Goal: Transaction & Acquisition: Purchase product/service

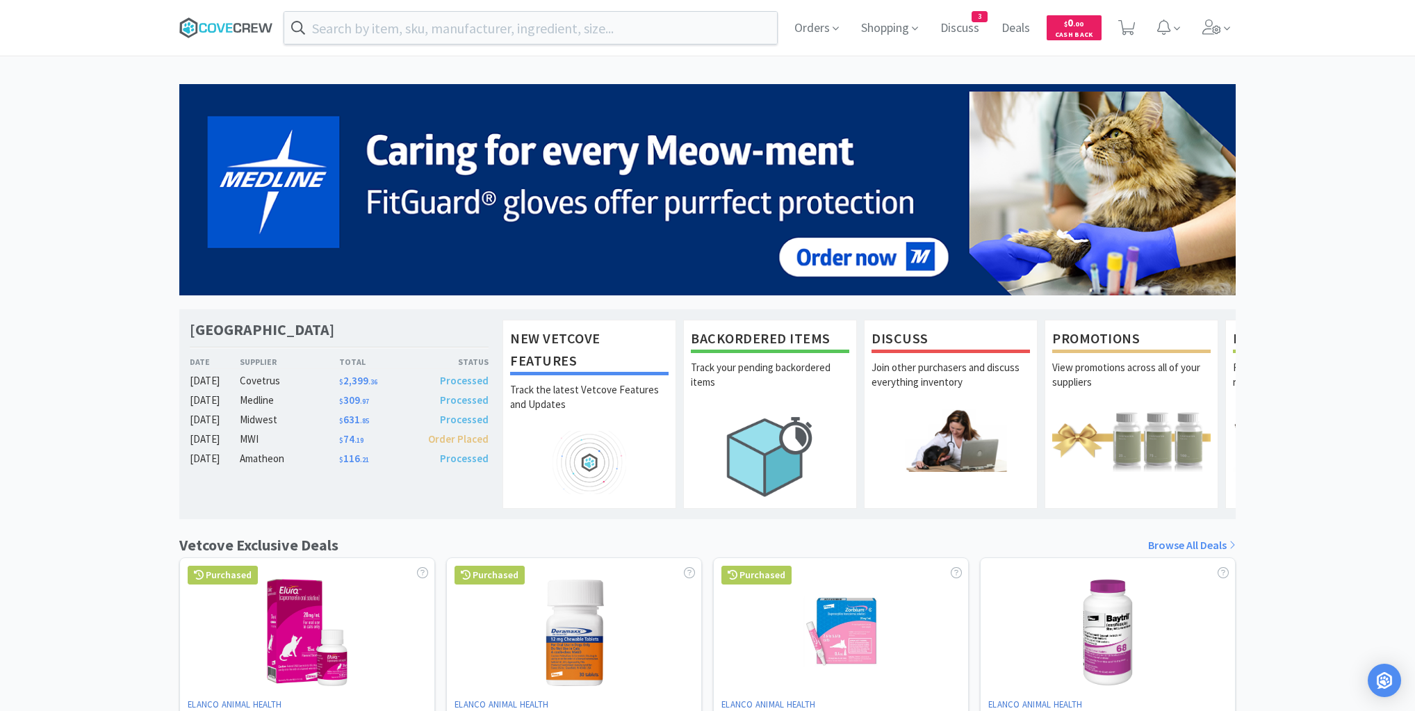
click at [239, 27] on icon at bounding box center [226, 27] width 94 height 21
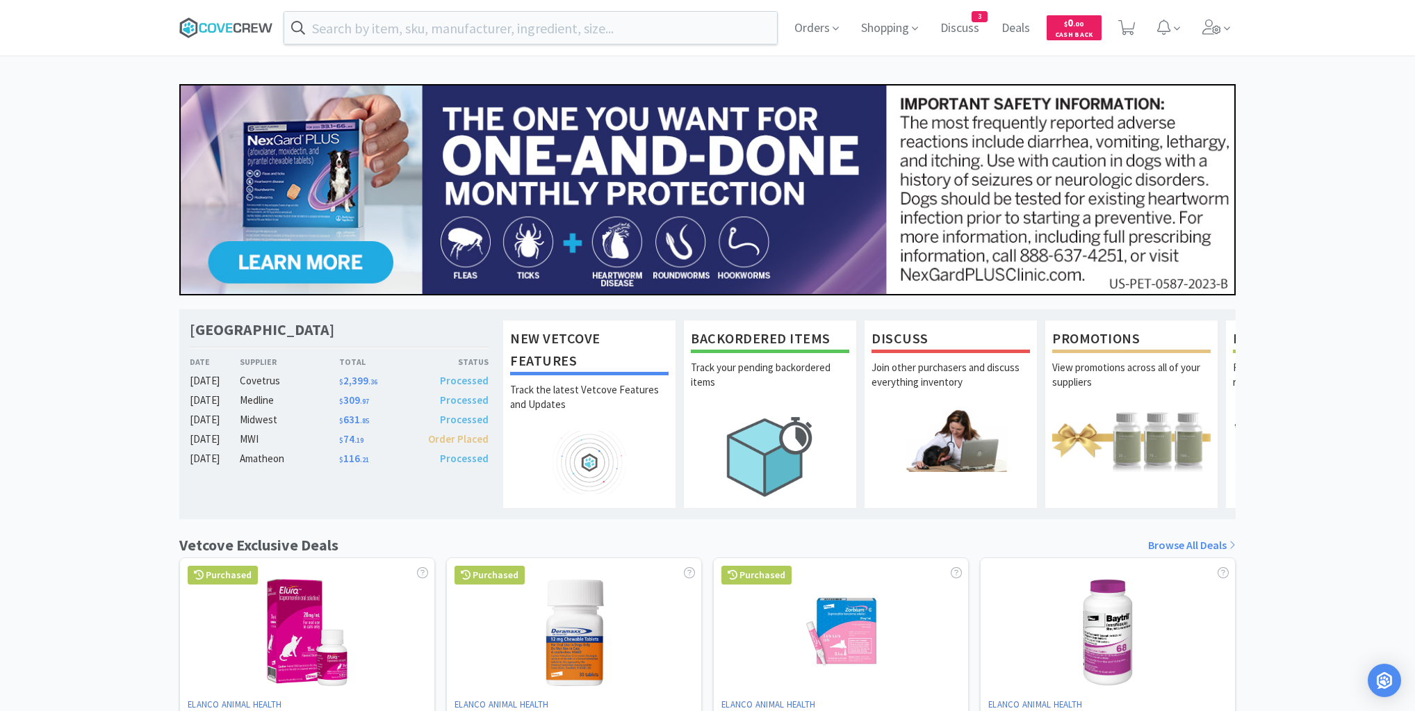
click at [245, 24] on icon at bounding box center [226, 27] width 94 height 21
click at [221, 26] on icon at bounding box center [226, 27] width 94 height 21
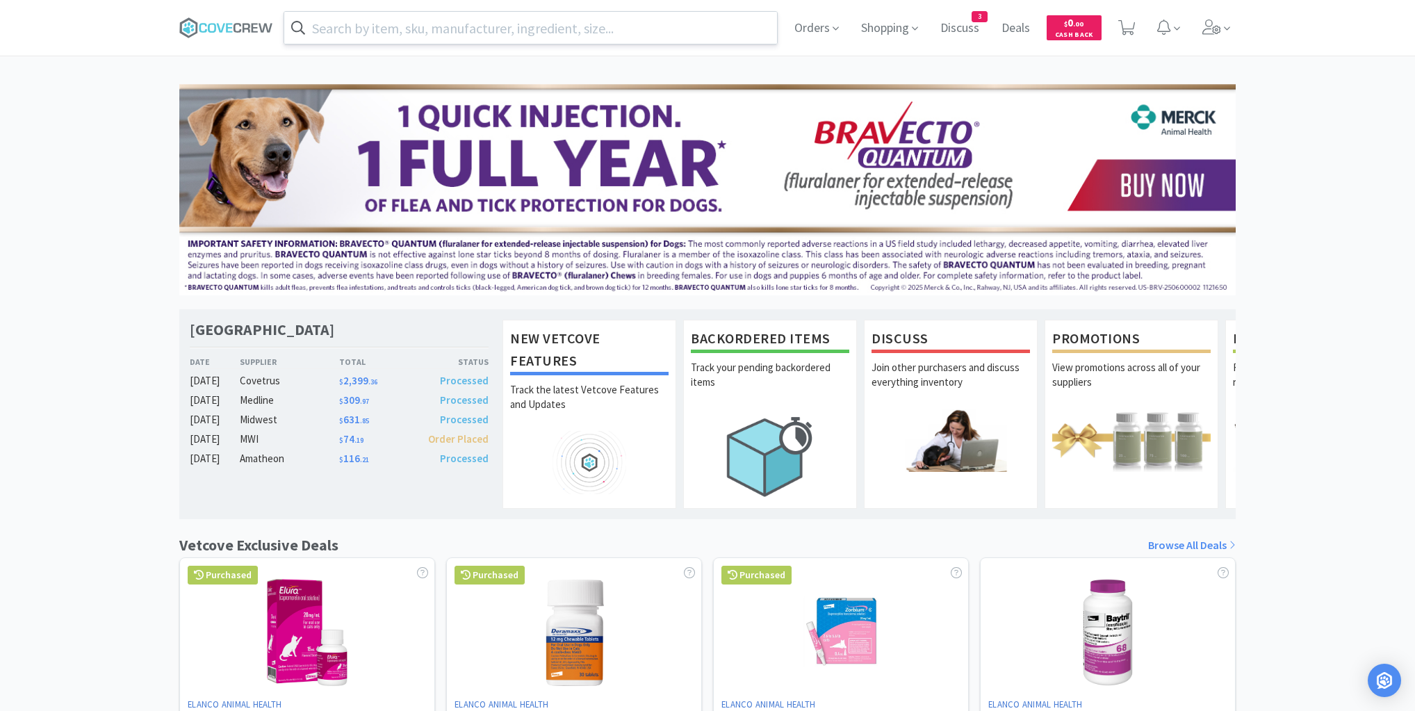
click at [631, 26] on input "text" at bounding box center [530, 28] width 493 height 32
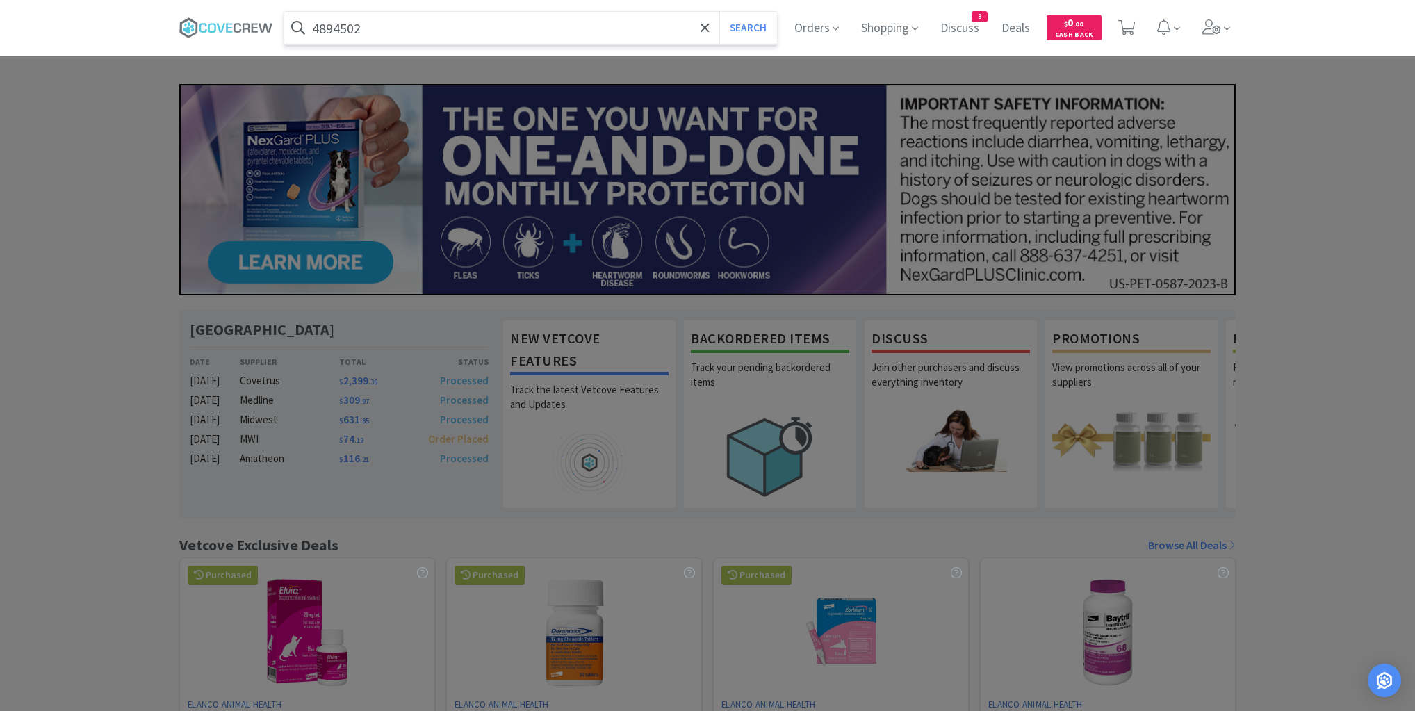
type input "4894502"
click at [720, 12] on button "Search" at bounding box center [749, 28] width 58 height 32
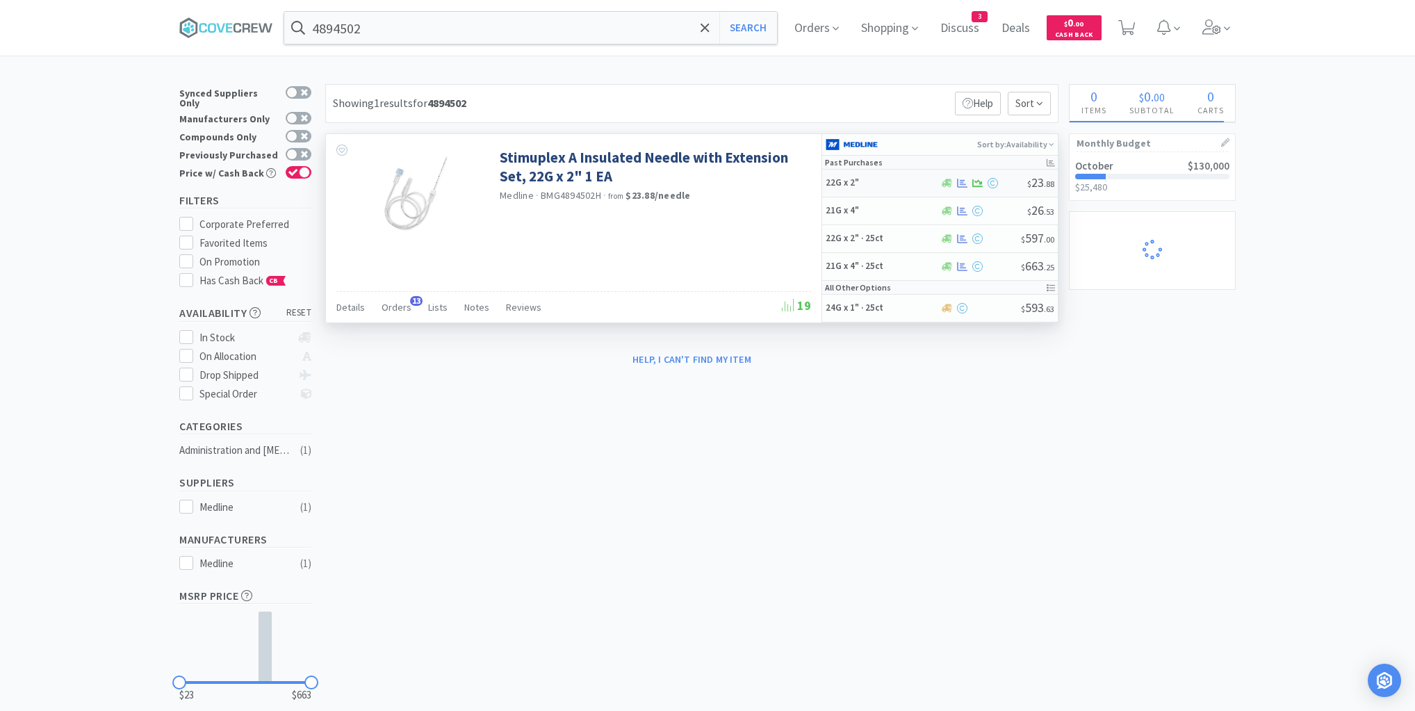
click at [881, 185] on h5 "22G x 2"" at bounding box center [881, 183] width 111 height 12
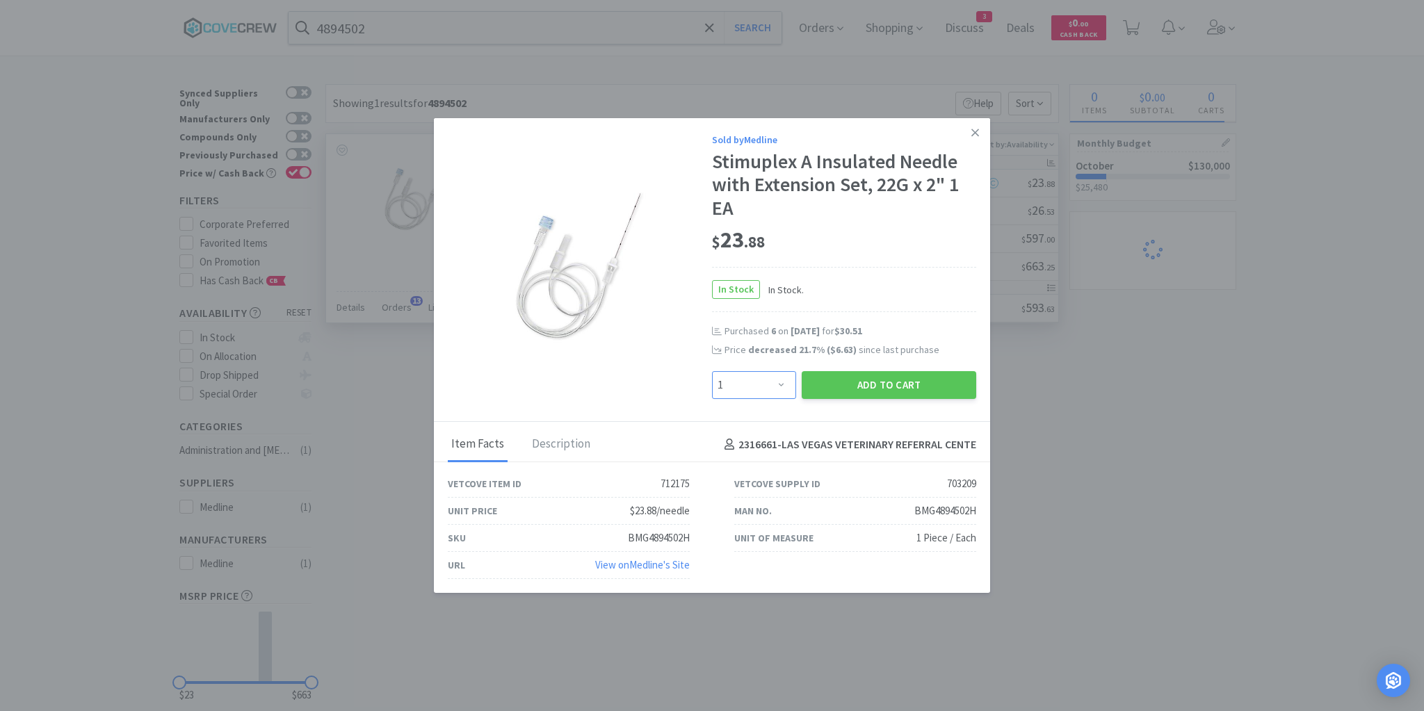
click at [782, 385] on select "Enter Quantity 1 2 3 4 5 6 7 8 9 10 11 12 13 14 15 16 17 18 19 20 Enter Quantity" at bounding box center [754, 385] width 84 height 28
select select "6"
click at [712, 371] on select "Enter Quantity 1 2 3 4 5 6 7 8 9 10 11 12 13 14 15 16 17 18 19 20 Enter Quantity" at bounding box center [754, 385] width 84 height 28
click at [879, 384] on button "Add to Cart" at bounding box center [889, 385] width 174 height 28
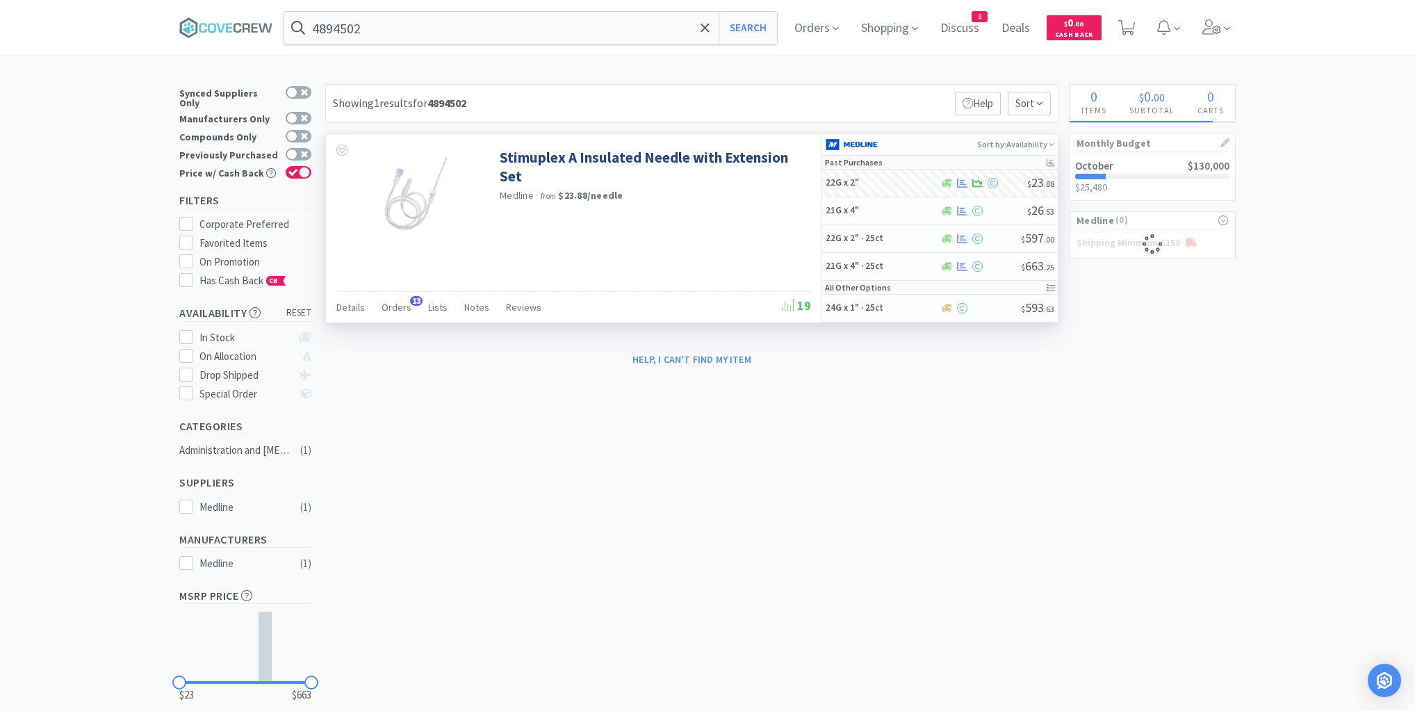
select select "6"
click at [398, 301] on span "Orders" at bounding box center [397, 307] width 30 height 13
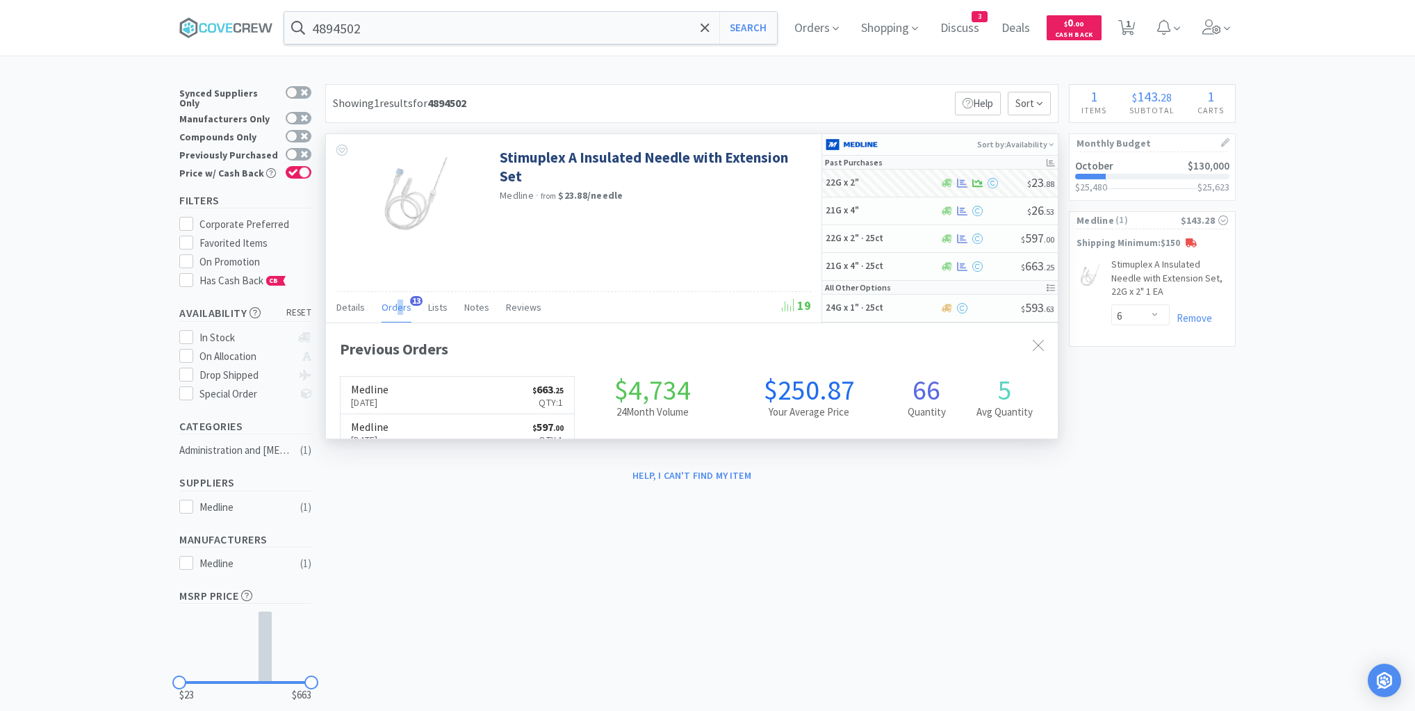
scroll to position [373, 732]
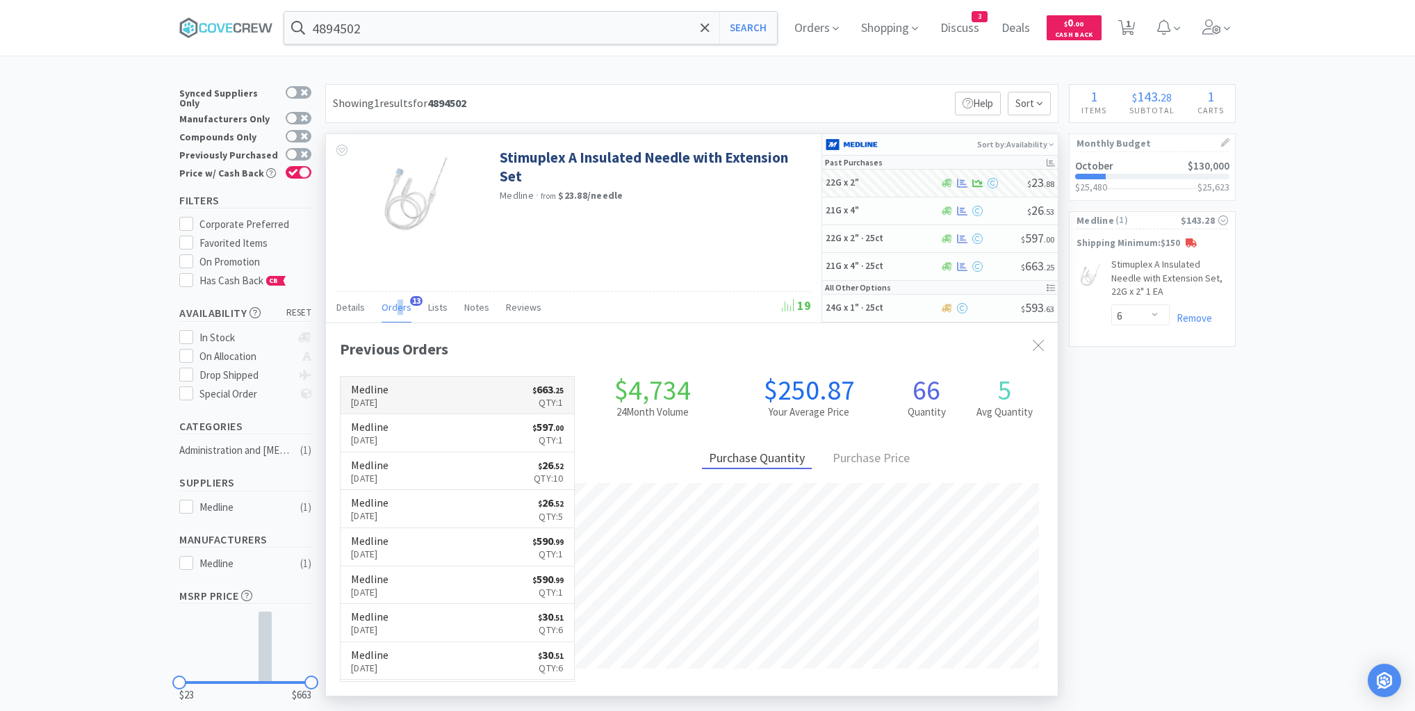
click at [421, 395] on link "Medline [DATE] $ 663 . 25 Qty: 1" at bounding box center [458, 396] width 234 height 38
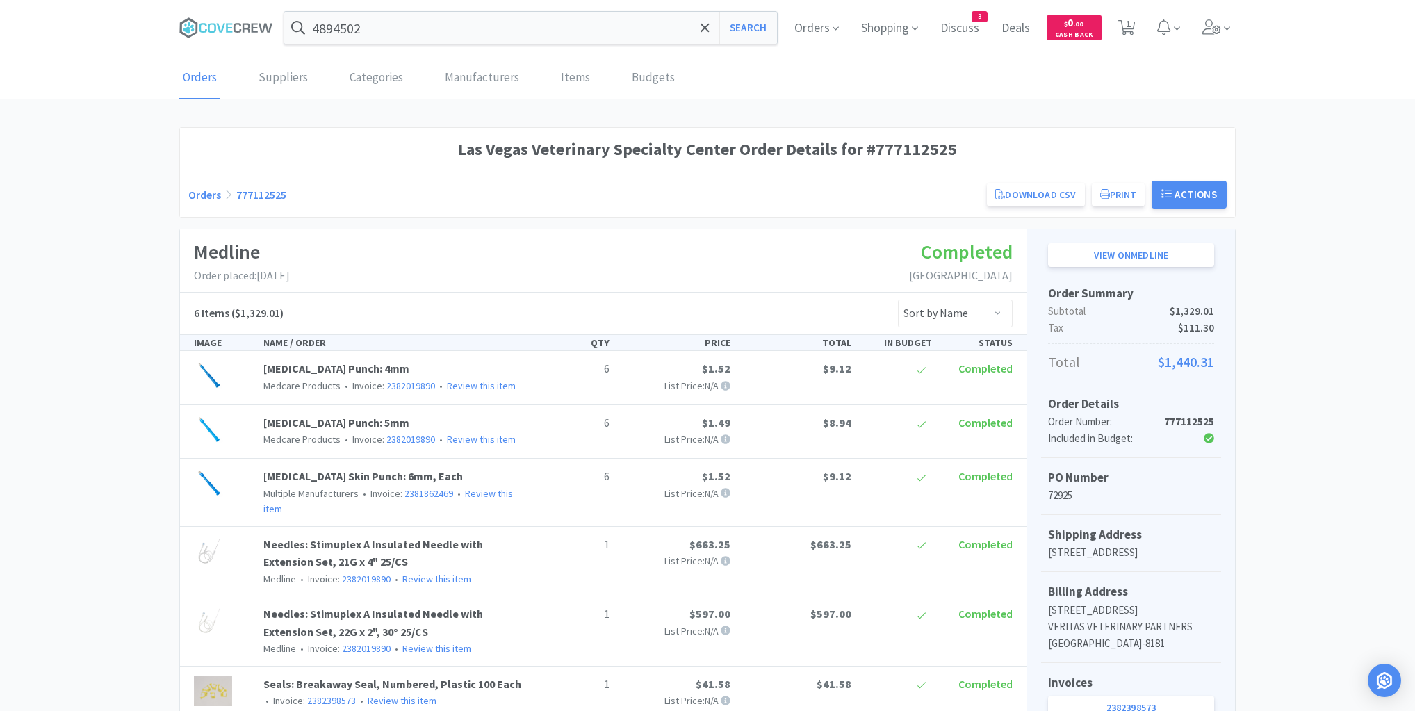
select select "6"
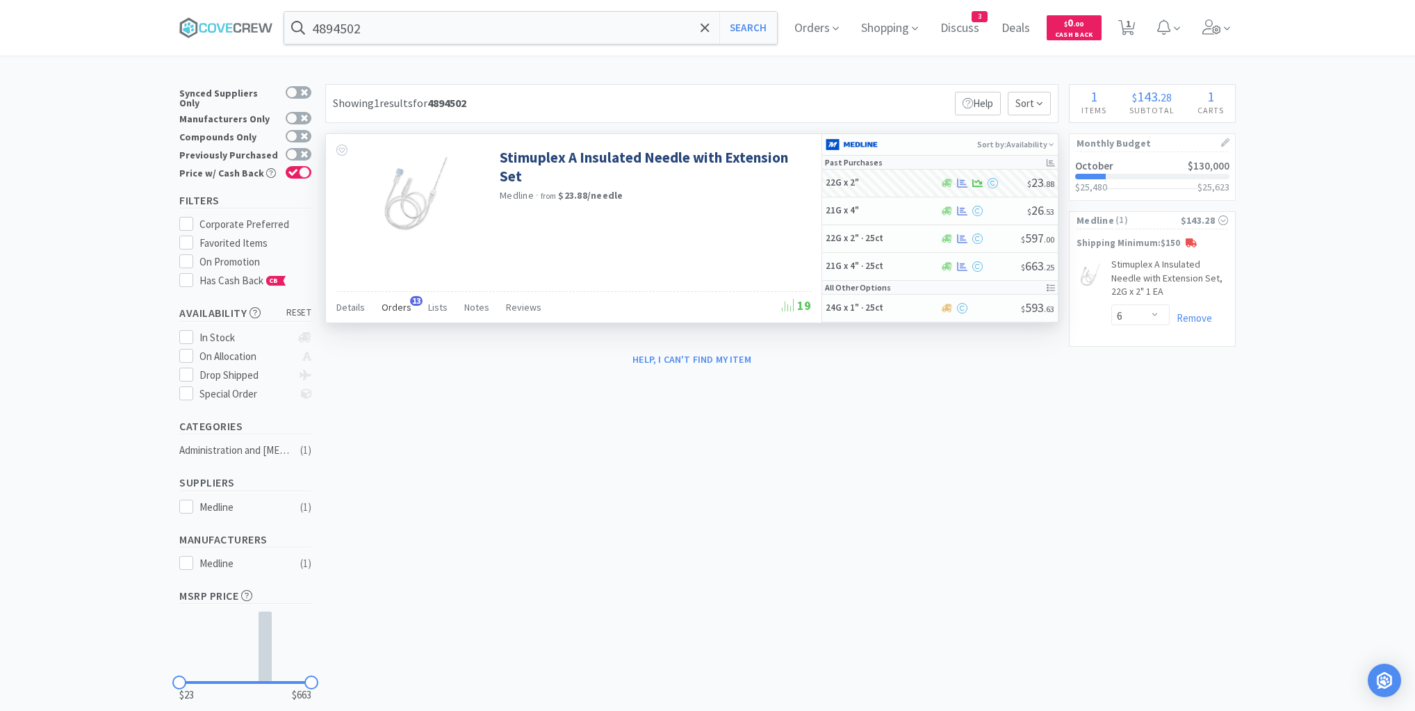
click at [393, 306] on span "Orders" at bounding box center [397, 307] width 30 height 13
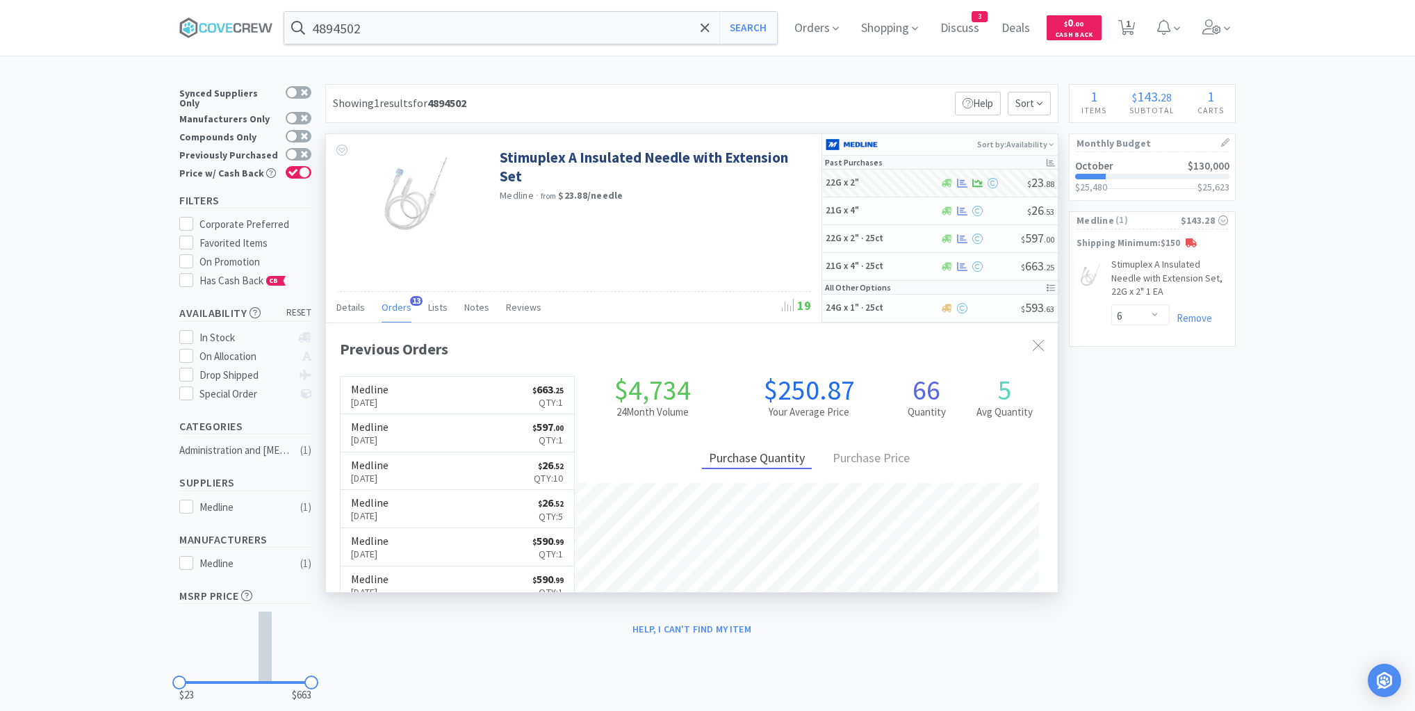
scroll to position [373, 732]
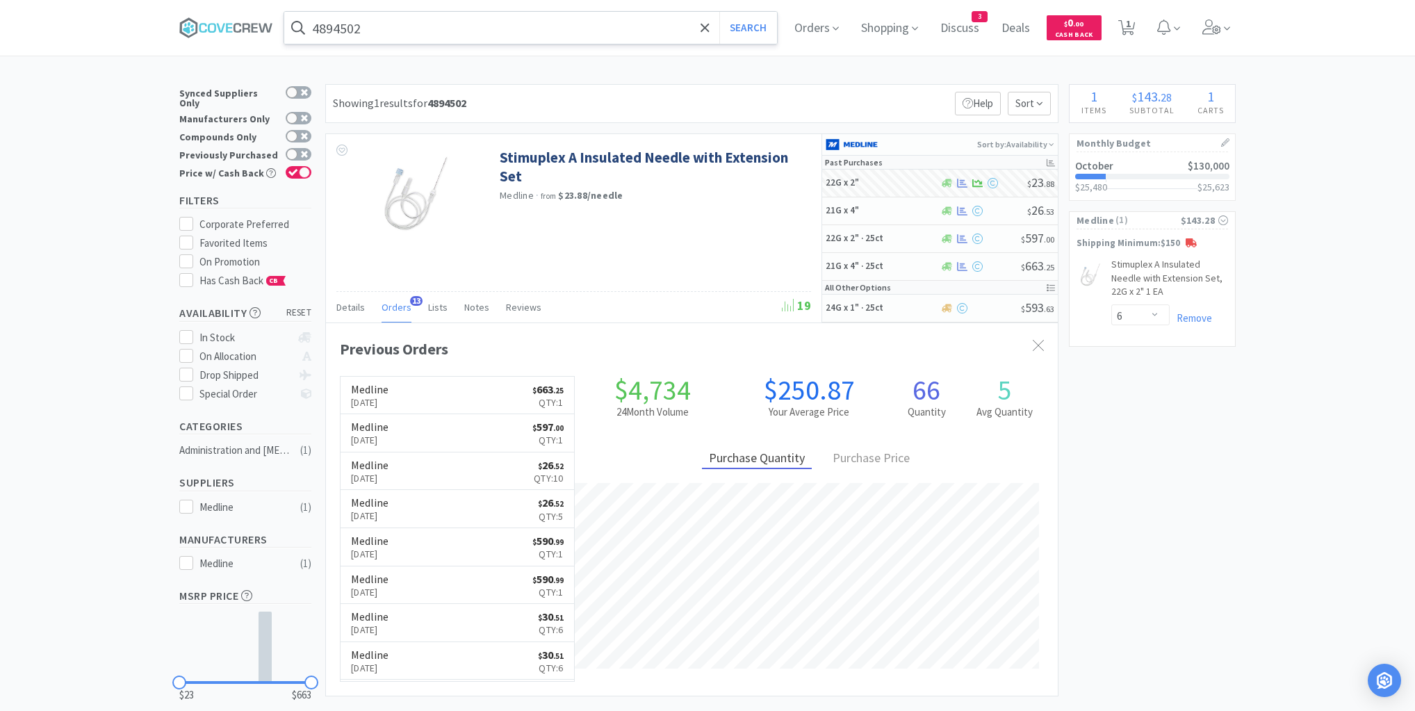
click at [421, 24] on input "4894502" at bounding box center [530, 28] width 493 height 32
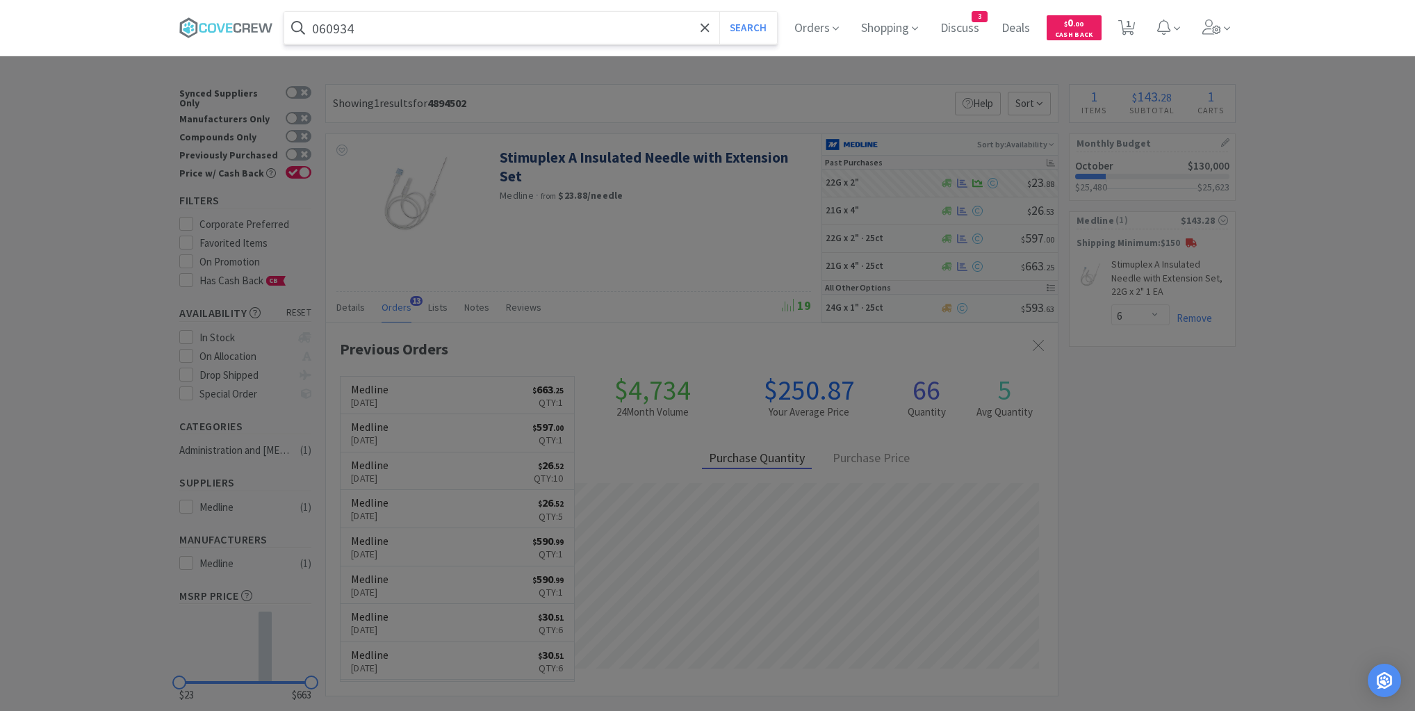
type input "060934"
click at [720, 12] on button "Search" at bounding box center [749, 28] width 58 height 32
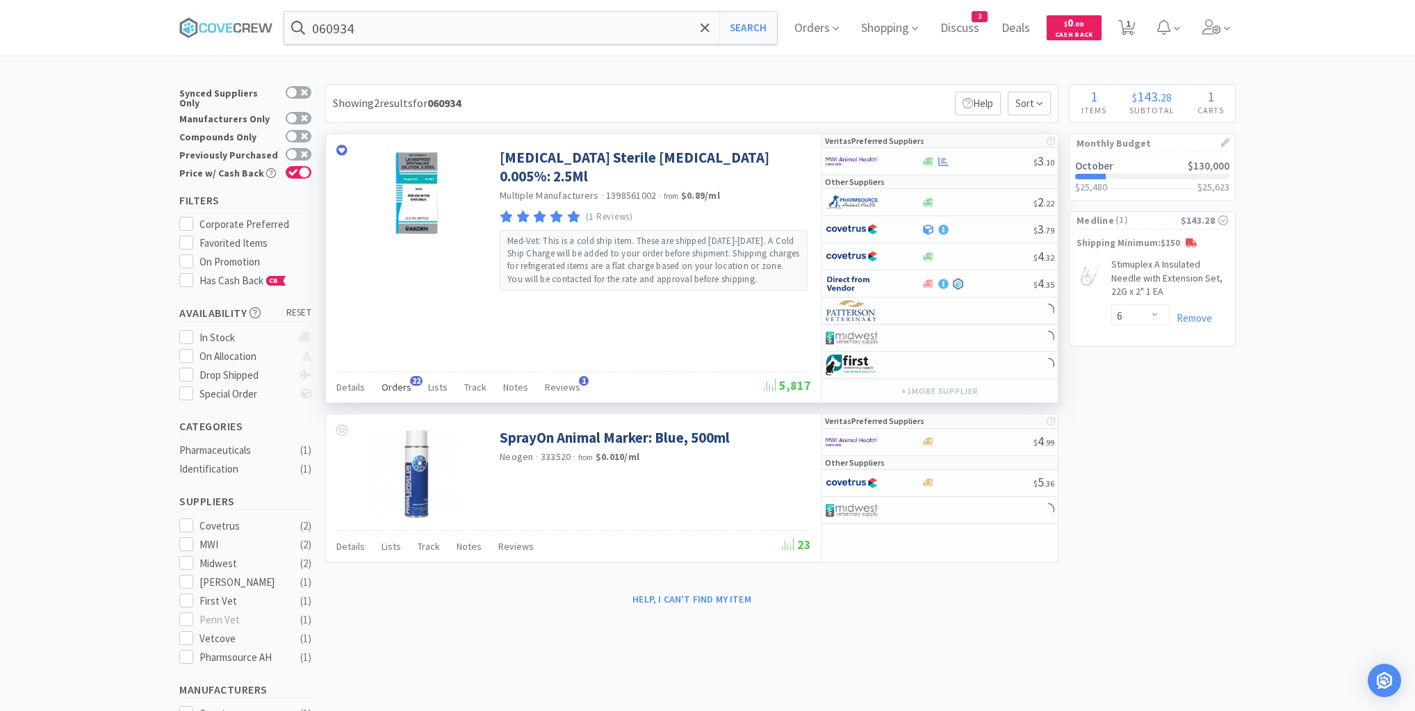
click at [392, 383] on span "Orders" at bounding box center [397, 387] width 30 height 13
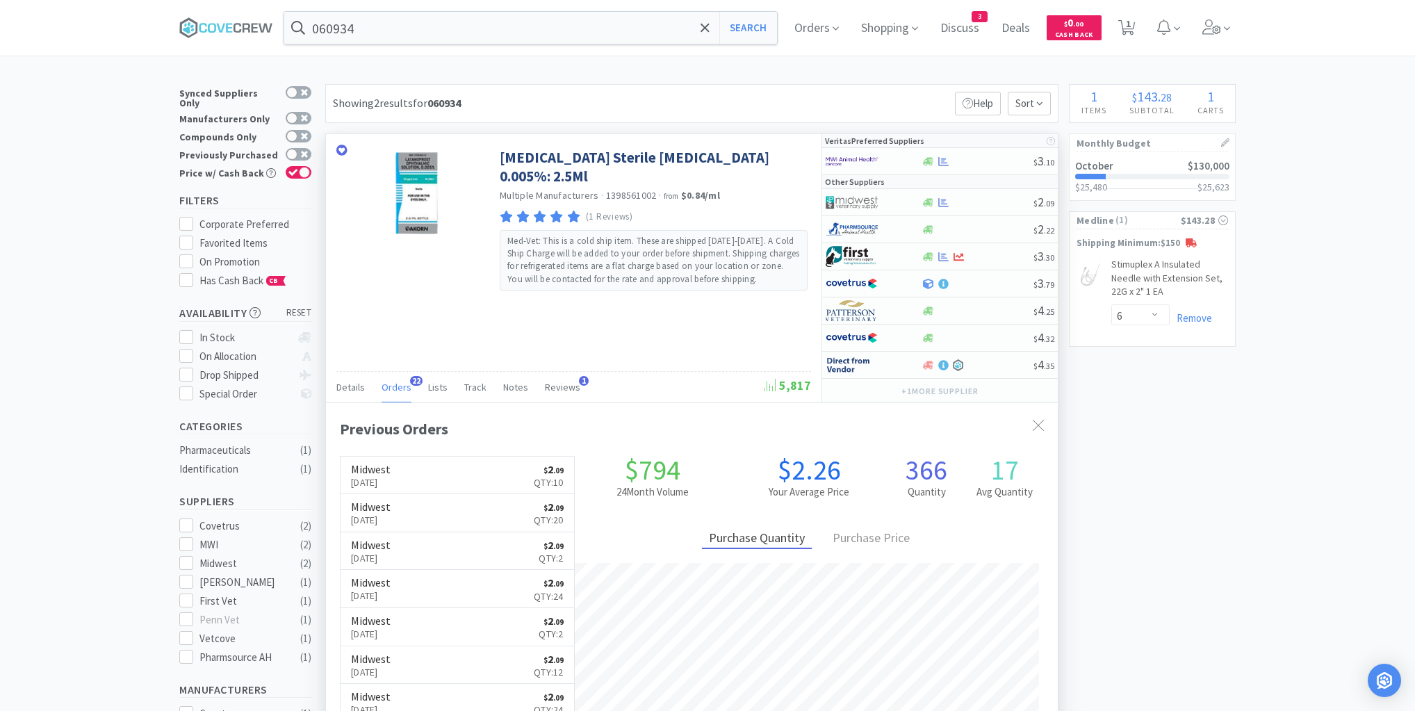
scroll to position [373, 732]
click at [989, 203] on div at bounding box center [977, 202] width 113 height 10
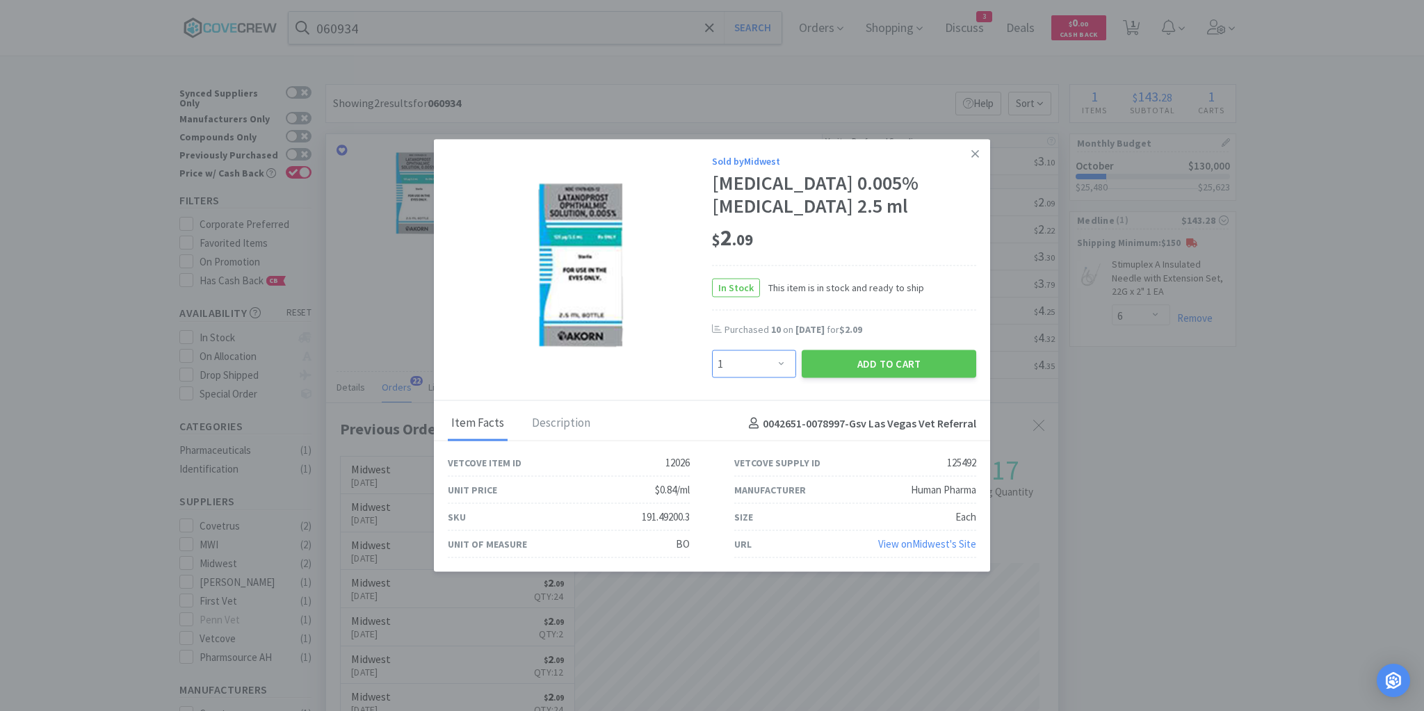
click at [781, 367] on select "Enter Quantity 1 2 3 4 5 6 7 8 9 10 11 12 13 14 15 16 17 18 19 20 Enter Quantity" at bounding box center [754, 364] width 84 height 28
select select "10"
click at [712, 350] on select "Enter Quantity 1 2 3 4 5 6 7 8 9 10 11 12 13 14 15 16 17 18 19 20 Enter Quantity" at bounding box center [754, 364] width 84 height 28
click at [861, 363] on button "Add to Cart" at bounding box center [889, 364] width 174 height 28
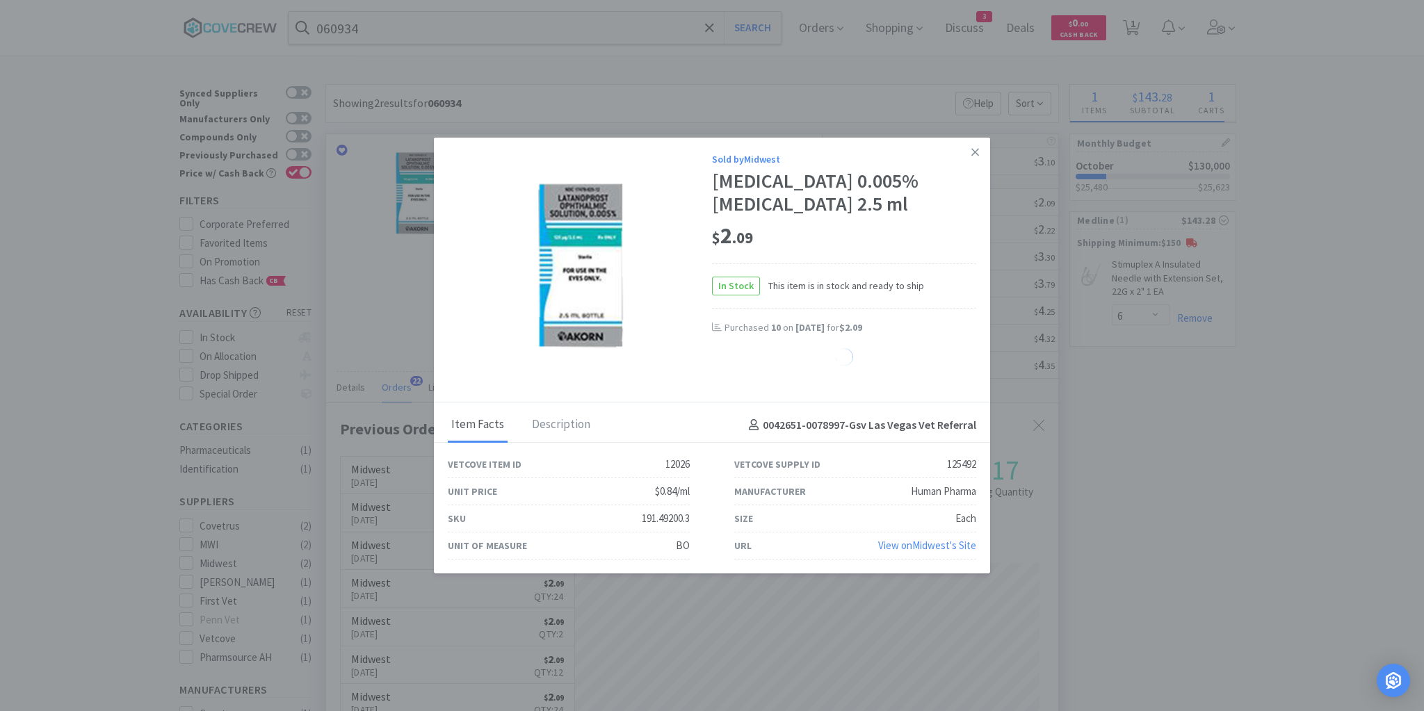
select select "10"
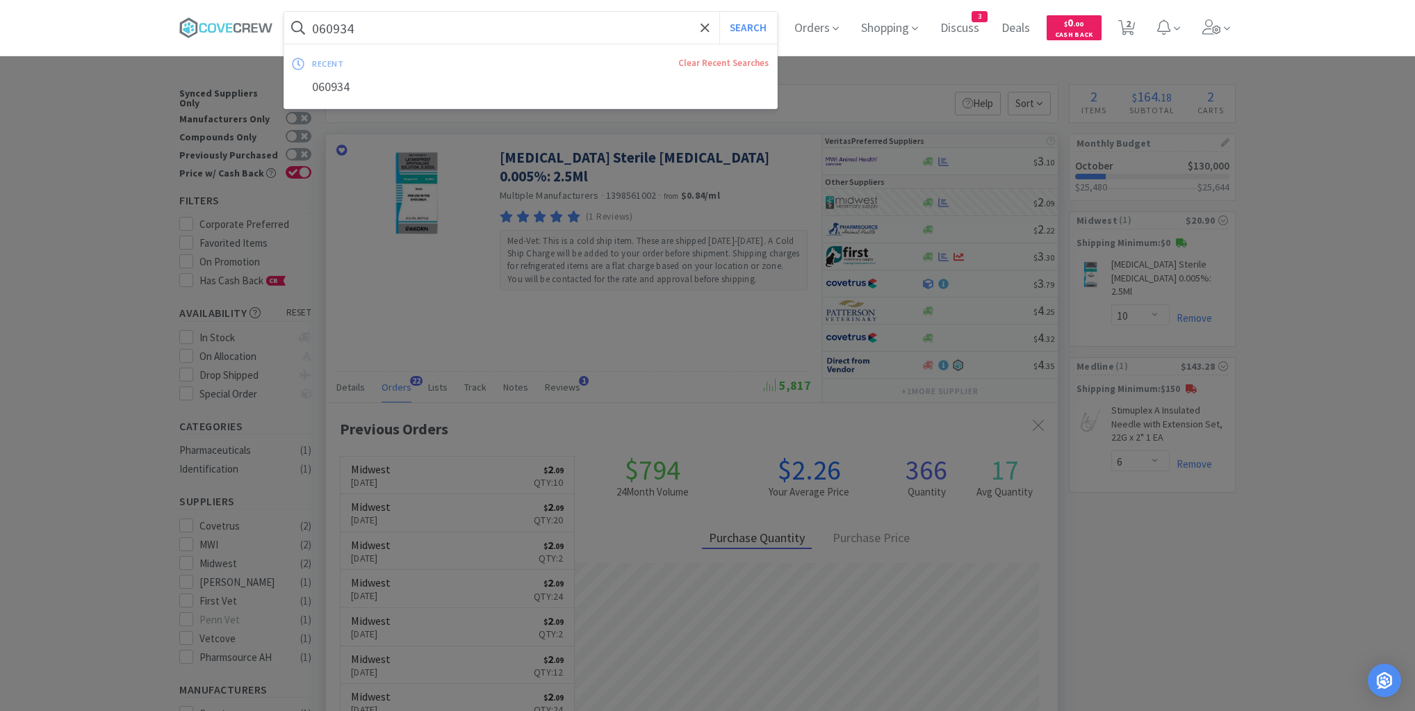
click at [678, 25] on input "060934" at bounding box center [530, 28] width 493 height 32
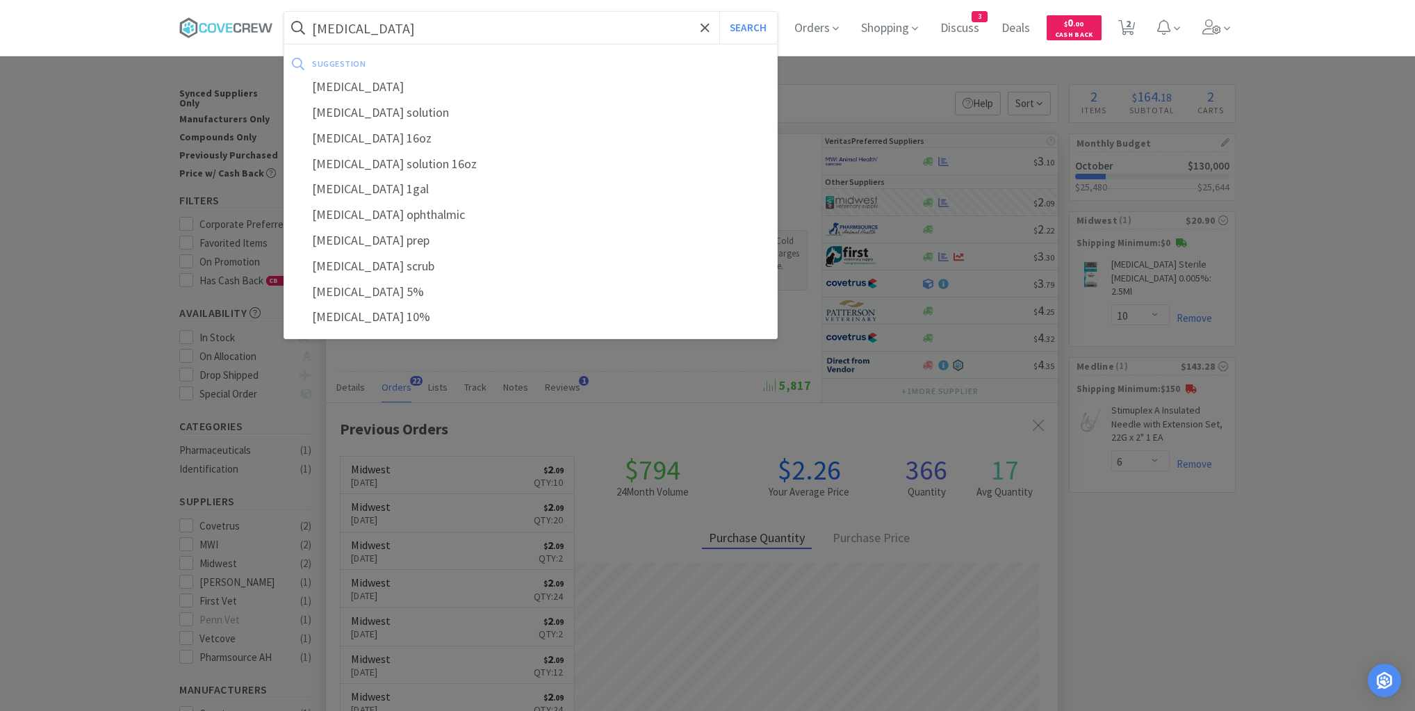
type input "[MEDICAL_DATA]"
click at [720, 12] on button "Search" at bounding box center [749, 28] width 58 height 32
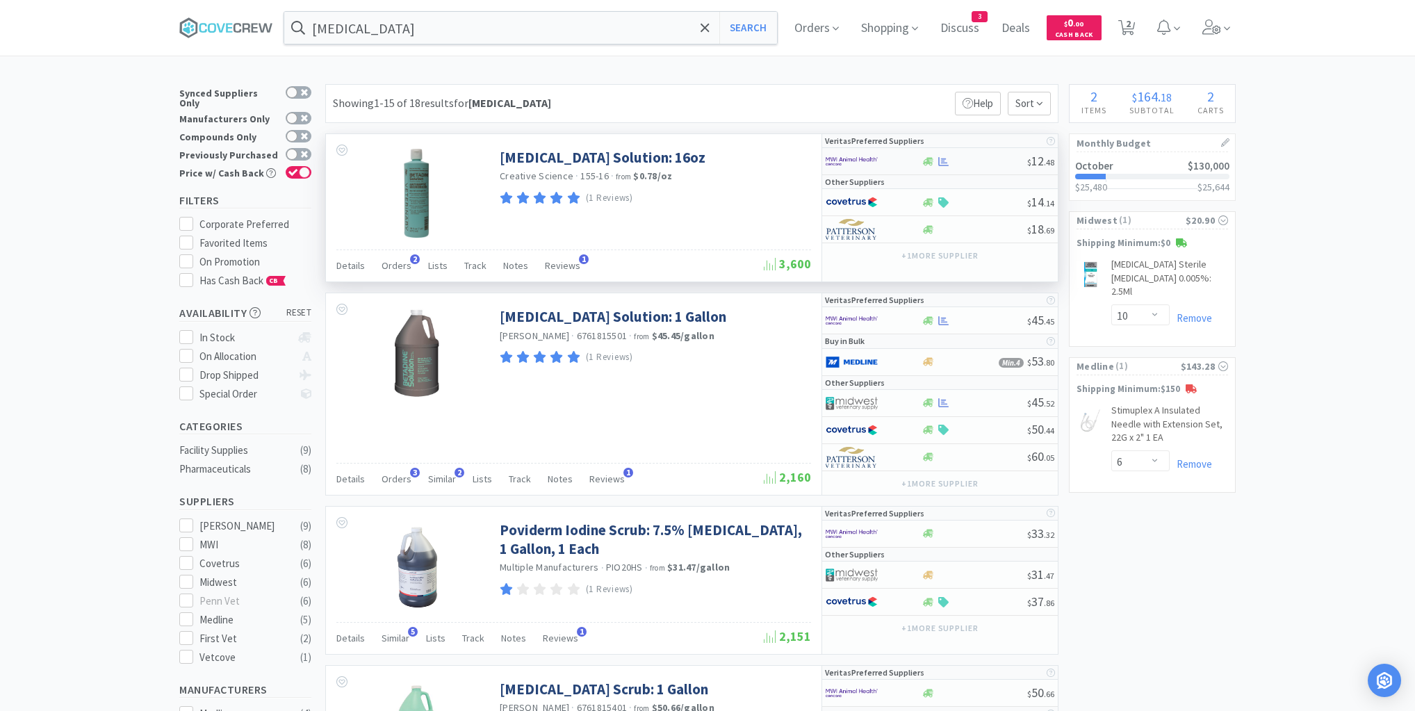
click at [967, 164] on div at bounding box center [974, 161] width 106 height 10
select select "1"
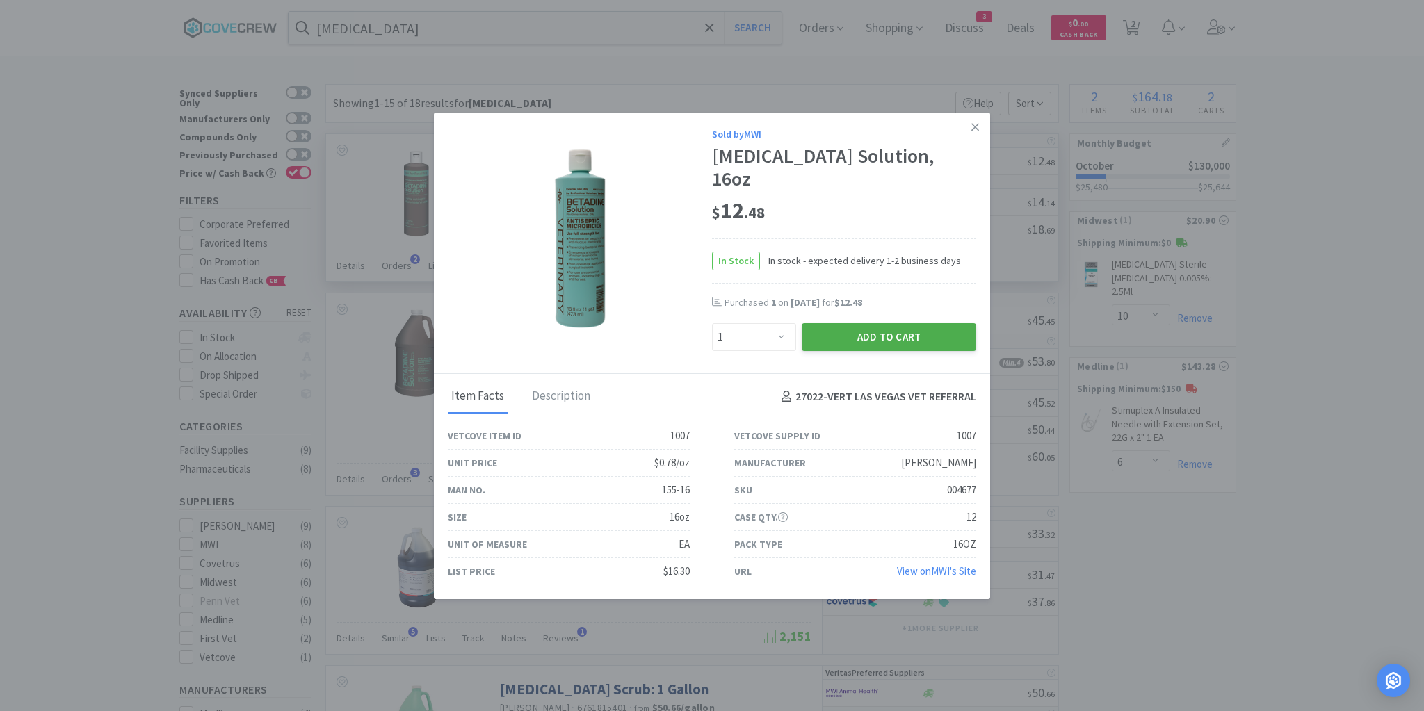
click at [888, 323] on button "Add to Cart" at bounding box center [889, 337] width 174 height 28
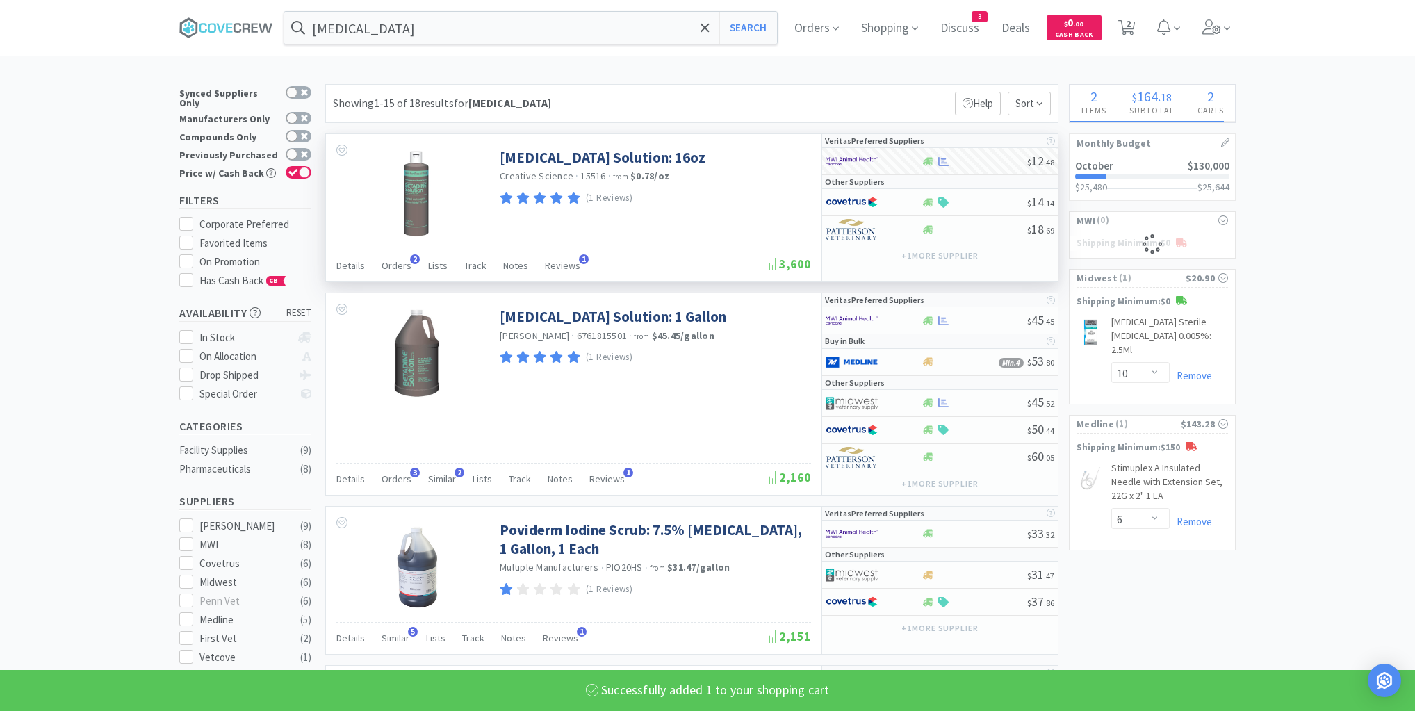
select select "1"
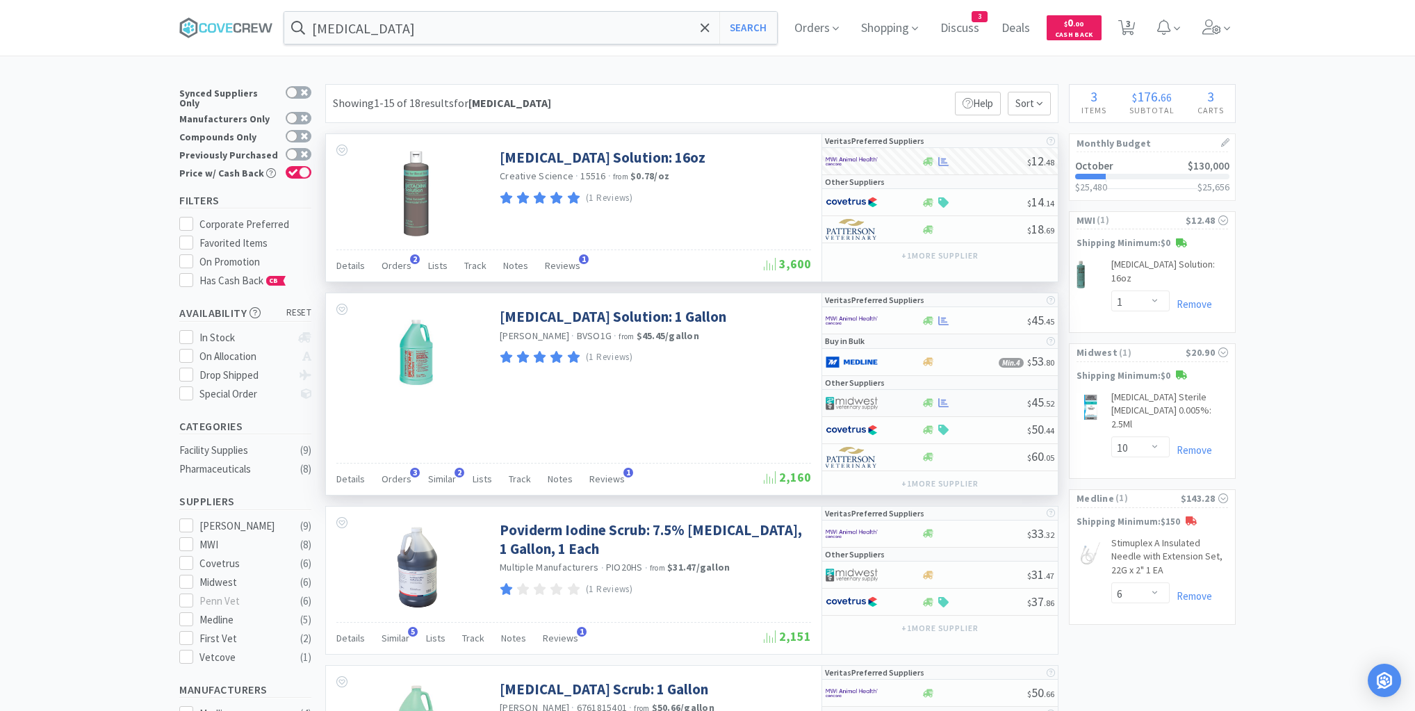
click at [964, 400] on div at bounding box center [974, 403] width 106 height 10
select select "1"
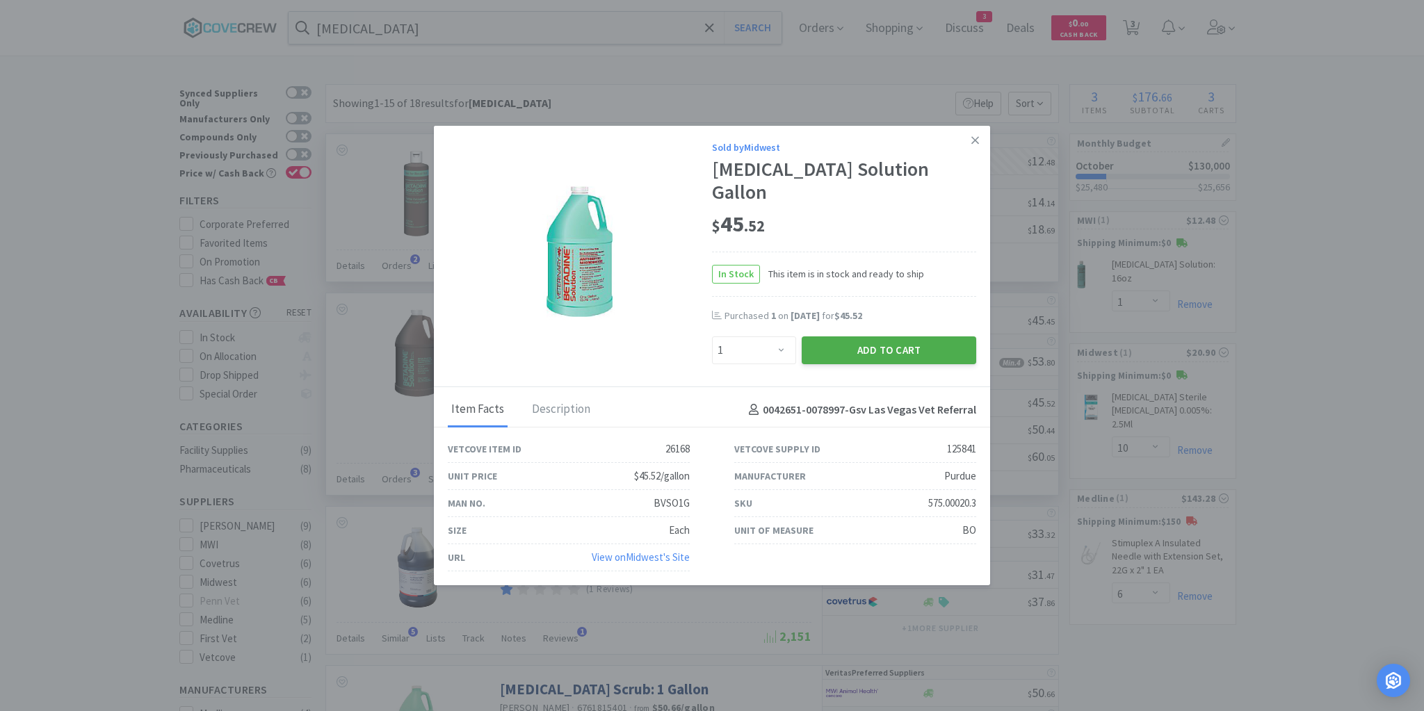
click at [888, 339] on button "Add to Cart" at bounding box center [889, 350] width 174 height 28
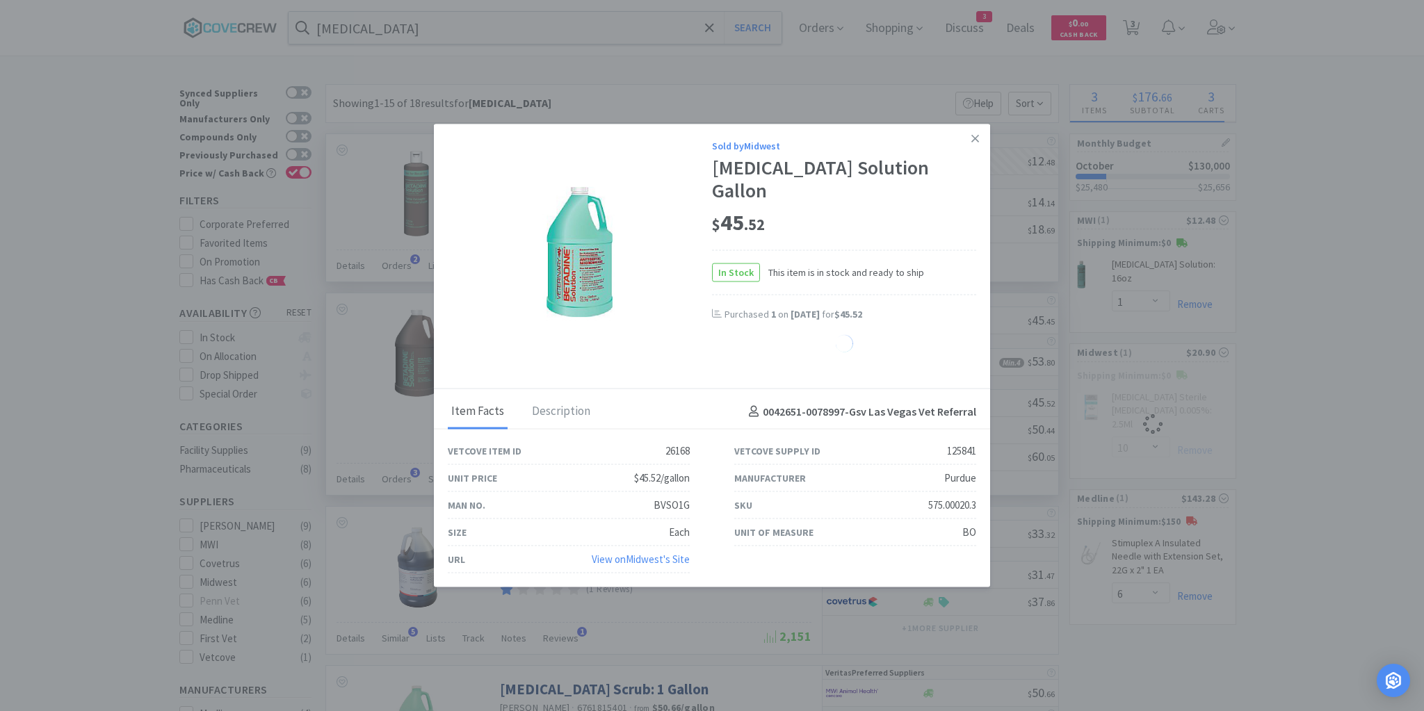
select select "1"
select select "10"
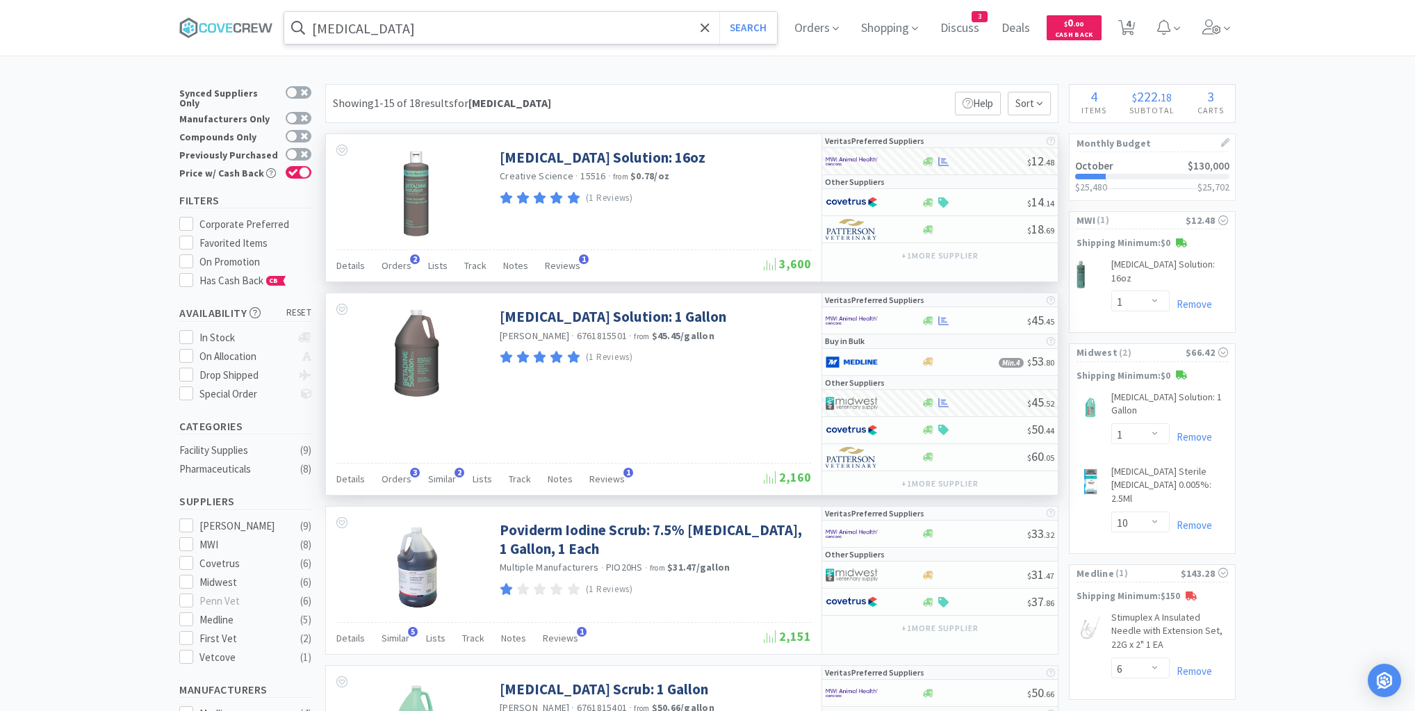
click at [585, 20] on input "[MEDICAL_DATA]" at bounding box center [530, 28] width 493 height 32
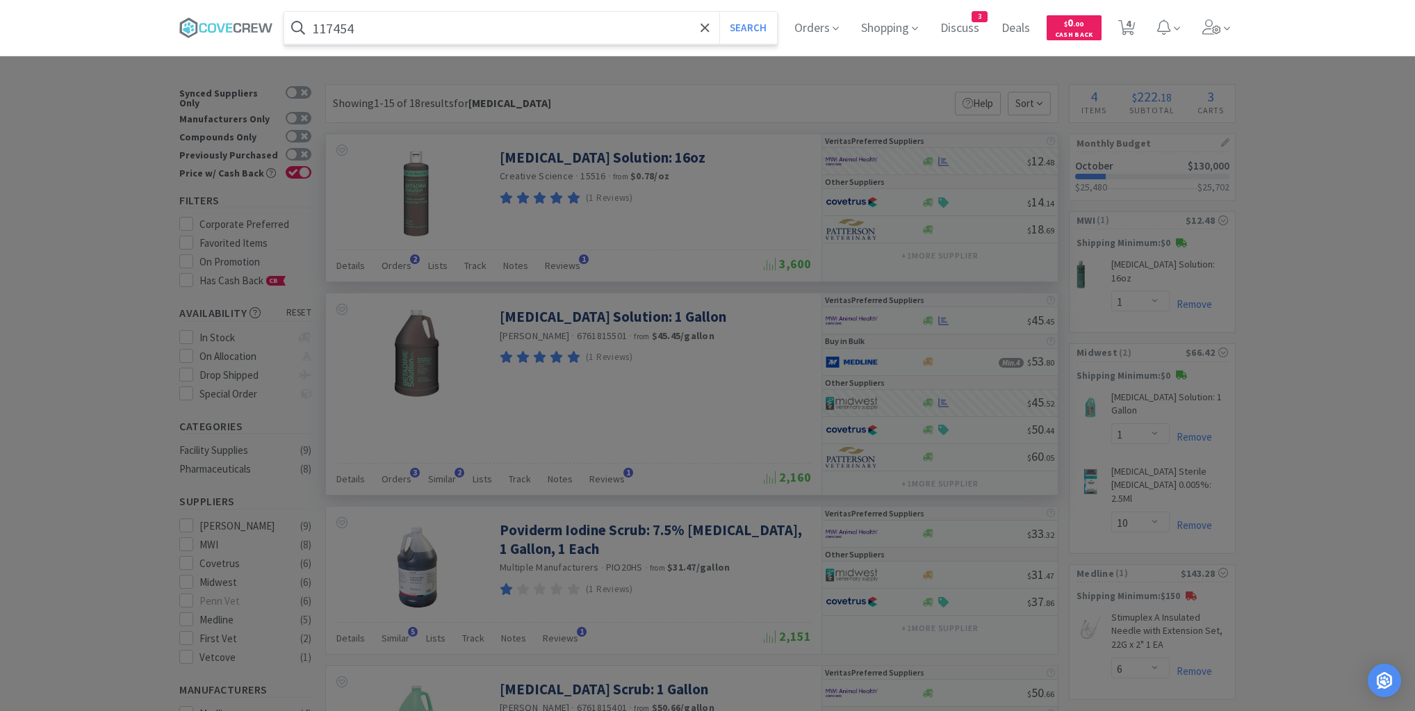
type input "117454"
click at [720, 12] on button "Search" at bounding box center [749, 28] width 58 height 32
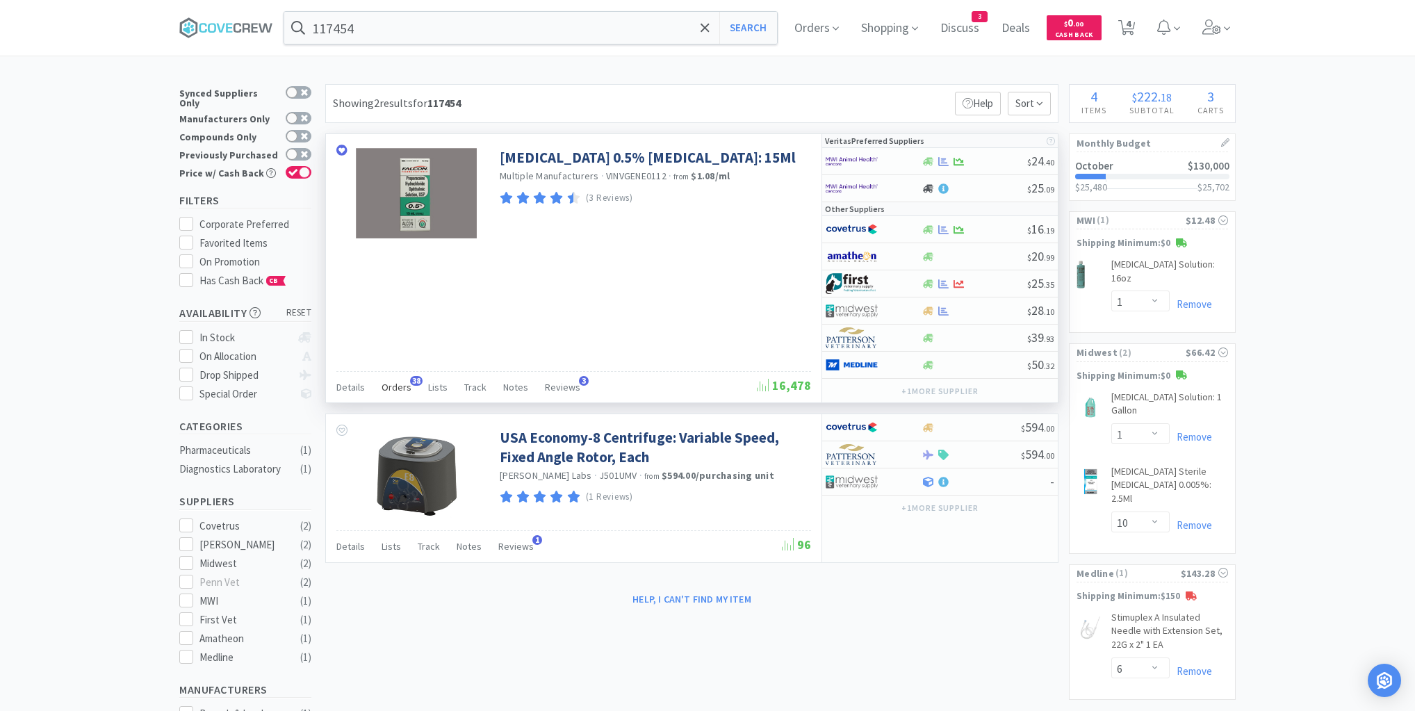
click at [391, 384] on span "Orders" at bounding box center [397, 387] width 30 height 13
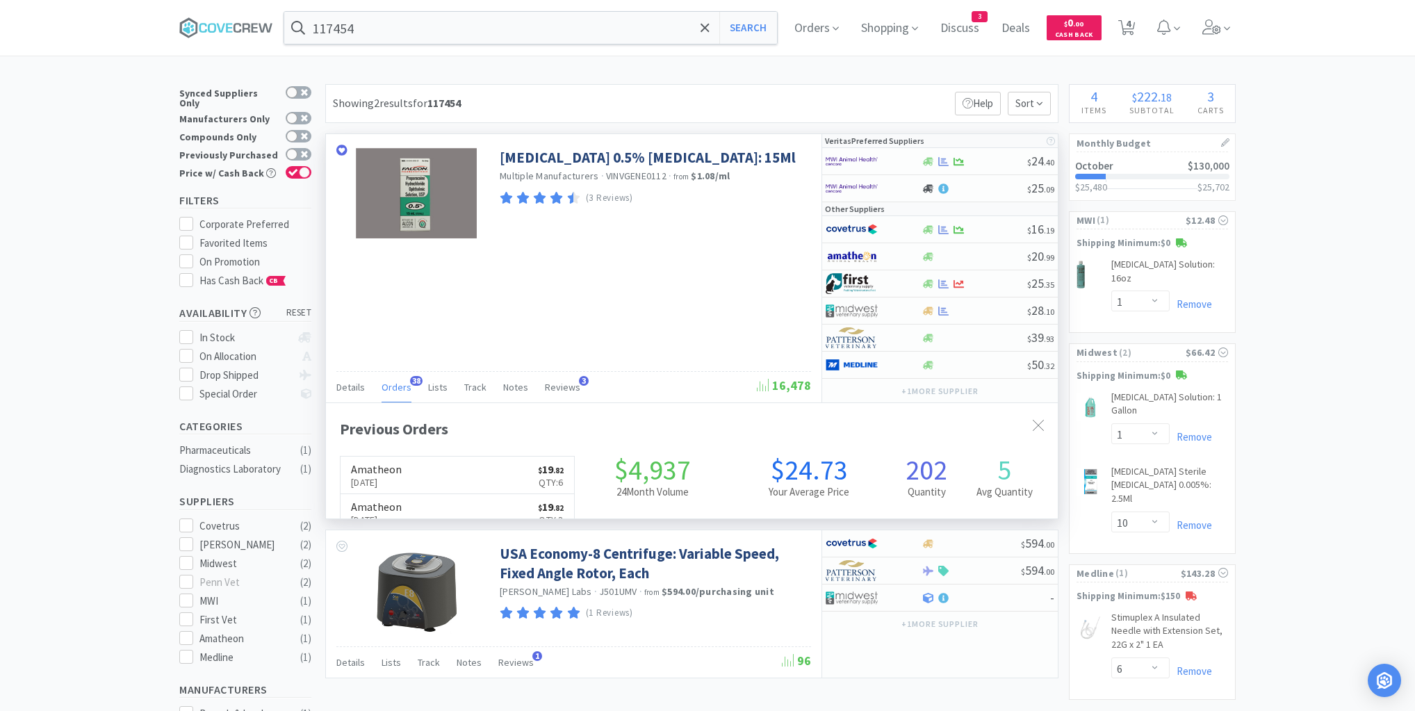
scroll to position [373, 732]
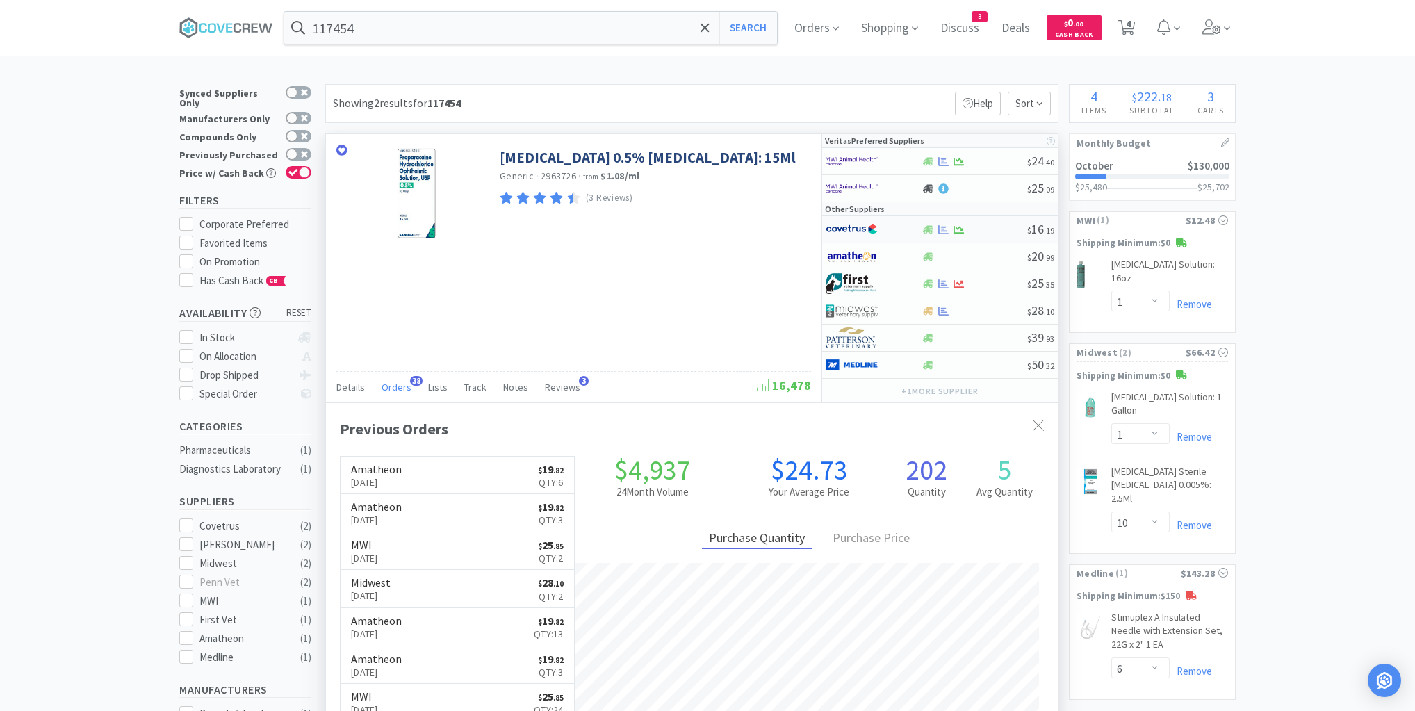
click at [900, 229] on div at bounding box center [864, 230] width 76 height 24
select select "1"
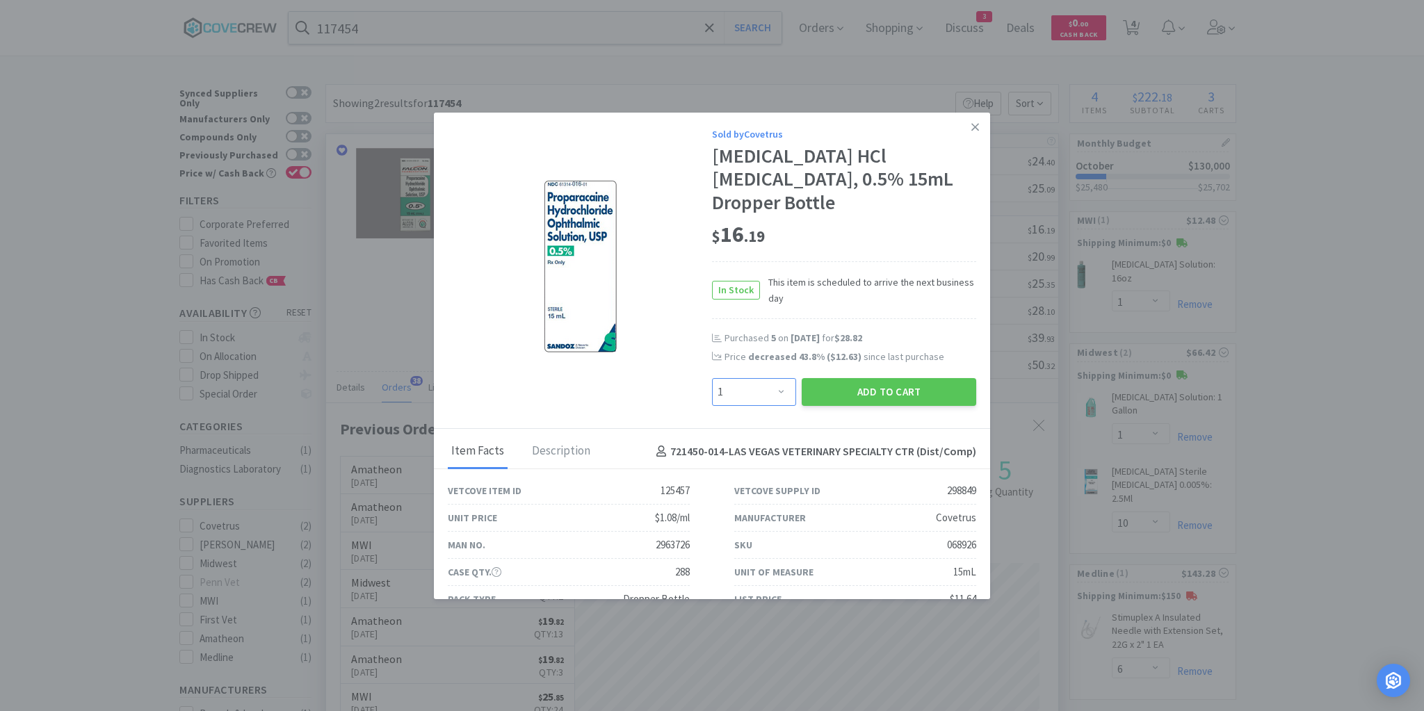
click at [774, 391] on select "Enter Quantity 1 2 3 4 5 6 7 8 9 10 11 12 13 14 15 16 17 18 19 20 Enter Quantity" at bounding box center [754, 392] width 84 height 28
click at [971, 125] on icon at bounding box center [975, 127] width 8 height 13
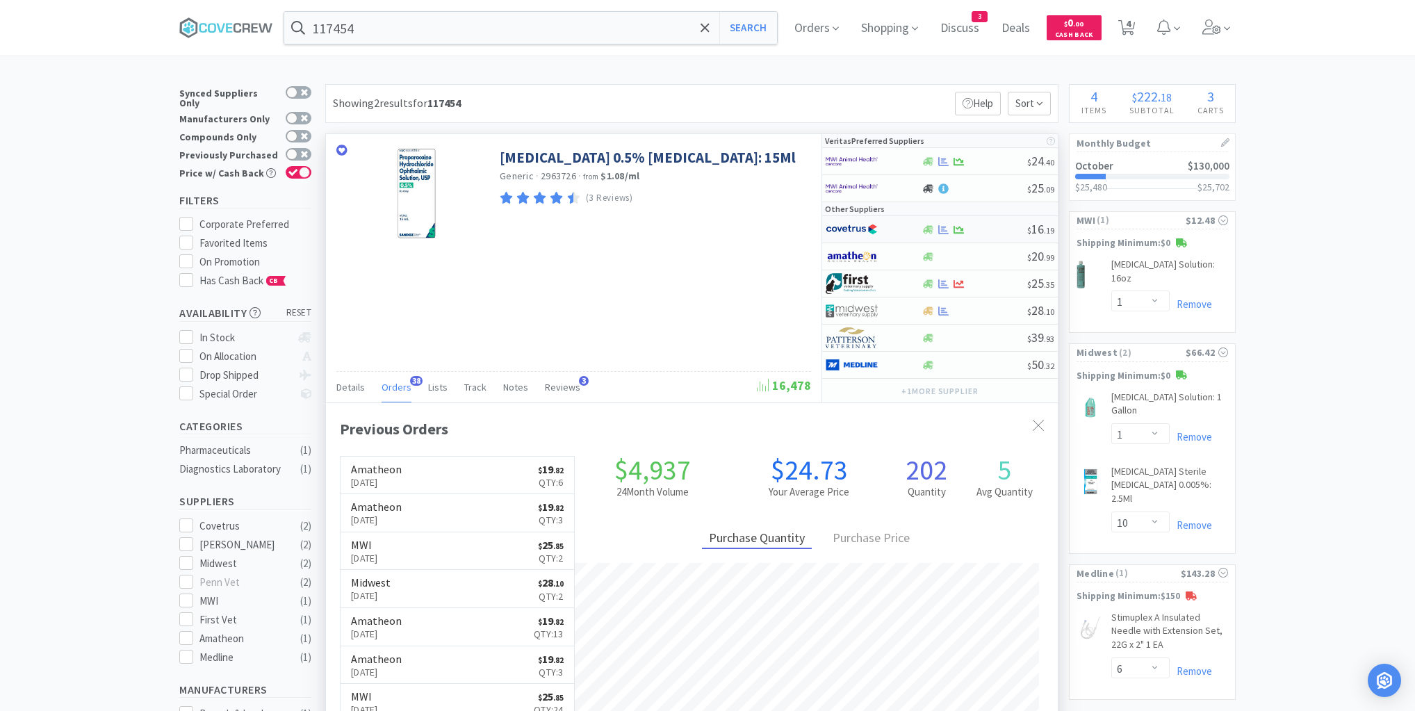
click at [986, 230] on div at bounding box center [974, 230] width 106 height 10
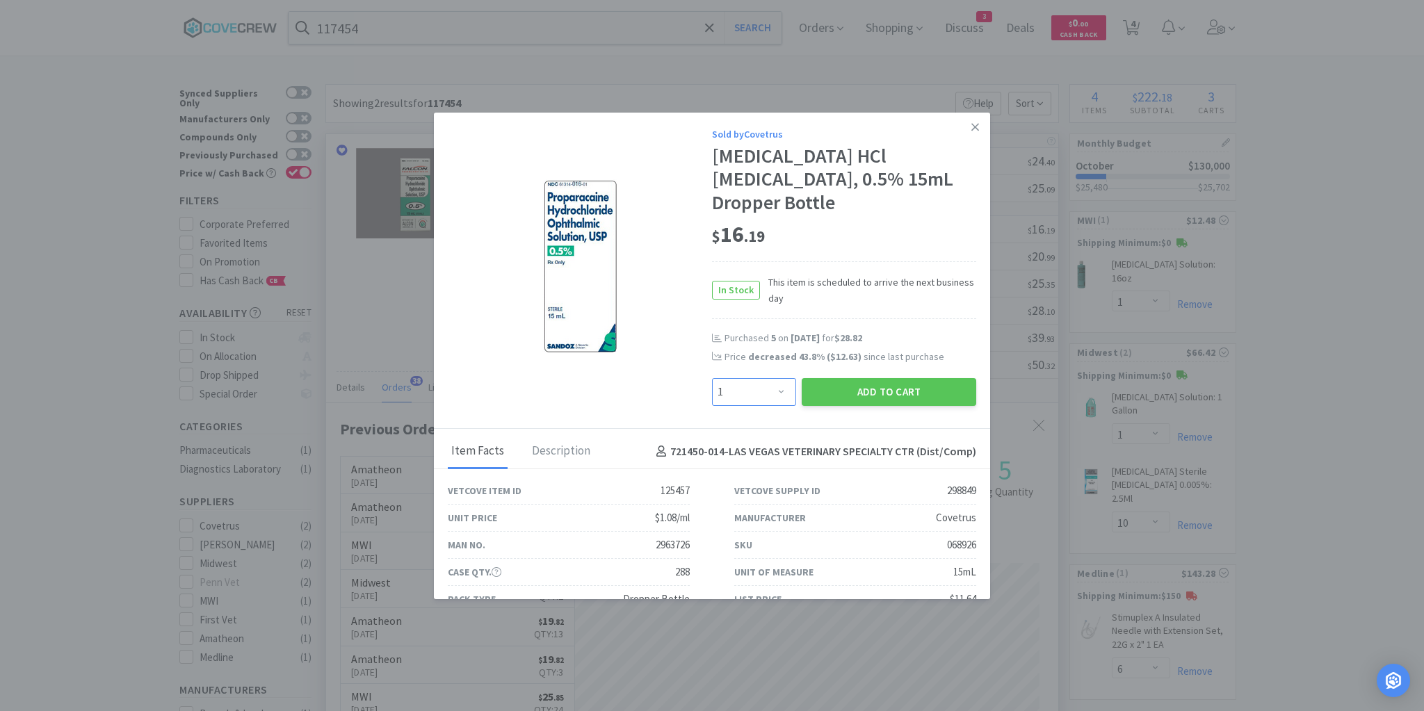
click at [778, 393] on select "Enter Quantity 1 2 3 4 5 6 7 8 9 10 11 12 13 14 15 16 17 18 19 20 Enter Quantity" at bounding box center [754, 392] width 84 height 28
select select "3"
click at [712, 378] on select "Enter Quantity 1 2 3 4 5 6 7 8 9 10 11 12 13 14 15 16 17 18 19 20 Enter Quantity" at bounding box center [754, 392] width 84 height 28
click at [868, 391] on button "Add to Cart" at bounding box center [889, 392] width 174 height 28
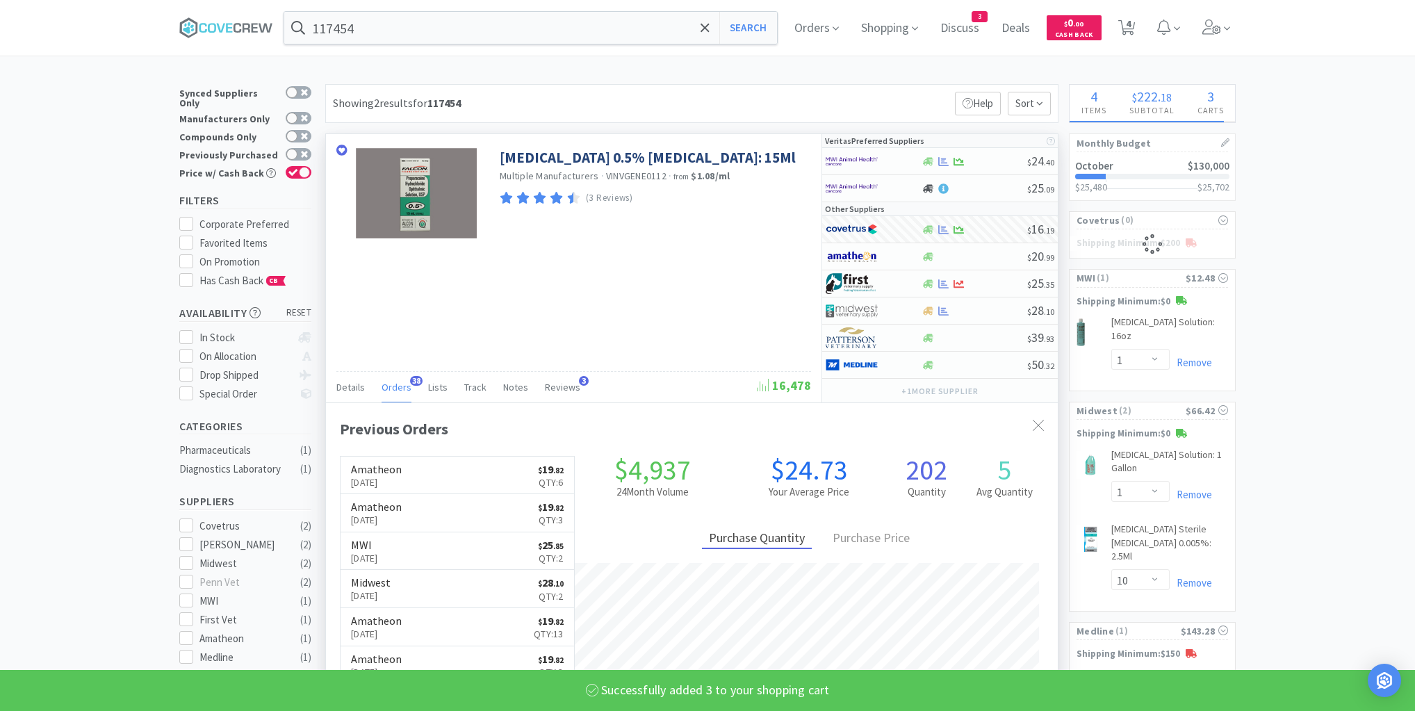
select select "3"
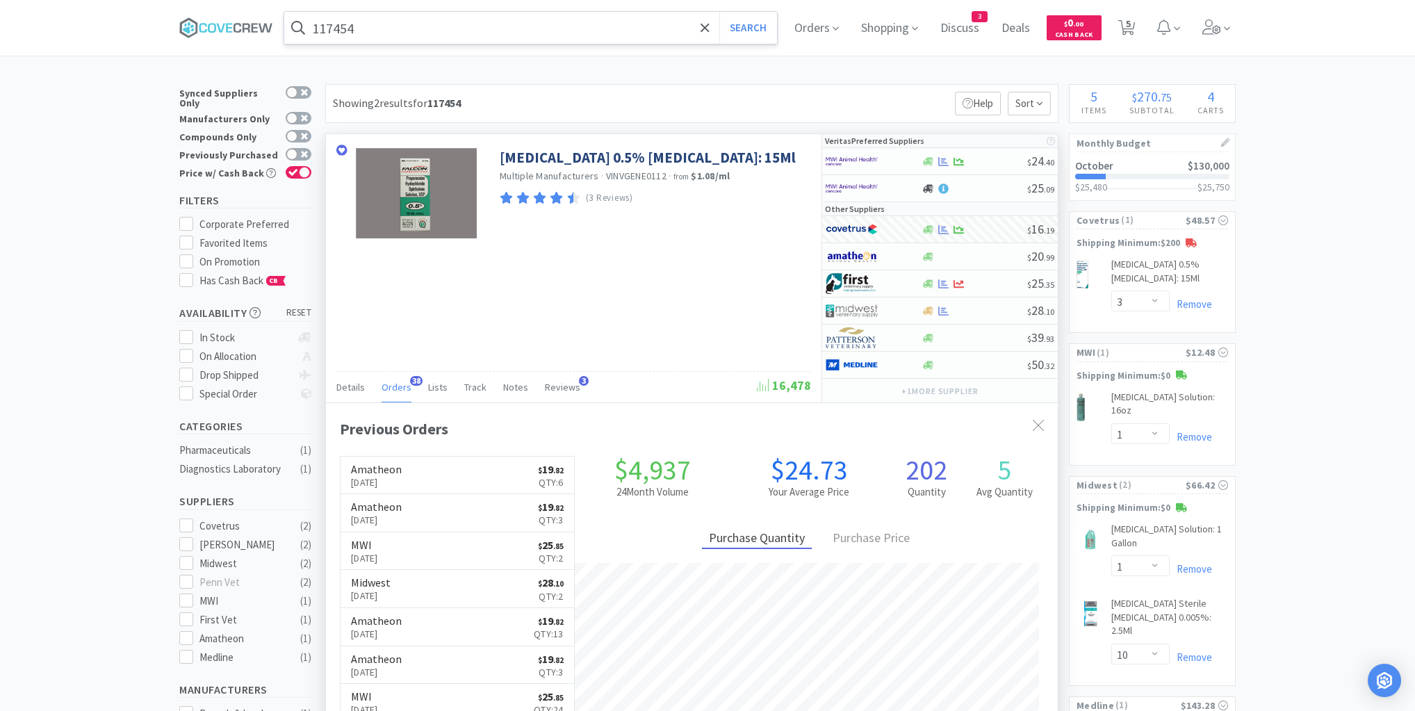
click at [384, 28] on input "117454" at bounding box center [530, 28] width 493 height 32
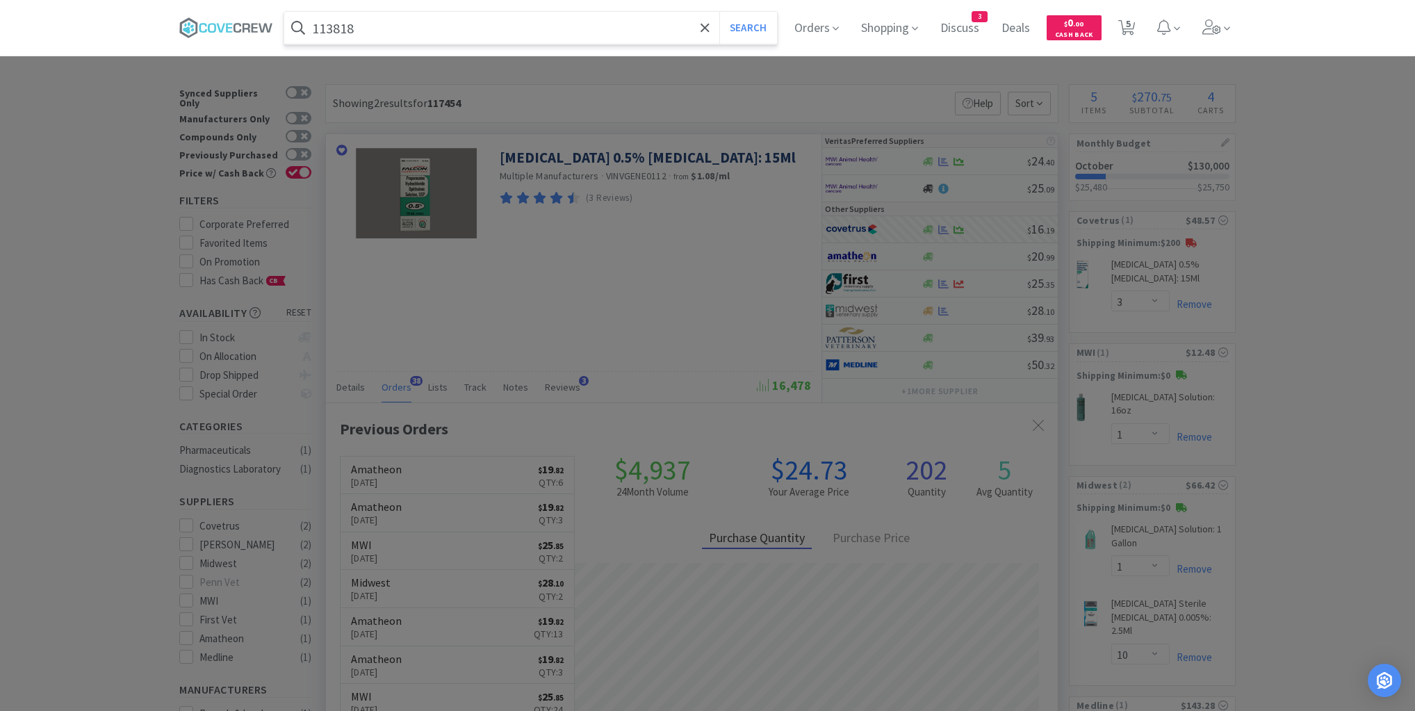
type input "113818"
click at [720, 12] on button "Search" at bounding box center [749, 28] width 58 height 32
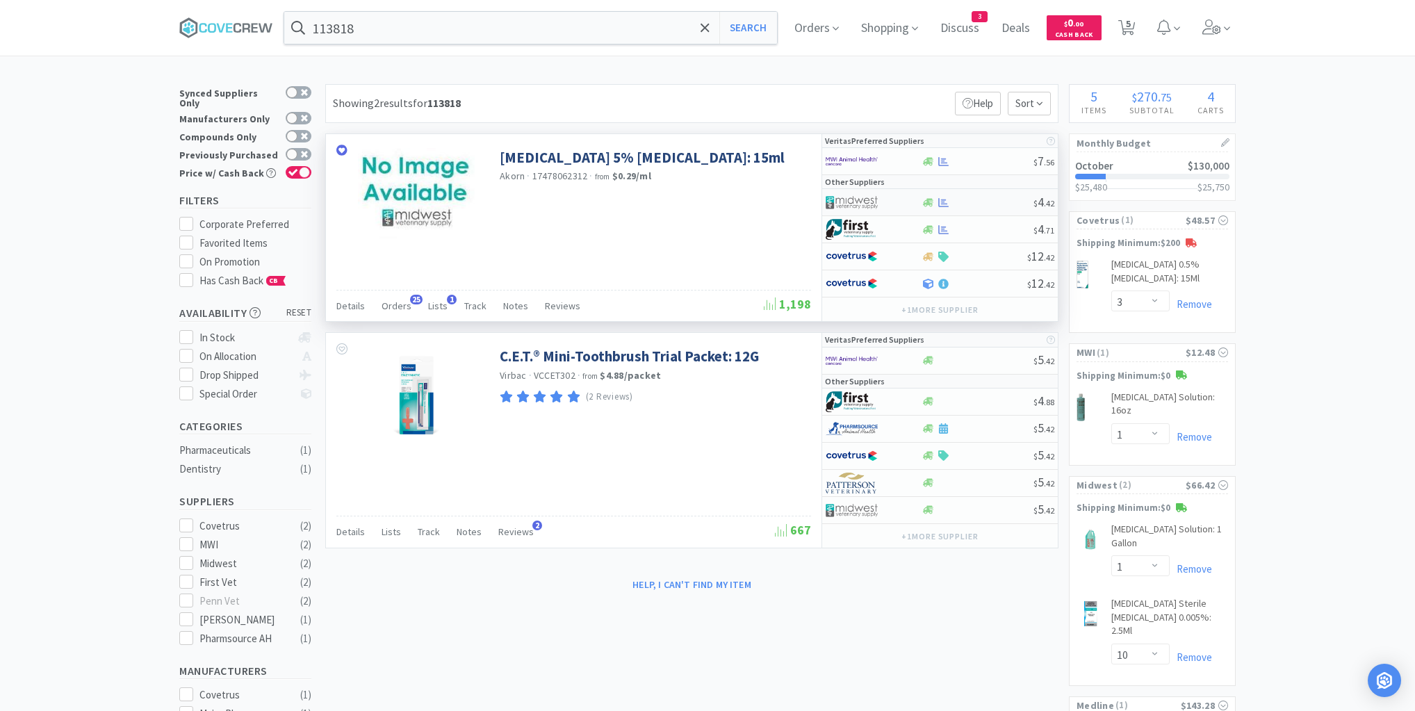
click at [984, 203] on div at bounding box center [977, 202] width 113 height 10
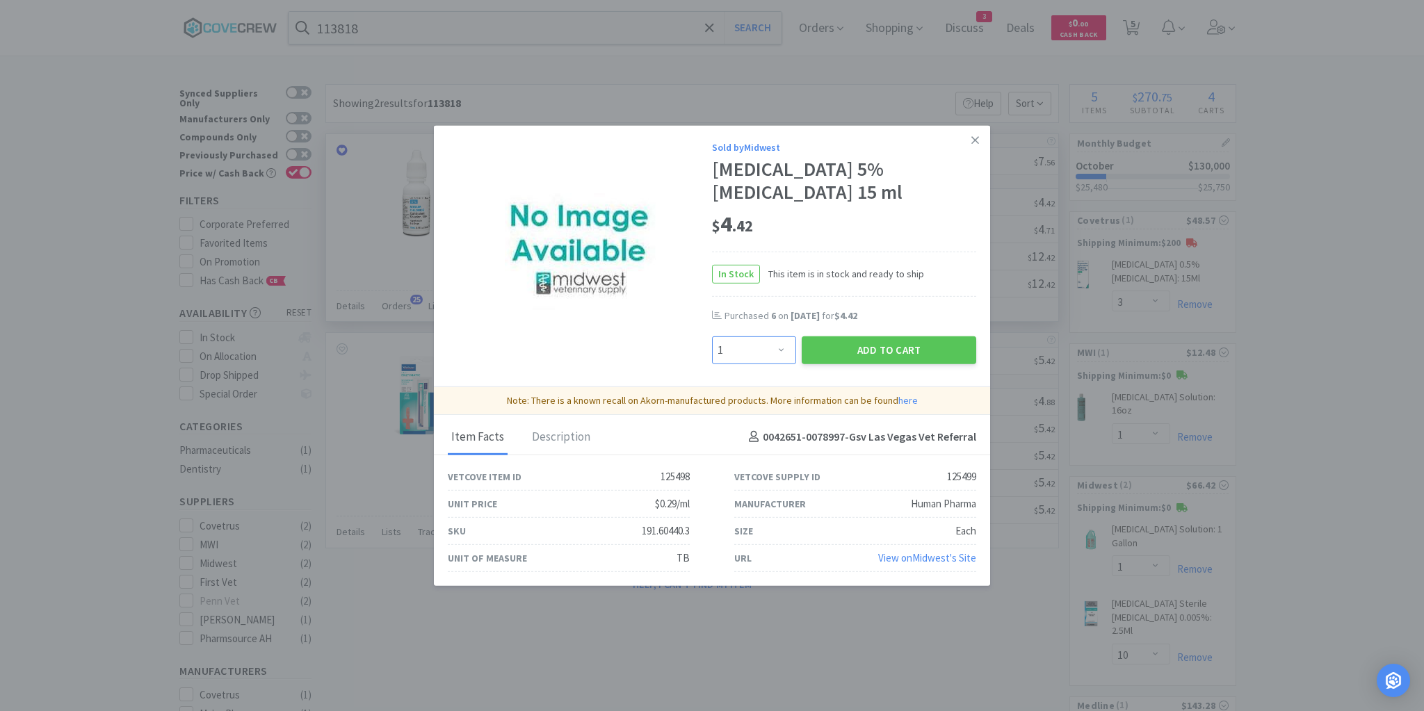
click at [781, 348] on select "Enter Quantity 1 2 3 4 5 6 7 8 9 10 11 12 13 14 15 16 17 18 19 20 Enter Quantity" at bounding box center [754, 350] width 84 height 28
select select "6"
click at [712, 336] on select "Enter Quantity 1 2 3 4 5 6 7 8 9 10 11 12 13 14 15 16 17 18 19 20 Enter Quantity" at bounding box center [754, 350] width 84 height 28
click at [879, 350] on button "Add to Cart" at bounding box center [889, 350] width 174 height 28
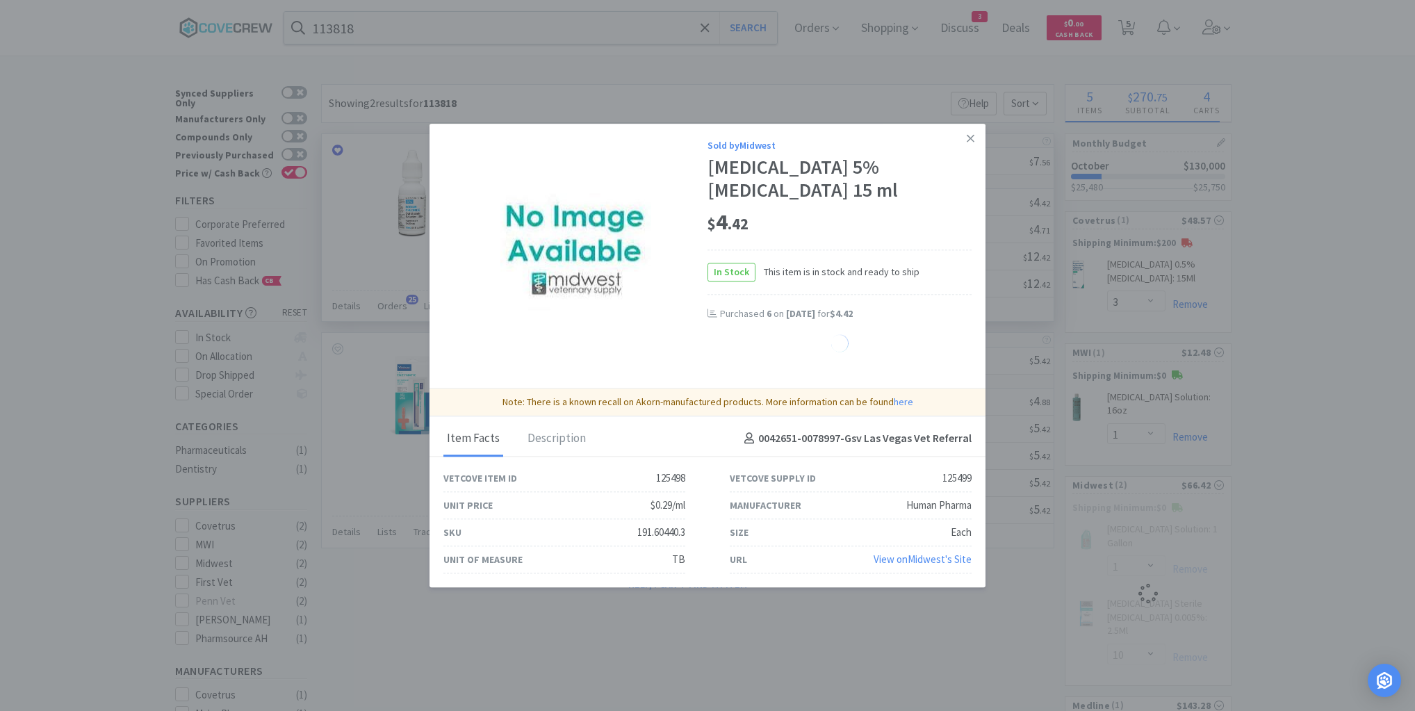
select select "6"
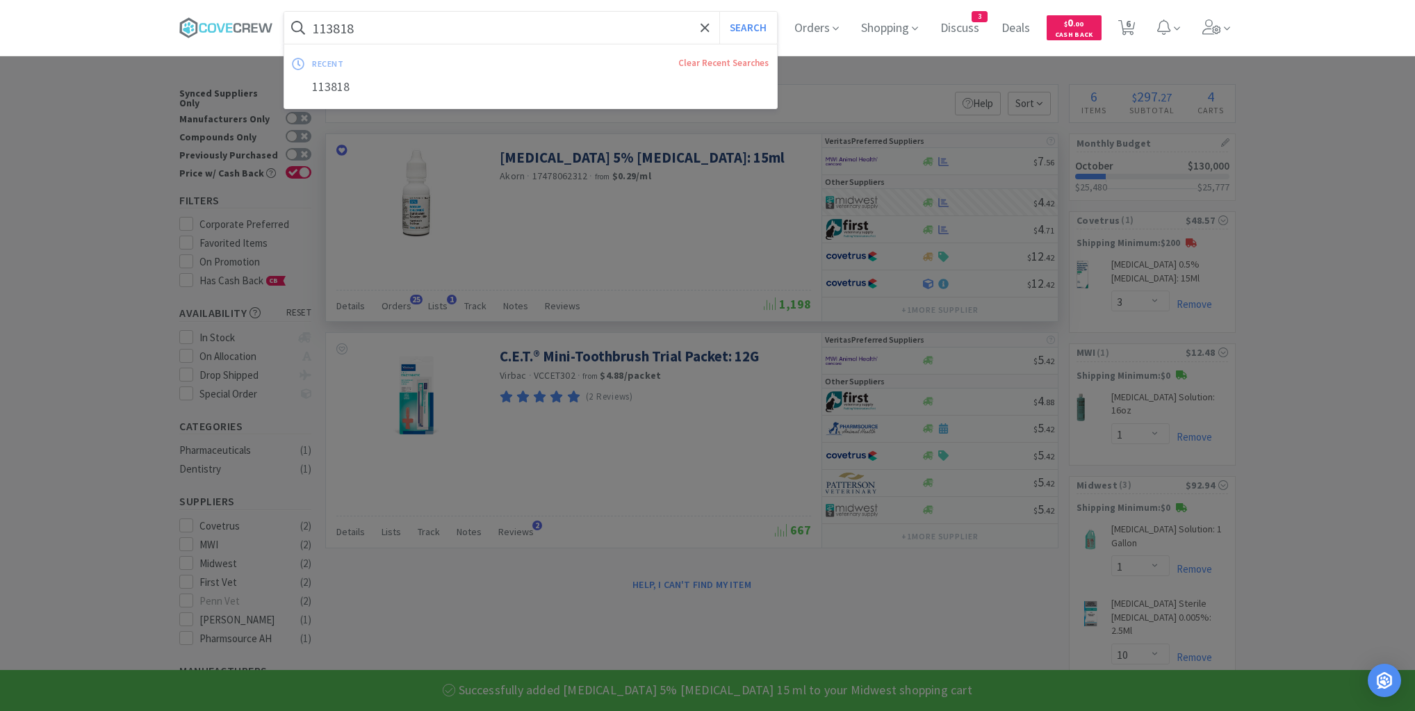
click at [612, 33] on input "113818" at bounding box center [530, 28] width 493 height 32
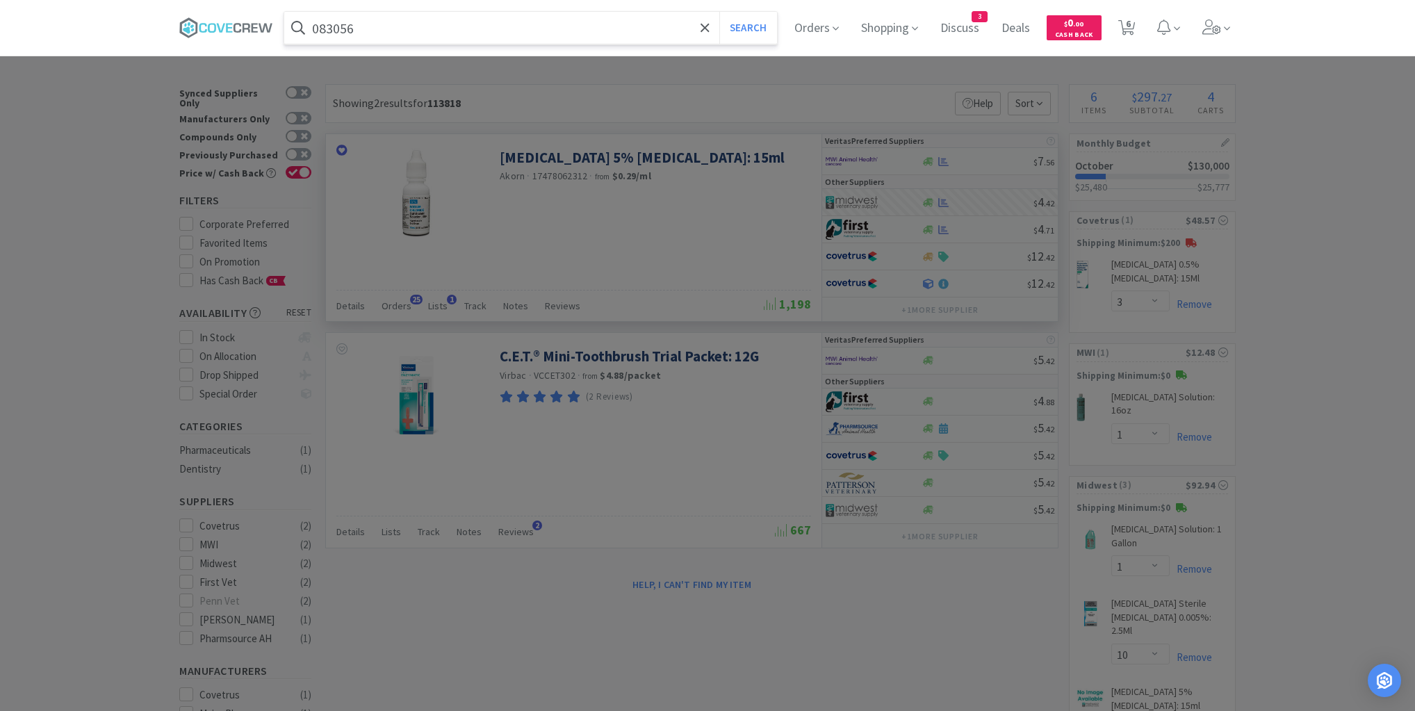
type input "083056"
click at [720, 12] on button "Search" at bounding box center [749, 28] width 58 height 32
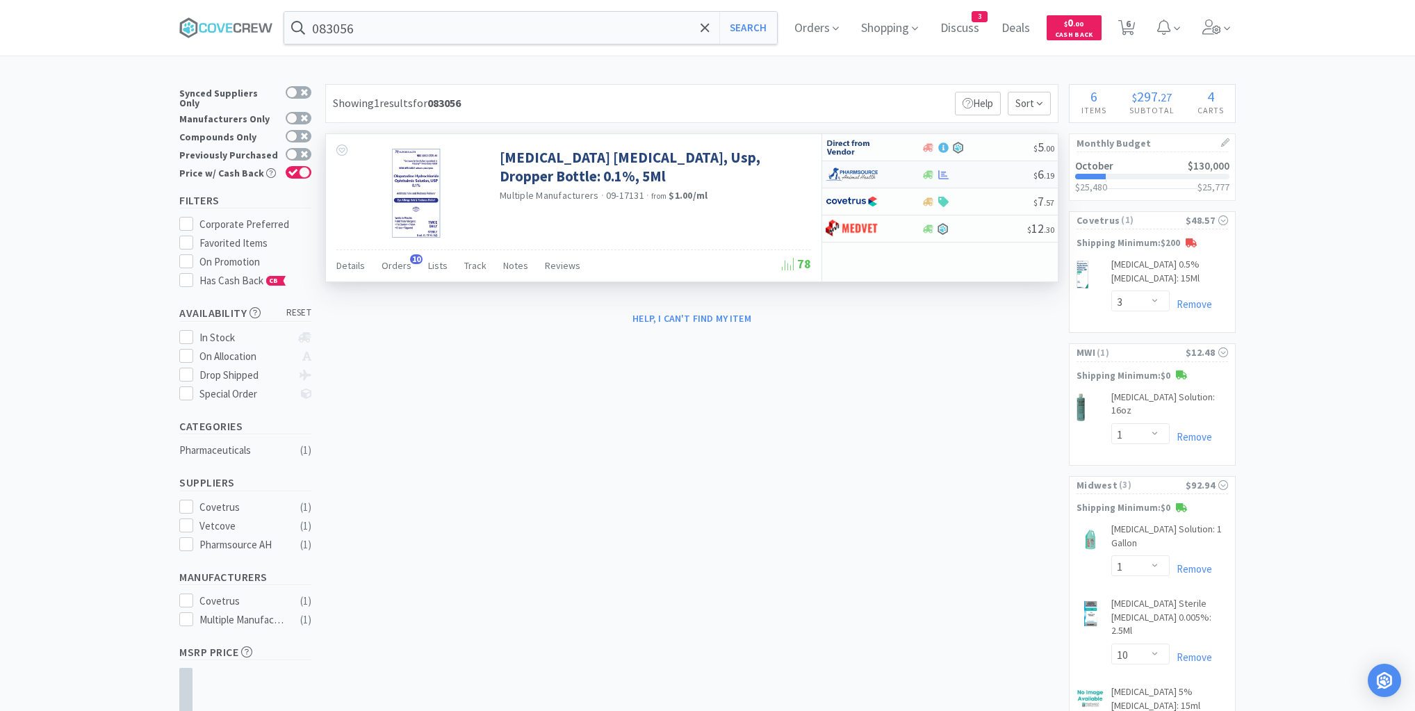
click at [982, 170] on div at bounding box center [977, 175] width 113 height 10
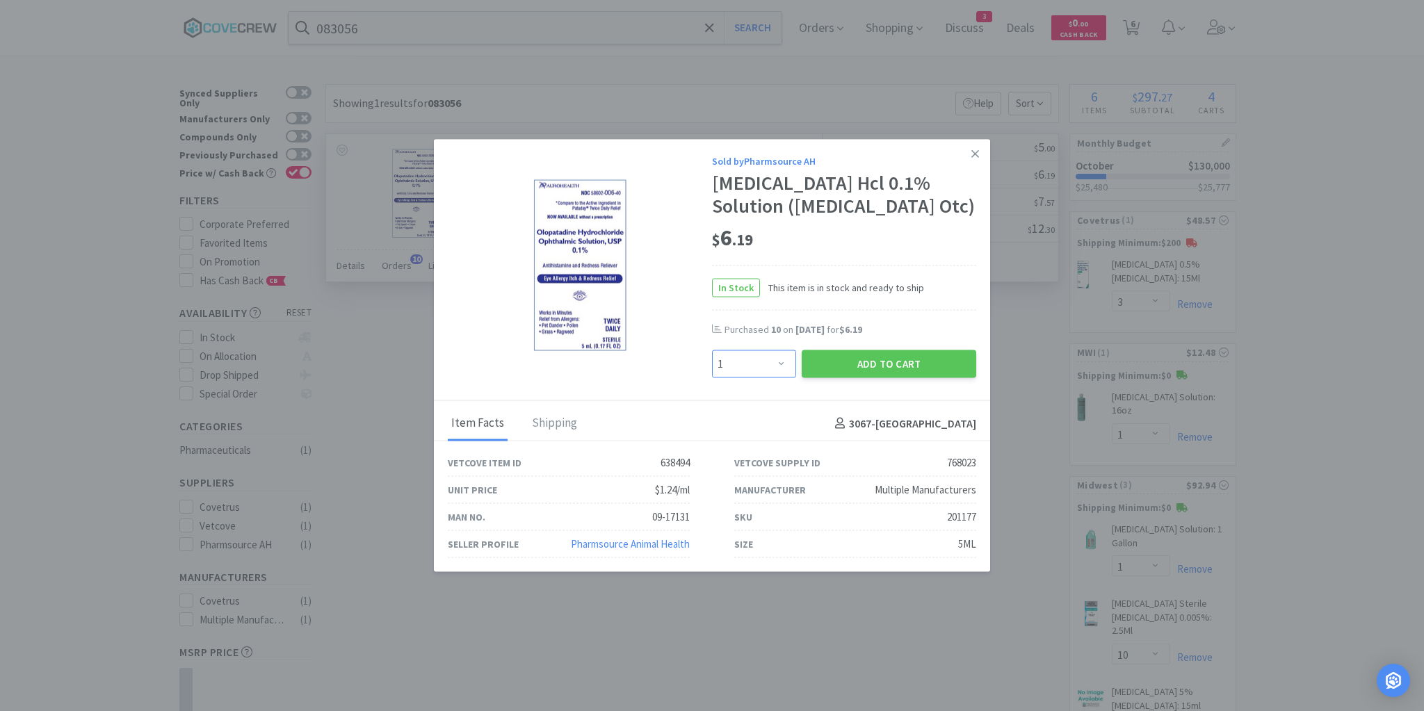
click at [784, 361] on select "Enter Quantity 1 2 3 4 5 6 7 8 9 10 11 12 13 14 15 16 17 18 19 20 Enter Quantity" at bounding box center [754, 364] width 84 height 28
select select "4"
click at [712, 350] on select "Enter Quantity 1 2 3 4 5 6 7 8 9 10 11 12 13 14 15 16 17 18 19 20 Enter Quantity" at bounding box center [754, 364] width 84 height 28
click at [909, 368] on button "Add to Cart" at bounding box center [889, 364] width 174 height 28
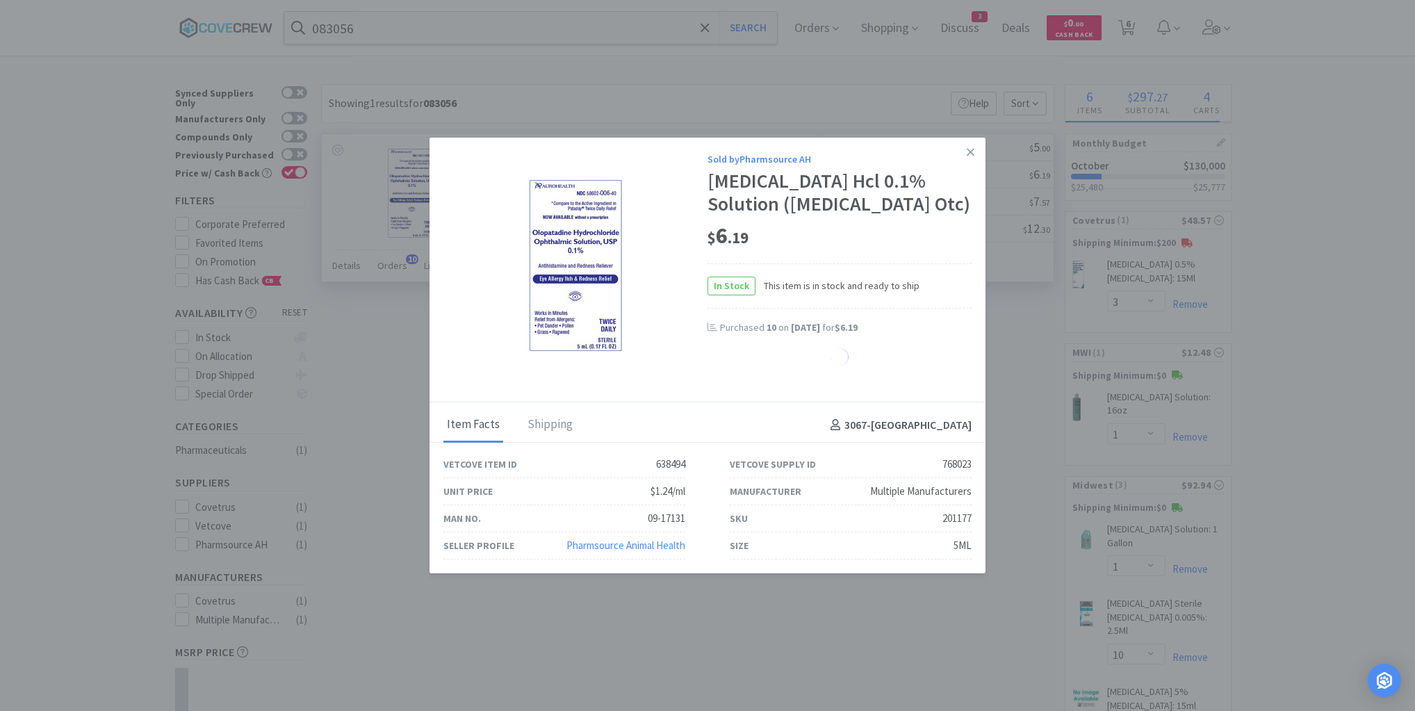
select select "4"
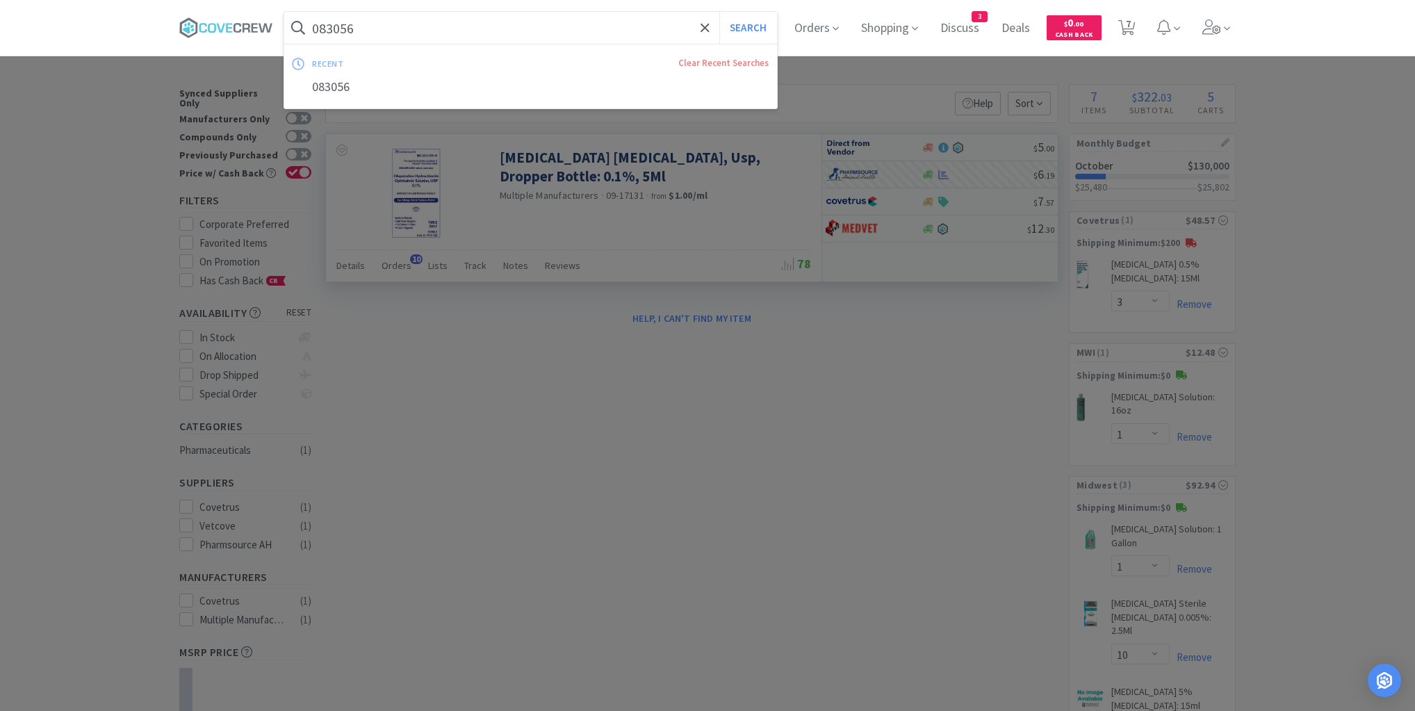
drag, startPoint x: 642, startPoint y: 31, endPoint x: 647, endPoint y: 40, distance: 10.0
click at [642, 30] on input "083056" at bounding box center [530, 28] width 493 height 32
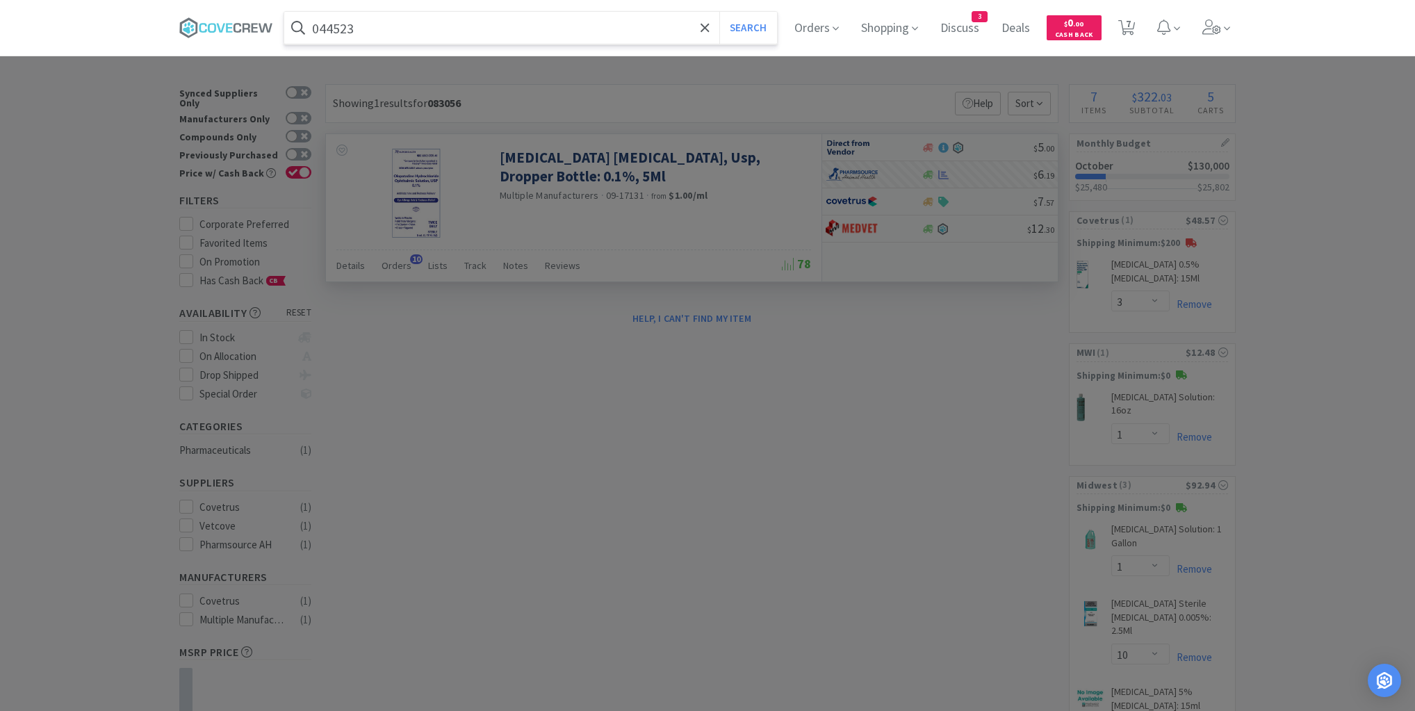
type input "044523"
click at [720, 12] on button "Search" at bounding box center [749, 28] width 58 height 32
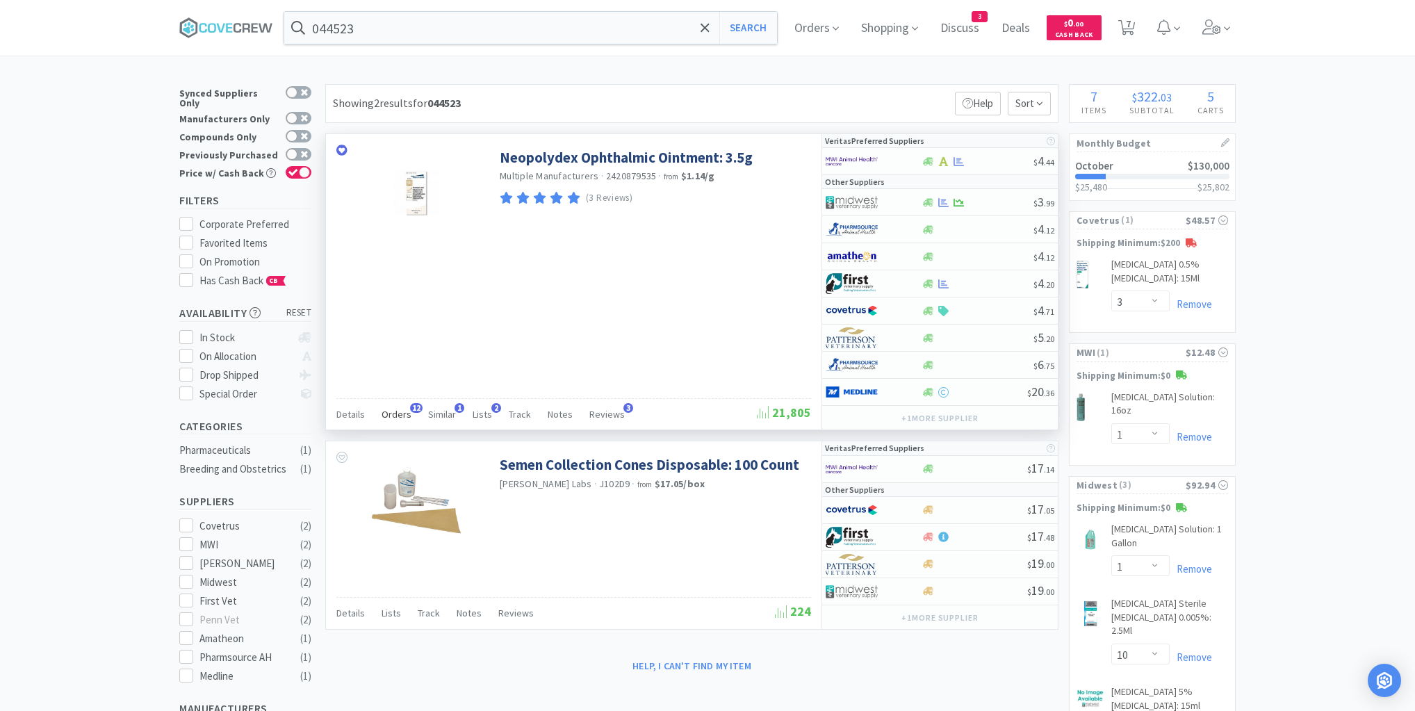
click at [392, 410] on span "Orders" at bounding box center [397, 414] width 30 height 13
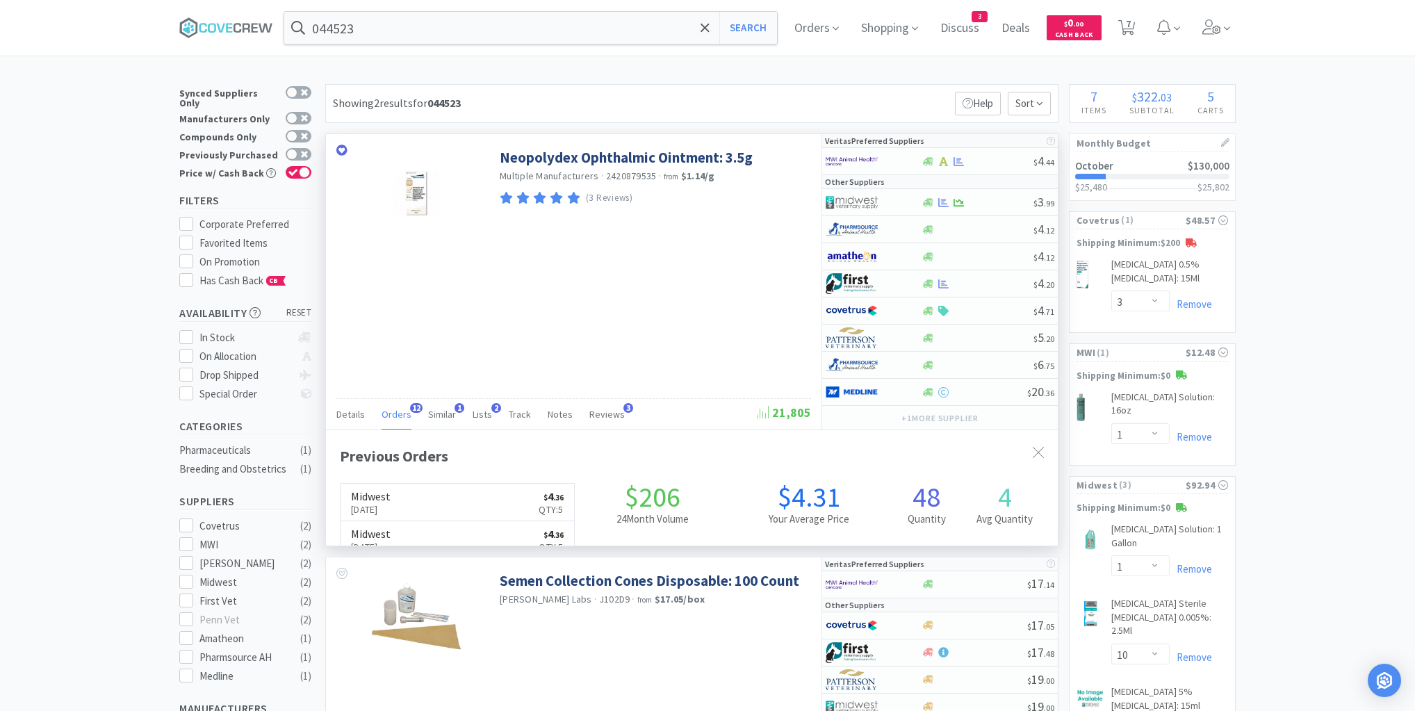
scroll to position [373, 732]
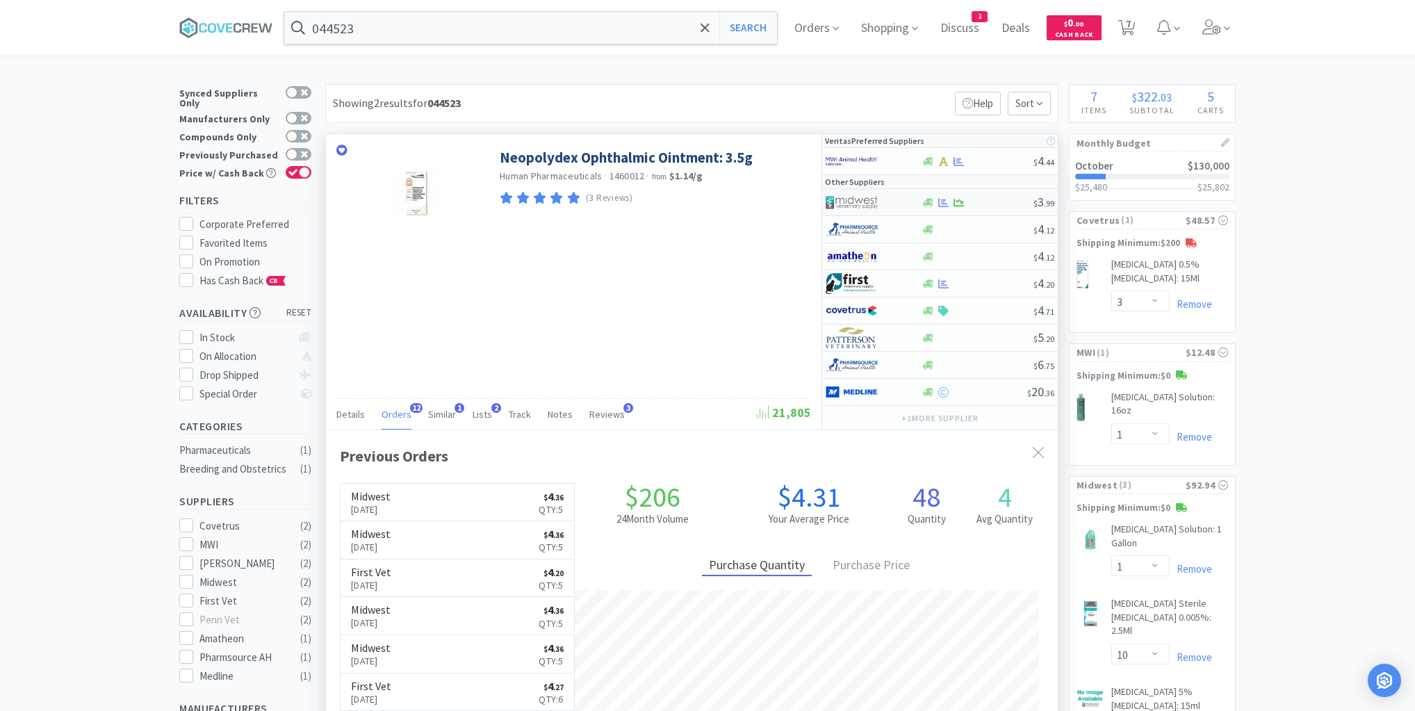
click at [986, 202] on div at bounding box center [977, 202] width 113 height 10
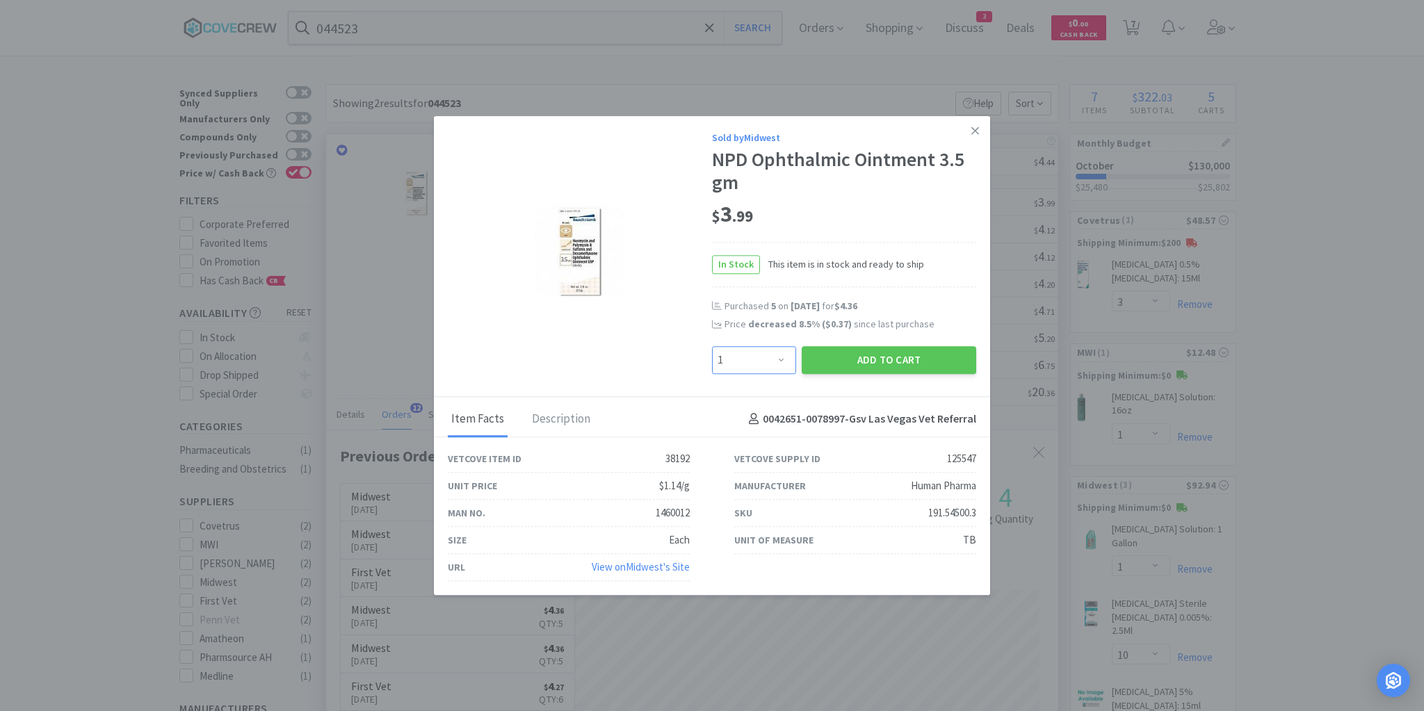
click at [780, 359] on select "Enter Quantity 1 2 3 4 5 6 7 8 9 10 11 12 13 14 15 16 17 18 19 20 Enter Quantity" at bounding box center [754, 360] width 84 height 28
select select "3"
click at [712, 346] on select "Enter Quantity 1 2 3 4 5 6 7 8 9 10 11 12 13 14 15 16 17 18 19 20 Enter Quantity" at bounding box center [754, 360] width 84 height 28
click at [872, 353] on button "Add to Cart" at bounding box center [889, 360] width 174 height 28
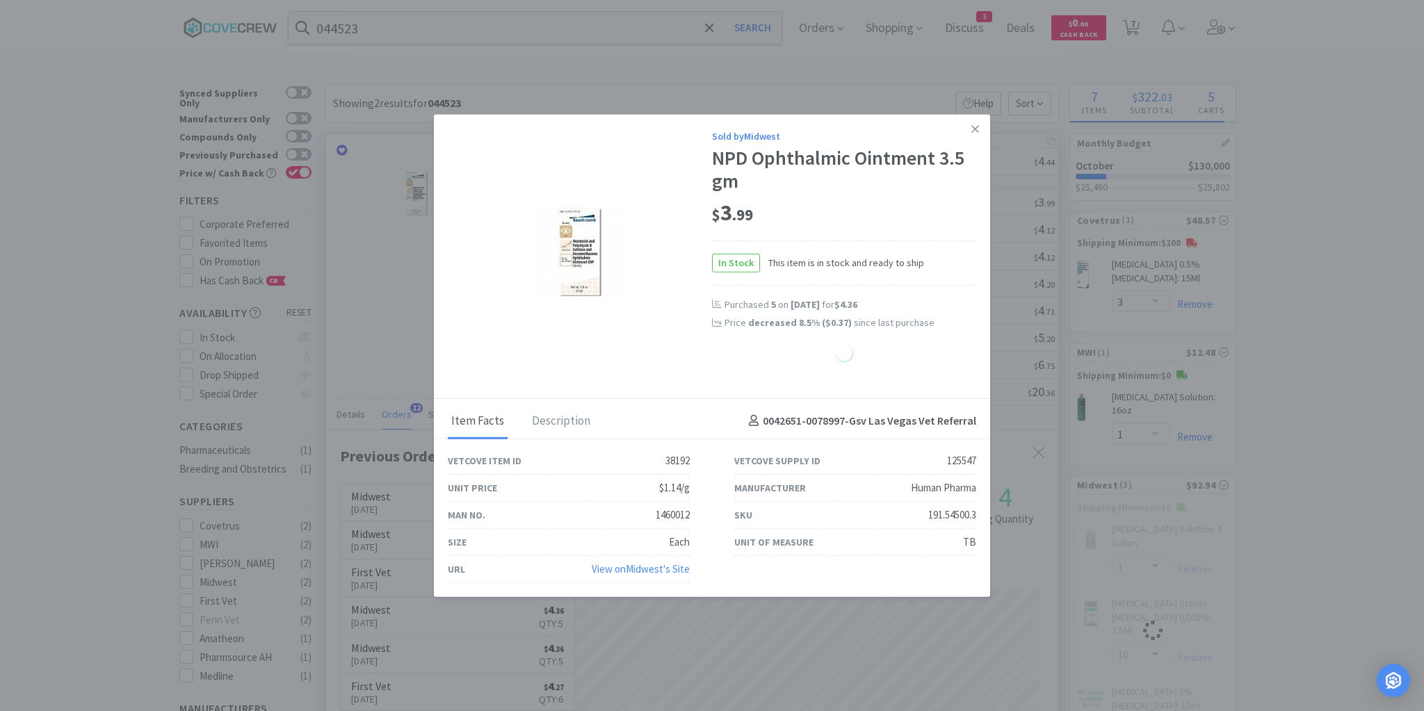
select select "3"
select select "6"
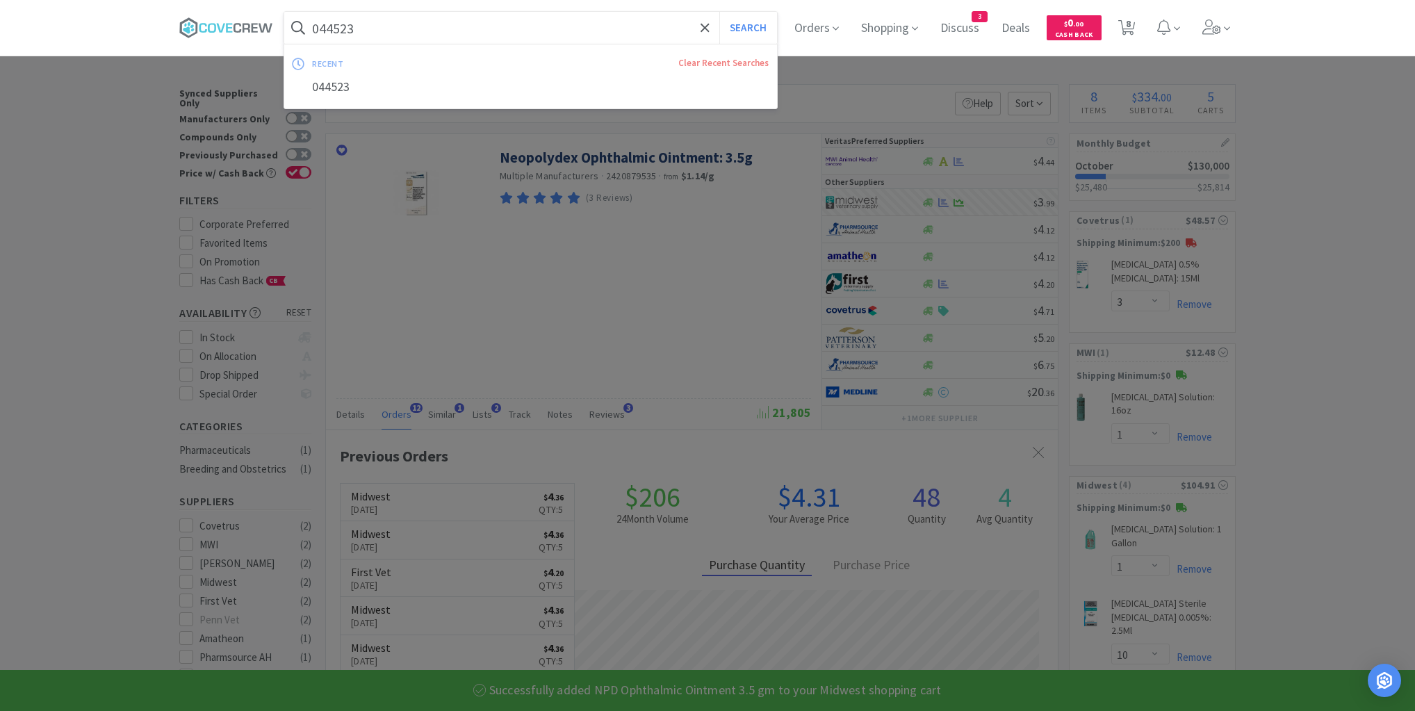
click at [648, 34] on input "044523" at bounding box center [530, 28] width 493 height 32
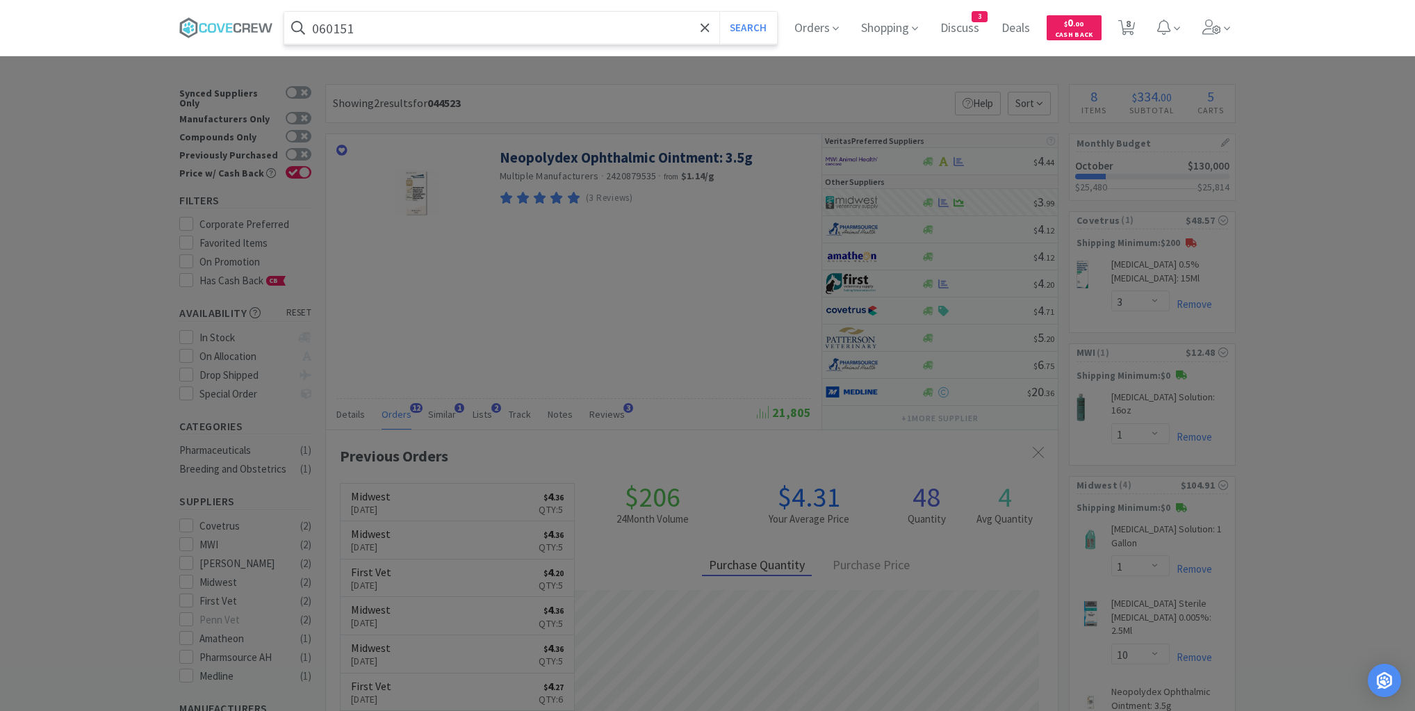
type input "060151"
click at [720, 12] on button "Search" at bounding box center [749, 28] width 58 height 32
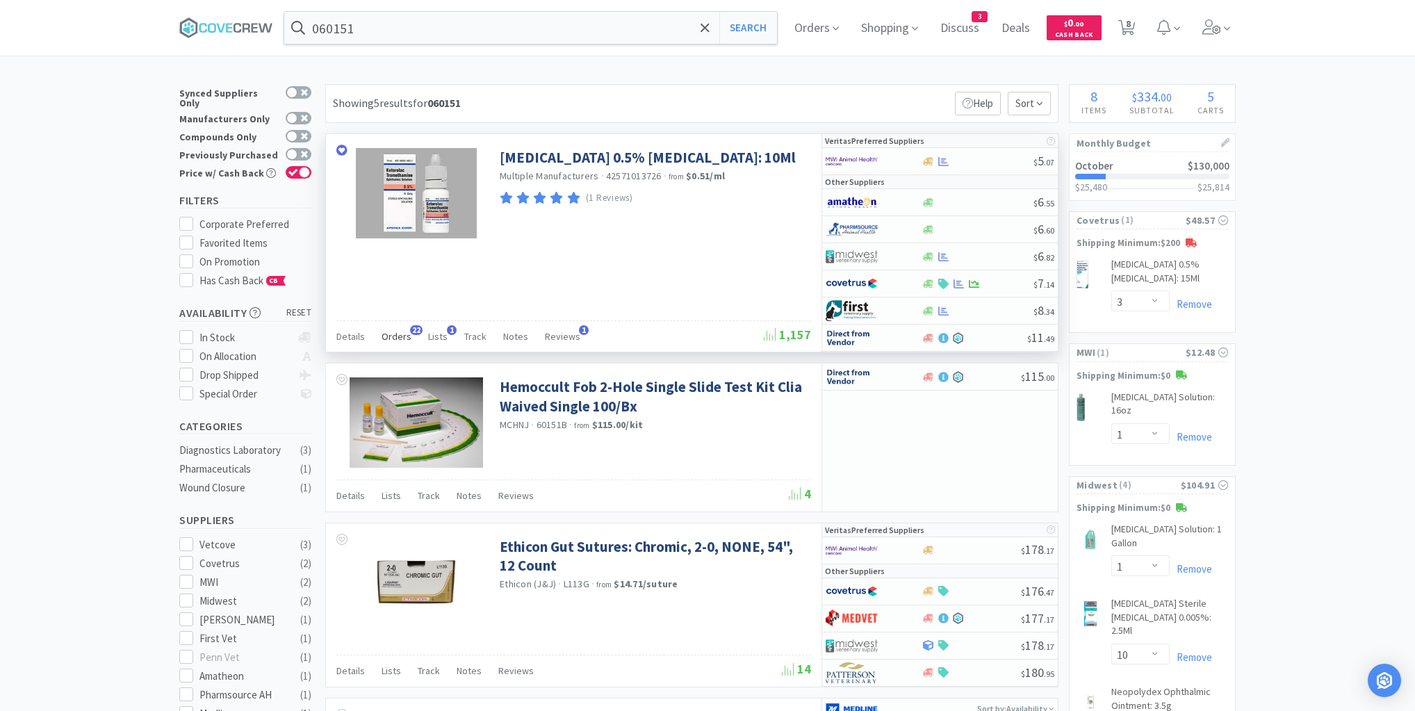
click at [400, 332] on span "Orders" at bounding box center [397, 336] width 30 height 13
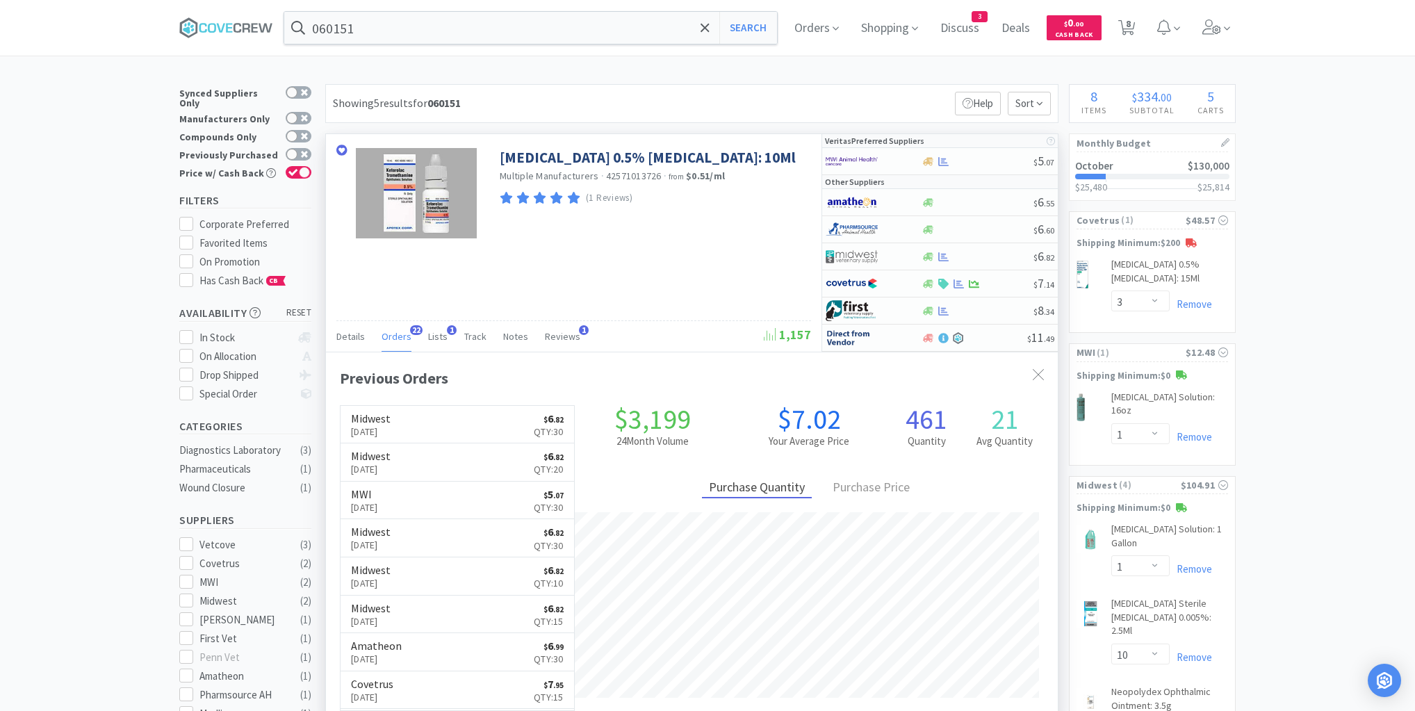
scroll to position [373, 732]
click at [992, 256] on div at bounding box center [977, 257] width 113 height 10
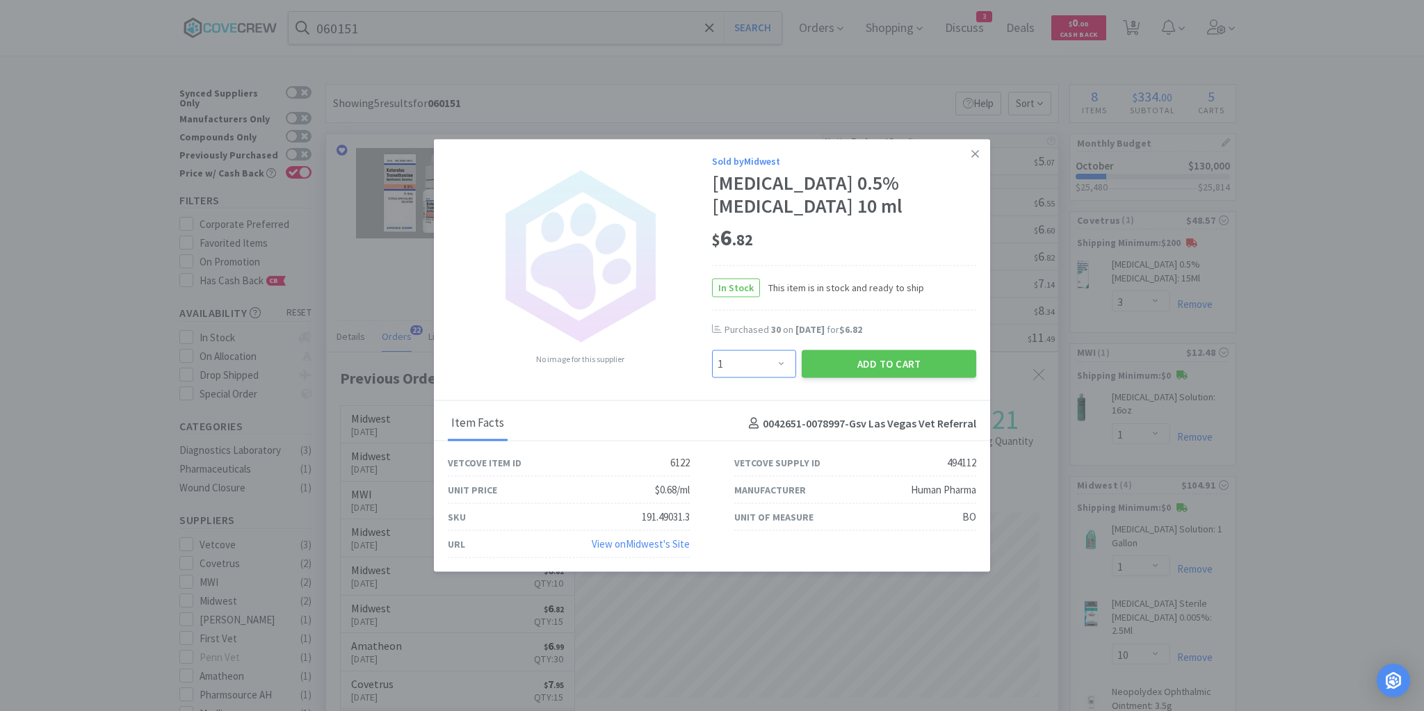
click at [784, 364] on select "Enter Quantity 1 2 3 4 5 6 7 8 9 10 11 12 13 14 15 16 17 18 19 20 Enter Quantity" at bounding box center [754, 364] width 84 height 28
select select "8"
click at [712, 350] on select "Enter Quantity 1 2 3 4 5 6 7 8 9 10 11 12 13 14 15 16 17 18 19 20 Enter Quantity" at bounding box center [754, 364] width 84 height 28
click at [857, 365] on button "Add to Cart" at bounding box center [889, 364] width 174 height 28
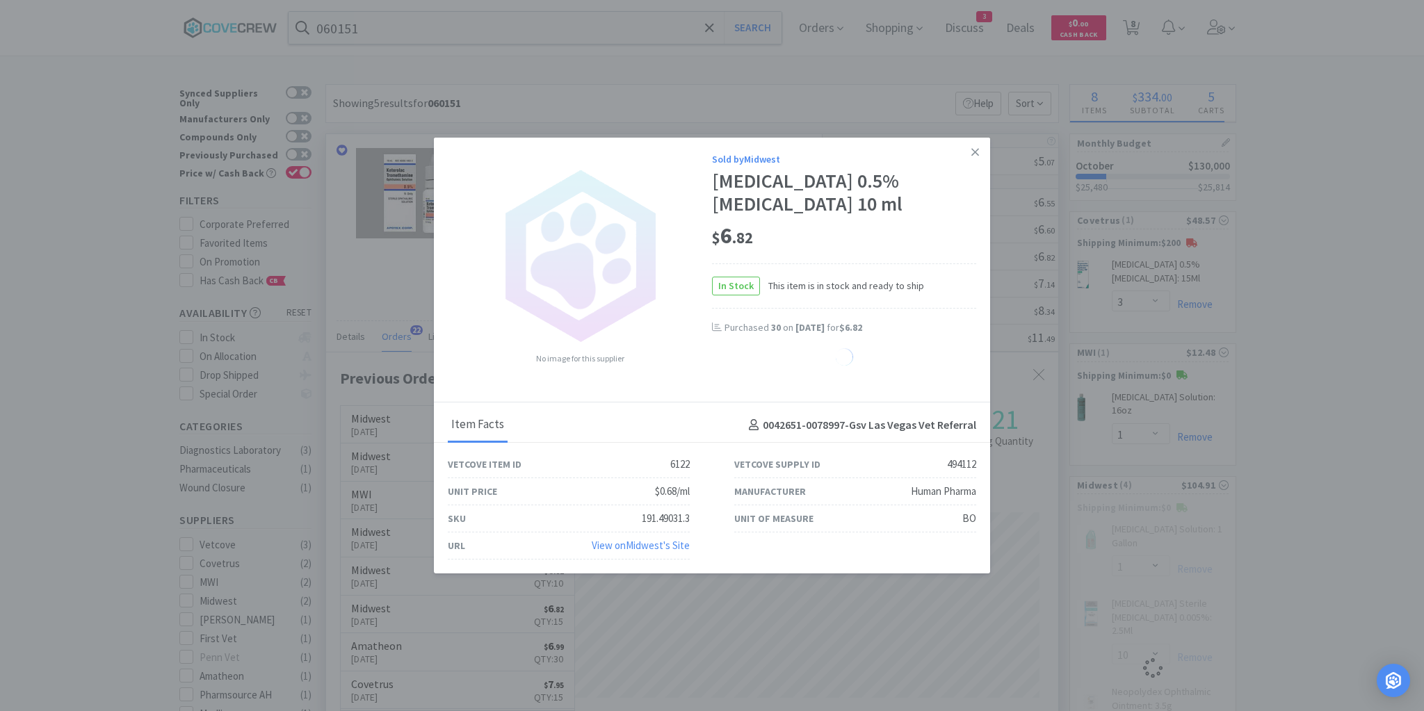
select select "8"
select select "10"
select select "3"
select select "6"
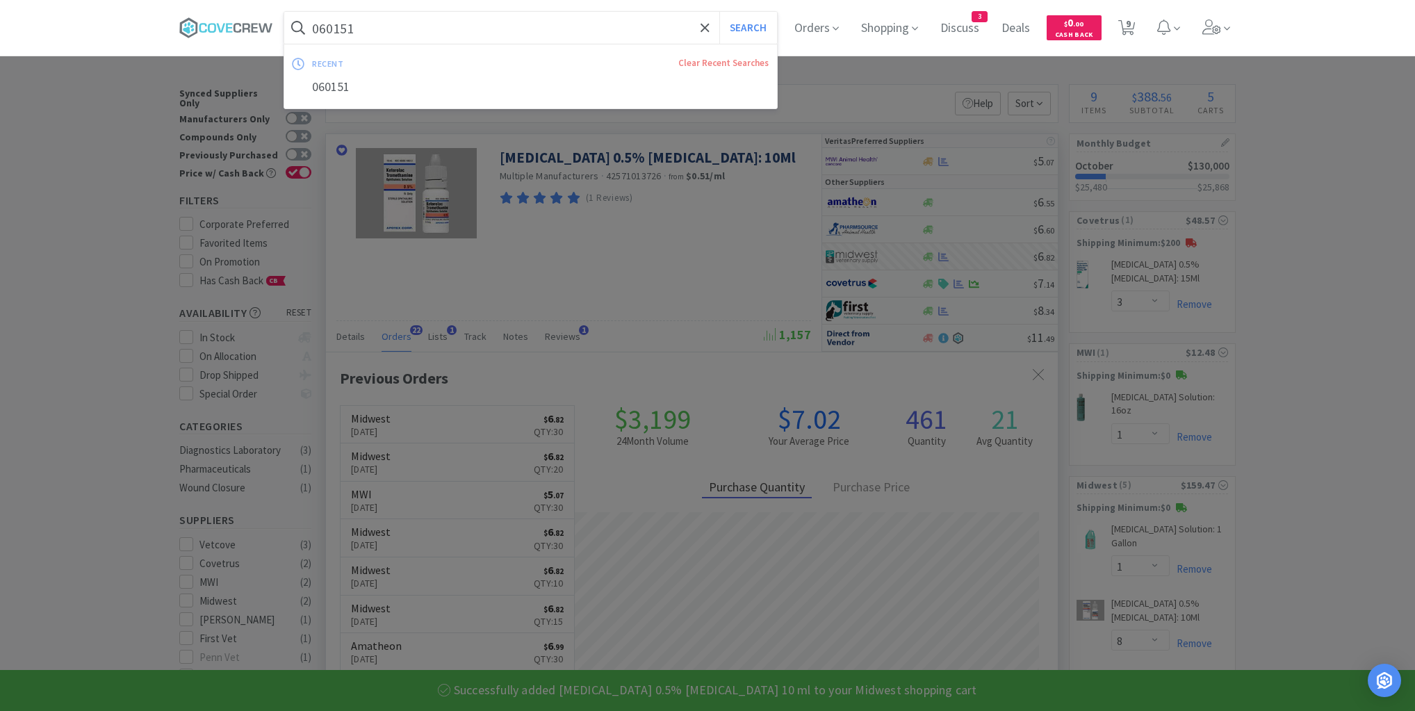
click at [558, 25] on input "060151" at bounding box center [530, 28] width 493 height 32
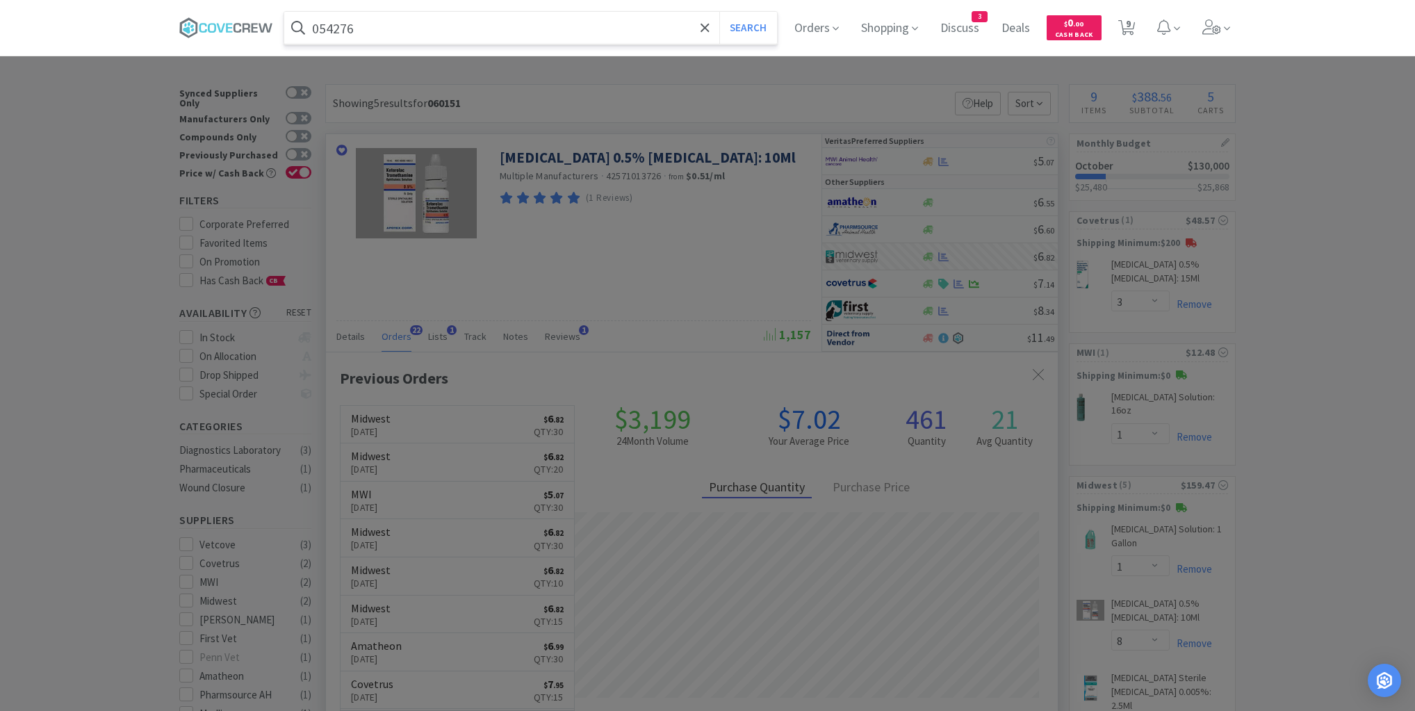
type input "054276"
click at [720, 12] on button "Search" at bounding box center [749, 28] width 58 height 32
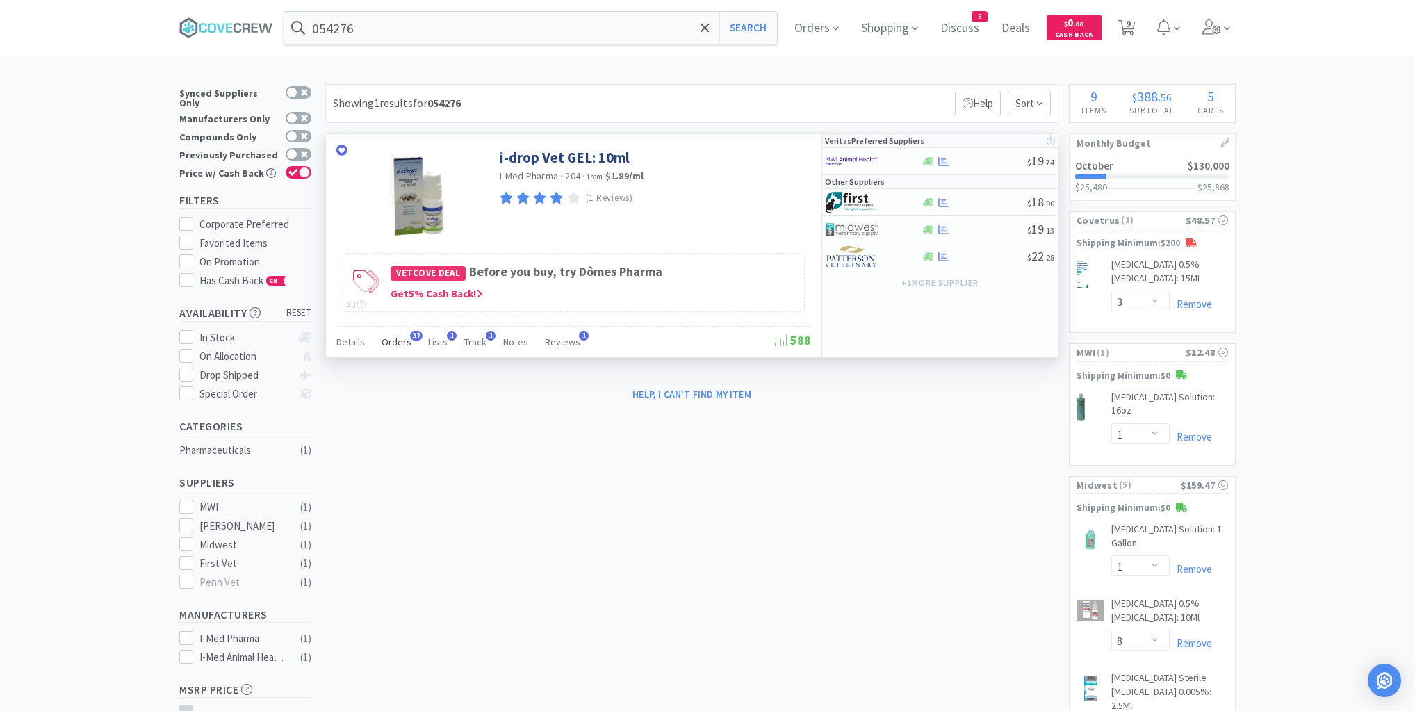
click at [392, 341] on span "Orders" at bounding box center [397, 342] width 30 height 13
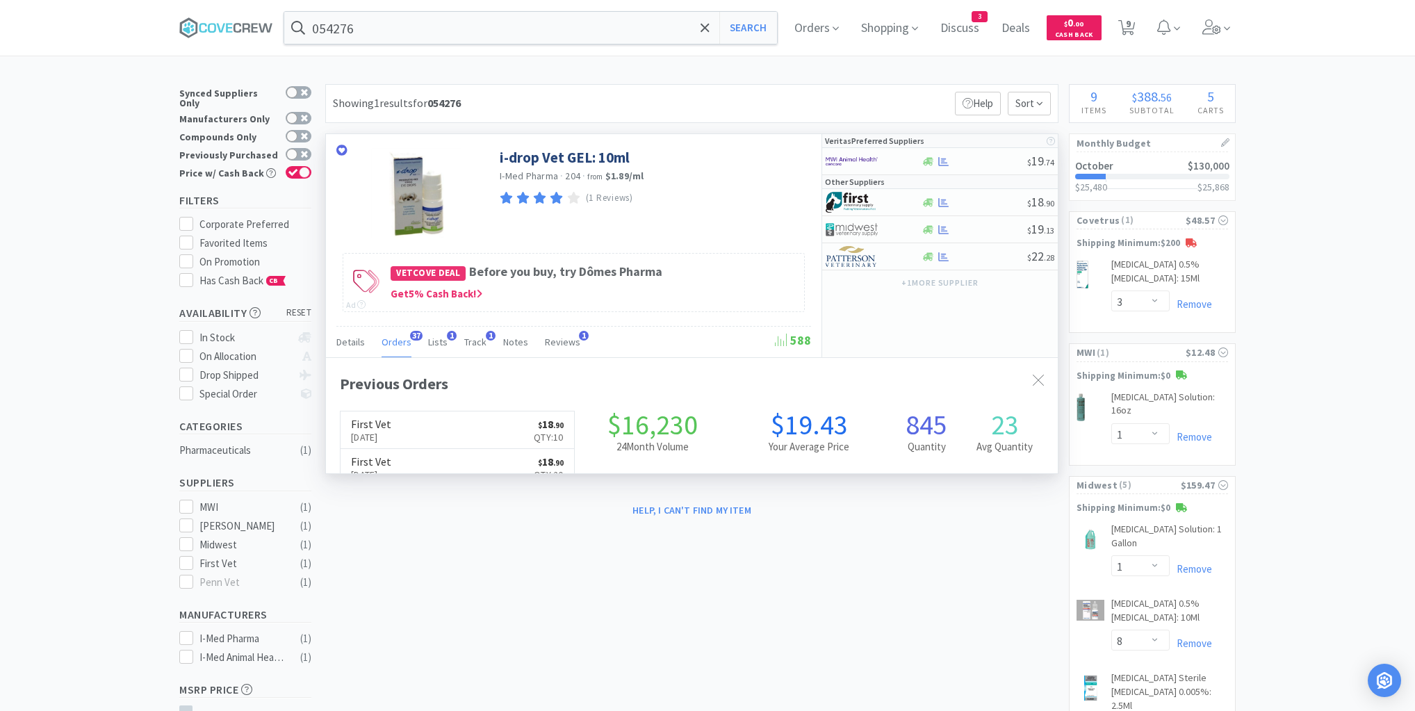
scroll to position [373, 732]
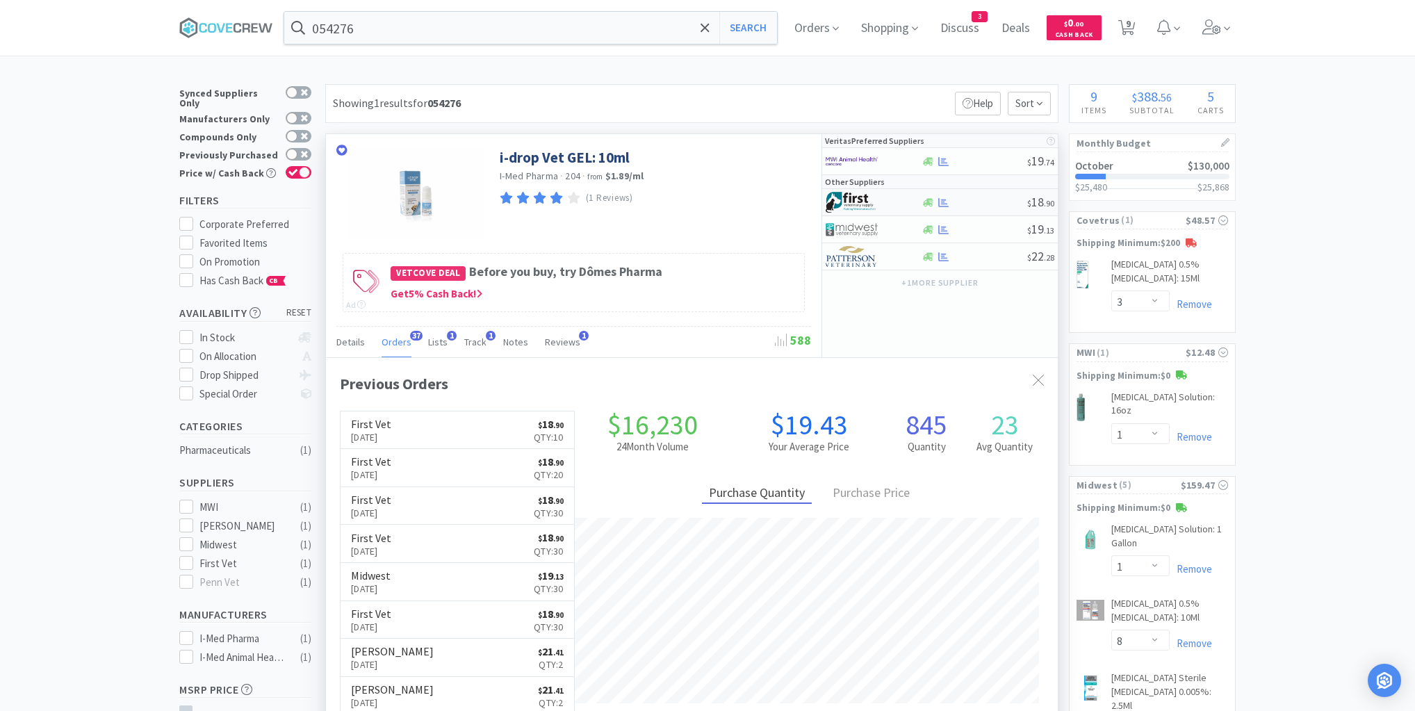
click at [969, 200] on div at bounding box center [974, 202] width 106 height 10
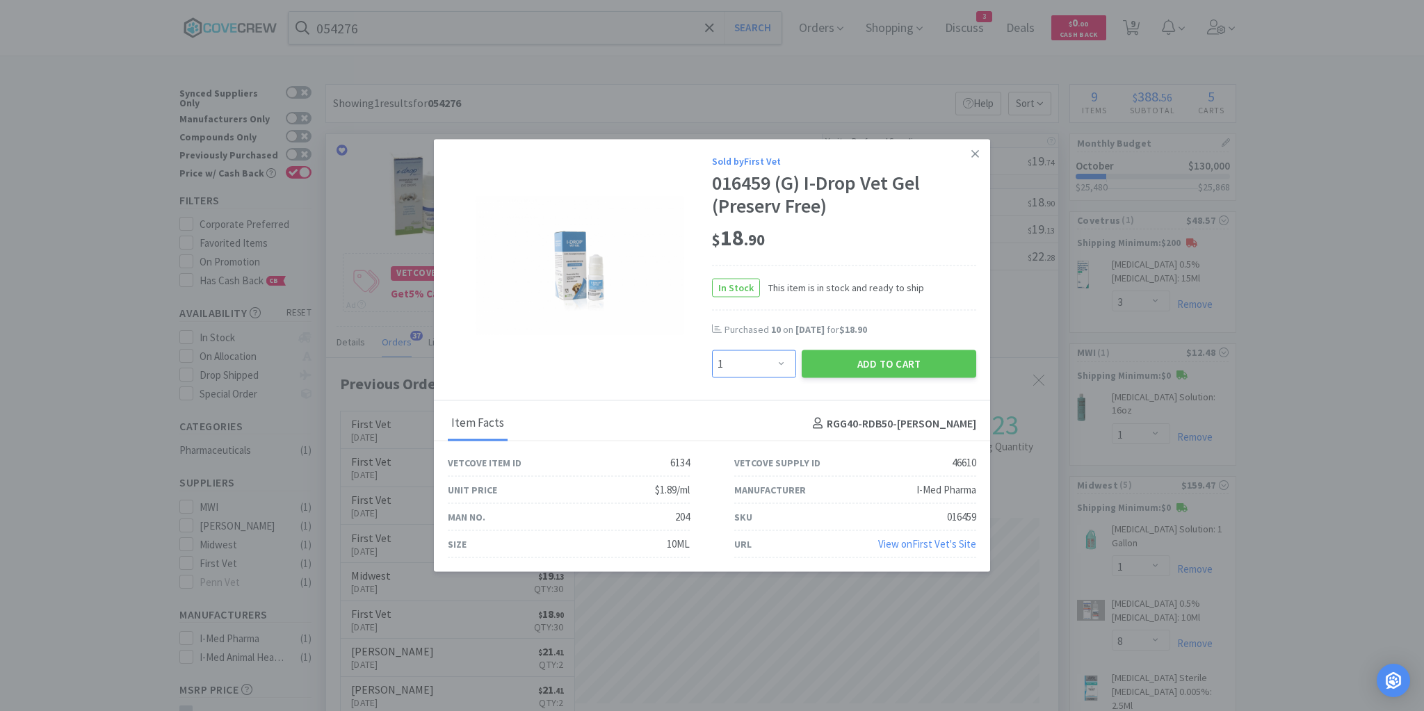
click at [777, 361] on select "Enter Quantity 1 2 3 4 5 6 7 8 9 10 11 12 13 14 15 16 17 18 19 20 Enter Quantity" at bounding box center [754, 364] width 84 height 28
select select "6"
click at [712, 350] on select "Enter Quantity 1 2 3 4 5 6 7 8 9 10 11 12 13 14 15 16 17 18 19 20 Enter Quantity" at bounding box center [754, 364] width 84 height 28
click at [870, 349] on div "Add to Cart" at bounding box center [889, 364] width 180 height 33
click at [879, 366] on button "Add to Cart" at bounding box center [889, 364] width 174 height 28
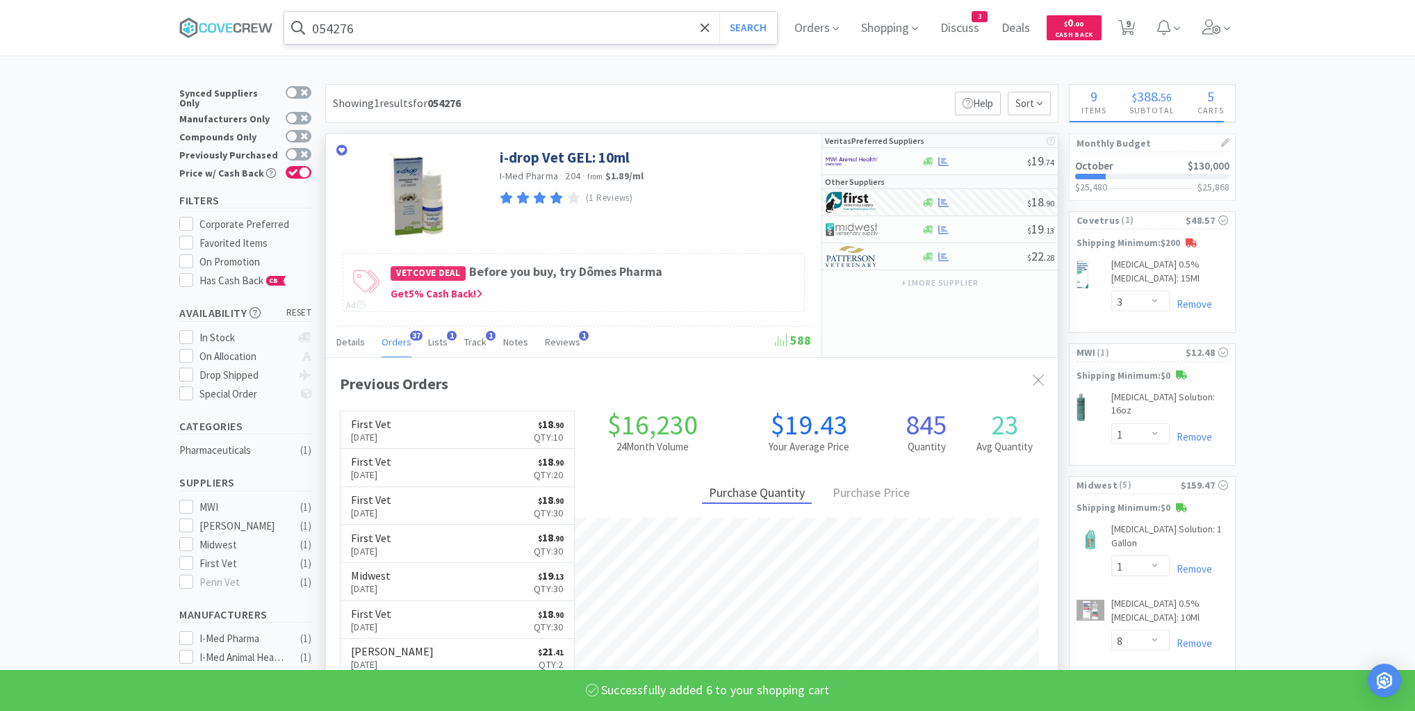
select select "6"
click at [578, 25] on input "054276" at bounding box center [530, 28] width 493 height 32
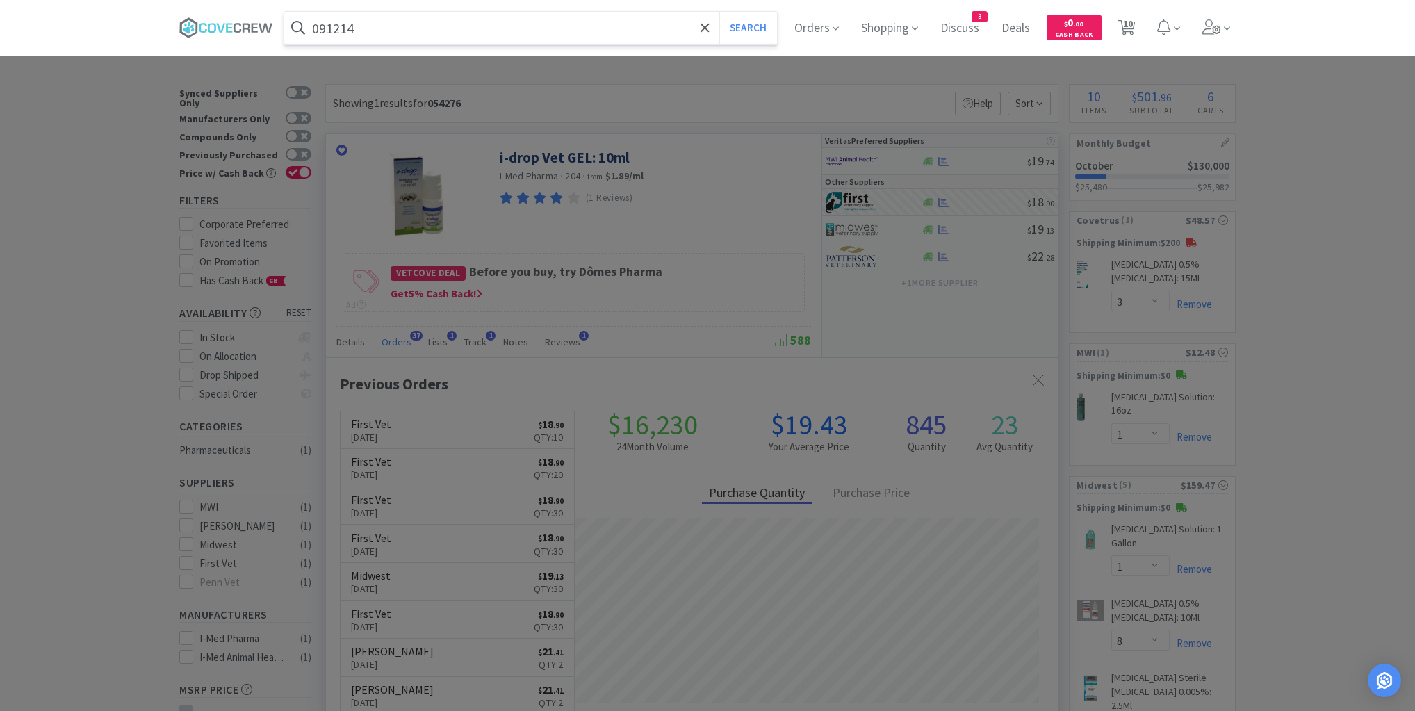
type input "091214"
click at [720, 12] on button "Search" at bounding box center [749, 28] width 58 height 32
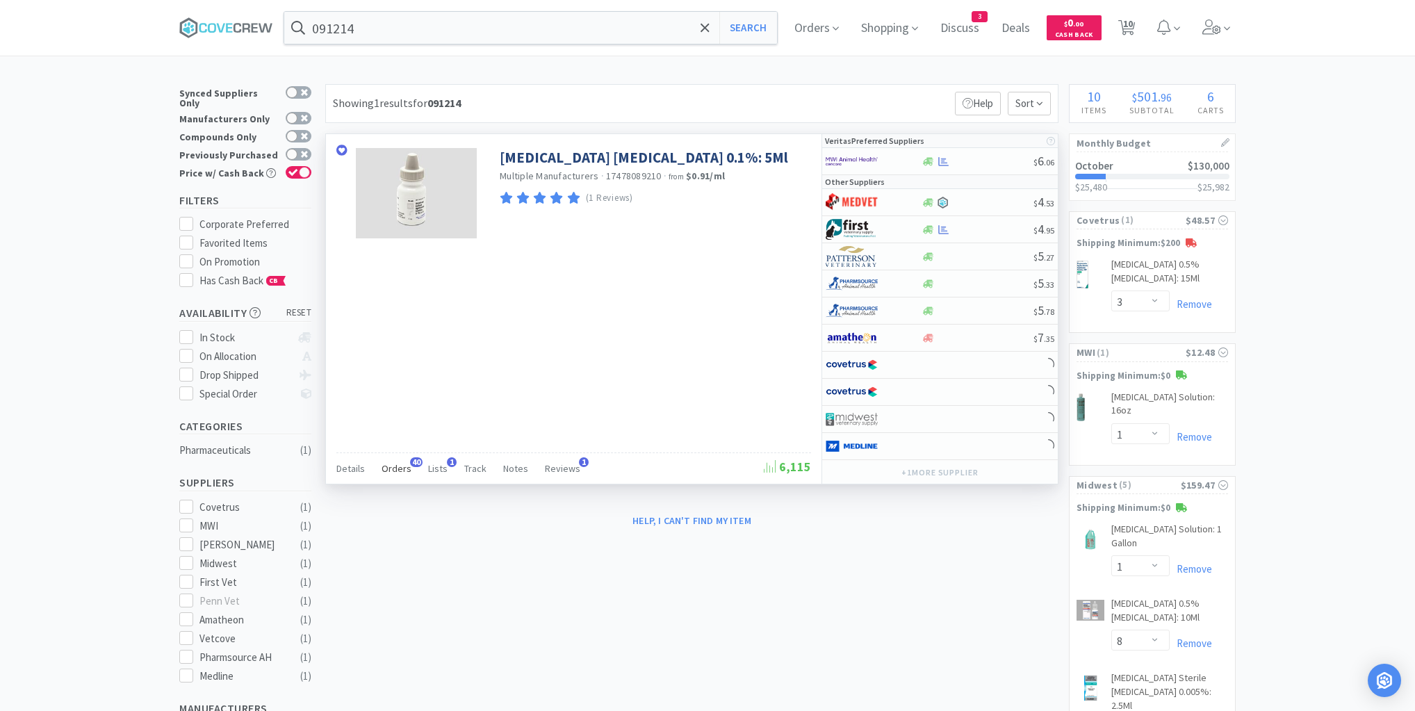
click at [403, 464] on span "Orders" at bounding box center [397, 468] width 30 height 13
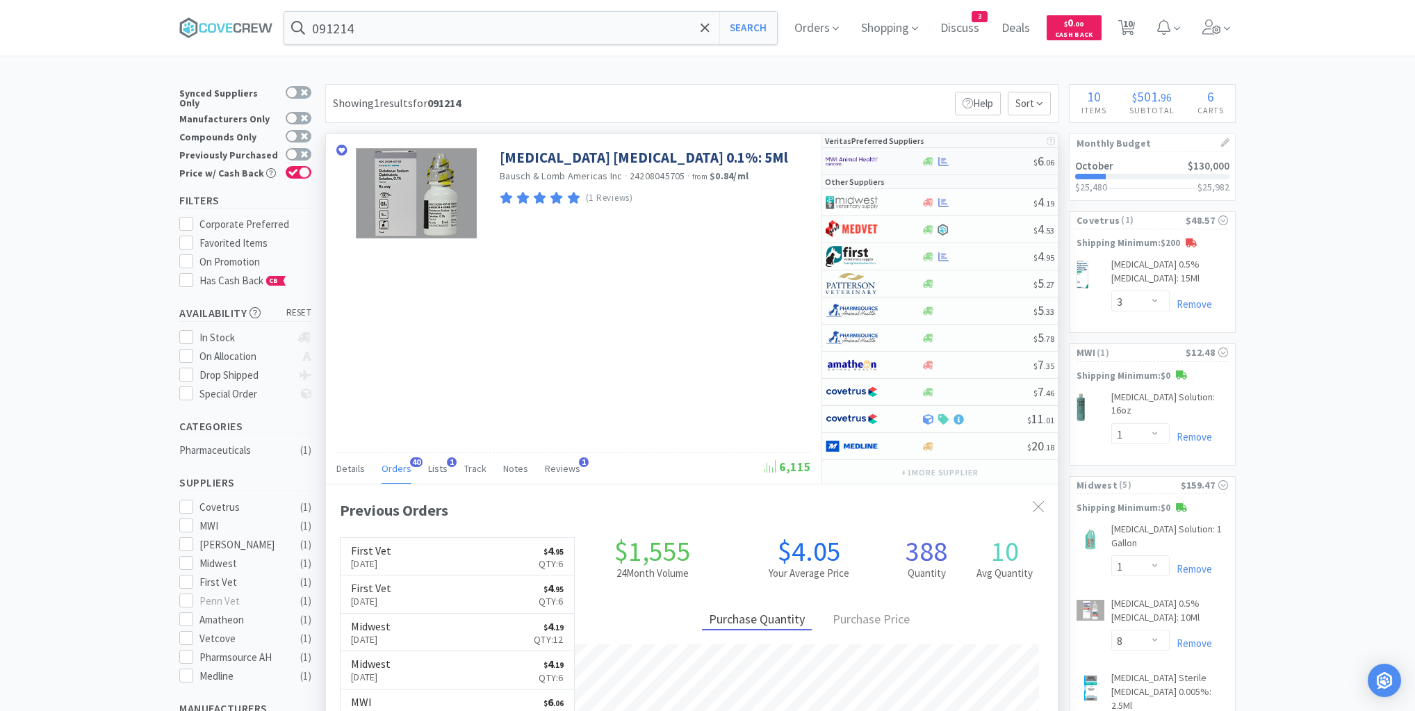
scroll to position [373, 732]
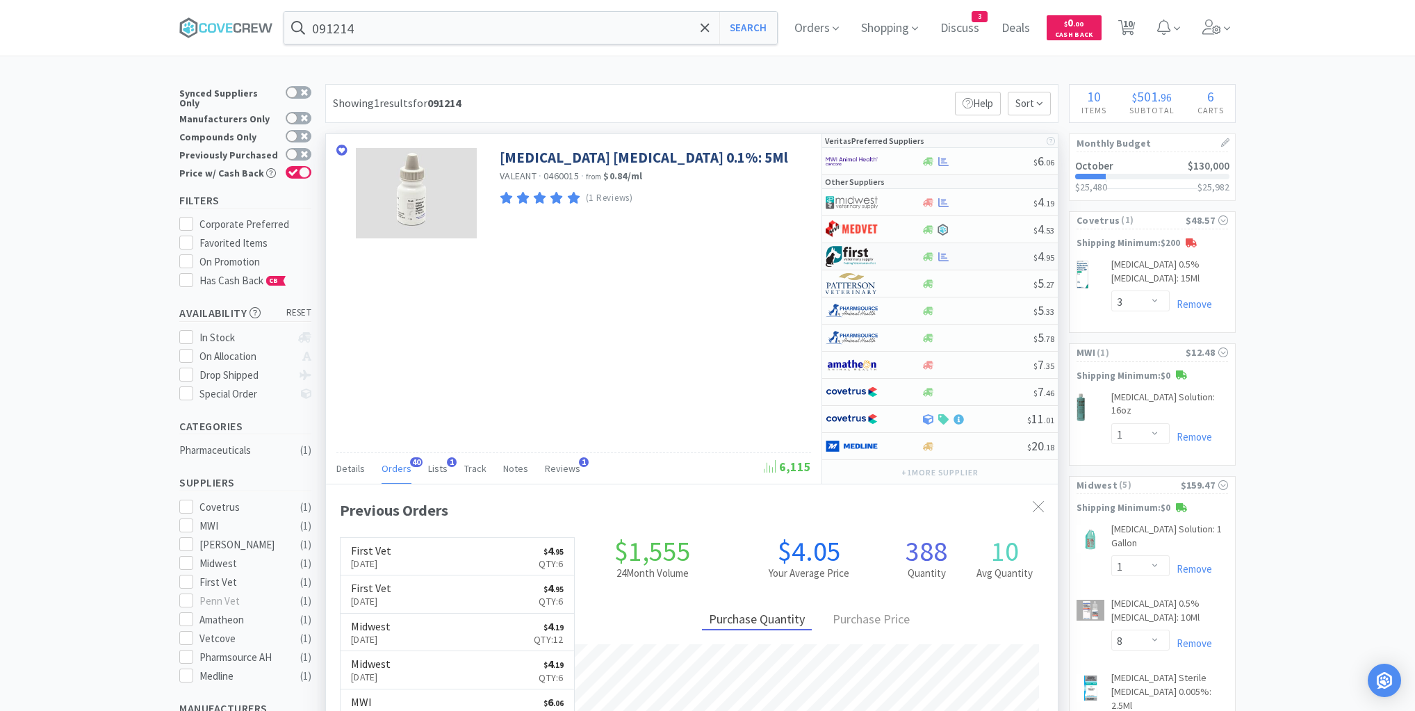
click at [981, 257] on div at bounding box center [977, 257] width 113 height 10
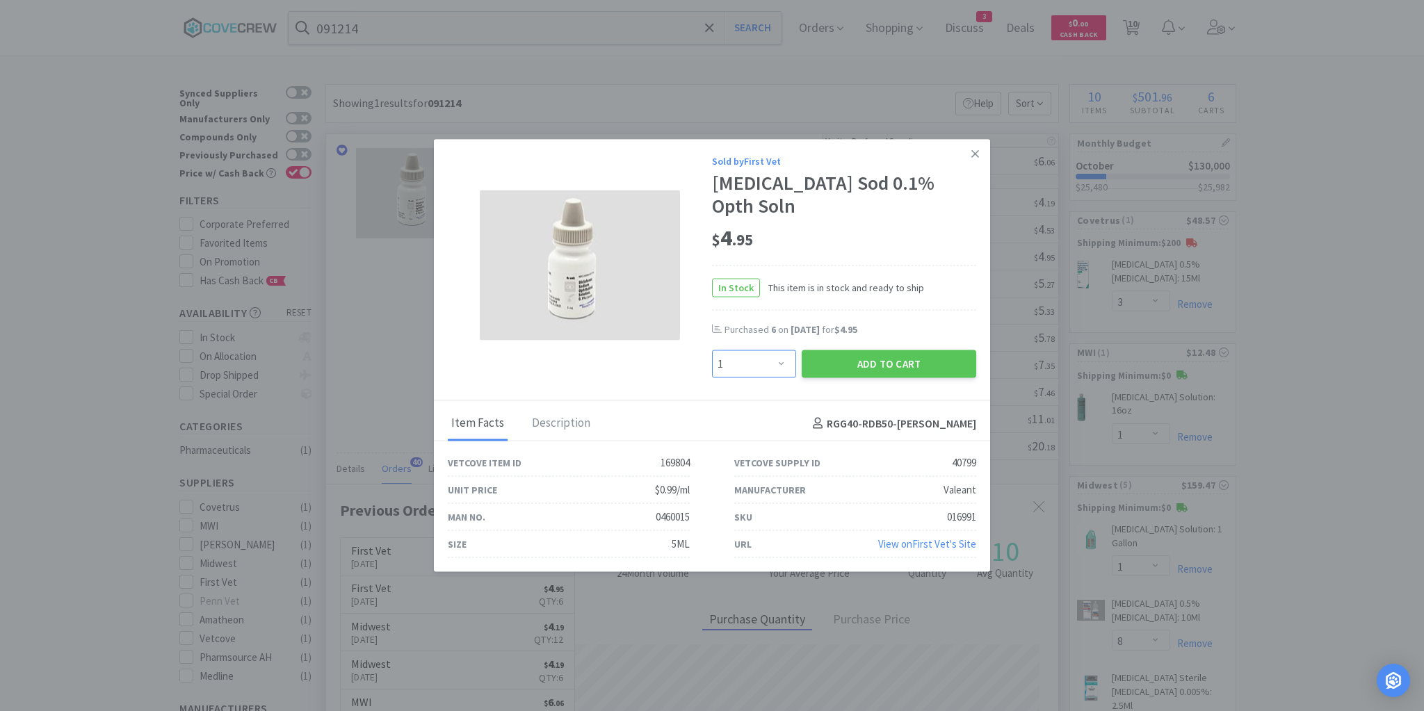
drag, startPoint x: 784, startPoint y: 357, endPoint x: 780, endPoint y: 340, distance: 17.9
click at [784, 357] on select "Enter Quantity 1 2 3 4 5 6 7 8 9 10 11 12 13 14 15 16 17 18 19 20 Enter Quantity" at bounding box center [754, 364] width 84 height 28
select select "6"
click at [712, 350] on select "Enter Quantity 1 2 3 4 5 6 7 8 9 10 11 12 13 14 15 16 17 18 19 20 Enter Quantity" at bounding box center [754, 364] width 84 height 28
click at [864, 350] on button "Add to Cart" at bounding box center [889, 364] width 174 height 28
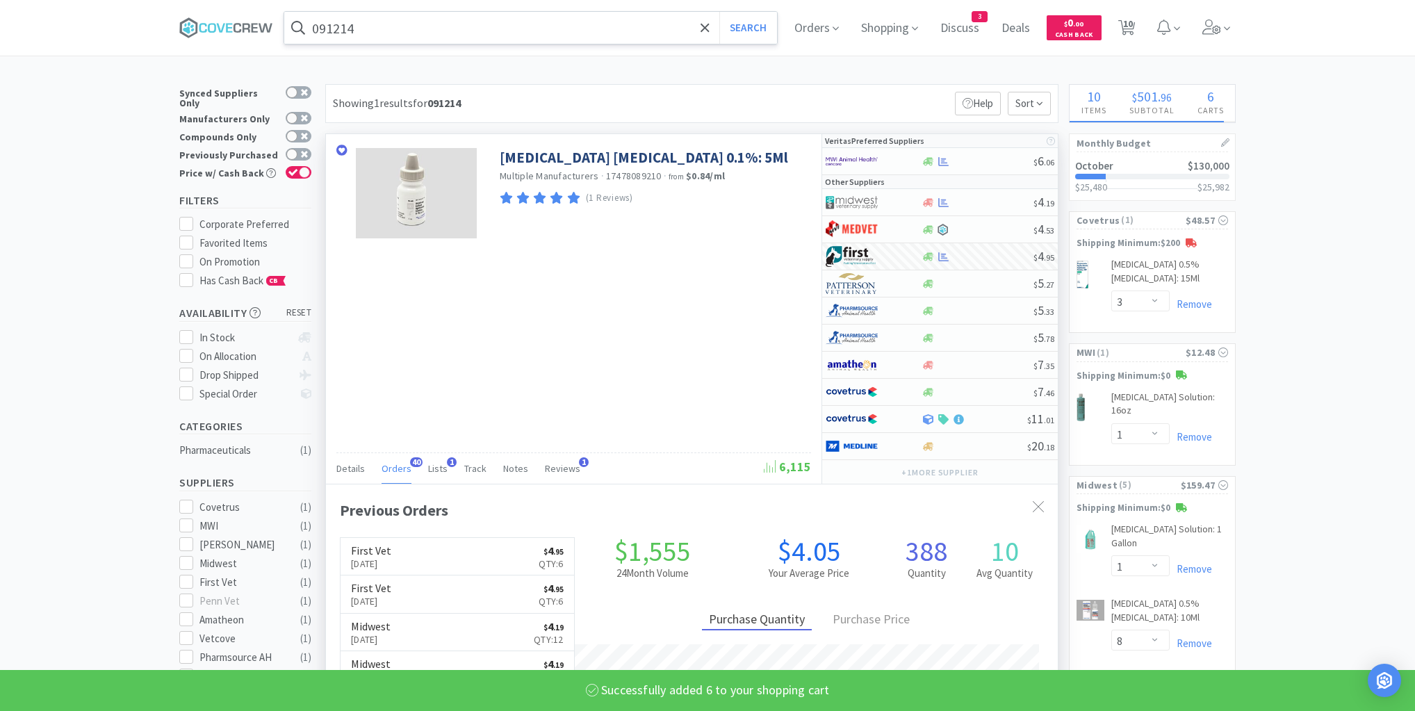
select select "6"
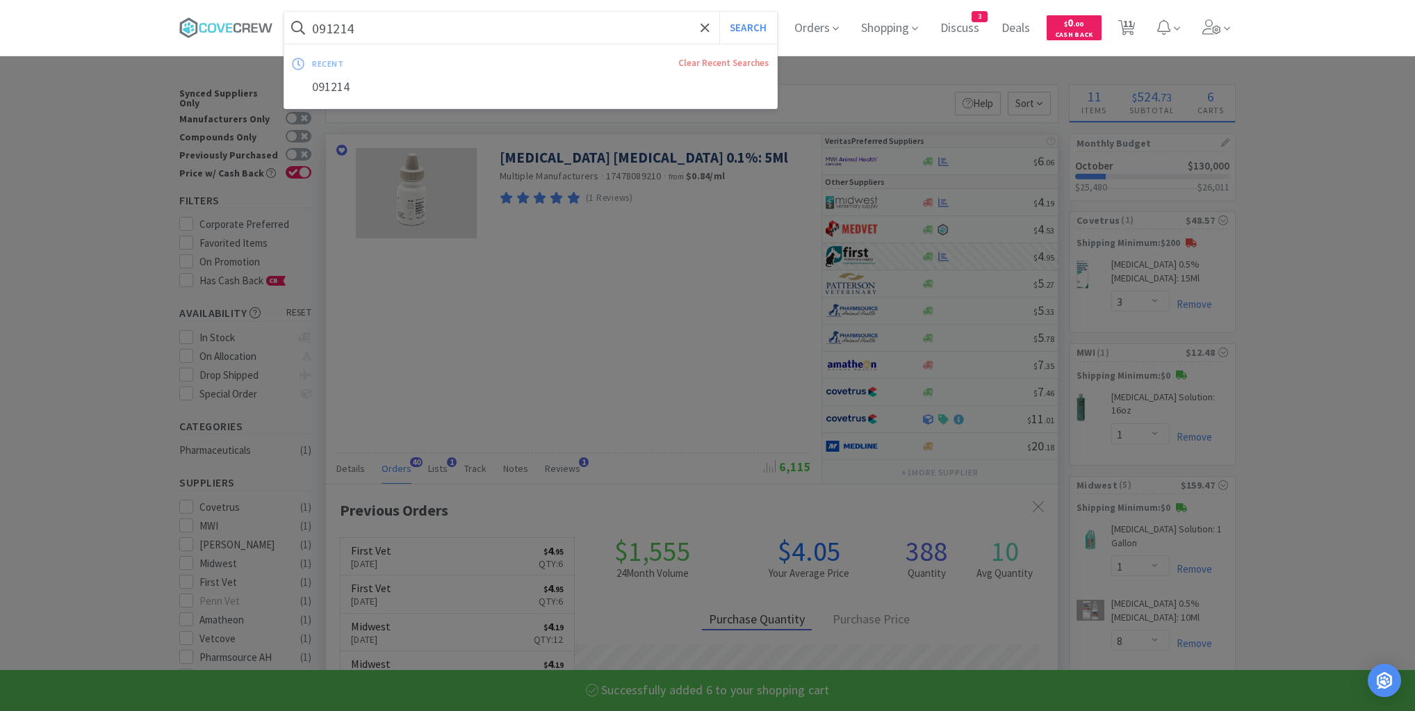
click at [651, 30] on input "091214" at bounding box center [530, 28] width 493 height 32
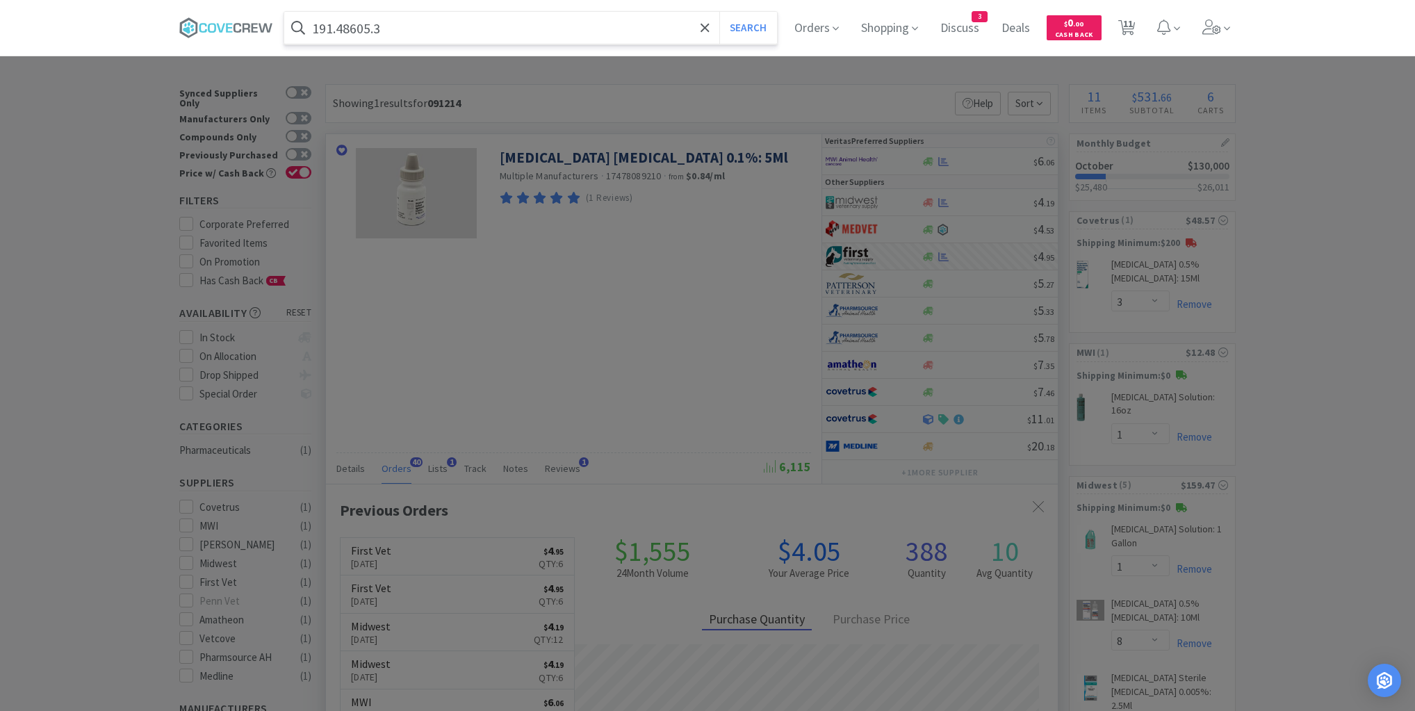
click at [720, 12] on button "Search" at bounding box center [749, 28] width 58 height 32
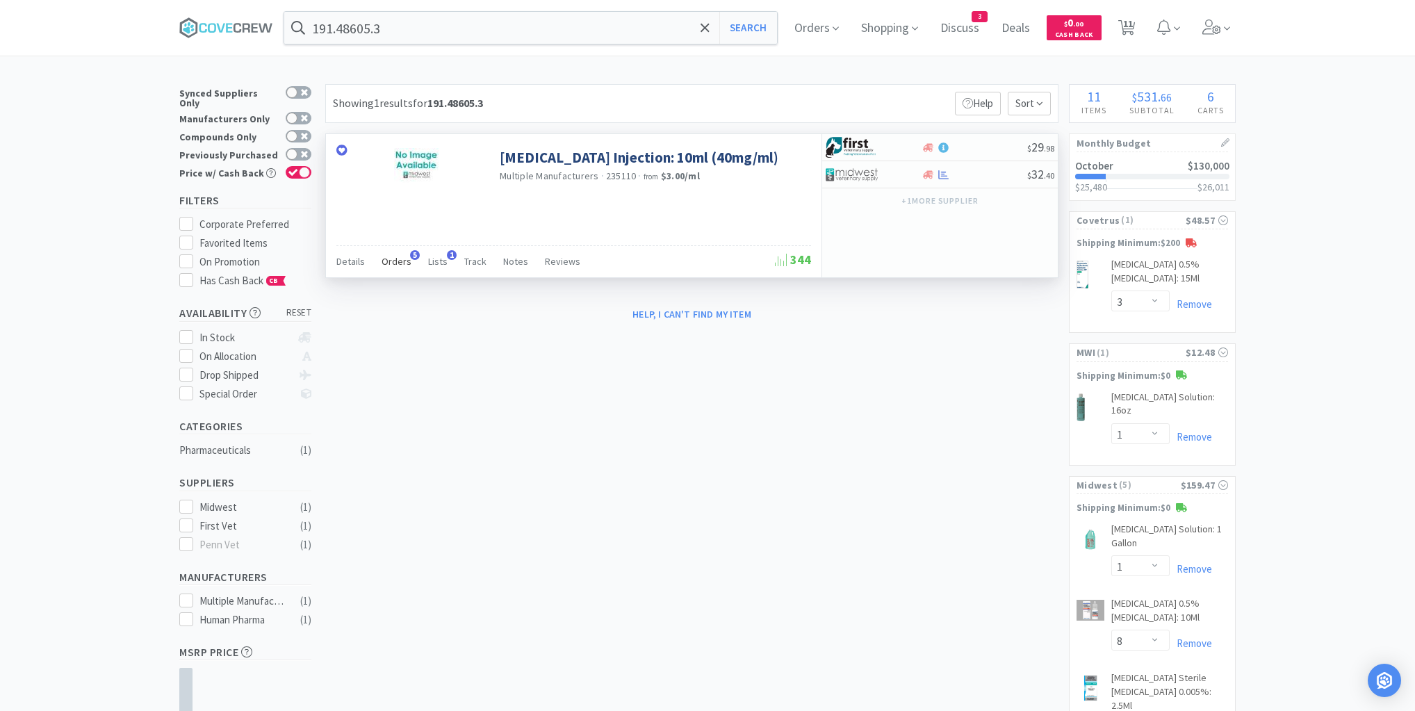
click at [397, 264] on span "Orders" at bounding box center [397, 261] width 30 height 13
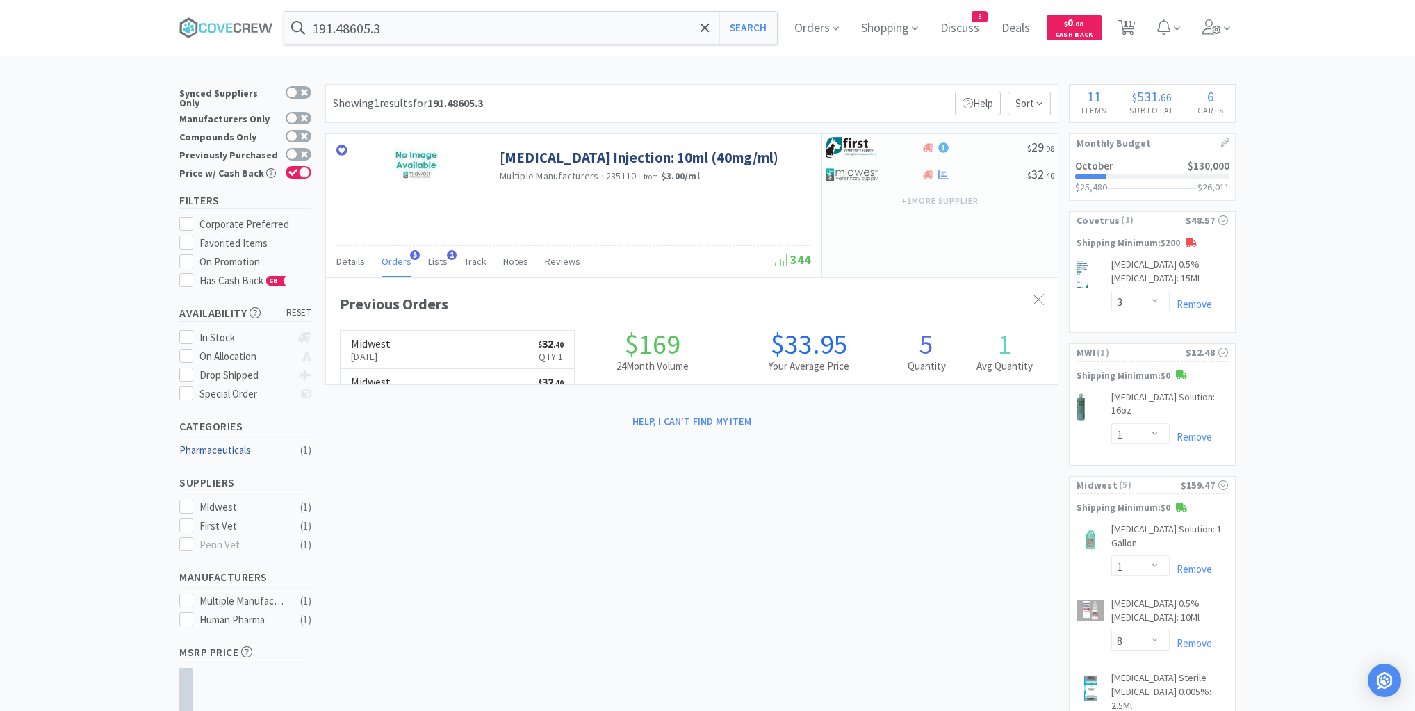
scroll to position [359, 732]
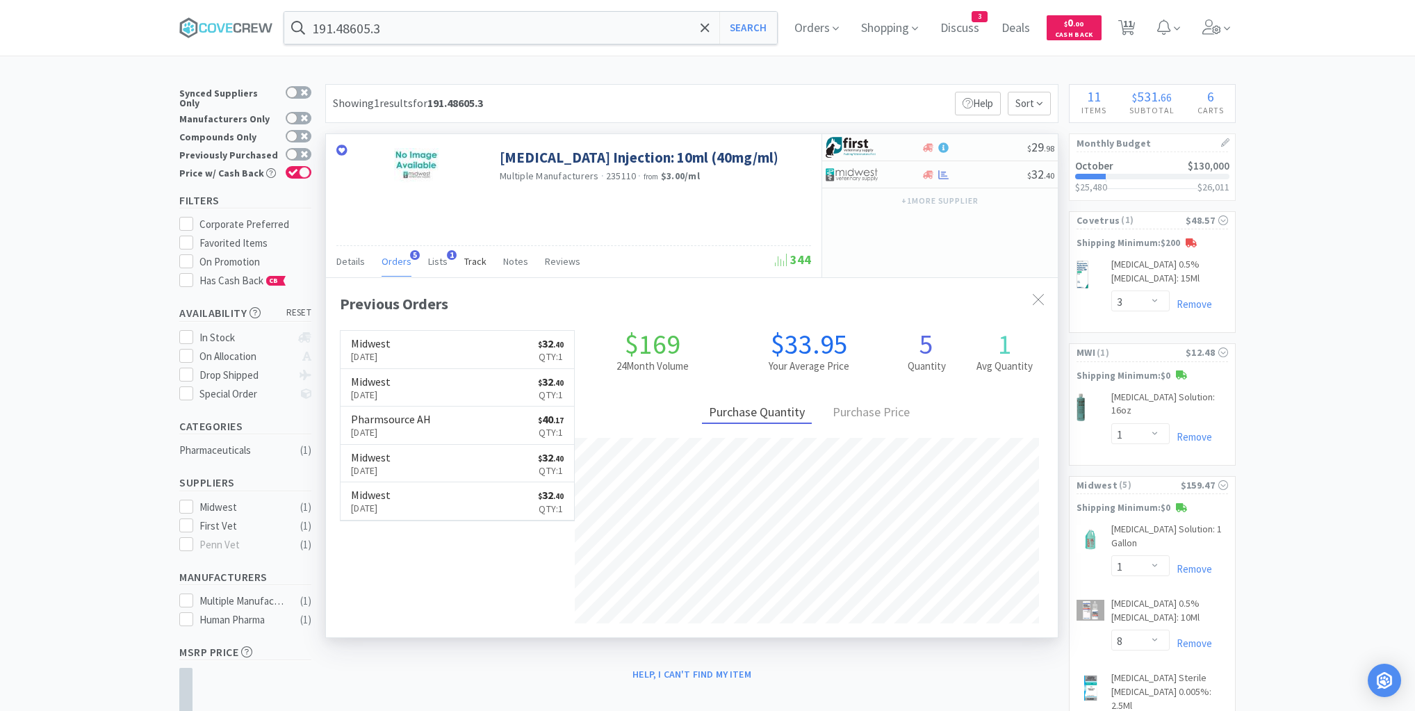
click at [469, 261] on span "Track" at bounding box center [475, 261] width 22 height 13
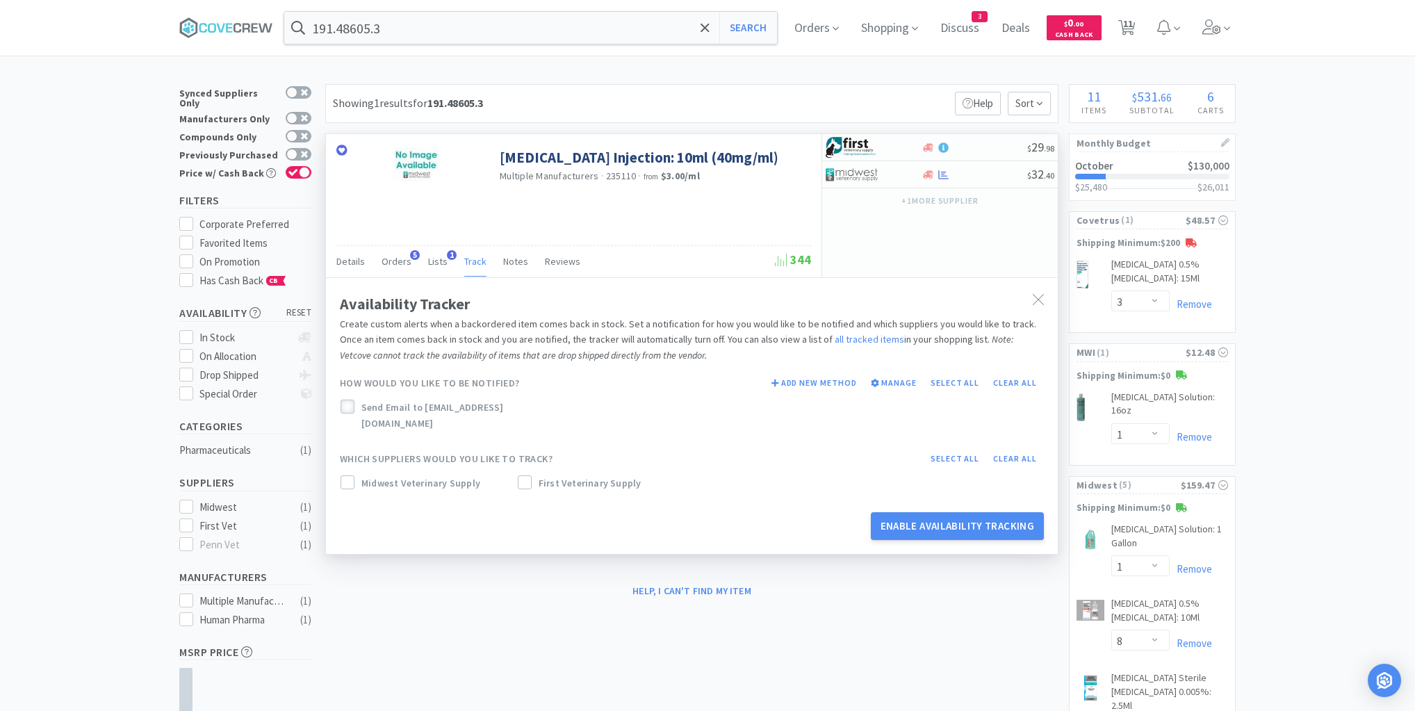
click at [350, 406] on icon at bounding box center [348, 408] width 10 height 10
click at [348, 478] on icon at bounding box center [348, 483] width 10 height 10
drag, startPoint x: 527, startPoint y: 467, endPoint x: 537, endPoint y: 470, distance: 10.8
click at [527, 478] on icon at bounding box center [525, 483] width 10 height 10
click at [948, 512] on button "Enable Availability Tracking" at bounding box center [958, 526] width 174 height 28
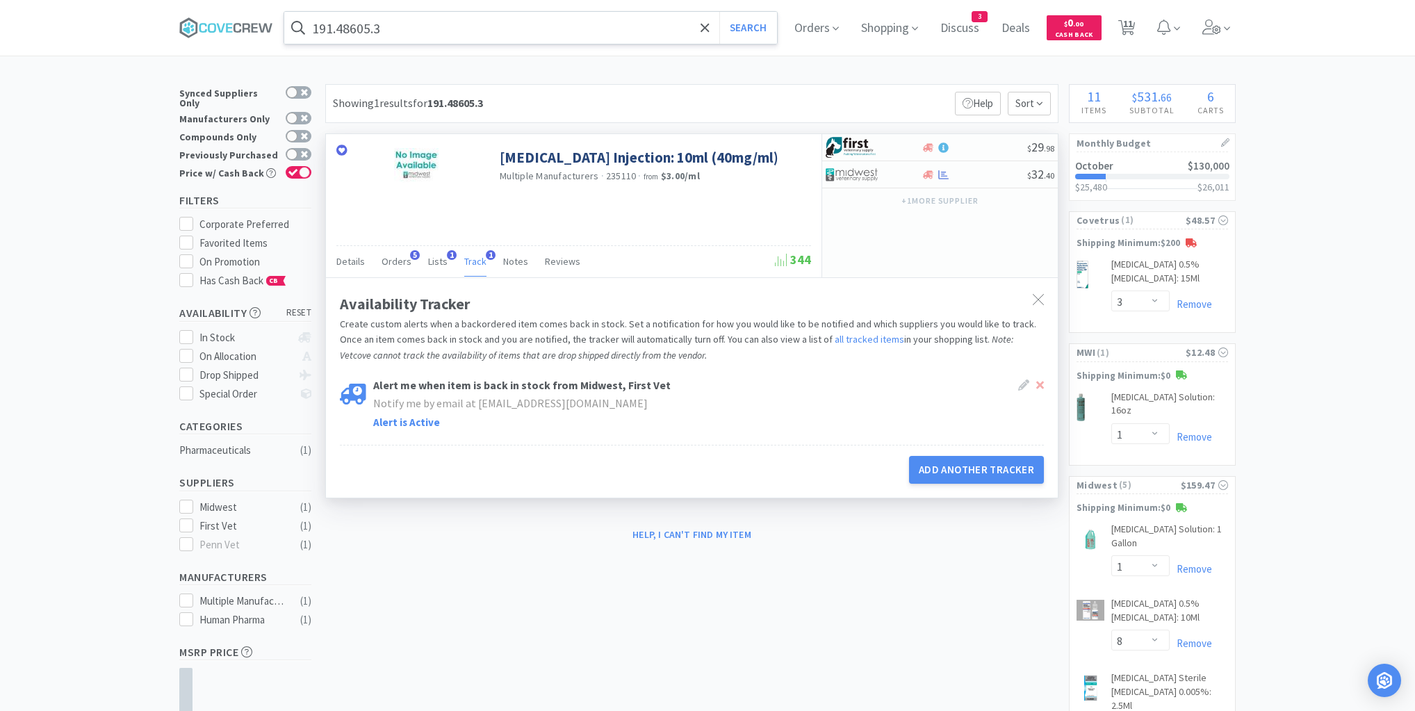
click at [421, 28] on input "191.48605.3" at bounding box center [530, 28] width 493 height 32
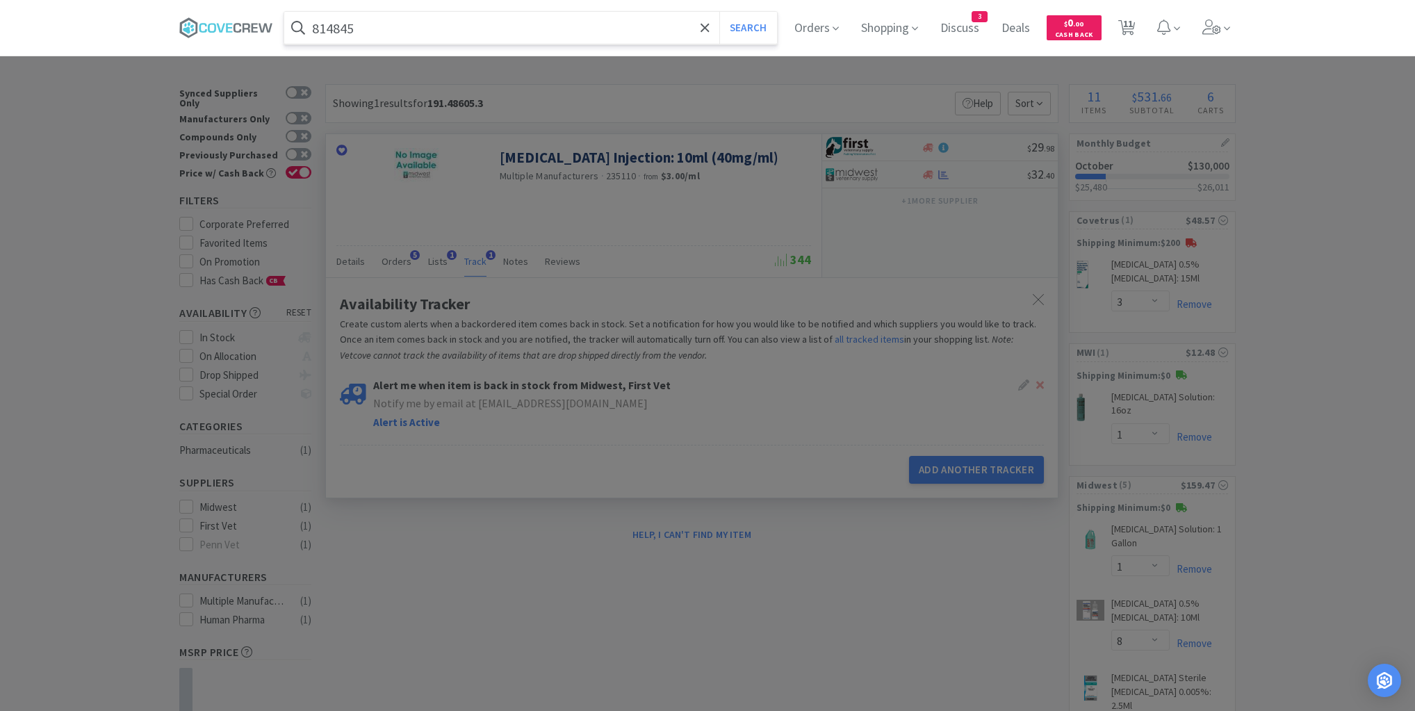
type input "814845"
click at [720, 12] on button "Search" at bounding box center [749, 28] width 58 height 32
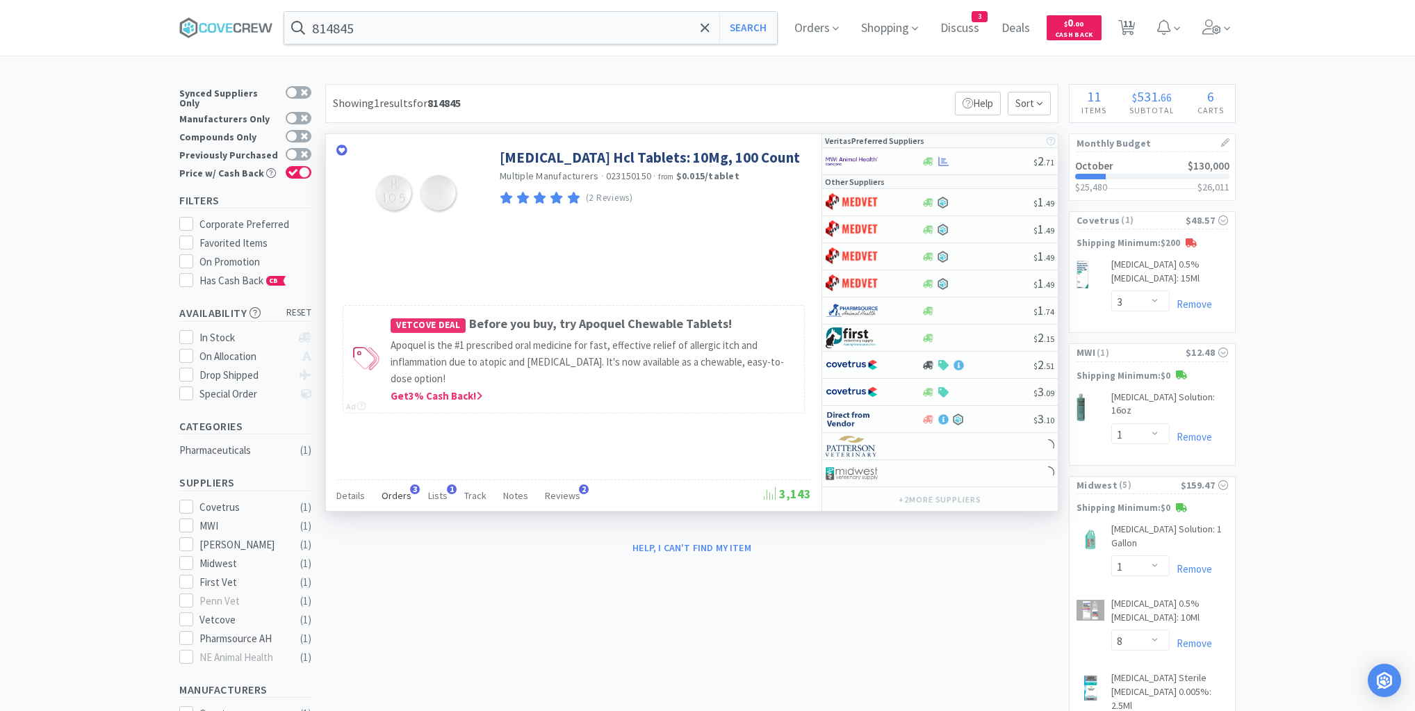
click at [392, 493] on span "Orders" at bounding box center [397, 495] width 30 height 13
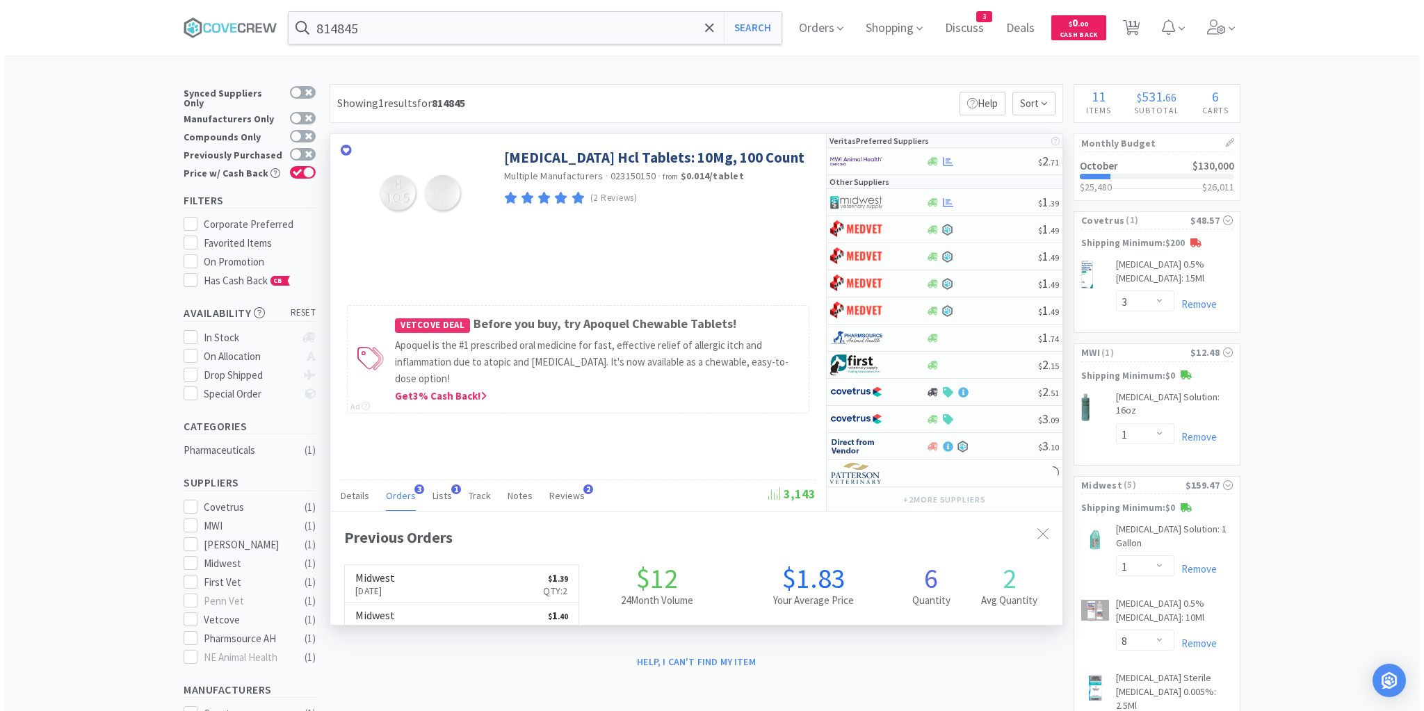
scroll to position [359, 732]
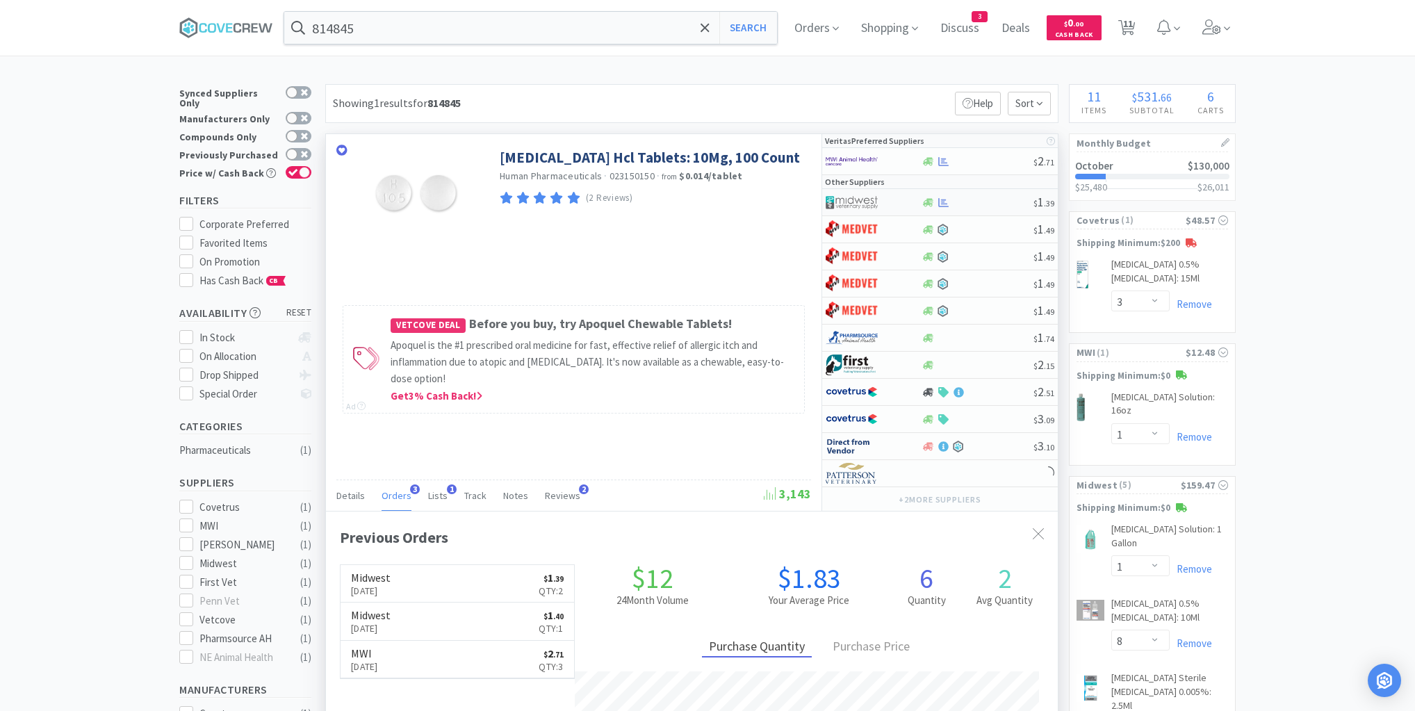
click at [992, 205] on div at bounding box center [977, 202] width 113 height 10
select select "1"
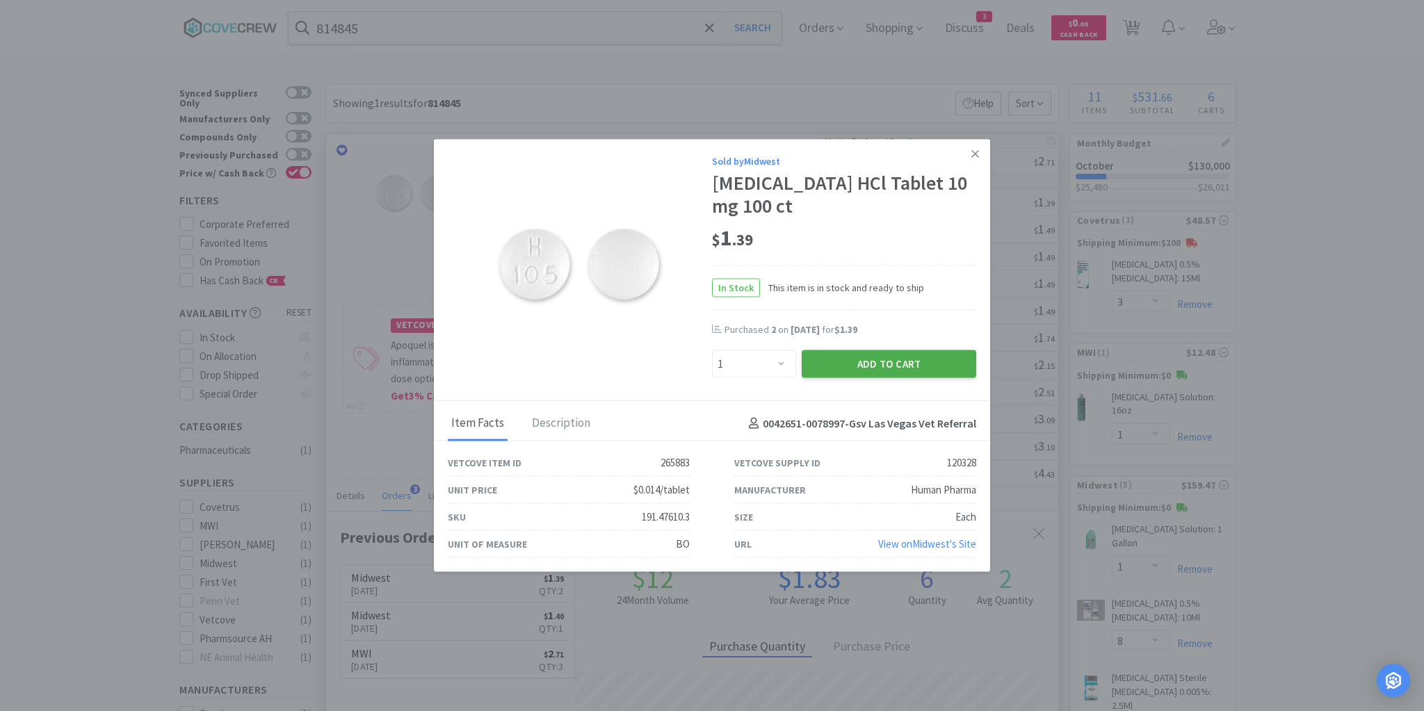
click at [911, 357] on button "Add to Cart" at bounding box center [889, 364] width 174 height 28
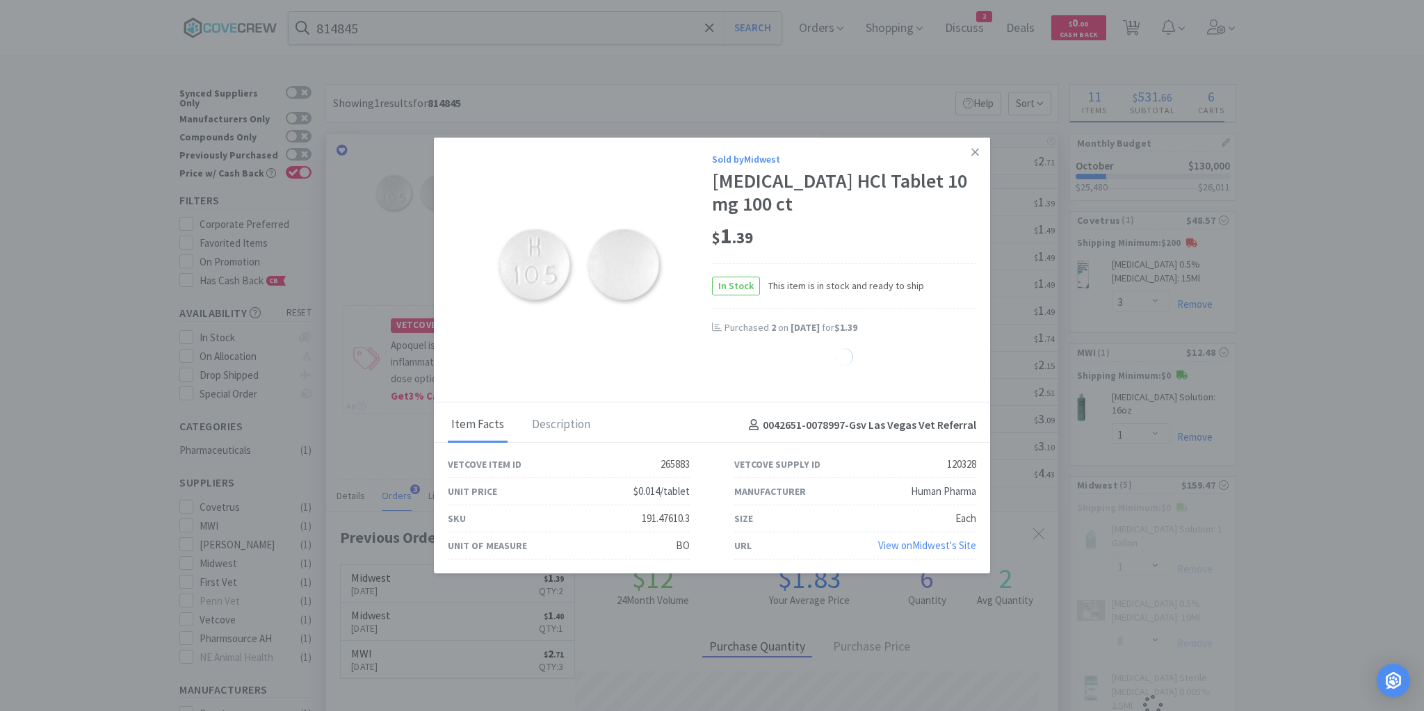
select select "1"
select select "8"
select select "10"
select select "3"
select select "6"
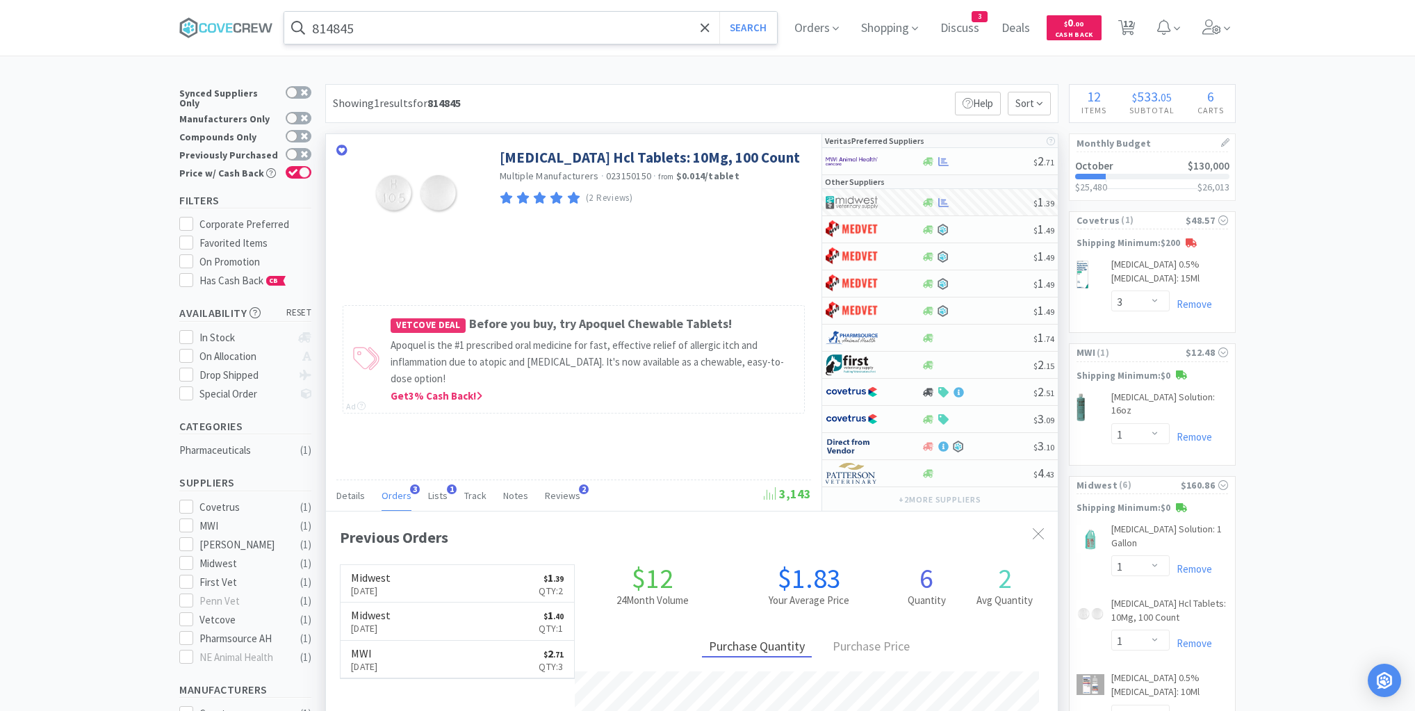
click at [505, 25] on input "814845" at bounding box center [530, 28] width 493 height 32
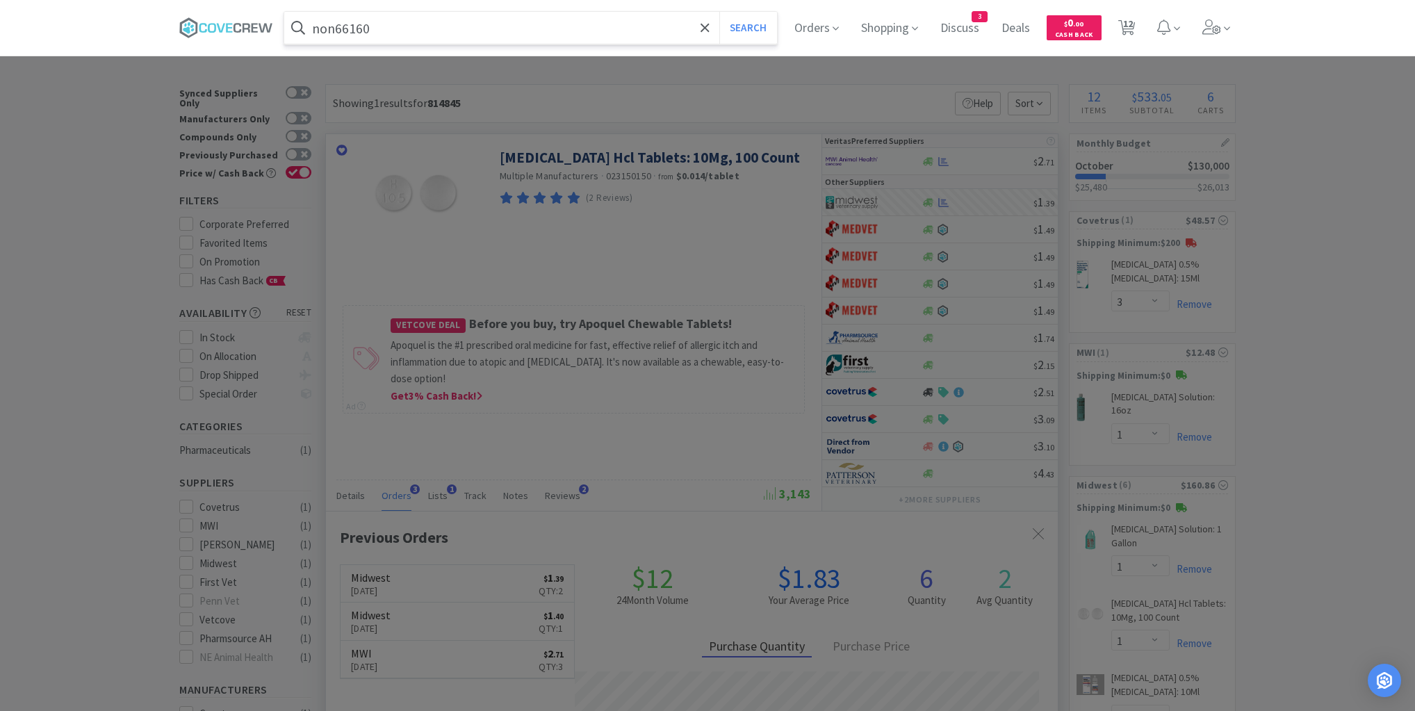
type input "non66160"
click at [720, 12] on button "Search" at bounding box center [749, 28] width 58 height 32
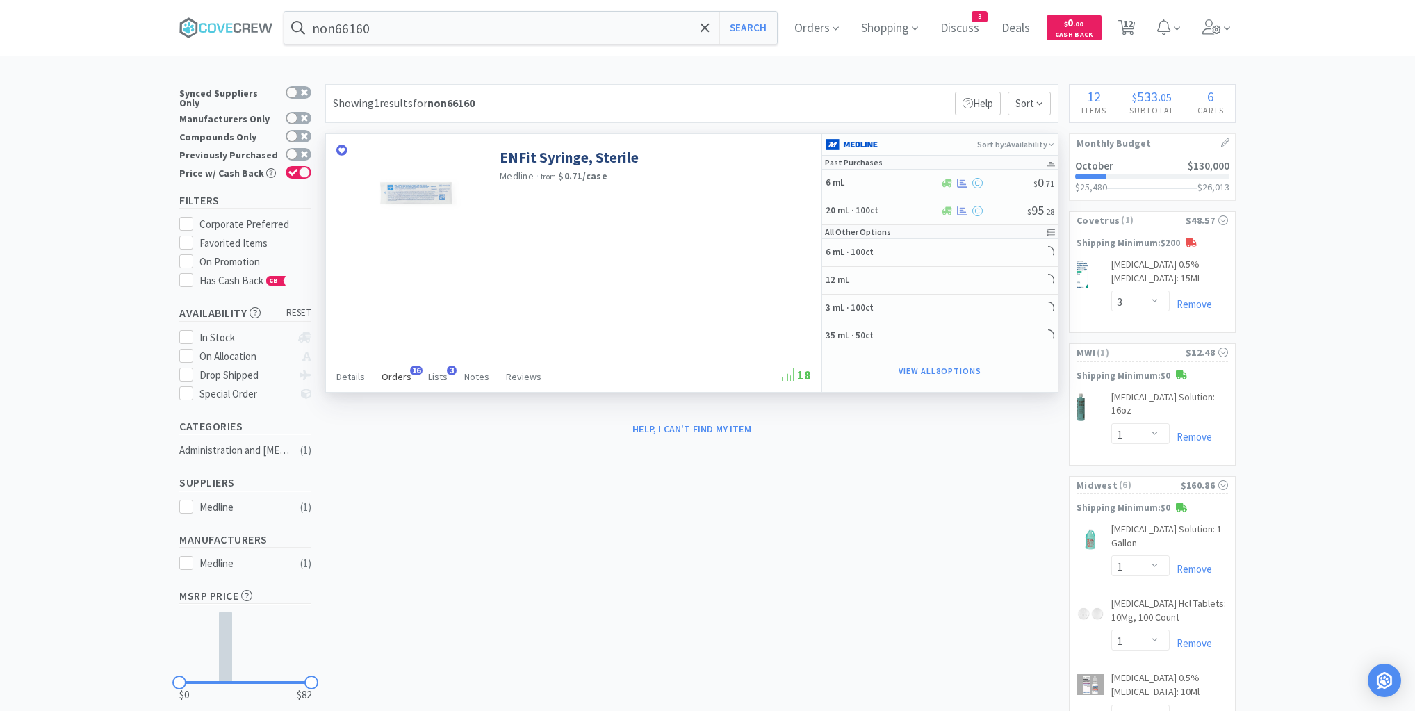
click at [391, 375] on span "Orders" at bounding box center [397, 377] width 30 height 13
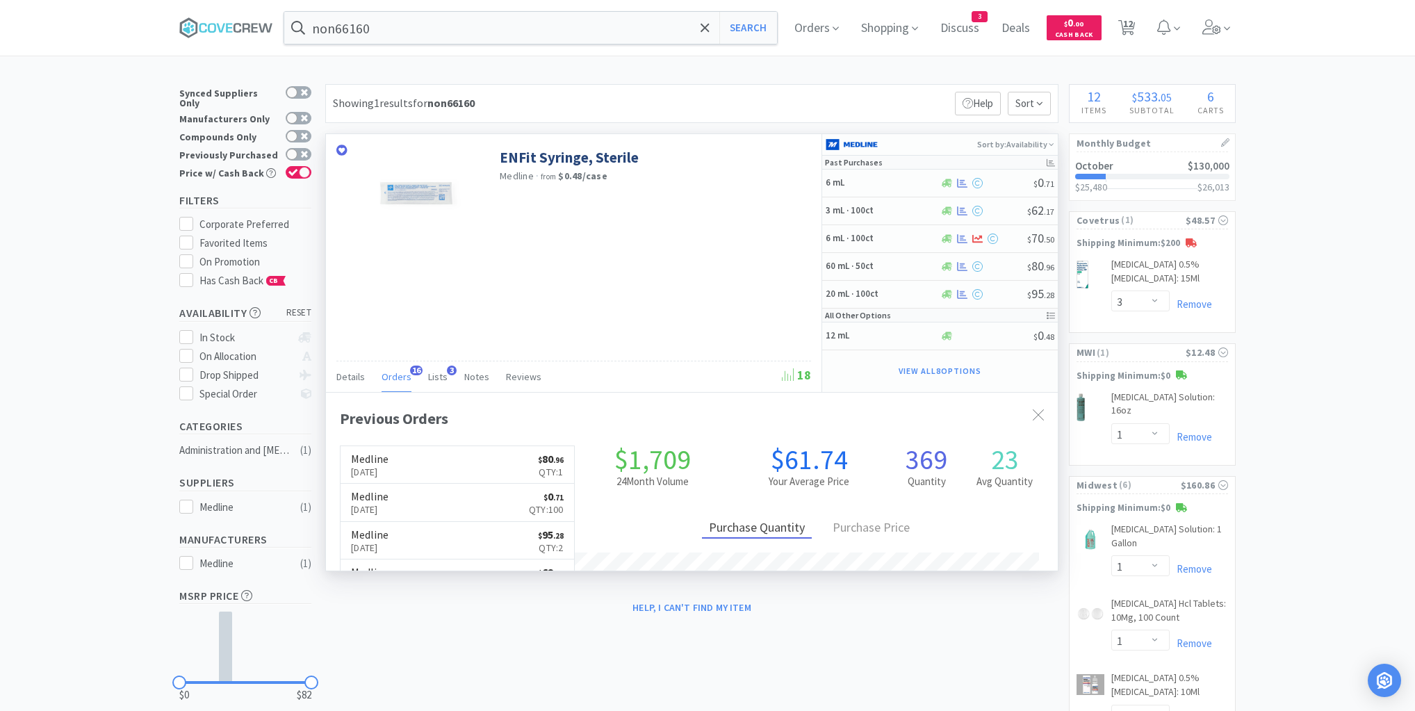
scroll to position [373, 732]
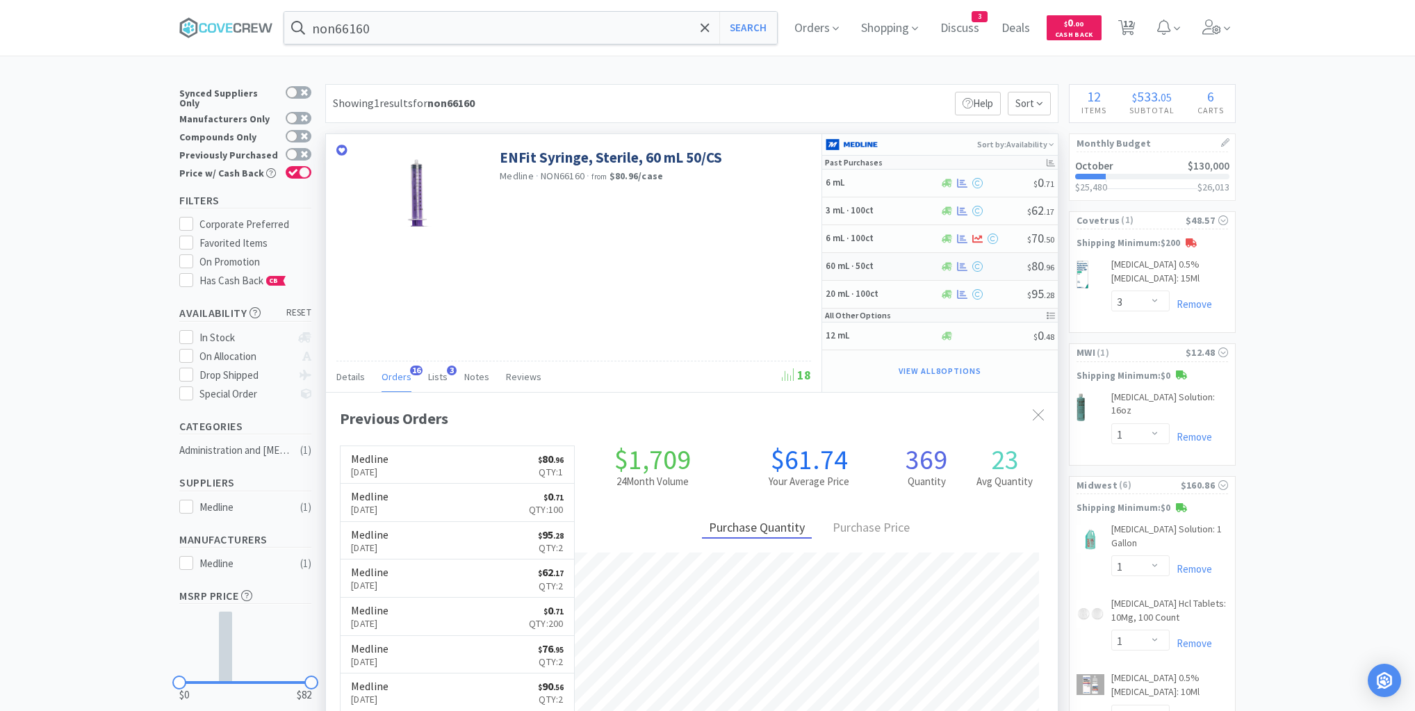
click at [896, 263] on h5 "60 mL · 50ct" at bounding box center [881, 267] width 111 height 12
select select "1"
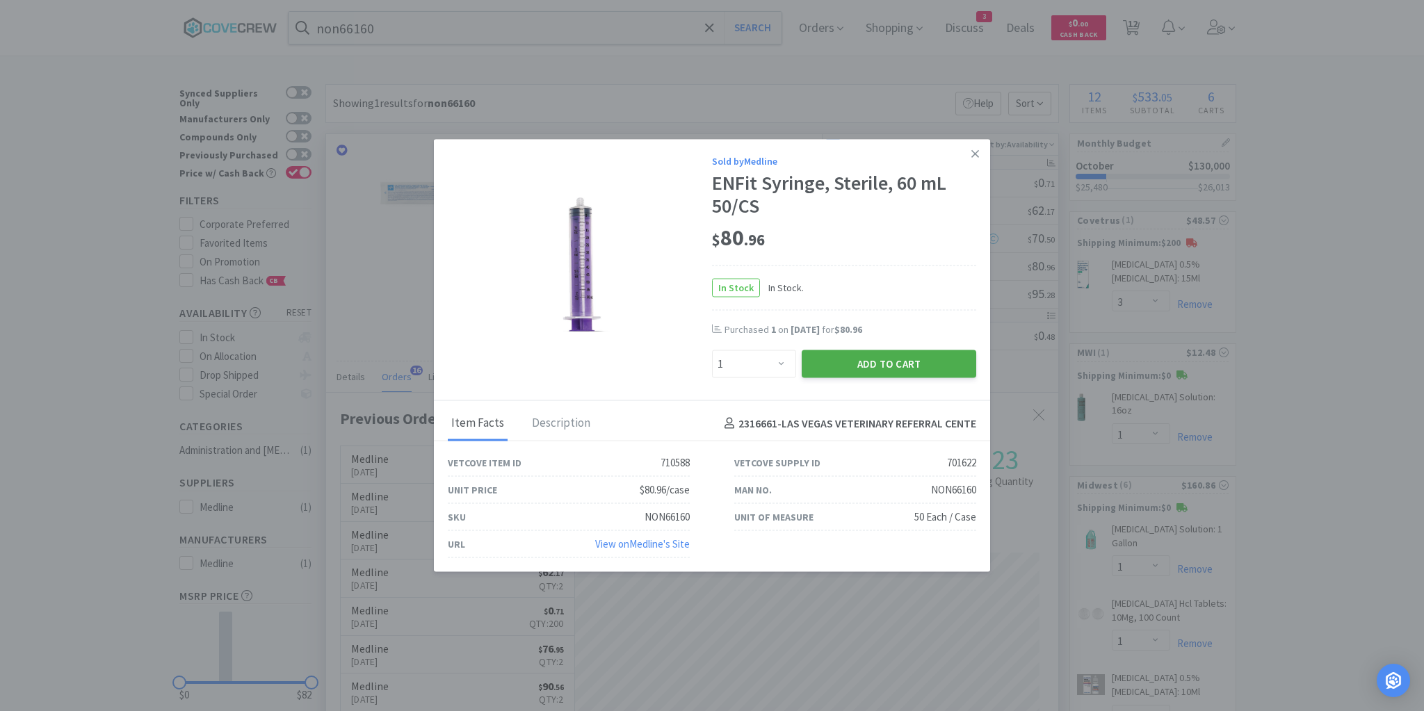
click at [862, 364] on button "Add to Cart" at bounding box center [889, 364] width 174 height 28
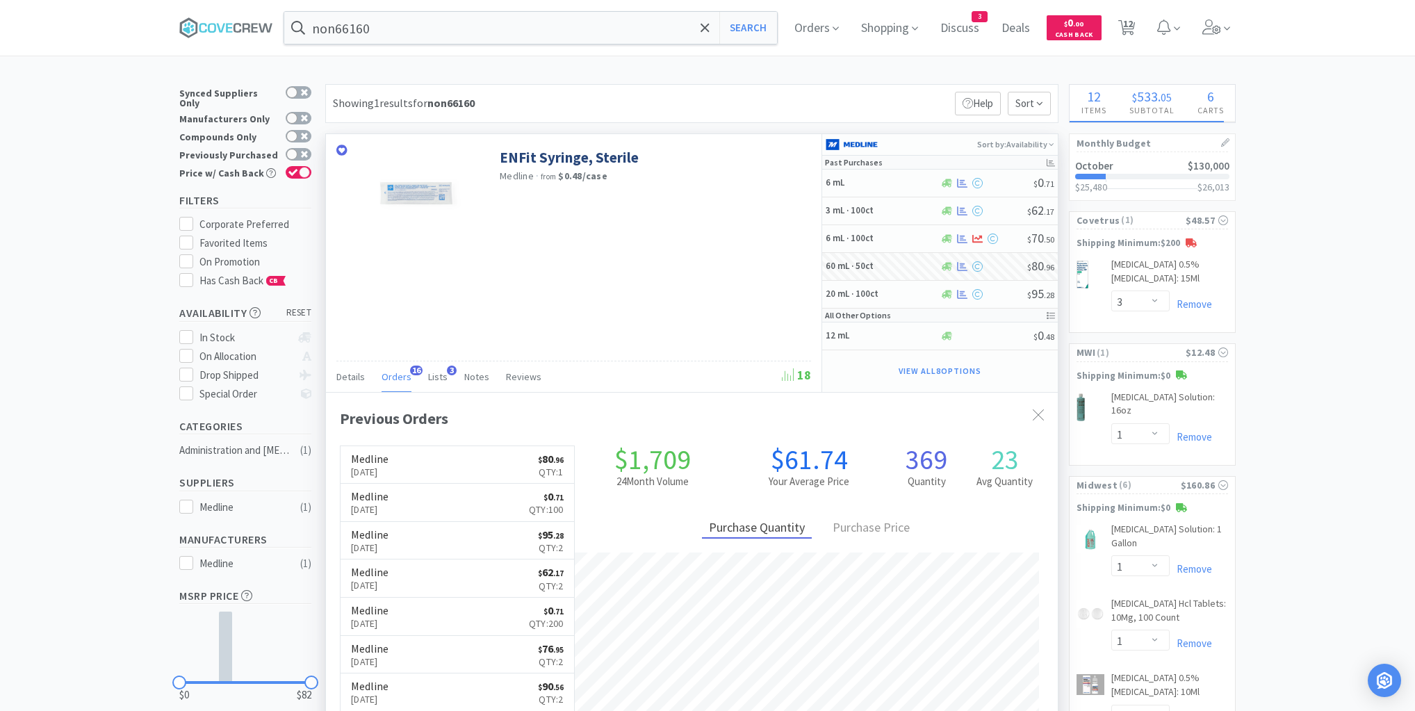
select select "1"
select select "6"
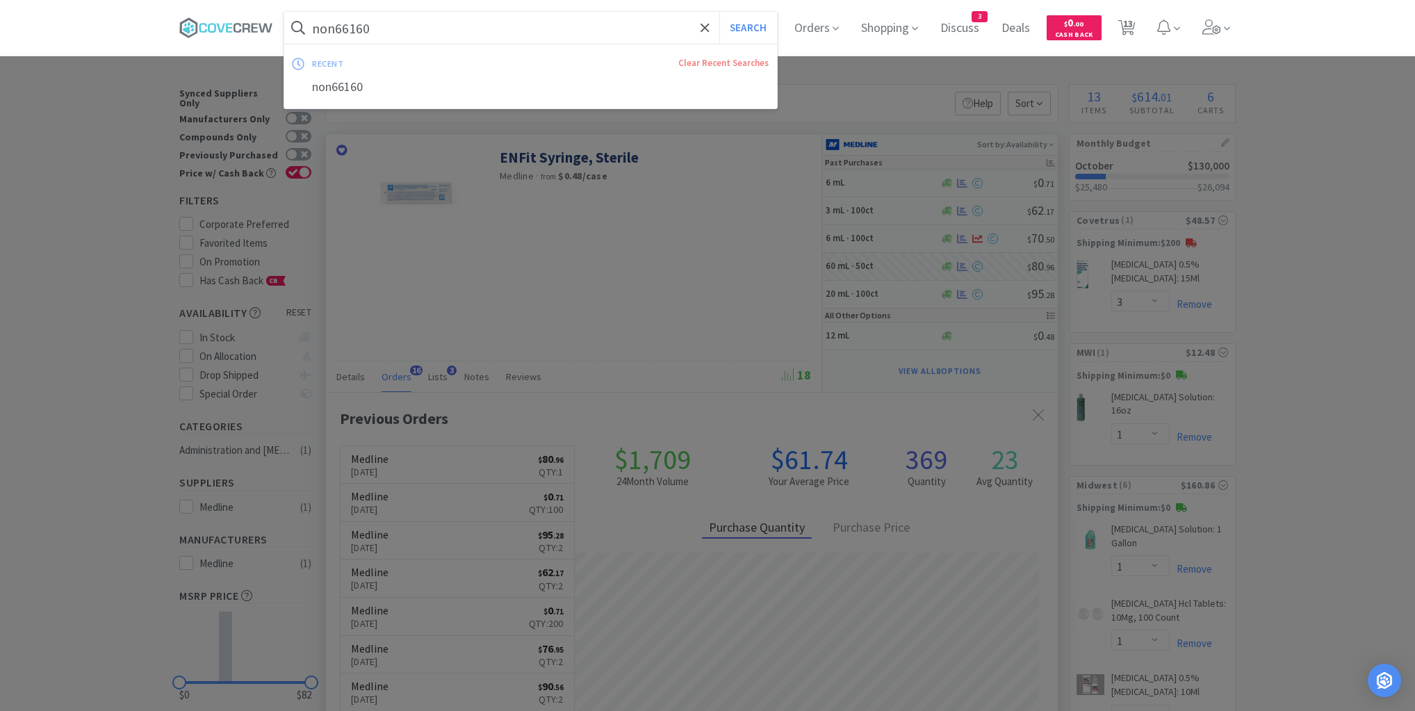
click at [530, 29] on input "non66160" at bounding box center [530, 28] width 493 height 32
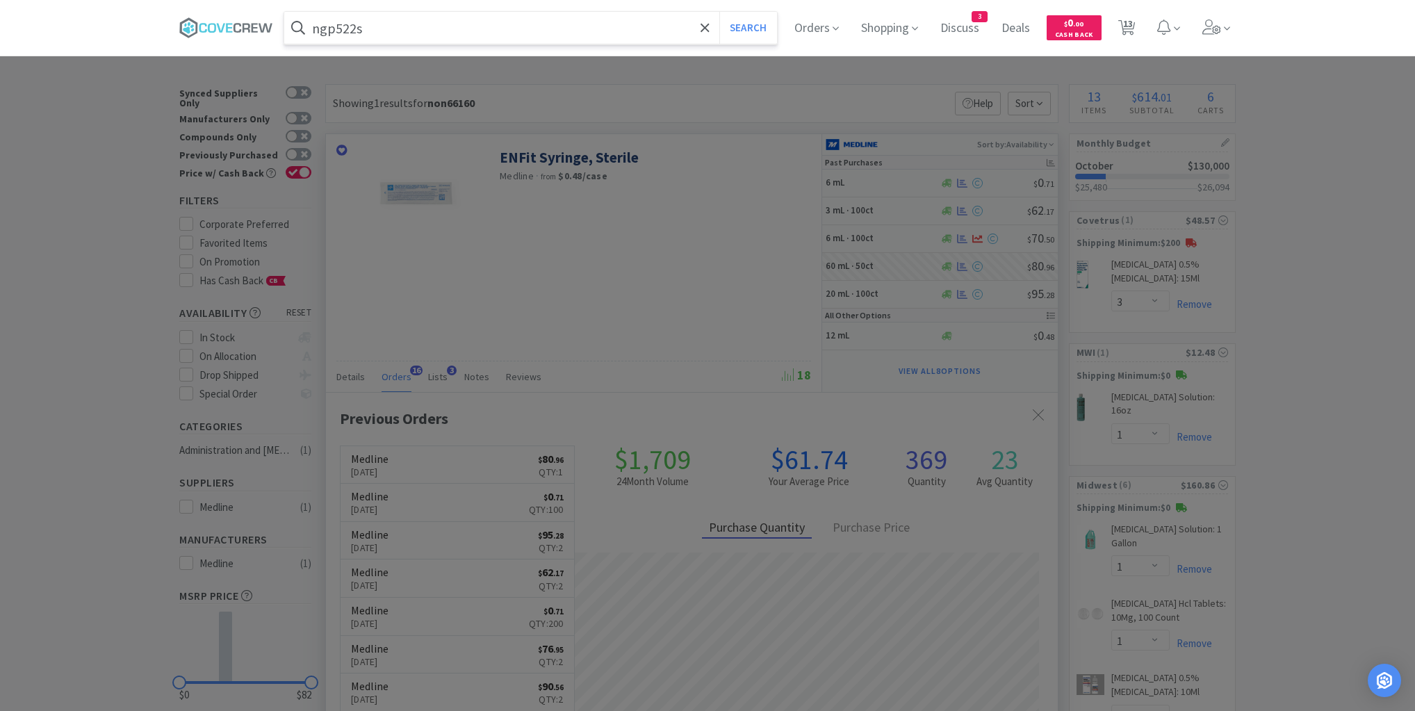
type input "ngp522s"
click at [720, 12] on button "Search" at bounding box center [749, 28] width 58 height 32
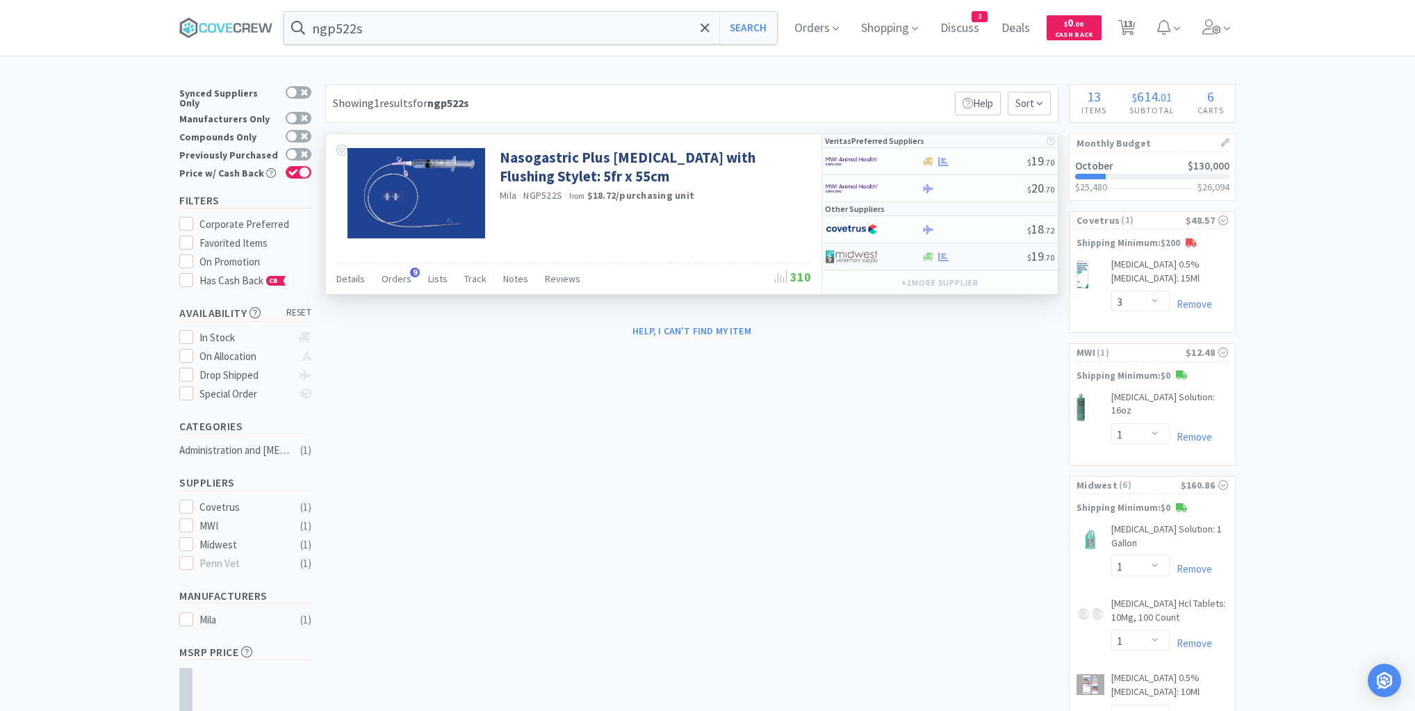
click at [982, 259] on div at bounding box center [974, 257] width 106 height 10
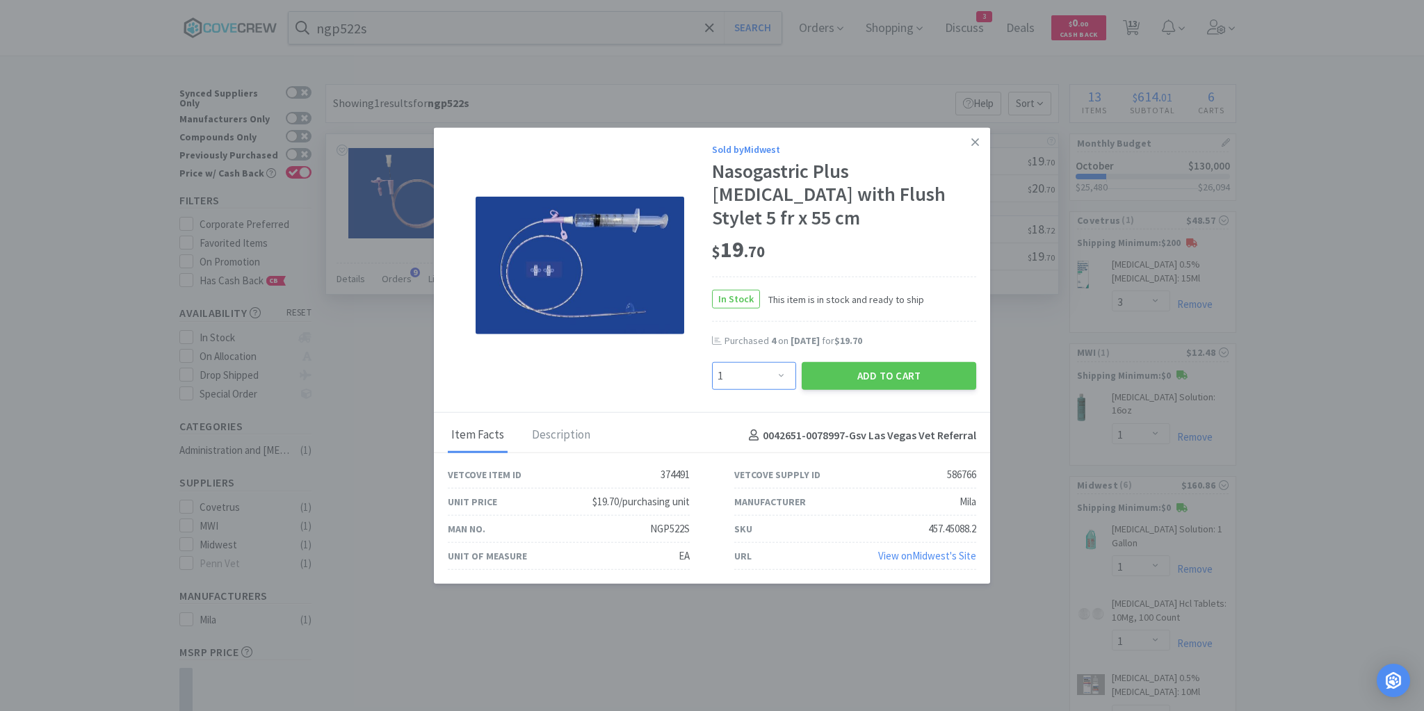
click at [783, 364] on select "Enter Quantity 1 2 3 4 5 6 7 8 9 10 11 12 13 14 15 16 17 18 19 20 Enter Quantity" at bounding box center [754, 376] width 84 height 28
select select "3"
click at [712, 362] on select "Enter Quantity 1 2 3 4 5 6 7 8 9 10 11 12 13 14 15 16 17 18 19 20 Enter Quantity" at bounding box center [754, 376] width 84 height 28
click at [875, 362] on button "Add to Cart" at bounding box center [889, 376] width 174 height 28
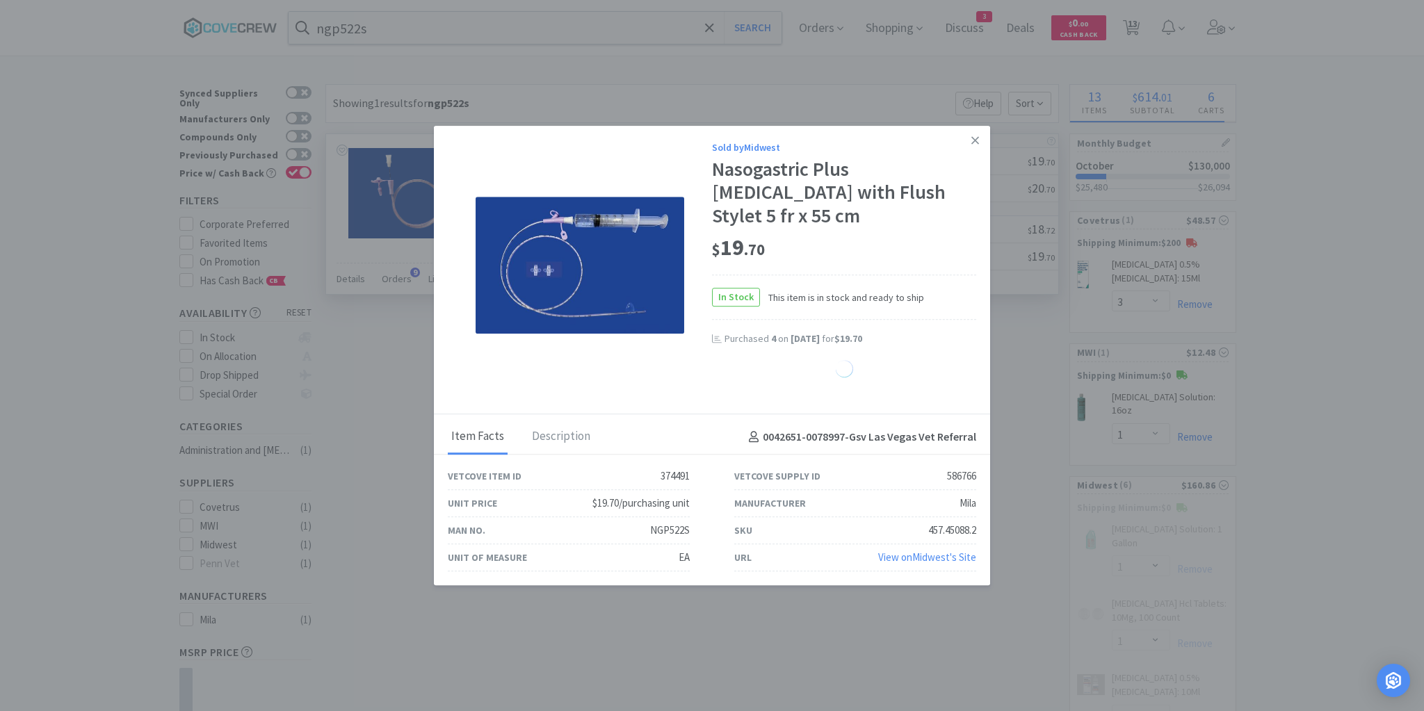
select select "3"
select select "6"
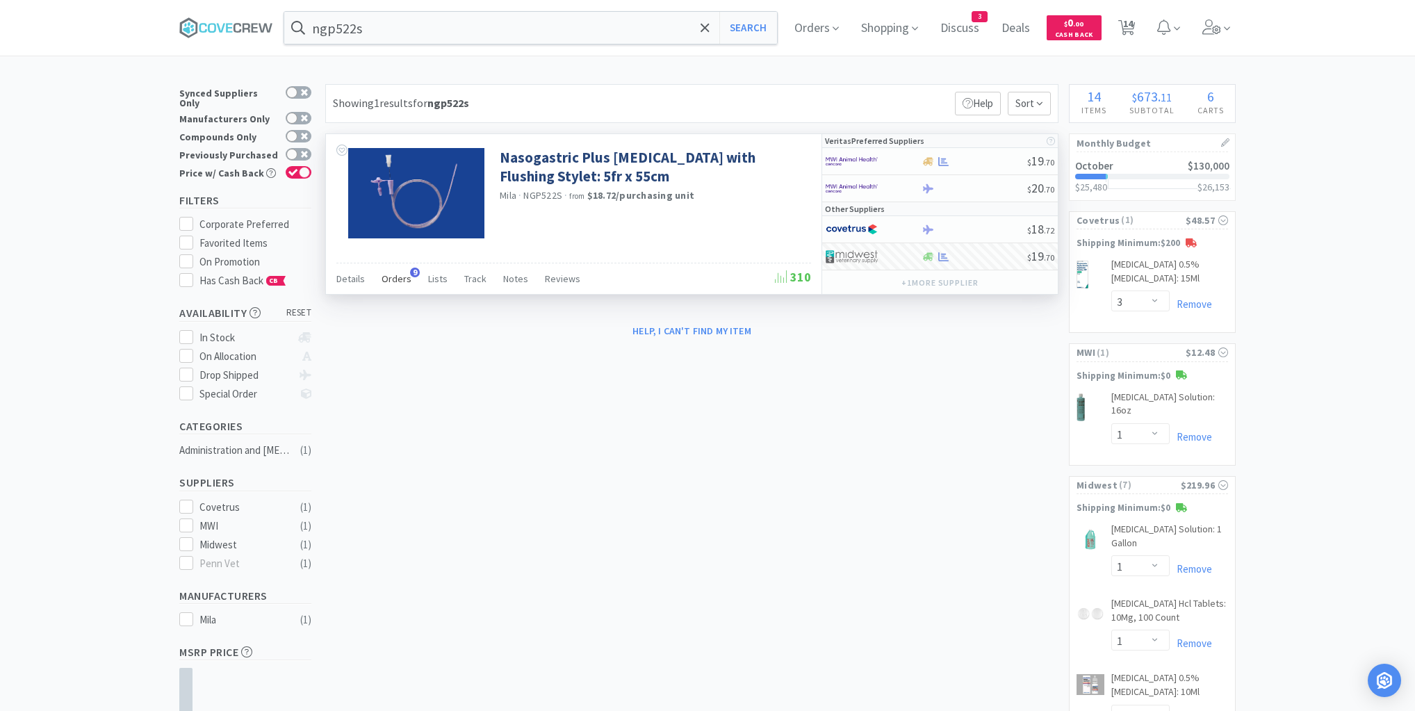
click at [399, 277] on span "Orders" at bounding box center [397, 279] width 30 height 13
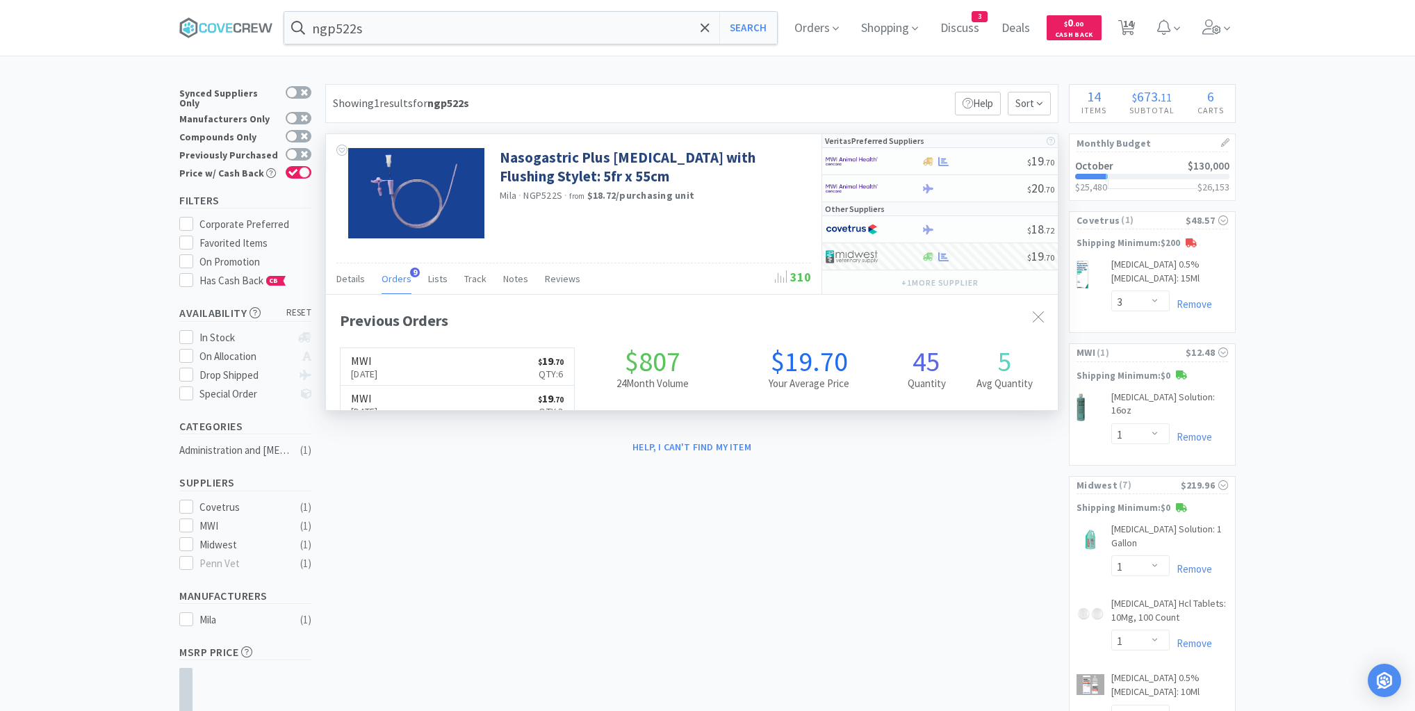
scroll to position [373, 732]
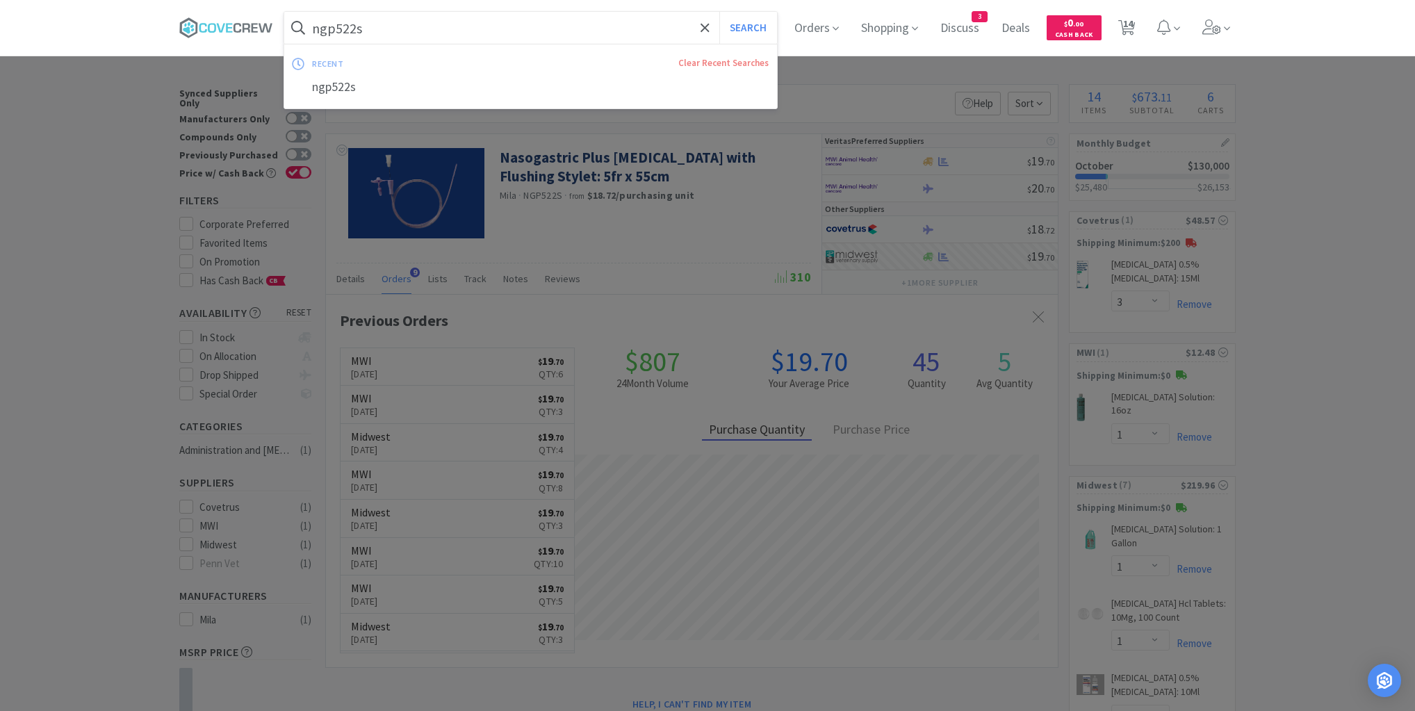
click at [509, 32] on input "ngp522s" at bounding box center [530, 28] width 493 height 32
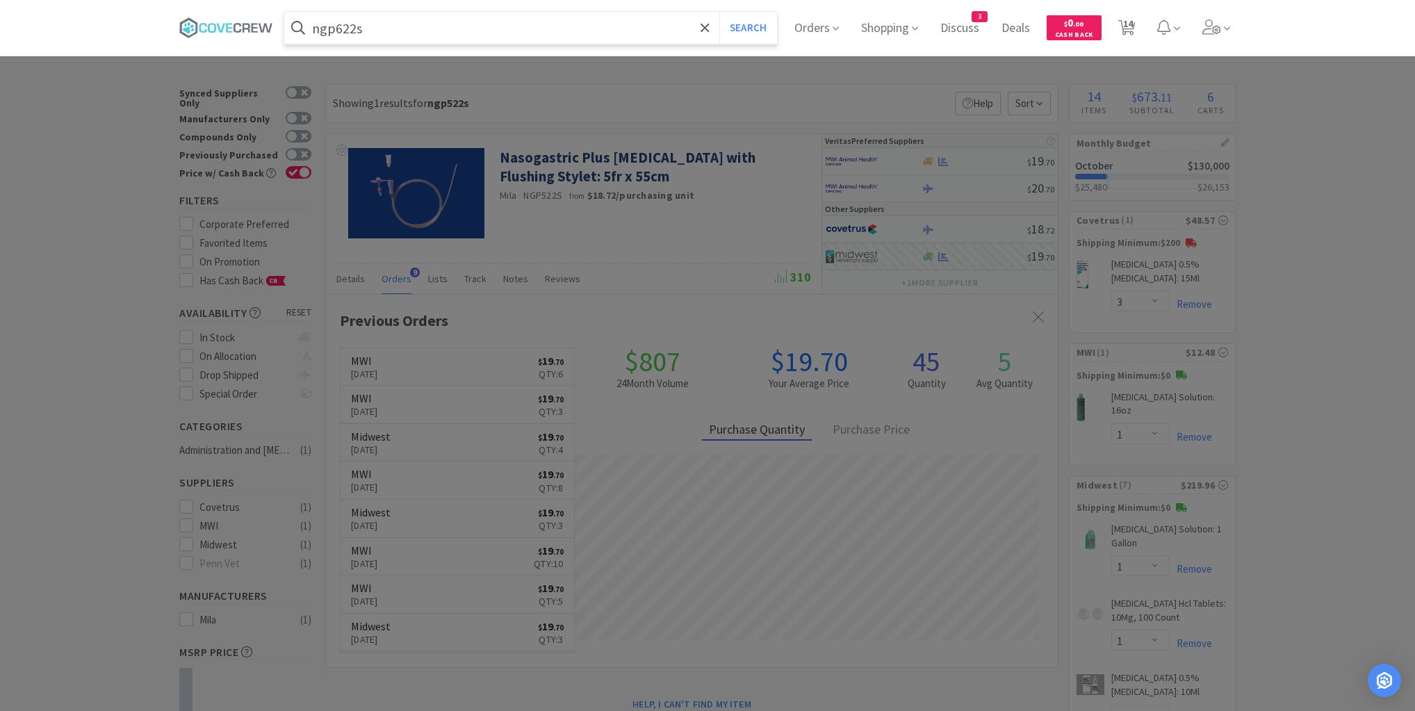
click at [720, 12] on button "Search" at bounding box center [749, 28] width 58 height 32
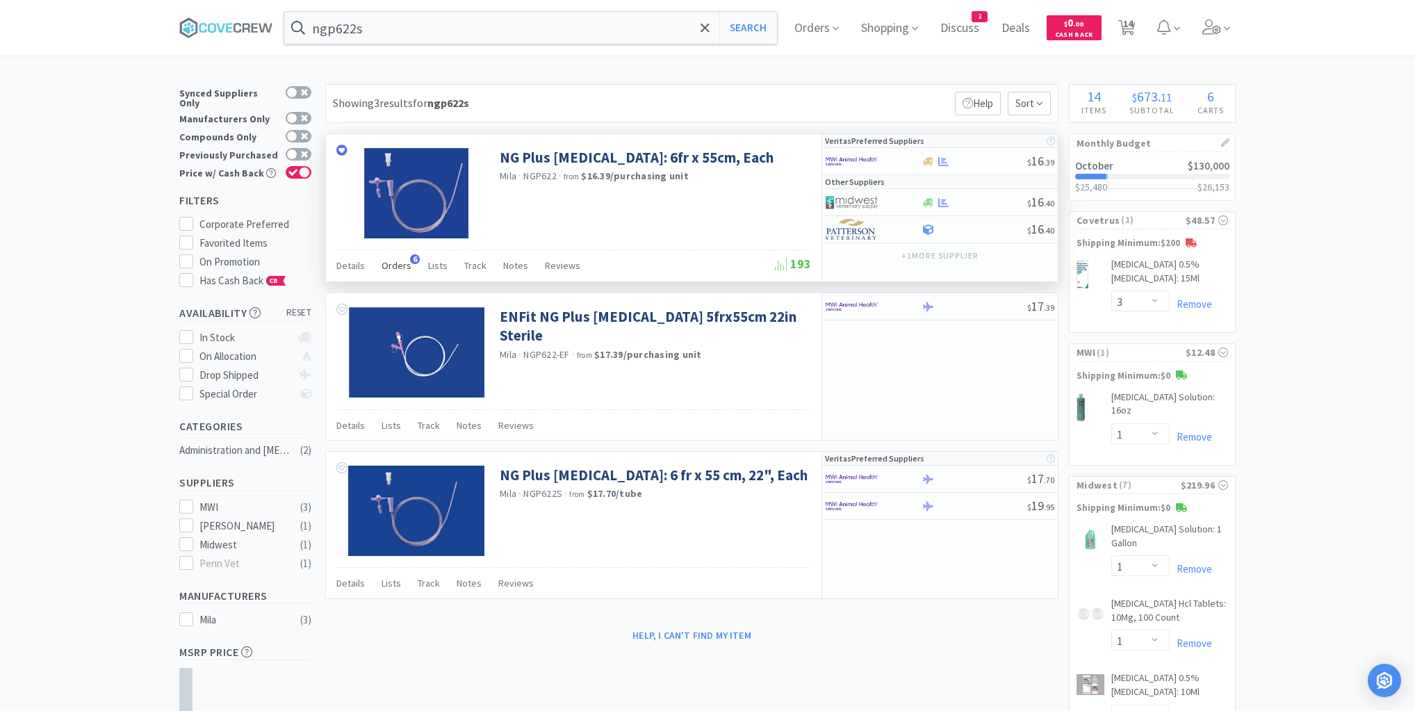
click at [398, 261] on span "Orders" at bounding box center [397, 265] width 30 height 13
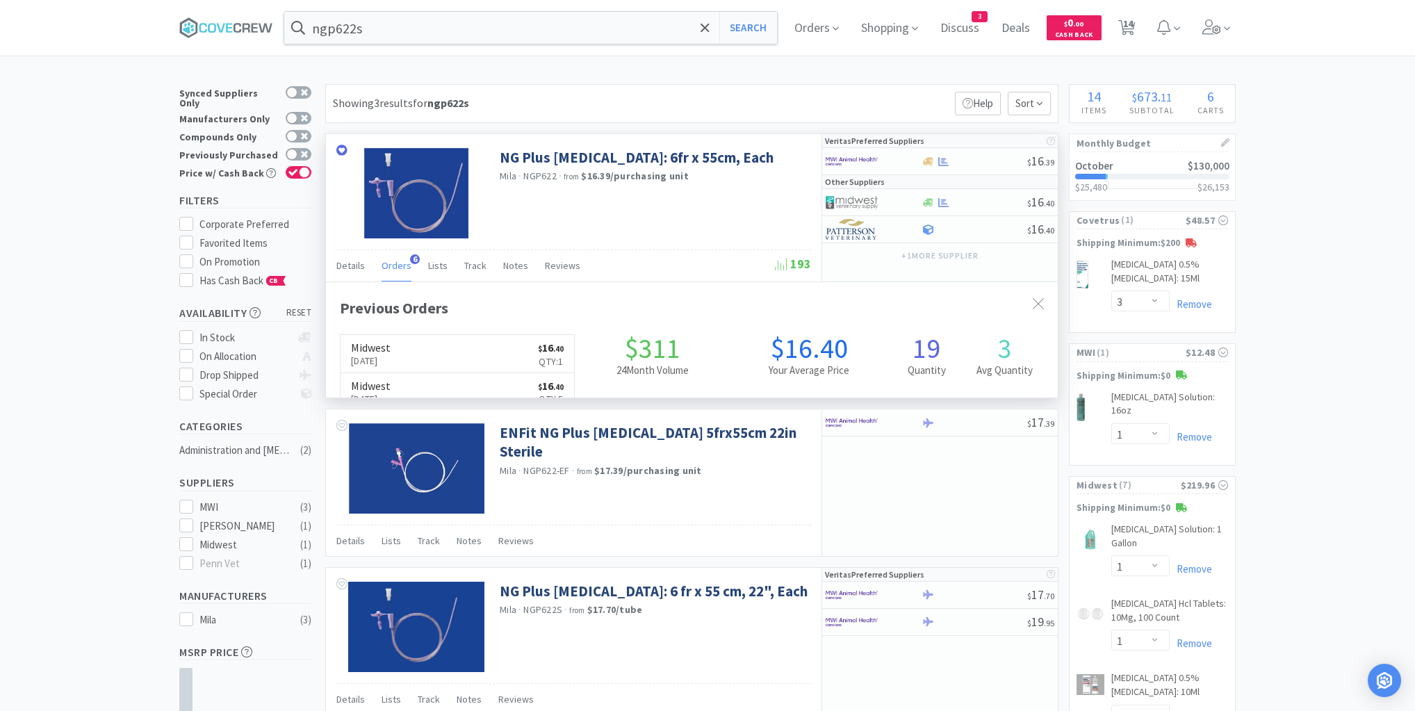
scroll to position [359, 732]
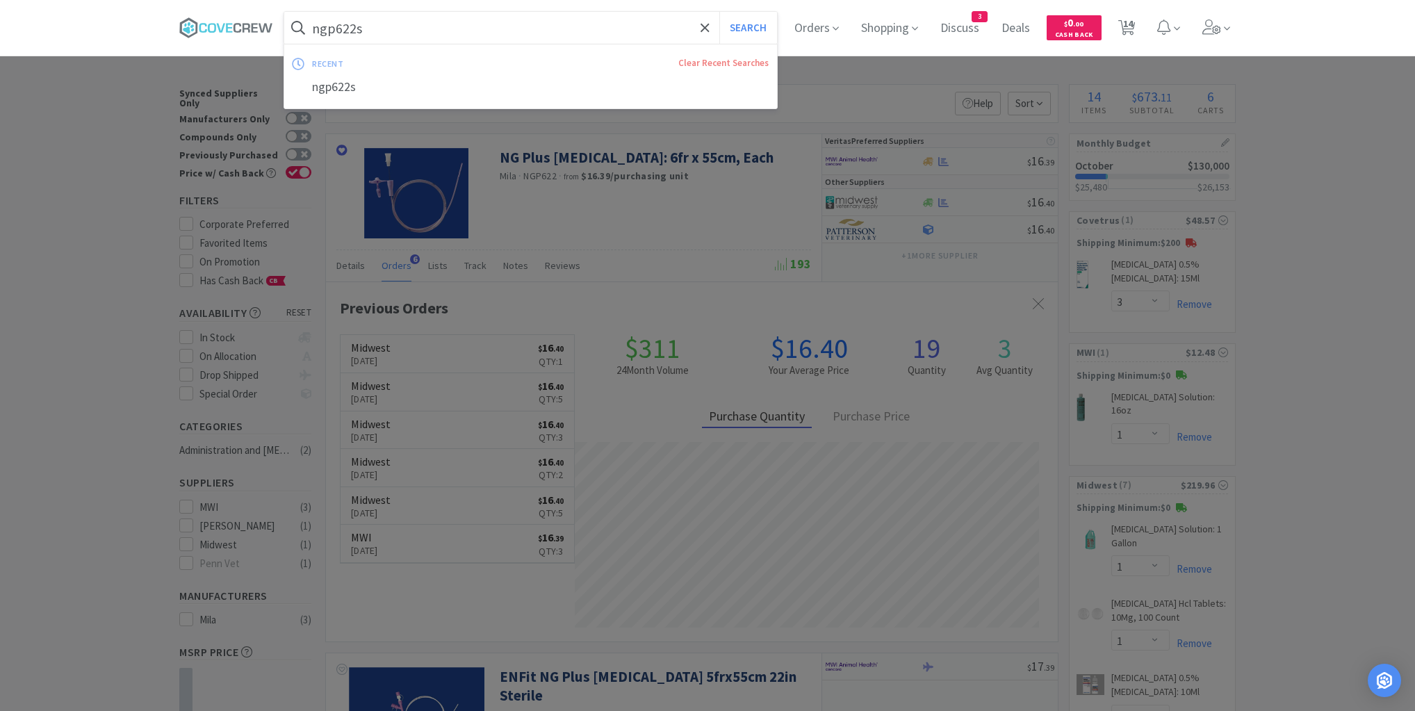
click at [534, 25] on input "ngp622s" at bounding box center [530, 28] width 493 height 32
drag, startPoint x: 234, startPoint y: 33, endPoint x: 247, endPoint y: 33, distance: 13.2
click at [233, 33] on icon at bounding box center [226, 27] width 94 height 21
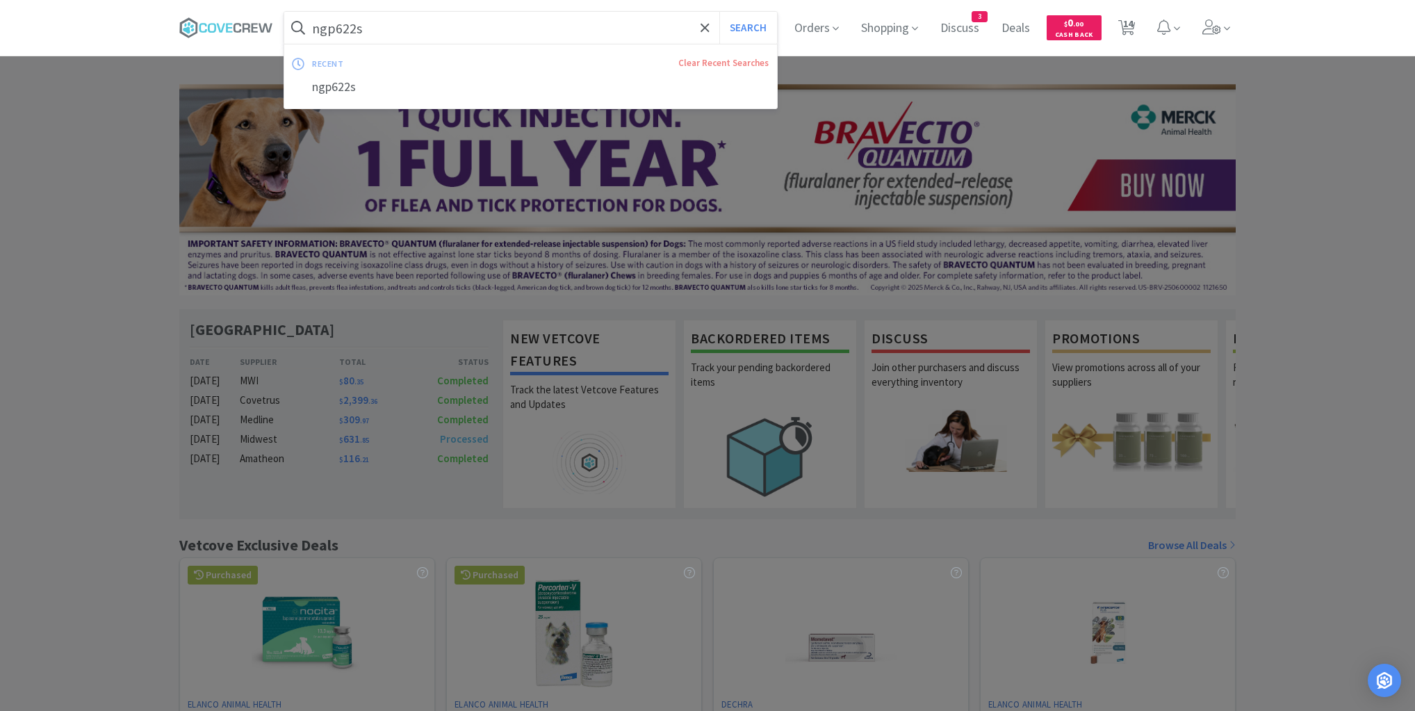
click at [362, 32] on input "ngp622s" at bounding box center [530, 28] width 493 height 32
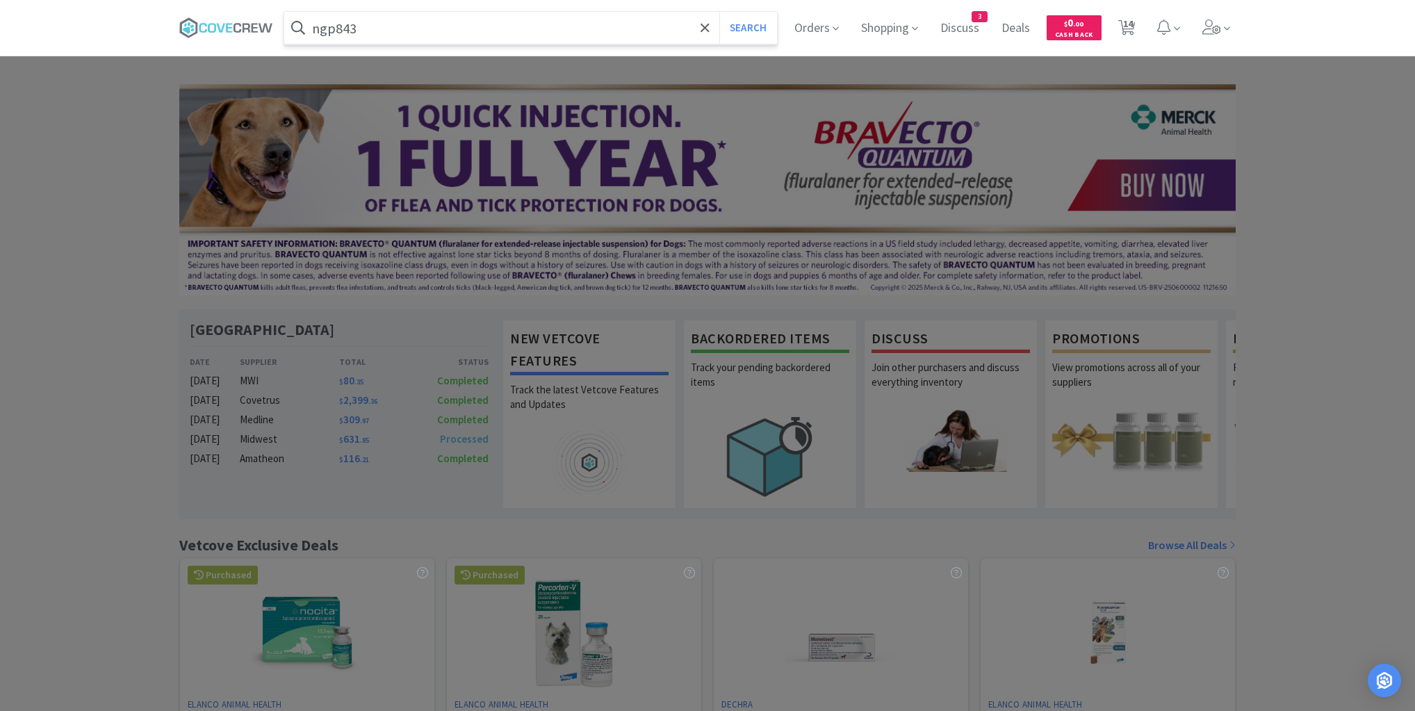
type input "ngp843"
click at [720, 12] on button "Search" at bounding box center [749, 28] width 58 height 32
select select "3"
select select "1"
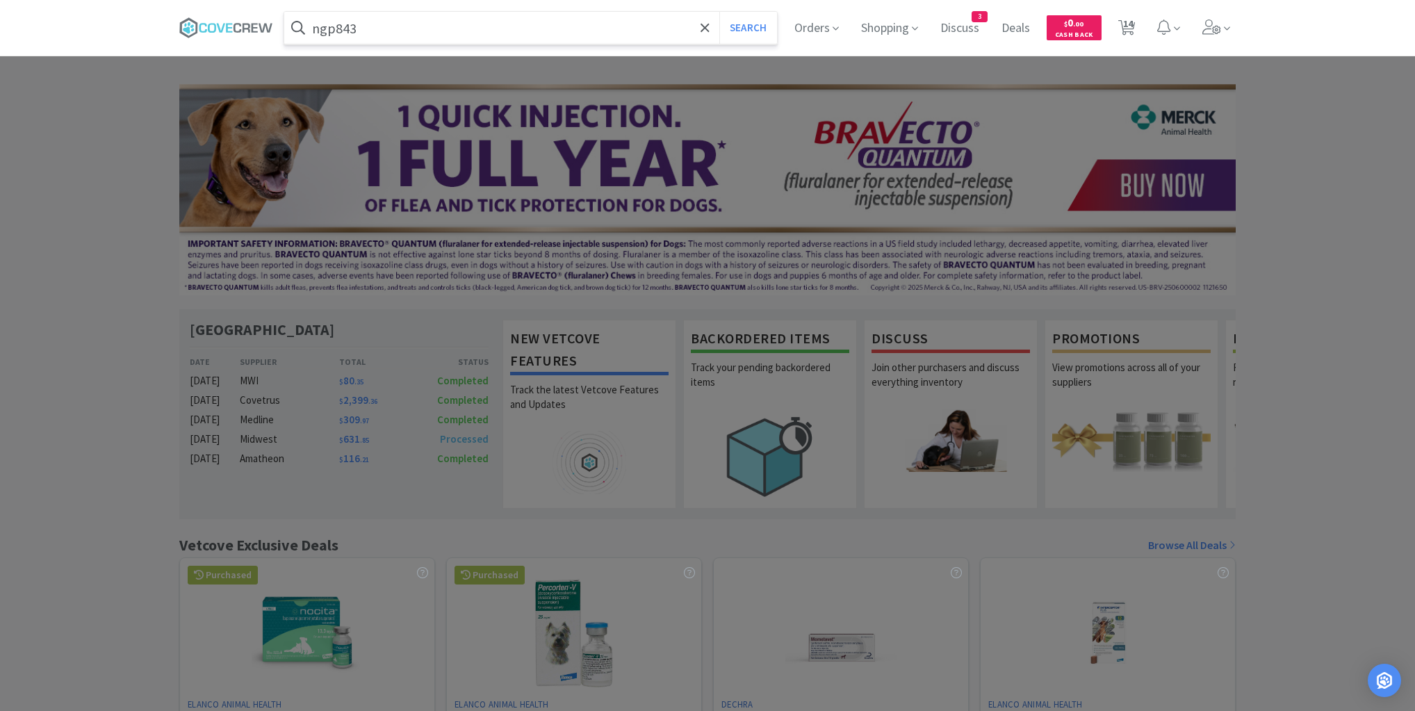
select select "1"
select select "8"
select select "10"
select select "3"
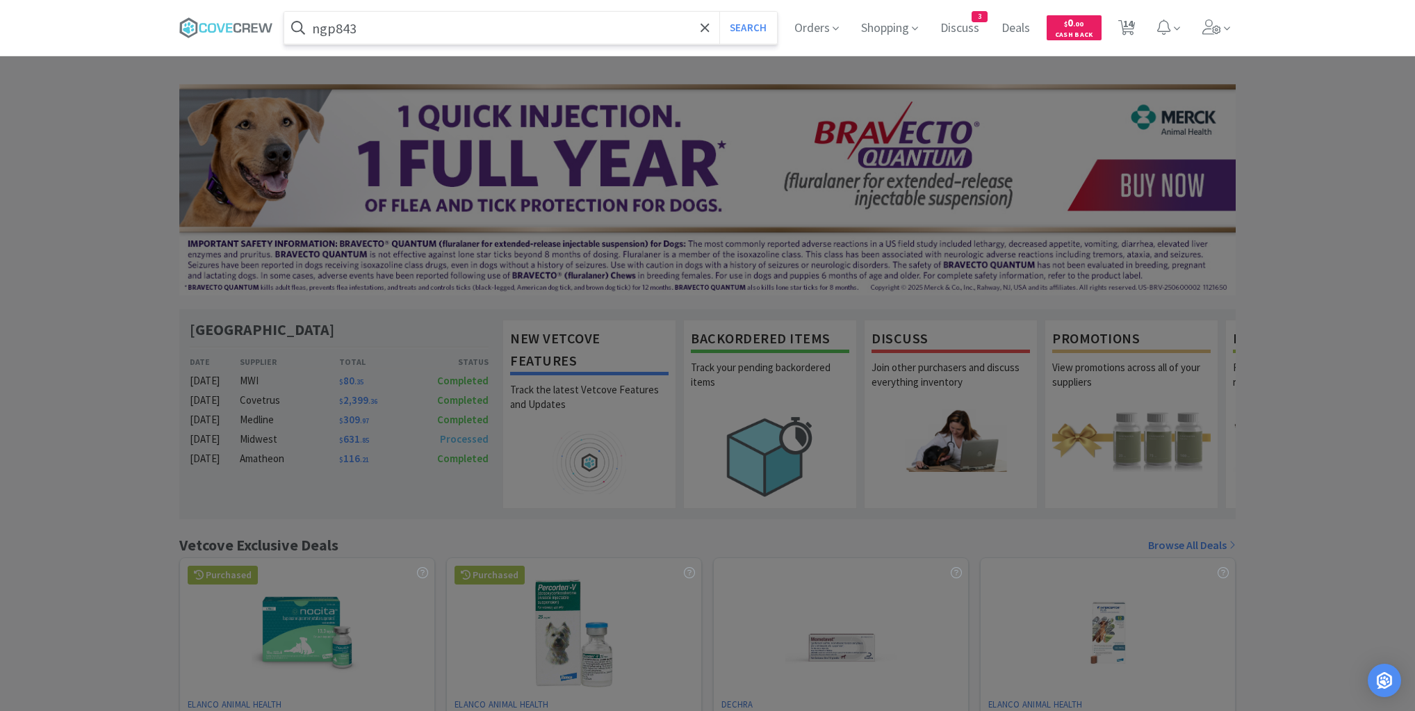
select select "6"
select select "4"
select select "1"
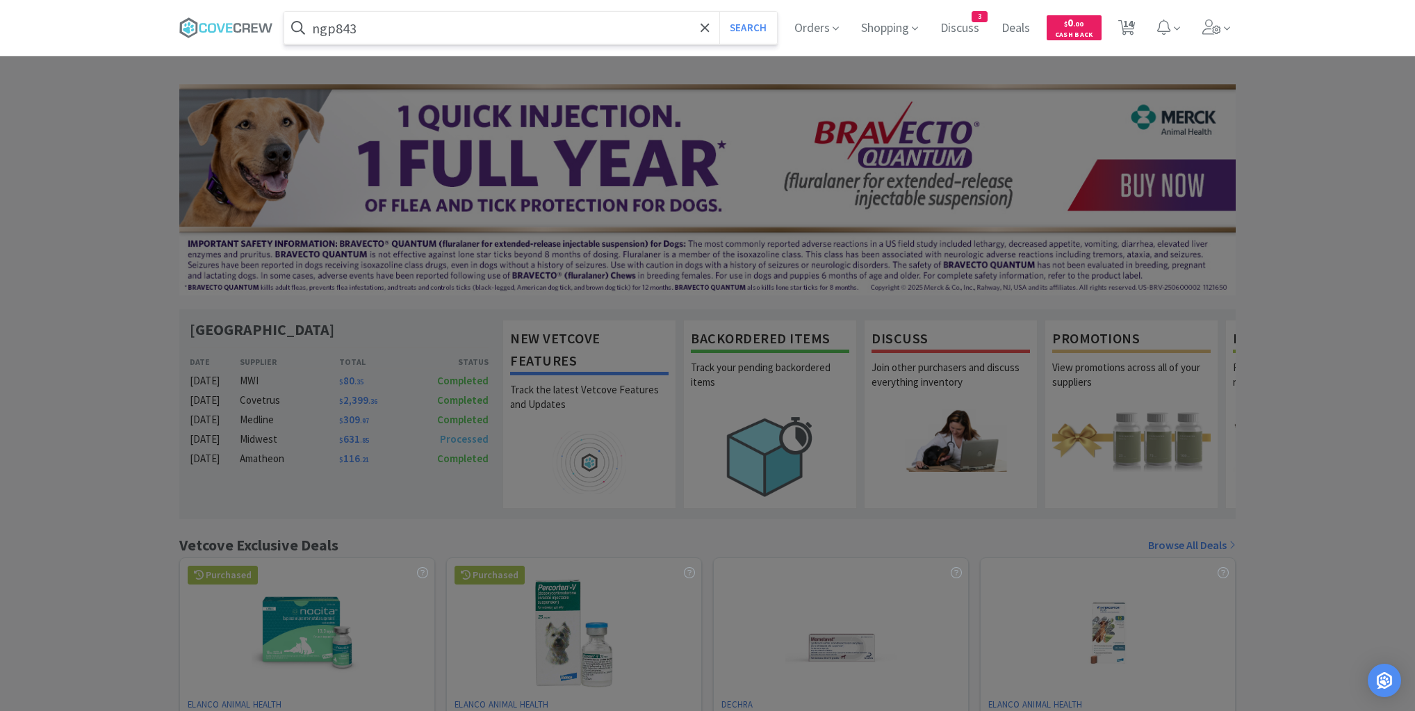
select select "6"
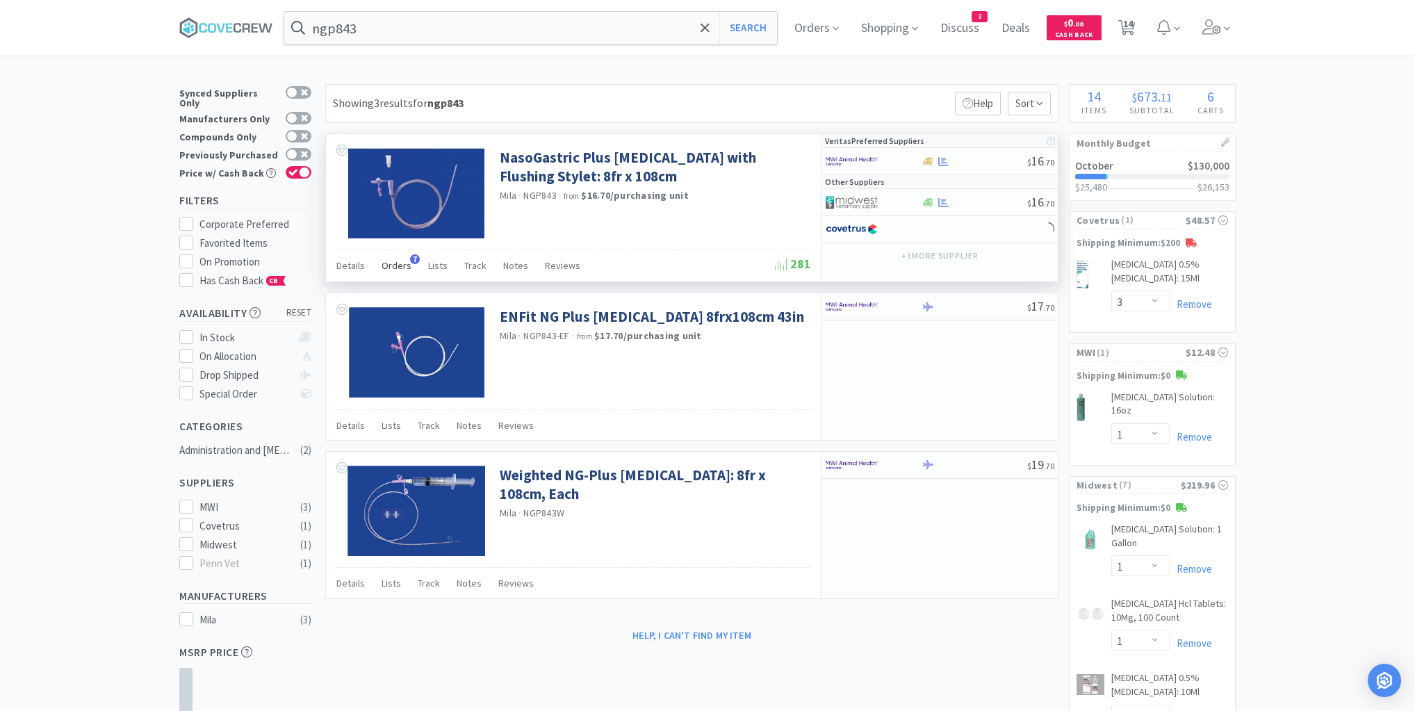
click at [395, 268] on span "Orders" at bounding box center [397, 265] width 30 height 13
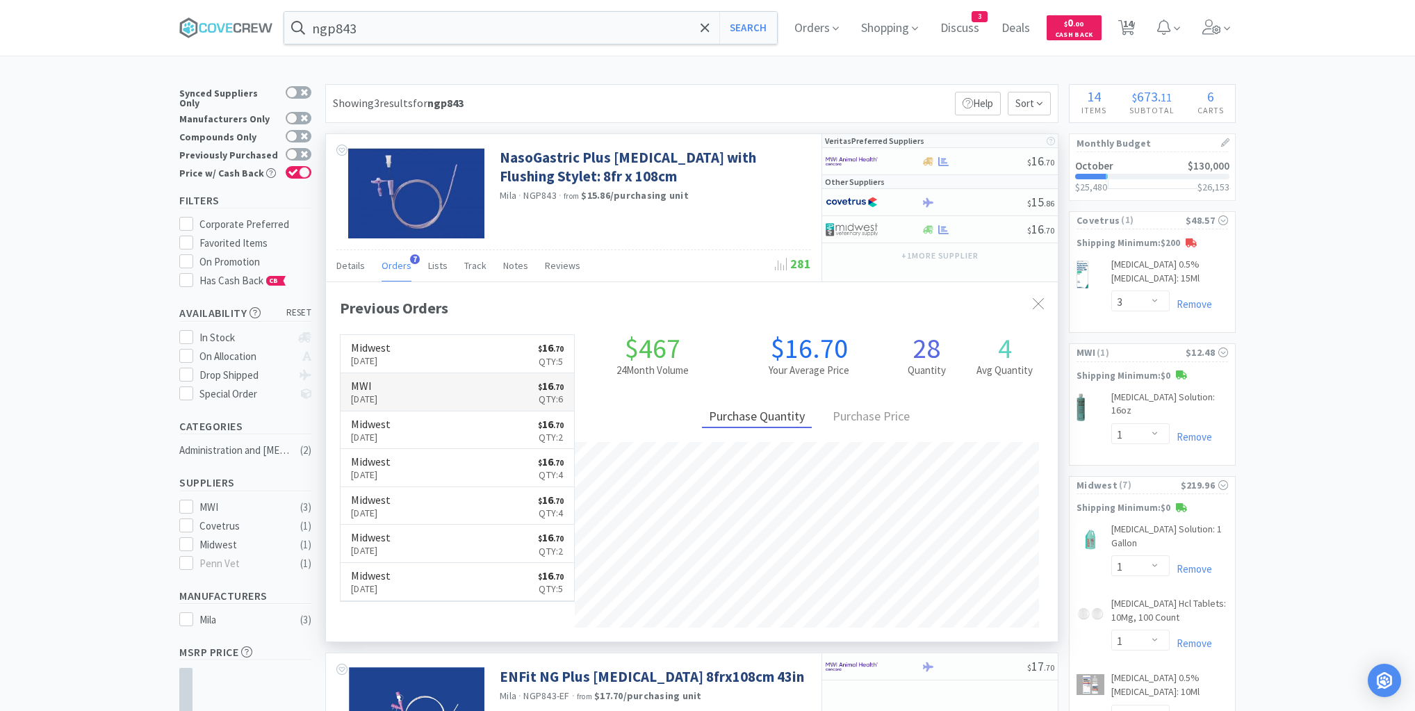
scroll to position [359, 732]
click at [493, 28] on input "ngp843" at bounding box center [530, 28] width 493 height 32
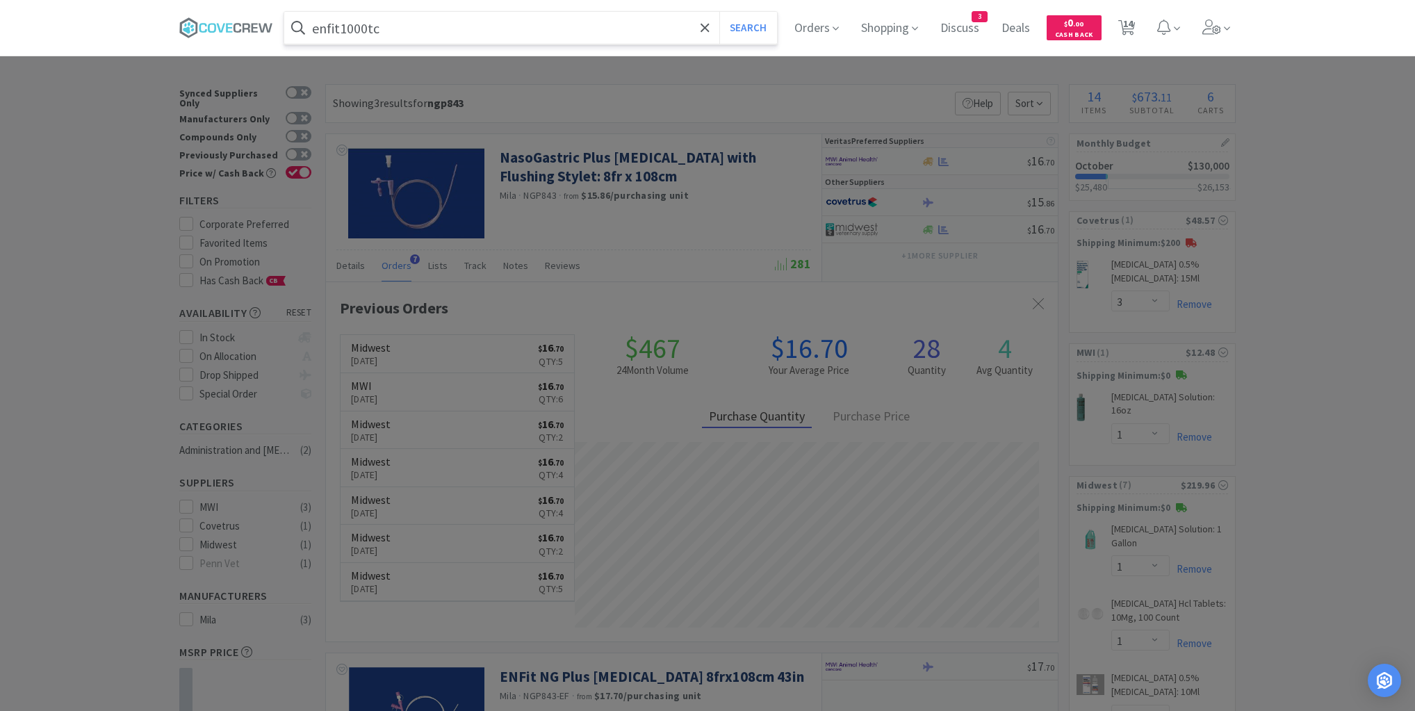
type input "enfit1000tc"
click at [720, 12] on button "Search" at bounding box center [749, 28] width 58 height 32
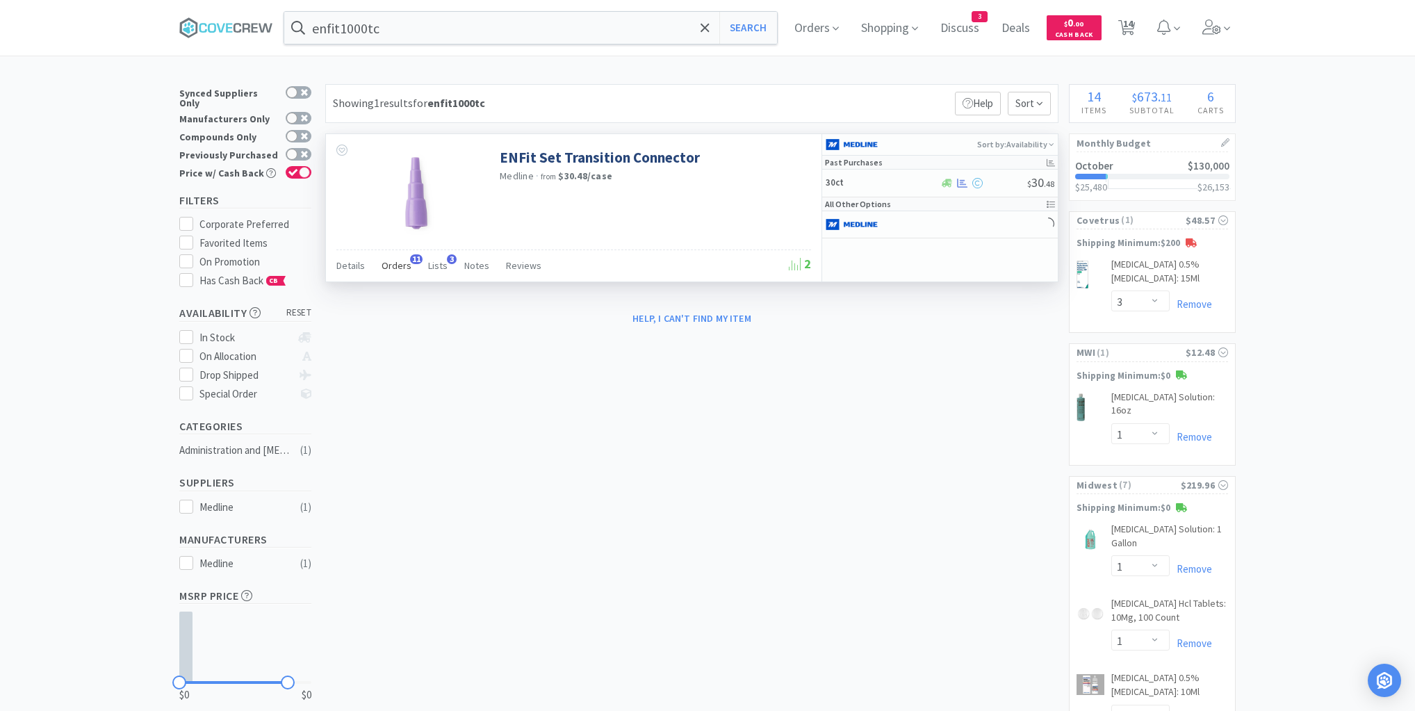
click at [398, 267] on span "Orders" at bounding box center [397, 265] width 30 height 13
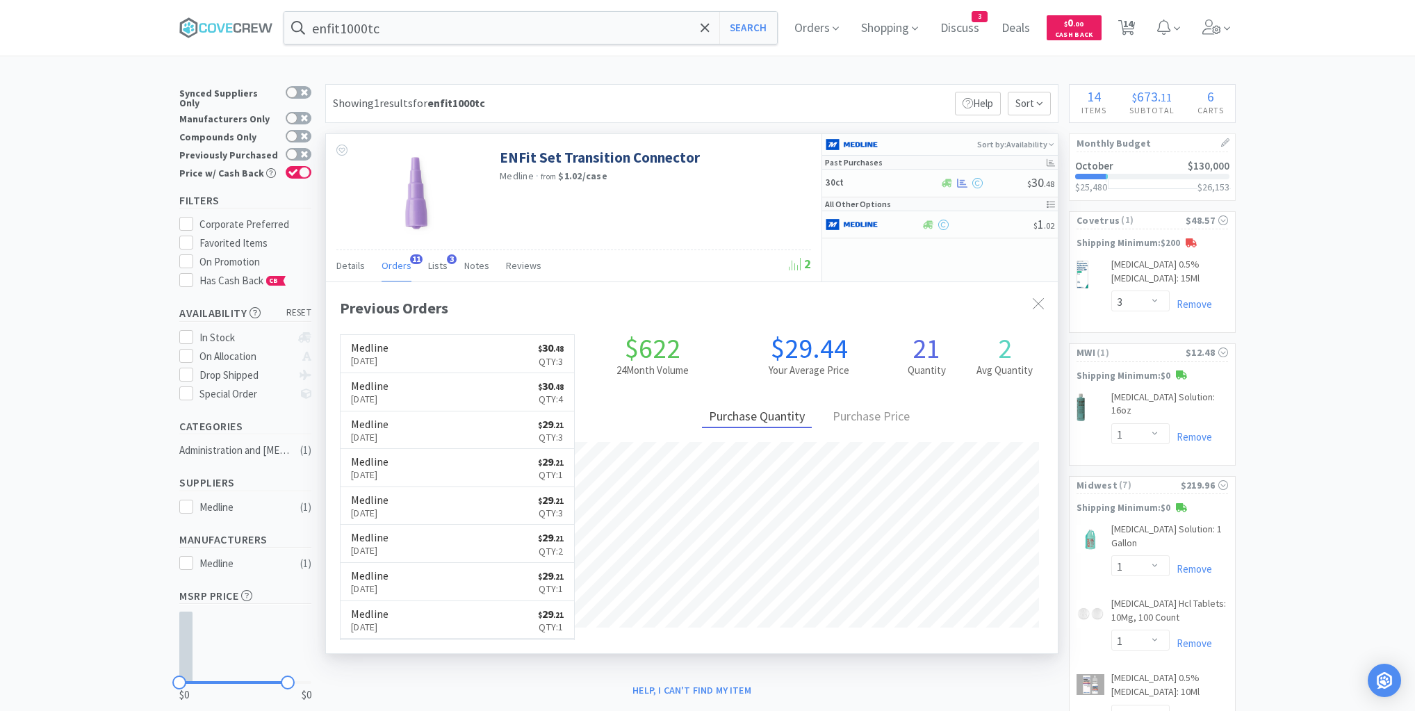
scroll to position [373, 732]
click at [904, 184] on h5 "30ct" at bounding box center [881, 183] width 111 height 12
select select "1"
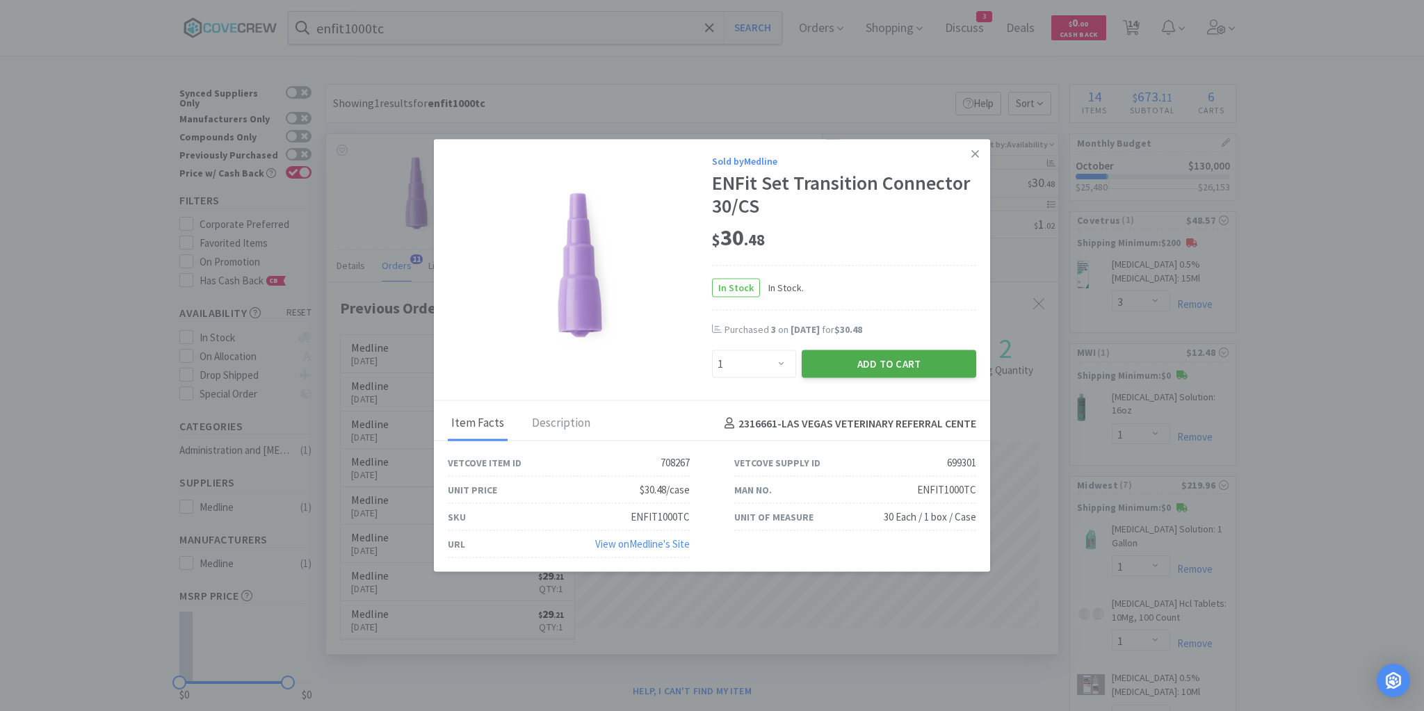
click at [900, 359] on button "Add to Cart" at bounding box center [889, 364] width 174 height 28
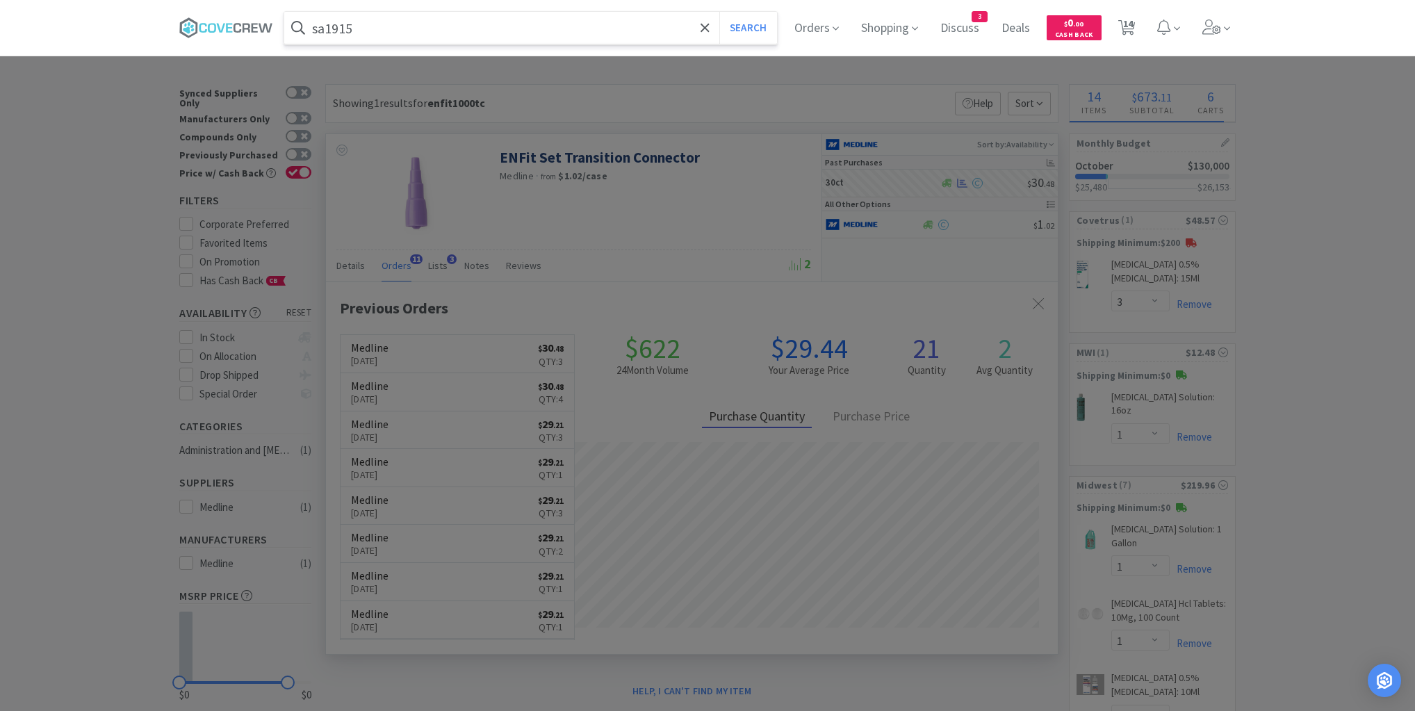
type input "sa1915"
click at [720, 12] on button "Search" at bounding box center [749, 28] width 58 height 32
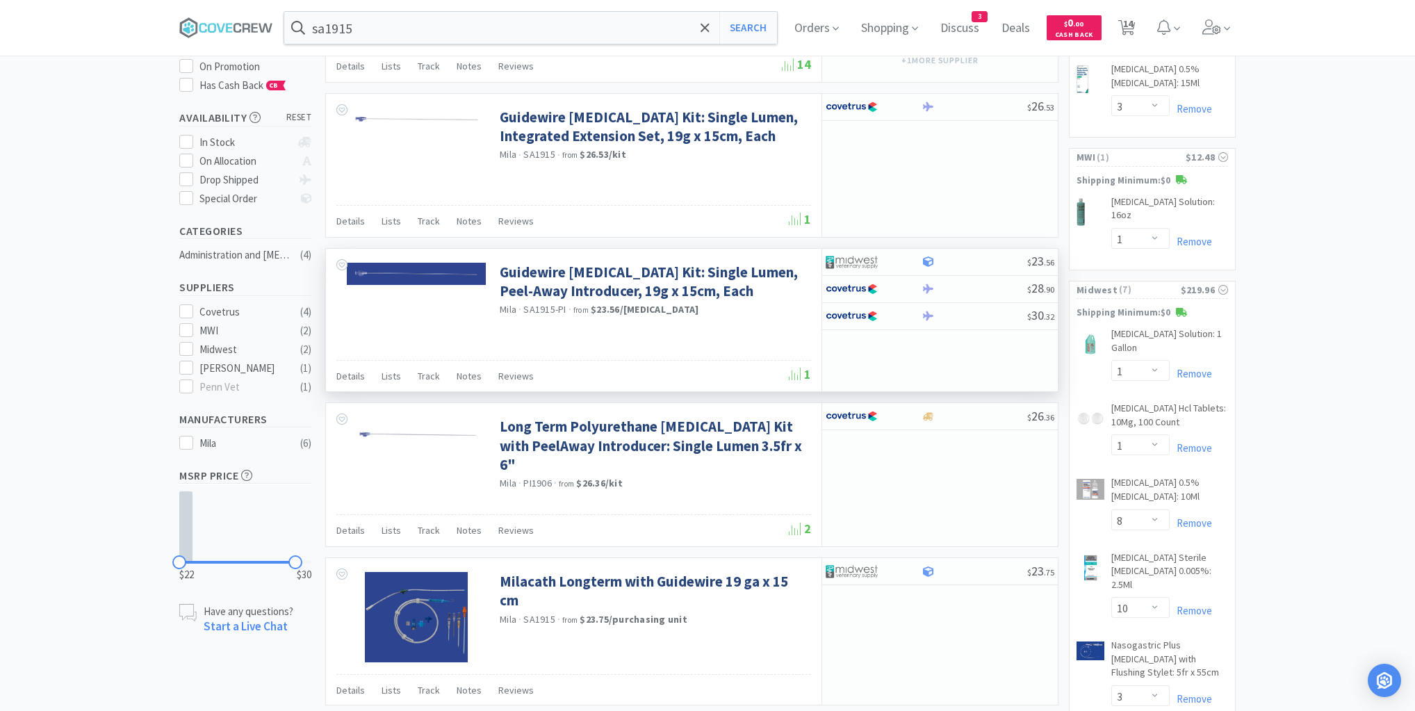
scroll to position [111, 0]
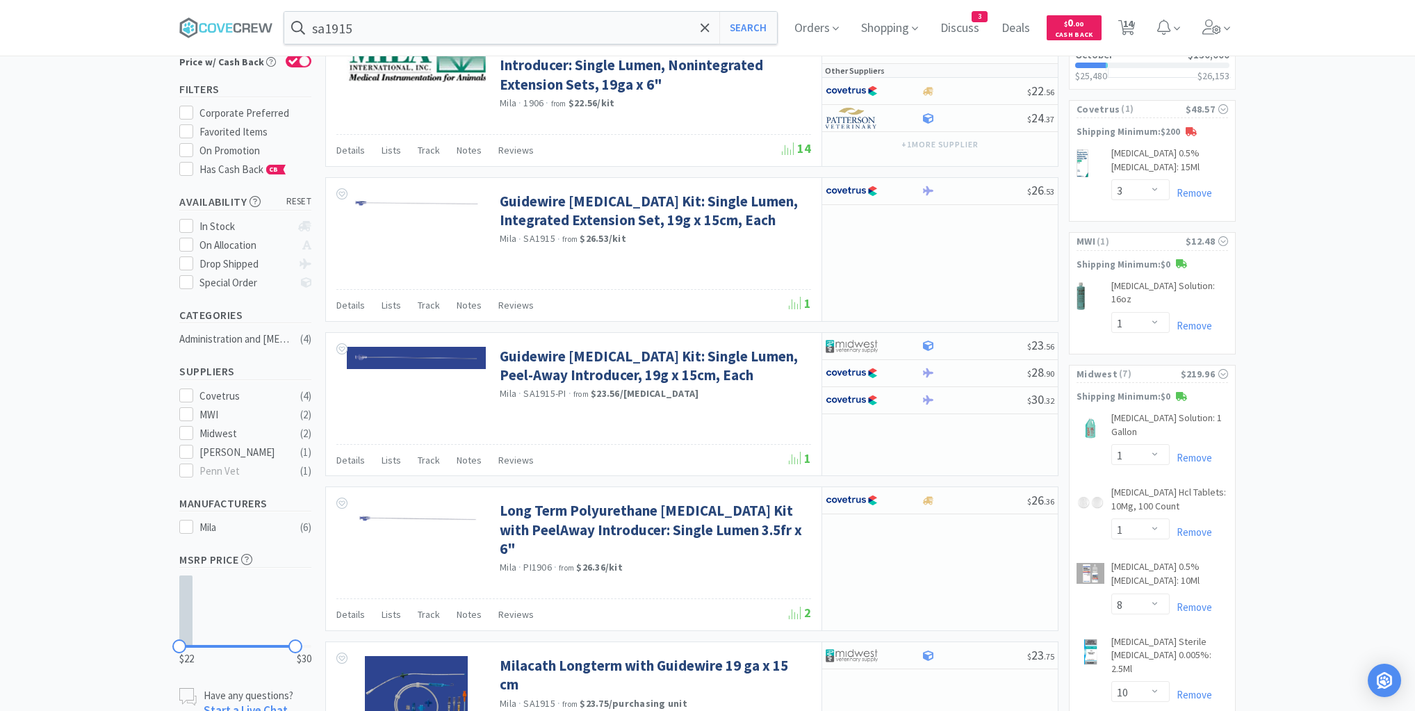
select select "1"
select select "6"
click at [100, 229] on div at bounding box center [707, 355] width 1415 height 711
click at [453, 33] on input "sa1915" at bounding box center [530, 28] width 493 height 32
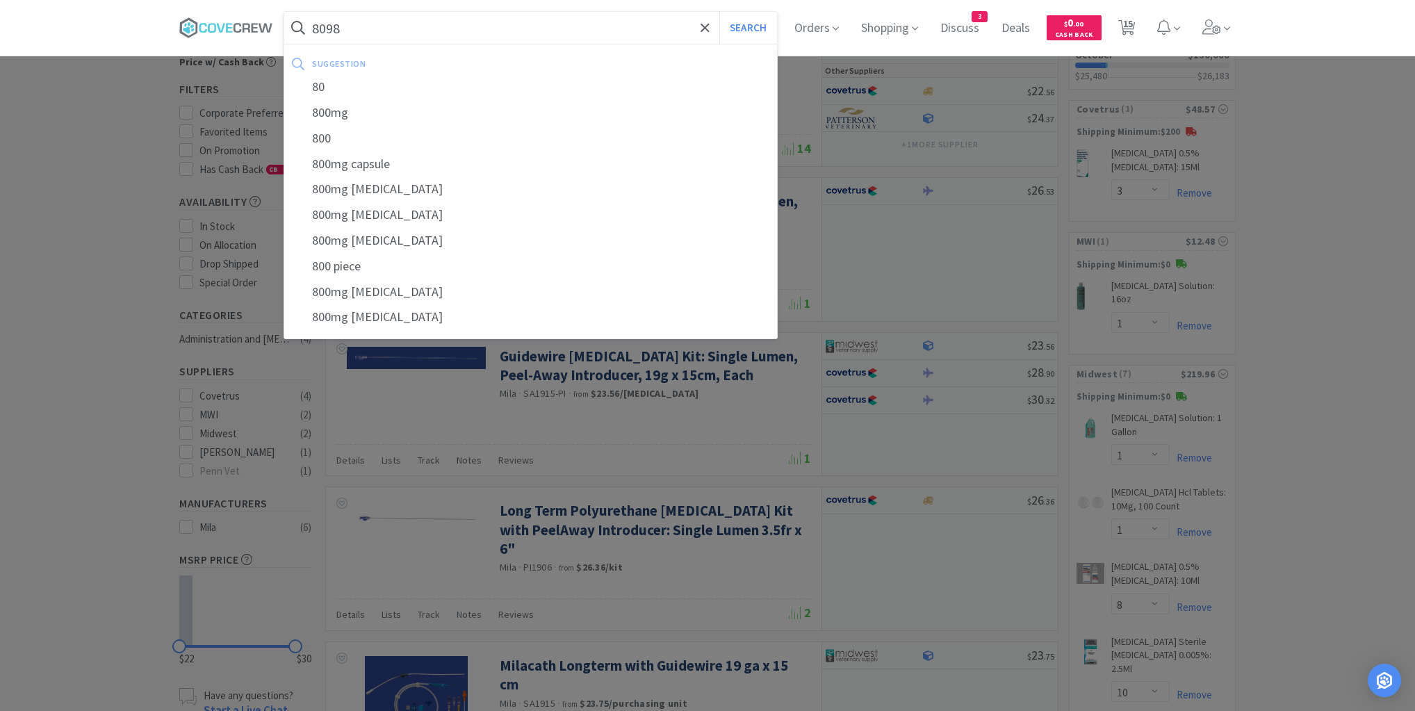
type input "8098"
click at [720, 12] on button "Search" at bounding box center [749, 28] width 58 height 32
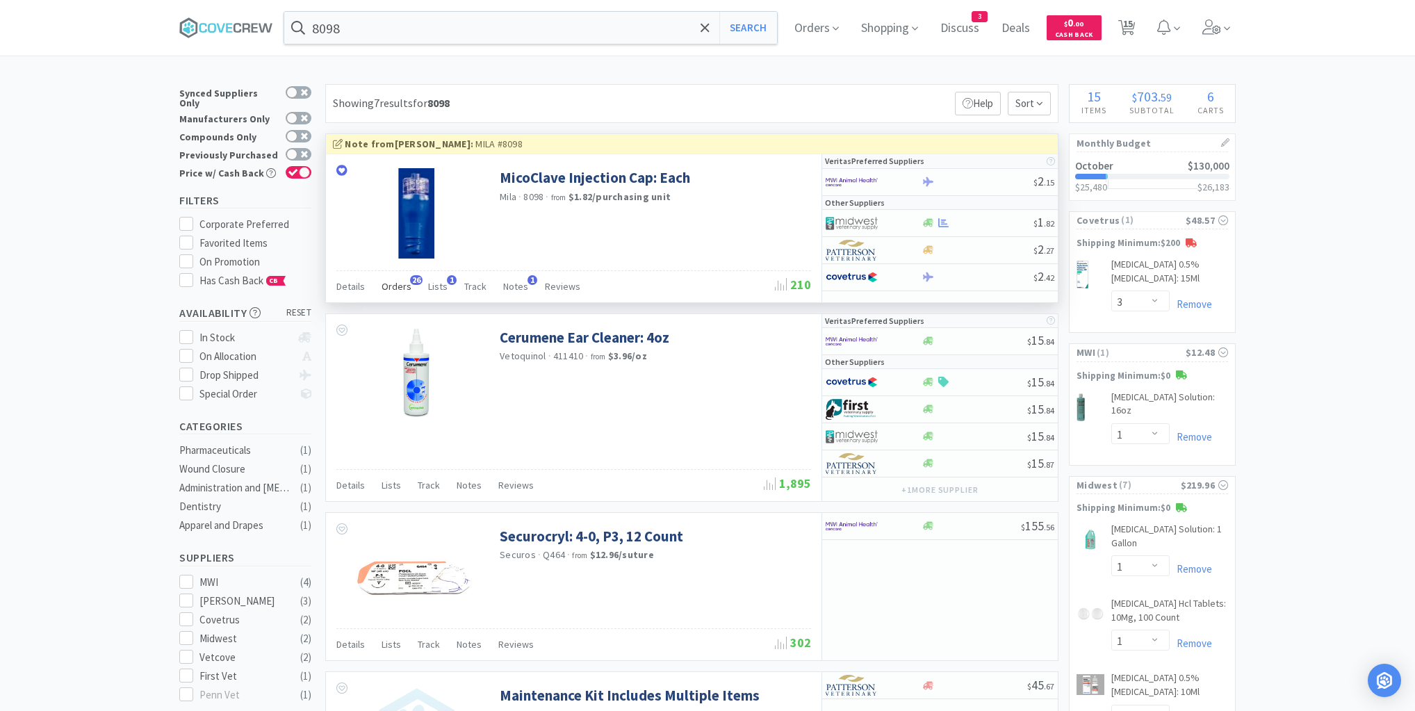
click at [399, 289] on span "Orders" at bounding box center [397, 286] width 30 height 13
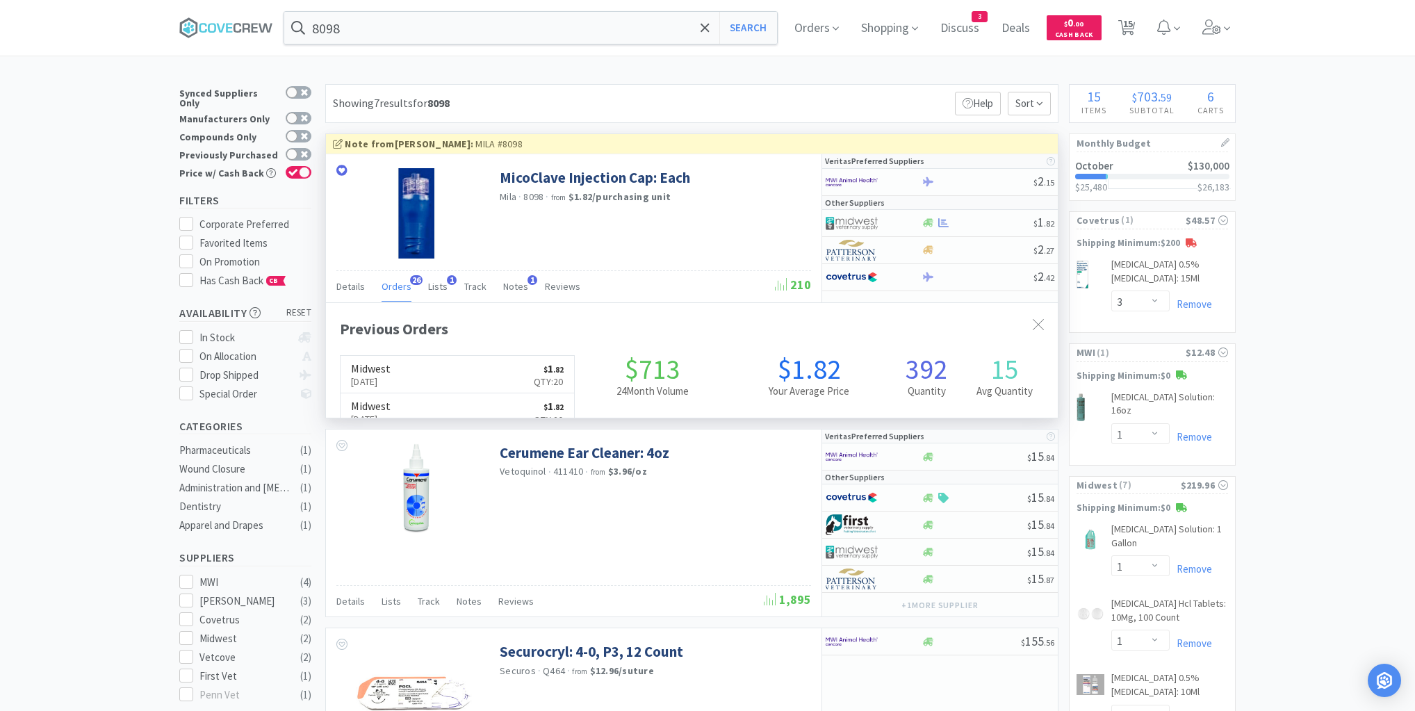
scroll to position [373, 732]
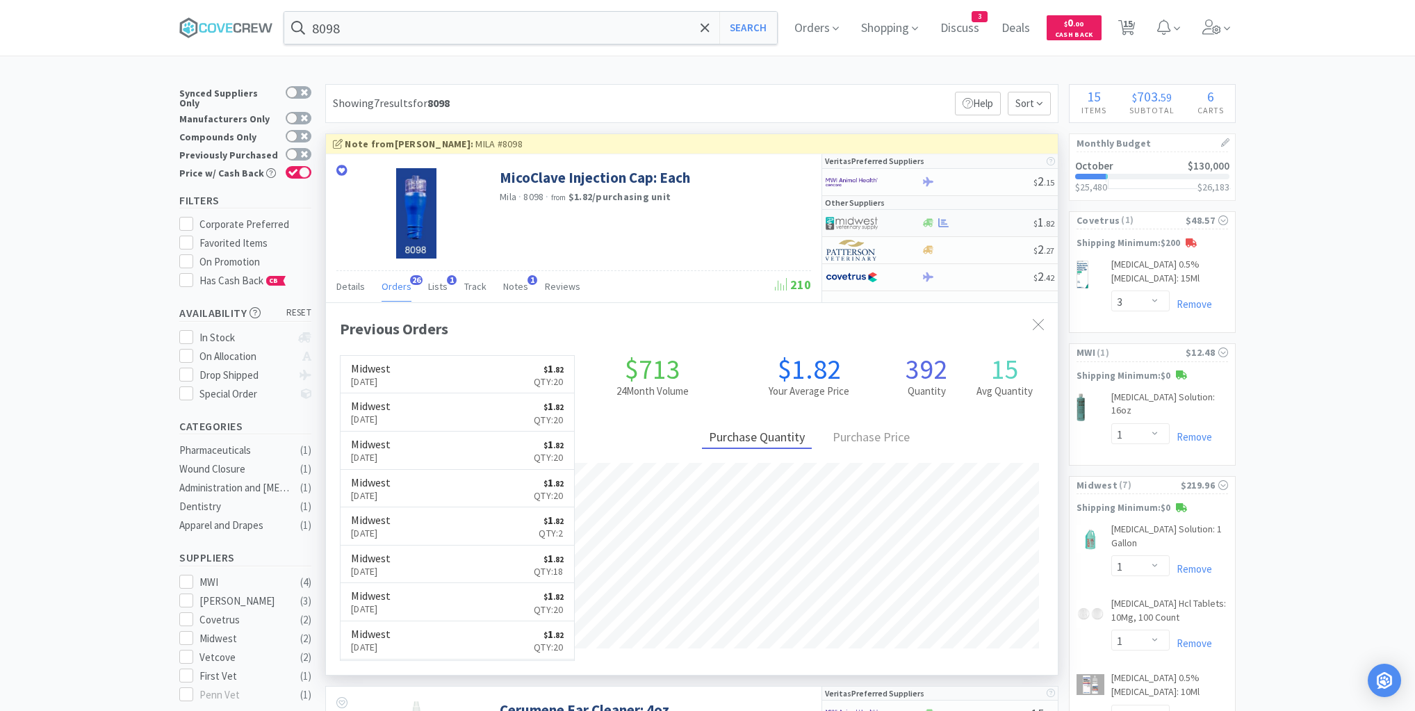
click at [982, 225] on div at bounding box center [977, 223] width 113 height 10
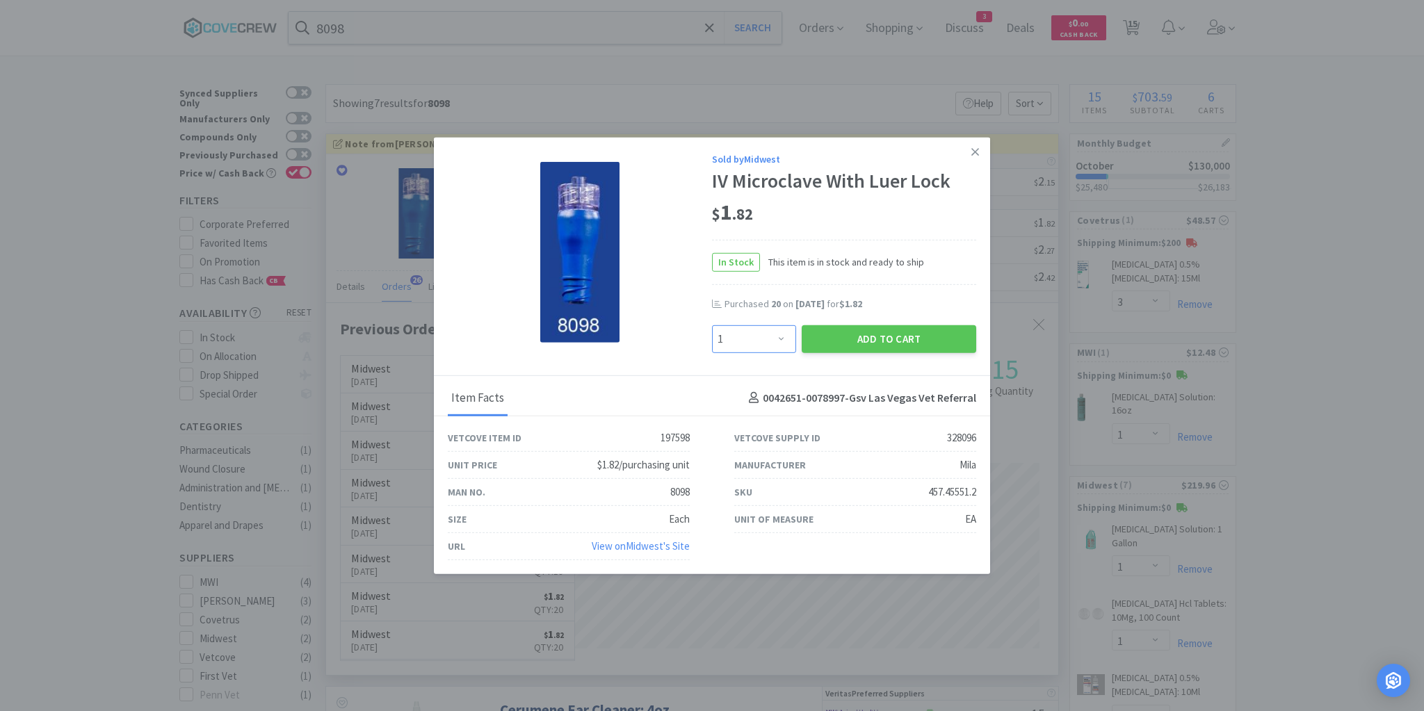
click at [785, 341] on select "Enter Quantity 1 2 3 4 5 6 7 8 9 10 11 12 13 14 15 16 17 18 19 20 Enter Quantity" at bounding box center [754, 339] width 84 height 28
select select "20"
click at [712, 325] on select "Enter Quantity 1 2 3 4 5 6 7 8 9 10 11 12 13 14 15 16 17 18 19 20 Enter Quantity" at bounding box center [754, 339] width 84 height 28
click at [847, 329] on button "Add to Cart" at bounding box center [889, 339] width 174 height 28
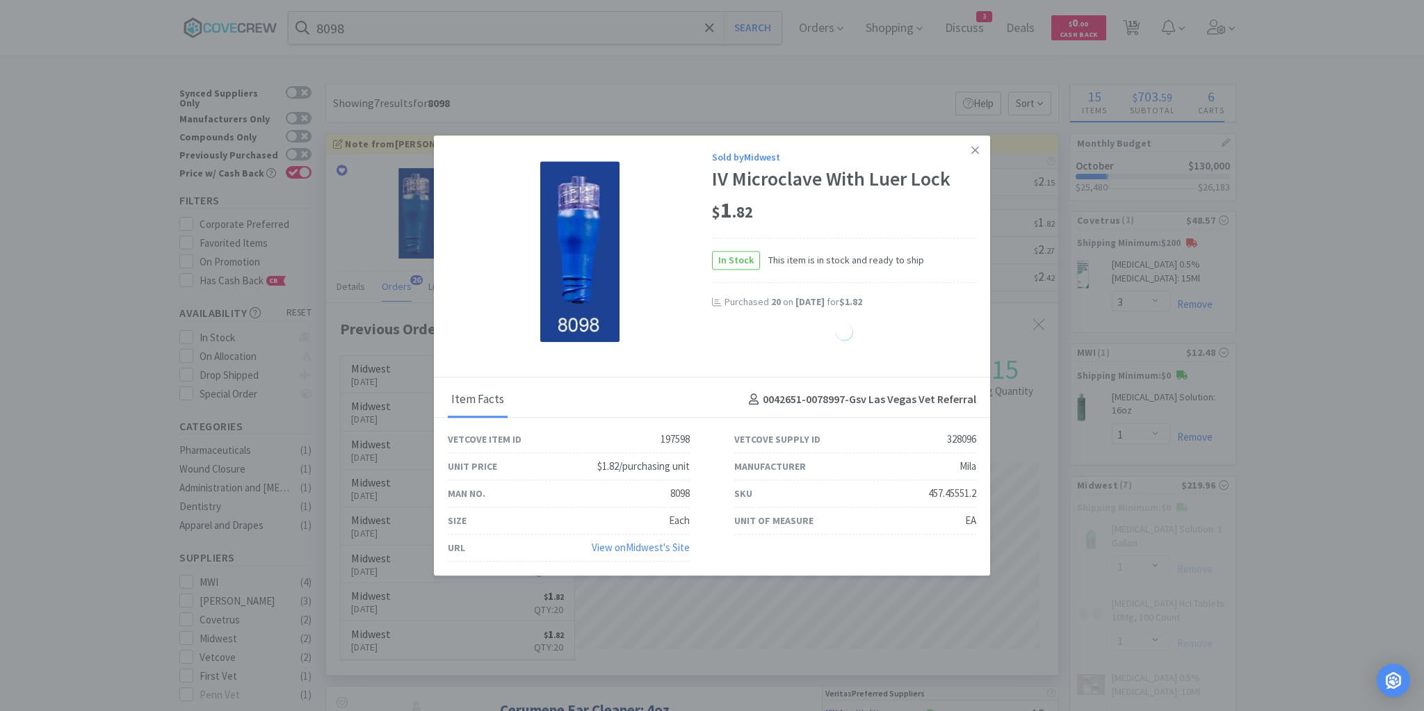
select select "20"
select select "3"
select select "6"
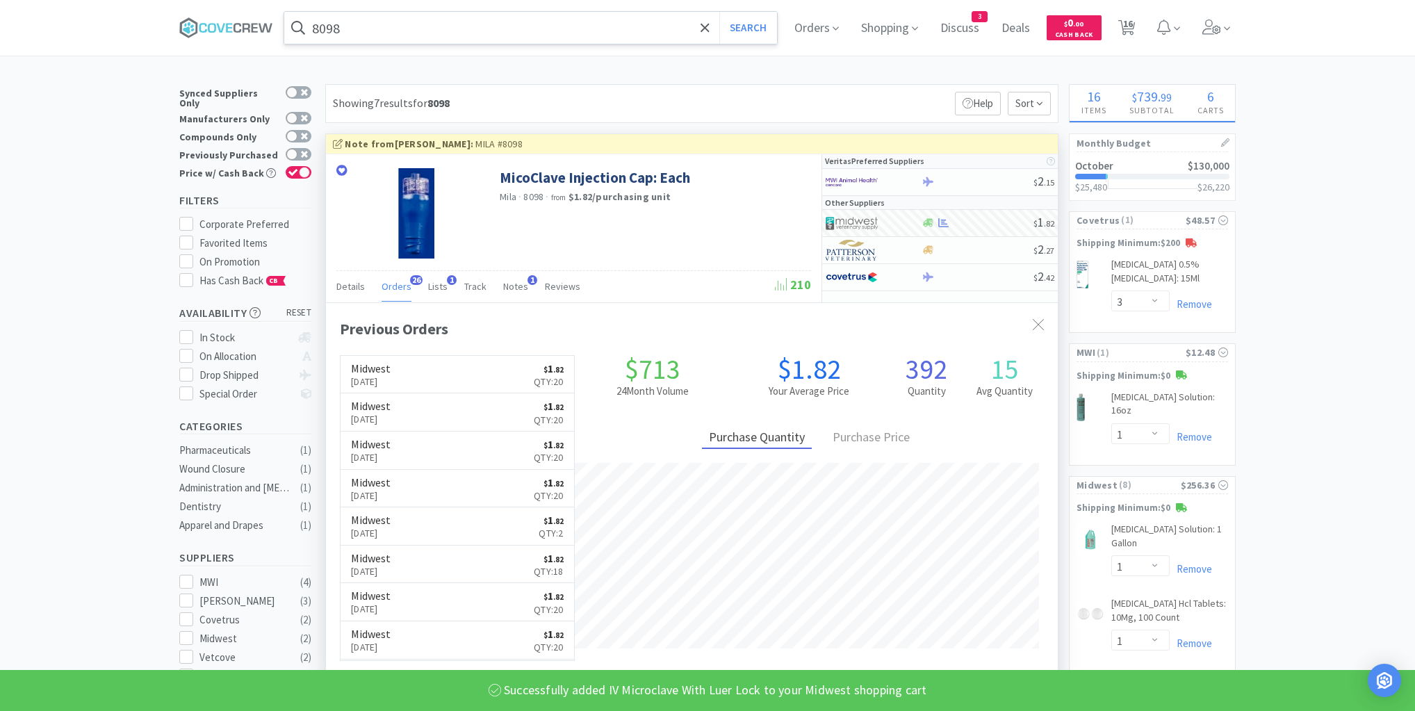
click at [517, 29] on input "8098" at bounding box center [530, 28] width 493 height 32
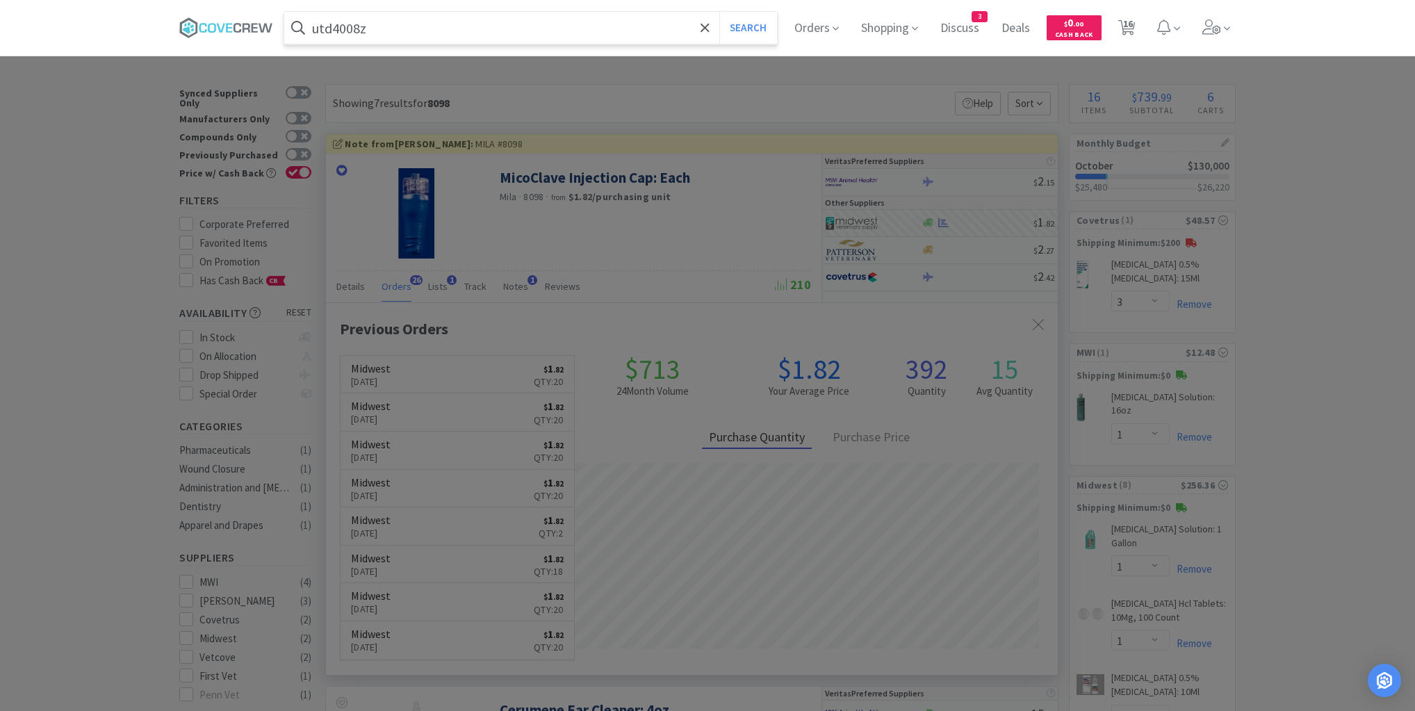
type input "utd4008z"
click at [720, 12] on button "Search" at bounding box center [749, 28] width 58 height 32
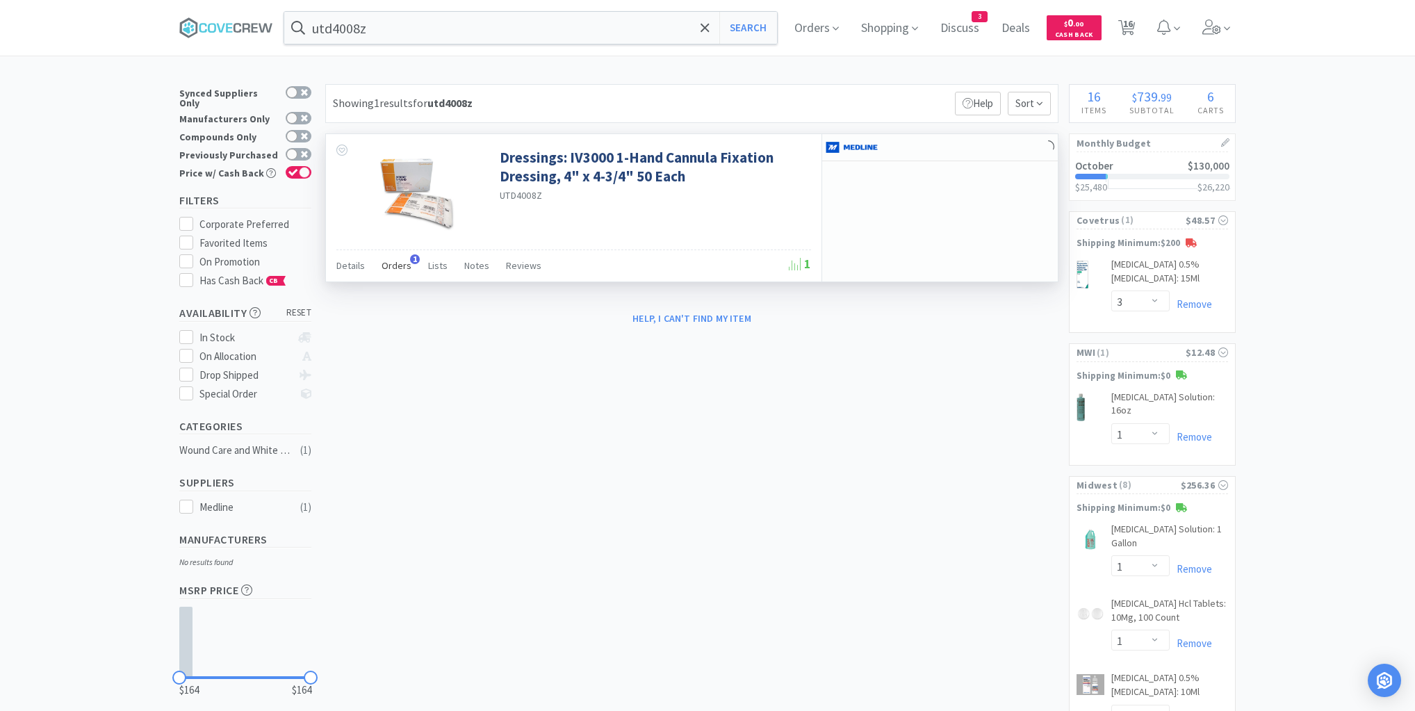
click at [401, 267] on span "Orders" at bounding box center [397, 265] width 30 height 13
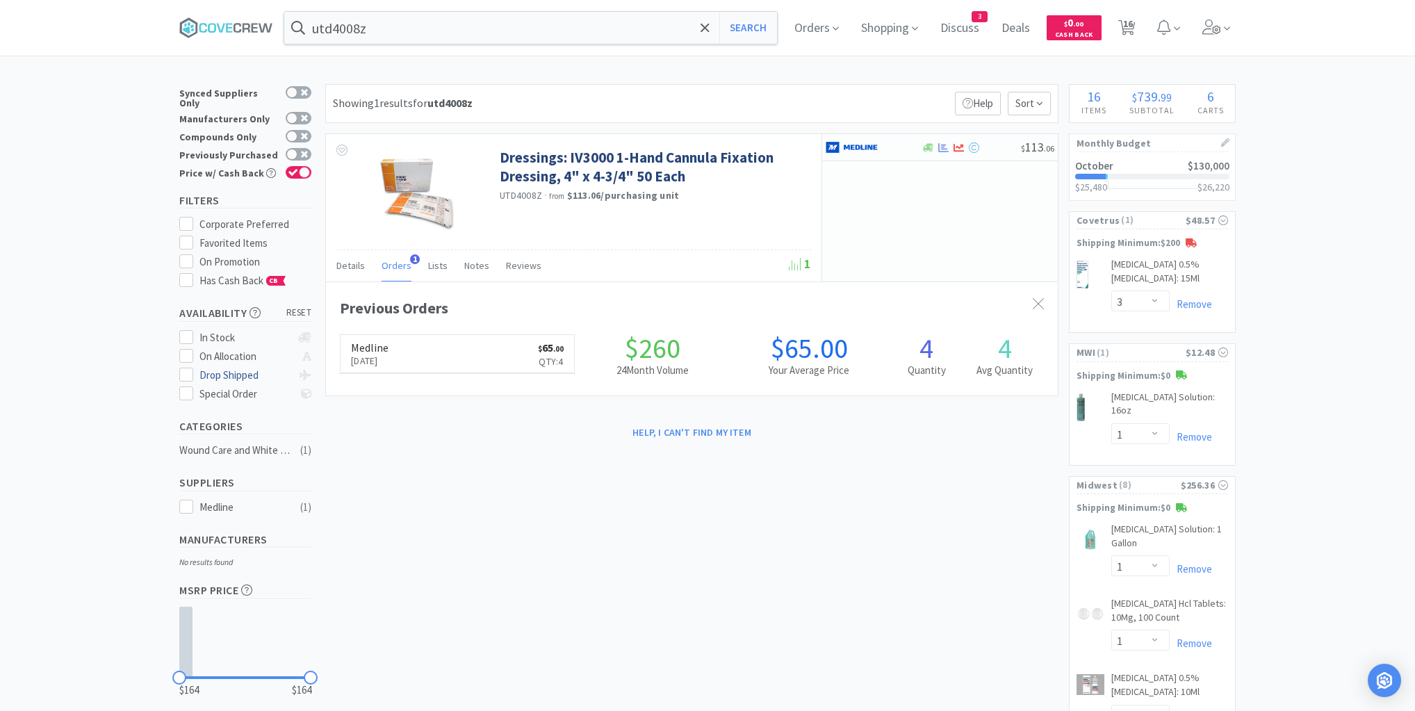
scroll to position [359, 732]
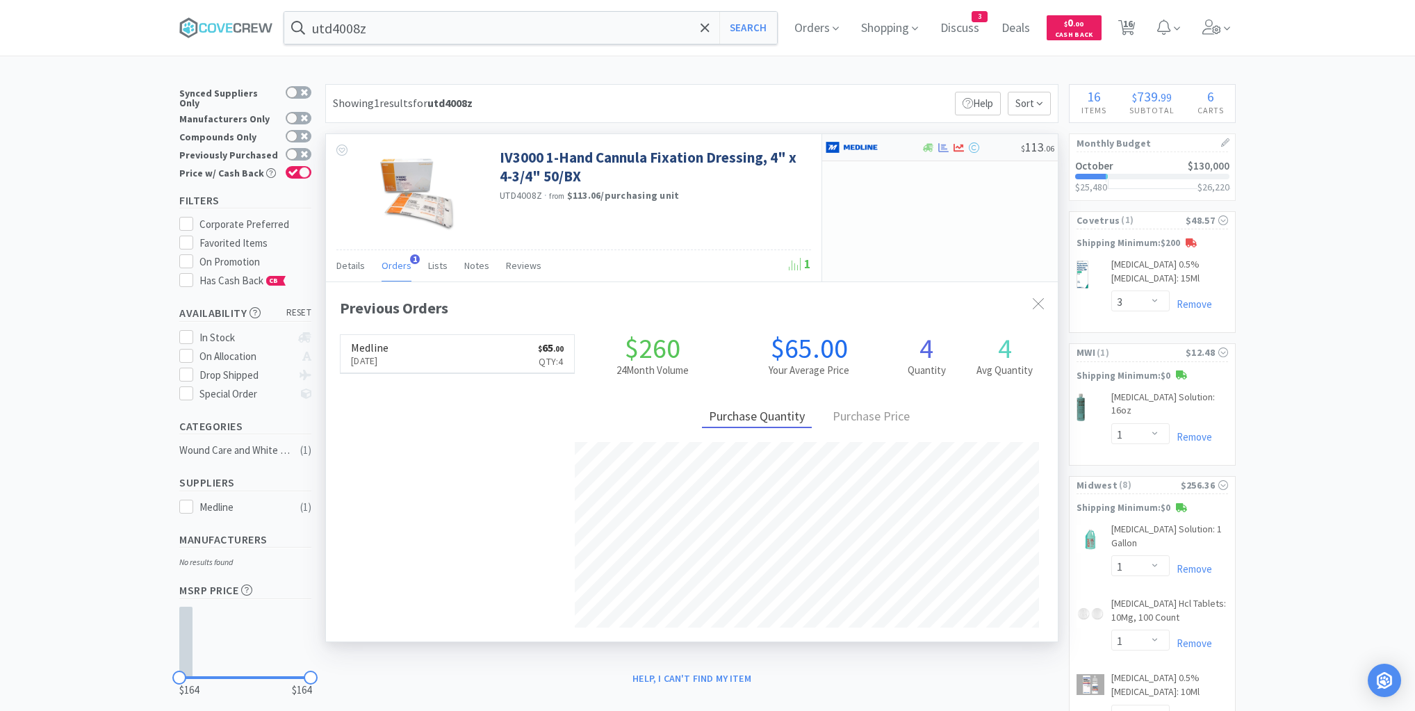
click at [889, 152] on div at bounding box center [864, 148] width 76 height 24
select select "1"
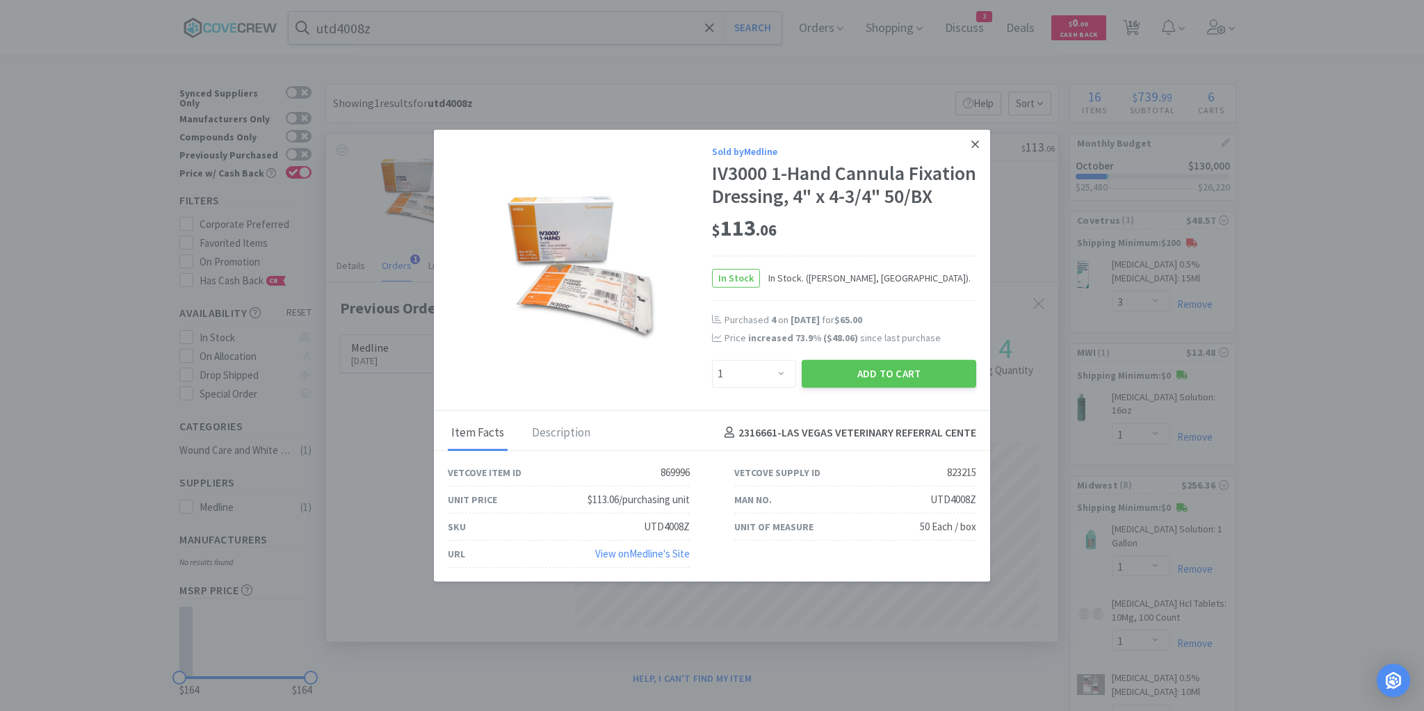
click at [976, 140] on icon at bounding box center [975, 144] width 8 height 8
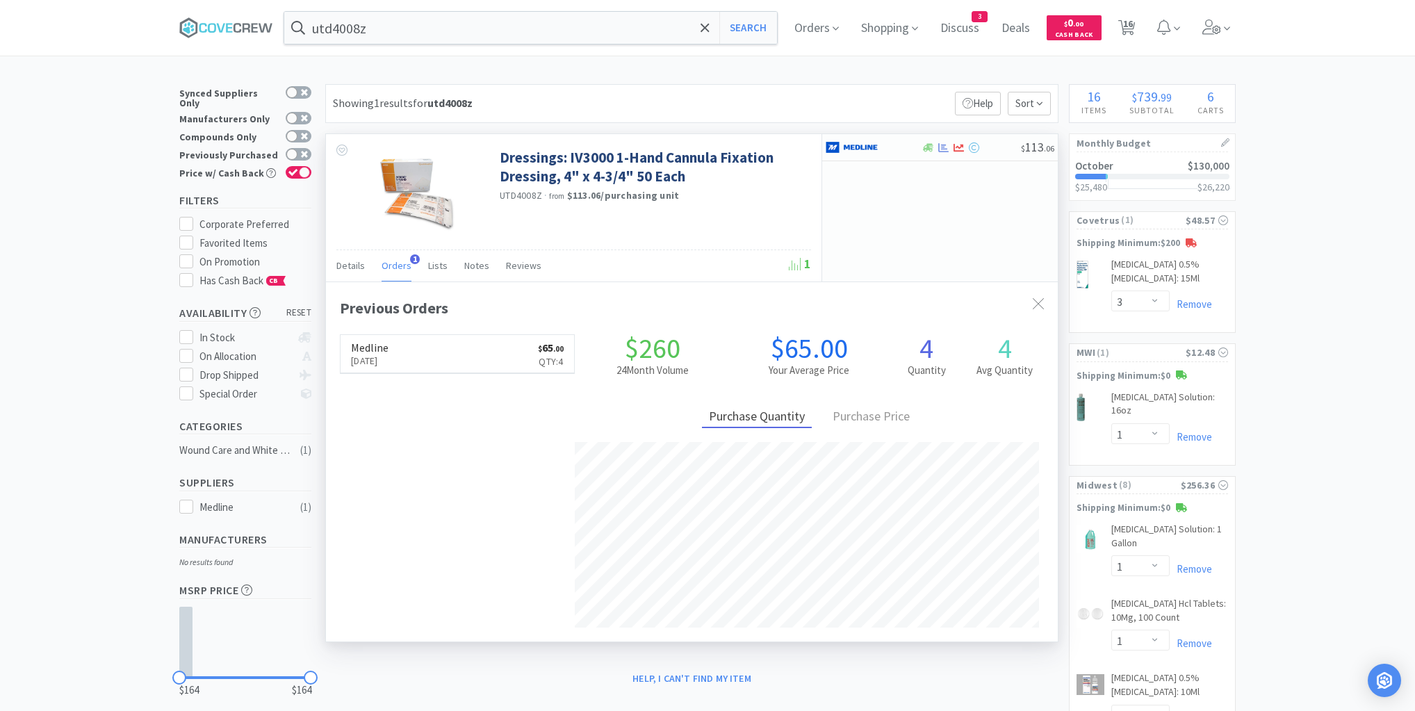
click at [459, 581] on div "Medline [DATE] $ 65 . 00 Qty: 4" at bounding box center [457, 480] width 235 height 293
click at [418, 28] on input "utd4008z" at bounding box center [530, 28] width 493 height 32
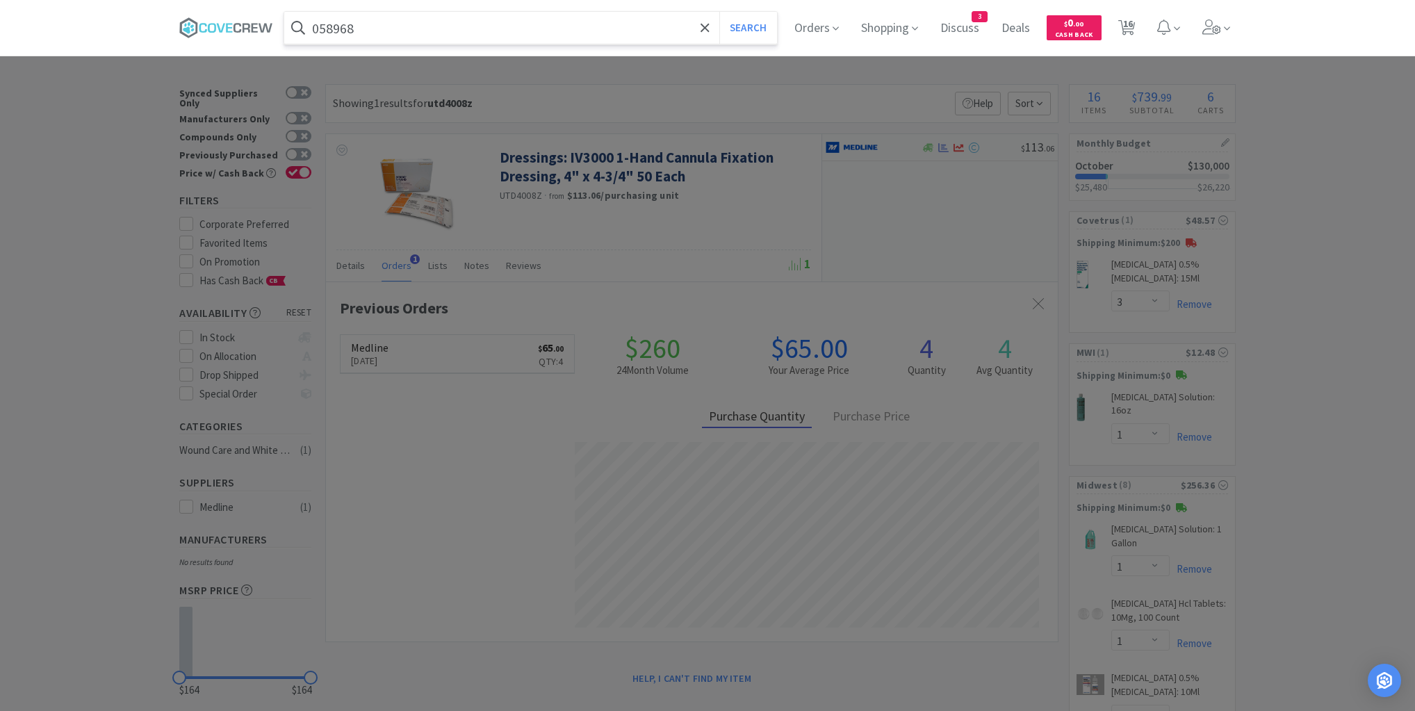
click at [720, 12] on button "Search" at bounding box center [749, 28] width 58 height 32
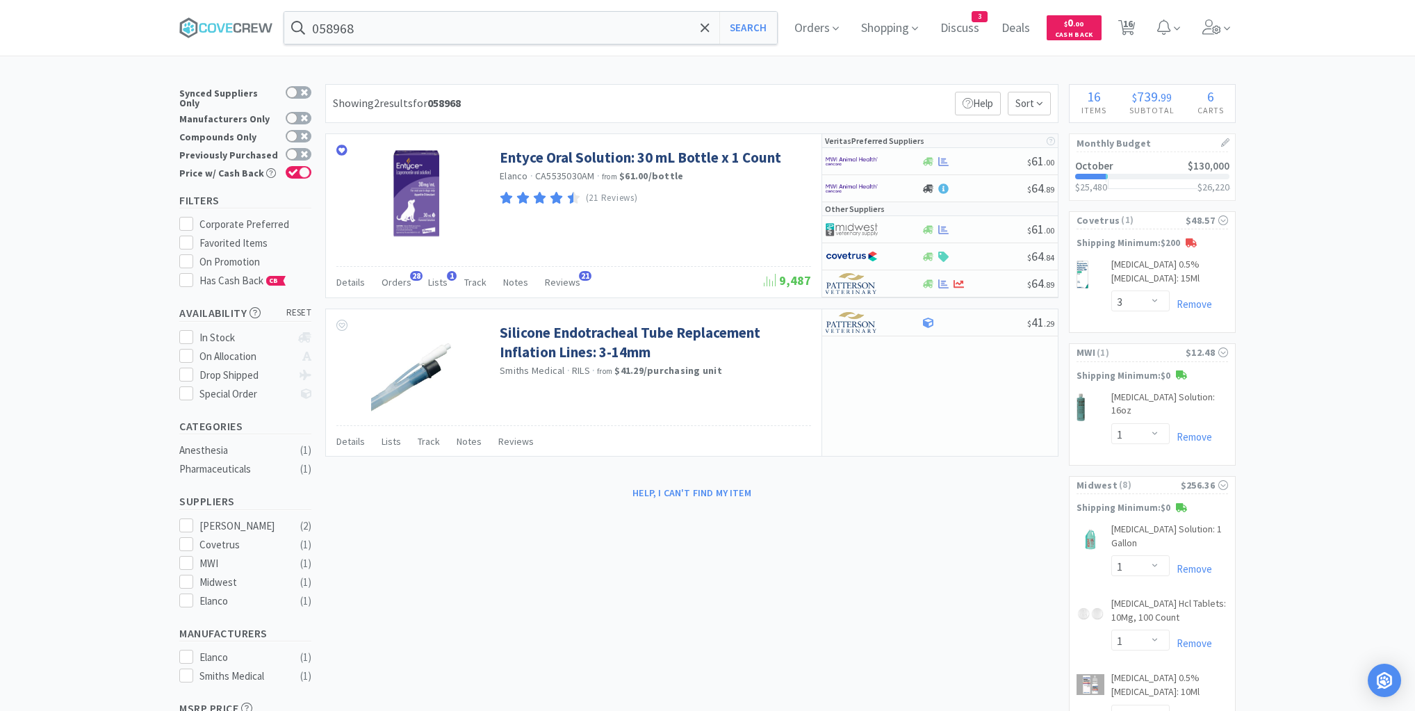
click at [504, 29] on input "058968" at bounding box center [530, 28] width 493 height 32
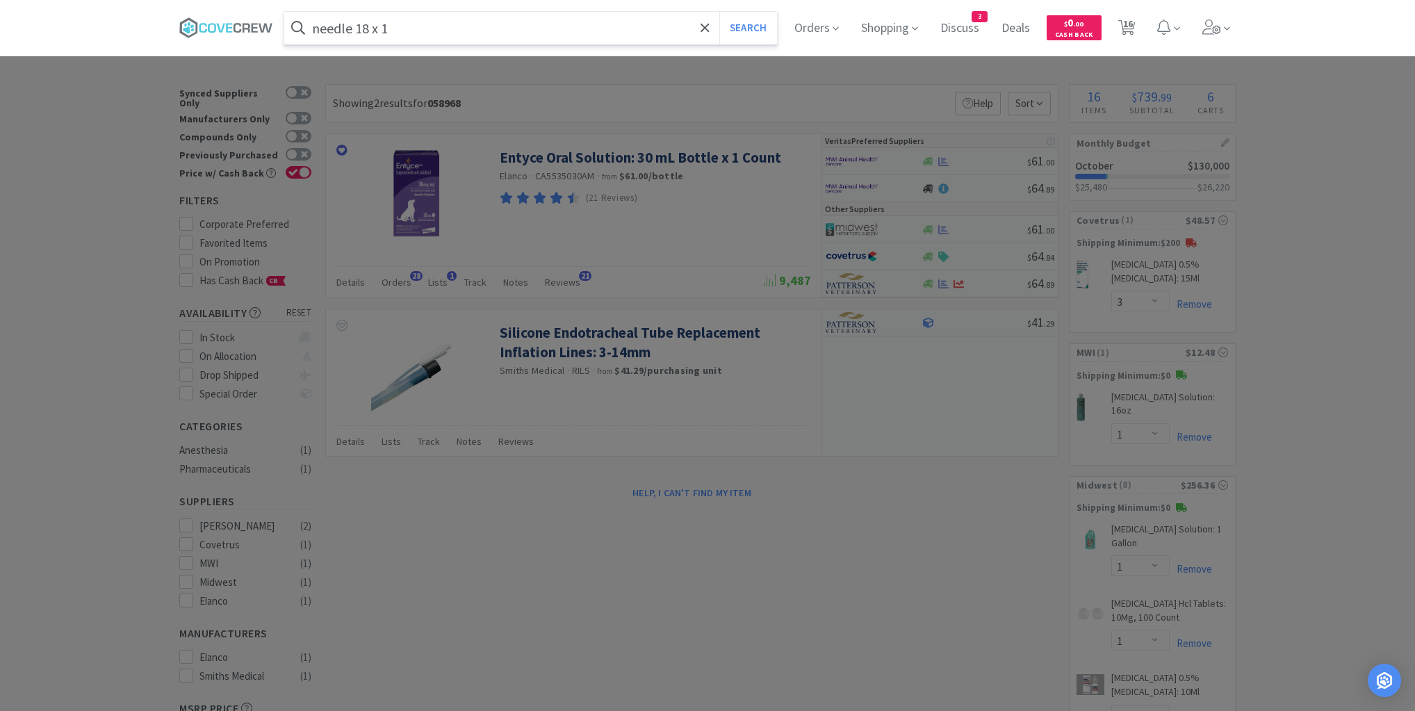
type input "needle 18 x 1"
click at [720, 12] on button "Search" at bounding box center [749, 28] width 58 height 32
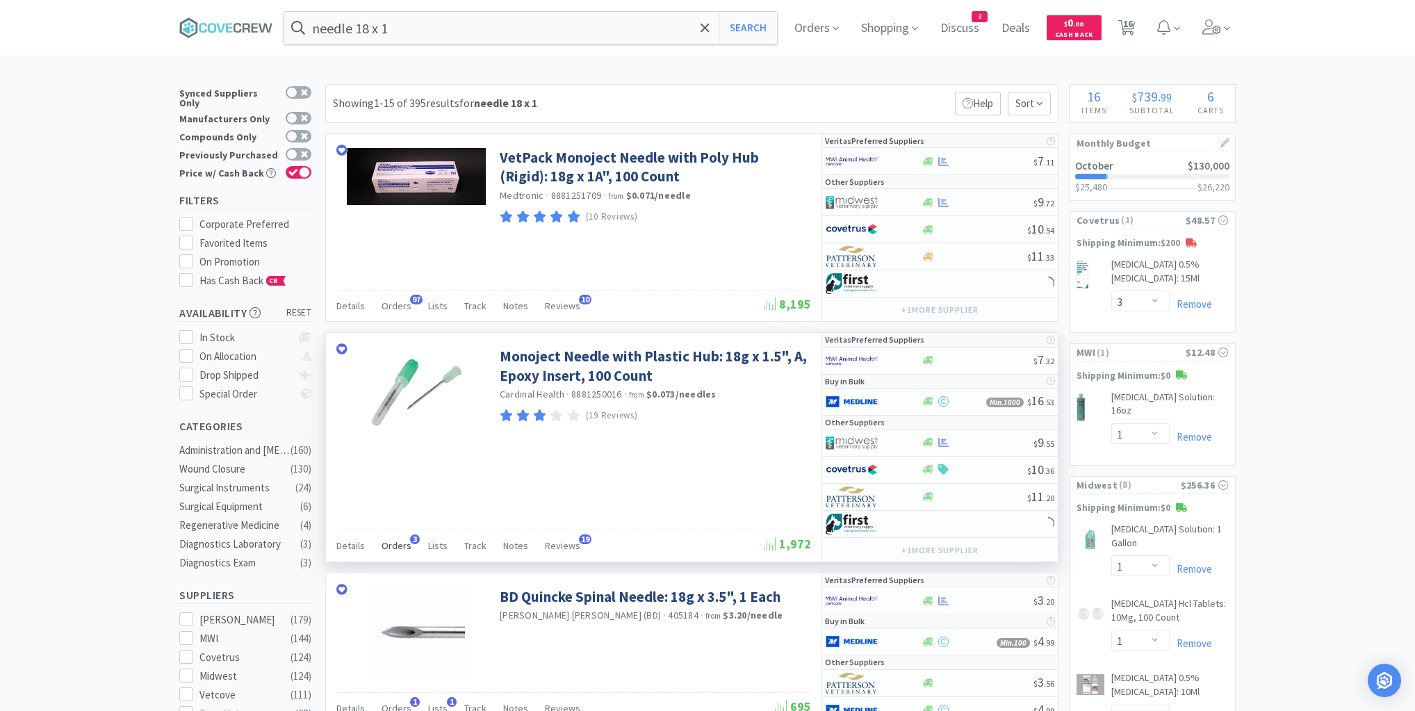
click at [396, 541] on span "Orders" at bounding box center [397, 545] width 30 height 13
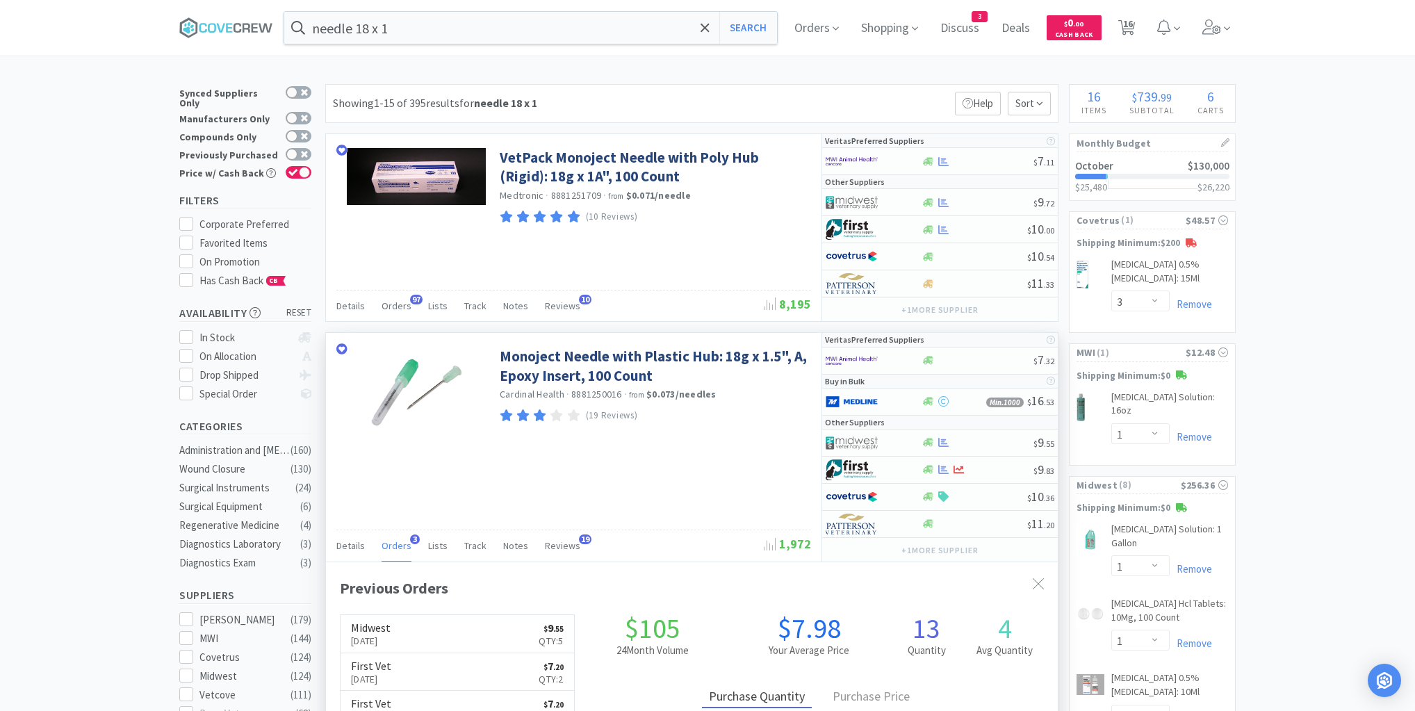
scroll to position [359, 732]
click at [396, 541] on span "Orders" at bounding box center [397, 545] width 30 height 13
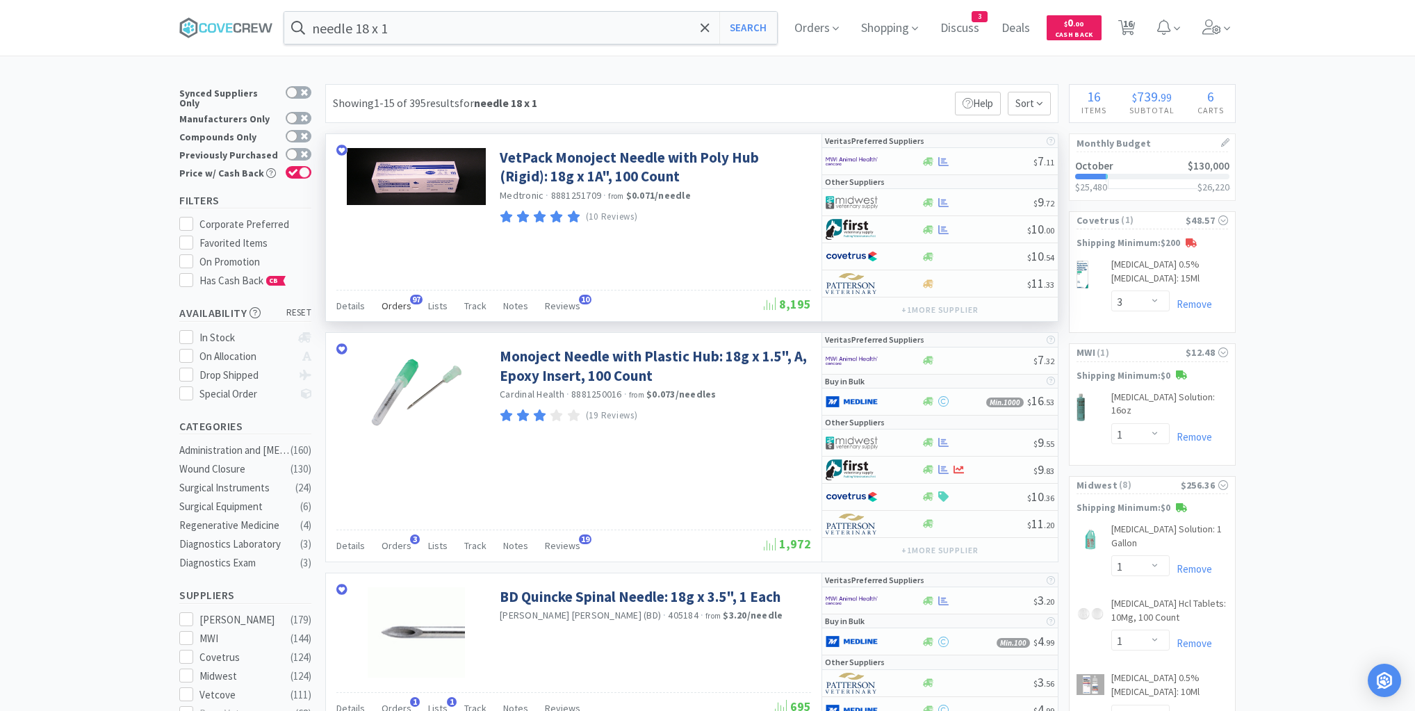
click at [400, 303] on span "Orders" at bounding box center [397, 306] width 30 height 13
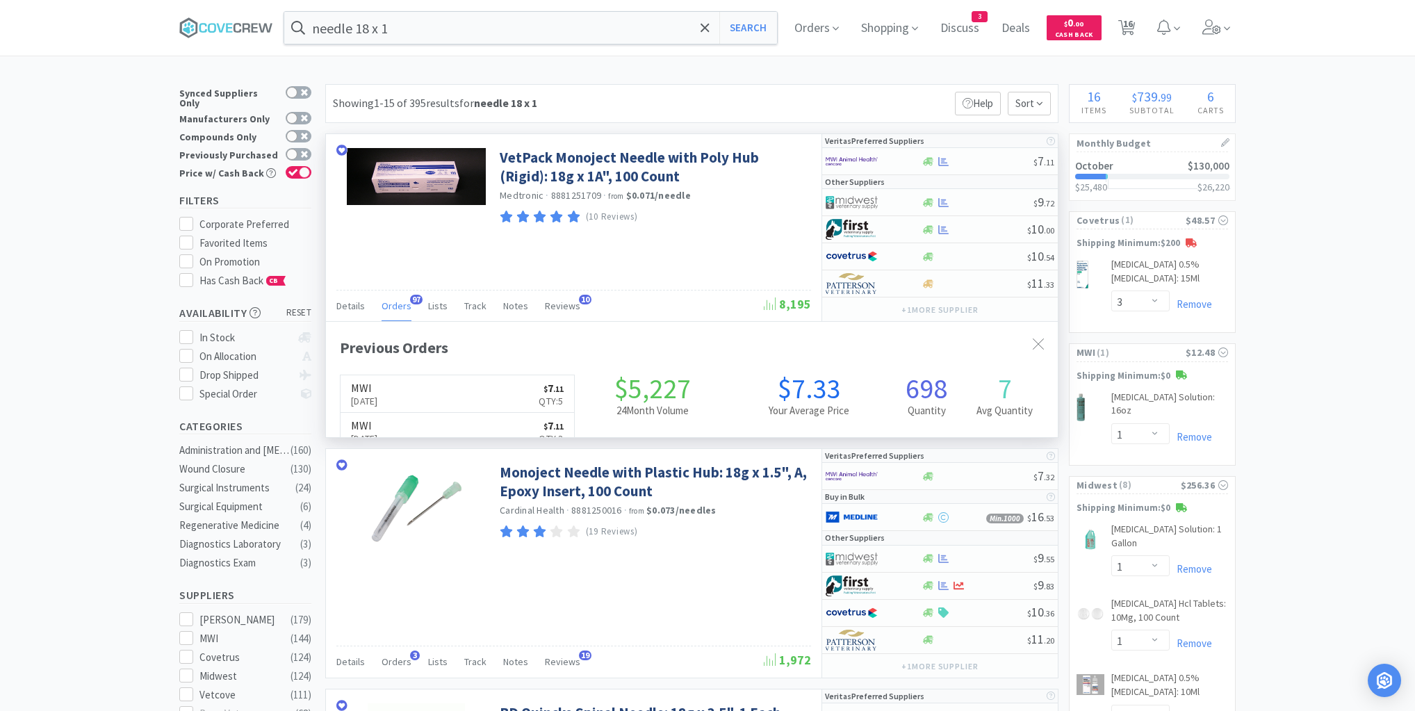
scroll to position [373, 732]
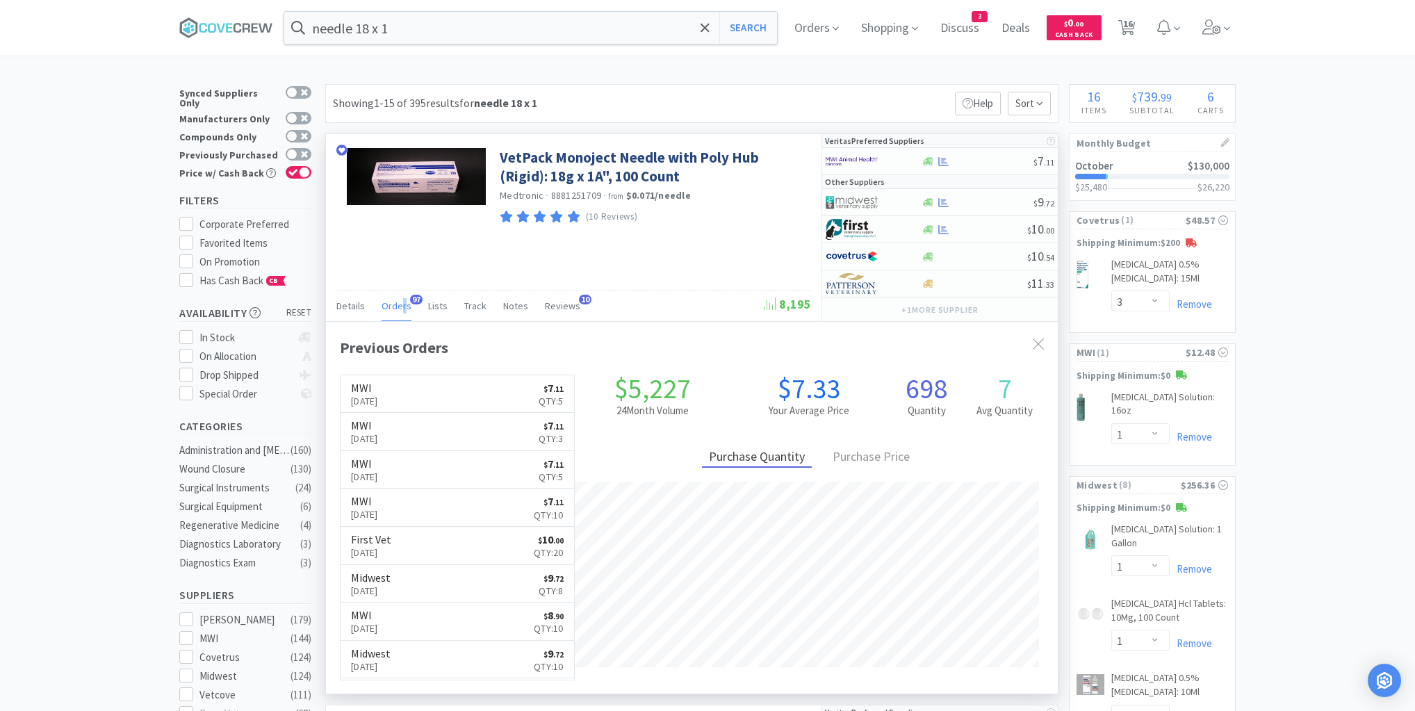
click at [403, 303] on span "Orders" at bounding box center [397, 306] width 30 height 13
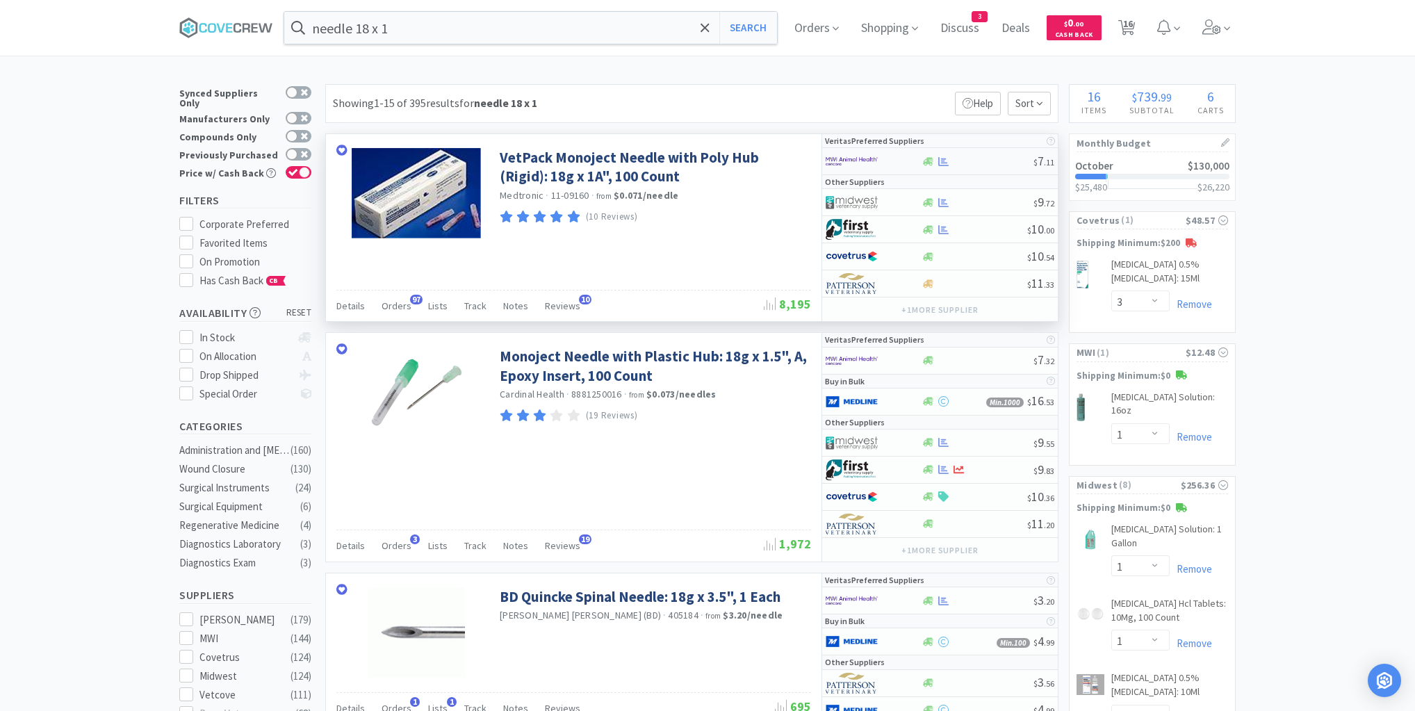
click at [975, 160] on div at bounding box center [977, 161] width 113 height 10
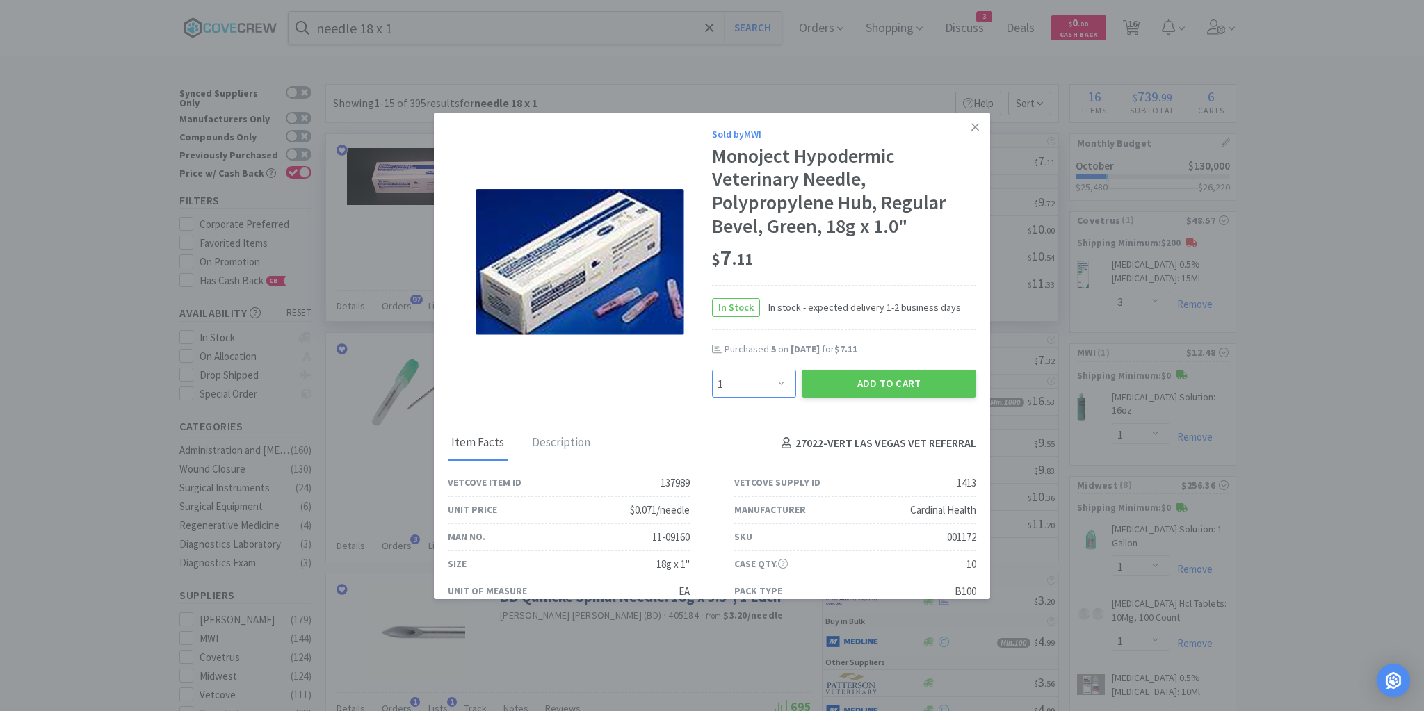
click at [777, 383] on select "Enter Quantity 1 2 3 4 5 6 7 8 9 10 11 12 13 14 15 16 17 18 19 20 Enter Quantity" at bounding box center [754, 384] width 84 height 28
select select "3"
click at [712, 370] on select "Enter Quantity 1 2 3 4 5 6 7 8 9 10 11 12 13 14 15 16 17 18 19 20 Enter Quantity" at bounding box center [754, 384] width 84 height 28
click at [886, 389] on button "Add to Cart" at bounding box center [889, 384] width 174 height 28
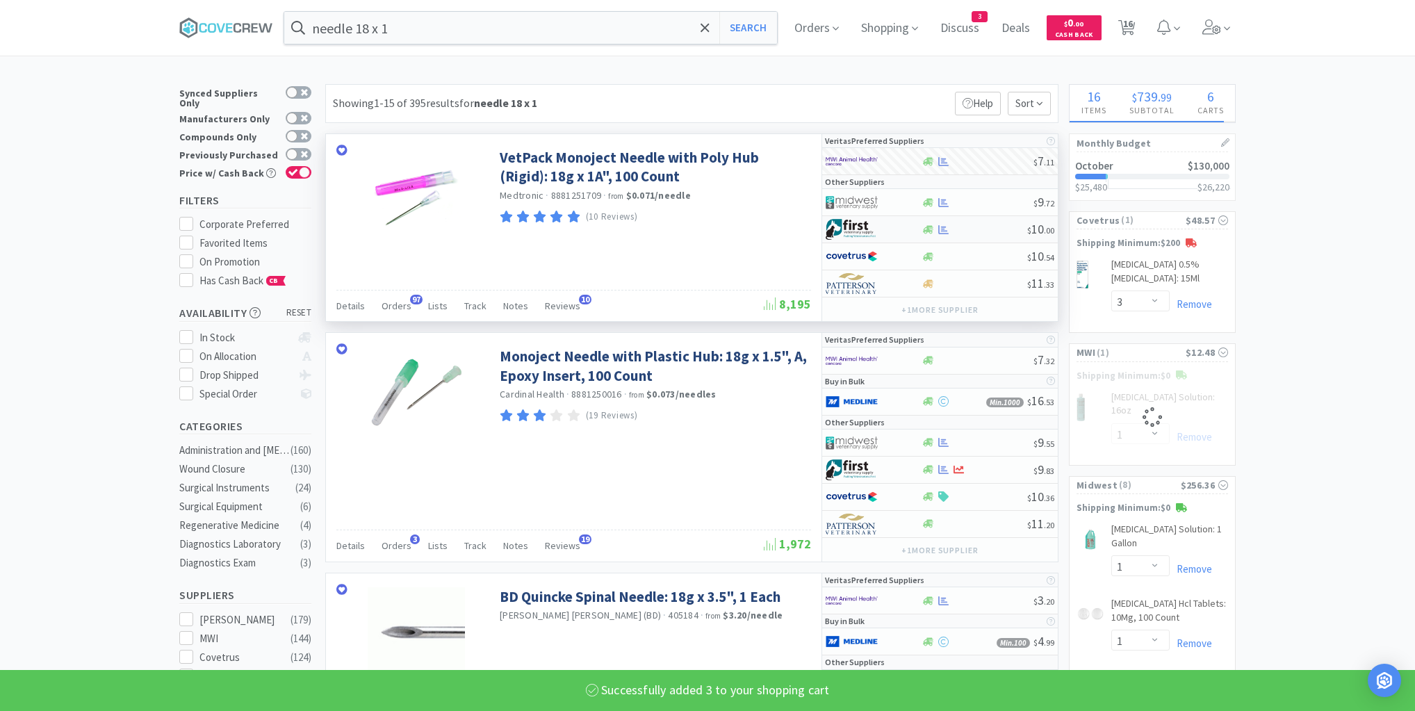
select select "3"
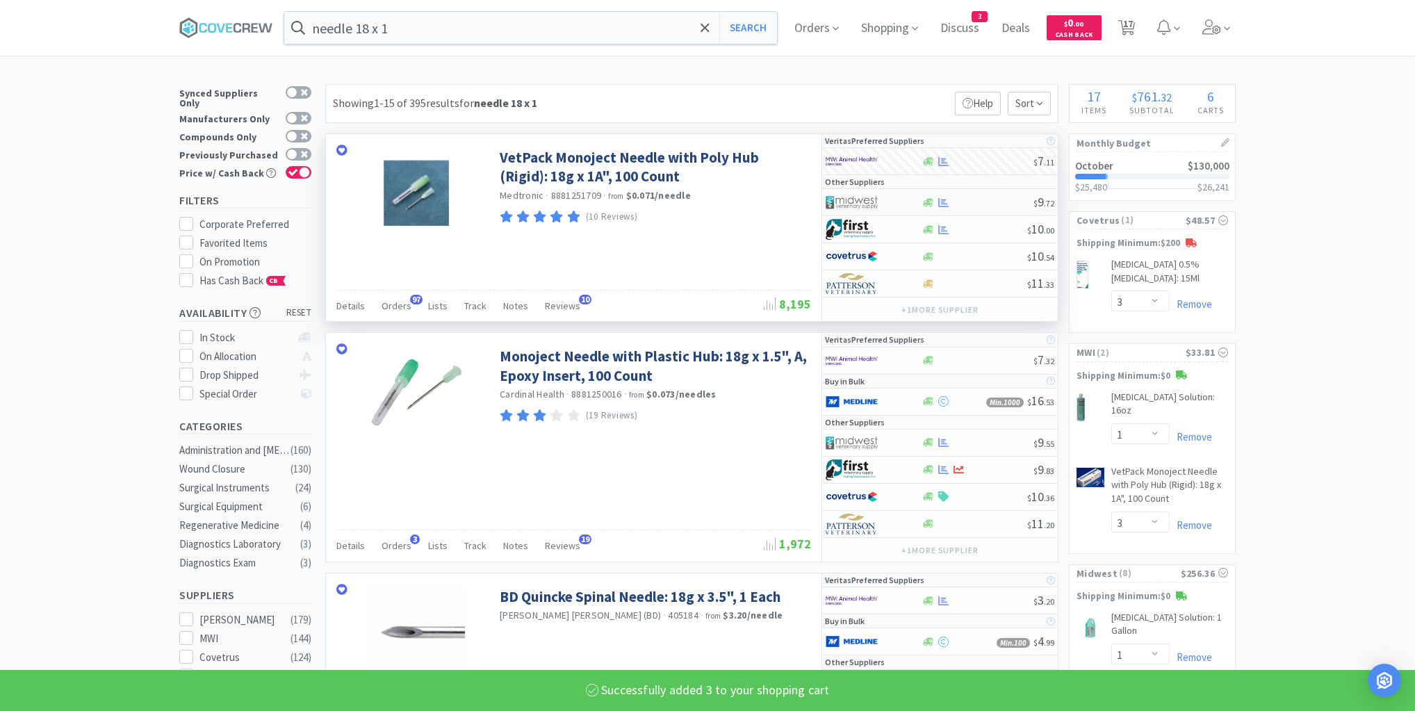
click at [986, 200] on div at bounding box center [977, 202] width 113 height 10
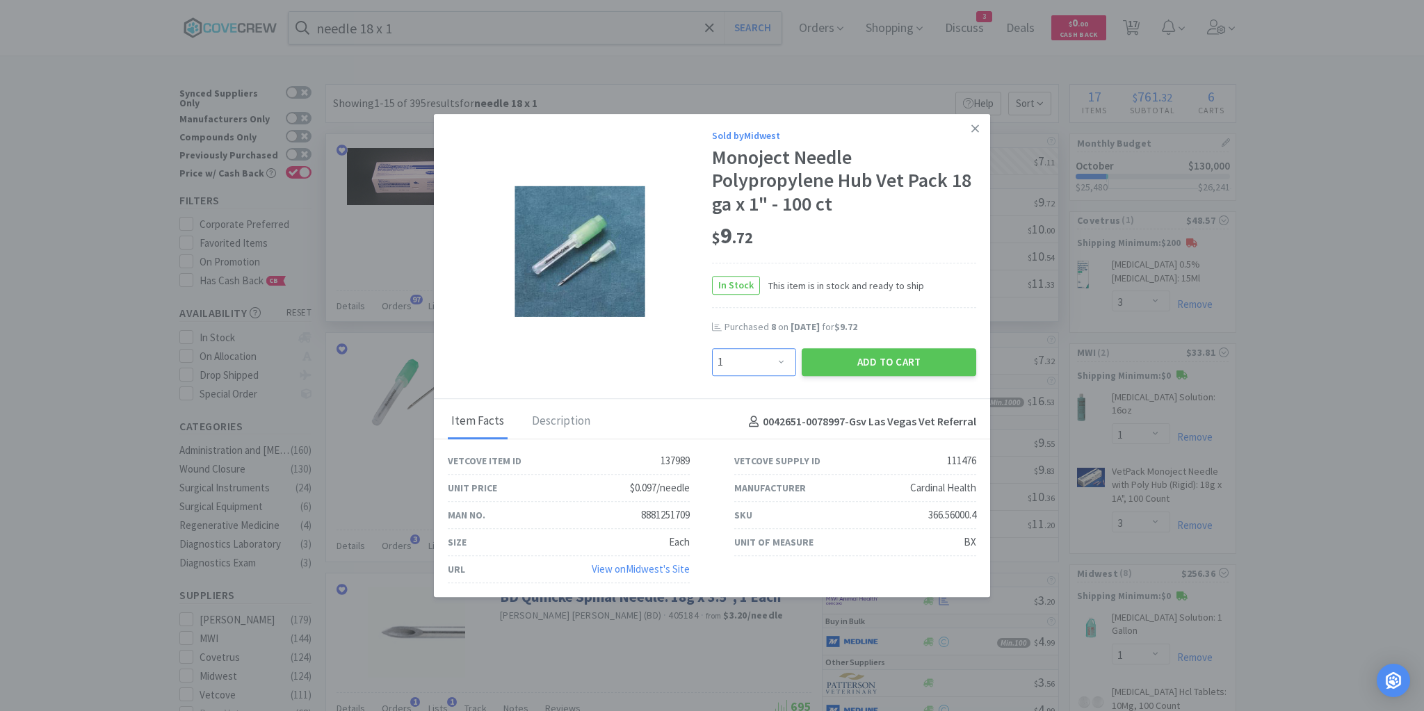
click at [781, 361] on select "Enter Quantity 1 2 3 4 5 6 7 8 9 10 11 12 13 14 15 16 17 18 19 20 Enter Quantity" at bounding box center [754, 362] width 84 height 28
select select "2"
click at [712, 348] on select "Enter Quantity 1 2 3 4 5 6 7 8 9 10 11 12 13 14 15 16 17 18 19 20 Enter Quantity" at bounding box center [754, 362] width 84 height 28
click at [862, 364] on button "Add to Cart" at bounding box center [889, 362] width 174 height 28
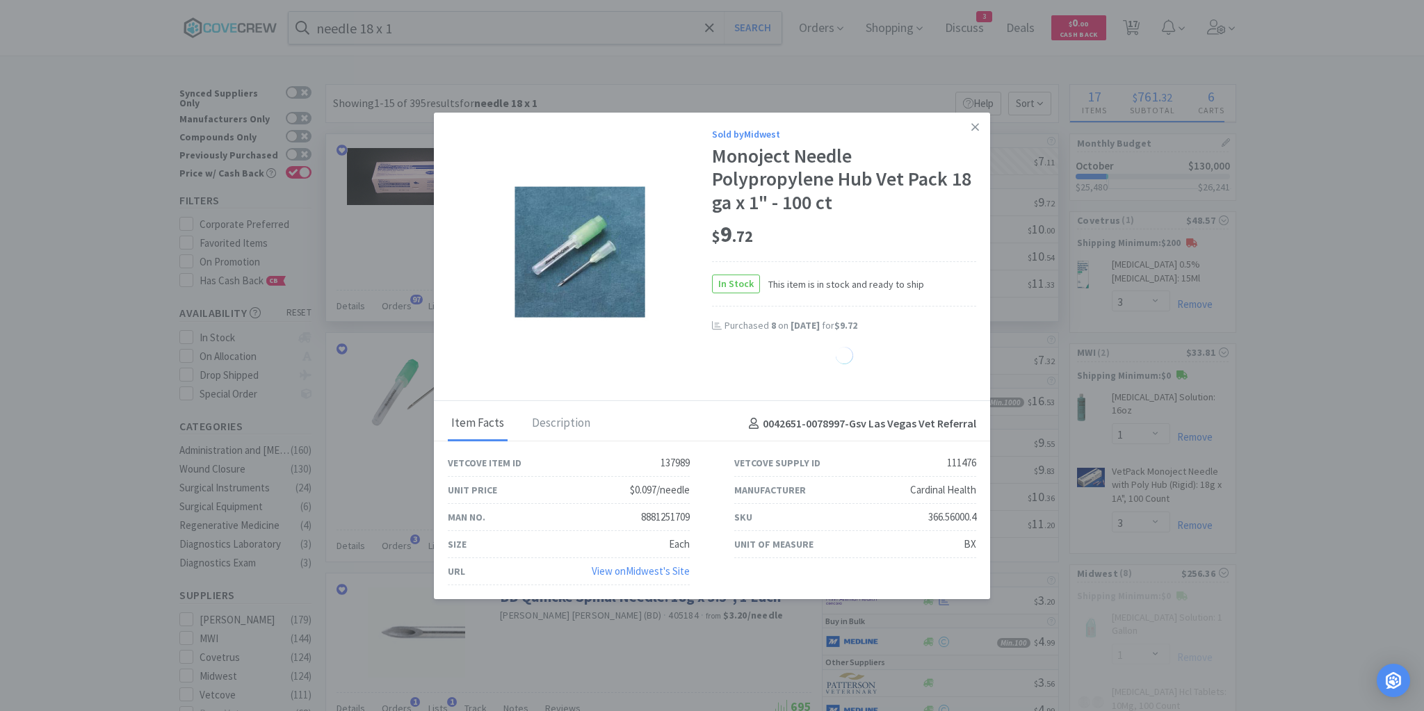
select select "2"
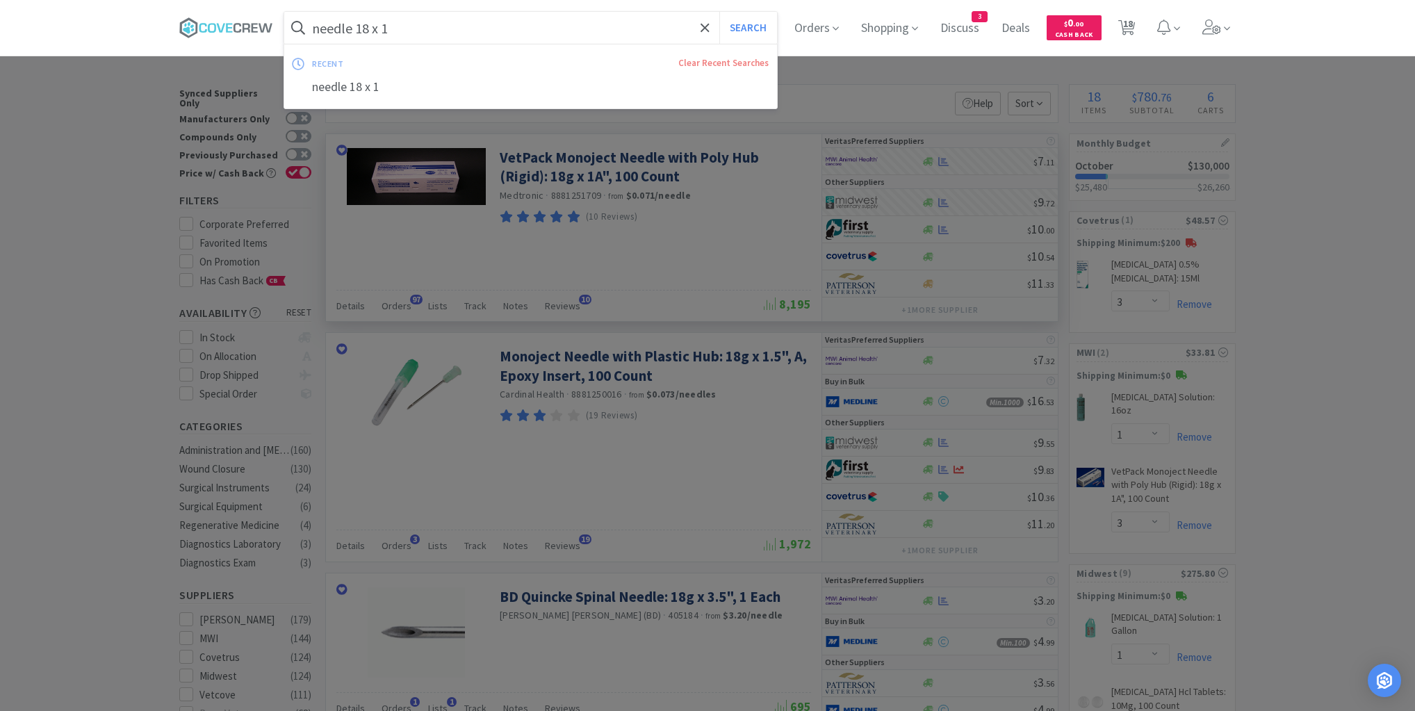
click at [672, 22] on input "needle 18 x 1" at bounding box center [530, 28] width 493 height 32
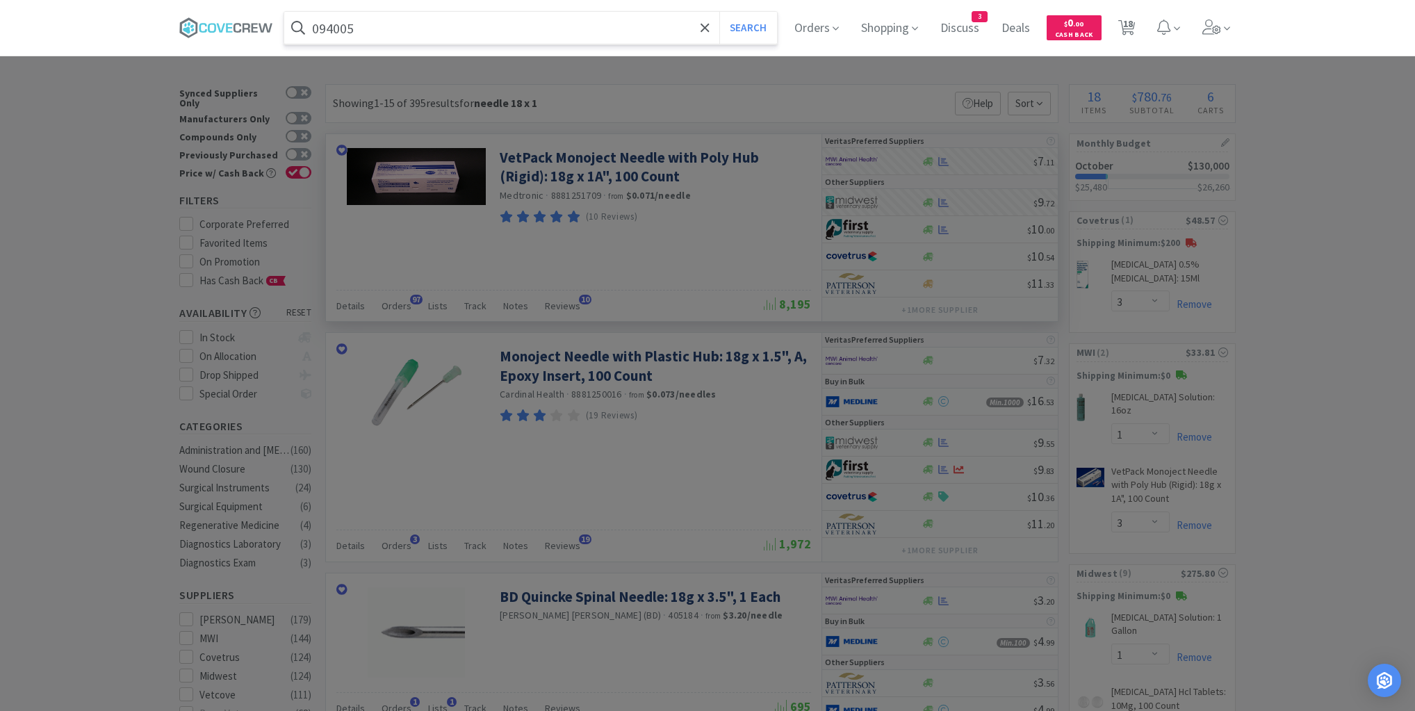
type input "094005"
click at [720, 12] on button "Search" at bounding box center [749, 28] width 58 height 32
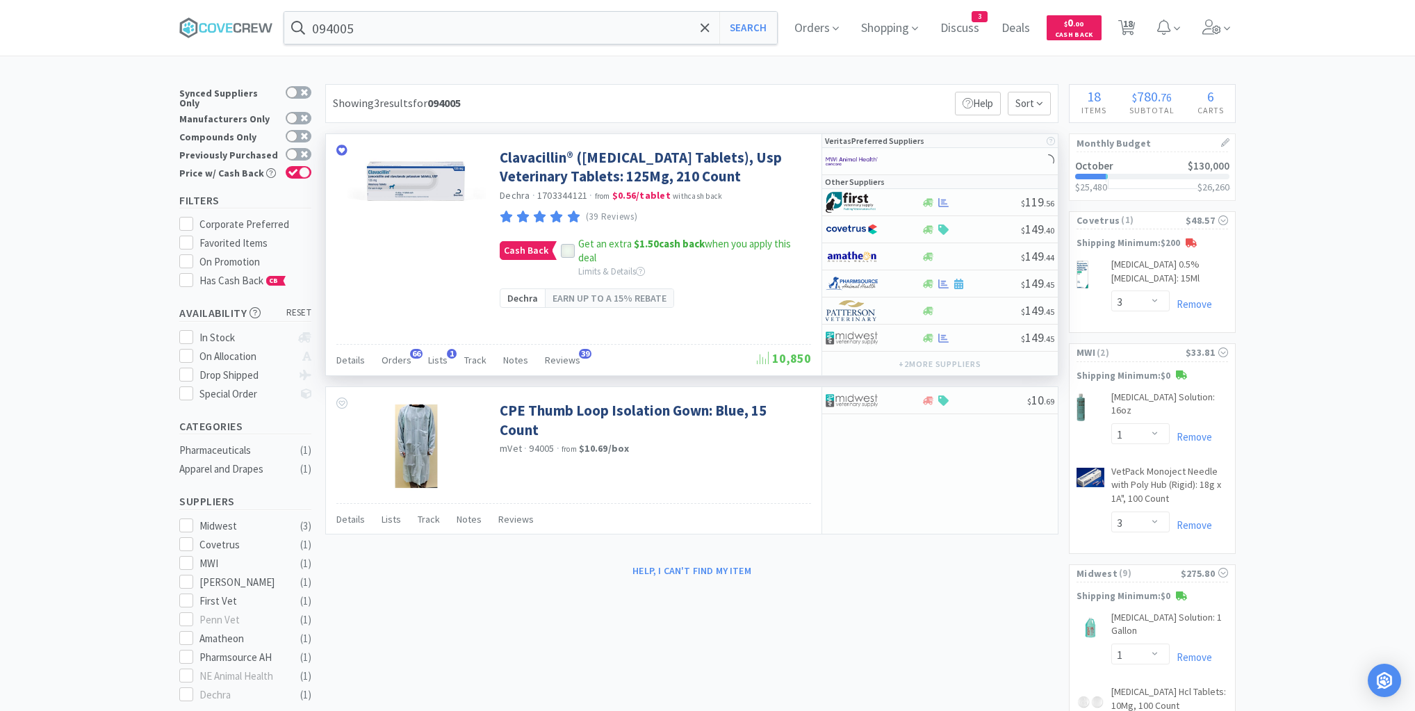
click at [565, 256] on icon at bounding box center [568, 251] width 10 height 10
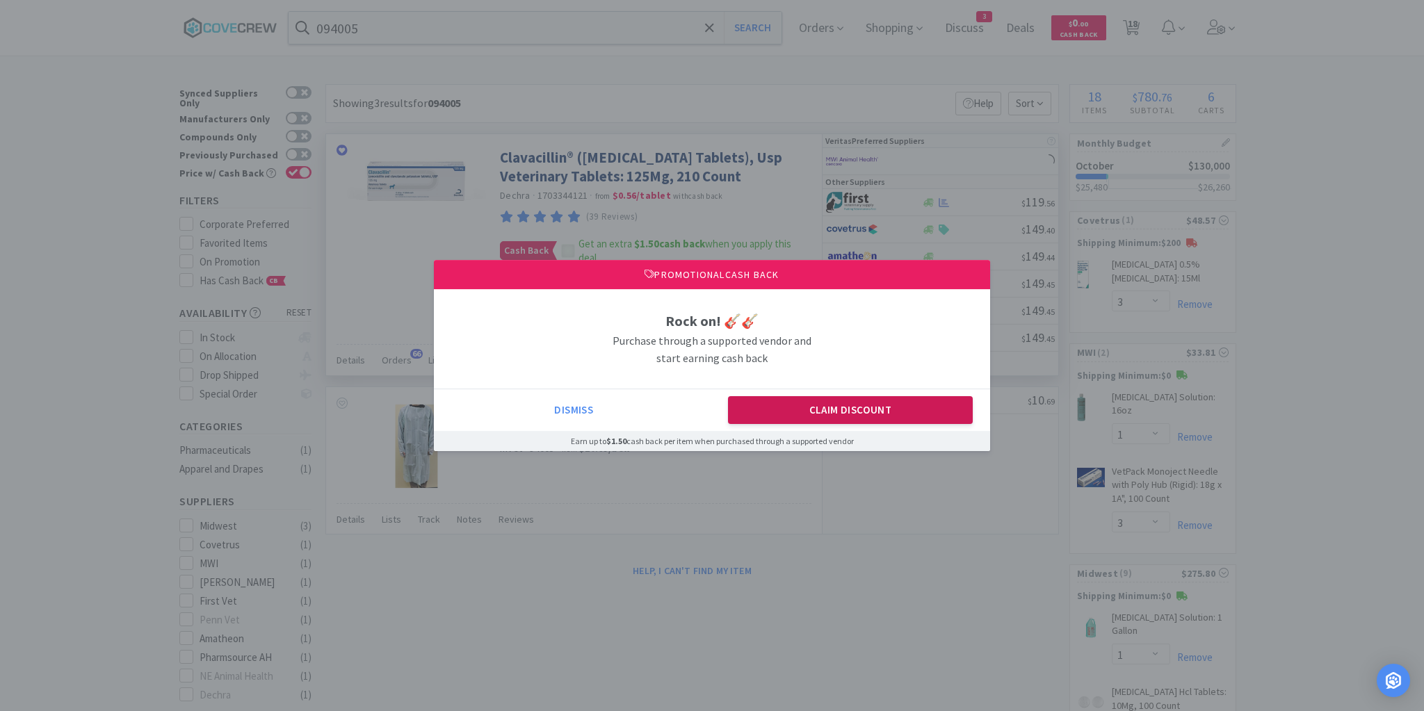
click at [787, 421] on button "Claim Discount" at bounding box center [850, 410] width 245 height 28
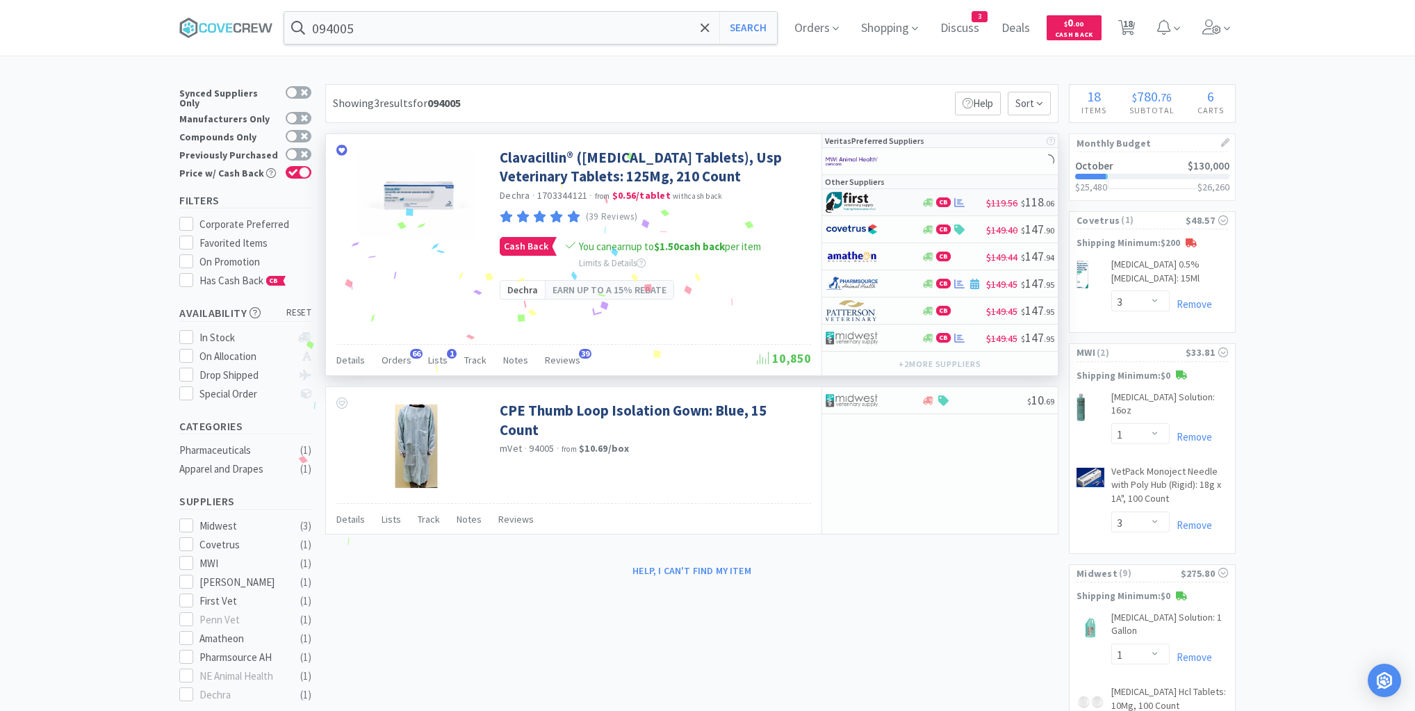
click at [895, 203] on div at bounding box center [864, 202] width 76 height 24
select select "1"
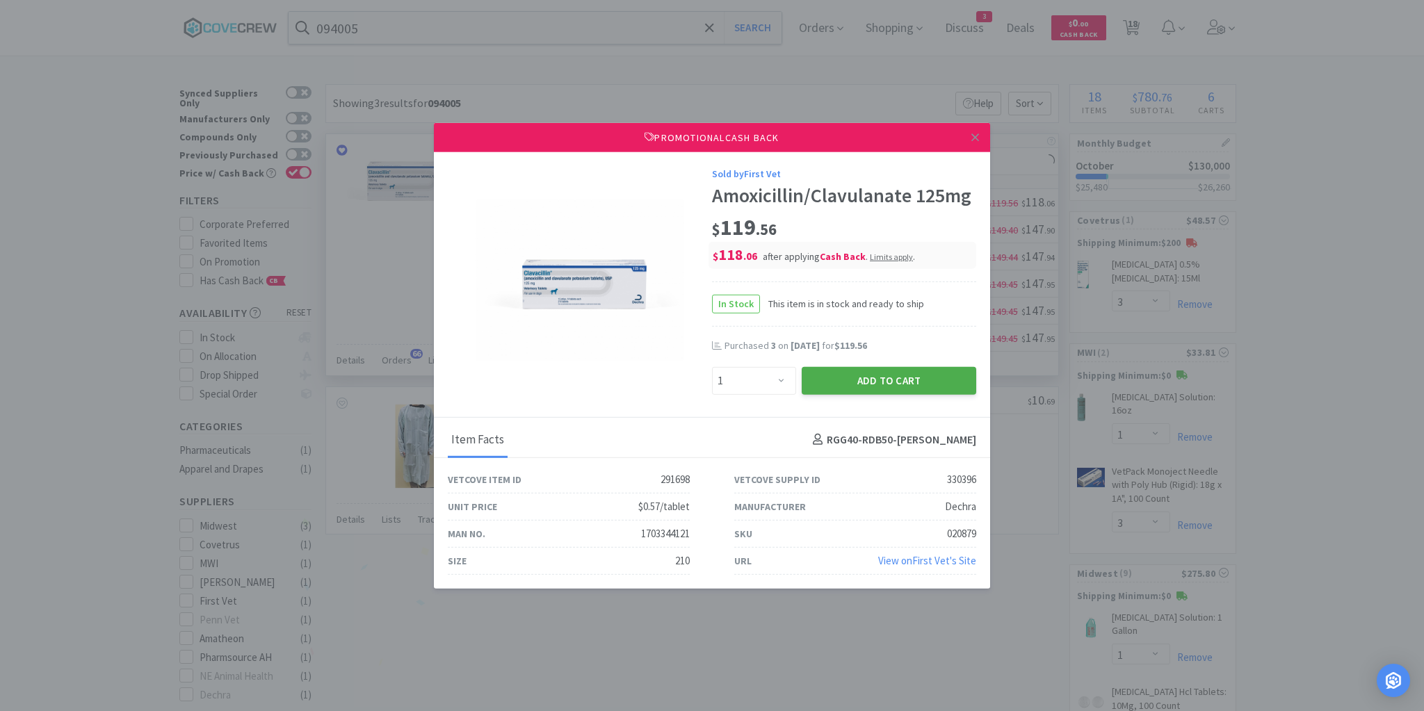
click at [862, 384] on button "Add to Cart" at bounding box center [889, 380] width 174 height 28
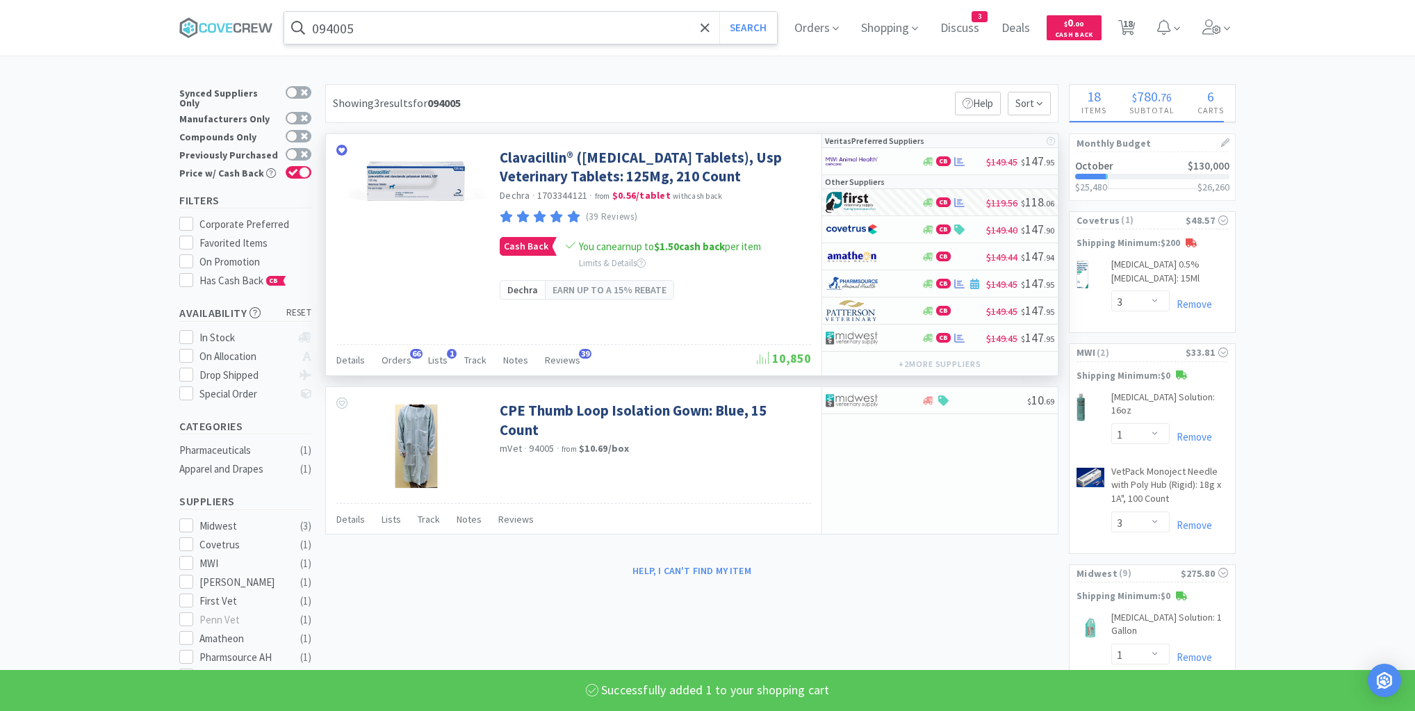
select select "1"
select select "6"
click at [602, 33] on input "094005" at bounding box center [530, 28] width 493 height 32
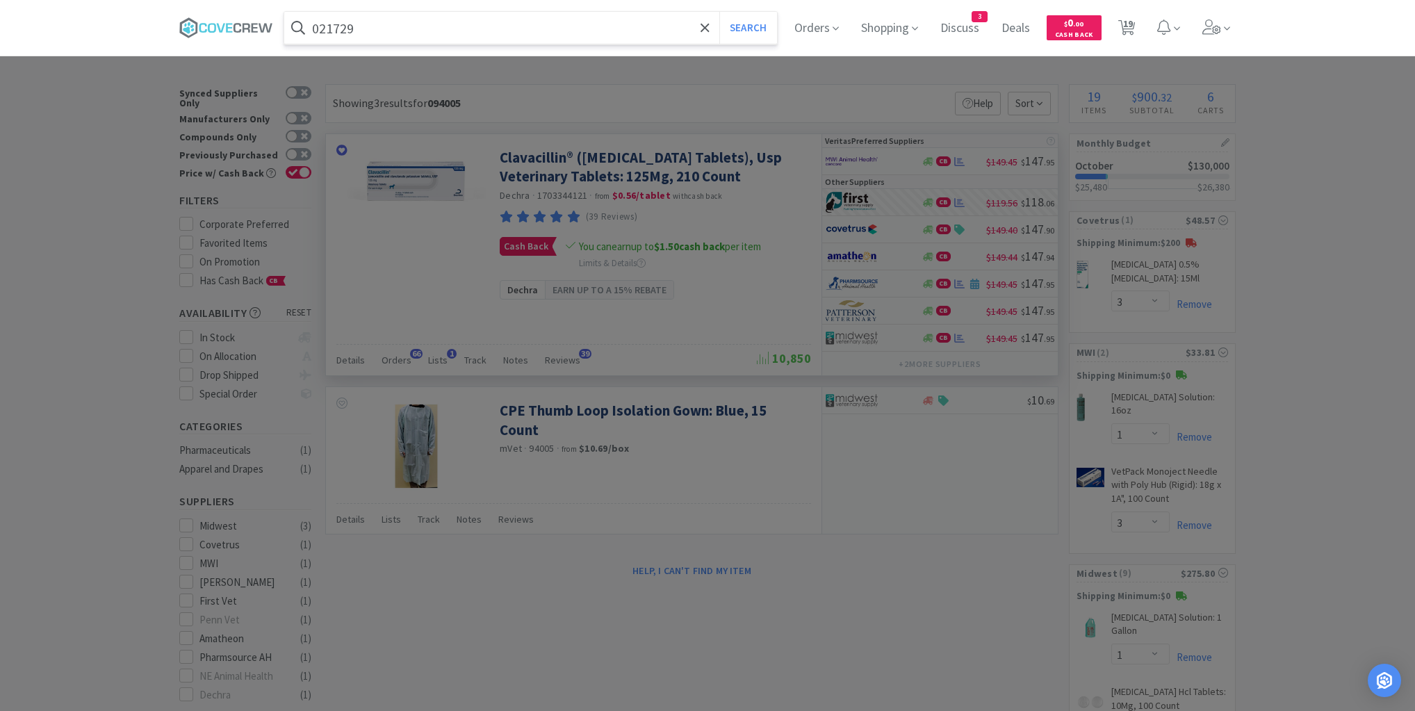
type input "021729"
click at [720, 12] on button "Search" at bounding box center [749, 28] width 58 height 32
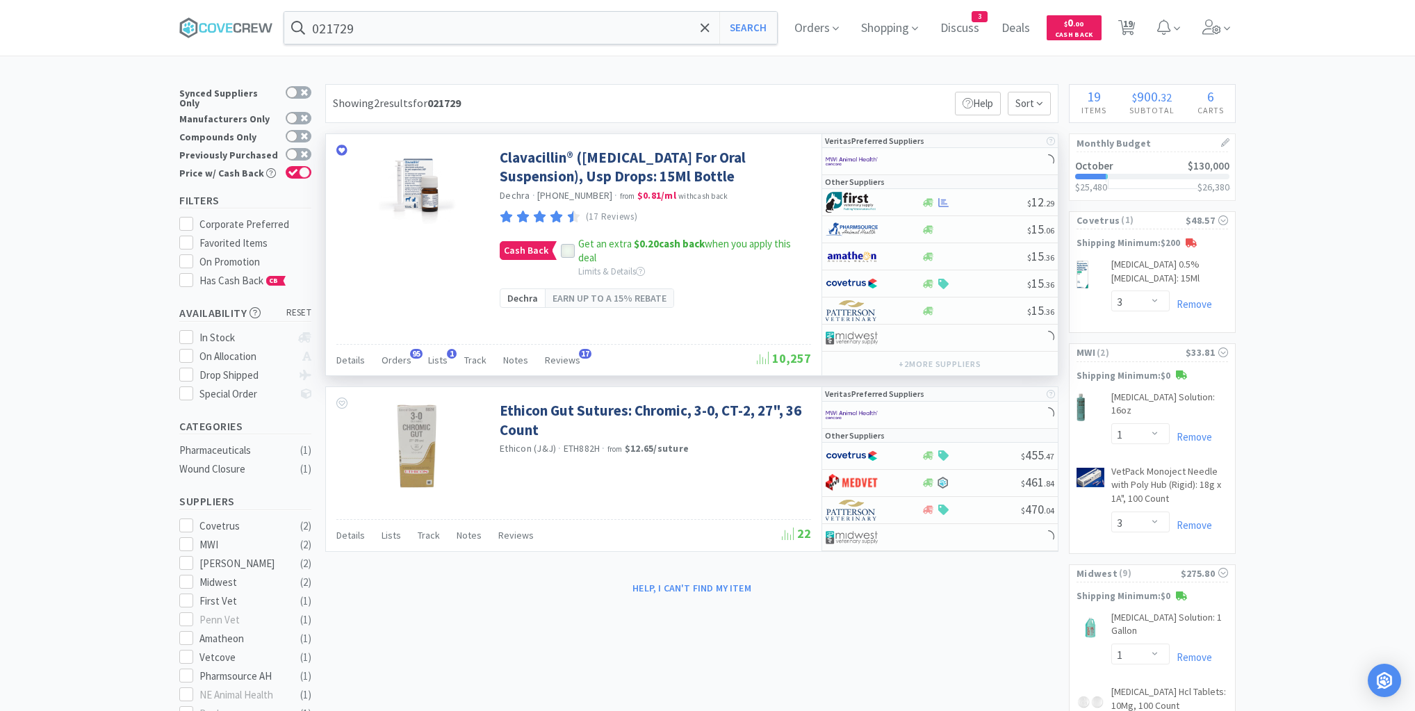
click at [568, 256] on icon at bounding box center [568, 251] width 10 height 10
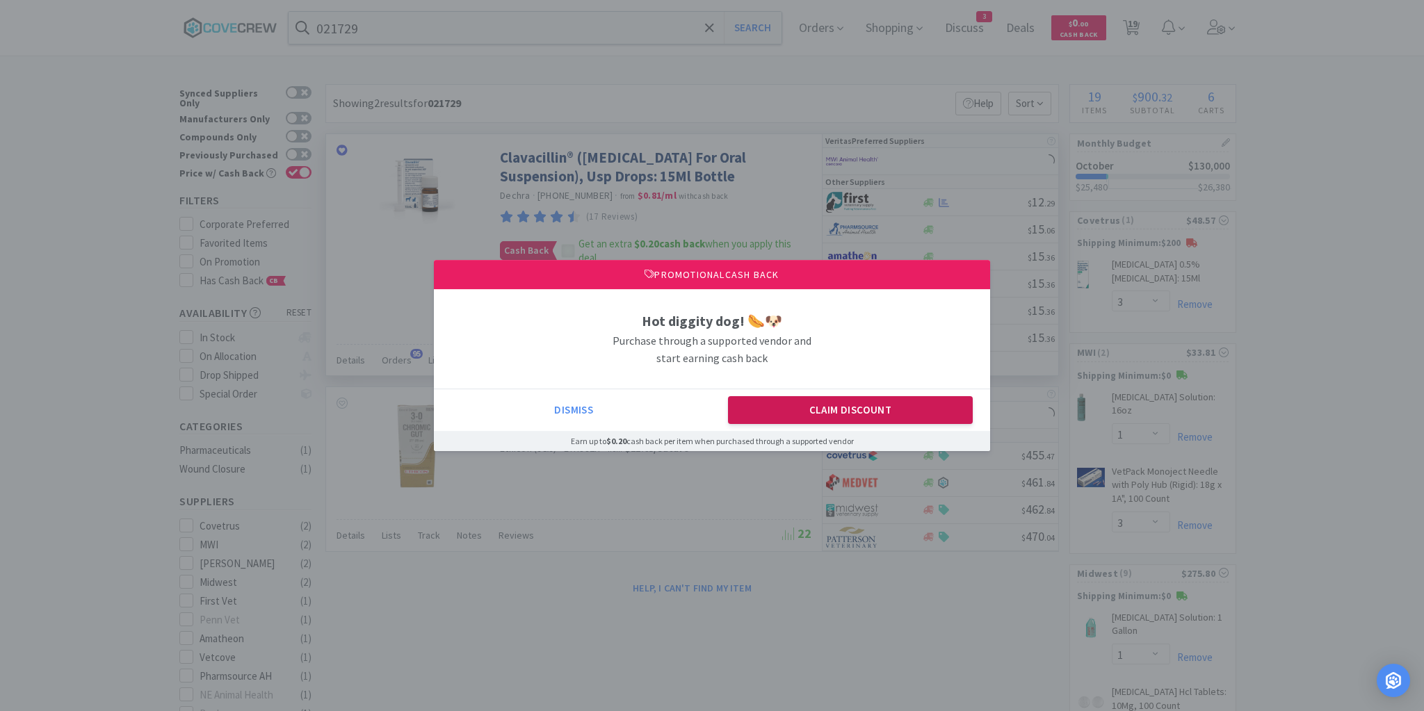
click at [804, 415] on button "Claim Discount" at bounding box center [850, 410] width 245 height 28
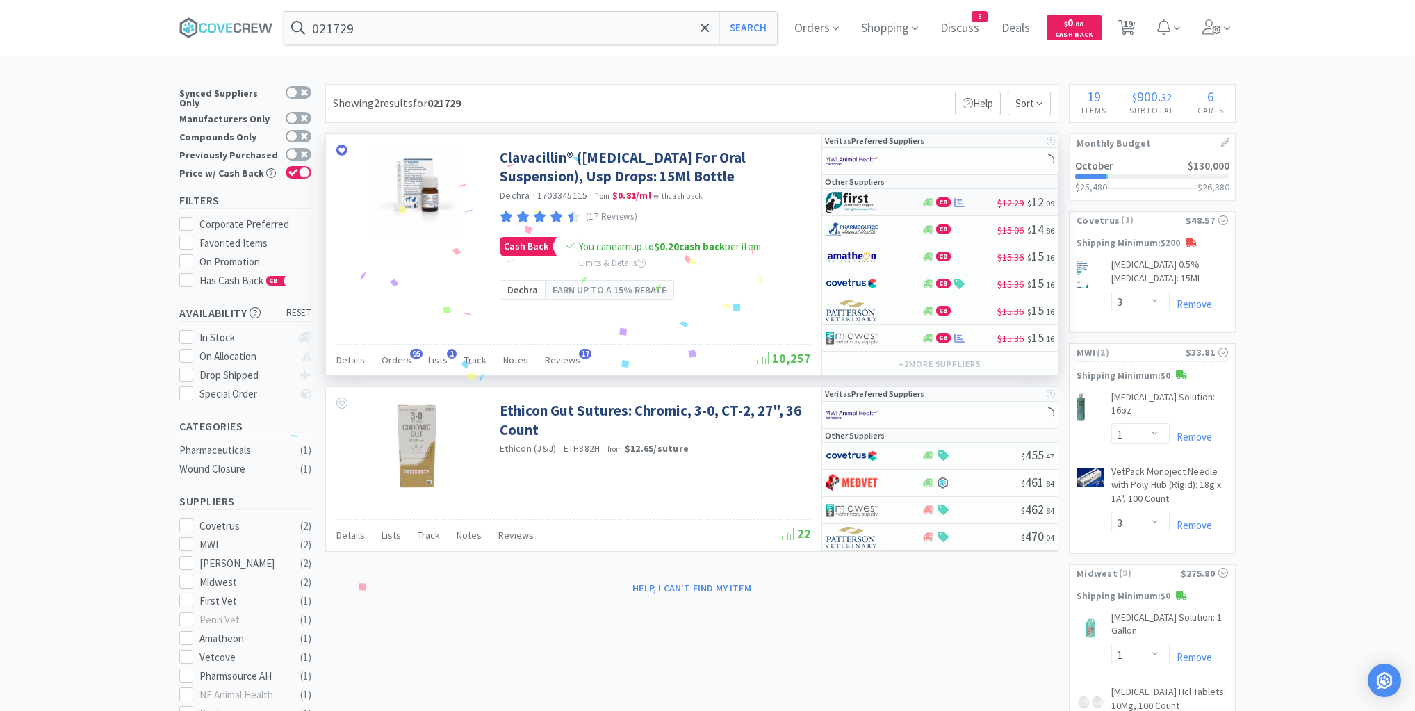
click at [896, 207] on div at bounding box center [864, 202] width 76 height 24
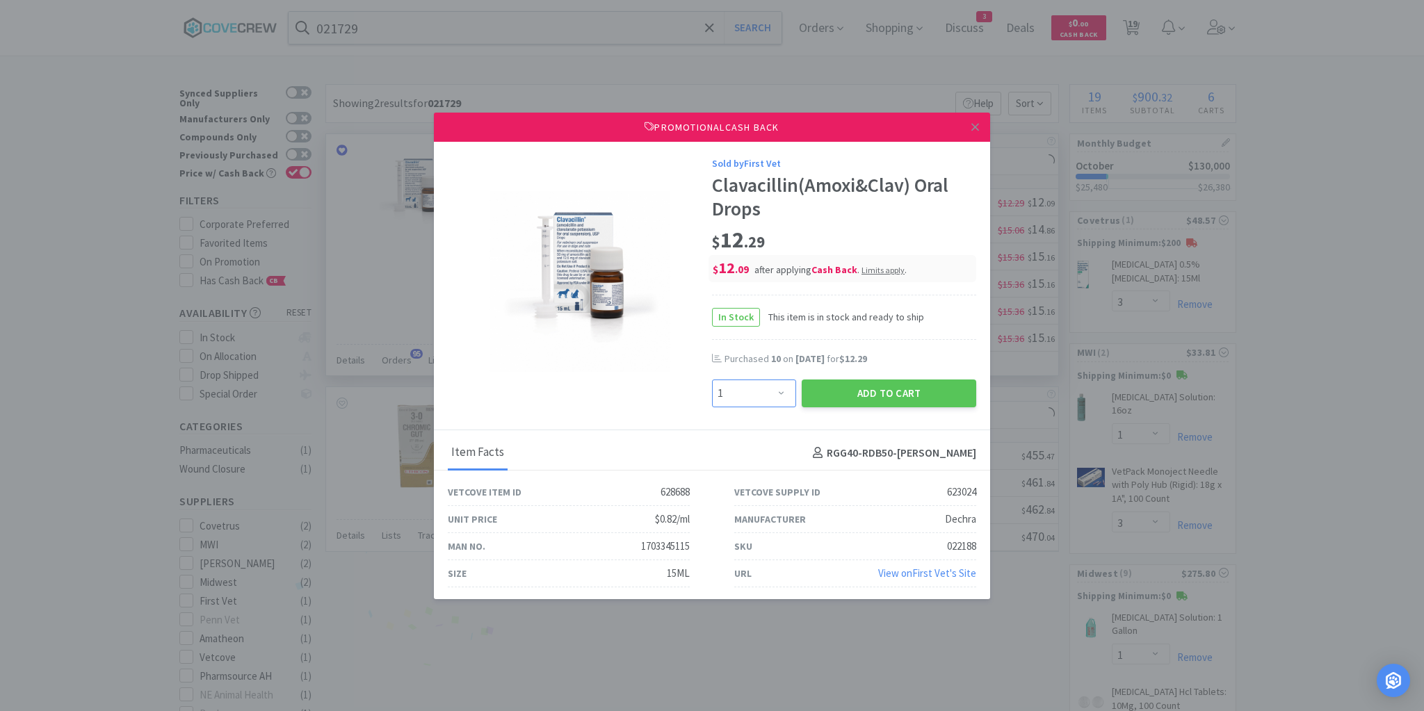
click at [776, 392] on select "Enter Quantity 1 2 3 4 5 6 7 8 9 10 11 12 13 14 15 16 17 18 19 20 Enter Quantity" at bounding box center [754, 394] width 84 height 28
select select "10"
click at [712, 380] on select "Enter Quantity 1 2 3 4 5 6 7 8 9 10 11 12 13 14 15 16 17 18 19 20 Enter Quantity" at bounding box center [754, 394] width 84 height 28
click at [850, 395] on button "Add to Cart" at bounding box center [889, 394] width 174 height 28
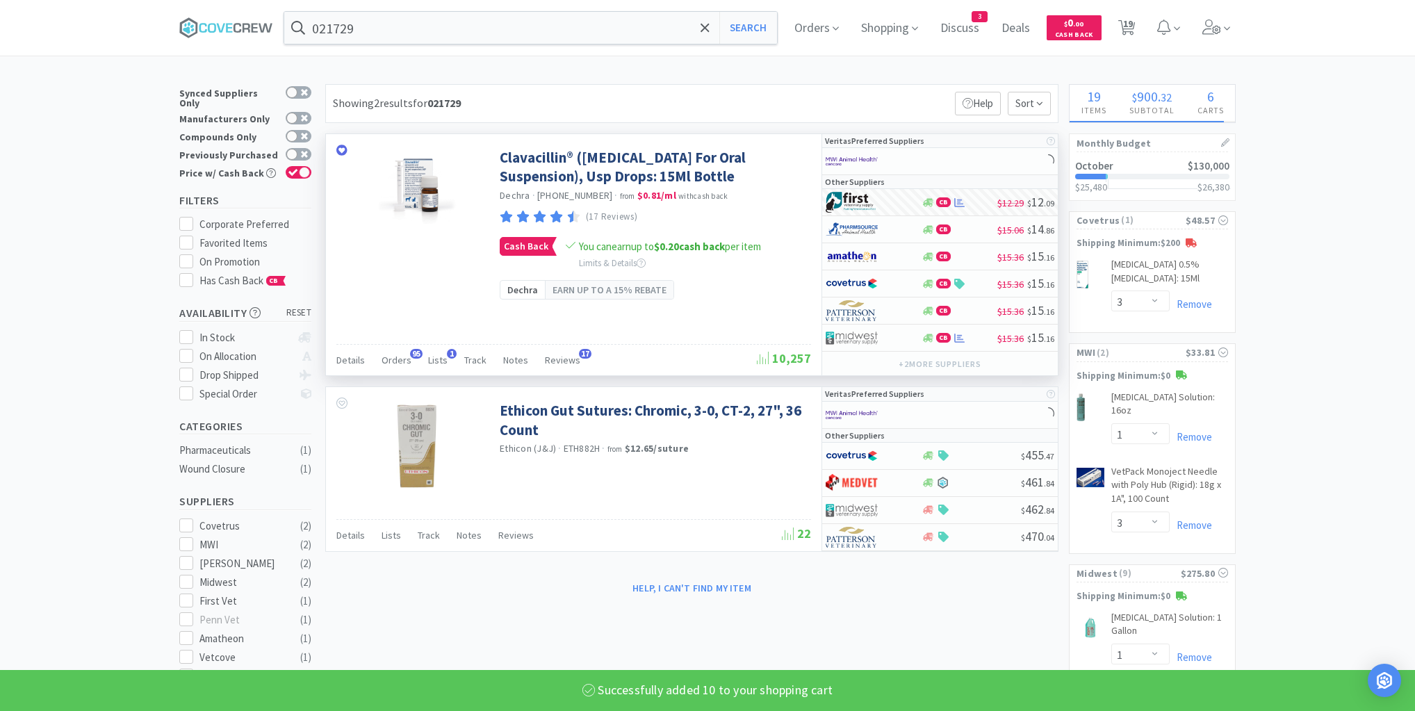
select select "10"
select select "1"
select select "6"
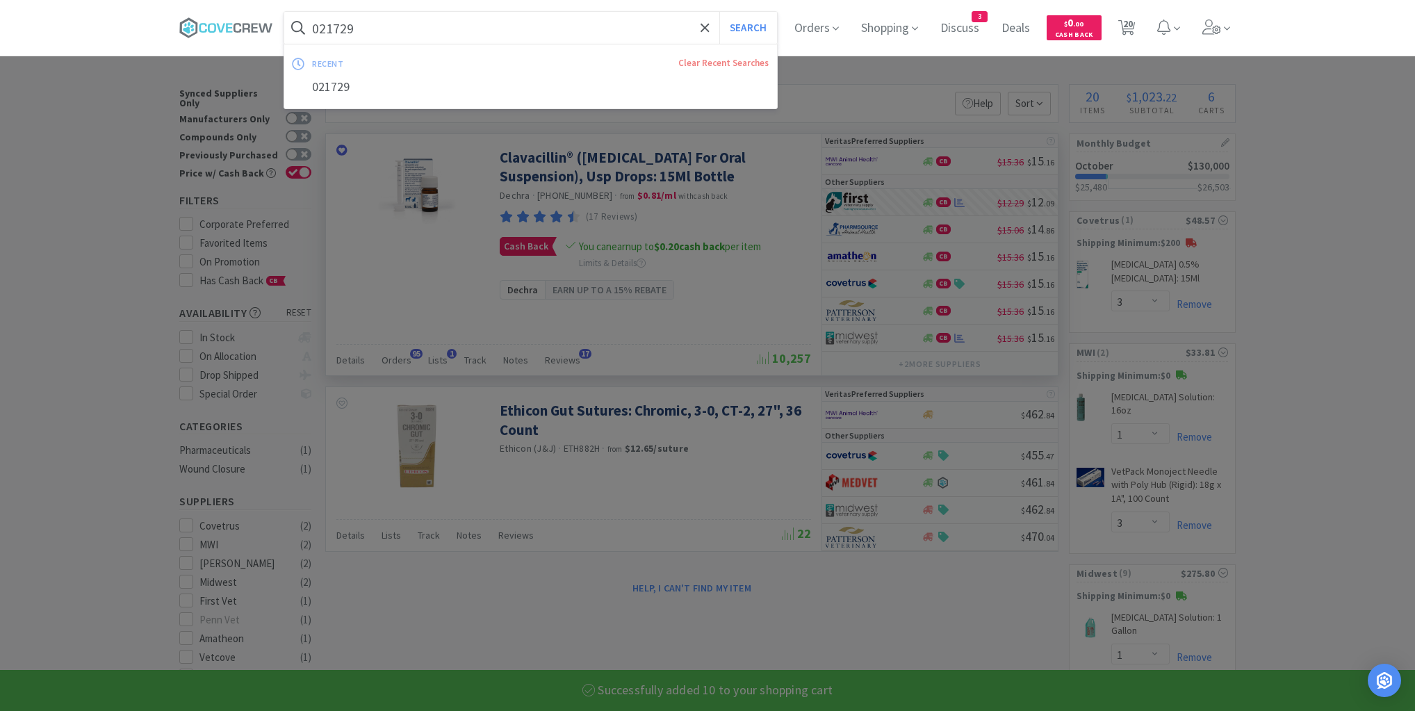
click at [574, 33] on input "021729" at bounding box center [530, 28] width 493 height 32
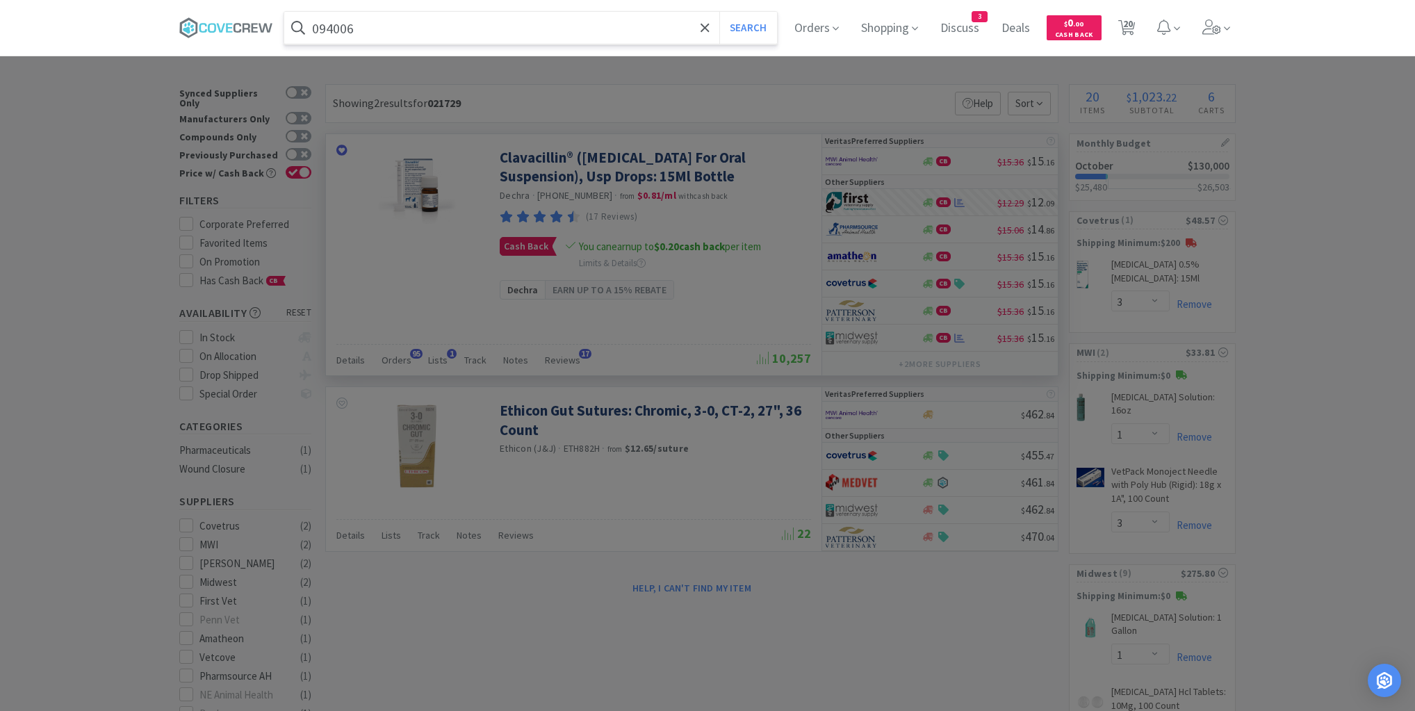
type input "094006"
click at [720, 12] on button "Search" at bounding box center [749, 28] width 58 height 32
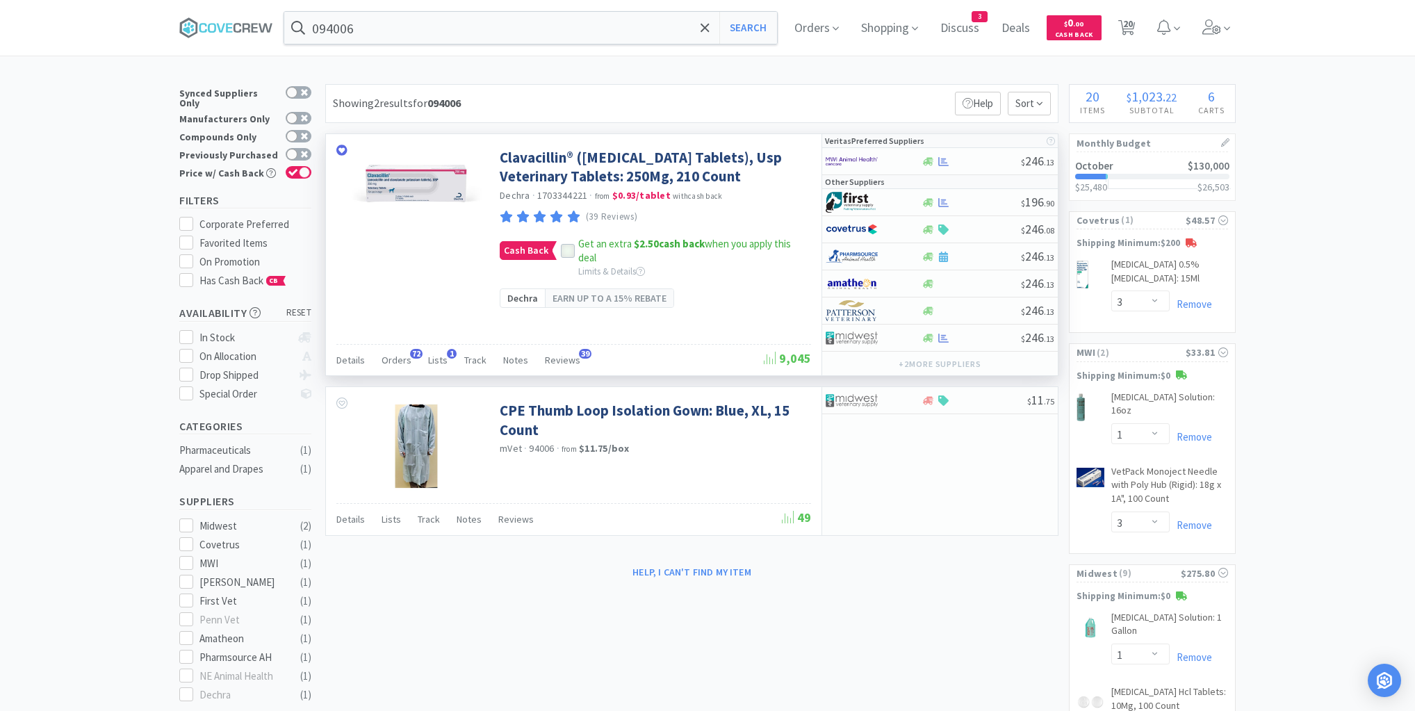
click at [569, 256] on icon at bounding box center [568, 251] width 10 height 10
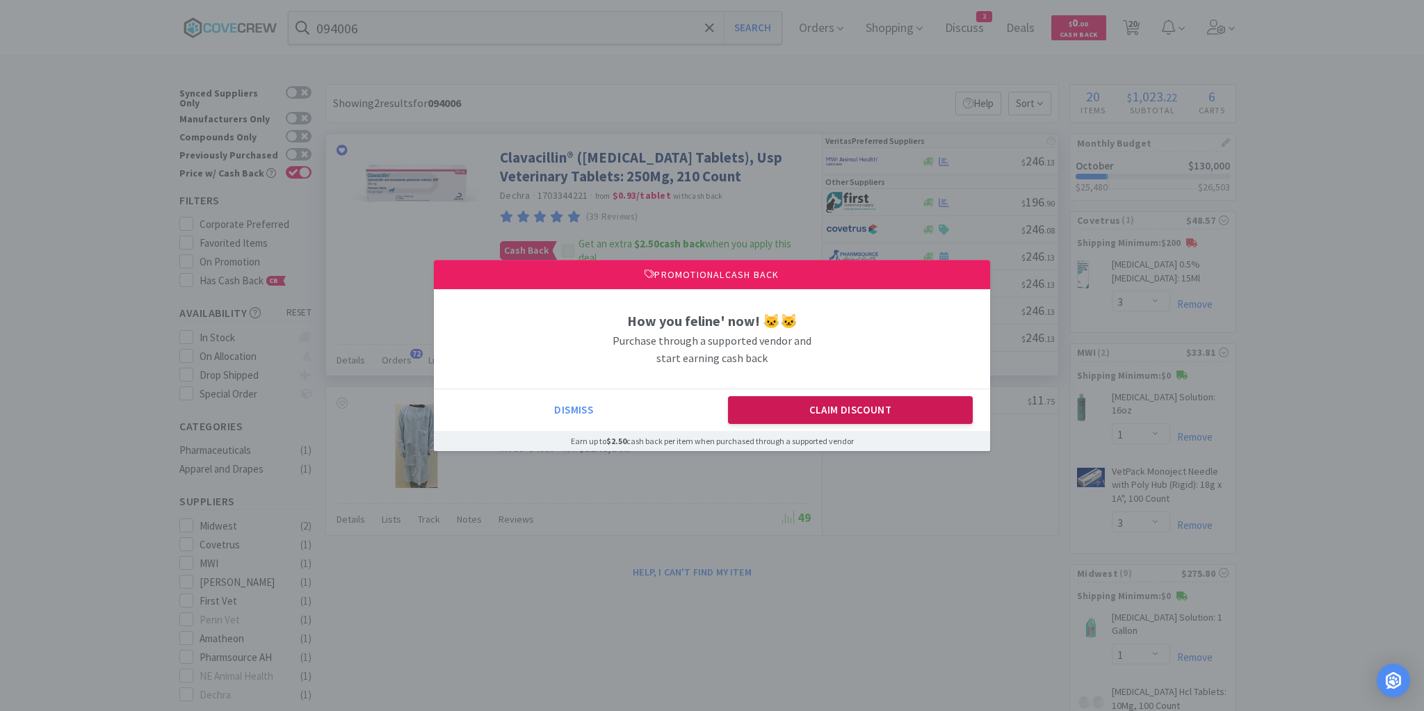
click at [811, 412] on button "Claim Discount" at bounding box center [850, 410] width 245 height 28
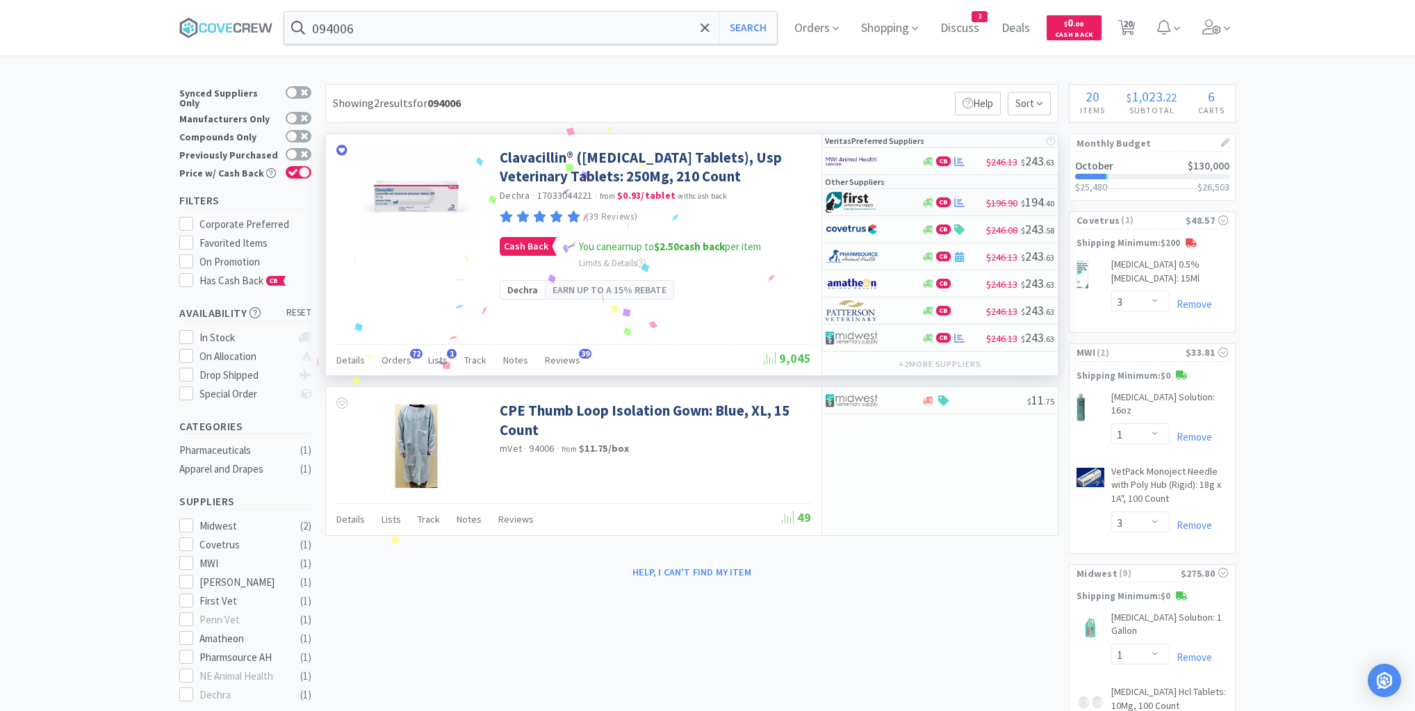
click at [895, 201] on div at bounding box center [864, 202] width 76 height 24
select select "1"
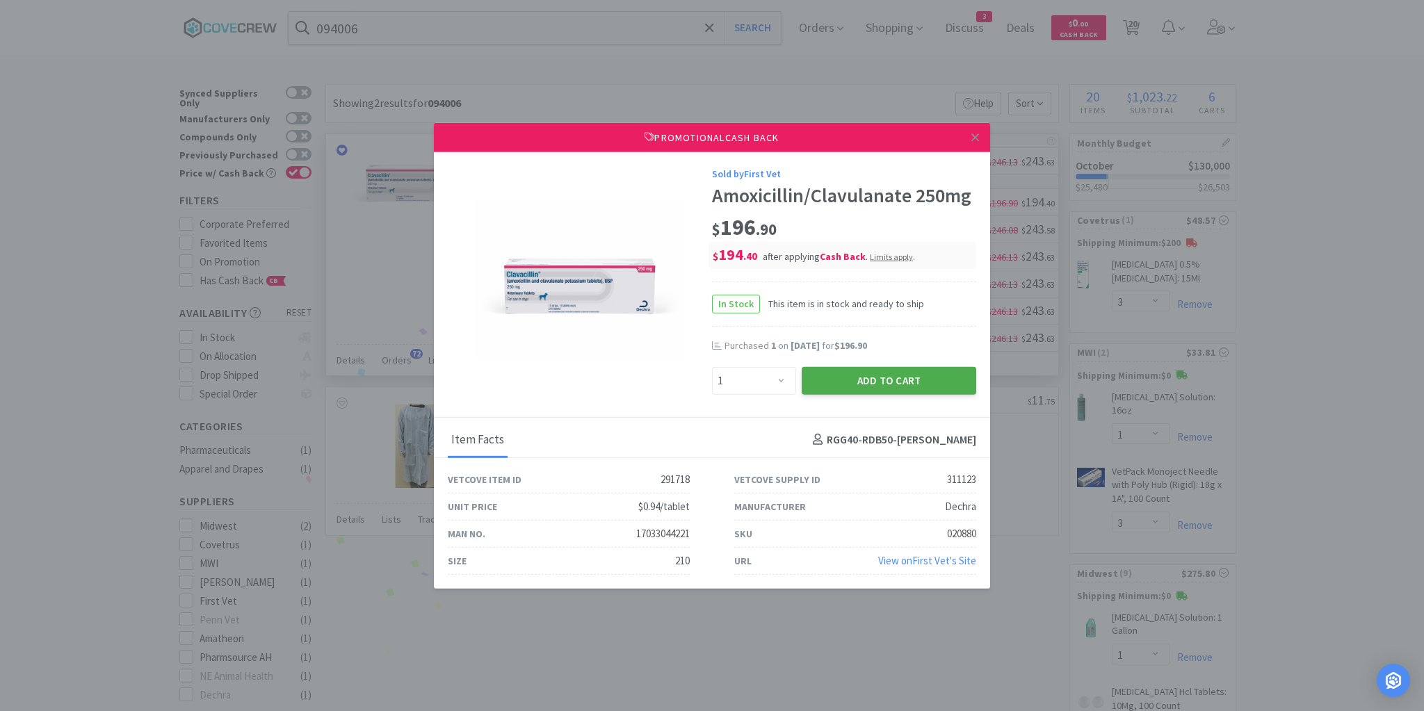
click at [836, 381] on button "Add to Cart" at bounding box center [889, 380] width 174 height 28
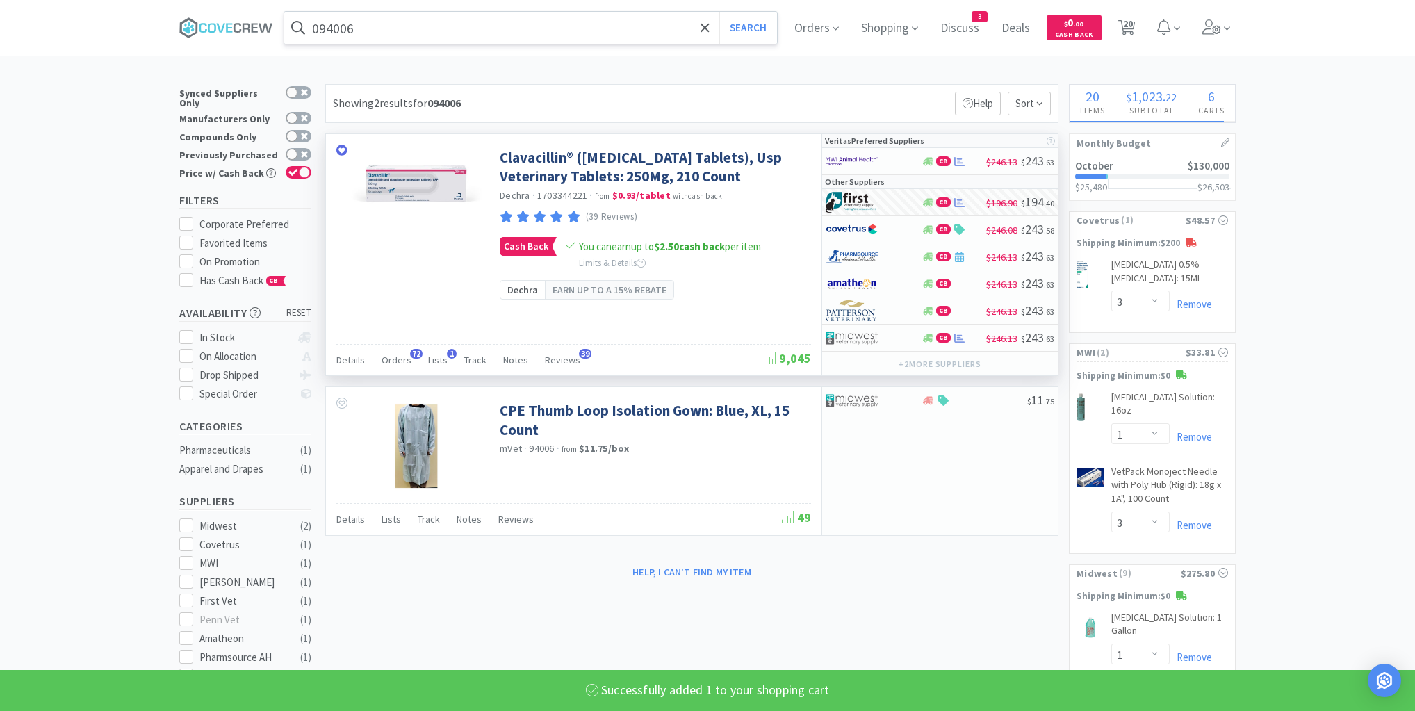
click at [533, 33] on input "094006" at bounding box center [530, 28] width 493 height 32
select select "1"
select select "6"
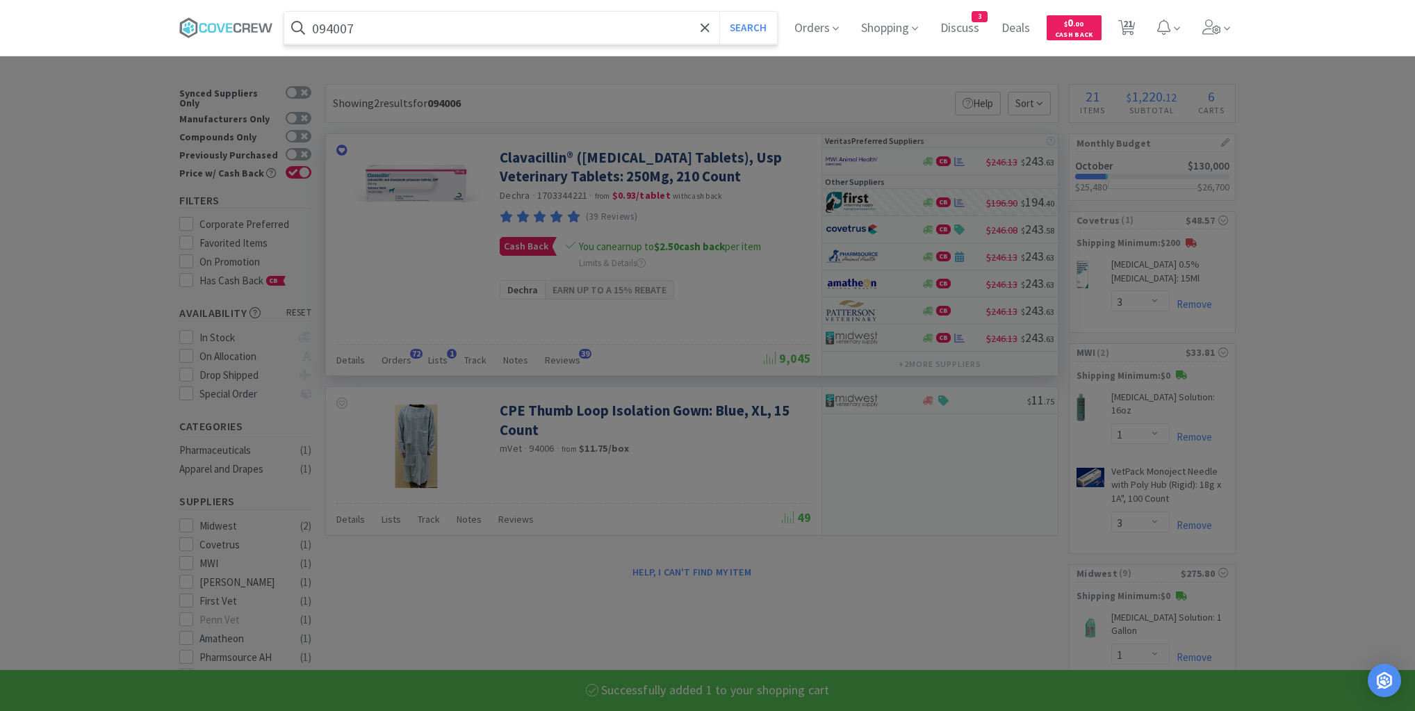
type input "094007"
click at [720, 12] on button "Search" at bounding box center [749, 28] width 58 height 32
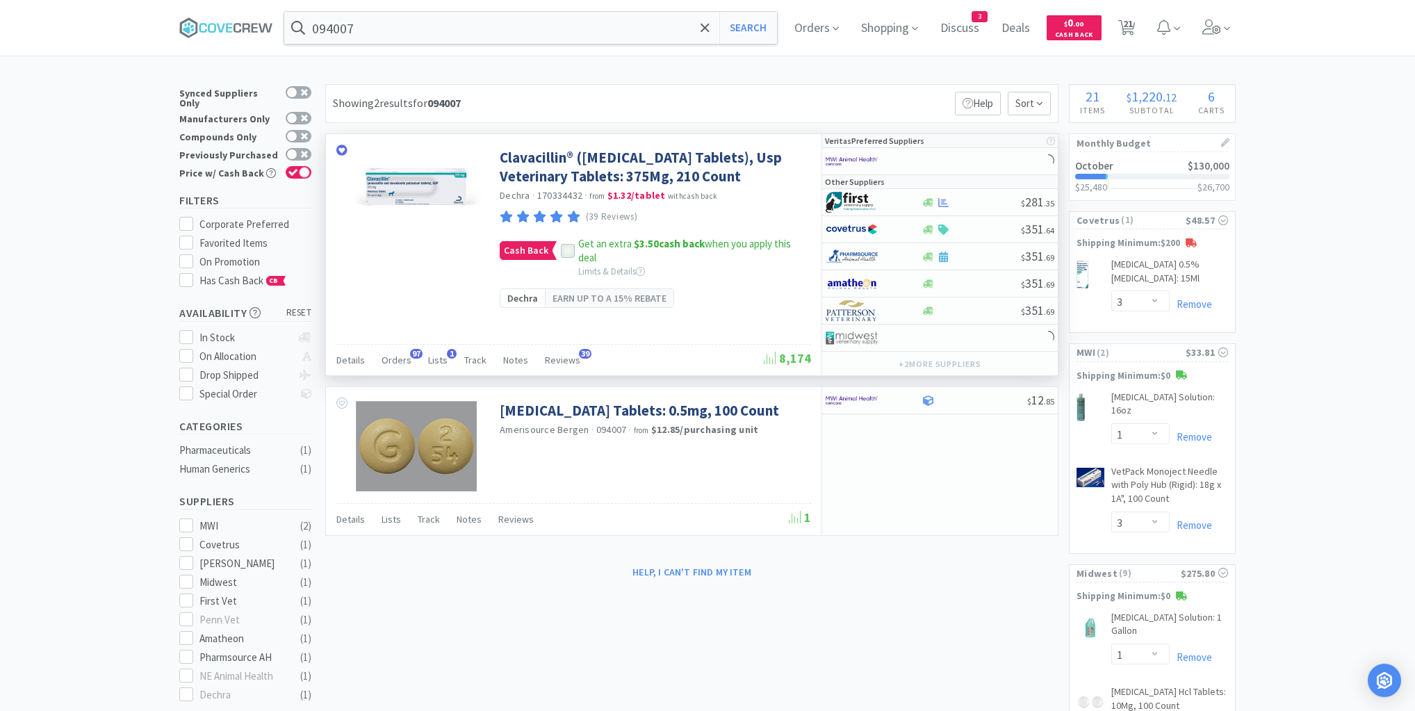
click at [564, 258] on div at bounding box center [568, 251] width 14 height 14
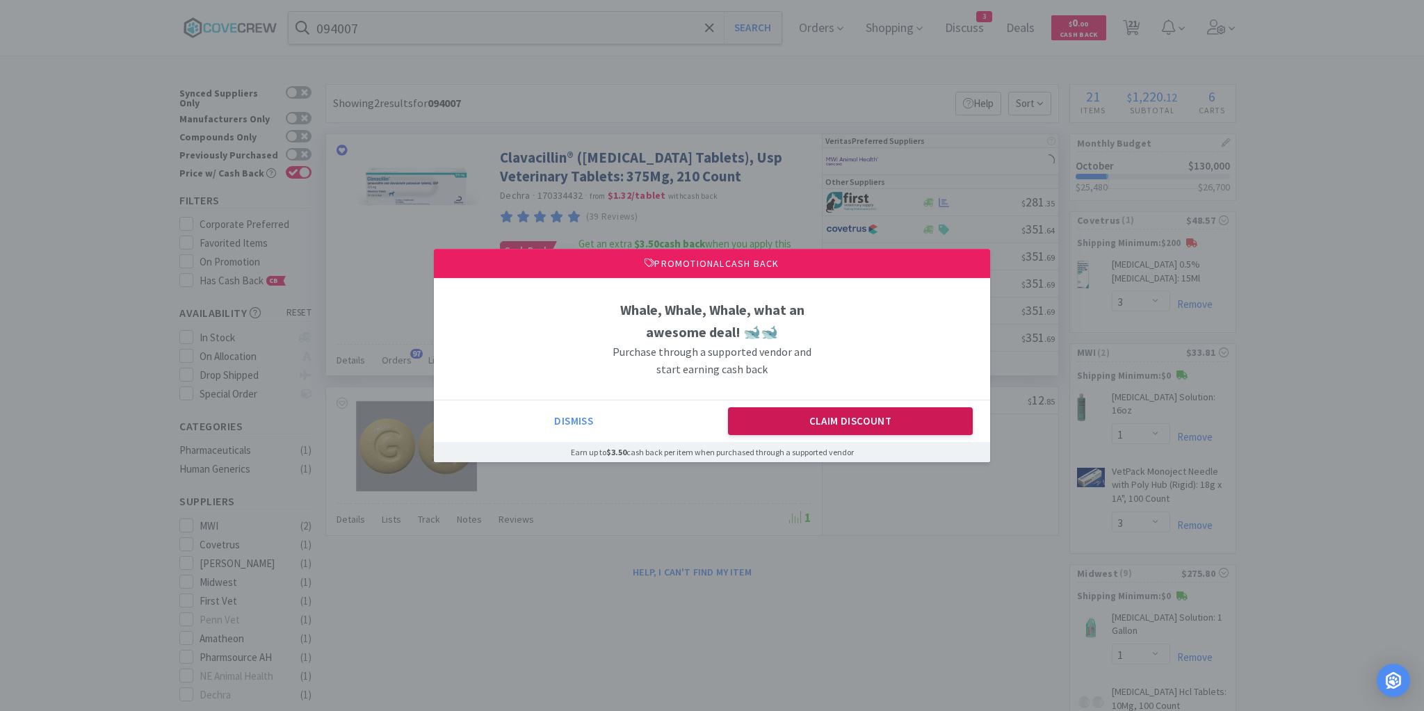
click at [775, 414] on button "Claim Discount" at bounding box center [850, 421] width 245 height 28
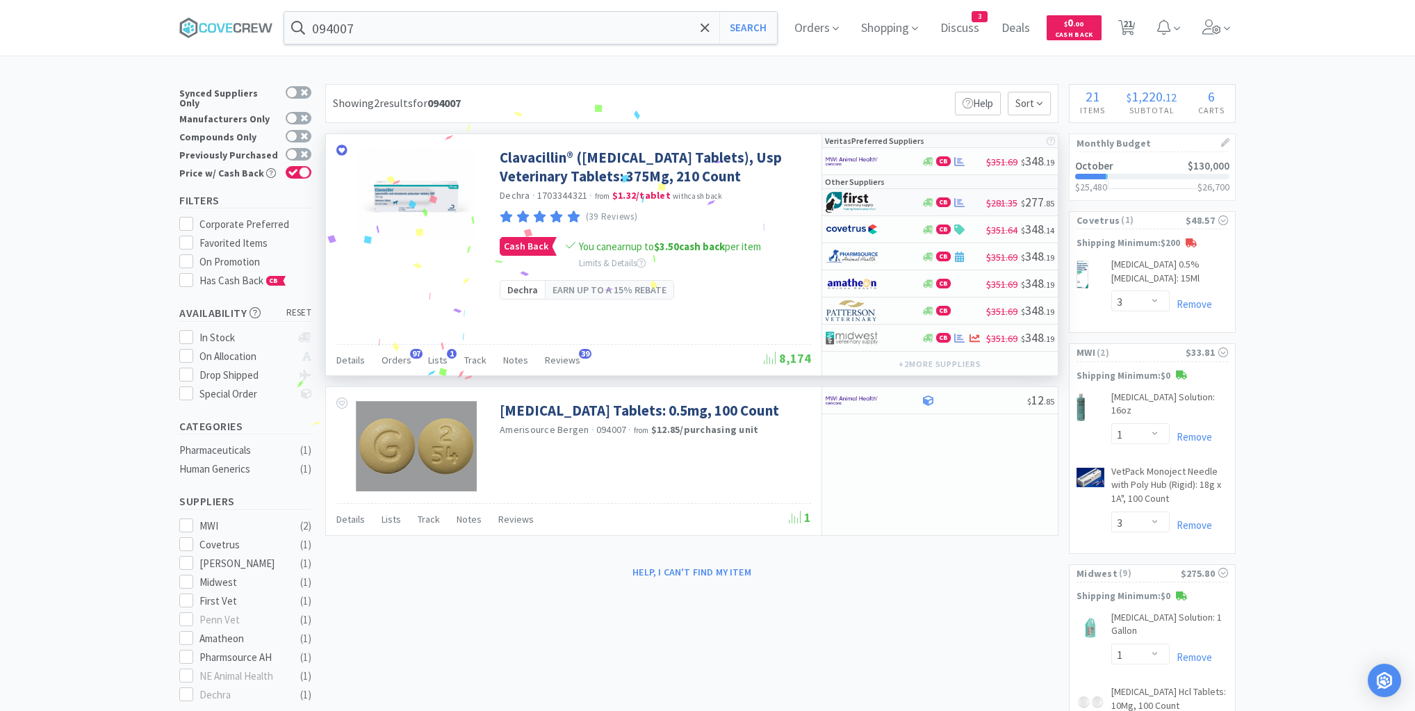
click at [895, 208] on div at bounding box center [864, 202] width 76 height 24
select select "1"
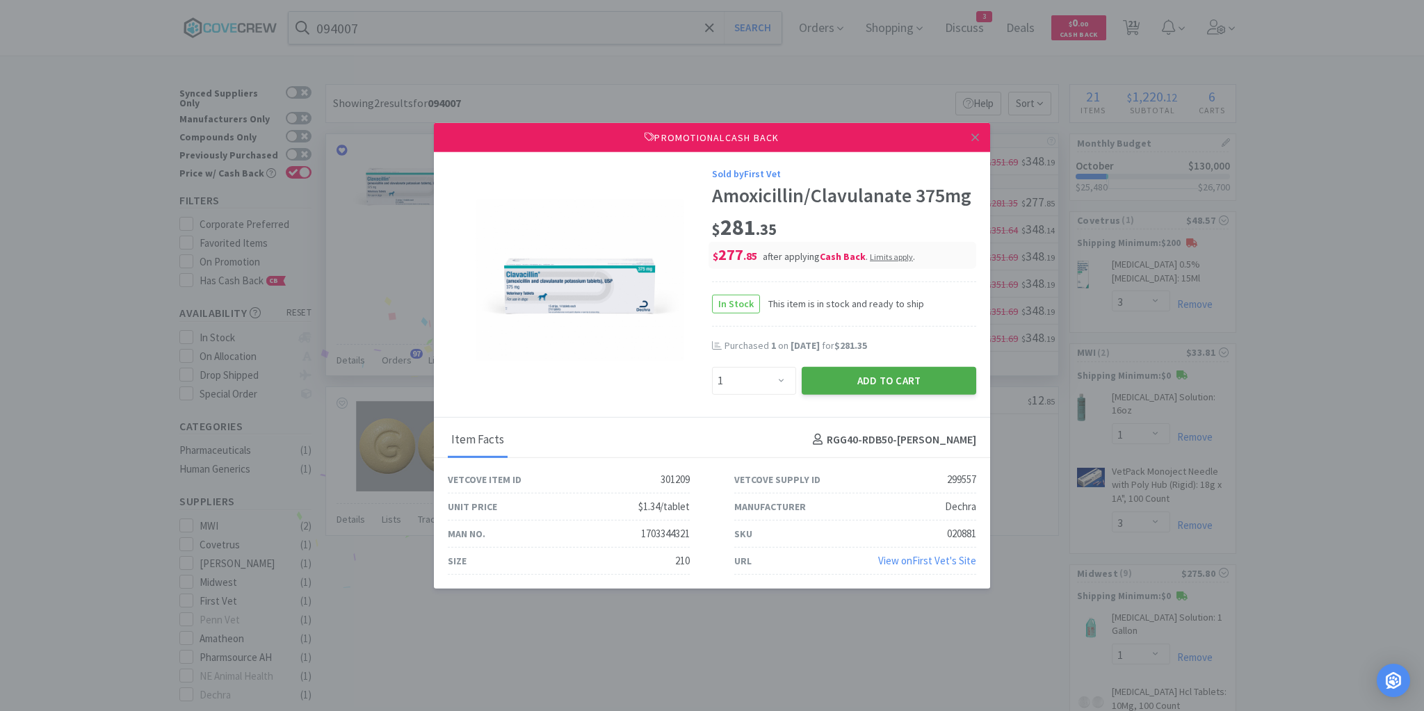
click at [879, 381] on button "Add to Cart" at bounding box center [889, 380] width 174 height 28
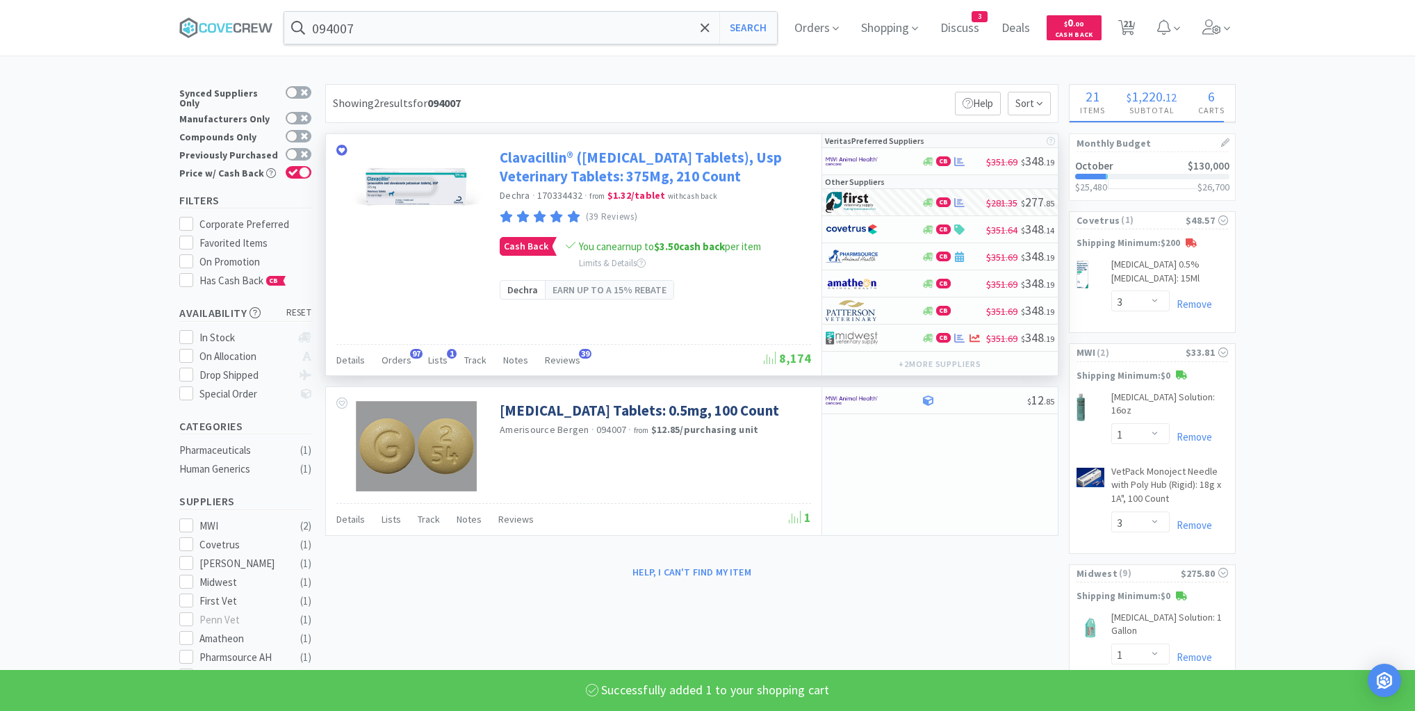
select select "1"
select select "6"
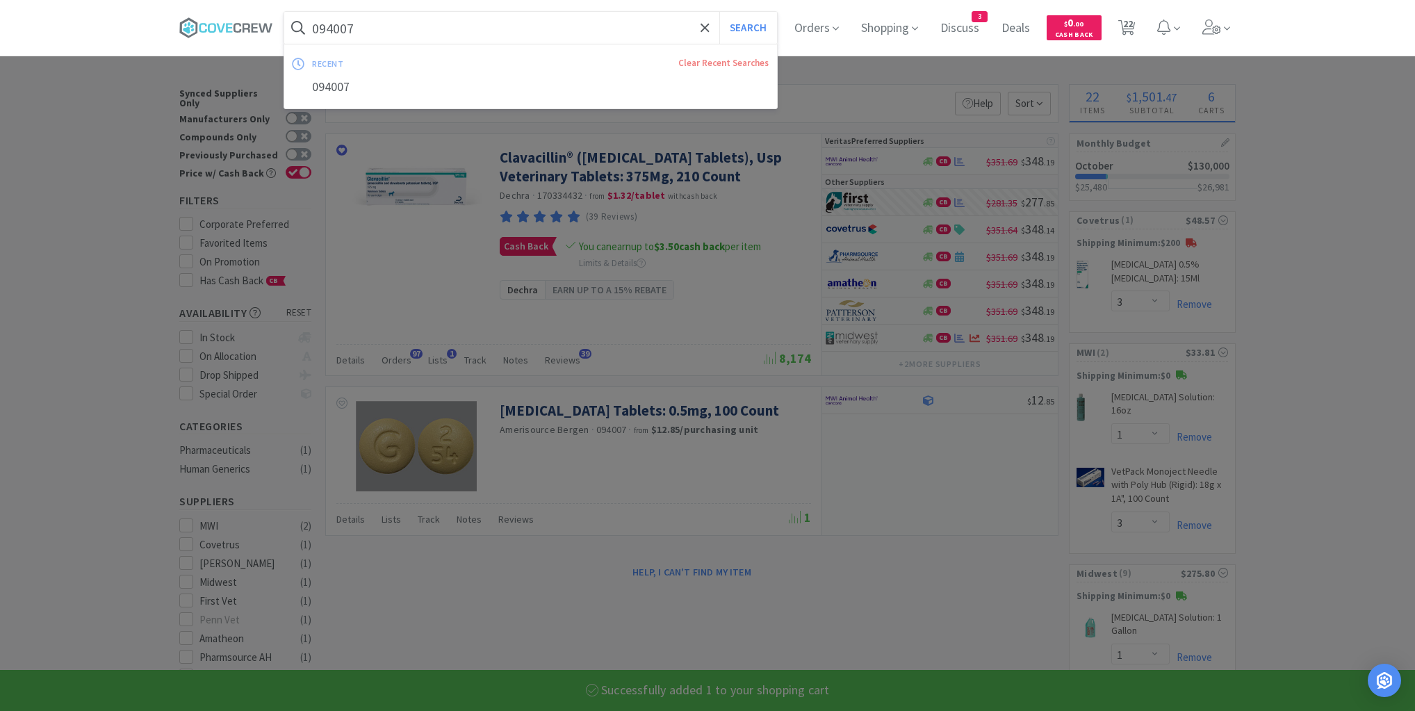
click at [611, 25] on input "094007" at bounding box center [530, 28] width 493 height 32
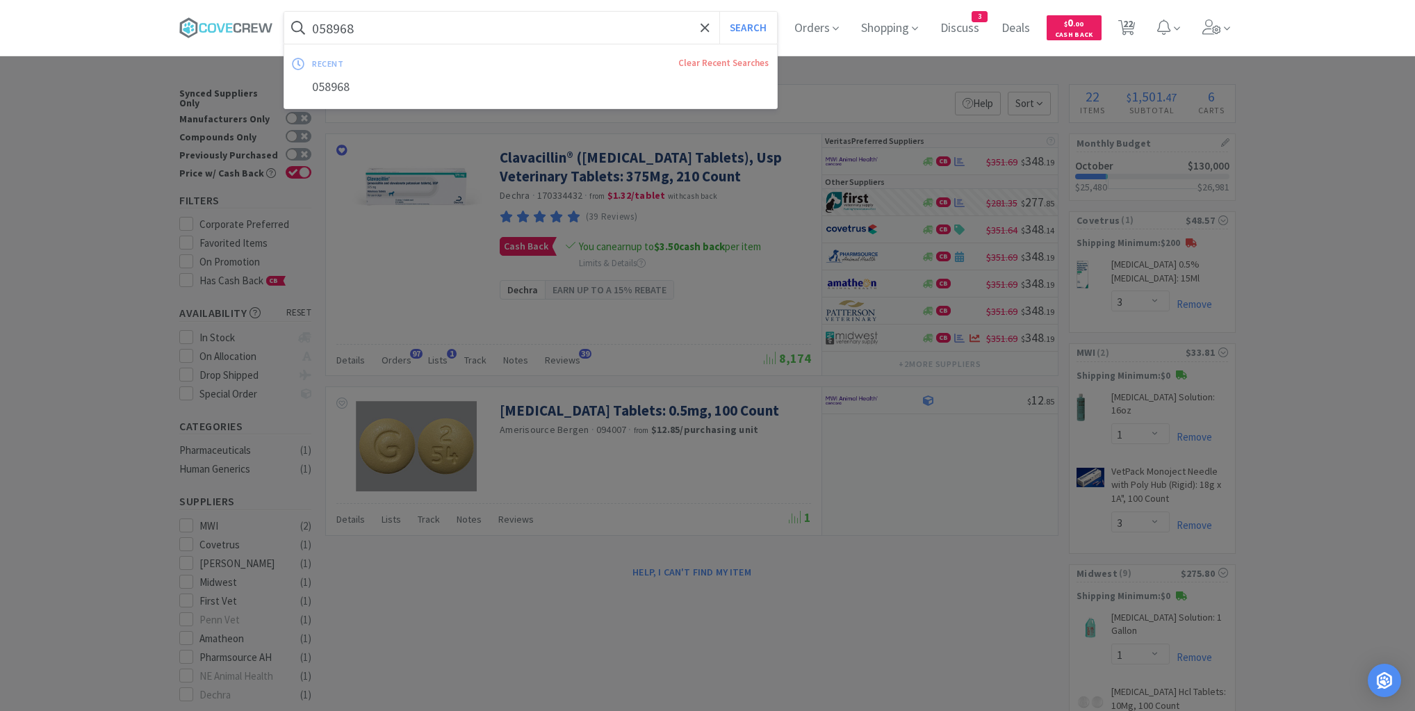
type input "058968"
click at [720, 12] on button "Search" at bounding box center [749, 28] width 58 height 32
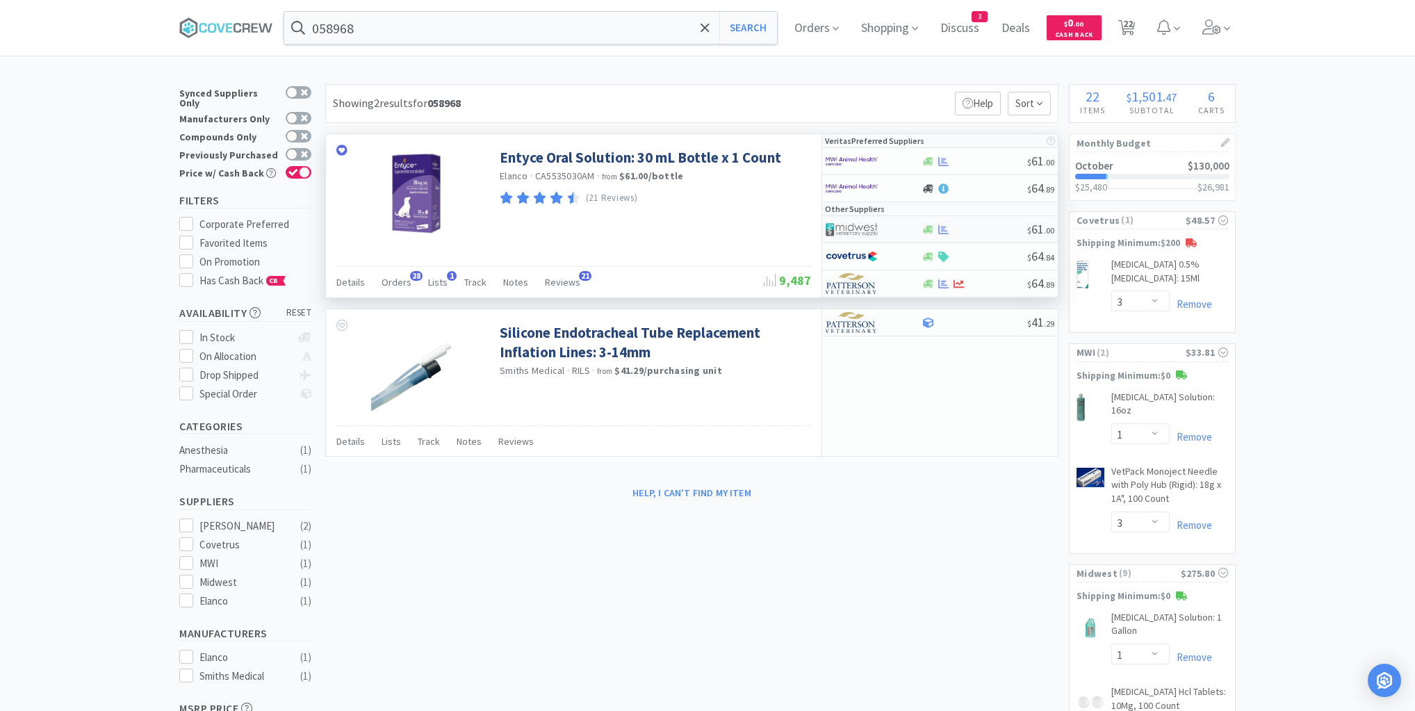
click at [988, 234] on div at bounding box center [974, 230] width 106 height 10
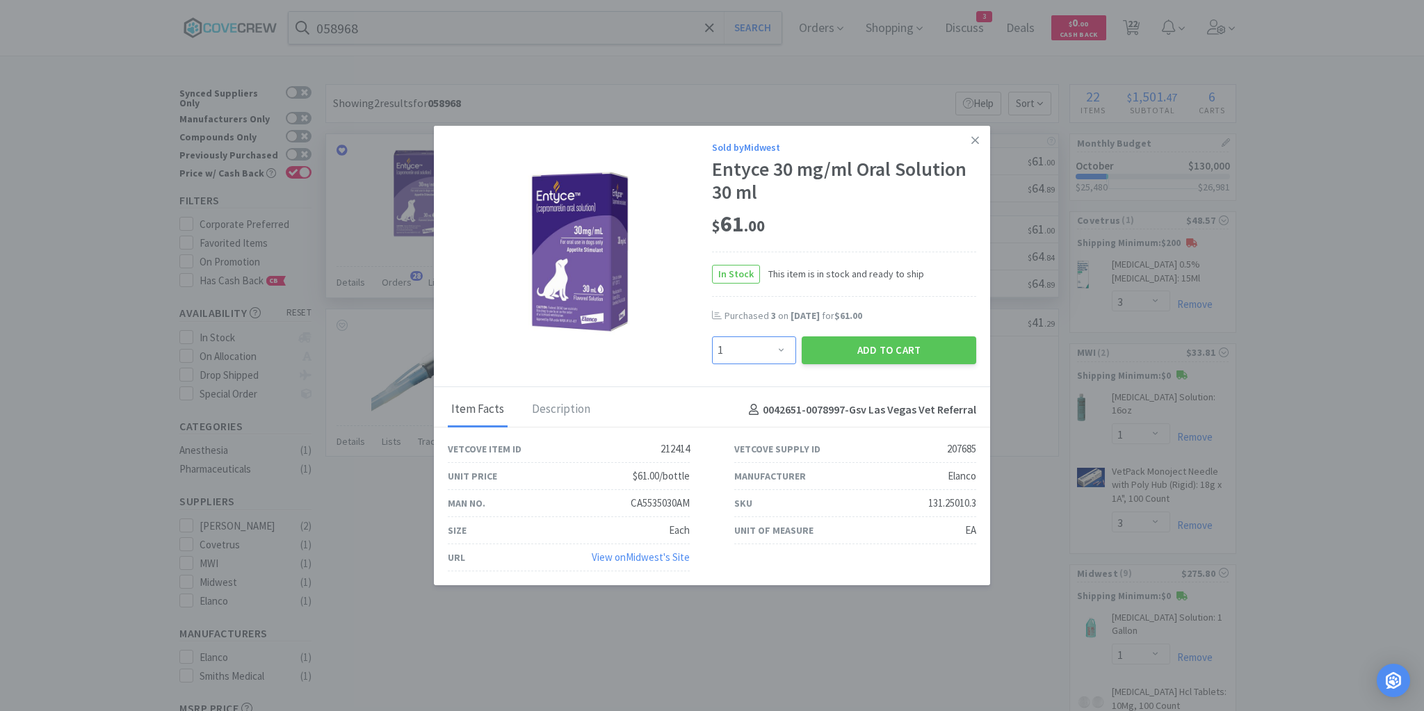
click at [781, 350] on select "Enter Quantity 1 2 3 4 5 6 7 8 9 10 11 12 13 14 15 16 17 18 19 20 Enter Quantity" at bounding box center [754, 350] width 84 height 28
select select "6"
click at [712, 337] on select "Enter Quantity 1 2 3 4 5 6 7 8 9 10 11 12 13 14 15 16 17 18 19 20 Enter Quantity" at bounding box center [754, 350] width 84 height 28
click at [974, 141] on icon at bounding box center [975, 140] width 8 height 8
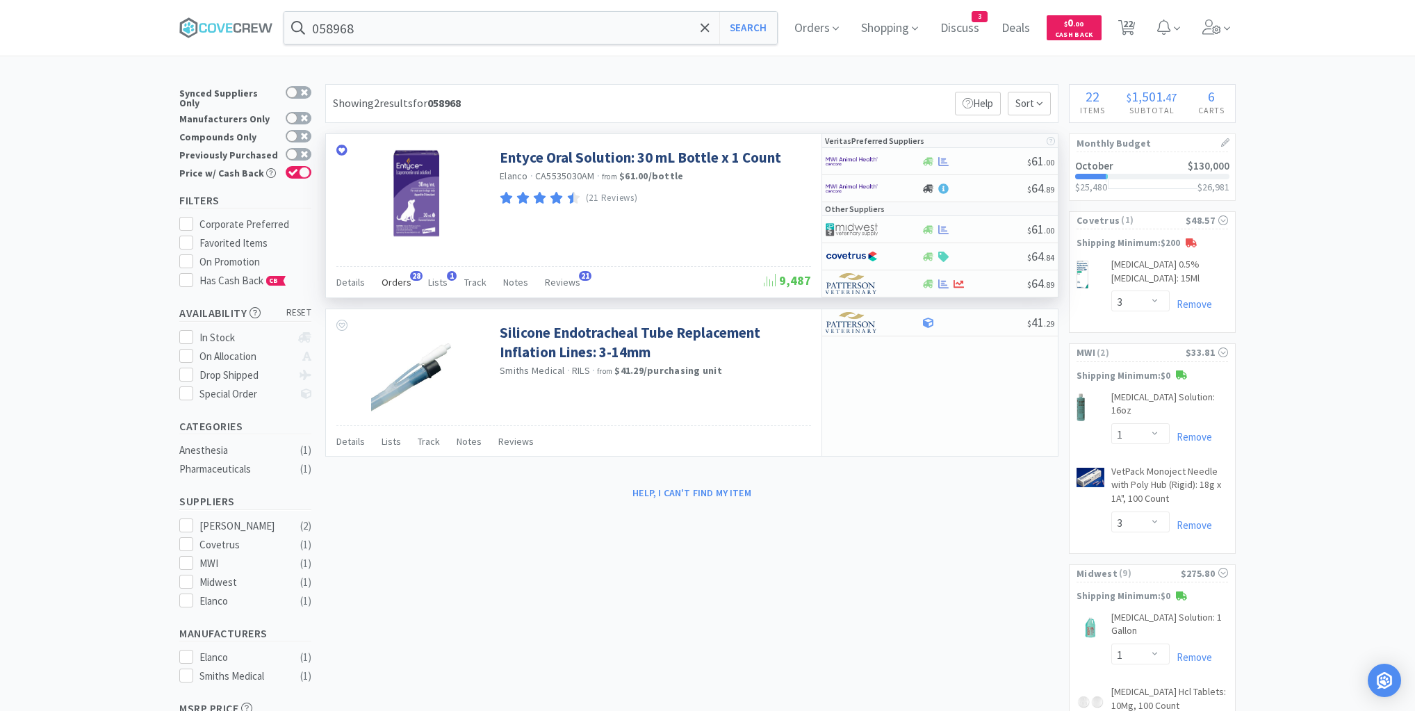
click at [398, 278] on span "Orders" at bounding box center [397, 282] width 30 height 13
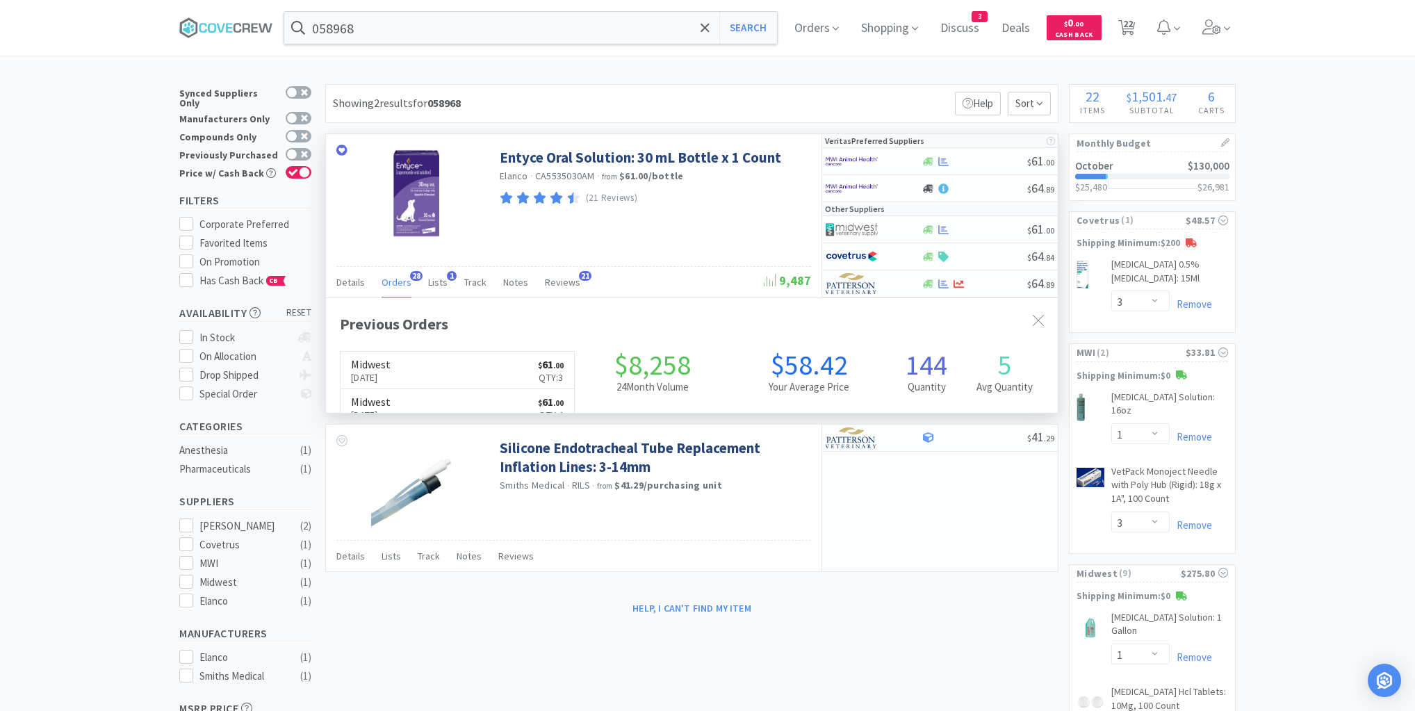
scroll to position [373, 732]
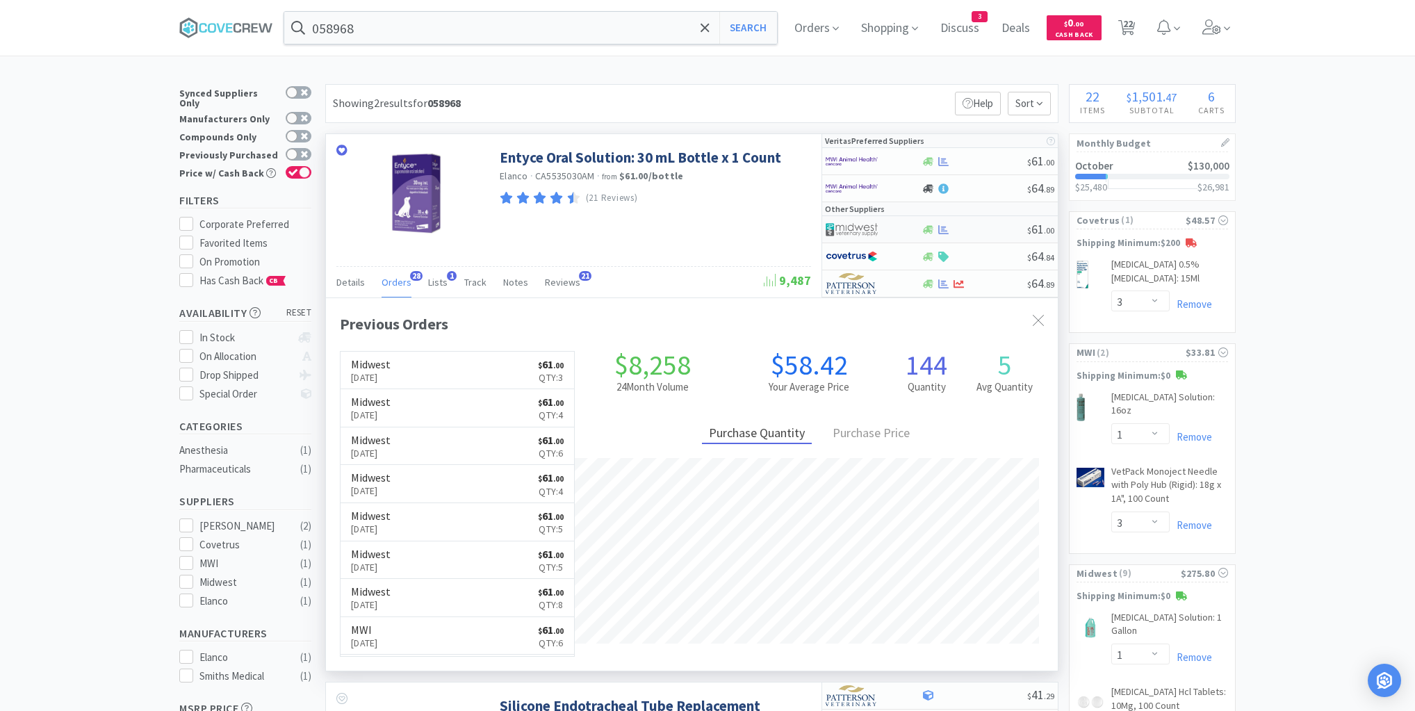
click at [966, 229] on div at bounding box center [974, 230] width 106 height 10
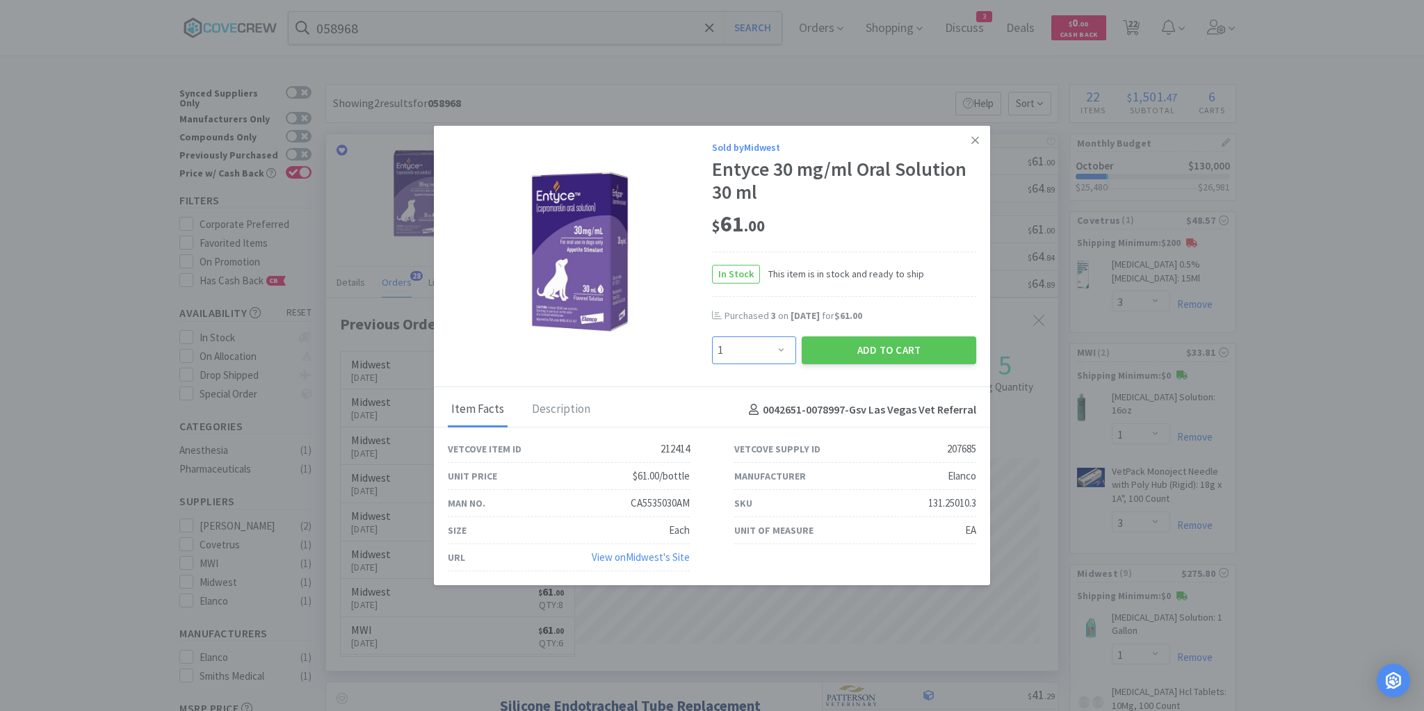
click at [781, 357] on select "Enter Quantity 1 2 3 4 5 6 7 8 9 10 11 12 13 14 15 16 17 18 19 20 Enter Quantity" at bounding box center [754, 350] width 84 height 28
select select "3"
click at [712, 337] on select "Enter Quantity 1 2 3 4 5 6 7 8 9 10 11 12 13 14 15 16 17 18 19 20 Enter Quantity" at bounding box center [754, 350] width 84 height 28
click at [854, 353] on button "Add to Cart" at bounding box center [889, 350] width 174 height 28
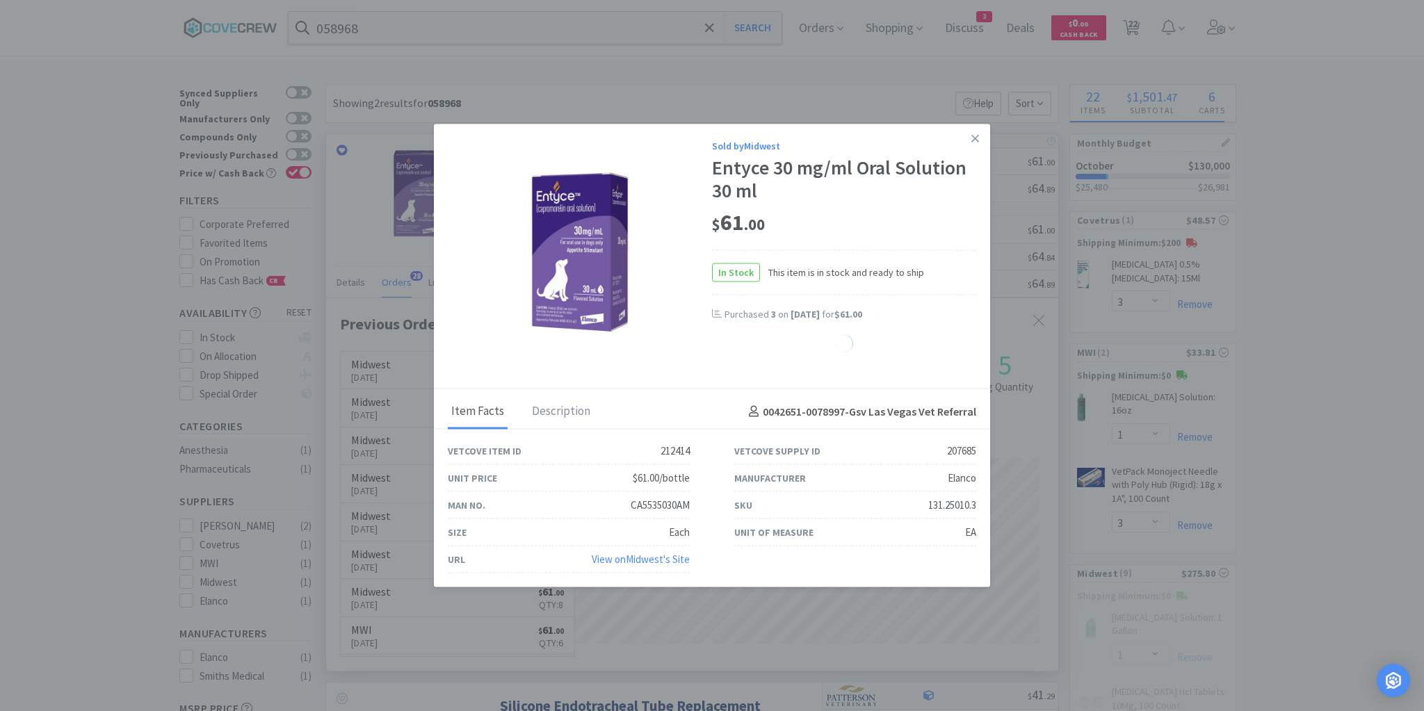
select select "3"
select select "1"
select select "8"
select select "10"
select select "20"
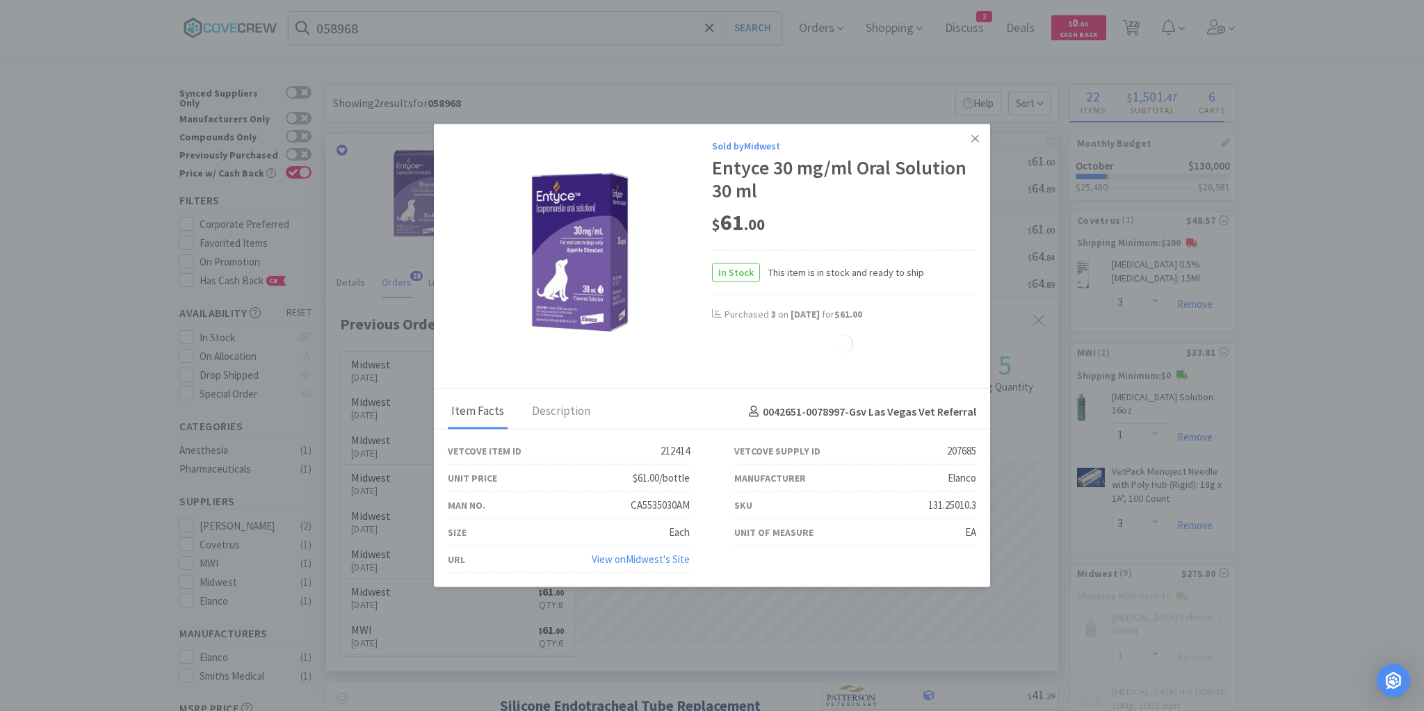
select select "3"
select select "6"
select select "2"
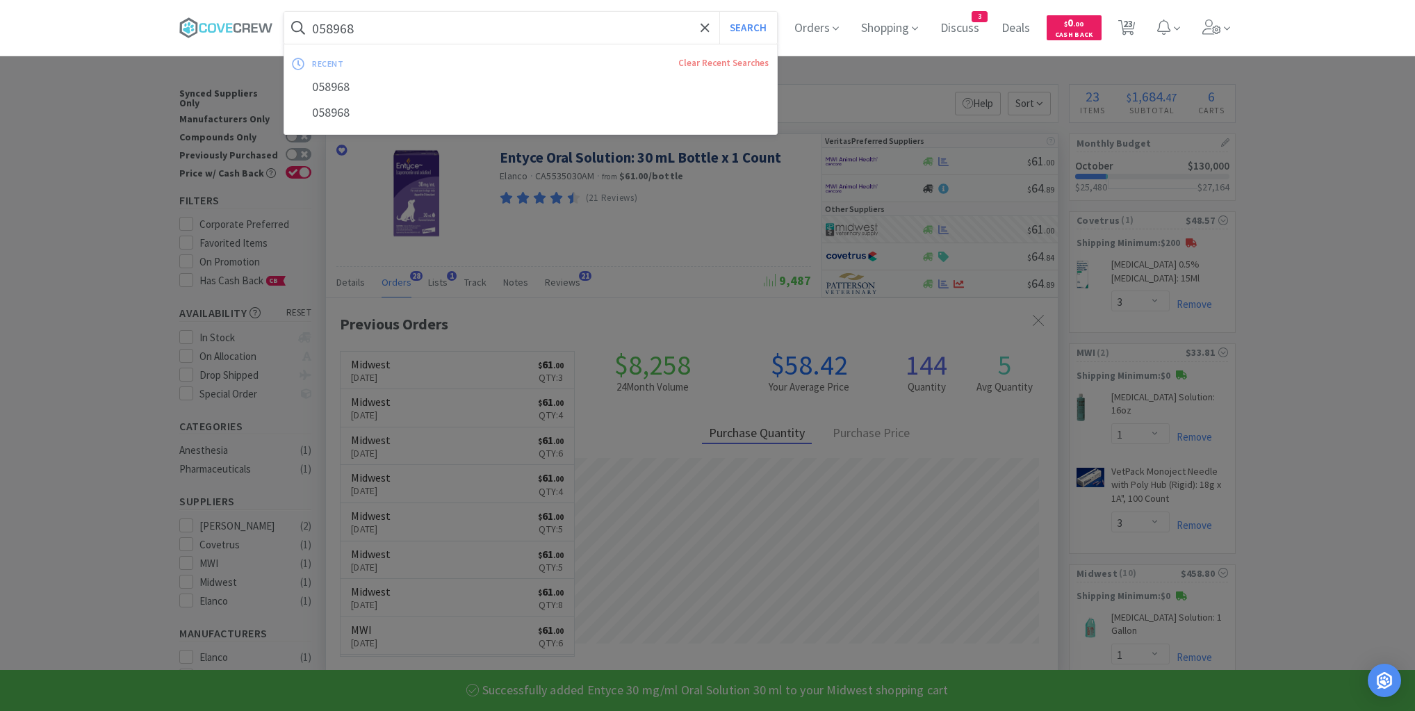
click at [526, 31] on input "058968" at bounding box center [530, 28] width 493 height 32
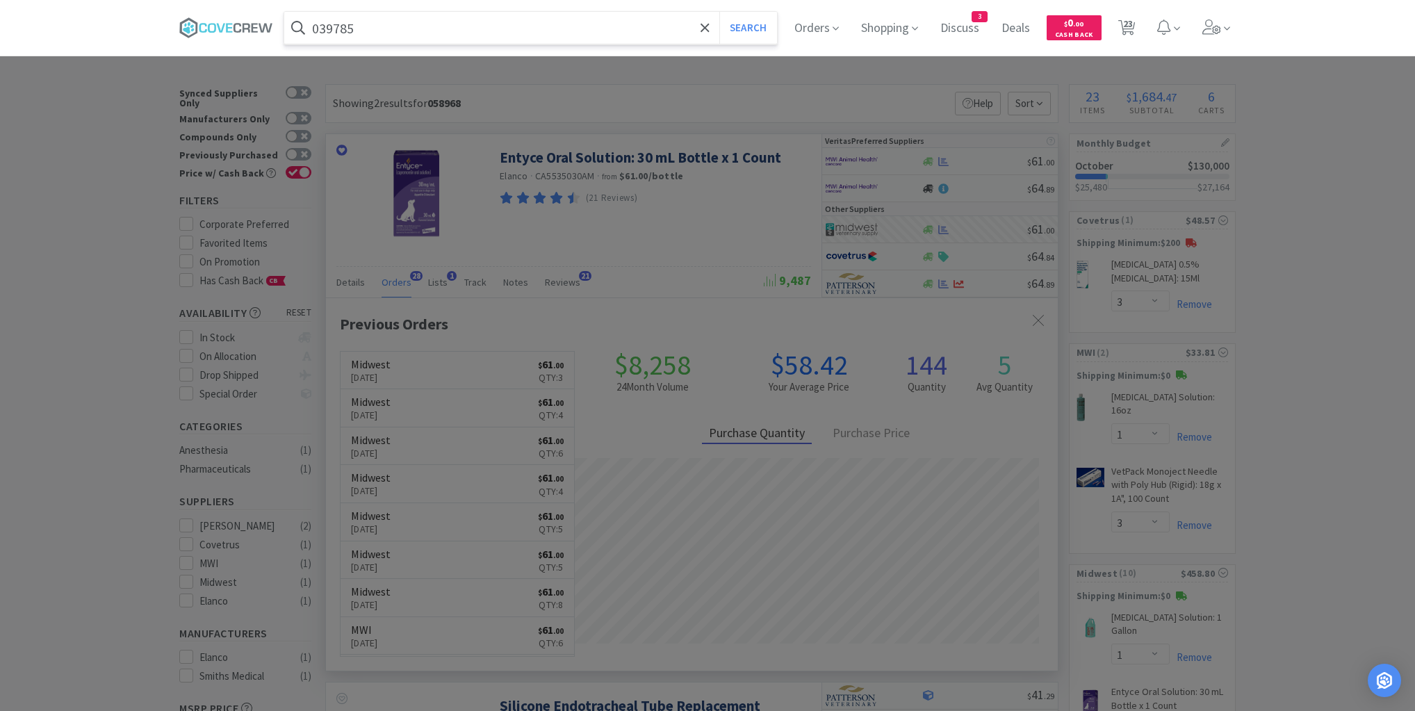
type input "039785"
click at [720, 12] on button "Search" at bounding box center [749, 28] width 58 height 32
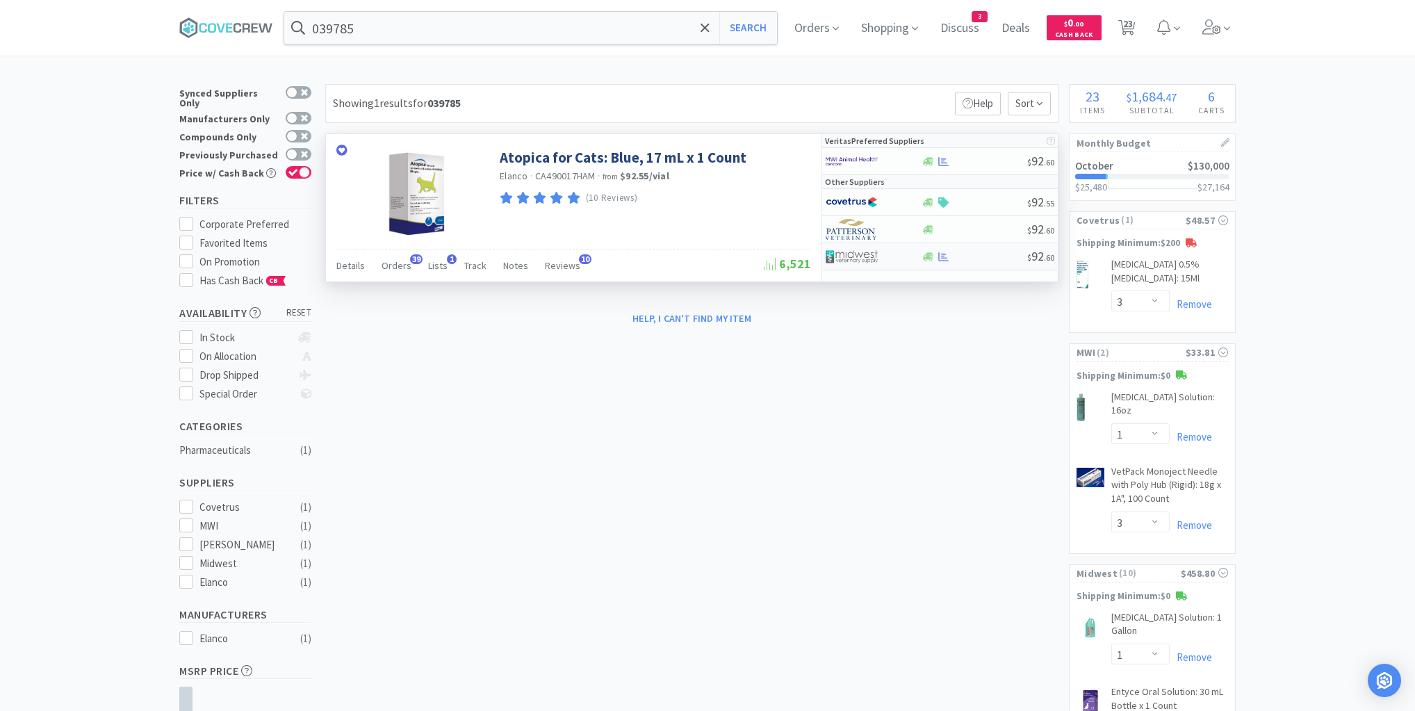
click at [980, 257] on div at bounding box center [974, 257] width 106 height 10
select select "1"
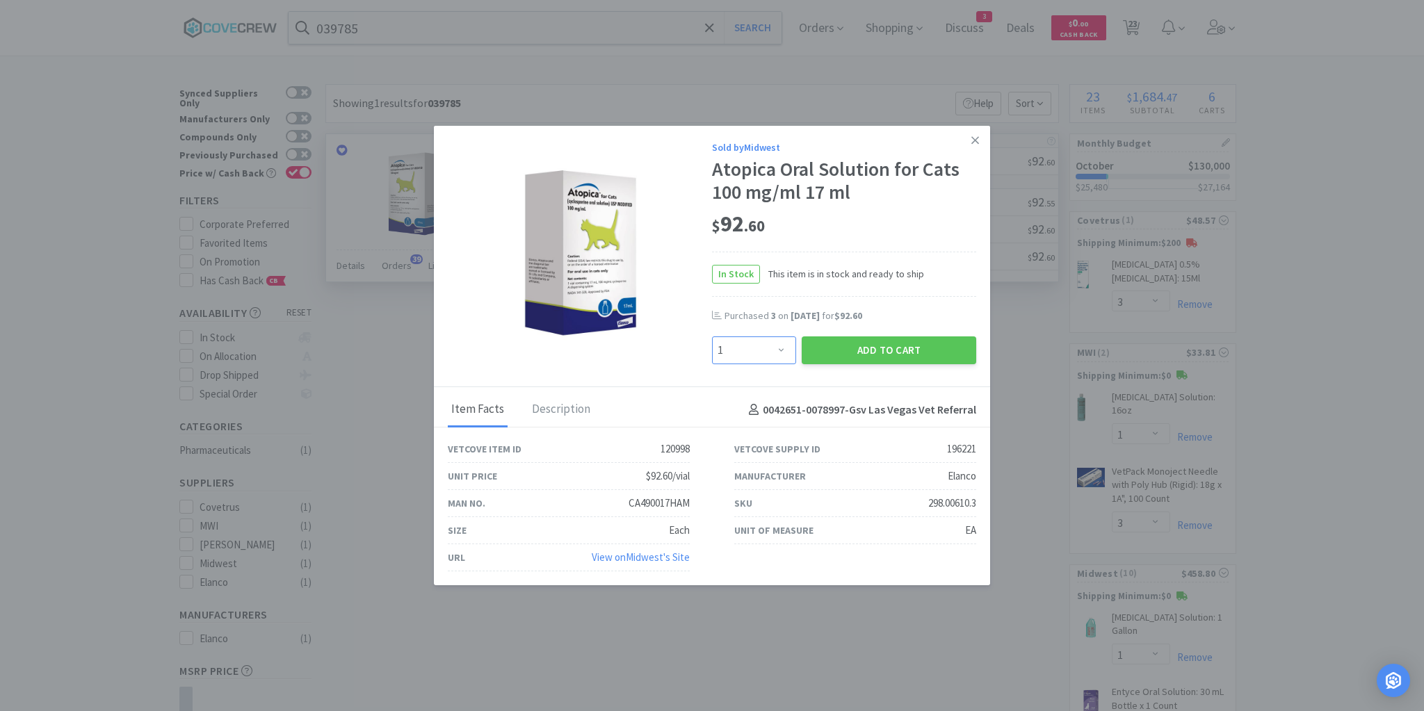
click at [785, 349] on select "Enter Quantity 1 2 3 4 5 6 7 8 9 10 11 12 13 14 15 16 17 18 19 20 Enter Quantity" at bounding box center [754, 350] width 84 height 28
click at [973, 139] on icon at bounding box center [975, 140] width 8 height 8
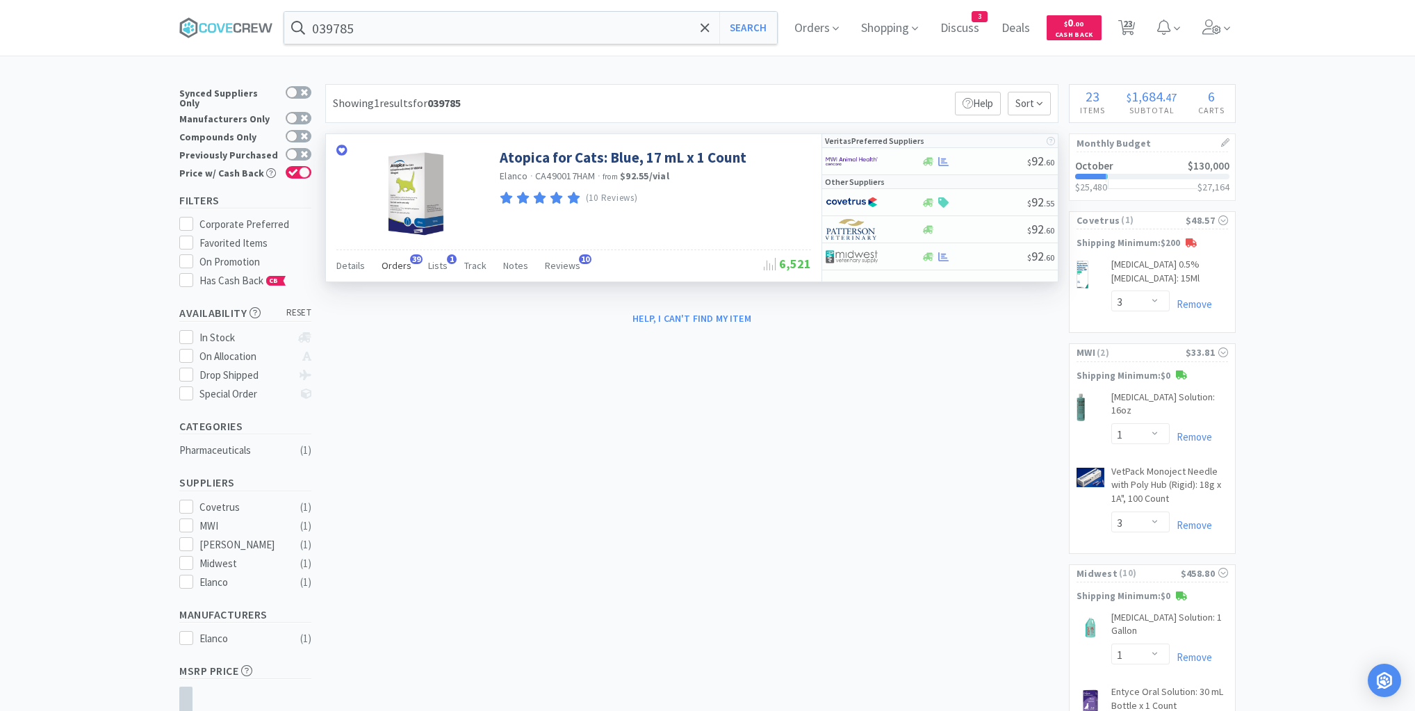
click at [399, 266] on span "Orders" at bounding box center [397, 265] width 30 height 13
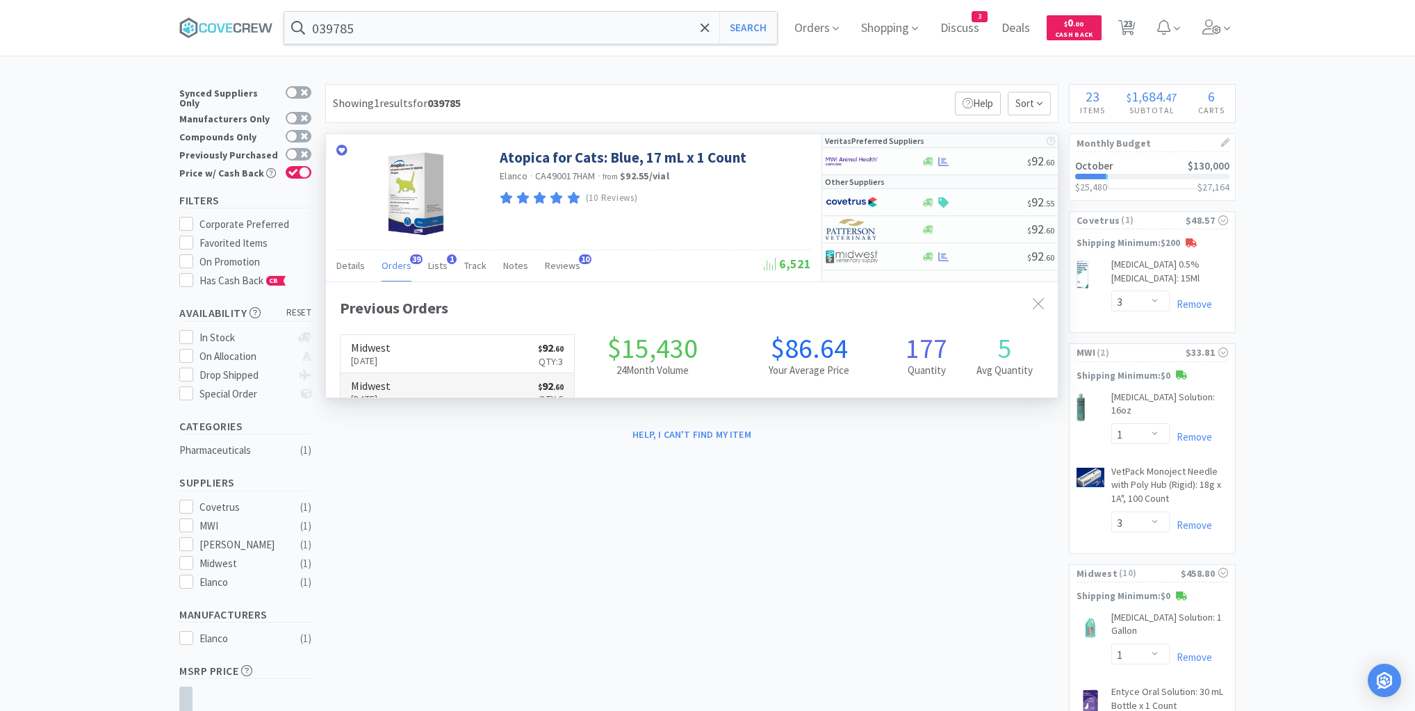
scroll to position [373, 732]
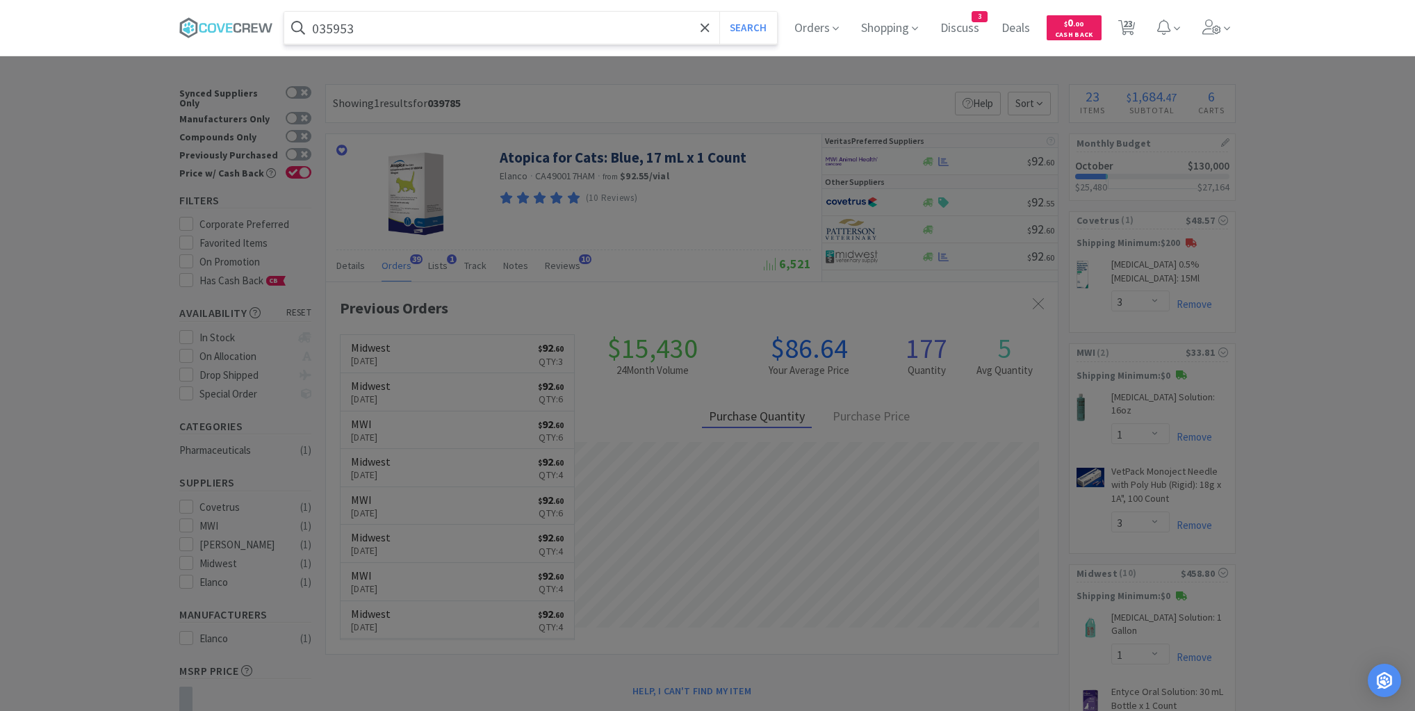
type input "035953"
click at [720, 12] on button "Search" at bounding box center [749, 28] width 58 height 32
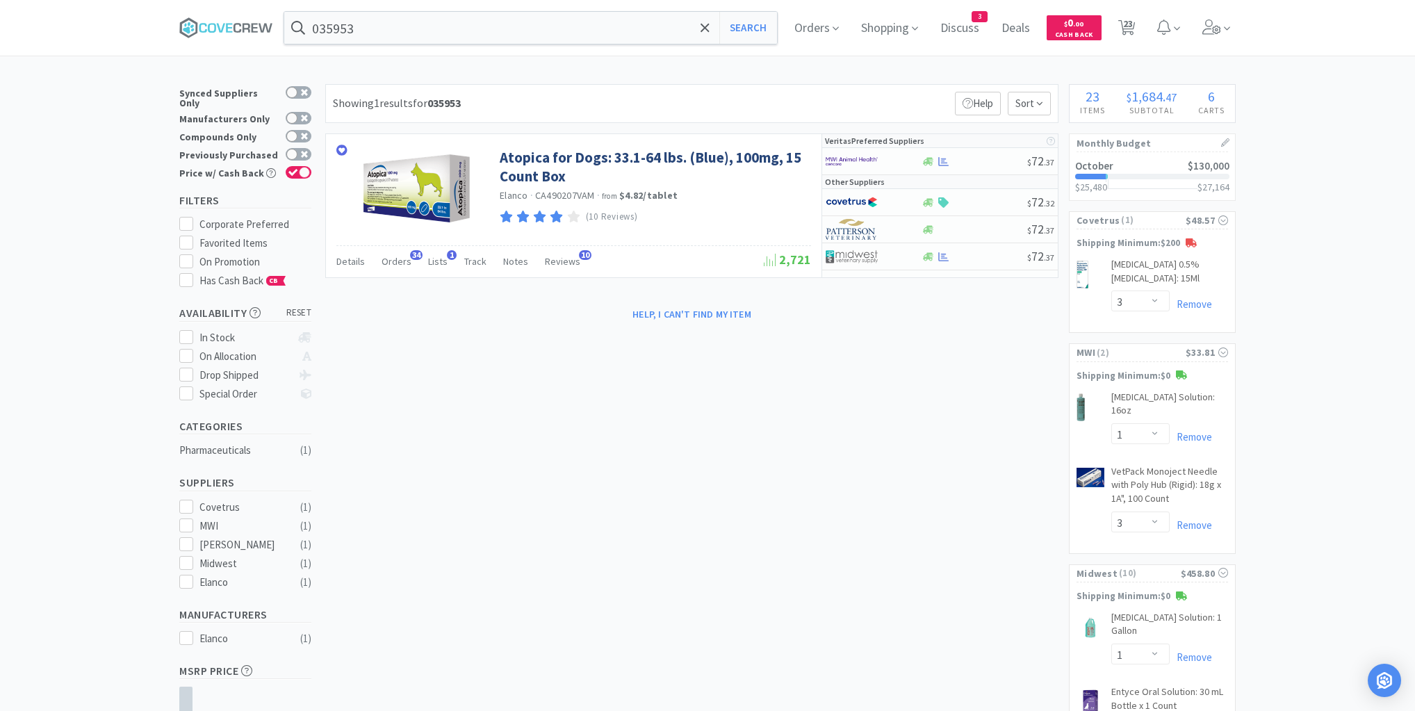
click at [397, 259] on span "Orders" at bounding box center [397, 261] width 30 height 13
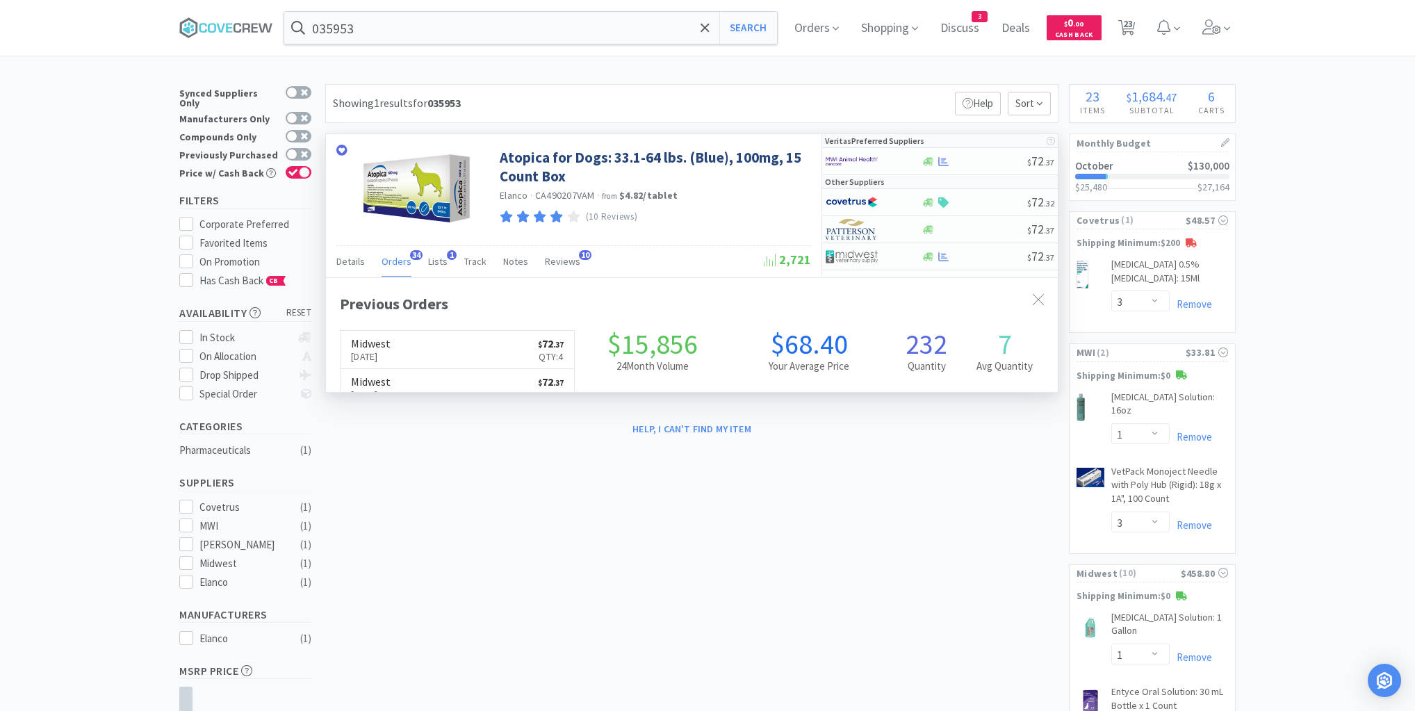
scroll to position [373, 732]
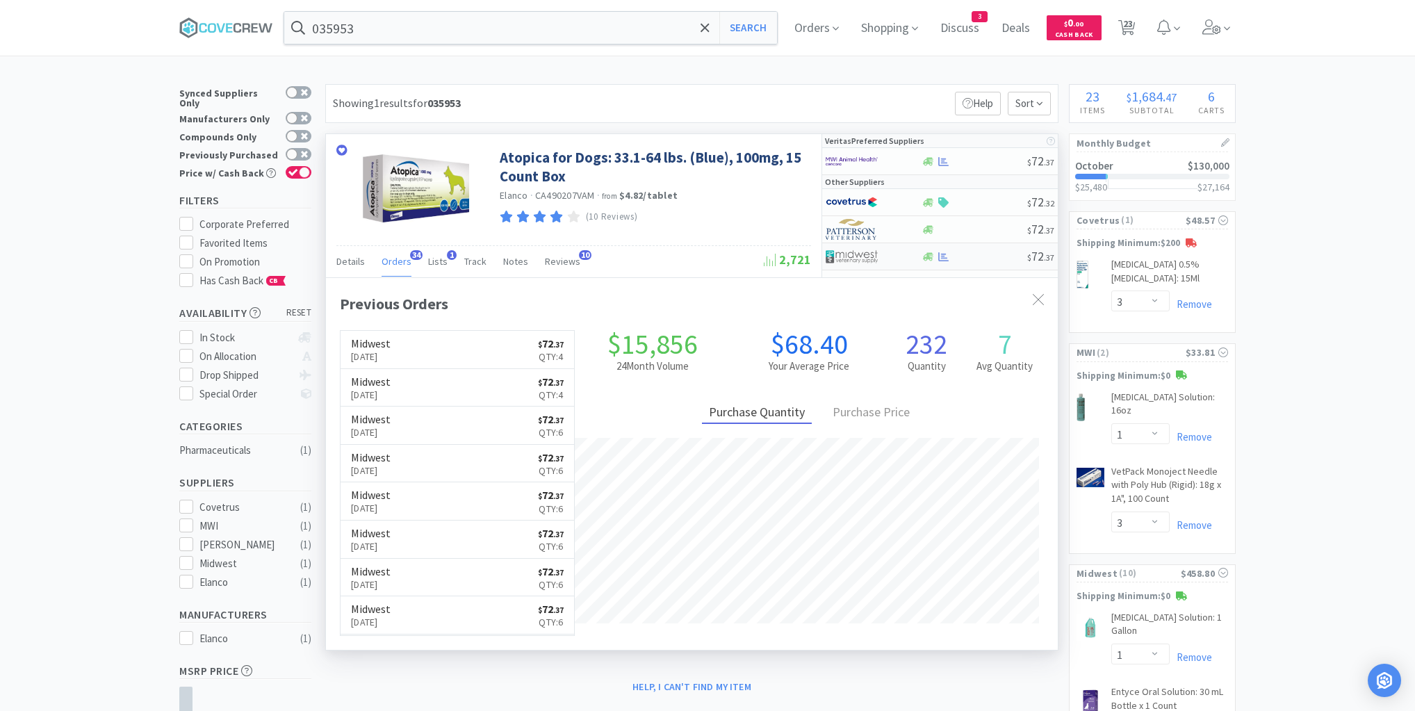
click at [986, 264] on div "$ 72 . 37" at bounding box center [940, 256] width 236 height 27
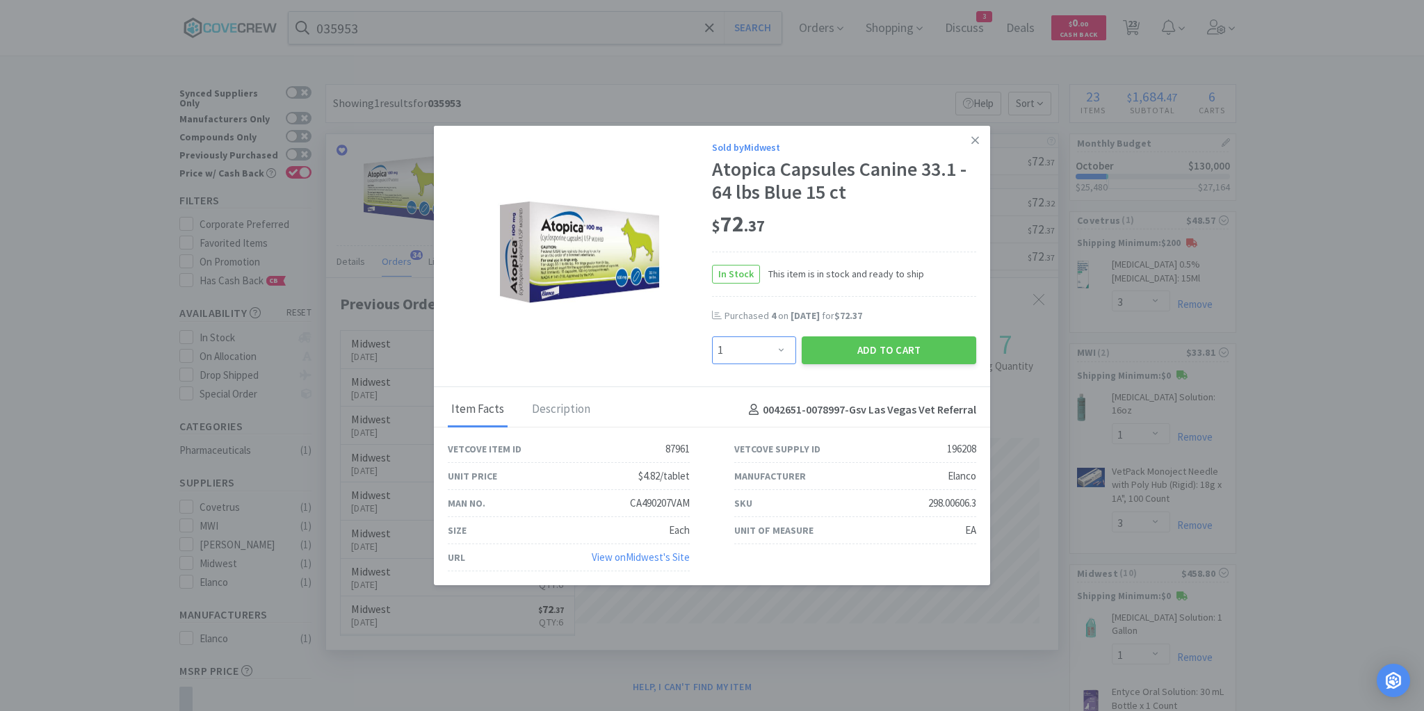
drag, startPoint x: 780, startPoint y: 350, endPoint x: 780, endPoint y: 337, distance: 13.2
click at [780, 350] on select "Enter Quantity 1 2 3 4 5 6 7 8 9 10 11 12 13 14 15 16 17 18 19 20 Enter Quantity" at bounding box center [754, 350] width 84 height 28
select select "4"
click at [712, 337] on select "Enter Quantity 1 2 3 4 5 6 7 8 9 10 11 12 13 14 15 16 17 18 19 20 Enter Quantity" at bounding box center [754, 350] width 84 height 28
drag, startPoint x: 861, startPoint y: 350, endPoint x: 856, endPoint y: 356, distance: 7.9
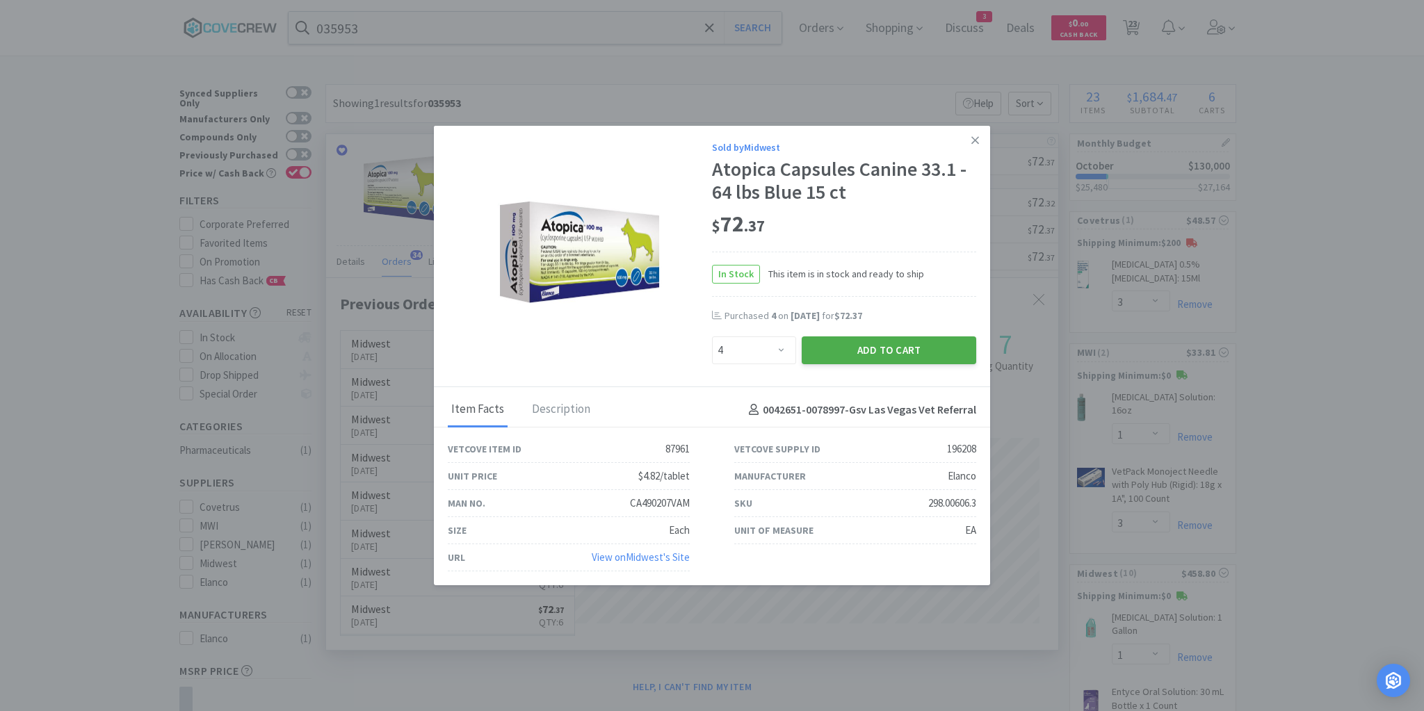
click at [856, 356] on button "Add to Cart" at bounding box center [889, 350] width 174 height 28
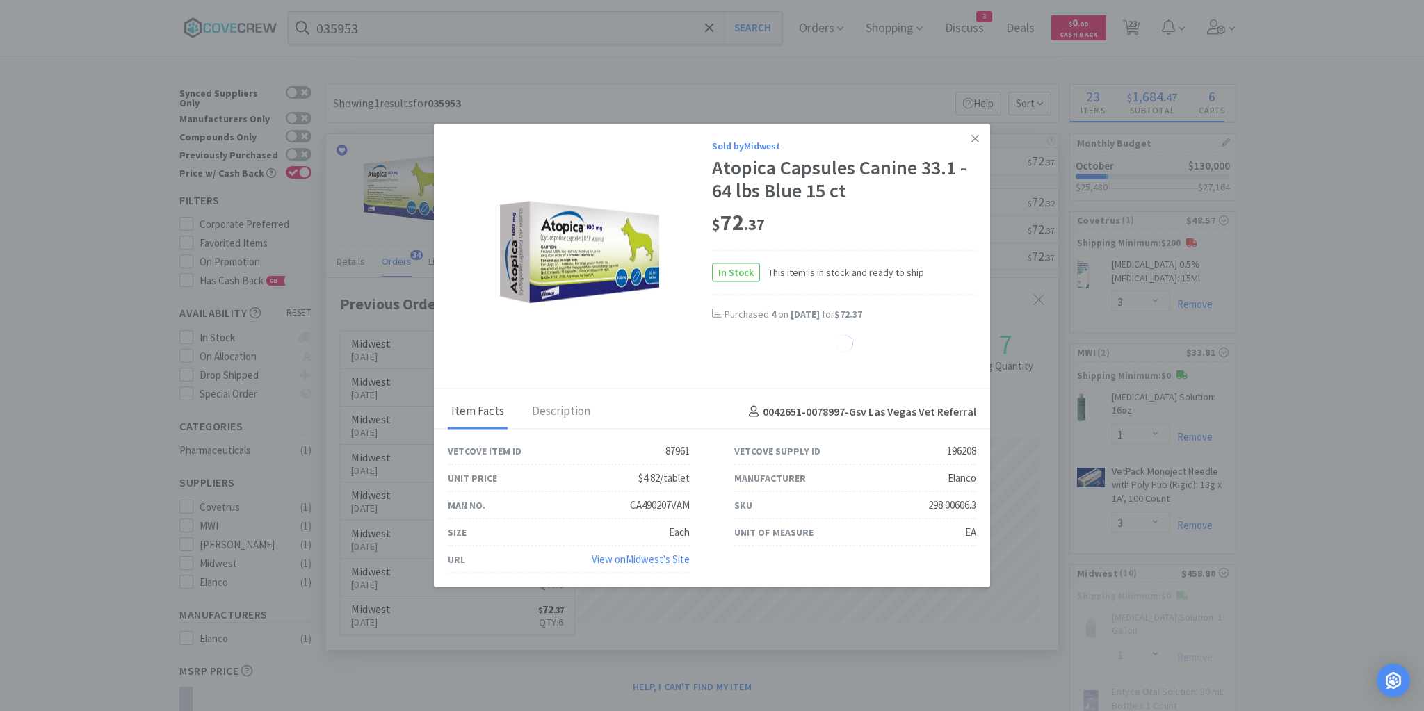
select select "4"
select select "1"
select select "3"
select select "1"
select select "8"
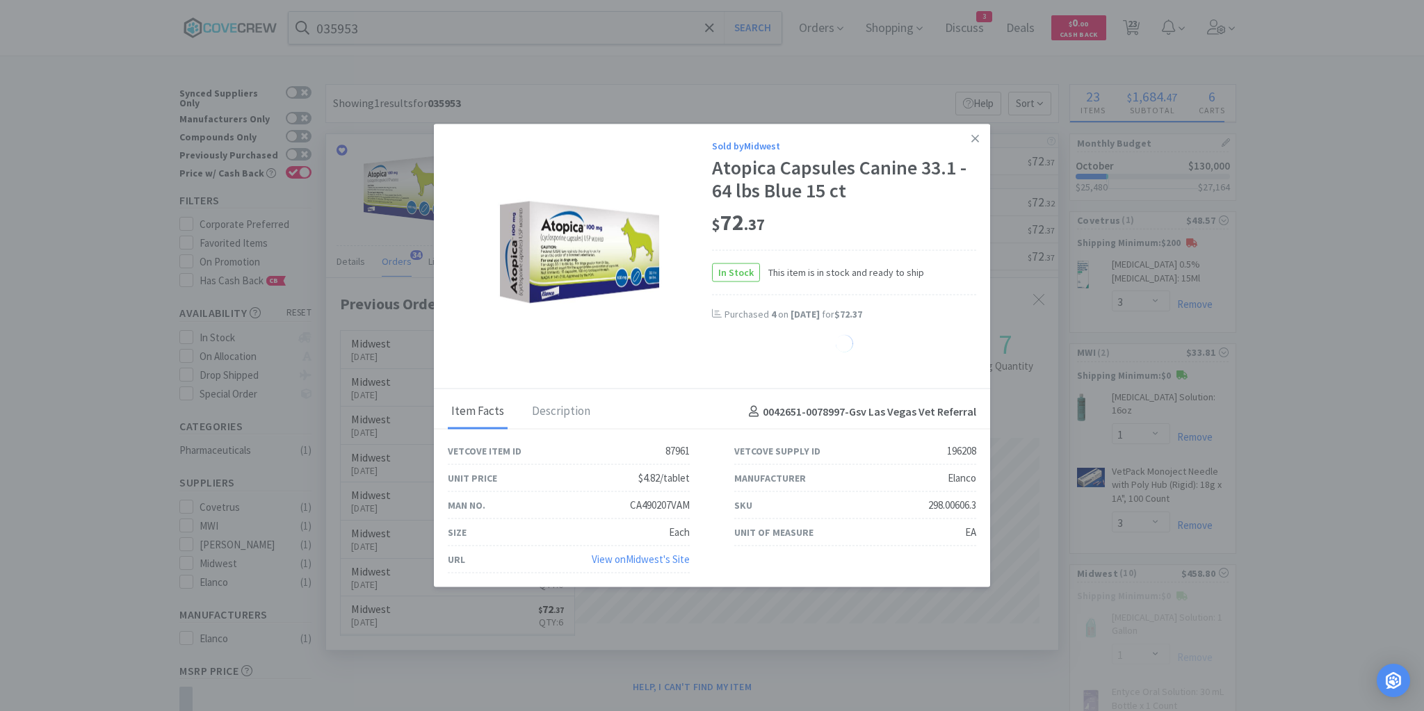
select select "10"
select select "20"
select select "3"
select select "6"
select select "2"
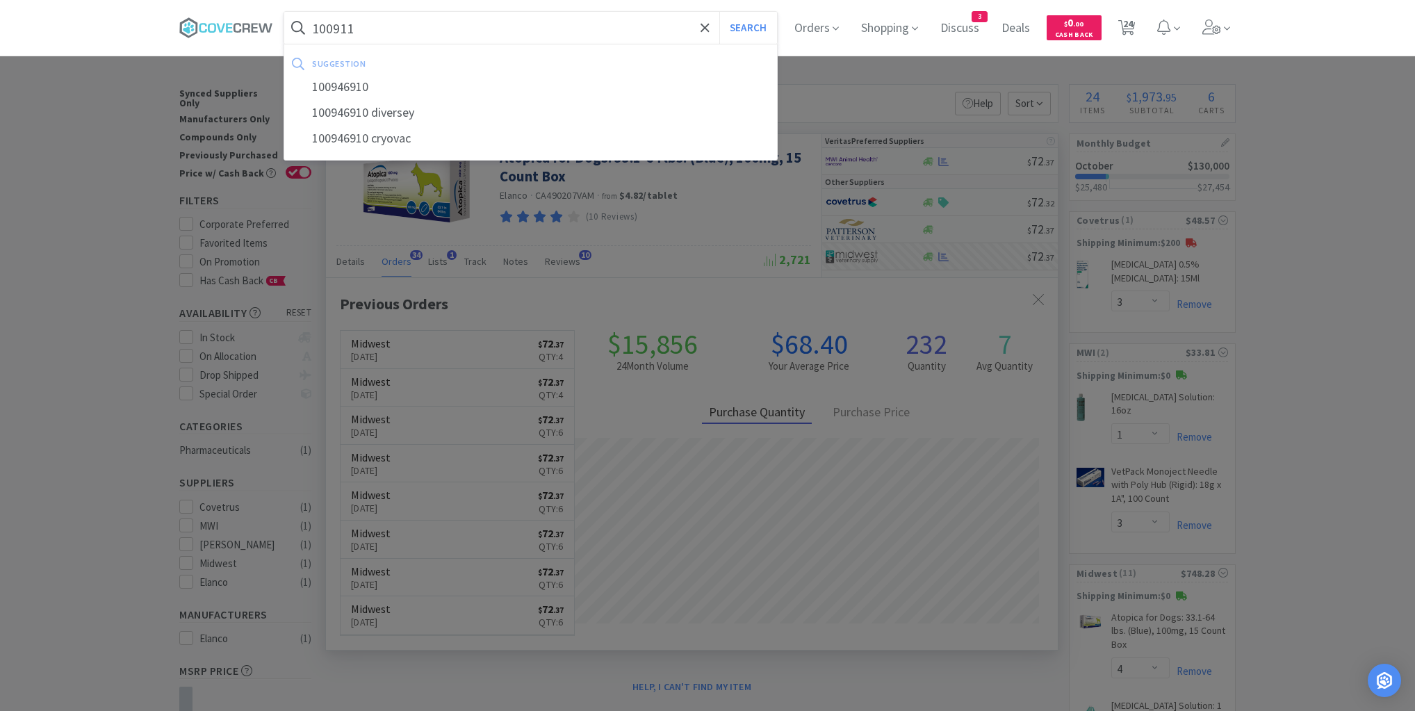
click at [720, 12] on button "Search" at bounding box center [749, 28] width 58 height 32
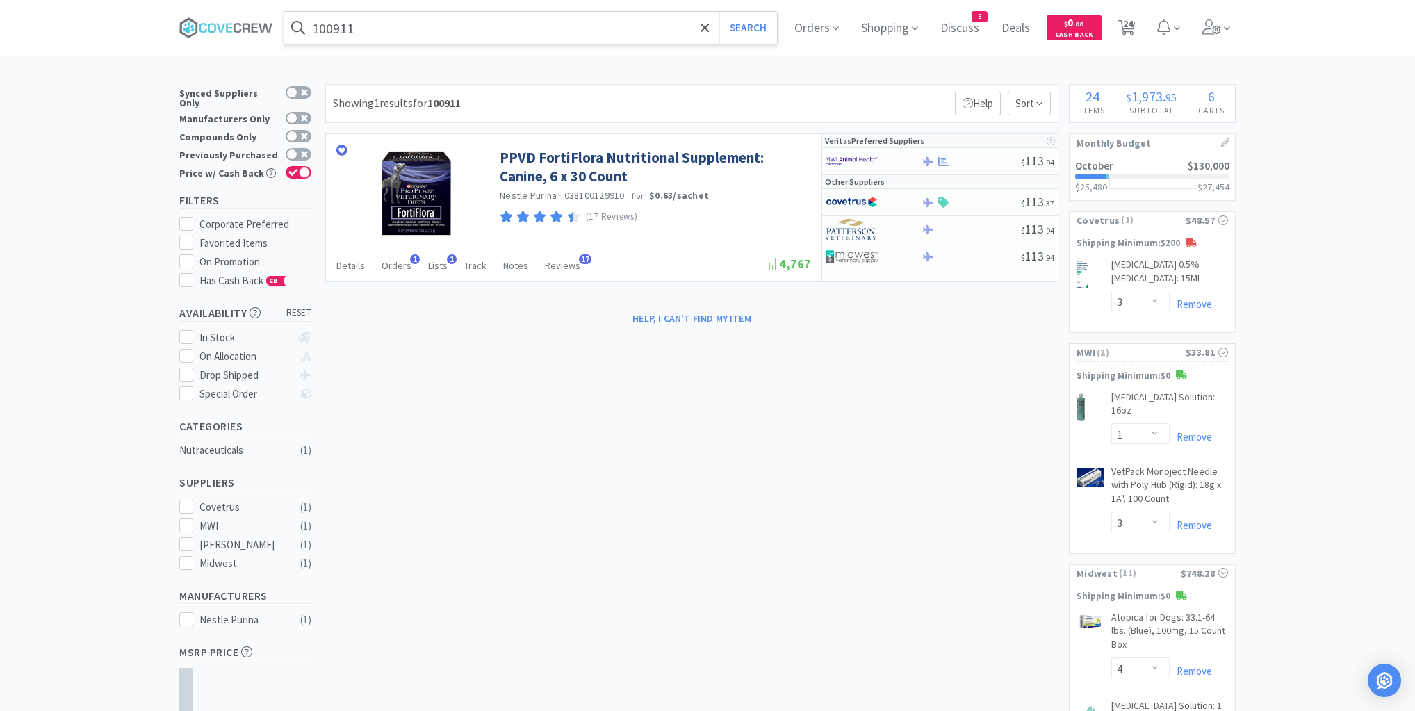
click at [547, 36] on input "100911" at bounding box center [530, 28] width 493 height 32
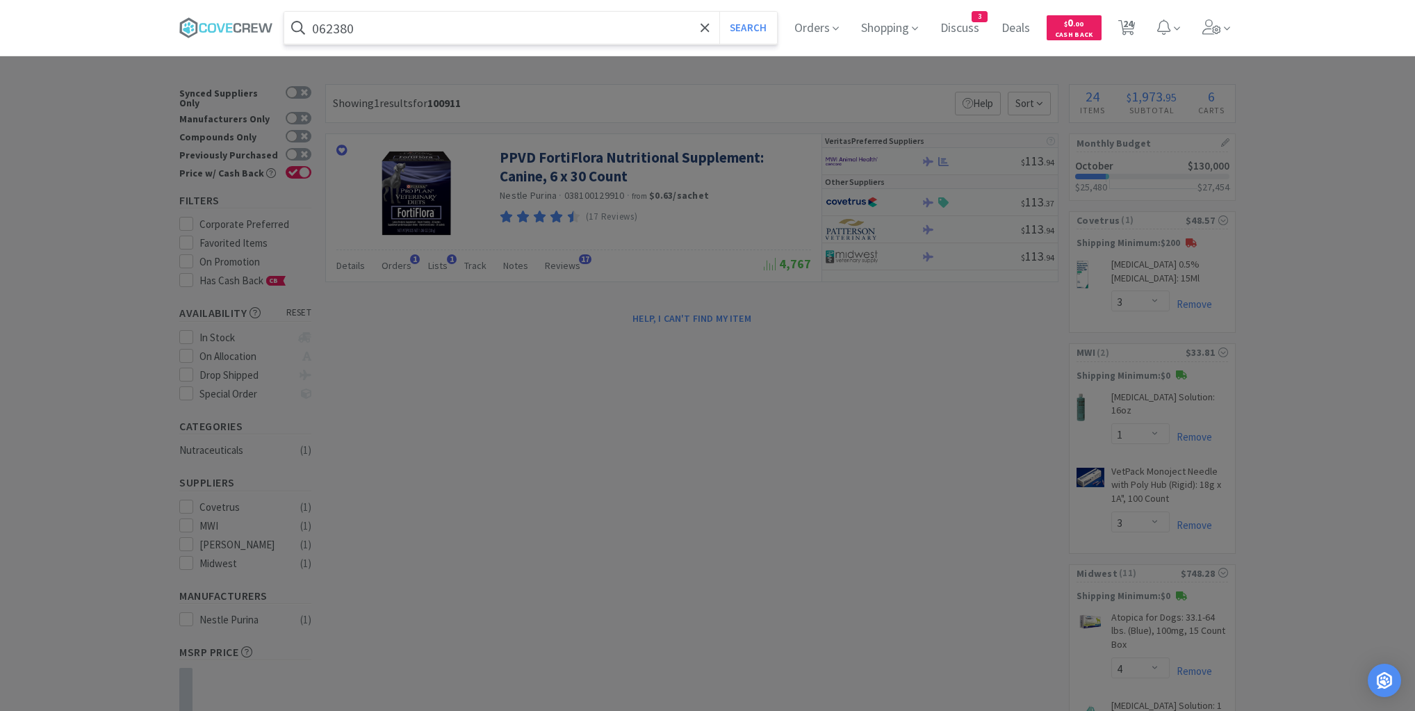
type input "062380"
click at [720, 12] on button "Search" at bounding box center [749, 28] width 58 height 32
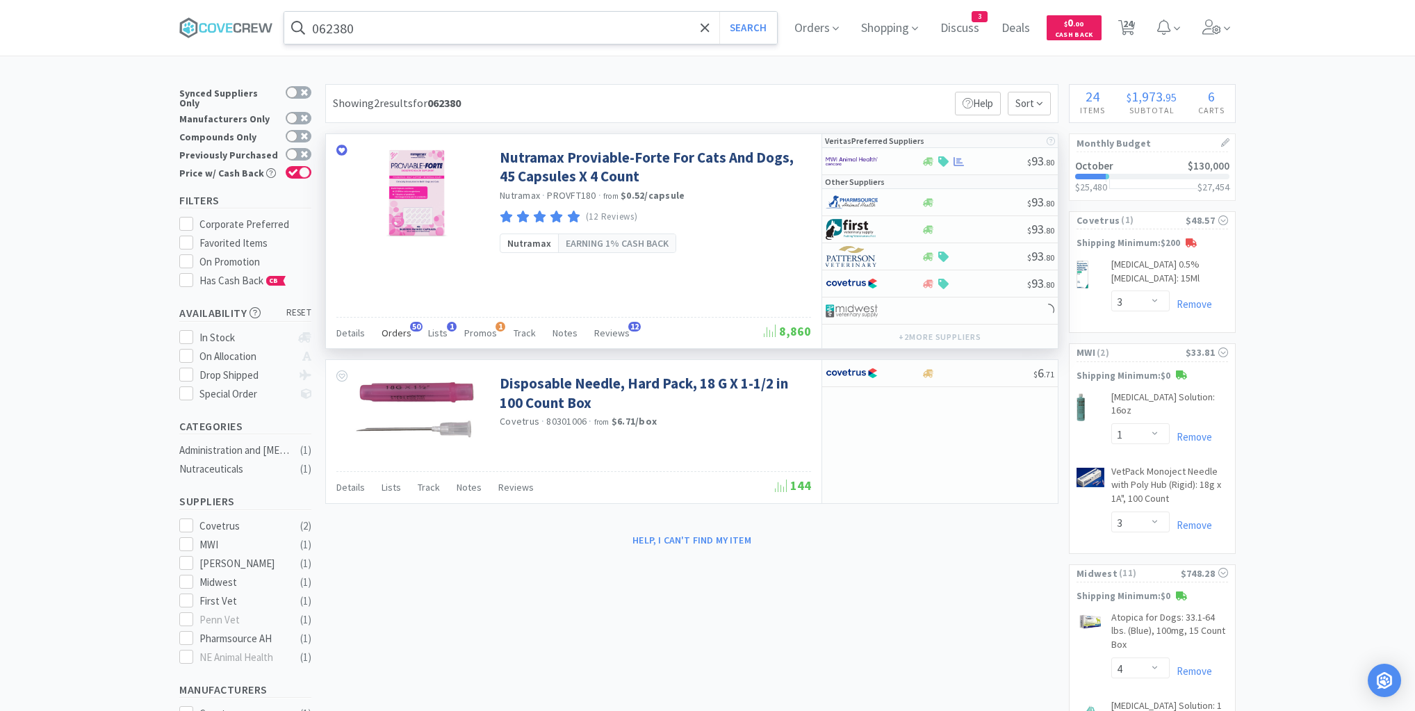
click at [396, 330] on span "Orders" at bounding box center [397, 333] width 30 height 13
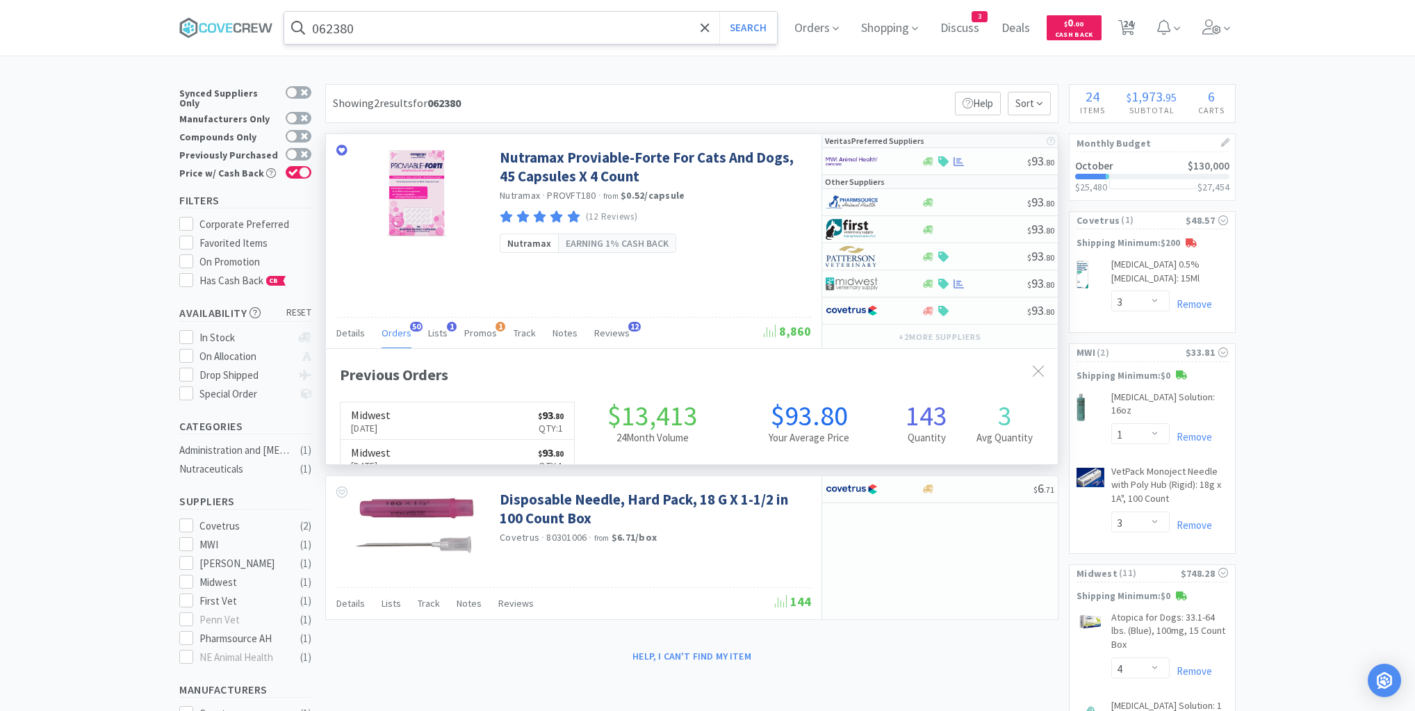
scroll to position [373, 732]
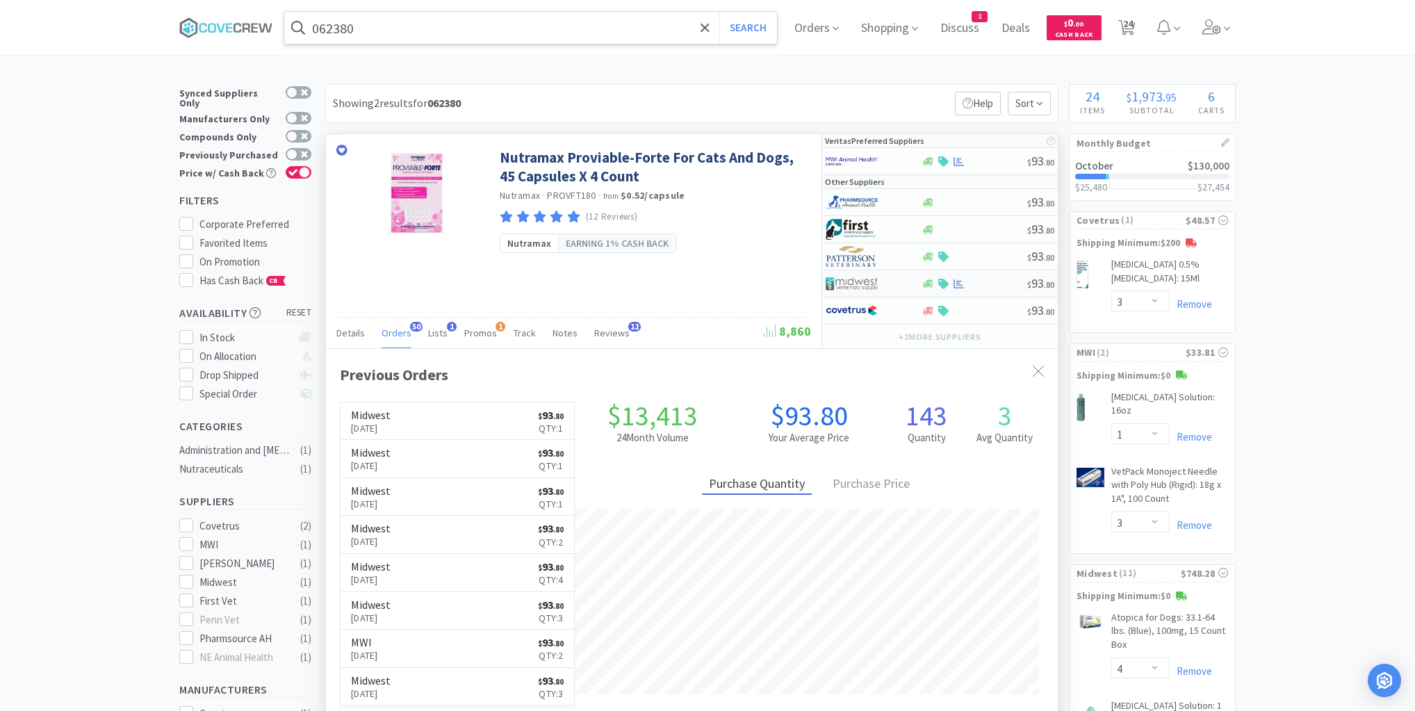
click at [979, 282] on div at bounding box center [974, 284] width 106 height 10
select select "1"
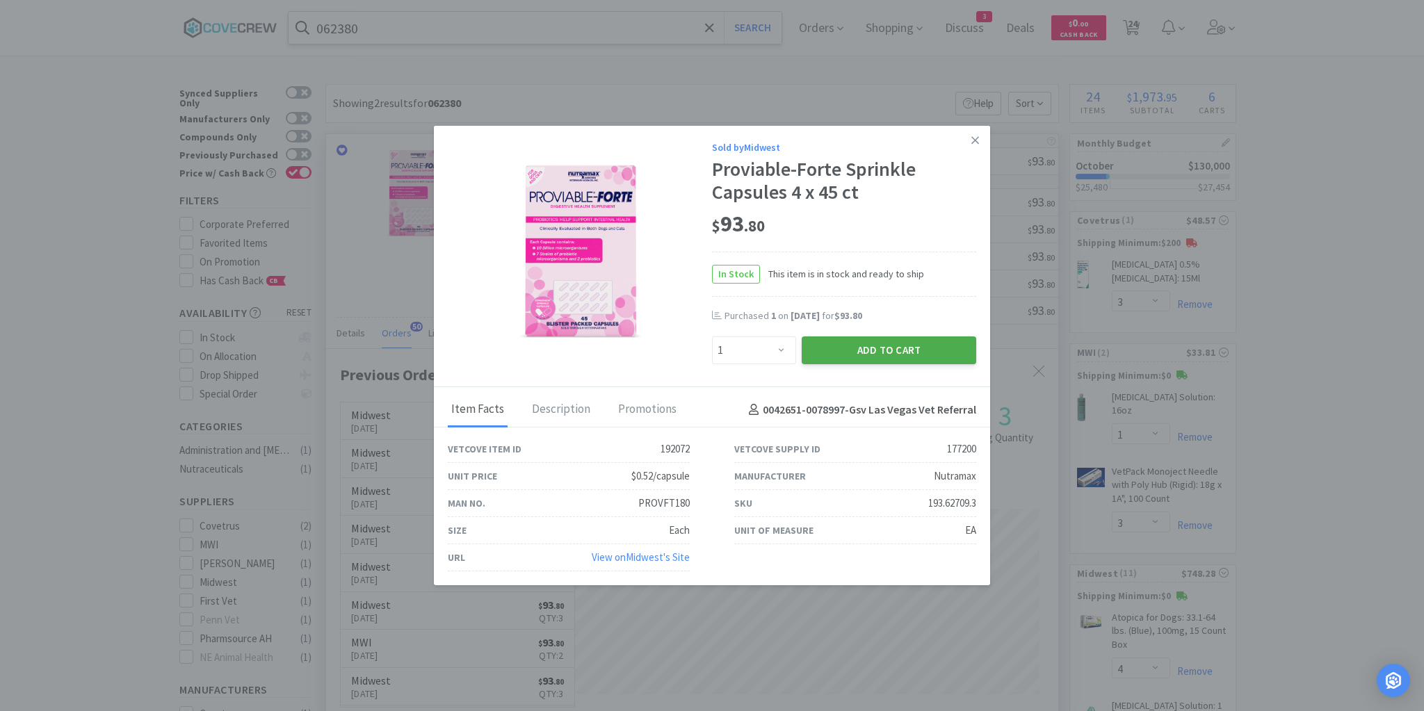
click at [903, 351] on button "Add to Cart" at bounding box center [889, 350] width 174 height 28
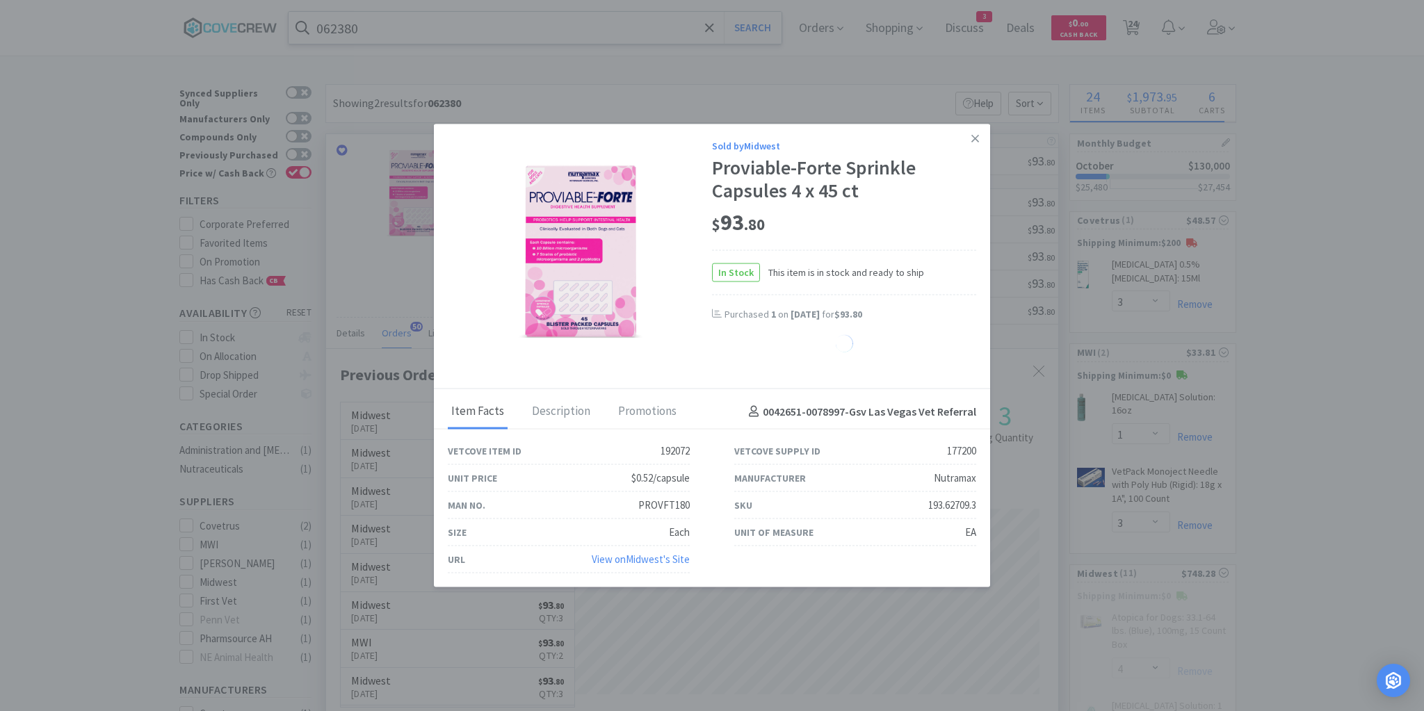
select select "1"
select select "6"
select select "2"
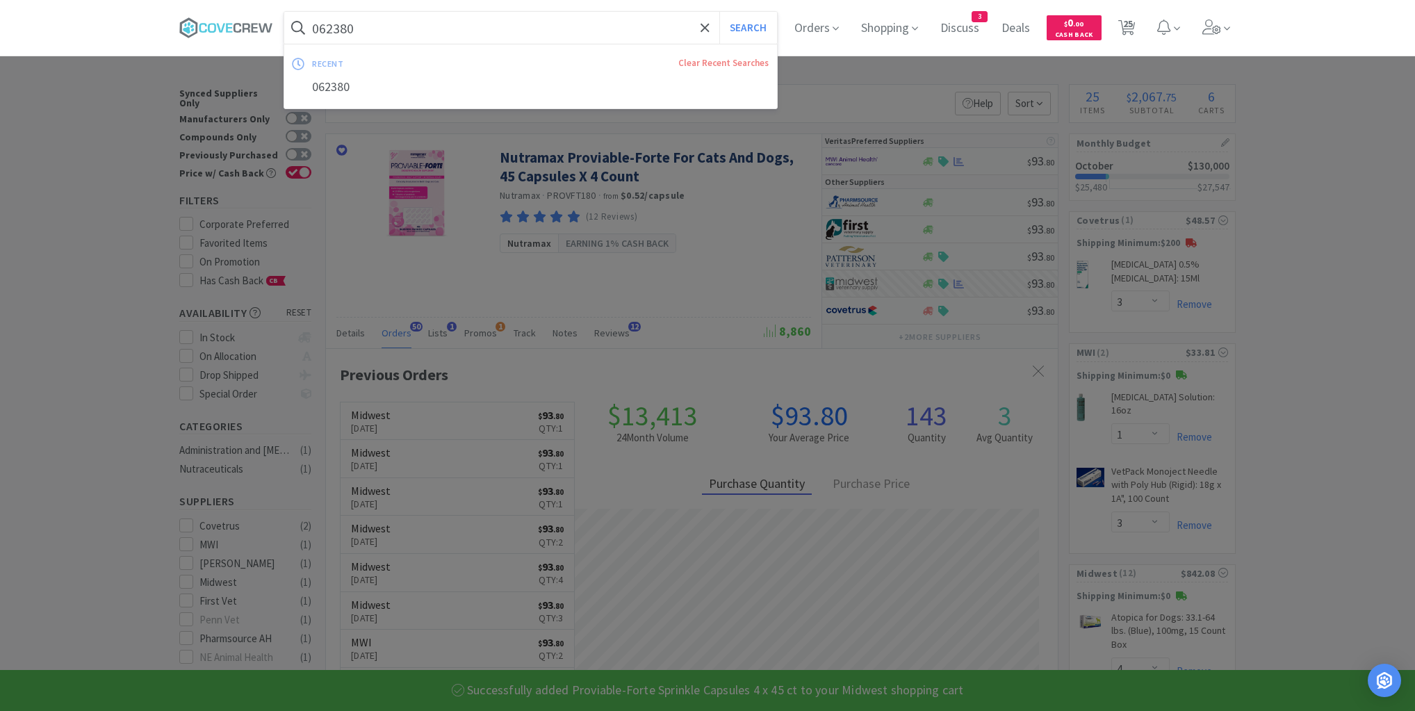
click at [619, 26] on input "062380" at bounding box center [530, 28] width 493 height 32
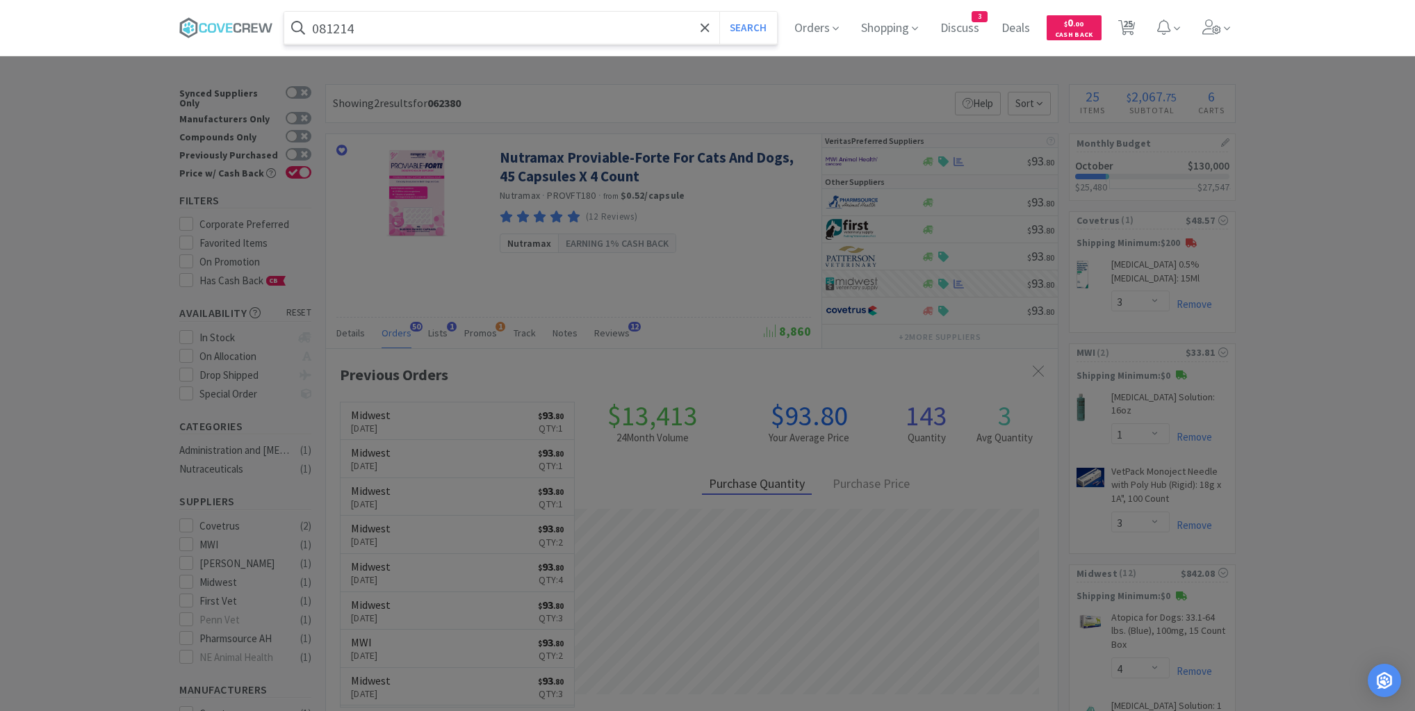
click at [720, 12] on button "Search" at bounding box center [749, 28] width 58 height 32
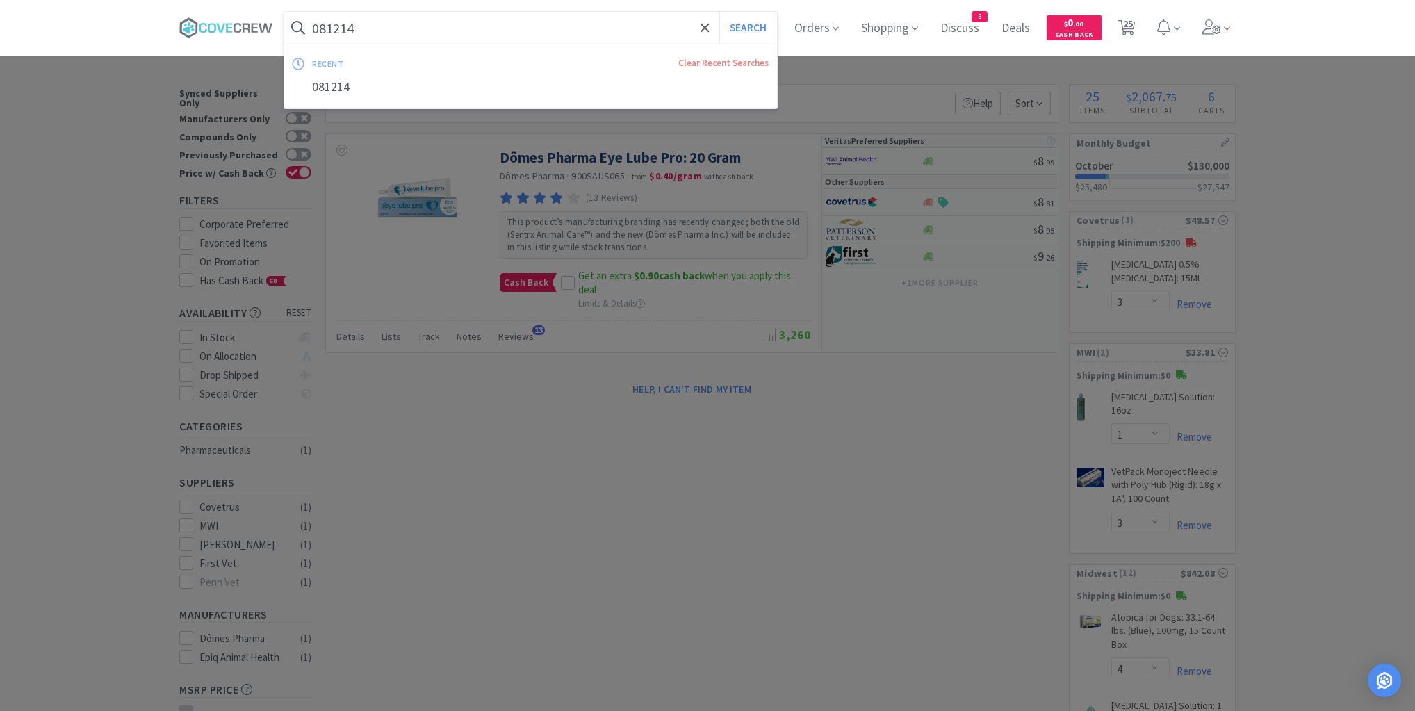
click at [478, 33] on input "081214" at bounding box center [530, 28] width 493 height 32
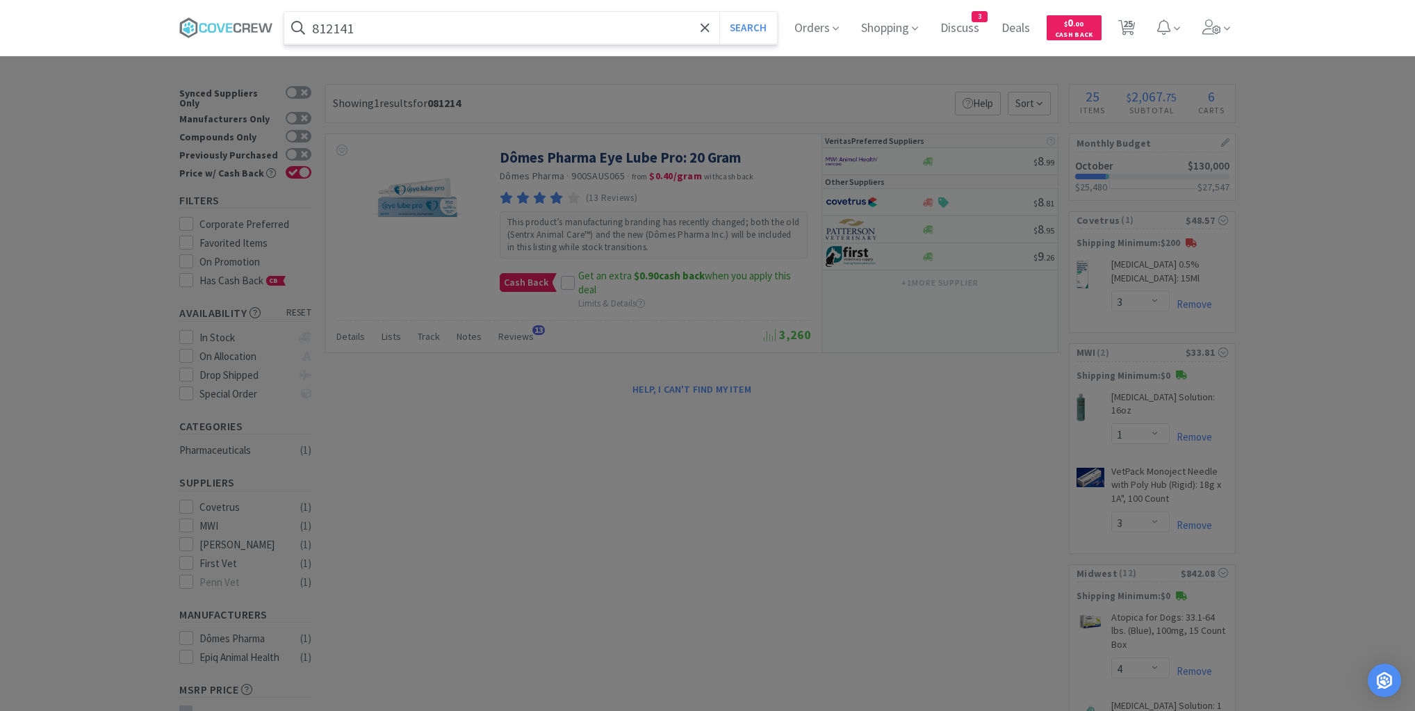
type input "812141"
click at [720, 12] on button "Search" at bounding box center [749, 28] width 58 height 32
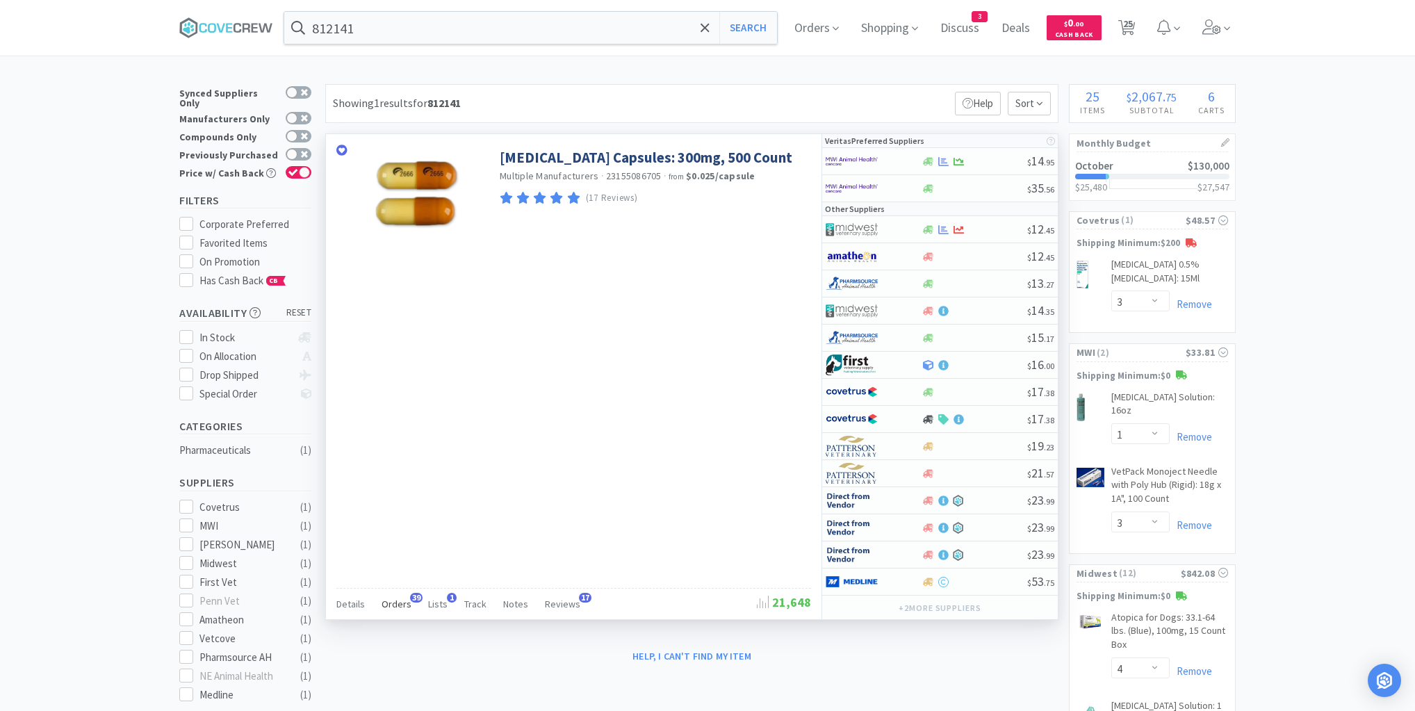
click at [394, 601] on span "Orders" at bounding box center [397, 604] width 30 height 13
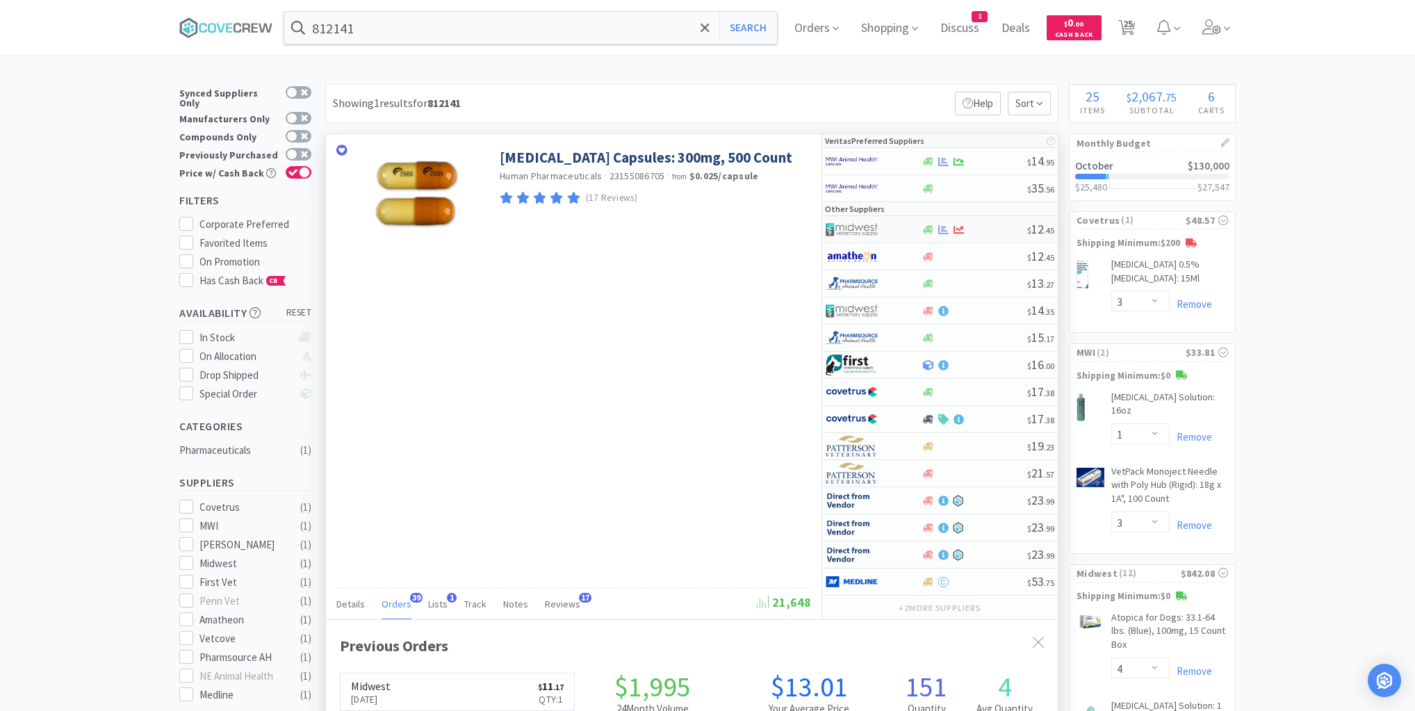
click at [991, 235] on div "$ 12 . 45" at bounding box center [940, 229] width 236 height 27
select select "1"
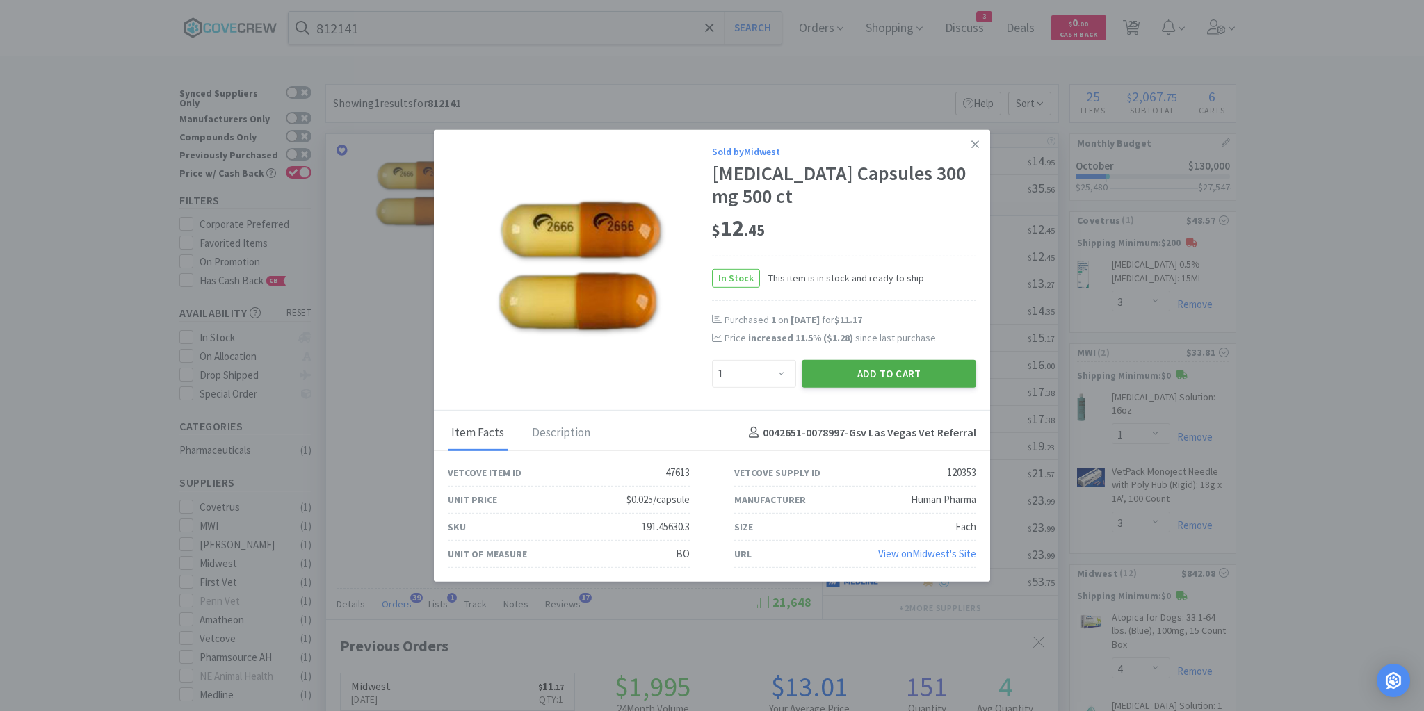
click at [909, 374] on button "Add to Cart" at bounding box center [889, 373] width 174 height 28
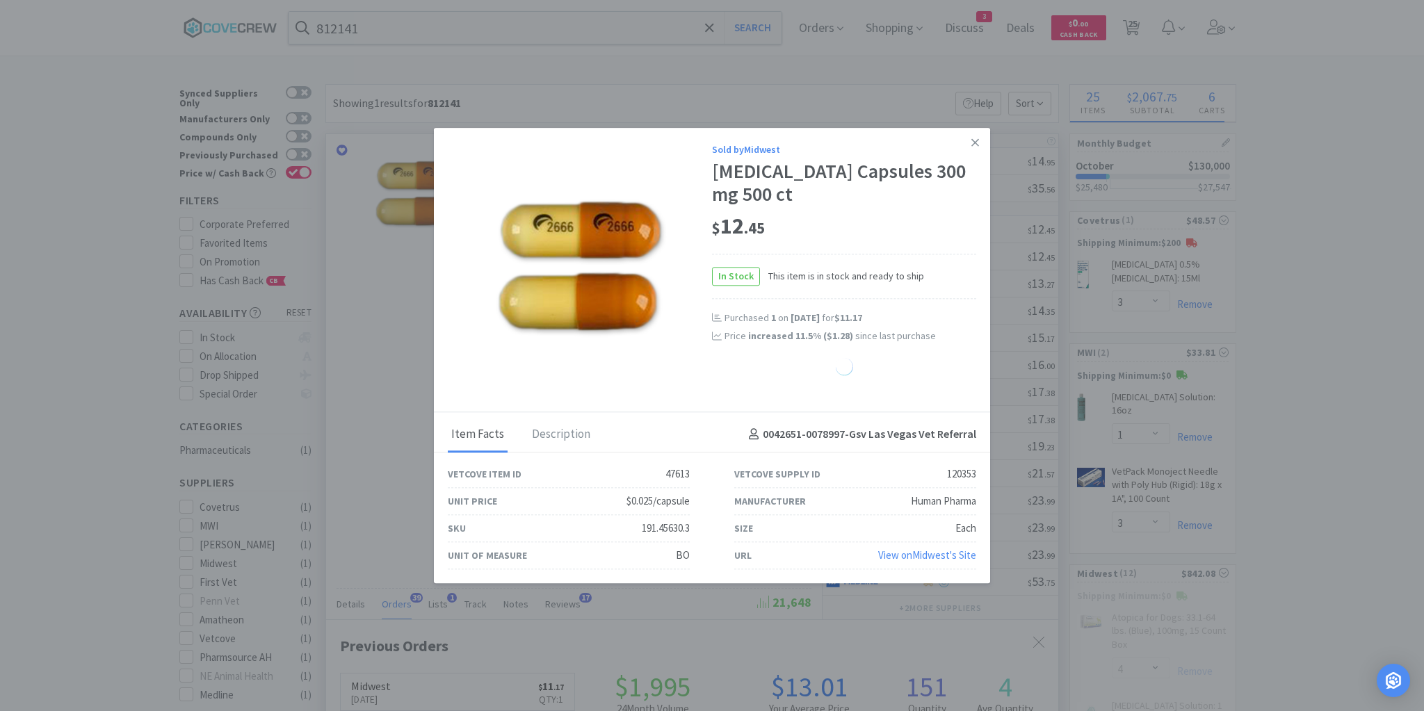
select select "1"
select select "8"
select select "10"
select select "20"
select select "3"
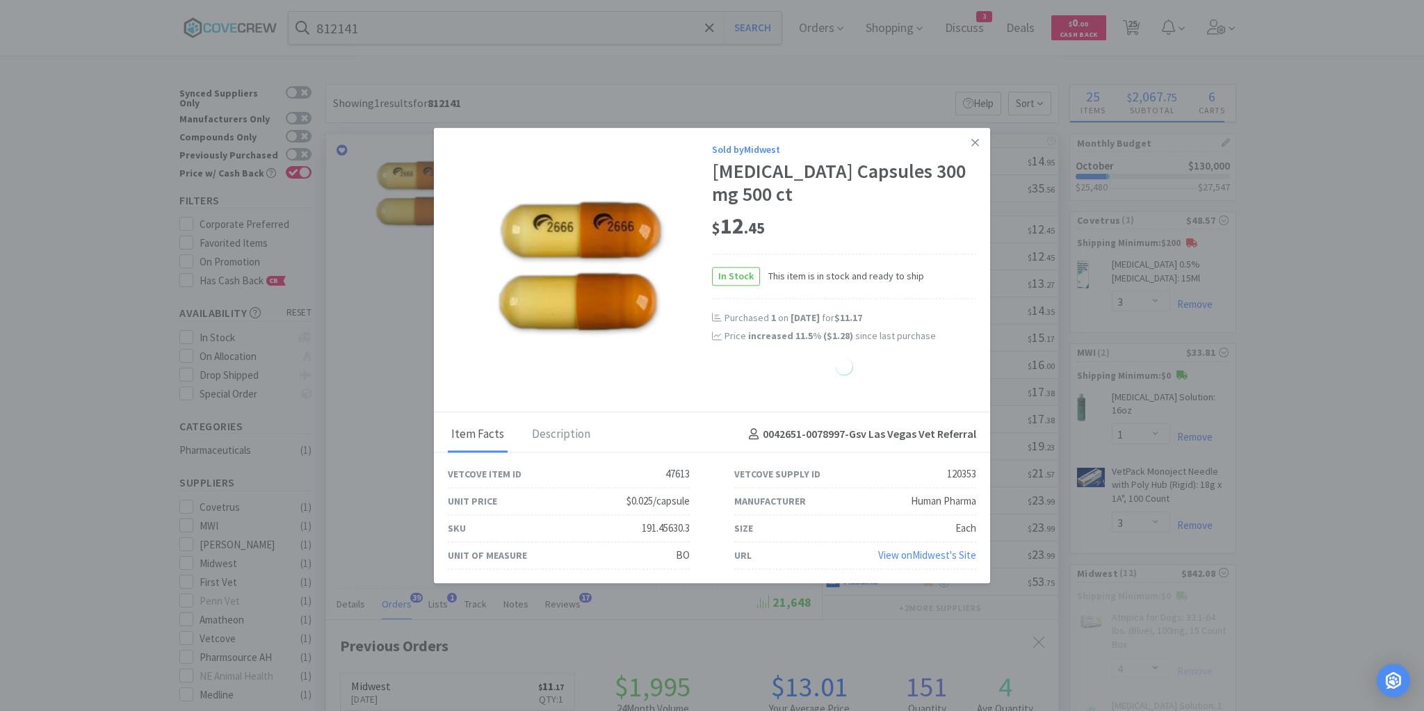
select select "1"
select select "6"
select select "2"
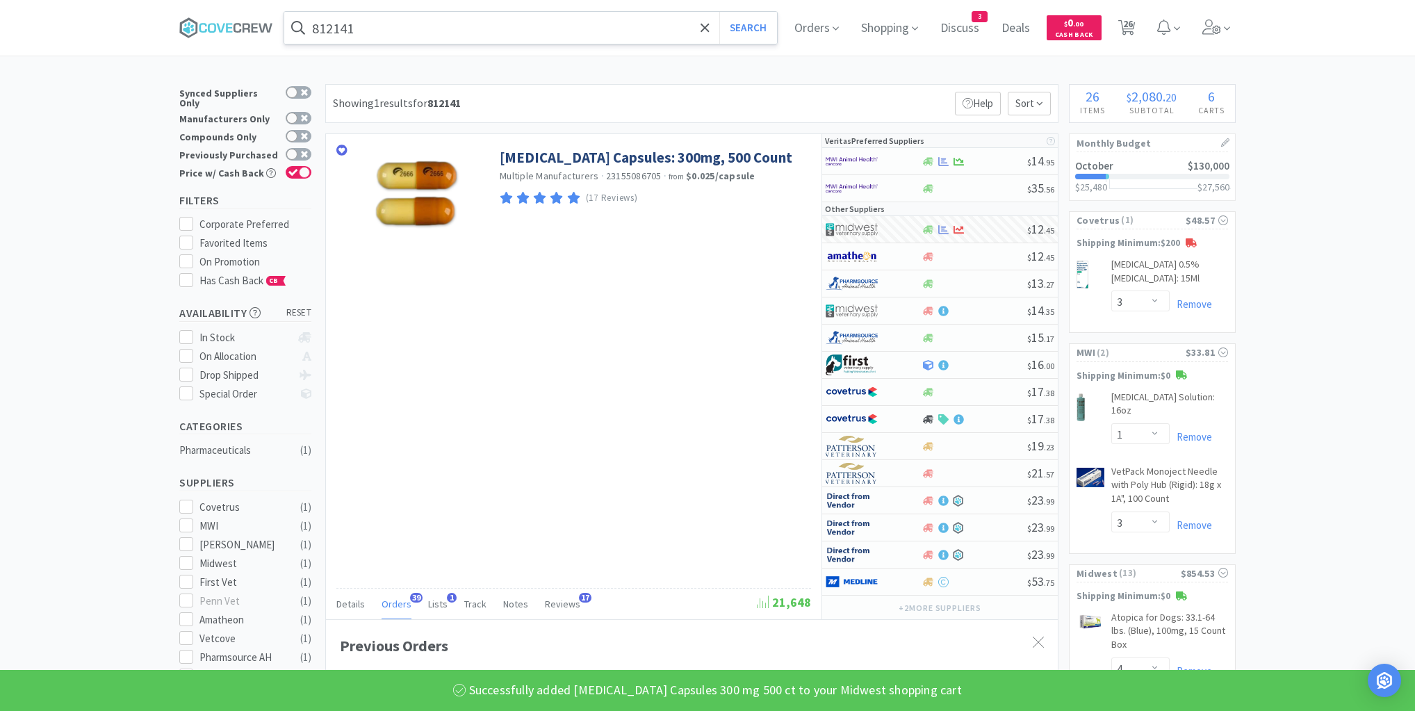
click at [640, 22] on input "812141" at bounding box center [530, 28] width 493 height 32
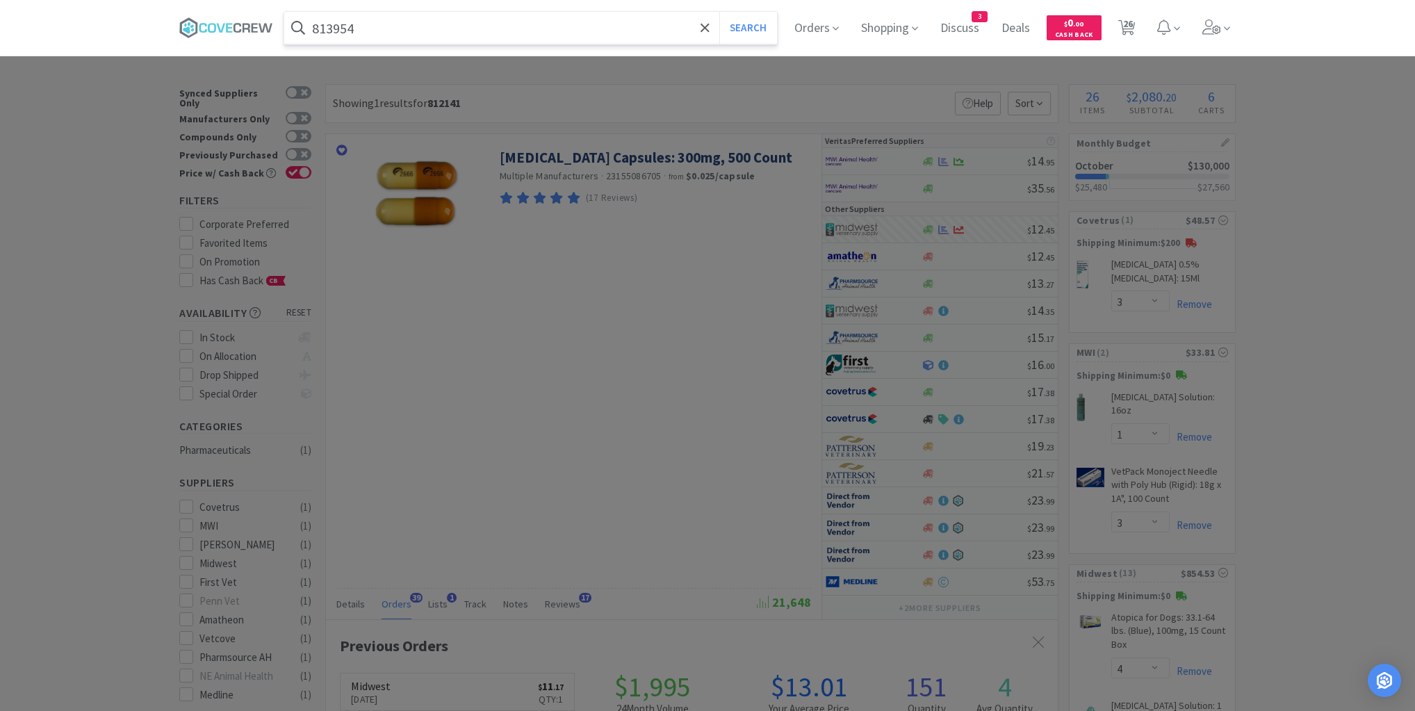
type input "813954"
click at [720, 12] on button "Search" at bounding box center [749, 28] width 58 height 32
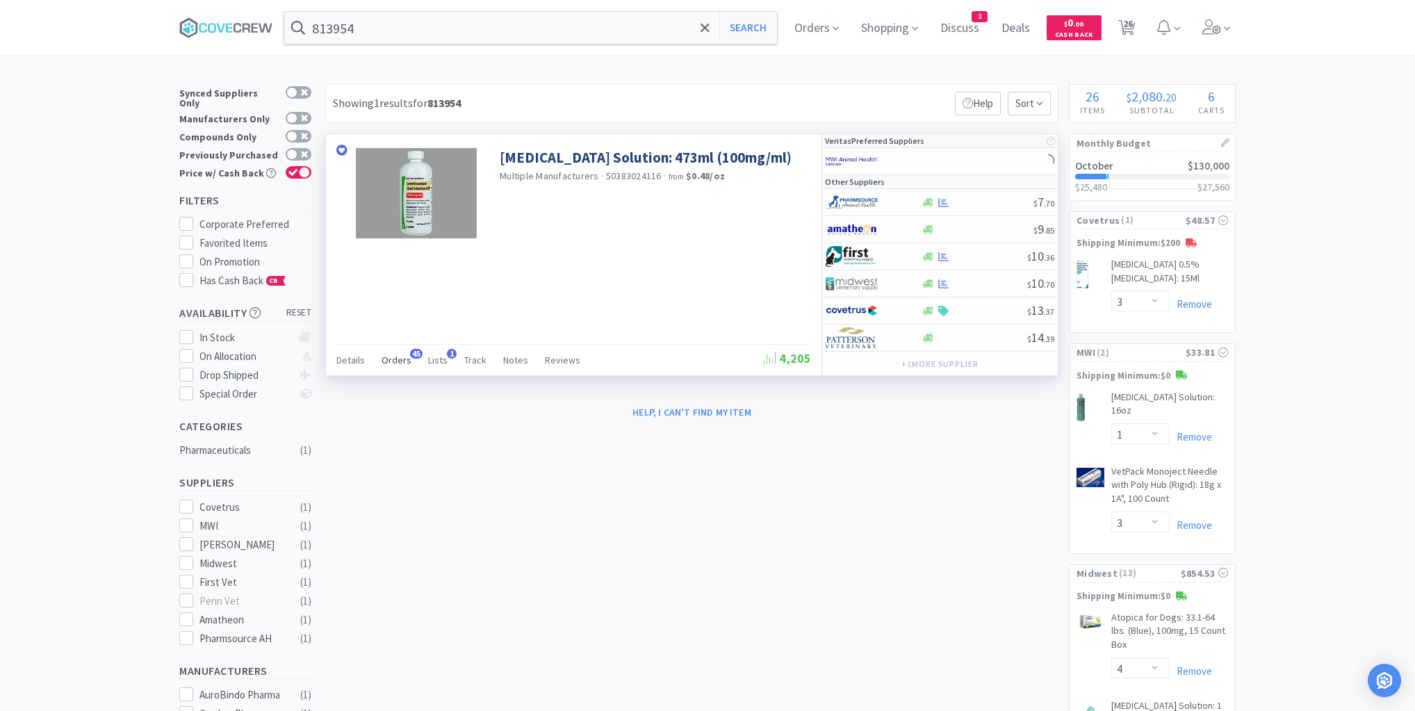
click at [399, 357] on span "Orders" at bounding box center [397, 360] width 30 height 13
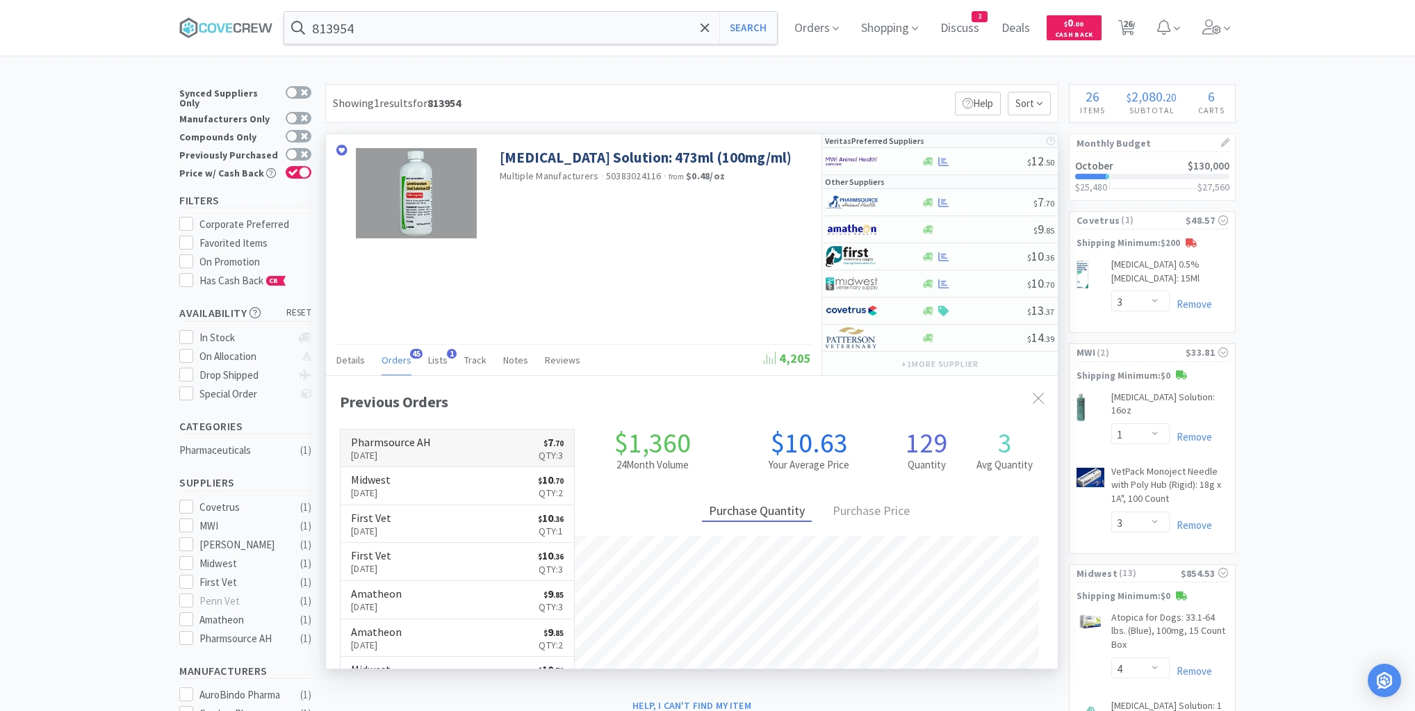
scroll to position [373, 732]
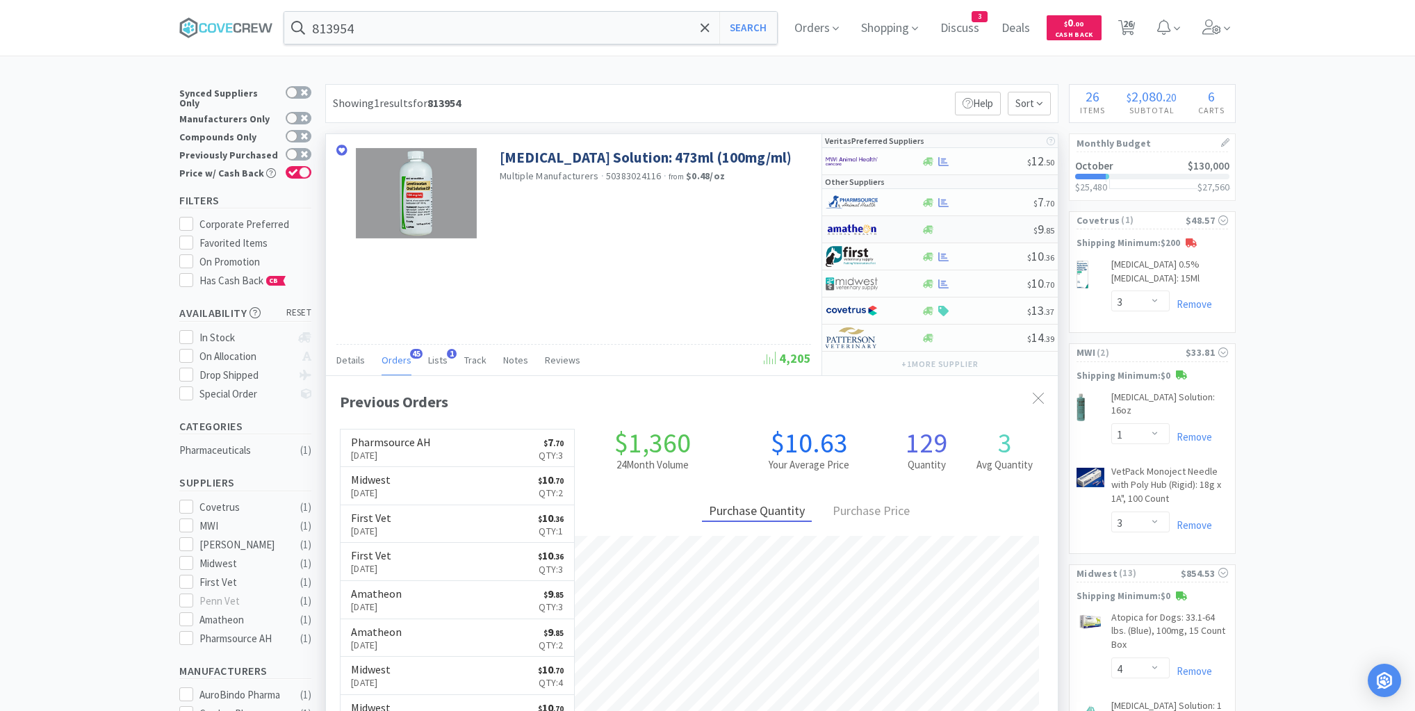
click at [985, 227] on div at bounding box center [977, 230] width 113 height 10
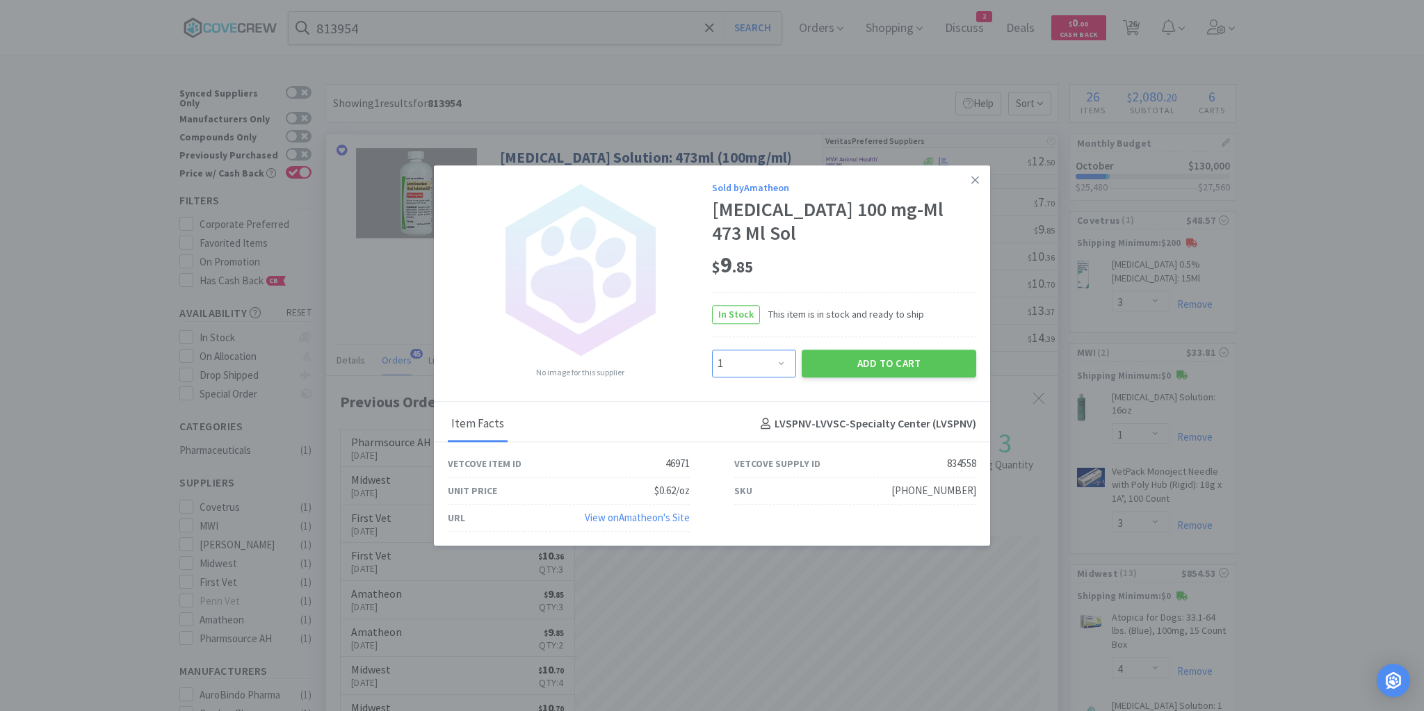
click at [783, 364] on select "Enter Quantity 1 2 3 4 5 6 7 8 9 10 11 12 13 14 15 16 17 18 19 20 Enter Quantity" at bounding box center [754, 364] width 84 height 28
select select "2"
click at [712, 350] on select "Enter Quantity 1 2 3 4 5 6 7 8 9 10 11 12 13 14 15 16 17 18 19 20 Enter Quantity" at bounding box center [754, 364] width 84 height 28
click at [865, 359] on button "Add to Cart" at bounding box center [889, 364] width 174 height 28
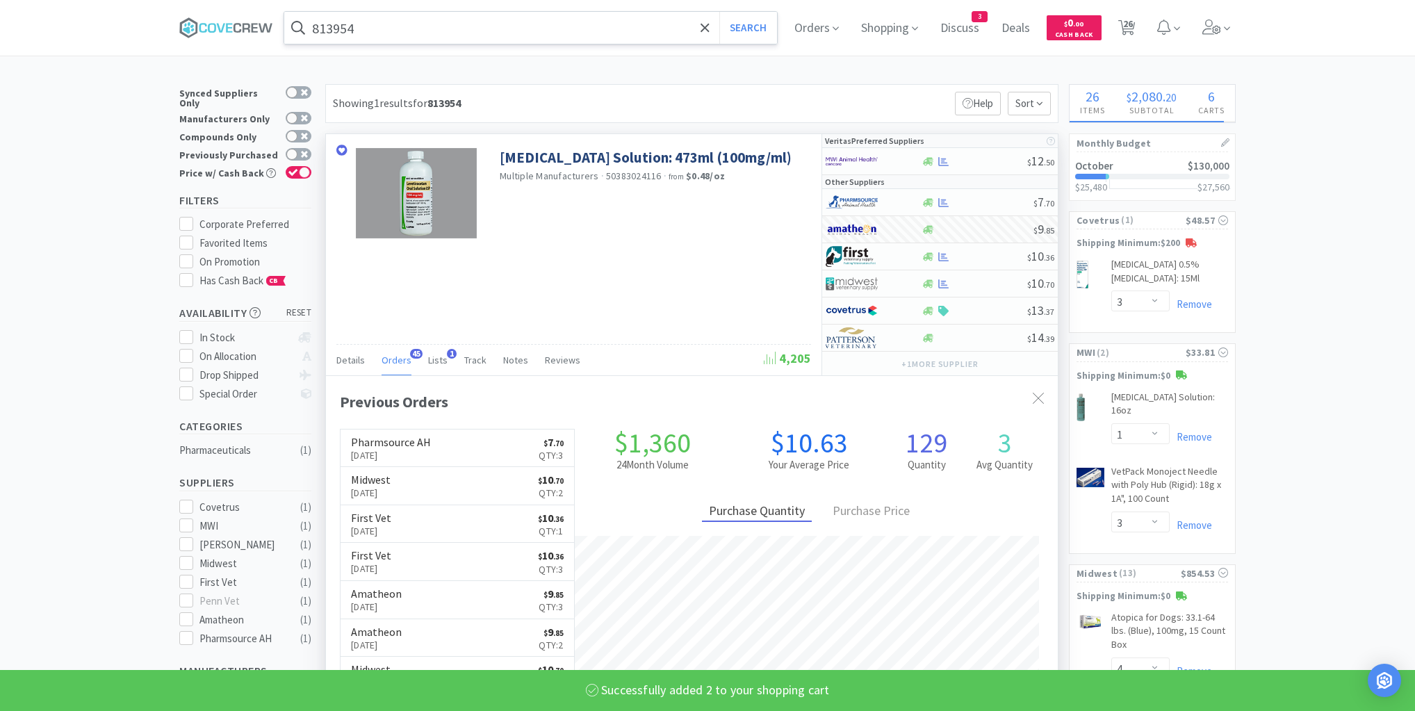
select select "2"
drag, startPoint x: 650, startPoint y: 26, endPoint x: 652, endPoint y: 33, distance: 7.3
click at [650, 27] on input "813954" at bounding box center [530, 28] width 493 height 32
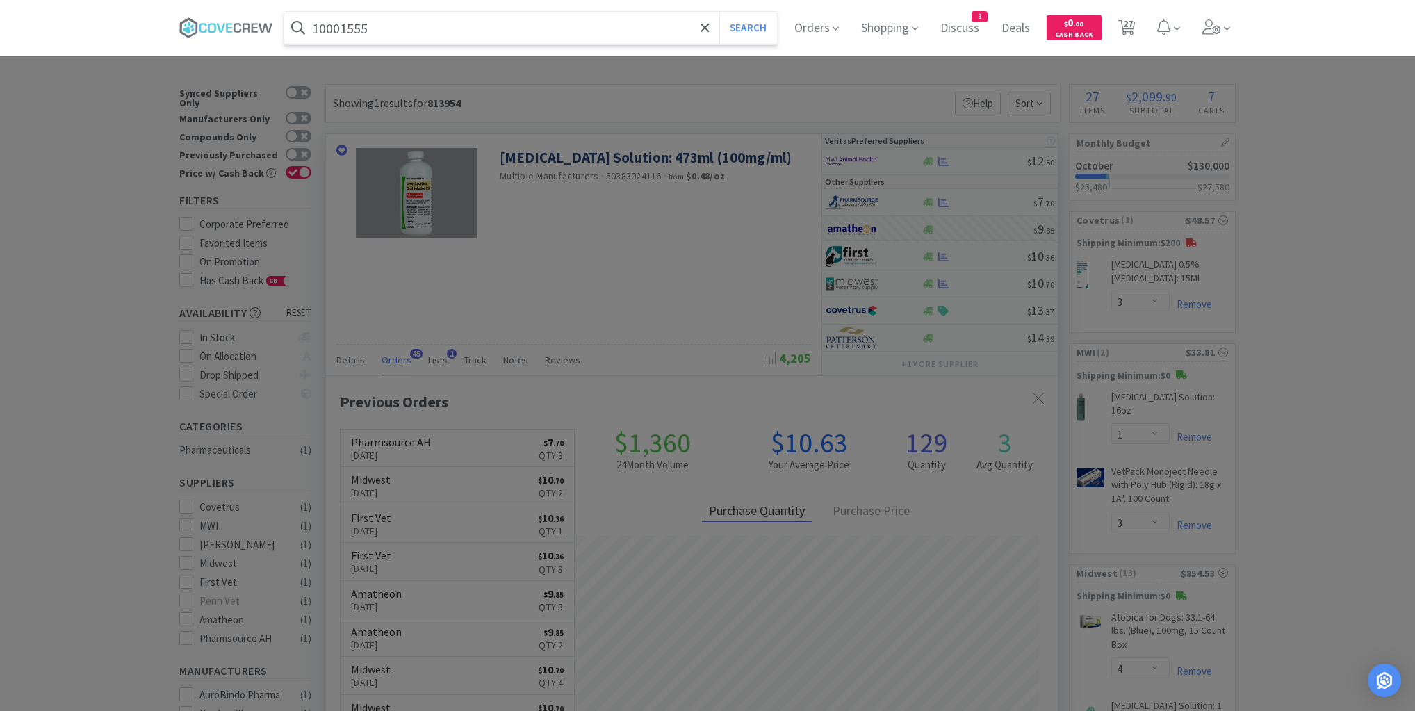
type input "10001555"
click at [720, 12] on button "Search" at bounding box center [749, 28] width 58 height 32
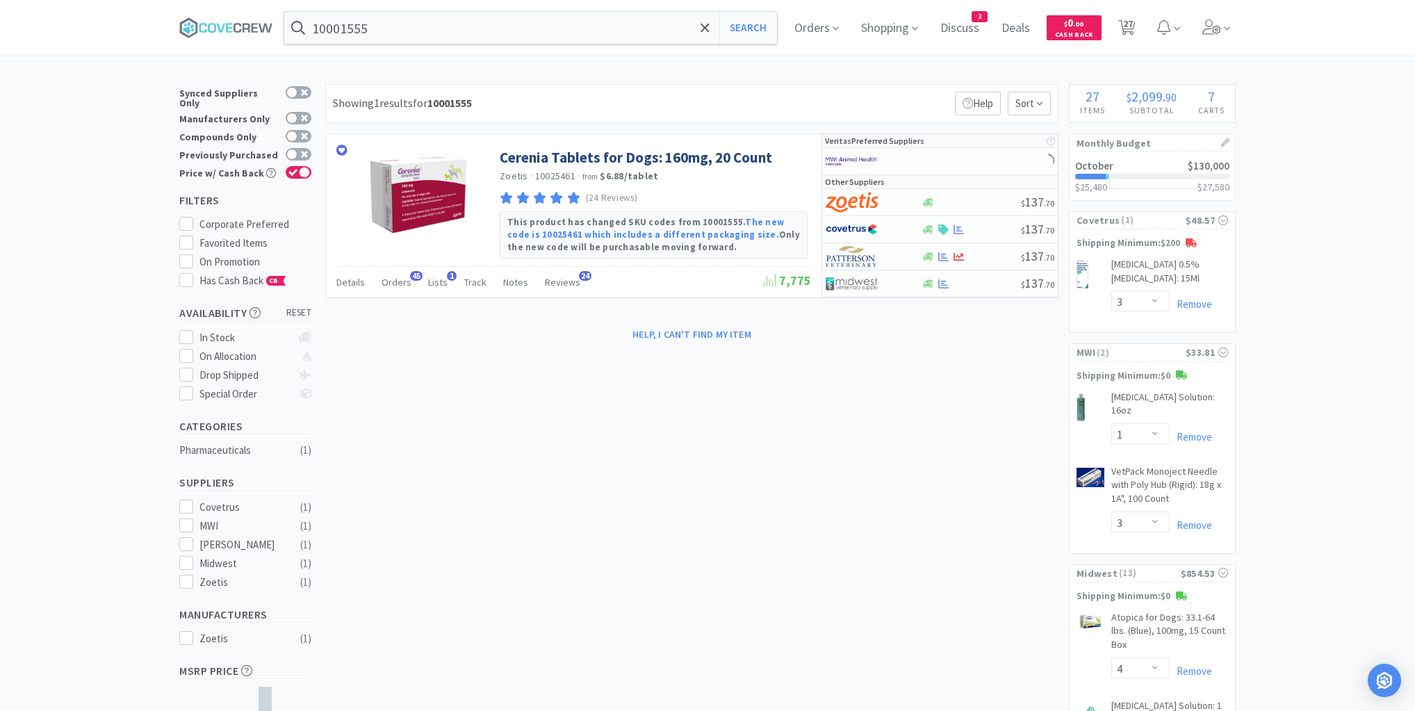
click at [394, 282] on span "Orders" at bounding box center [397, 282] width 30 height 13
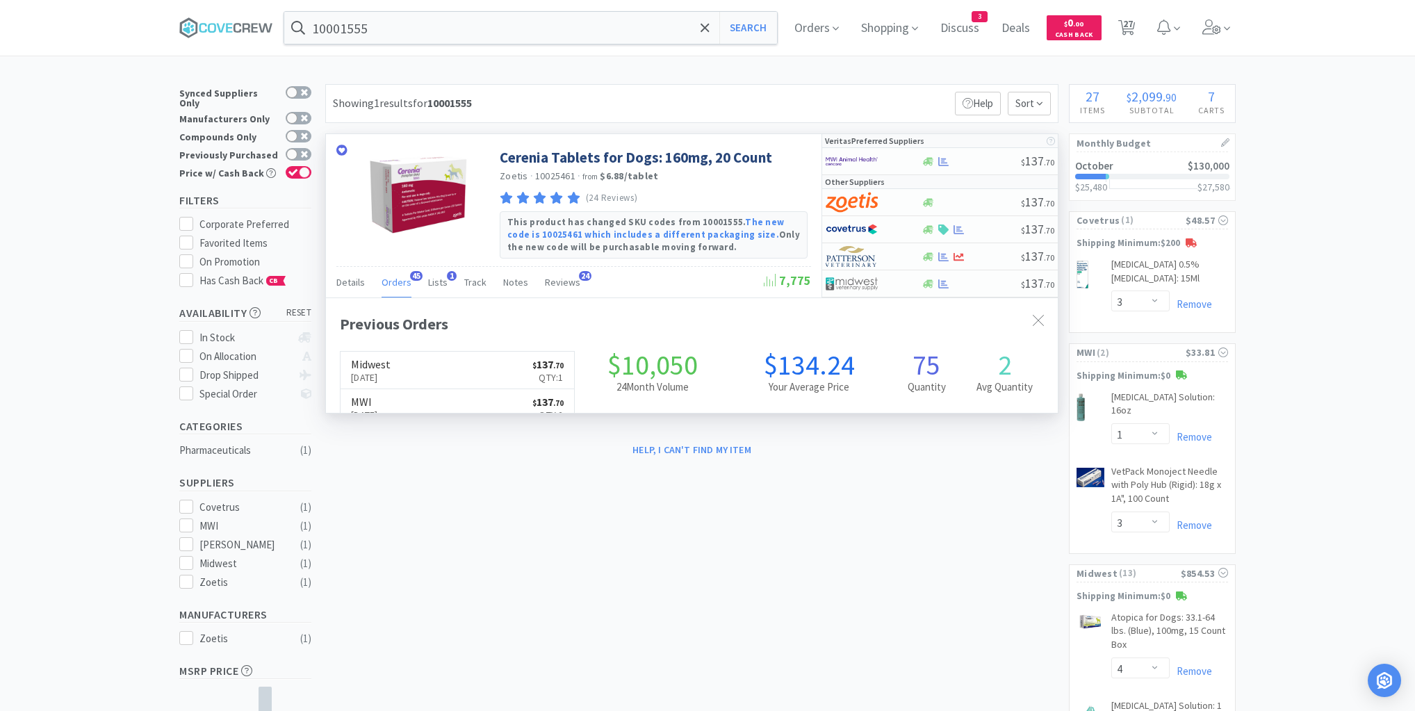
scroll to position [373, 732]
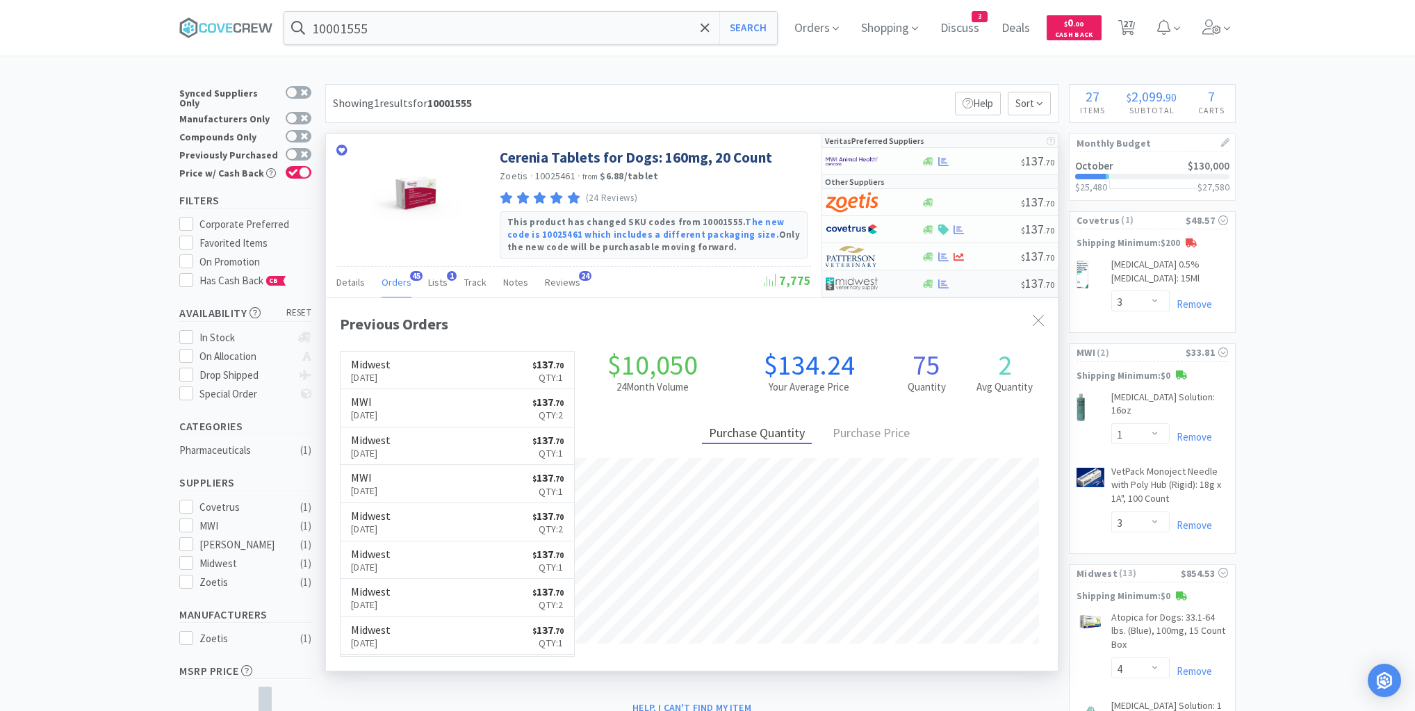
click at [982, 285] on div at bounding box center [971, 284] width 100 height 10
select select "1"
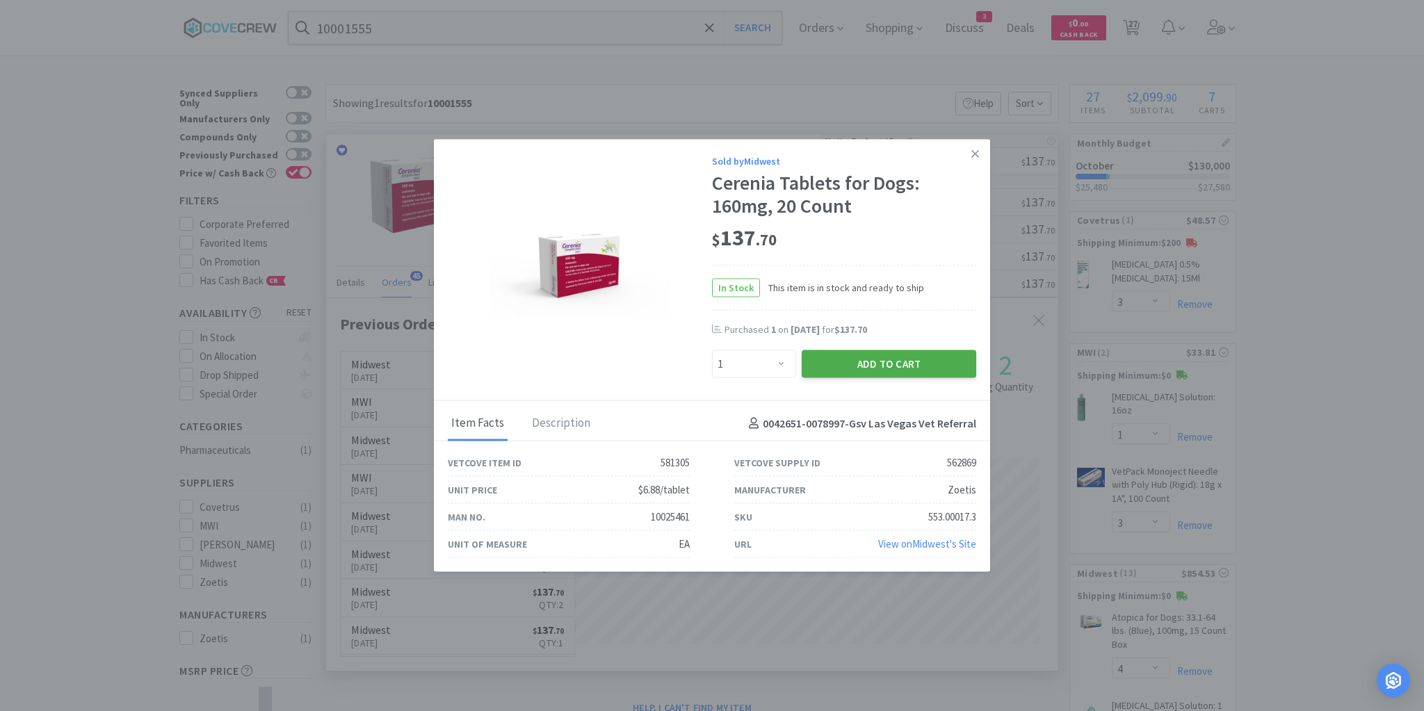
click at [904, 361] on button "Add to Cart" at bounding box center [889, 364] width 174 height 28
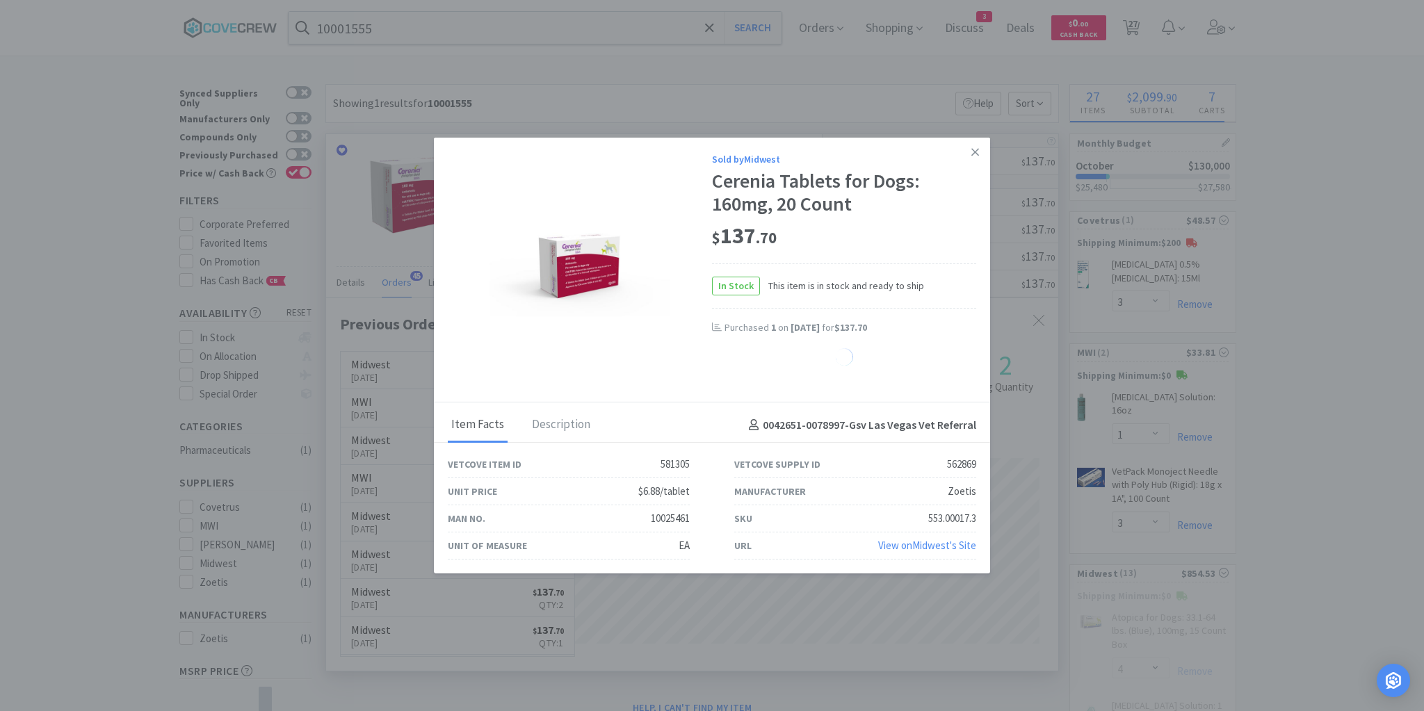
select select "1"
select select "3"
select select "1"
select select "8"
select select "10"
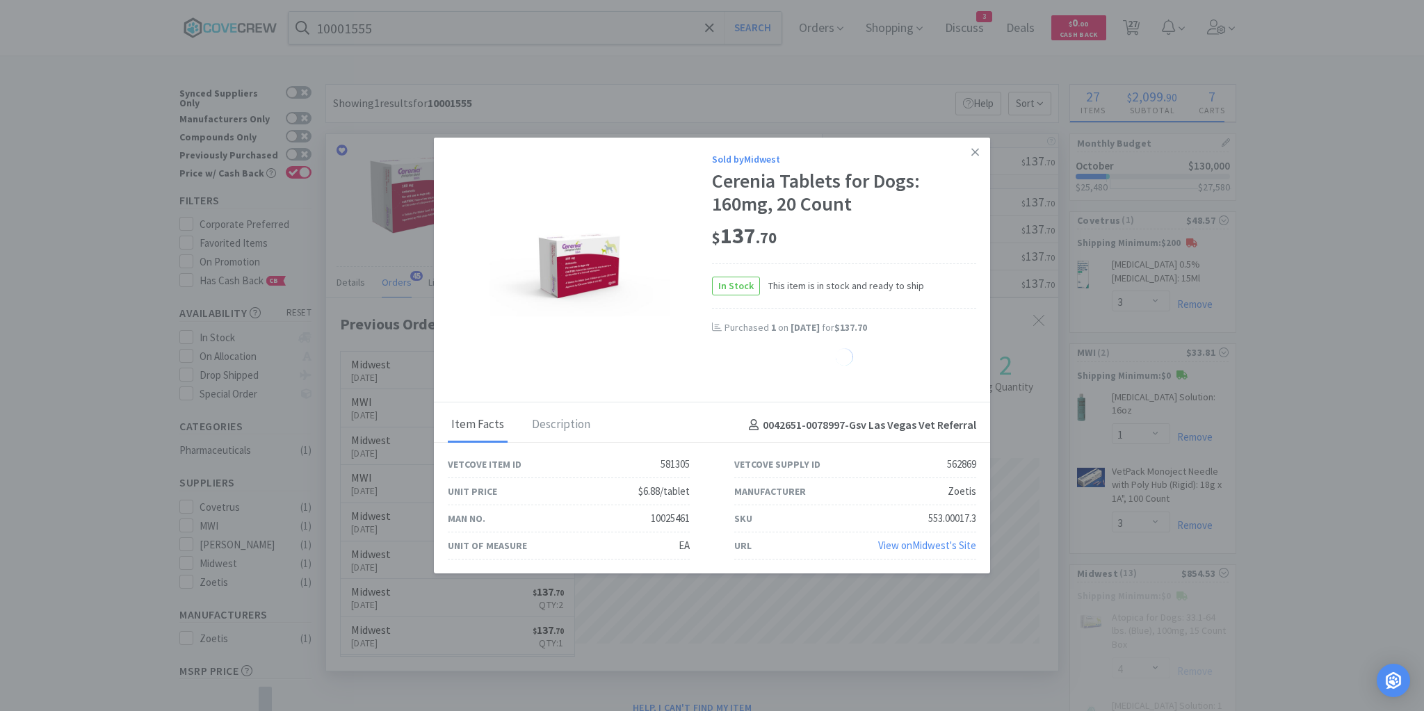
select select "20"
select select "3"
select select "1"
select select "6"
select select "2"
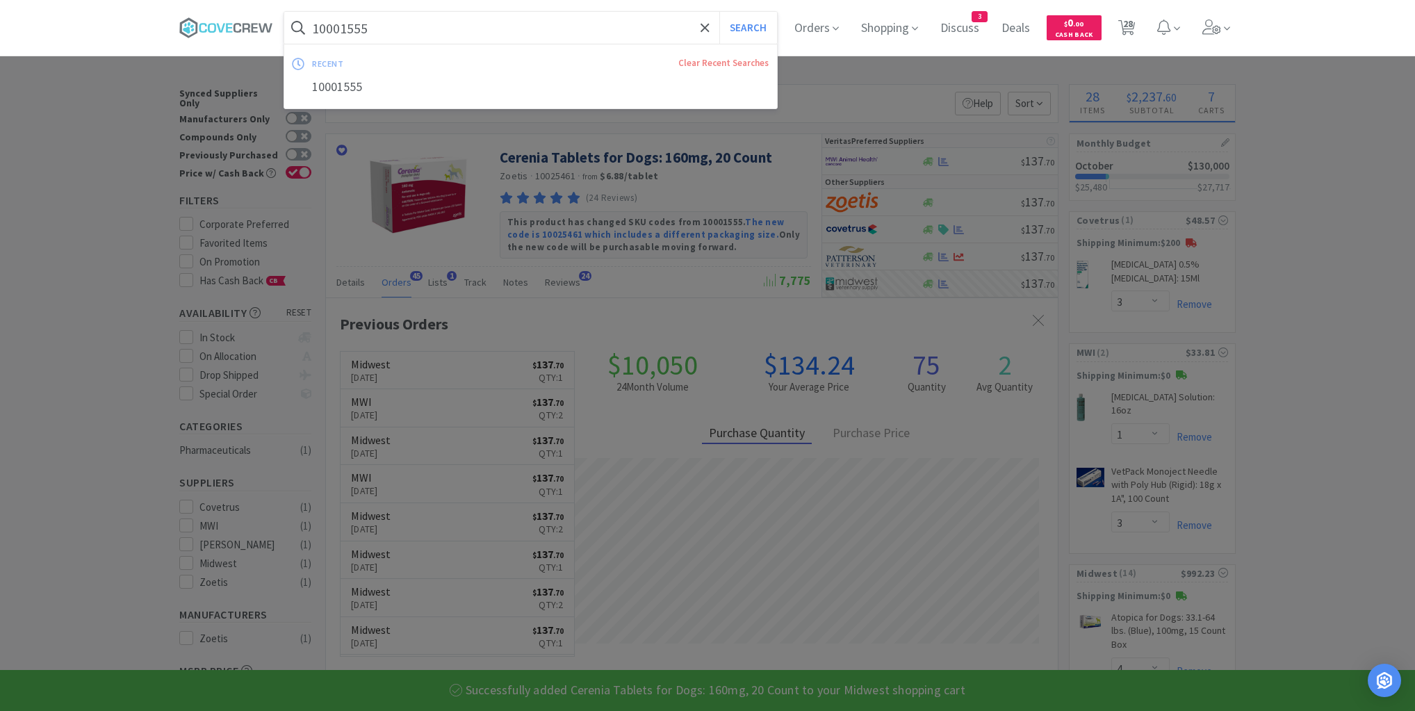
drag, startPoint x: 553, startPoint y: 31, endPoint x: 567, endPoint y: 41, distance: 16.8
click at [555, 32] on input "10001555" at bounding box center [530, 28] width 493 height 32
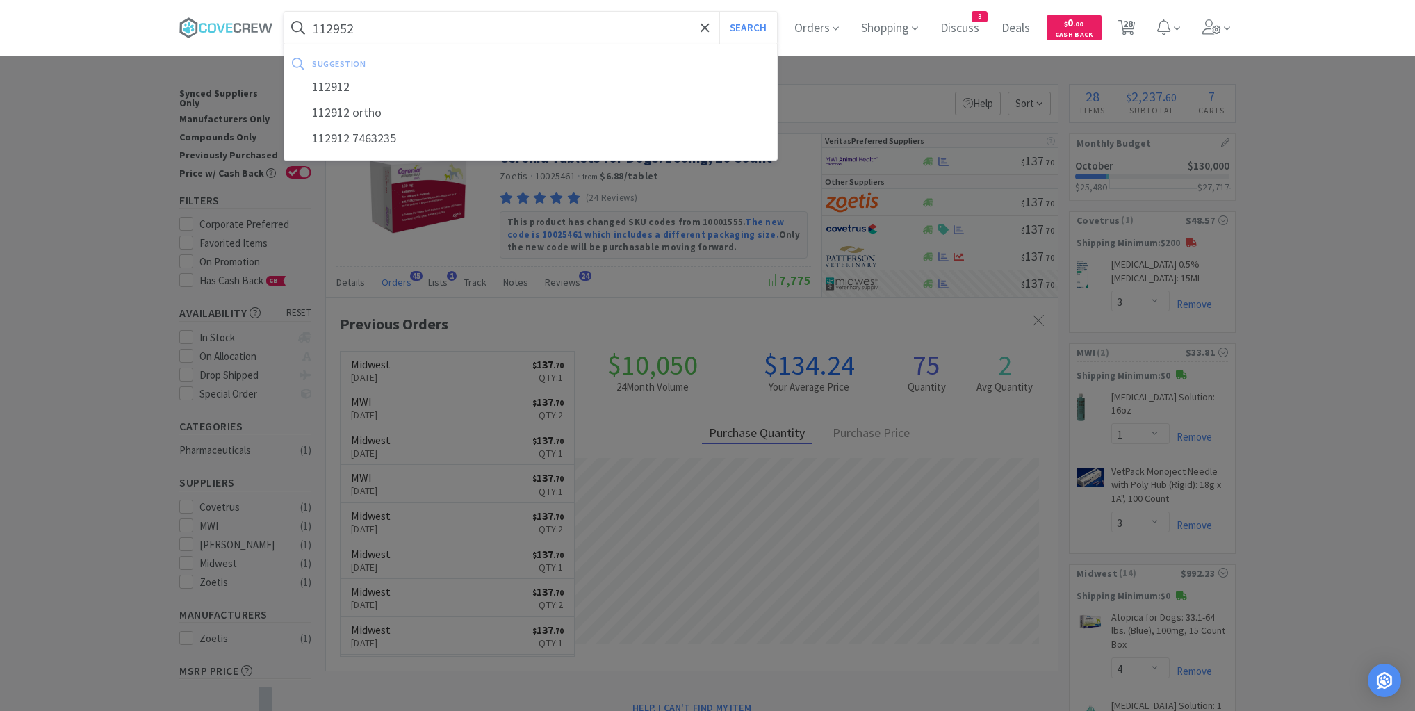
type input "112952"
click at [720, 12] on button "Search" at bounding box center [749, 28] width 58 height 32
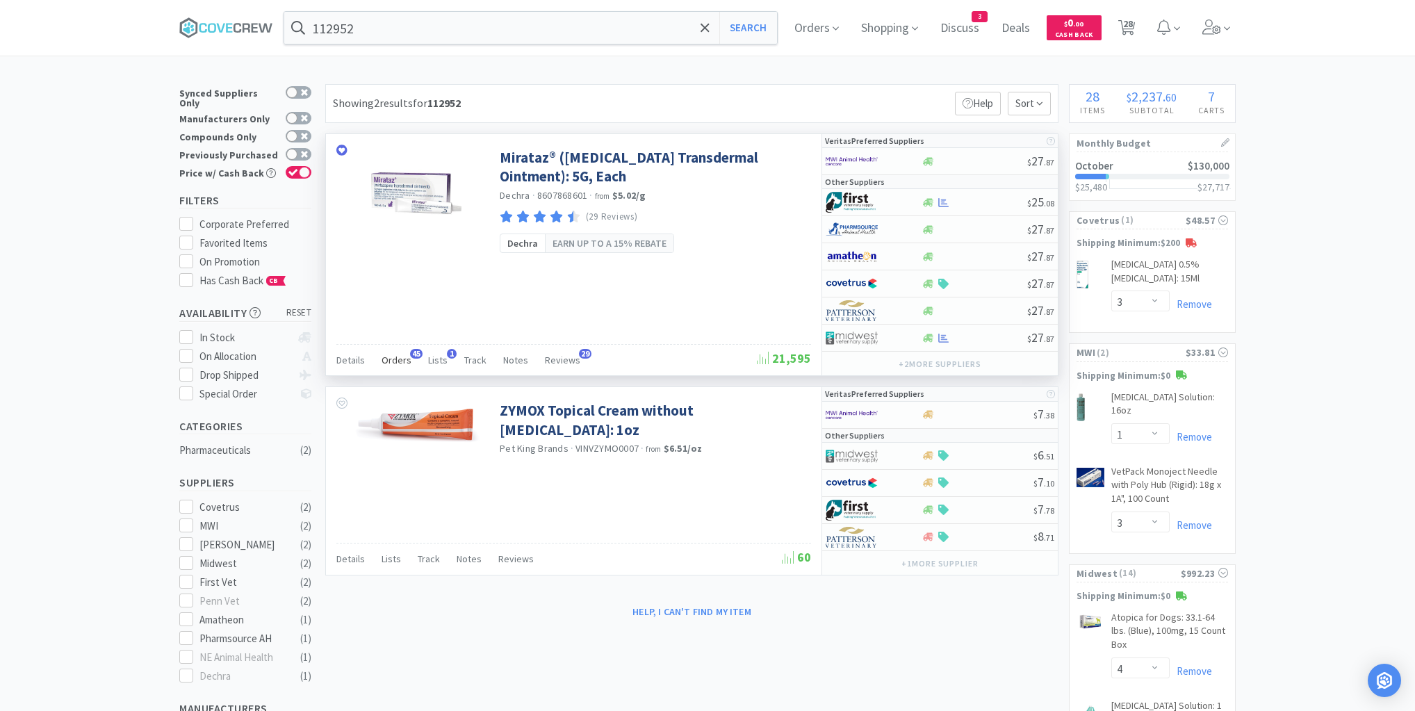
click at [400, 358] on span "Orders" at bounding box center [397, 360] width 30 height 13
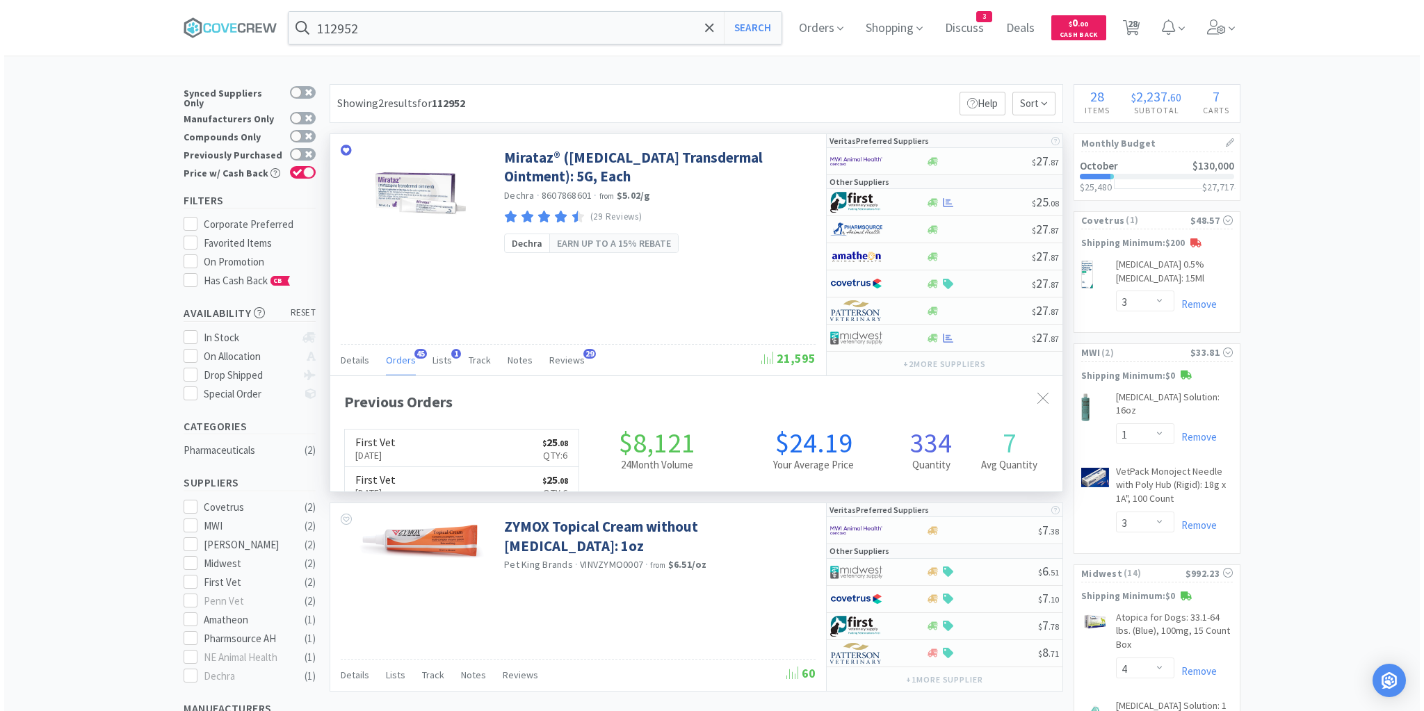
scroll to position [373, 732]
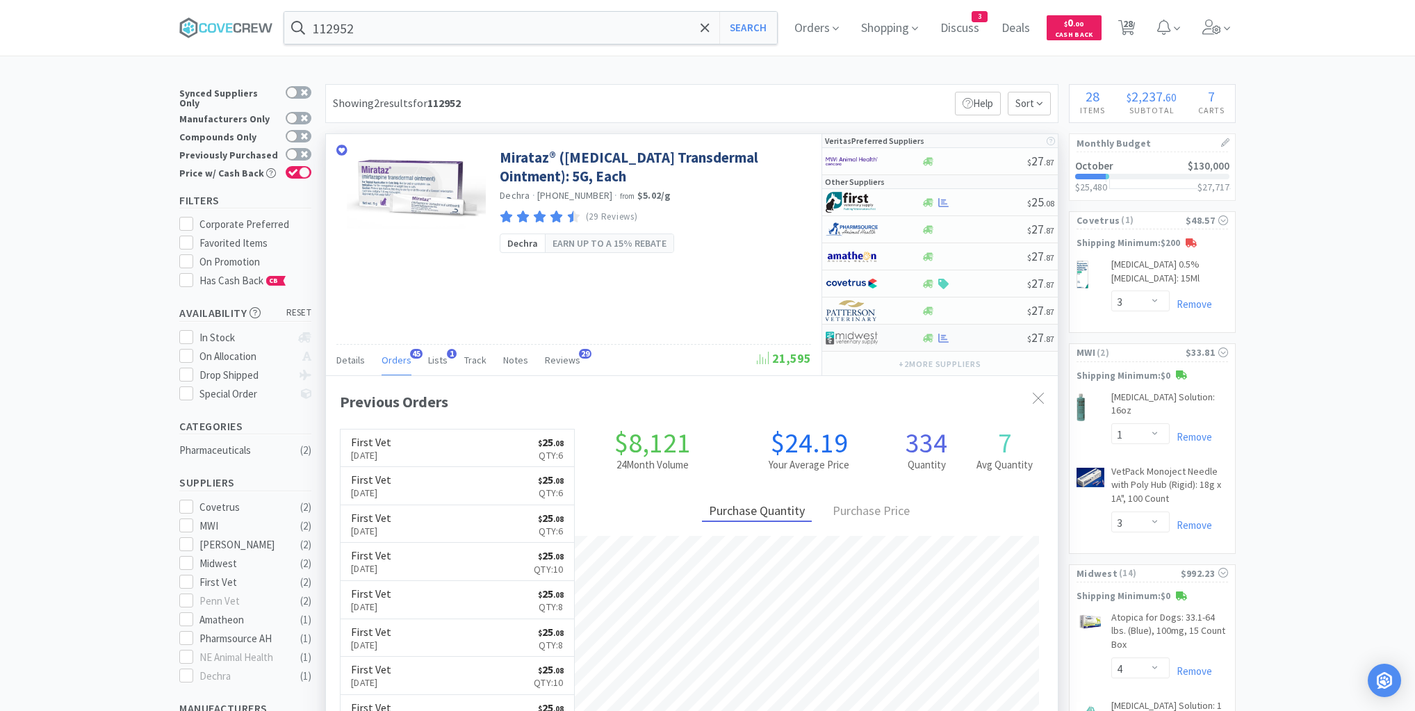
click at [991, 339] on div at bounding box center [974, 338] width 106 height 10
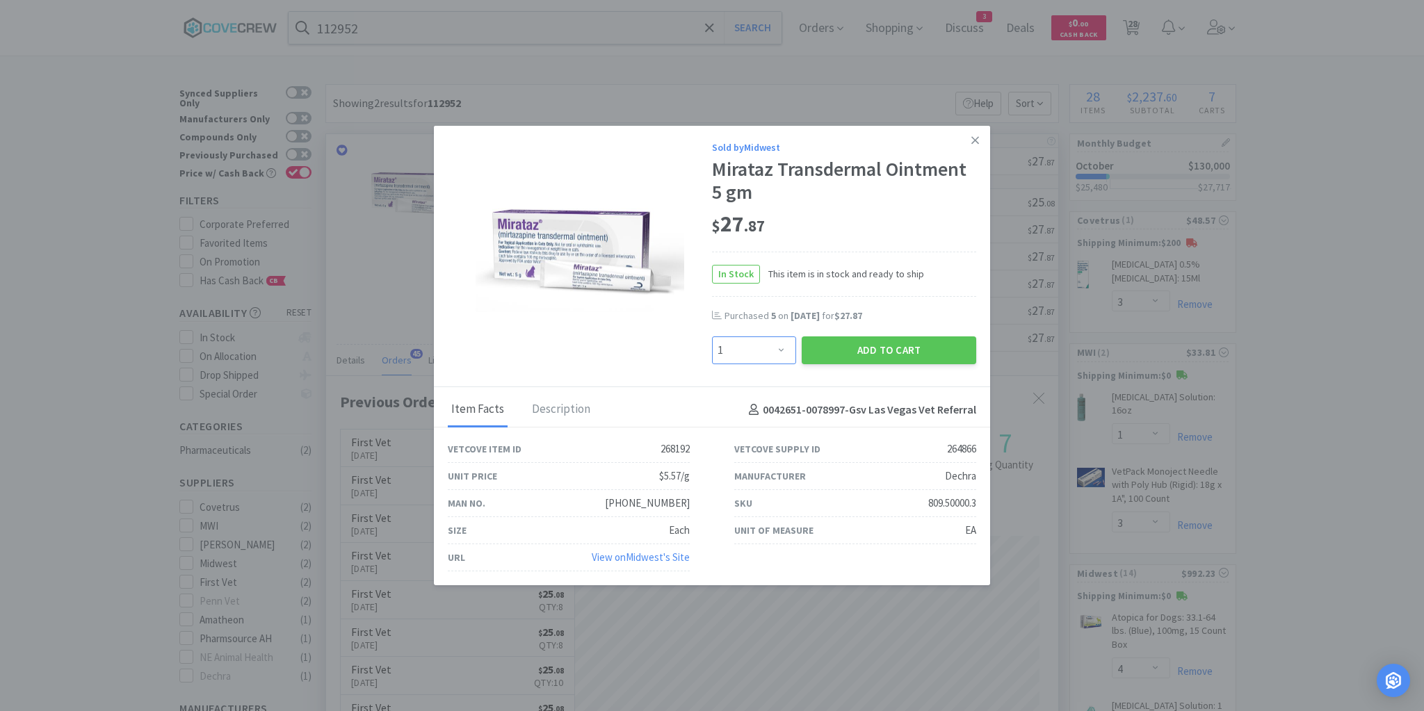
click at [781, 350] on select "Enter Quantity 1 2 3 4 5 6 7 8 9 10 11 12 13 14 15 16 17 18 19 20 Enter Quantity" at bounding box center [754, 350] width 84 height 28
select select "5"
click at [712, 337] on select "Enter Quantity 1 2 3 4 5 6 7 8 9 10 11 12 13 14 15 16 17 18 19 20 Enter Quantity" at bounding box center [754, 350] width 84 height 28
click at [861, 352] on button "Add to Cart" at bounding box center [889, 350] width 174 height 28
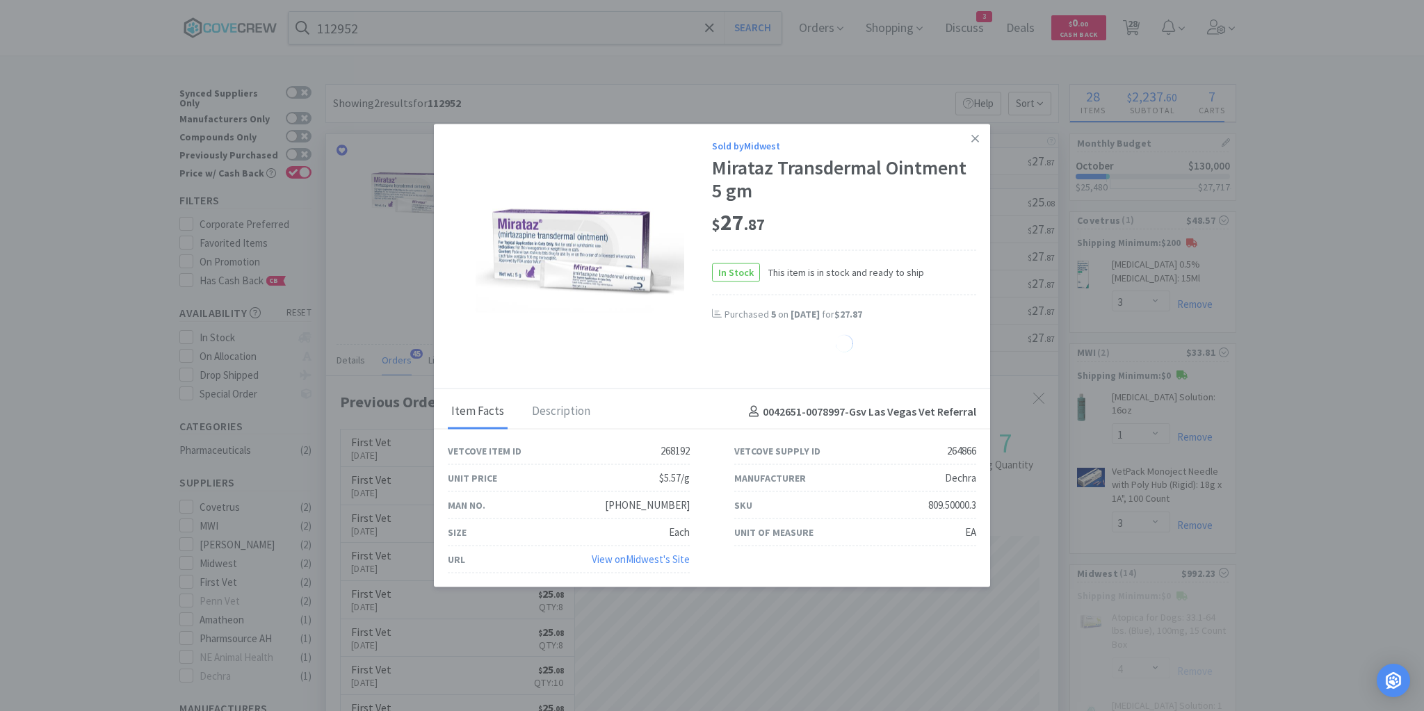
select select "5"
select select "3"
select select "1"
select select "6"
select select "2"
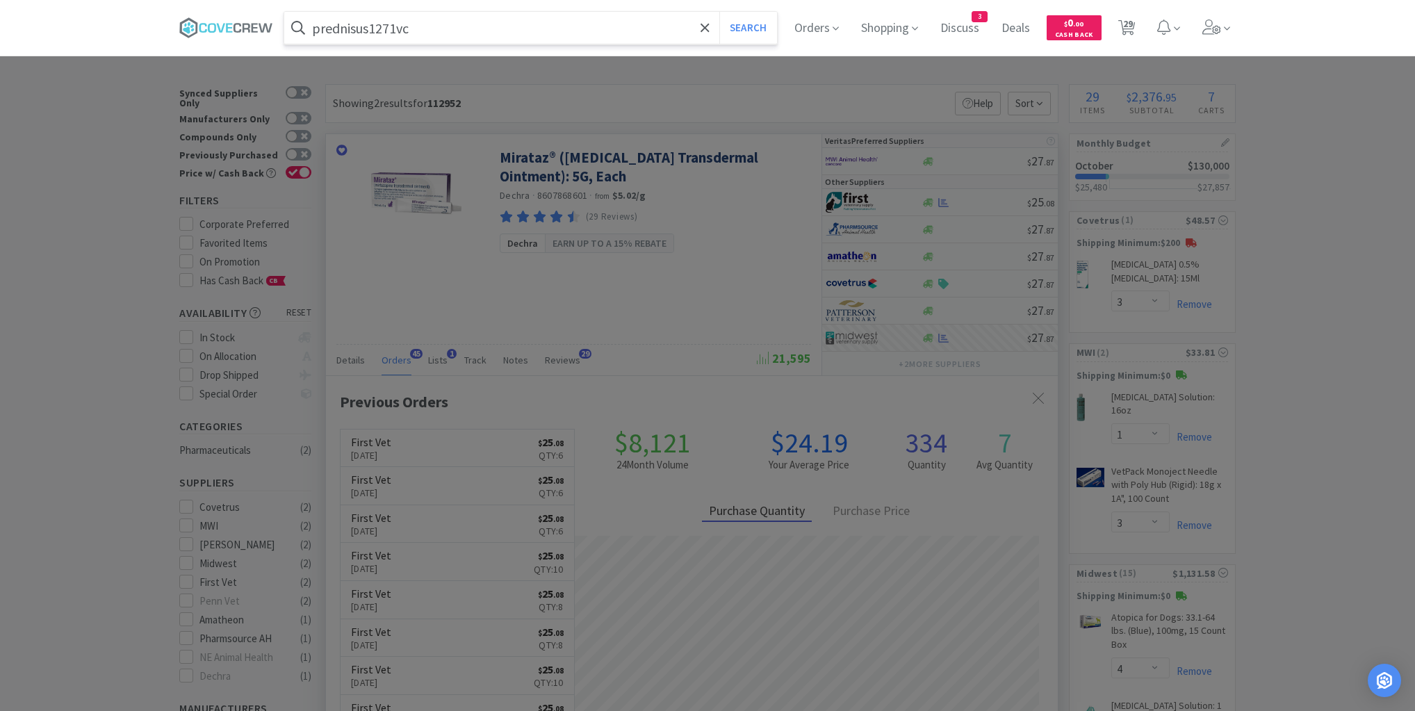
type input "prednisus1271vc"
click at [720, 12] on button "Search" at bounding box center [749, 28] width 58 height 32
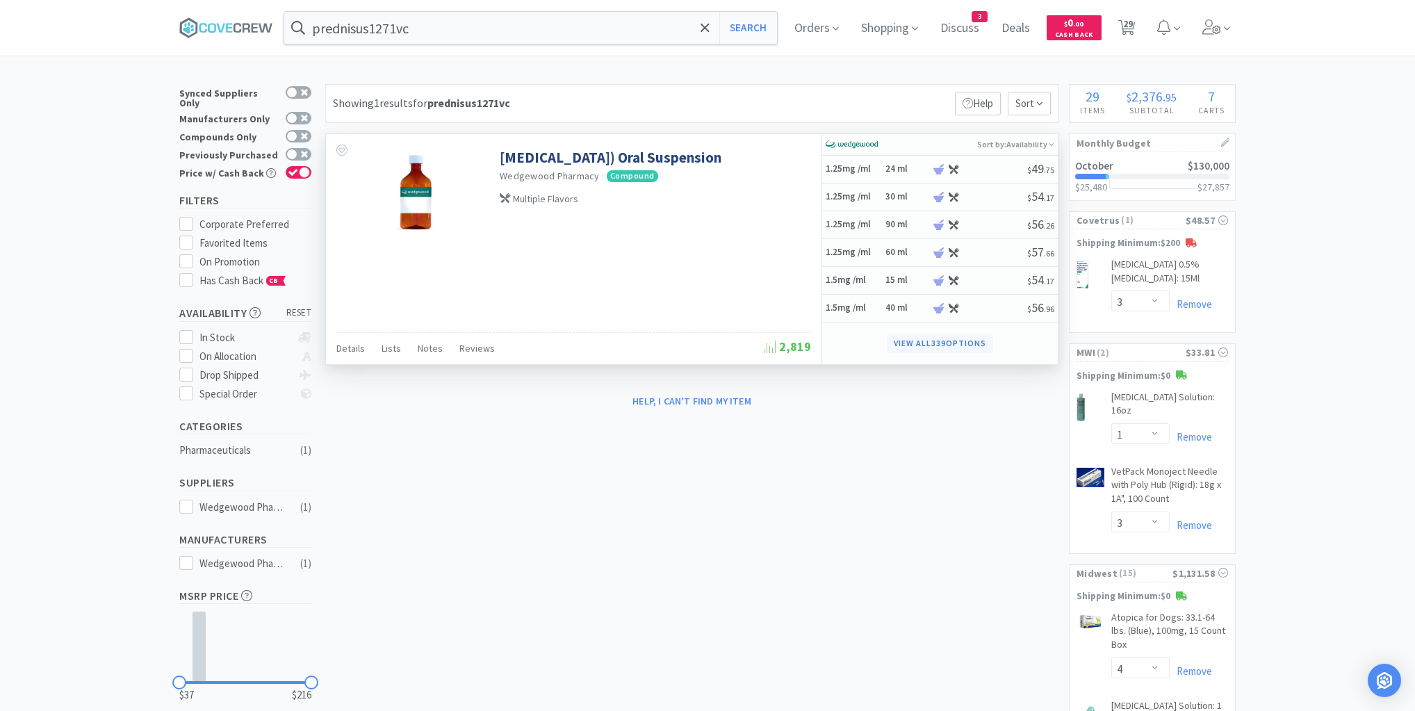
click at [920, 342] on button "View all 339 Options" at bounding box center [940, 343] width 106 height 19
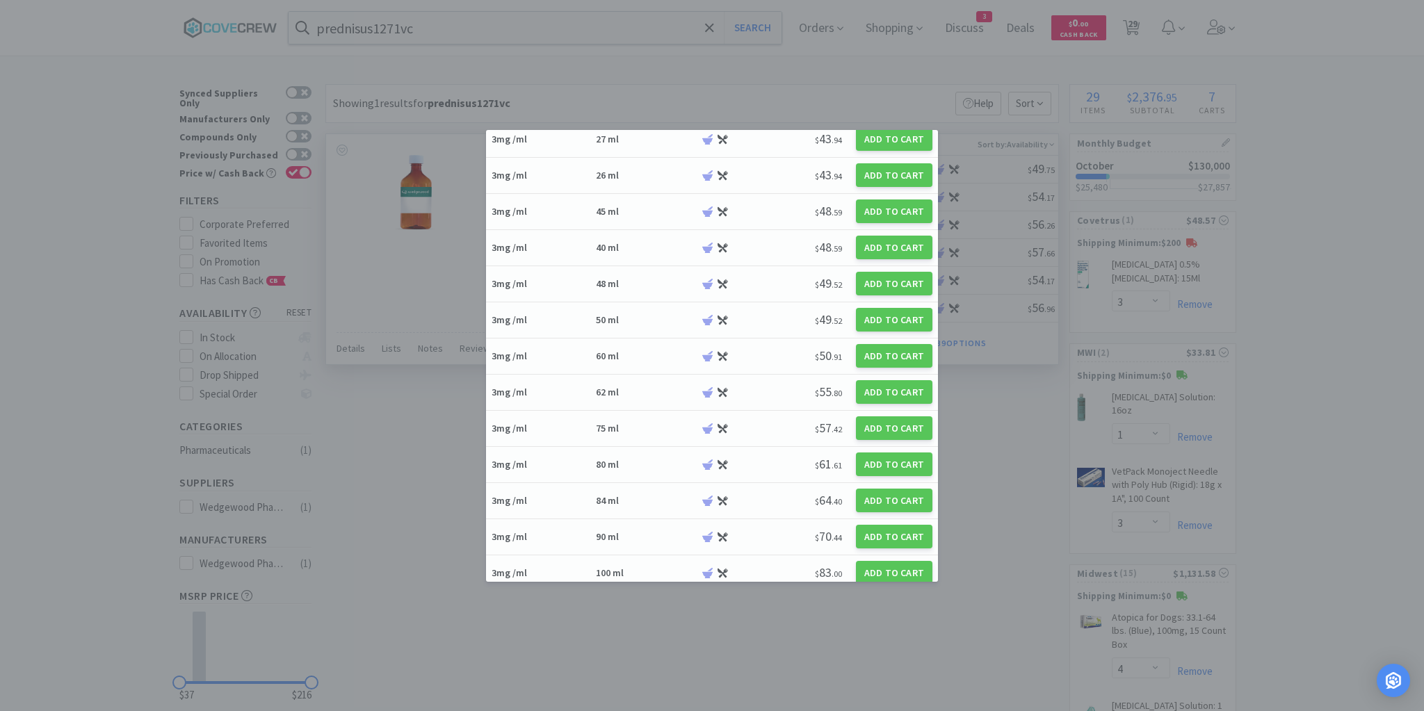
scroll to position [1947, 0]
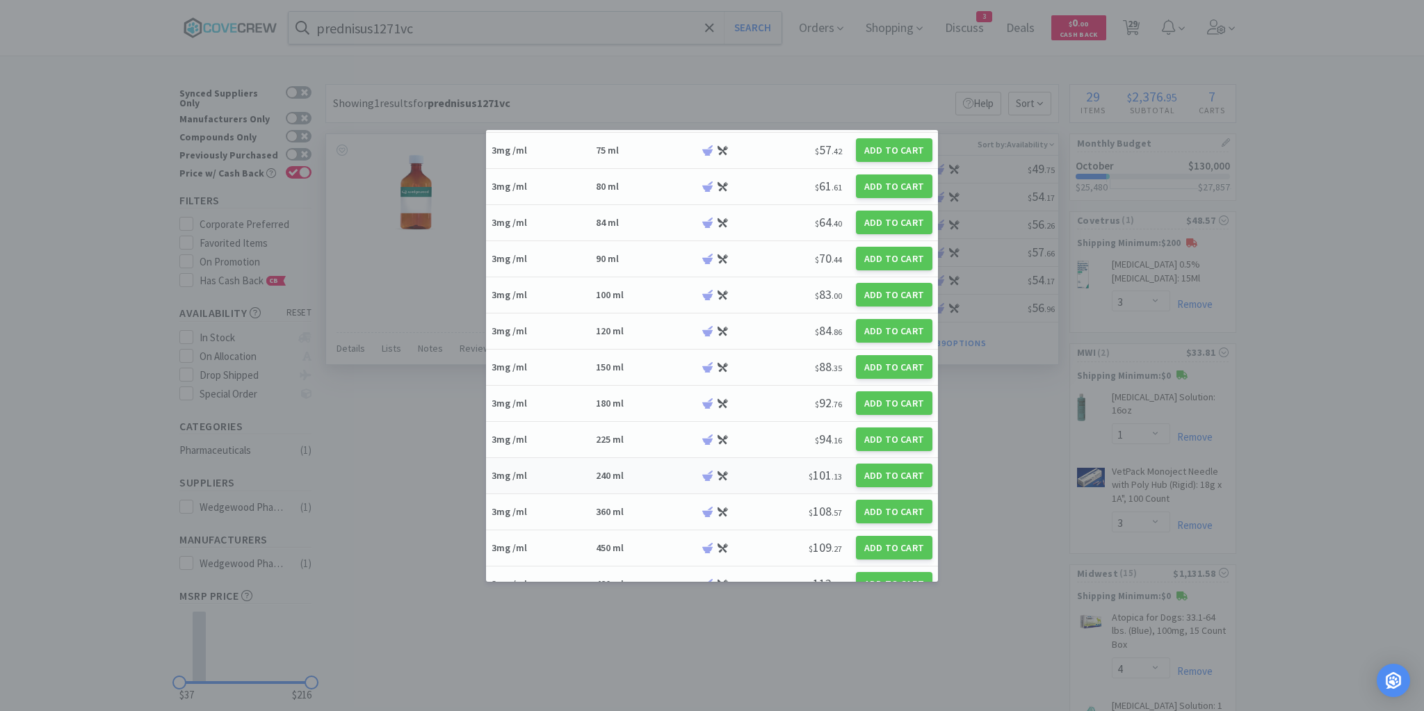
click at [659, 477] on div "3mg /ml 240 ml" at bounding box center [595, 476] width 209 height 24
select select "1"
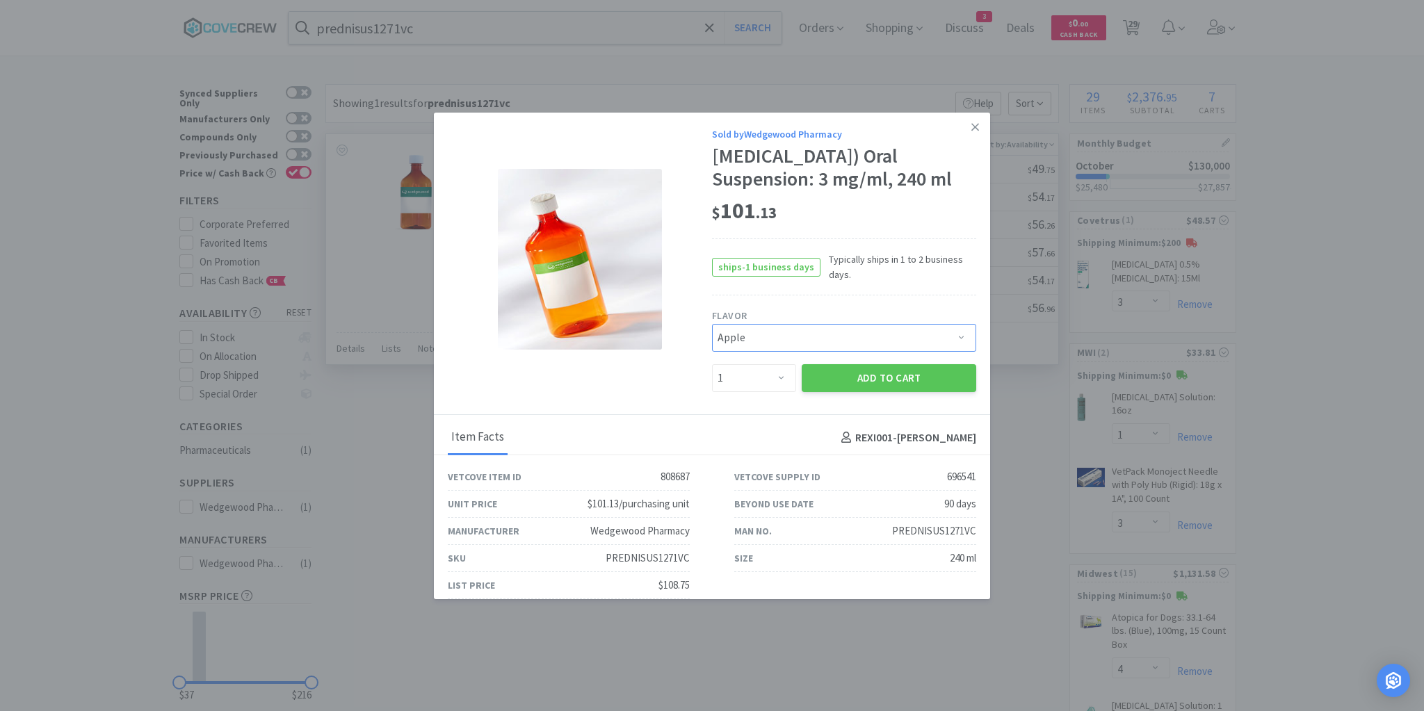
click at [957, 352] on select "Pick a Flavor Apple Apple-Molasses Banana Beef Beef/Vanilla Butternut - Water C…" at bounding box center [844, 338] width 264 height 28
select select "167"
click at [712, 347] on select "Pick a Flavor Apple Apple-Molasses Banana Beef Beef/Vanilla Butternut - Water C…" at bounding box center [844, 338] width 264 height 28
click at [866, 392] on button "Add to Cart" at bounding box center [889, 378] width 174 height 28
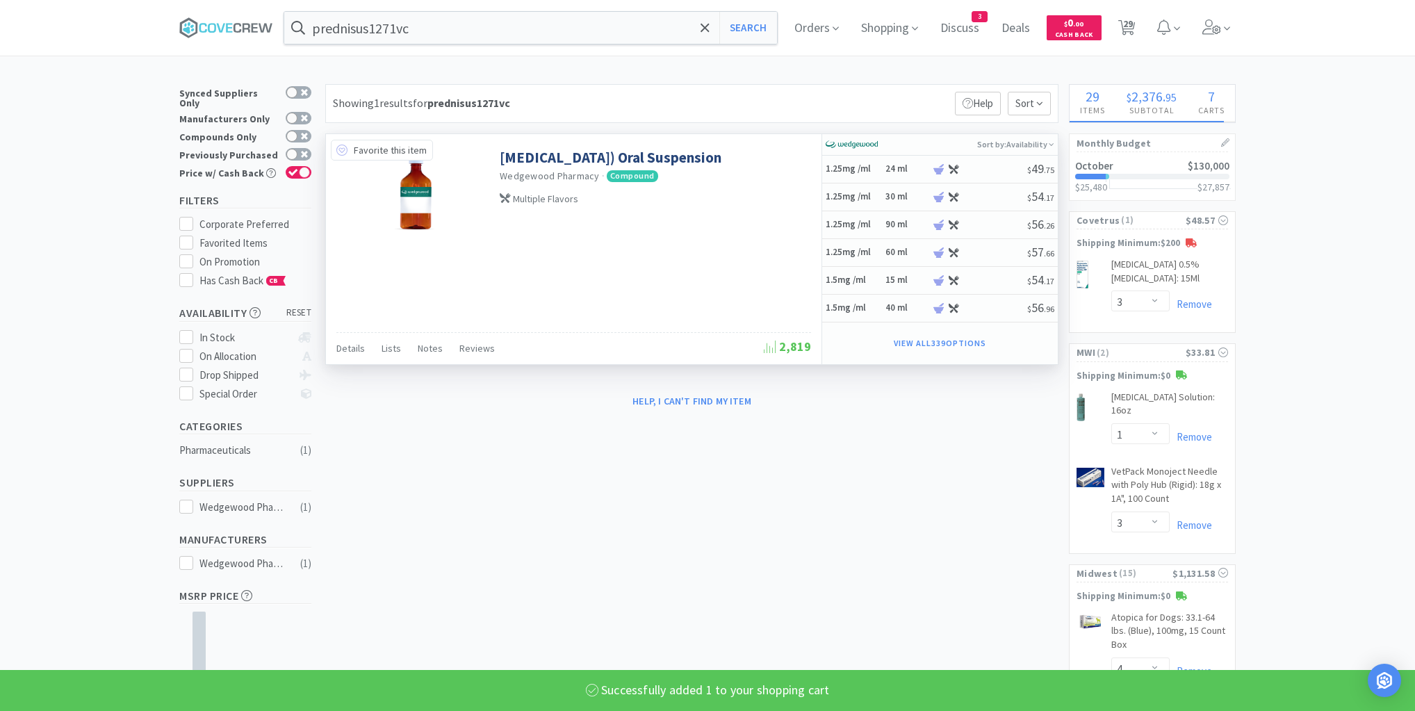
click at [342, 147] on icon at bounding box center [341, 150] width 11 height 11
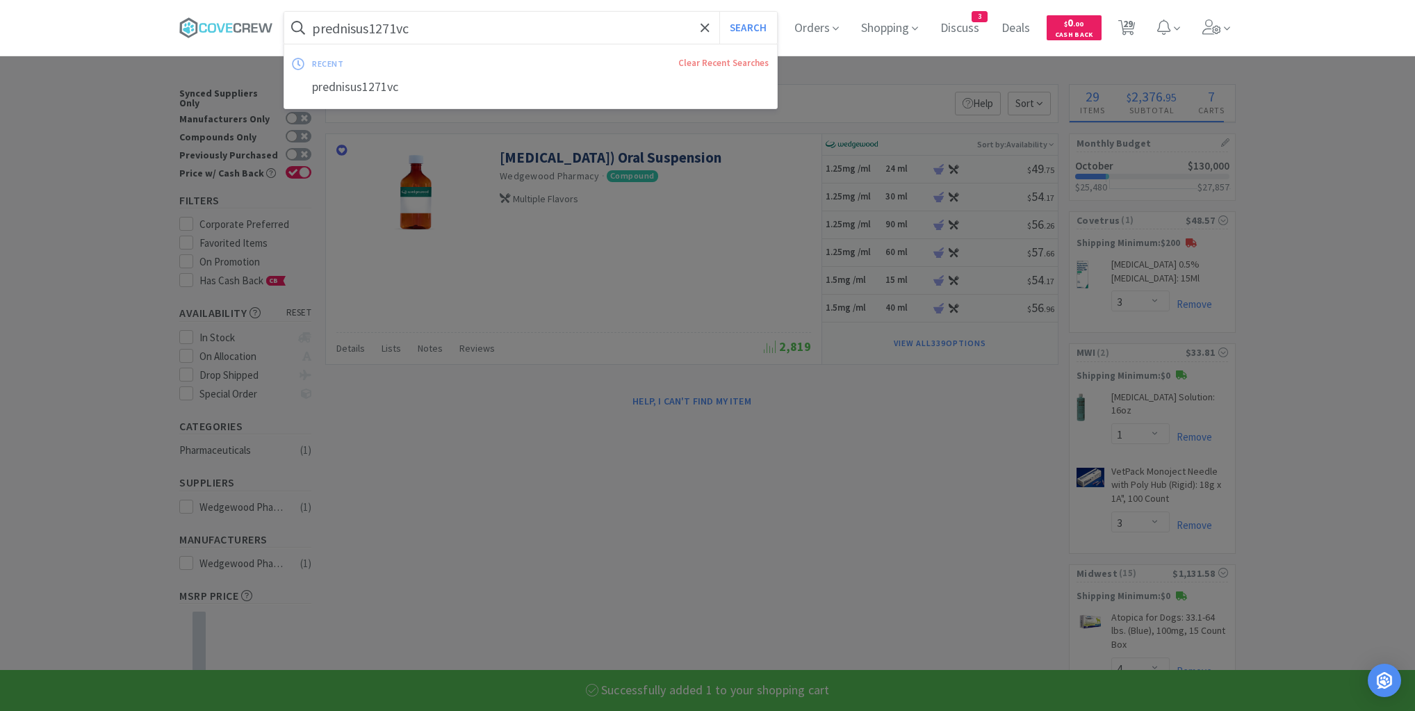
click at [545, 27] on input "prednisus1271vc" at bounding box center [530, 28] width 493 height 32
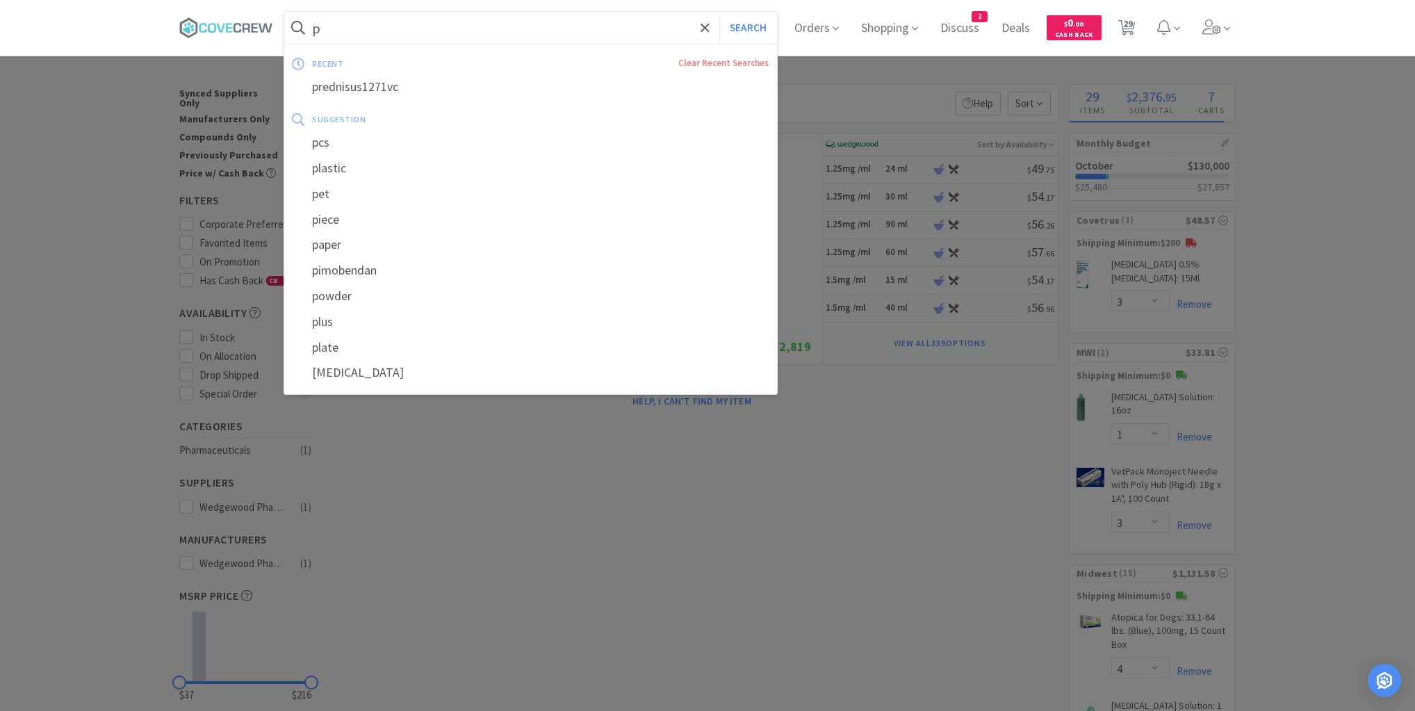
type input "pr"
select select "1"
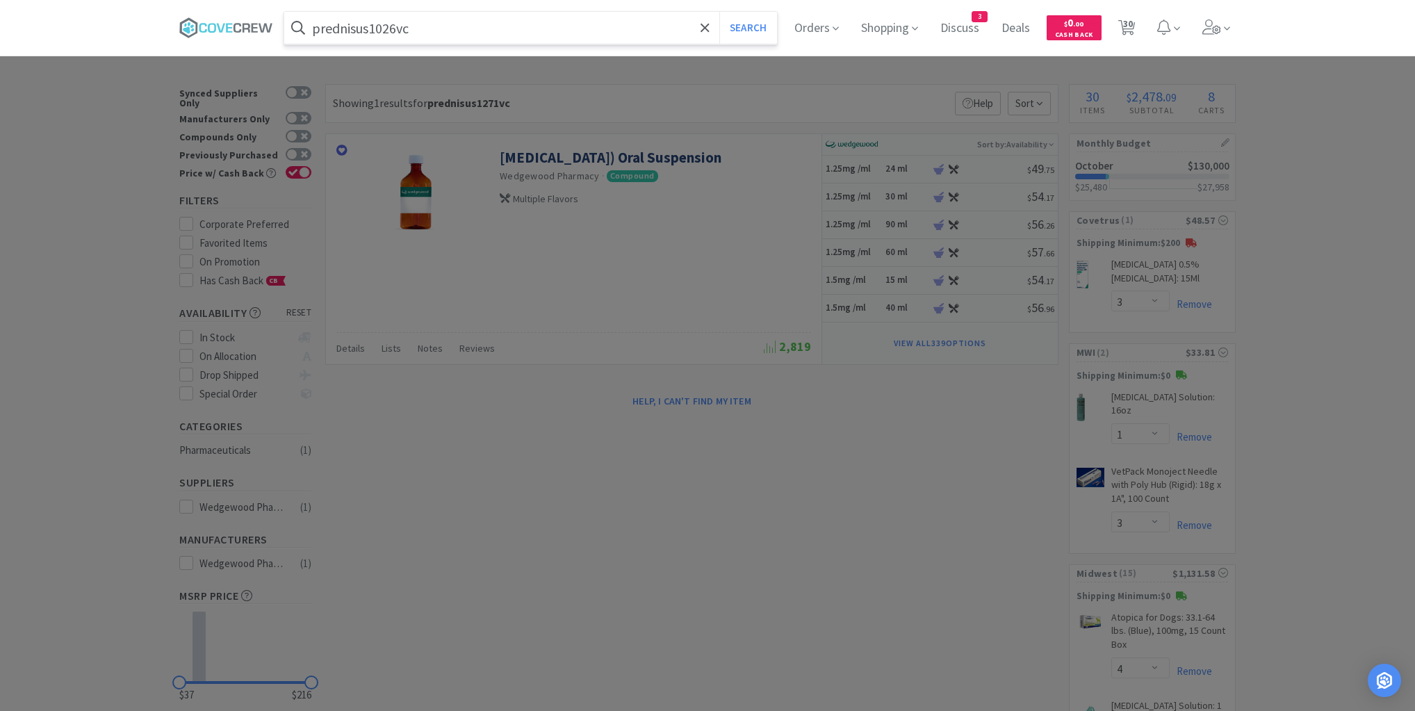
type input "prednisus1026vc"
click at [720, 12] on button "Search" at bounding box center [749, 28] width 58 height 32
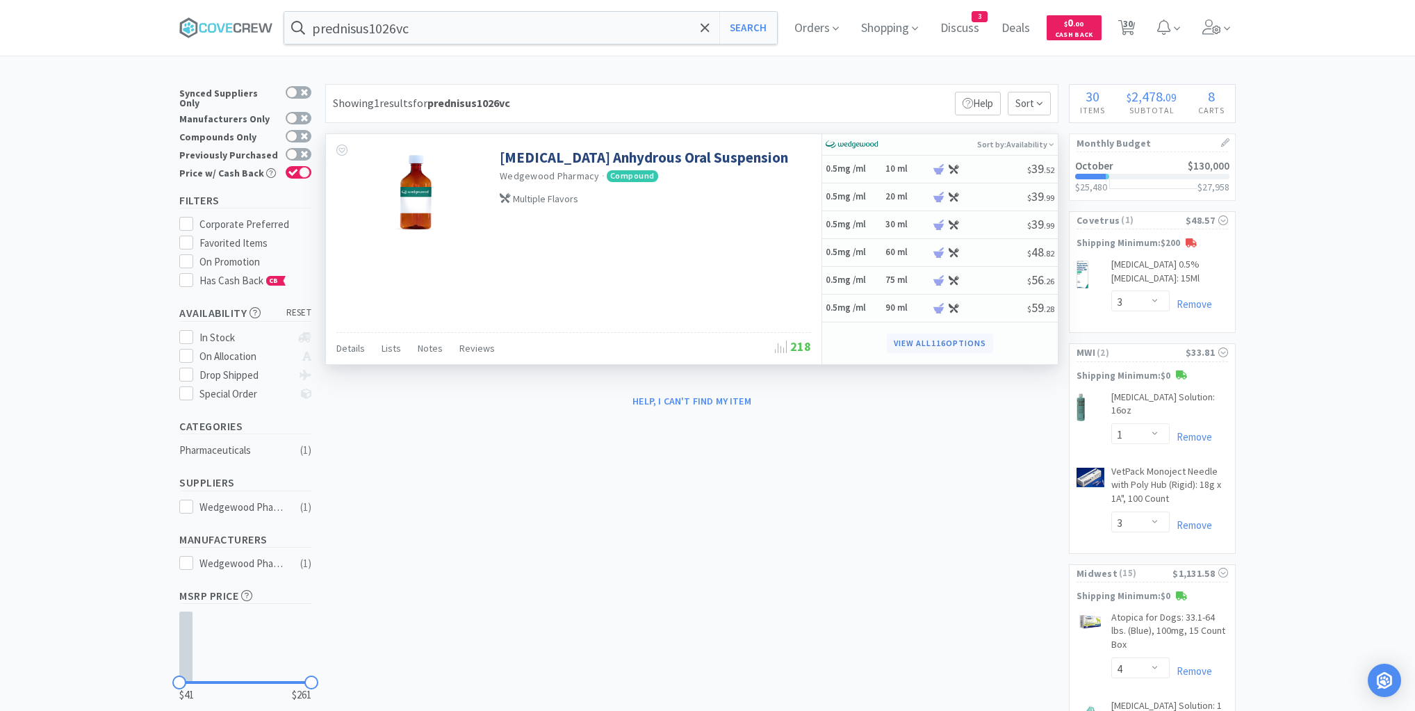
click at [927, 342] on button "View all 116 Options" at bounding box center [940, 343] width 106 height 19
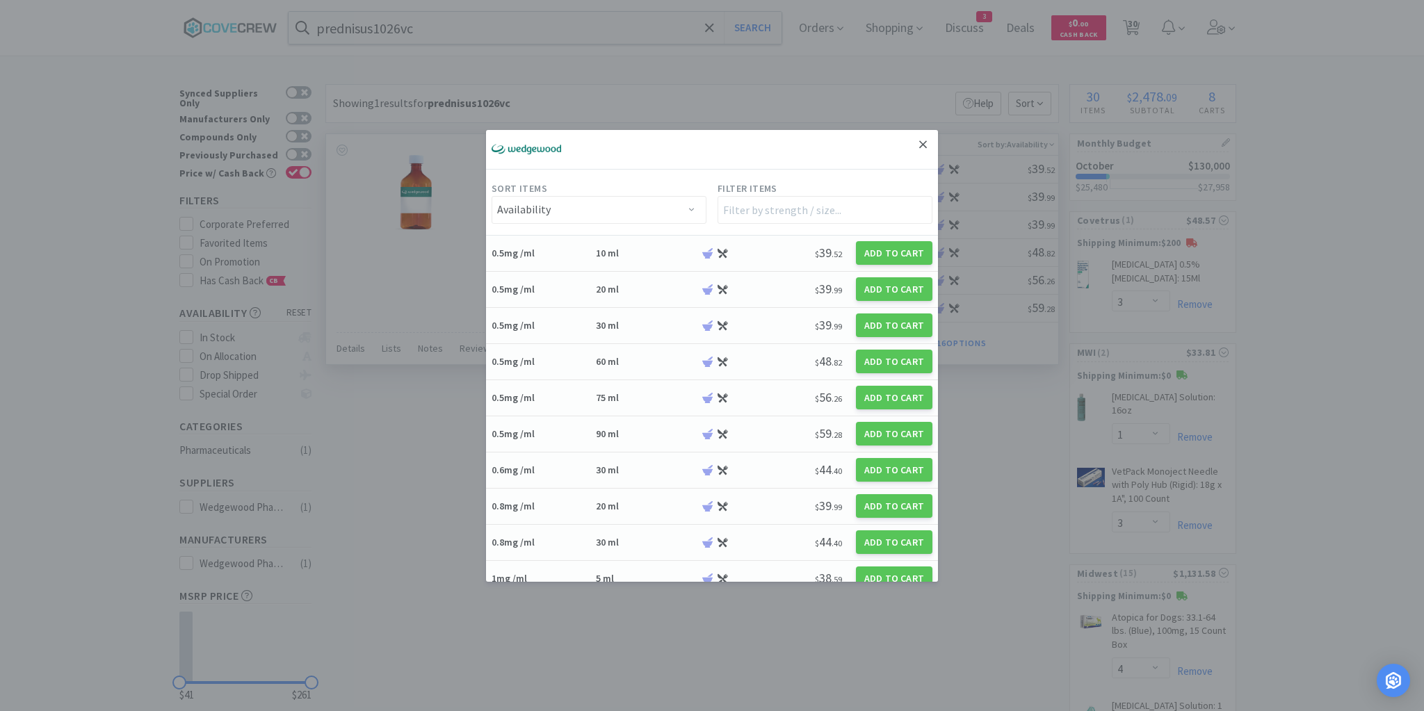
click at [919, 145] on icon at bounding box center [923, 144] width 8 height 8
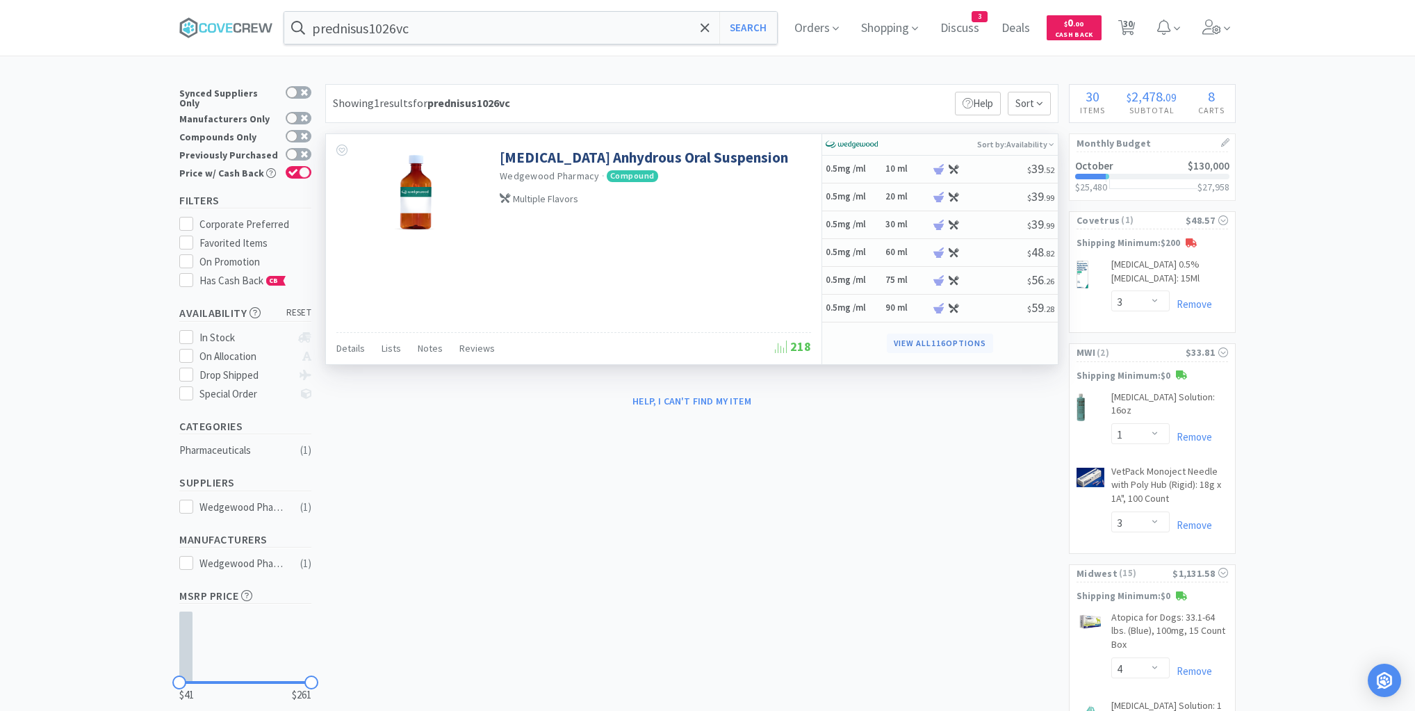
click at [958, 341] on button "View all 116 Options" at bounding box center [940, 343] width 106 height 19
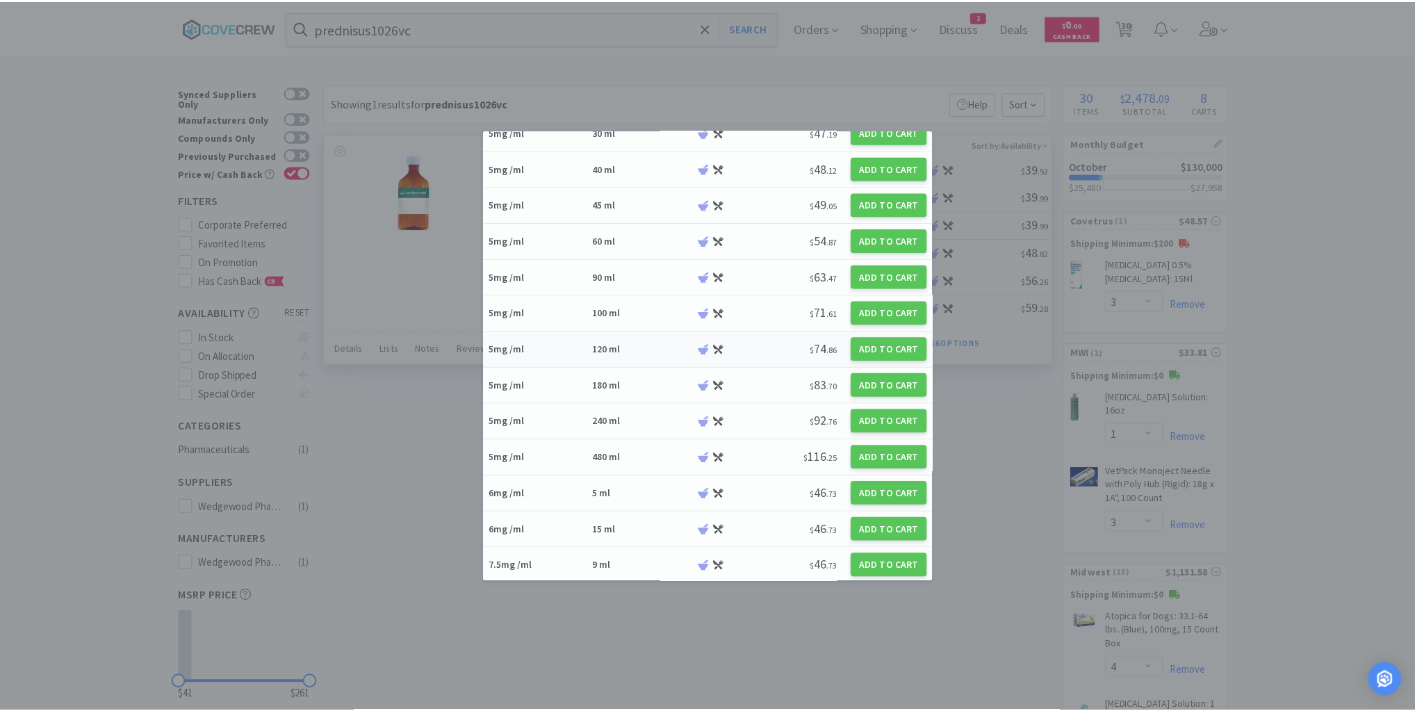
scroll to position [2225, 0]
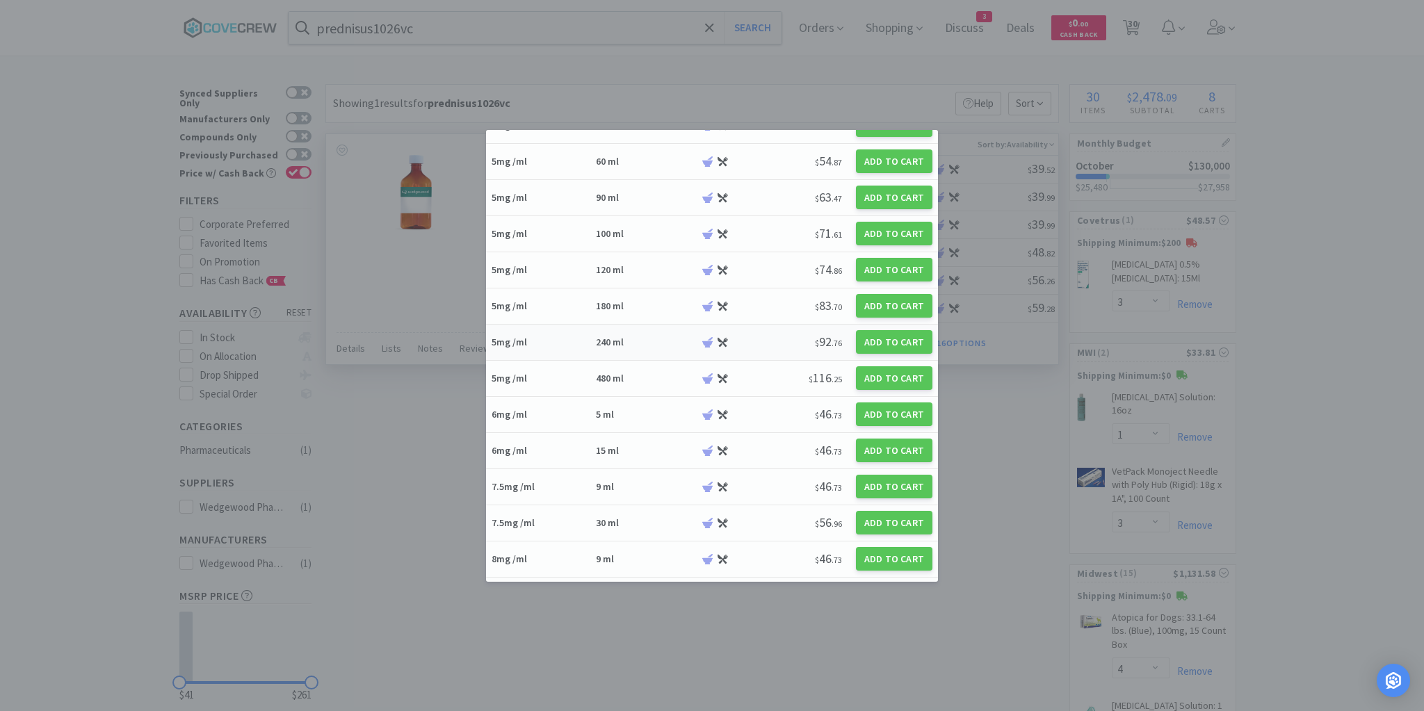
click at [660, 336] on h6 "240 ml" at bounding box center [646, 342] width 100 height 13
select select "1"
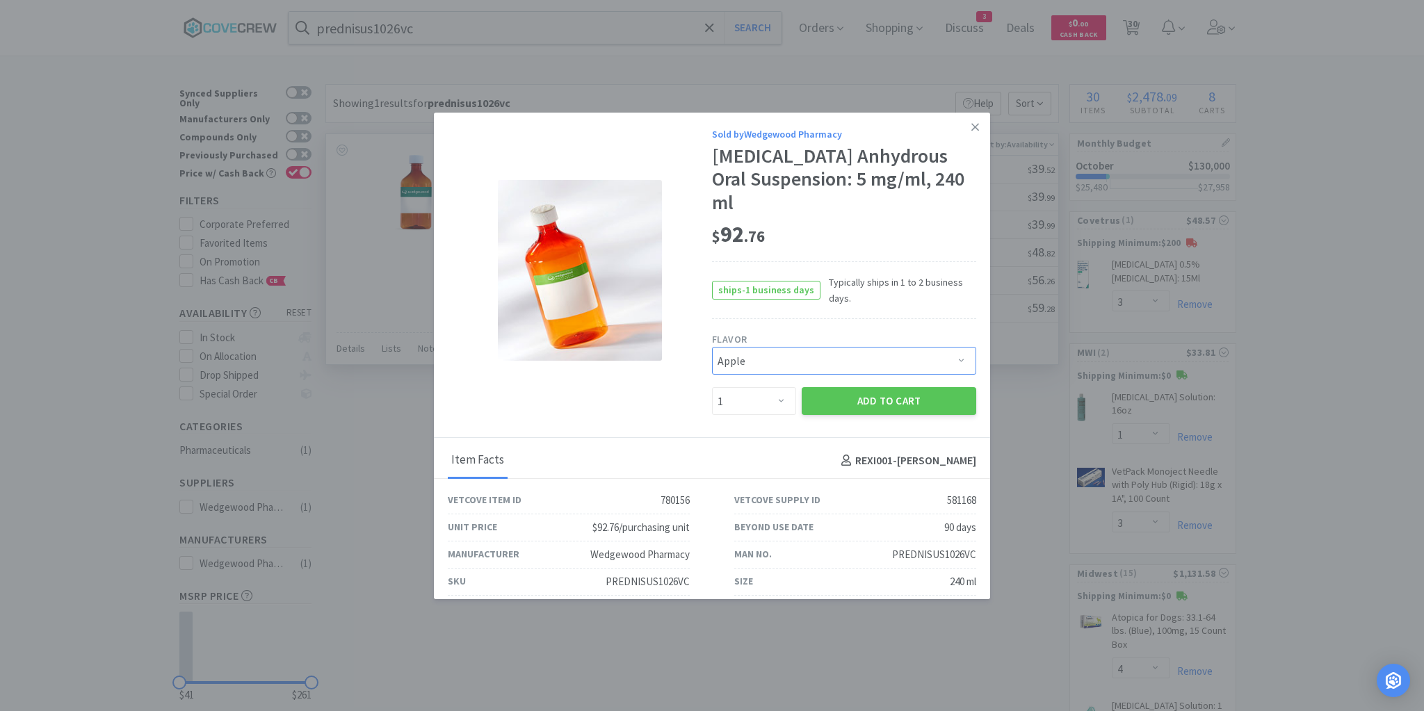
click at [959, 347] on select "Pick a Flavor Apple Apple-Molasses Apple/Marshmallow Banana Banana/Marshmallow …" at bounding box center [844, 361] width 264 height 28
select select "22"
click at [712, 347] on select "Pick a Flavor Apple Apple-Molasses Apple/Marshmallow Banana Banana/Marshmallow …" at bounding box center [844, 361] width 264 height 28
click at [867, 387] on button "Add to Cart" at bounding box center [889, 401] width 174 height 28
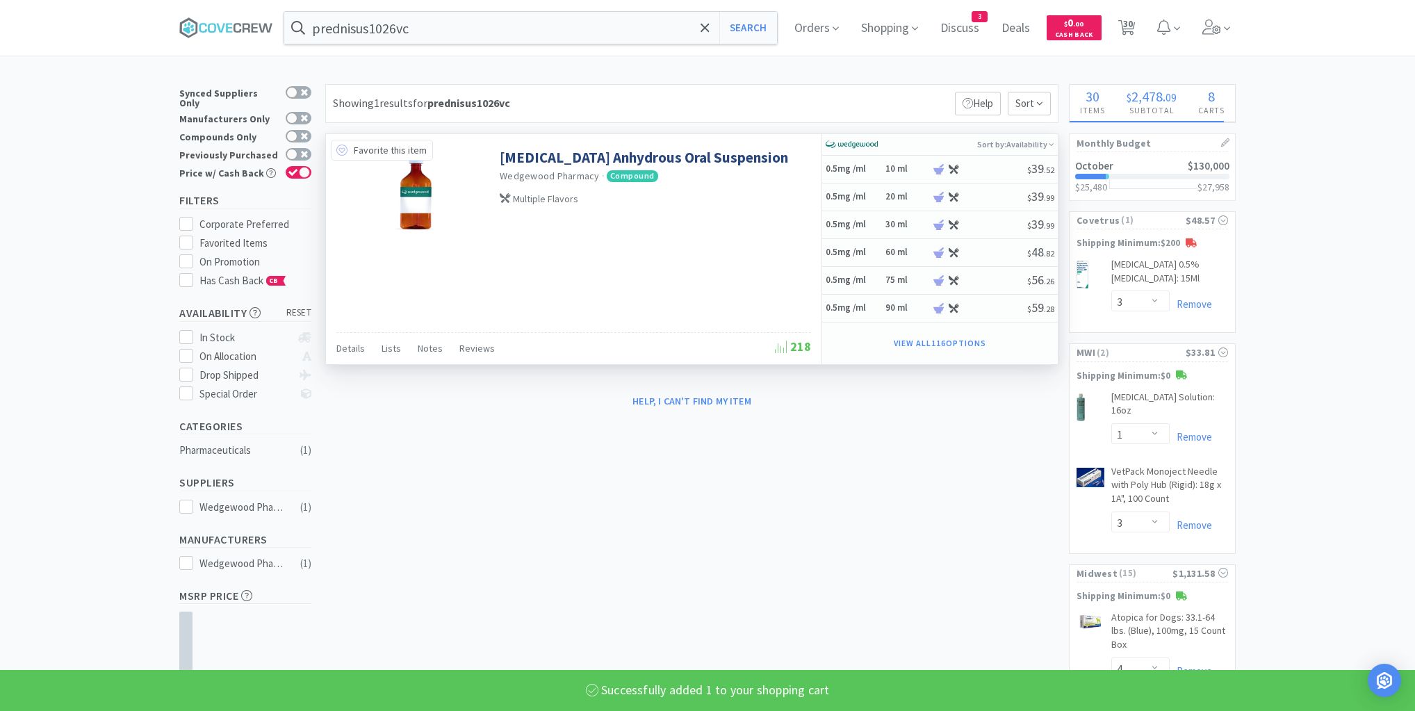
click at [343, 150] on icon at bounding box center [341, 150] width 11 height 11
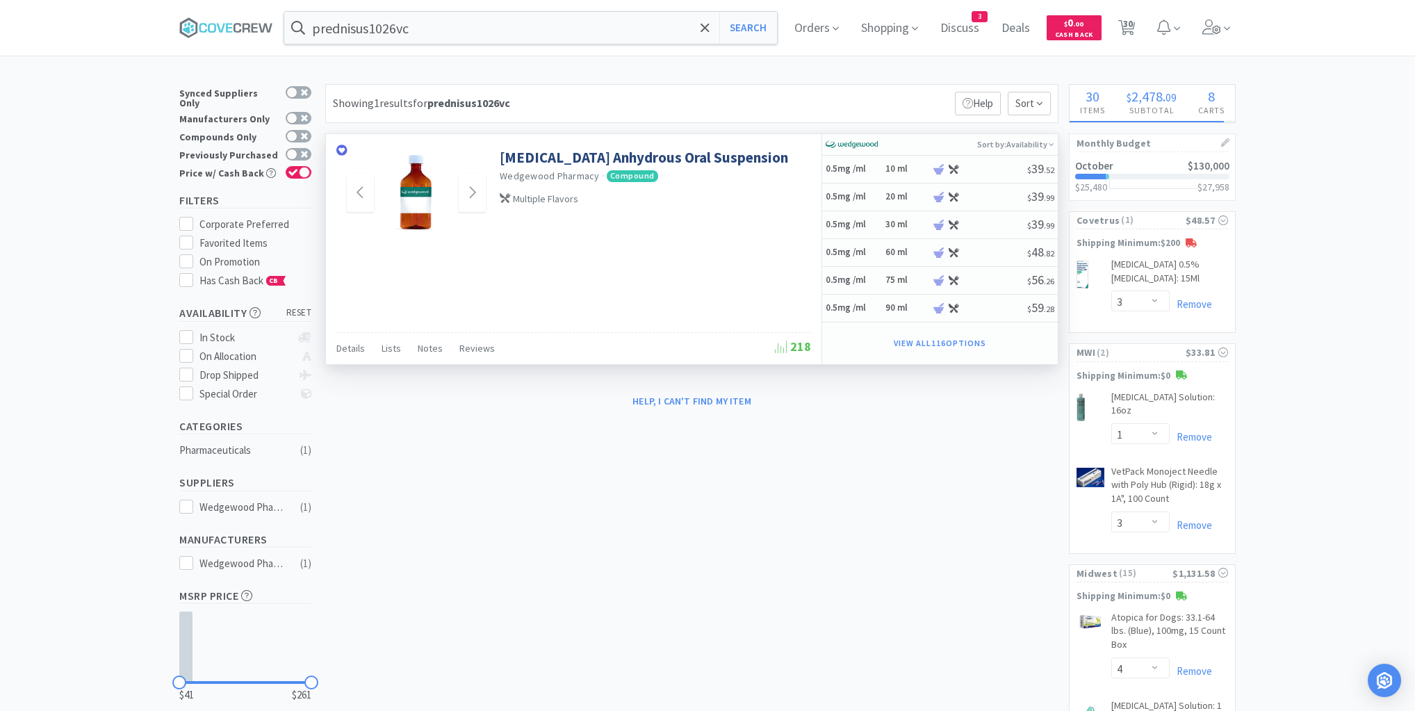
select select "1"
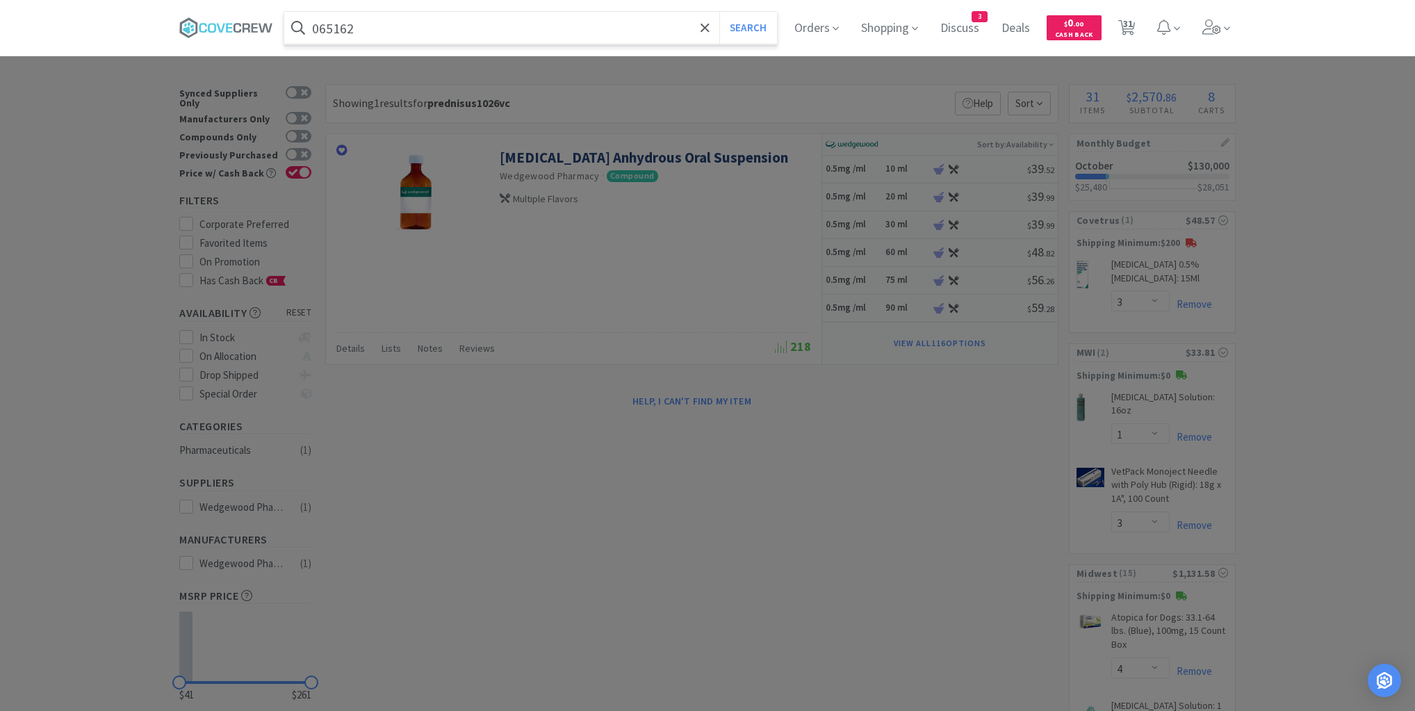
type input "065162"
click at [720, 12] on button "Search" at bounding box center [749, 28] width 58 height 32
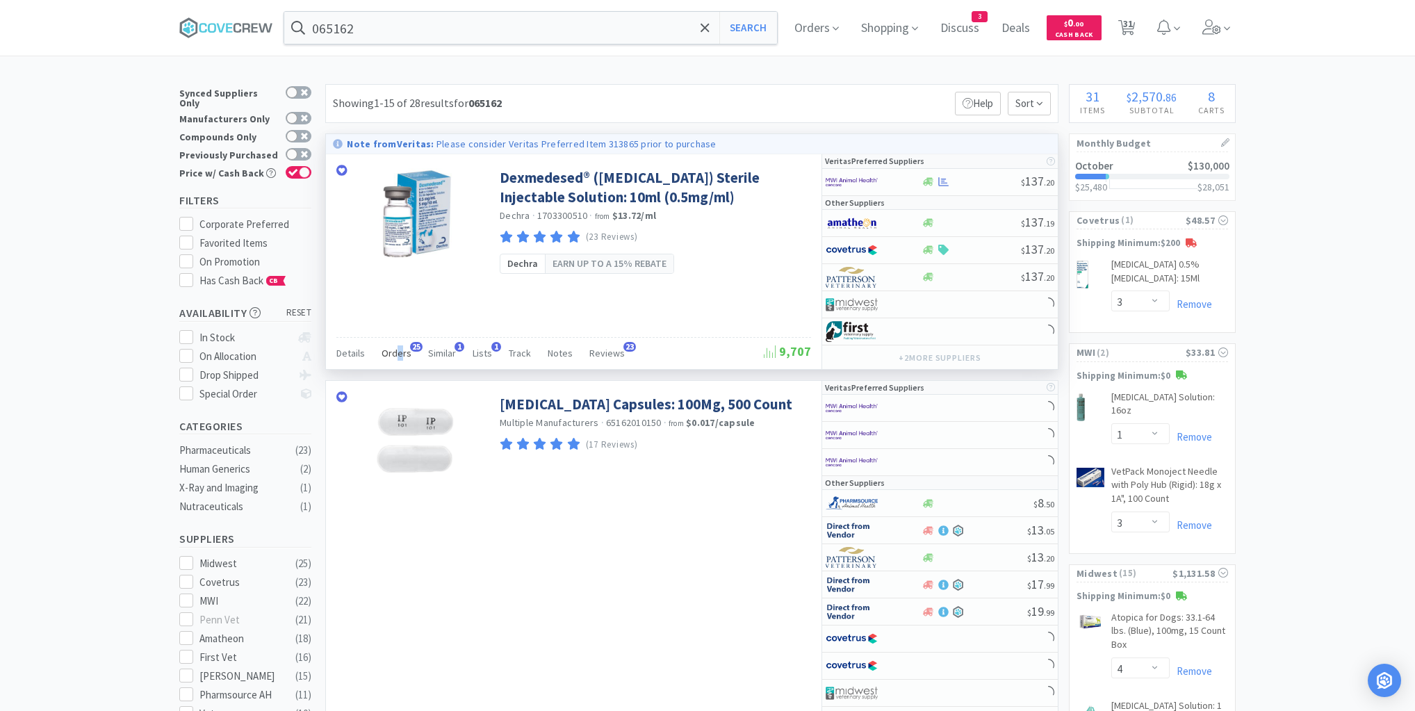
click at [398, 352] on span "Orders" at bounding box center [397, 353] width 30 height 13
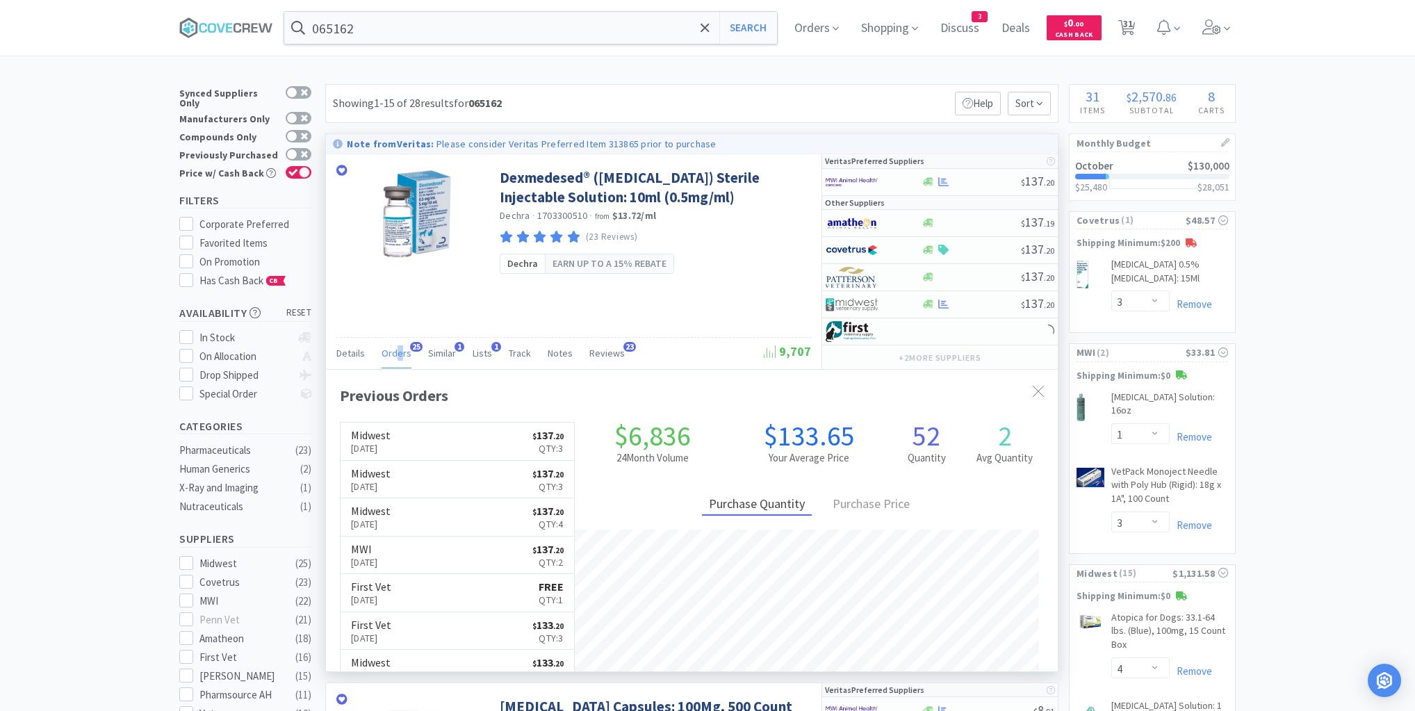
scroll to position [373, 732]
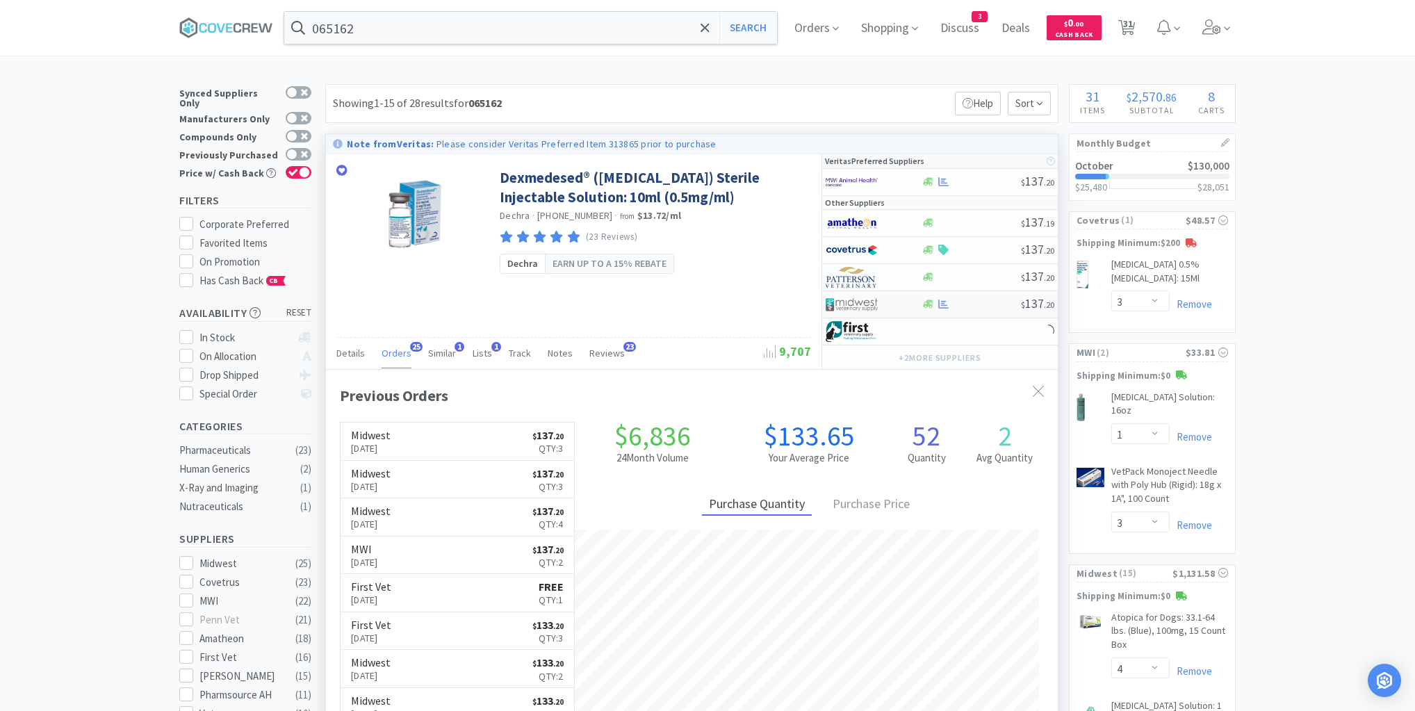
click at [976, 308] on div "$ 137 . 20" at bounding box center [940, 304] width 236 height 27
select select "1"
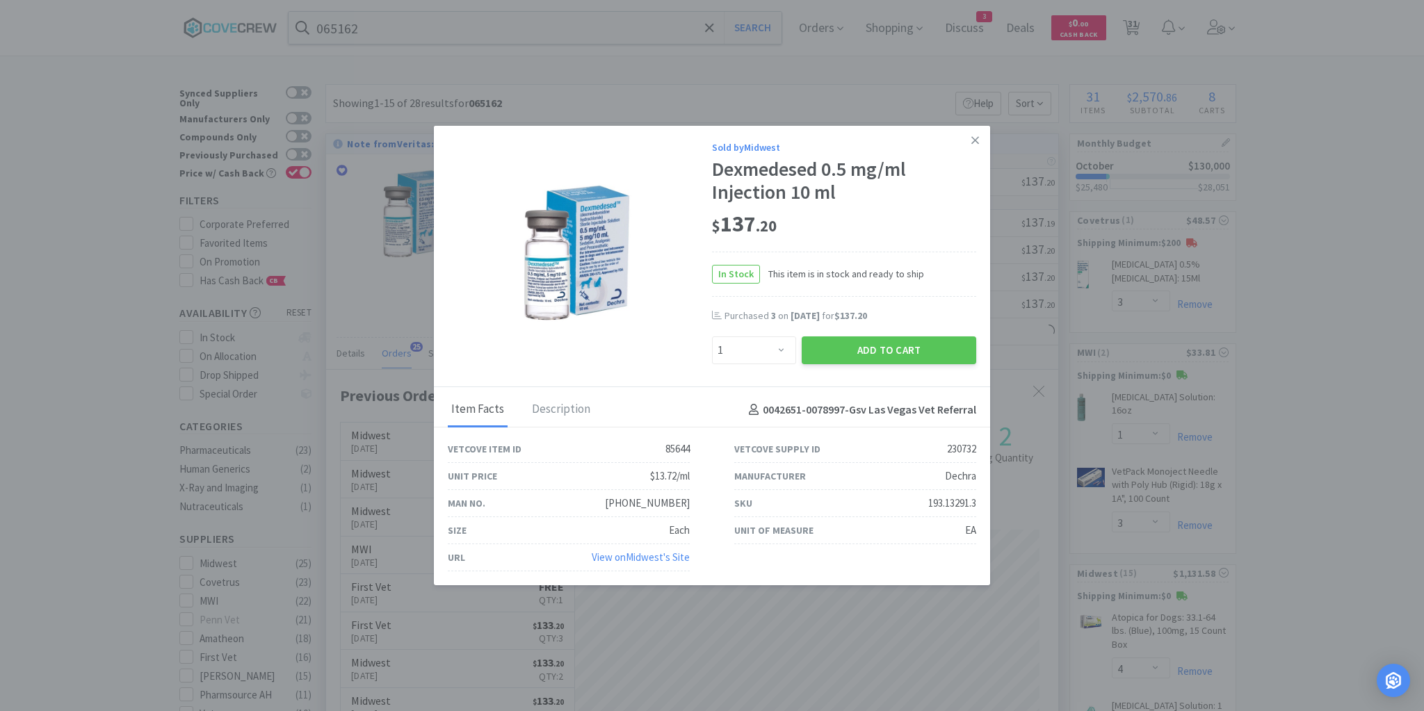
scroll to position [373, 732]
click at [874, 350] on button "Add to Cart" at bounding box center [889, 350] width 174 height 28
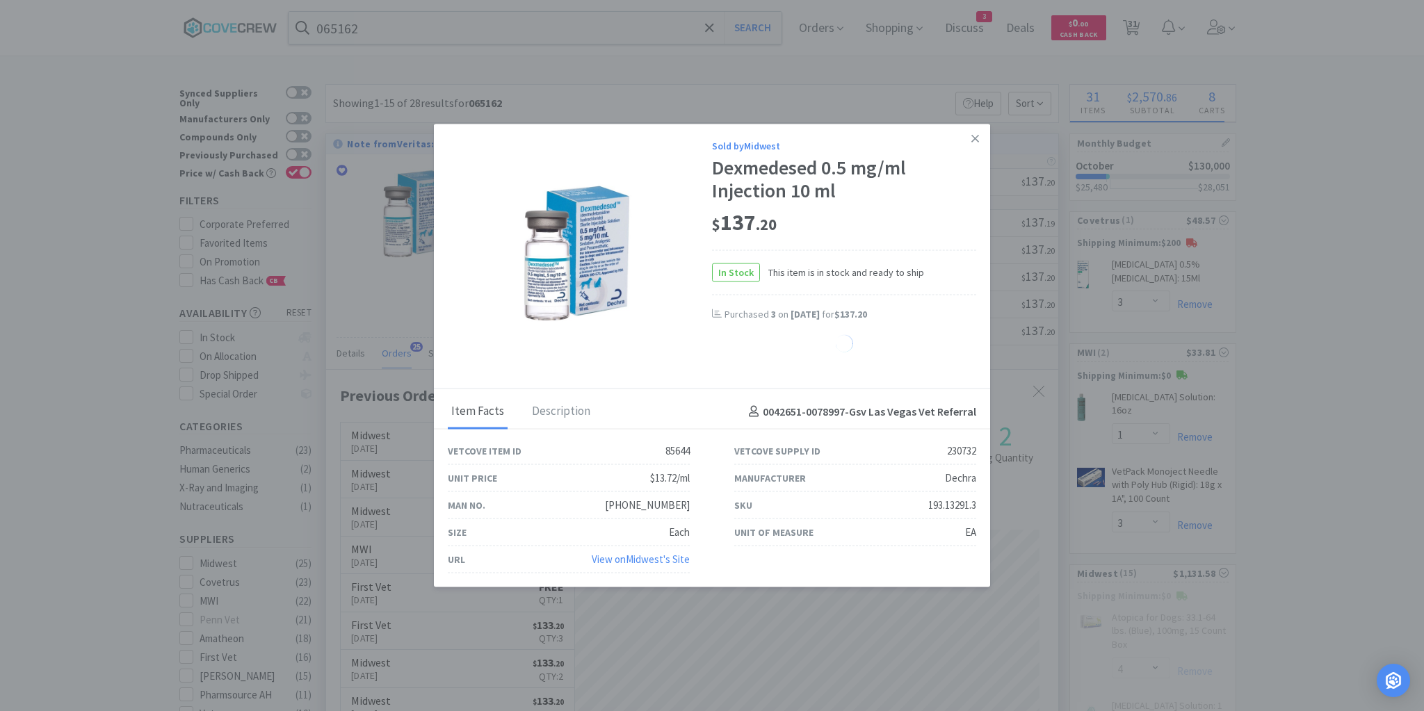
select select "1"
select select "3"
select select "1"
select select "8"
select select "10"
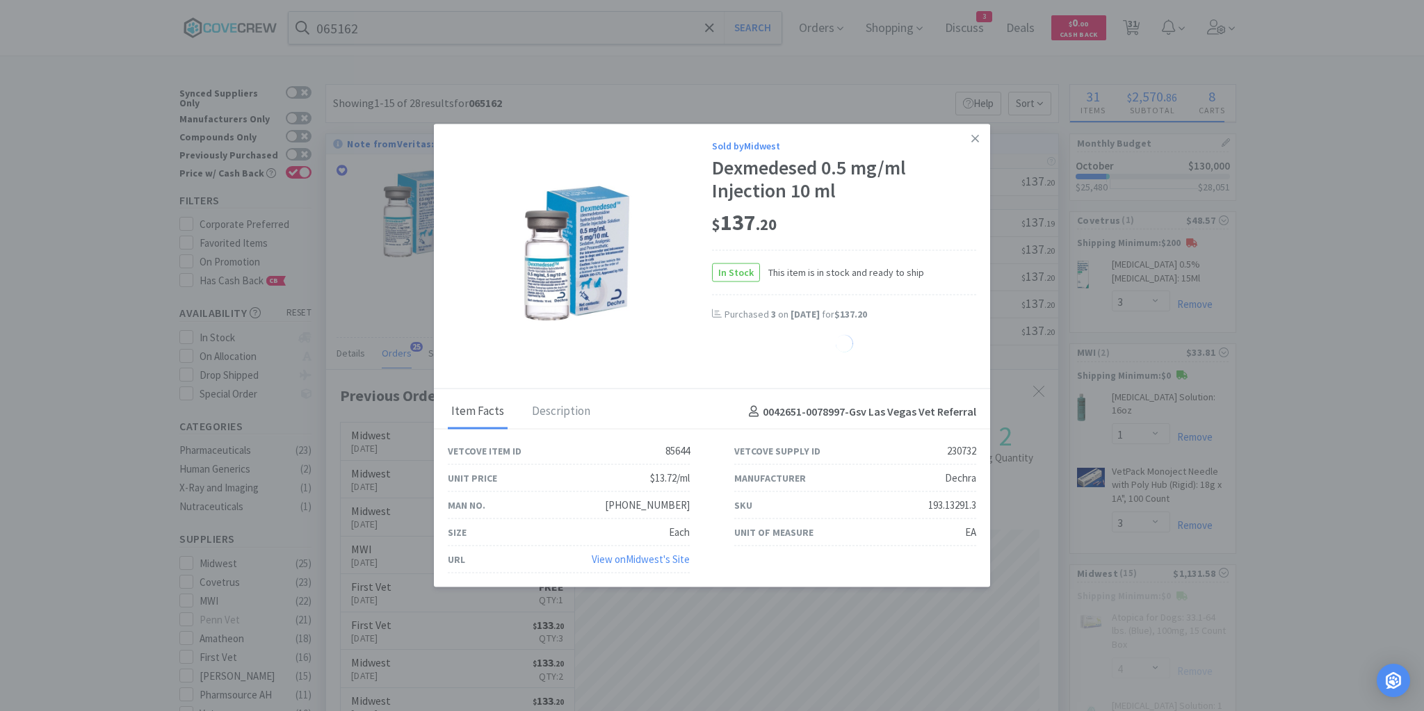
select select "20"
select select "5"
select select "3"
select select "1"
select select "6"
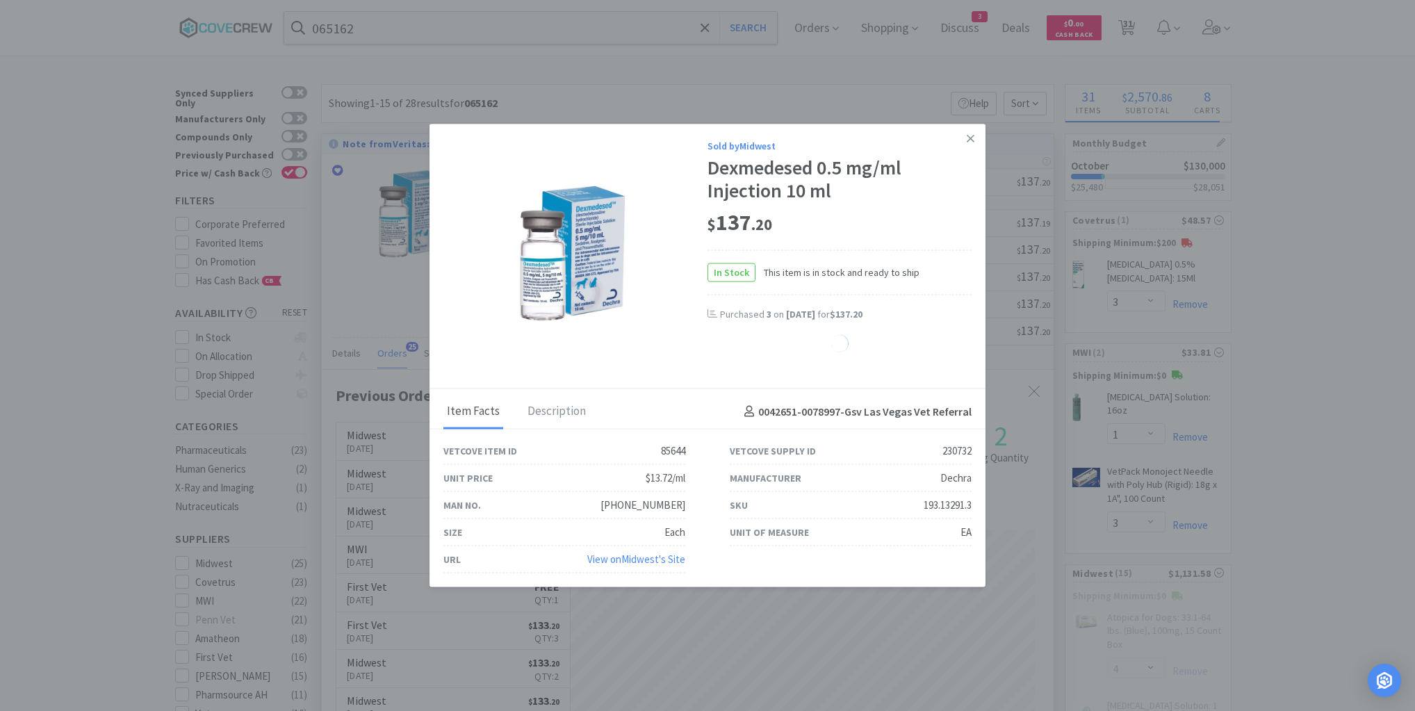
select select "2"
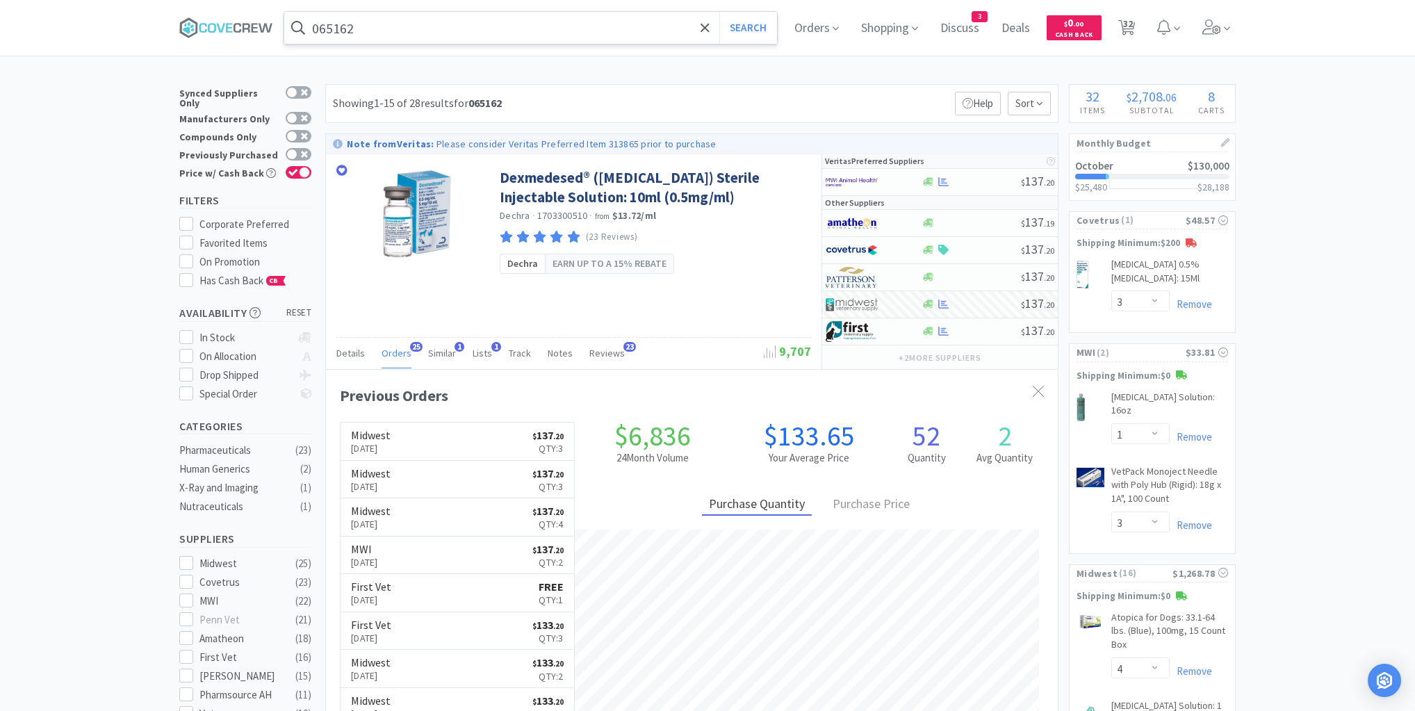
click at [587, 24] on input "065162" at bounding box center [530, 28] width 493 height 32
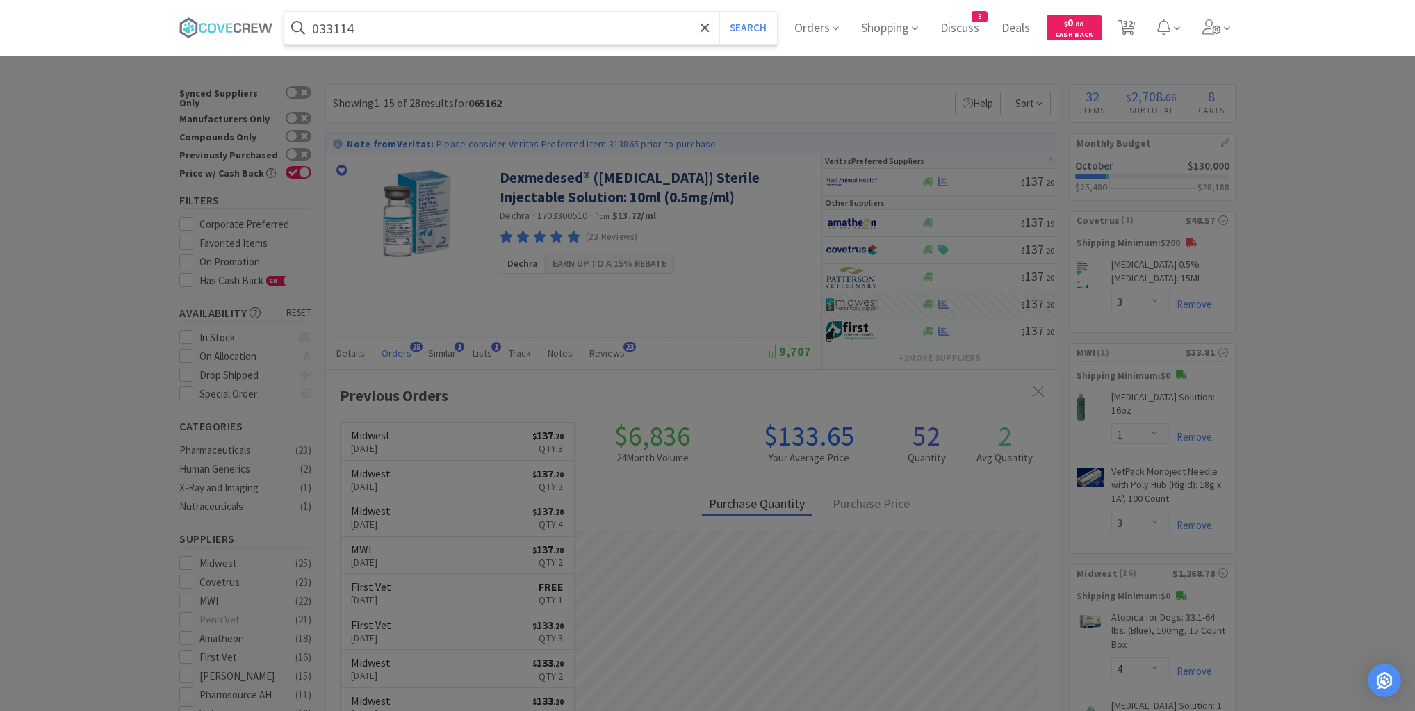
click at [720, 12] on button "Search" at bounding box center [749, 28] width 58 height 32
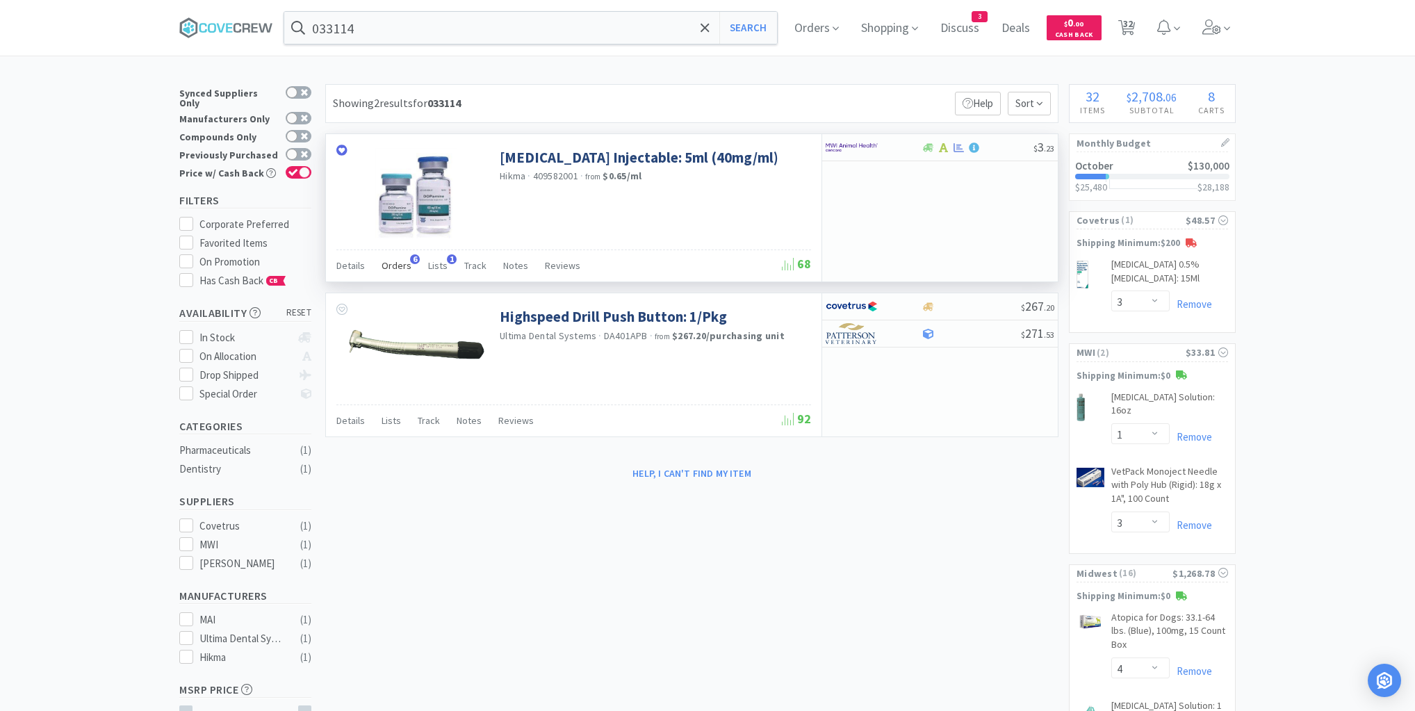
click at [387, 266] on span "Orders" at bounding box center [397, 265] width 30 height 13
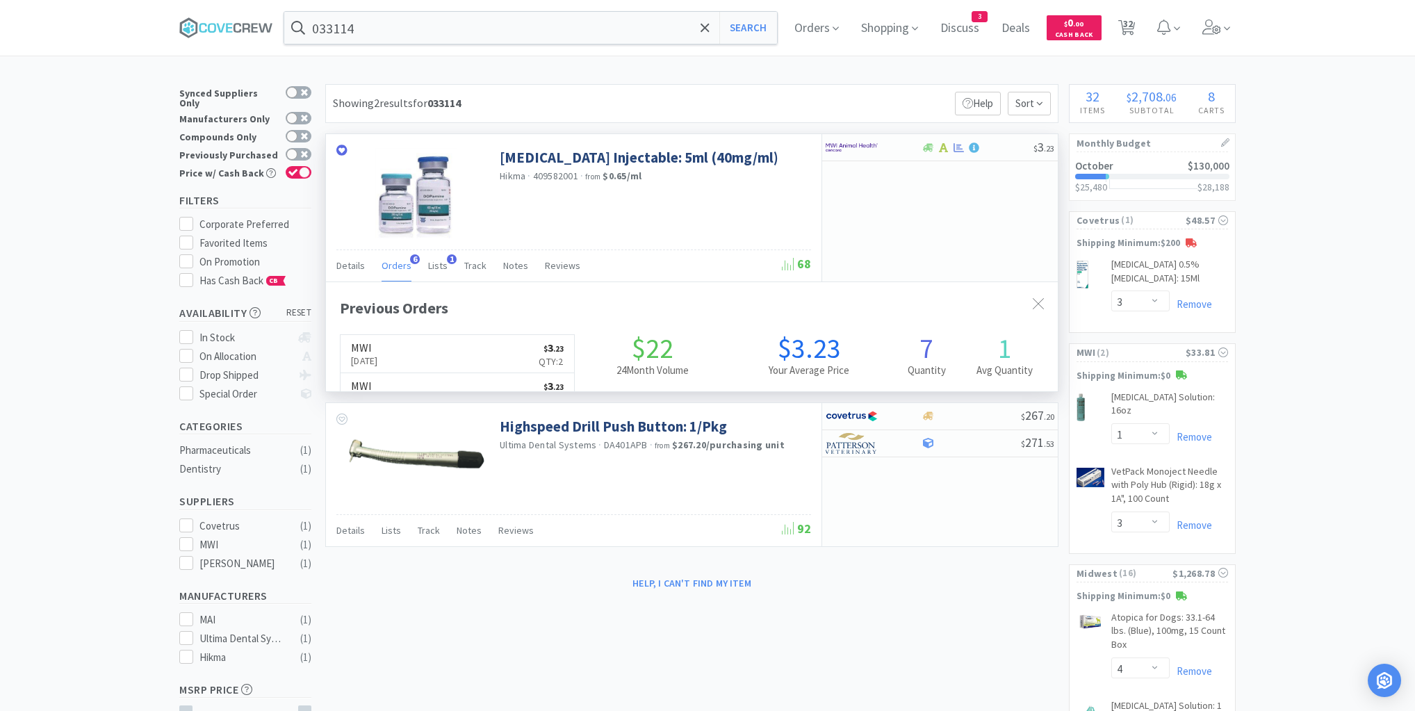
scroll to position [359, 732]
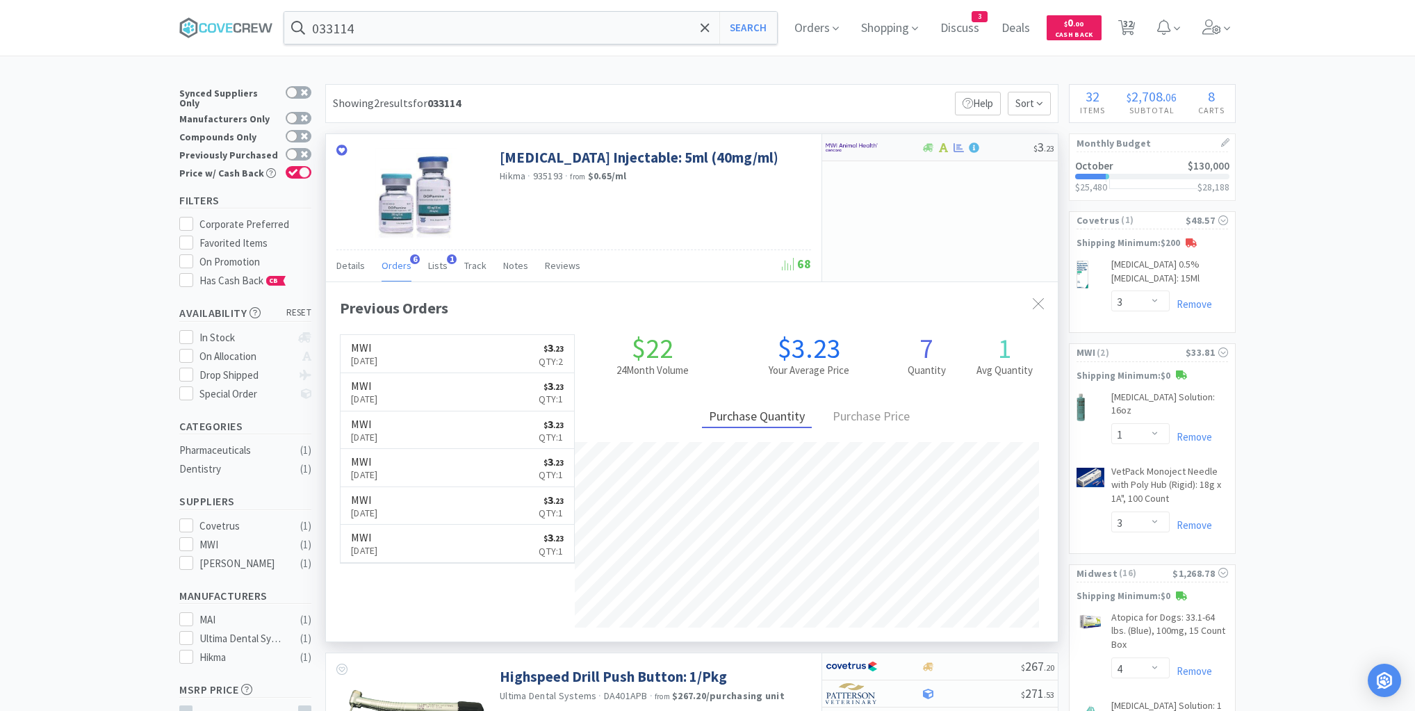
click at [991, 153] on div "$ 3 . 23" at bounding box center [940, 147] width 236 height 27
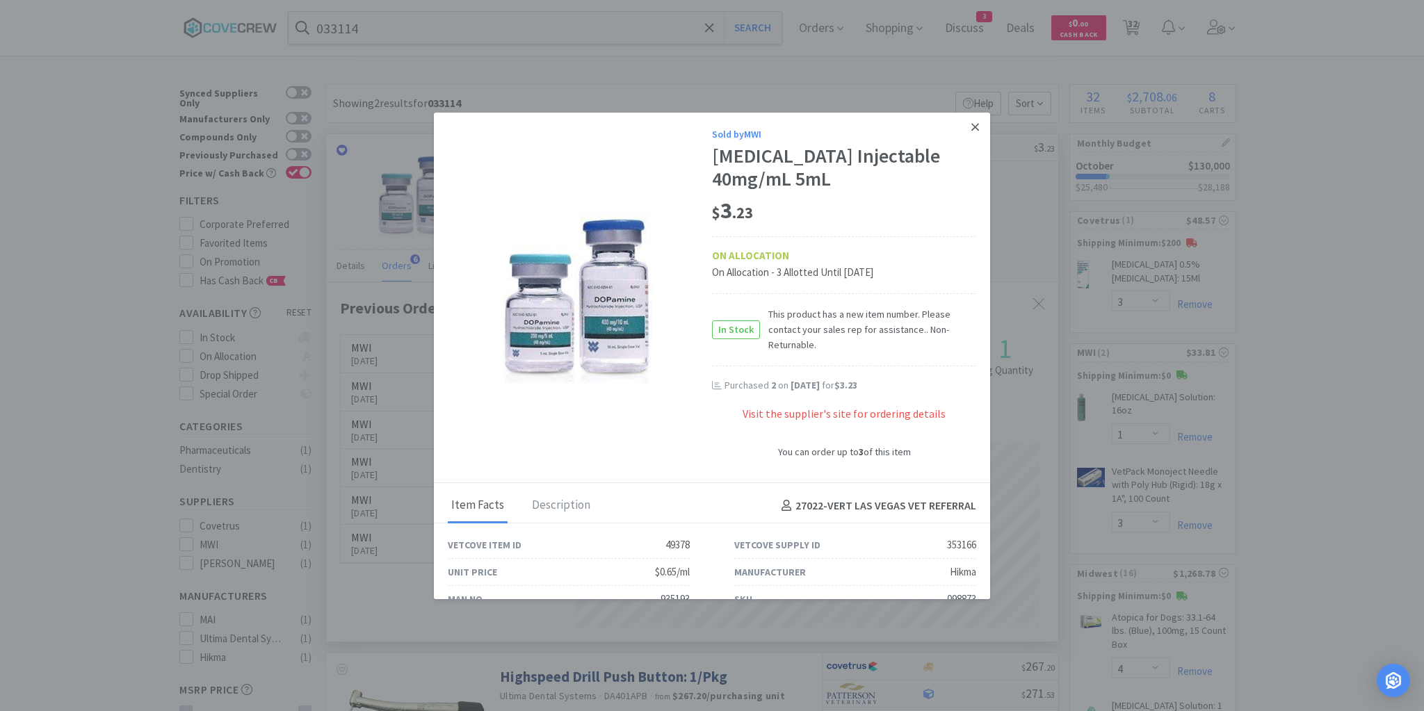
click at [973, 125] on link at bounding box center [975, 128] width 24 height 30
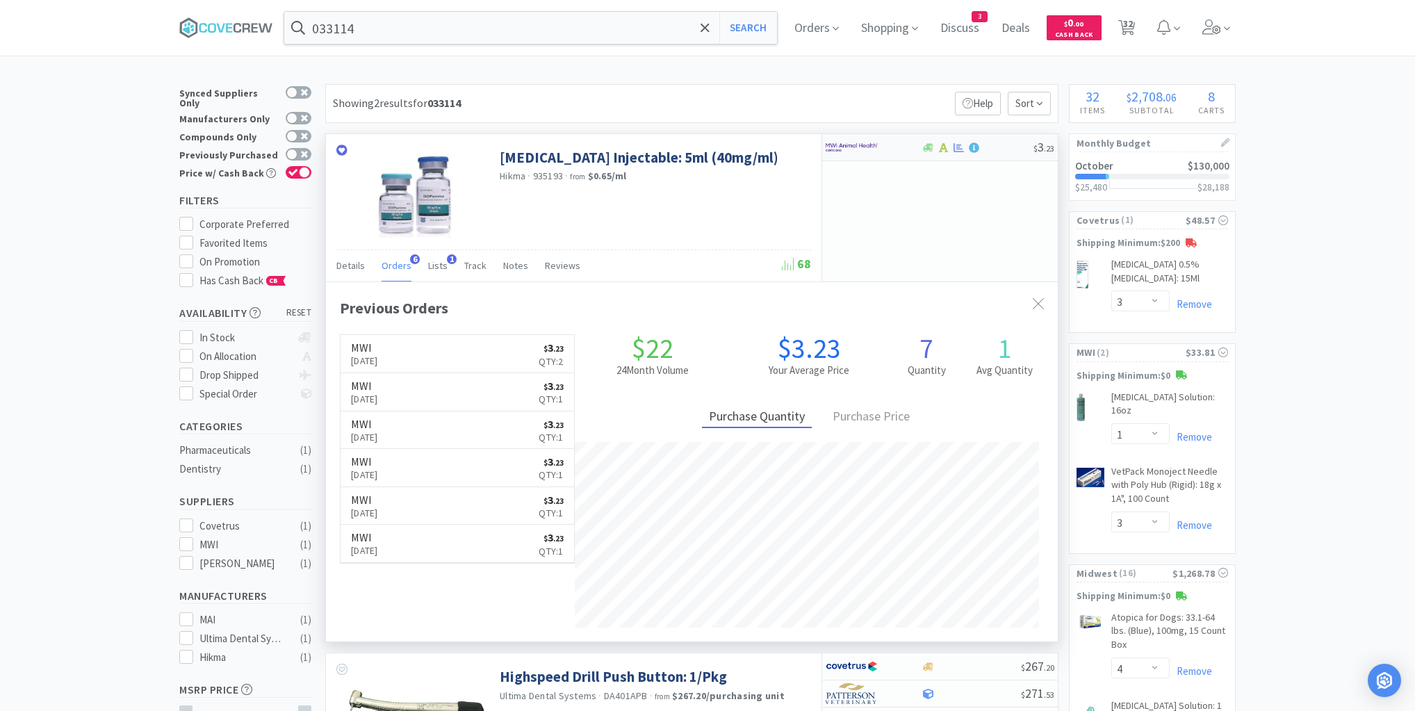
click at [895, 154] on div at bounding box center [864, 148] width 76 height 24
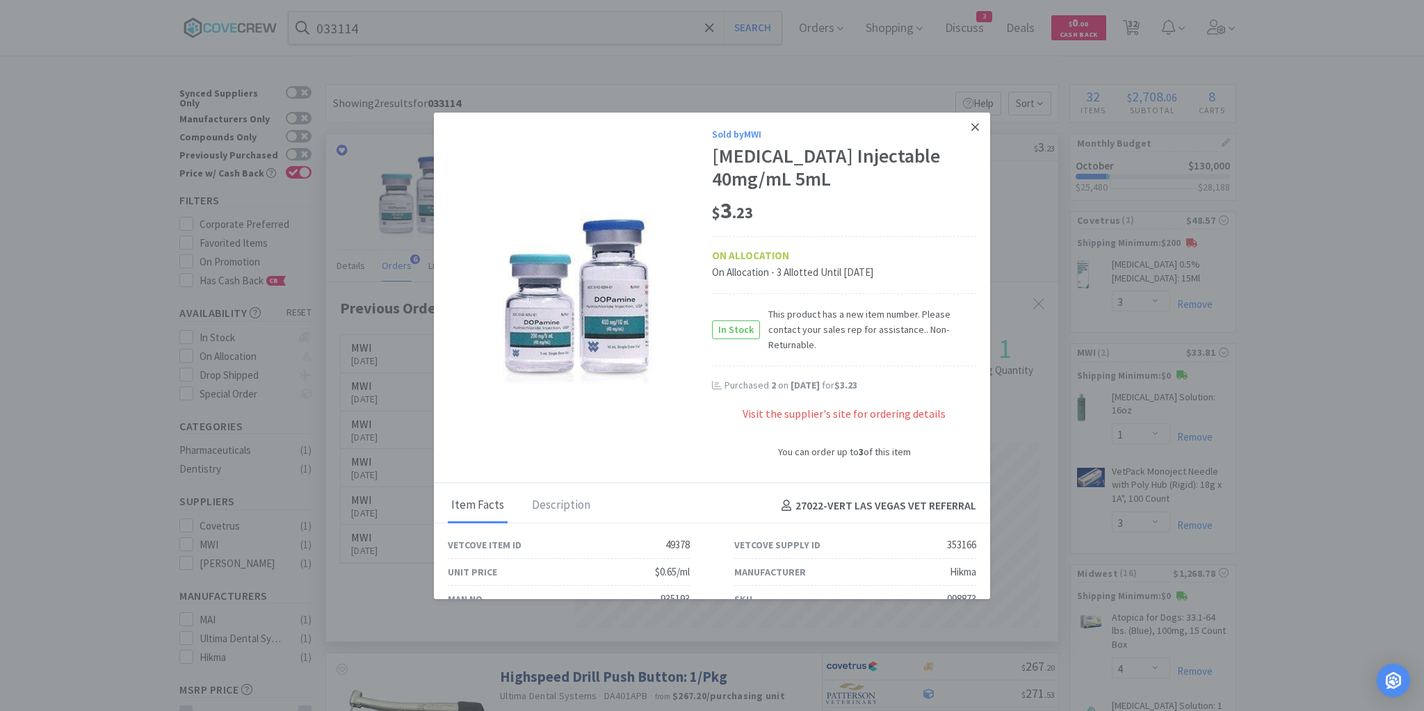
click at [963, 133] on link at bounding box center [975, 128] width 24 height 30
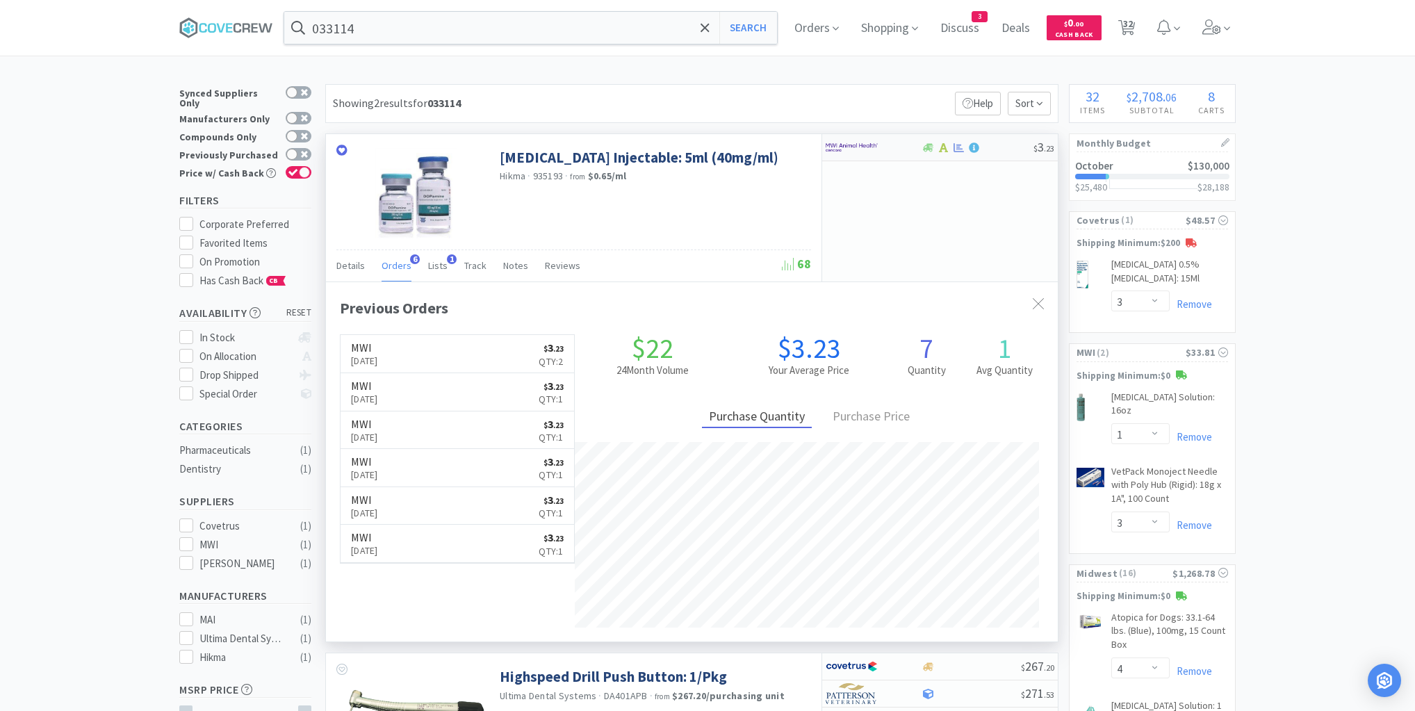
click at [895, 156] on div at bounding box center [864, 148] width 76 height 24
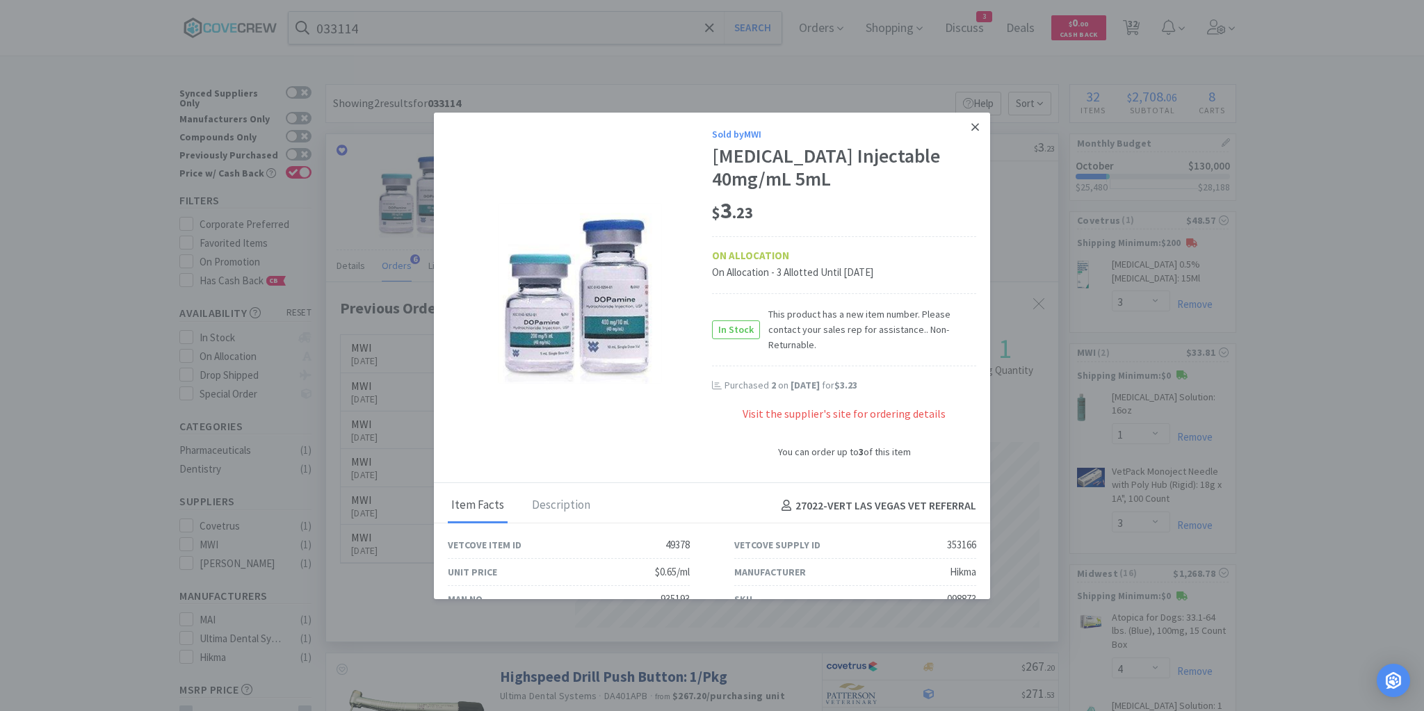
click at [971, 124] on icon at bounding box center [975, 127] width 8 height 13
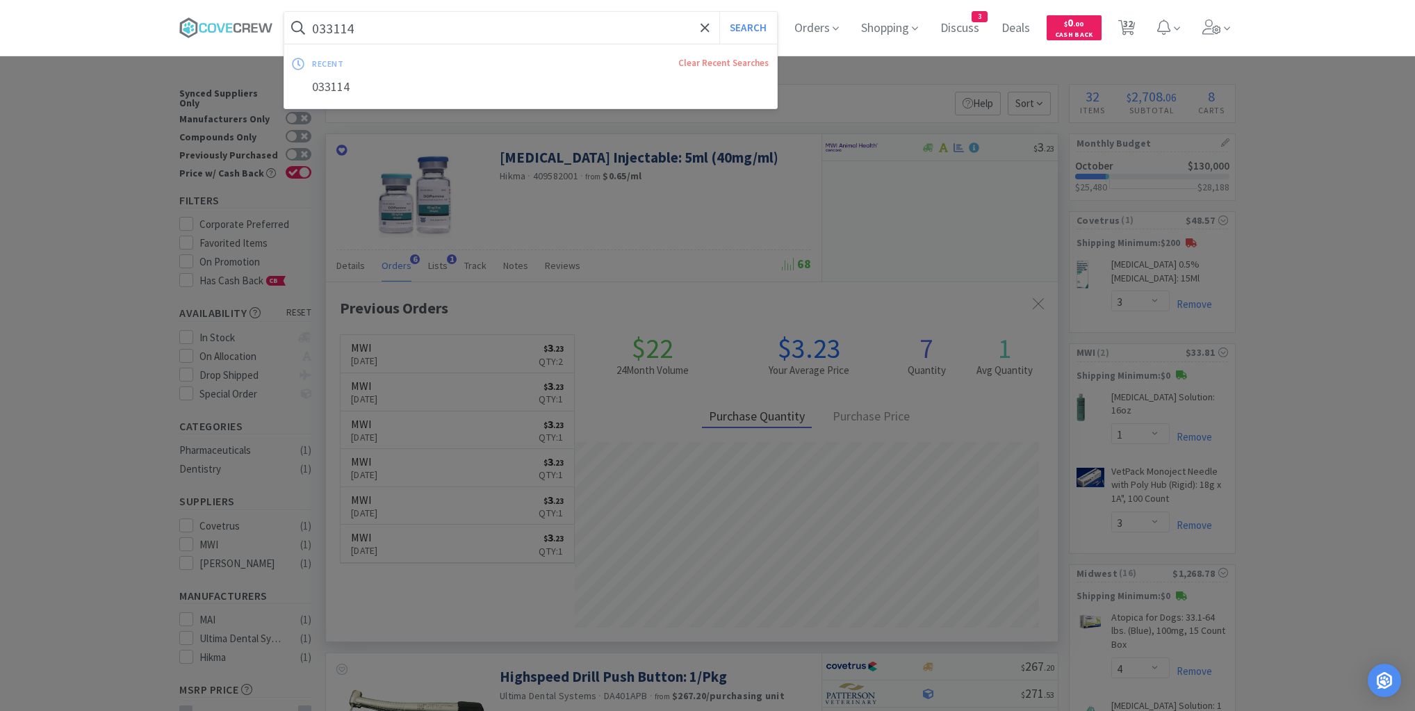
click at [647, 33] on input "033114" at bounding box center [530, 28] width 493 height 32
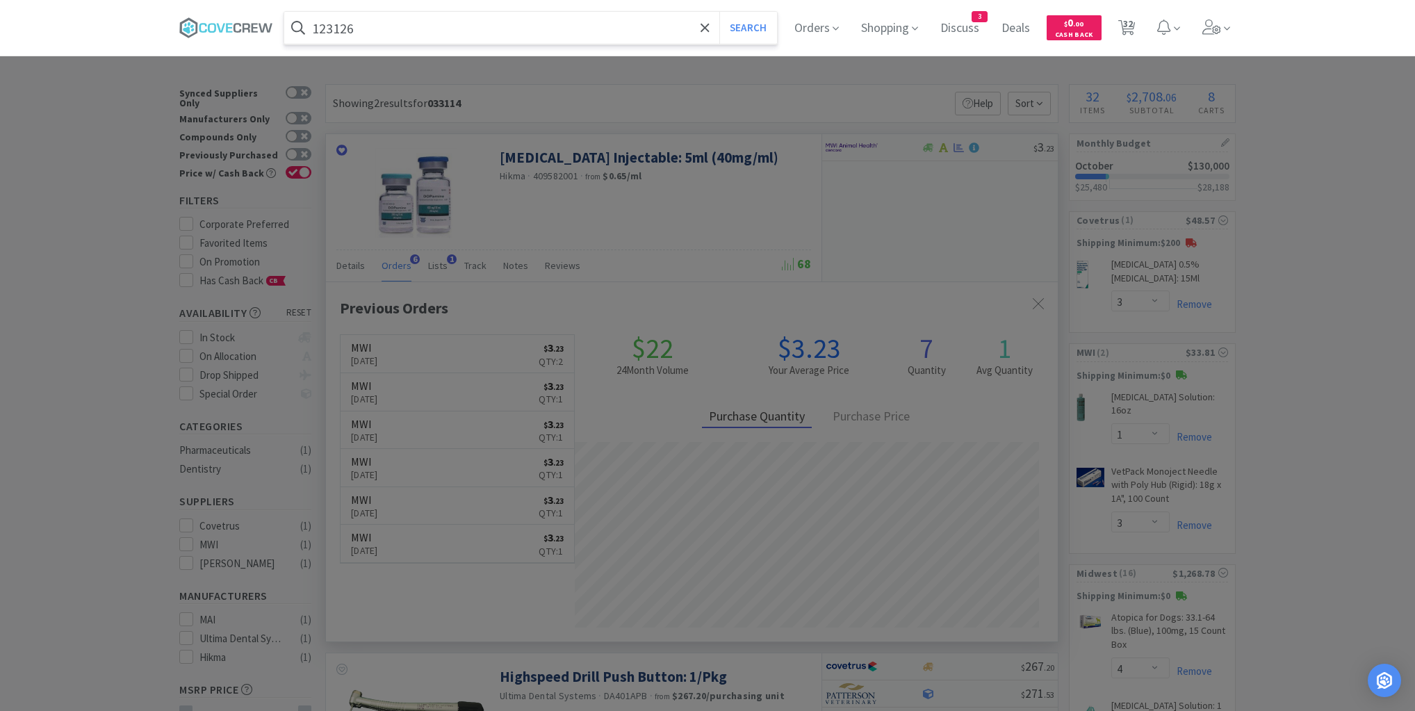
click at [720, 12] on button "Search" at bounding box center [749, 28] width 58 height 32
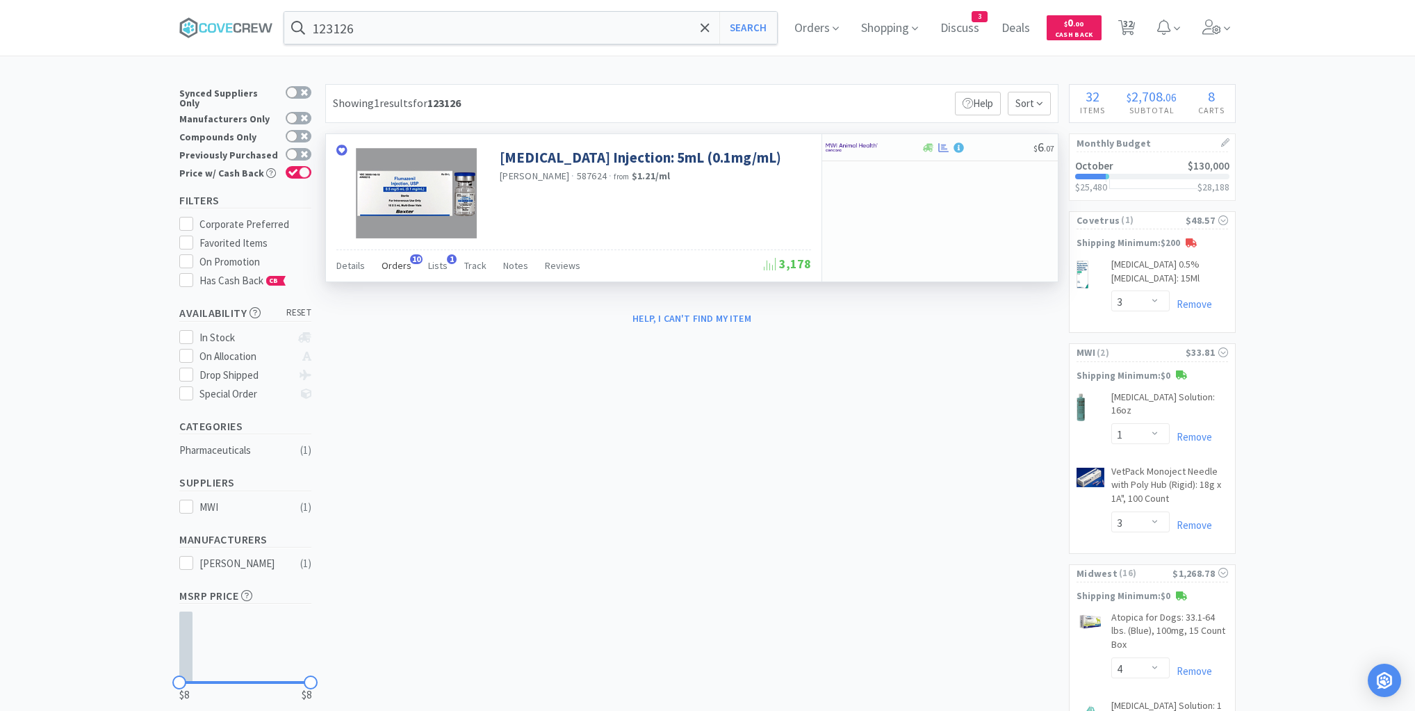
click at [398, 265] on span "Orders" at bounding box center [397, 265] width 30 height 13
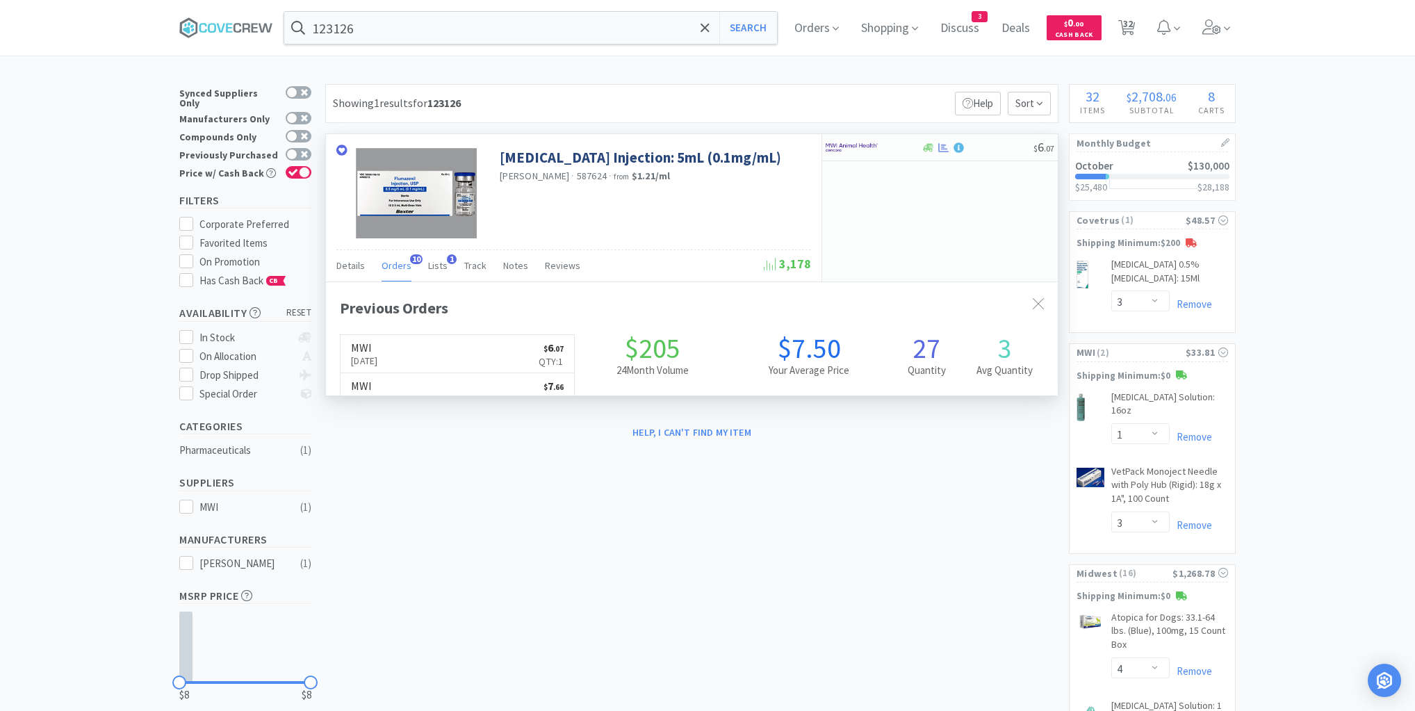
scroll to position [373, 732]
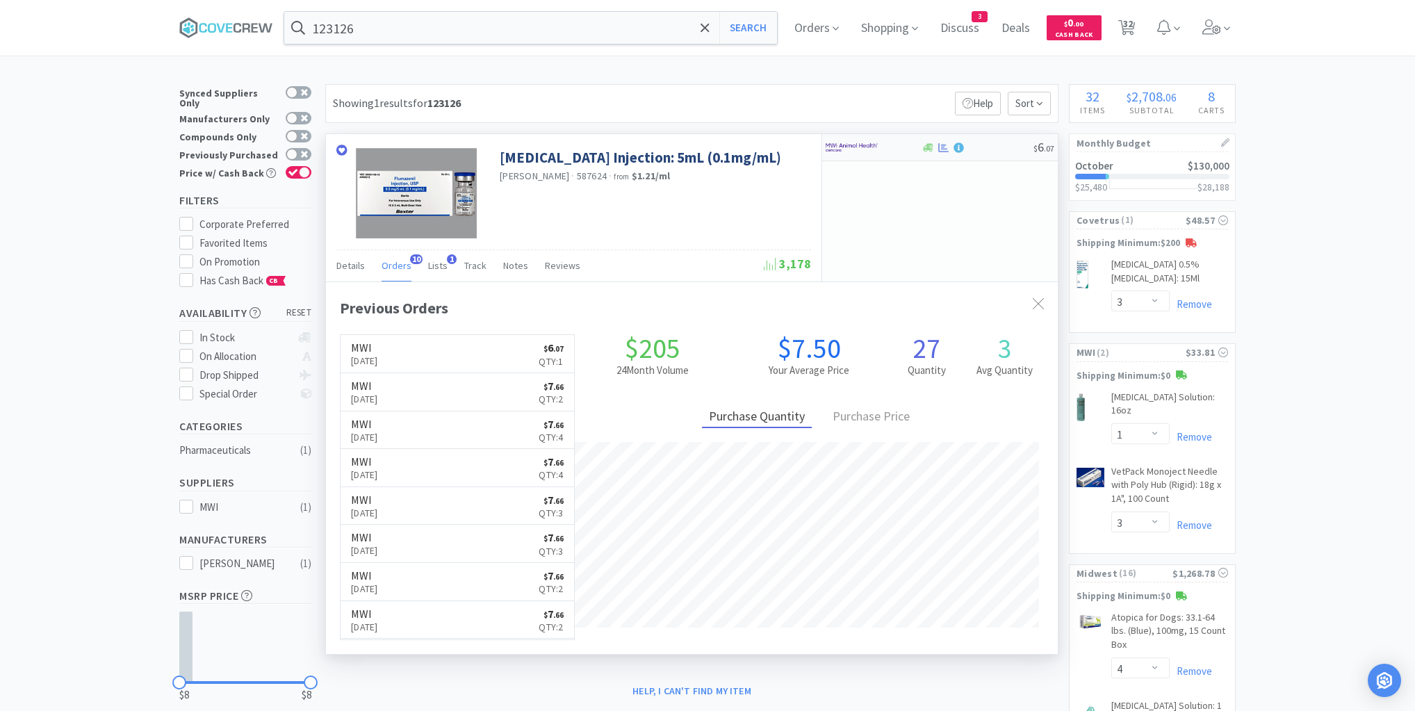
click at [990, 145] on div at bounding box center [977, 148] width 113 height 10
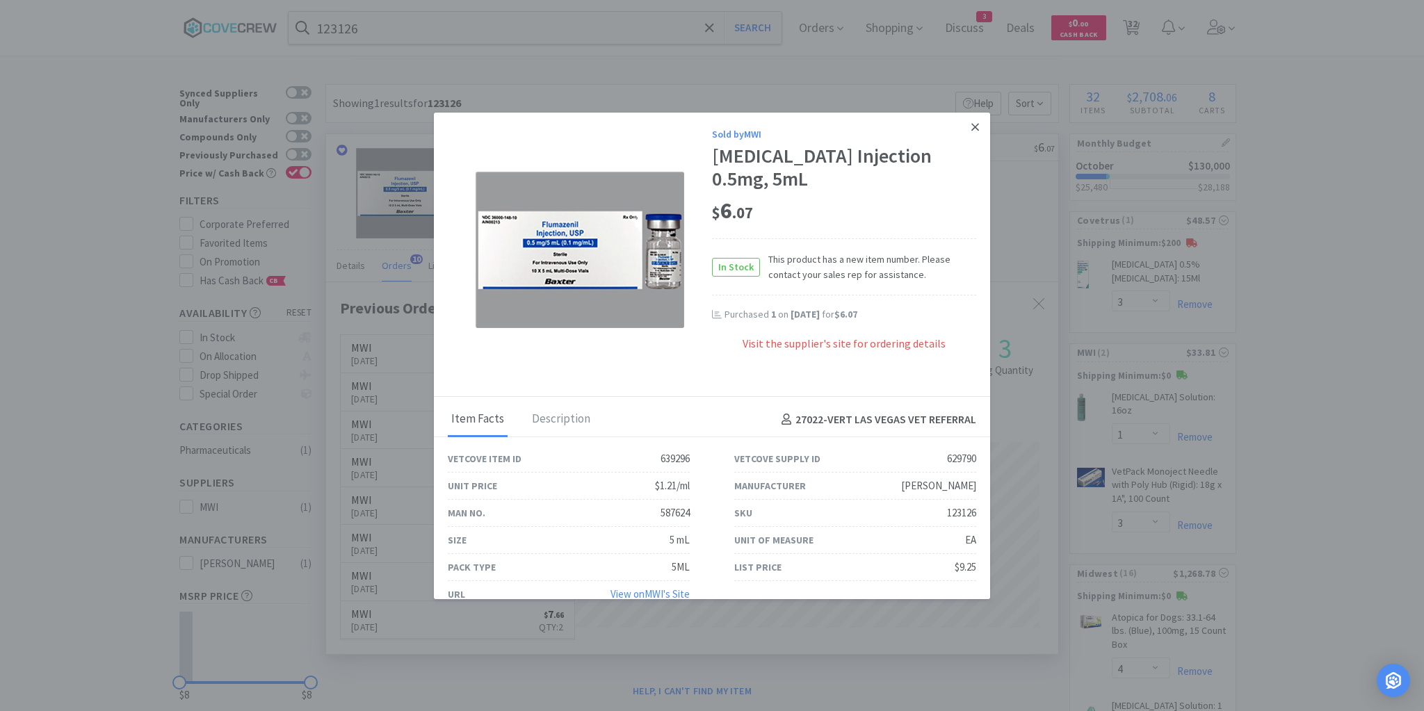
click at [971, 124] on icon at bounding box center [975, 127] width 8 height 13
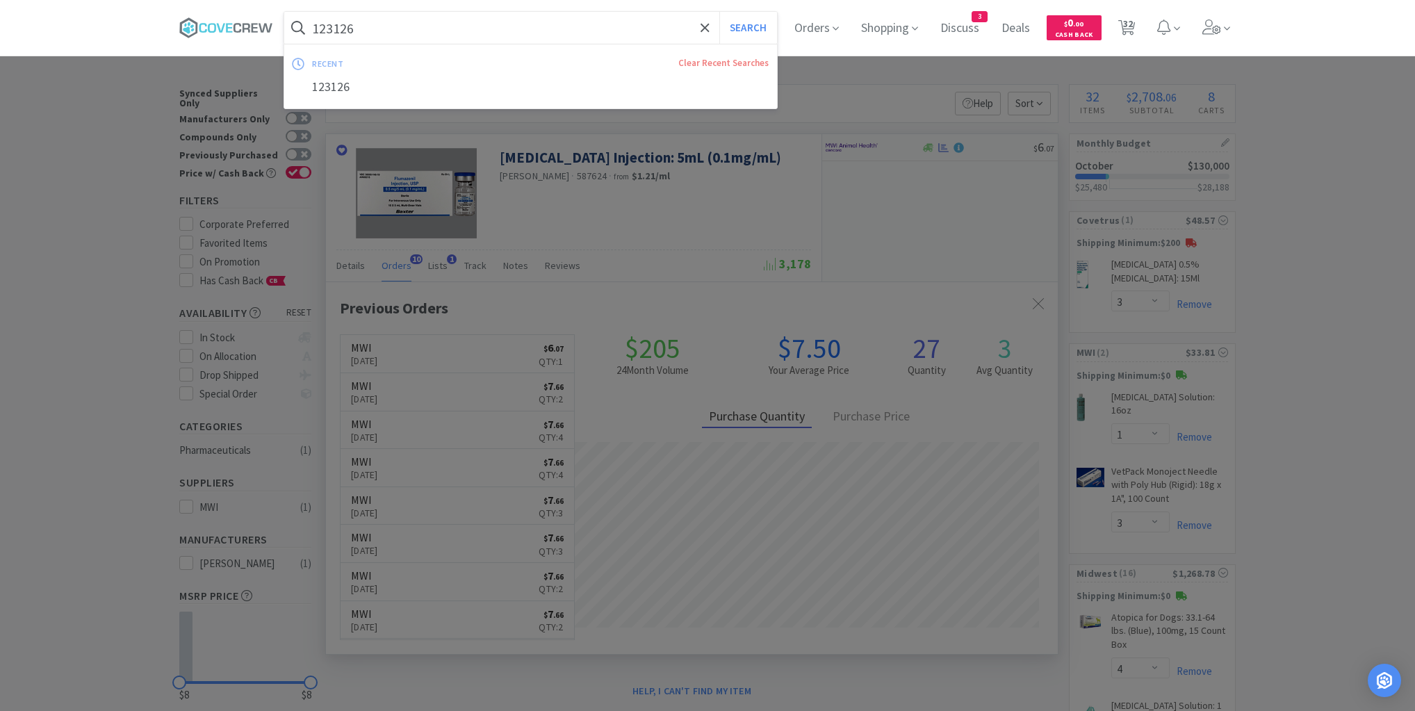
click at [606, 33] on input "123126" at bounding box center [530, 28] width 493 height 32
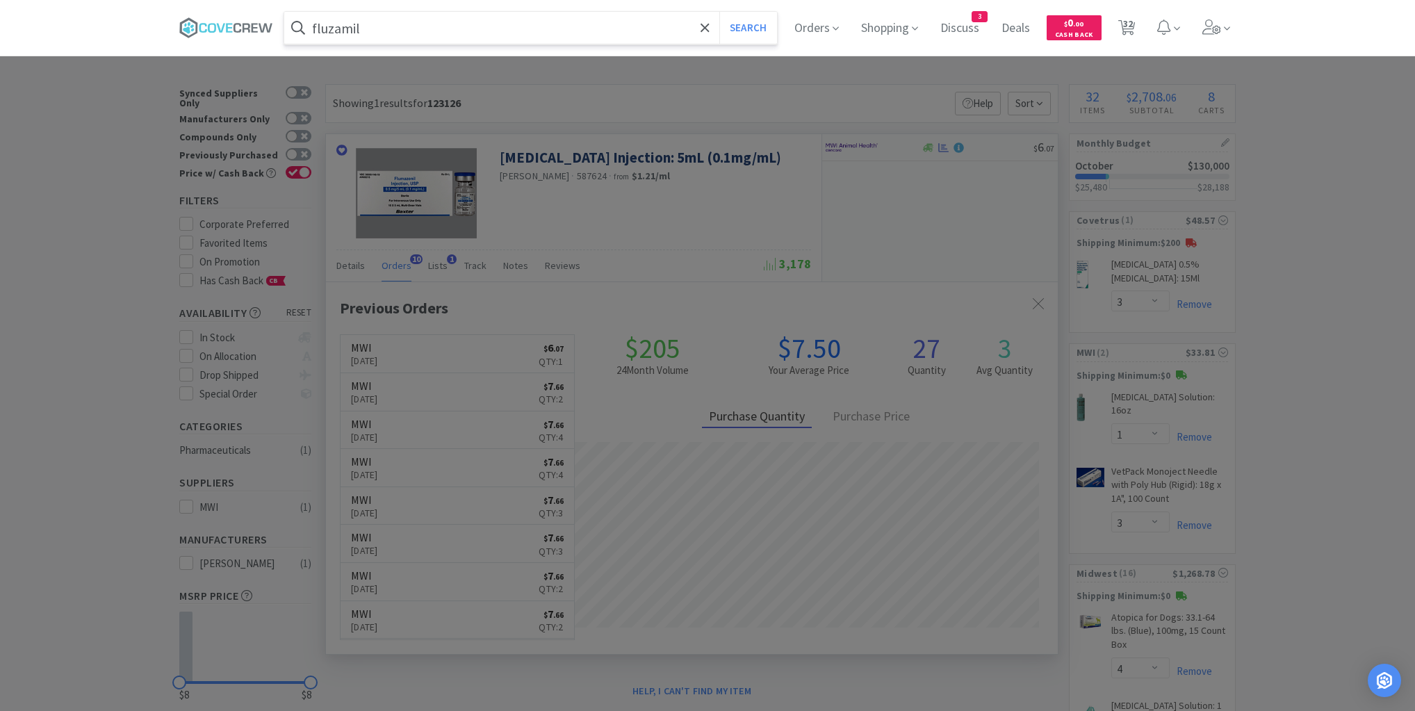
click at [720, 12] on button "Search" at bounding box center [749, 28] width 58 height 32
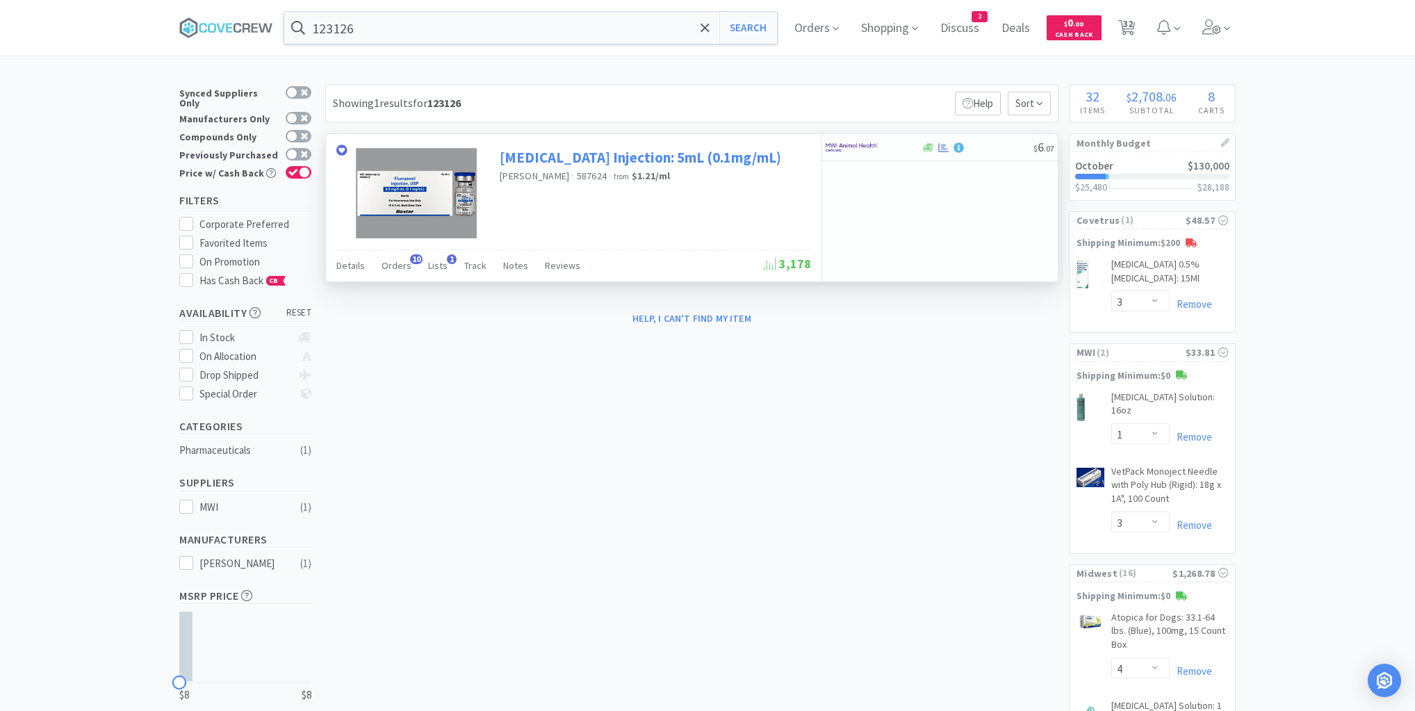
click at [522, 155] on link "[MEDICAL_DATA] Injection: 5mL (0.1mg/mL)" at bounding box center [641, 157] width 282 height 19
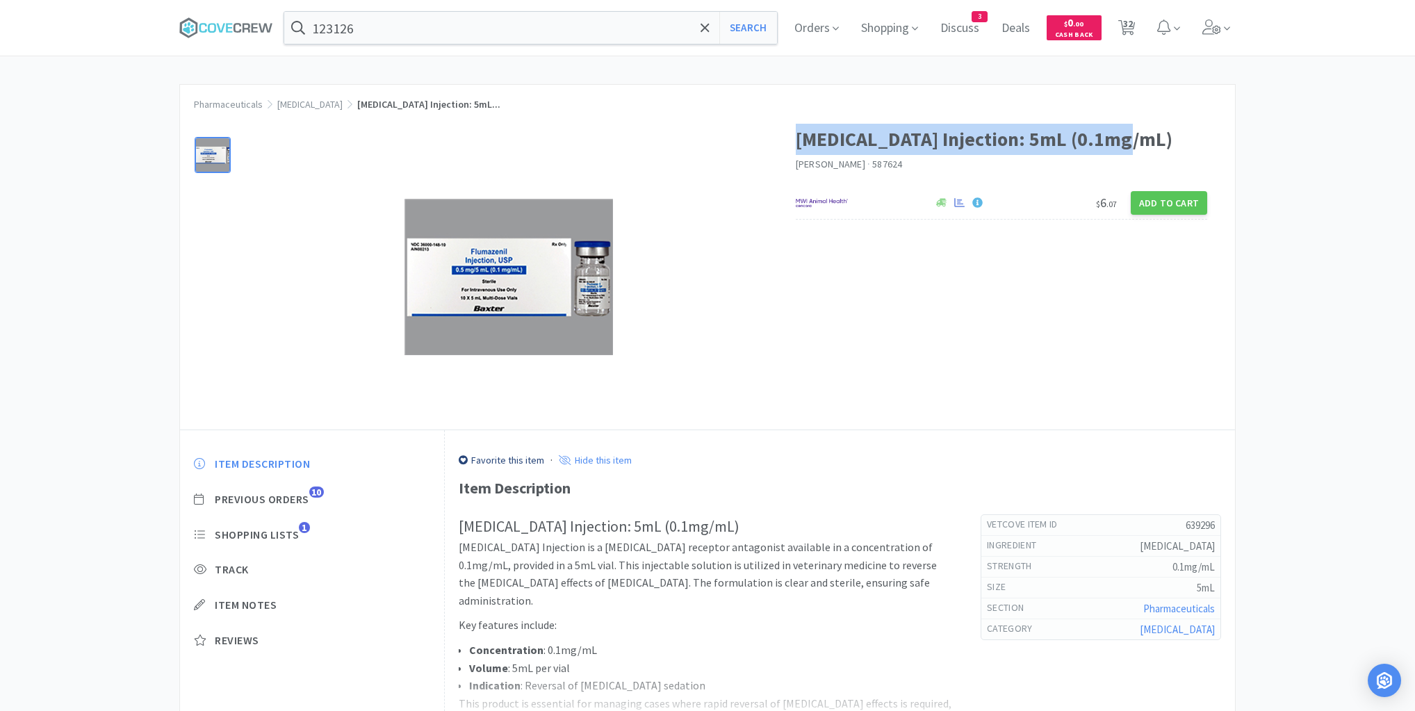
drag, startPoint x: 795, startPoint y: 136, endPoint x: 1129, endPoint y: 113, distance: 334.5
click at [1129, 113] on div "[MEDICAL_DATA] Injection: 5mL (0.1mg/mL) [PERSON_NAME] · 587624 $ 6 . 07 Add to…" at bounding box center [1016, 175] width 440 height 131
copy h1 "[MEDICAL_DATA] Injection: 5mL (0.1mg/mL)"
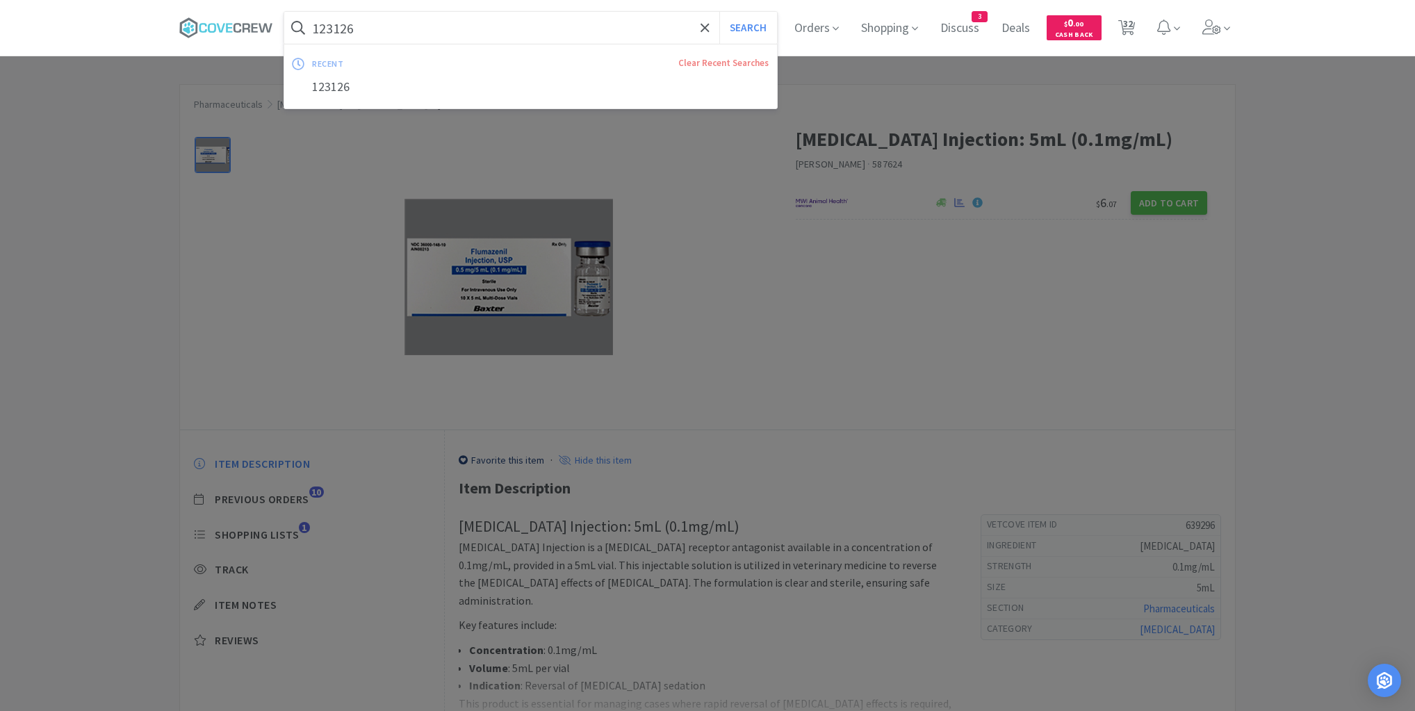
click at [617, 20] on input "123126" at bounding box center [530, 28] width 493 height 32
paste input "[MEDICAL_DATA] Injection: 5mL (0.1mg/mL)"
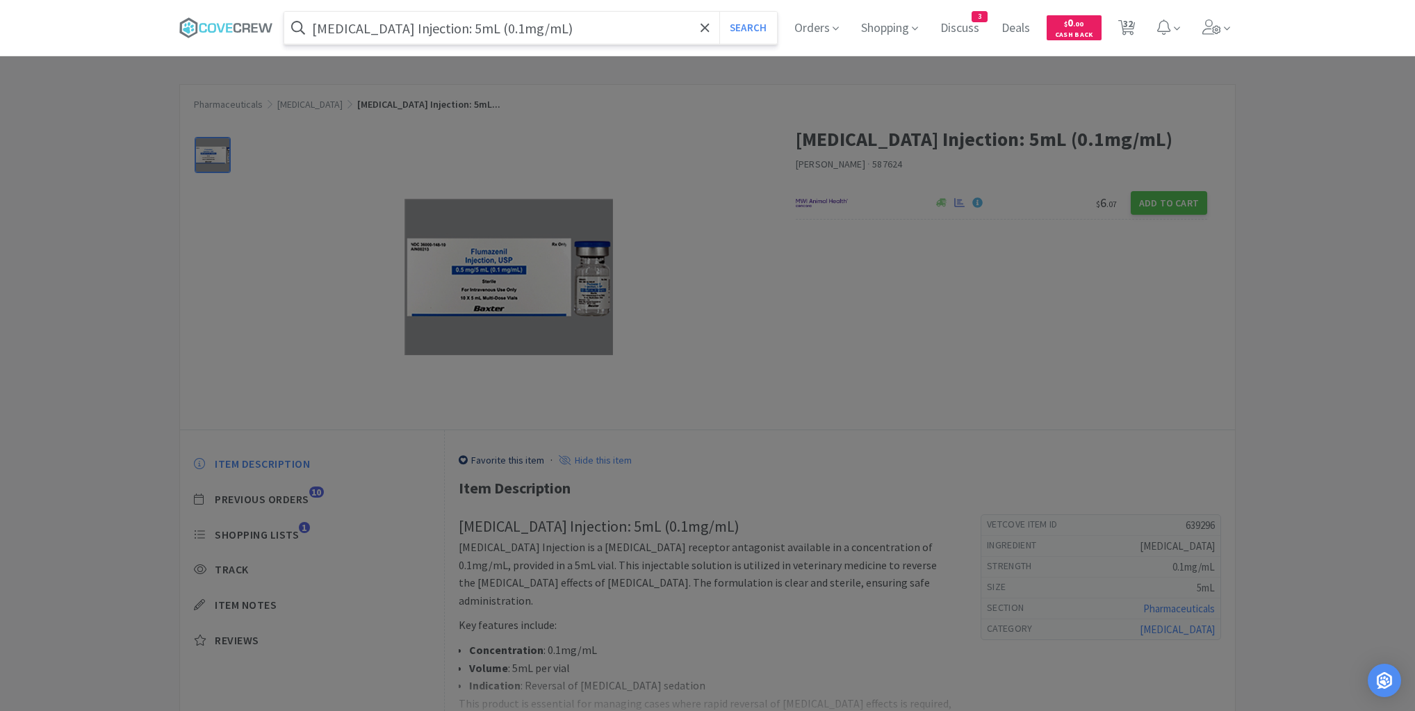
type input "[MEDICAL_DATA] Injection: 5mL (0.1mg/mL)"
click at [720, 12] on button "Search" at bounding box center [749, 28] width 58 height 32
select select "3"
select select "1"
select select "3"
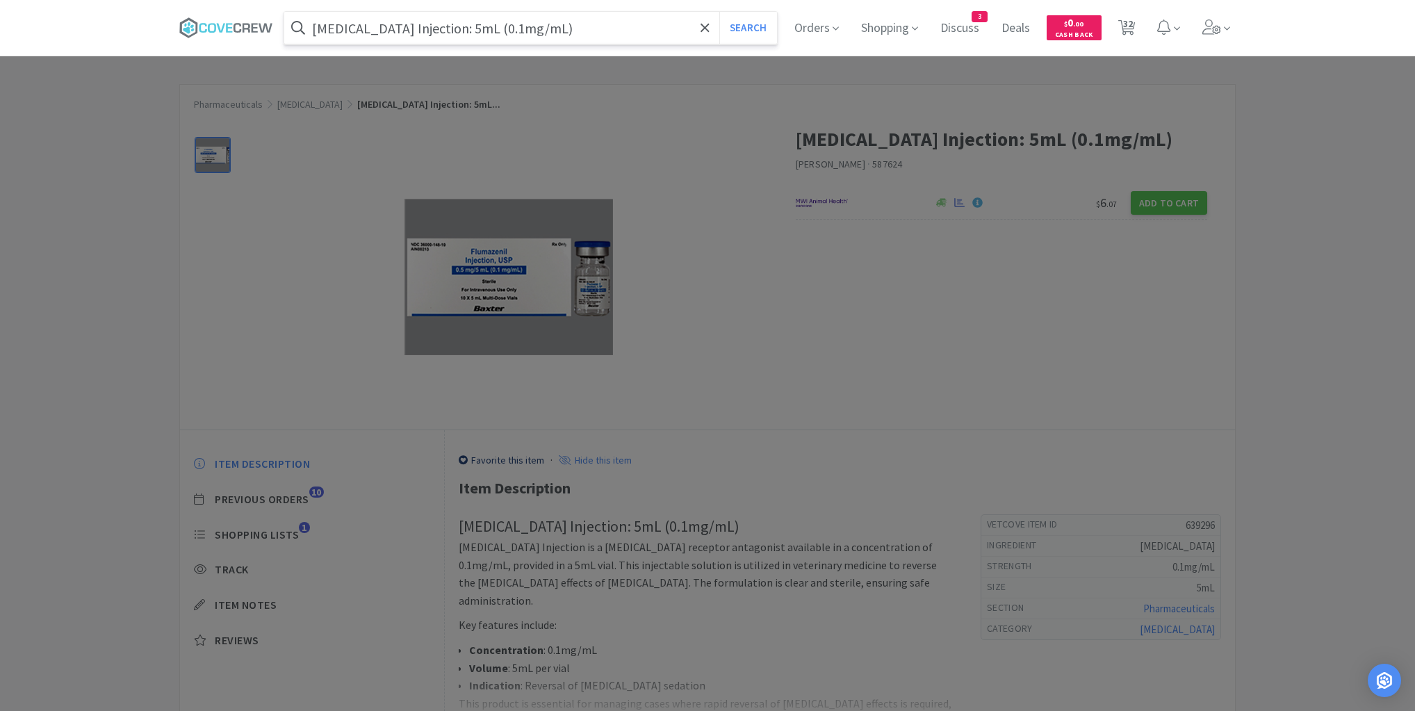
select select "4"
select select "1"
select select "3"
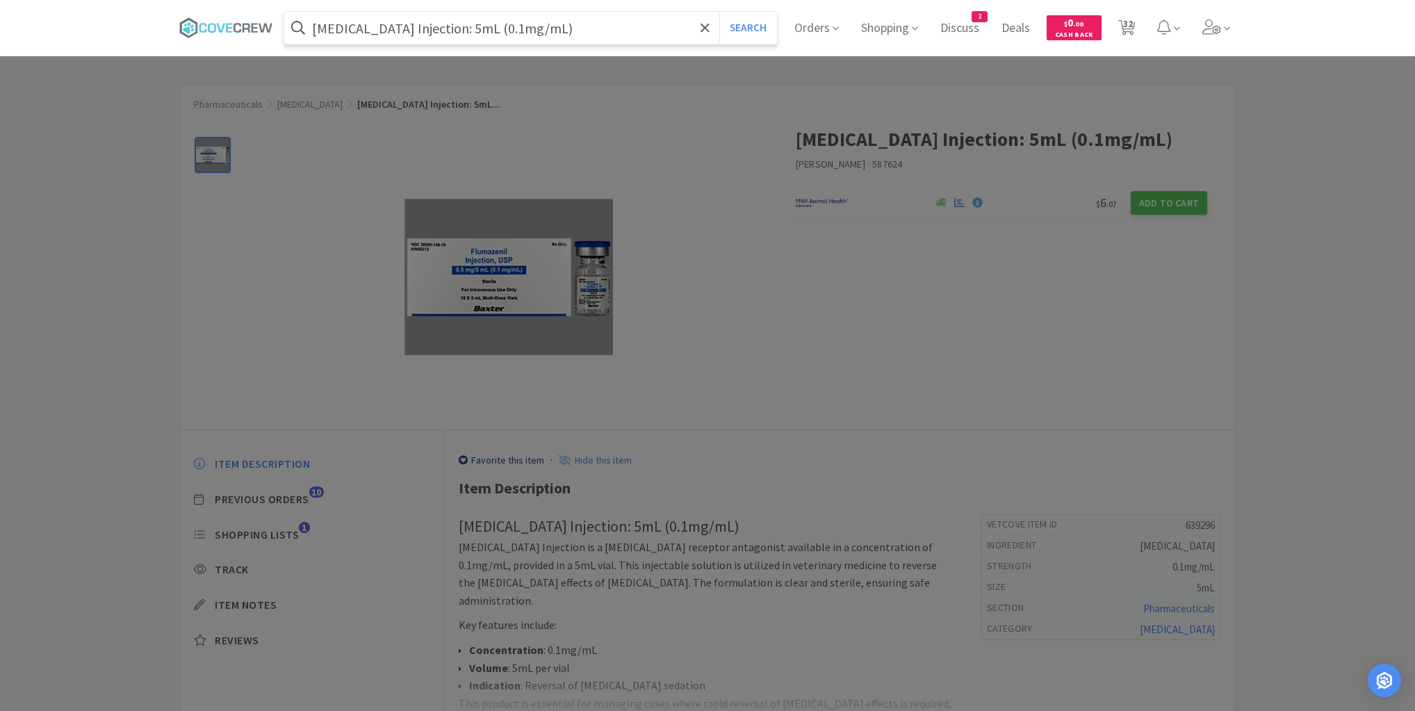
select select "1"
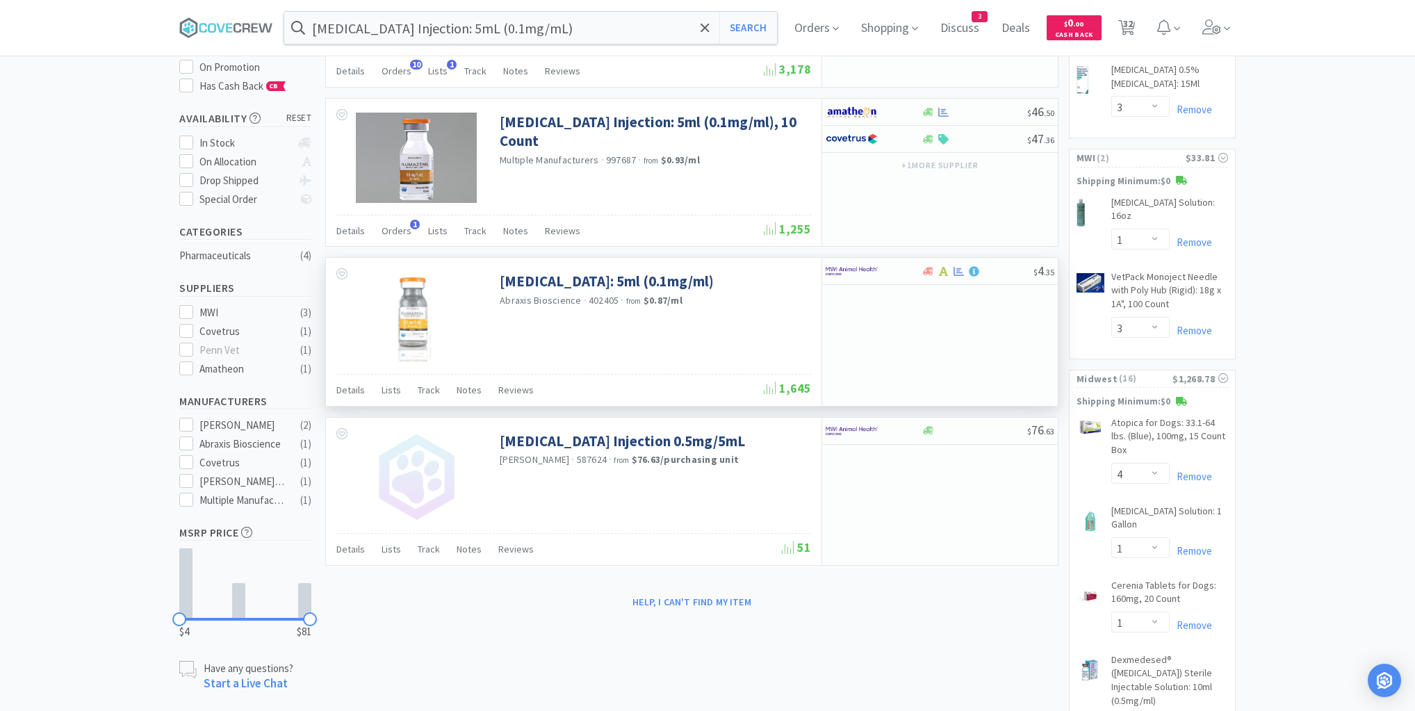
scroll to position [111, 0]
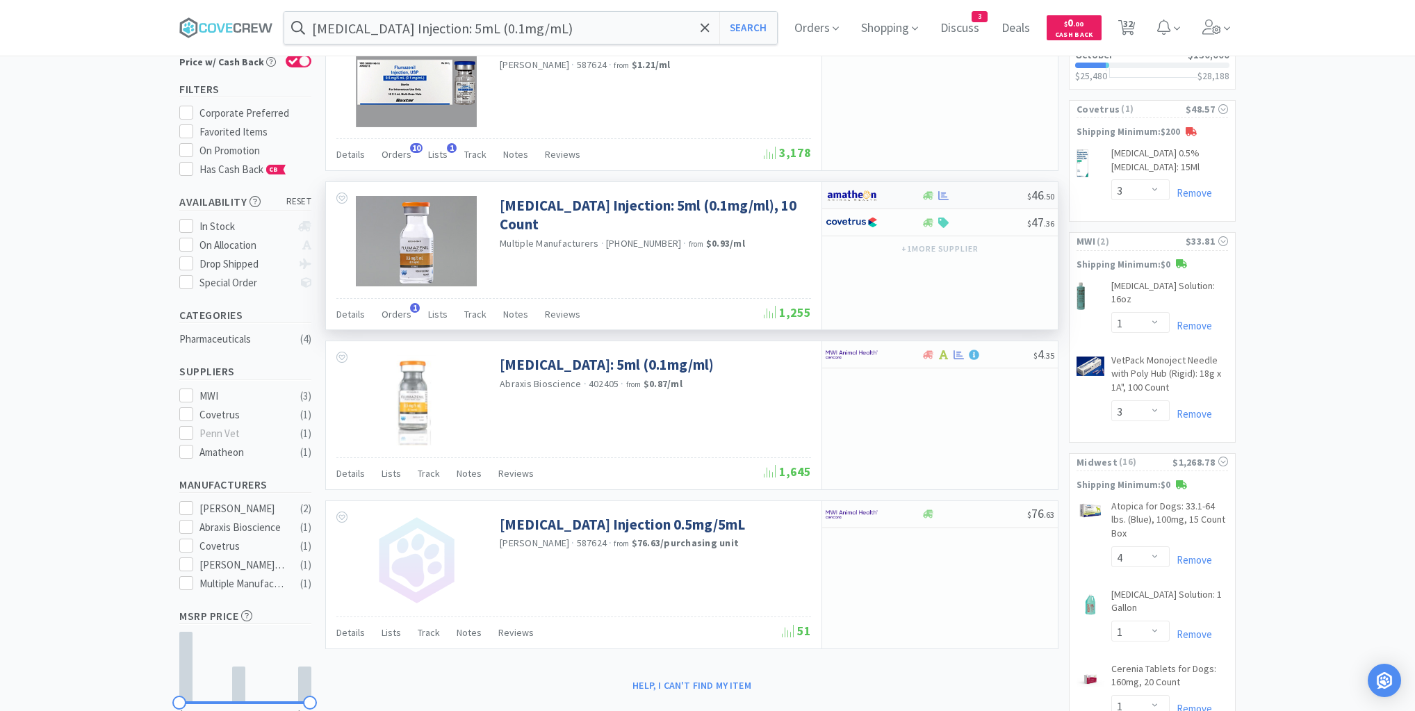
click at [989, 194] on div at bounding box center [974, 195] width 106 height 10
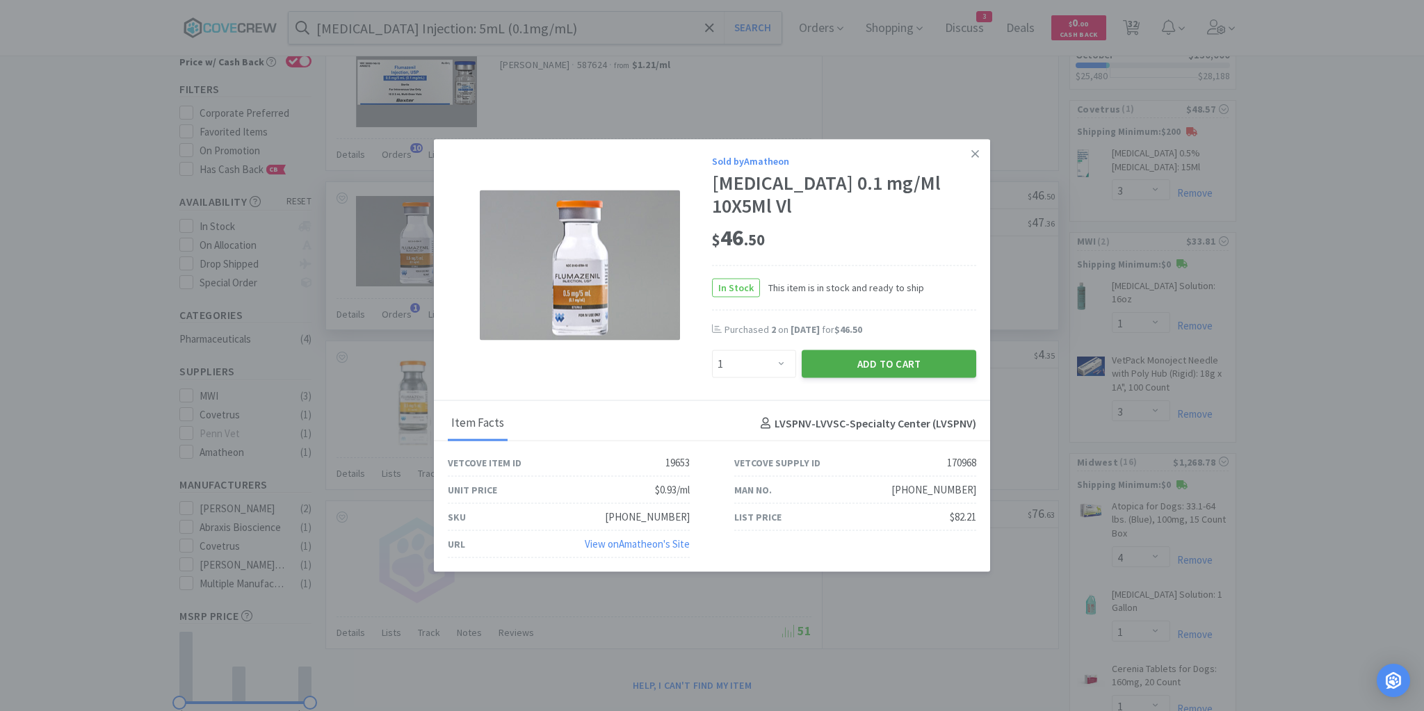
click at [883, 350] on button "Add to Cart" at bounding box center [889, 364] width 174 height 28
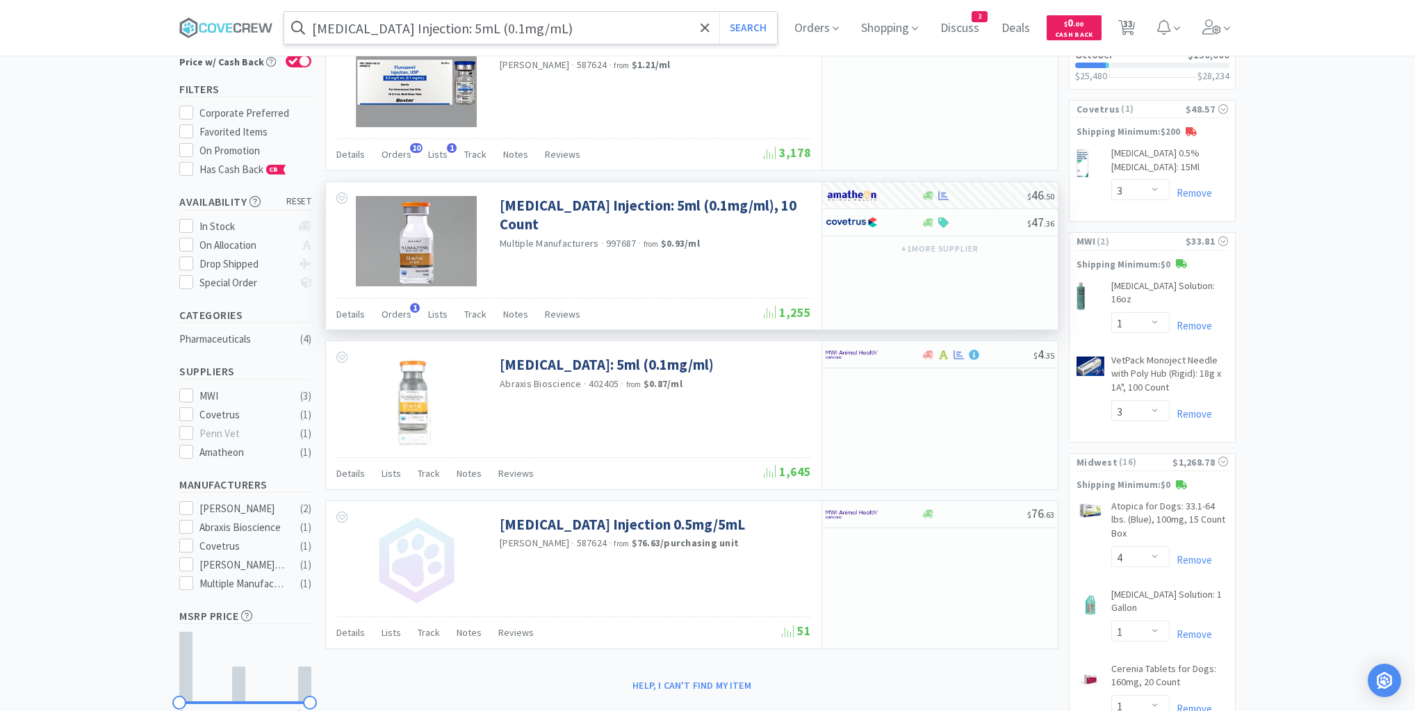
click at [595, 26] on input "[MEDICAL_DATA] Injection: 5mL (0.1mg/mL)" at bounding box center [530, 28] width 493 height 32
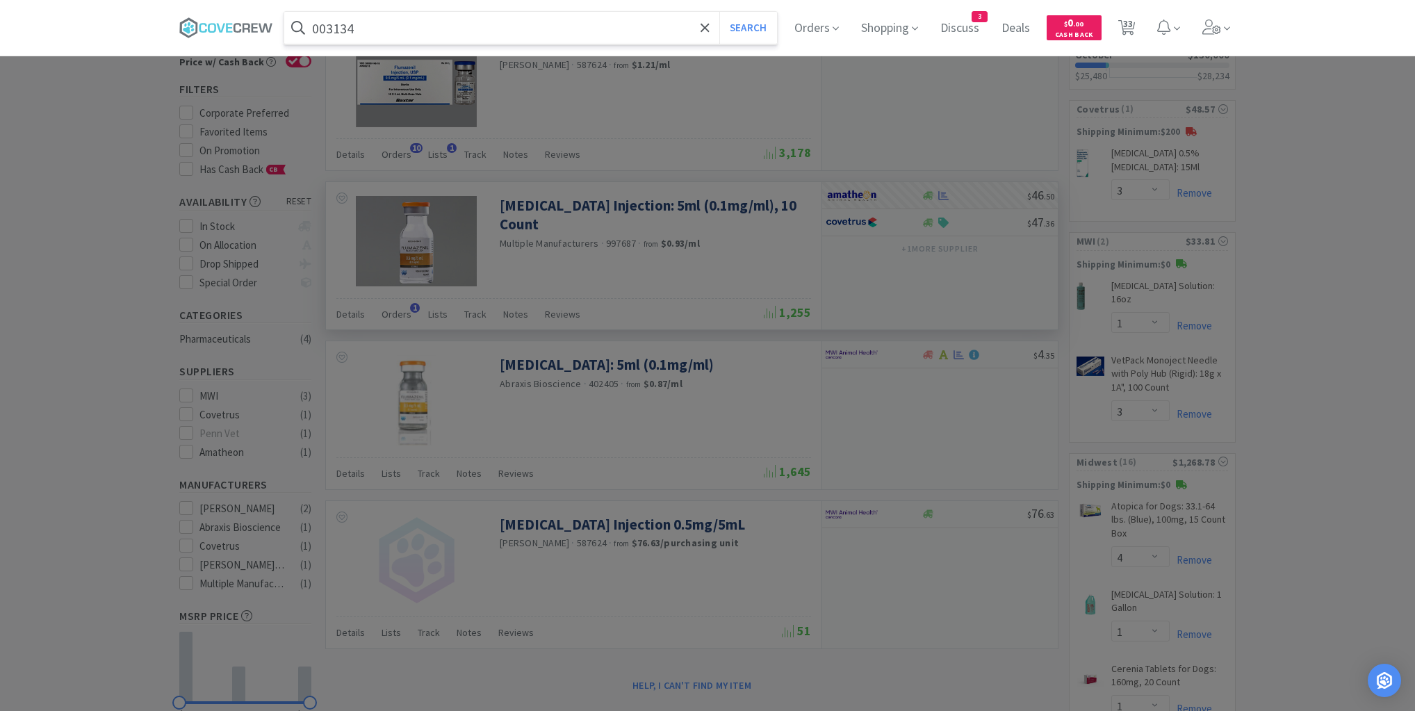
click at [720, 12] on button "Search" at bounding box center [749, 28] width 58 height 32
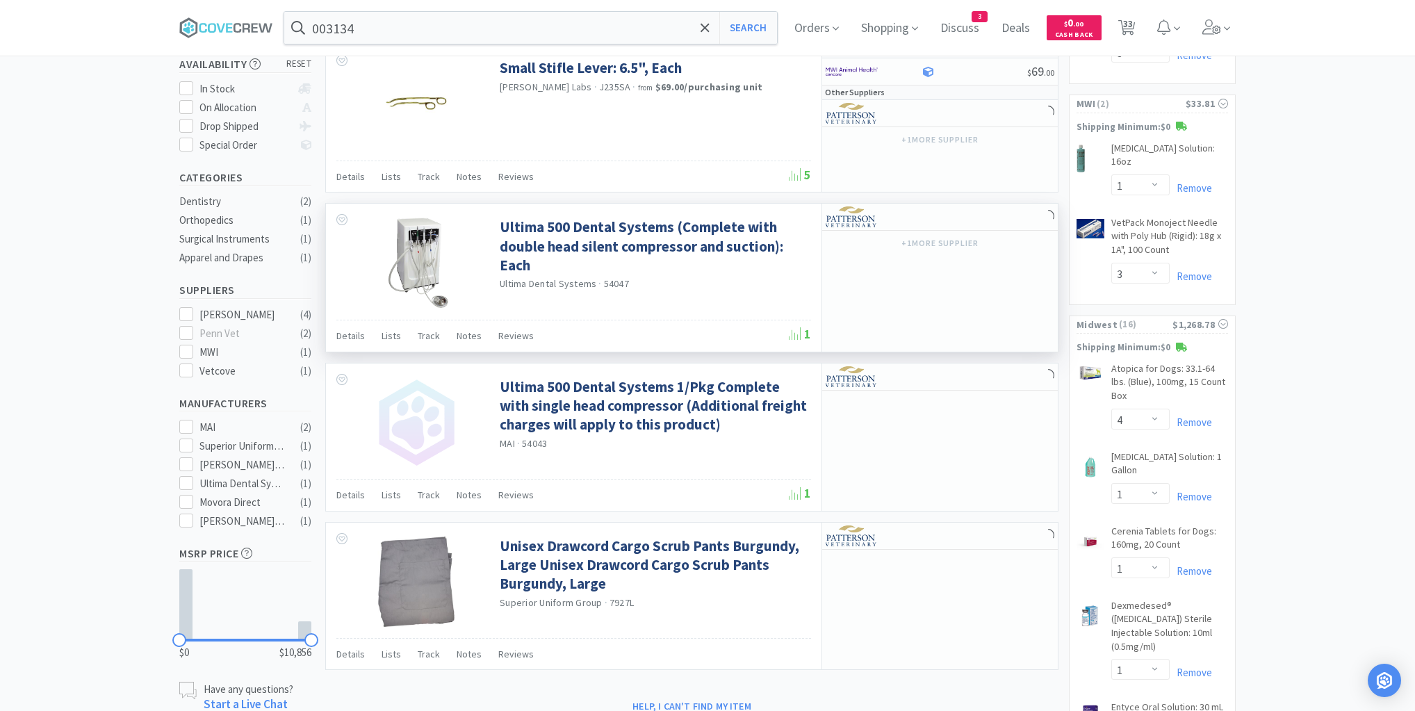
scroll to position [334, 0]
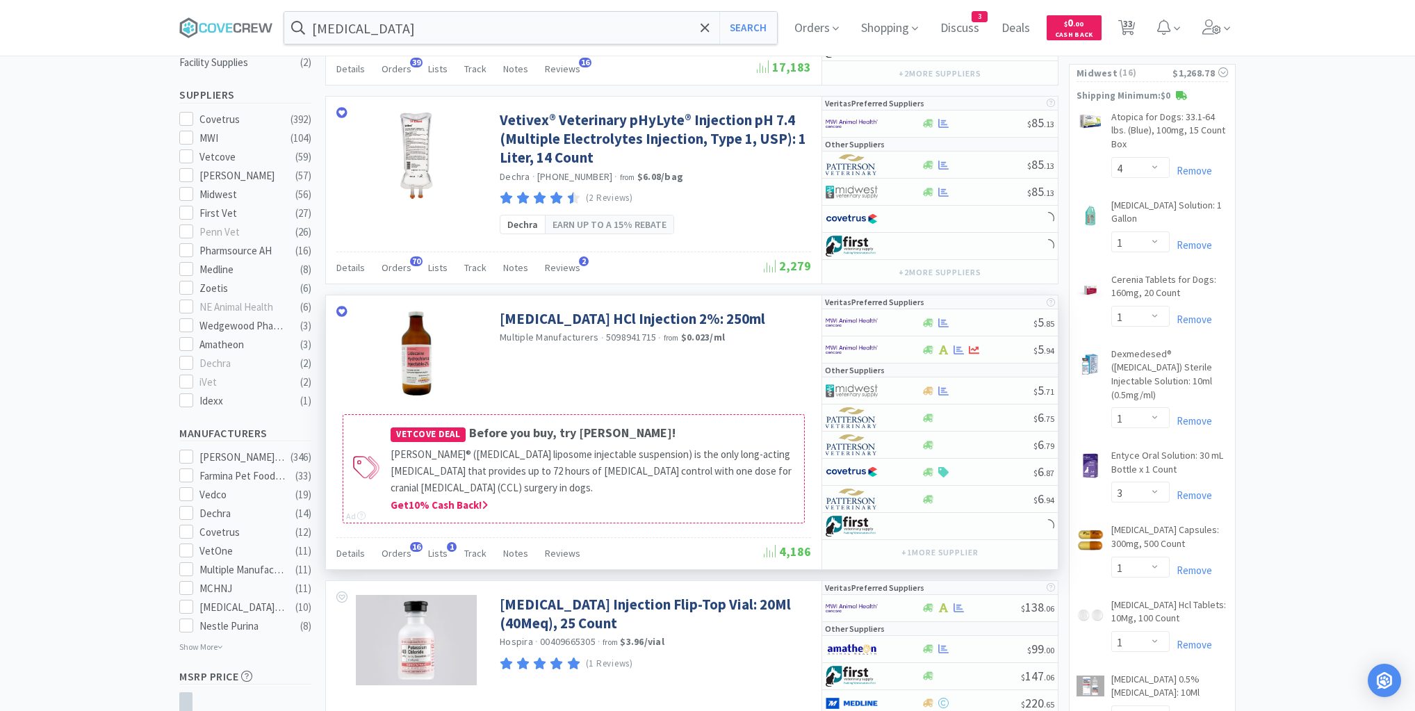
scroll to position [834, 0]
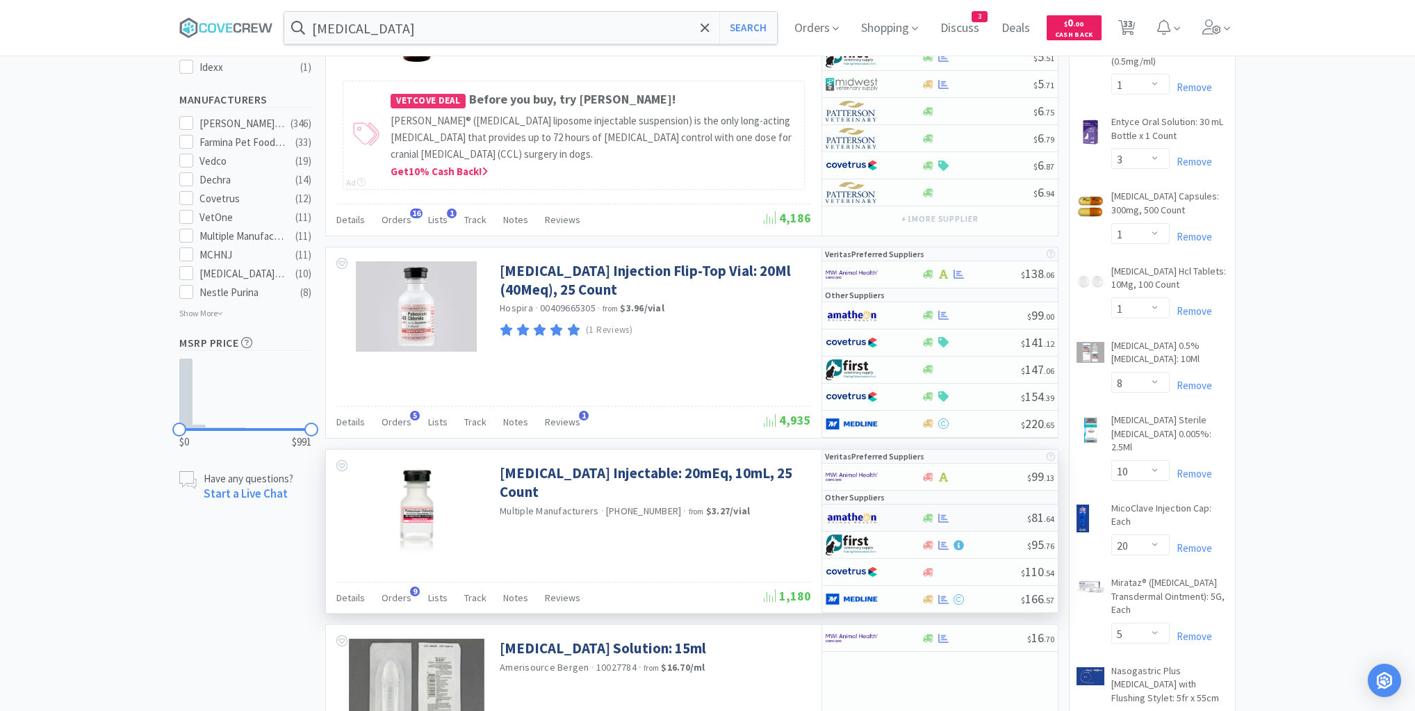
click at [991, 513] on div at bounding box center [974, 518] width 106 height 10
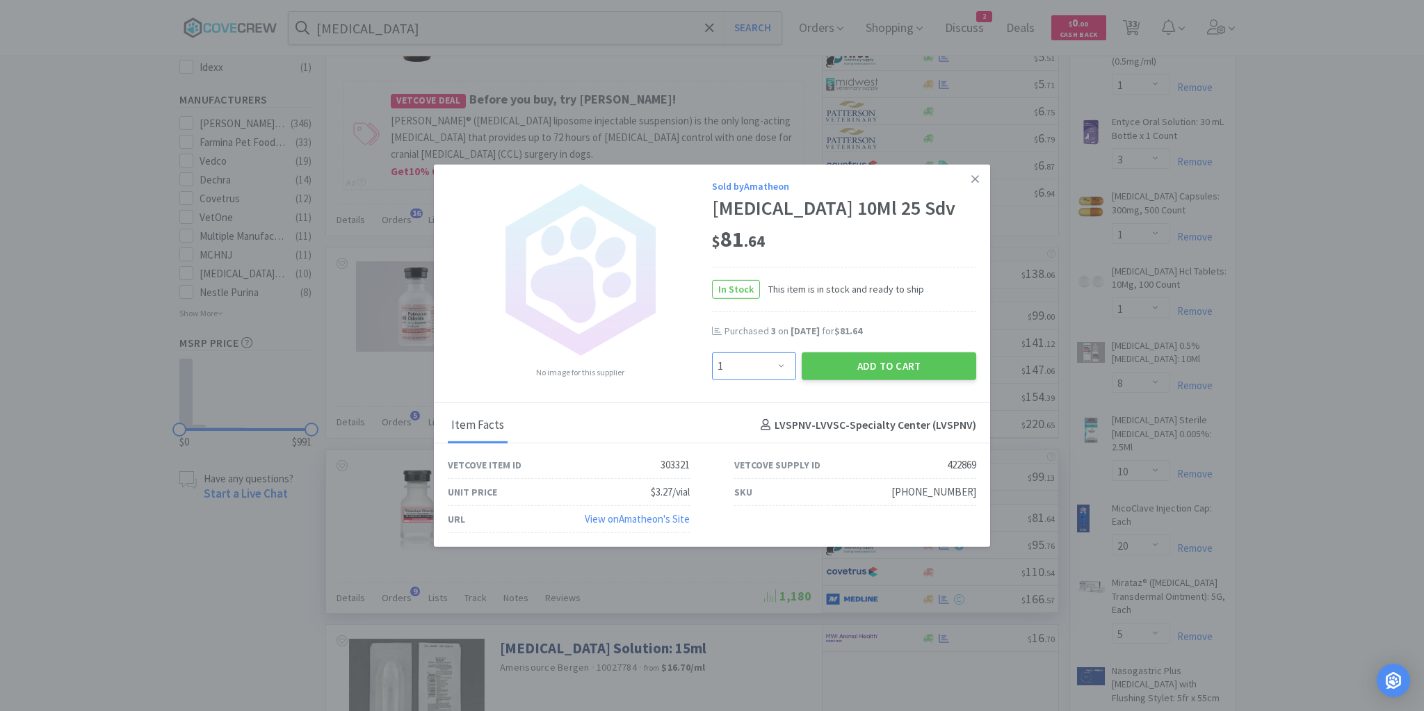
click at [779, 377] on select "Enter Quantity 1 2 3 4 5 6 7 8 9 10 11 12 13 14 15 16 17 18 19 20 Enter Quantity" at bounding box center [754, 366] width 84 height 28
click at [712, 364] on select "Enter Quantity 1 2 3 4 5 6 7 8 9 10 11 12 13 14 15 16 17 18 19 20 Enter Quantity" at bounding box center [754, 366] width 84 height 28
click at [937, 377] on button "Add to Cart" at bounding box center [889, 366] width 174 height 28
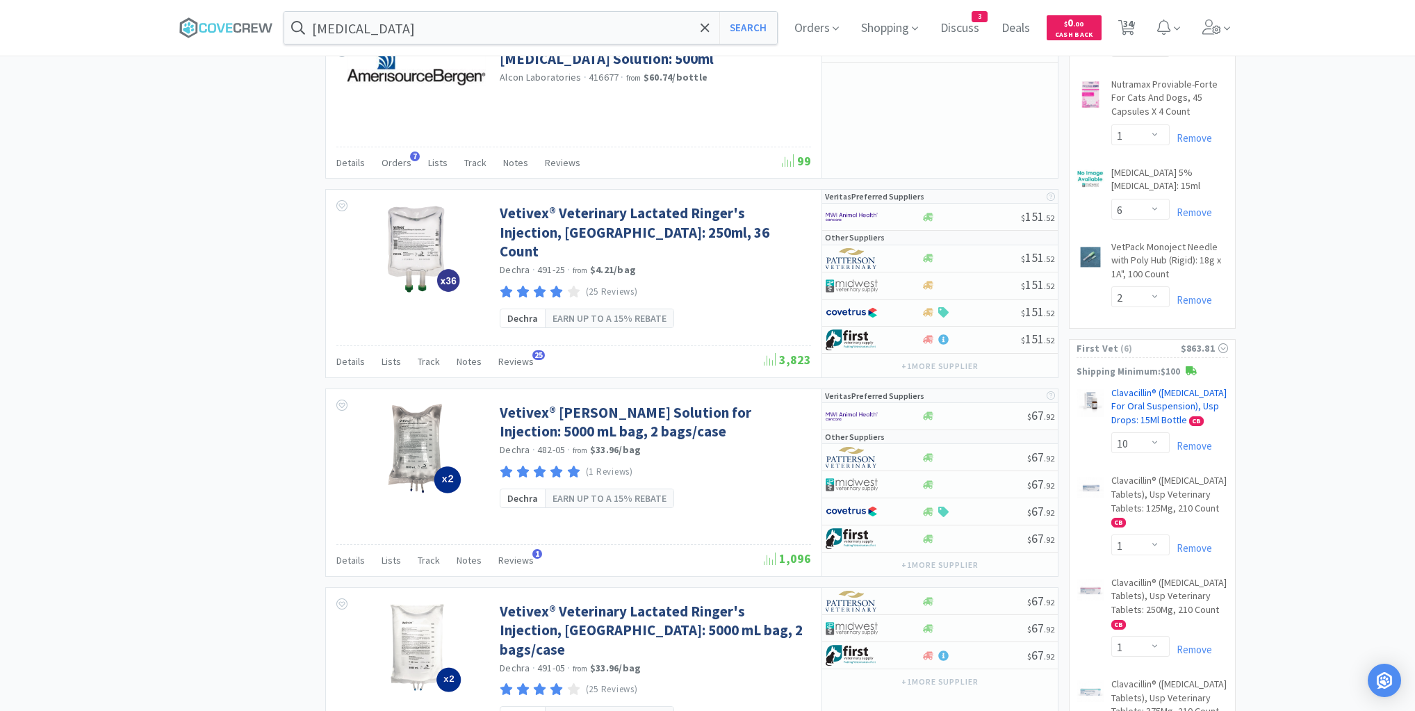
scroll to position [1613, 0]
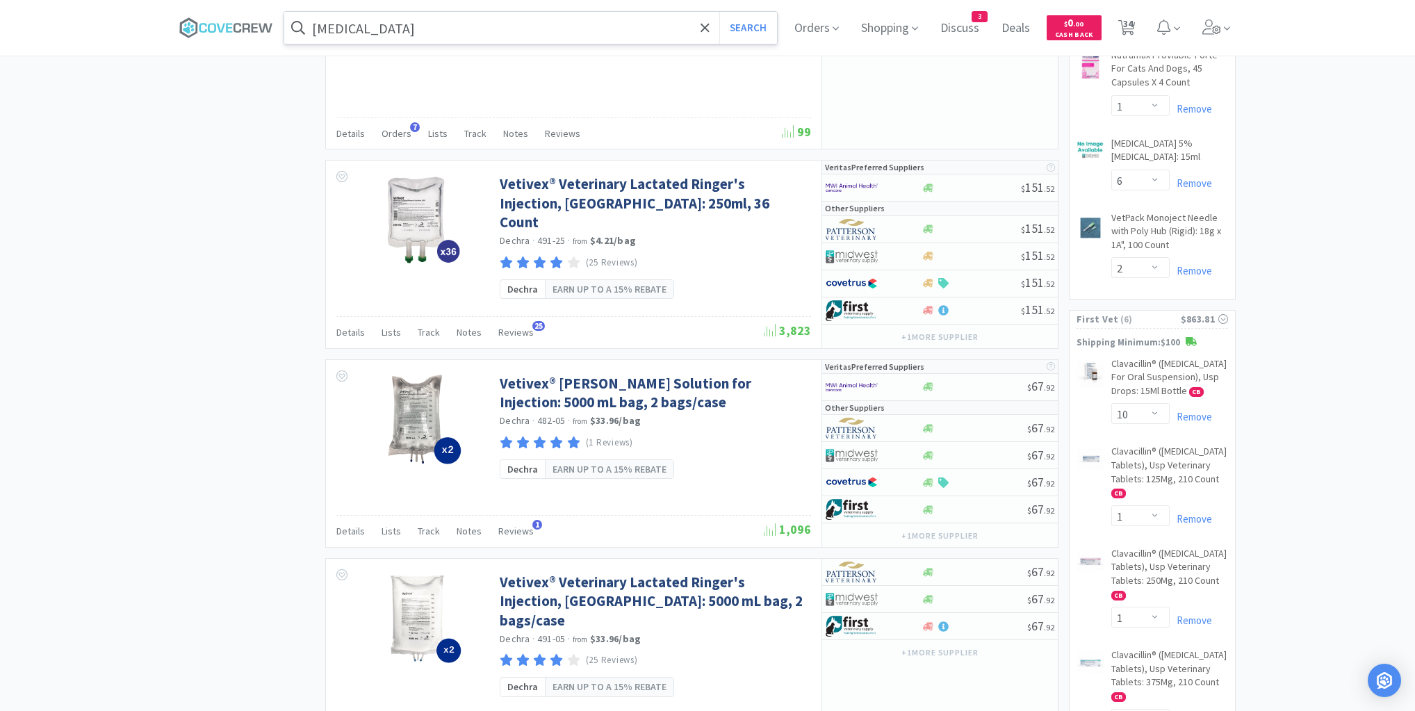
click at [586, 24] on input "[MEDICAL_DATA]" at bounding box center [530, 28] width 493 height 32
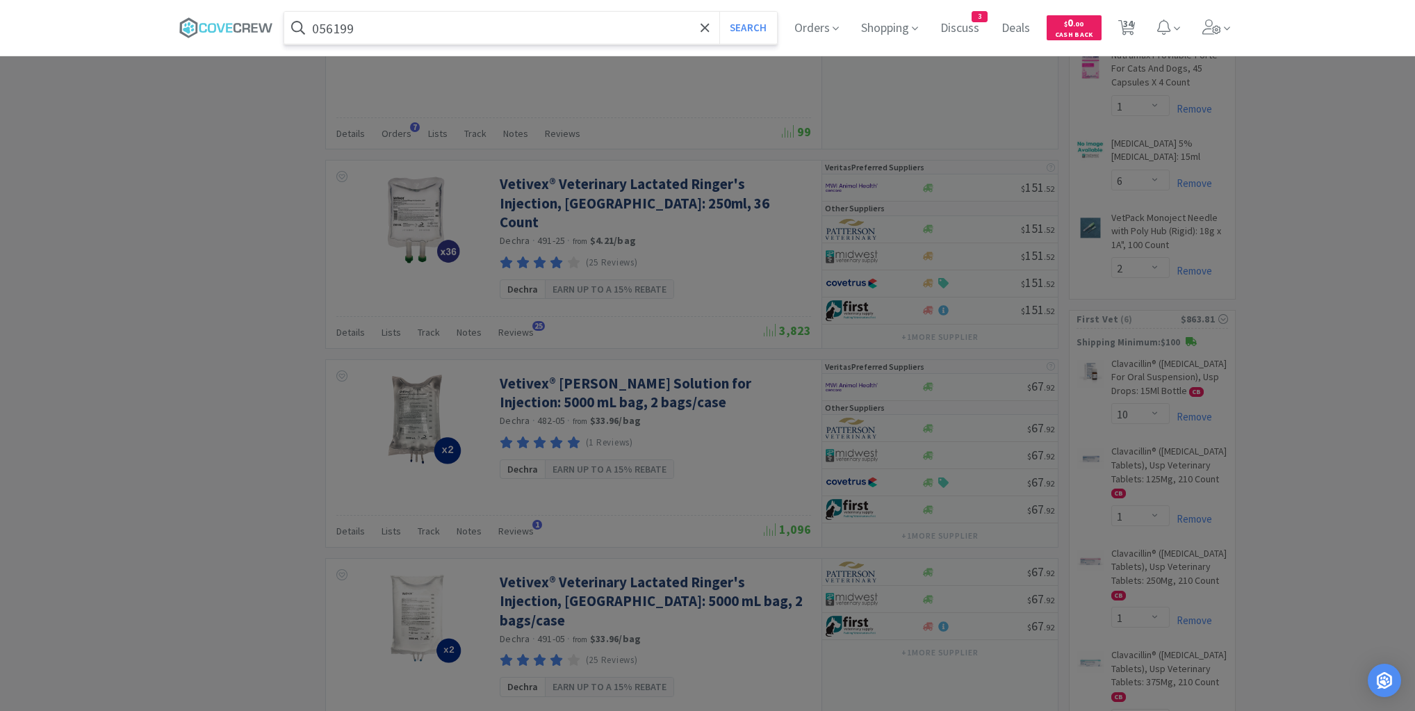
click at [720, 12] on button "Search" at bounding box center [749, 28] width 58 height 32
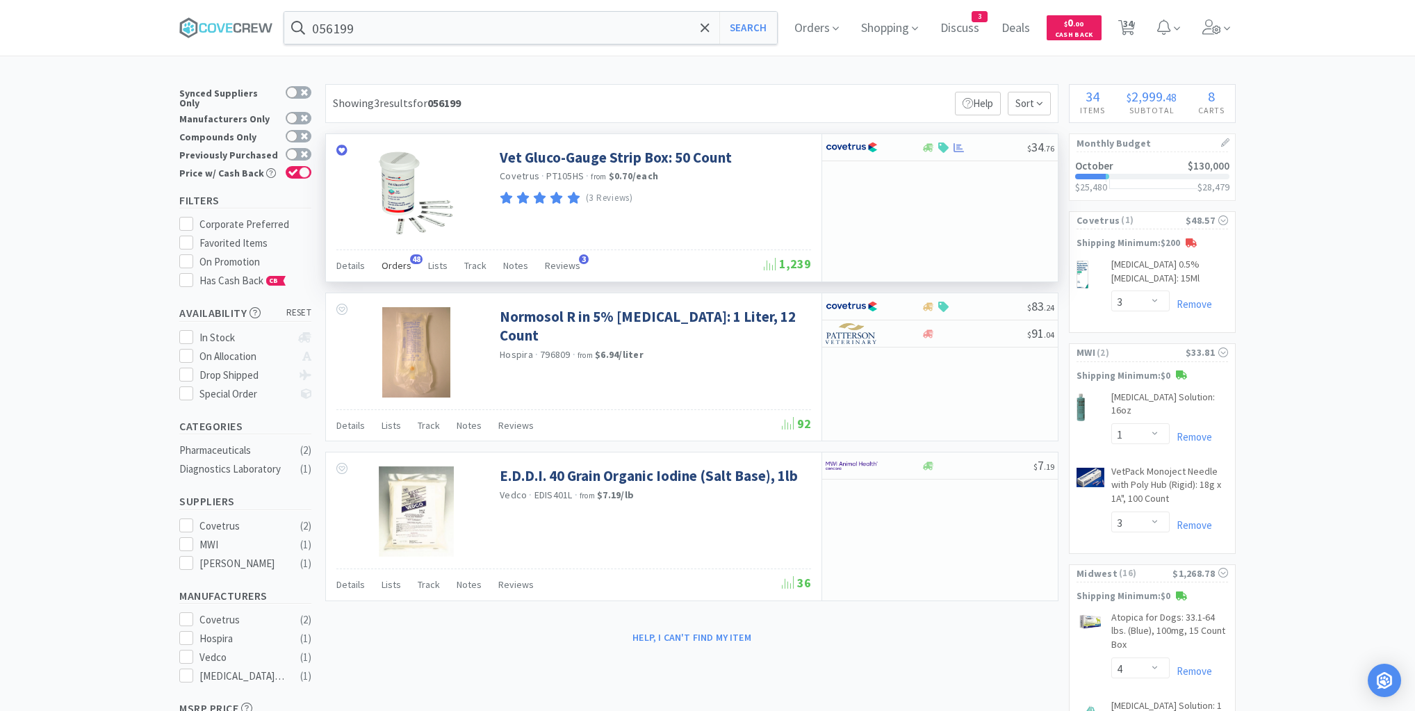
click at [396, 263] on span "Orders" at bounding box center [397, 265] width 30 height 13
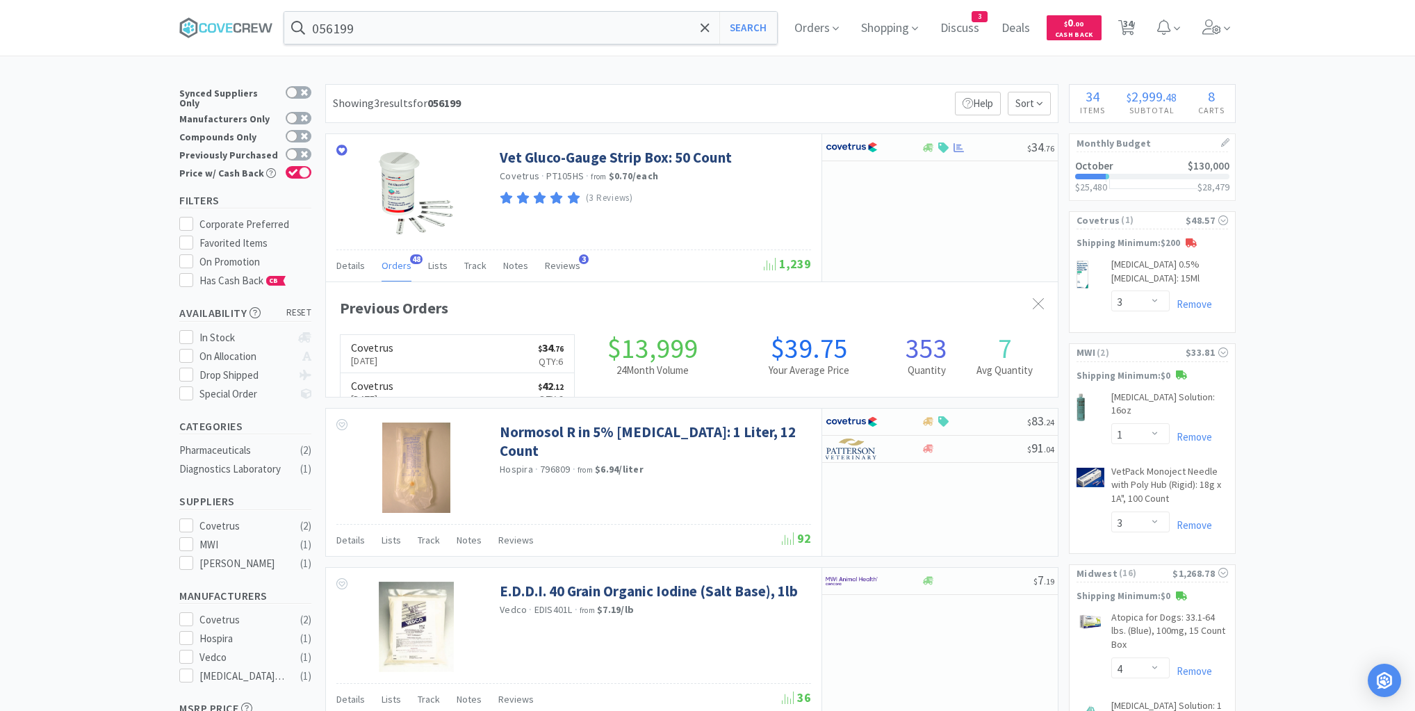
scroll to position [373, 732]
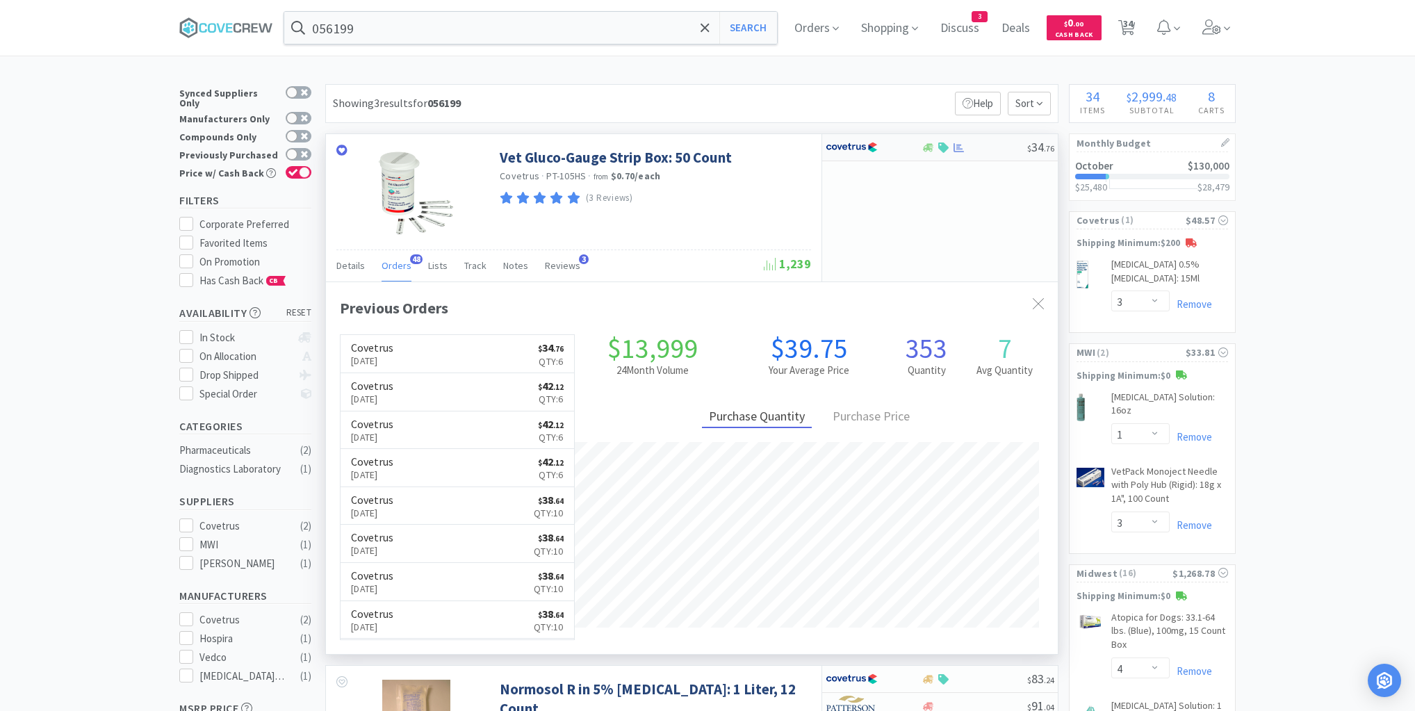
click at [981, 154] on div "$ 34 . 76" at bounding box center [940, 147] width 236 height 27
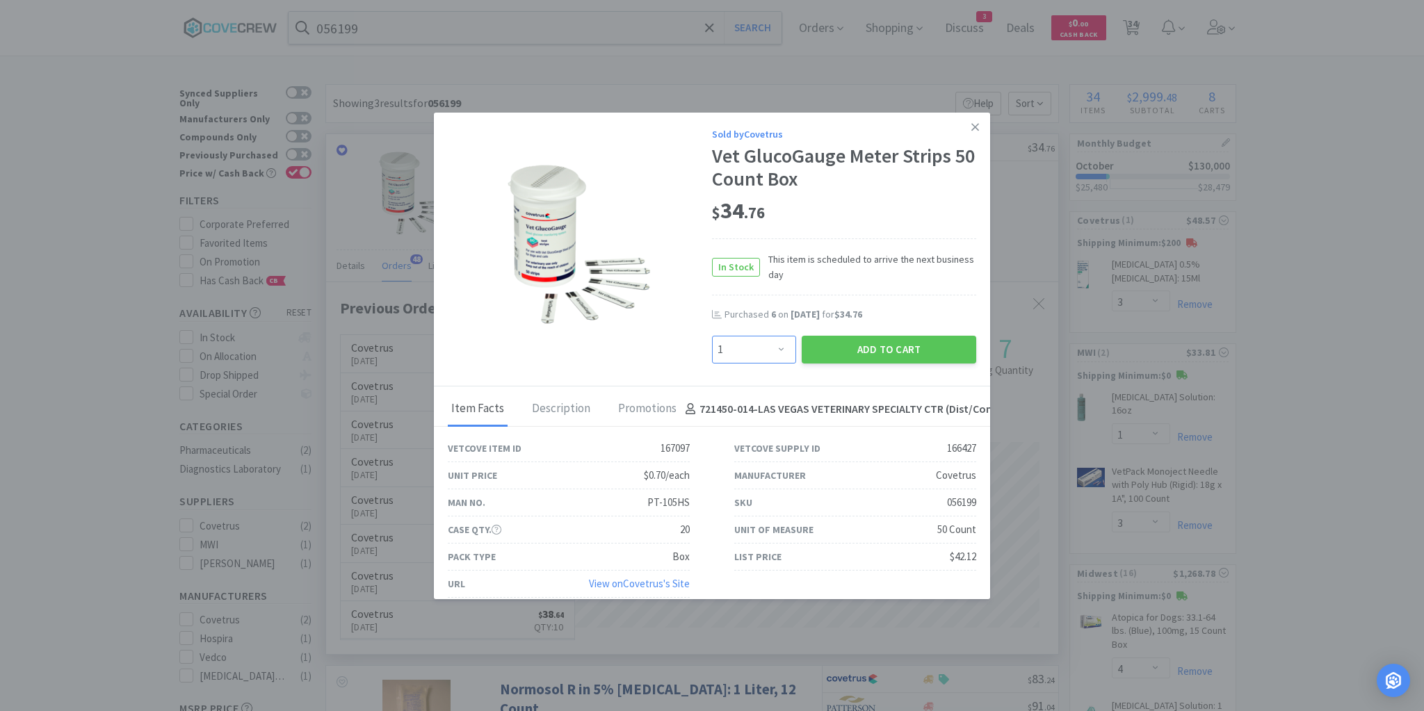
click at [772, 350] on select "Enter Quantity 1 2 3 4 5 6 7 8 9 10 11 12 13 14 15 16 17 18 19 20 Enter Quantity" at bounding box center [754, 350] width 84 height 28
click at [712, 336] on select "Enter Quantity 1 2 3 4 5 6 7 8 9 10 11 12 13 14 15 16 17 18 19 20 Enter Quantity" at bounding box center [754, 350] width 84 height 28
click at [864, 351] on button "Add to Cart" at bounding box center [889, 350] width 174 height 28
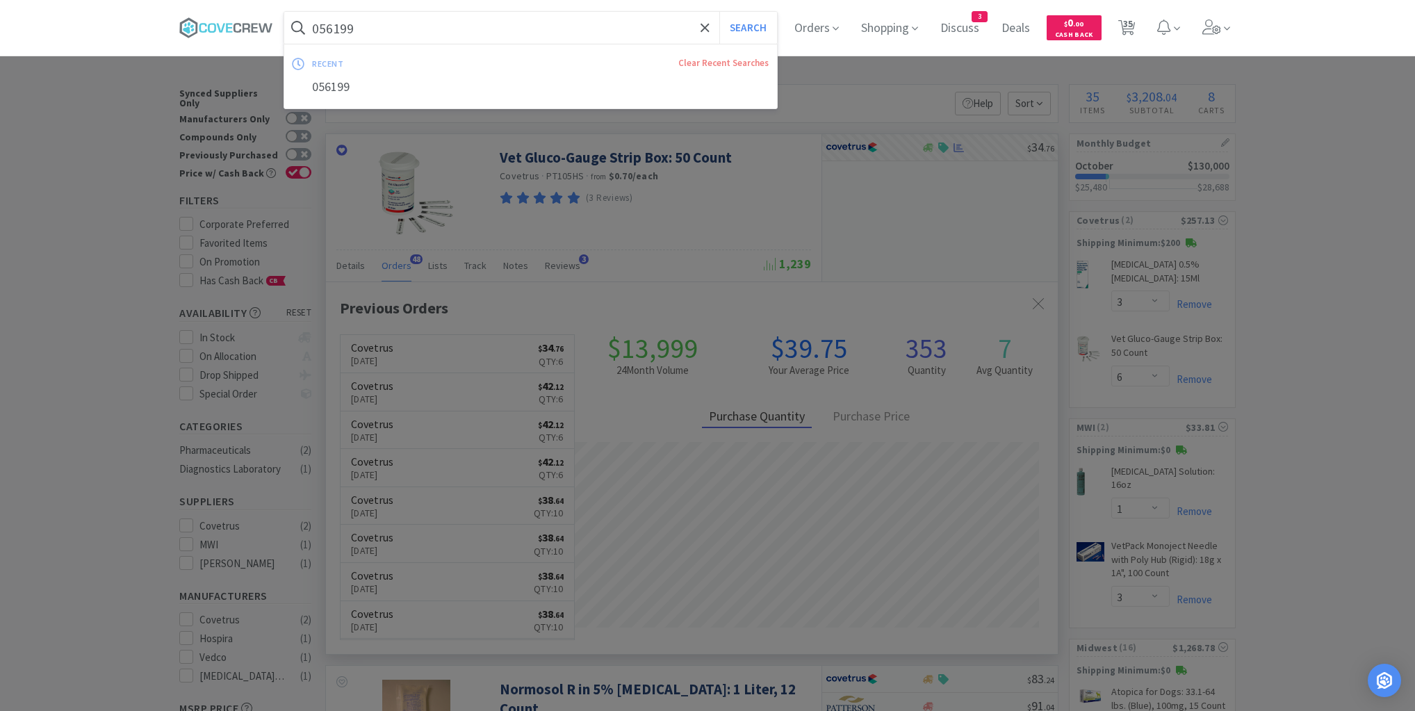
click at [489, 19] on input "056199" at bounding box center [530, 28] width 493 height 32
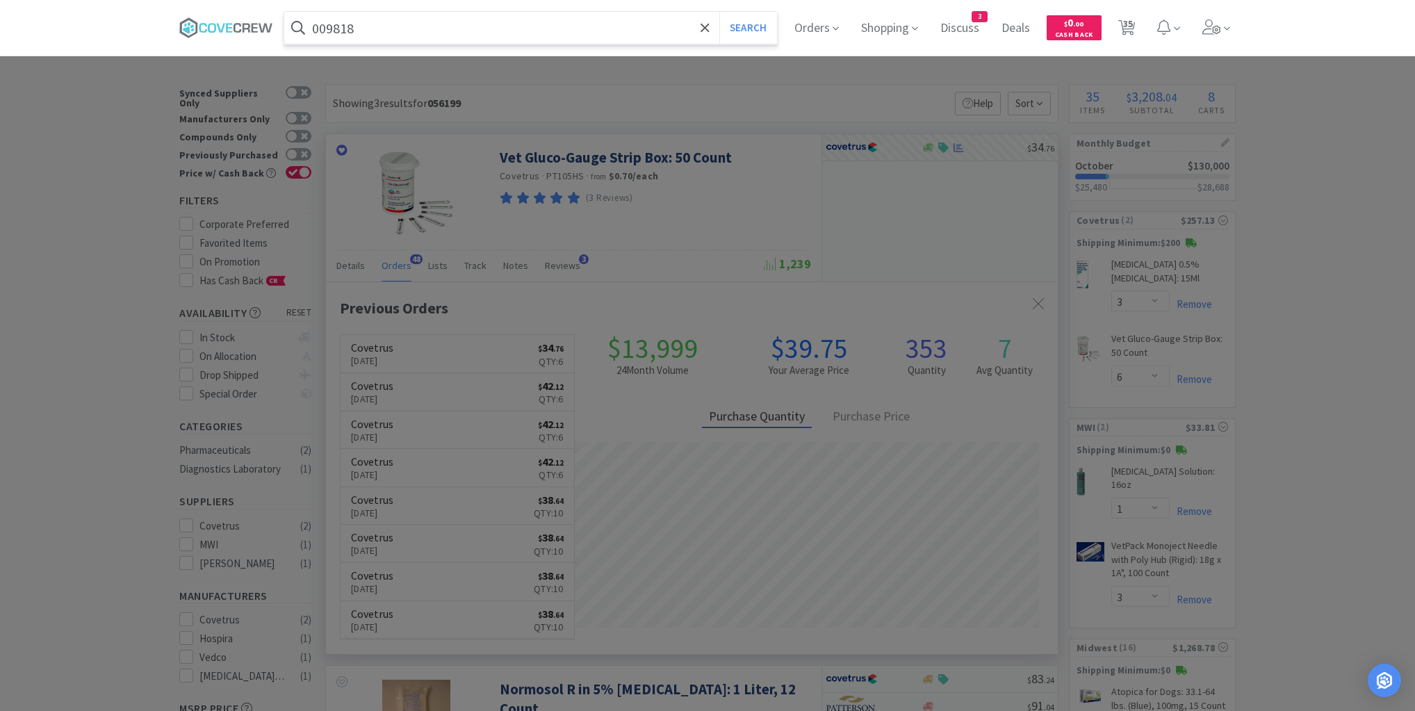
click at [720, 12] on button "Search" at bounding box center [749, 28] width 58 height 32
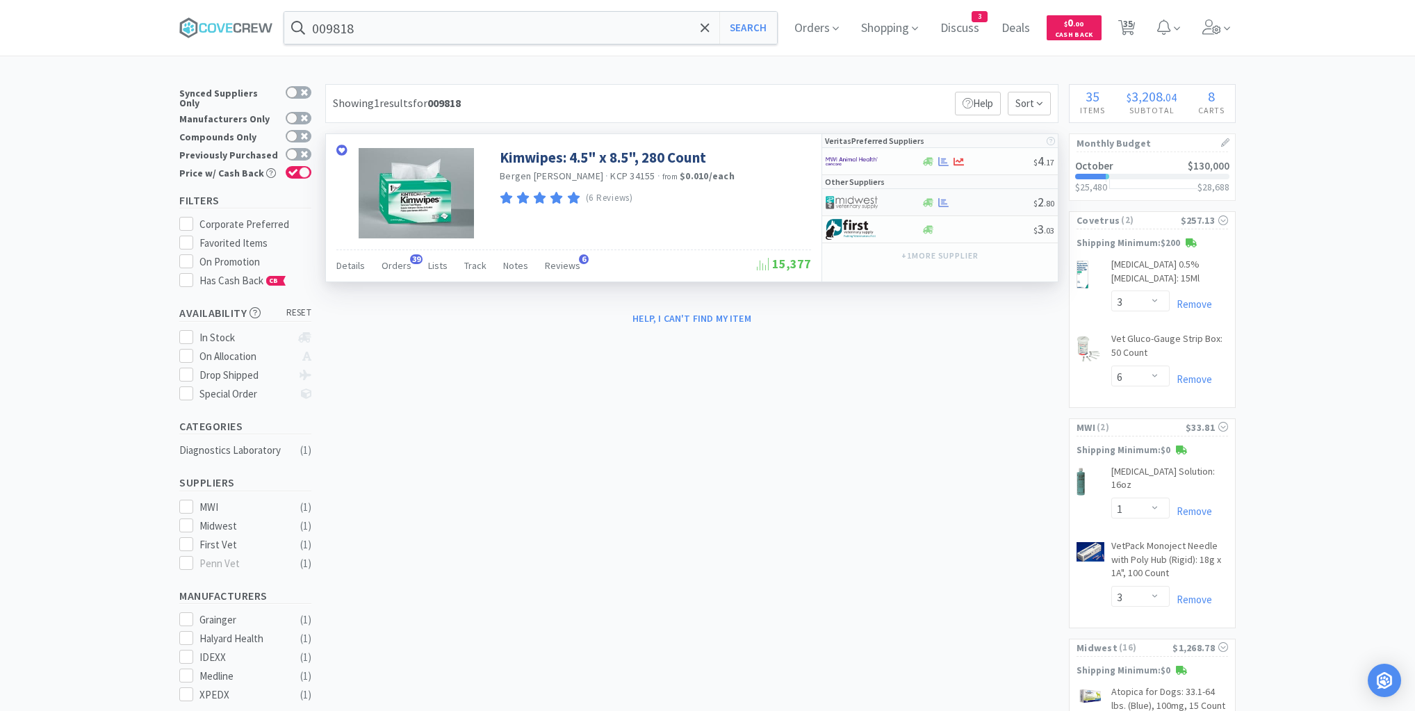
click at [970, 203] on div at bounding box center [977, 202] width 113 height 10
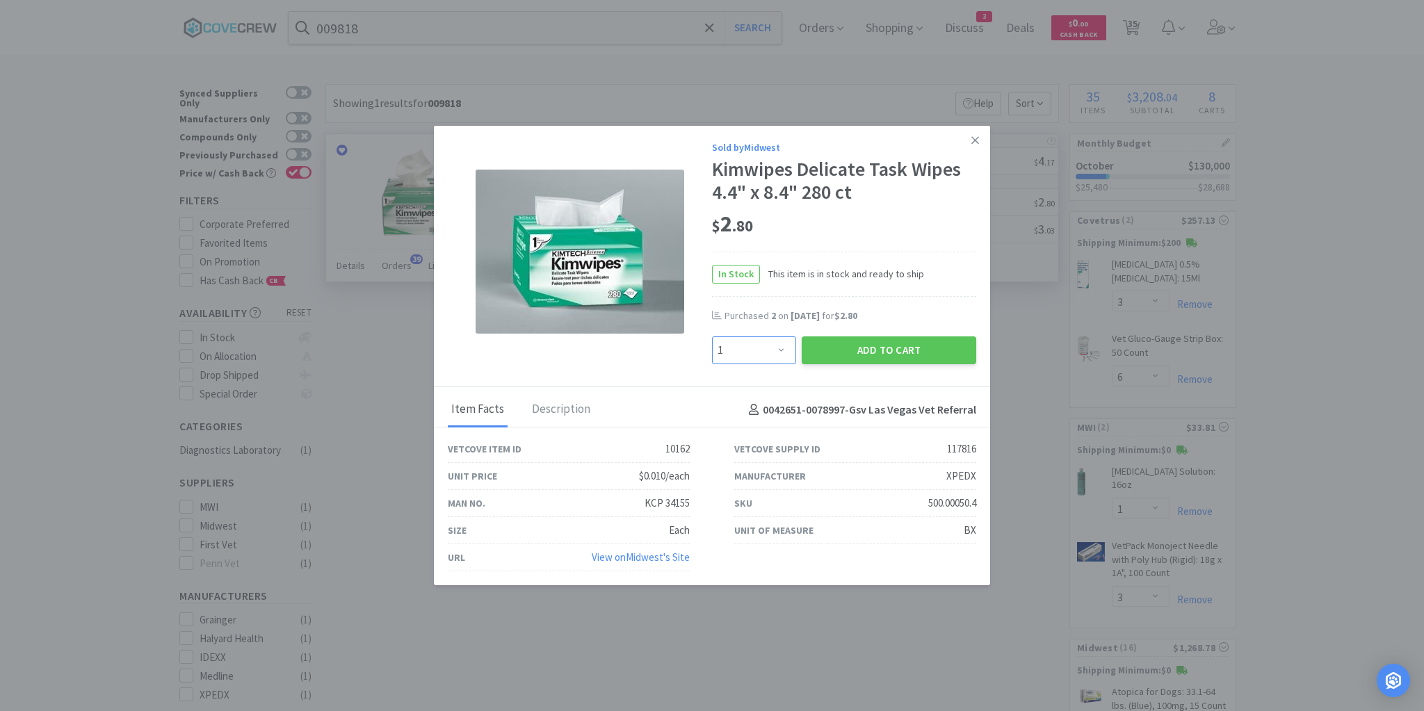
click at [783, 350] on select "Enter Quantity 1 2 3 4 5 6 7 8 9 10 11 12 13 14 15 16 17 18 19 20 Enter Quantity" at bounding box center [754, 350] width 84 height 28
click at [712, 337] on select "Enter Quantity 1 2 3 4 5 6 7 8 9 10 11 12 13 14 15 16 17 18 19 20 Enter Quantity" at bounding box center [754, 350] width 84 height 28
click at [901, 350] on button "Add to Cart" at bounding box center [889, 350] width 174 height 28
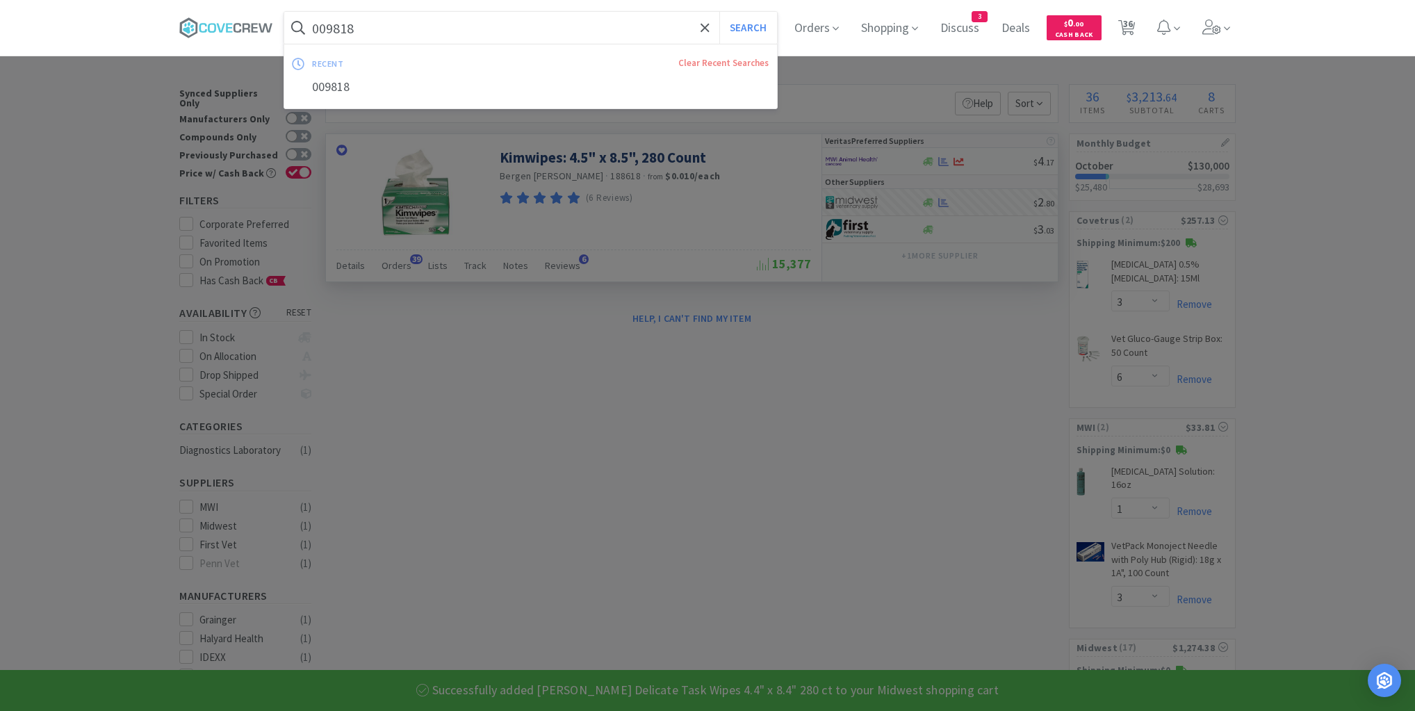
click at [641, 20] on input "009818" at bounding box center [530, 28] width 493 height 32
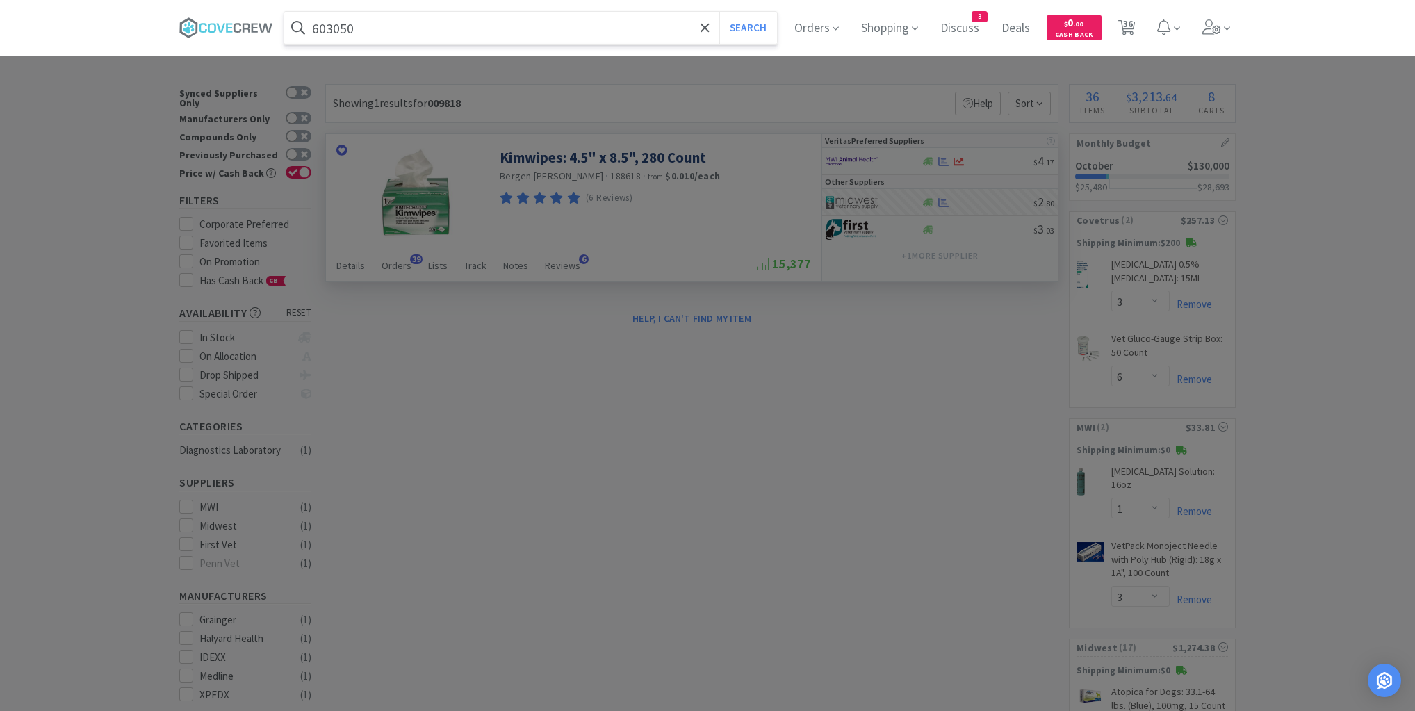
click at [720, 12] on button "Search" at bounding box center [749, 28] width 58 height 32
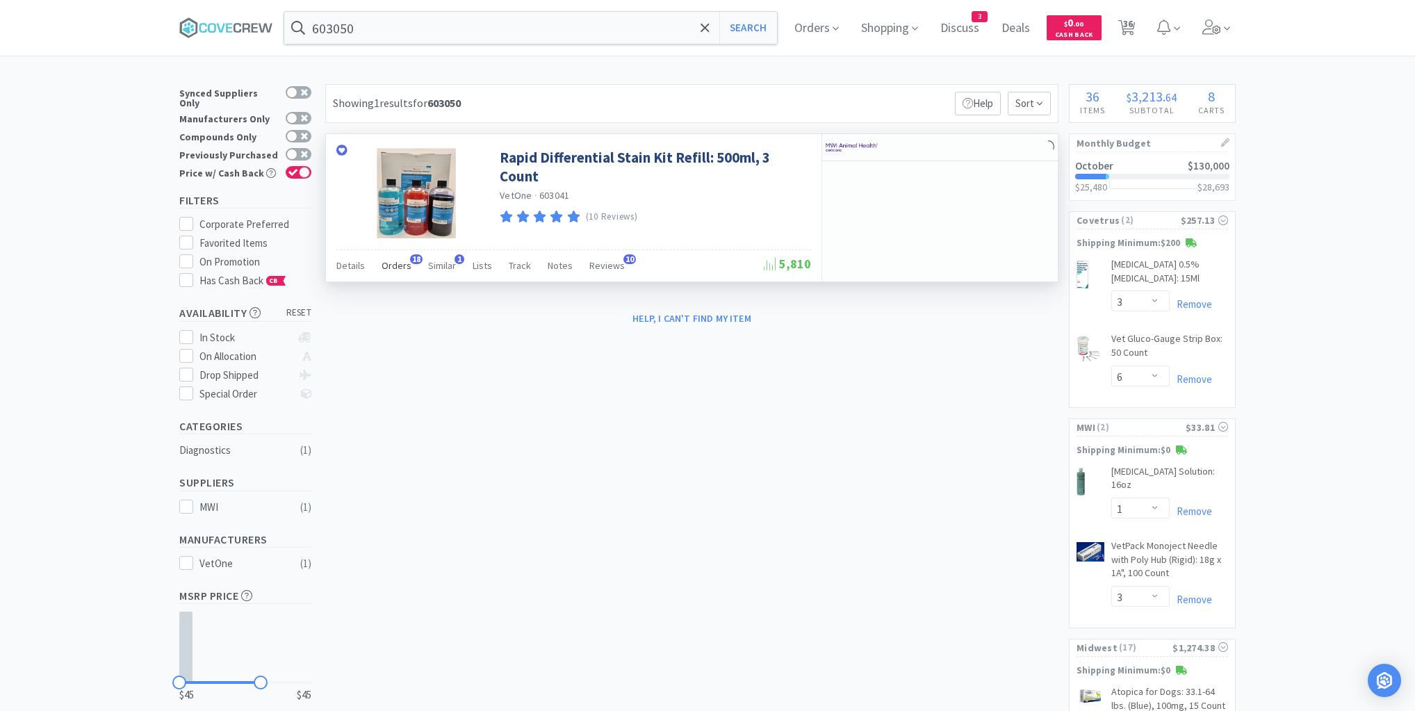
click at [393, 269] on span "Orders" at bounding box center [397, 265] width 30 height 13
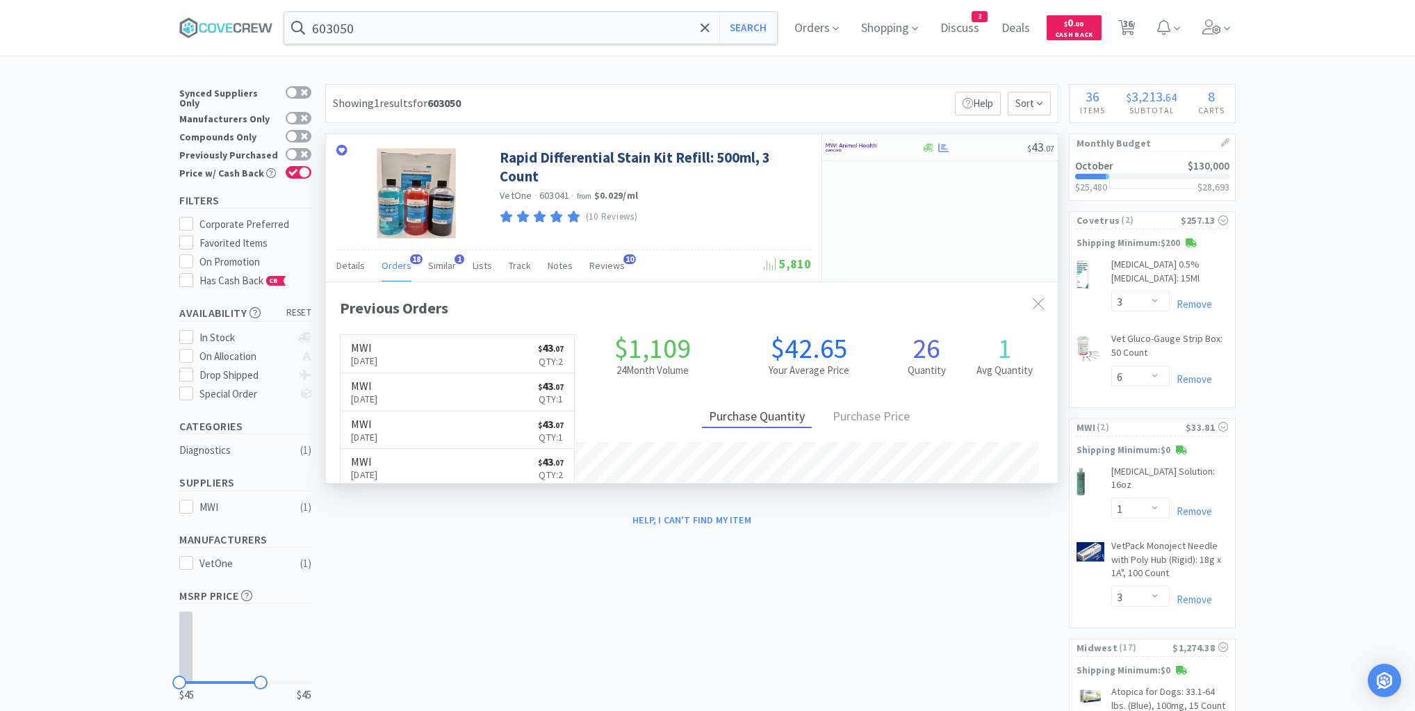
scroll to position [373, 732]
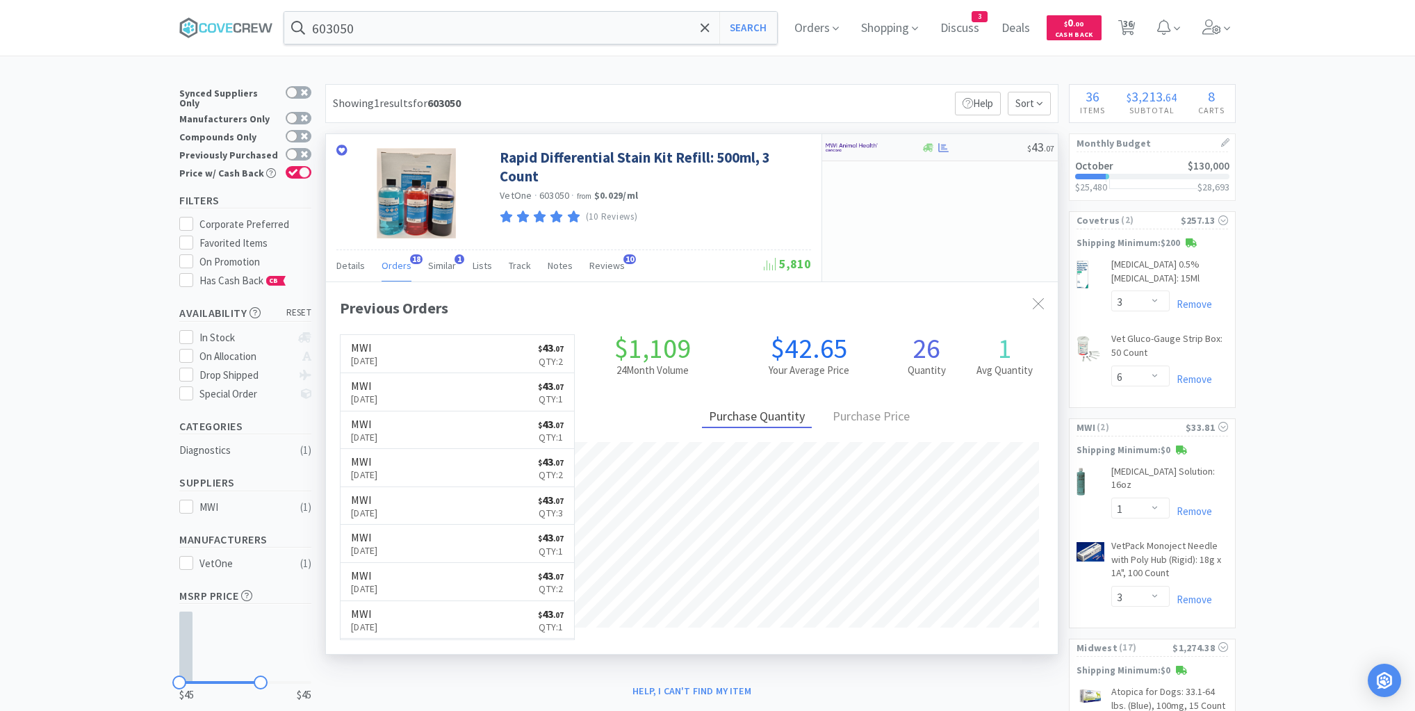
click at [975, 153] on div "$ 43 . 07" at bounding box center [940, 147] width 236 height 27
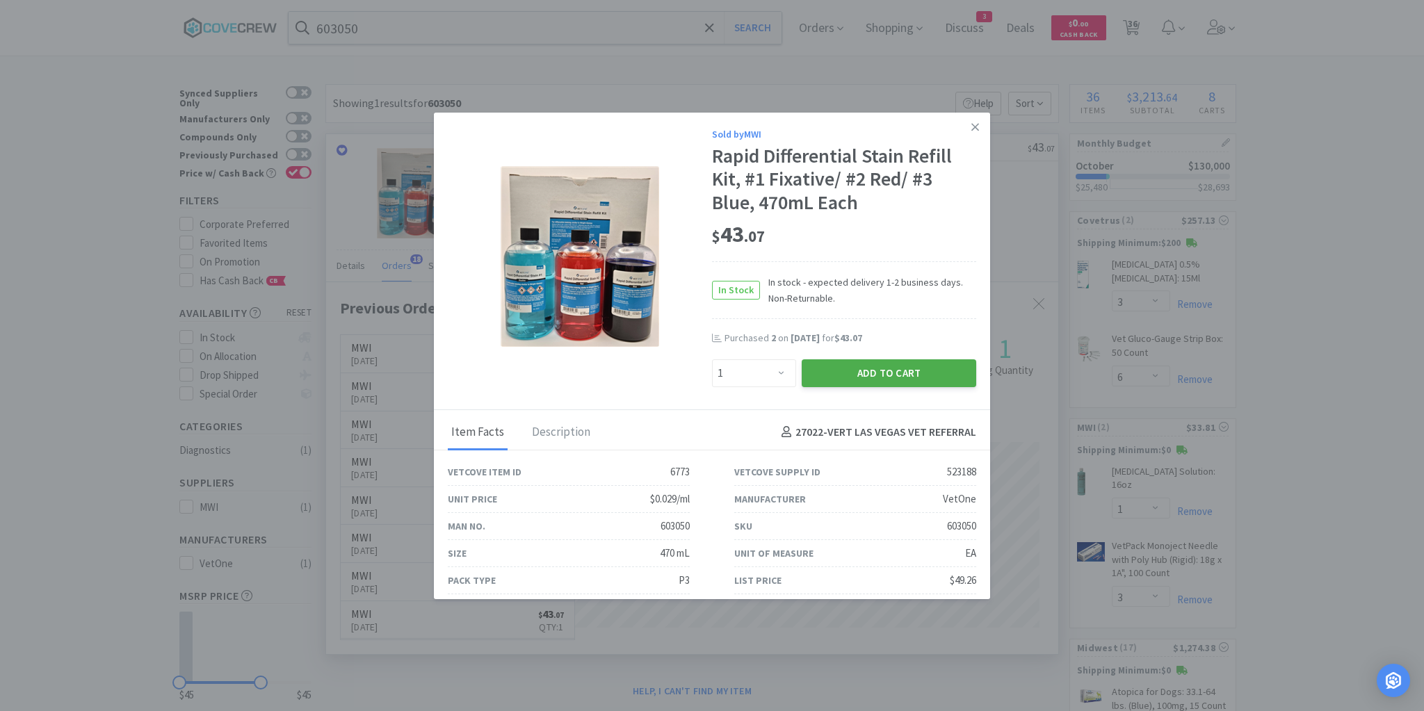
click at [907, 373] on button "Add to Cart" at bounding box center [889, 373] width 174 height 28
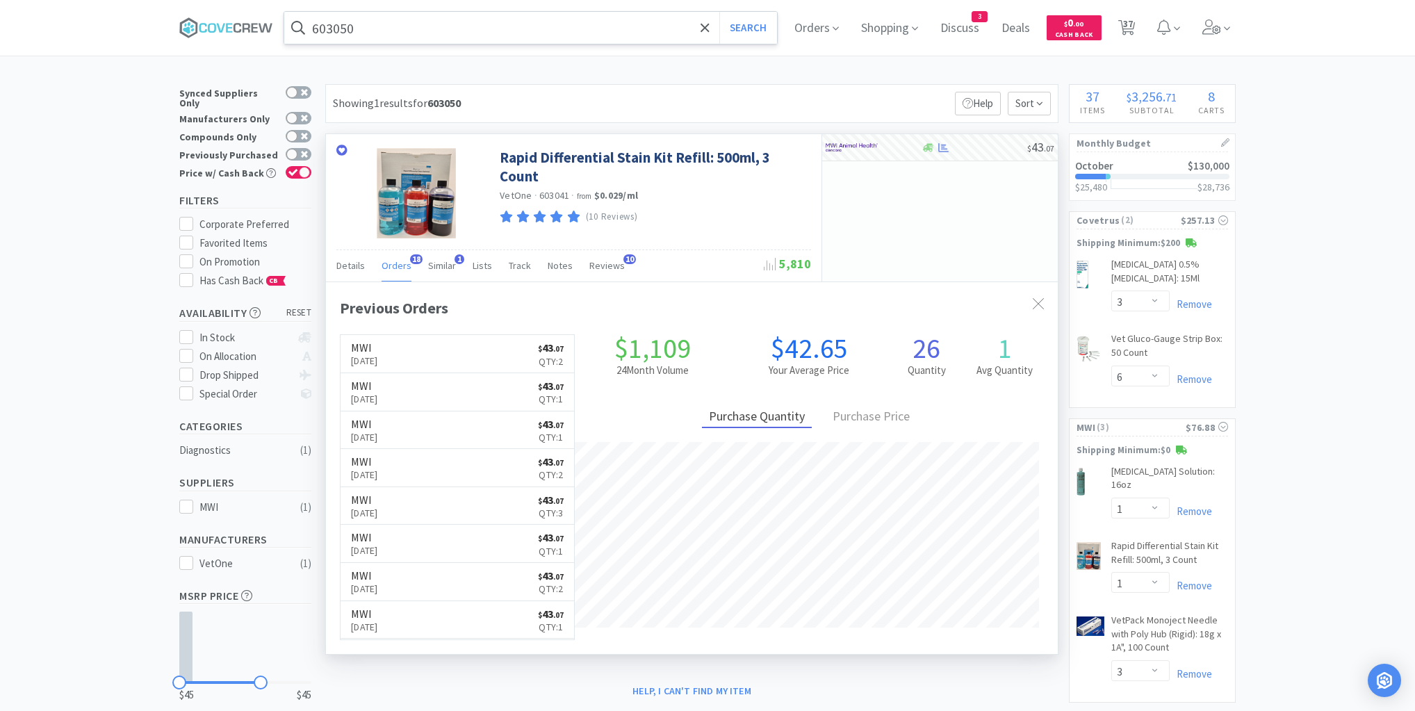
click at [391, 26] on input "603050" at bounding box center [530, 28] width 493 height 32
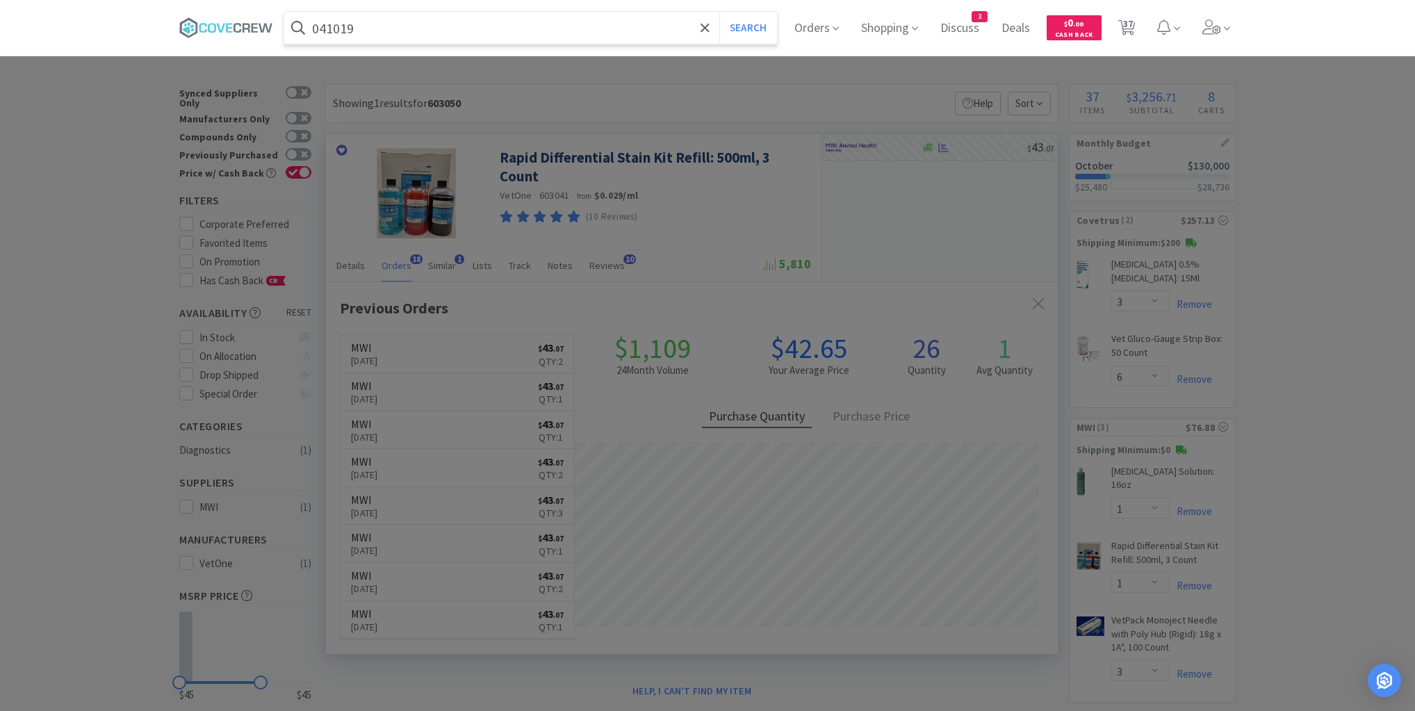
click at [720, 12] on button "Search" at bounding box center [749, 28] width 58 height 32
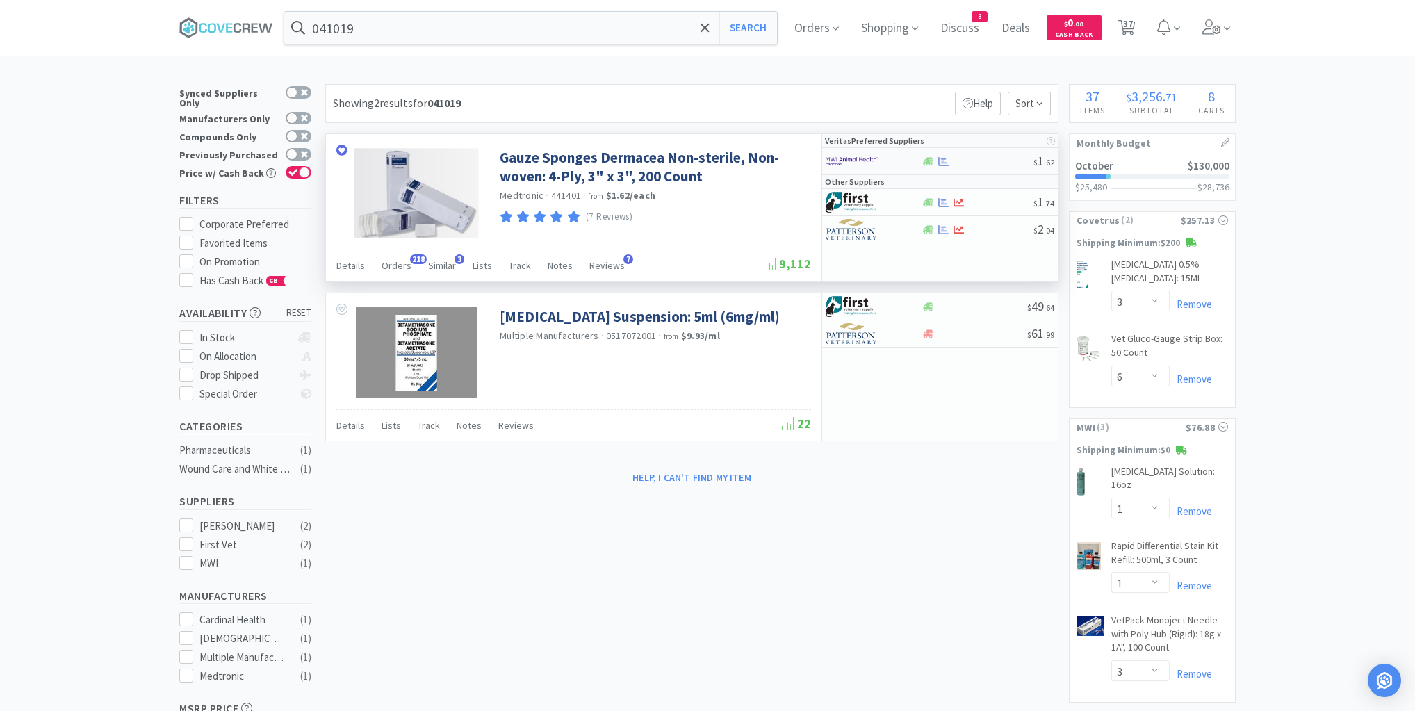
click at [991, 159] on div at bounding box center [977, 161] width 113 height 10
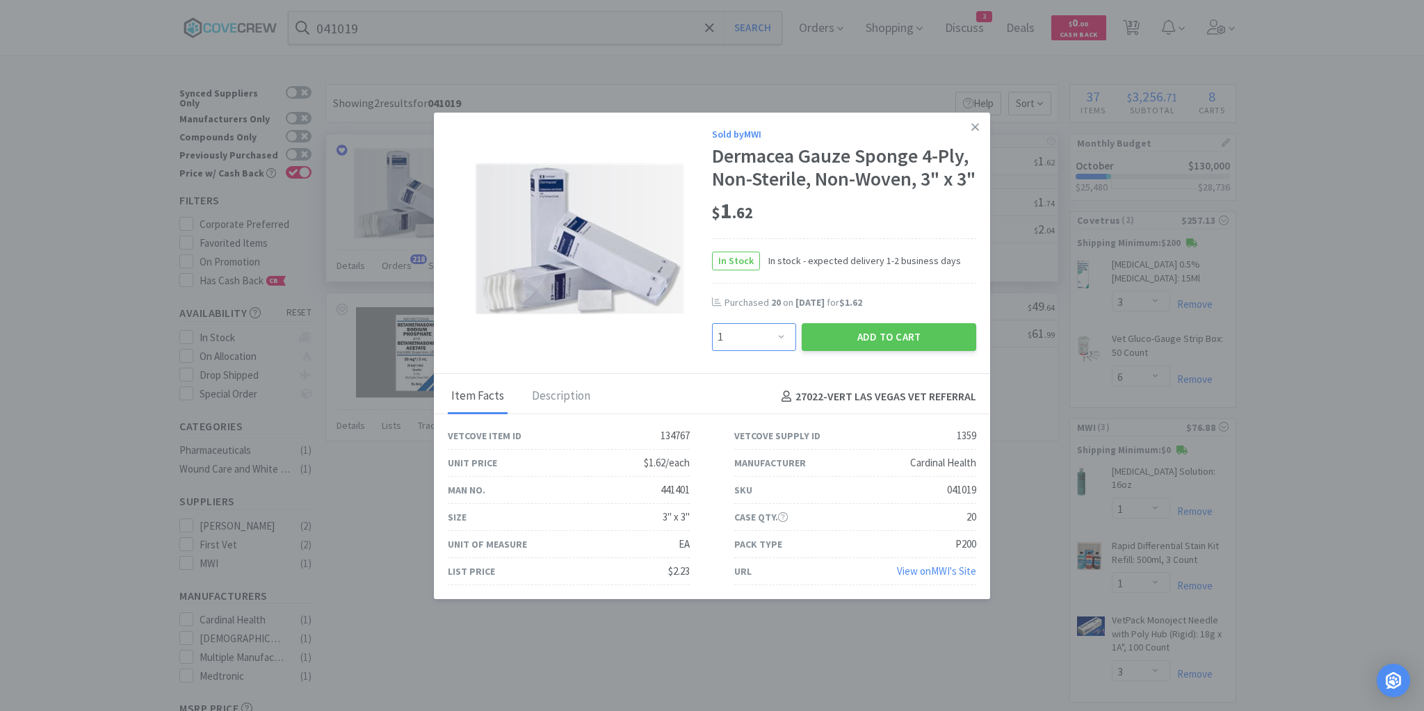
click at [776, 351] on select "Enter Quantity 1 2 3 4 5 6 7 8 9 10 11 12 13 14 15 16 17 18 19 20 Enter Quantity" at bounding box center [754, 337] width 84 height 28
click at [861, 226] on div "$ 1 . 62" at bounding box center [844, 211] width 264 height 29
click at [776, 351] on select "Enter Quantity 1 2 3 4 5 6 7 8 9 10 11 12 13 14 15 16 17 18 19 20 Enter Quantity" at bounding box center [754, 337] width 84 height 28
click at [842, 351] on button "Add to Cart" at bounding box center [889, 337] width 174 height 28
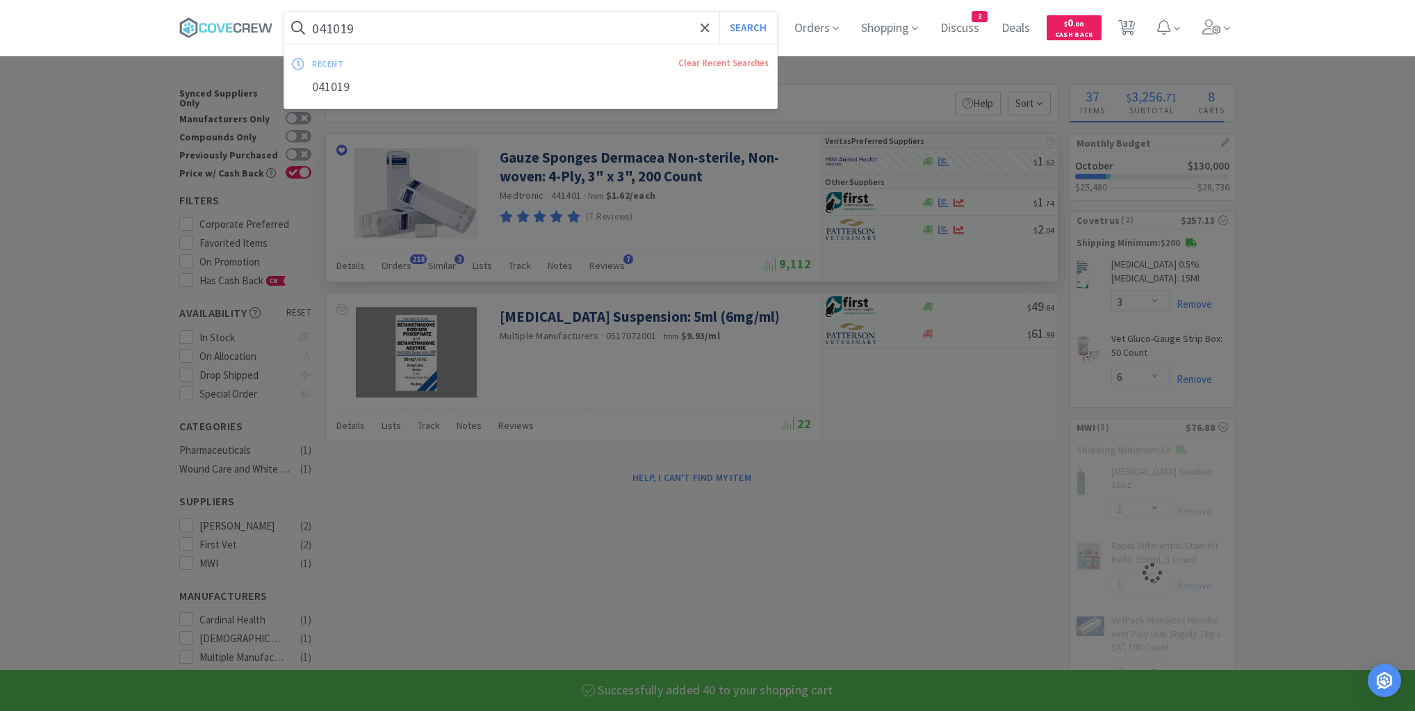
drag, startPoint x: 562, startPoint y: 23, endPoint x: 563, endPoint y: 30, distance: 7.1
click at [562, 24] on input "041019" at bounding box center [530, 28] width 493 height 32
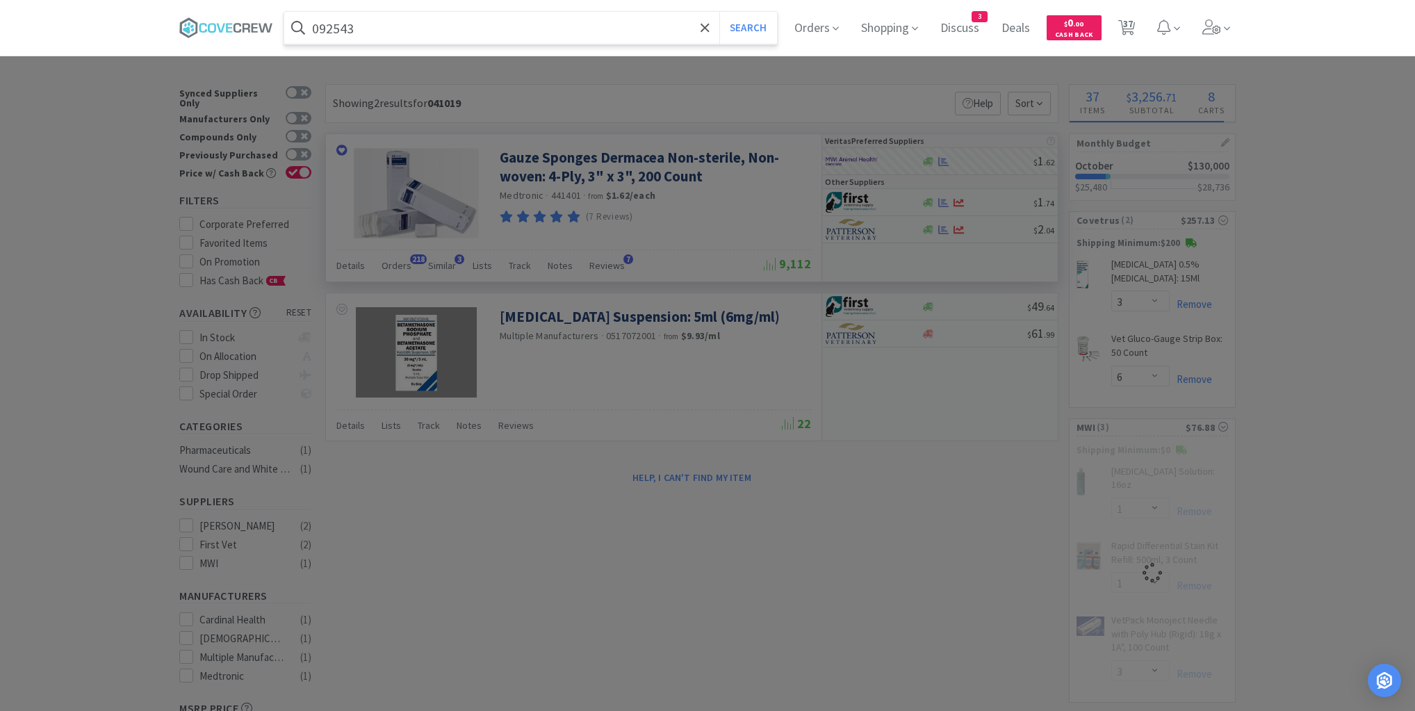
click at [720, 12] on button "Search" at bounding box center [749, 28] width 58 height 32
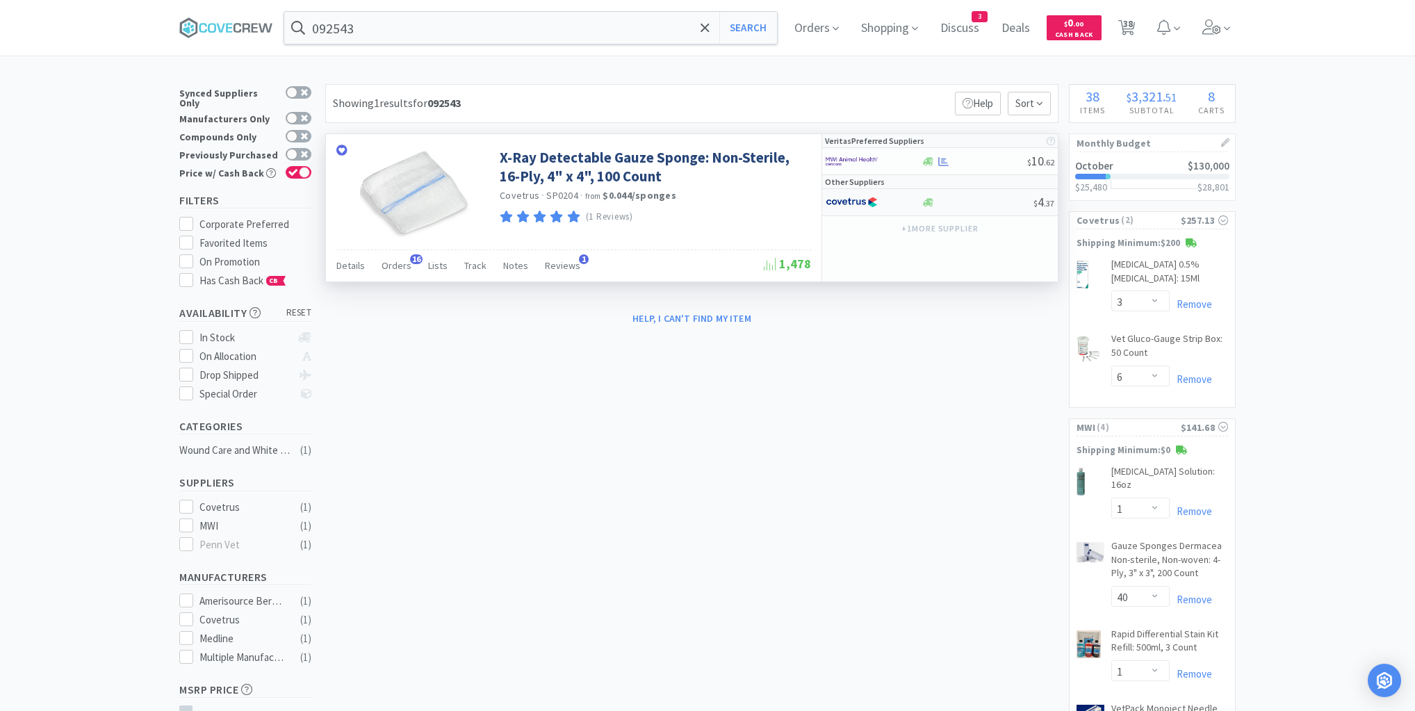
click at [959, 202] on div at bounding box center [977, 202] width 113 height 10
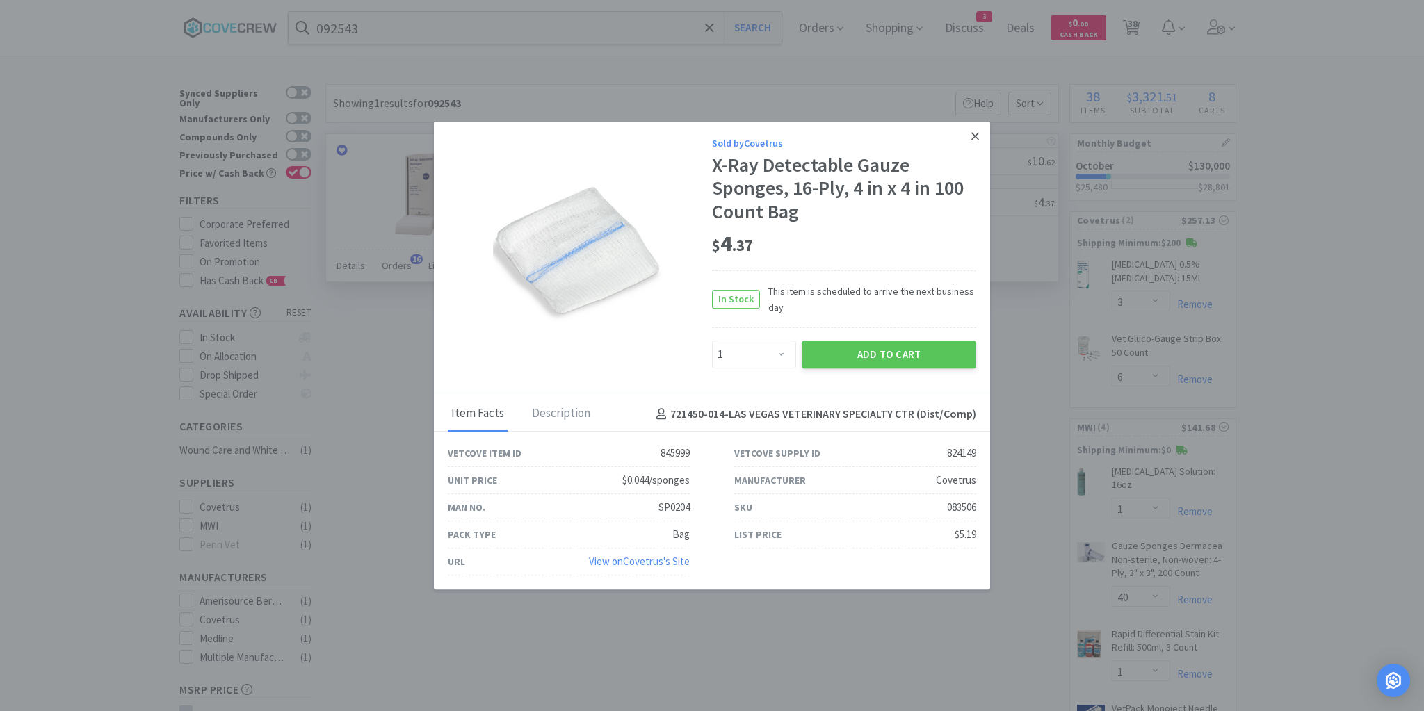
click at [973, 136] on icon at bounding box center [975, 136] width 8 height 13
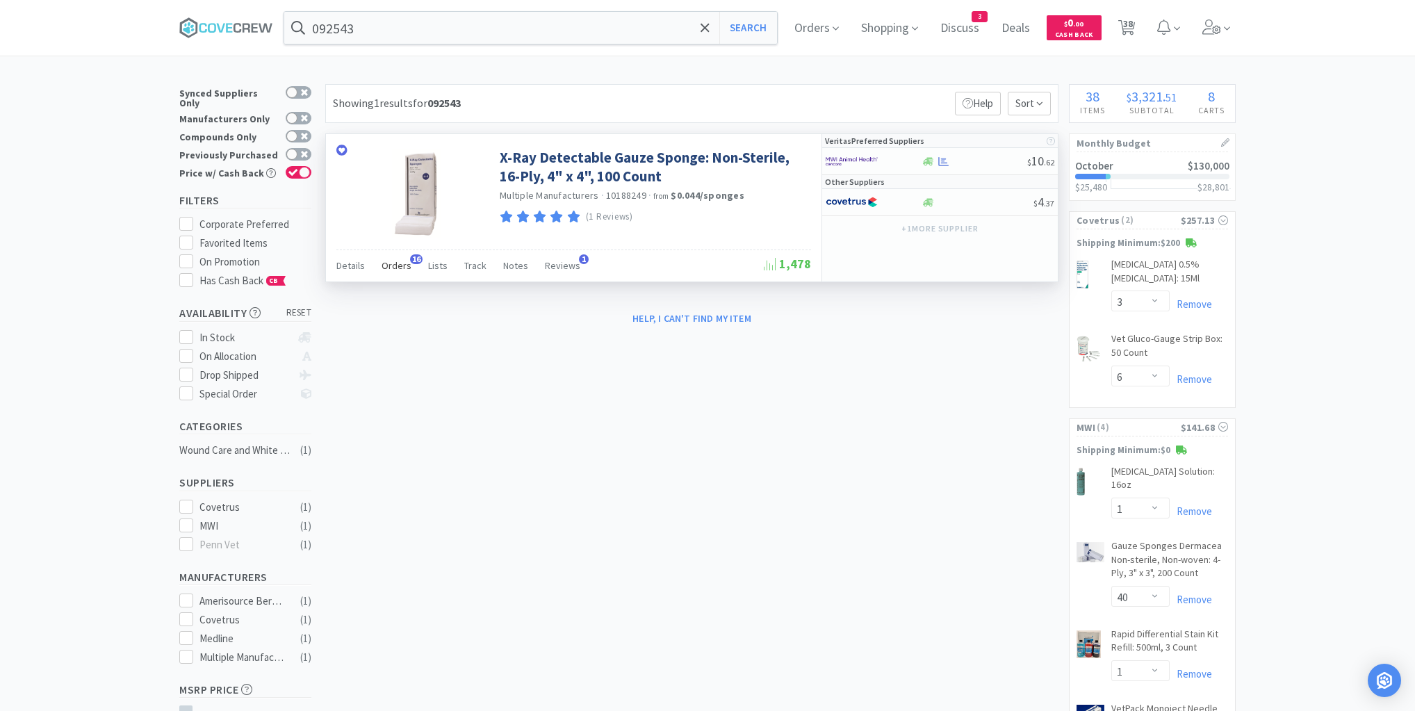
click at [403, 264] on span "Orders" at bounding box center [397, 265] width 30 height 13
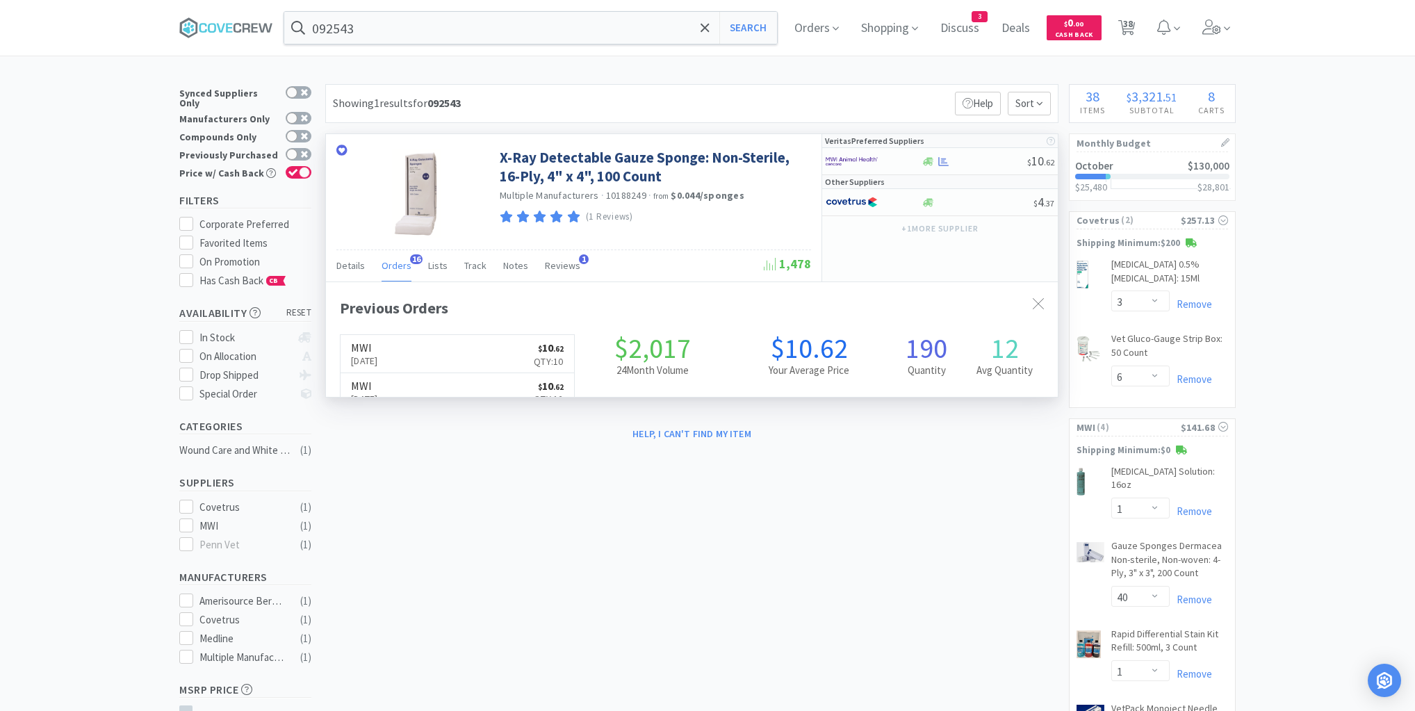
scroll to position [373, 732]
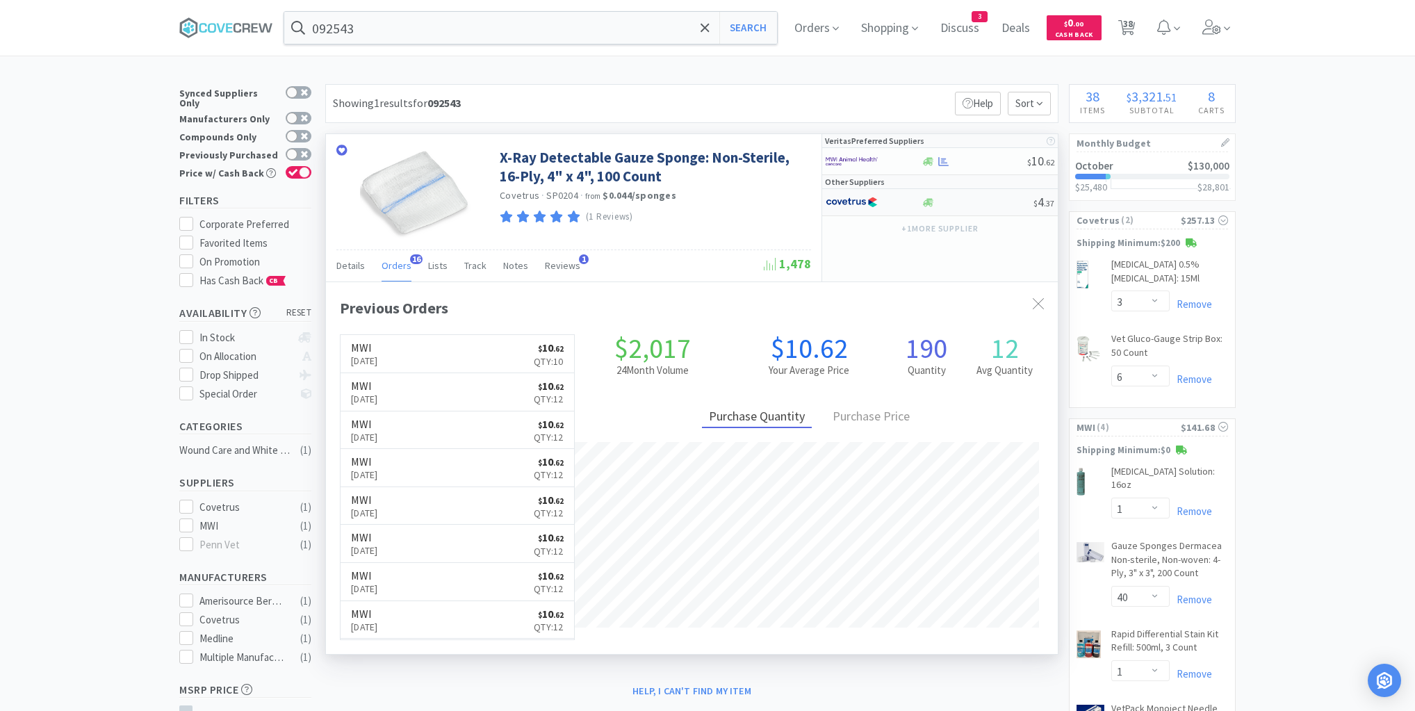
click at [954, 200] on div at bounding box center [977, 202] width 113 height 10
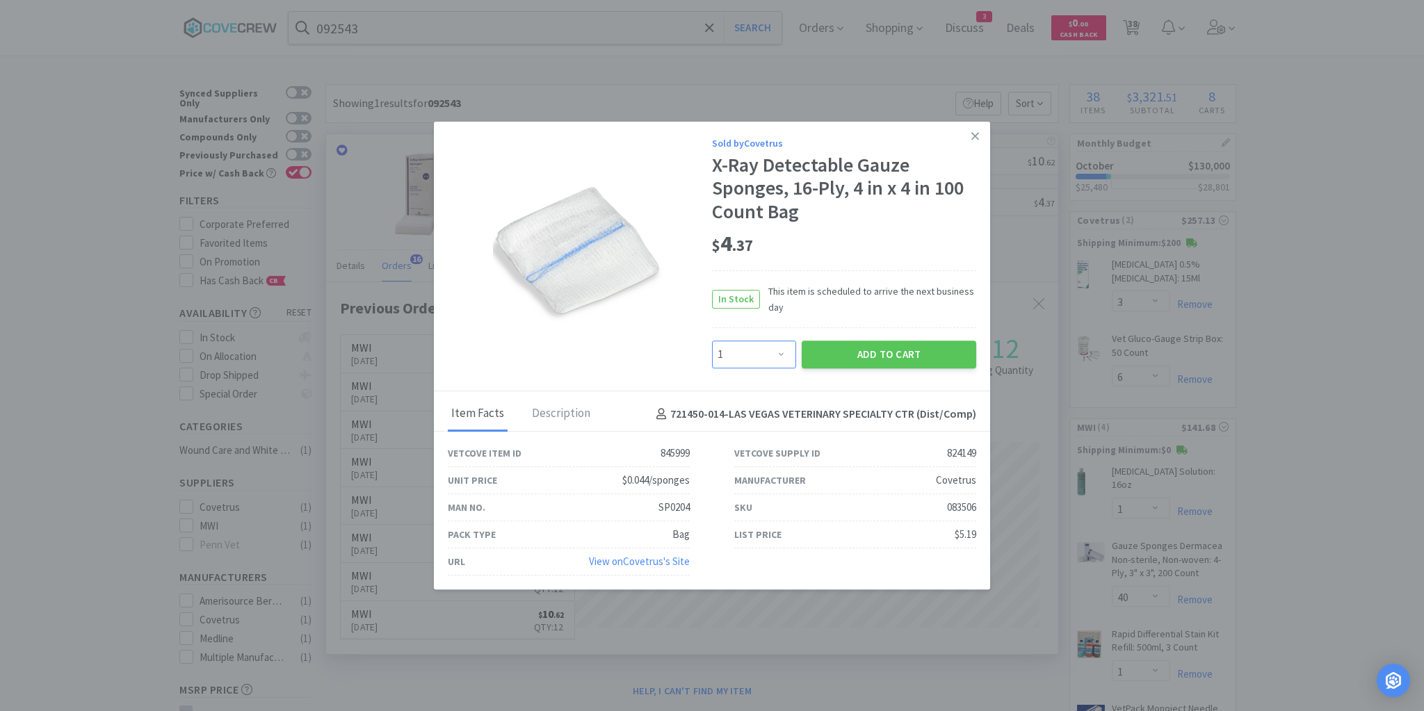
click at [783, 353] on select "Enter Quantity 1 2 3 4 5 6 7 8 9 10 11 12 13 14 15 16 17 18 19 20 Enter Quantity" at bounding box center [754, 355] width 84 height 28
click at [979, 138] on link at bounding box center [975, 137] width 24 height 30
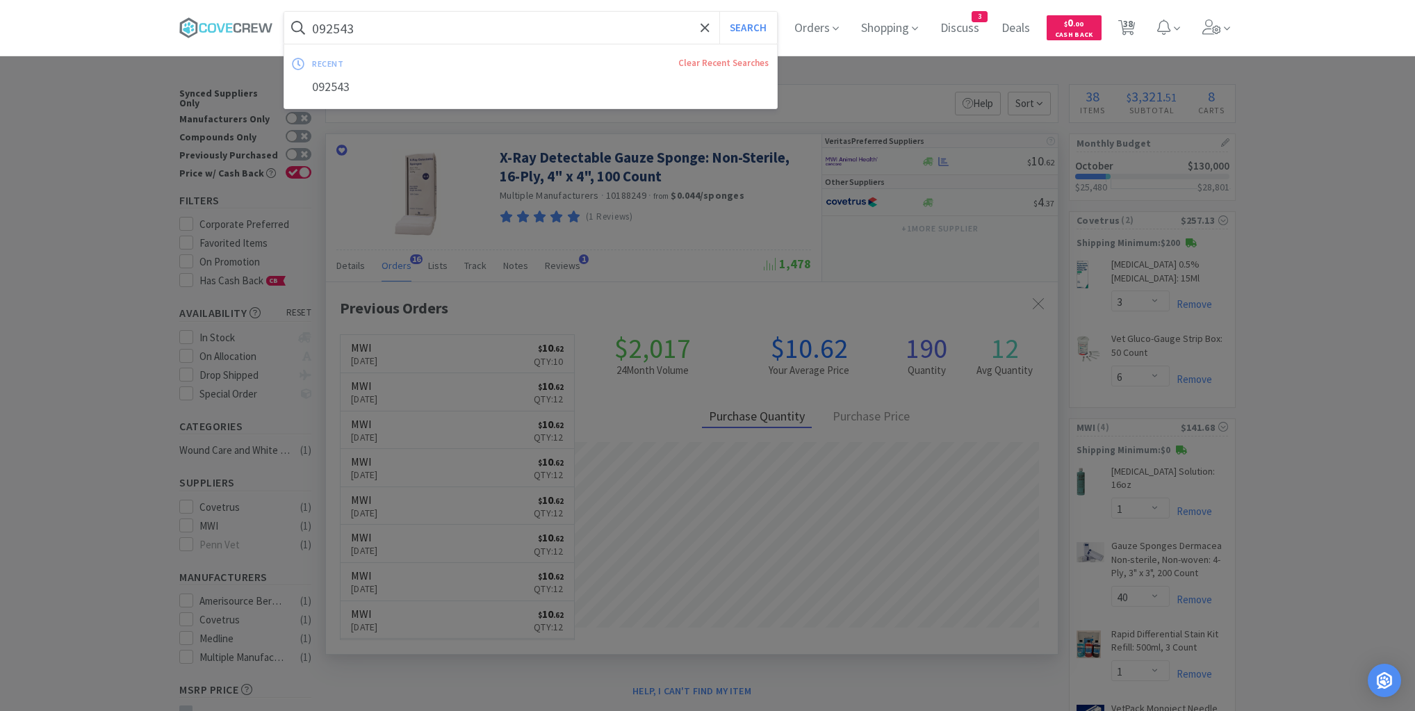
click at [407, 28] on input "092543" at bounding box center [530, 28] width 493 height 32
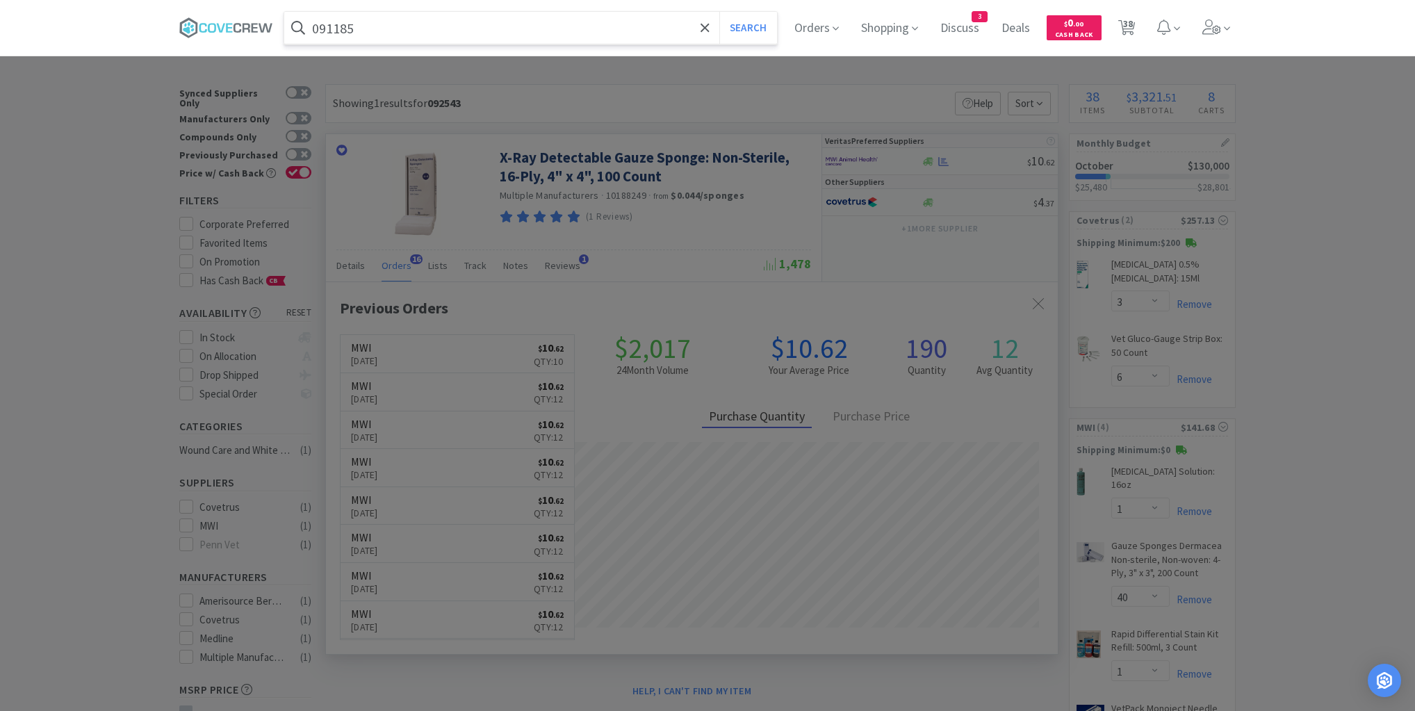
click at [720, 12] on button "Search" at bounding box center [749, 28] width 58 height 32
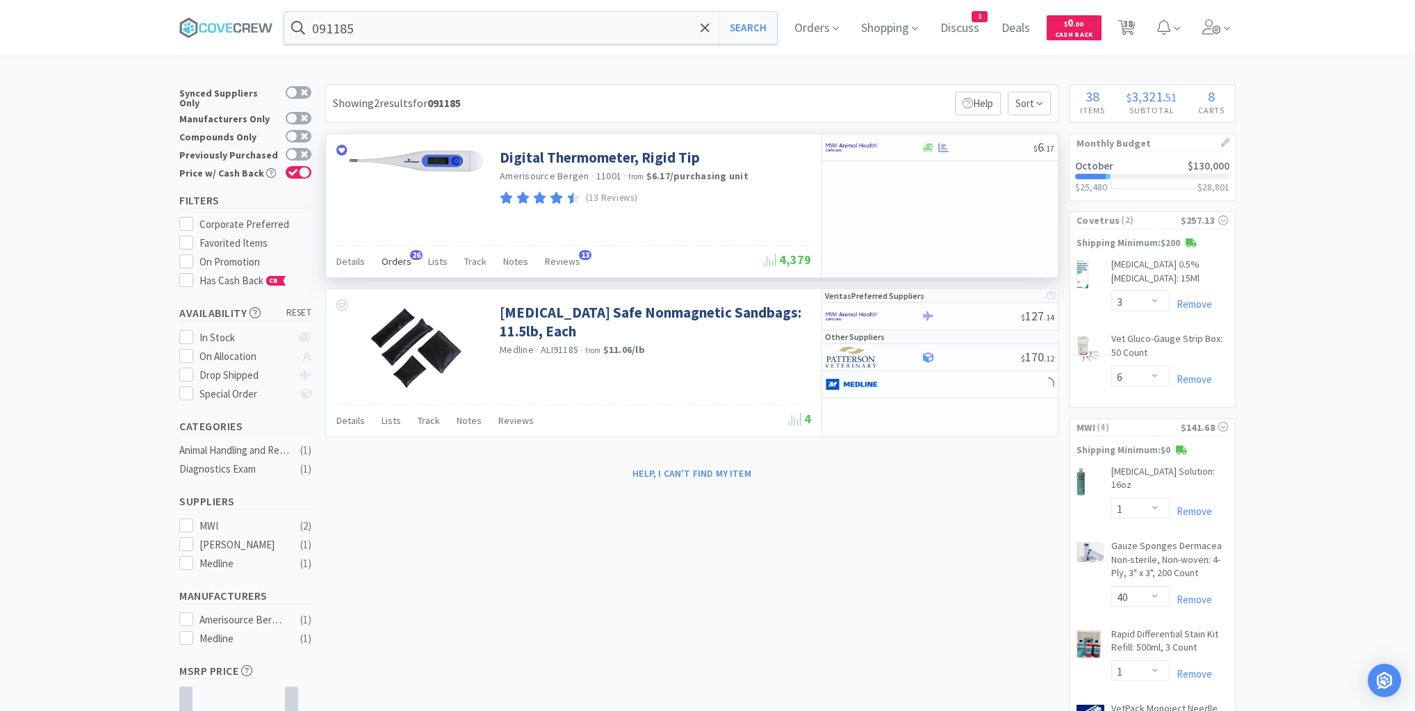
click at [403, 262] on span "Orders" at bounding box center [397, 261] width 30 height 13
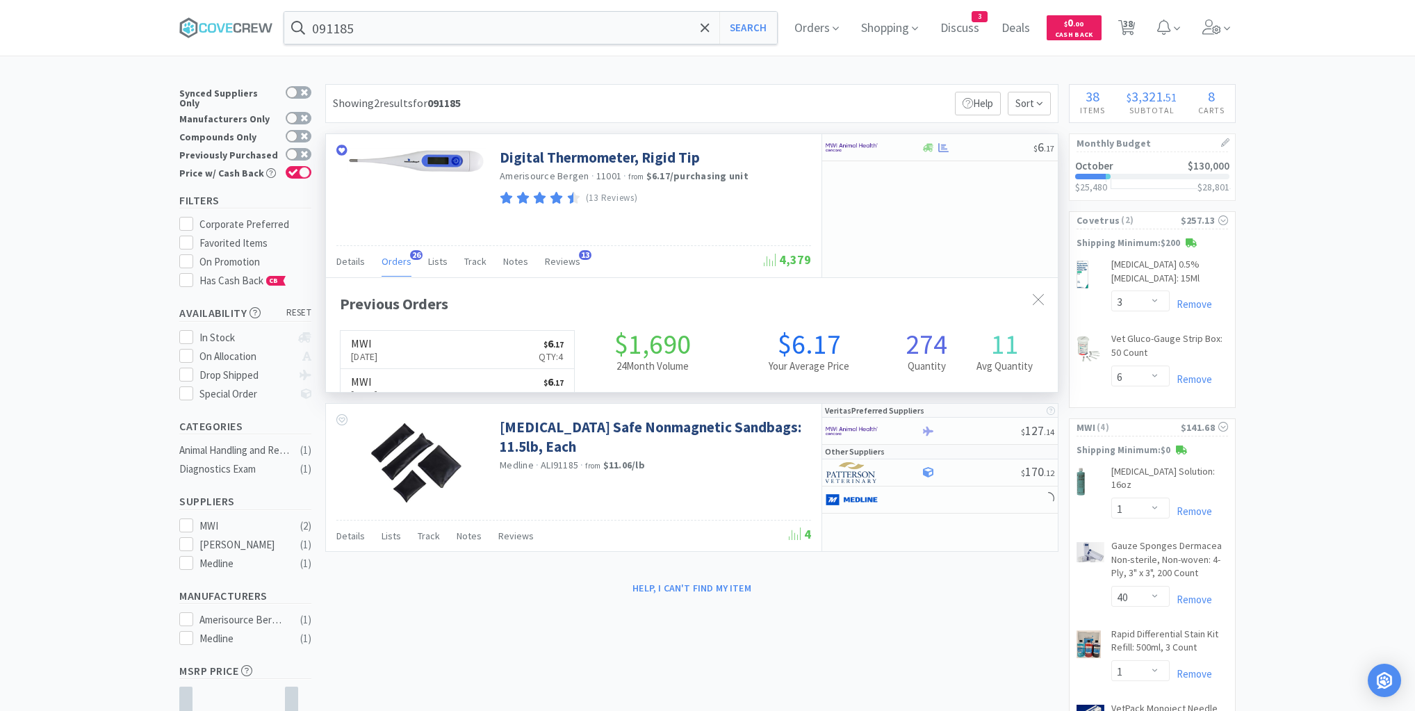
scroll to position [373, 732]
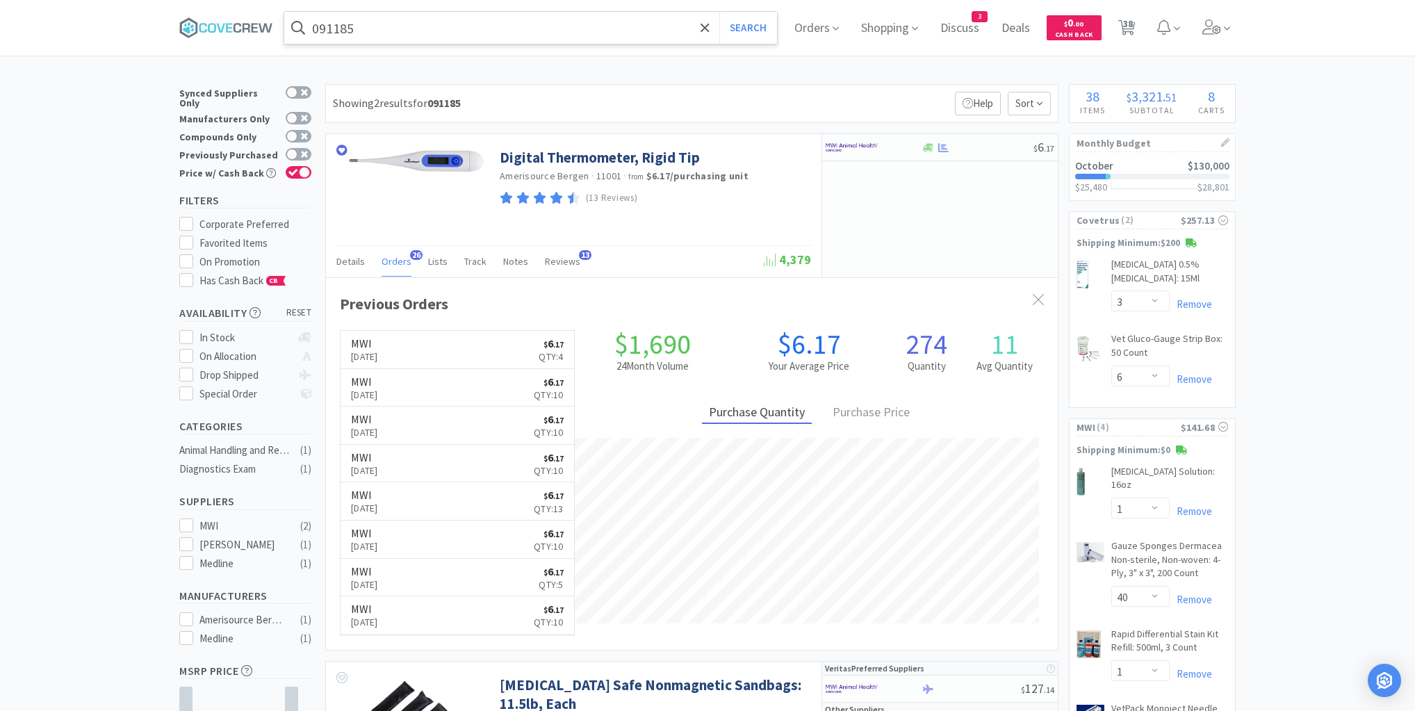
drag, startPoint x: 520, startPoint y: 30, endPoint x: 521, endPoint y: 38, distance: 7.7
click at [521, 30] on input "091185" at bounding box center [530, 28] width 493 height 32
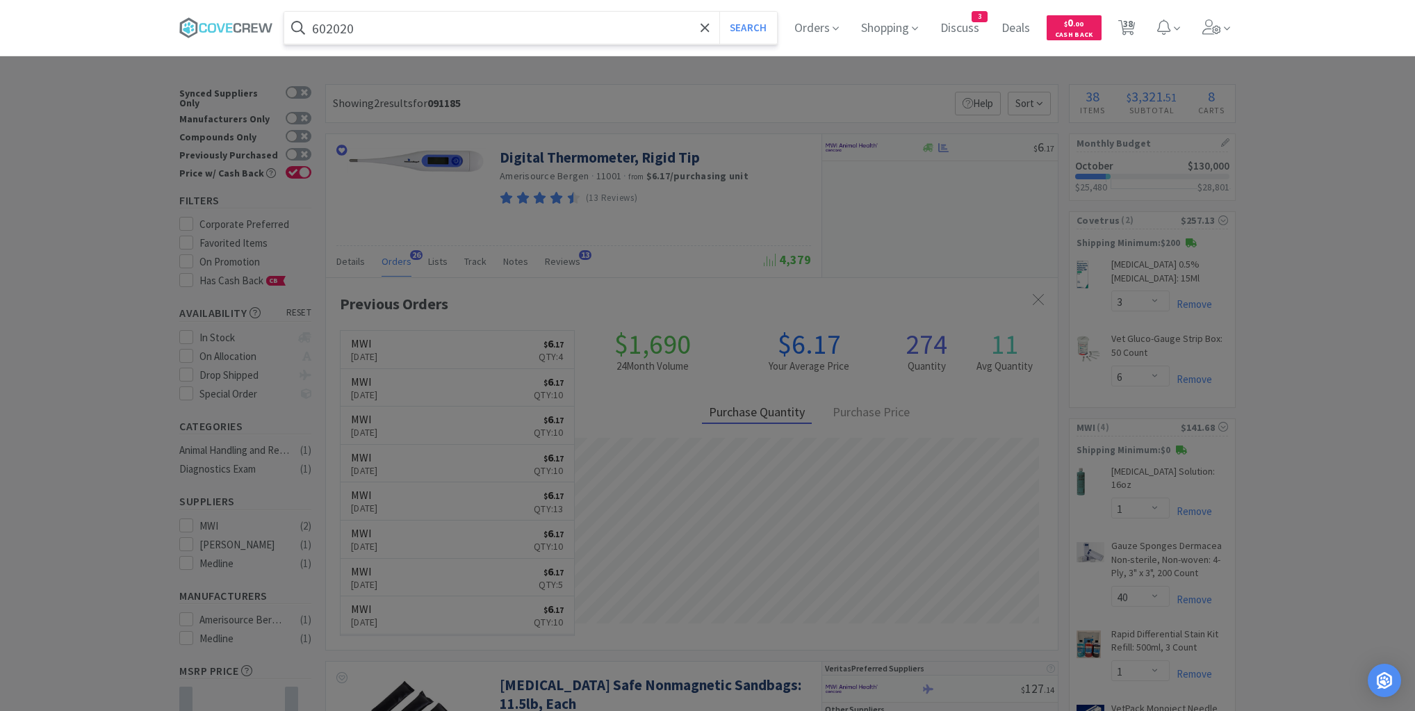
click at [720, 12] on button "Search" at bounding box center [749, 28] width 58 height 32
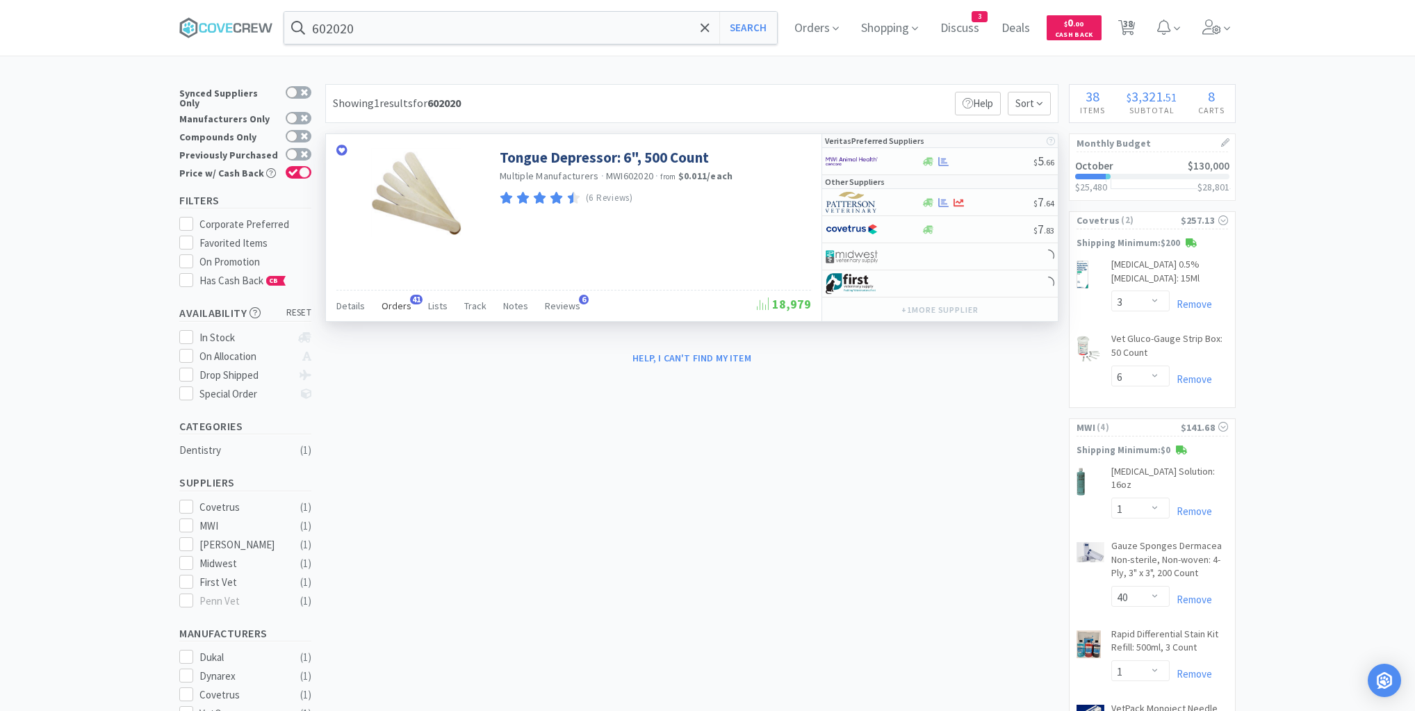
click at [392, 305] on span "Orders" at bounding box center [397, 306] width 30 height 13
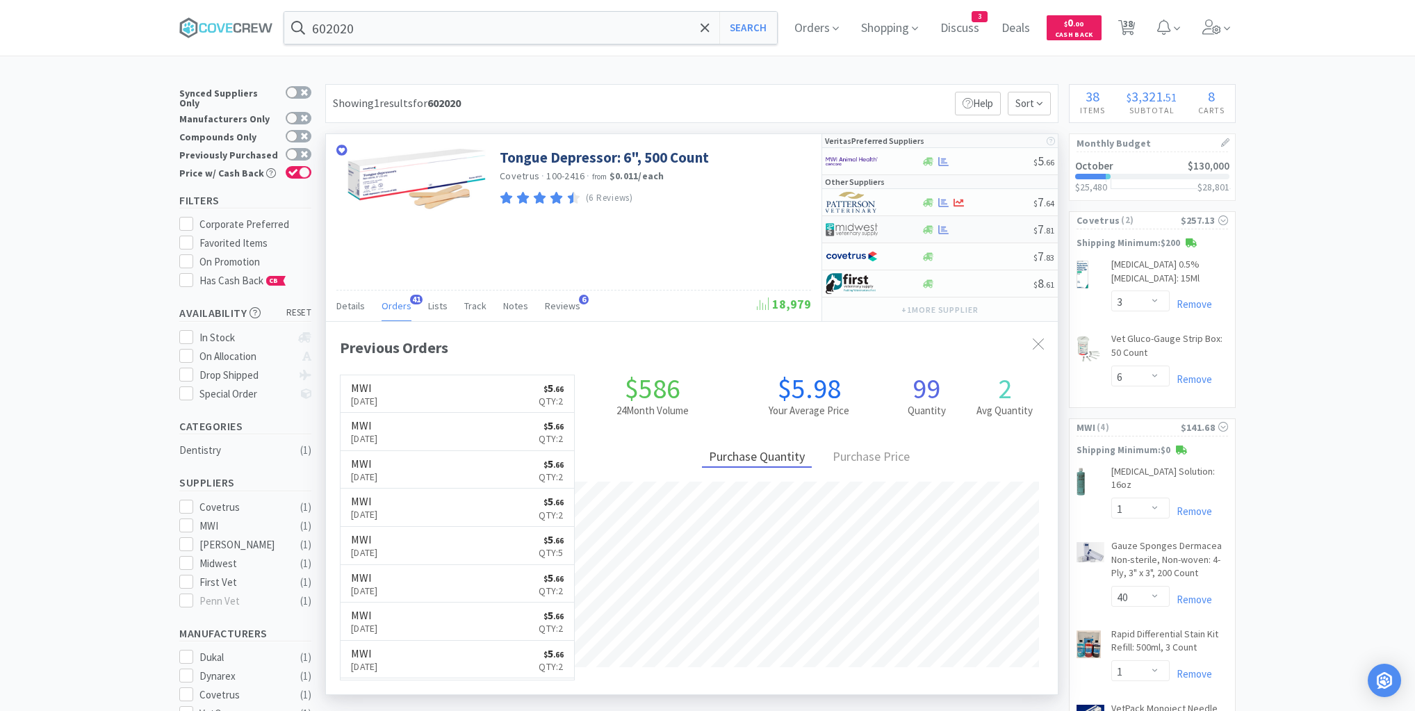
scroll to position [373, 732]
click at [995, 161] on div at bounding box center [977, 161] width 113 height 10
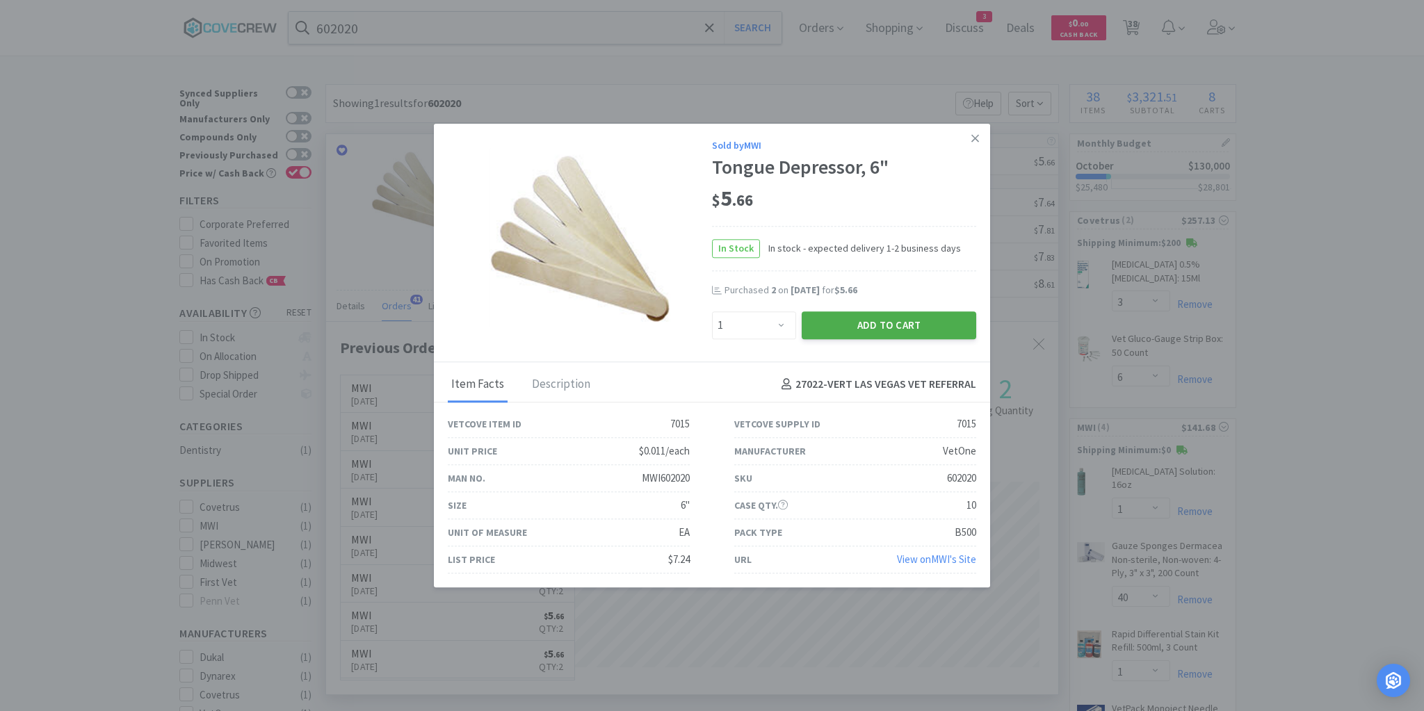
click at [887, 325] on button "Add to Cart" at bounding box center [889, 325] width 174 height 28
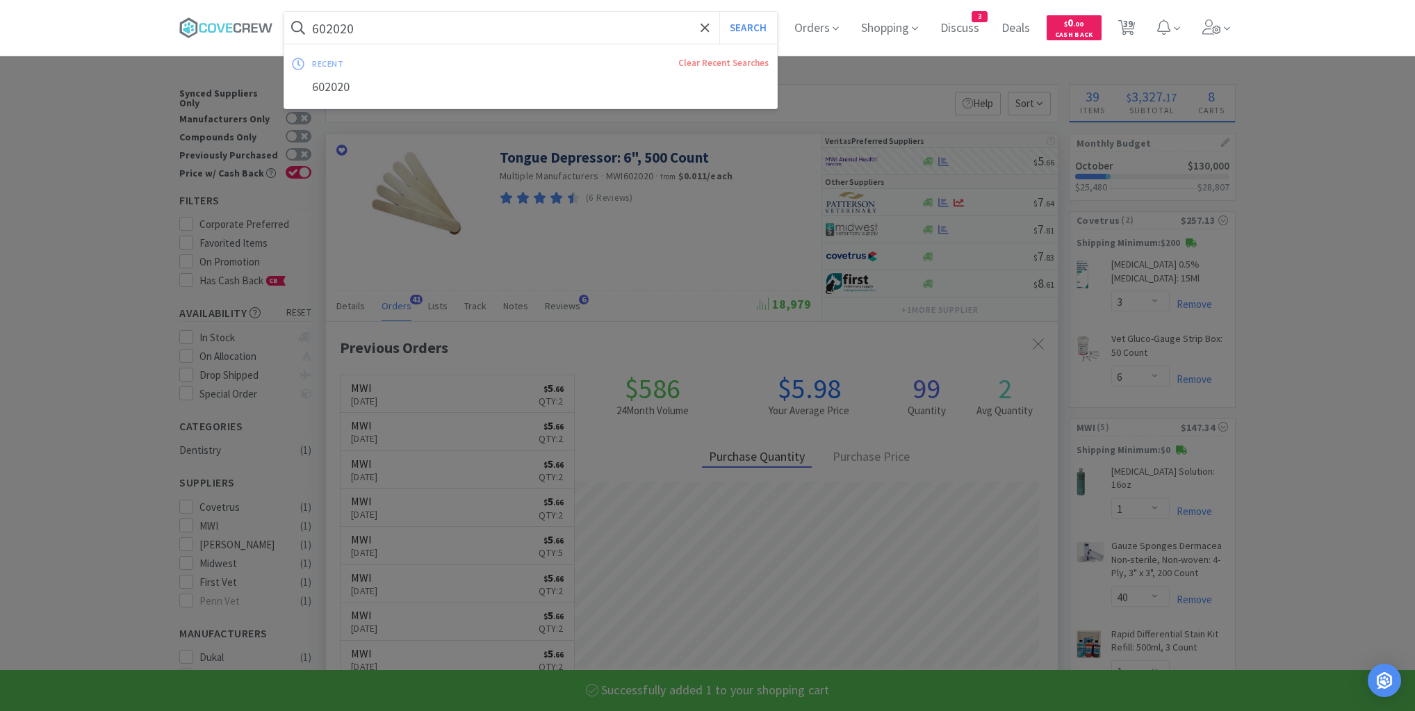
click at [615, 29] on input "602020" at bounding box center [530, 28] width 493 height 32
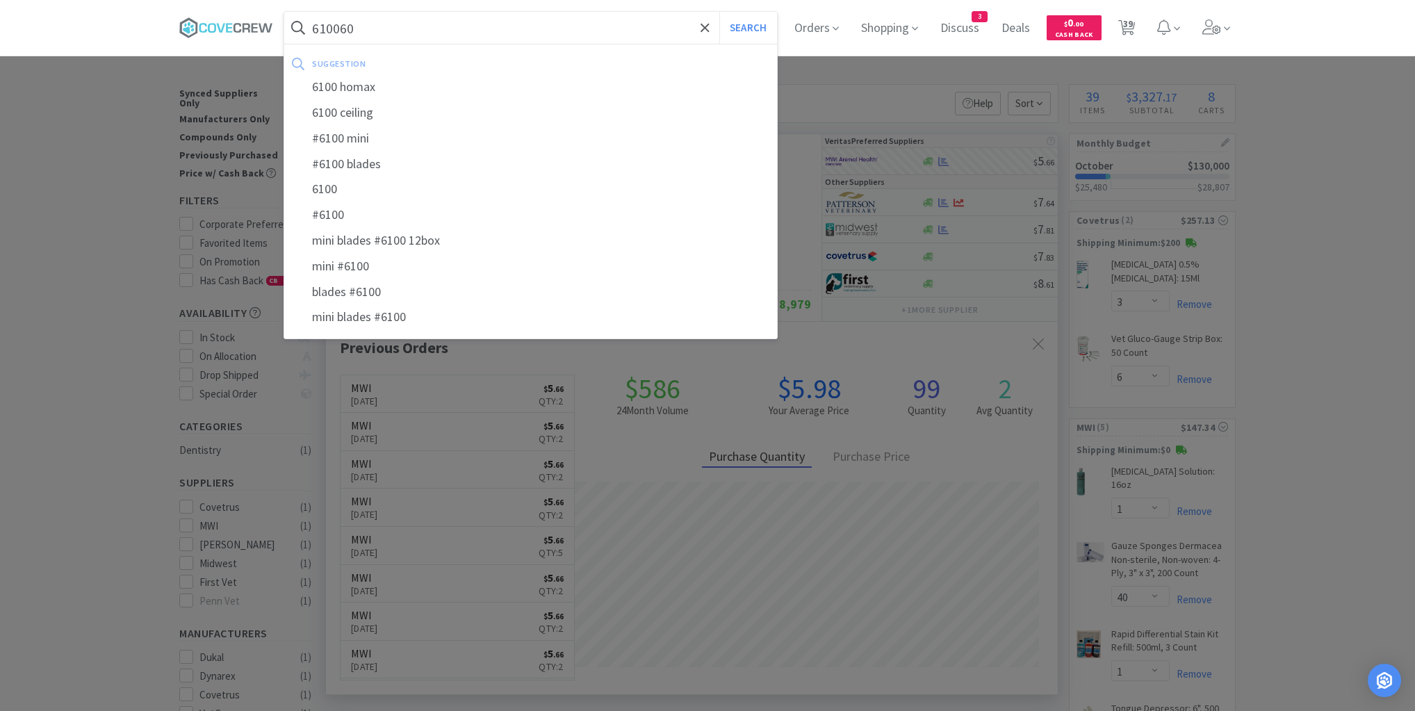
click at [720, 12] on button "Search" at bounding box center [749, 28] width 58 height 32
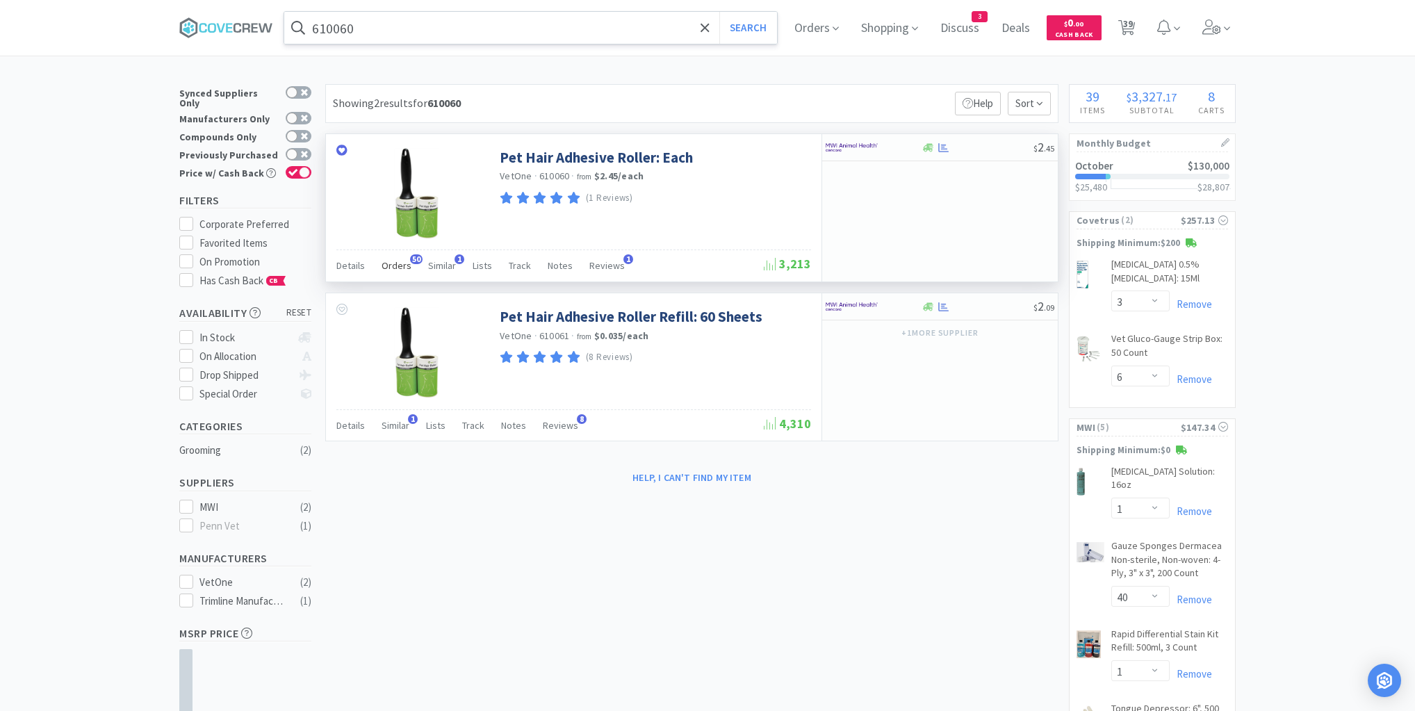
click at [405, 264] on span "Orders" at bounding box center [397, 265] width 30 height 13
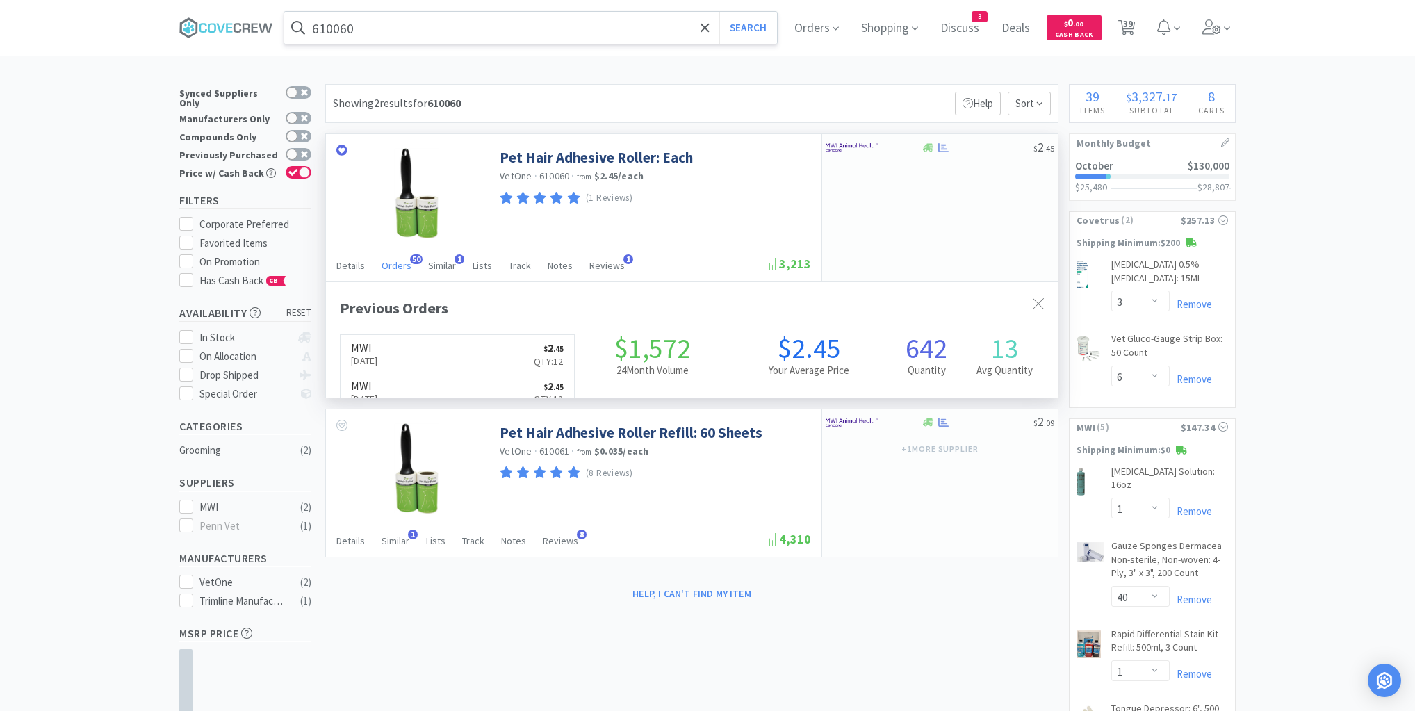
scroll to position [373, 732]
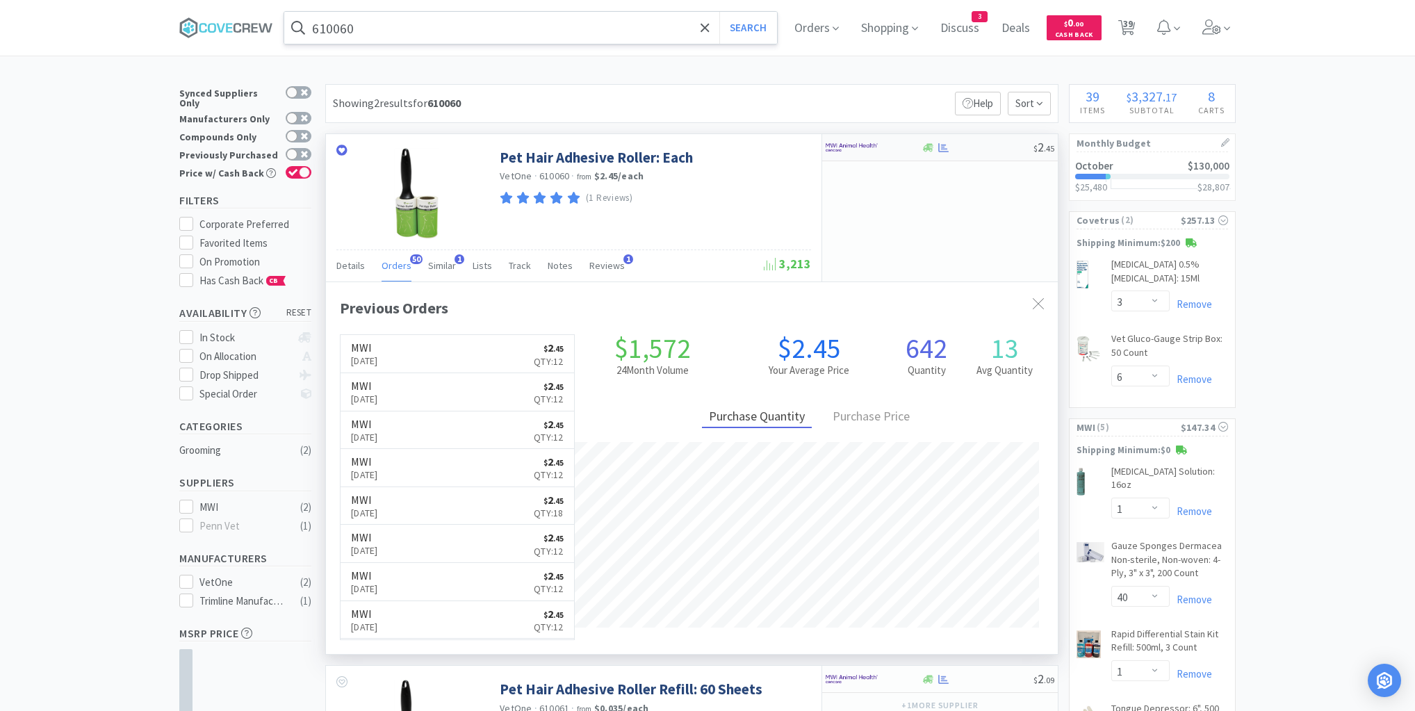
click at [986, 147] on div at bounding box center [977, 148] width 113 height 10
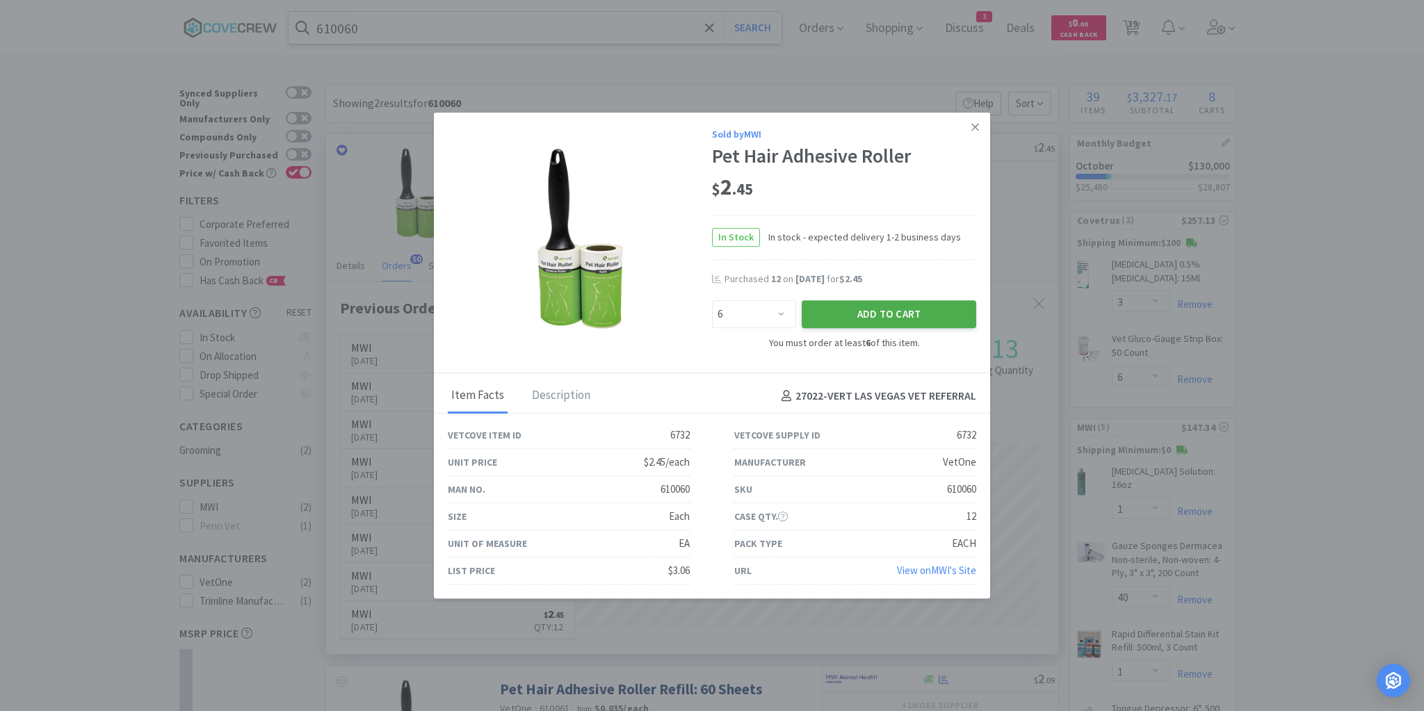
click at [872, 314] on button "Add to Cart" at bounding box center [889, 314] width 174 height 28
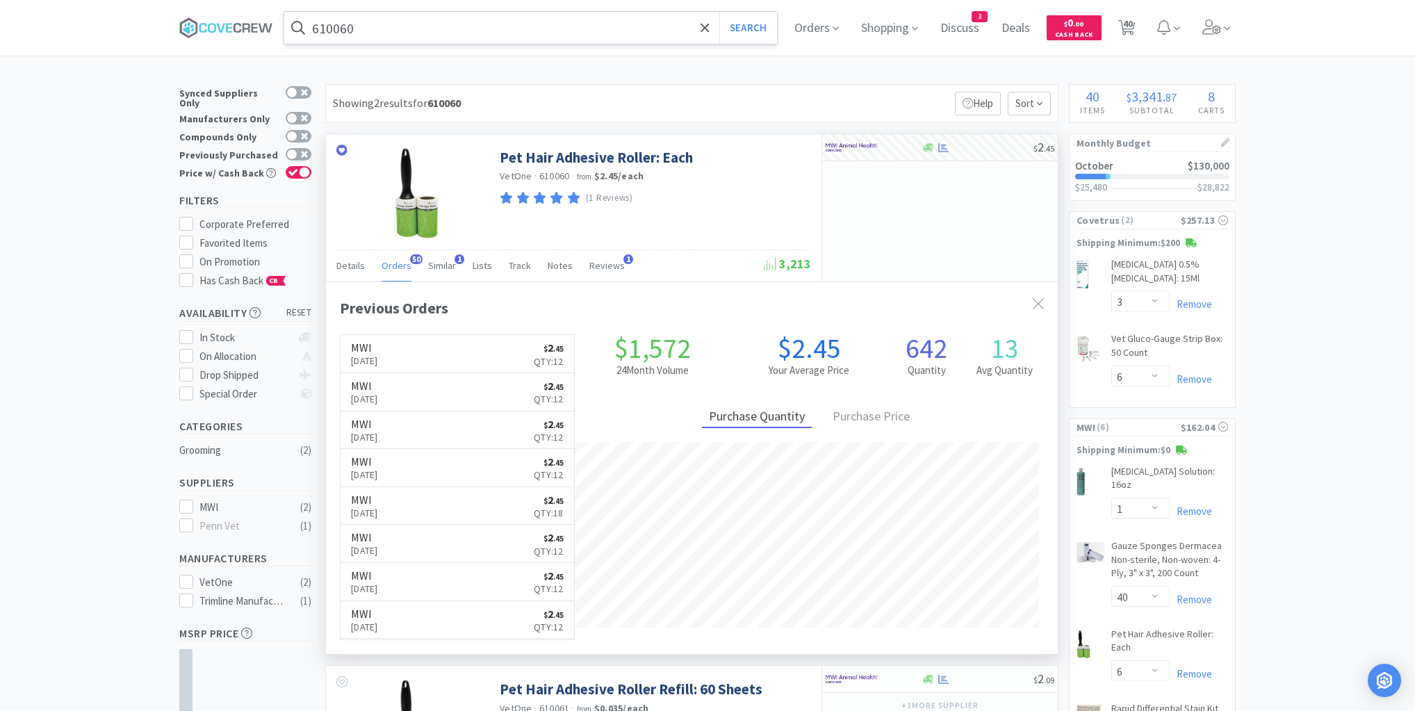
click at [645, 31] on input "610060" at bounding box center [530, 28] width 493 height 32
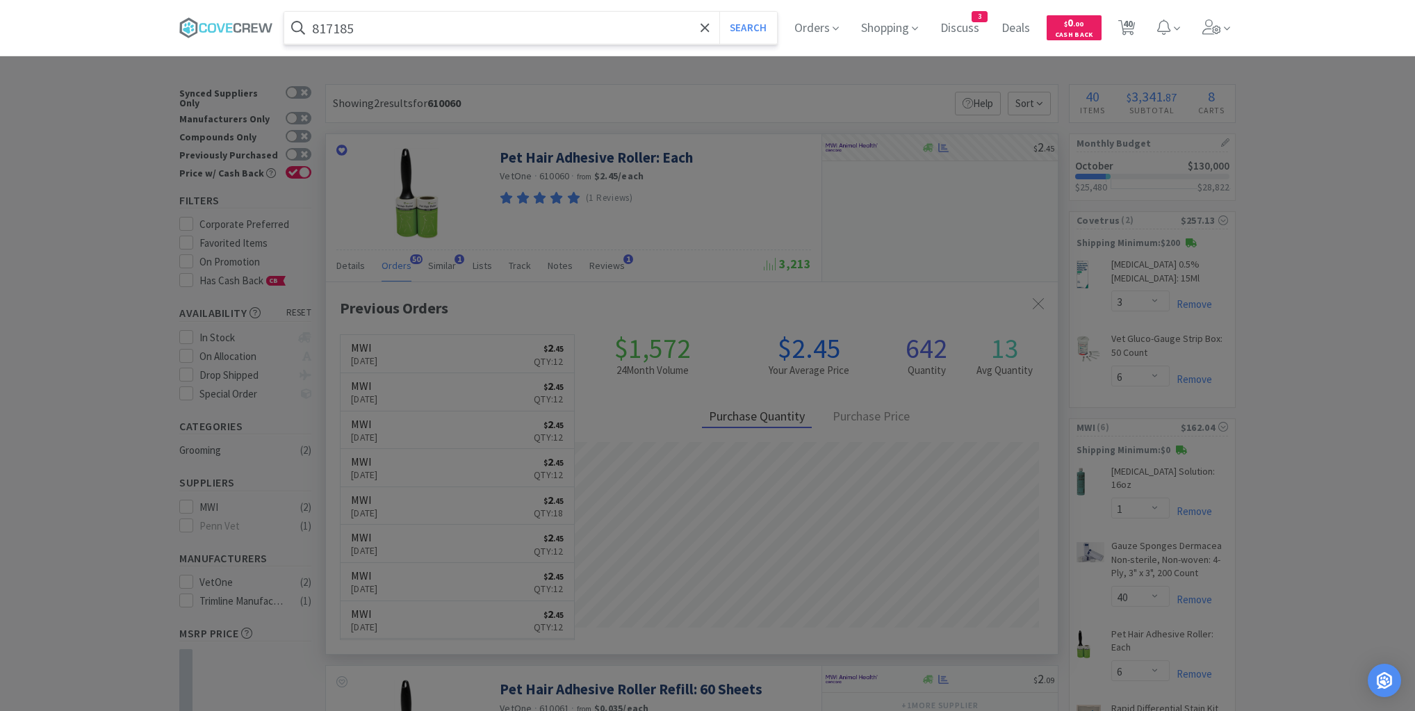
click at [720, 12] on button "Search" at bounding box center [749, 28] width 58 height 32
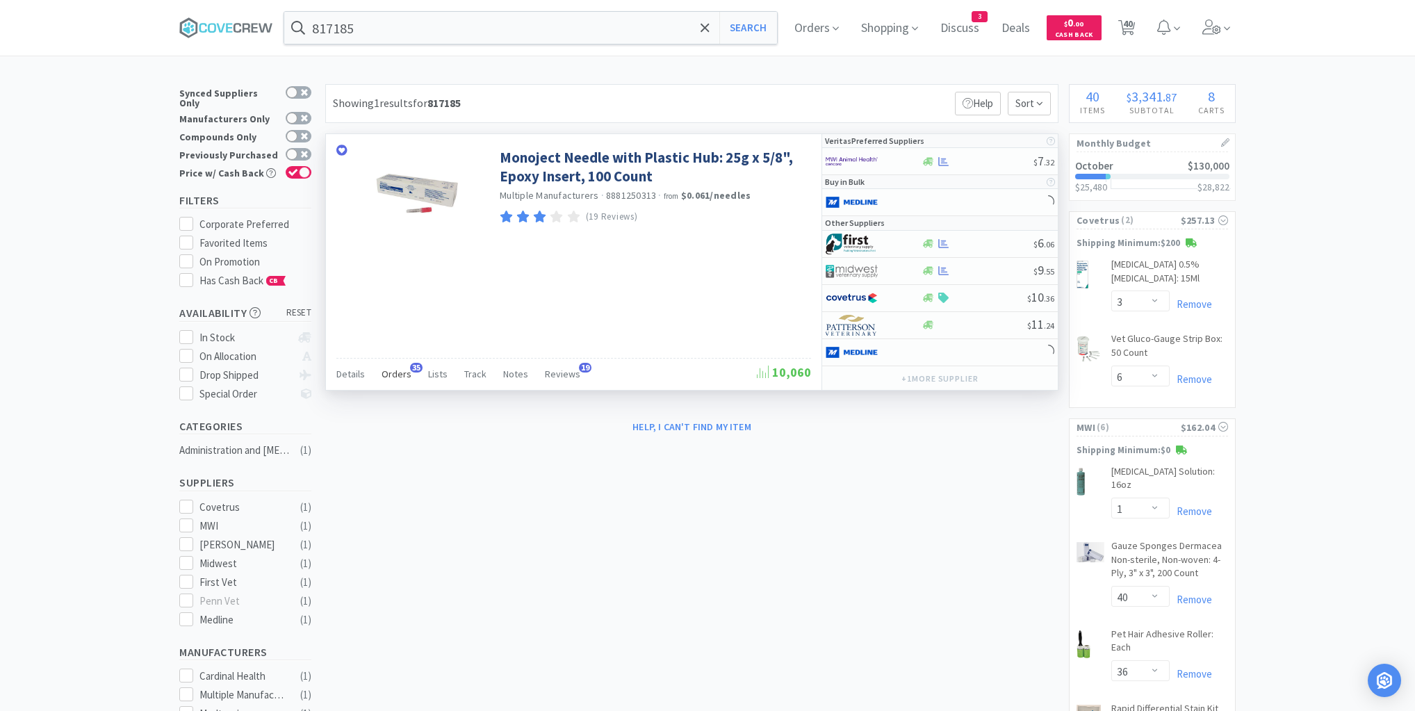
click at [396, 373] on span "Orders" at bounding box center [397, 374] width 30 height 13
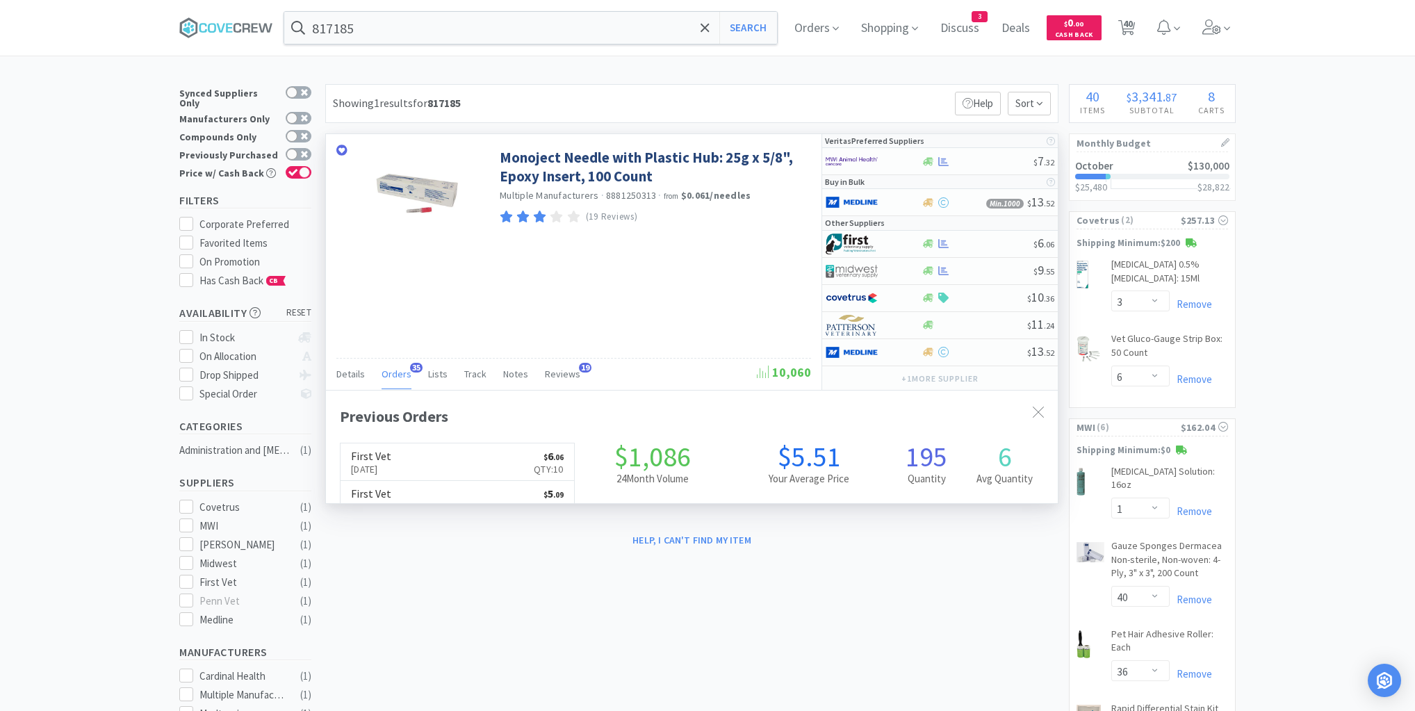
scroll to position [373, 732]
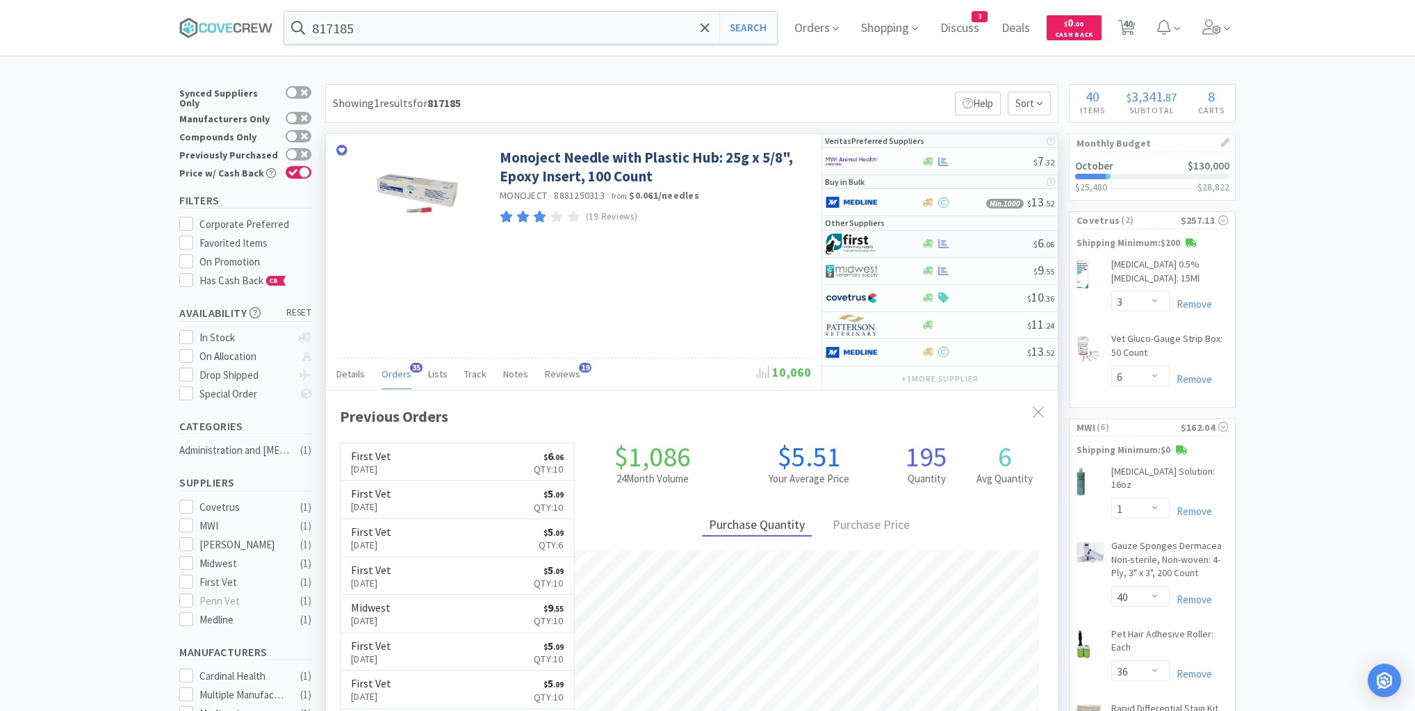
click at [979, 250] on div "$ 6 . 06" at bounding box center [940, 244] width 236 height 27
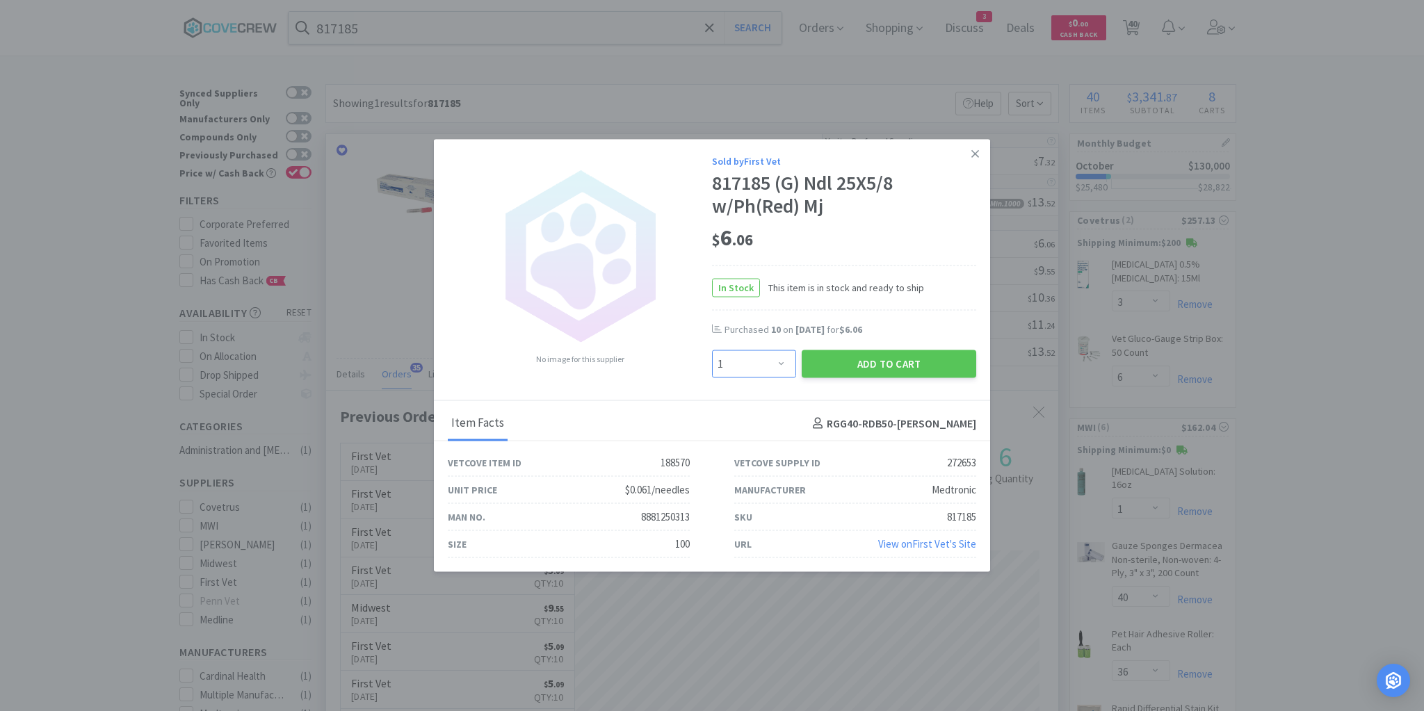
drag, startPoint x: 779, startPoint y: 364, endPoint x: 776, endPoint y: 353, distance: 10.8
click at [779, 364] on select "Enter Quantity 1 2 3 4 5 6 7 8 9 10 11 12 13 14 15 16 17 18 19 20 Enter Quantity" at bounding box center [754, 364] width 84 height 28
click at [712, 350] on select "Enter Quantity 1 2 3 4 5 6 7 8 9 10 11 12 13 14 15 16 17 18 19 20 Enter Quantity" at bounding box center [754, 364] width 84 height 28
click at [869, 370] on button "Add to Cart" at bounding box center [889, 364] width 174 height 28
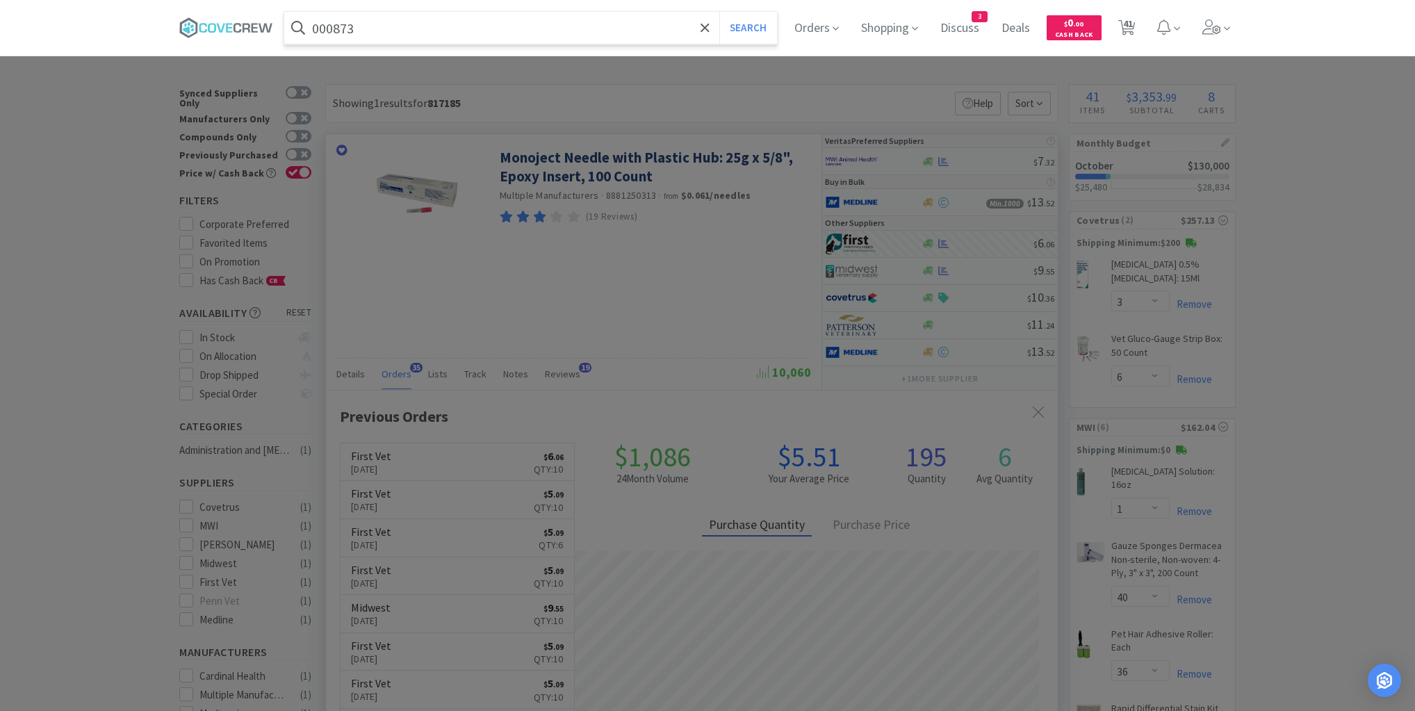
click at [720, 12] on button "Search" at bounding box center [749, 28] width 58 height 32
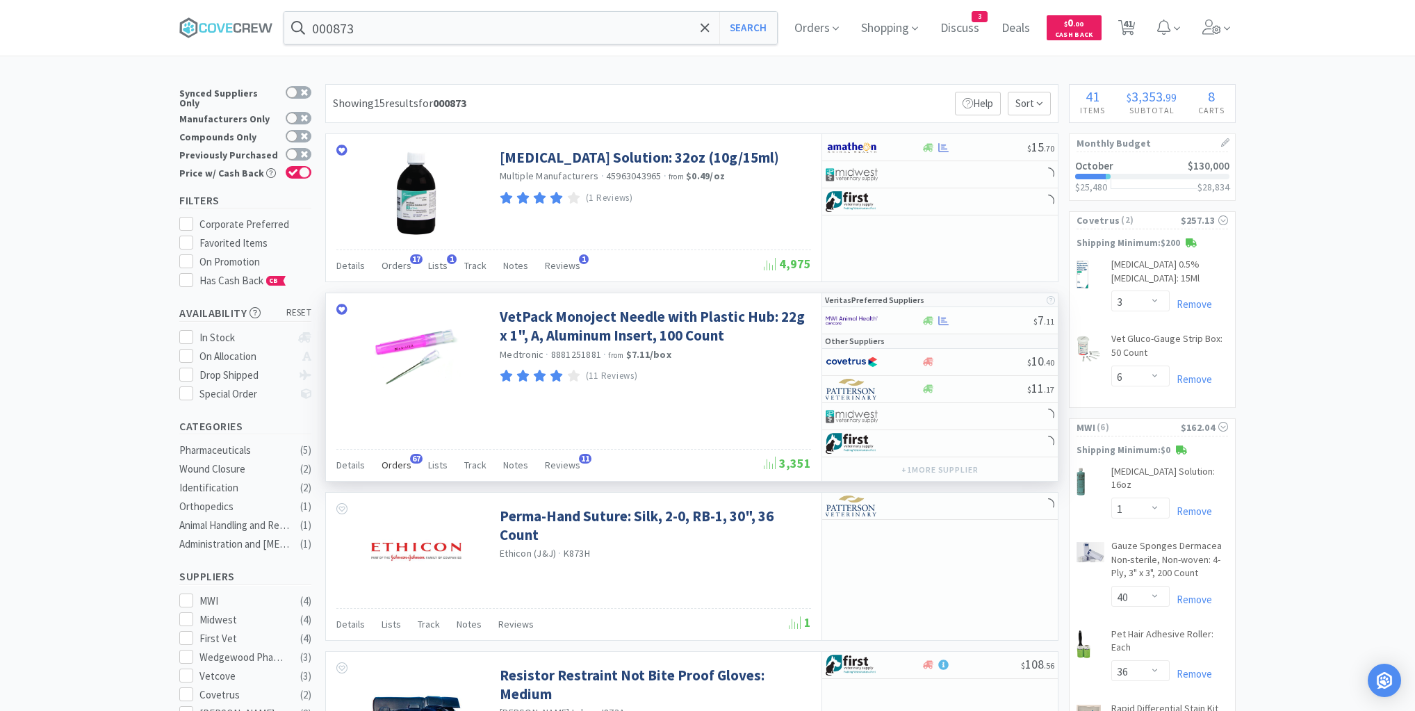
click at [401, 460] on span "Orders" at bounding box center [397, 465] width 30 height 13
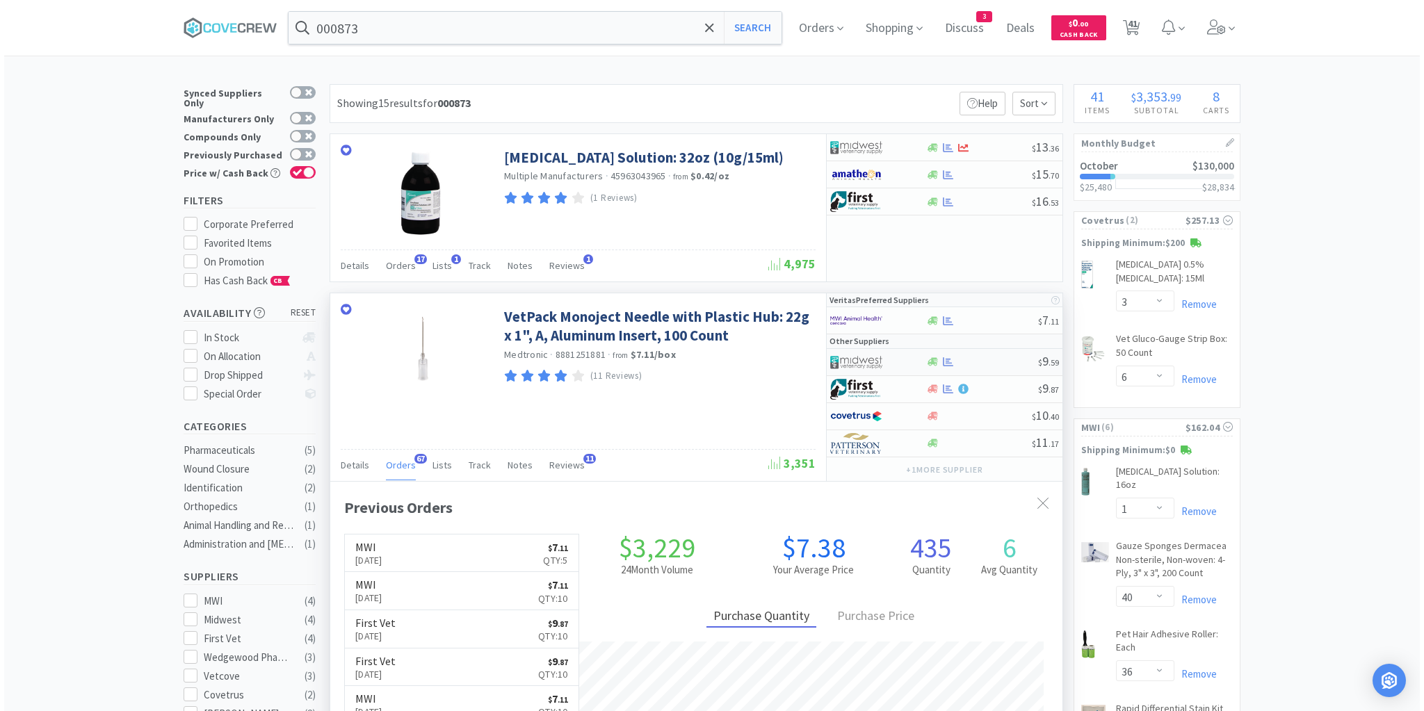
scroll to position [373, 732]
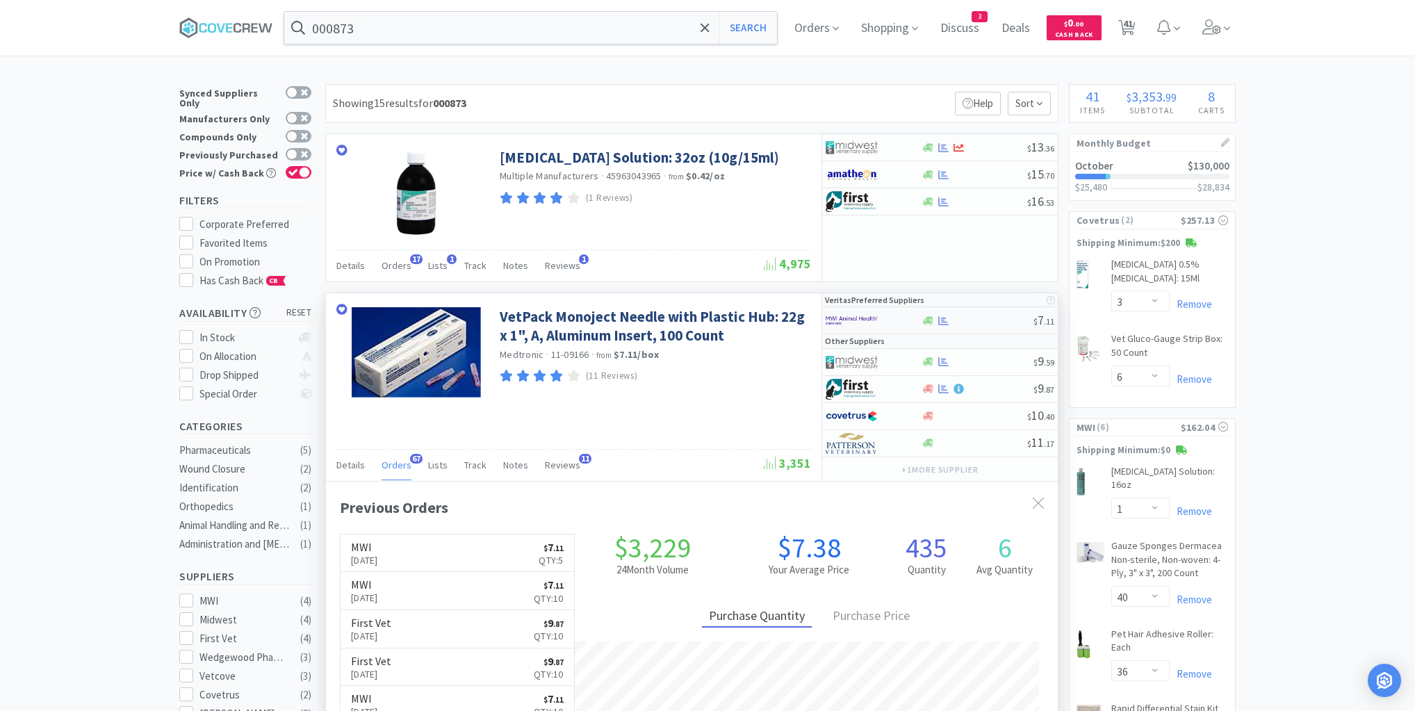
click at [976, 323] on div at bounding box center [977, 321] width 113 height 10
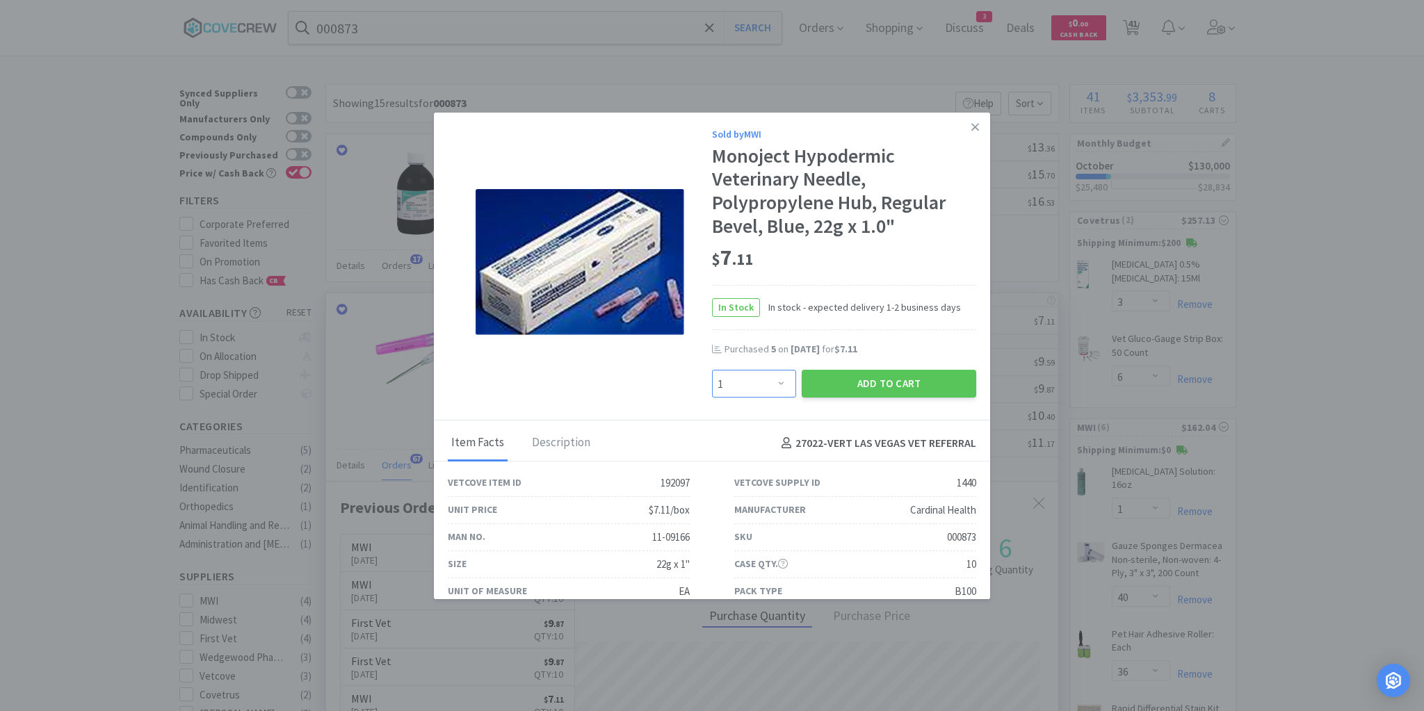
click at [778, 382] on select "Enter Quantity 1 2 3 4 5 6 7 8 9 10 11 12 13 14 15 16 17 18 19 20 Enter Quantity" at bounding box center [754, 384] width 84 height 28
click at [712, 370] on select "Enter Quantity 1 2 3 4 5 6 7 8 9 10 11 12 13 14 15 16 17 18 19 20 Enter Quantity" at bounding box center [754, 384] width 84 height 28
click at [900, 381] on button "Add to Cart" at bounding box center [889, 384] width 174 height 28
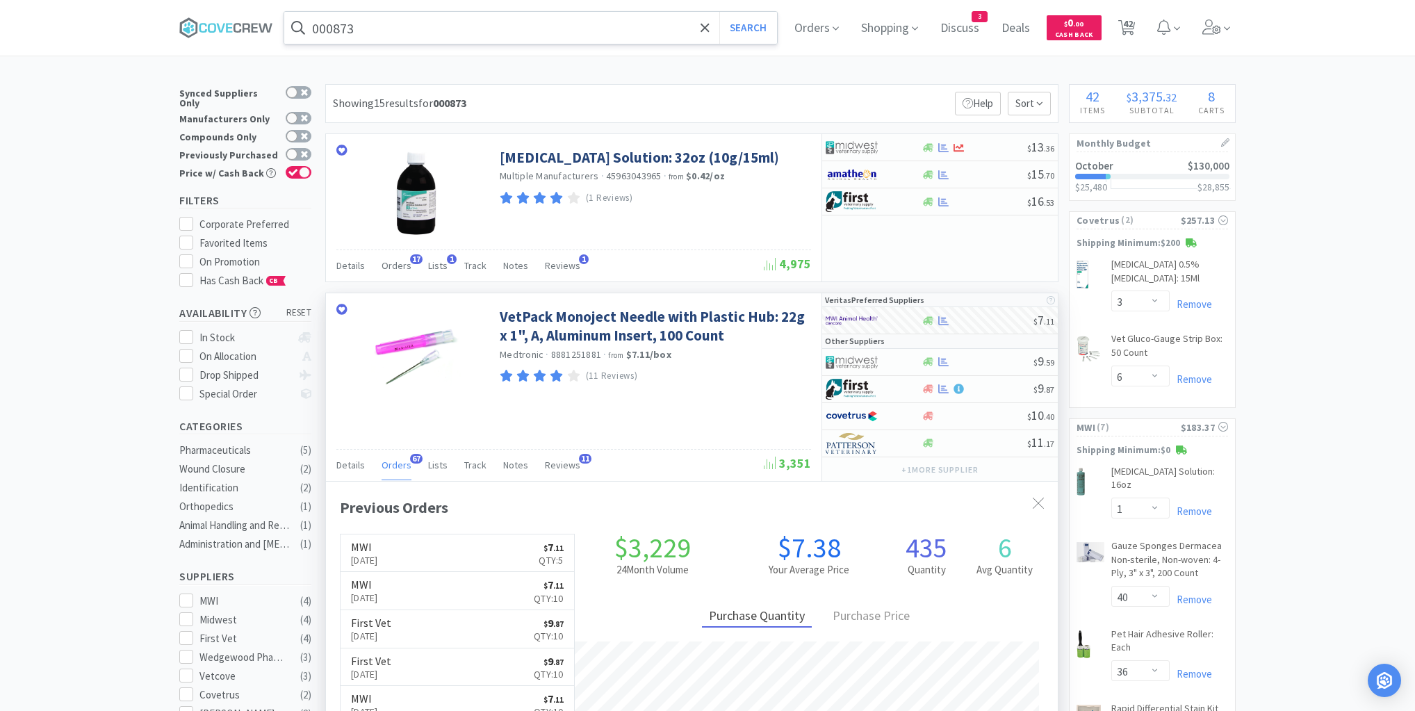
click at [591, 33] on input "000873" at bounding box center [530, 28] width 493 height 32
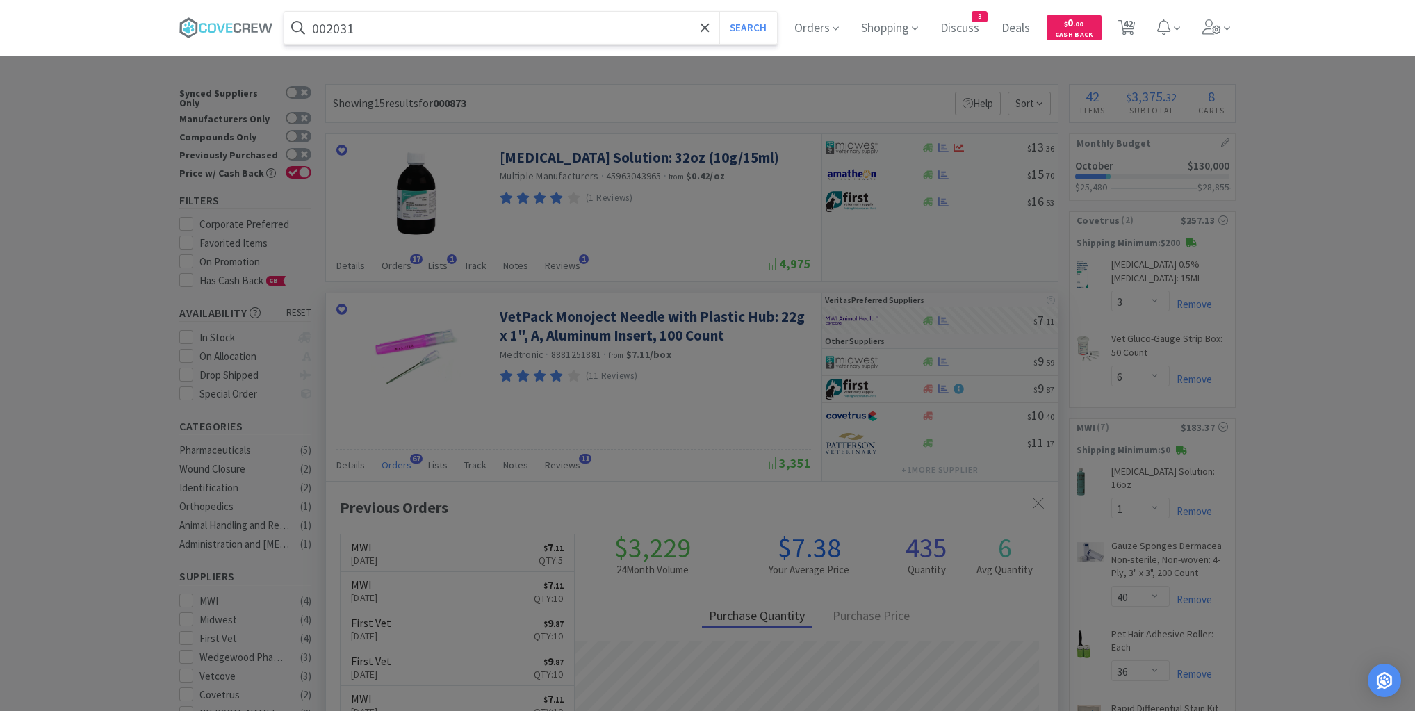
click at [720, 12] on button "Search" at bounding box center [749, 28] width 58 height 32
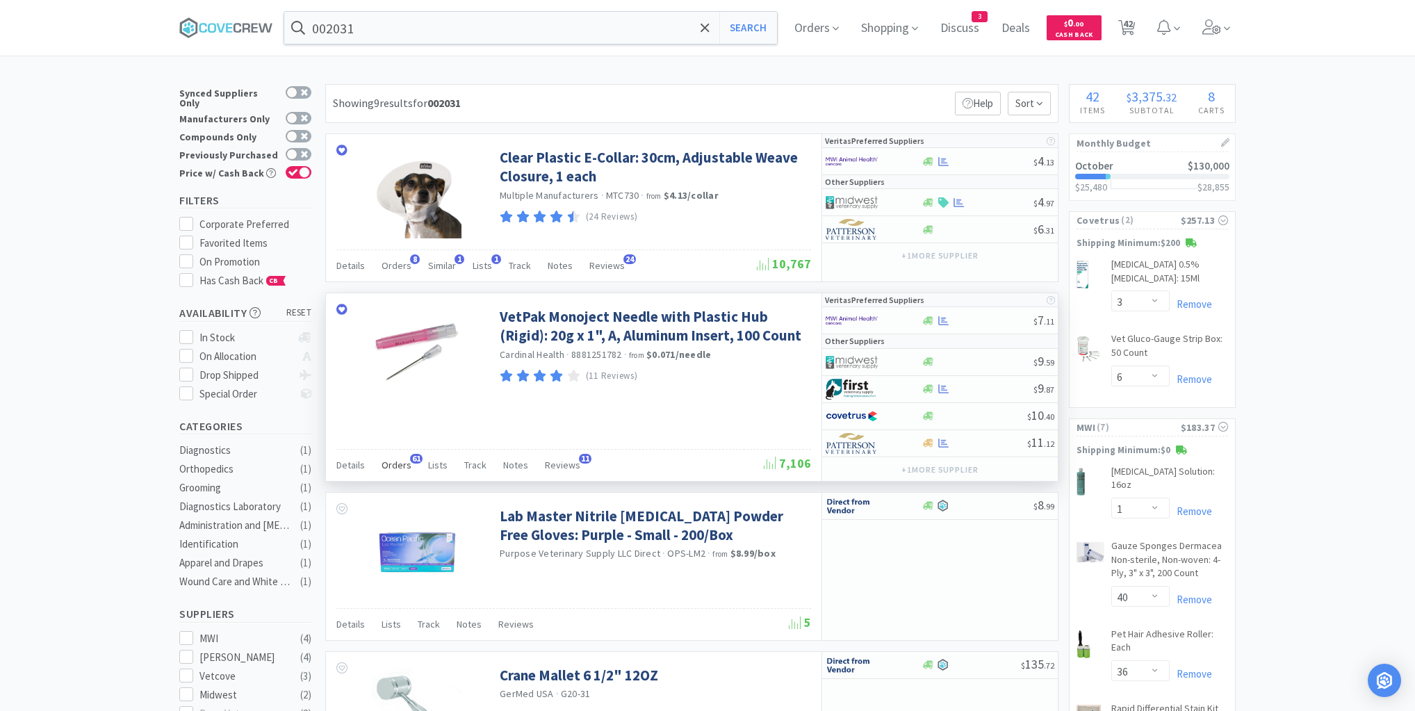
click at [400, 464] on span "Orders" at bounding box center [397, 465] width 30 height 13
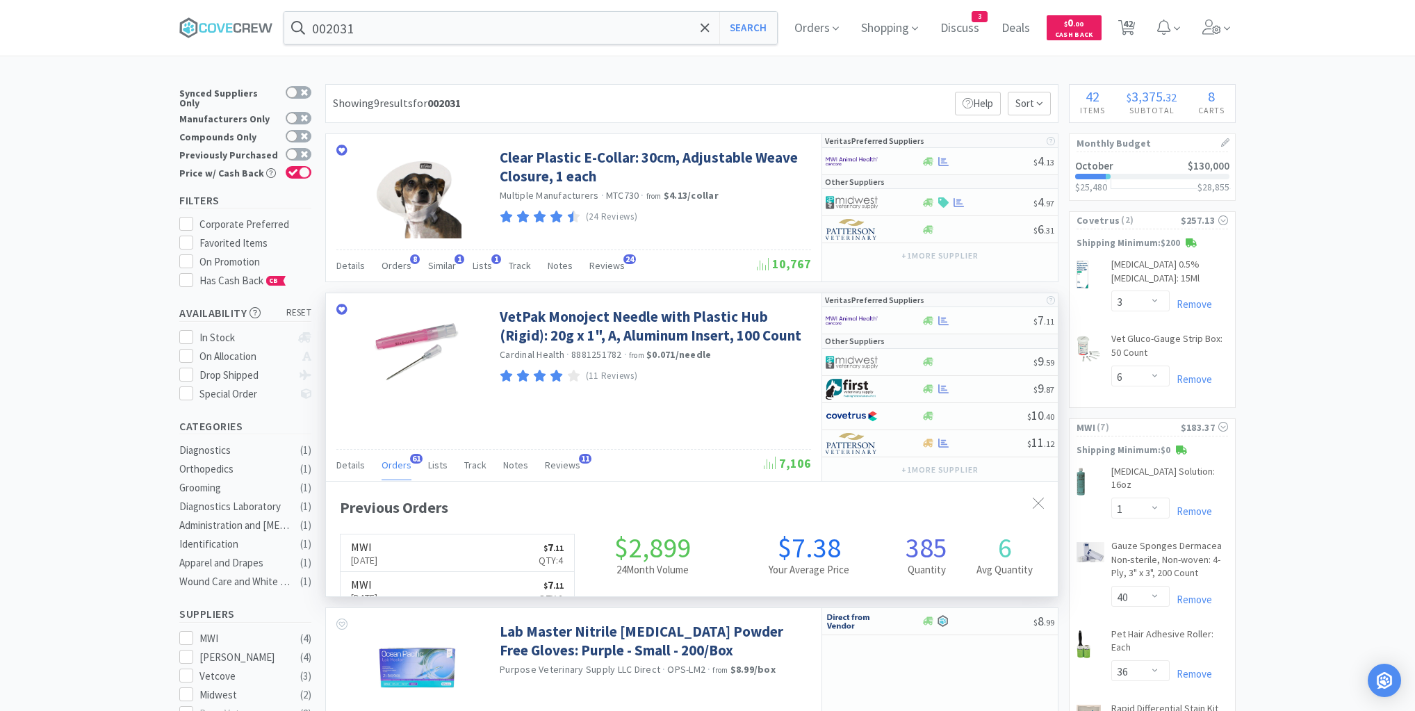
scroll to position [373, 732]
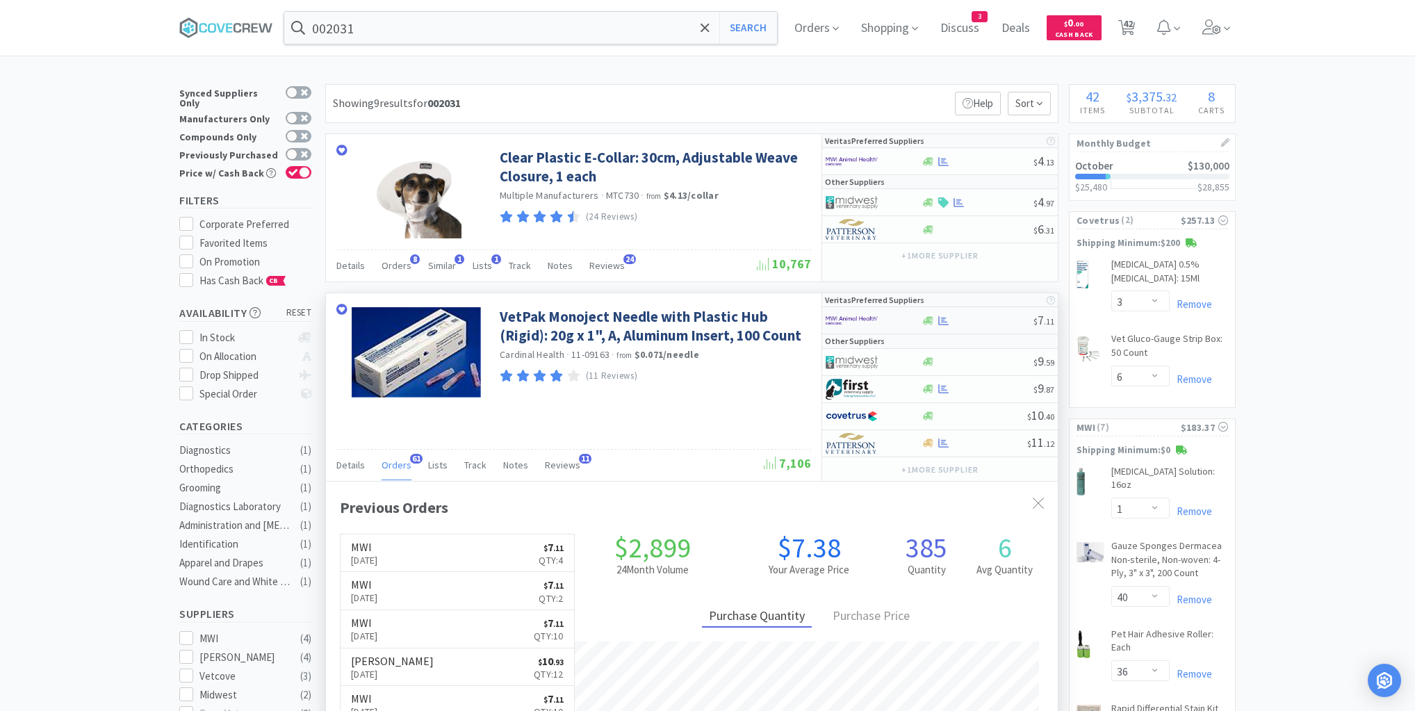
click at [995, 319] on div at bounding box center [977, 321] width 113 height 10
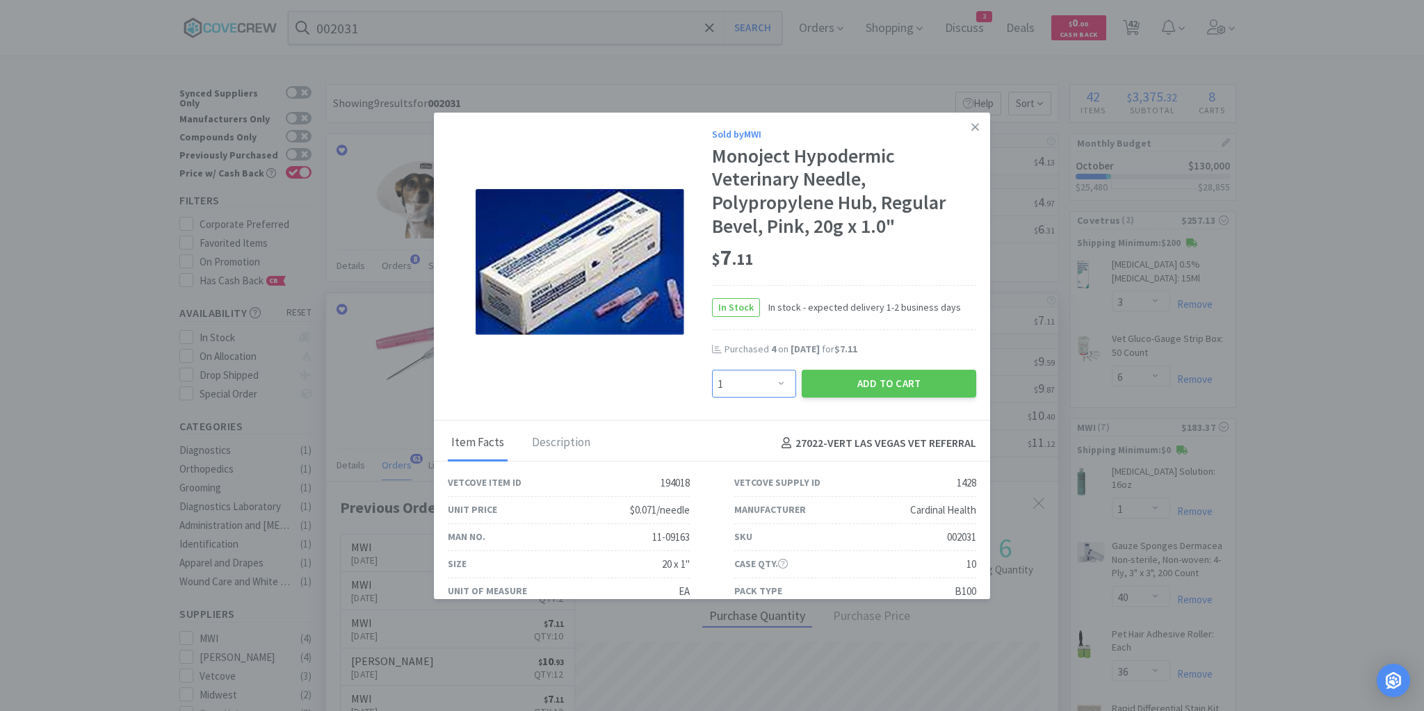
click at [774, 383] on select "Enter Quantity 1 2 3 4 5 6 7 8 9 10 11 12 13 14 15 16 17 18 19 20 Enter Quantity" at bounding box center [754, 384] width 84 height 28
click at [712, 370] on select "Enter Quantity 1 2 3 4 5 6 7 8 9 10 11 12 13 14 15 16 17 18 19 20 Enter Quantity" at bounding box center [754, 384] width 84 height 28
click at [856, 382] on button "Add to Cart" at bounding box center [889, 384] width 174 height 28
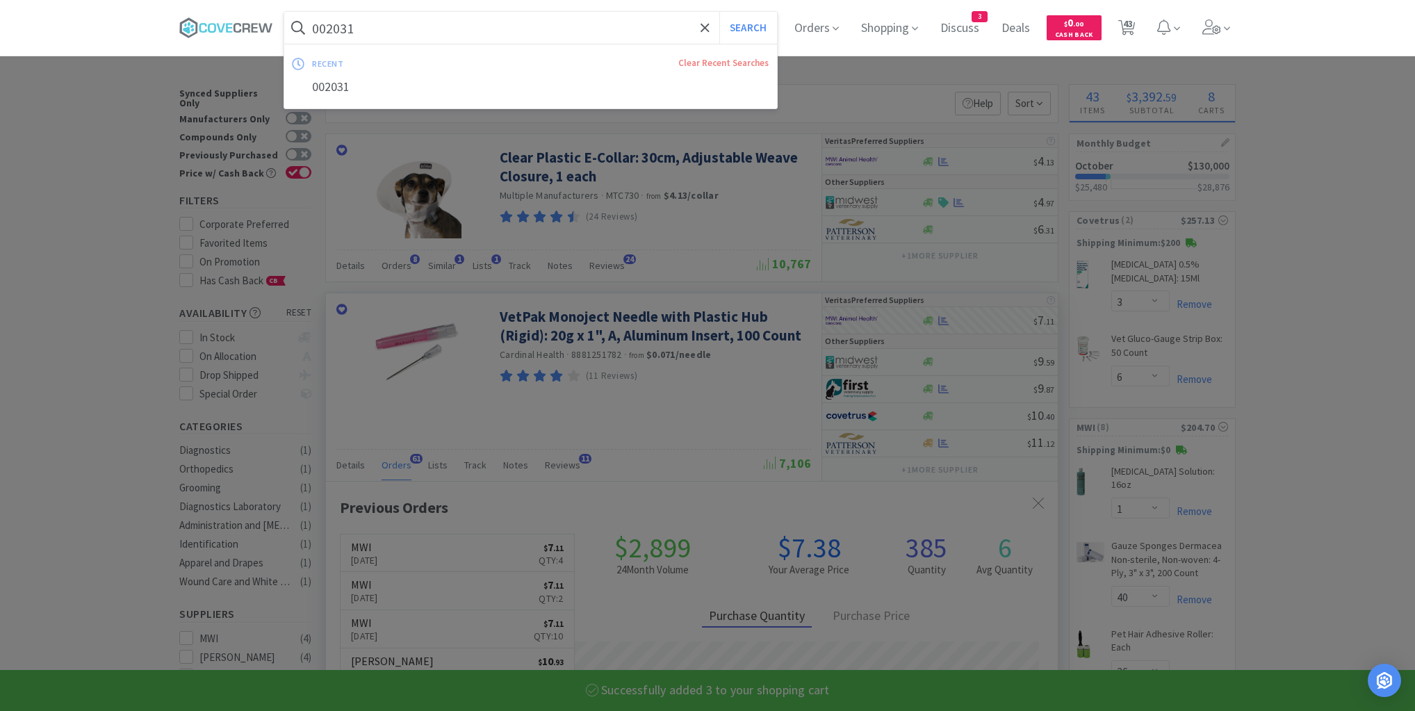
click at [548, 29] on input "002031" at bounding box center [530, 28] width 493 height 32
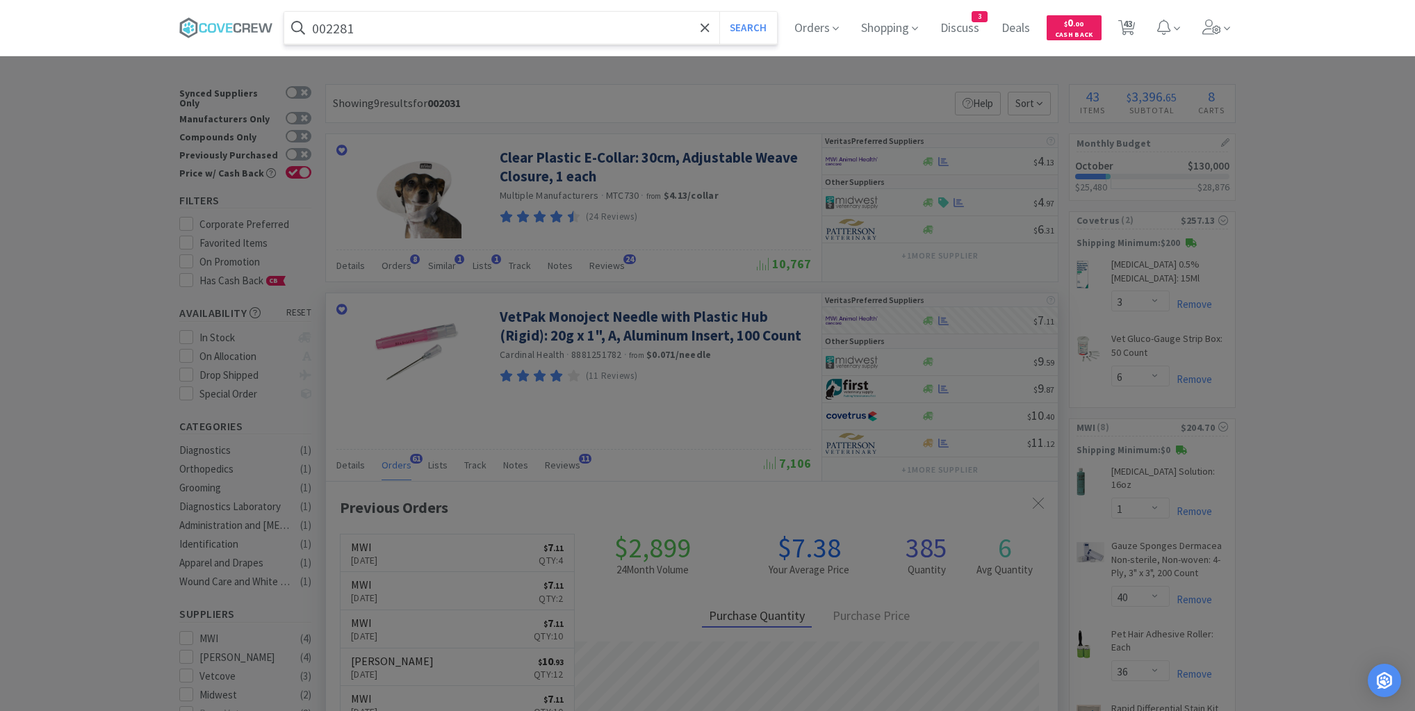
click at [720, 12] on button "Search" at bounding box center [749, 28] width 58 height 32
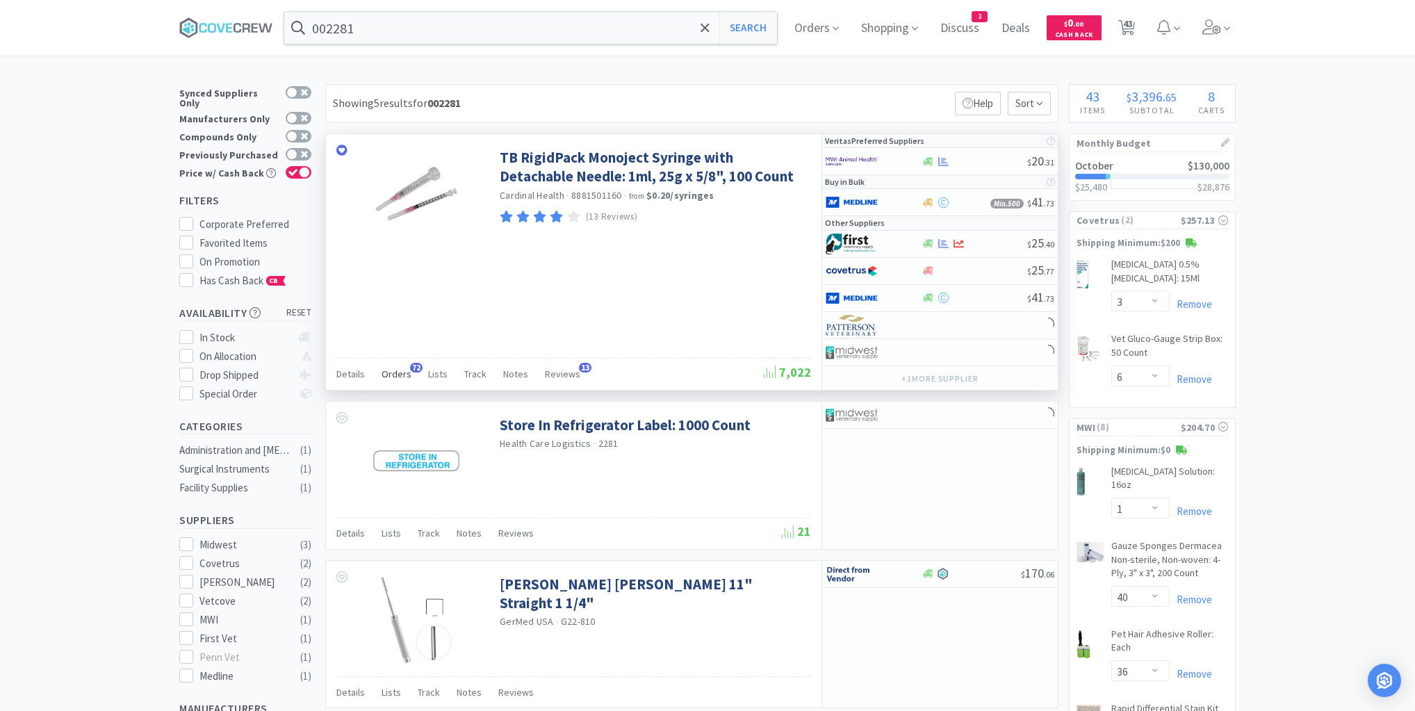
click at [398, 374] on span "Orders" at bounding box center [397, 374] width 30 height 13
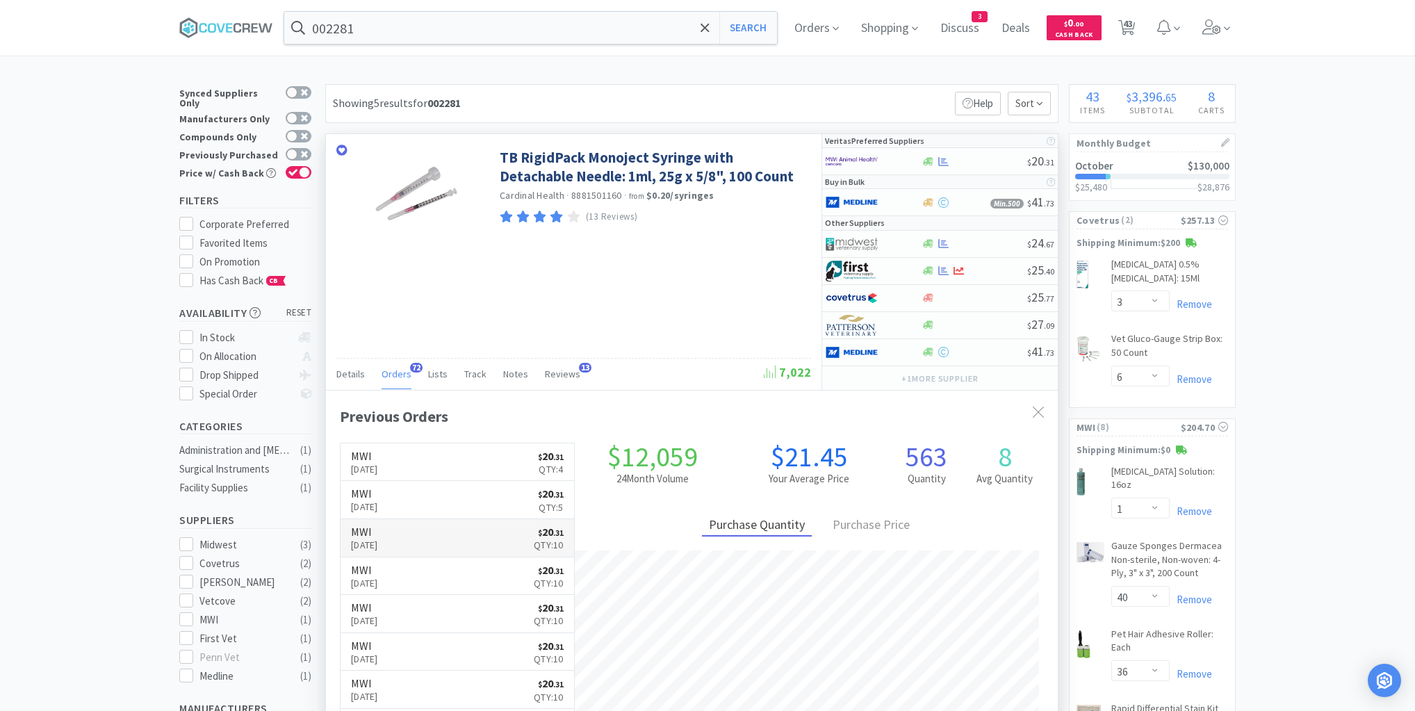
scroll to position [373, 732]
click at [968, 162] on div at bounding box center [974, 161] width 106 height 10
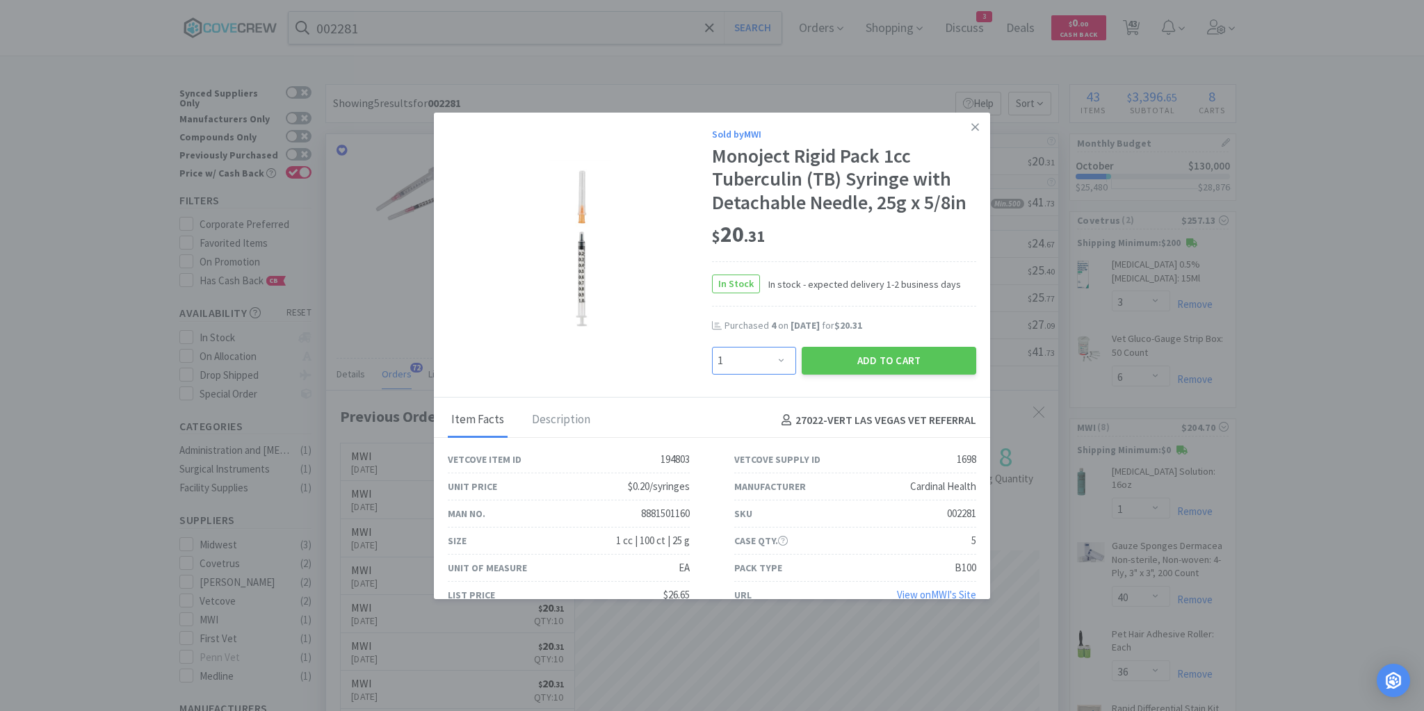
click at [776, 361] on select "Enter Quantity 1 2 3 4 5 6 7 8 9 10 11 12 13 14 15 16 17 18 19 20 Enter Quantity" at bounding box center [754, 361] width 84 height 28
click at [712, 347] on select "Enter Quantity 1 2 3 4 5 6 7 8 9 10 11 12 13 14 15 16 17 18 19 20 Enter Quantity" at bounding box center [754, 361] width 84 height 28
click at [876, 358] on button "Add to Cart" at bounding box center [889, 361] width 174 height 28
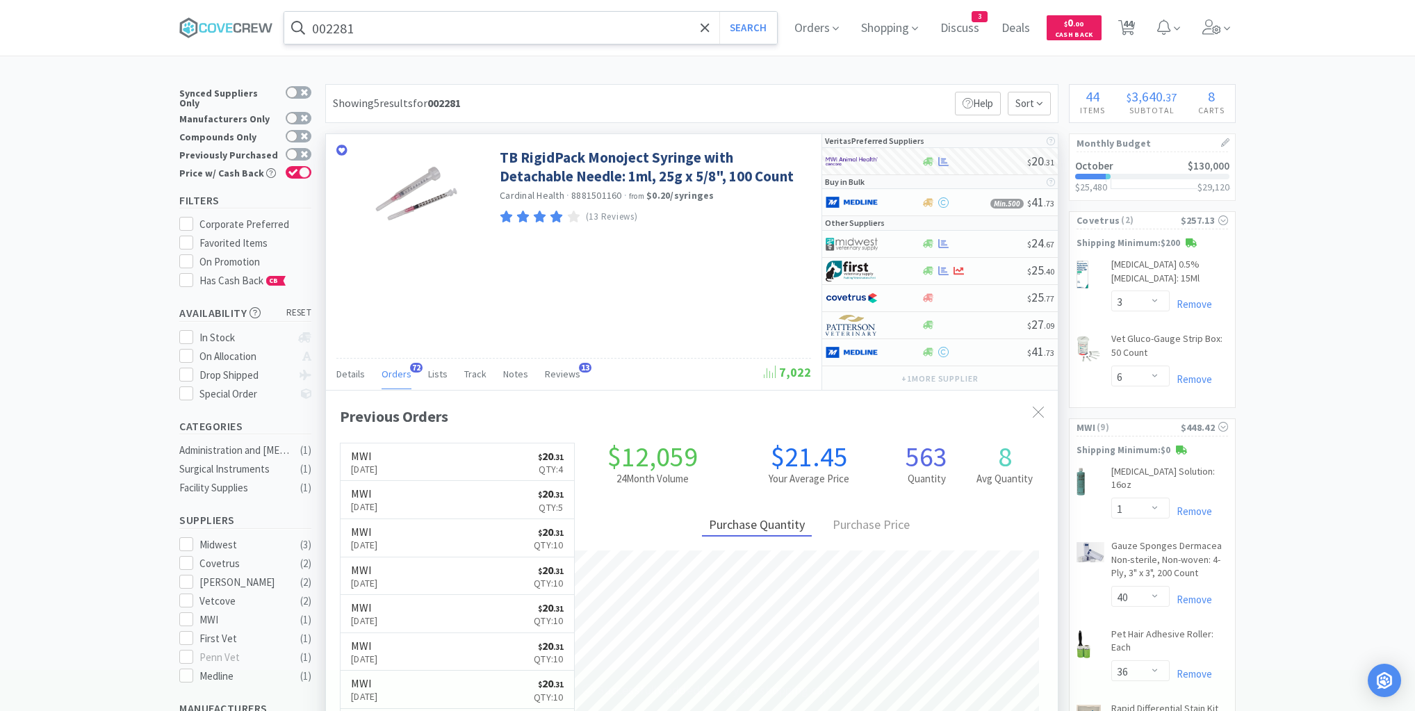
click at [599, 28] on input "002281" at bounding box center [530, 28] width 493 height 32
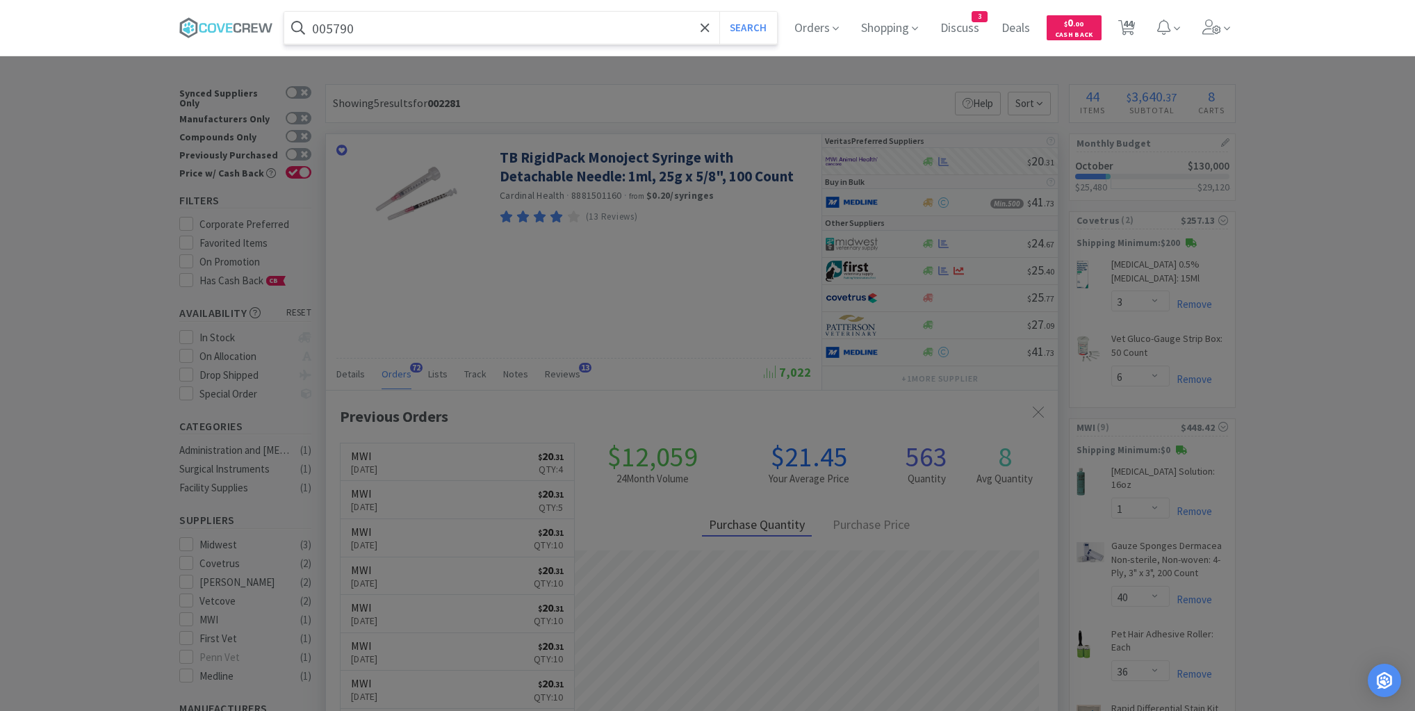
click at [720, 12] on button "Search" at bounding box center [749, 28] width 58 height 32
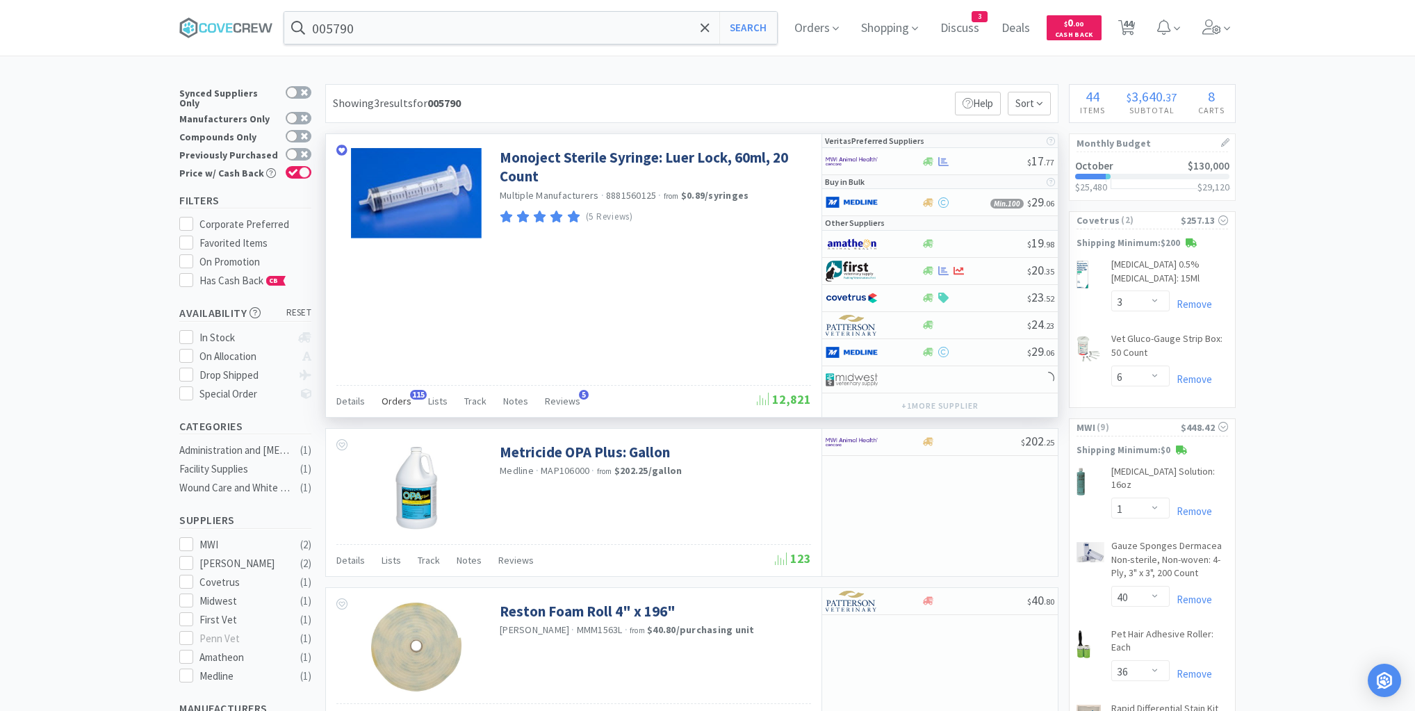
click at [405, 400] on span "Orders" at bounding box center [397, 401] width 30 height 13
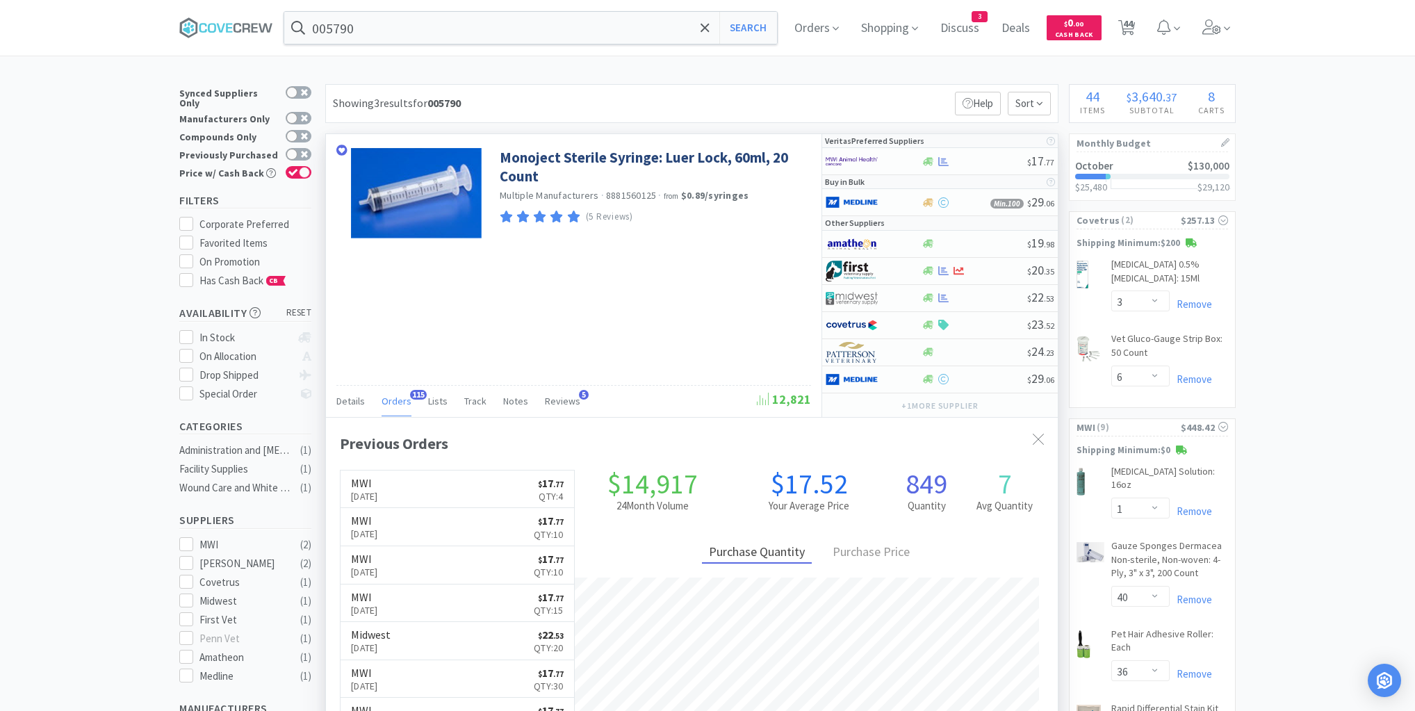
scroll to position [373, 732]
click at [967, 156] on div at bounding box center [974, 161] width 106 height 10
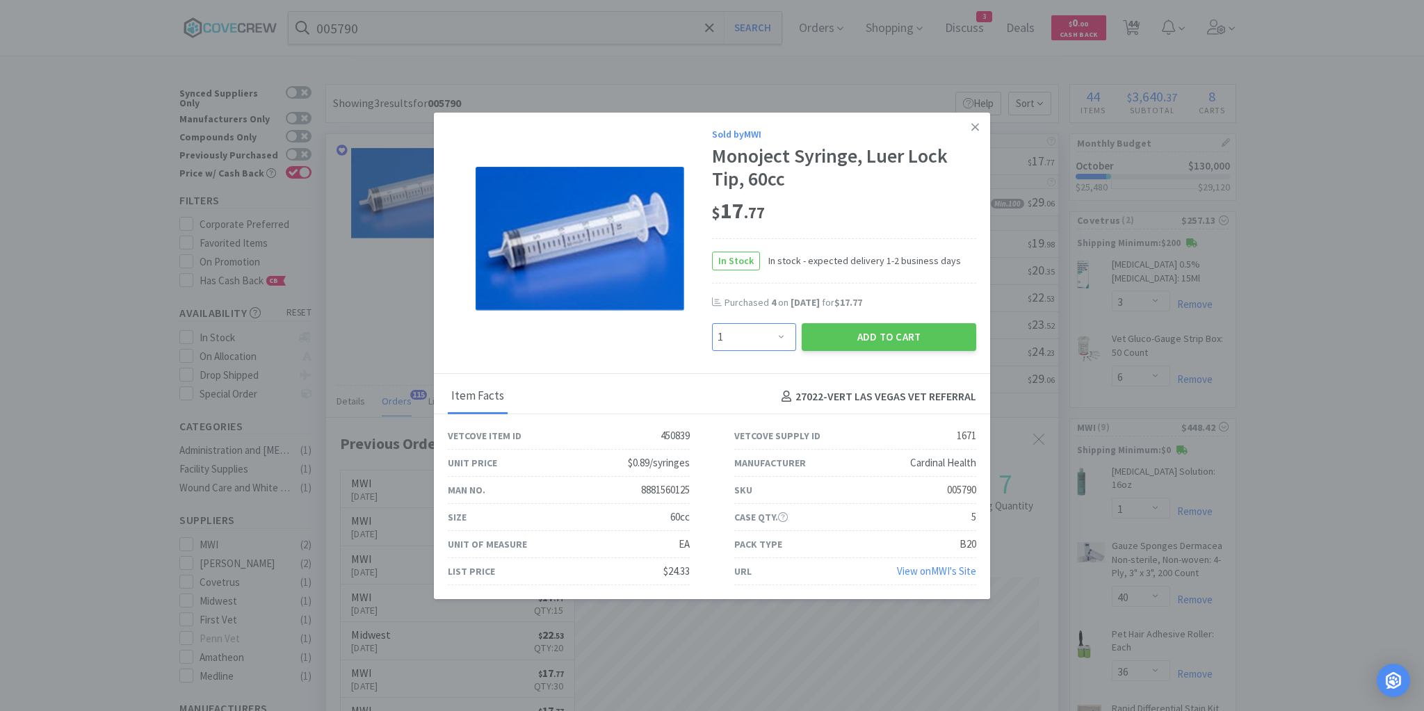
click at [781, 339] on select "Enter Quantity 1 2 3 4 5 6 7 8 9 10 11 12 13 14 15 16 17 18 19 20 Enter Quantity" at bounding box center [754, 337] width 84 height 28
click at [712, 323] on select "Enter Quantity 1 2 3 4 5 6 7 8 9 10 11 12 13 14 15 16 17 18 19 20 Enter Quantity" at bounding box center [754, 337] width 84 height 28
click at [843, 334] on button "Add to Cart" at bounding box center [889, 337] width 174 height 28
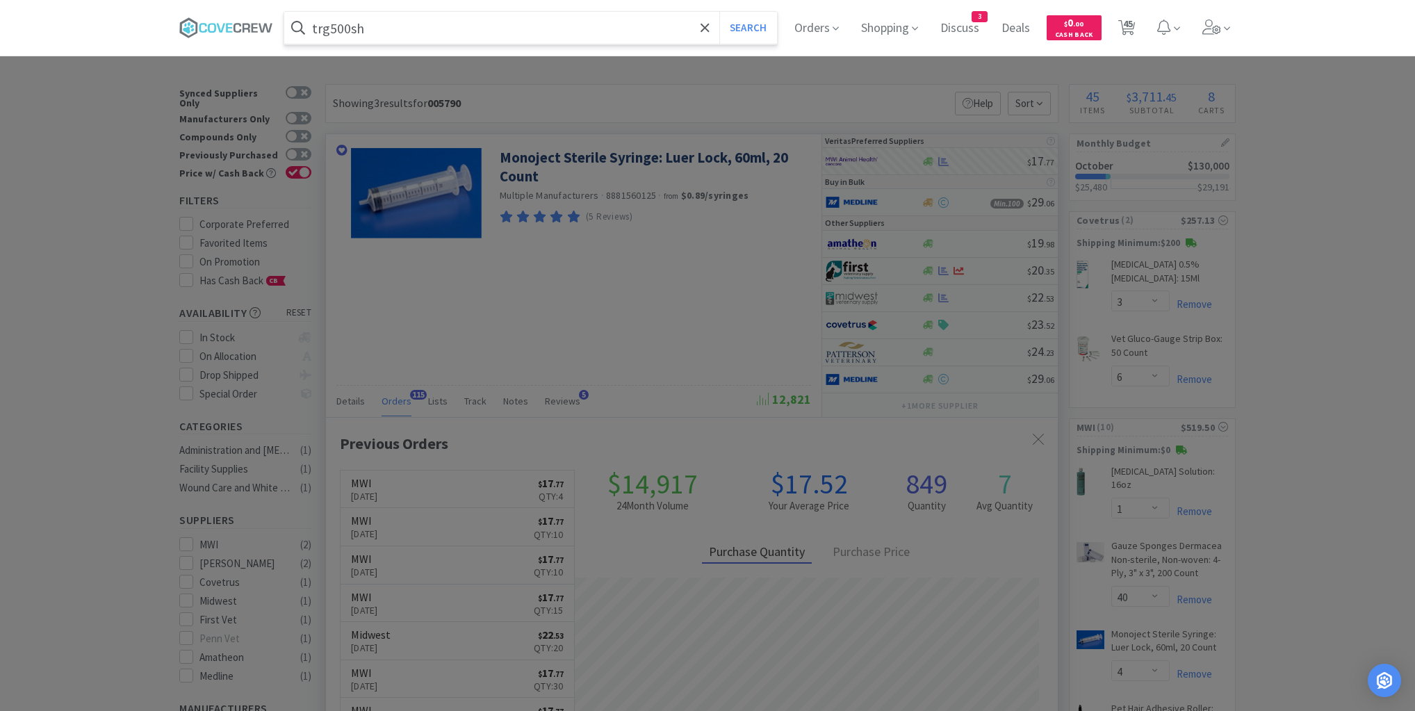
click at [720, 12] on button "Search" at bounding box center [749, 28] width 58 height 32
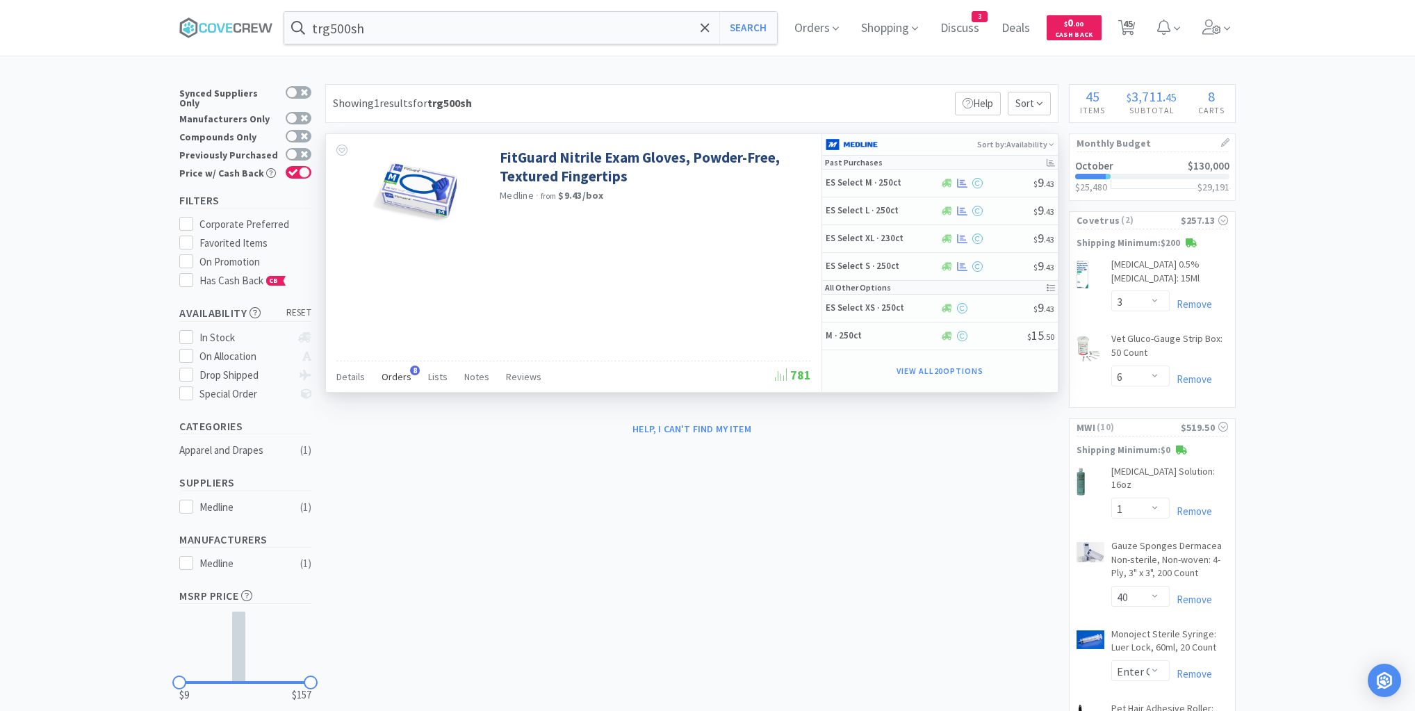
click at [395, 371] on span "Orders" at bounding box center [397, 377] width 30 height 13
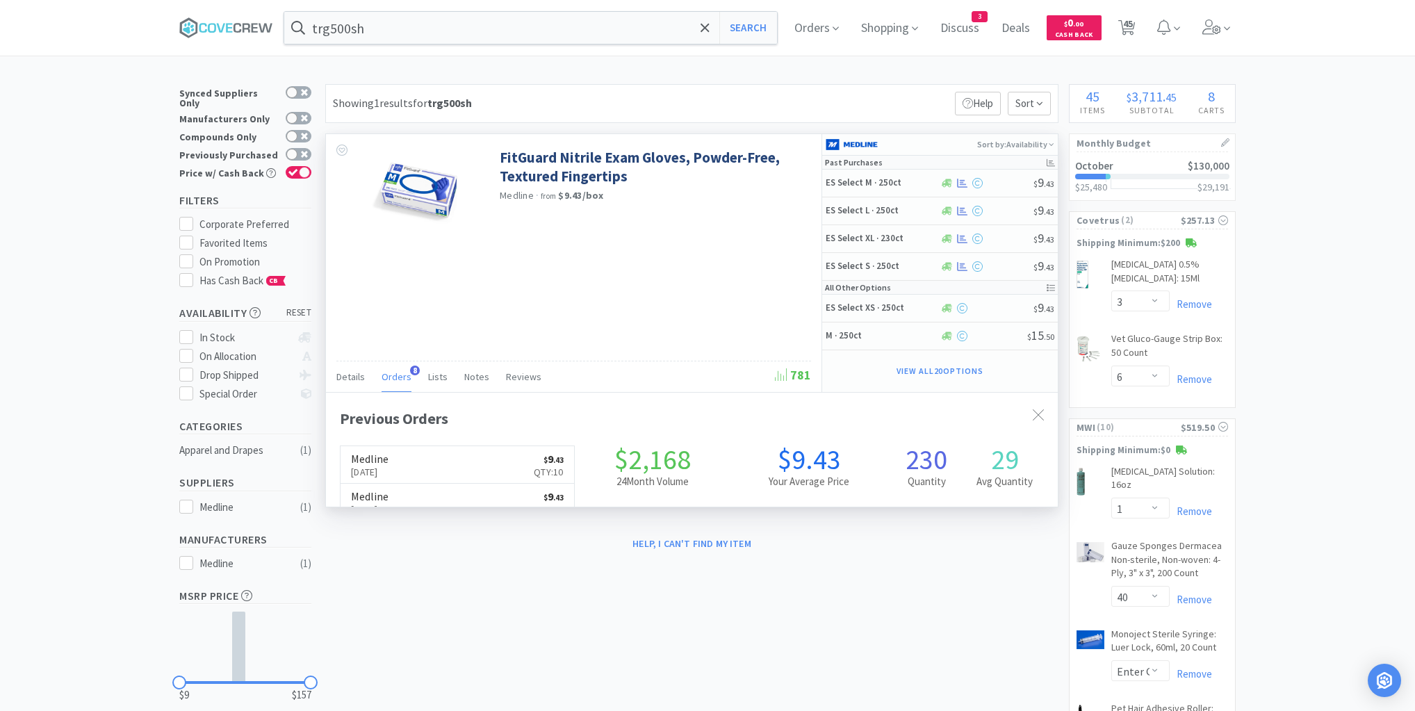
scroll to position [369, 732]
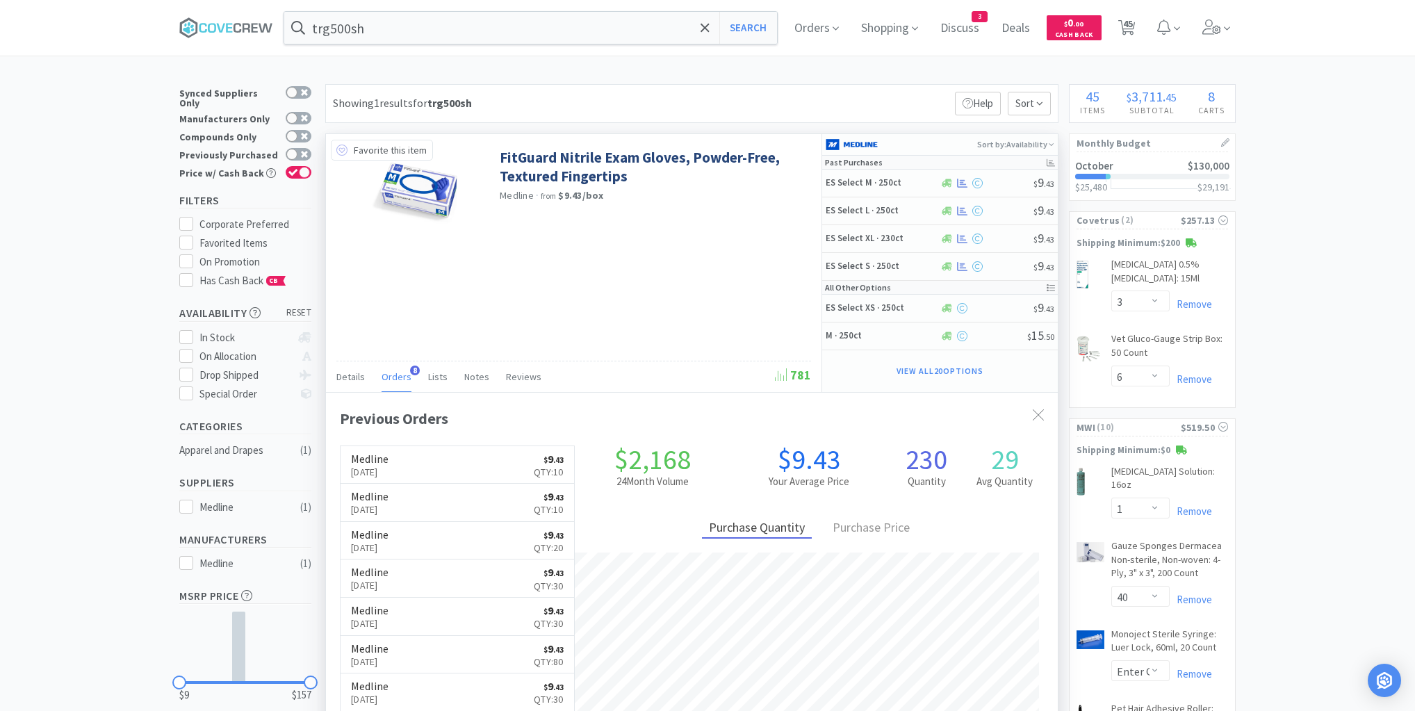
click at [342, 149] on icon at bounding box center [341, 150] width 11 height 11
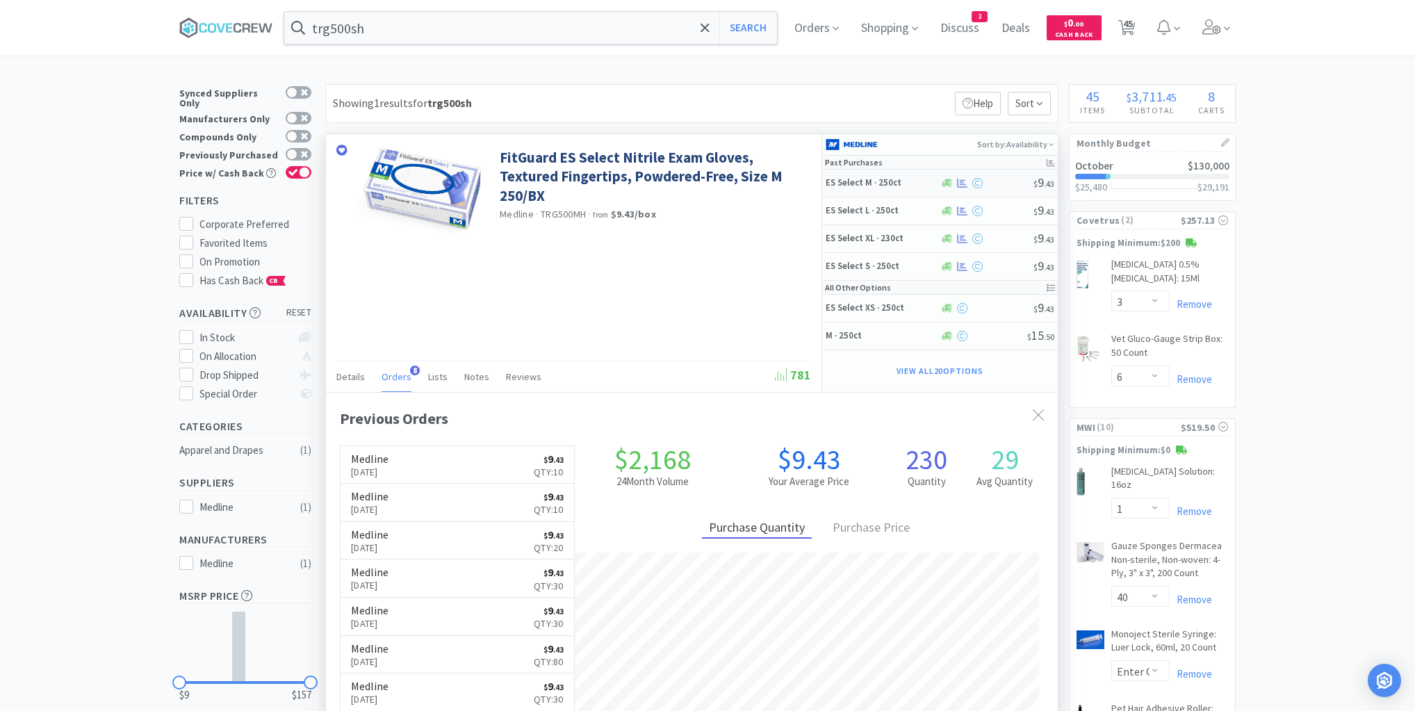
click at [909, 184] on h5 "ES Select M · 250ct" at bounding box center [881, 183] width 111 height 12
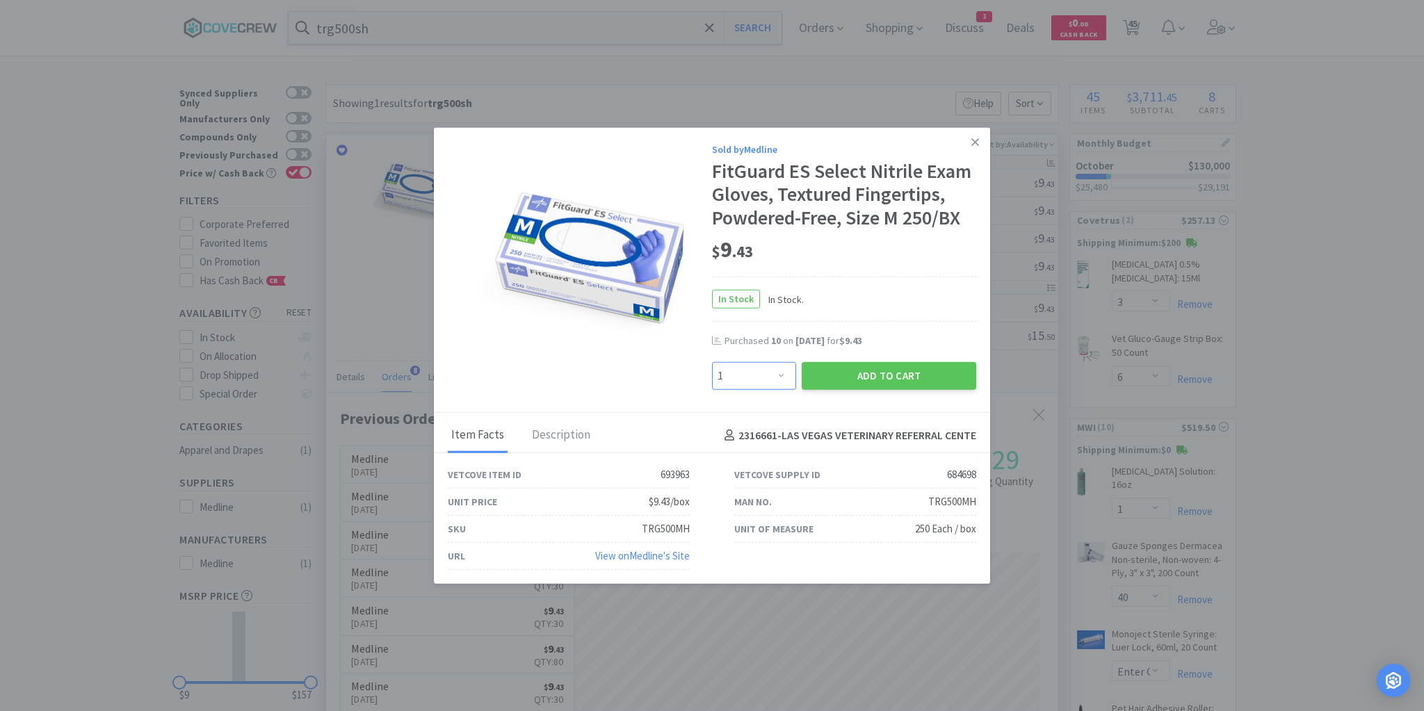
click at [783, 378] on select "Enter Quantity 1 2 3 4 5 6 7 8 9 10 11 12 13 14 15 16 17 18 19 20 Enter Quantity" at bounding box center [754, 376] width 84 height 28
click at [712, 362] on select "Enter Quantity 1 2 3 4 5 6 7 8 9 10 11 12 13 14 15 16 17 18 19 20 Enter Quantity" at bounding box center [754, 376] width 84 height 28
click at [891, 376] on button "Add to Cart" at bounding box center [889, 376] width 174 height 28
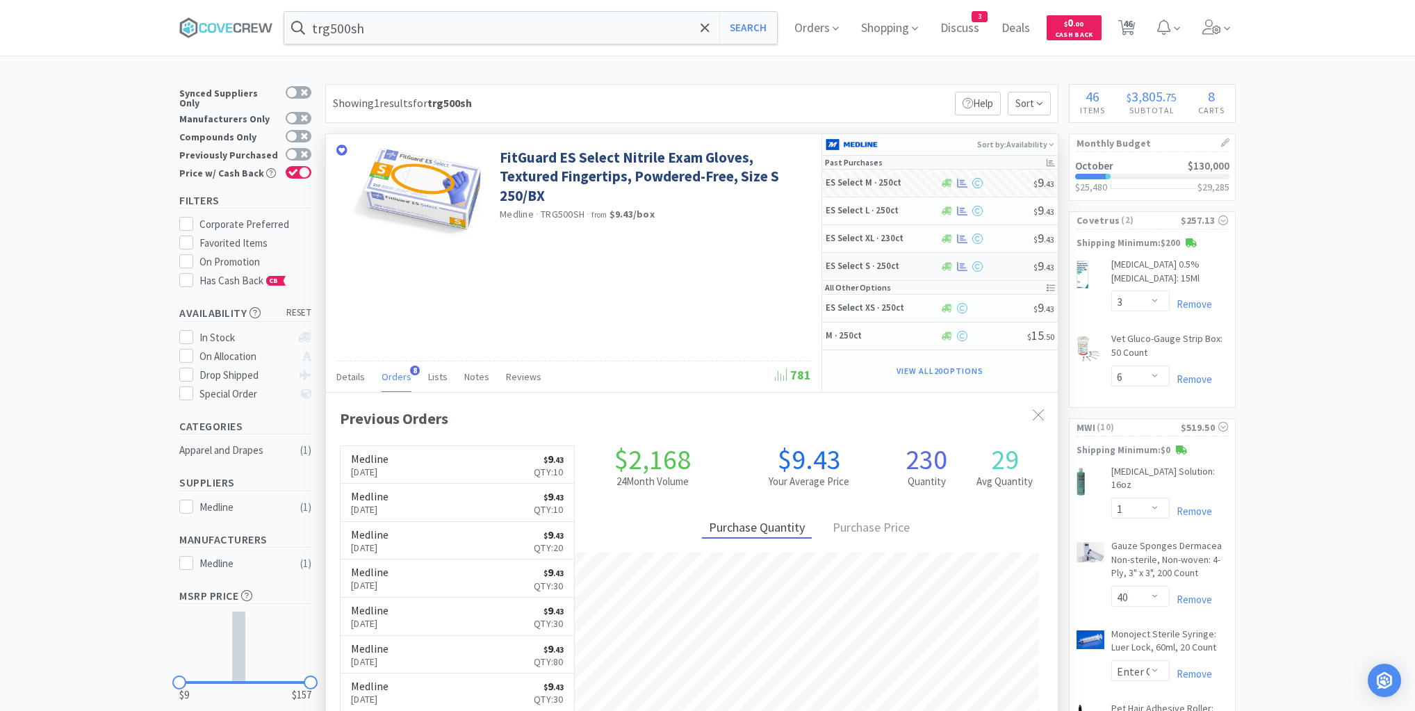
click at [919, 267] on h5 "ES Select S · 250ct" at bounding box center [881, 267] width 111 height 12
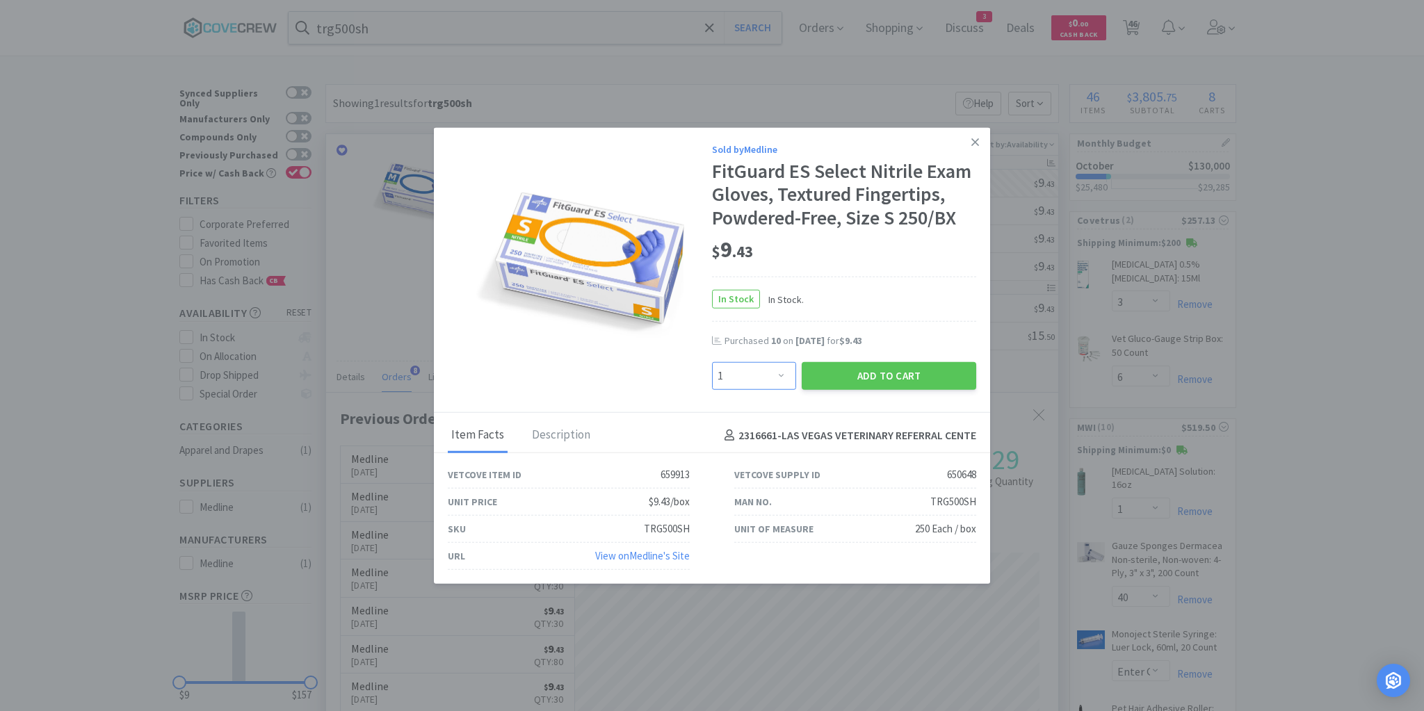
click at [781, 376] on select "Enter Quantity 1 2 3 4 5 6 7 8 9 10 11 12 13 14 15 16 17 18 19 20 Enter Quantity" at bounding box center [754, 376] width 84 height 28
click at [712, 362] on select "Enter Quantity 1 2 3 4 5 6 7 8 9 10 11 12 13 14 15 16 17 18 19 20 Enter Quantity" at bounding box center [754, 376] width 84 height 28
click at [859, 370] on button "Add to Cart" at bounding box center [889, 376] width 174 height 28
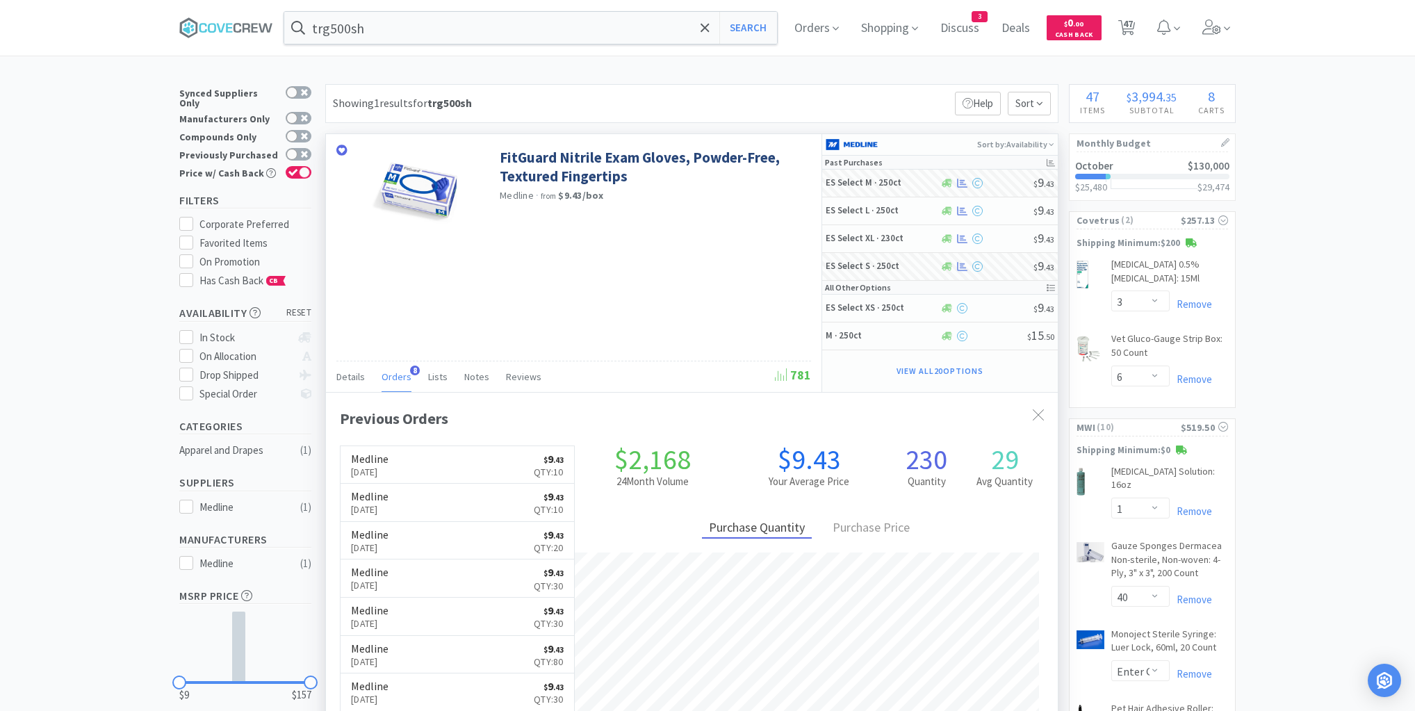
click at [412, 31] on input "trg500sh" at bounding box center [530, 28] width 493 height 32
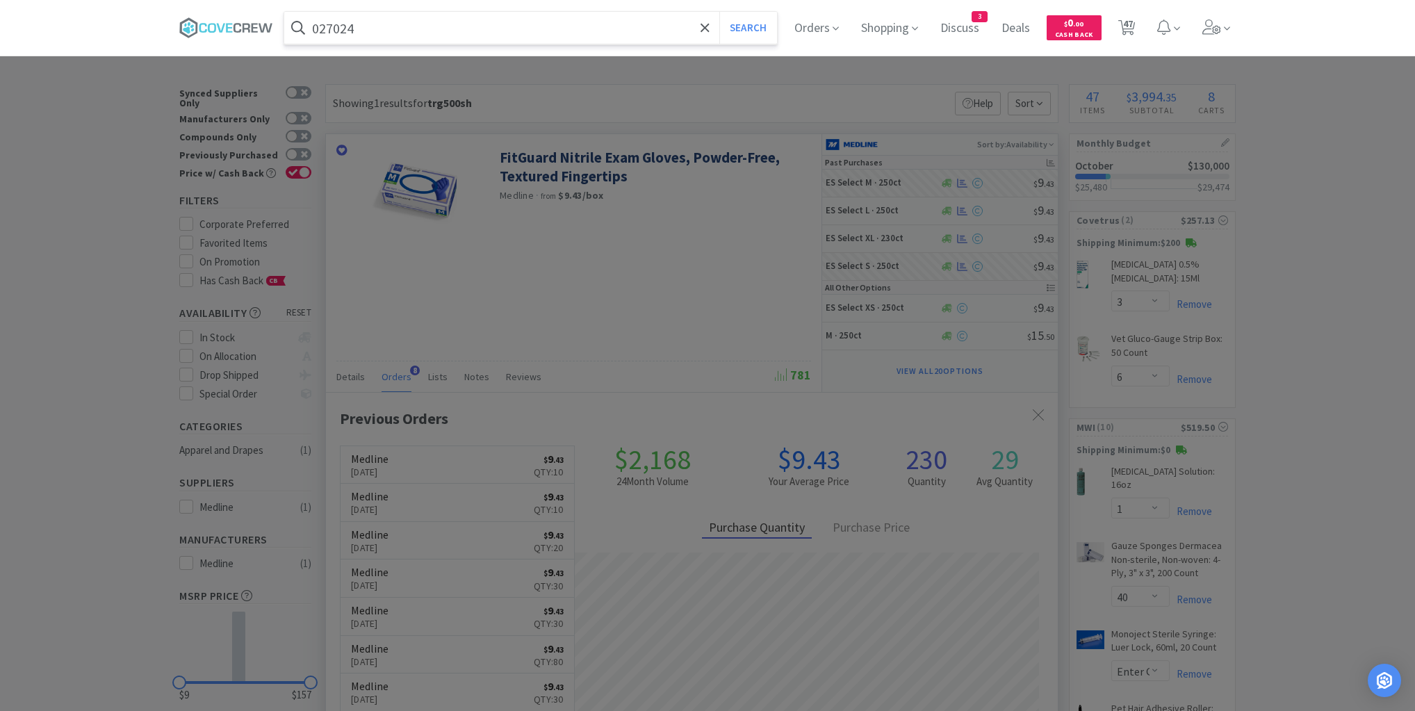
click at [720, 12] on button "Search" at bounding box center [749, 28] width 58 height 32
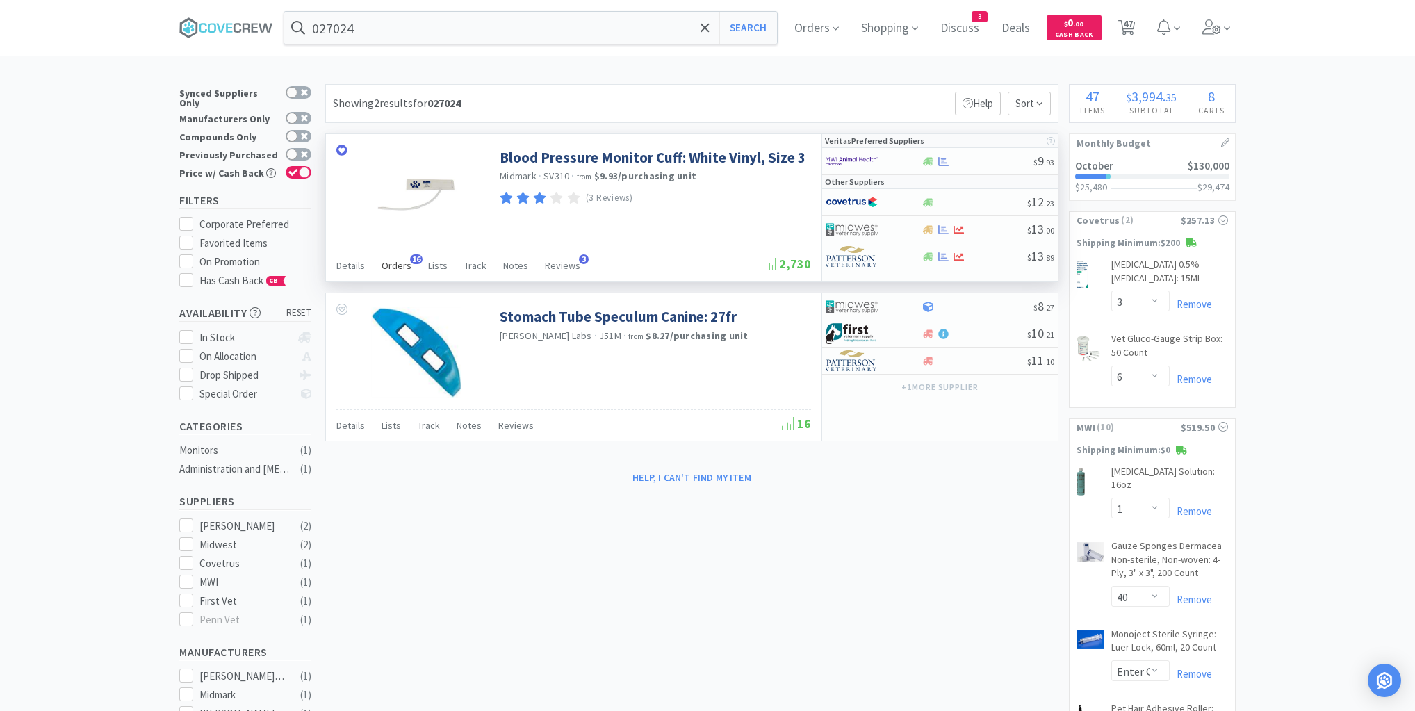
click at [389, 264] on span "Orders" at bounding box center [397, 265] width 30 height 13
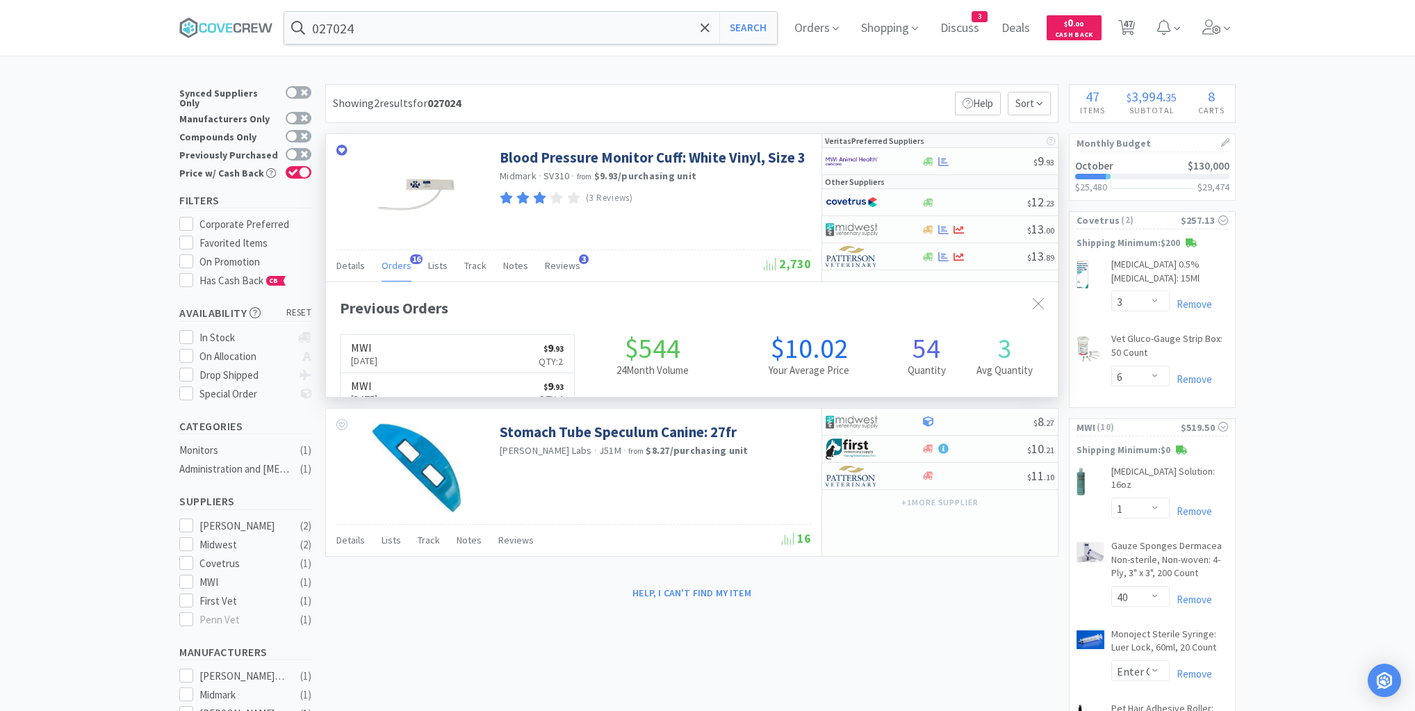
scroll to position [373, 732]
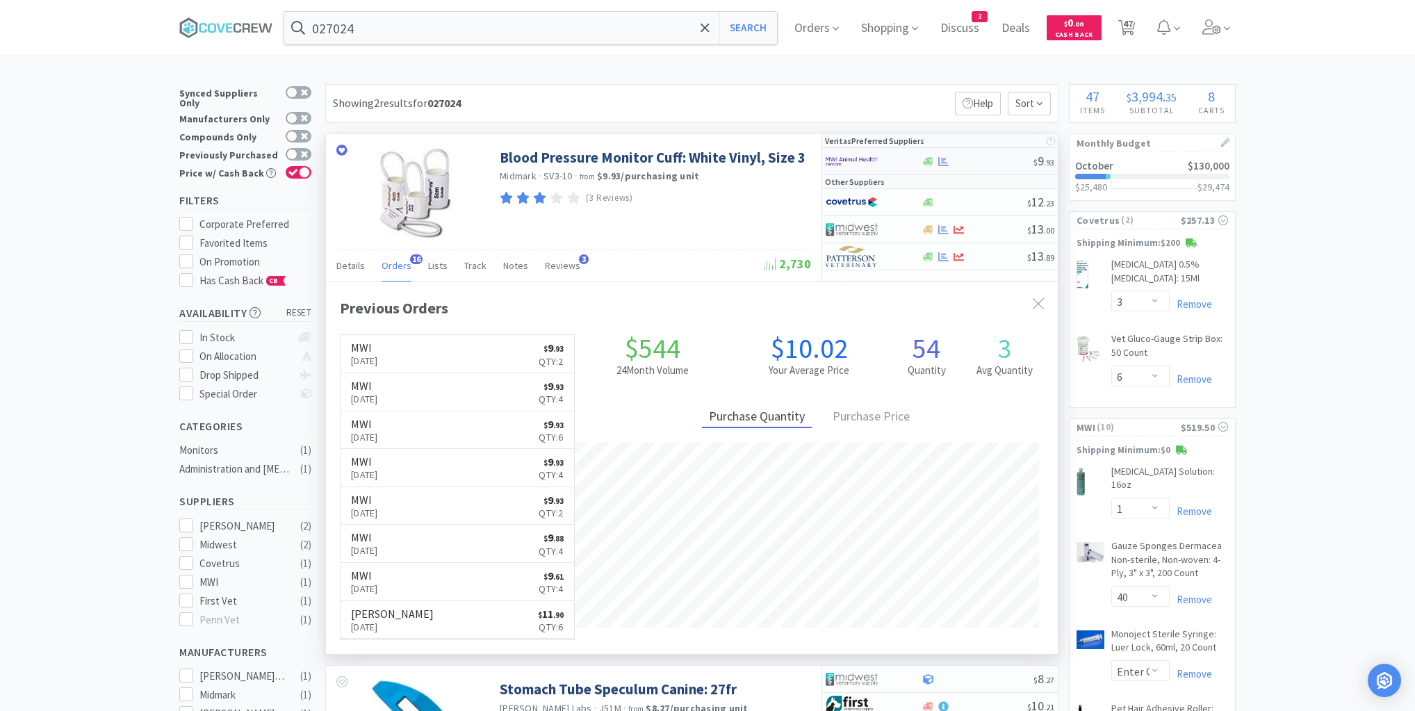
click at [982, 165] on div "$ 9 . 93" at bounding box center [940, 161] width 236 height 27
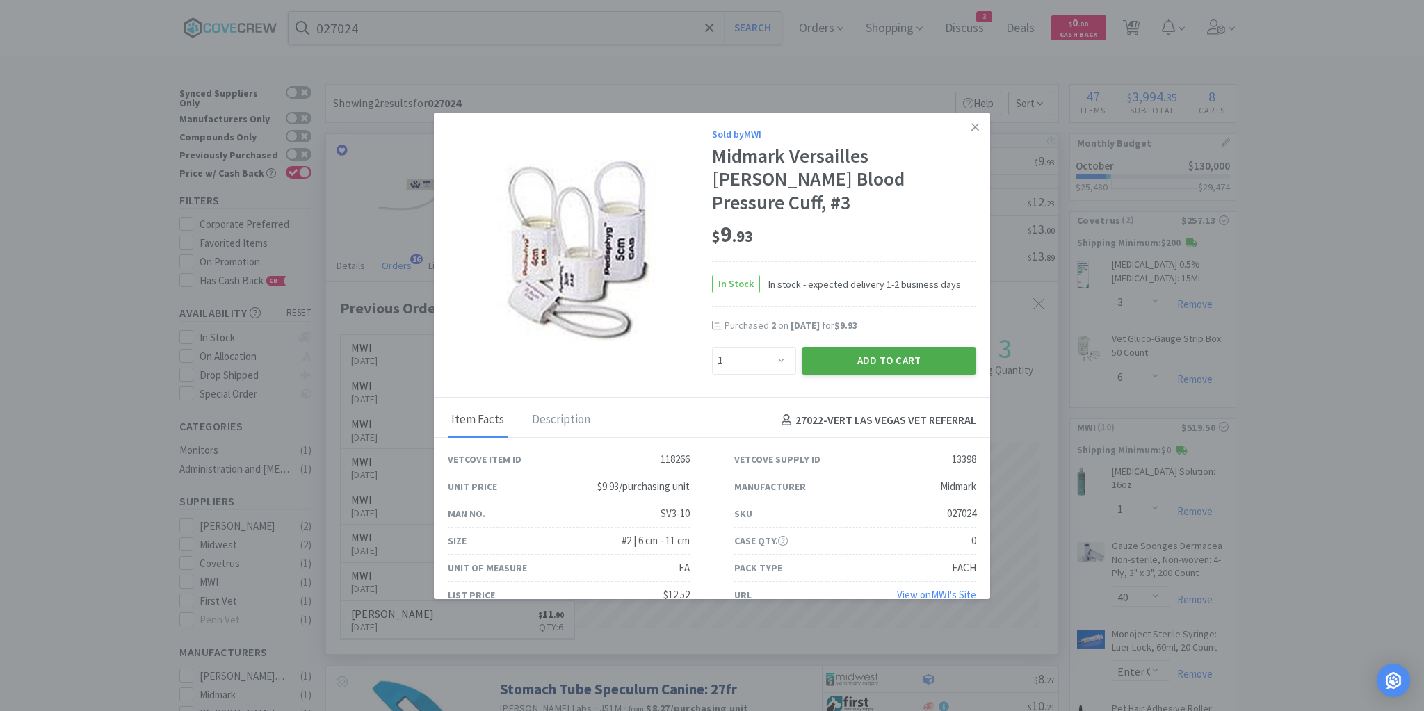
click at [908, 347] on button "Add to Cart" at bounding box center [889, 361] width 174 height 28
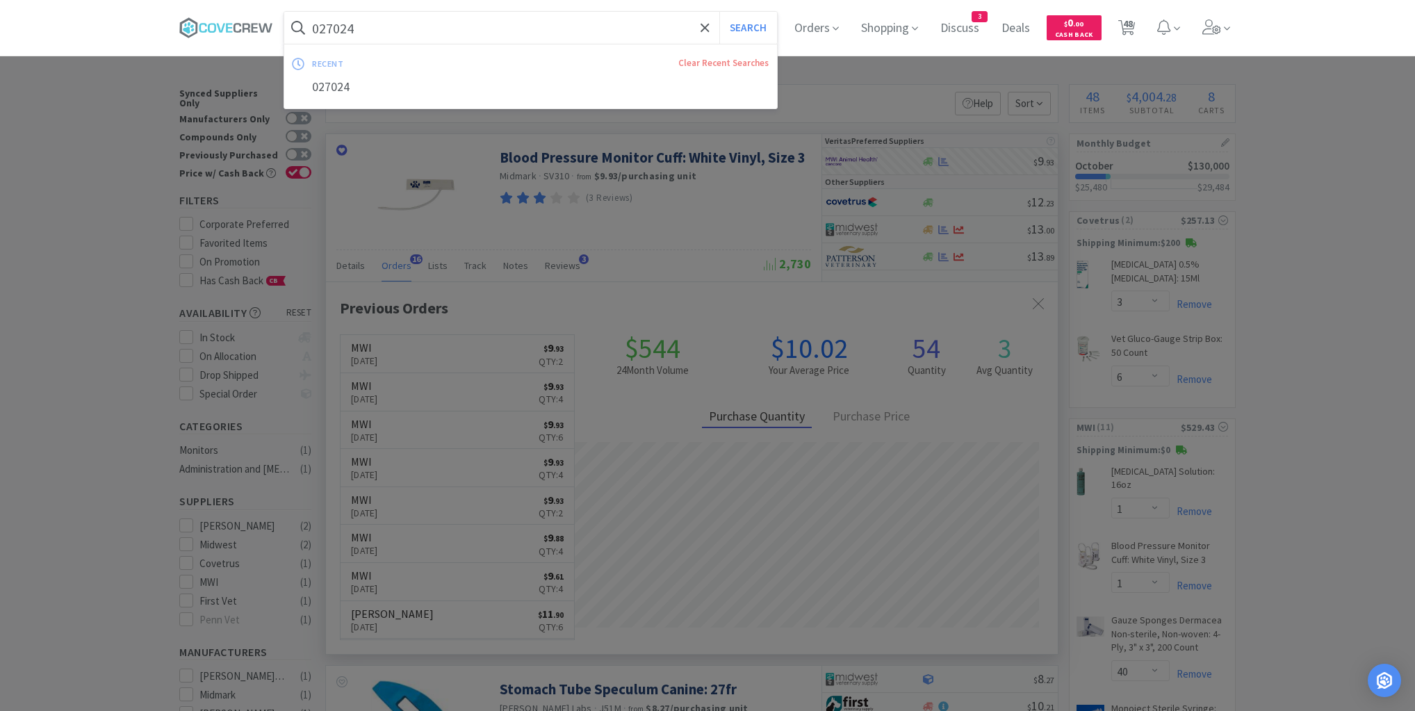
click at [679, 28] on input "027024" at bounding box center [530, 28] width 493 height 32
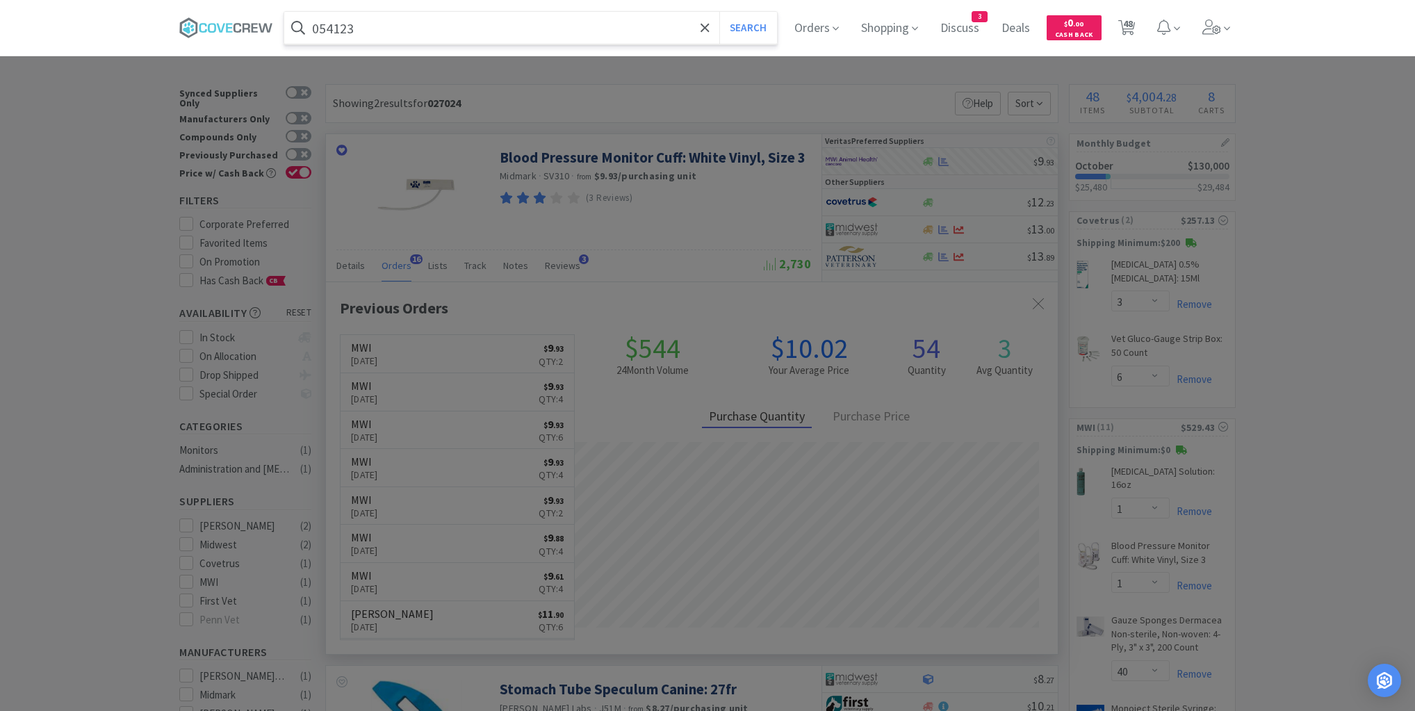
click at [720, 12] on button "Search" at bounding box center [749, 28] width 58 height 32
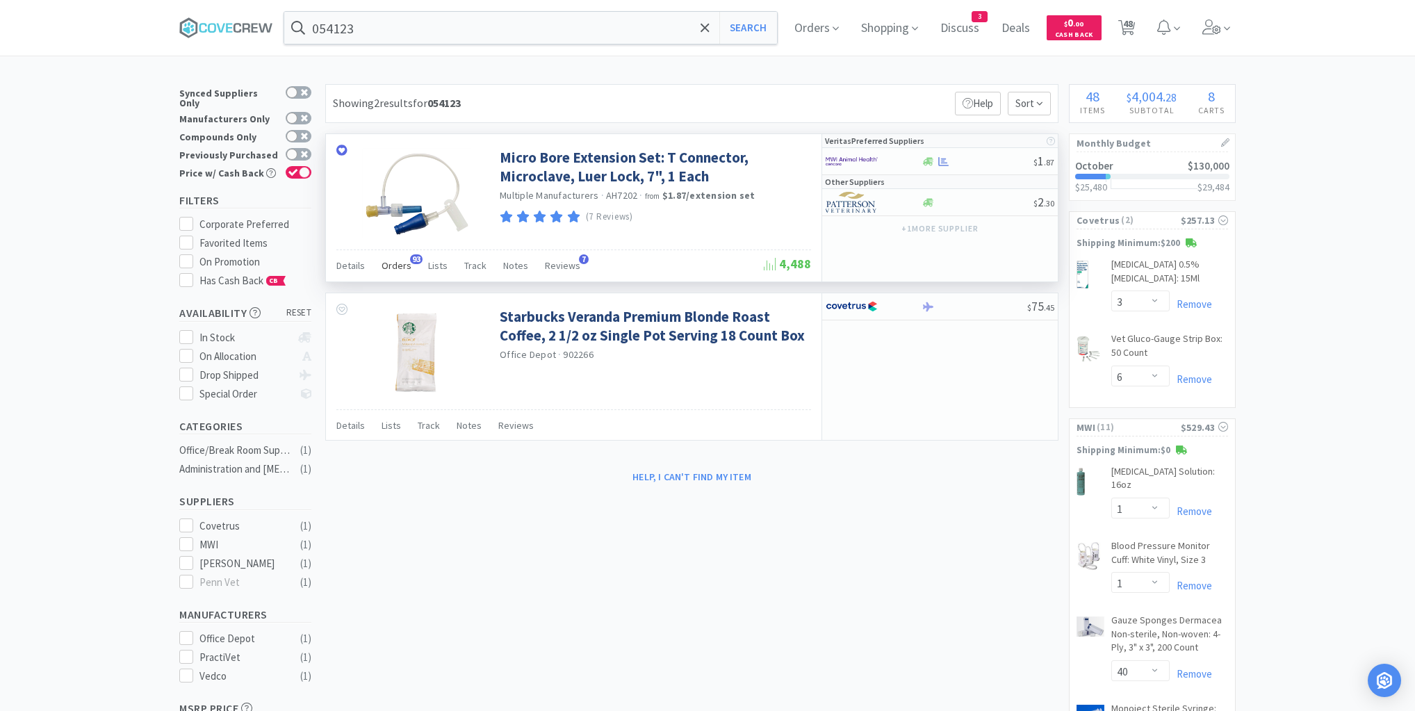
click at [395, 268] on span "Orders" at bounding box center [397, 265] width 30 height 13
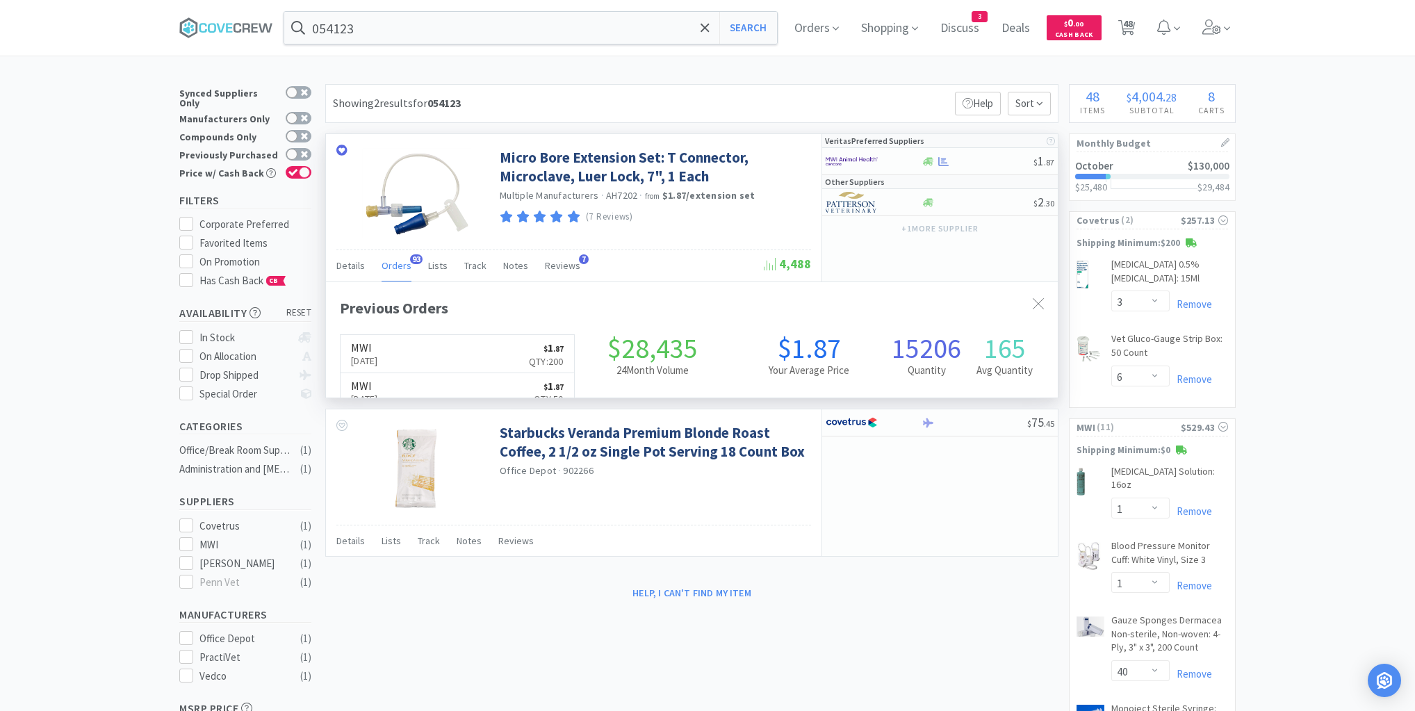
scroll to position [373, 732]
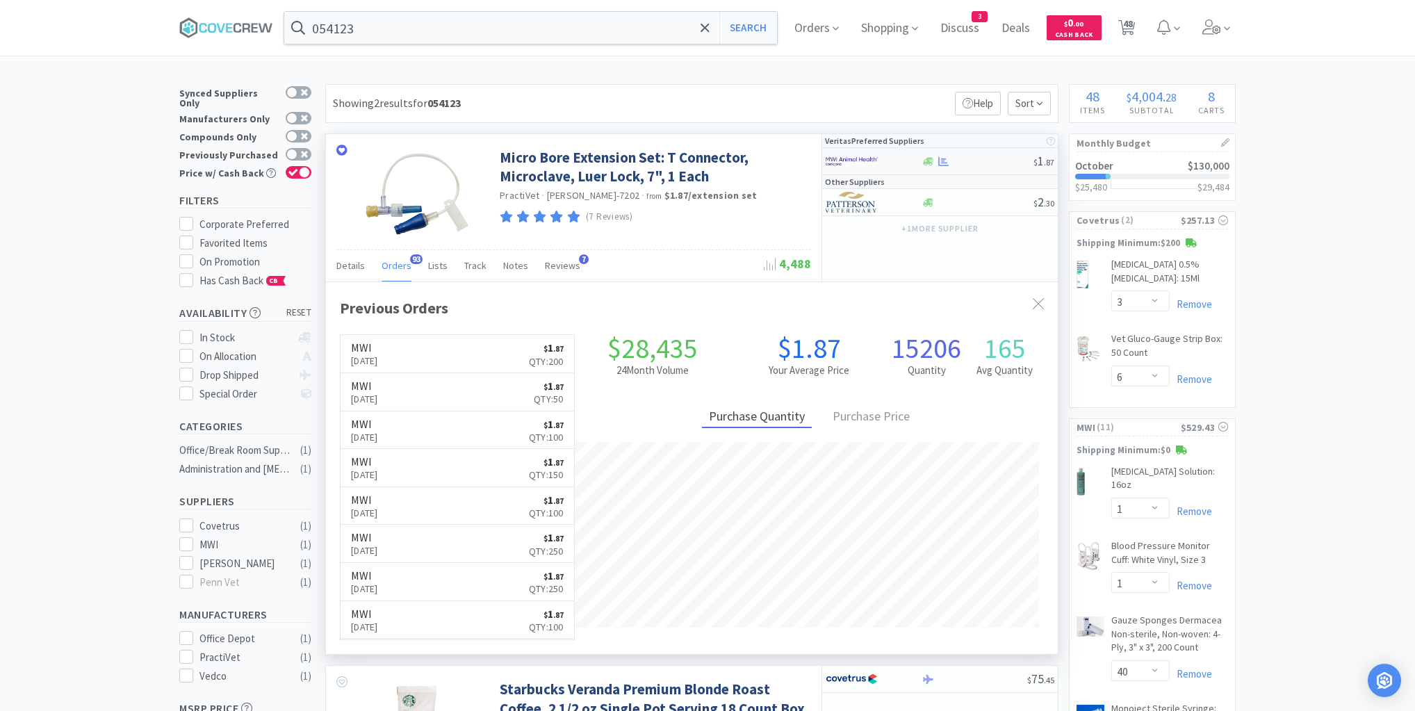
click at [980, 160] on div at bounding box center [977, 161] width 113 height 10
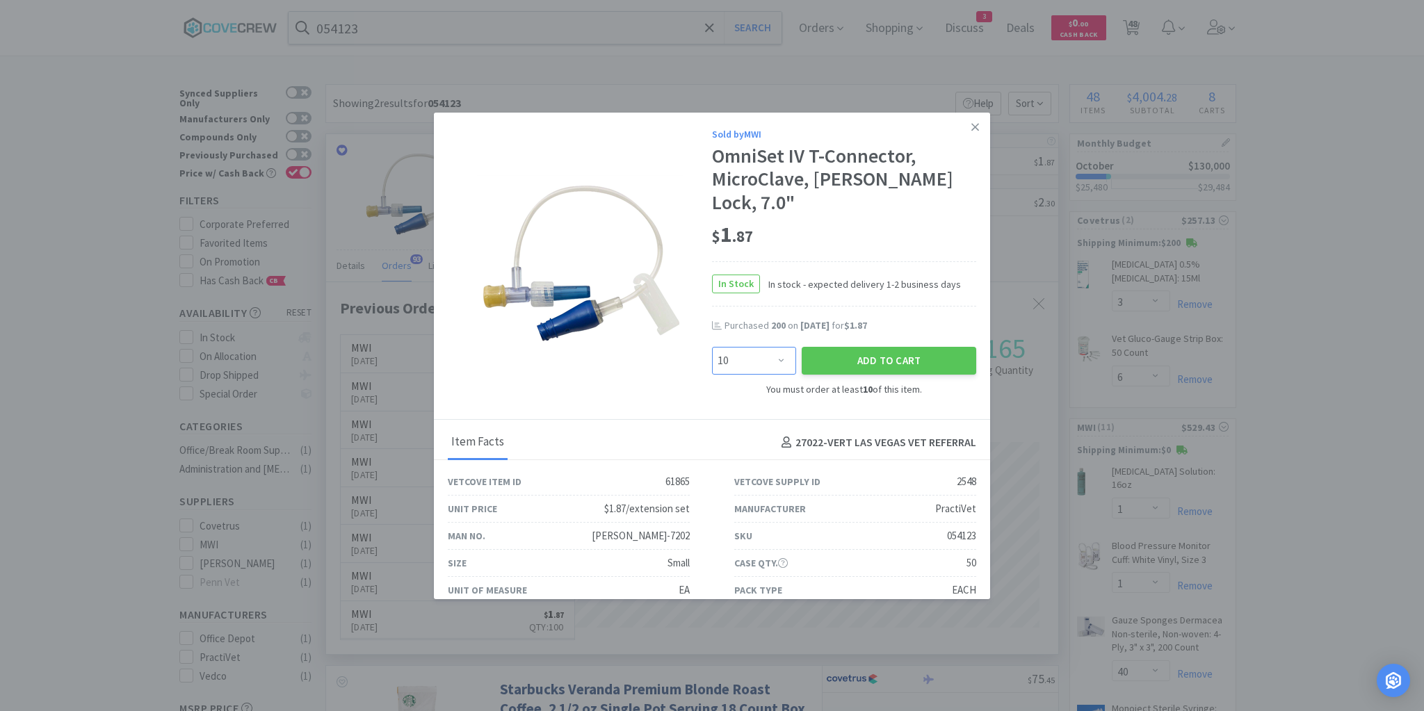
click at [776, 347] on select "Enter Quantity 10 20 30 40 50 60 70 80 90 100 110 120 130 140 150 160 170 180 1…" at bounding box center [754, 361] width 84 height 28
click at [712, 347] on select "Enter Quantity 10 20 30 40 50 60 70 80 90 100 110 120 130 140 150 160 170 180 1…" at bounding box center [754, 361] width 84 height 28
click at [852, 347] on button "Add to Cart" at bounding box center [889, 361] width 174 height 28
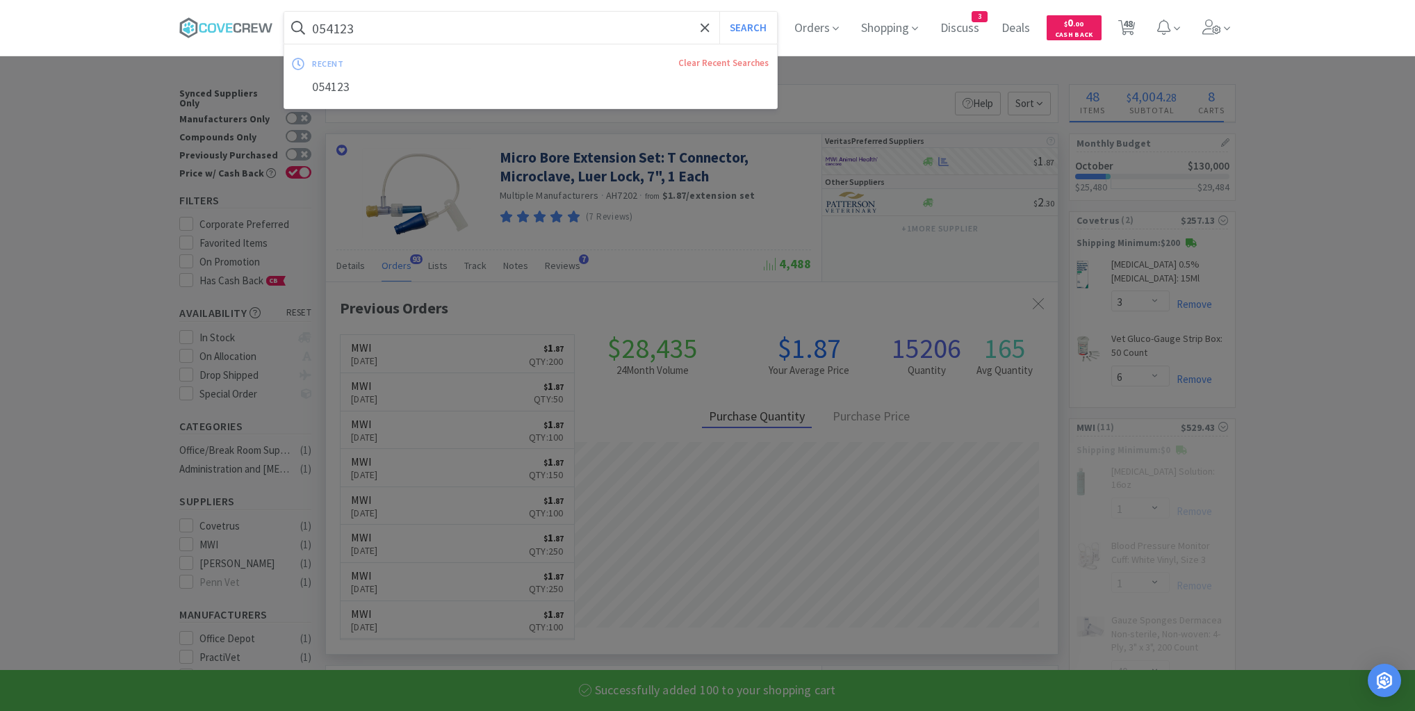
click at [624, 35] on input "054123" at bounding box center [530, 28] width 493 height 32
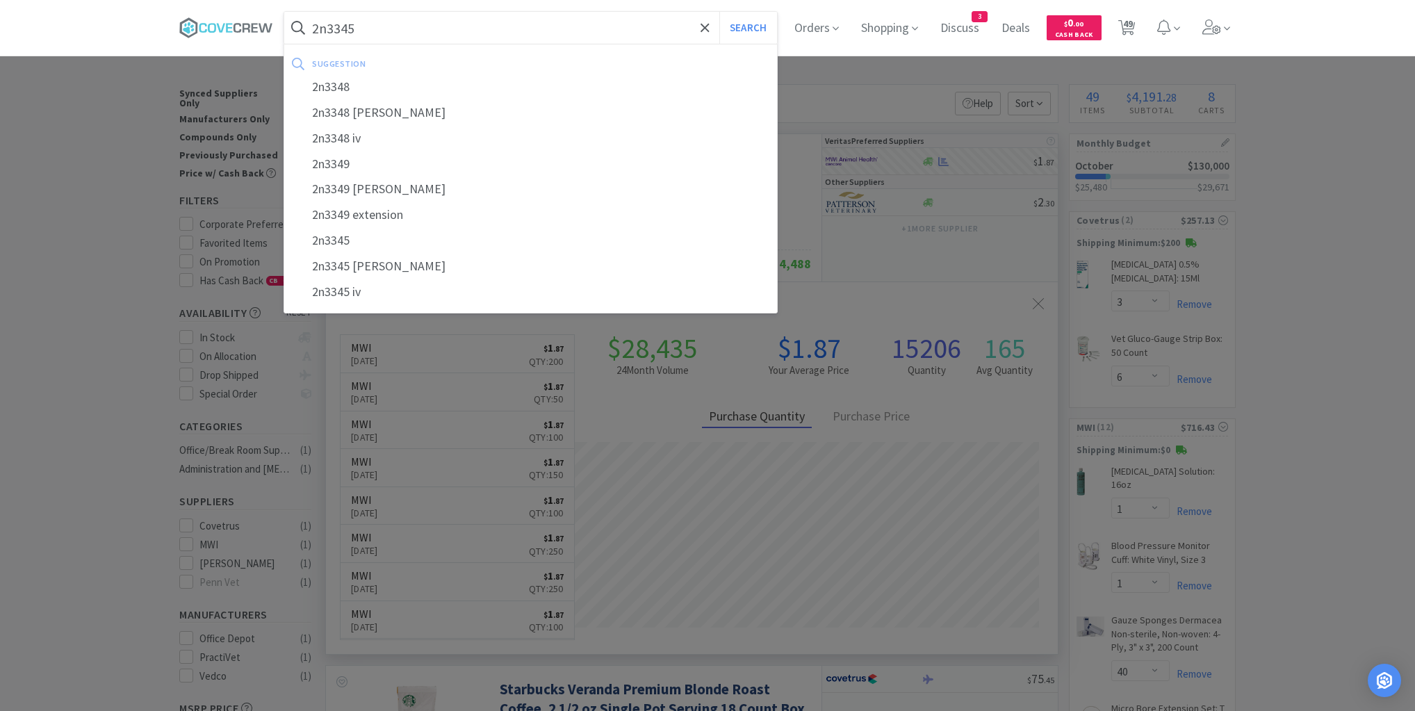
click at [720, 12] on button "Search" at bounding box center [749, 28] width 58 height 32
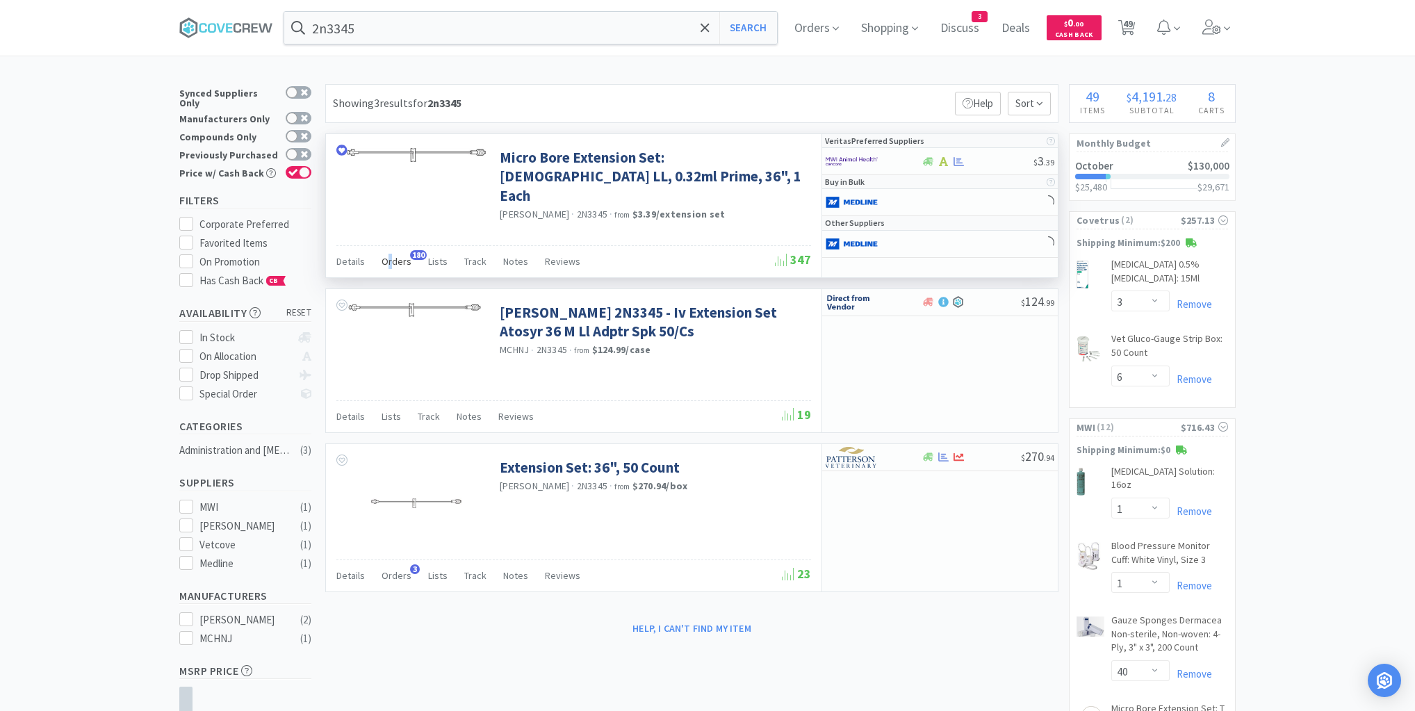
click at [389, 259] on span "Orders" at bounding box center [397, 261] width 30 height 13
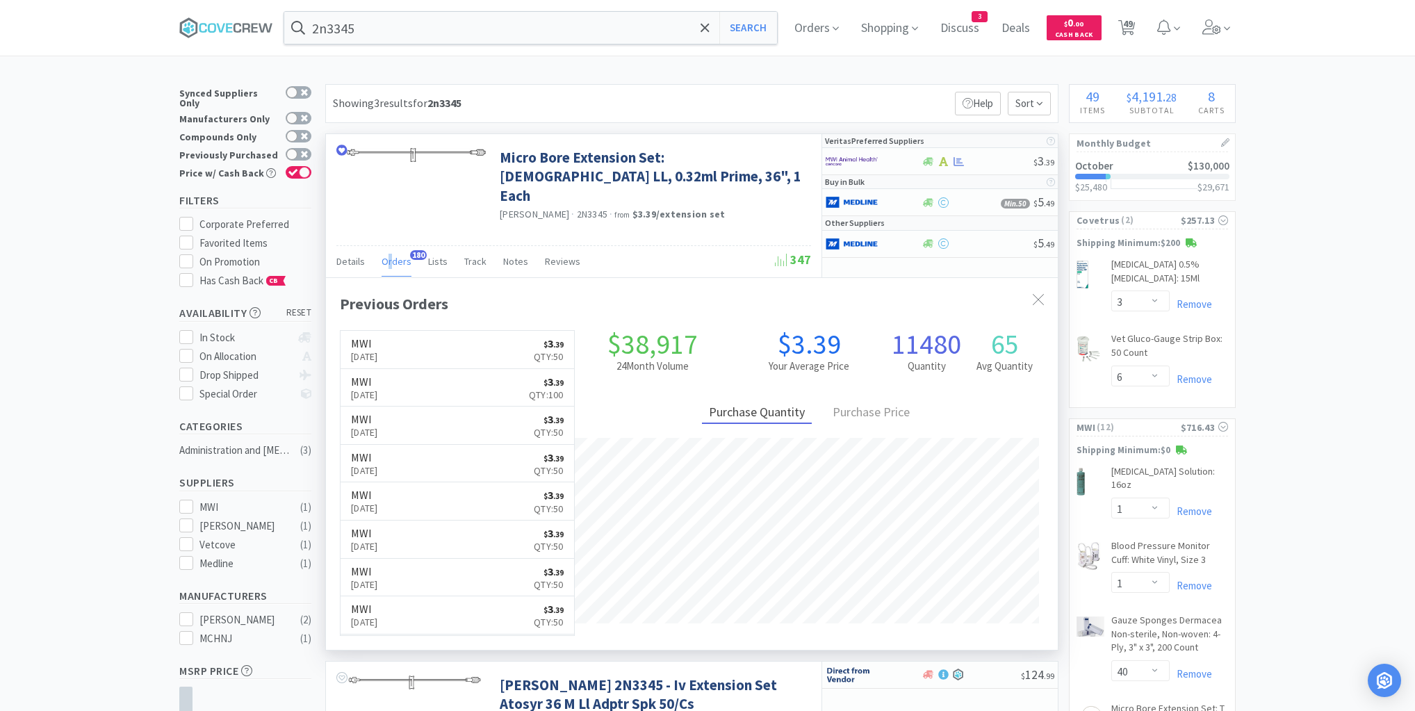
scroll to position [373, 732]
click at [982, 162] on div at bounding box center [977, 161] width 113 height 10
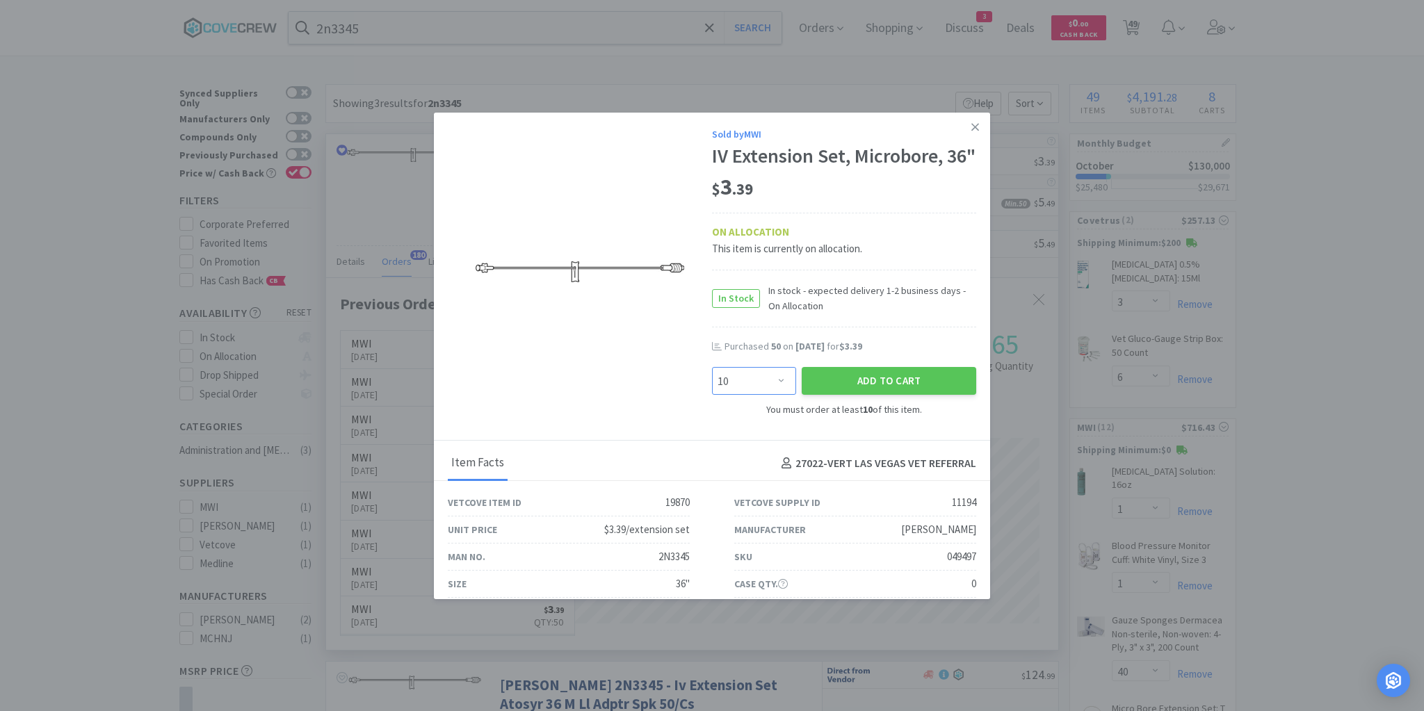
click at [777, 395] on select "Enter Quantity 10 20 30 40 50 60 70 80 90 100 110 120 130 140 150 160 170 180 1…" at bounding box center [754, 381] width 84 height 28
click at [712, 390] on select "Enter Quantity 10 20 30 40 50 60 70 80 90 100 110 120 130 140 150 160 170 180 1…" at bounding box center [754, 381] width 84 height 28
click at [868, 395] on button "Add to Cart" at bounding box center [889, 381] width 174 height 28
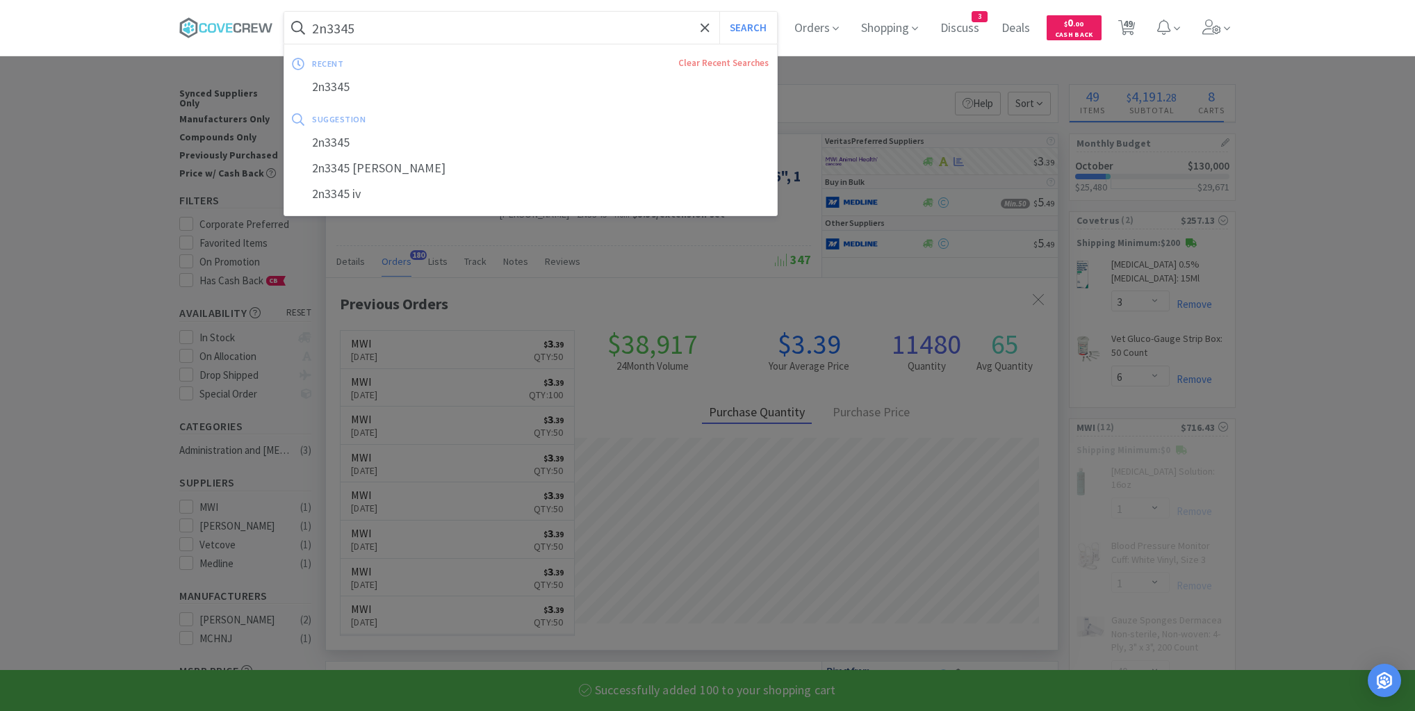
click at [595, 24] on input "2n3345" at bounding box center [530, 28] width 493 height 32
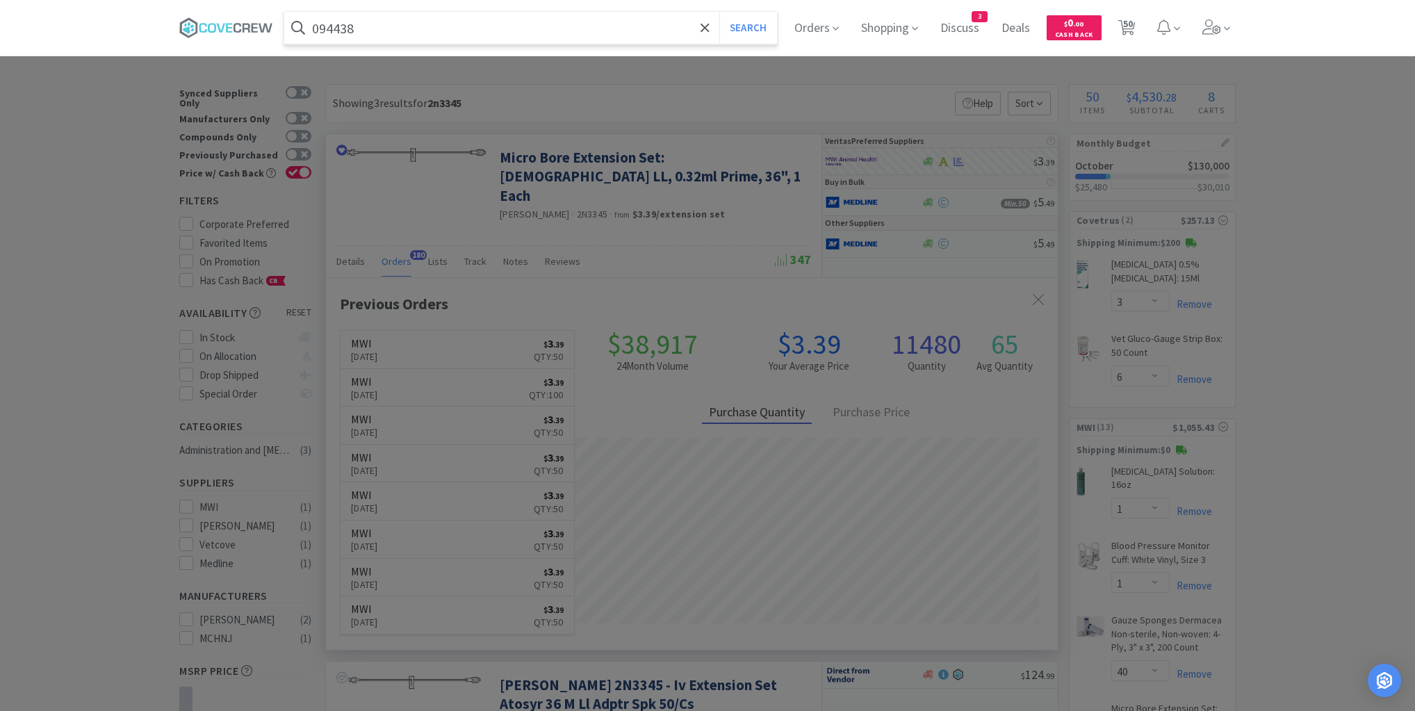
click at [720, 12] on button "Search" at bounding box center [749, 28] width 58 height 32
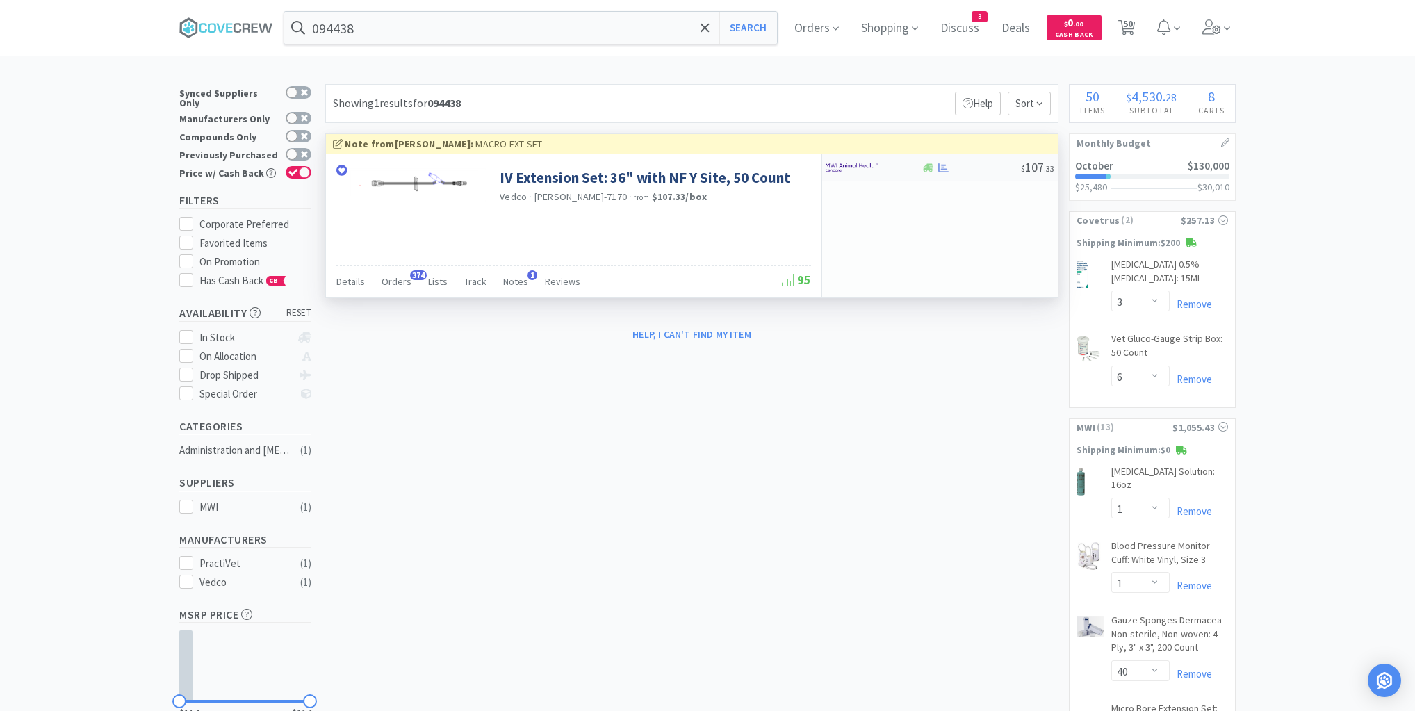
click at [976, 166] on div at bounding box center [971, 168] width 100 height 10
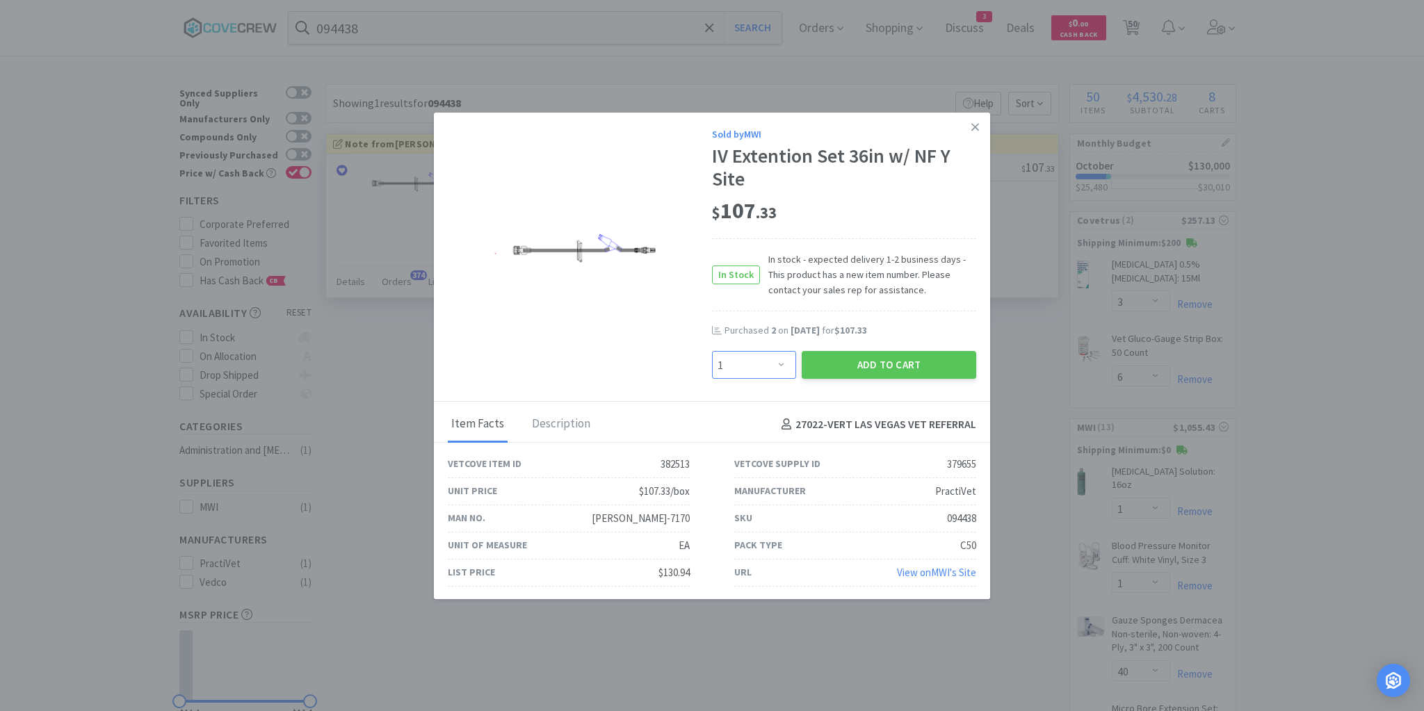
click at [781, 363] on select "Enter Quantity 1 2 3 4 5 6 7 8 9 10 11 12 13 14 15 16 17 18 19 20 Enter Quantity" at bounding box center [754, 365] width 84 height 28
click at [712, 351] on select "Enter Quantity 1 2 3 4 5 6 7 8 9 10 11 12 13 14 15 16 17 18 19 20 Enter Quantity" at bounding box center [754, 365] width 84 height 28
click at [863, 372] on button "Add to Cart" at bounding box center [889, 365] width 174 height 28
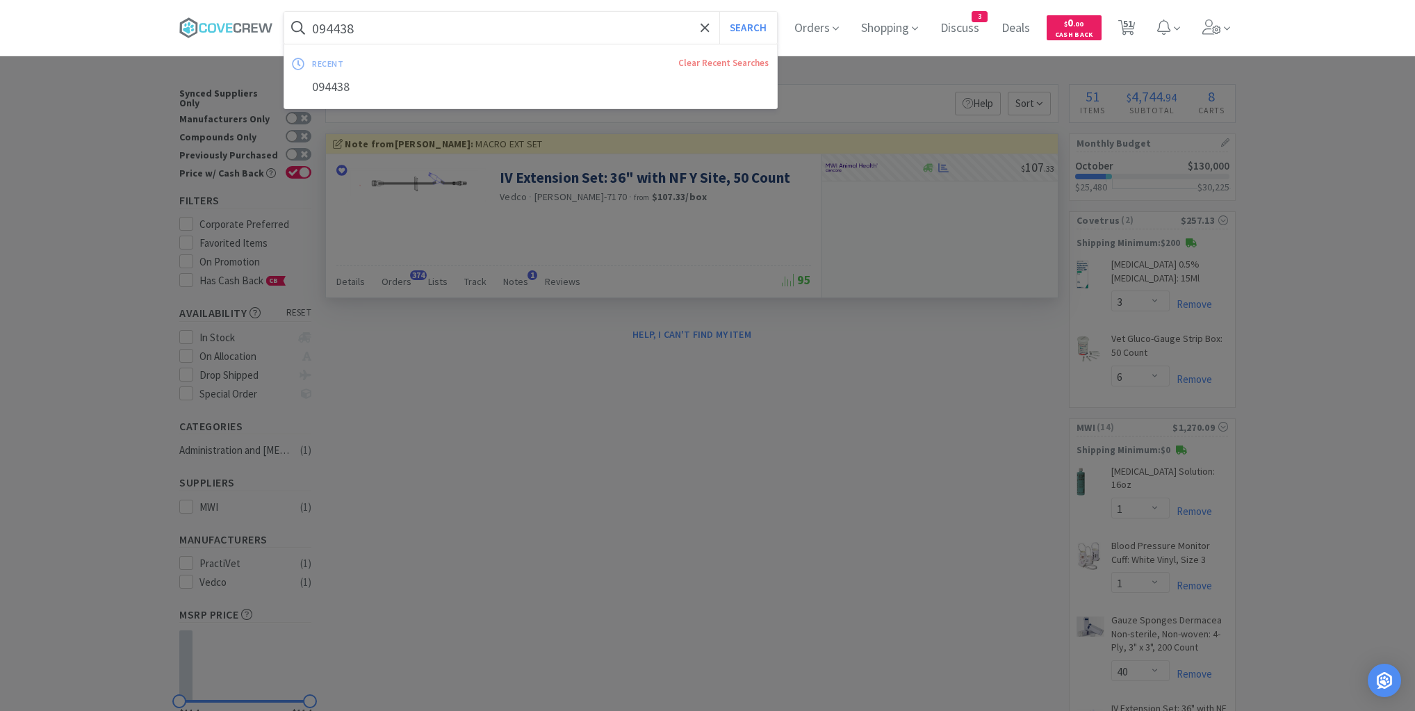
click at [640, 33] on input "094438" at bounding box center [530, 28] width 493 height 32
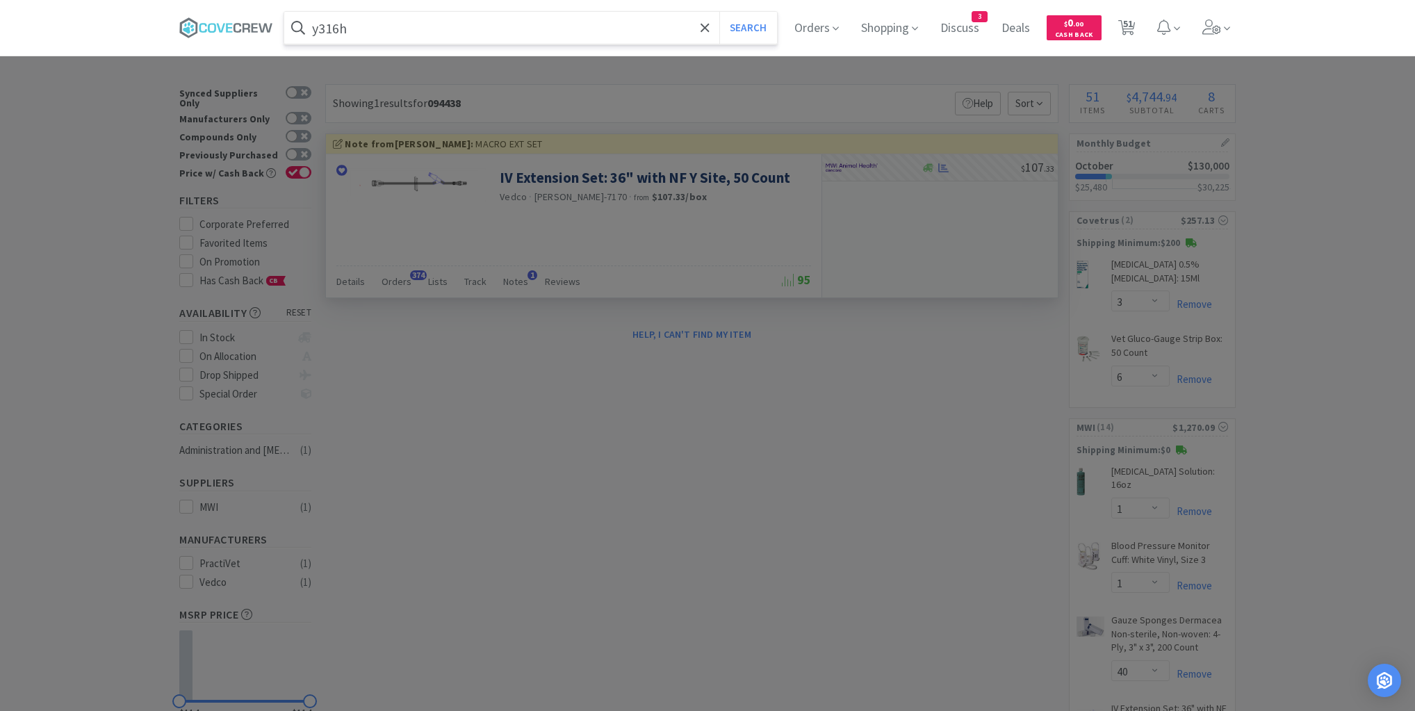
click at [720, 12] on button "Search" at bounding box center [749, 28] width 58 height 32
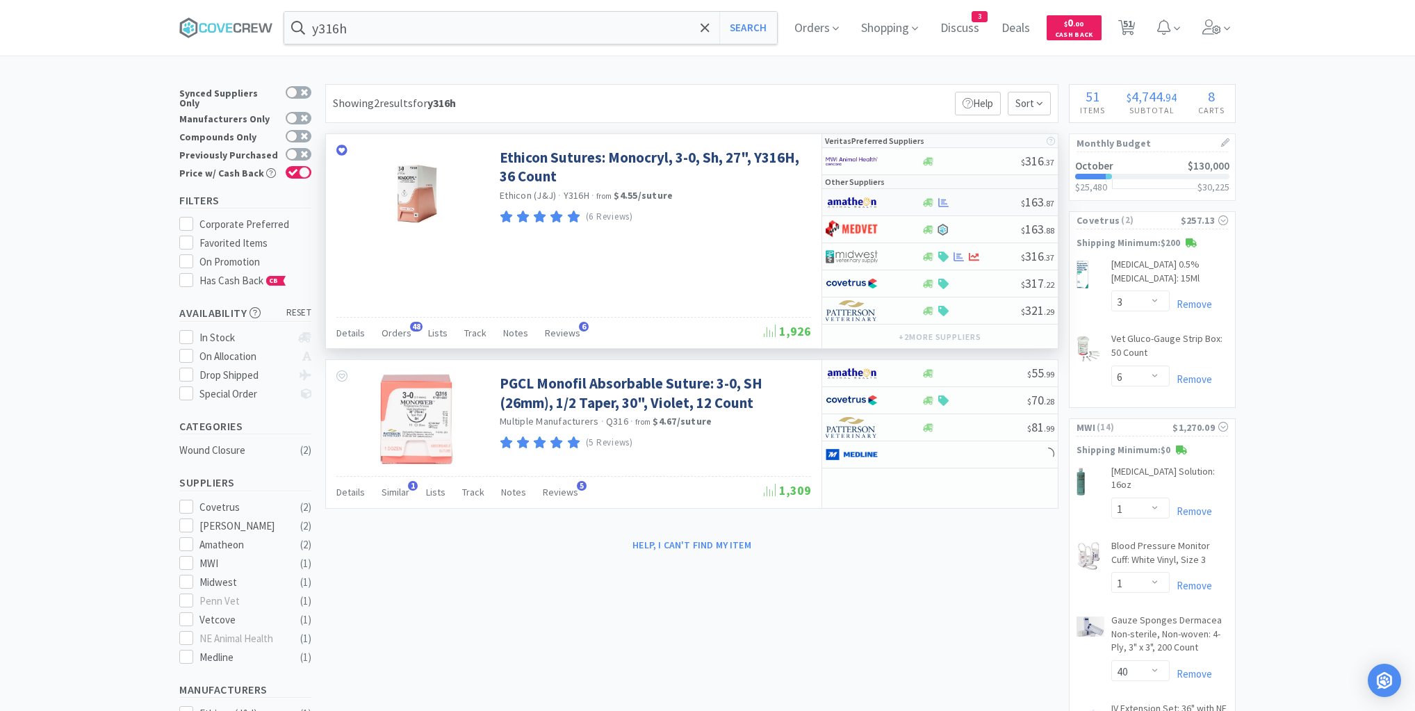
click at [985, 201] on div at bounding box center [971, 202] width 100 height 10
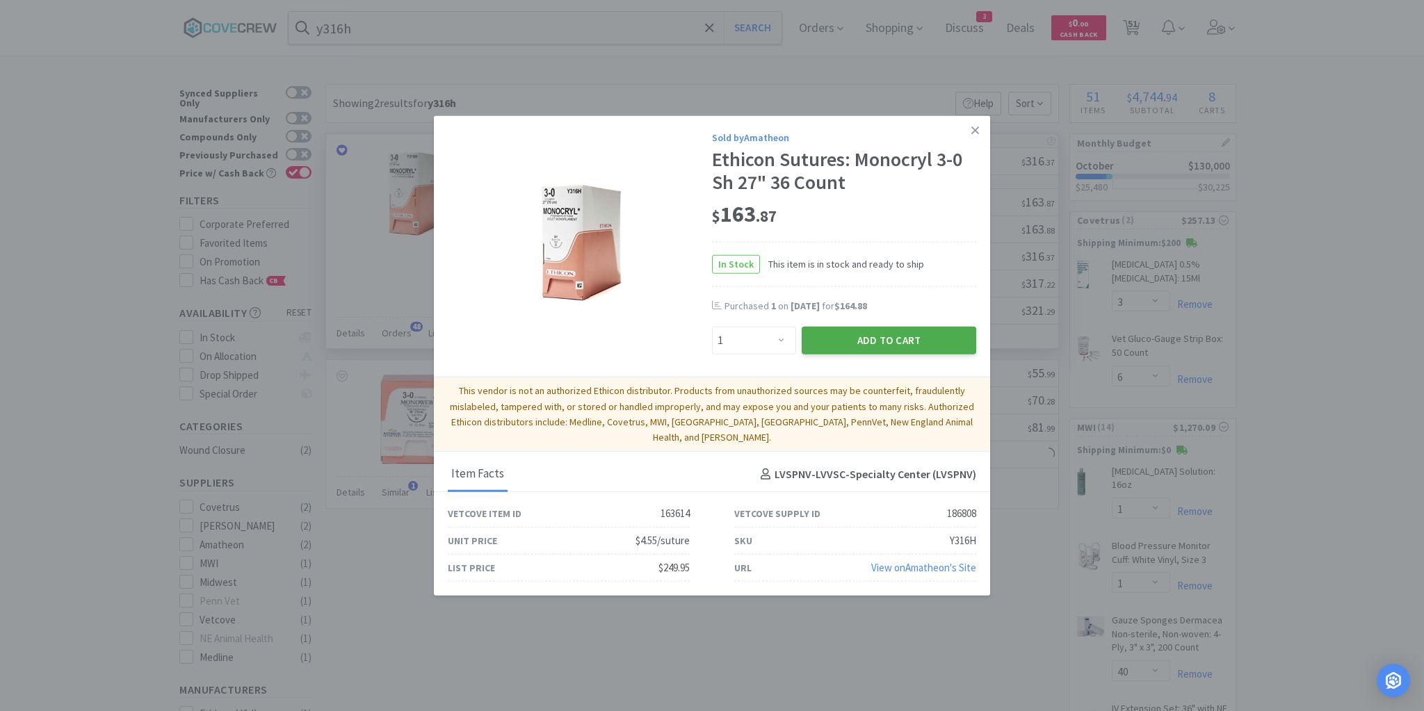
click at [938, 345] on button "Add to Cart" at bounding box center [889, 341] width 174 height 28
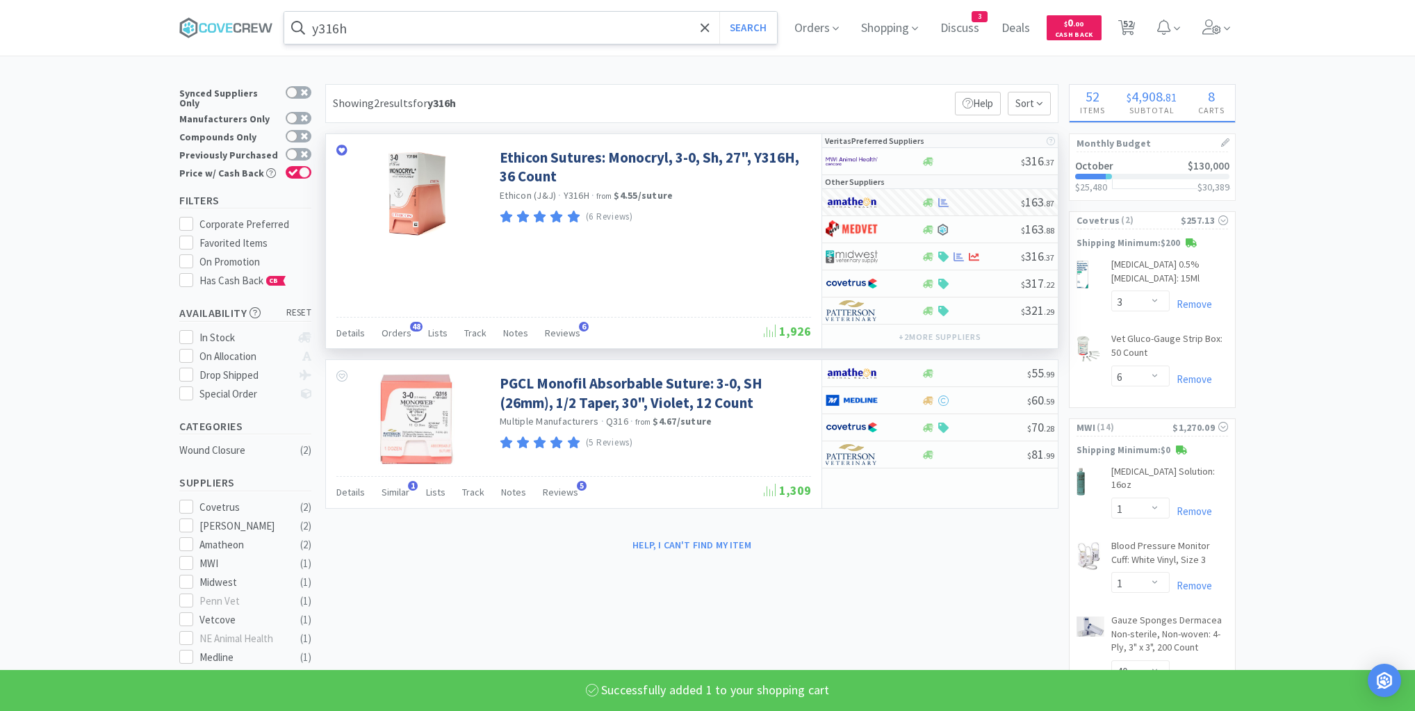
click at [674, 28] on input "y316h" at bounding box center [530, 28] width 493 height 32
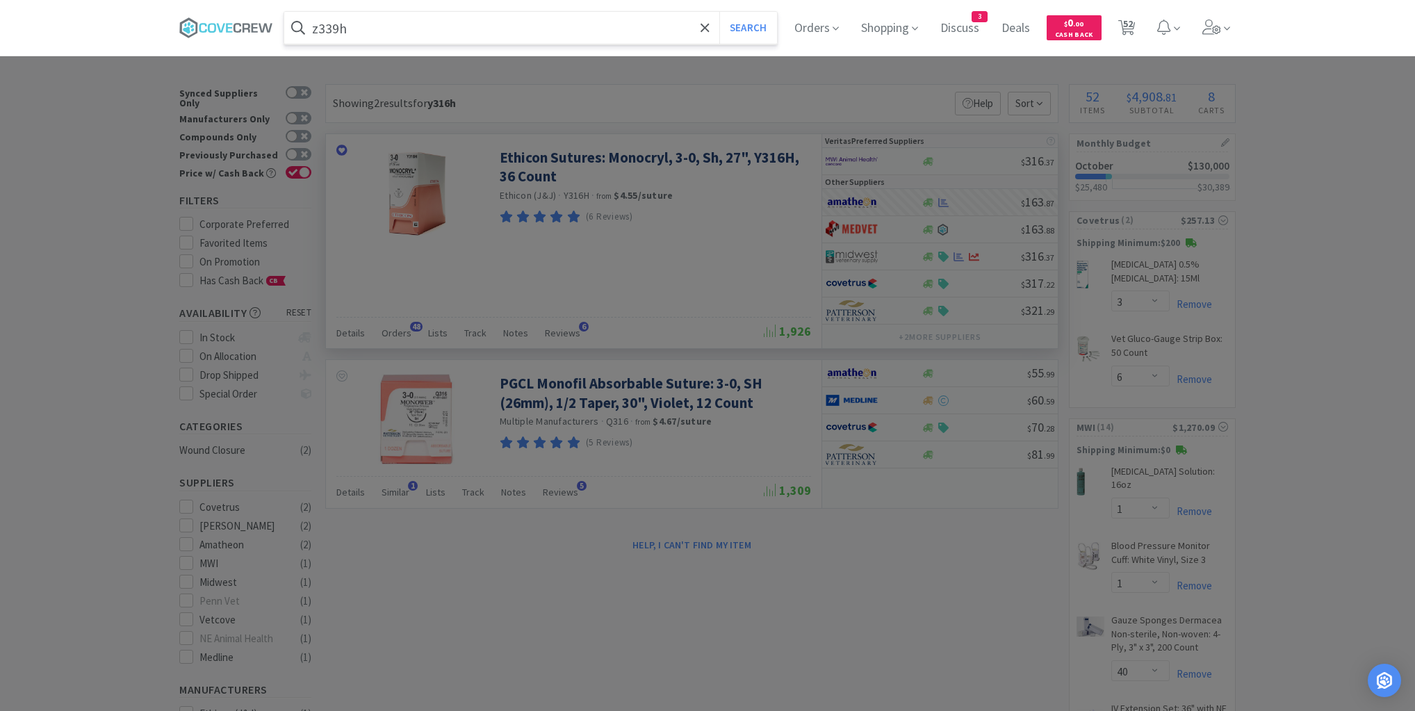
click at [720, 12] on button "Search" at bounding box center [749, 28] width 58 height 32
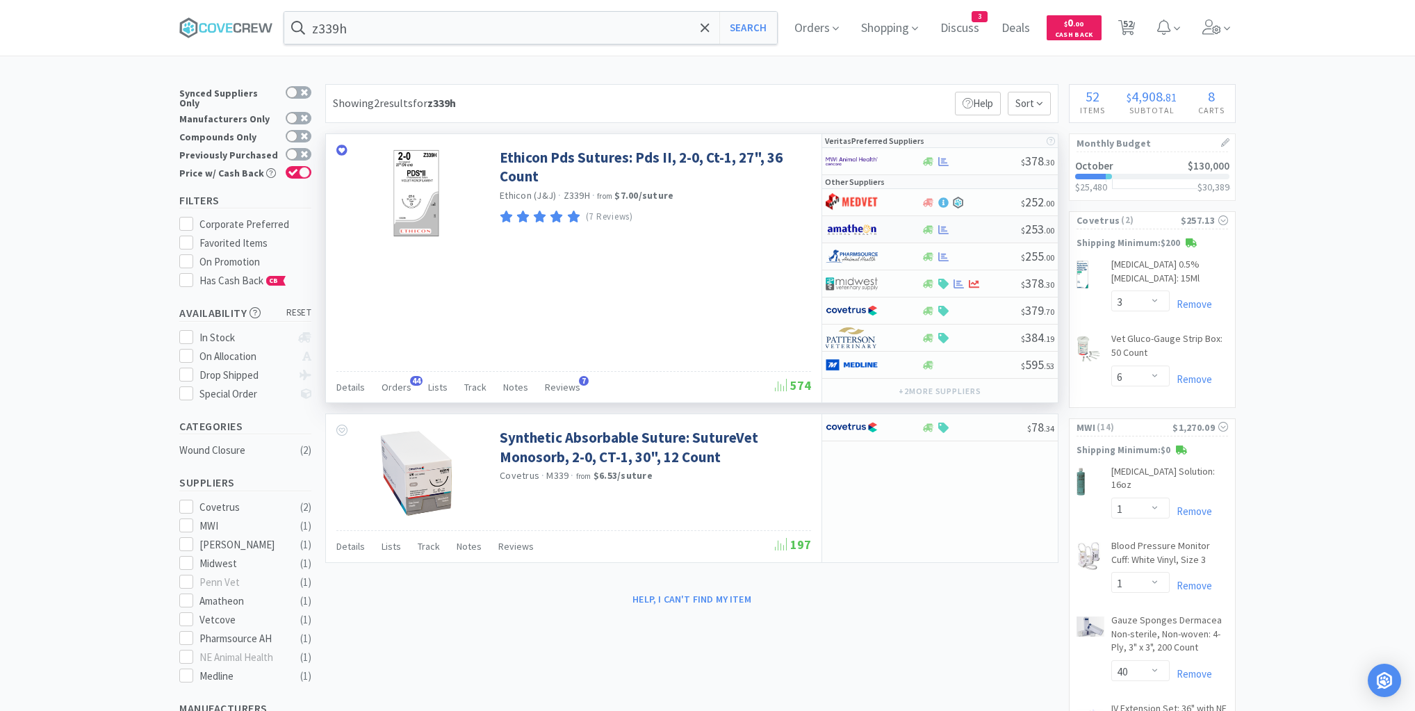
click at [990, 229] on div at bounding box center [971, 230] width 100 height 10
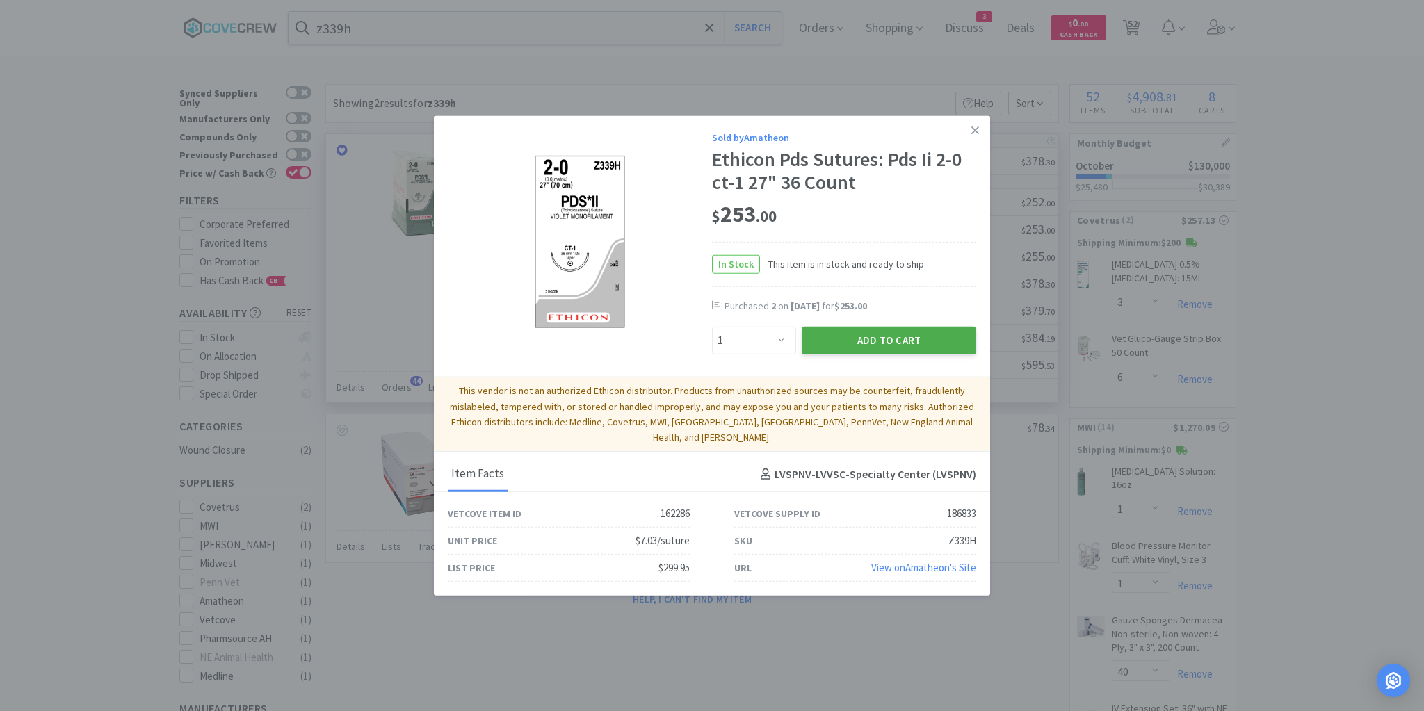
click at [929, 346] on button "Add to Cart" at bounding box center [889, 341] width 174 height 28
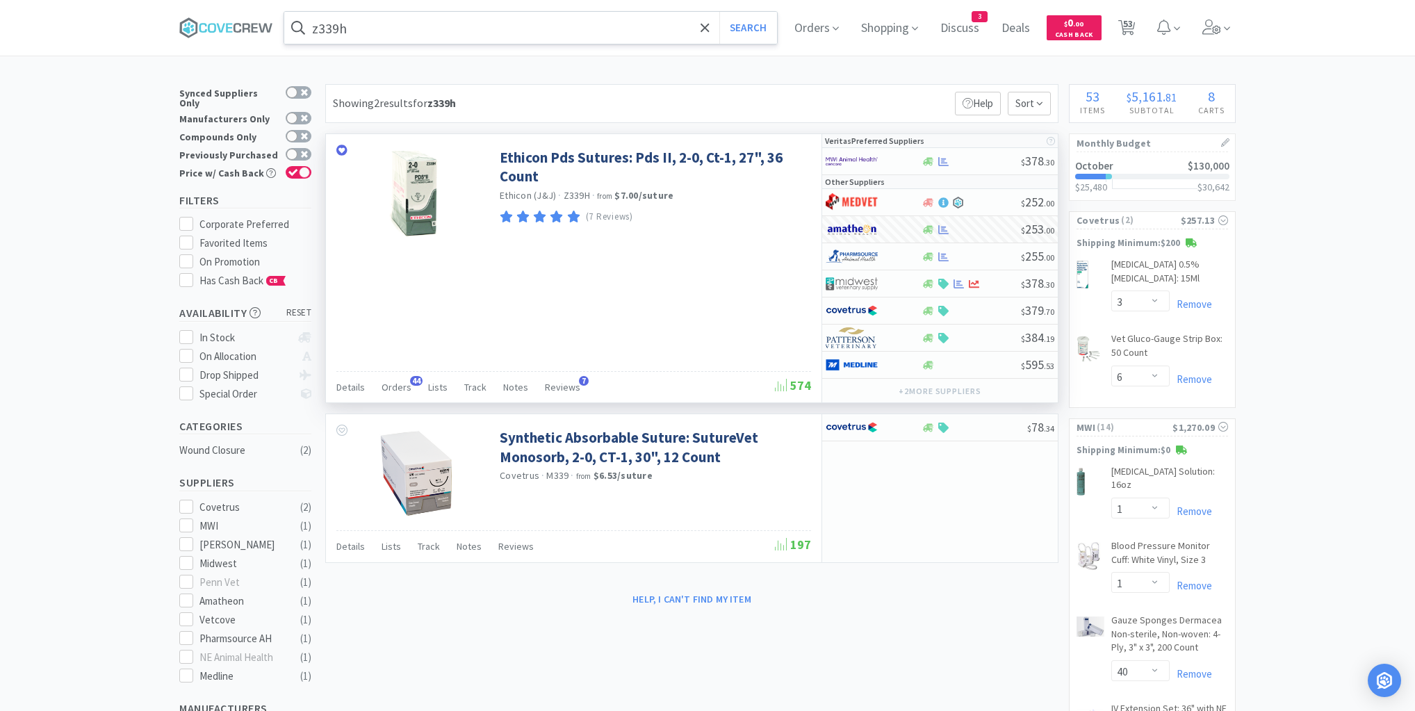
drag, startPoint x: 663, startPoint y: 35, endPoint x: 669, endPoint y: 29, distance: 8.9
click at [663, 35] on input "z339h" at bounding box center [530, 28] width 493 height 32
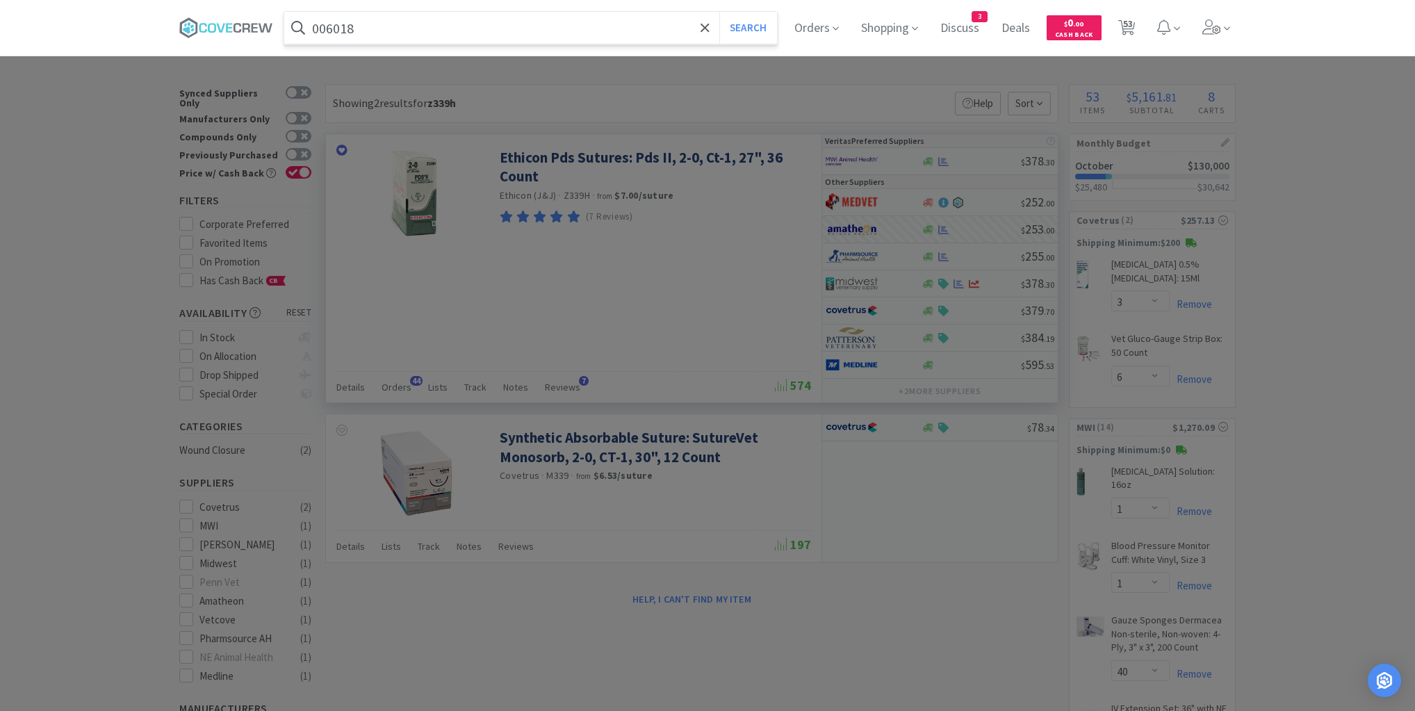
click at [720, 12] on button "Search" at bounding box center [749, 28] width 58 height 32
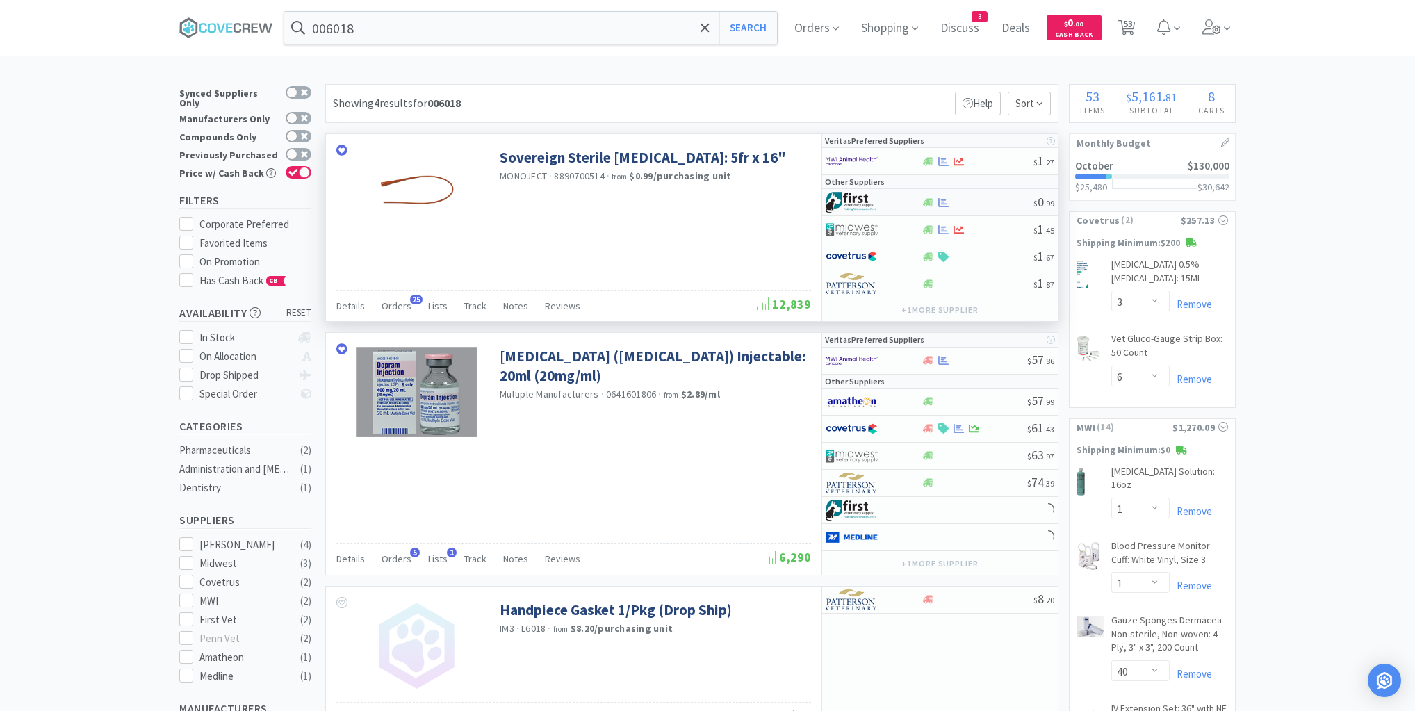
click at [998, 202] on div at bounding box center [977, 202] width 113 height 10
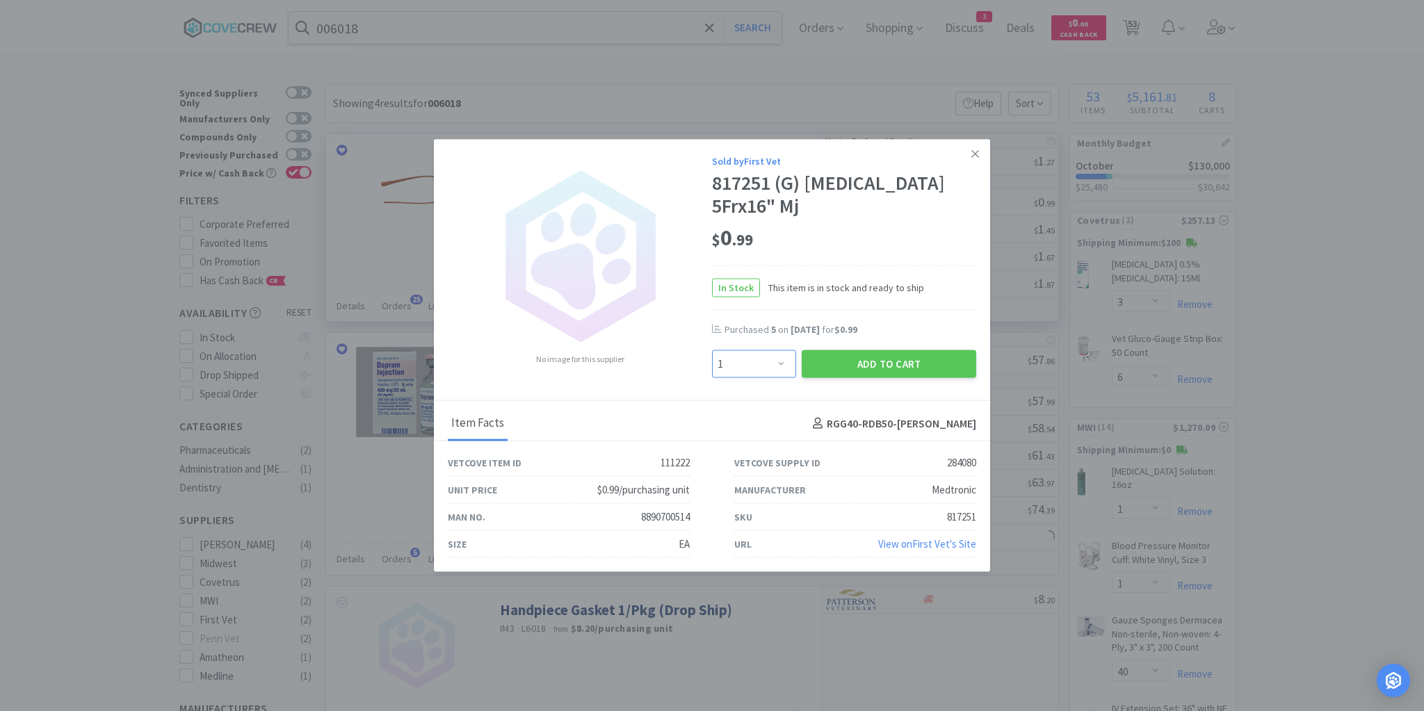
click at [781, 367] on select "Enter Quantity 1 2 3 4 5 6 7 8 9 10 11 12 13 14 15 16 17 18 19 20 Enter Quantity" at bounding box center [754, 364] width 84 height 28
click at [712, 350] on select "Enter Quantity 1 2 3 4 5 6 7 8 9 10 11 12 13 14 15 16 17 18 19 20 Enter Quantity" at bounding box center [754, 364] width 84 height 28
click at [881, 365] on button "Add to Cart" at bounding box center [889, 364] width 174 height 28
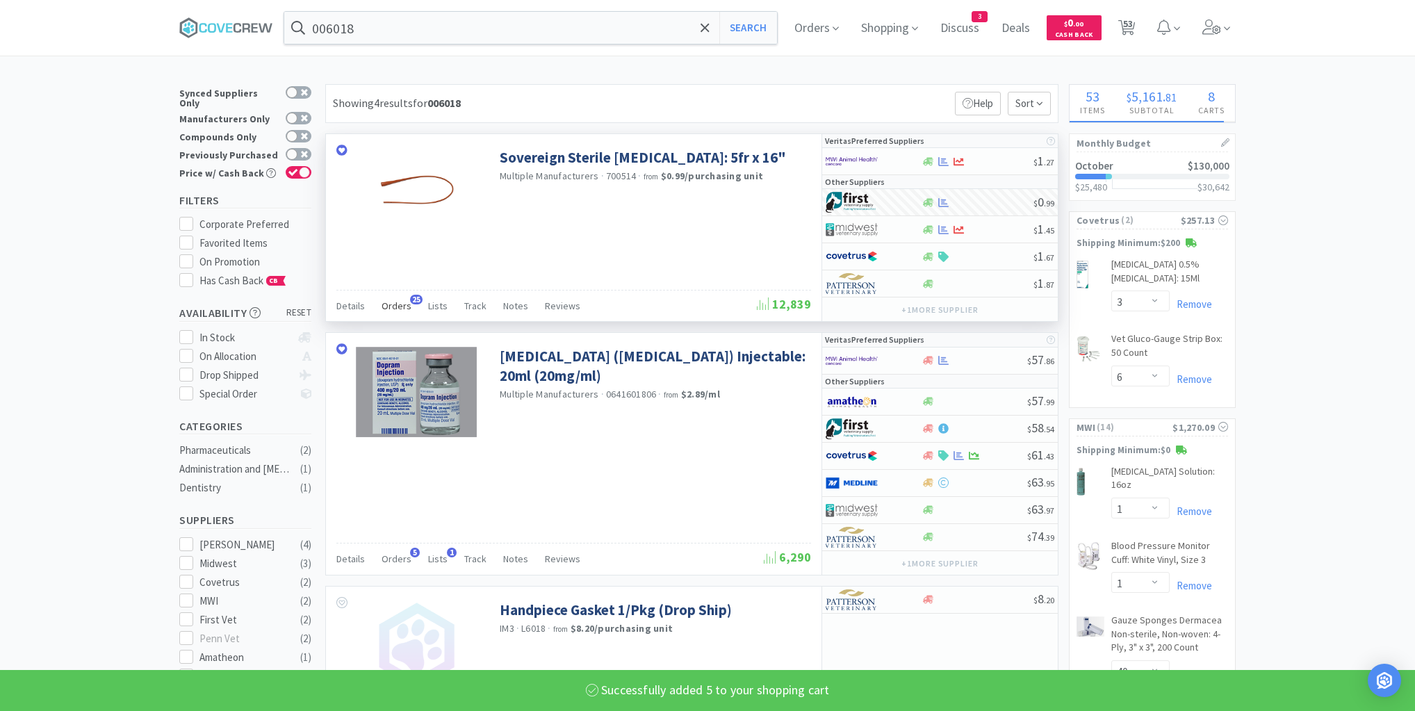
click at [393, 304] on span "Orders" at bounding box center [397, 306] width 30 height 13
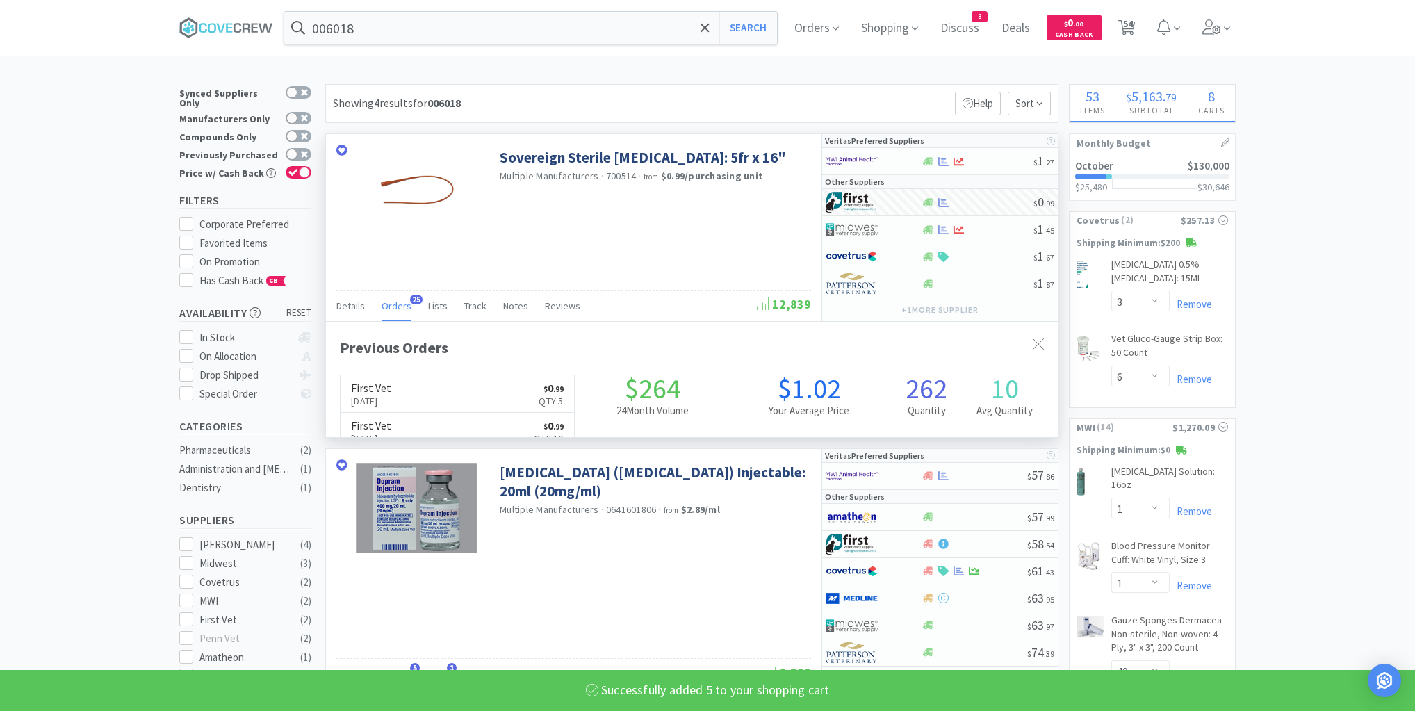
scroll to position [373, 732]
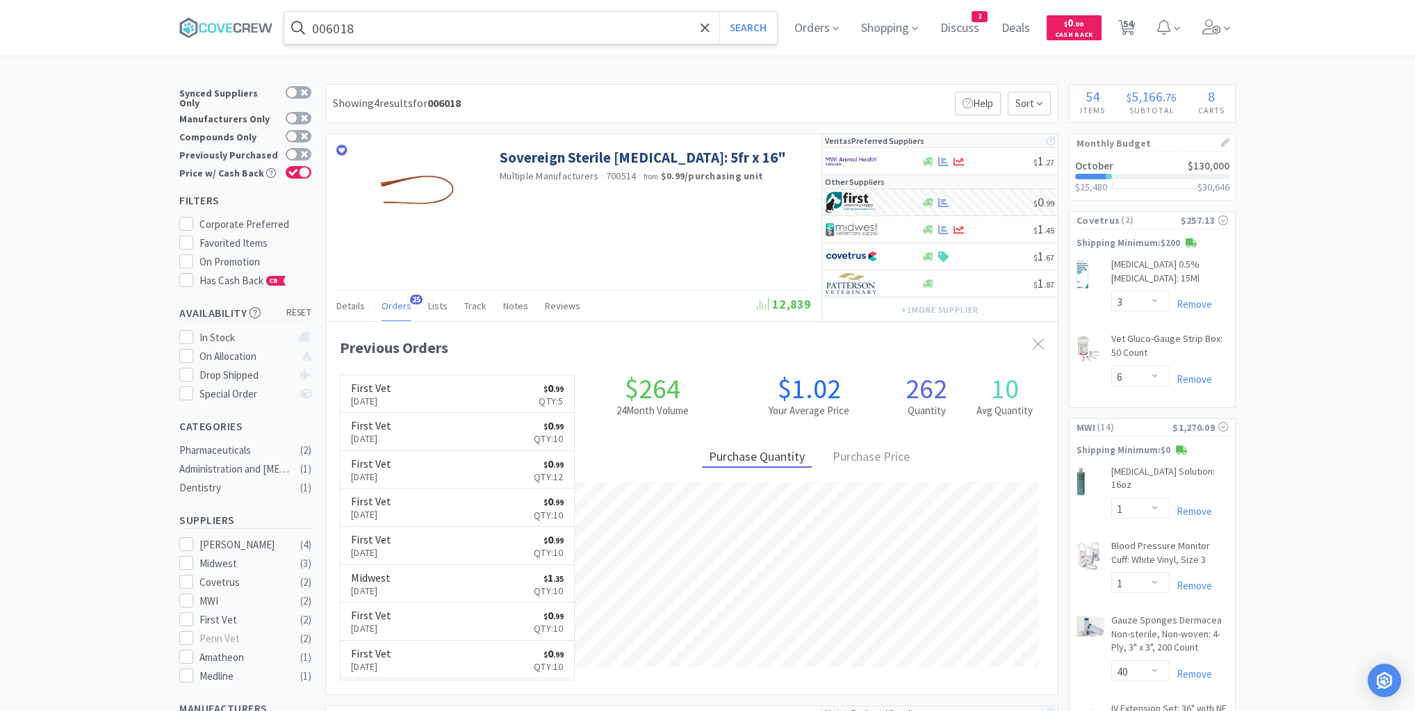
click at [551, 22] on input "006018" at bounding box center [530, 28] width 493 height 32
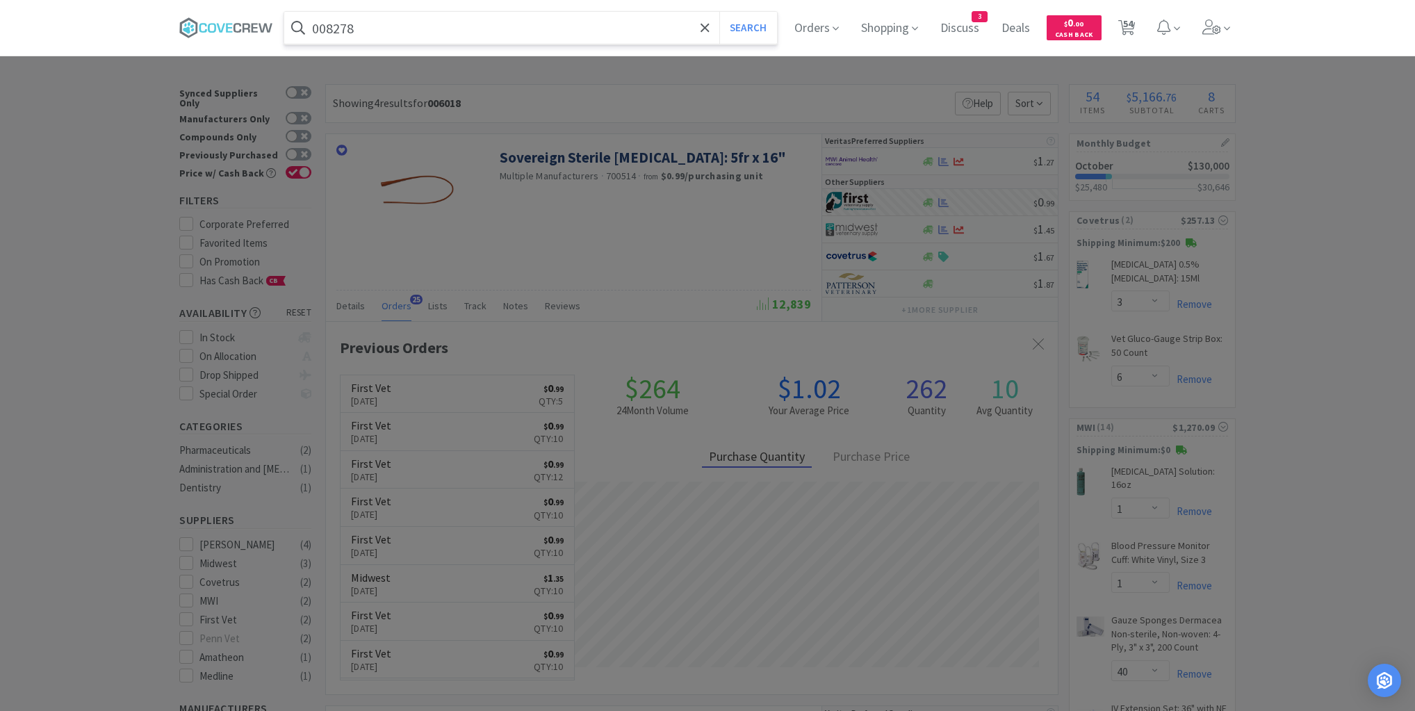
click at [720, 12] on button "Search" at bounding box center [749, 28] width 58 height 32
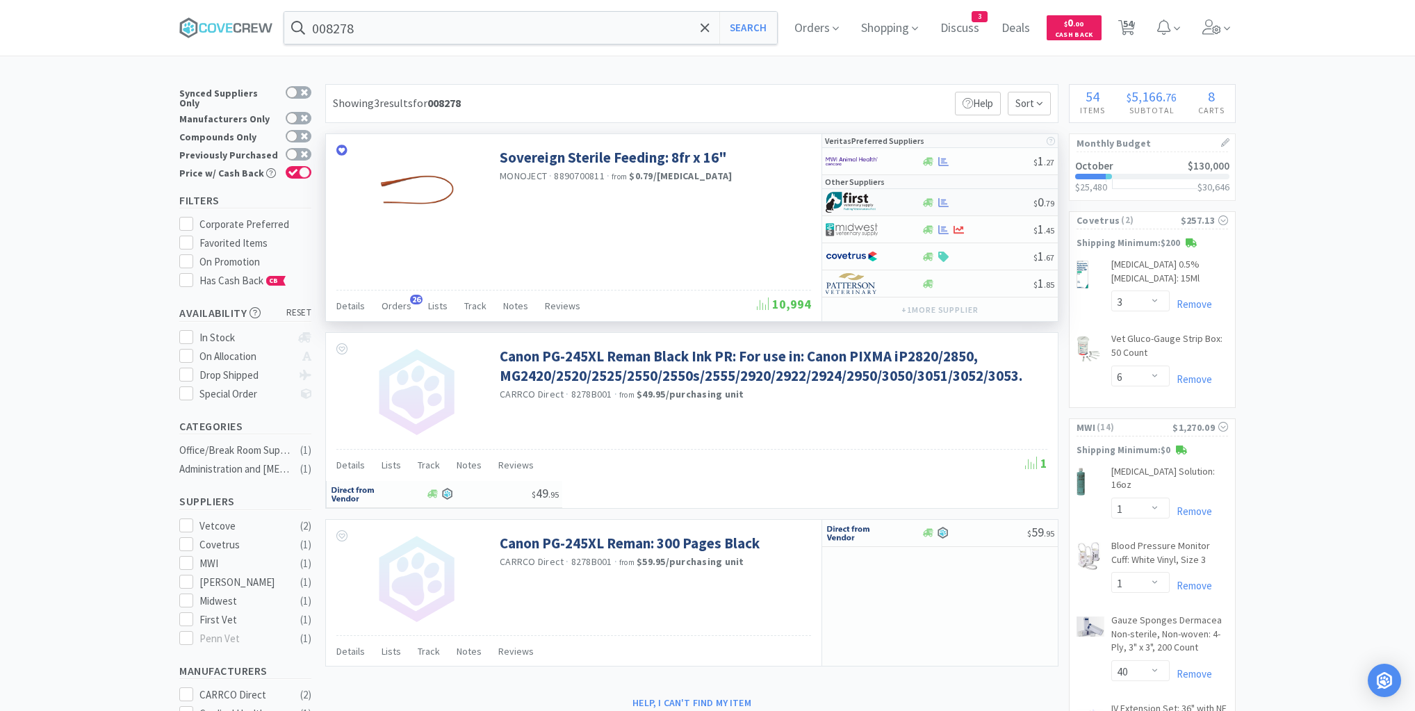
click at [987, 204] on div at bounding box center [977, 202] width 113 height 10
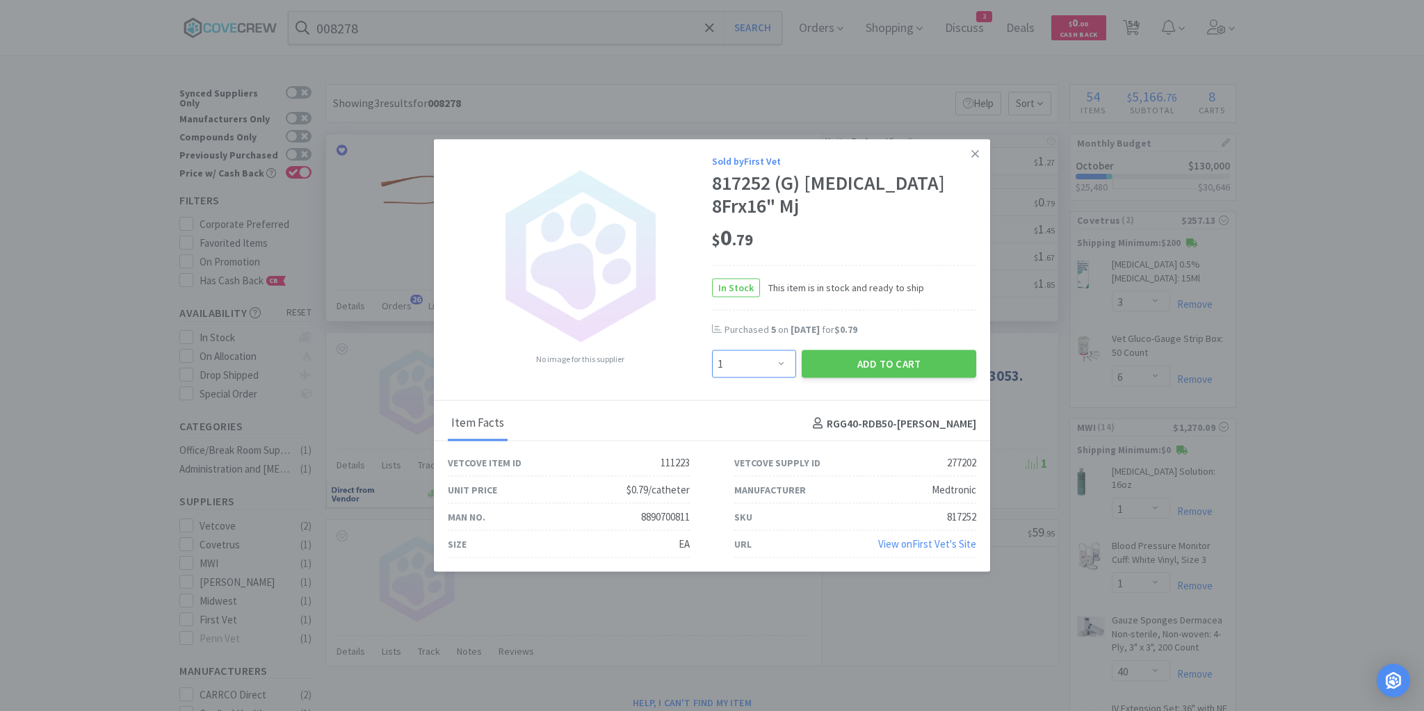
click at [781, 364] on select "Enter Quantity 1 2 3 4 5 6 7 8 9 10 11 12 13 14 15 16 17 18 19 20 Enter Quantity" at bounding box center [754, 364] width 84 height 28
click at [712, 350] on select "Enter Quantity 1 2 3 4 5 6 7 8 9 10 11 12 13 14 15 16 17 18 19 20 Enter Quantity" at bounding box center [754, 364] width 84 height 28
click at [884, 361] on button "Add to Cart" at bounding box center [889, 364] width 174 height 28
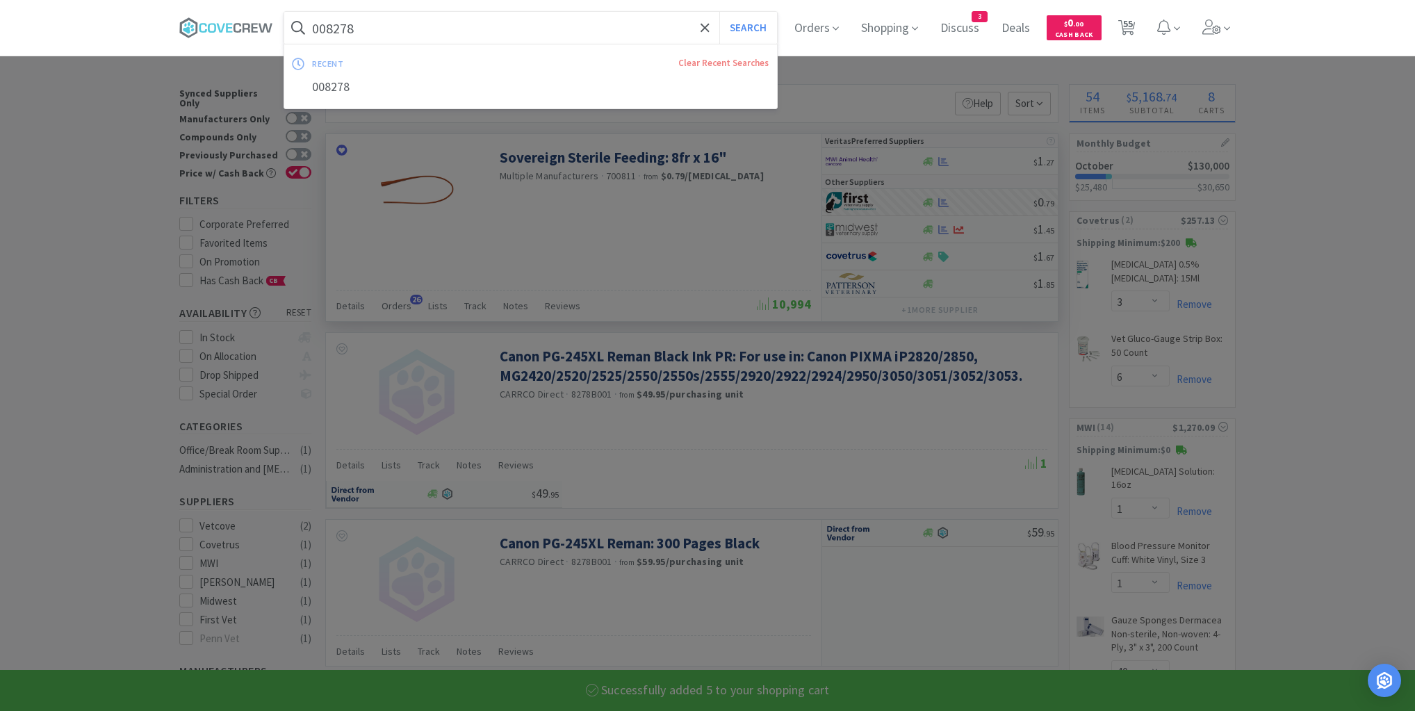
click at [659, 21] on input "008278" at bounding box center [530, 28] width 493 height 32
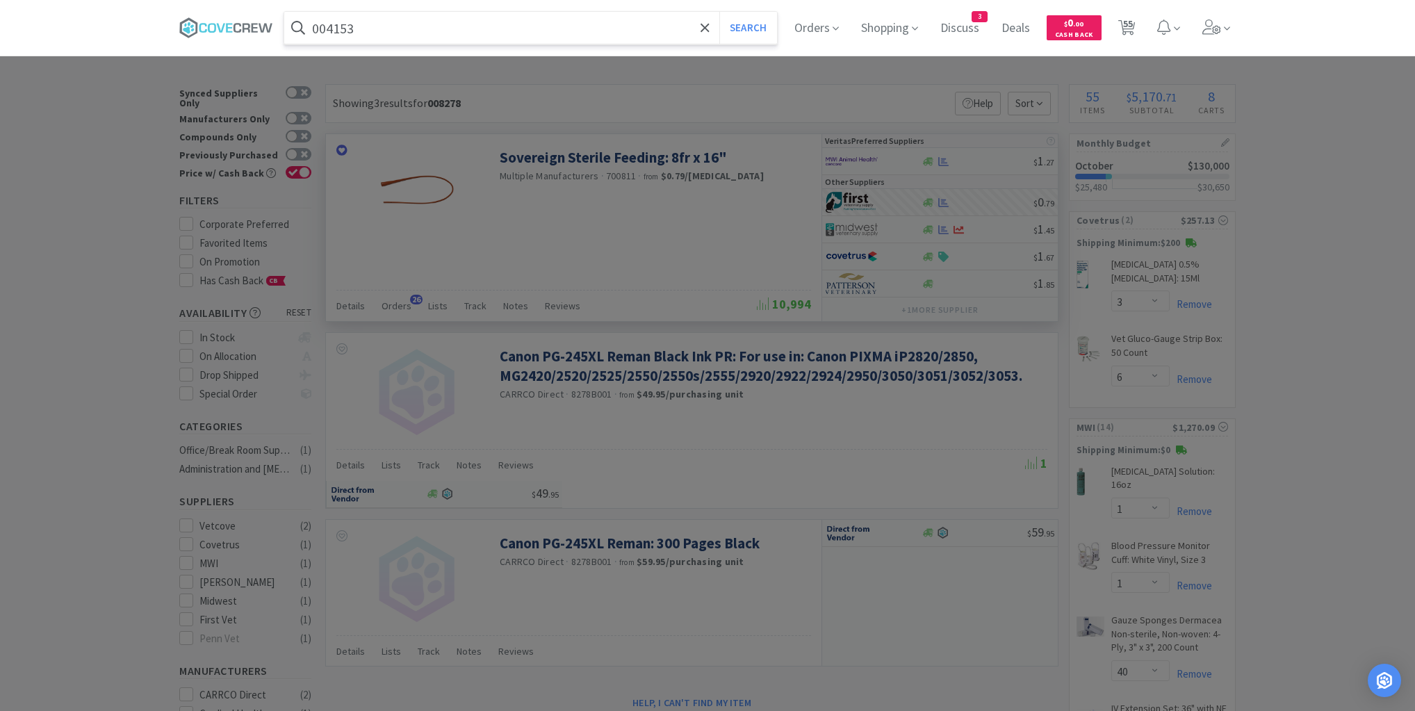
click at [720, 12] on button "Search" at bounding box center [749, 28] width 58 height 32
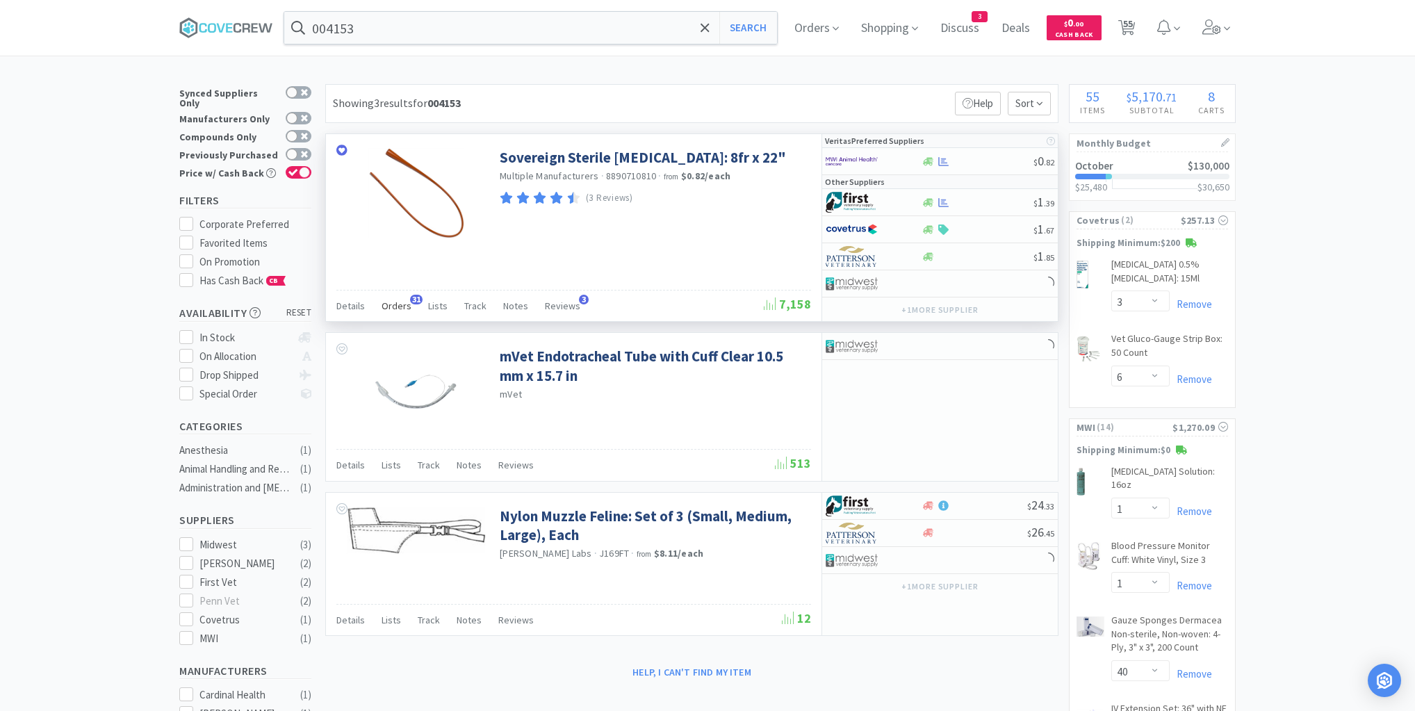
click at [402, 306] on span "Orders" at bounding box center [397, 306] width 30 height 13
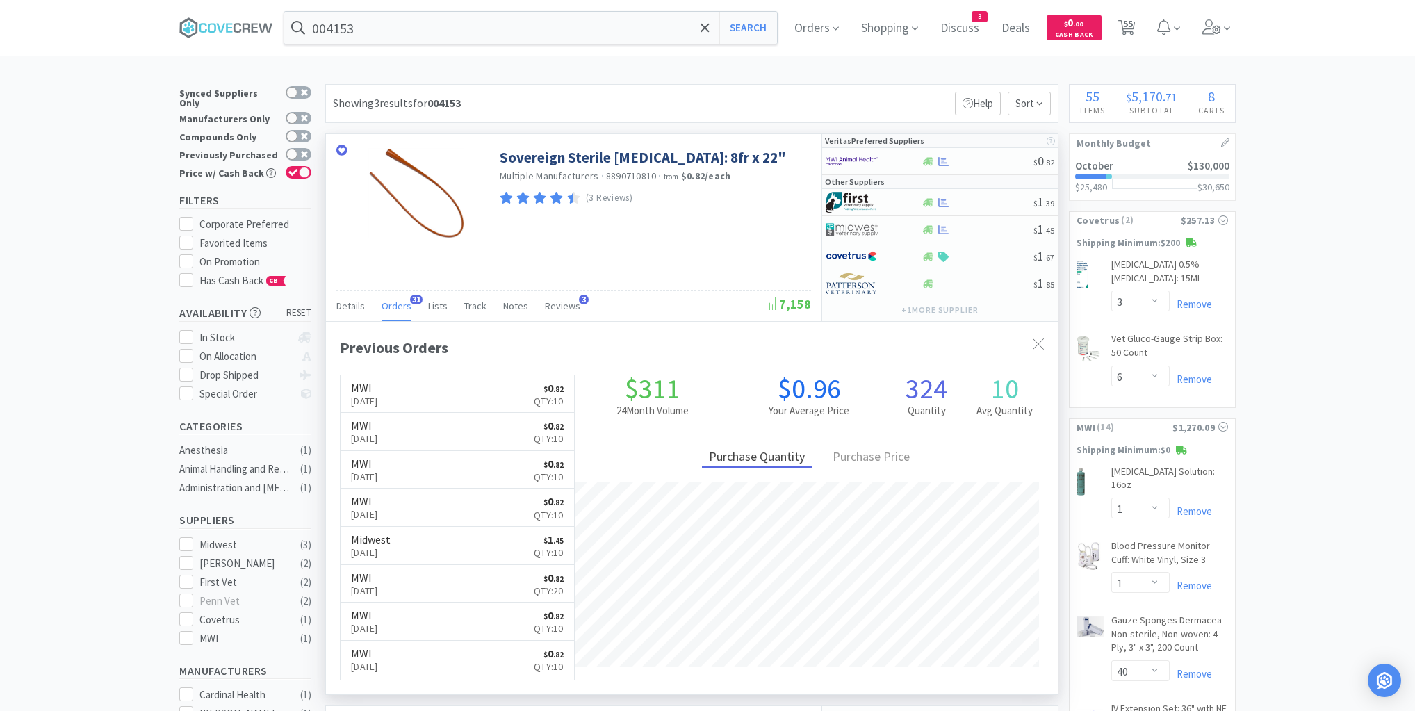
scroll to position [373, 732]
click at [1000, 163] on div at bounding box center [977, 161] width 113 height 10
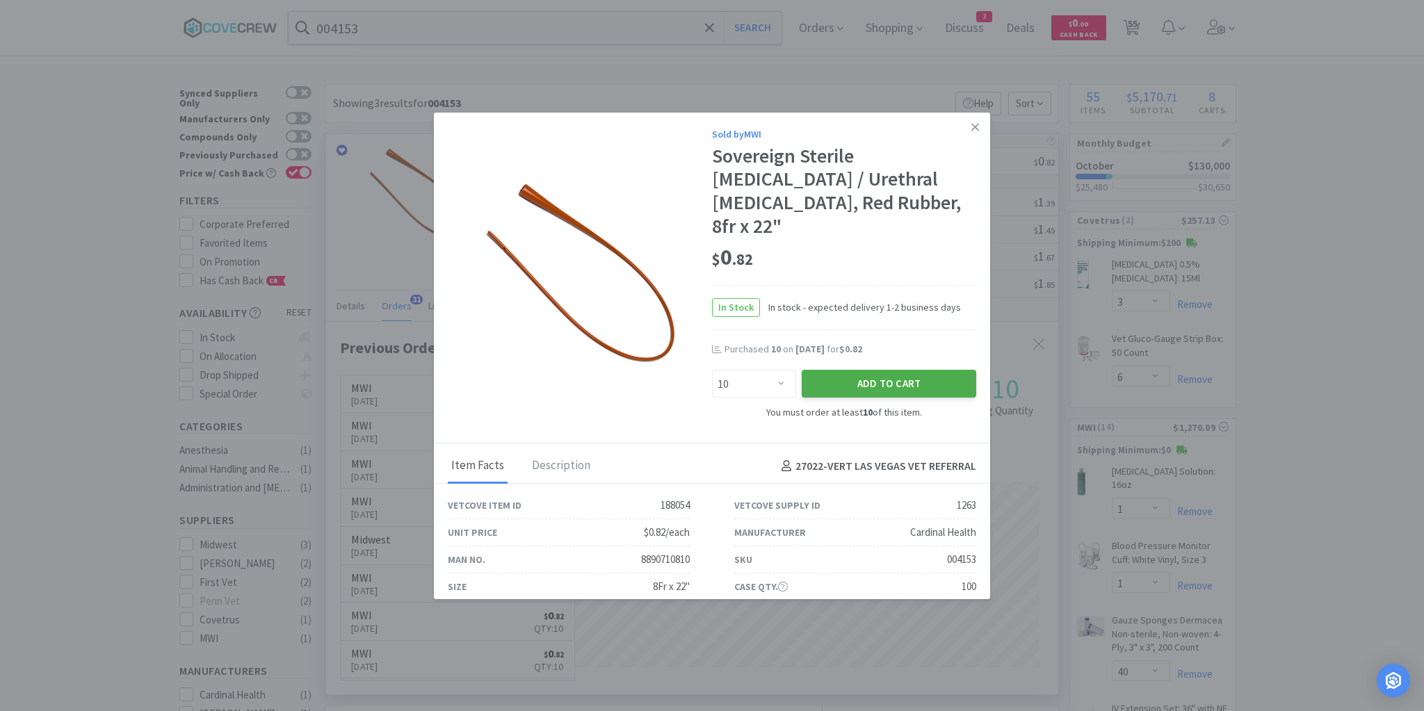
click at [856, 370] on button "Add to Cart" at bounding box center [889, 384] width 174 height 28
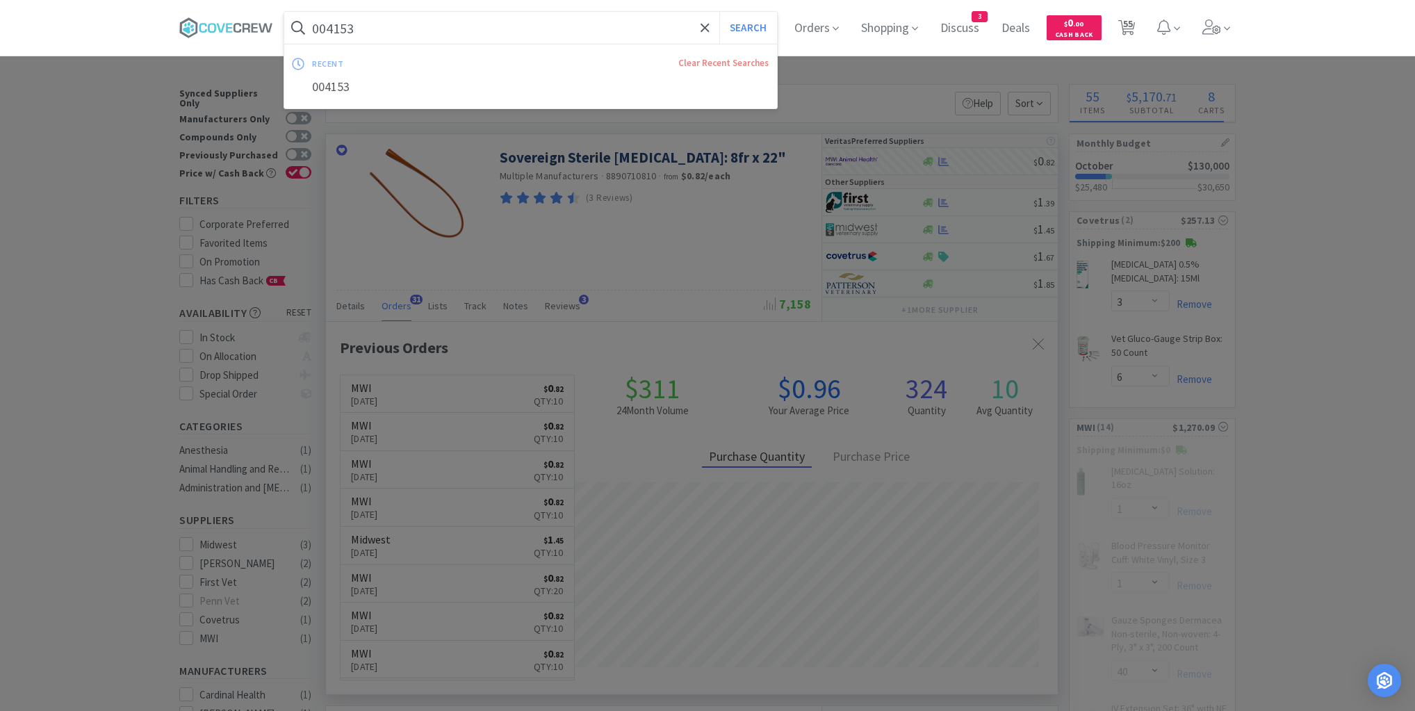
click at [598, 26] on input "004153" at bounding box center [530, 28] width 493 height 32
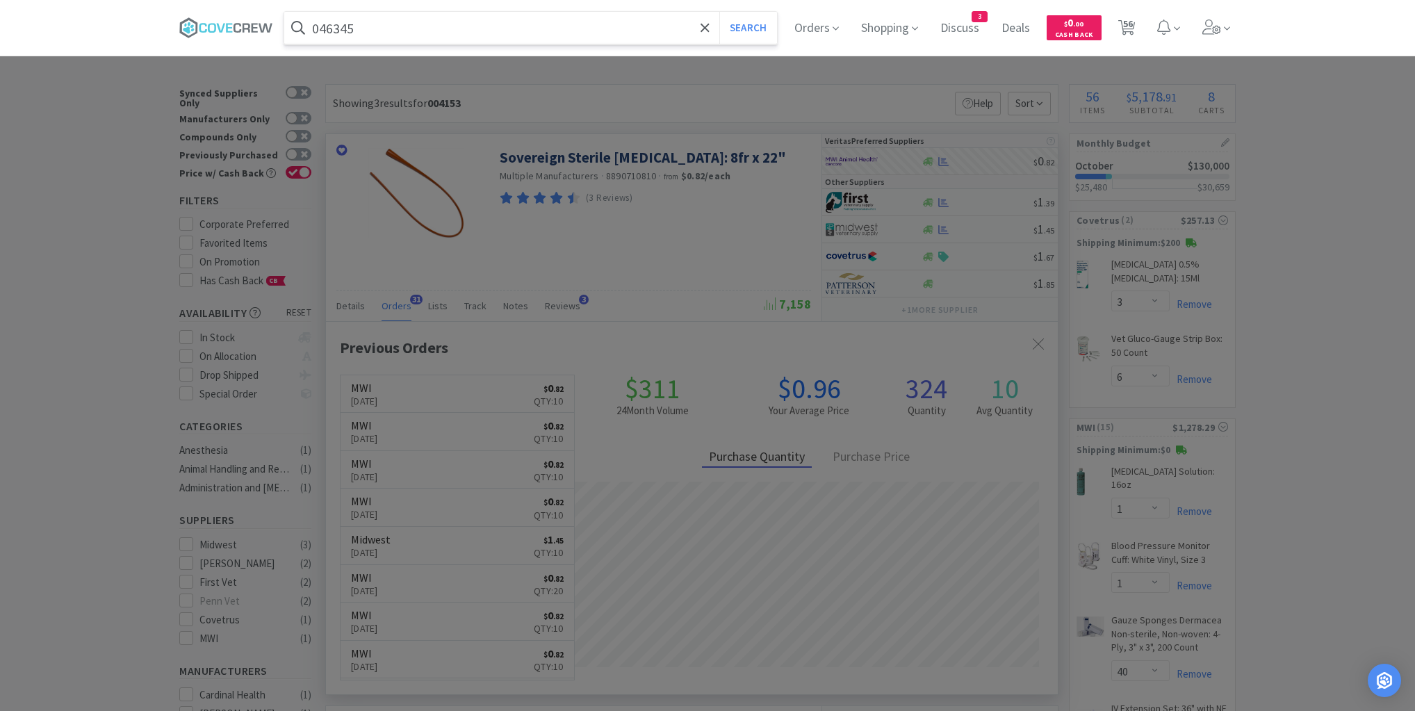
click at [720, 12] on button "Search" at bounding box center [749, 28] width 58 height 32
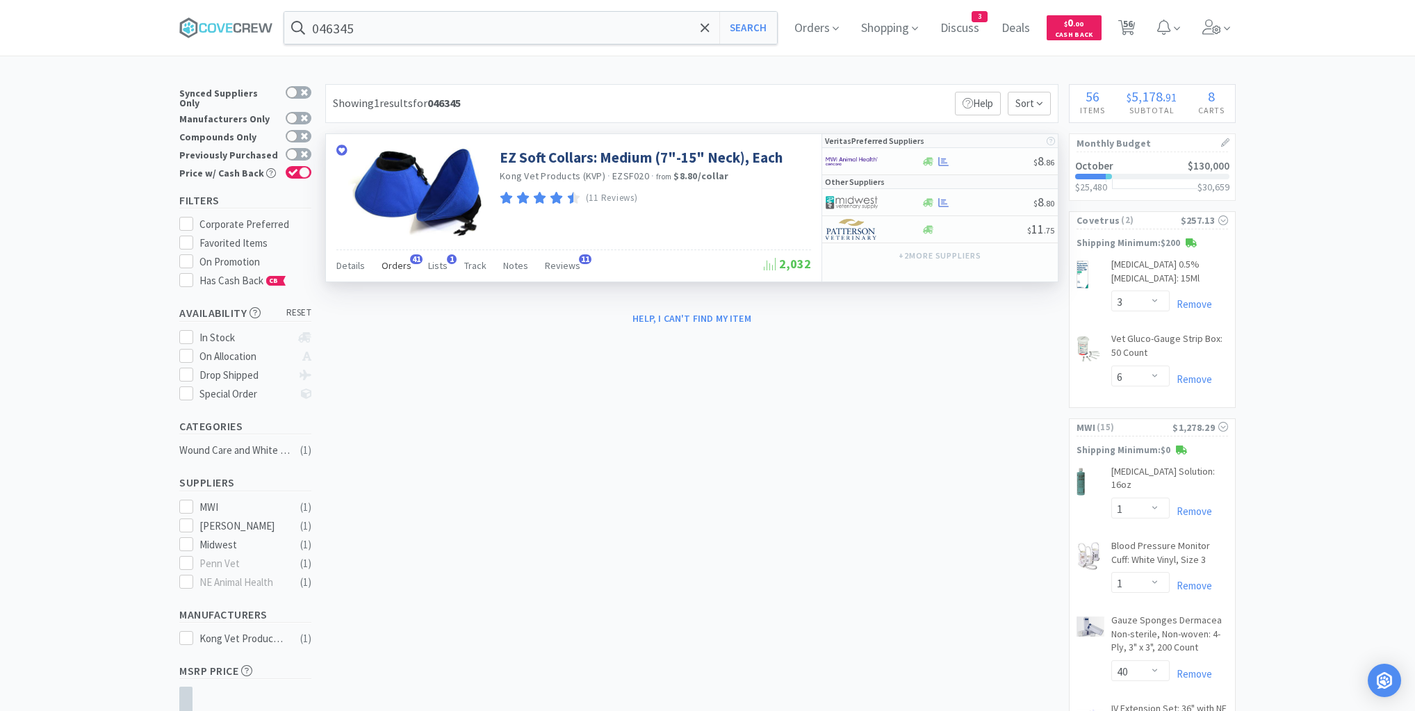
click at [403, 267] on span "Orders" at bounding box center [397, 265] width 30 height 13
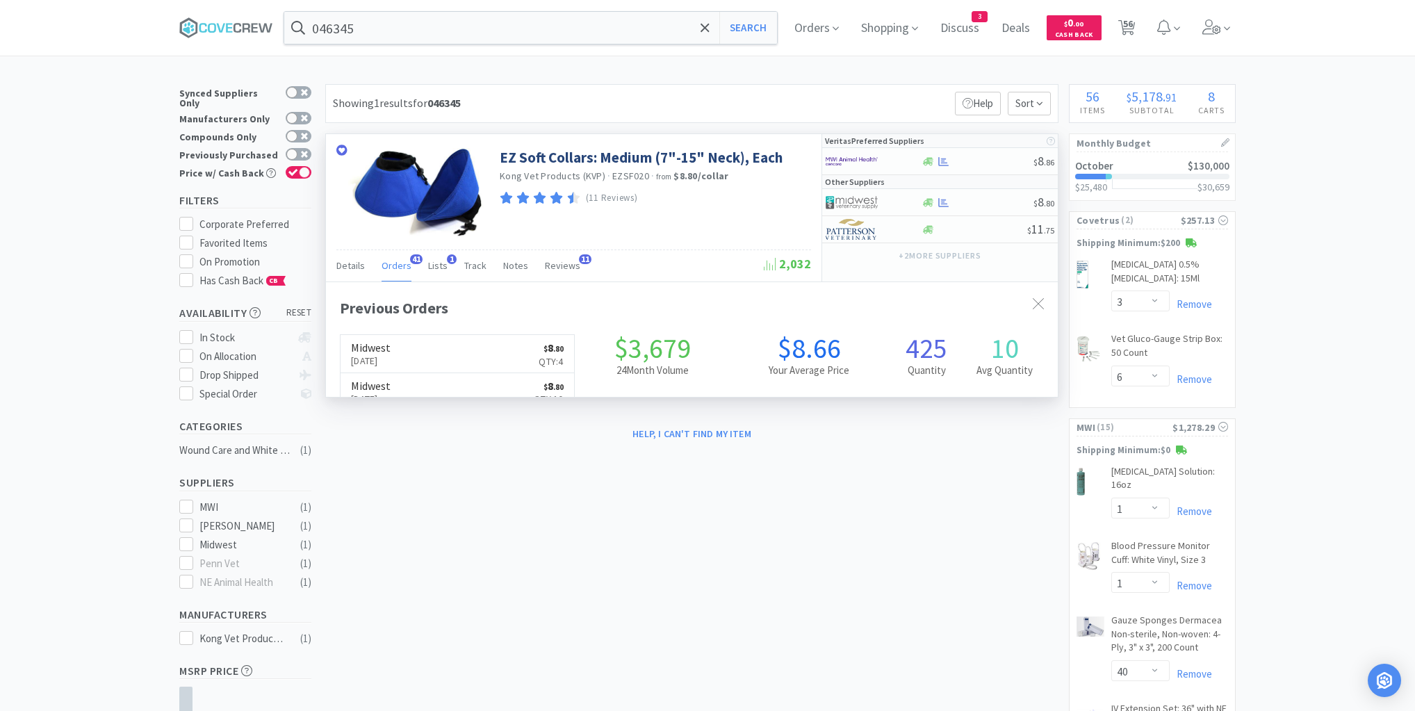
scroll to position [373, 732]
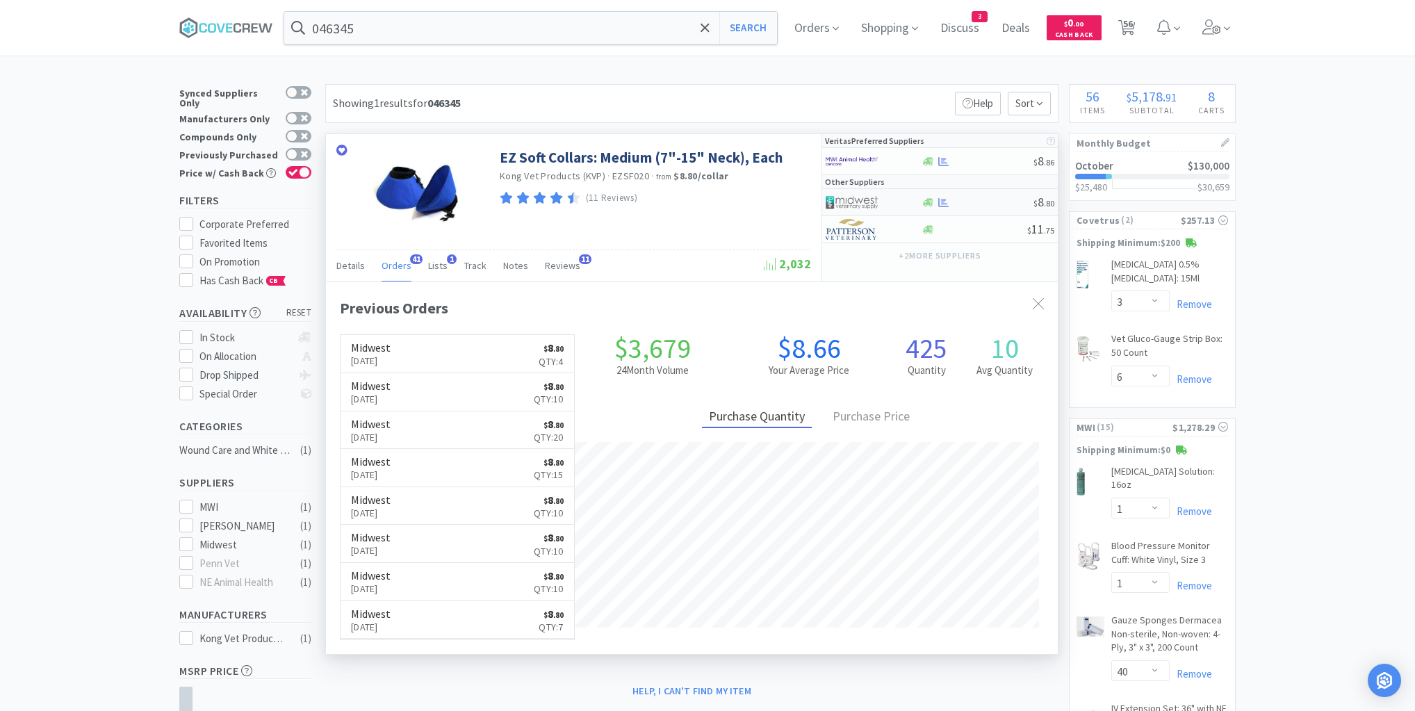
click at [982, 198] on div at bounding box center [977, 202] width 113 height 10
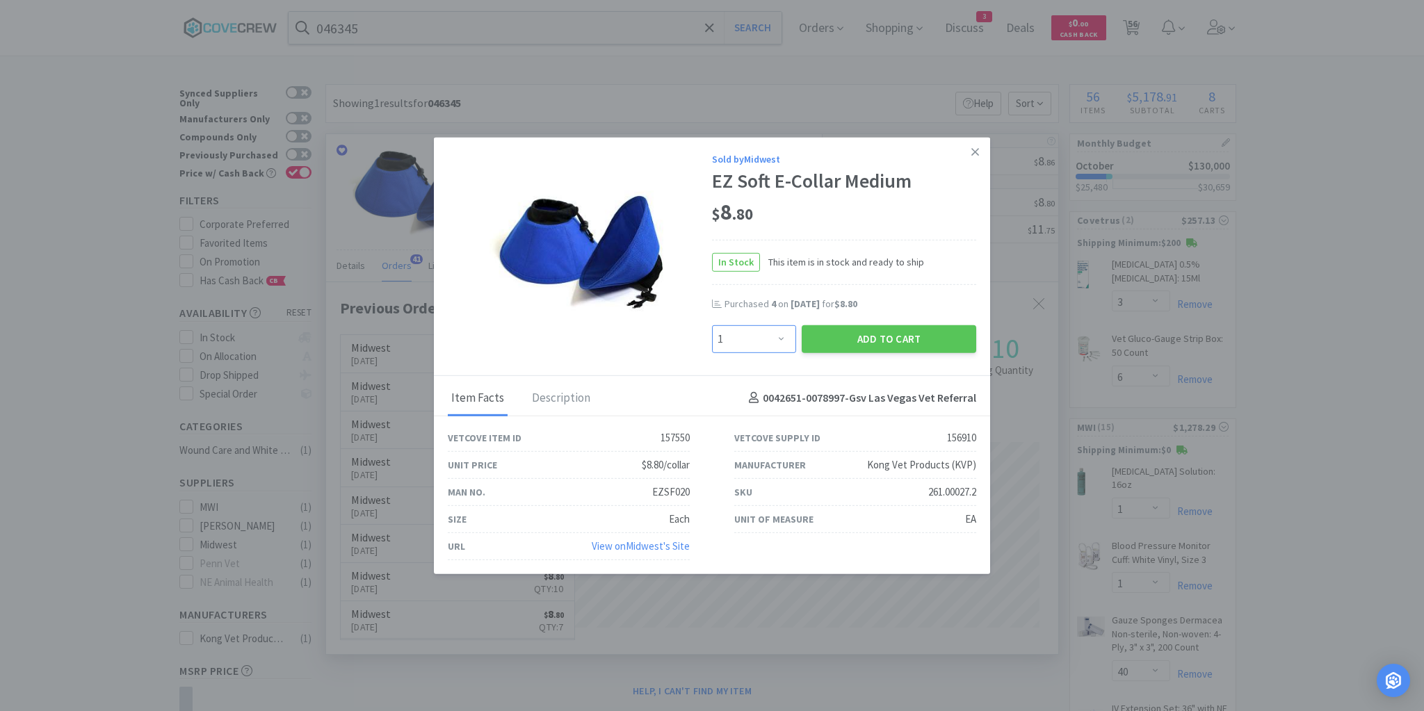
click at [783, 340] on select "Enter Quantity 1 2 3 4 5 6 7 8 9 10 11 12 13 14 15 16 17 18 19 20 Enter Quantity" at bounding box center [754, 339] width 84 height 28
click at [712, 325] on select "Enter Quantity 1 2 3 4 5 6 7 8 9 10 11 12 13 14 15 16 17 18 19 20 Enter Quantity" at bounding box center [754, 339] width 84 height 28
click at [861, 345] on button "Add to Cart" at bounding box center [889, 339] width 174 height 28
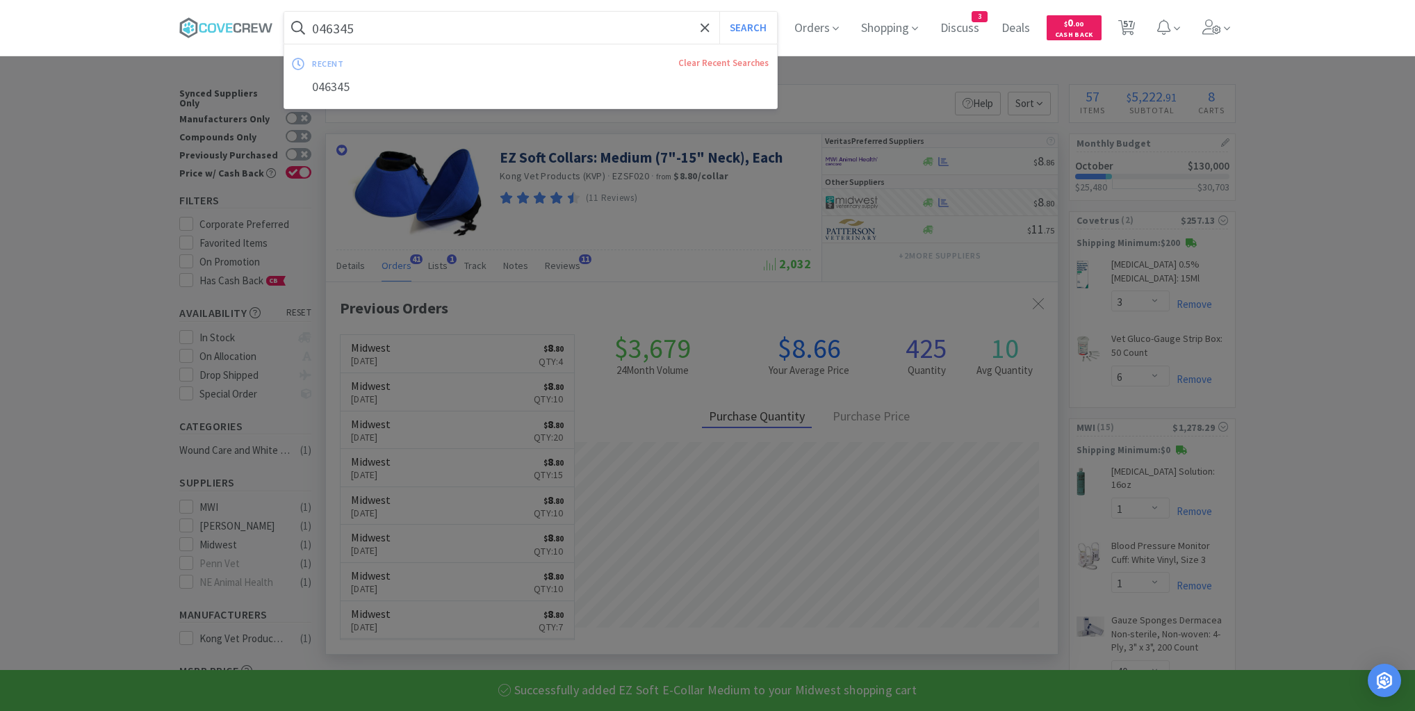
drag, startPoint x: 666, startPoint y: 35, endPoint x: 679, endPoint y: 41, distance: 14.0
click at [665, 33] on input "046345" at bounding box center [530, 28] width 493 height 32
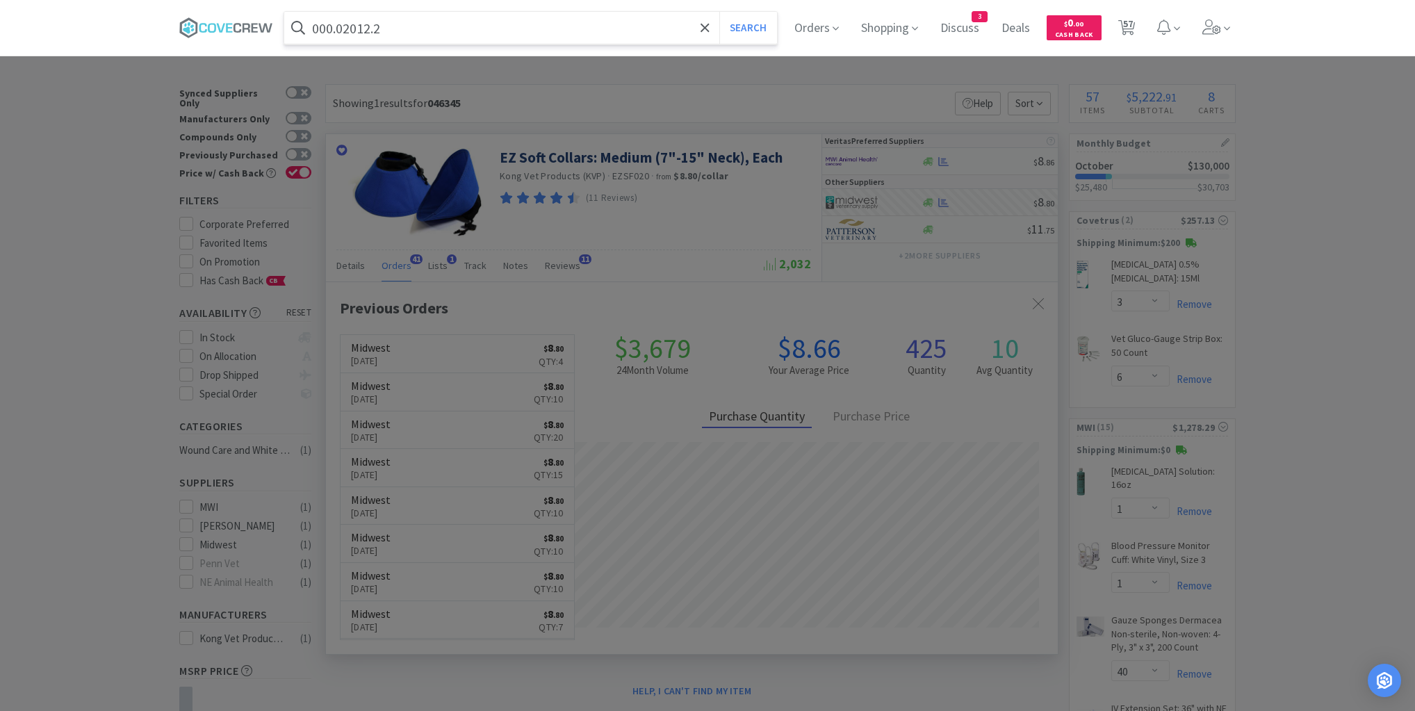
click at [720, 12] on button "Search" at bounding box center [749, 28] width 58 height 32
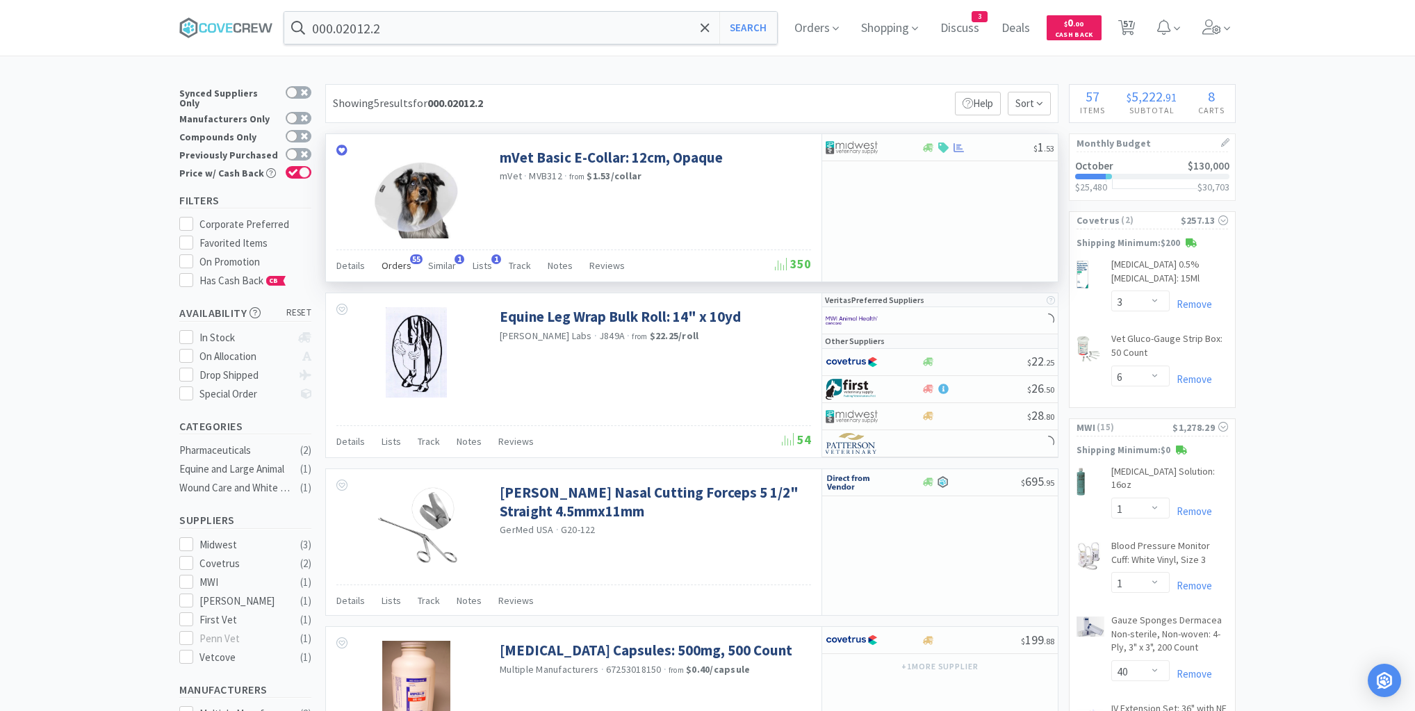
click at [396, 266] on span "Orders" at bounding box center [397, 265] width 30 height 13
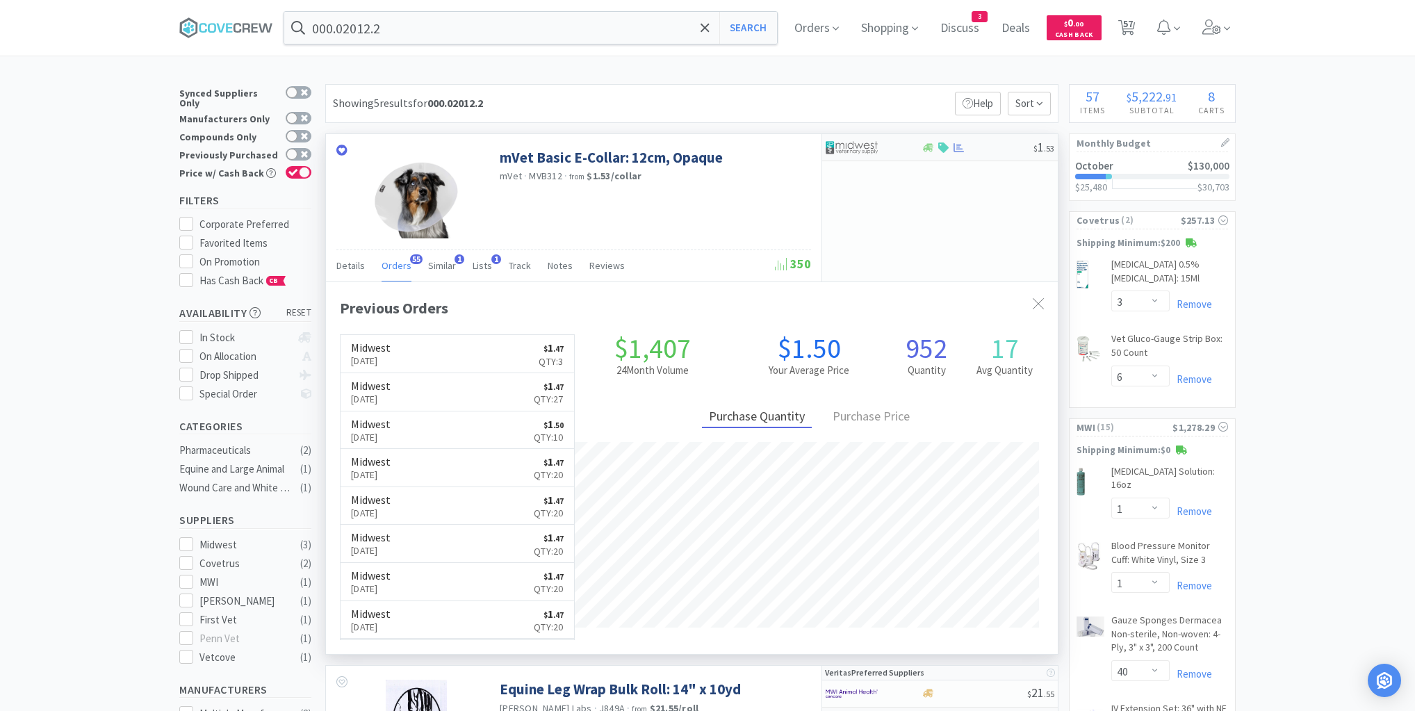
scroll to position [373, 732]
click at [998, 152] on div "$ 1 . 53" at bounding box center [940, 147] width 236 height 27
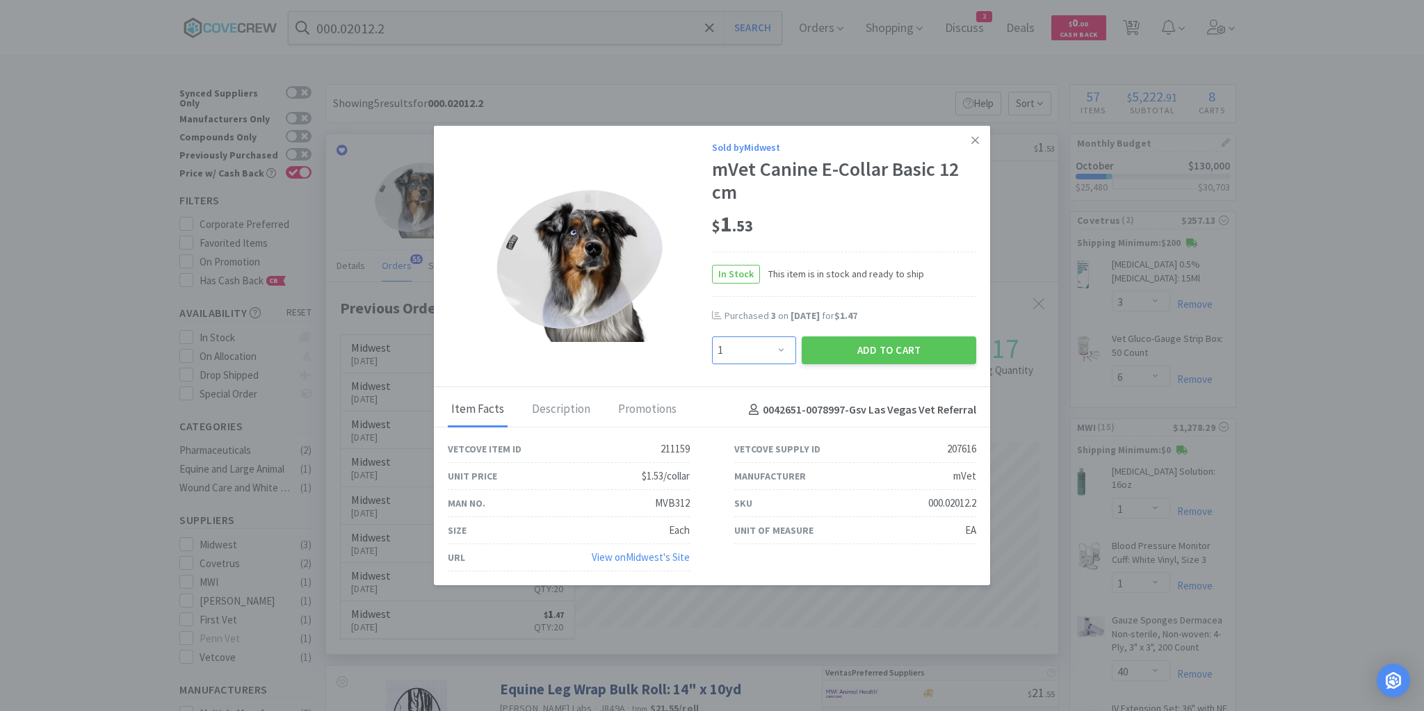
click at [784, 350] on select "Enter Quantity 1 2 3 4 5 6 7 8 9 10 11 12 13 14 15 16 17 18 19 20 Enter Quantity" at bounding box center [754, 350] width 84 height 28
click at [905, 217] on div "$ 1 . 53" at bounding box center [844, 224] width 264 height 29
click at [784, 350] on select "Enter Quantity 1 2 3 4 5 6 7 8 9 10 11 12 13 14 15 16 17 18 19 20 Enter Quantity" at bounding box center [754, 350] width 84 height 28
click at [712, 337] on select "Enter Quantity 1 2 3 4 5 6 7 8 9 10 11 12 13 14 15 16 17 18 19 20 Enter Quantity" at bounding box center [754, 350] width 84 height 28
click at [827, 351] on button "Add to Cart" at bounding box center [889, 350] width 174 height 28
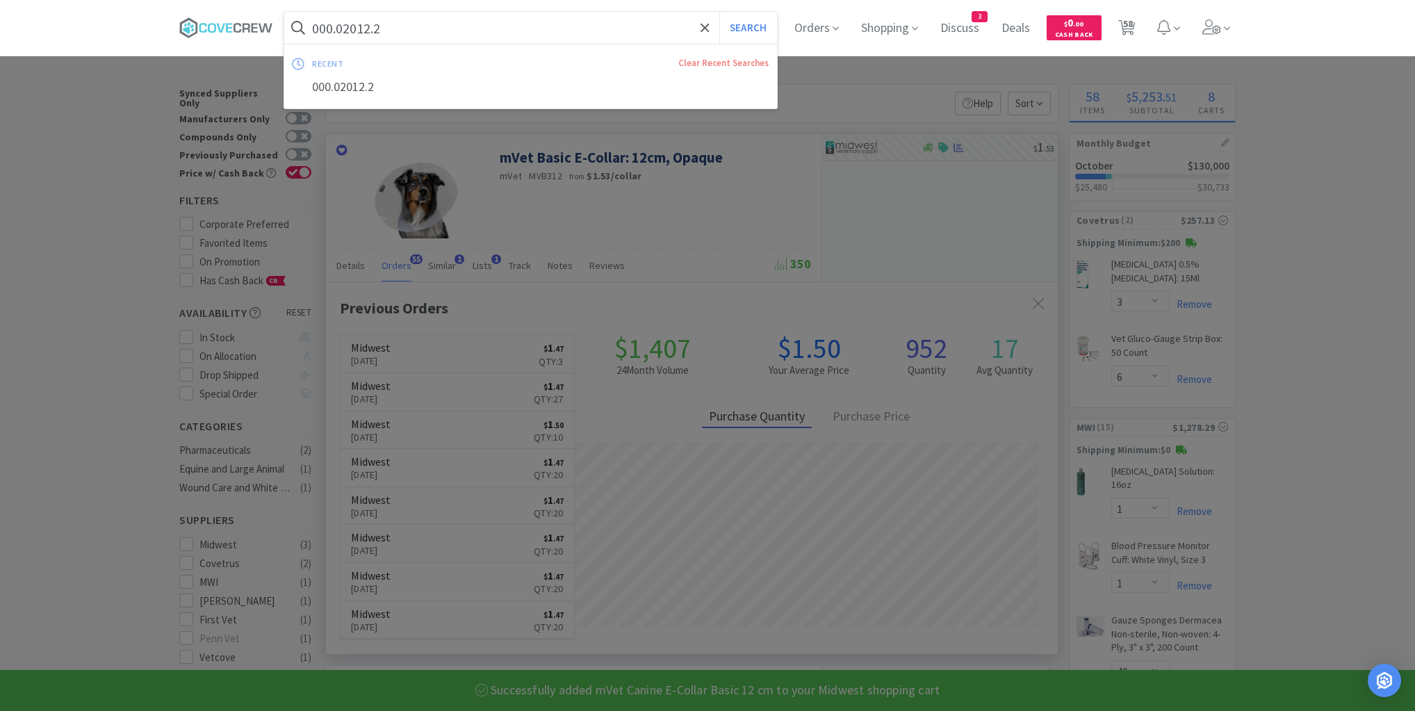
click at [522, 16] on input "000.02012.2" at bounding box center [530, 28] width 493 height 32
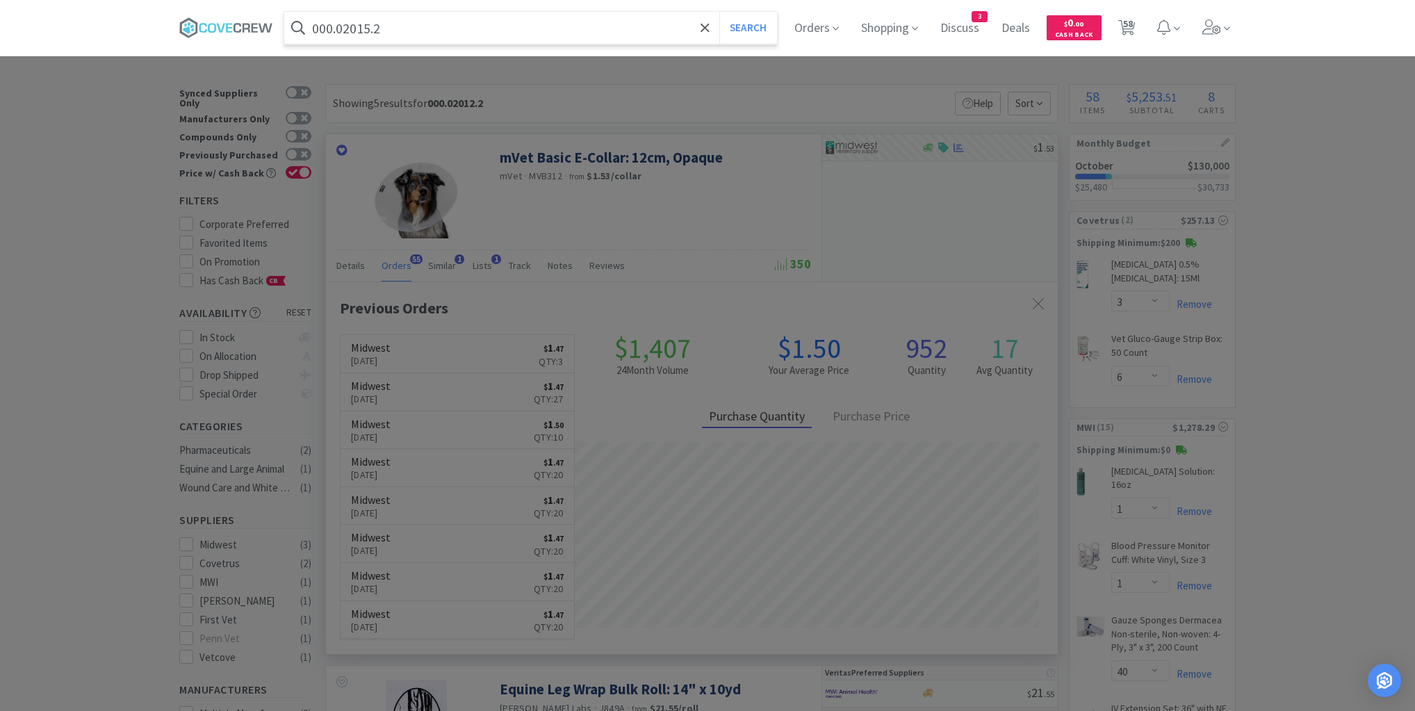
click at [720, 12] on button "Search" at bounding box center [749, 28] width 58 height 32
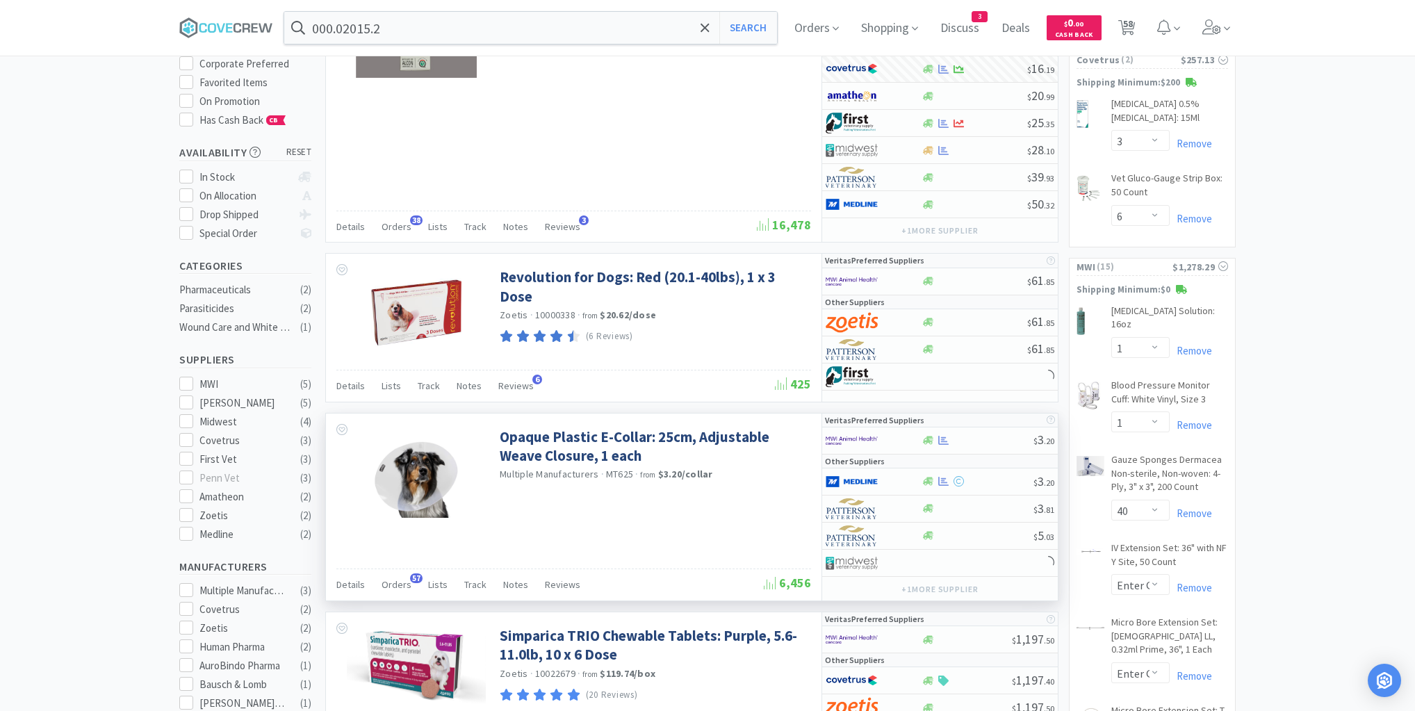
scroll to position [278, 0]
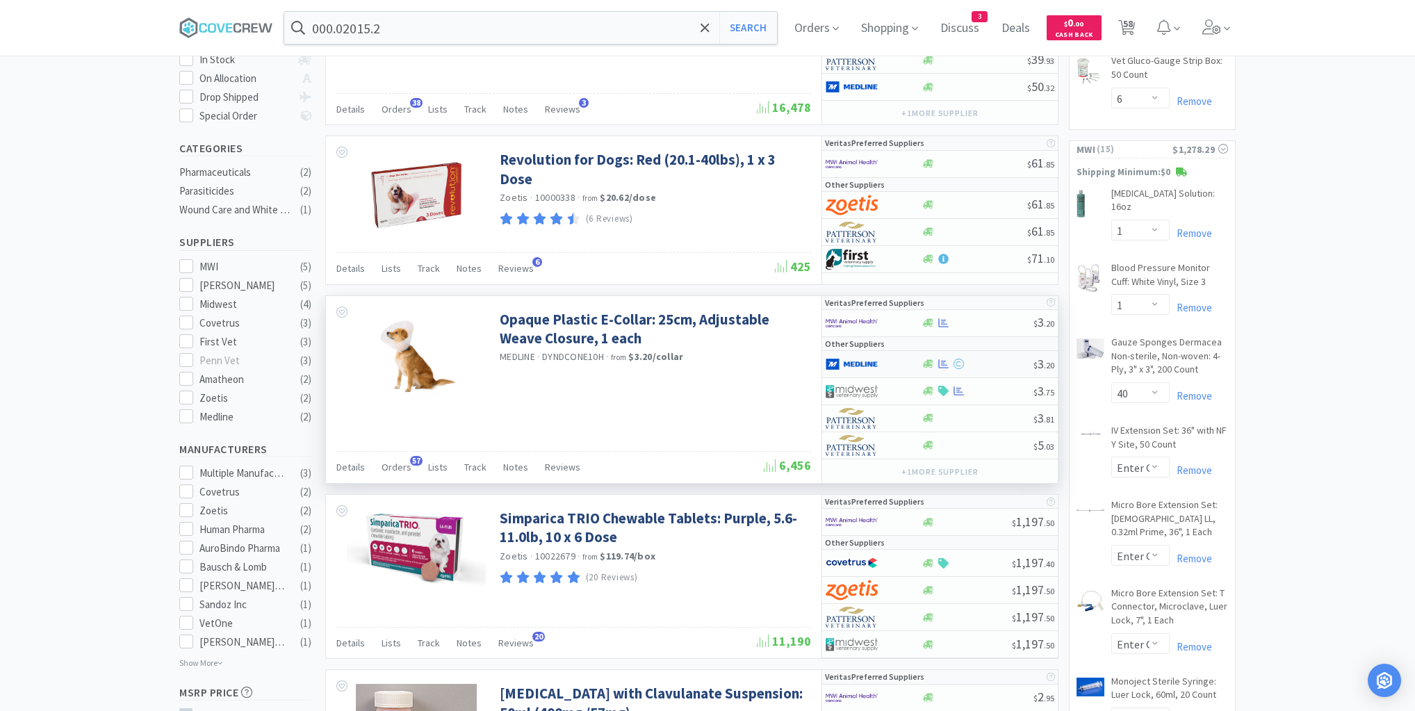
click at [996, 359] on div at bounding box center [977, 364] width 113 height 10
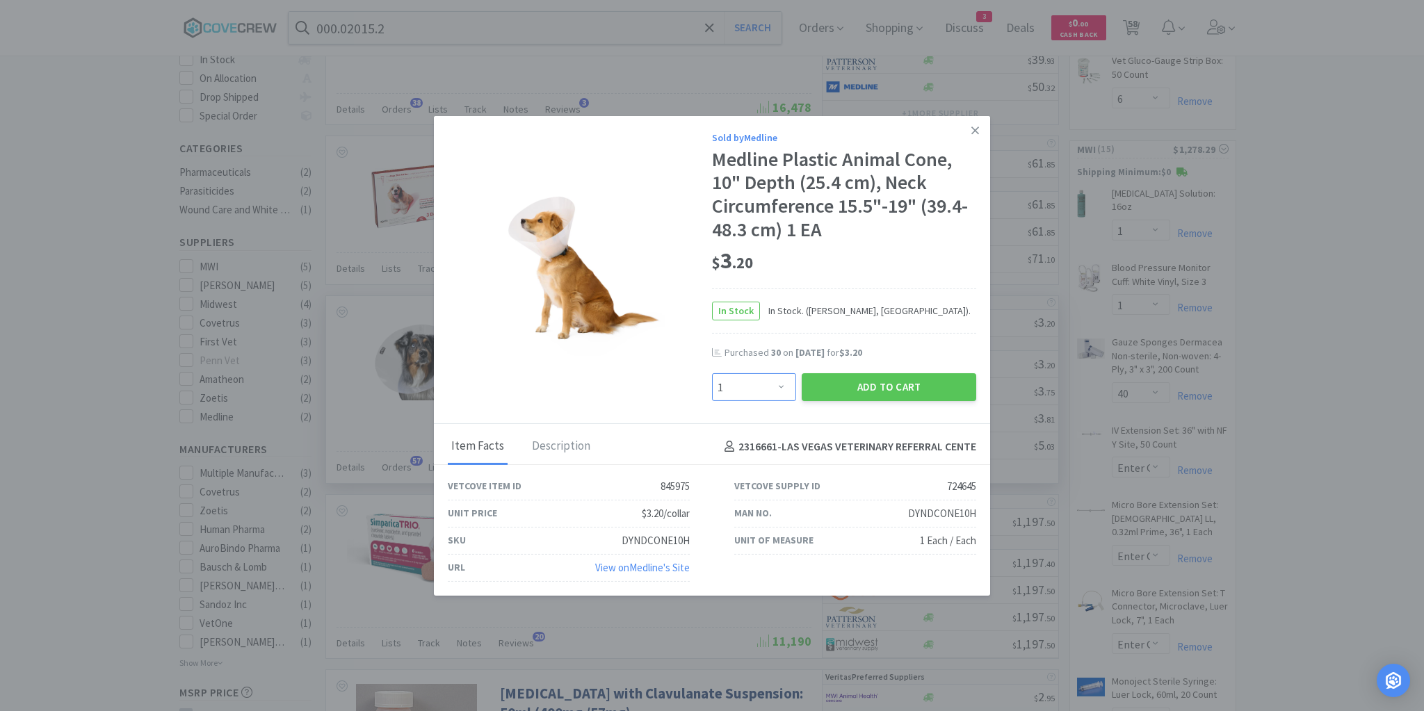
click at [780, 389] on select "Enter Quantity 1 2 3 4 5 6 7 8 9 10 11 12 13 14 15 16 17 18 19 20 Enter Quantity" at bounding box center [754, 387] width 84 height 28
click at [712, 374] on select "Enter Quantity 1 2 3 4 5 6 7 8 9 10 11 12 13 14 15 16 17 18 19 20 Enter Quantity" at bounding box center [754, 387] width 84 height 28
click at [863, 384] on button "Add to Cart" at bounding box center [889, 387] width 174 height 28
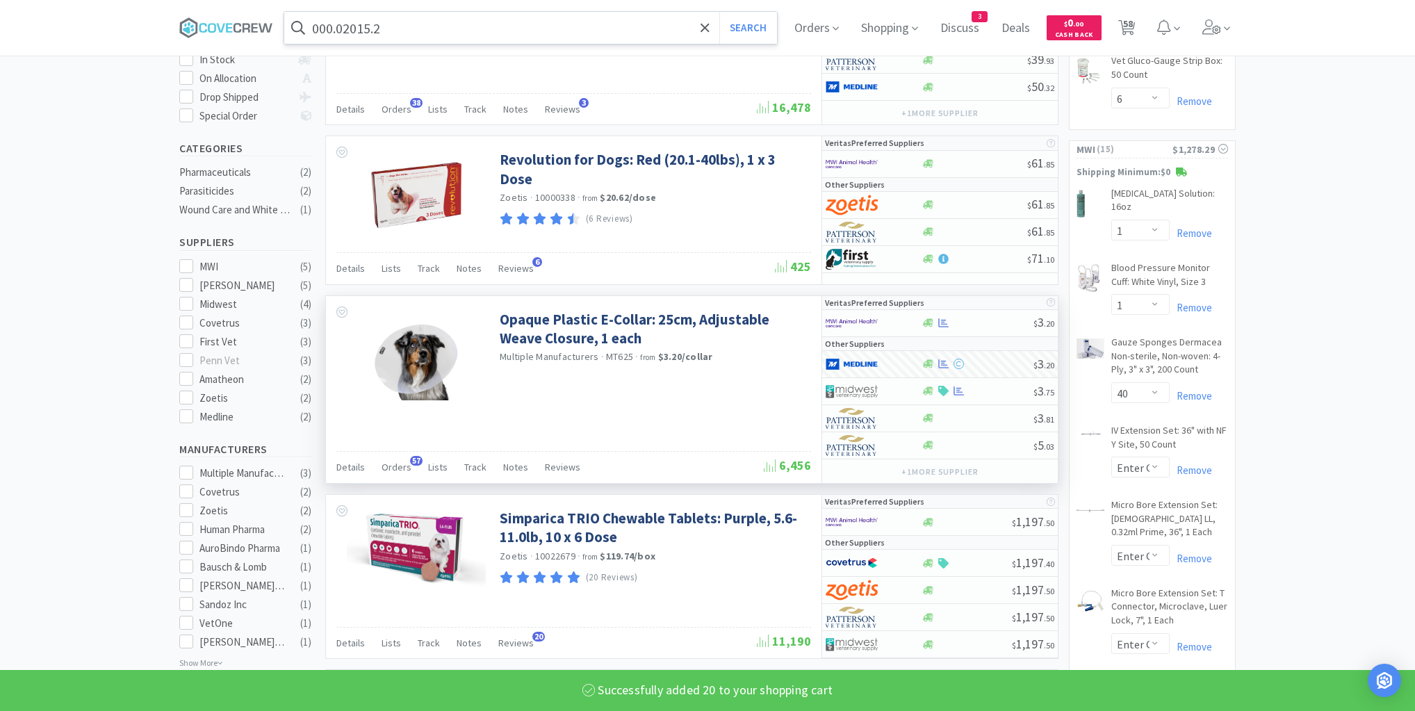
click at [564, 29] on input "000.02015.2" at bounding box center [530, 28] width 493 height 32
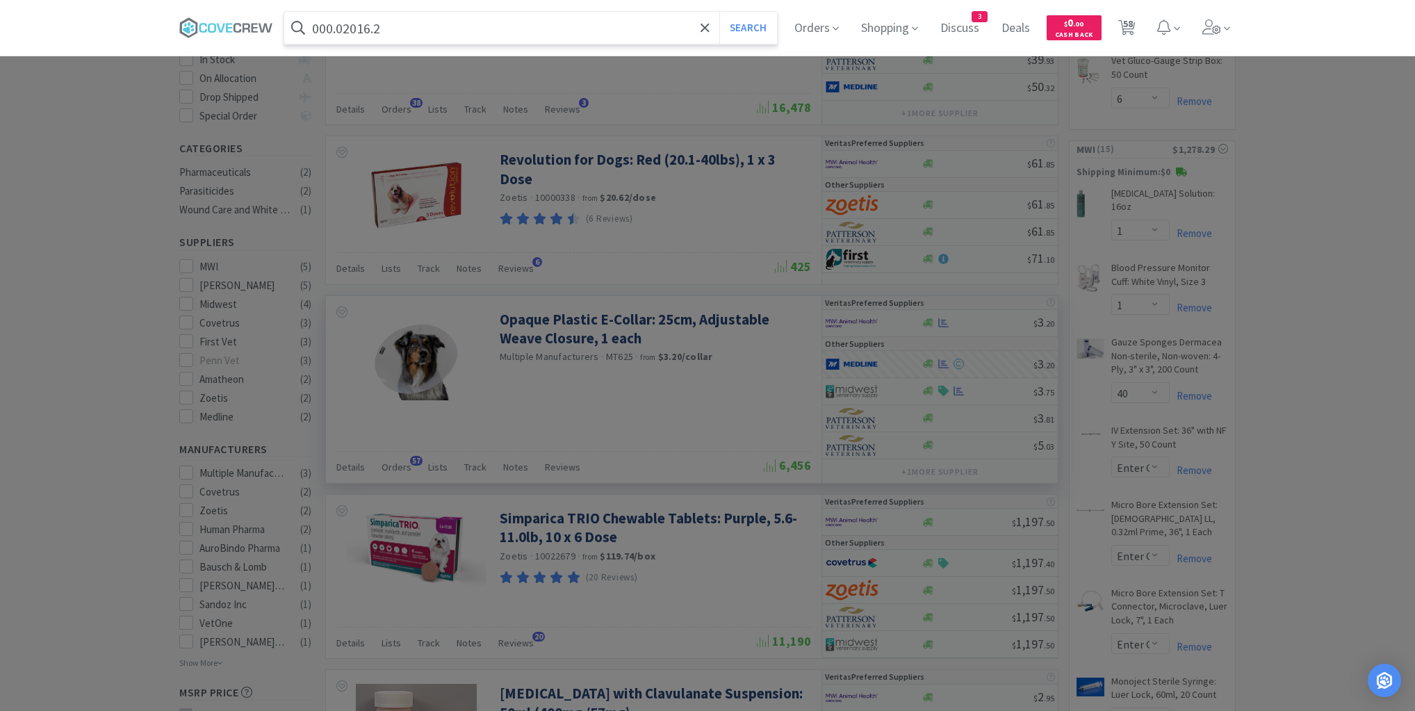
click at [720, 12] on button "Search" at bounding box center [749, 28] width 58 height 32
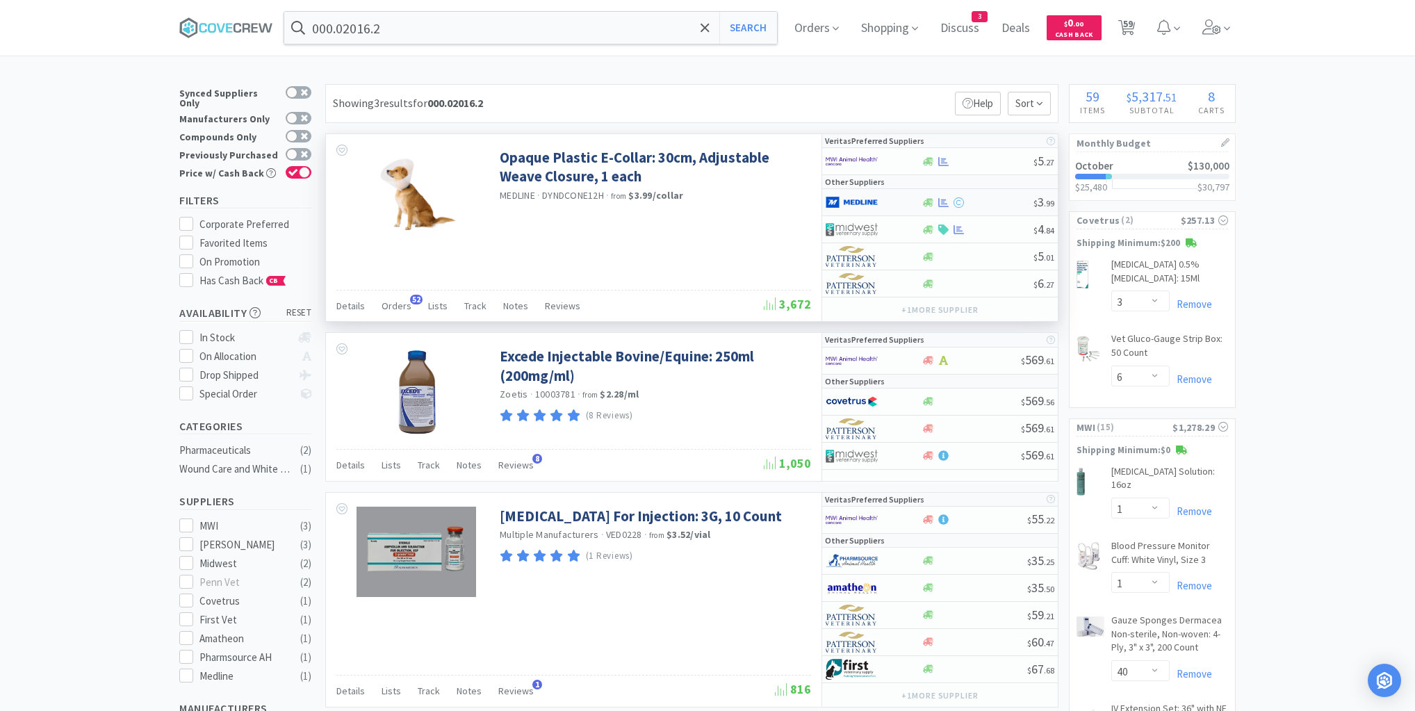
click at [984, 204] on div at bounding box center [977, 202] width 113 height 10
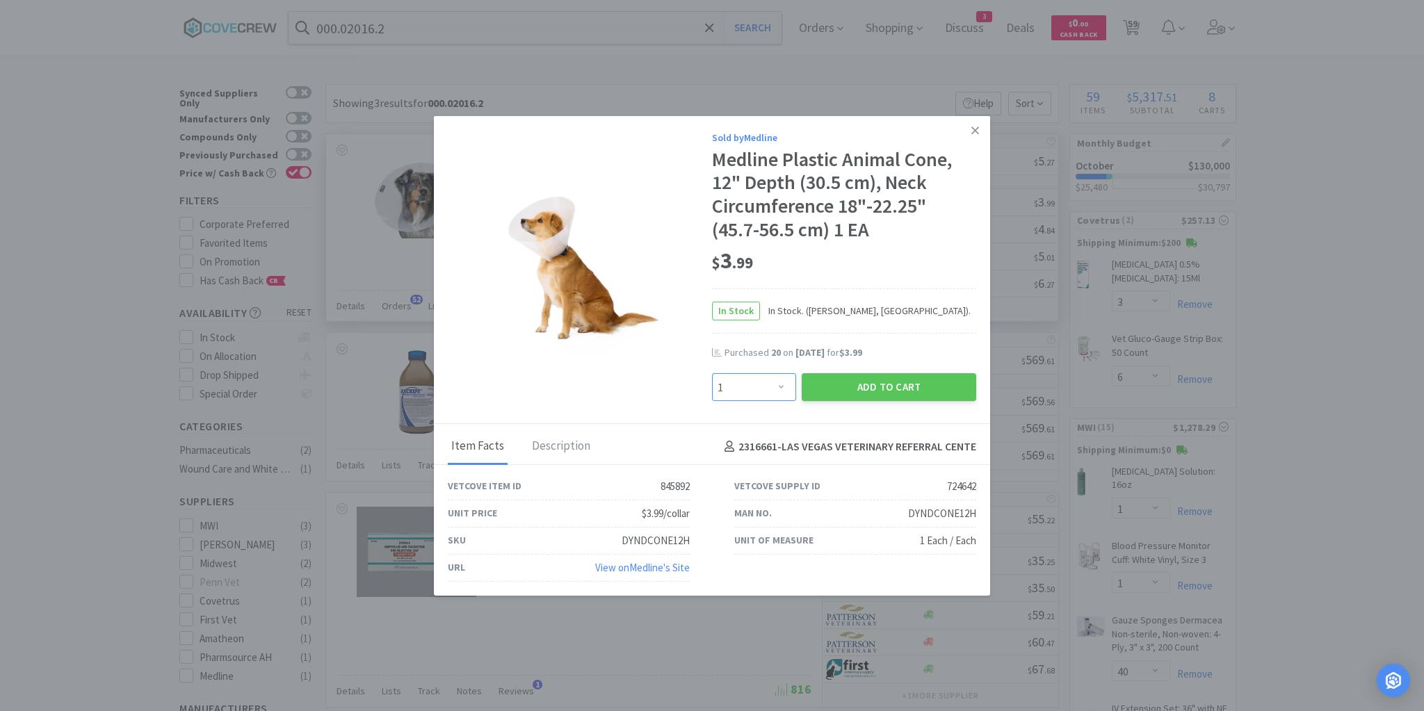
click at [781, 387] on select "Enter Quantity 1 2 3 4 5 6 7 8 9 10 11 12 13 14 15 16 17 18 19 20 Enter Quantity" at bounding box center [754, 387] width 84 height 28
click at [712, 374] on select "Enter Quantity 1 2 3 4 5 6 7 8 9 10 11 12 13 14 15 16 17 18 19 20 Enter Quantity" at bounding box center [754, 387] width 84 height 28
click at [847, 383] on button "Add to Cart" at bounding box center [889, 387] width 174 height 28
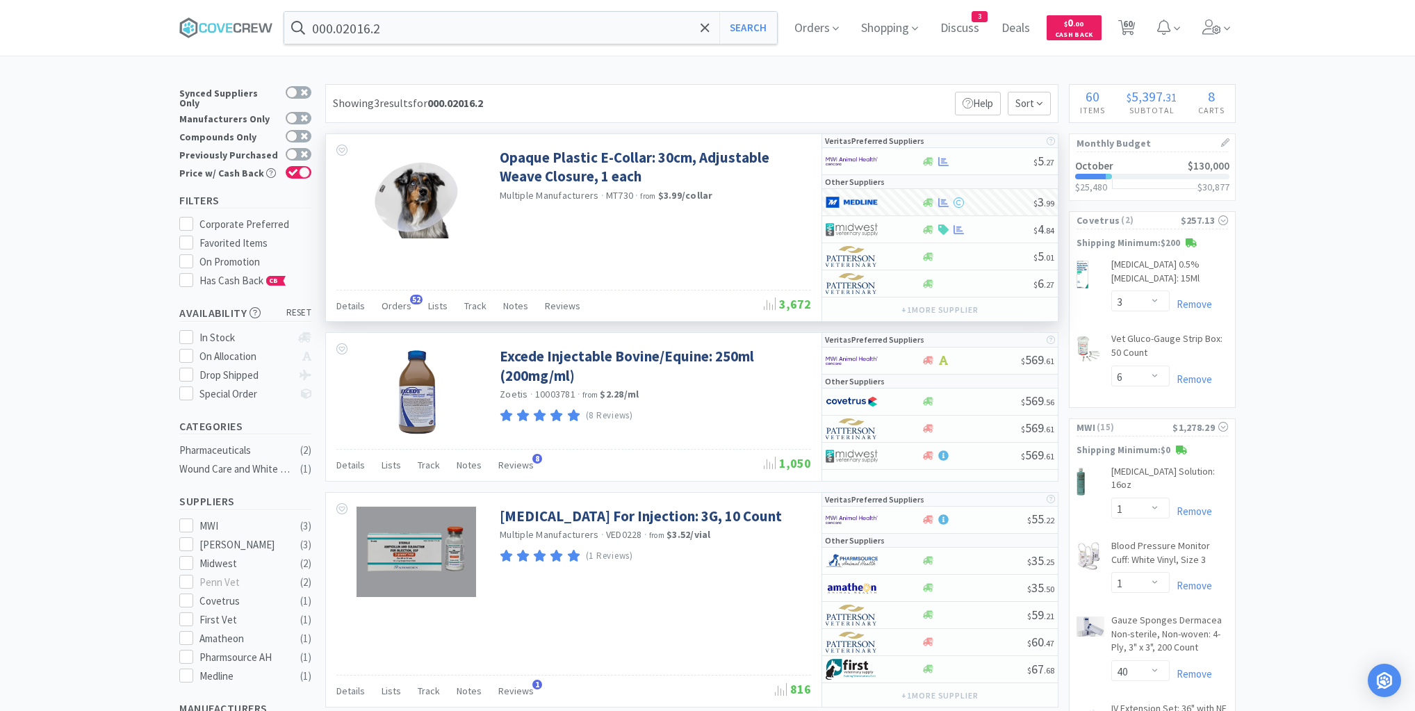
drag, startPoint x: 202, startPoint y: 59, endPoint x: 218, endPoint y: 62, distance: 16.2
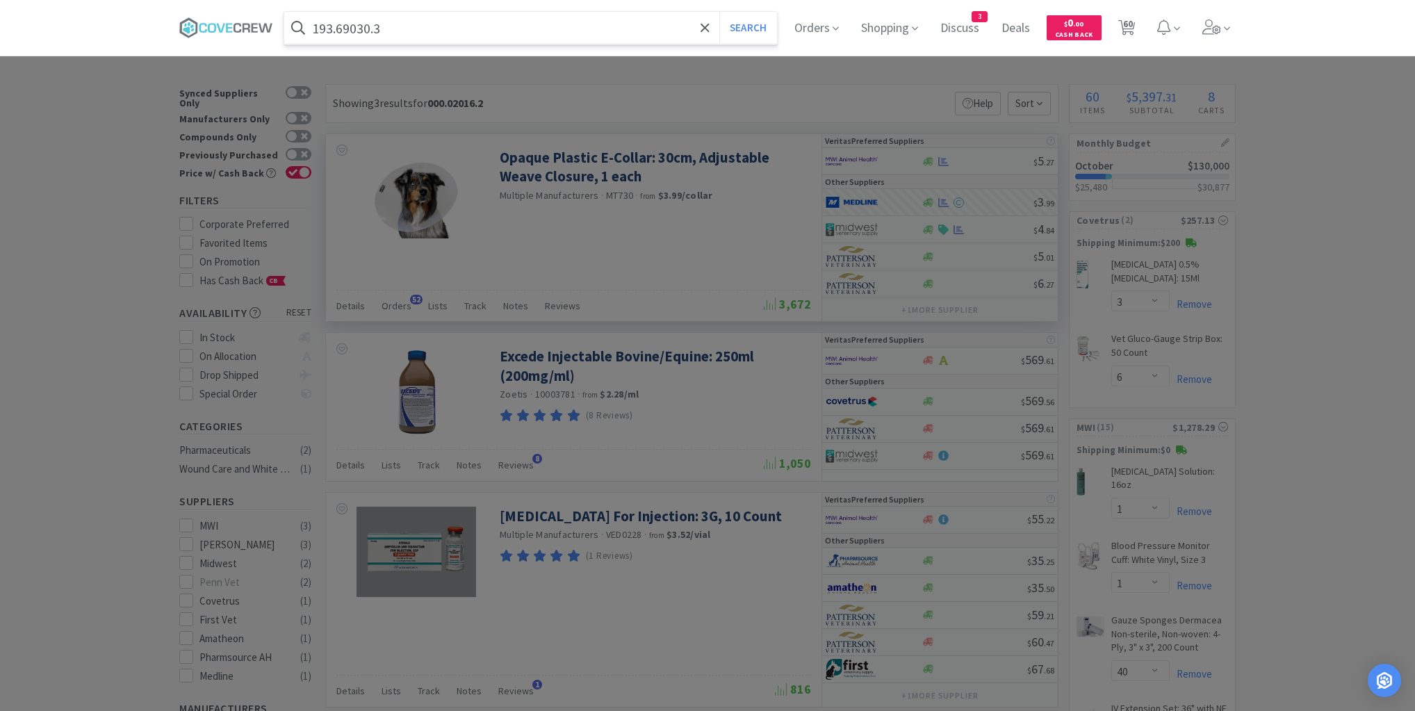
click at [720, 12] on button "Search" at bounding box center [749, 28] width 58 height 32
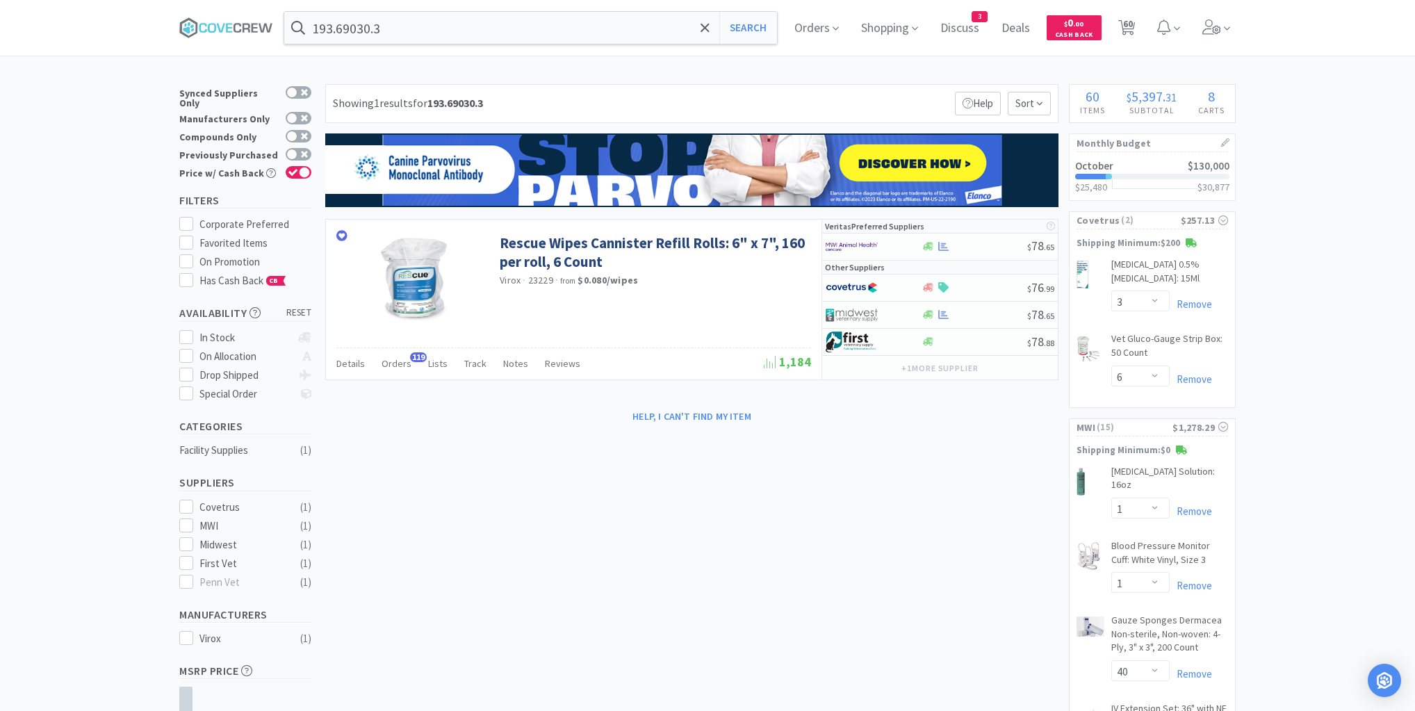
click at [979, 312] on div at bounding box center [974, 314] width 106 height 10
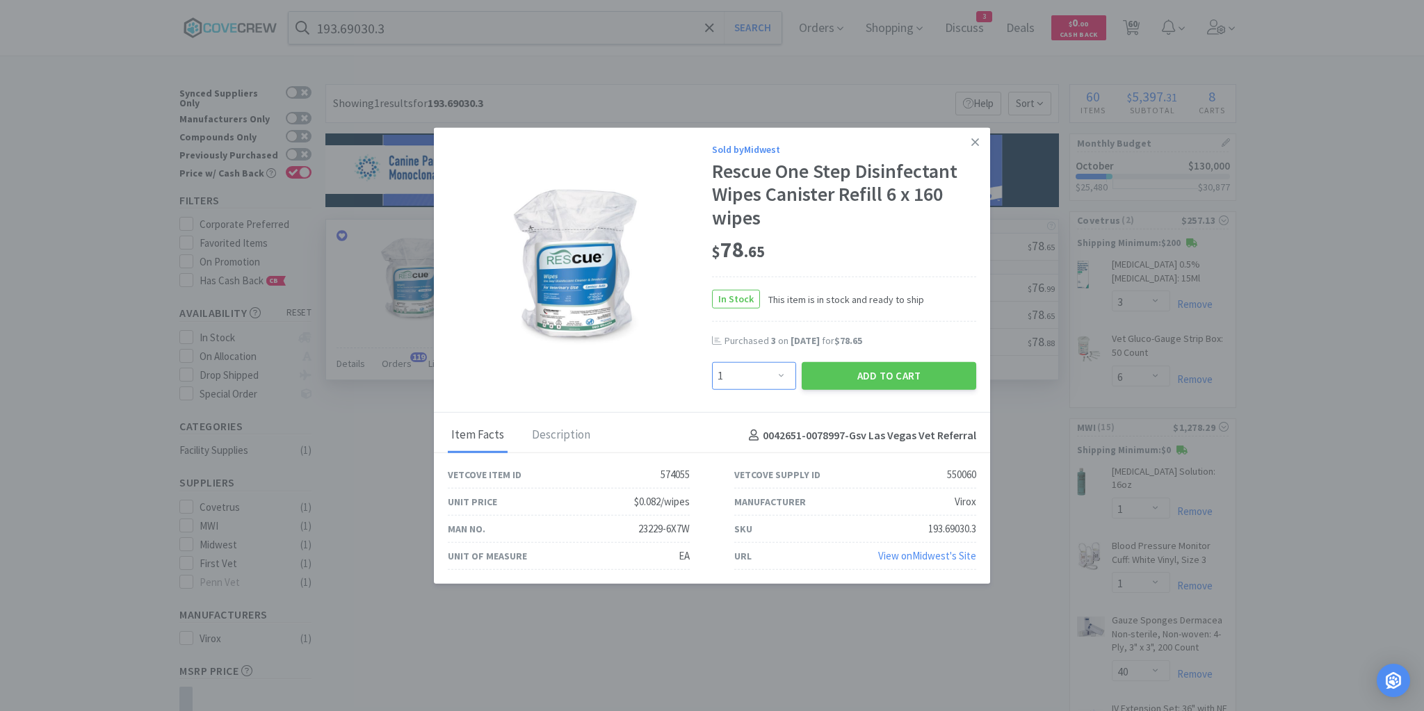
click at [783, 377] on select "Enter Quantity 1 2 3 4 5 6 7 8 9 10 11 12 13 14 15 16 17 18 19 20 Enter Quantity" at bounding box center [754, 376] width 84 height 28
click at [712, 362] on select "Enter Quantity 1 2 3 4 5 6 7 8 9 10 11 12 13 14 15 16 17 18 19 20 Enter Quantity" at bounding box center [754, 376] width 84 height 28
click at [862, 374] on button "Add to Cart" at bounding box center [889, 376] width 174 height 28
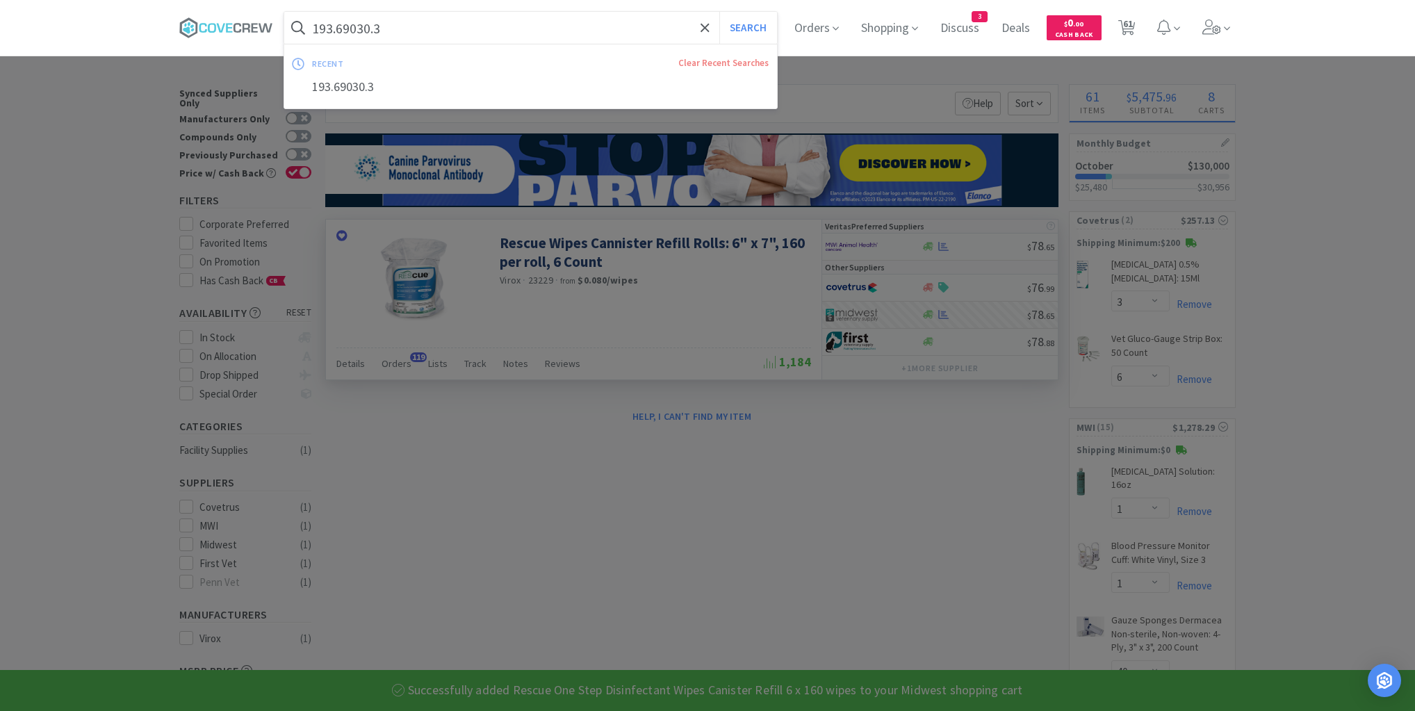
click at [646, 26] on input "193.69030.3" at bounding box center [530, 28] width 493 height 32
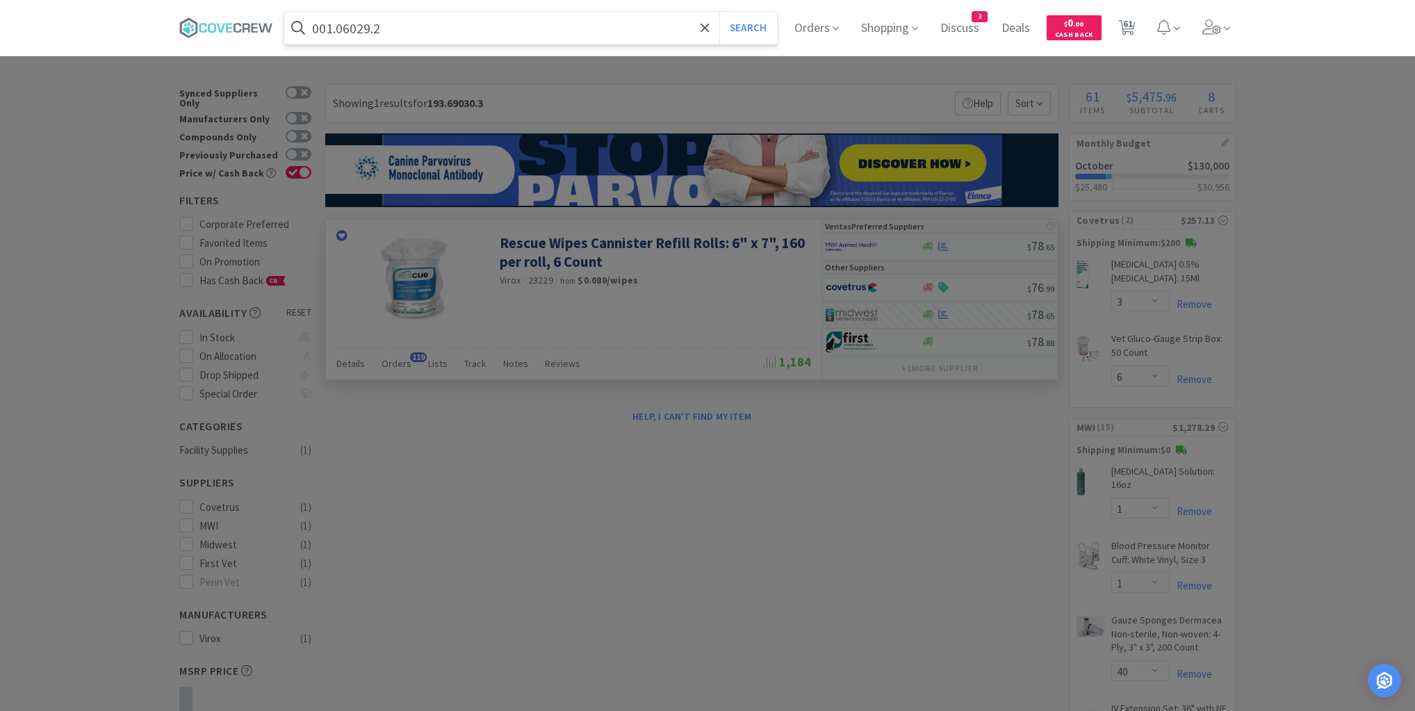
click at [720, 12] on button "Search" at bounding box center [749, 28] width 58 height 32
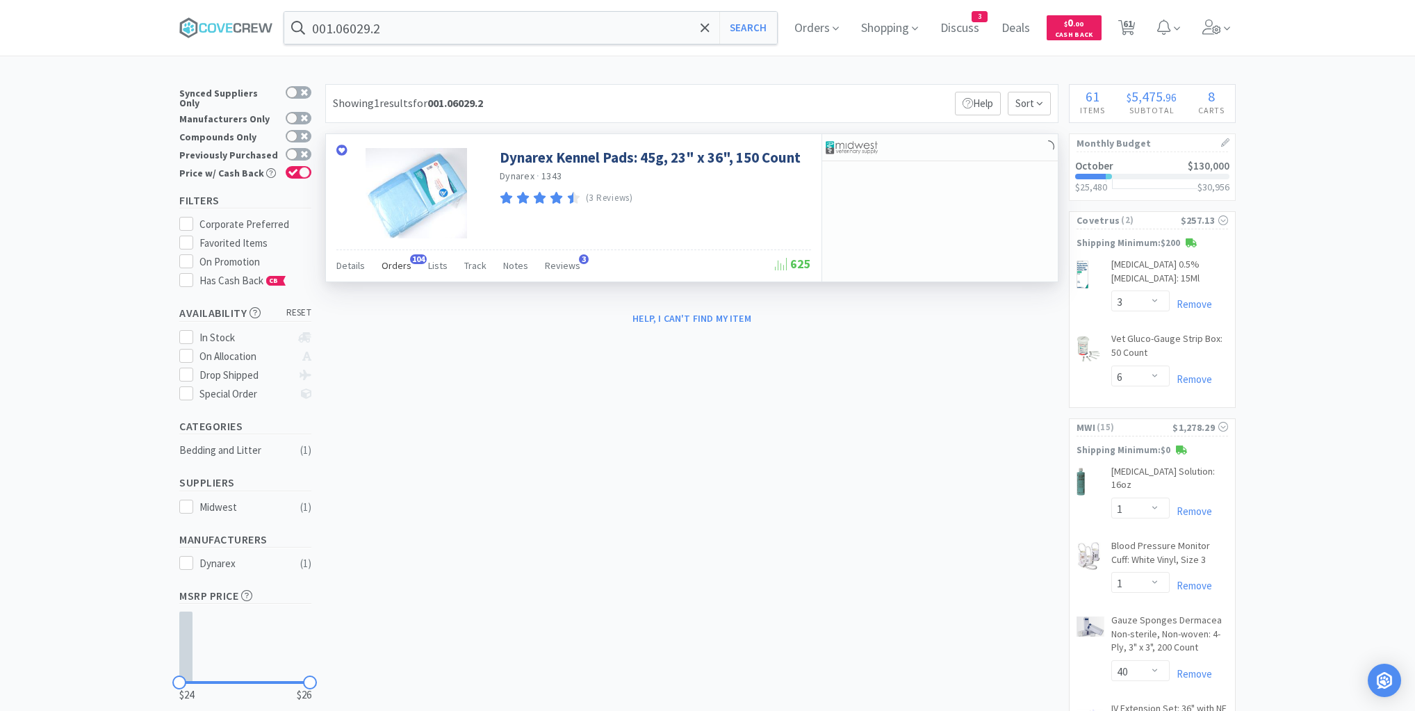
click at [405, 264] on span "Orders" at bounding box center [397, 265] width 30 height 13
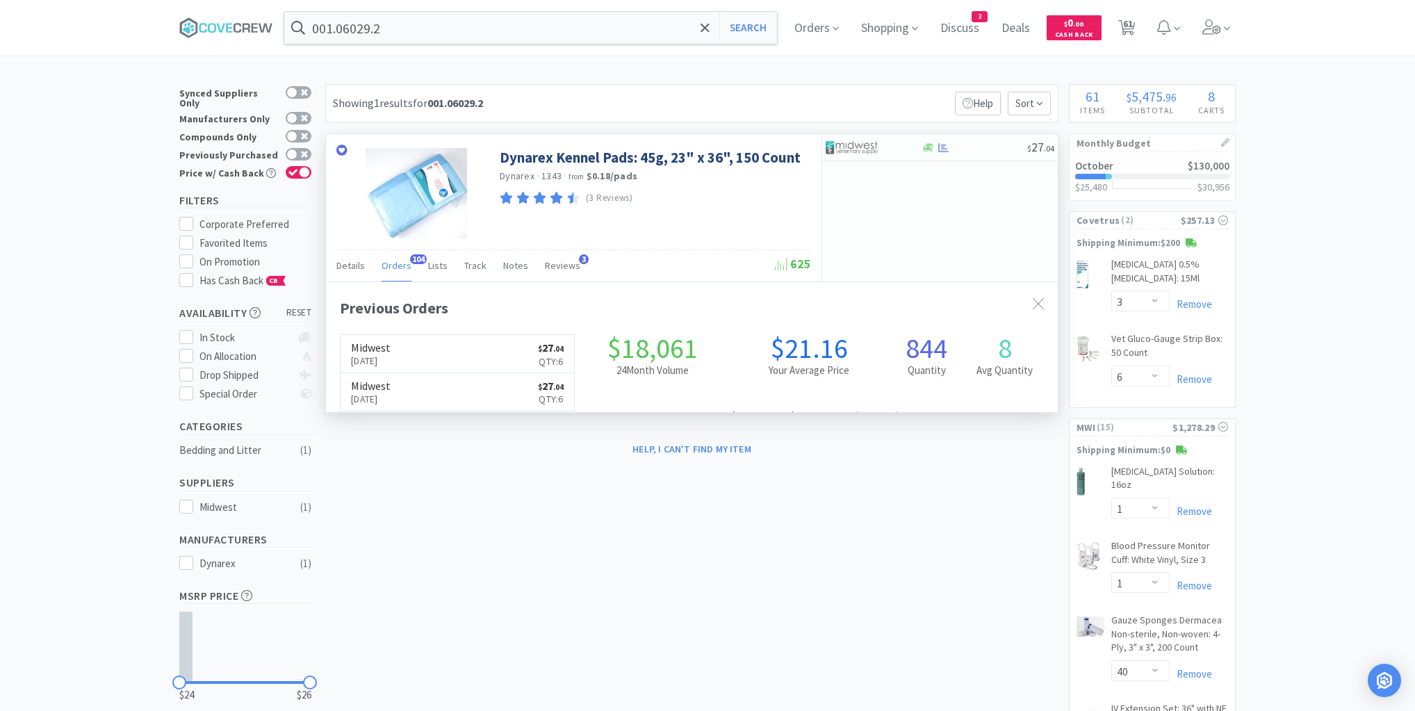
scroll to position [373, 732]
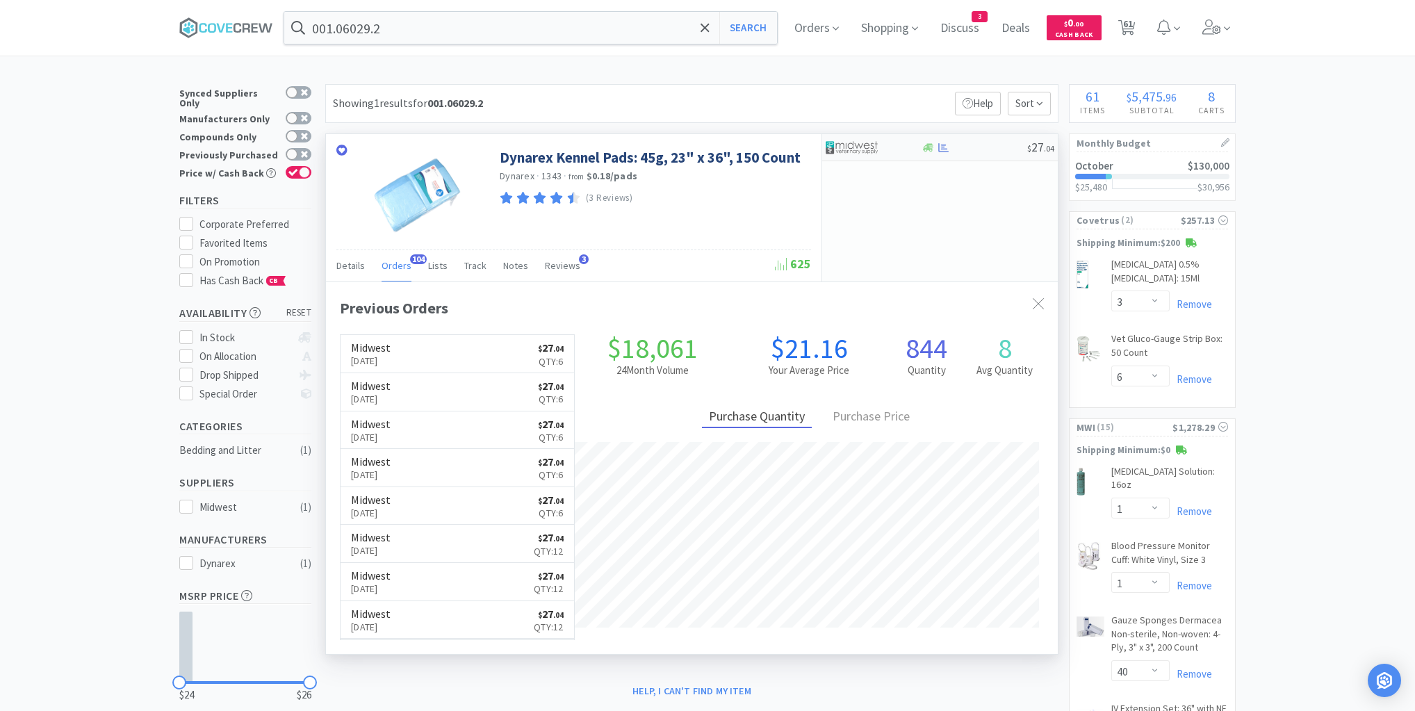
click at [982, 149] on div at bounding box center [974, 148] width 106 height 10
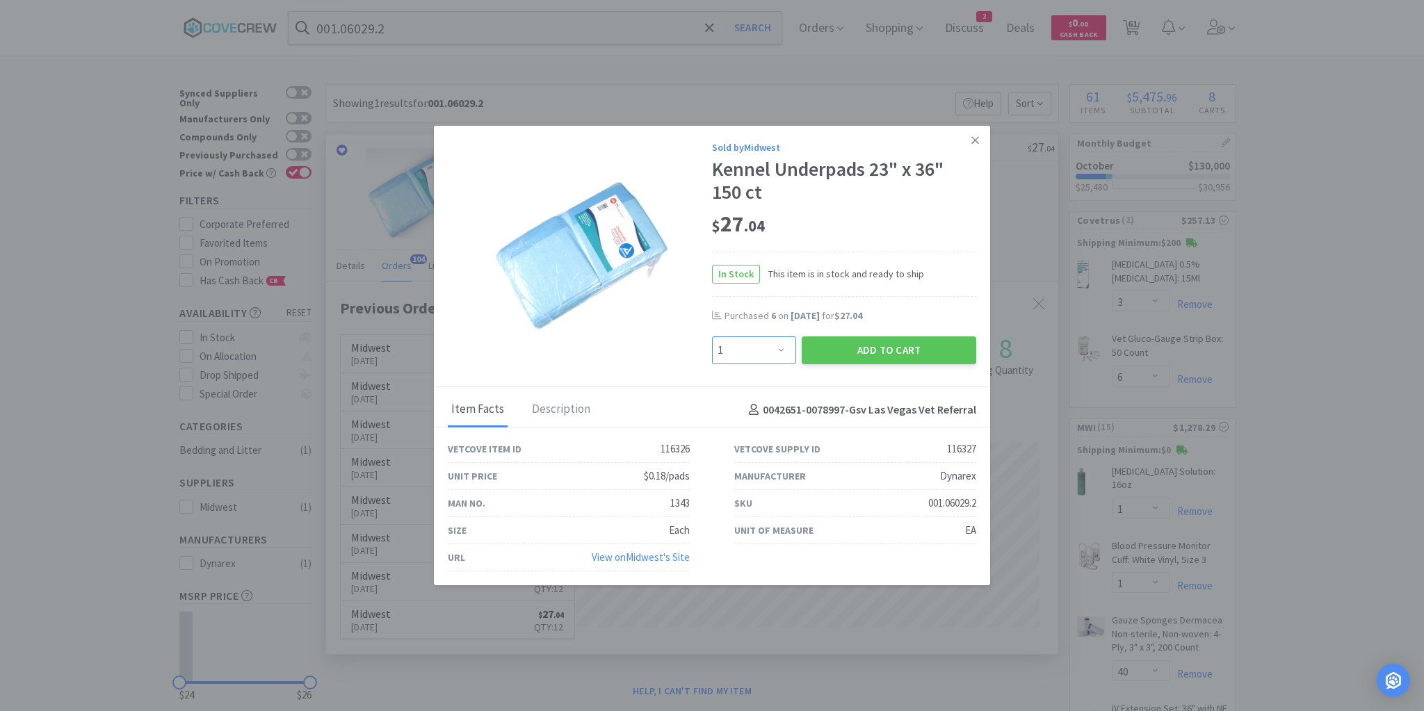
click at [781, 350] on select "Enter Quantity 1 2 3 4 5 6 7 8 9 10 11 12 13 14 15 16 17 18 19 20 Enter Quantity" at bounding box center [754, 350] width 84 height 28
click at [712, 337] on select "Enter Quantity 1 2 3 4 5 6 7 8 9 10 11 12 13 14 15 16 17 18 19 20 Enter Quantity" at bounding box center [754, 350] width 84 height 28
click at [865, 343] on button "Add to Cart" at bounding box center [889, 350] width 174 height 28
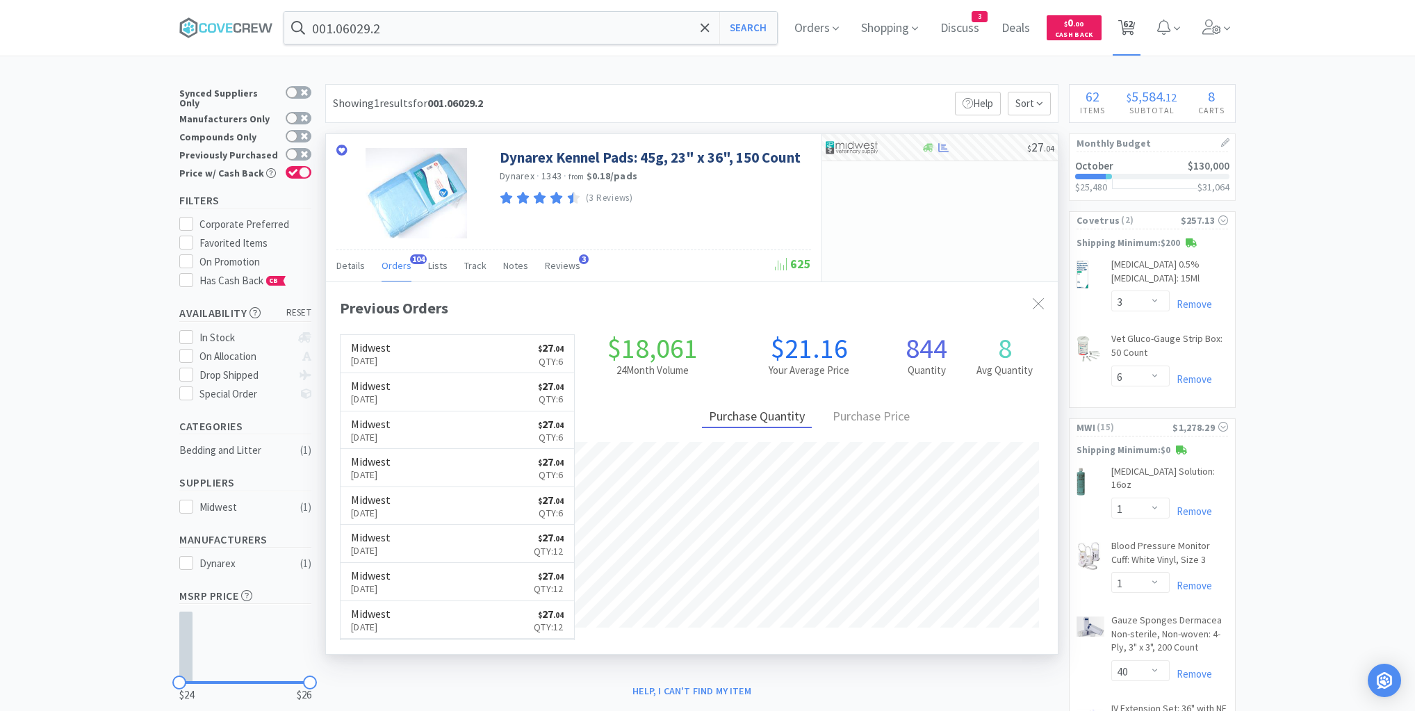
click at [1130, 22] on span "62" at bounding box center [1128, 24] width 10 height 56
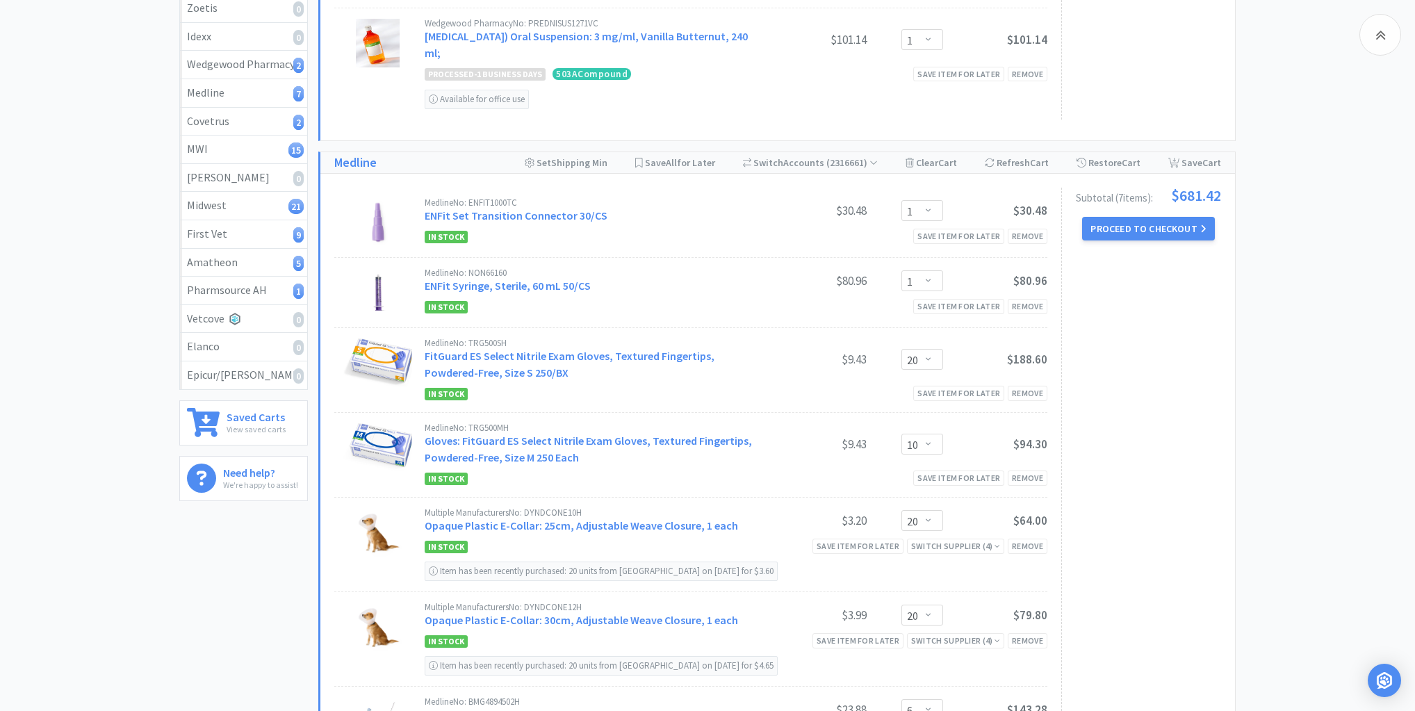
scroll to position [334, 0]
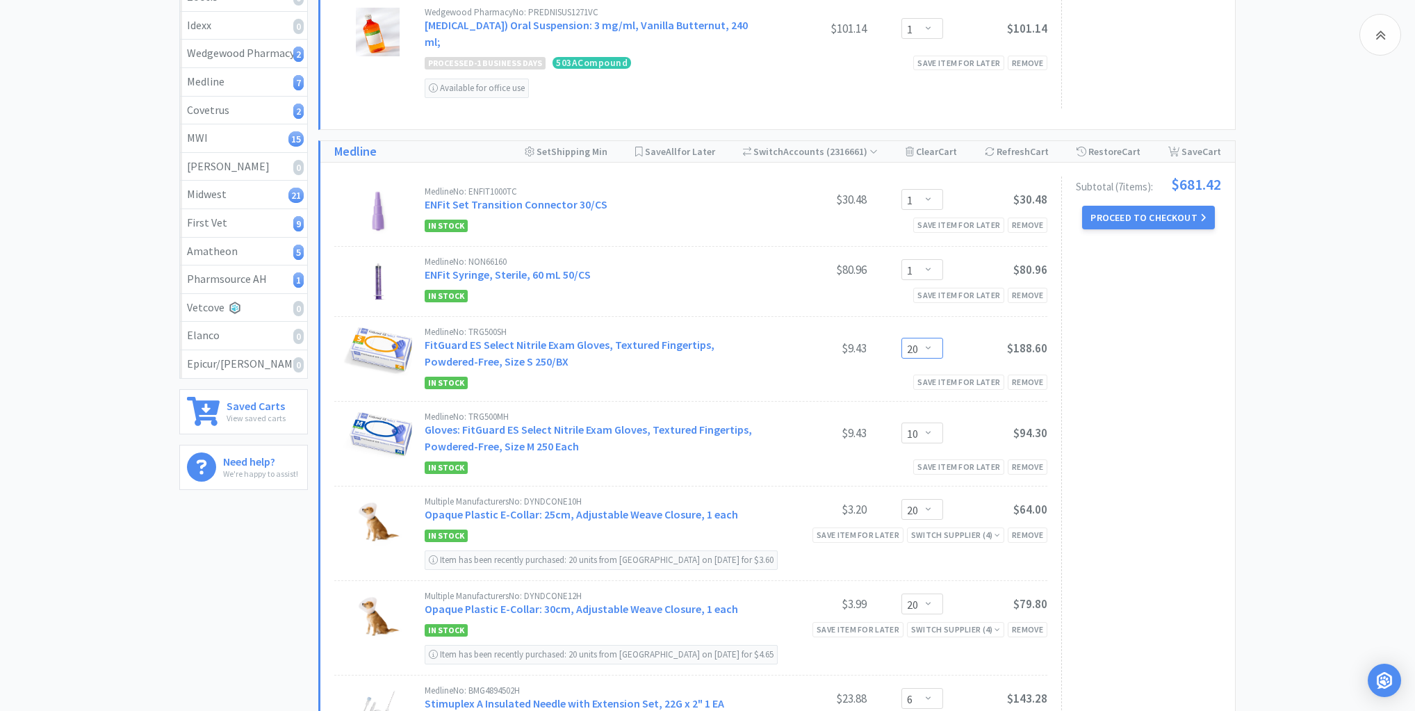
click at [929, 346] on select "Enter Quantity 1 2 3 4 5 6 7 8 9 10 11 12 13 14 15 16 17 18 19 20 Enter Quantity" at bounding box center [923, 348] width 42 height 21
click at [902, 338] on select "Enter Quantity 1 2 3 4 5 6 7 8 9 10 11 12 13 14 15 16 17 18 19 20 Enter Quantity" at bounding box center [923, 348] width 42 height 21
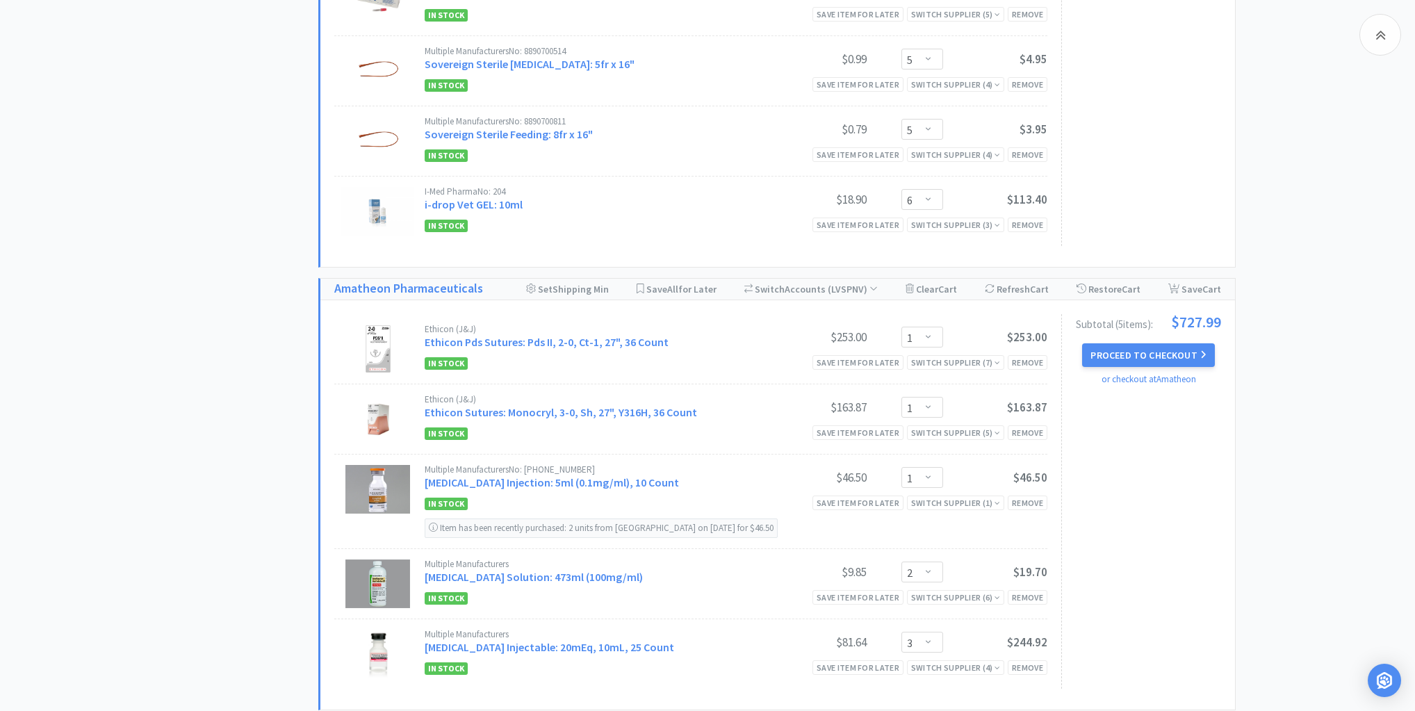
scroll to position [5283, 0]
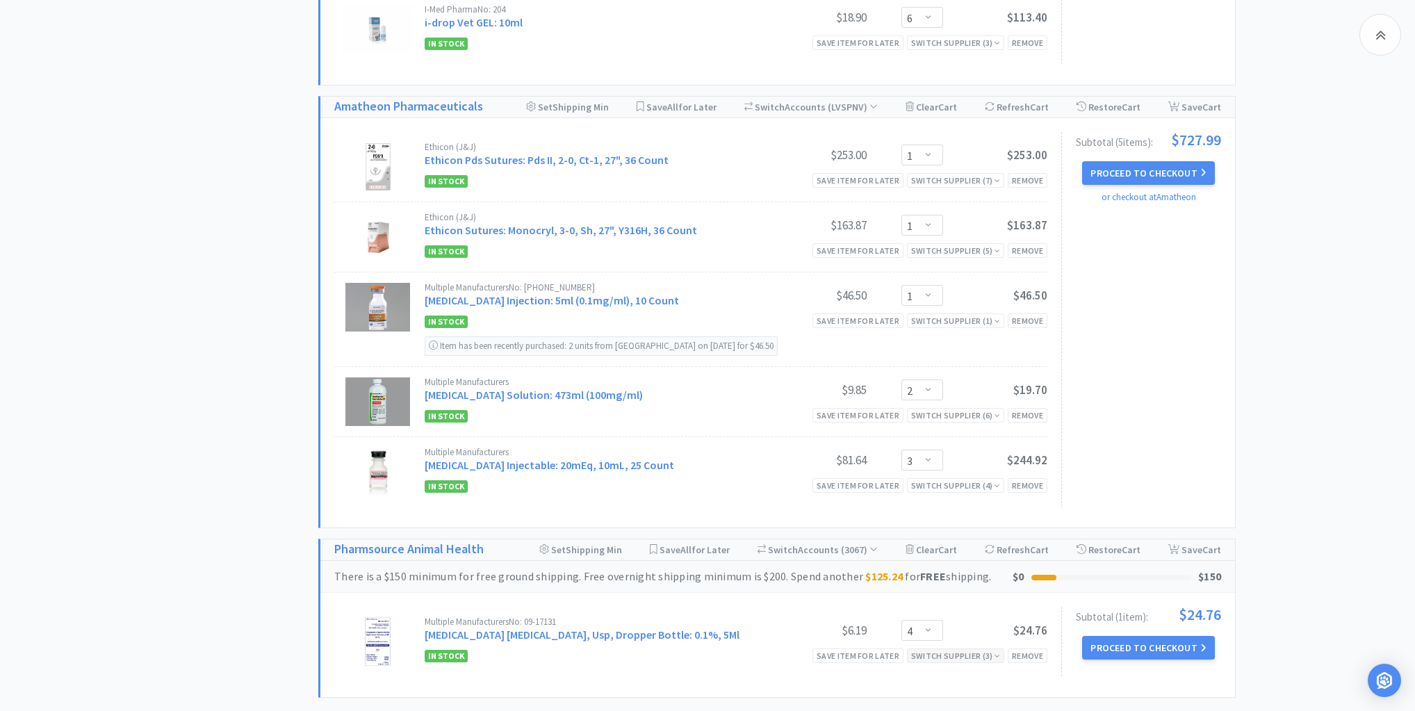
click at [998, 652] on icon at bounding box center [998, 656] width 6 height 8
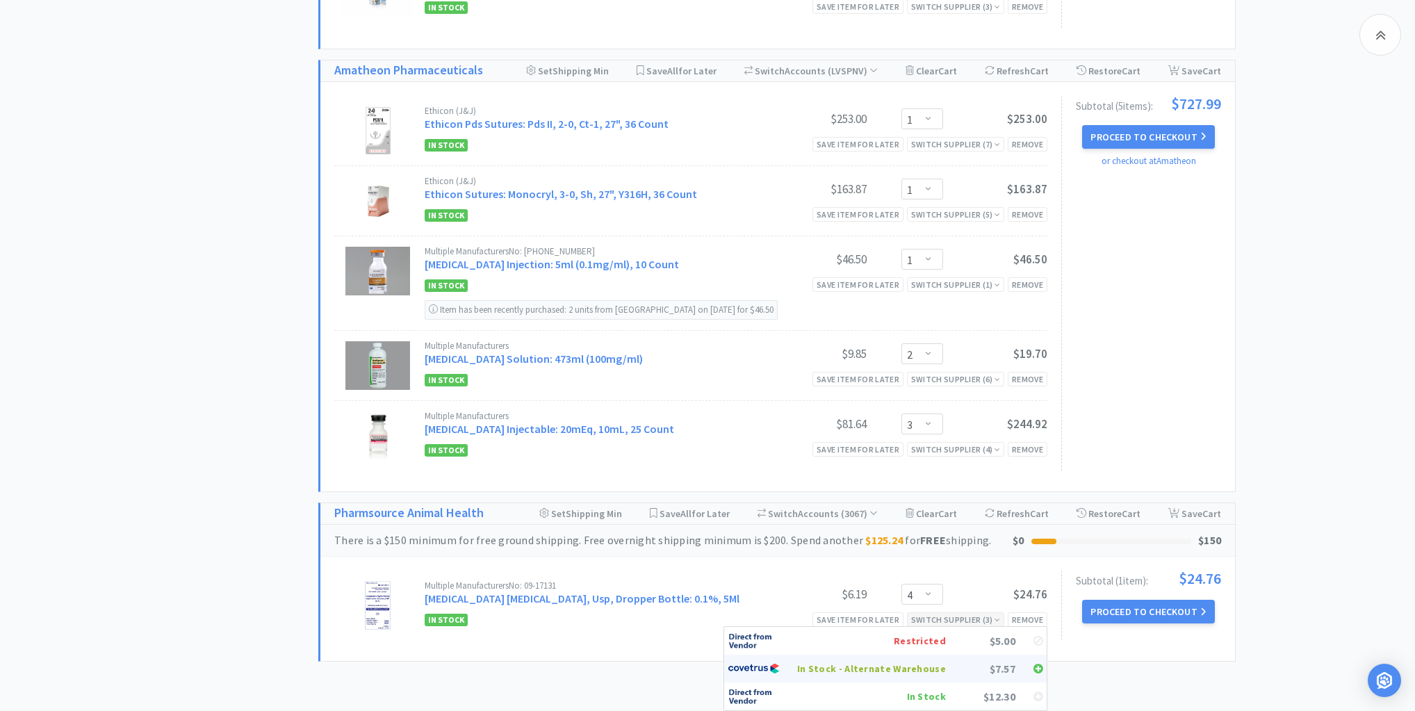
scroll to position [5392, 0]
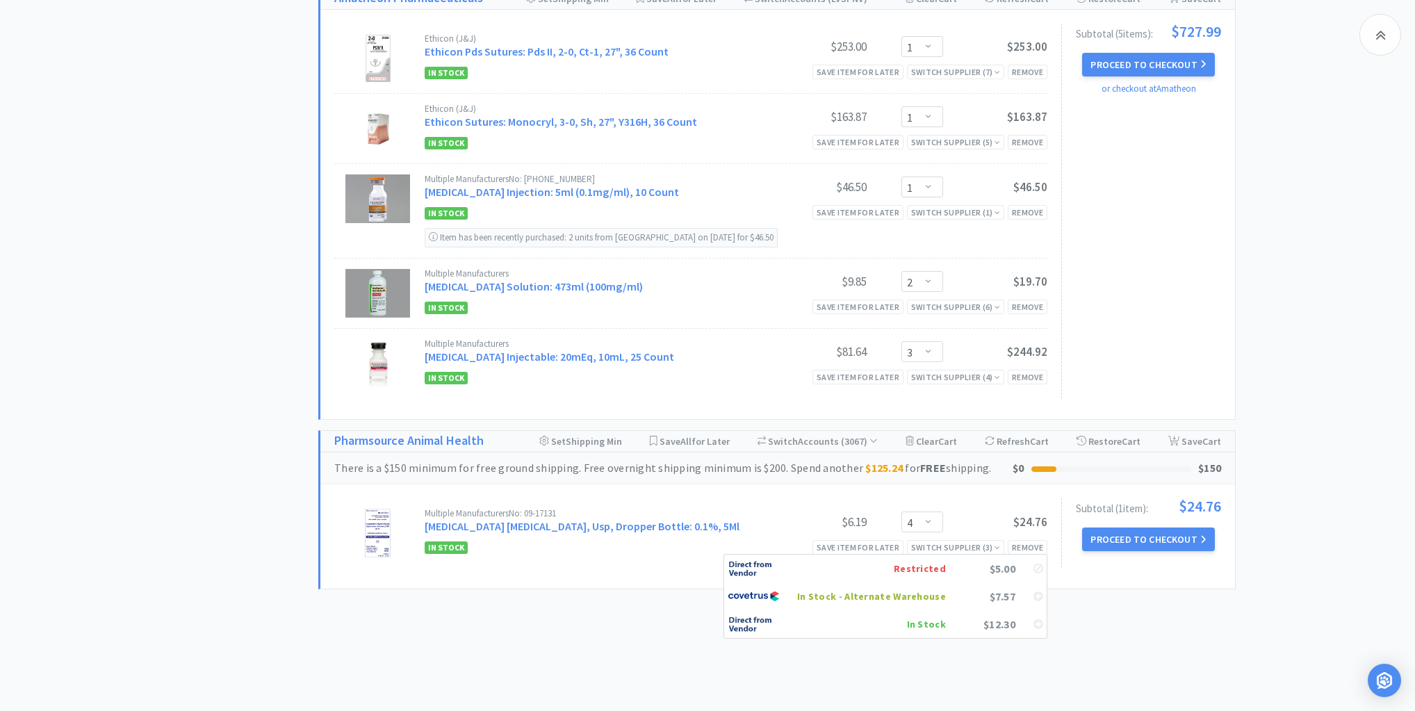
click at [858, 586] on div "In Stock - Alternate Warehouse" at bounding box center [871, 596] width 149 height 21
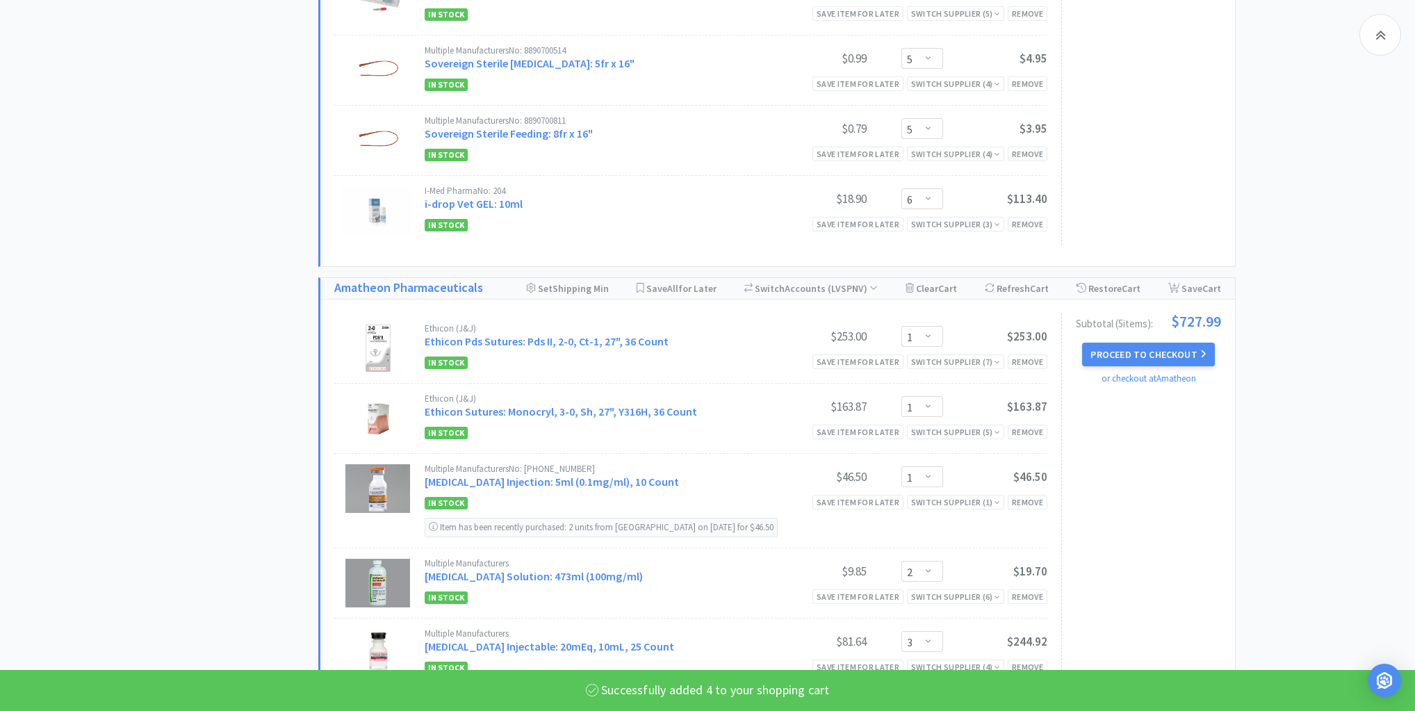
scroll to position [4985, 0]
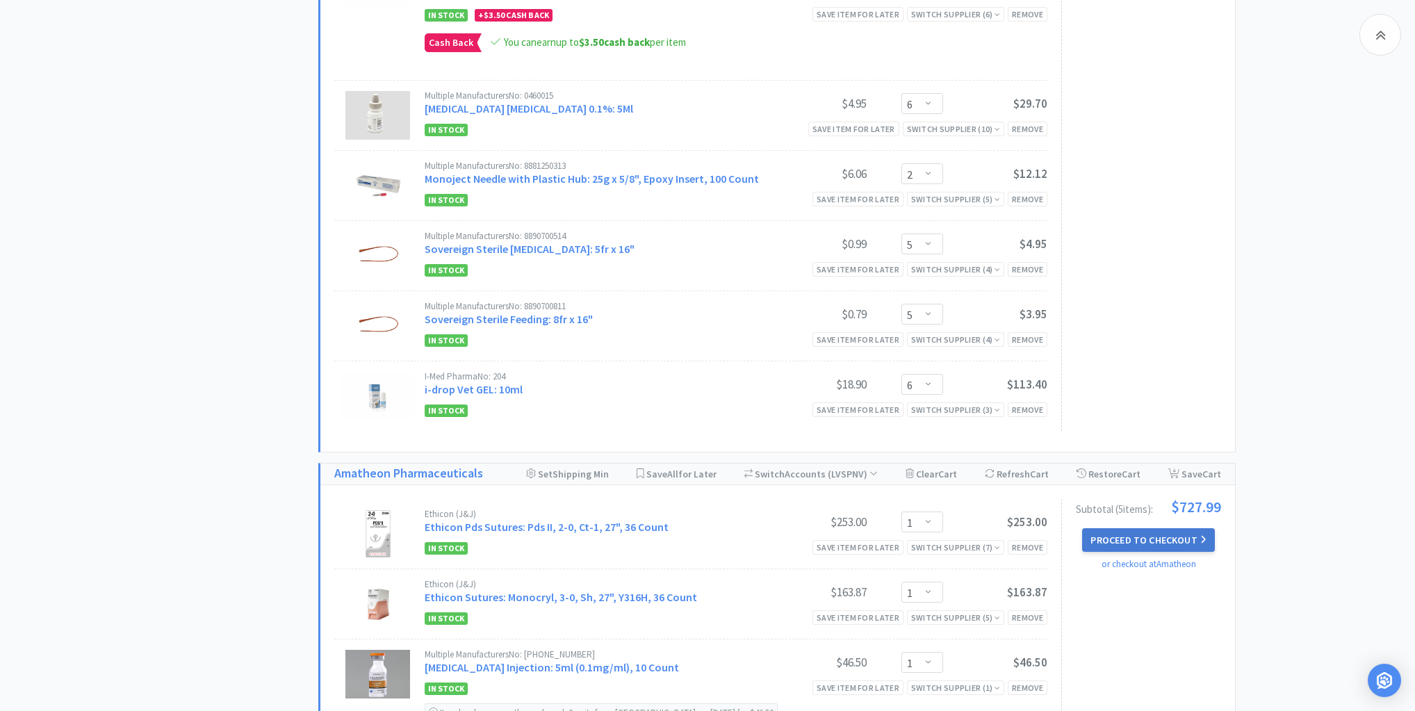
click at [1136, 528] on button "Proceed to Checkout" at bounding box center [1148, 540] width 132 height 24
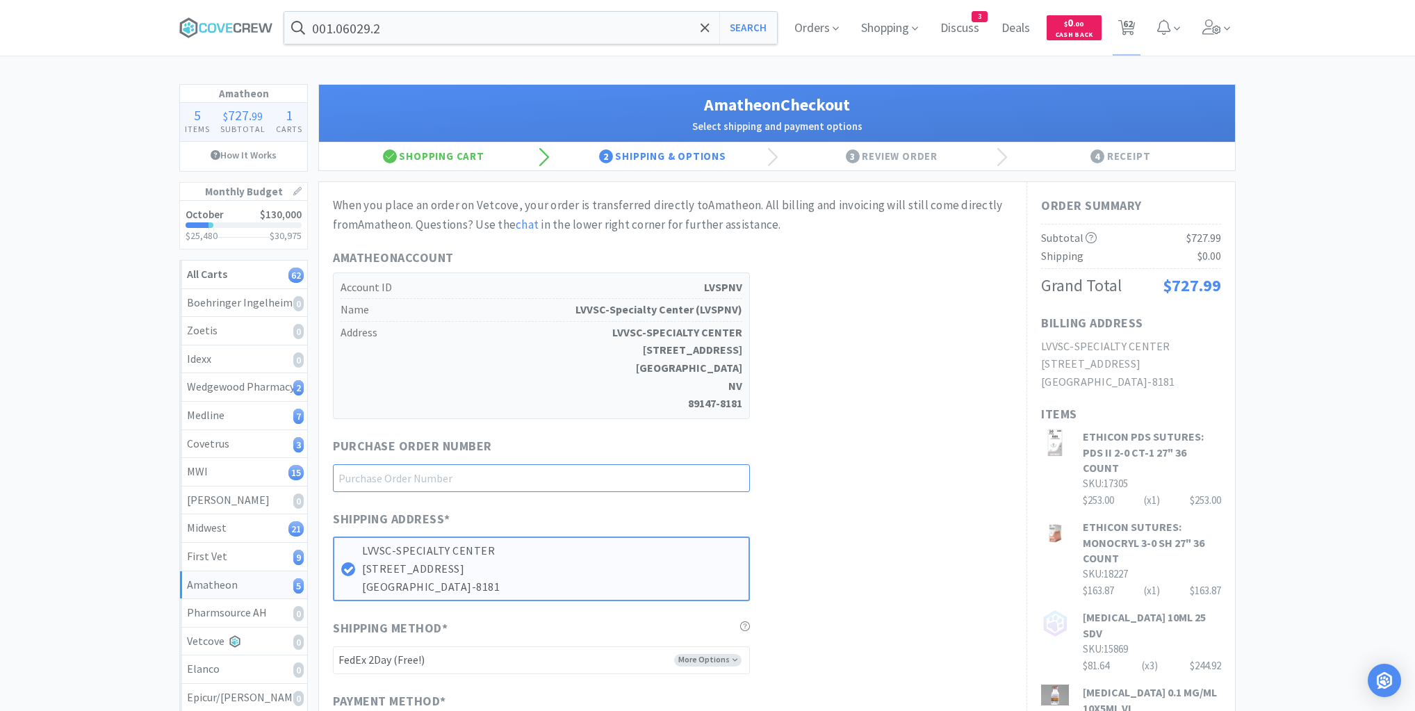
click at [731, 476] on input "text" at bounding box center [541, 478] width 417 height 28
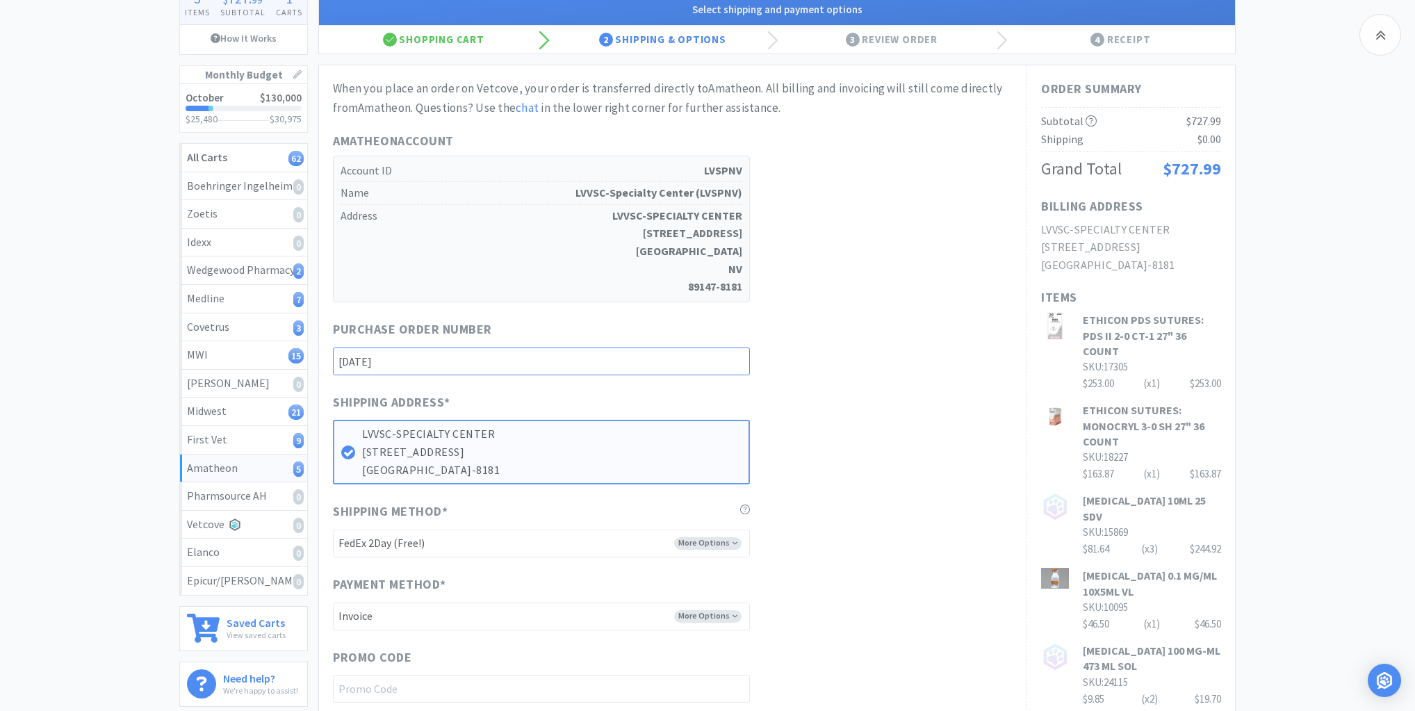
scroll to position [222, 0]
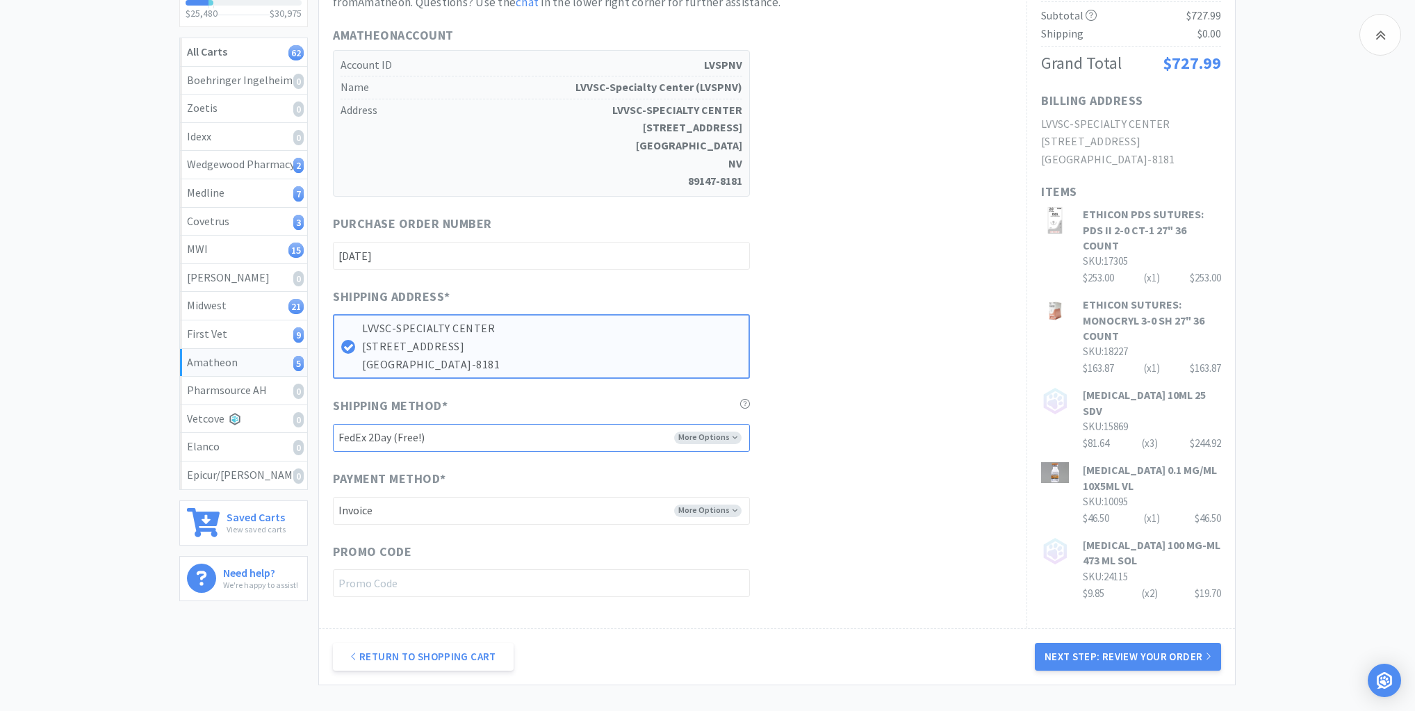
click at [723, 438] on select "-------- FedEx 2Day (Free!) Ground (Free!) Ground (Signature Required) ($17.60)…" at bounding box center [541, 438] width 417 height 28
click at [333, 424] on select "-------- FedEx 2Day (Free!) Ground (Free!) Ground (Signature Required) ($17.60)…" at bounding box center [541, 438] width 417 height 28
click at [1084, 652] on button "Next Step: Review Your Order" at bounding box center [1128, 657] width 186 height 28
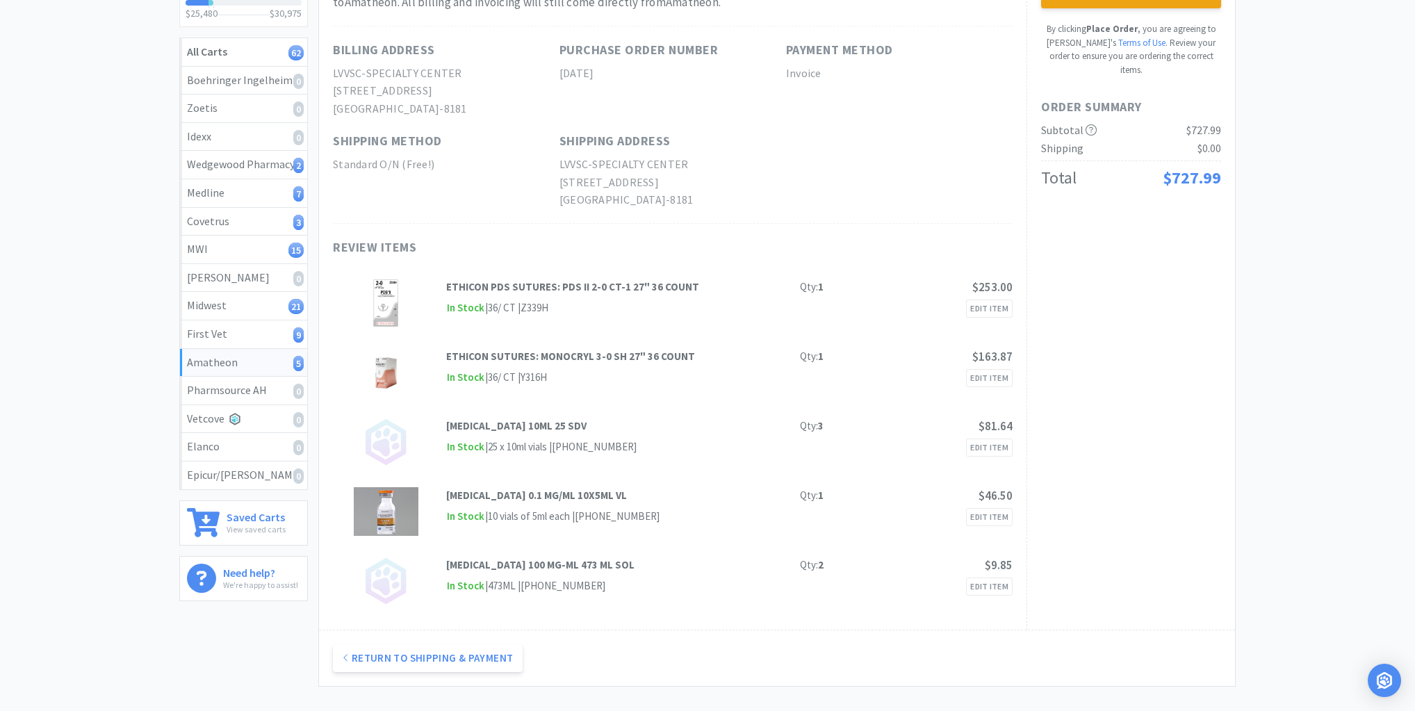
scroll to position [0, 0]
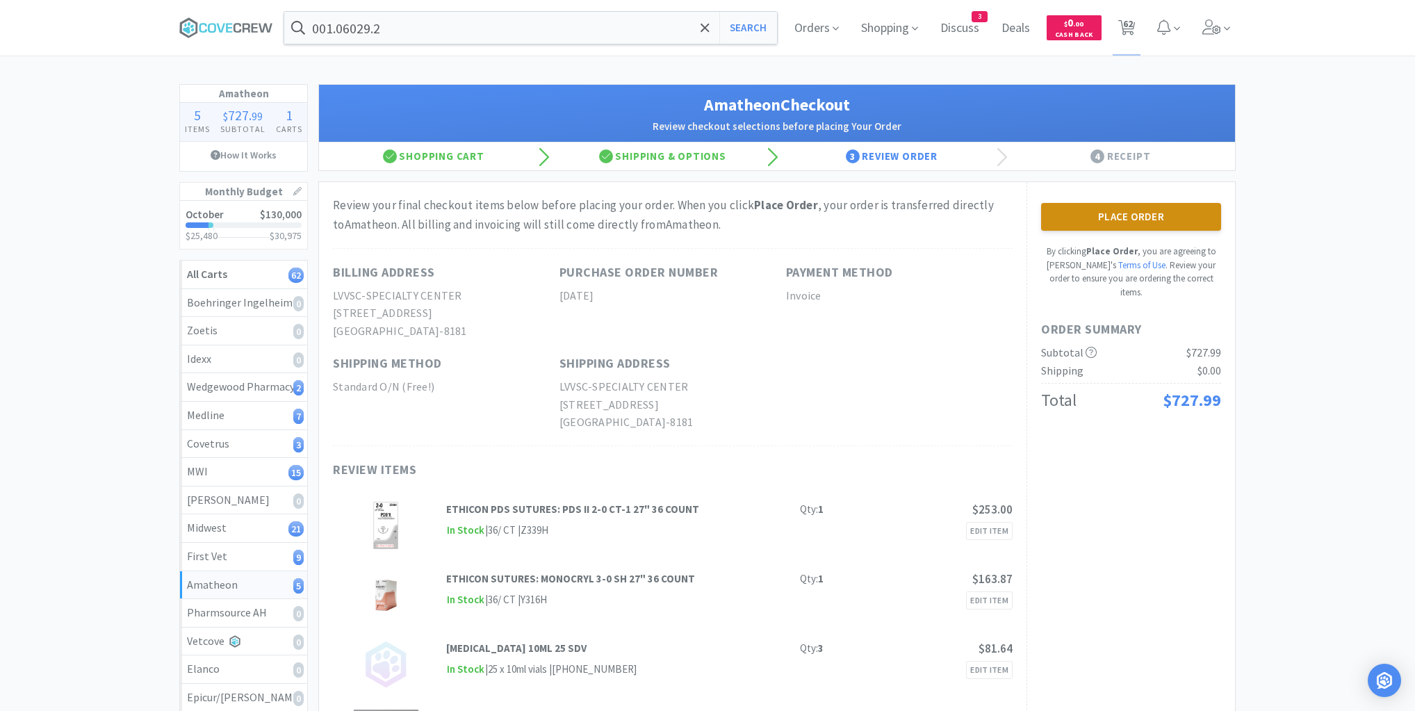
click at [1139, 222] on button "Place Order" at bounding box center [1131, 217] width 180 height 28
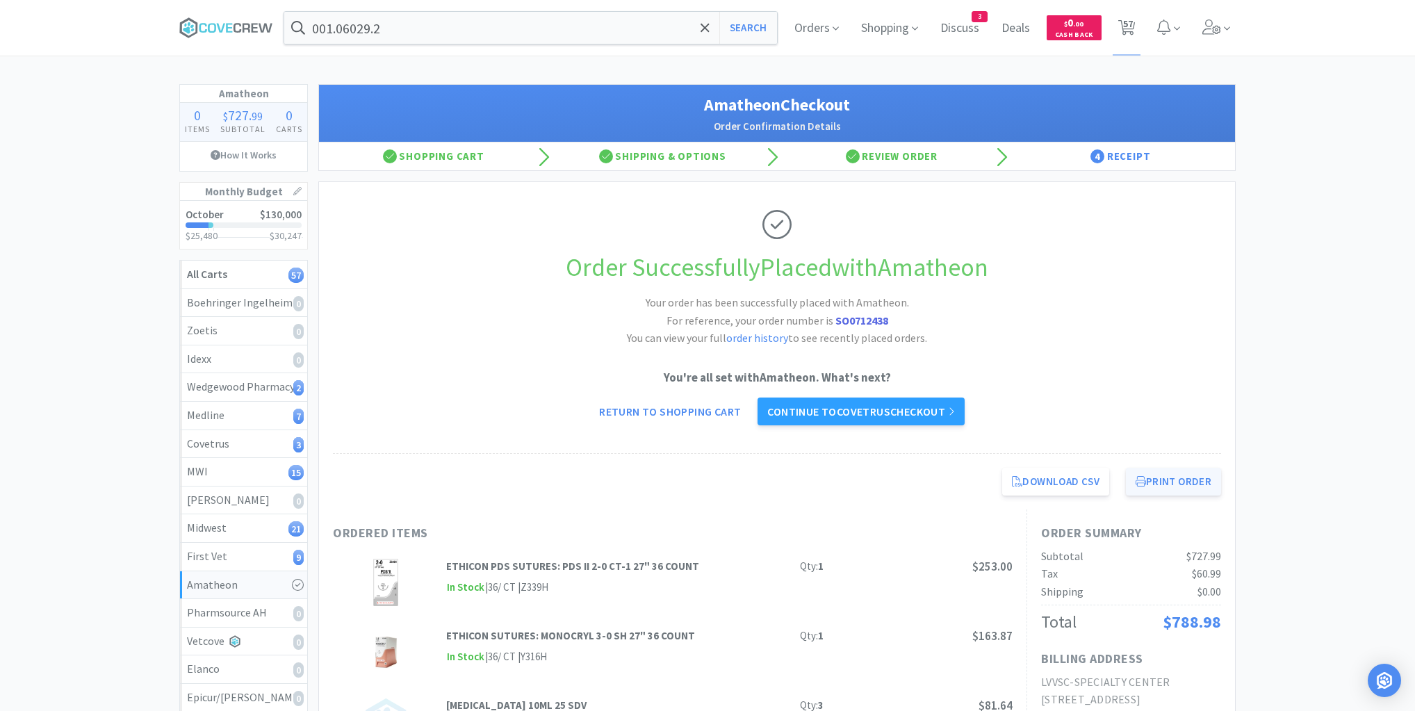
click at [1189, 487] on button "Print Order" at bounding box center [1173, 482] width 95 height 28
click at [275, 531] on div "Midwest 21" at bounding box center [243, 528] width 113 height 18
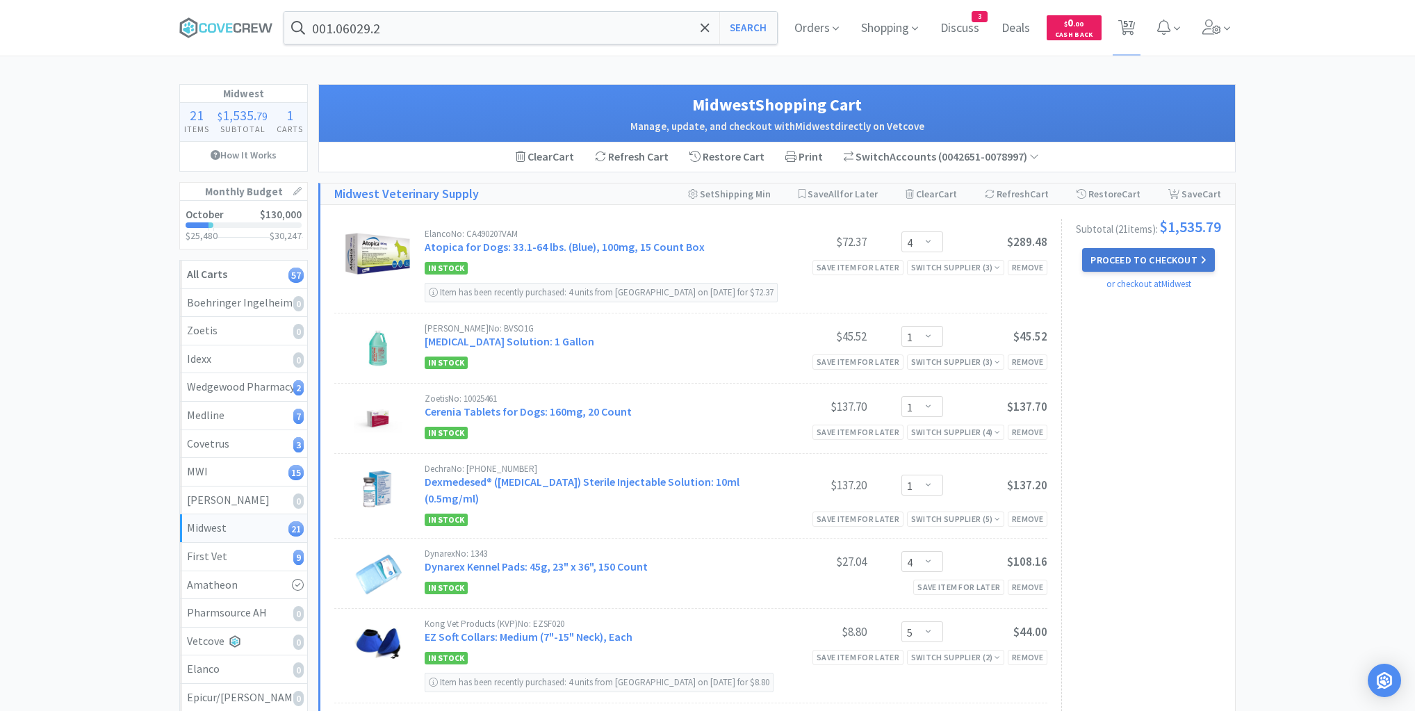
click at [1139, 265] on button "Proceed to Checkout" at bounding box center [1148, 260] width 132 height 24
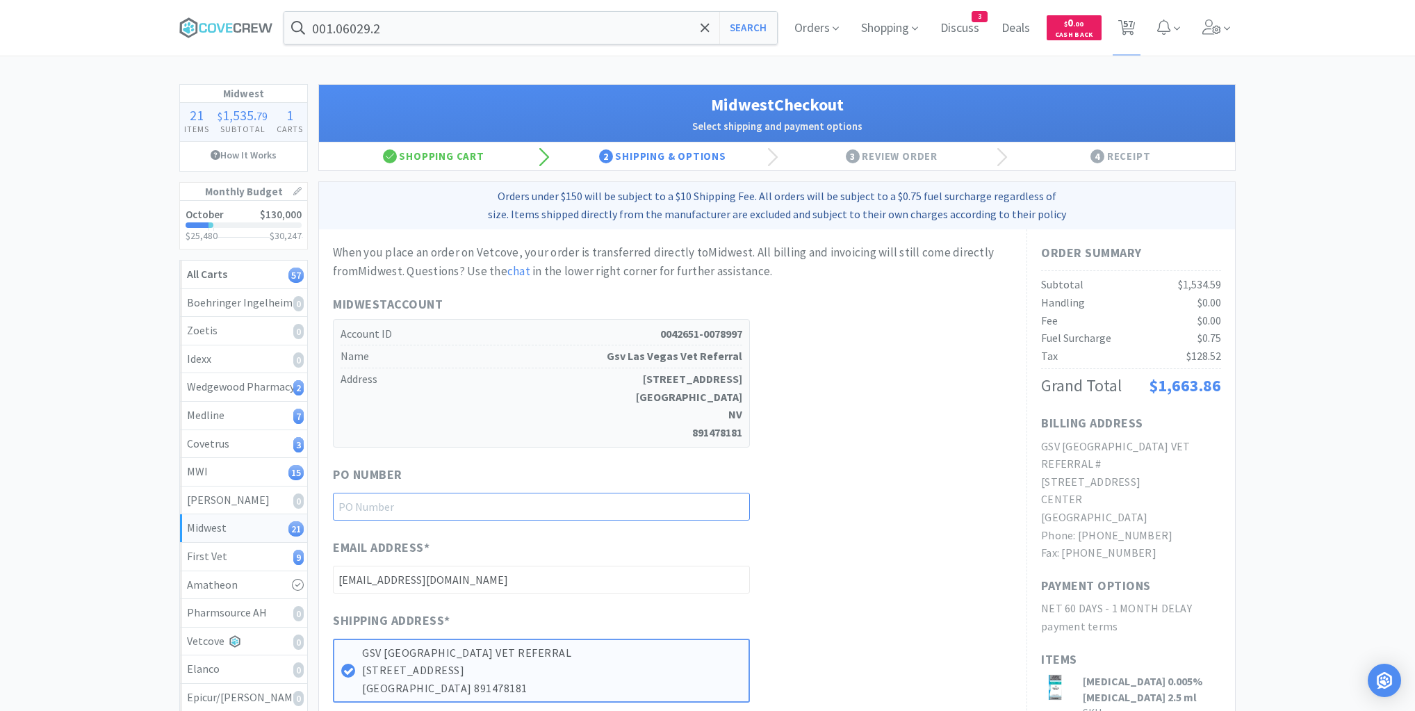
click at [735, 501] on input "text" at bounding box center [541, 507] width 417 height 28
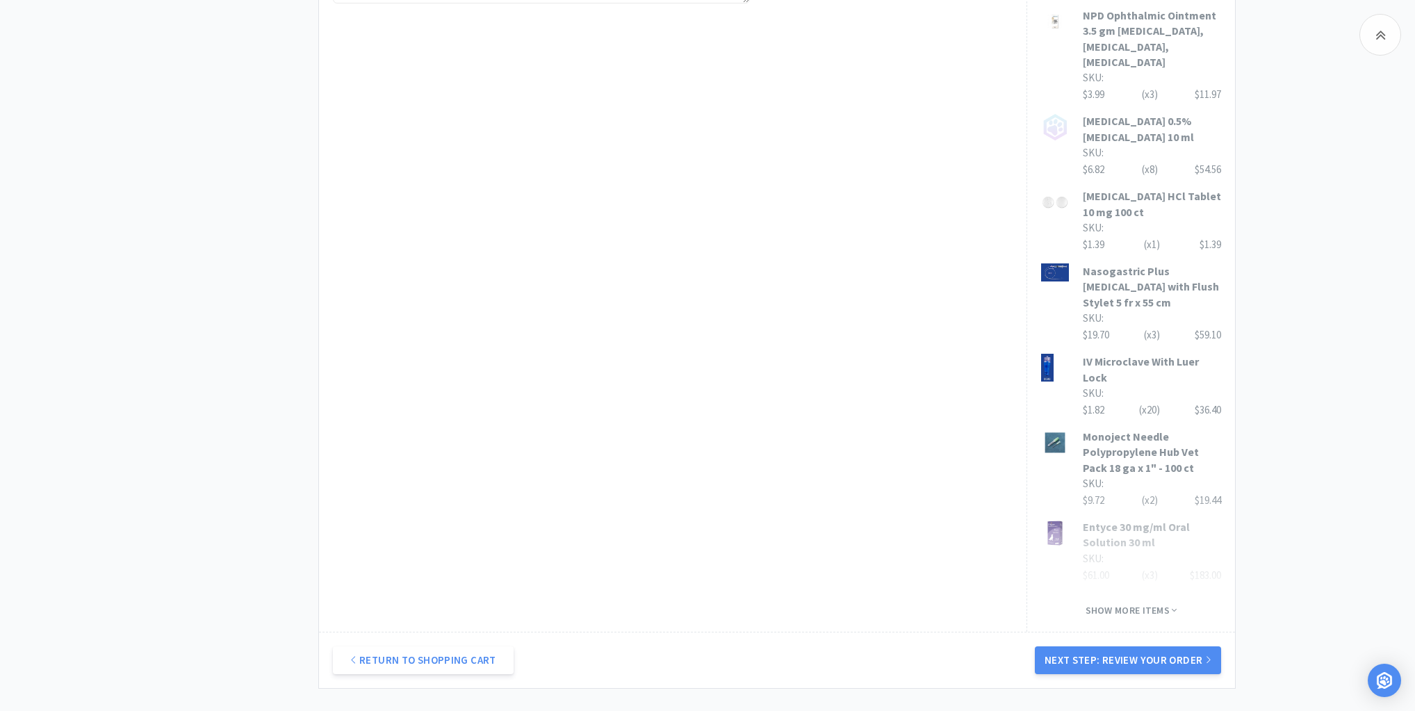
scroll to position [945, 0]
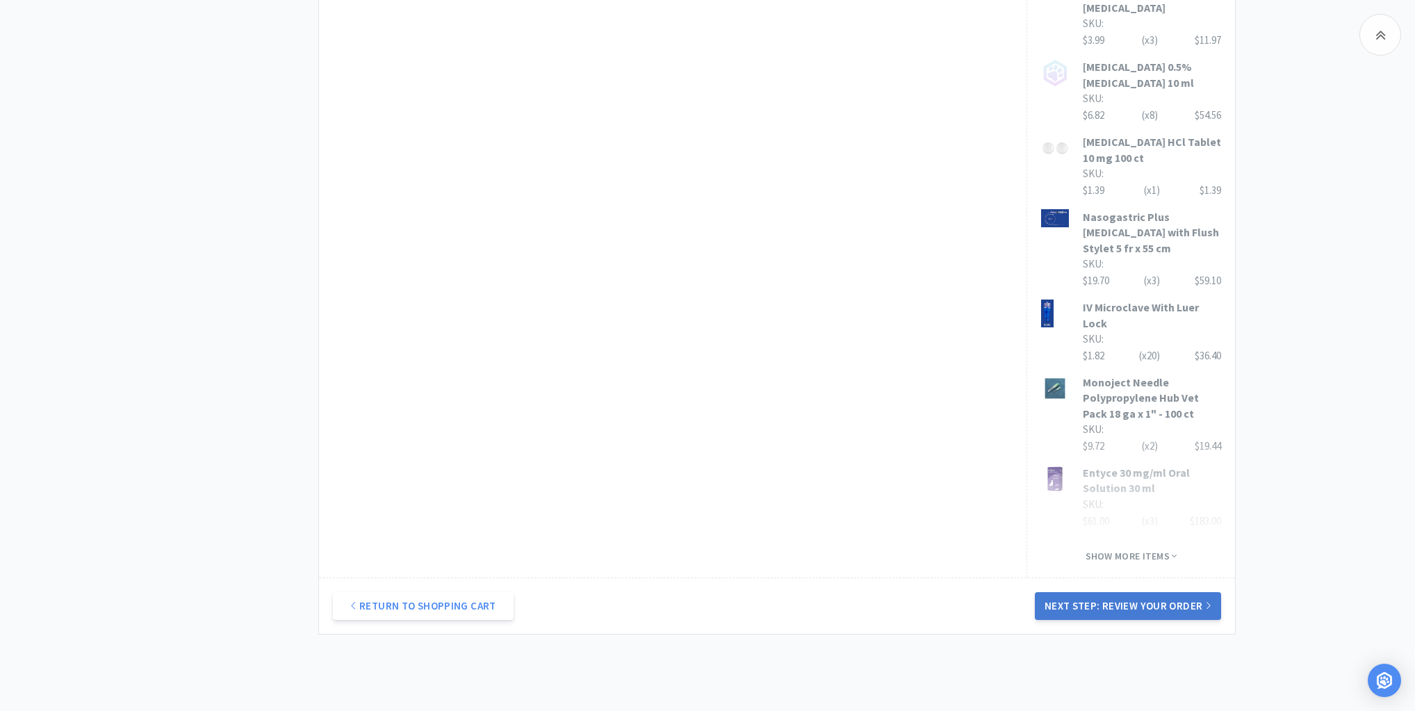
click at [1105, 592] on button "Next Step: Review Your Order" at bounding box center [1128, 606] width 186 height 28
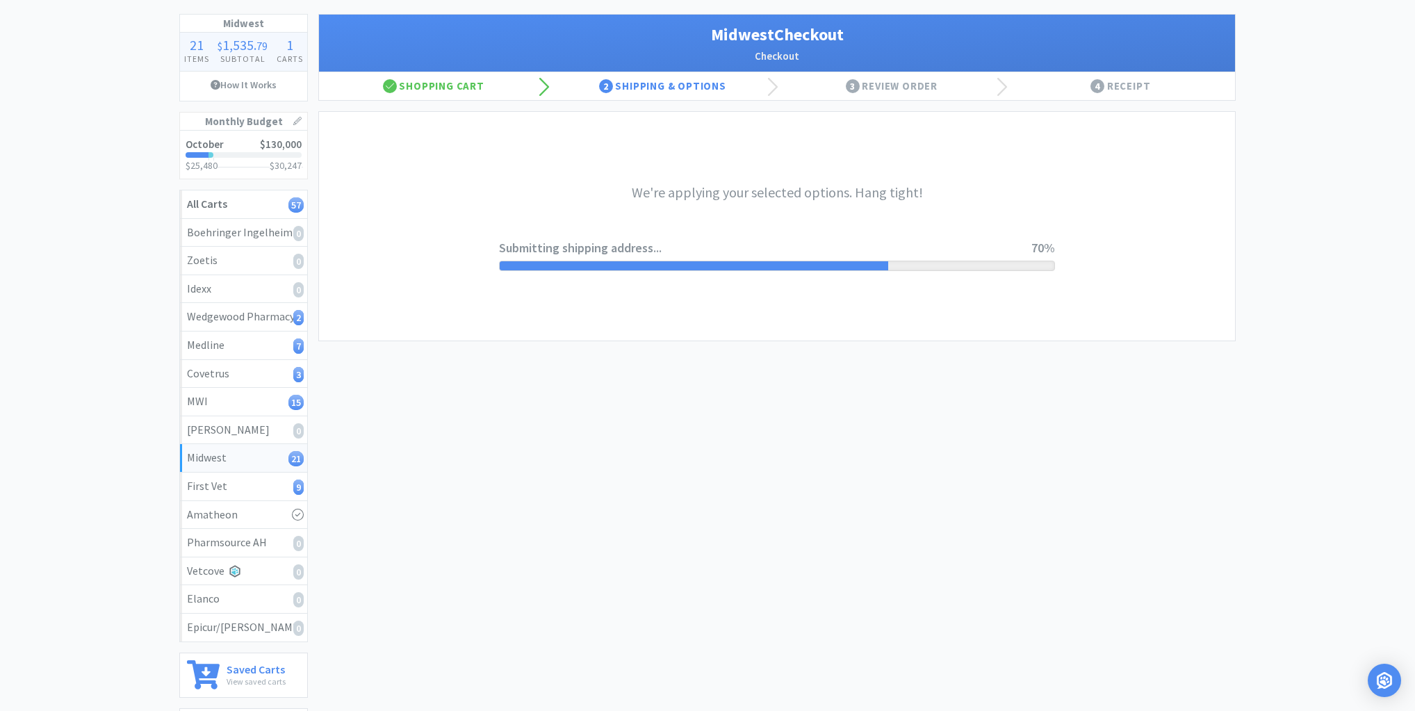
scroll to position [0, 0]
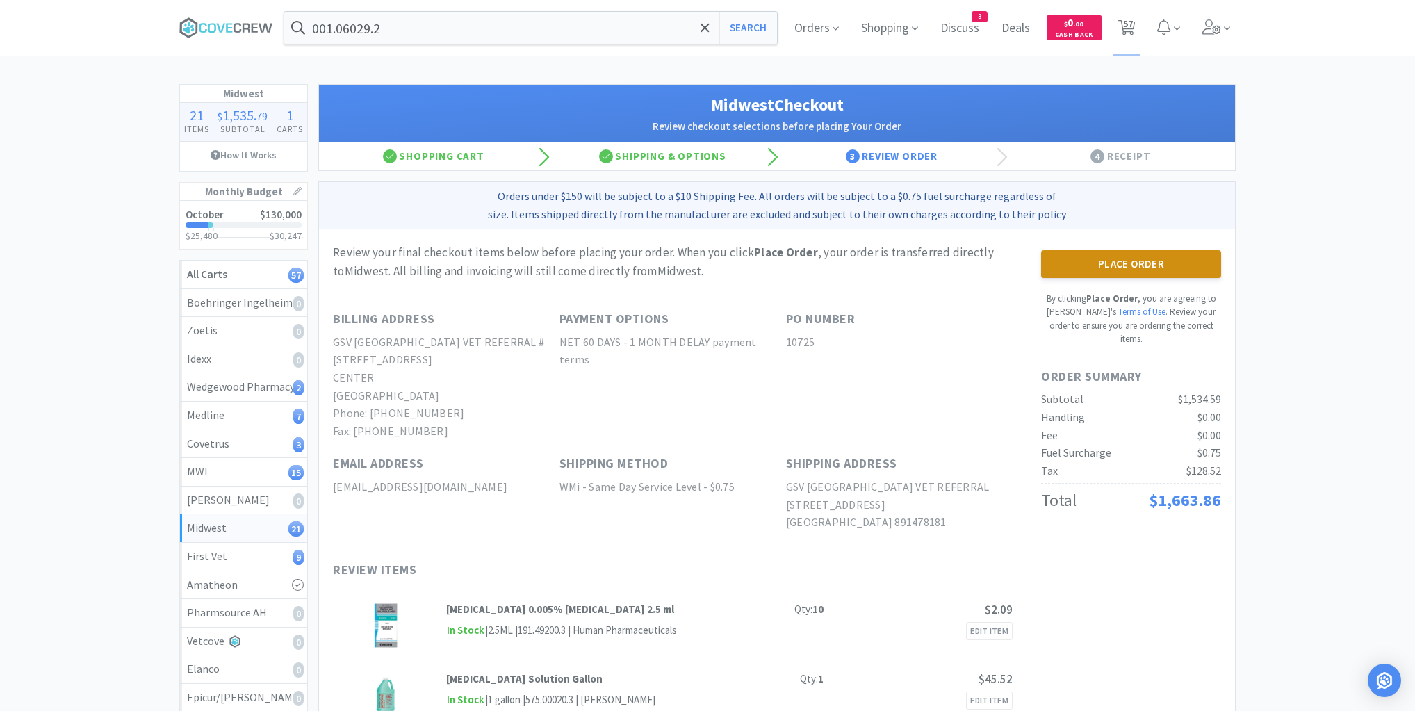
click at [1124, 255] on button "Place Order" at bounding box center [1131, 264] width 180 height 28
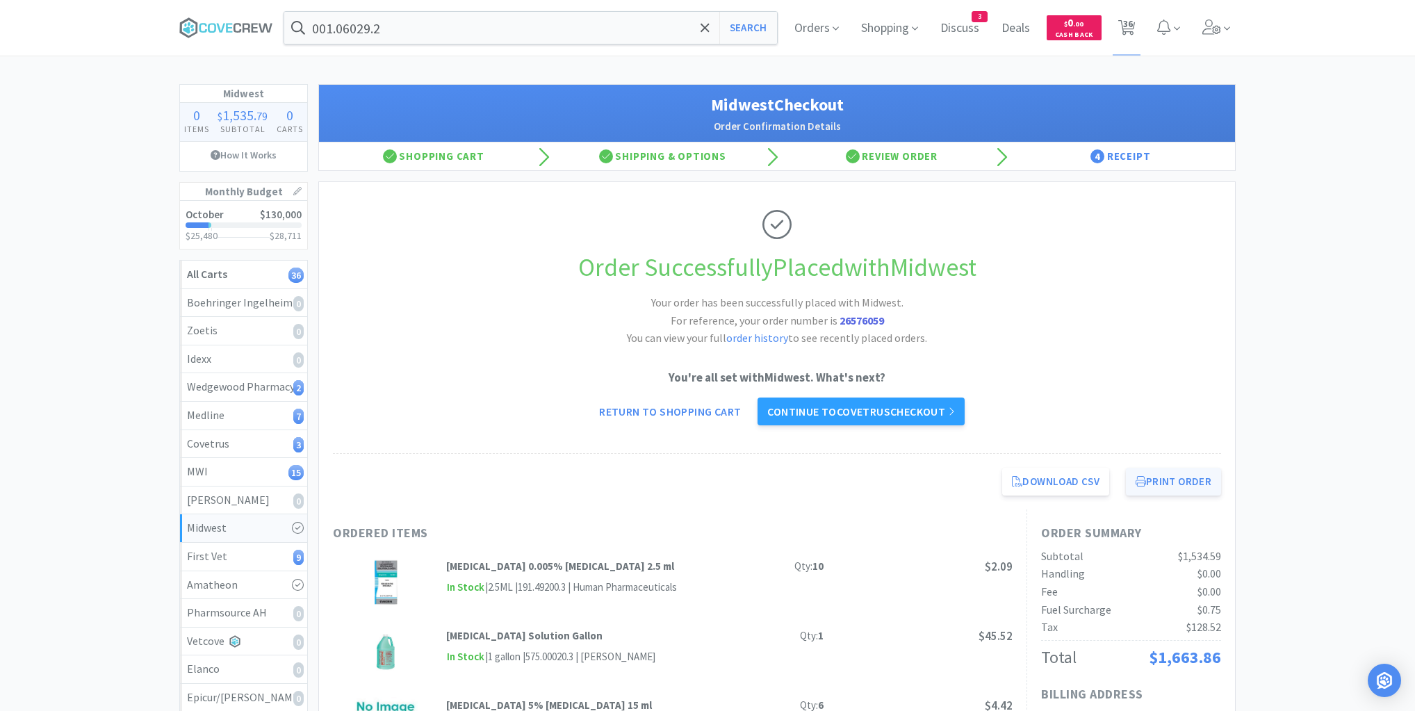
click at [1187, 482] on button "Print Order" at bounding box center [1173, 482] width 95 height 28
click at [256, 562] on div "First Vet 9" at bounding box center [243, 557] width 113 height 18
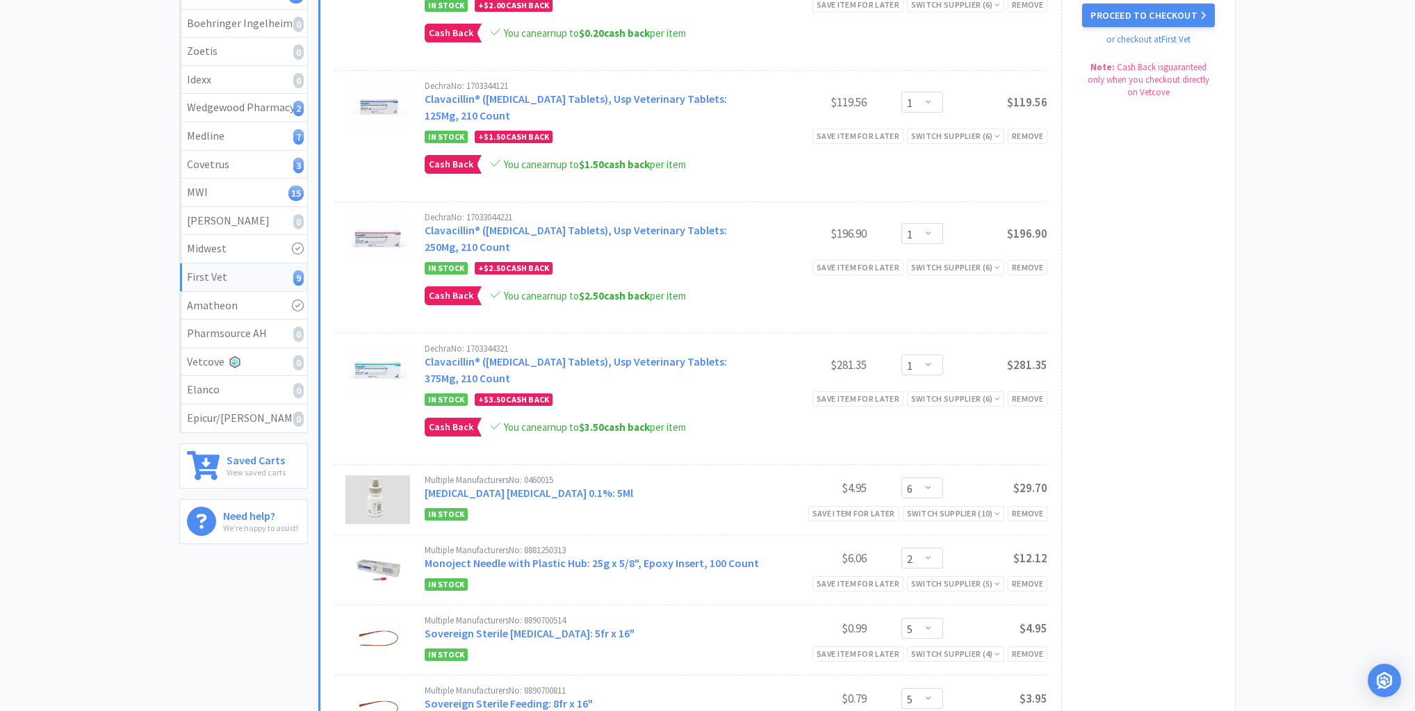
scroll to position [111, 0]
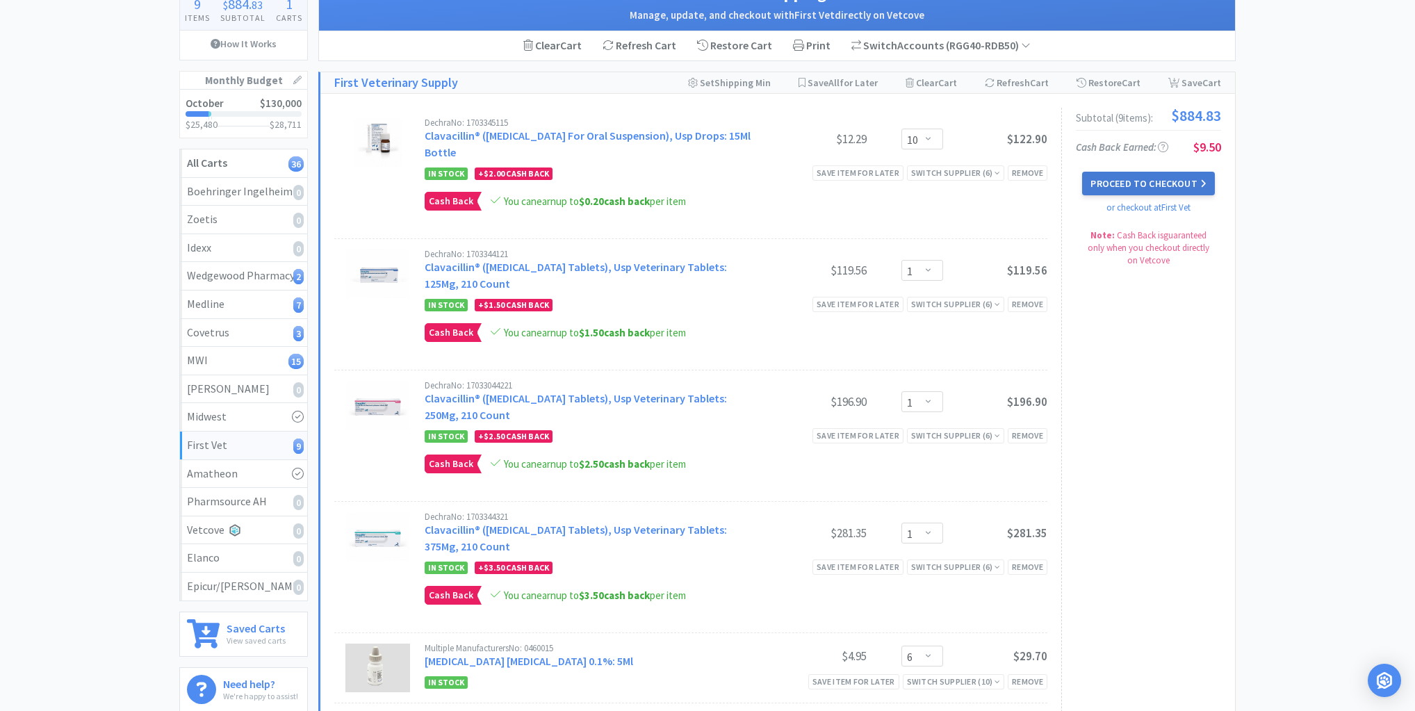
click at [1151, 181] on button "Proceed to Checkout" at bounding box center [1148, 184] width 132 height 24
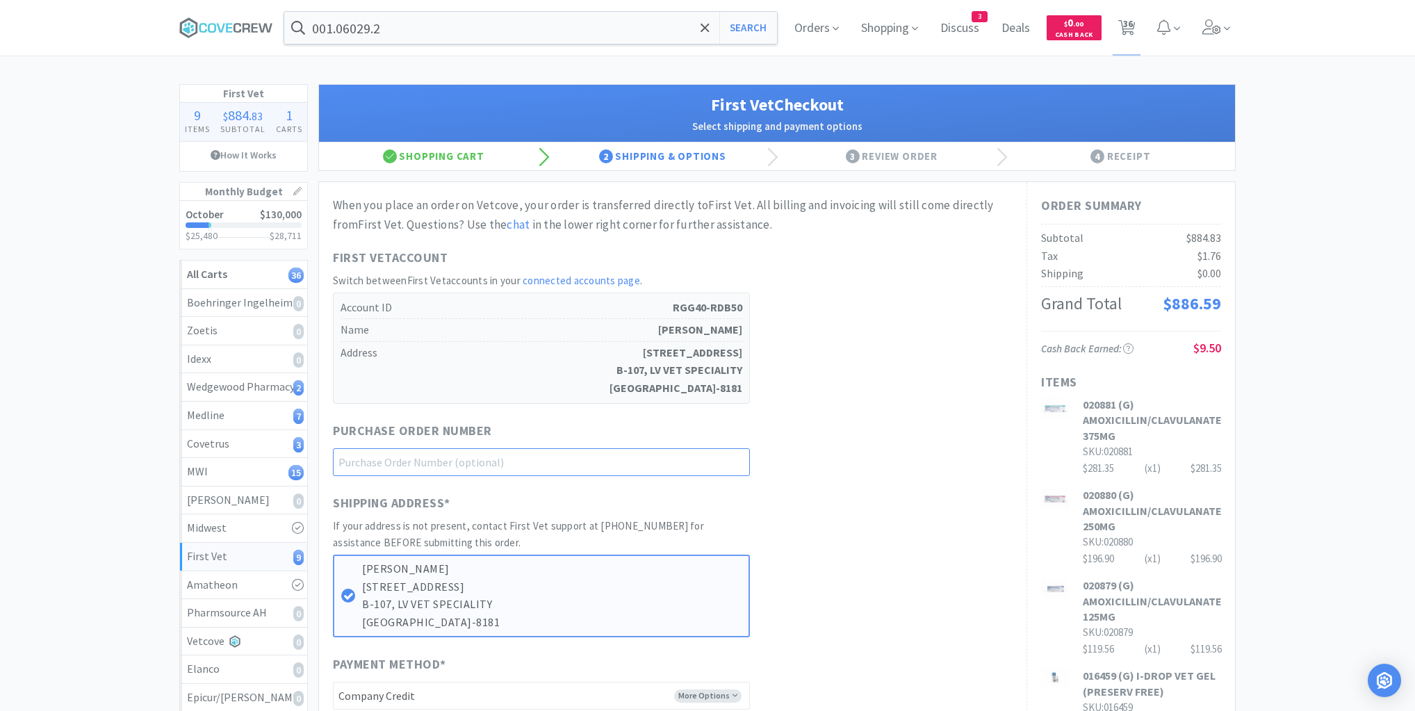
click at [715, 459] on input "text" at bounding box center [541, 462] width 417 height 28
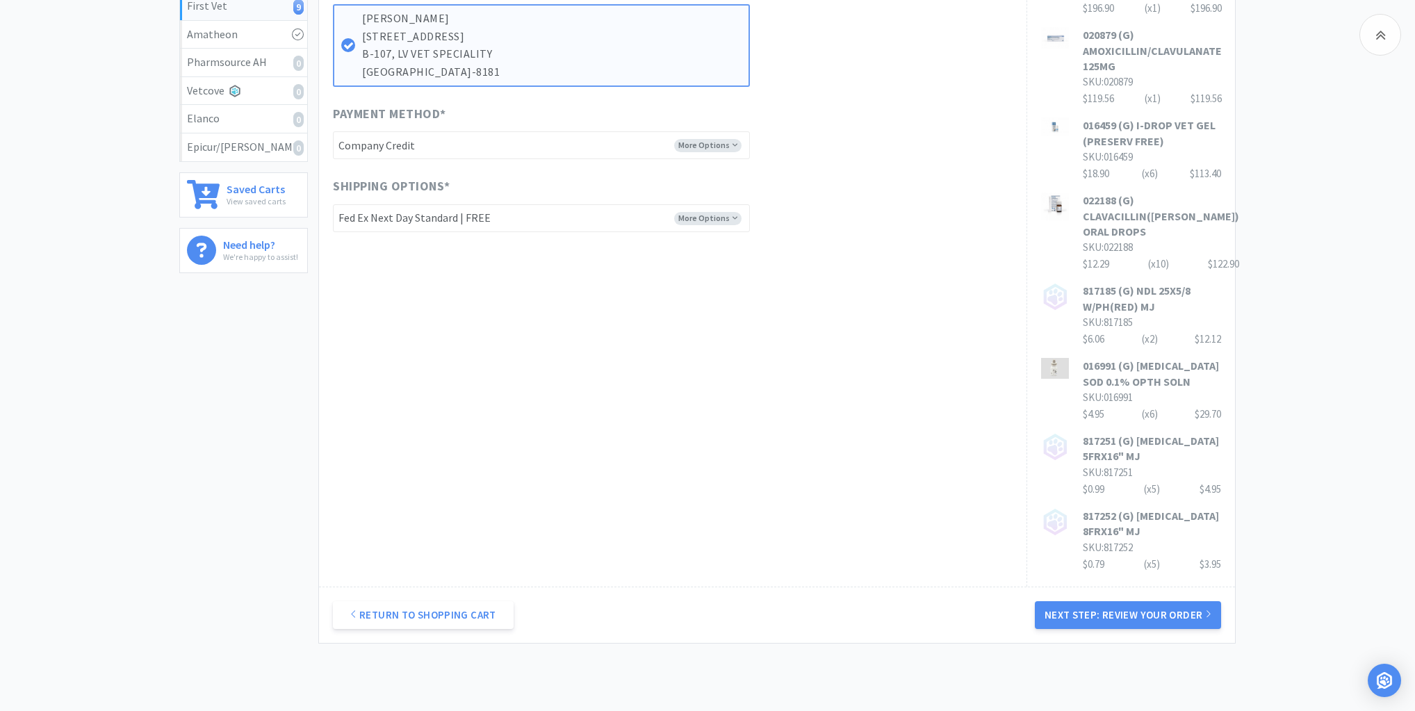
scroll to position [624, 0]
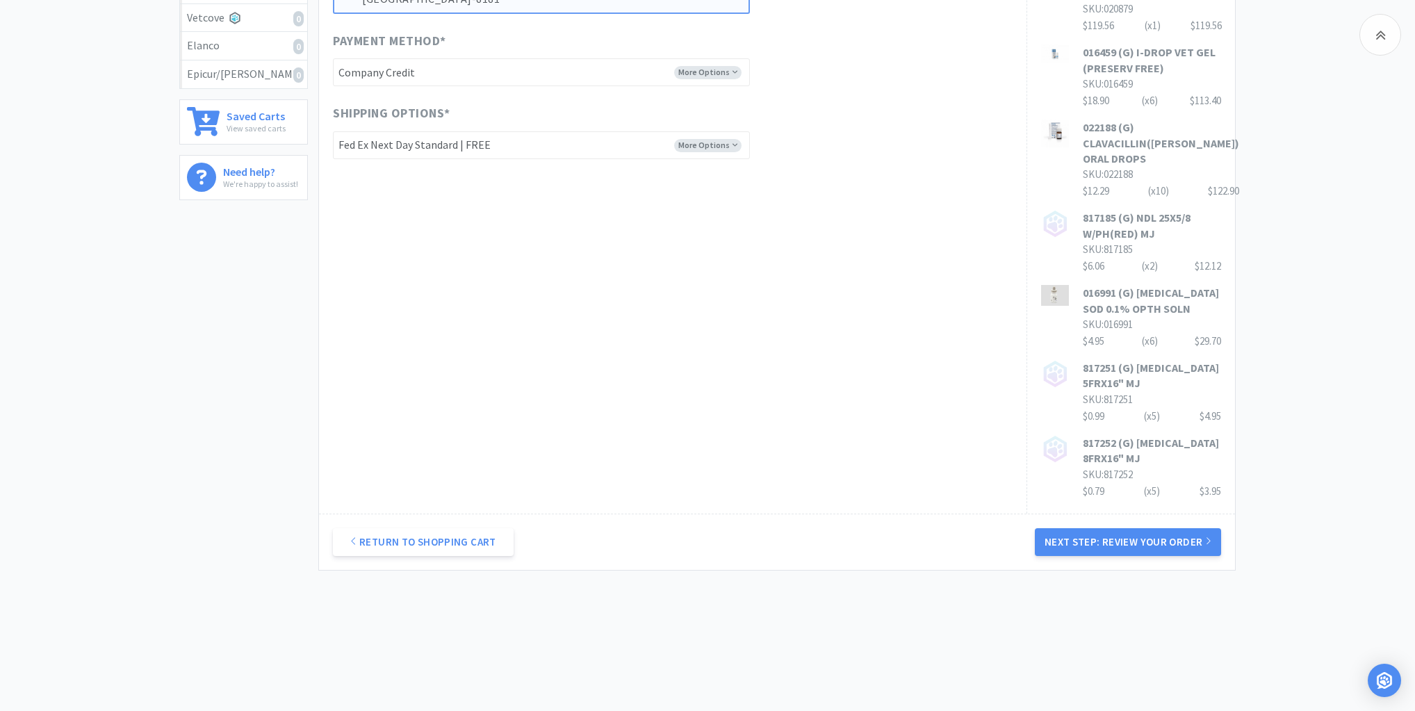
click at [1121, 535] on button "Next Step: Review Your Order" at bounding box center [1128, 542] width 186 height 28
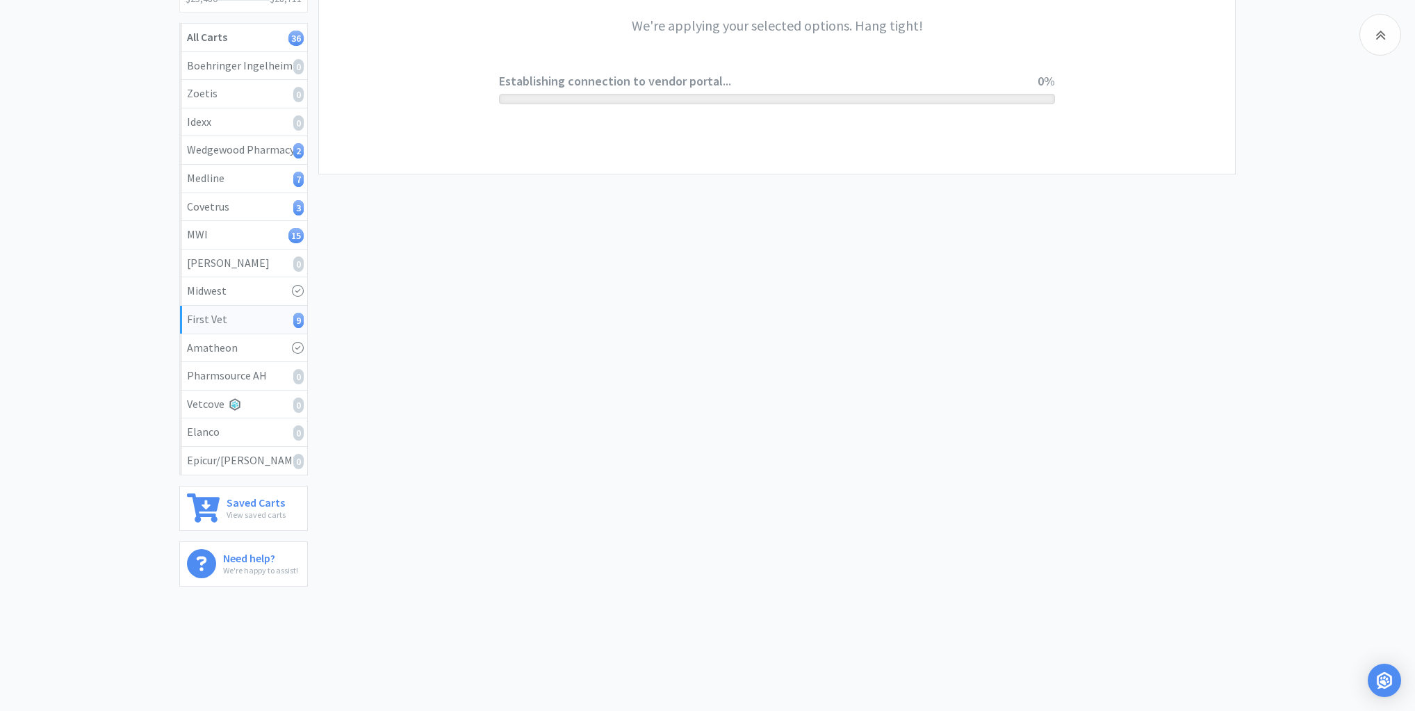
scroll to position [0, 0]
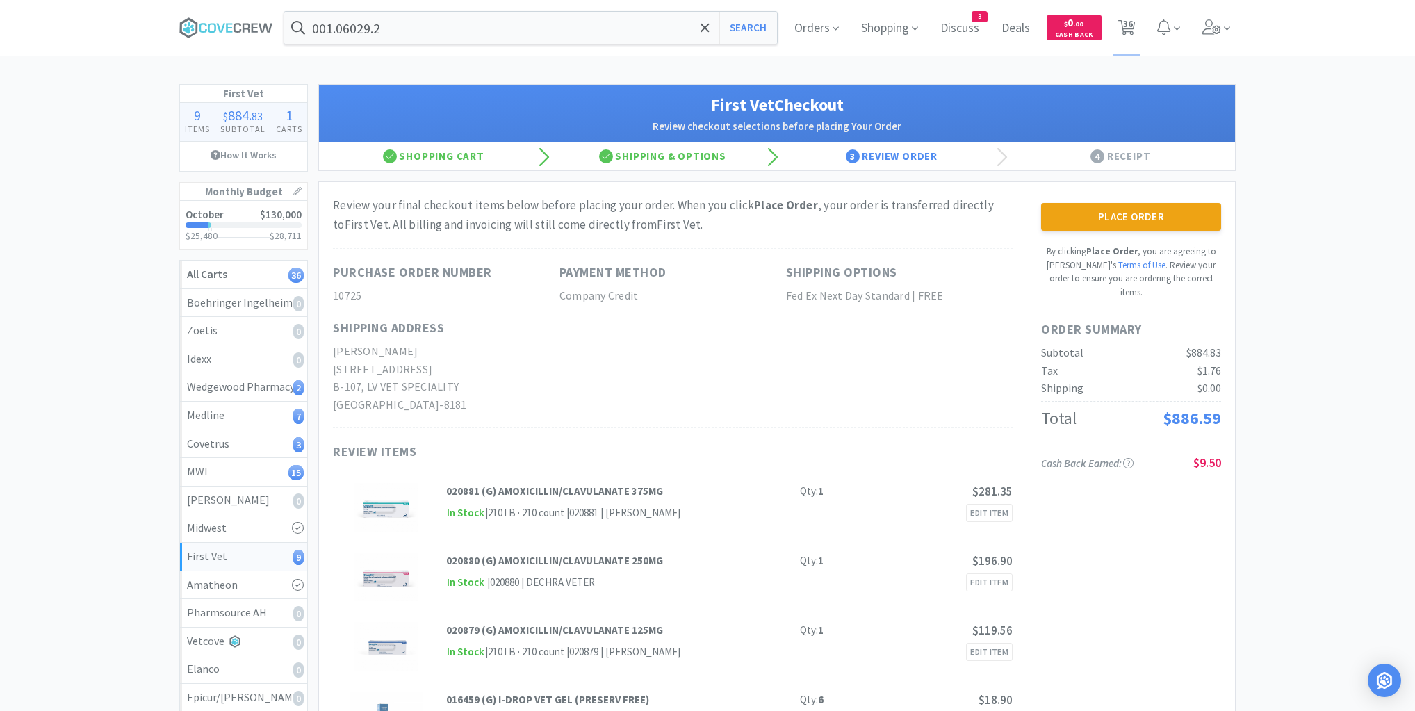
click at [1119, 217] on button "Place Order" at bounding box center [1131, 217] width 180 height 28
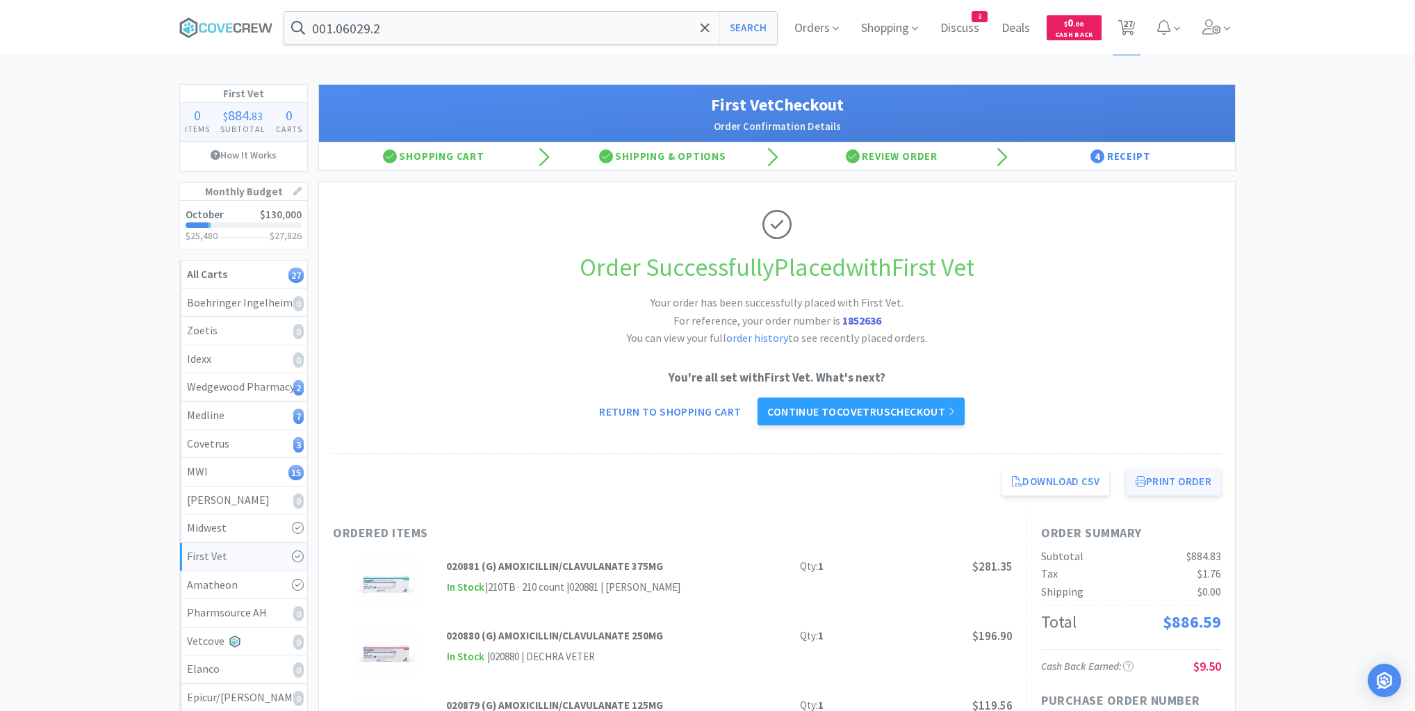
click at [1182, 483] on button "Print Order" at bounding box center [1173, 482] width 95 height 28
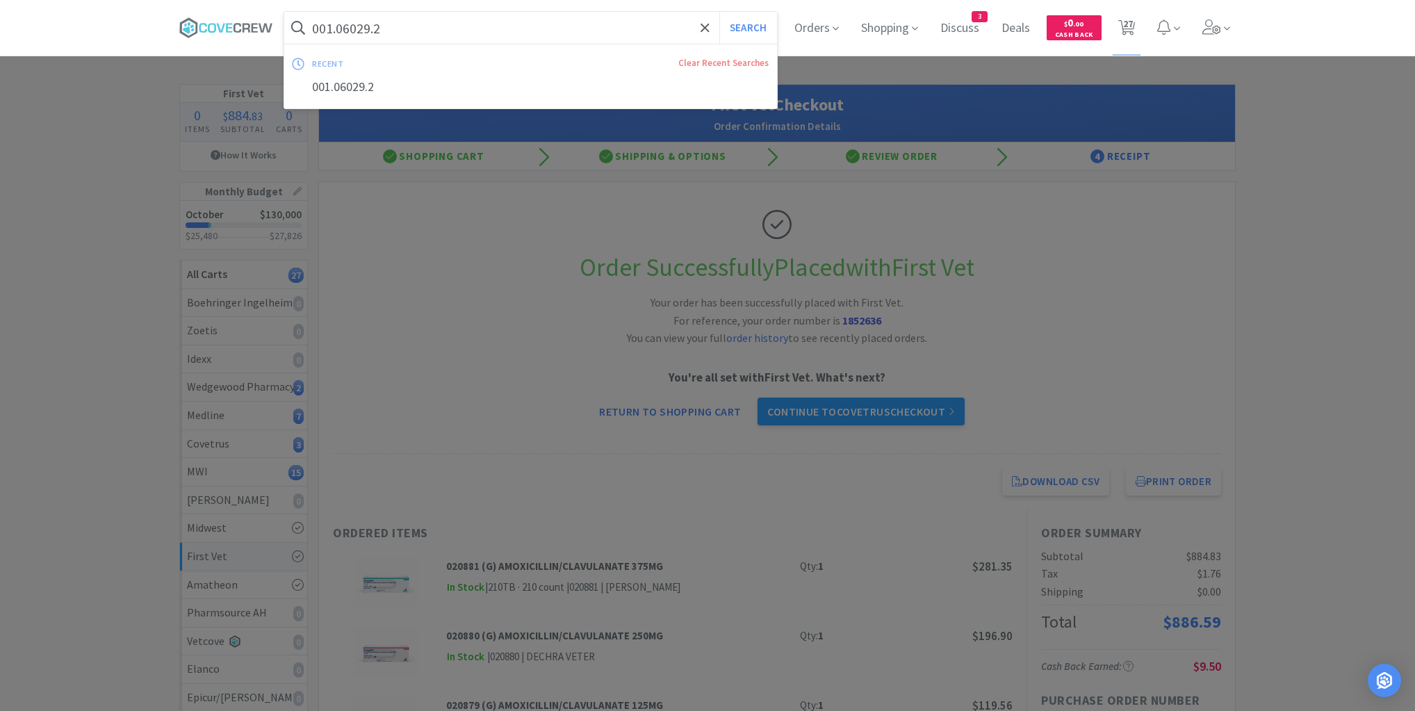
click at [602, 24] on input "001.06029.2" at bounding box center [530, 28] width 493 height 32
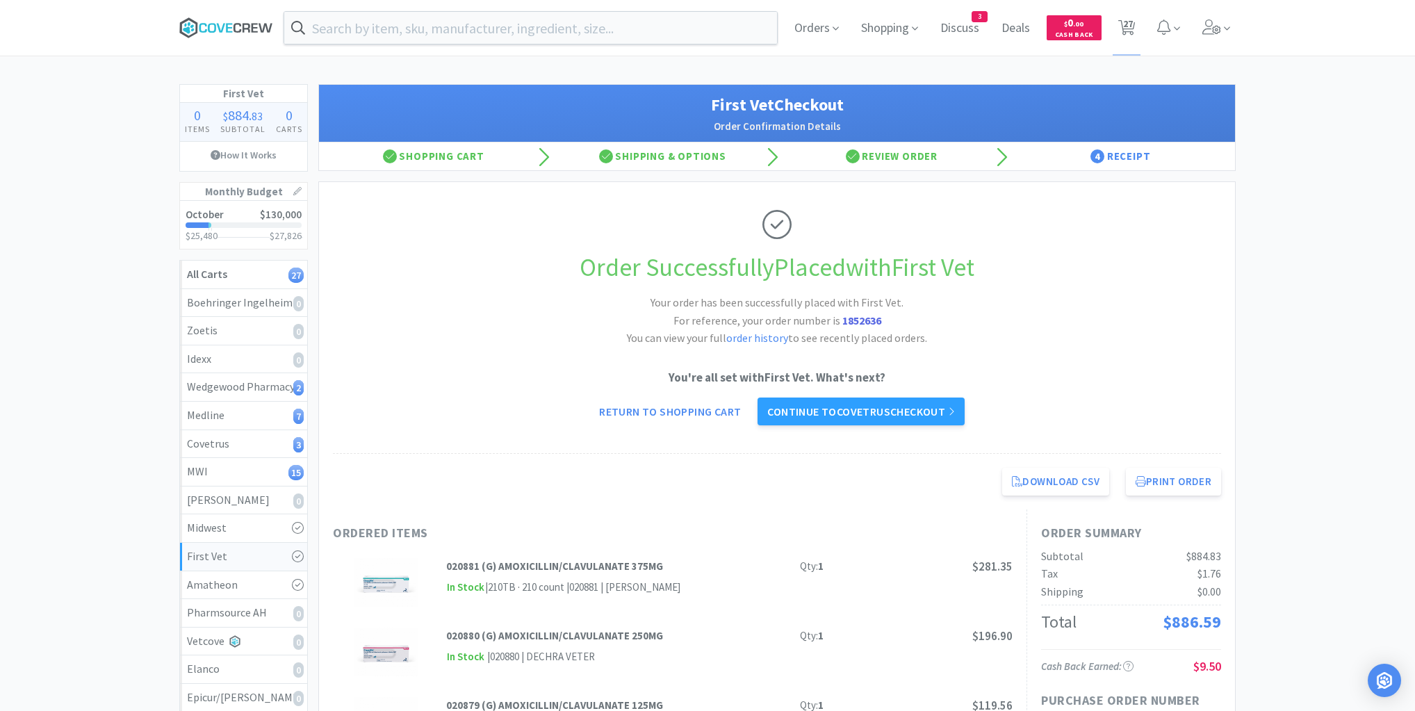
click at [231, 28] on icon at bounding box center [229, 27] width 6 height 9
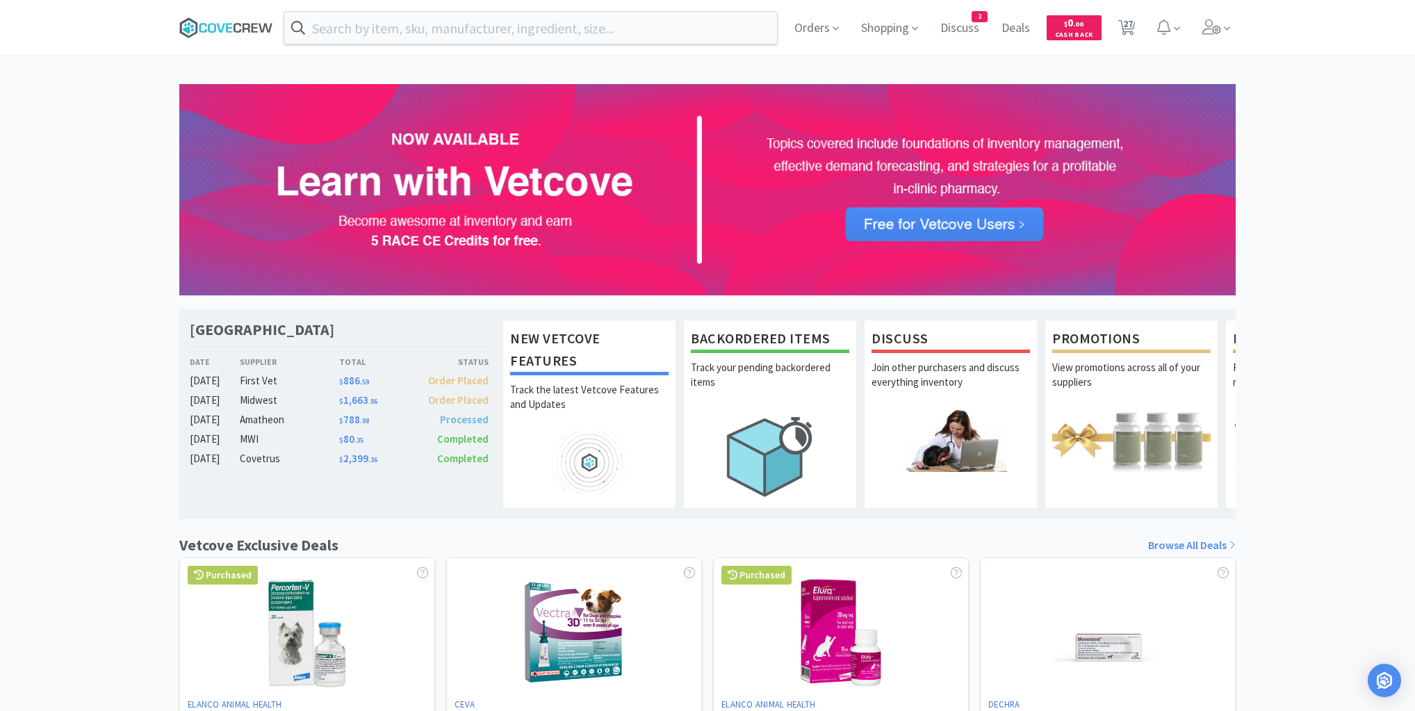
click at [234, 22] on icon at bounding box center [226, 27] width 94 height 21
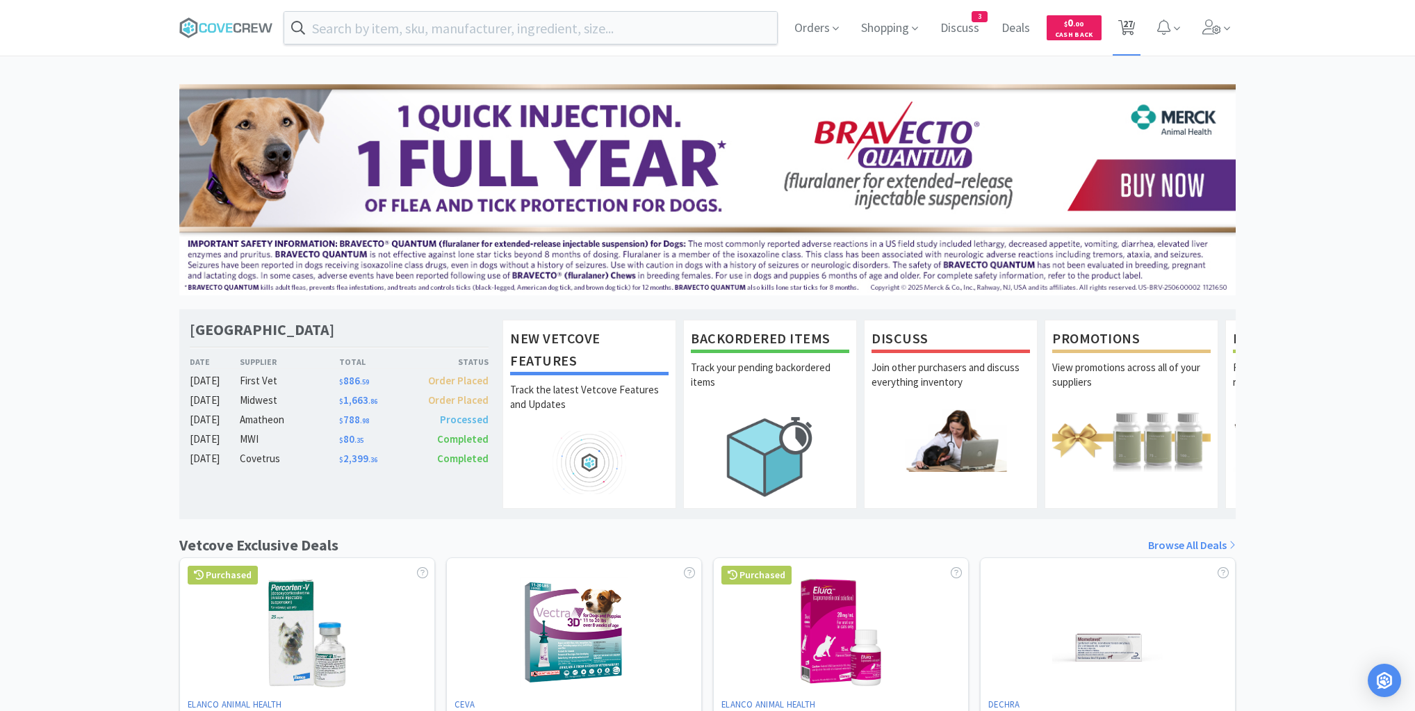
click at [1130, 31] on span "27" at bounding box center [1128, 24] width 10 height 56
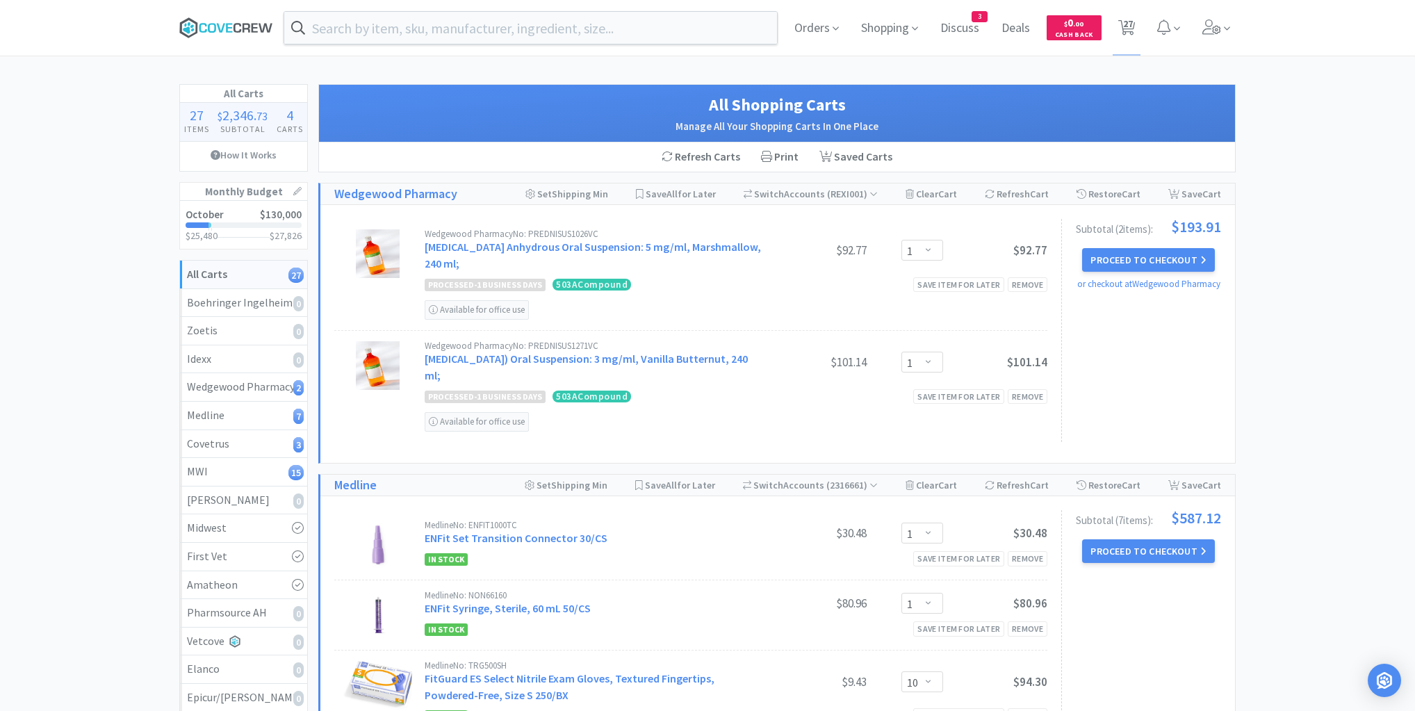
click at [219, 32] on icon at bounding box center [226, 27] width 94 height 21
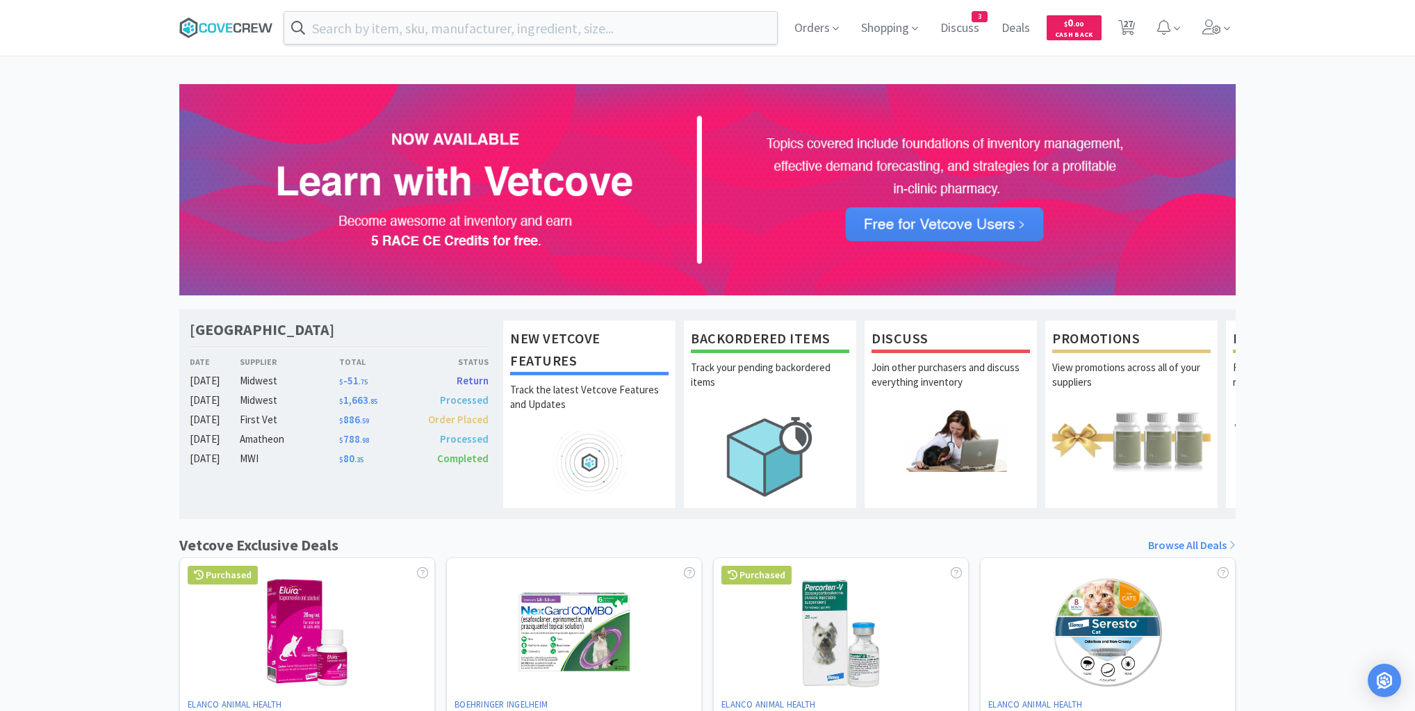
click at [220, 21] on icon at bounding box center [226, 27] width 94 height 21
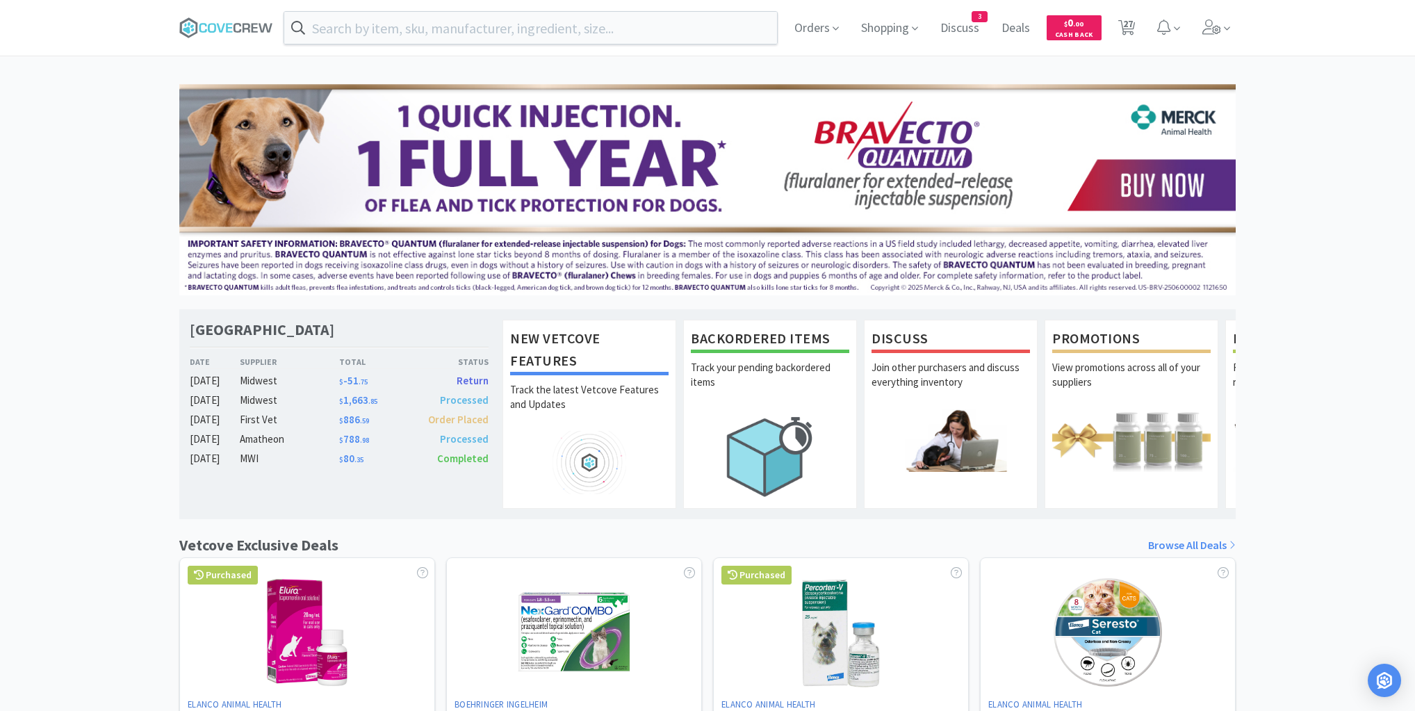
drag, startPoint x: 50, startPoint y: 255, endPoint x: 58, endPoint y: 252, distance: 8.8
click at [56, 252] on div "[GEOGRAPHIC_DATA] Veterinary Specialty Center Date Supplier Total Status [DATE]…" at bounding box center [707, 613] width 1415 height 1058
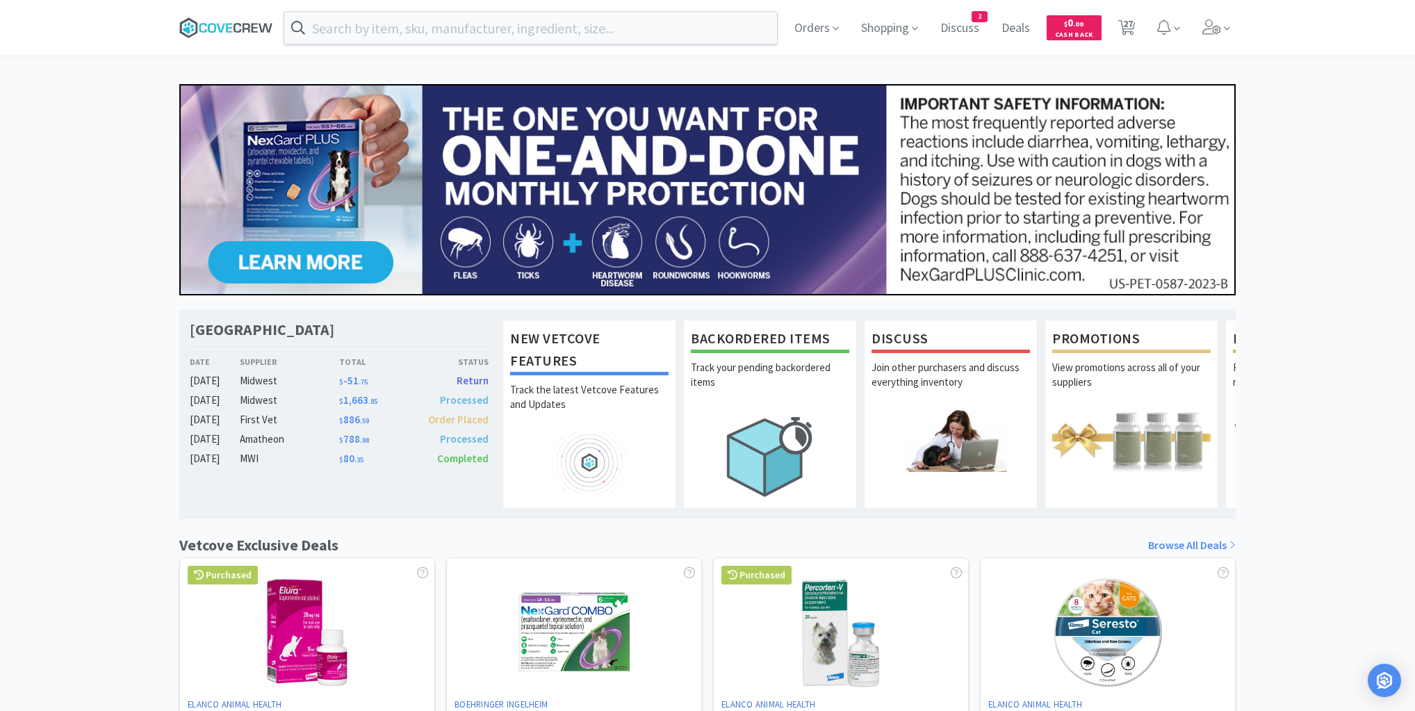
click at [241, 28] on icon at bounding box center [226, 27] width 94 height 21
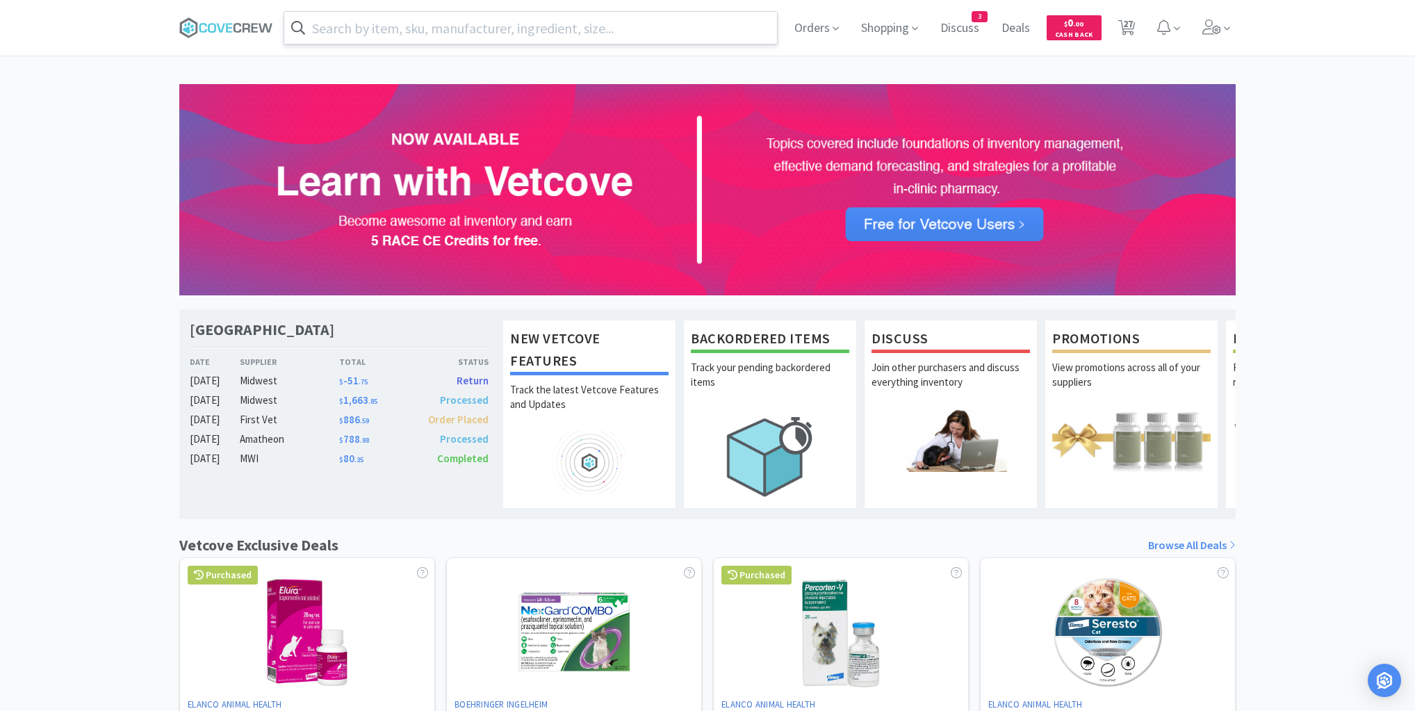
click at [386, 33] on input "text" at bounding box center [530, 28] width 493 height 32
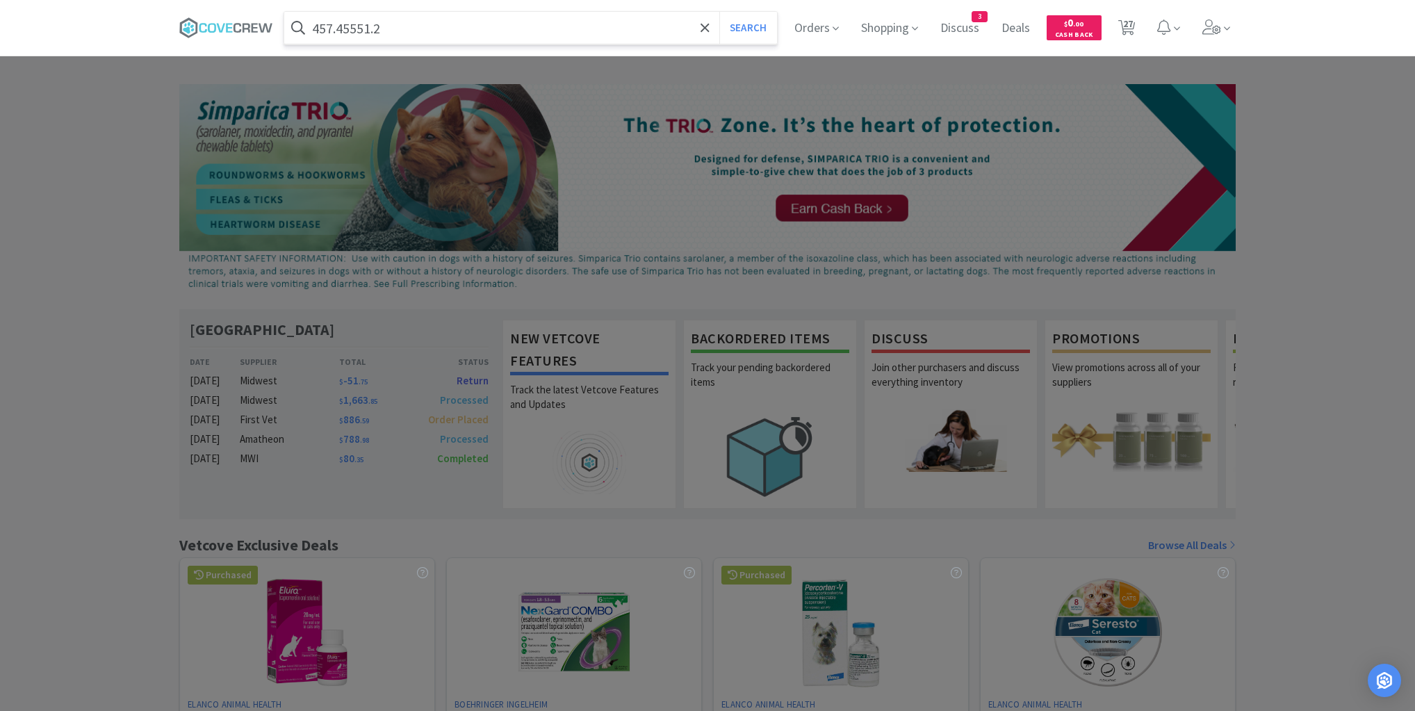
click at [720, 12] on button "Search" at bounding box center [749, 28] width 58 height 32
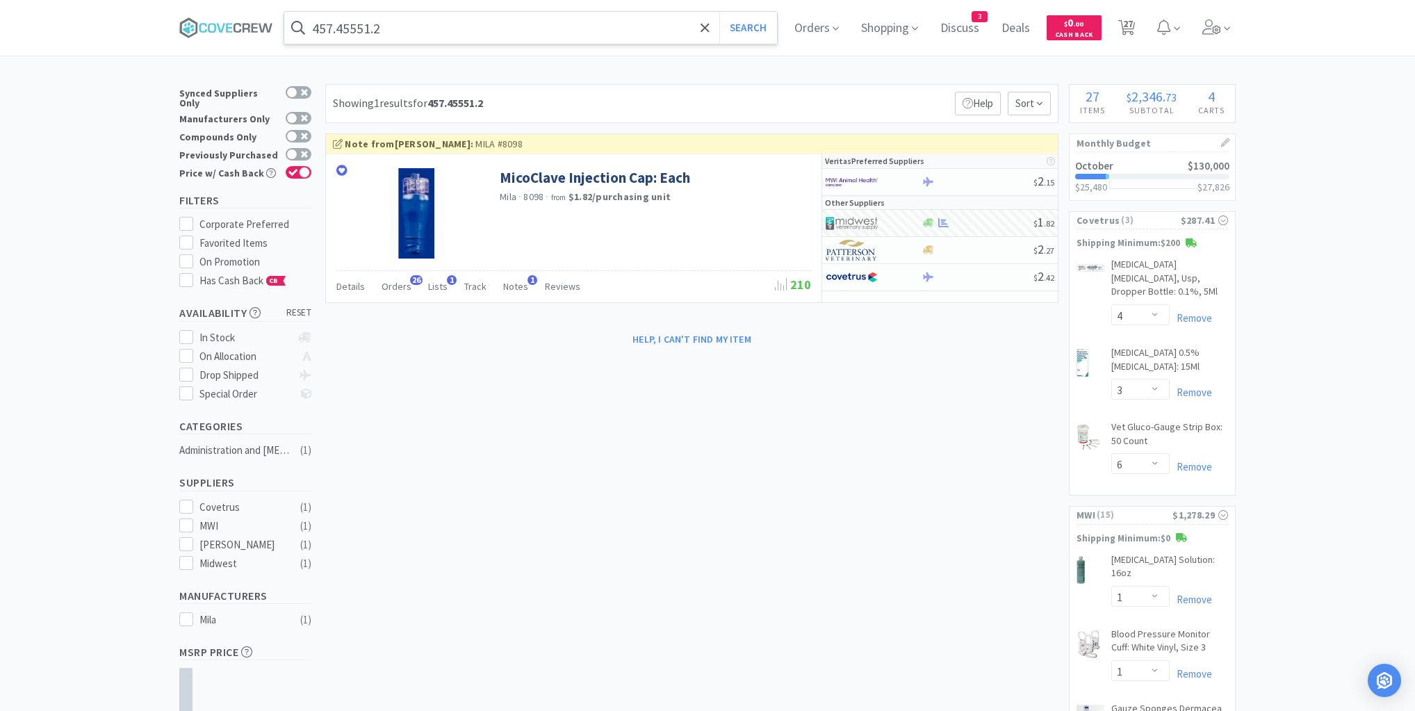
click at [412, 29] on input "457.45551.2" at bounding box center [530, 28] width 493 height 32
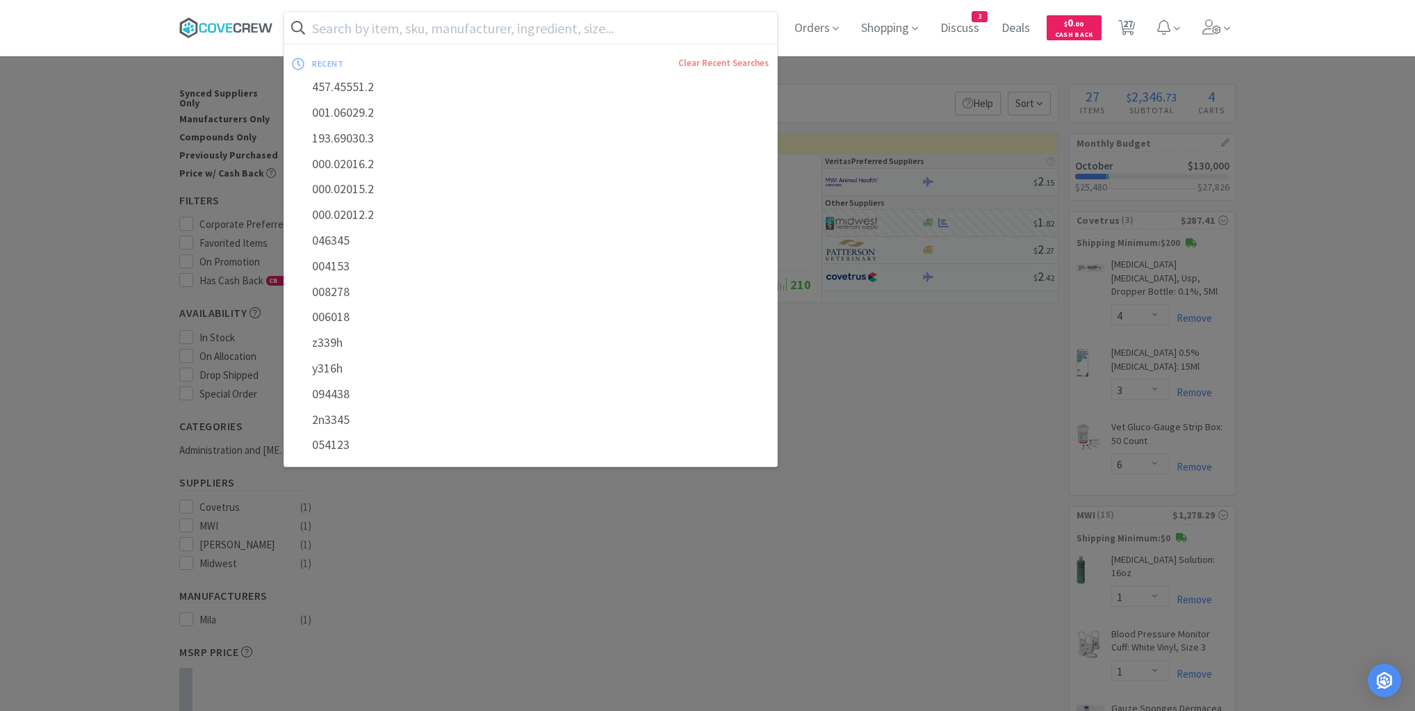
click at [225, 24] on icon at bounding box center [220, 27] width 8 height 9
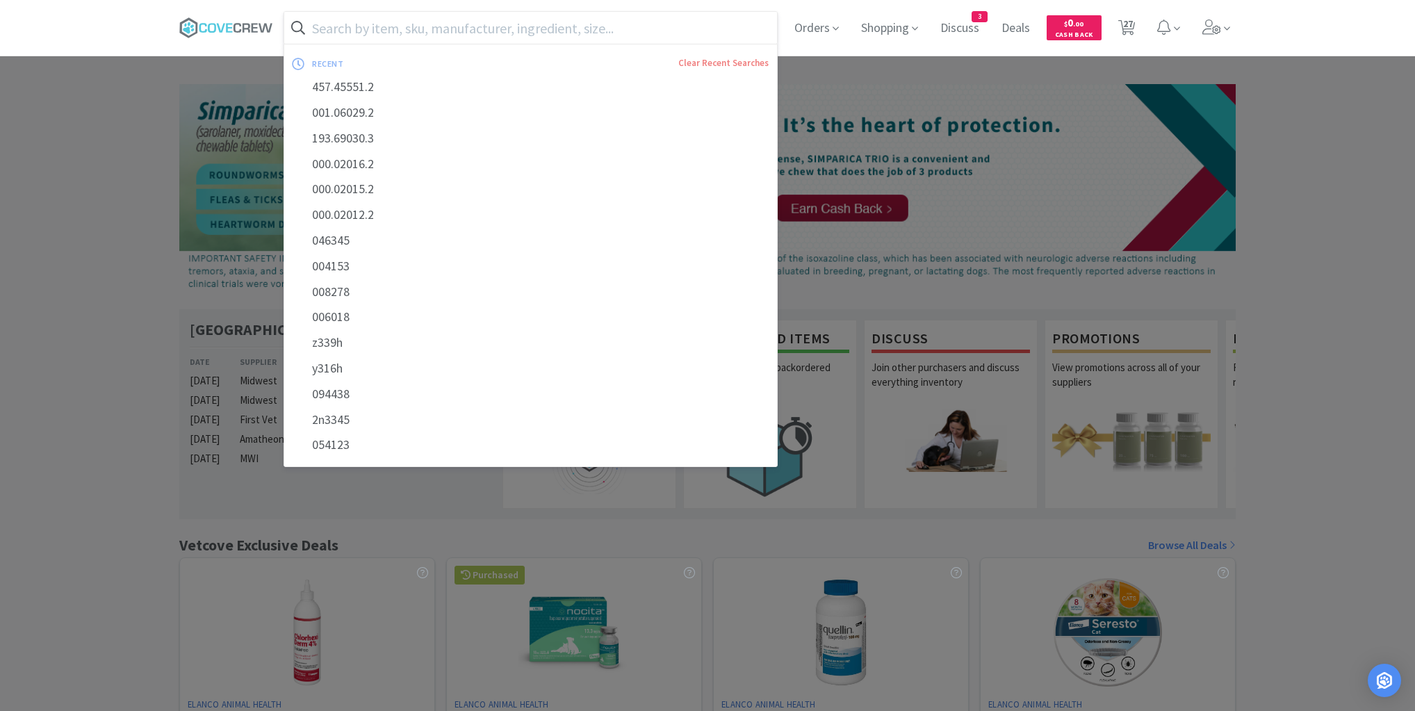
click at [695, 31] on input "text" at bounding box center [530, 28] width 493 height 32
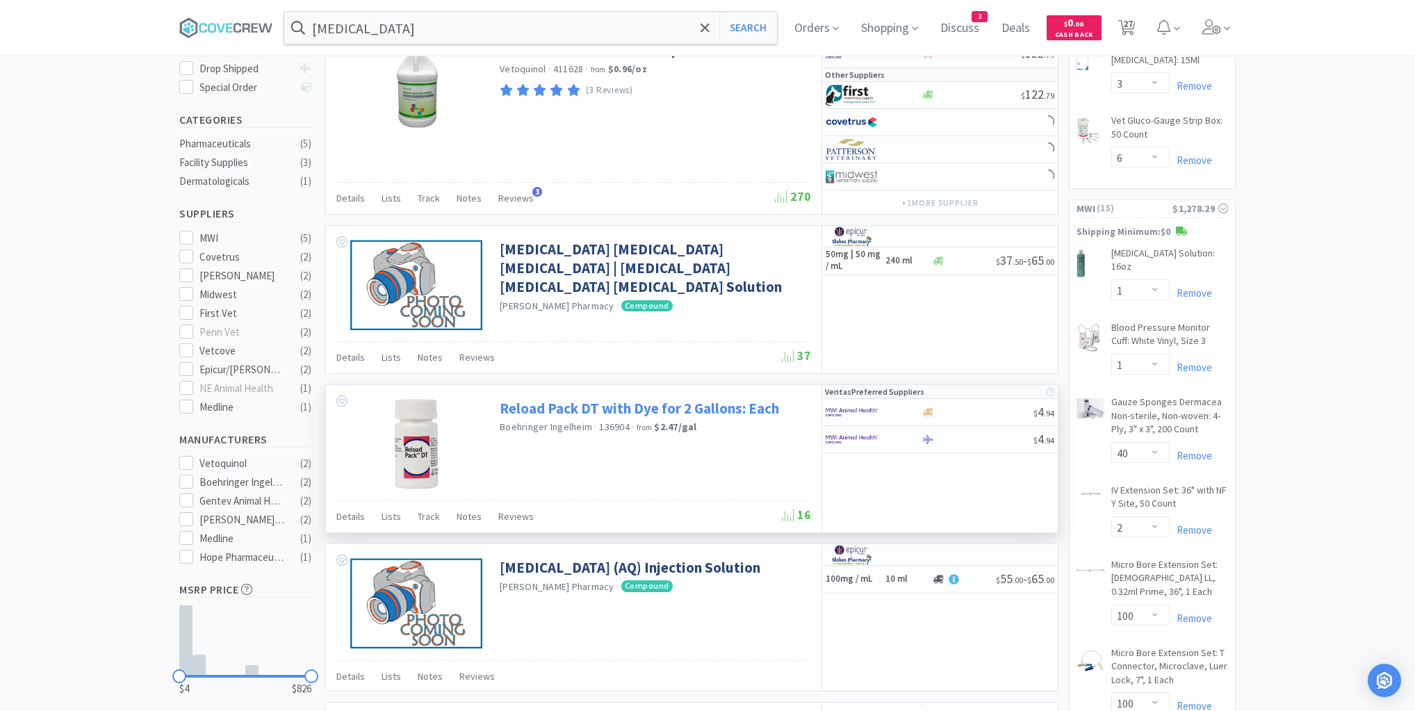
scroll to position [501, 0]
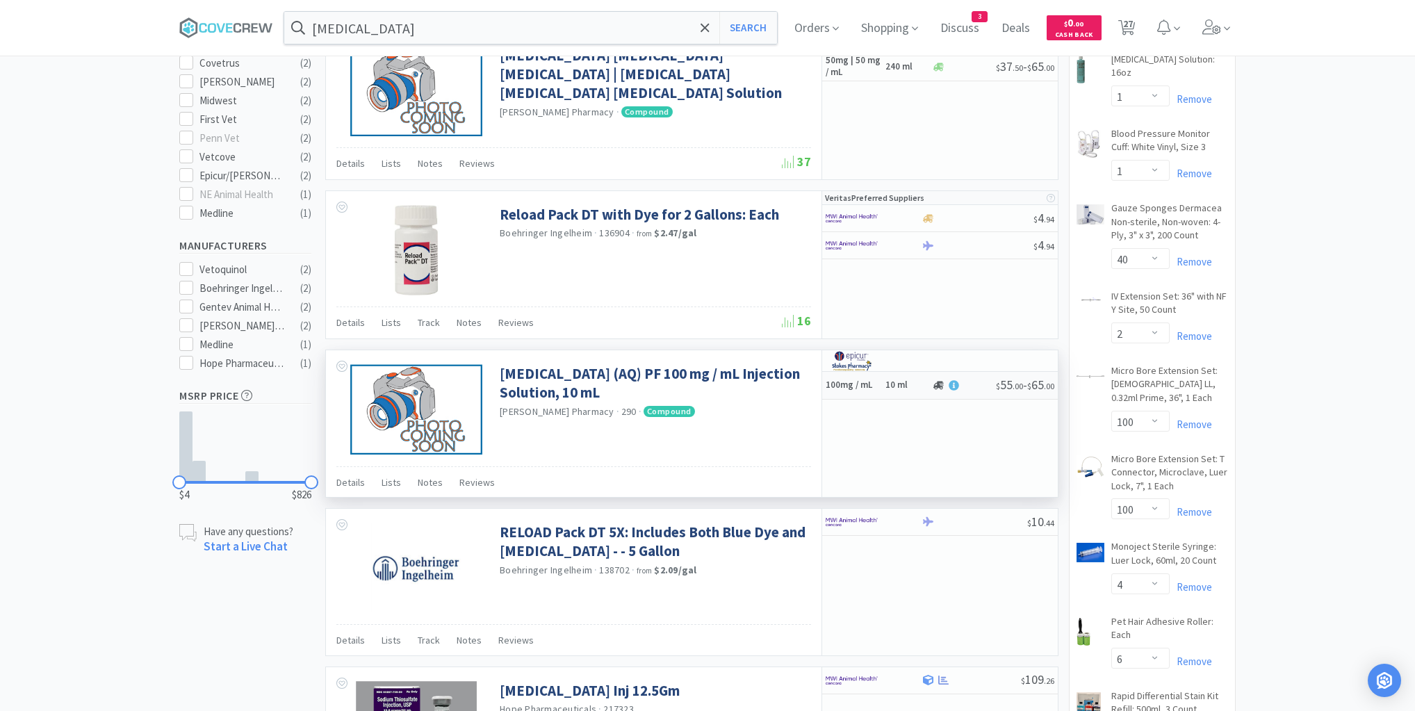
click at [927, 387] on h6 "10 ml" at bounding box center [907, 386] width 42 height 12
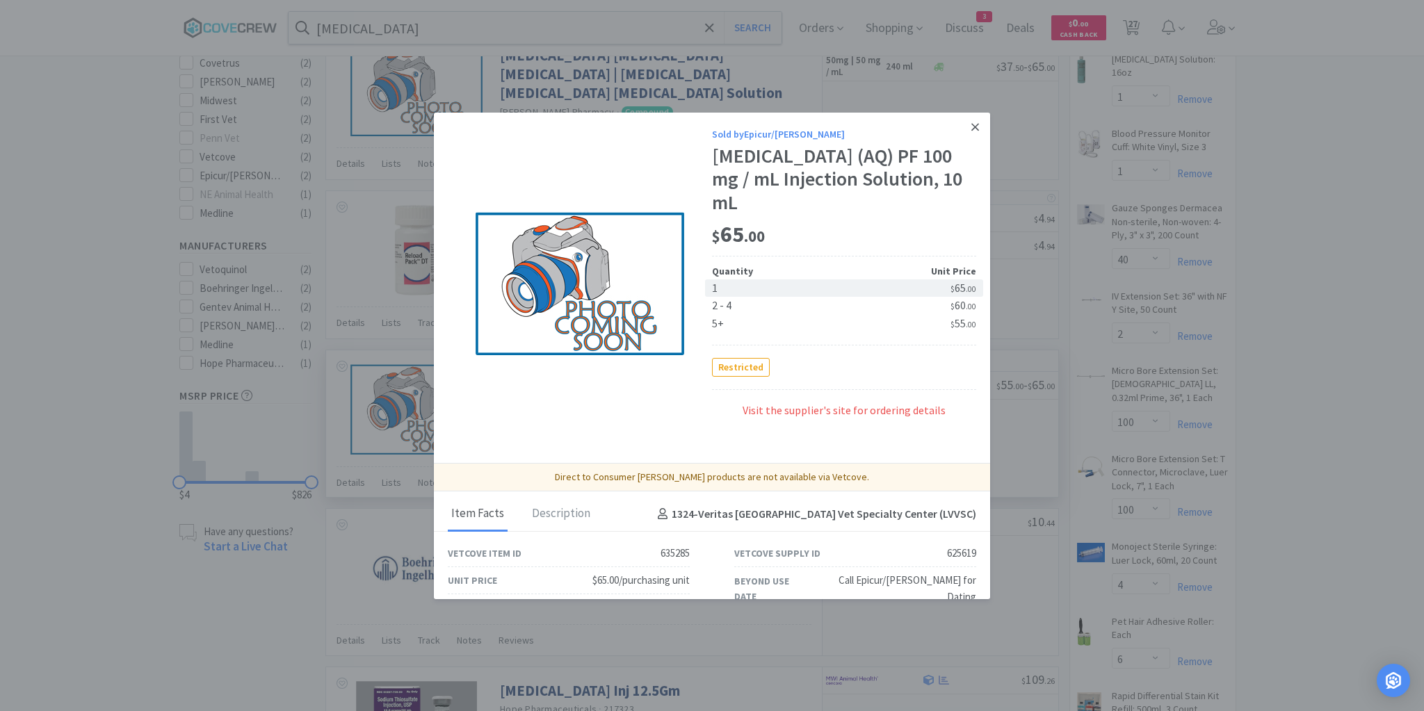
click at [971, 127] on icon at bounding box center [975, 127] width 8 height 13
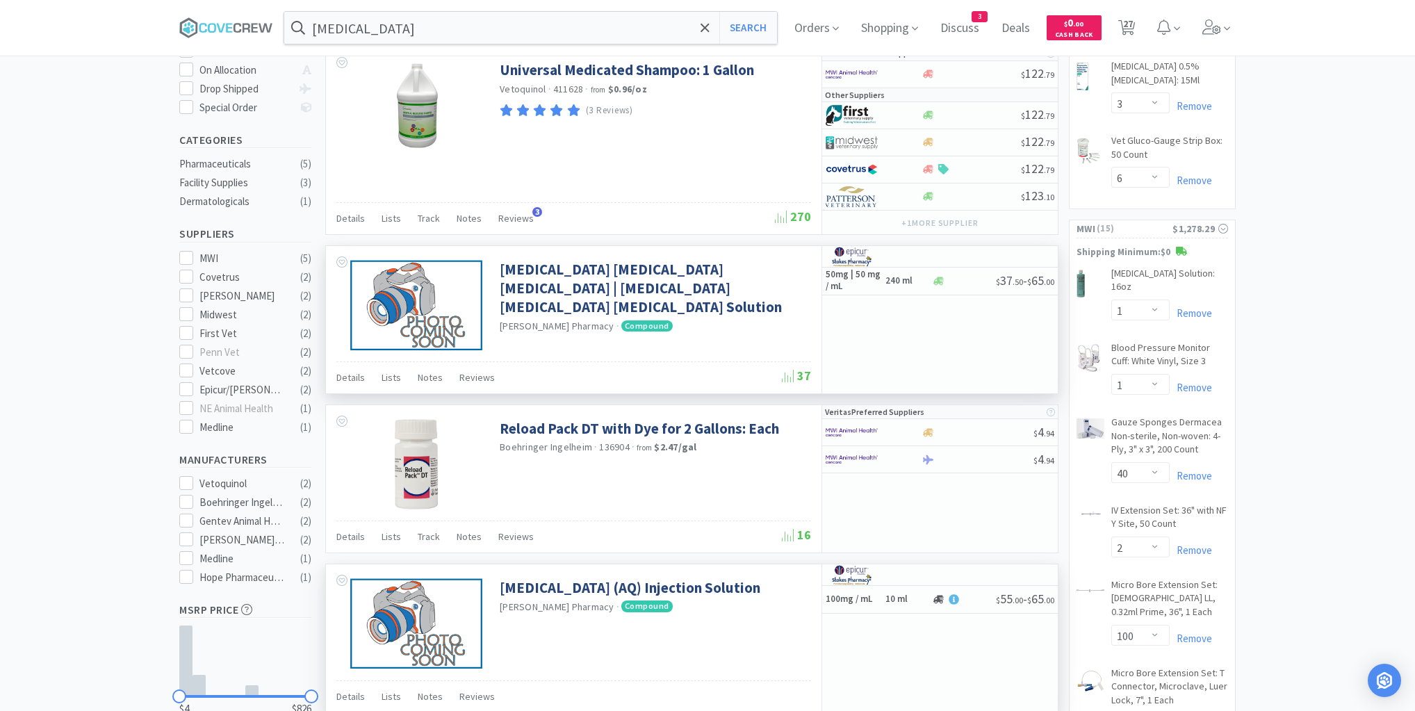
scroll to position [167, 0]
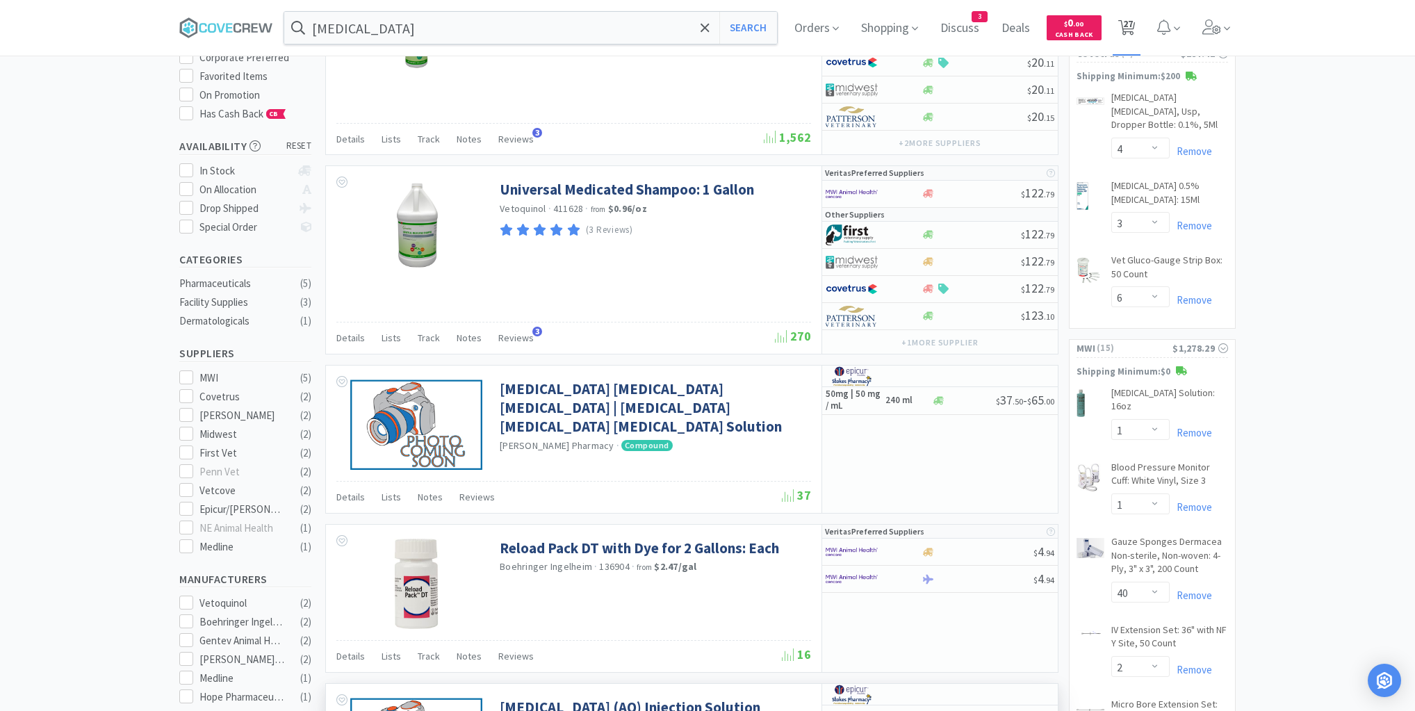
click at [1132, 25] on span "27" at bounding box center [1128, 24] width 10 height 56
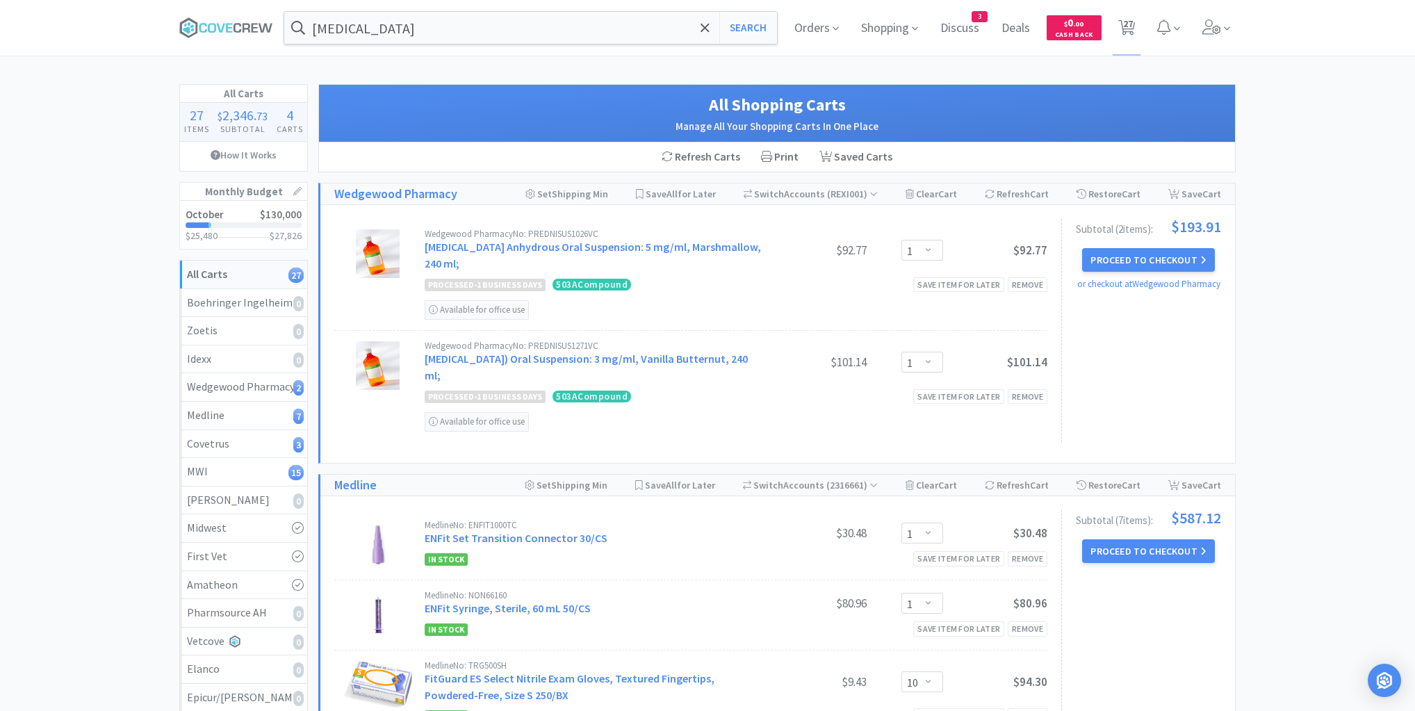
click at [1134, 553] on button "Proceed to Checkout" at bounding box center [1148, 551] width 132 height 24
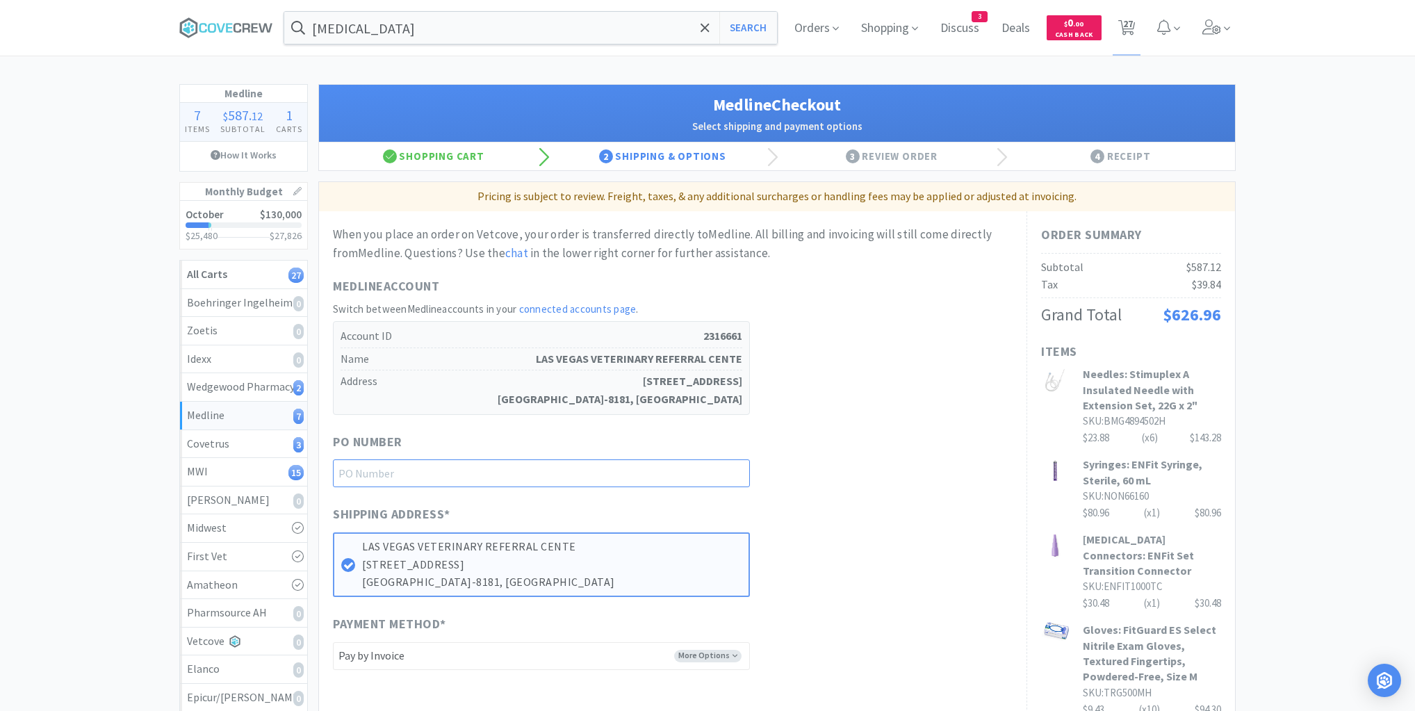
click at [720, 476] on input "text" at bounding box center [541, 474] width 417 height 28
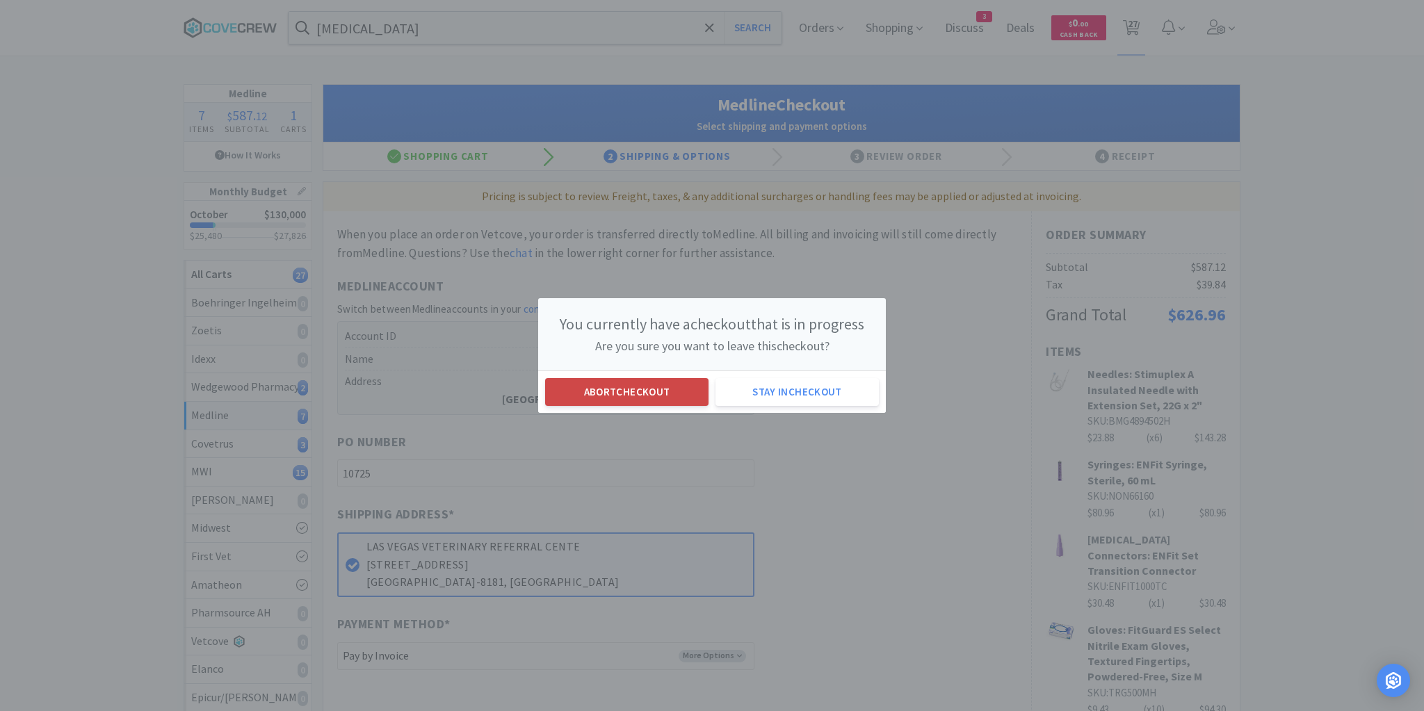
click at [599, 387] on button "Abort checkout" at bounding box center [626, 392] width 163 height 28
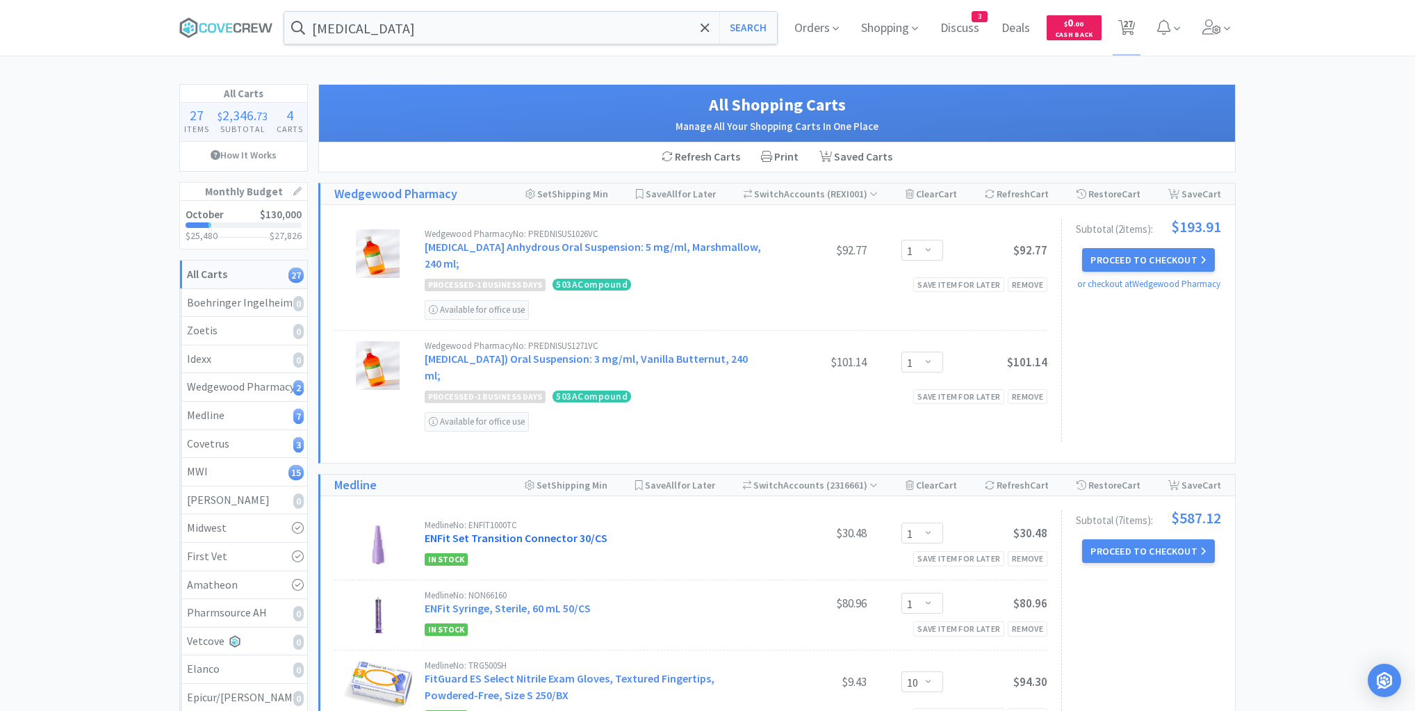
click at [567, 534] on link "ENFit Set Transition Connector 30/CS" at bounding box center [516, 538] width 183 height 14
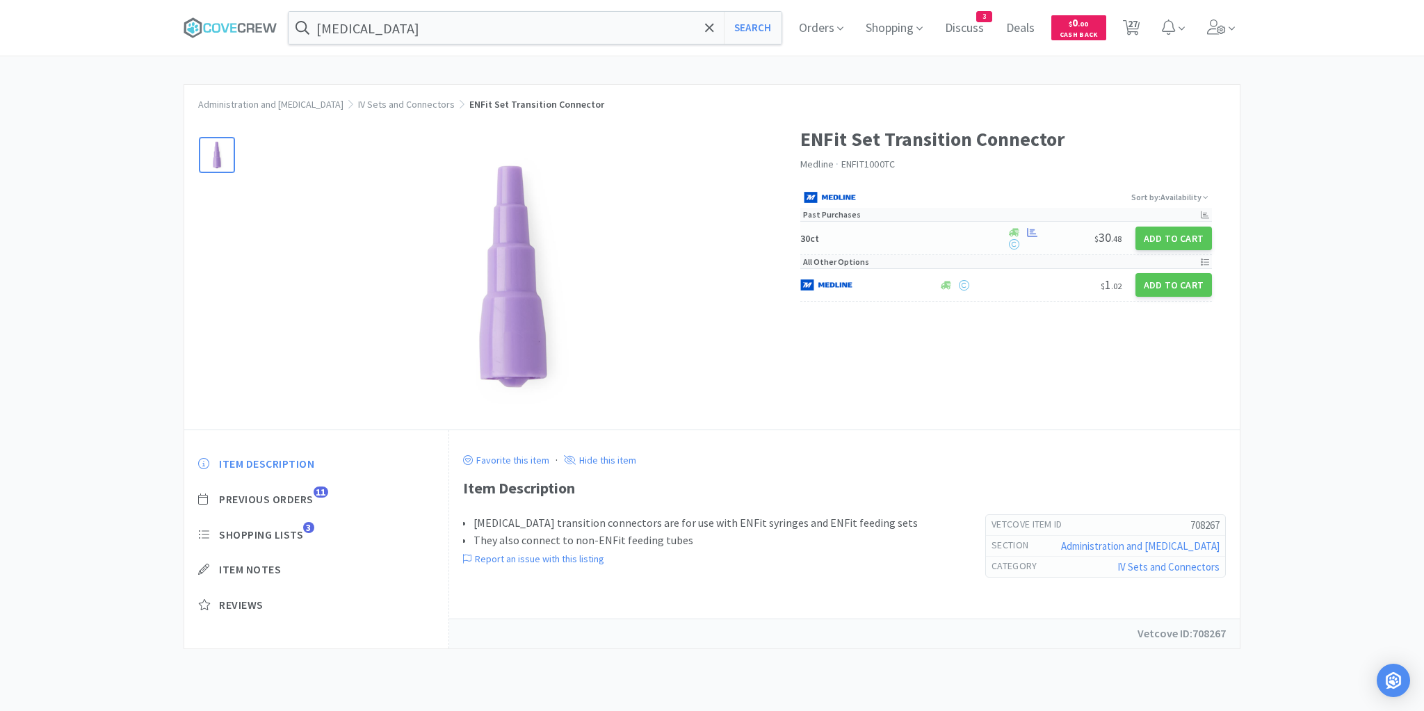
click at [931, 236] on h5 "30ct" at bounding box center [901, 238] width 202 height 13
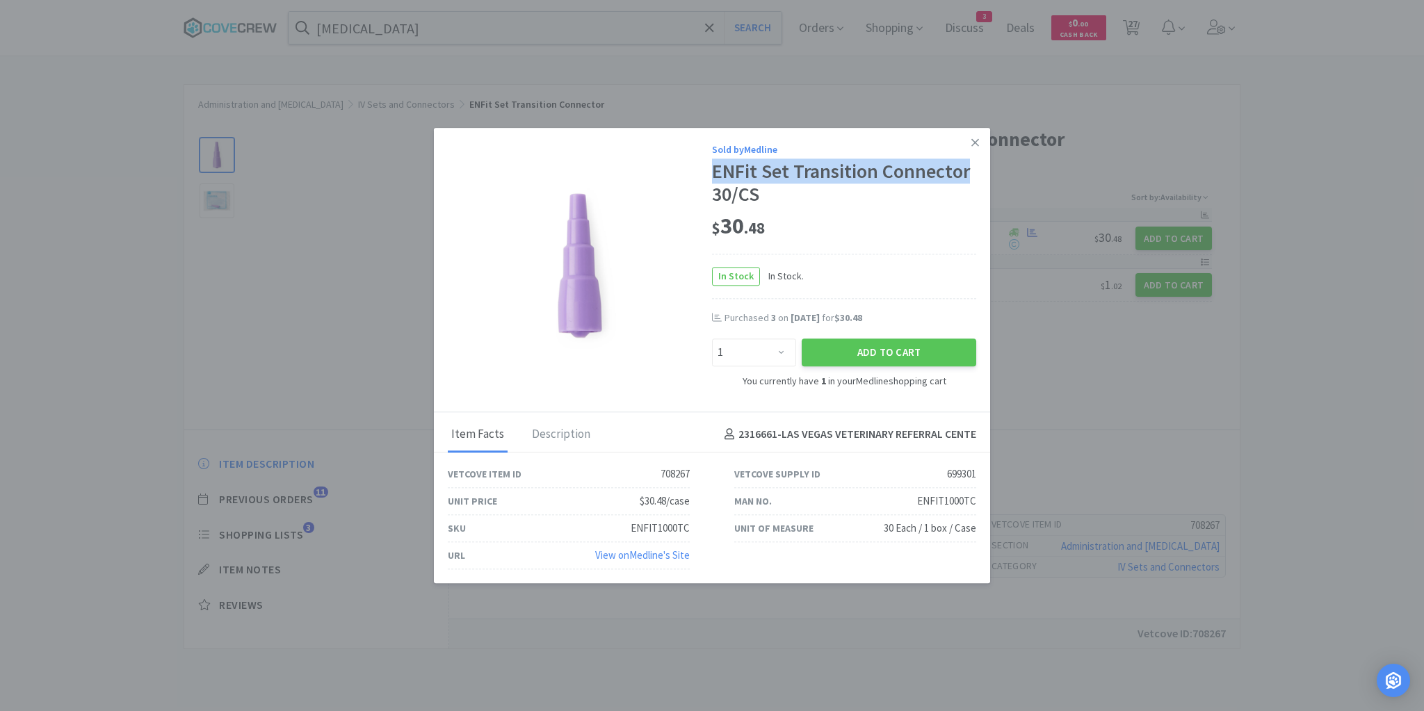
drag, startPoint x: 712, startPoint y: 172, endPoint x: 966, endPoint y: 171, distance: 254.4
click at [966, 171] on div "ENFit Set Transition Connector 30/CS" at bounding box center [844, 183] width 264 height 47
copy div "ENFit Set Transition Connector"
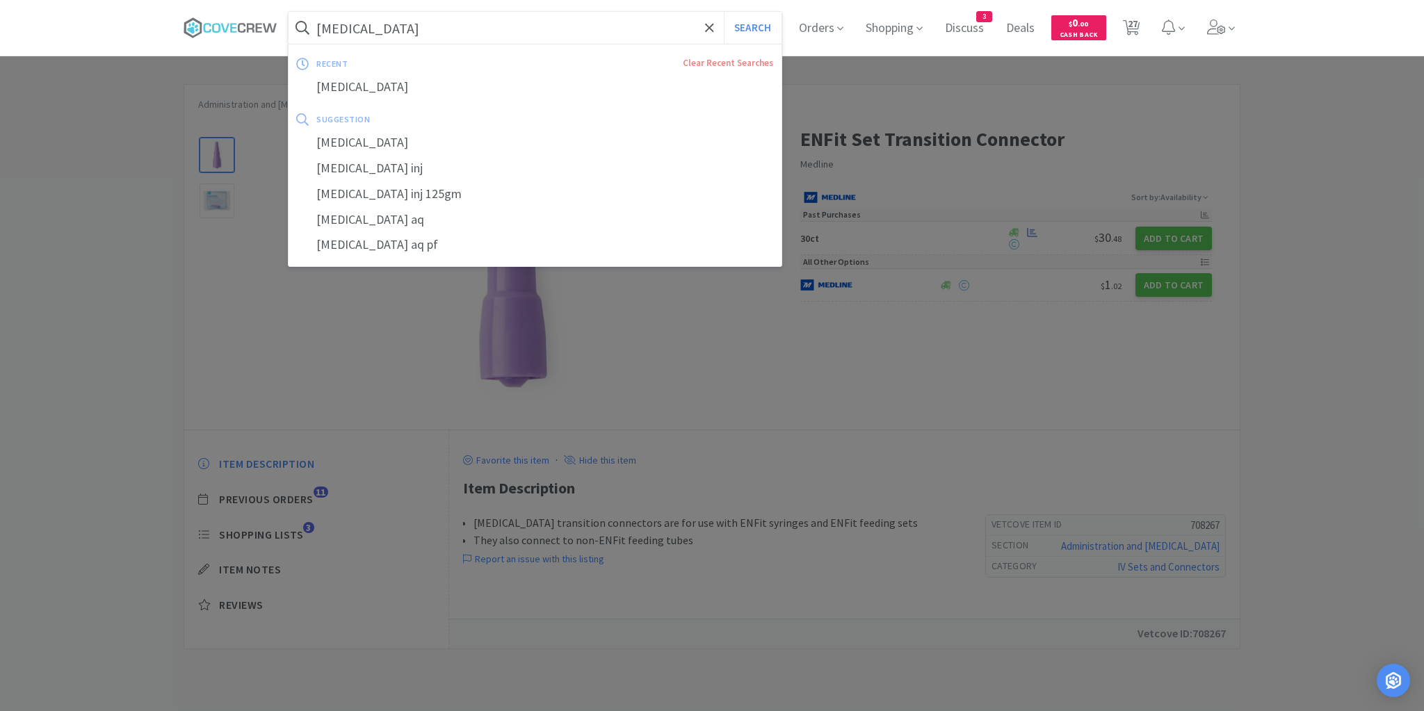
paste input "ENFit Set Transition Connector"
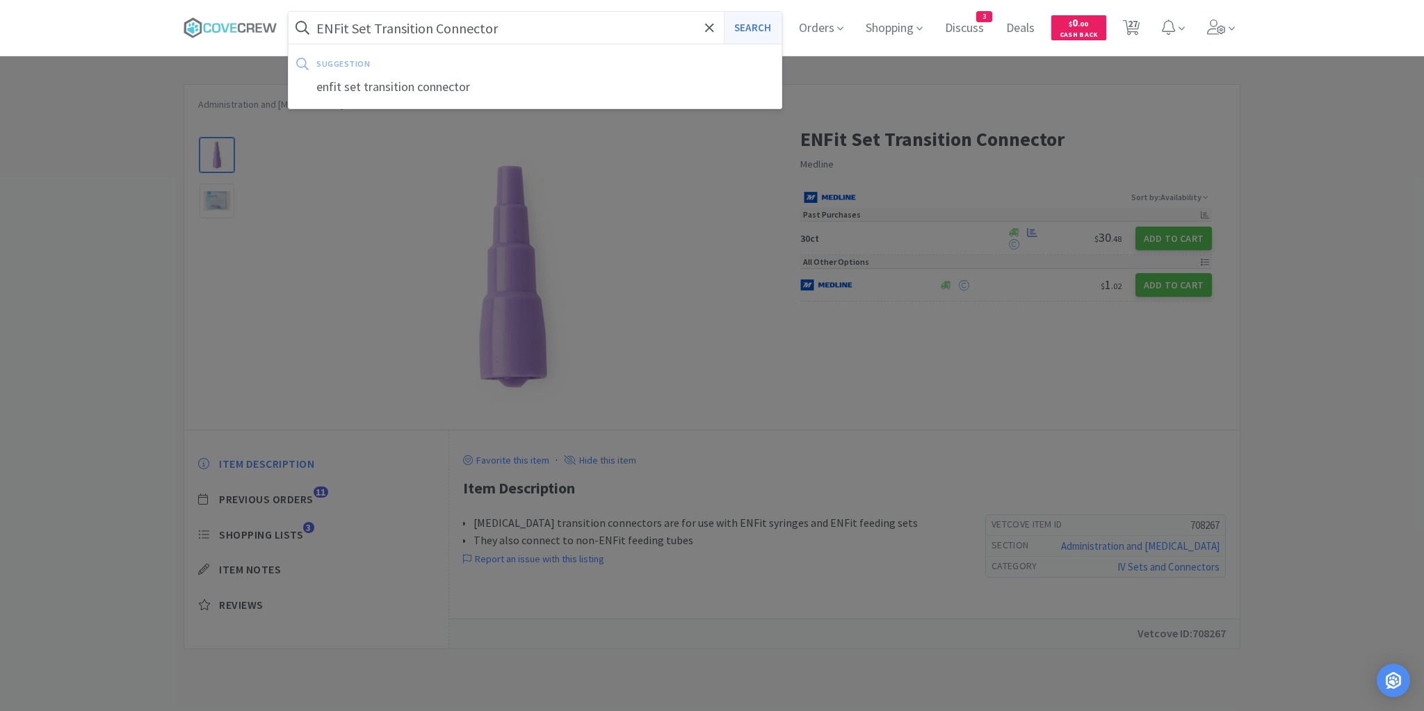
click at [747, 23] on button "Search" at bounding box center [753, 28] width 58 height 32
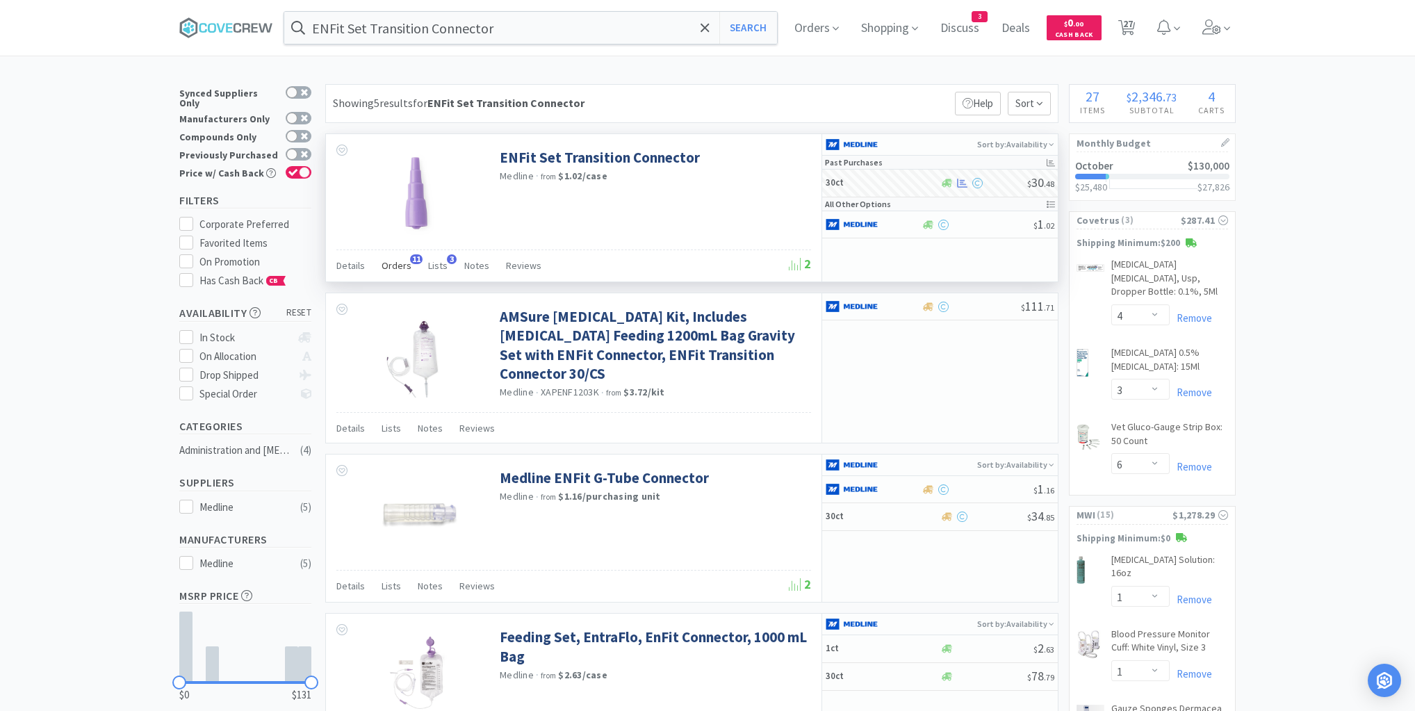
click at [396, 264] on span "Orders" at bounding box center [397, 265] width 30 height 13
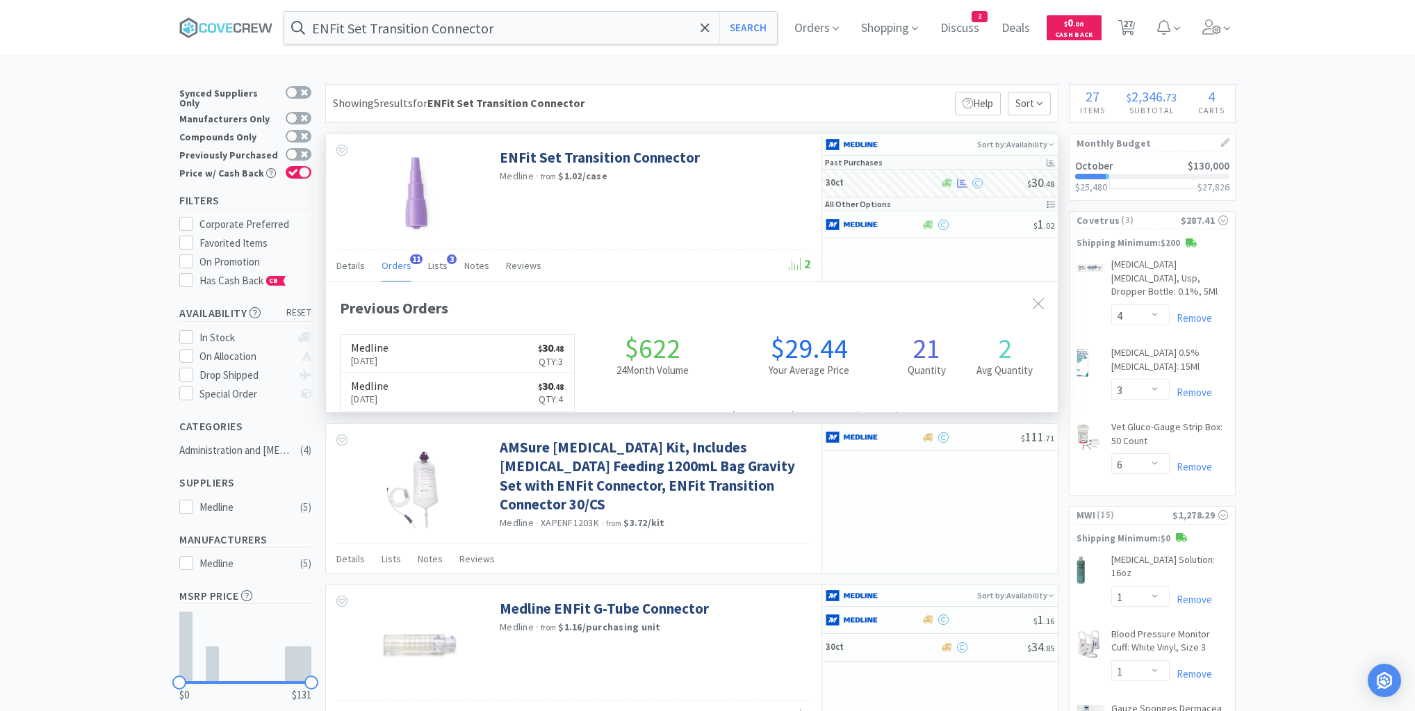
scroll to position [373, 732]
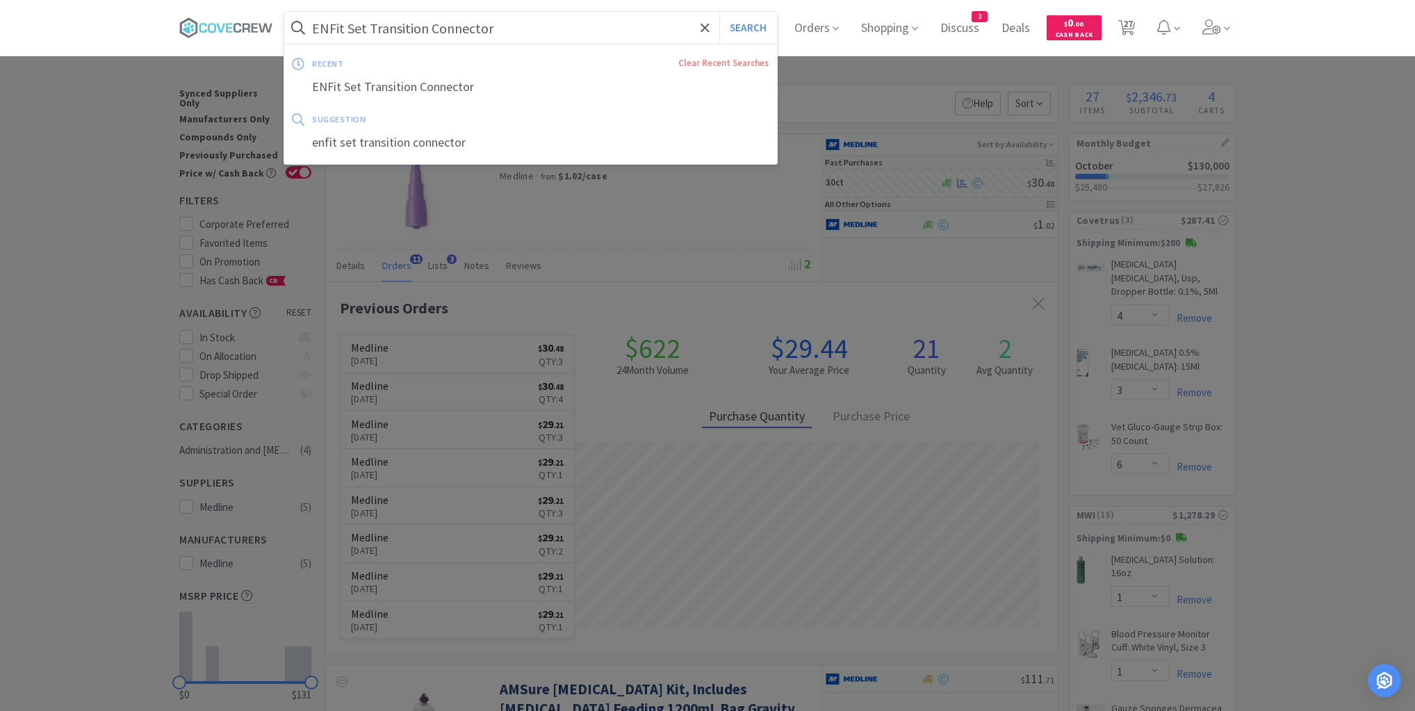
click at [531, 34] on input "ENFit Set Transition Connector" at bounding box center [530, 28] width 493 height 32
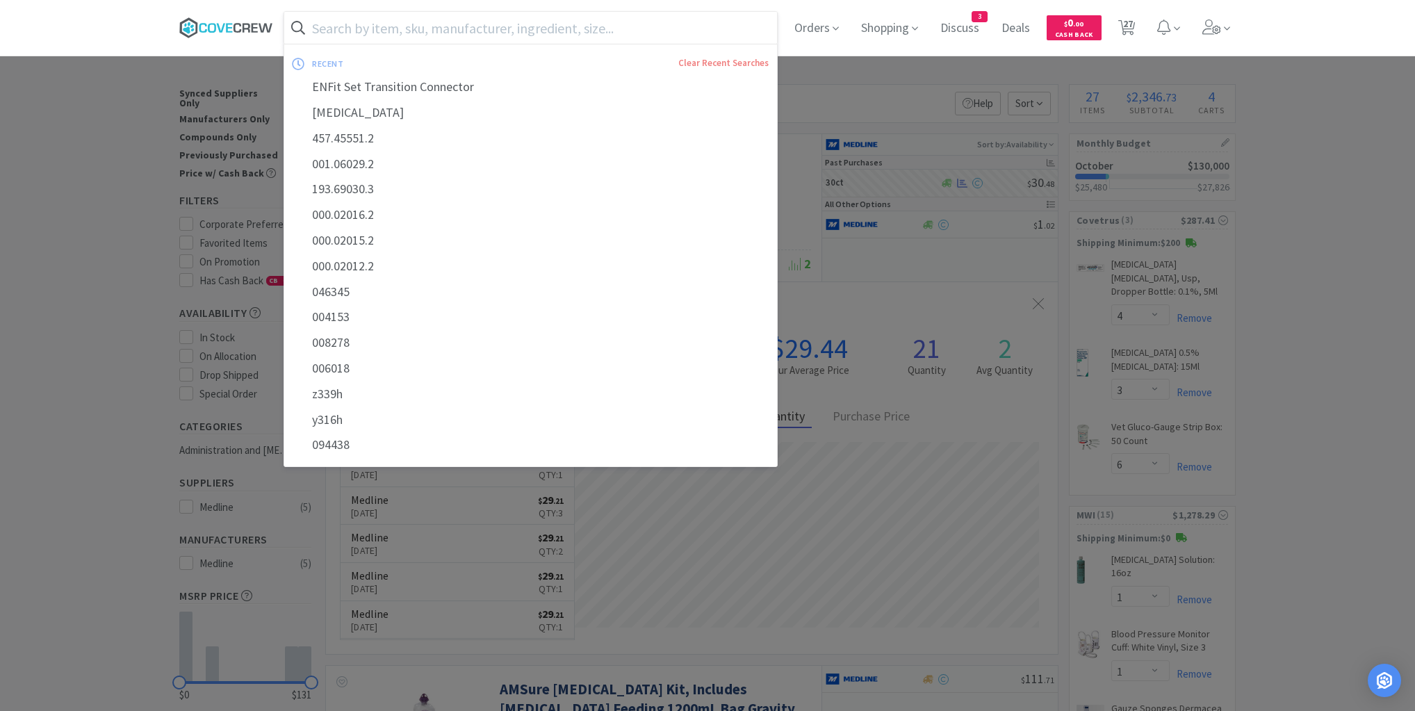
click at [239, 24] on icon at bounding box center [238, 28] width 8 height 10
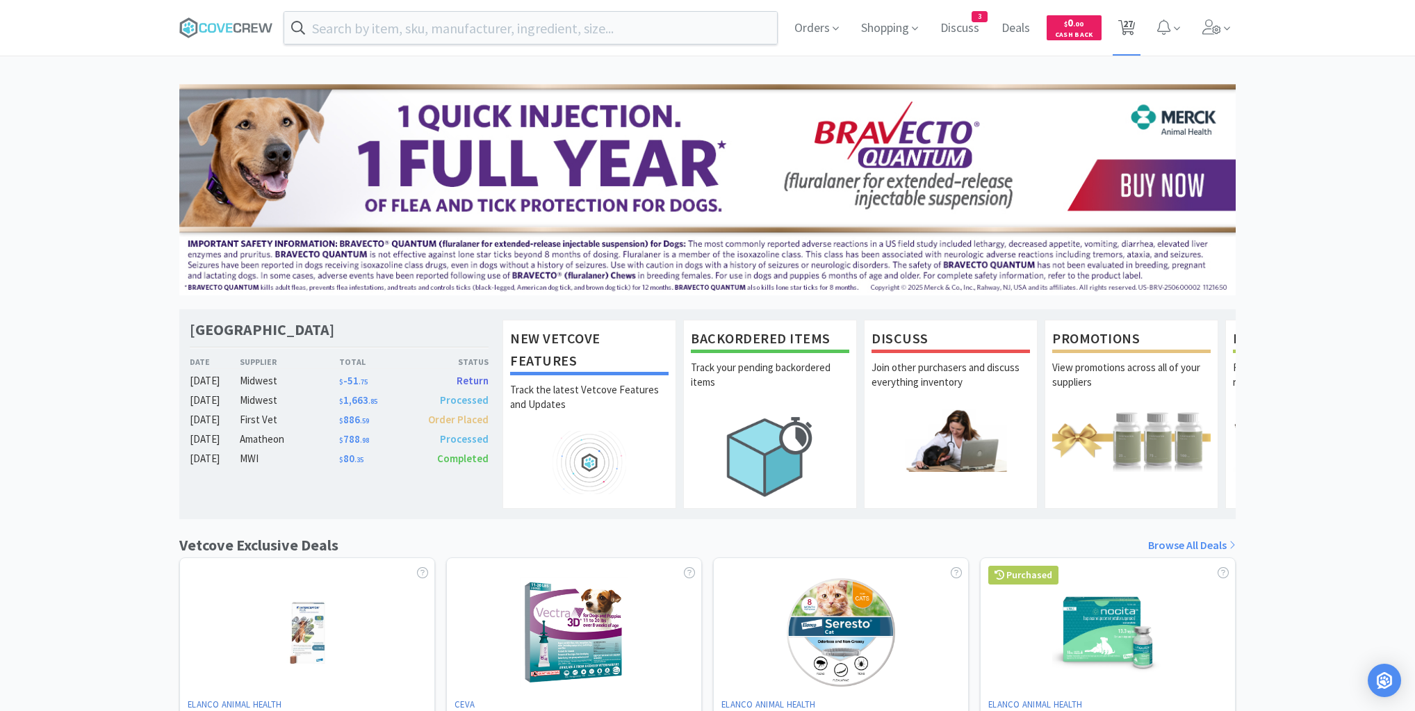
click at [1132, 29] on span "27" at bounding box center [1128, 24] width 10 height 56
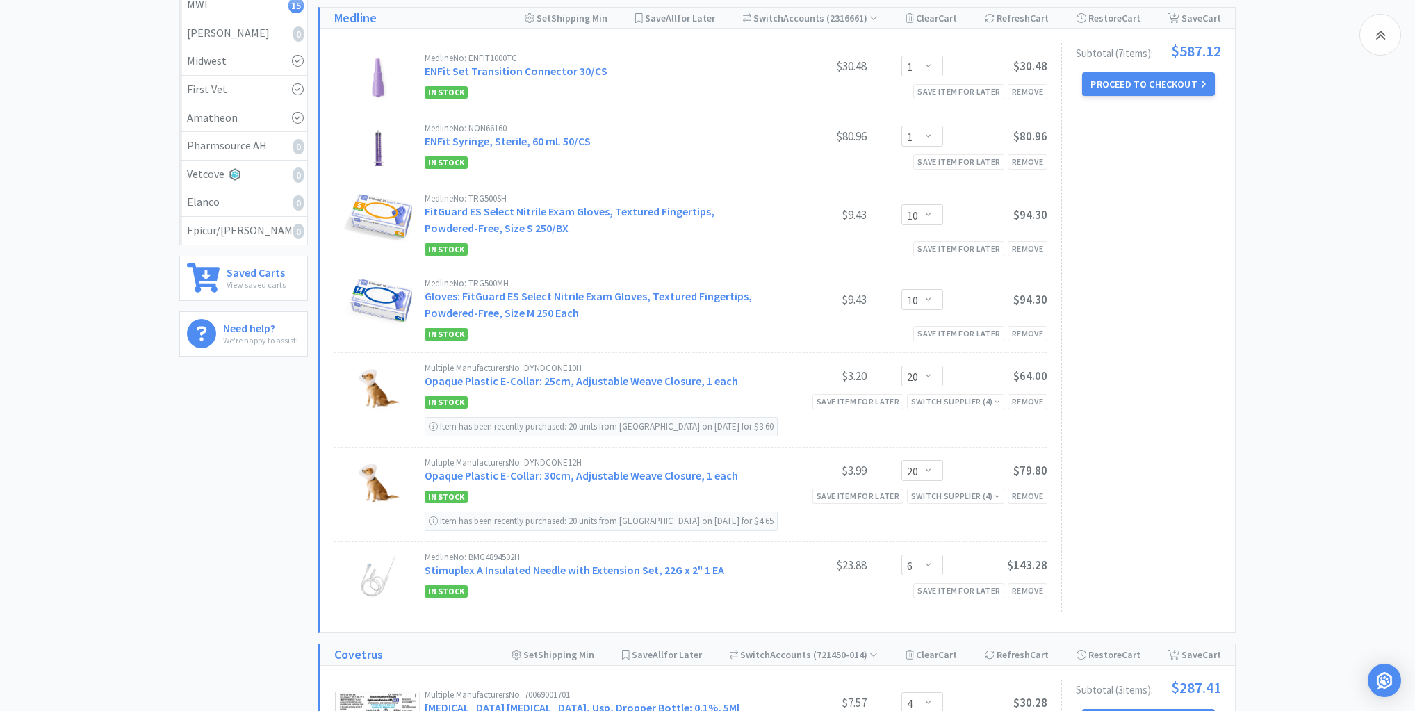
scroll to position [389, 0]
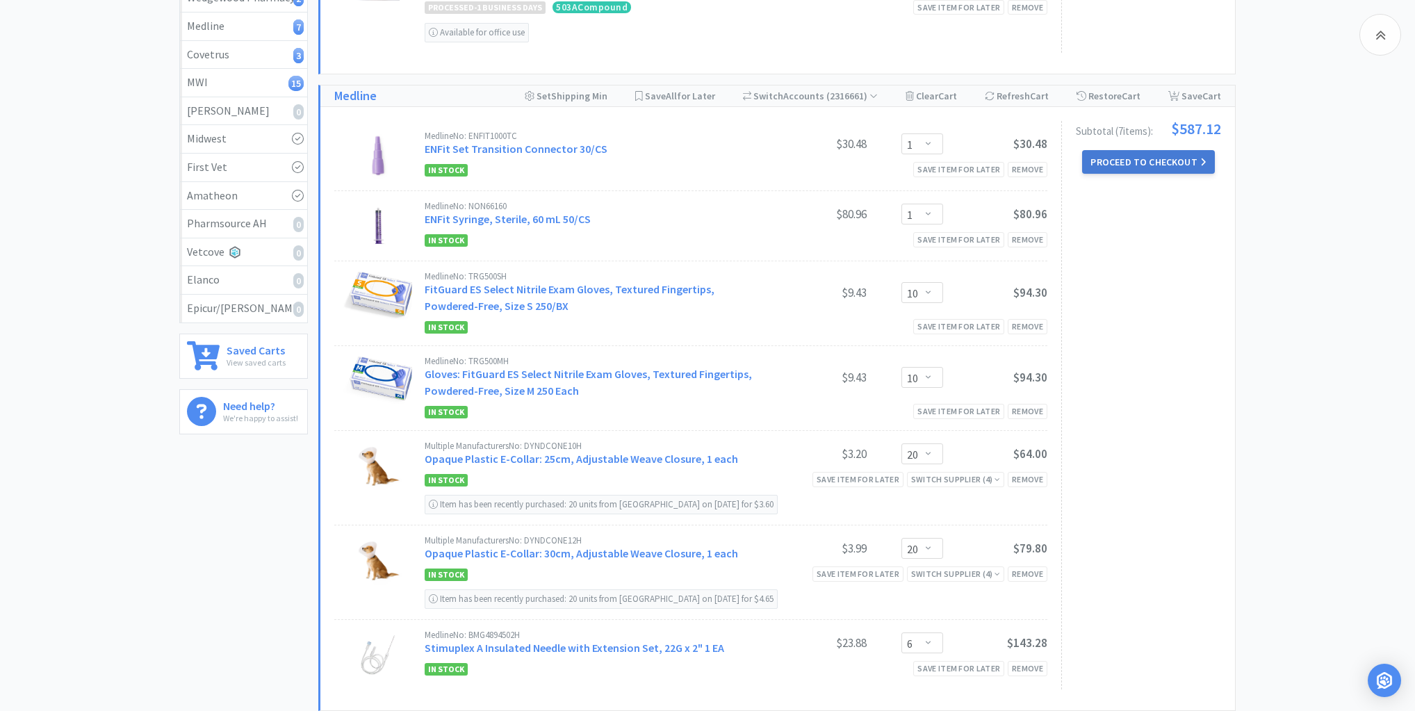
click at [1143, 161] on button "Proceed to Checkout" at bounding box center [1148, 162] width 132 height 24
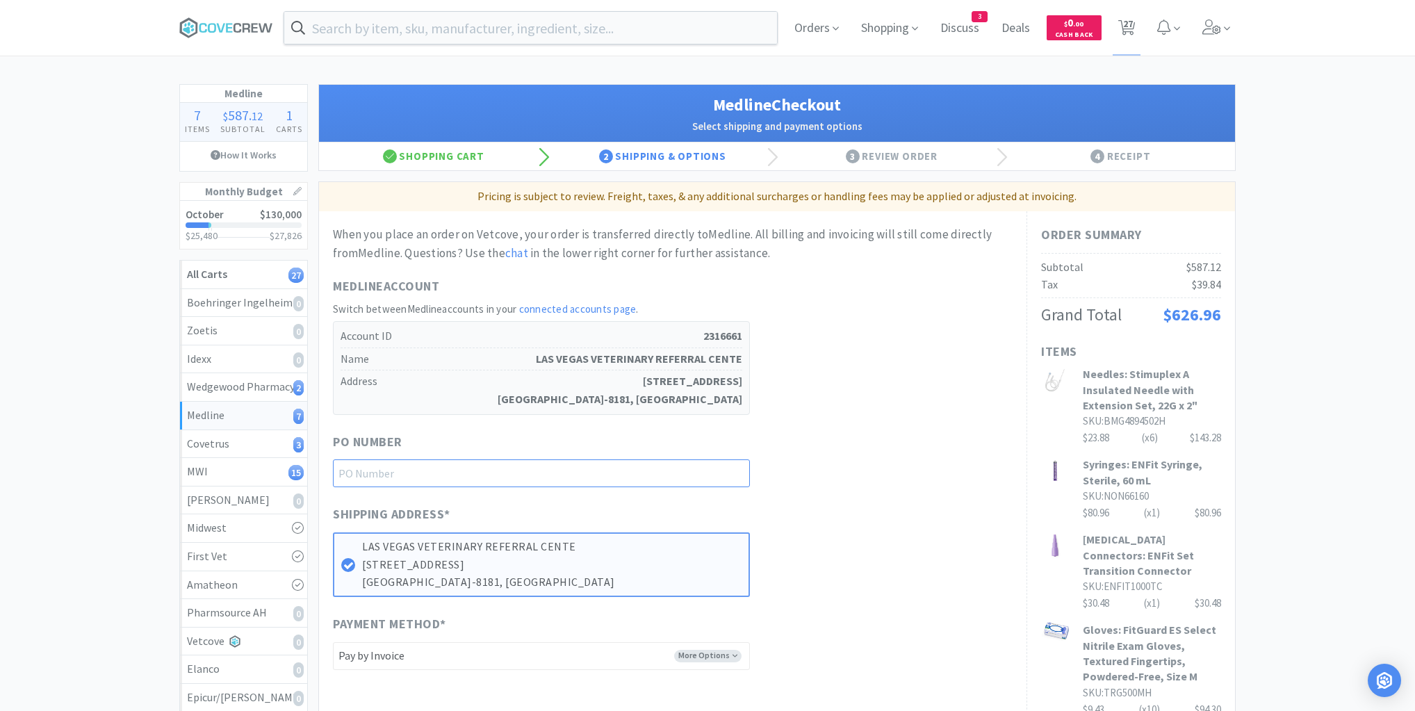
click at [711, 473] on input "text" at bounding box center [541, 474] width 417 height 28
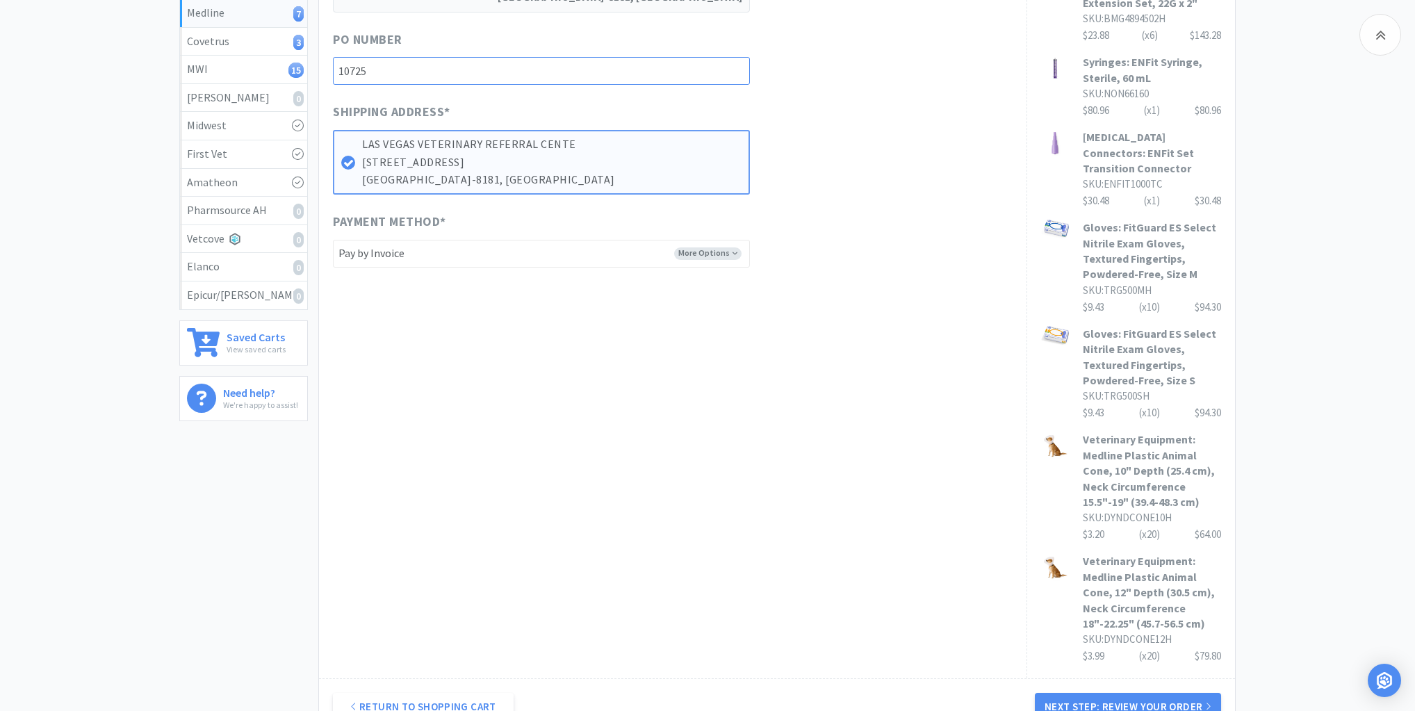
scroll to position [501, 0]
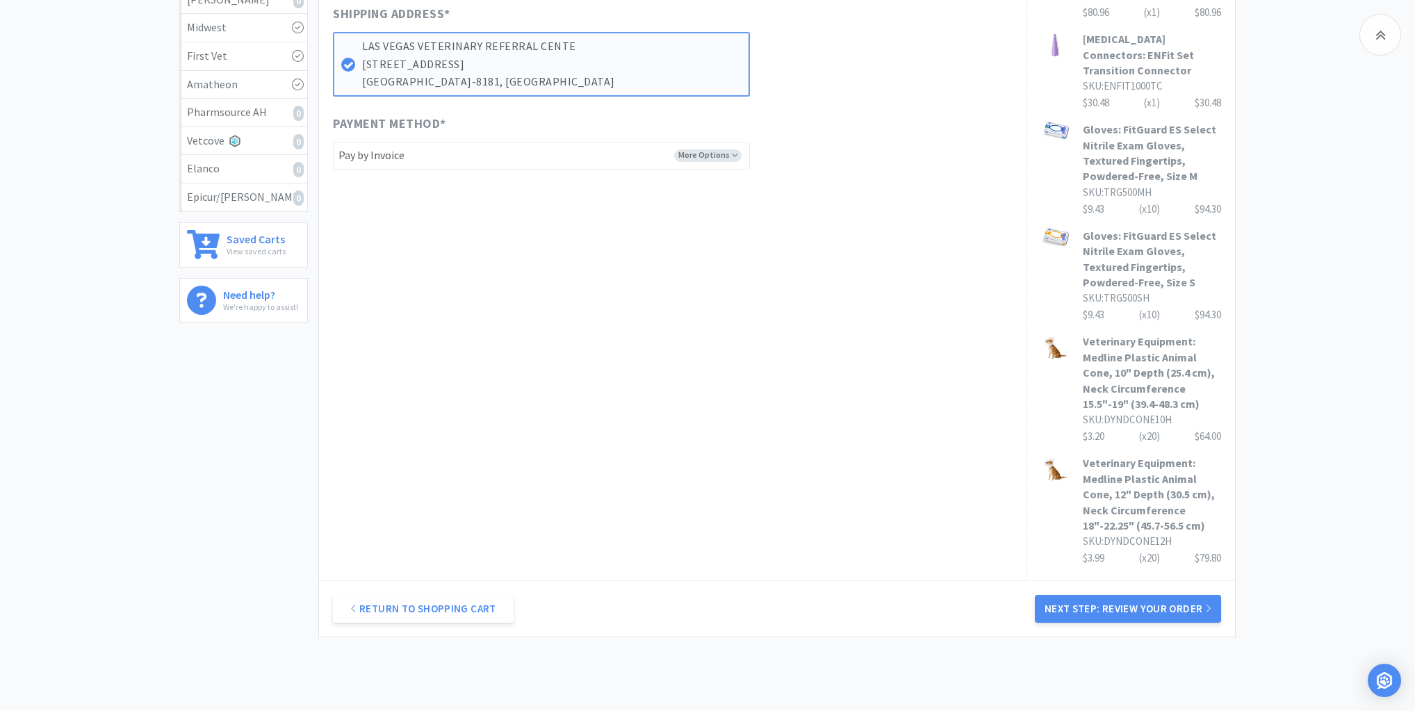
click at [1123, 595] on button "Next Step: Review Your Order" at bounding box center [1128, 609] width 186 height 28
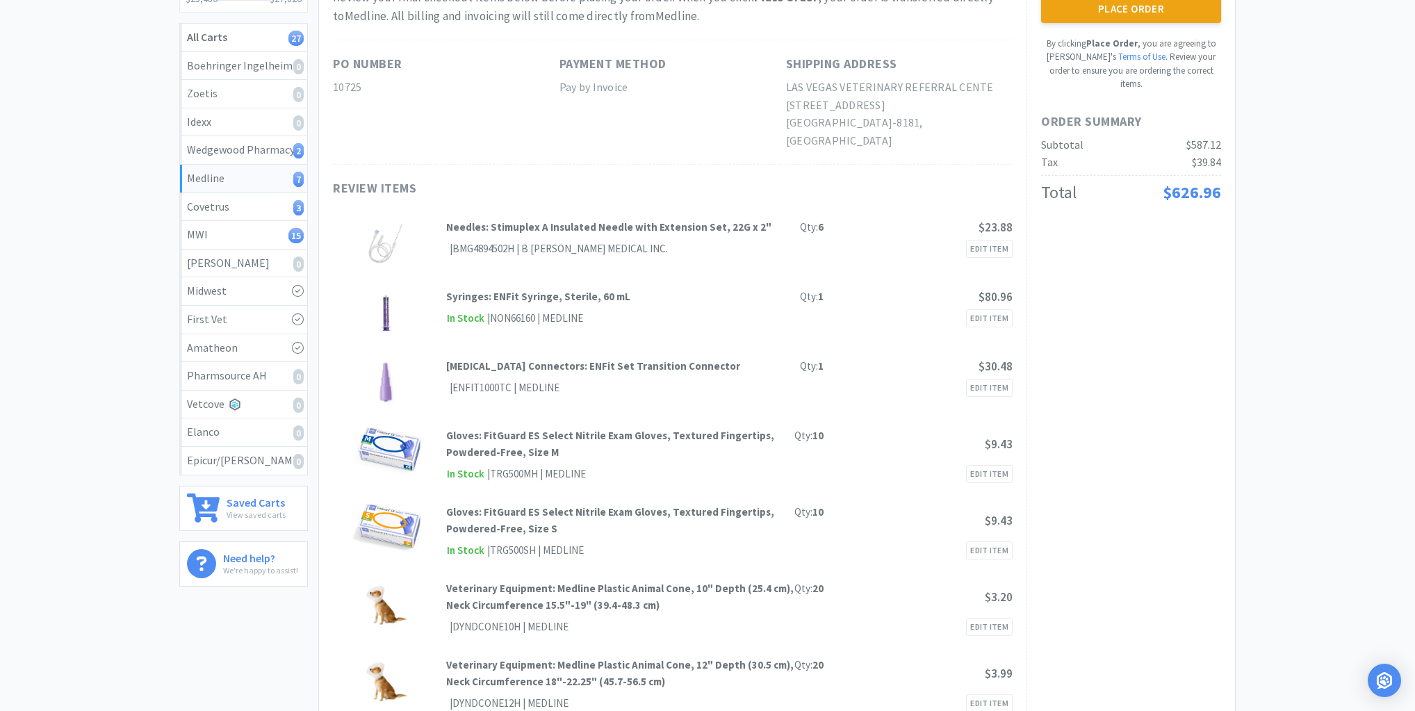
scroll to position [0, 0]
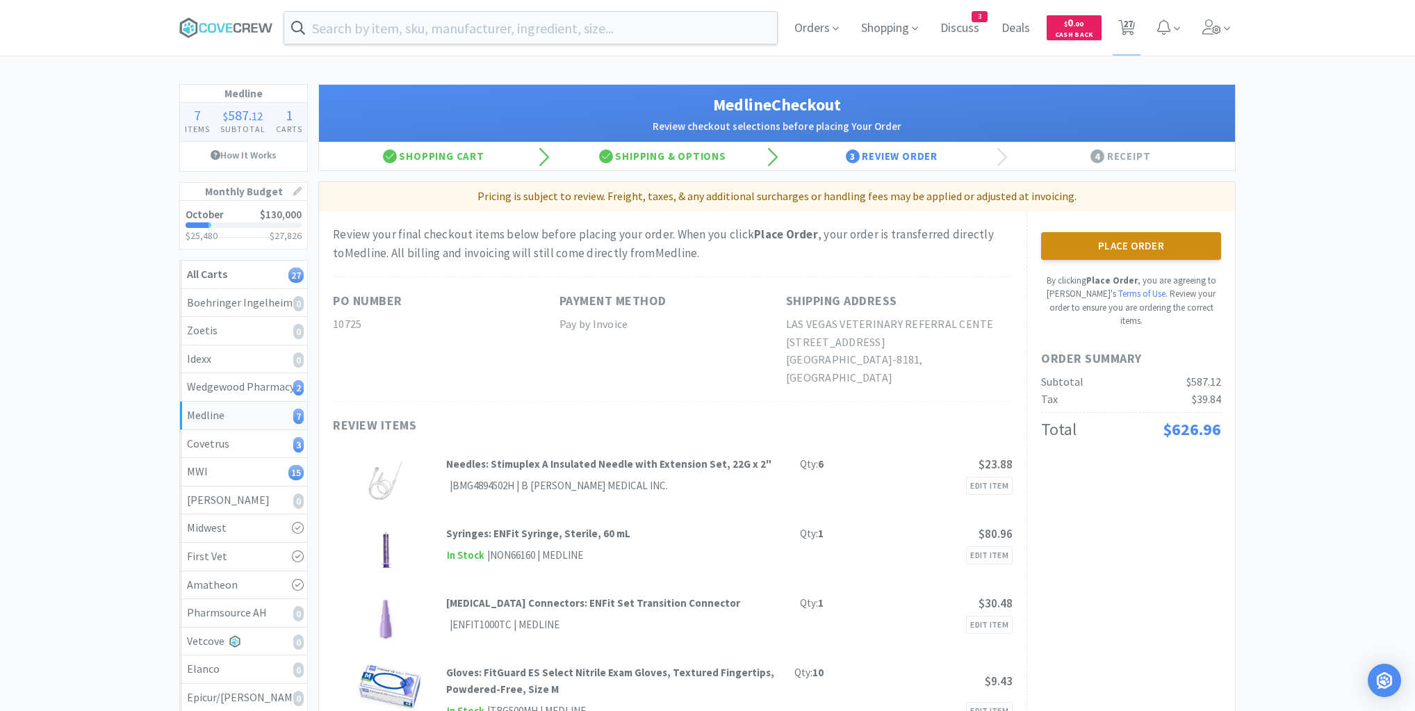
click at [1134, 241] on button "Place Order" at bounding box center [1131, 246] width 180 height 28
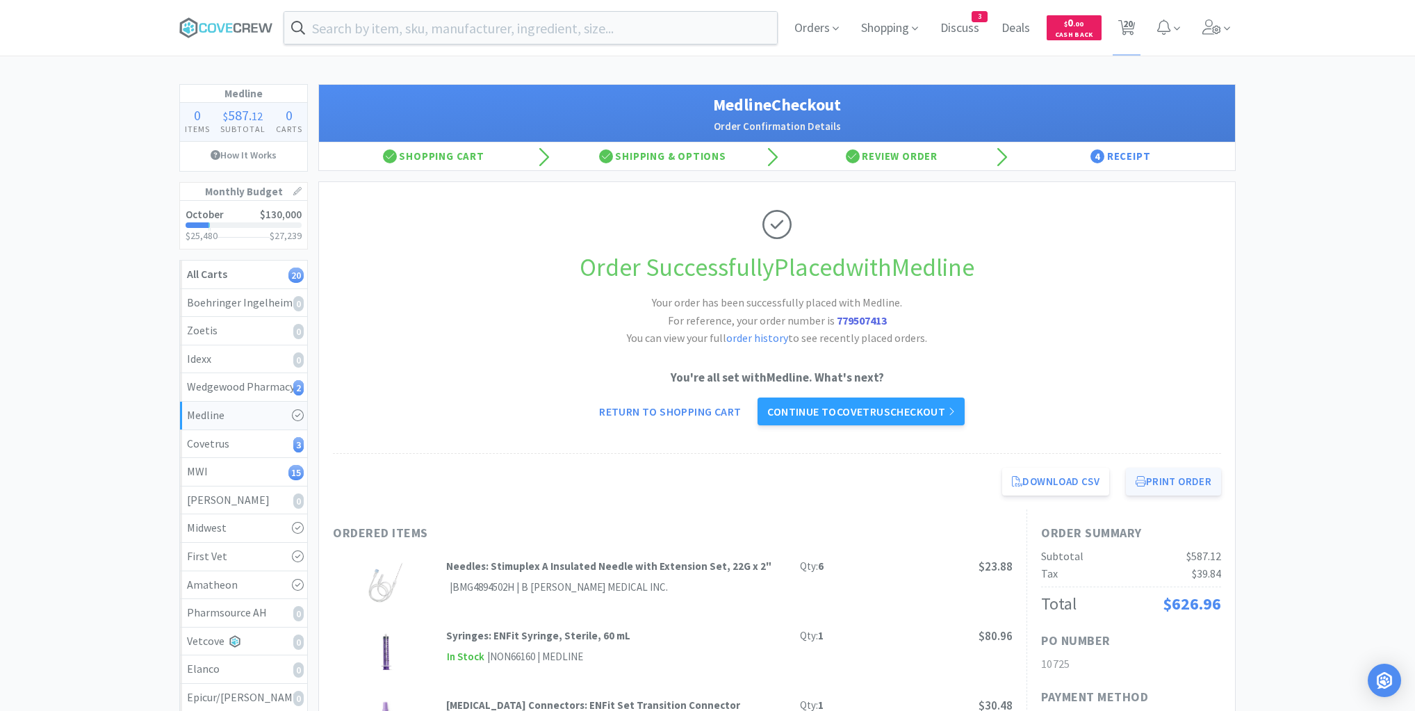
click at [1172, 480] on button "Print Order" at bounding box center [1173, 482] width 95 height 28
click at [256, 472] on div "MWI 15" at bounding box center [243, 472] width 113 height 18
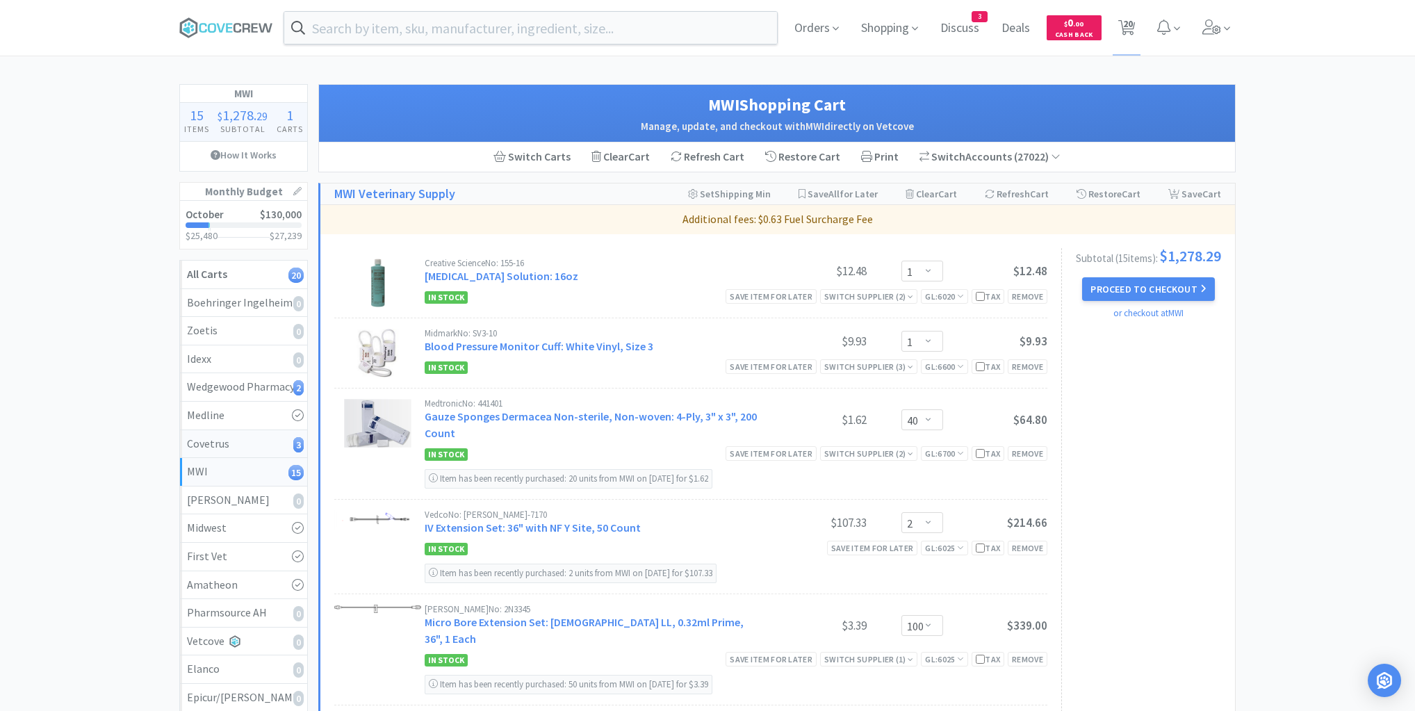
click at [255, 445] on div "Covetrus 3" at bounding box center [243, 444] width 113 height 18
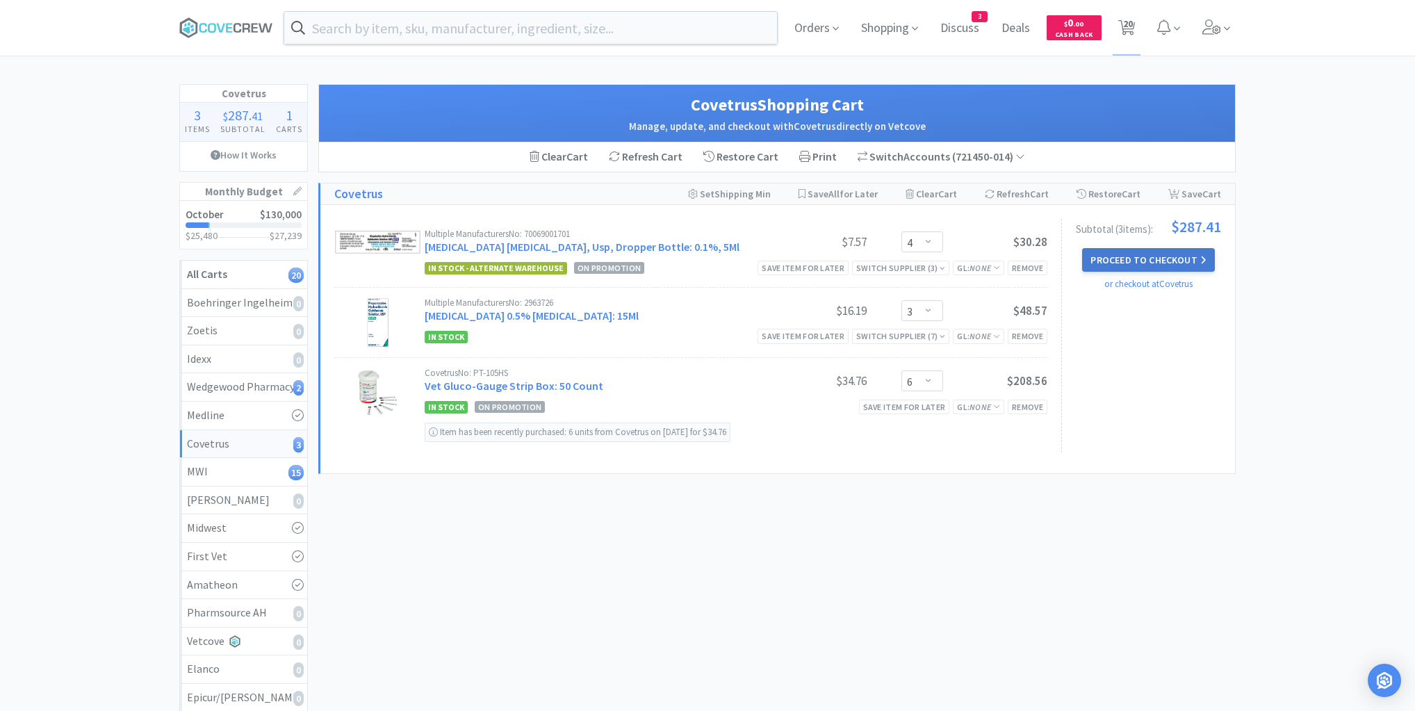
click at [1146, 260] on button "Proceed to Checkout" at bounding box center [1148, 260] width 132 height 24
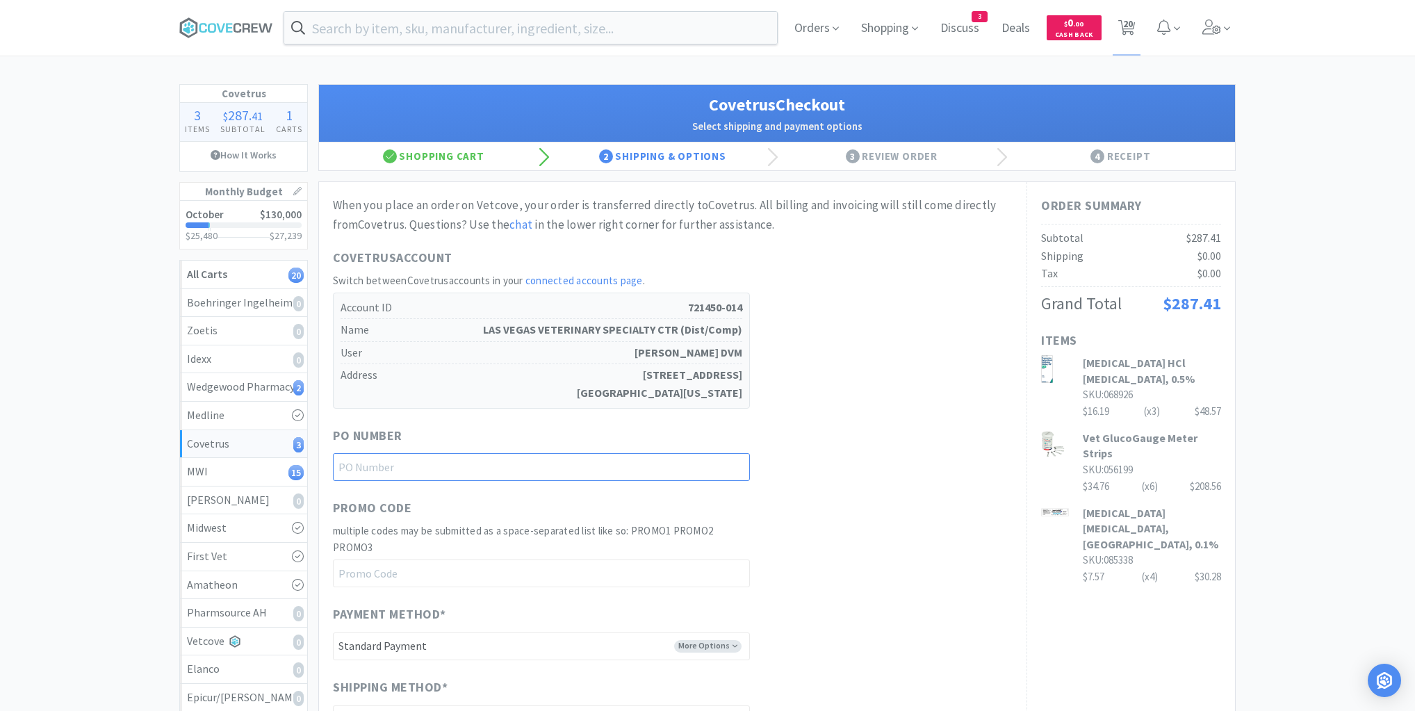
click at [698, 468] on input "text" at bounding box center [541, 467] width 417 height 28
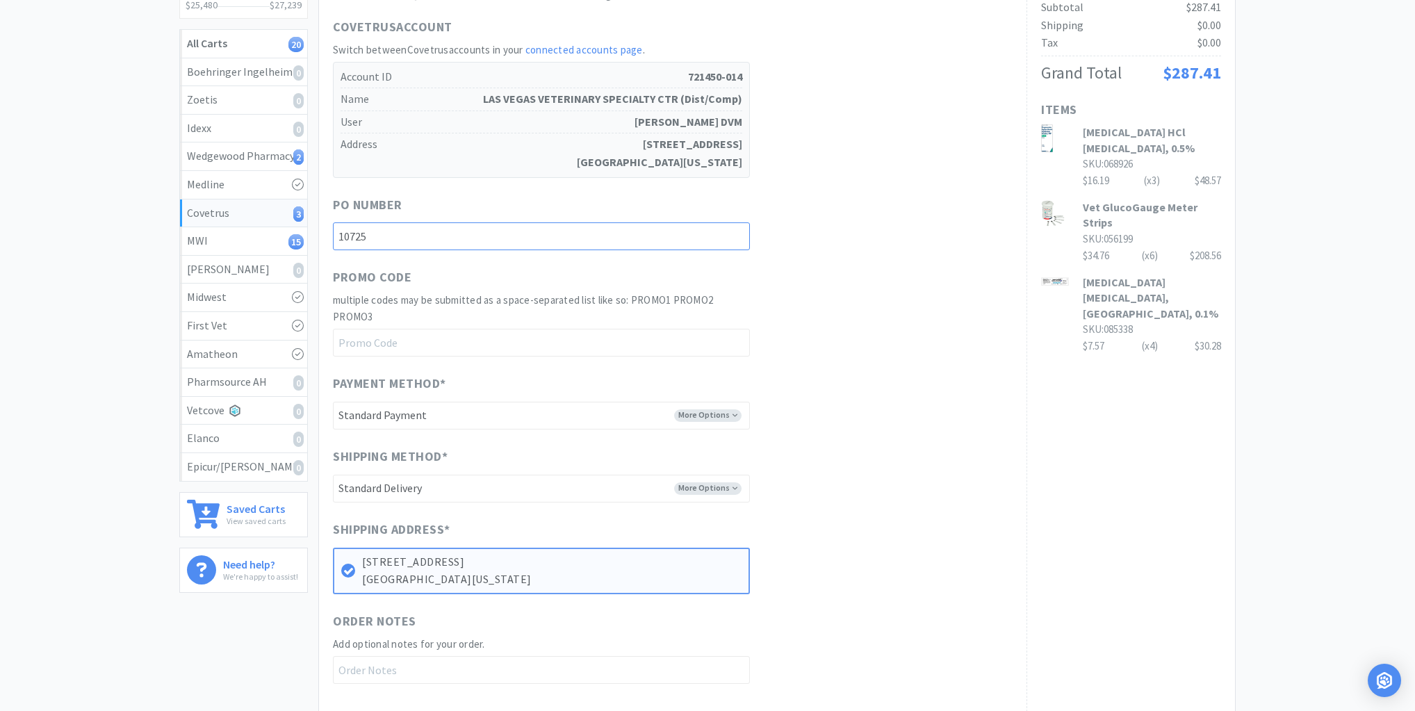
scroll to position [389, 0]
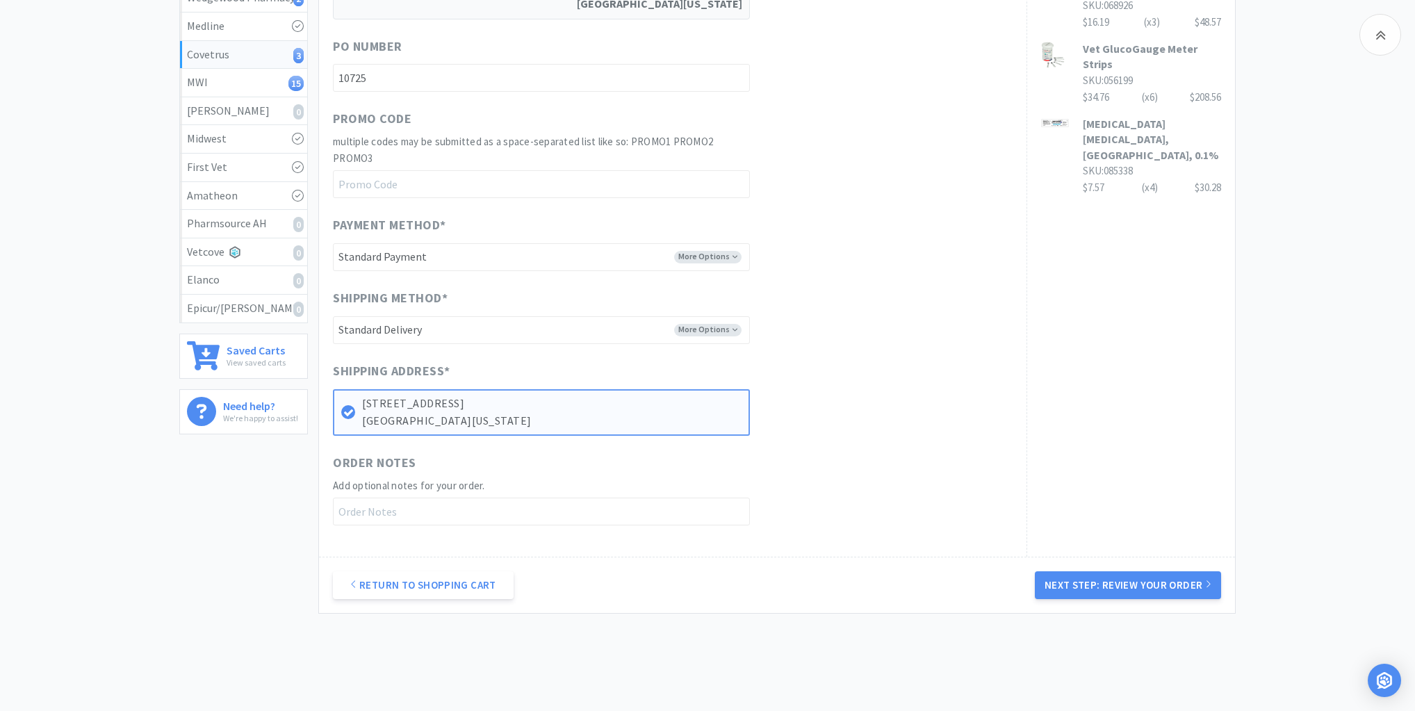
click at [1090, 578] on button "Next Step: Review Your Order" at bounding box center [1128, 585] width 186 height 28
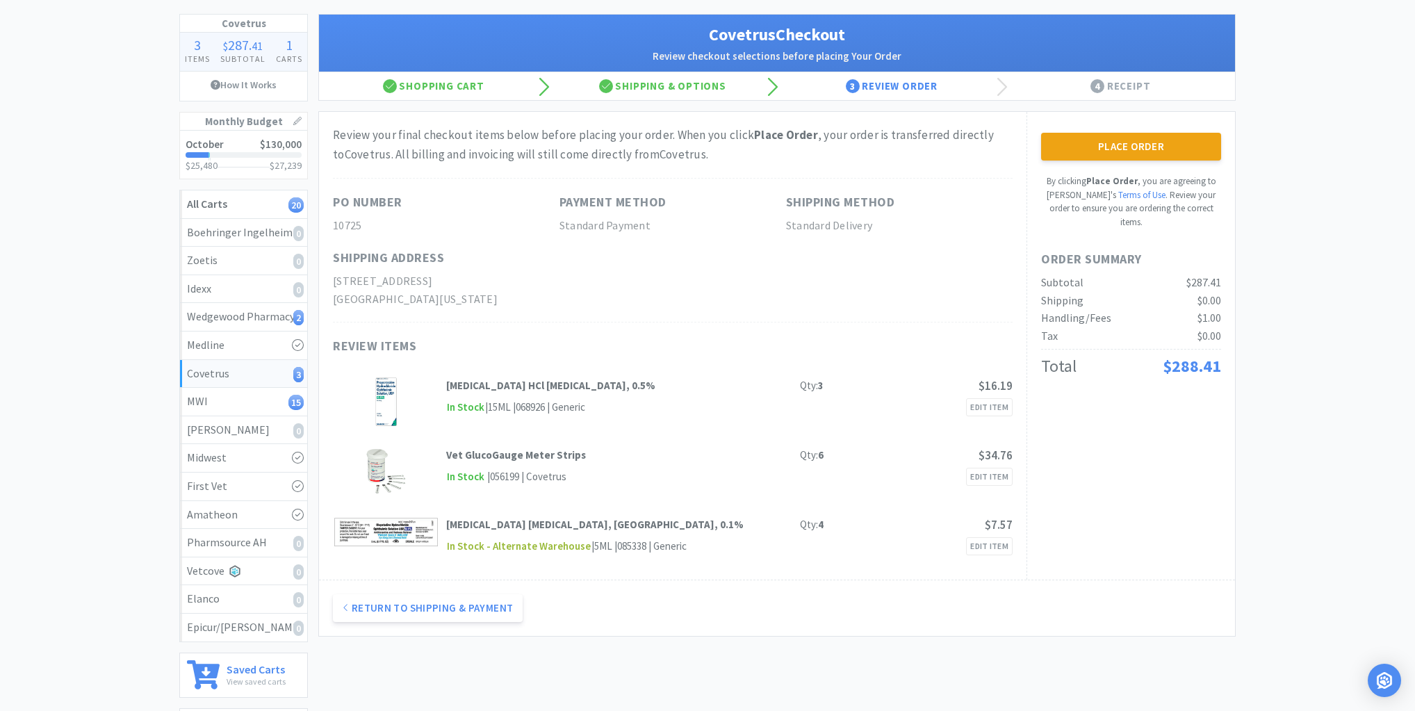
scroll to position [0, 0]
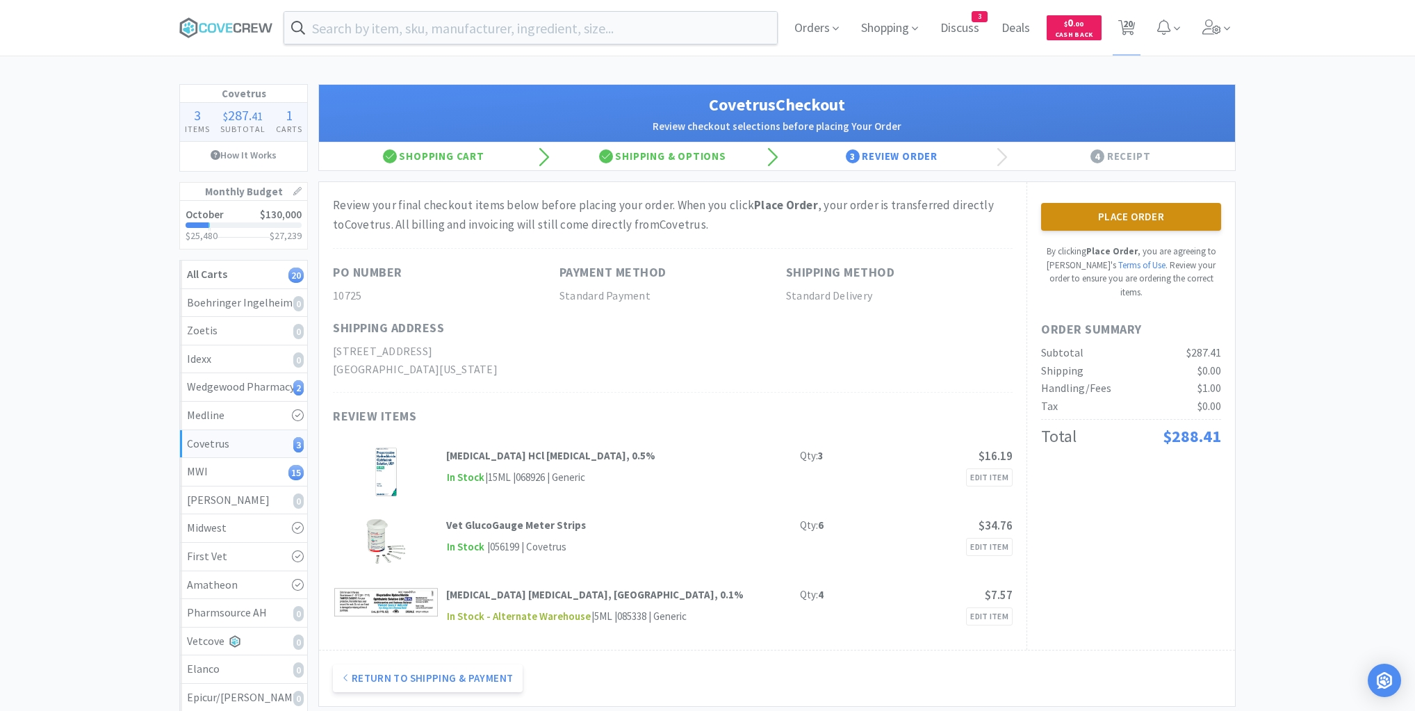
click at [1117, 218] on button "Place Order" at bounding box center [1131, 217] width 180 height 28
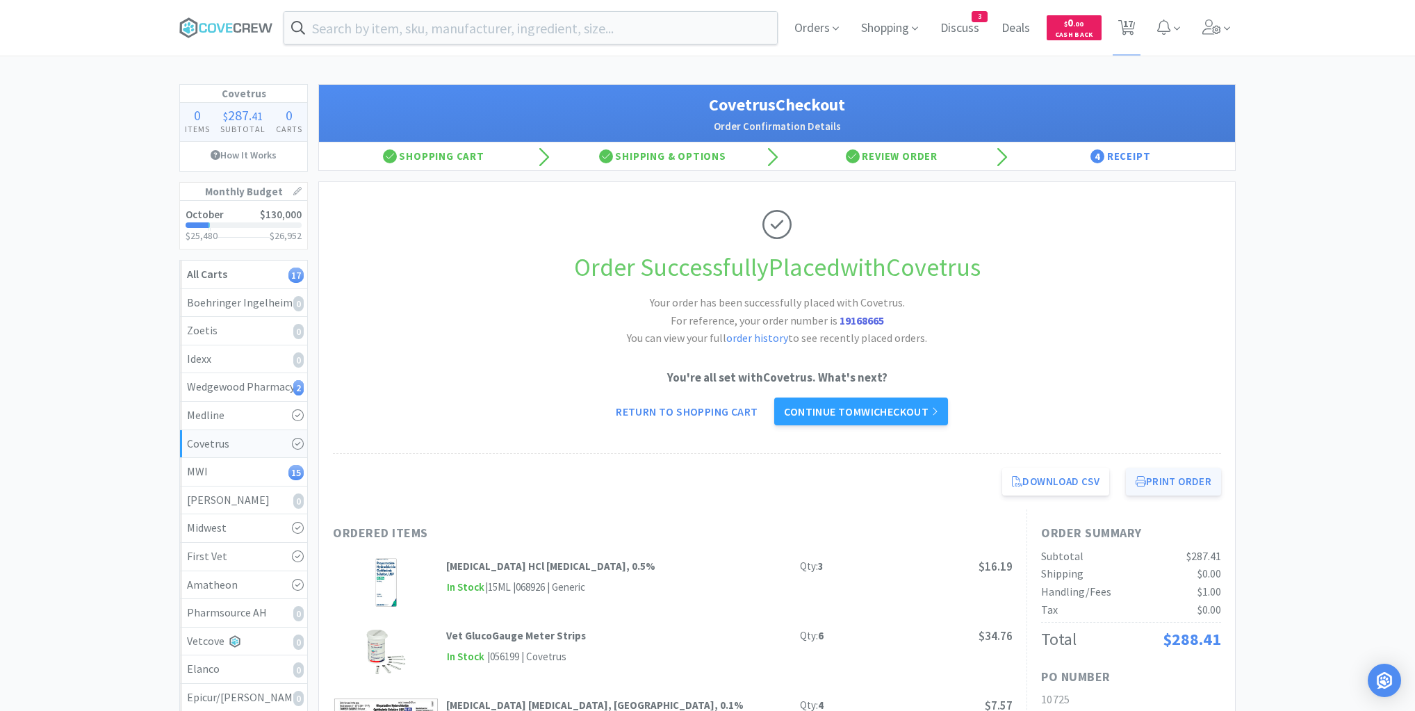
click at [1165, 492] on button "Print Order" at bounding box center [1173, 482] width 95 height 28
click at [266, 389] on div "Wedgewood Pharmacy 2" at bounding box center [243, 387] width 113 height 18
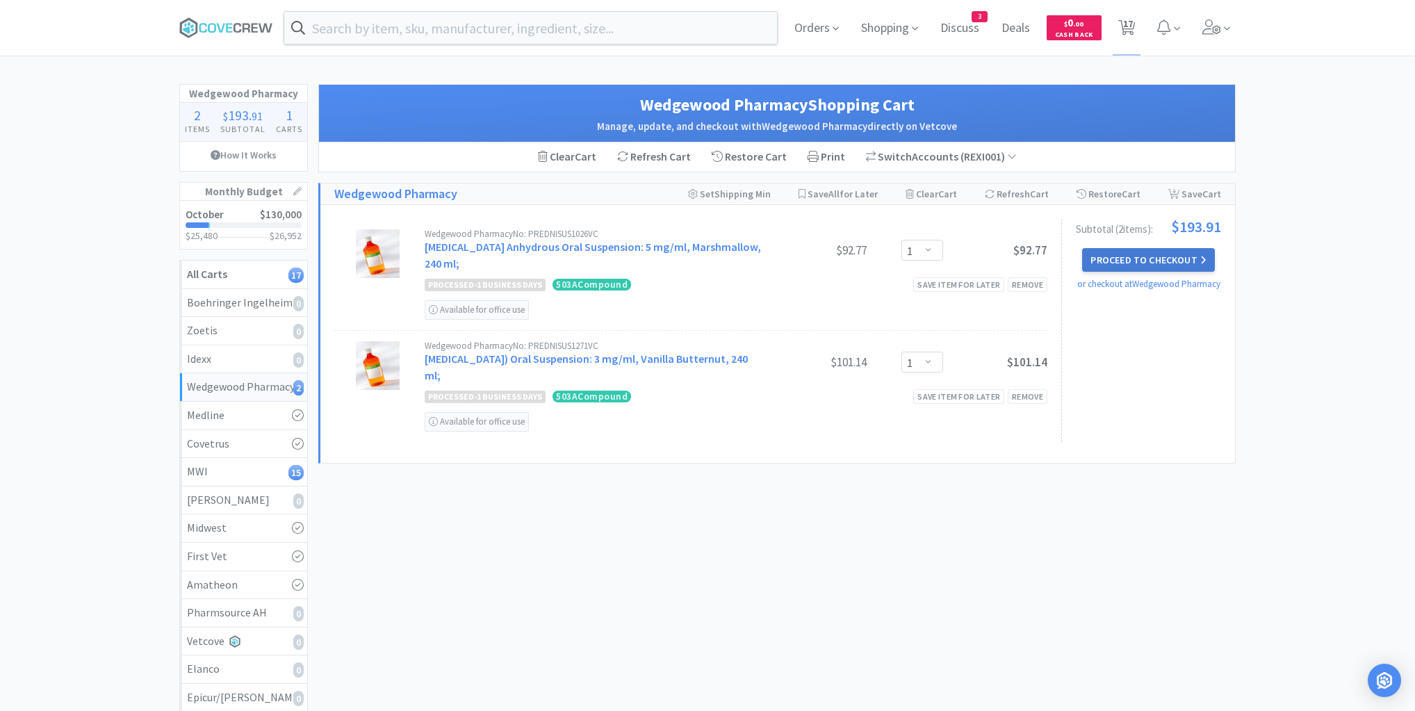
click at [1130, 256] on button "Proceed to Checkout" at bounding box center [1148, 260] width 132 height 24
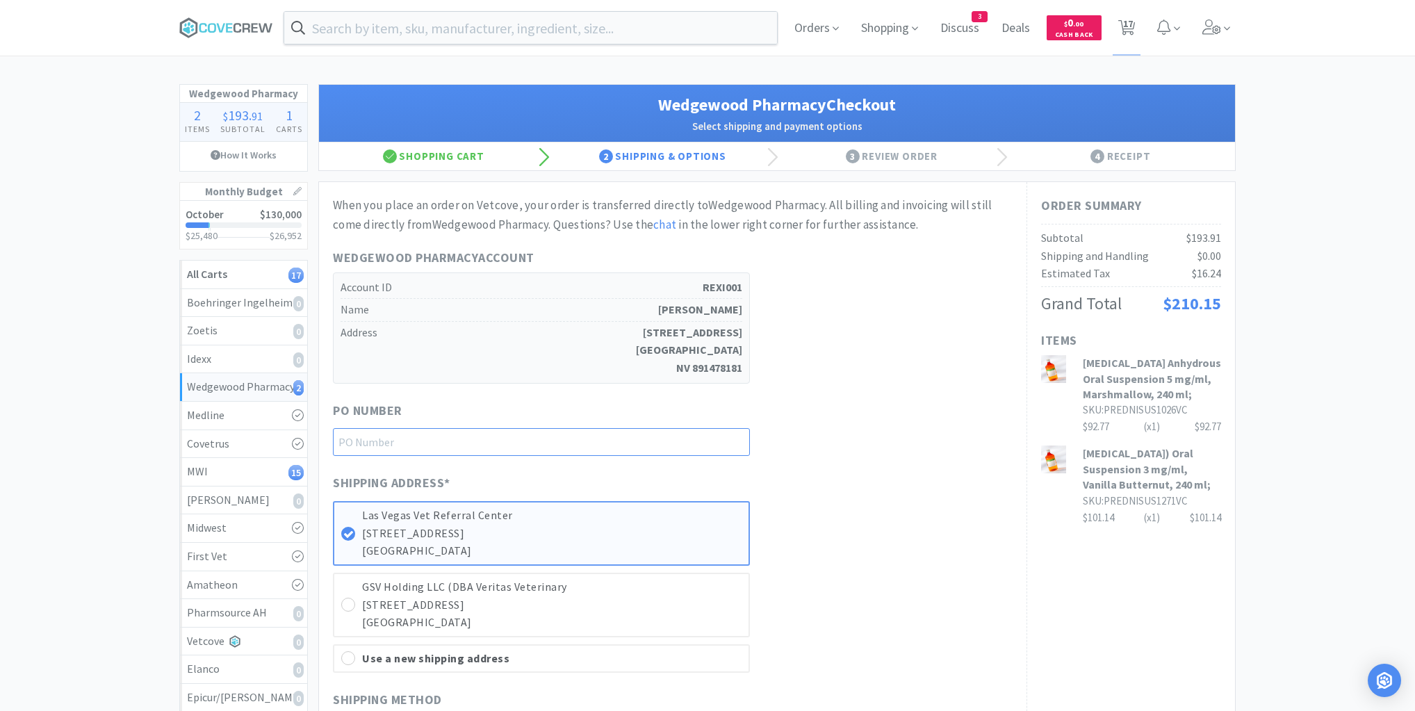
click at [716, 439] on input "text" at bounding box center [541, 442] width 417 height 28
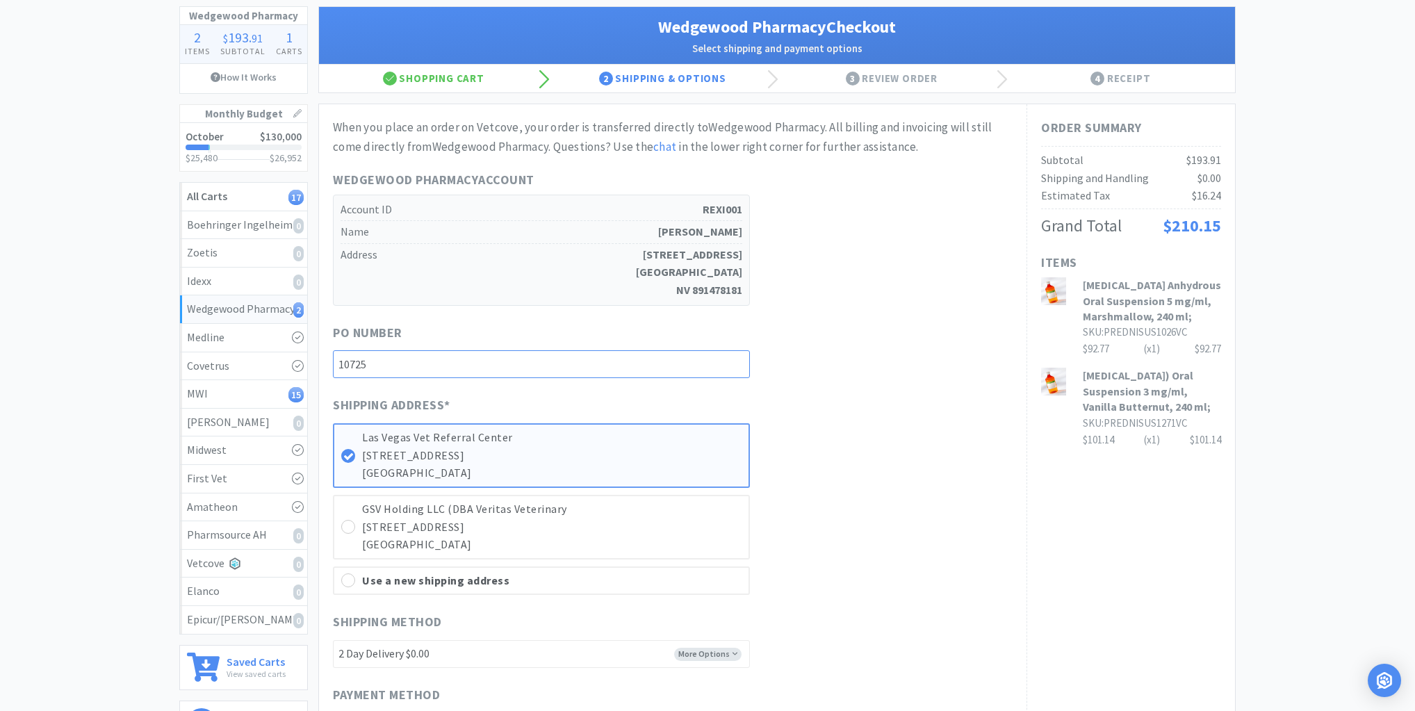
scroll to position [278, 0]
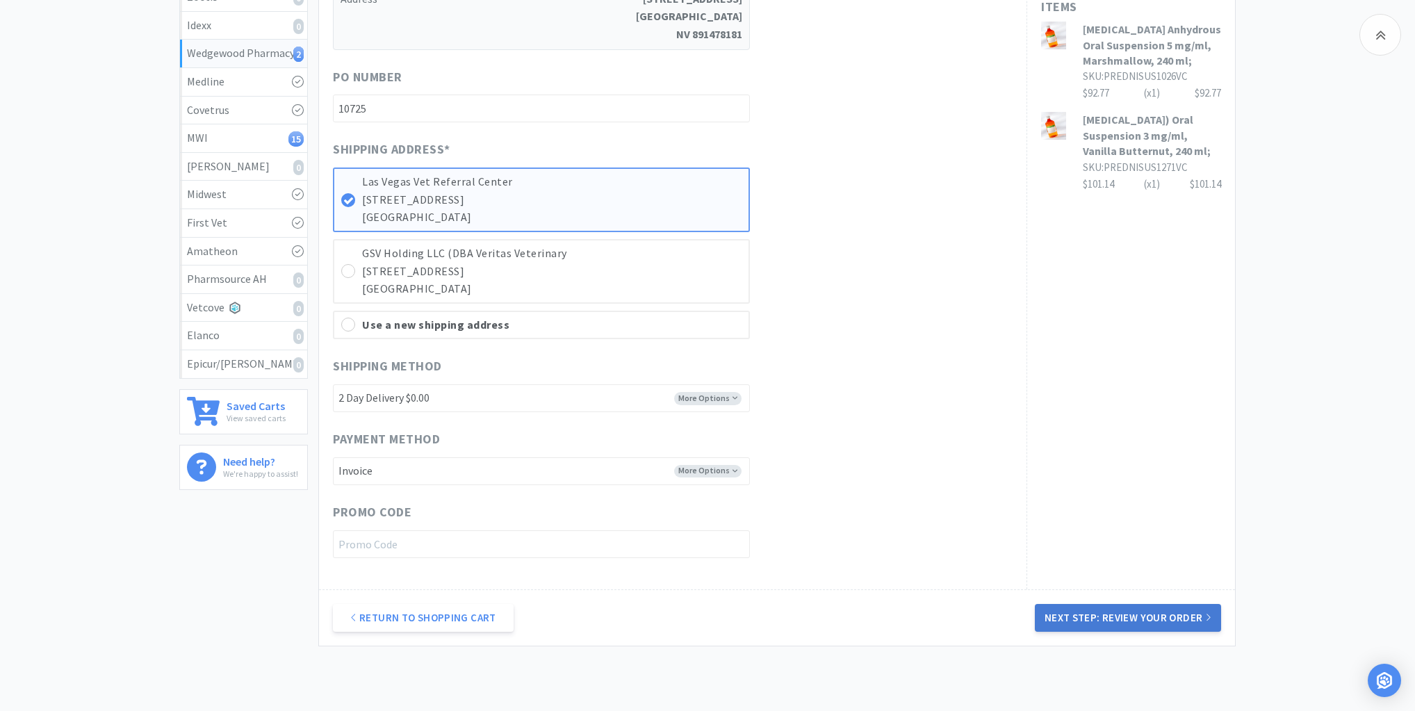
click at [1107, 615] on button "Next Step: Review Your Order" at bounding box center [1128, 618] width 186 height 28
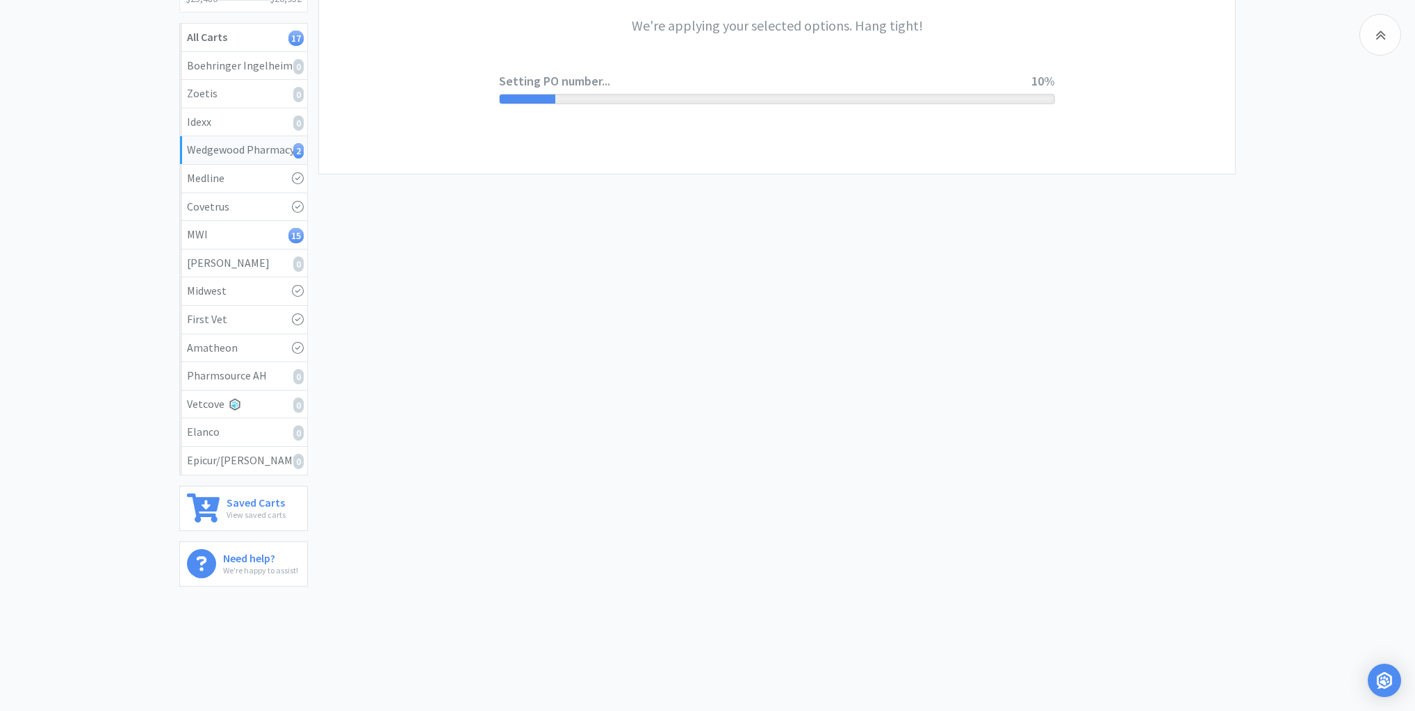
scroll to position [0, 0]
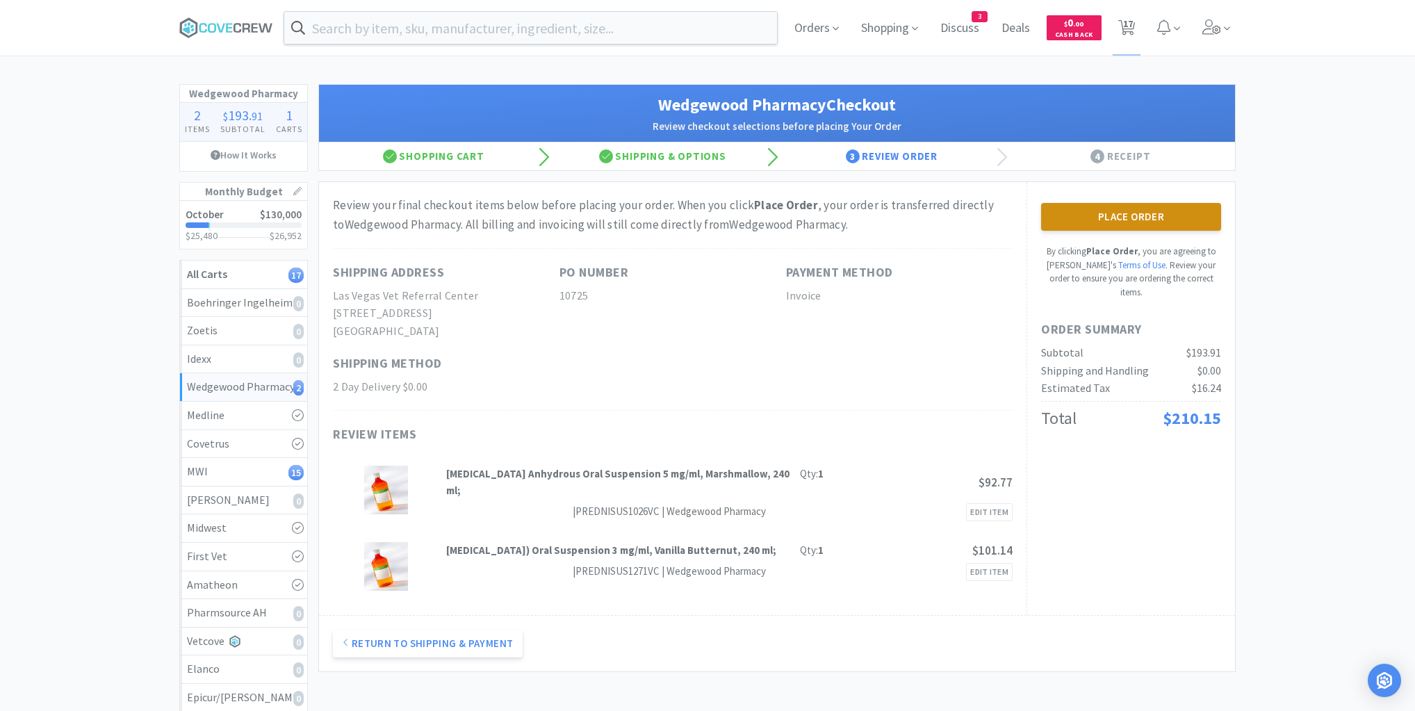
click at [1110, 211] on button "Place Order" at bounding box center [1131, 217] width 180 height 28
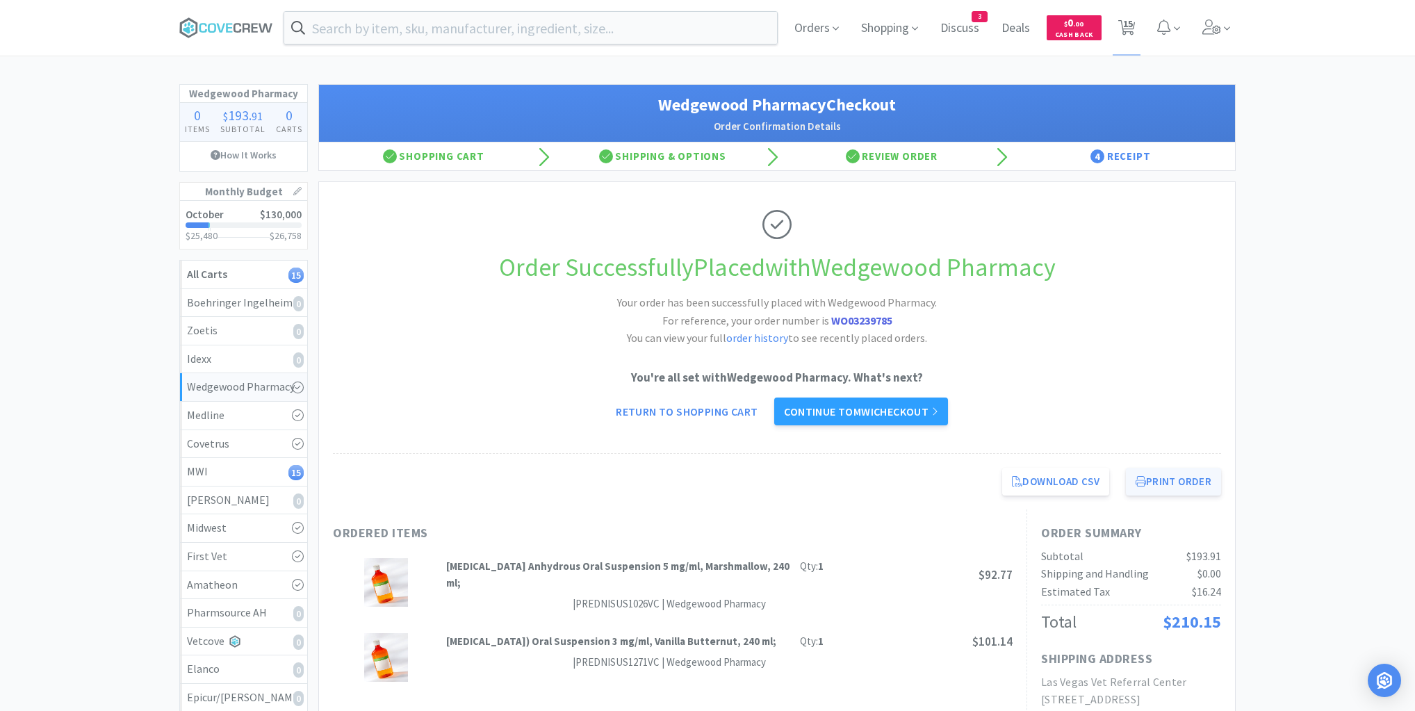
click at [1155, 484] on button "Print Order" at bounding box center [1173, 482] width 95 height 28
click at [275, 463] on div "MWI 15" at bounding box center [243, 472] width 113 height 18
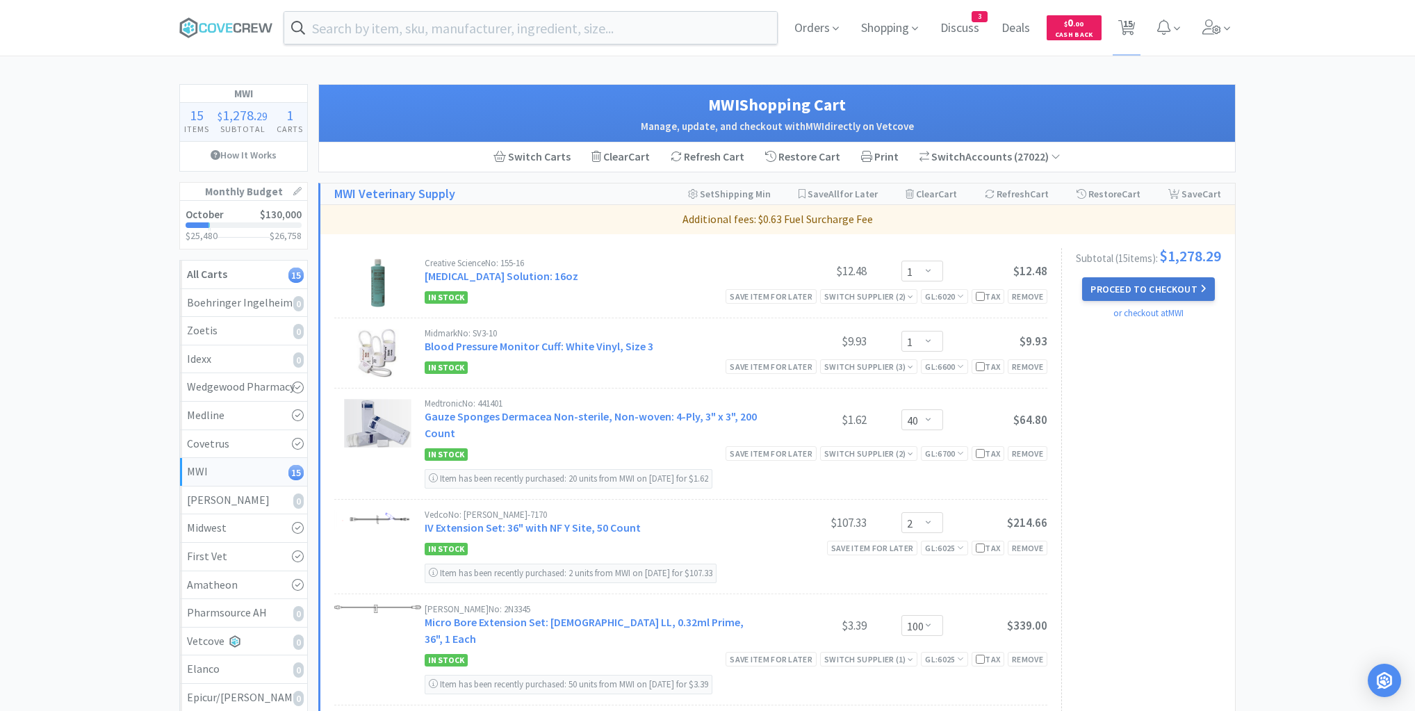
click at [1140, 289] on button "Proceed to Checkout" at bounding box center [1148, 289] width 132 height 24
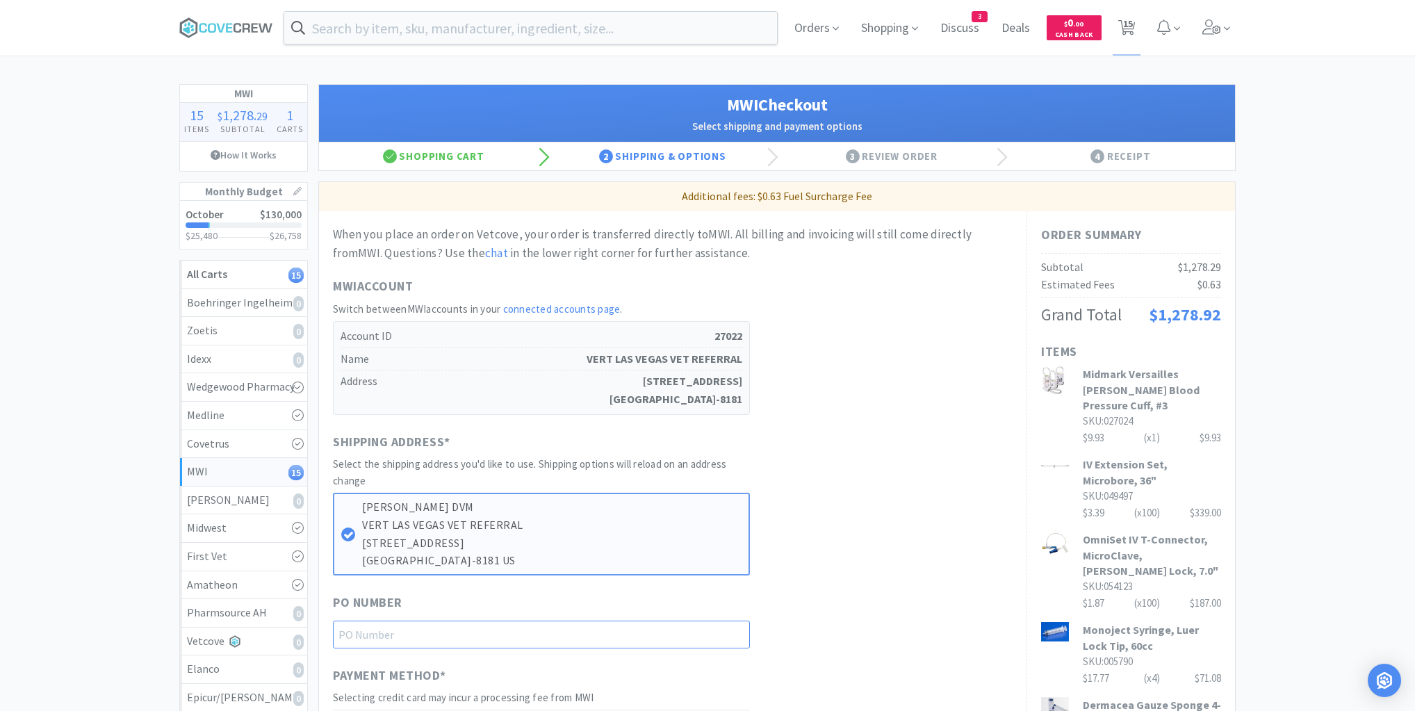
click at [717, 631] on input "text" at bounding box center [541, 635] width 417 height 28
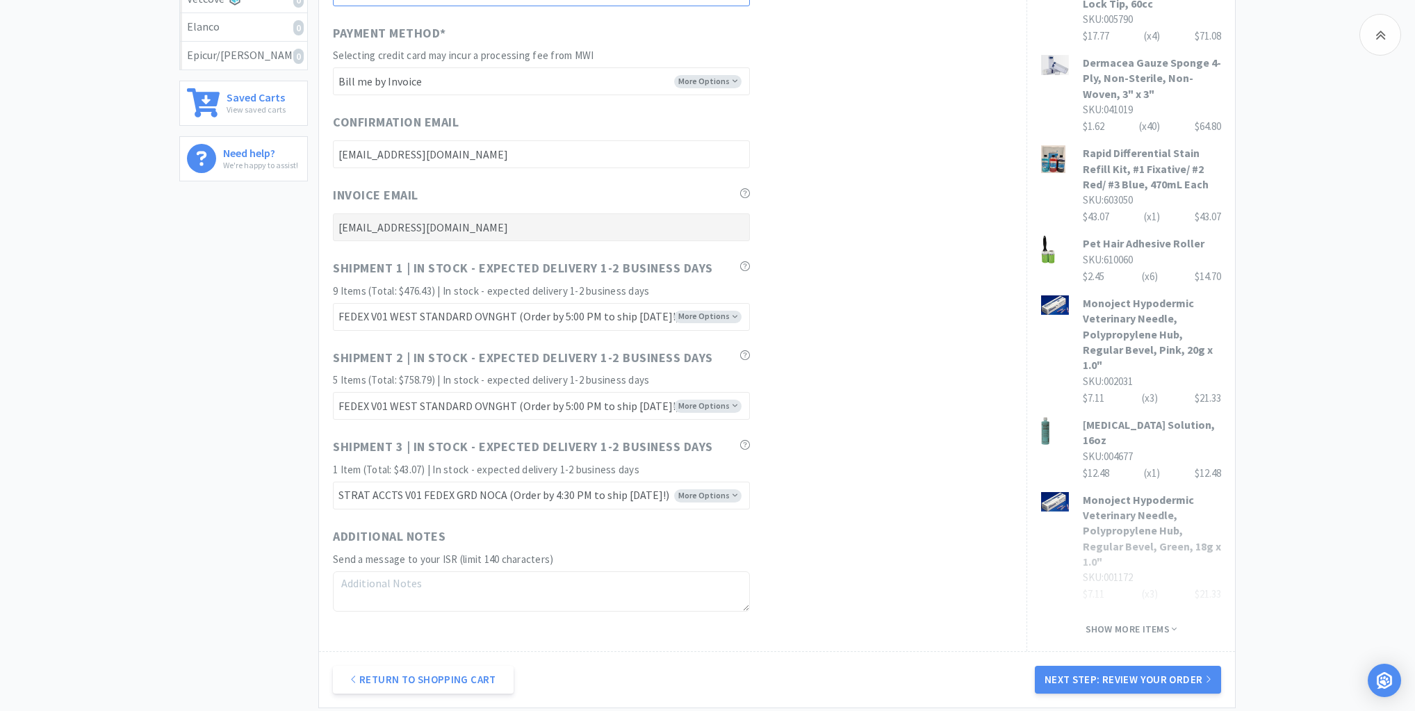
scroll to position [771, 0]
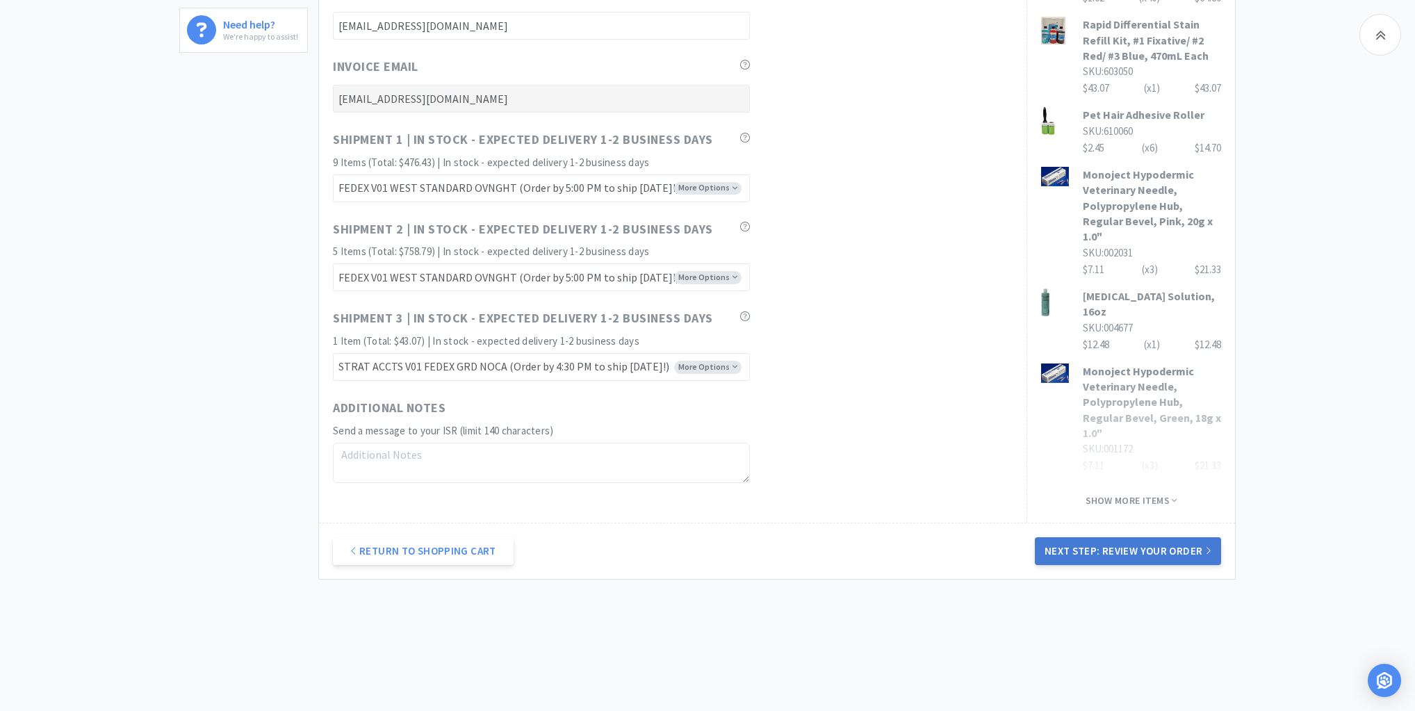
click at [1114, 539] on button "Next Step: Review Your Order" at bounding box center [1128, 551] width 186 height 28
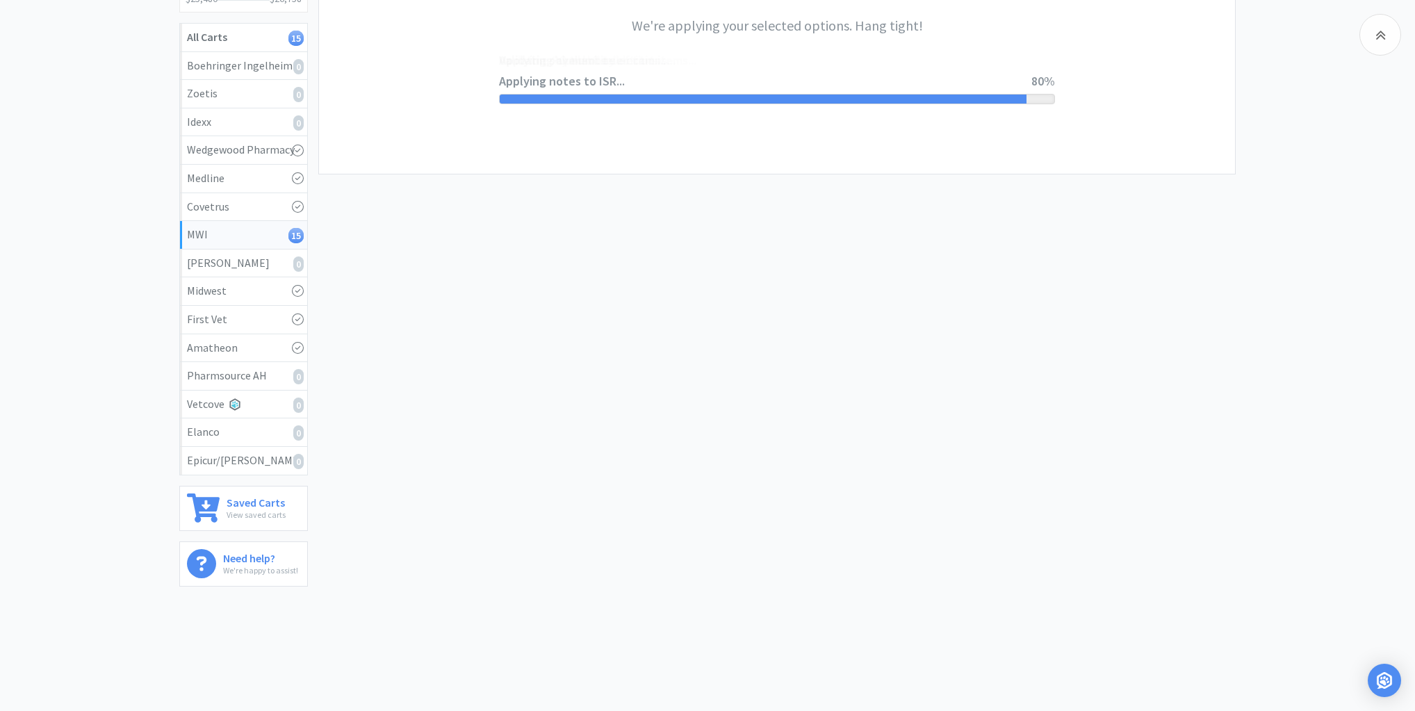
scroll to position [0, 0]
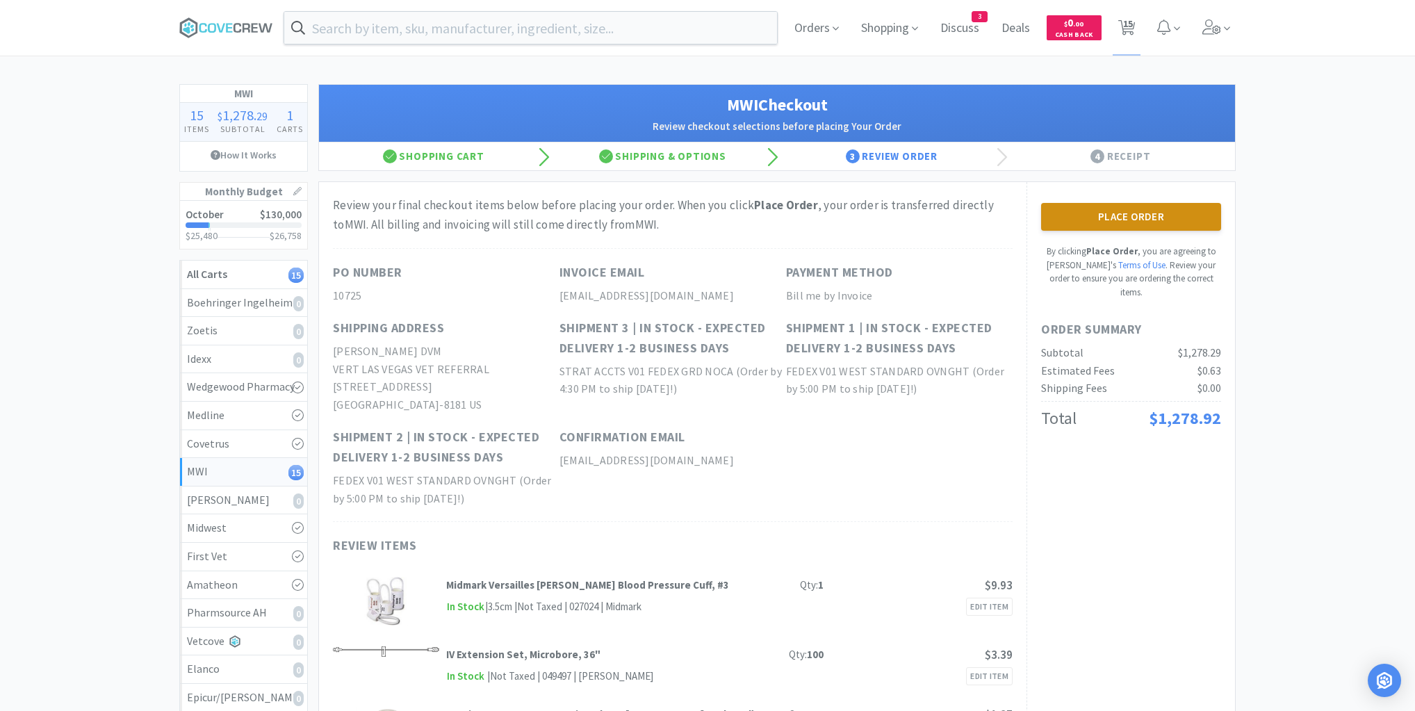
click at [1115, 206] on button "Place Order" at bounding box center [1131, 217] width 180 height 28
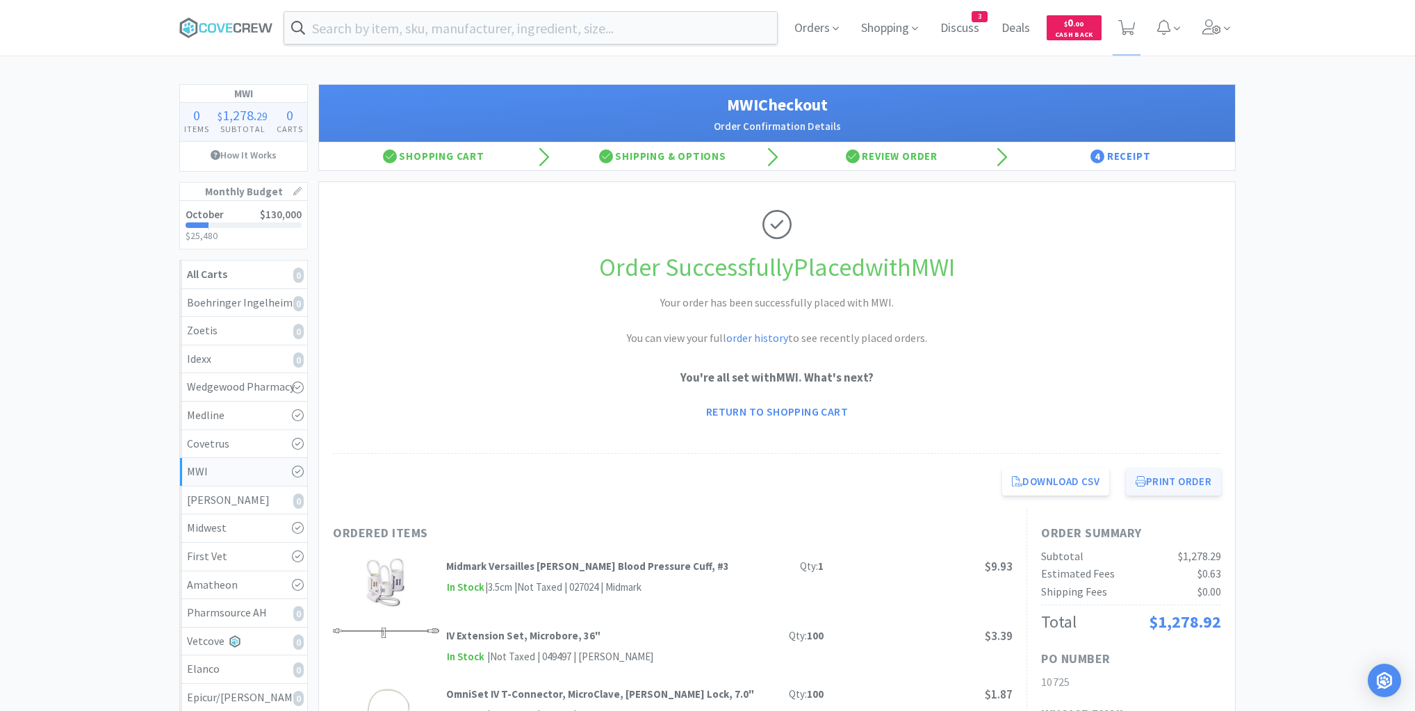
click at [1180, 484] on button "Print Order" at bounding box center [1173, 482] width 95 height 28
click at [208, 31] on icon at bounding box center [226, 27] width 94 height 21
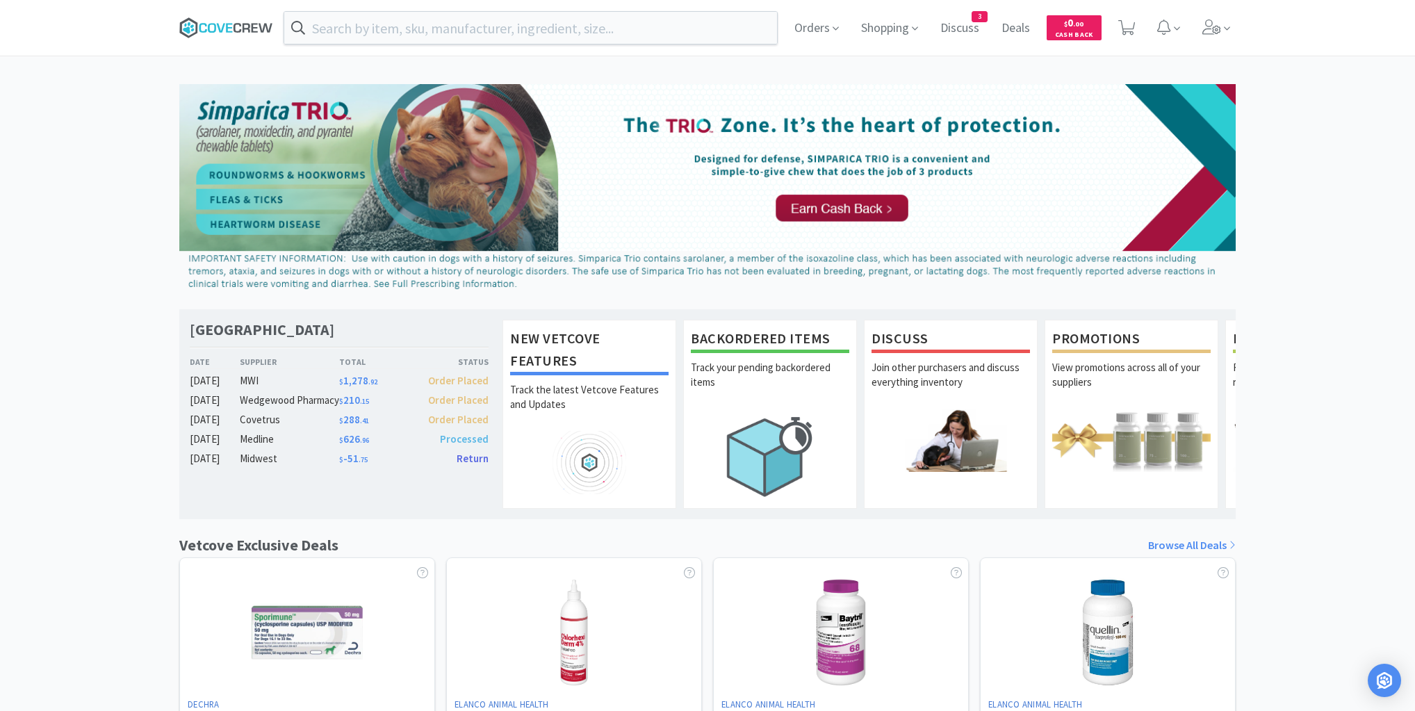
click at [228, 27] on icon at bounding box center [229, 27] width 6 height 9
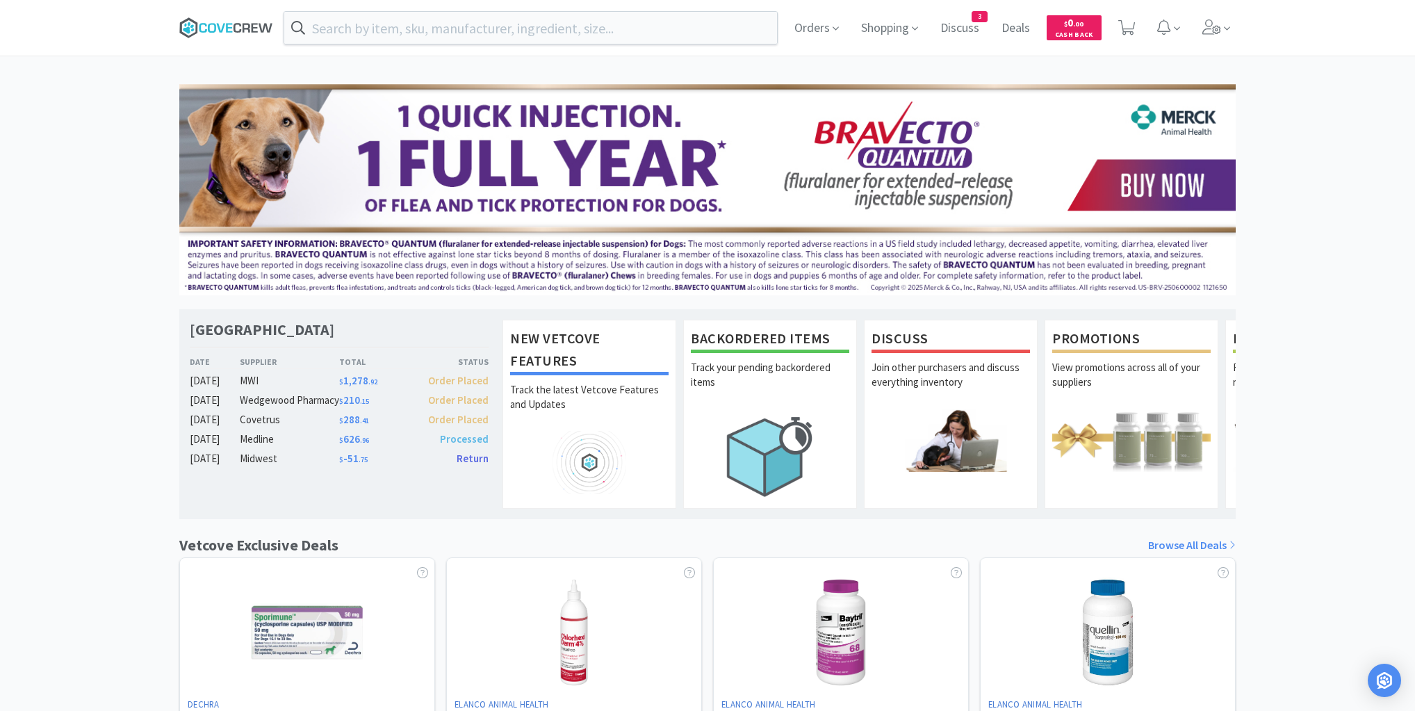
click at [246, 28] on icon at bounding box center [226, 27] width 94 height 21
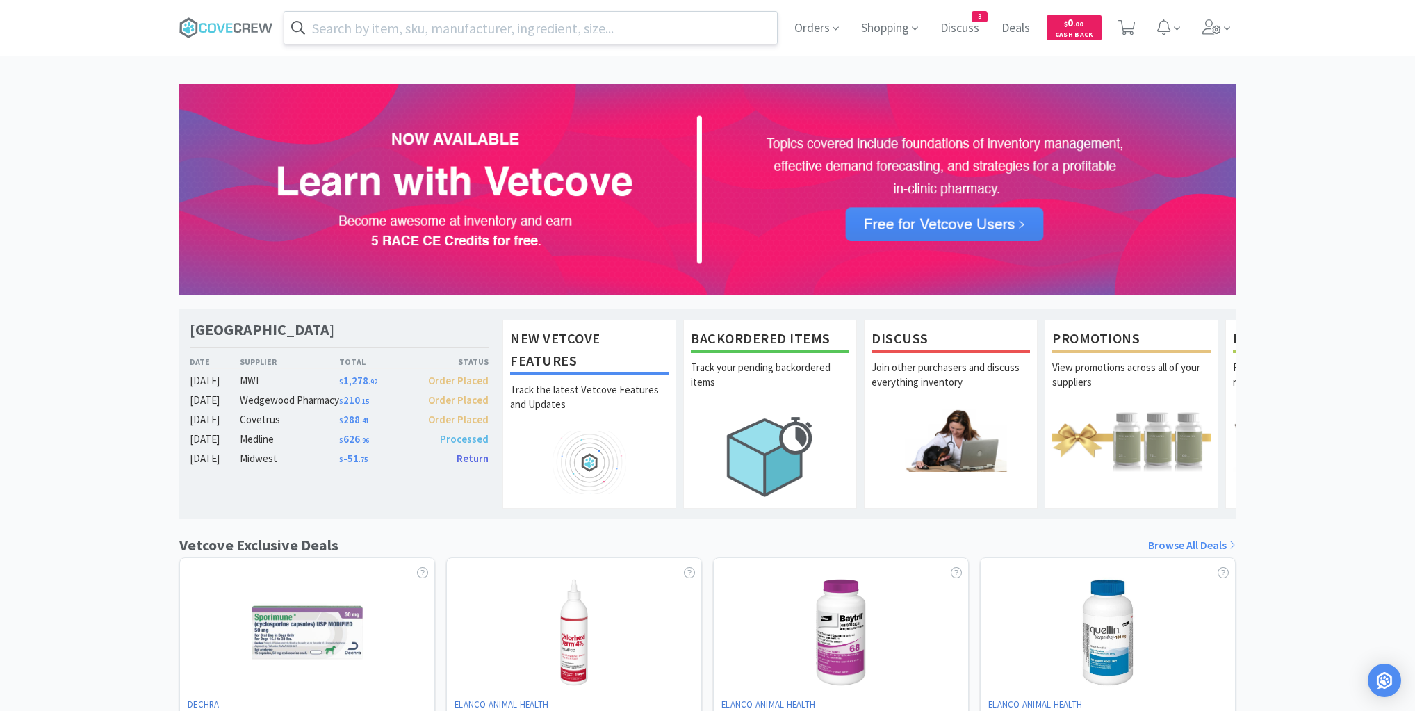
click at [407, 26] on input "text" at bounding box center [530, 28] width 493 height 32
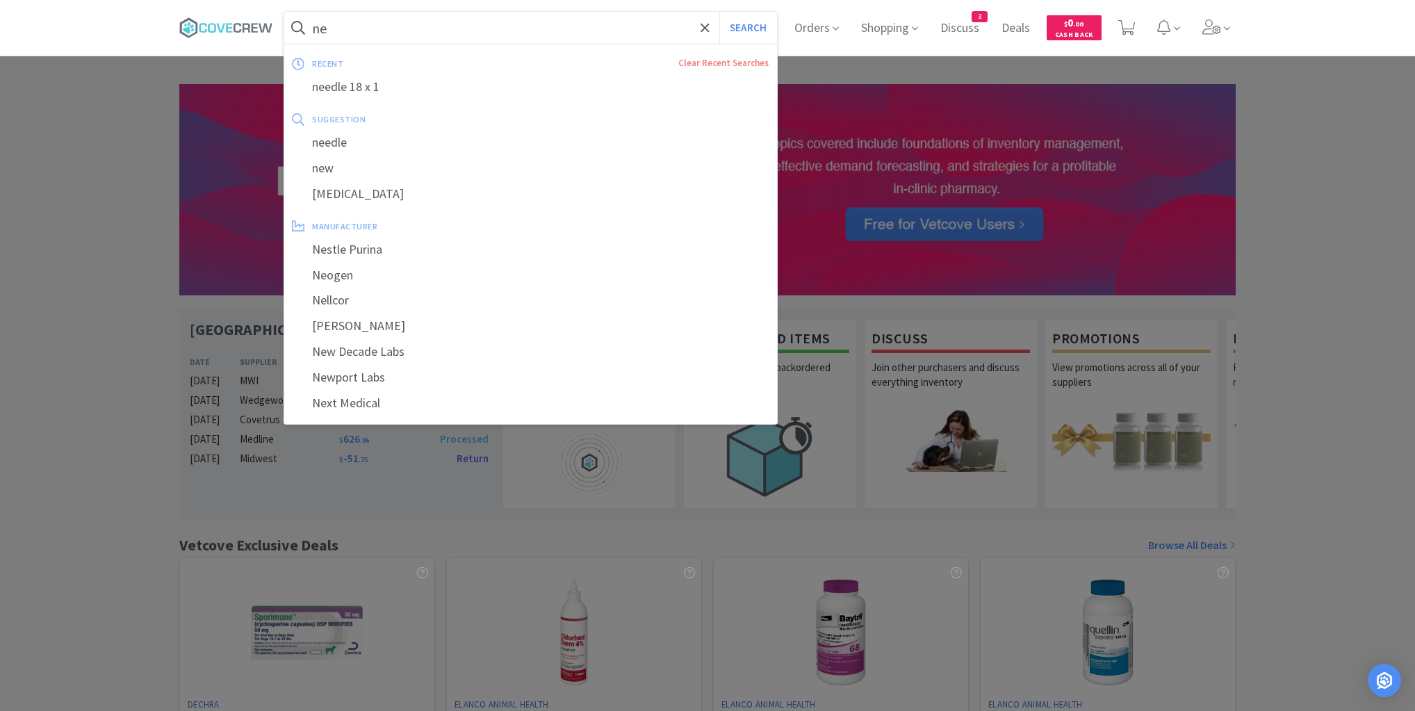
type input "n"
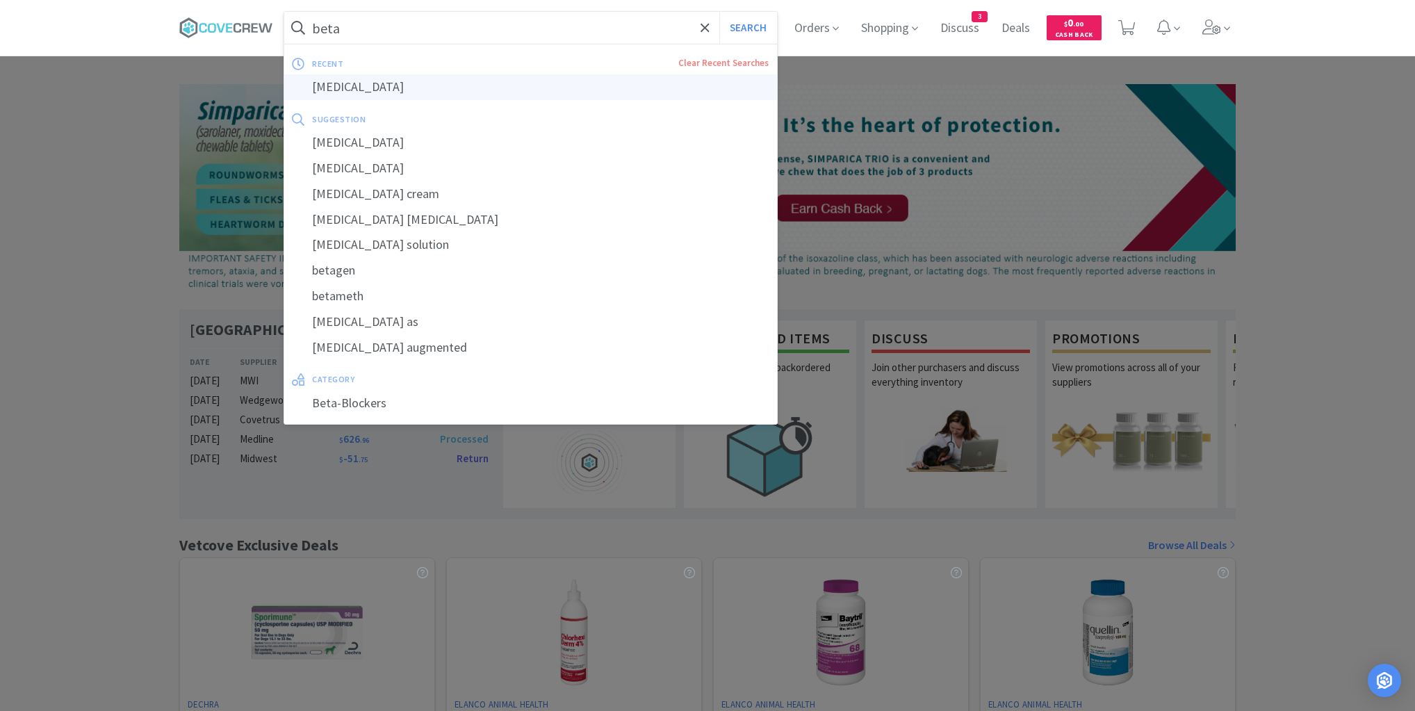
type input "[MEDICAL_DATA]"
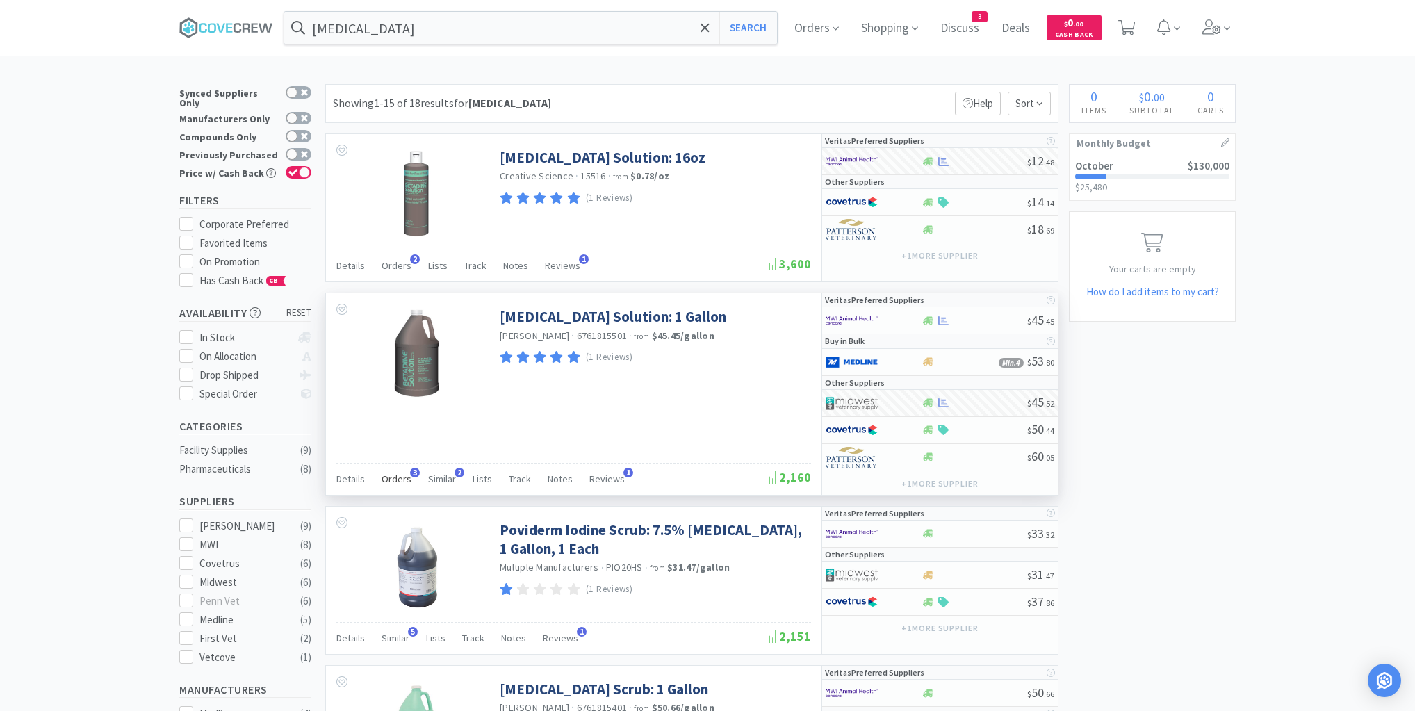
click at [405, 476] on span "Orders" at bounding box center [397, 479] width 30 height 13
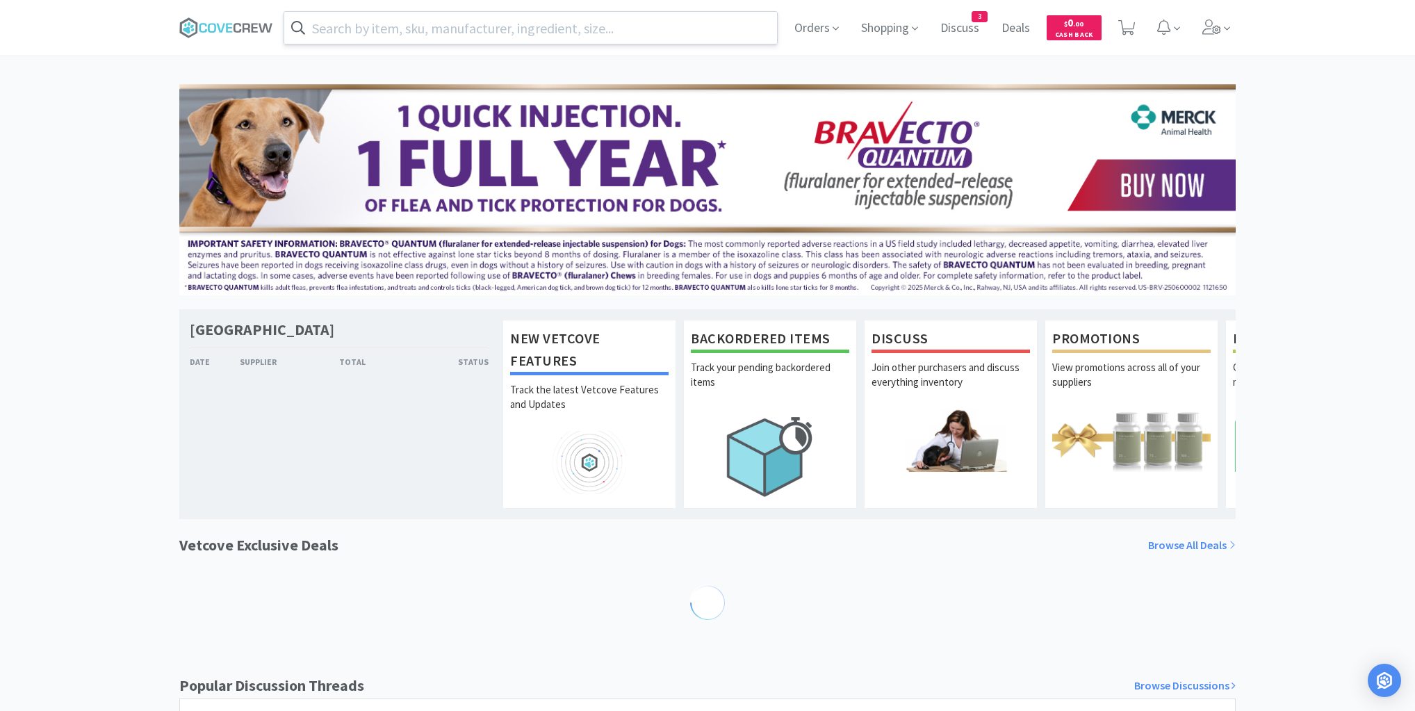
click at [617, 29] on input "text" at bounding box center [530, 28] width 493 height 32
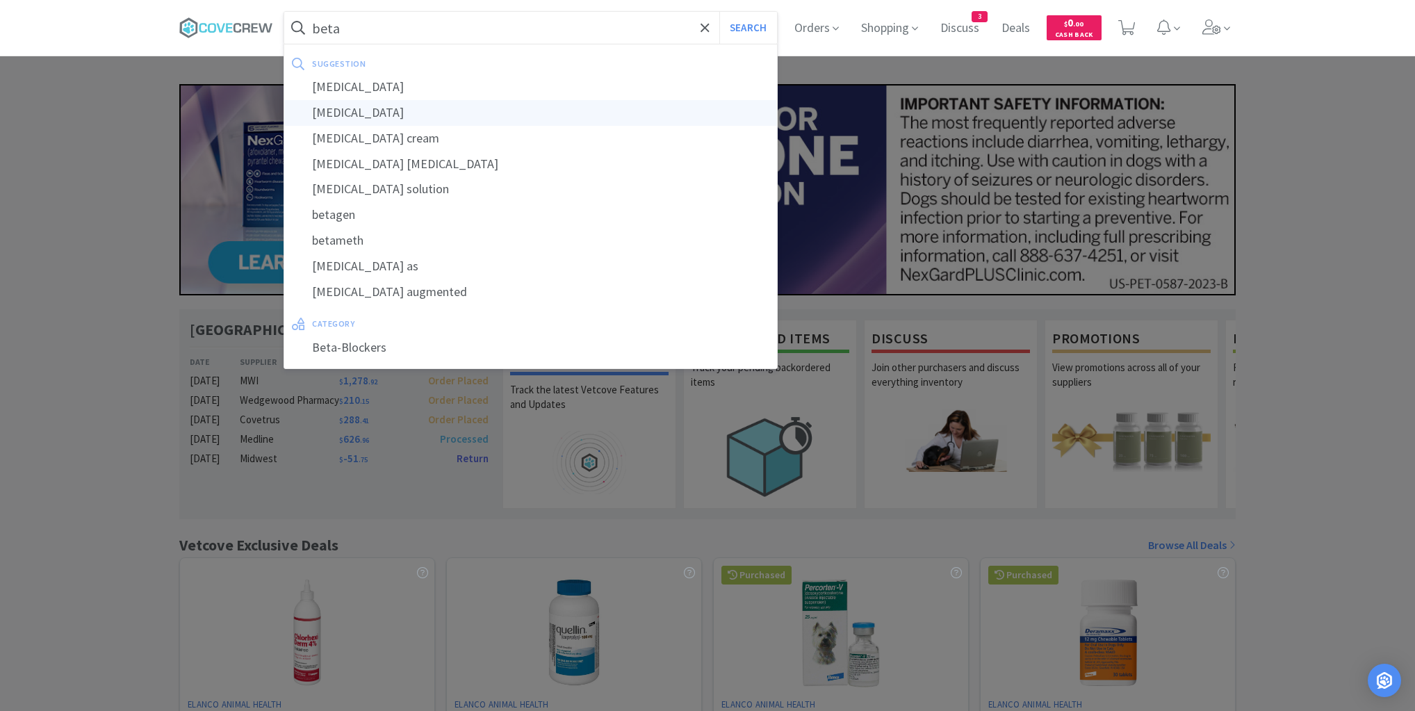
type input "[MEDICAL_DATA]"
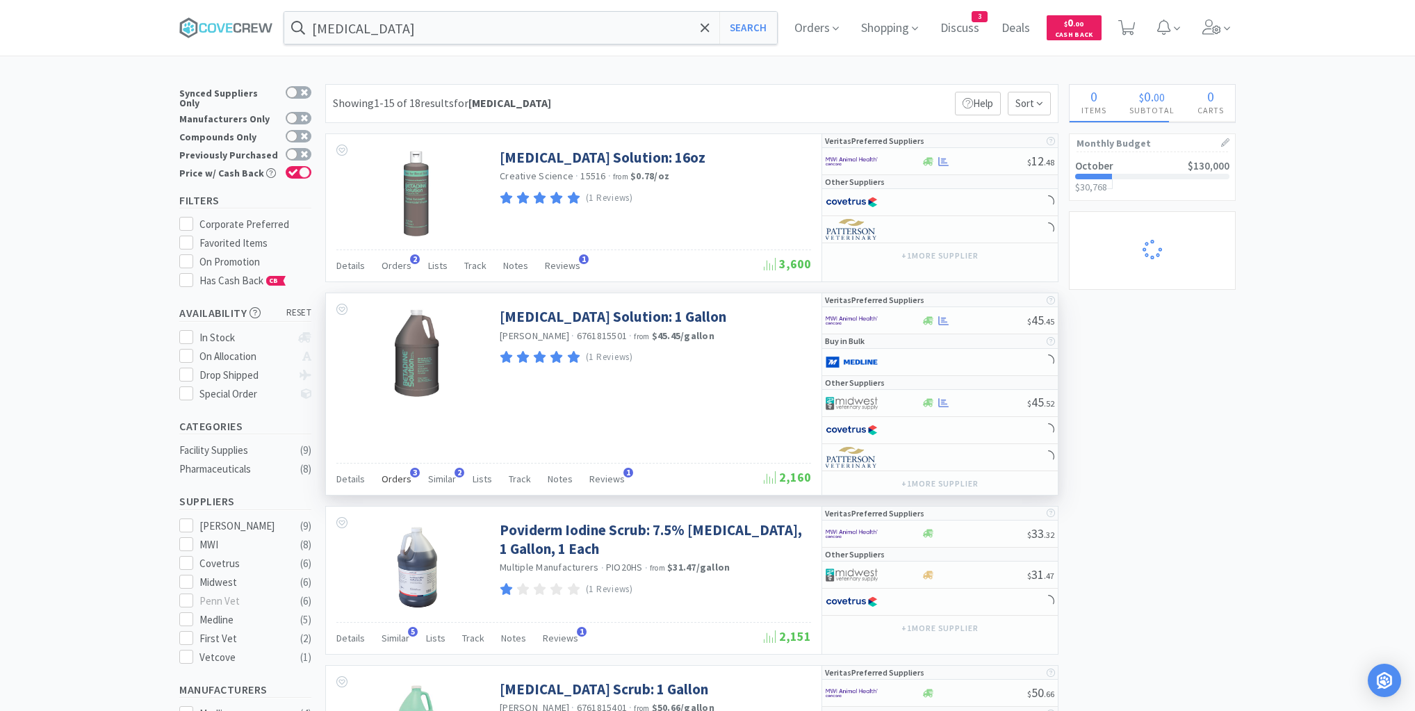
click at [395, 476] on span "Orders" at bounding box center [397, 479] width 30 height 13
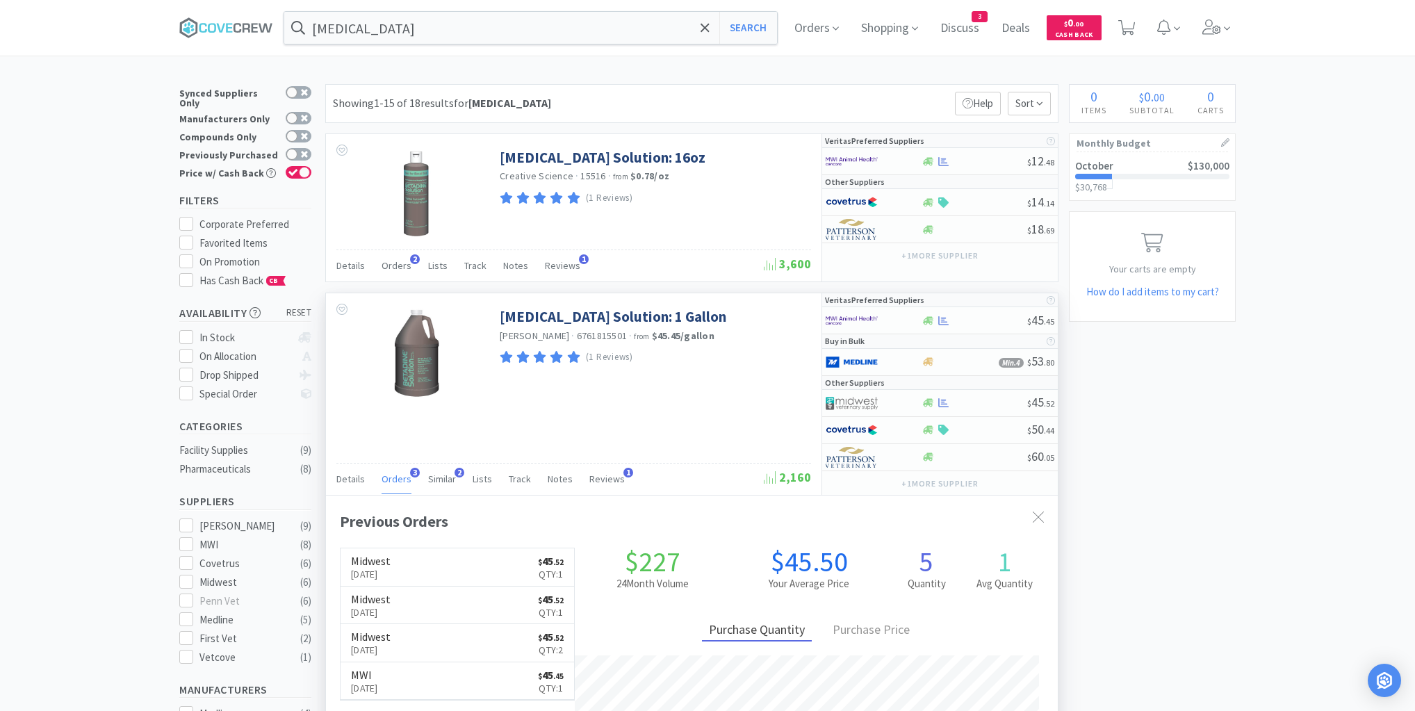
scroll to position [359, 732]
click at [220, 25] on icon at bounding box center [226, 27] width 94 height 21
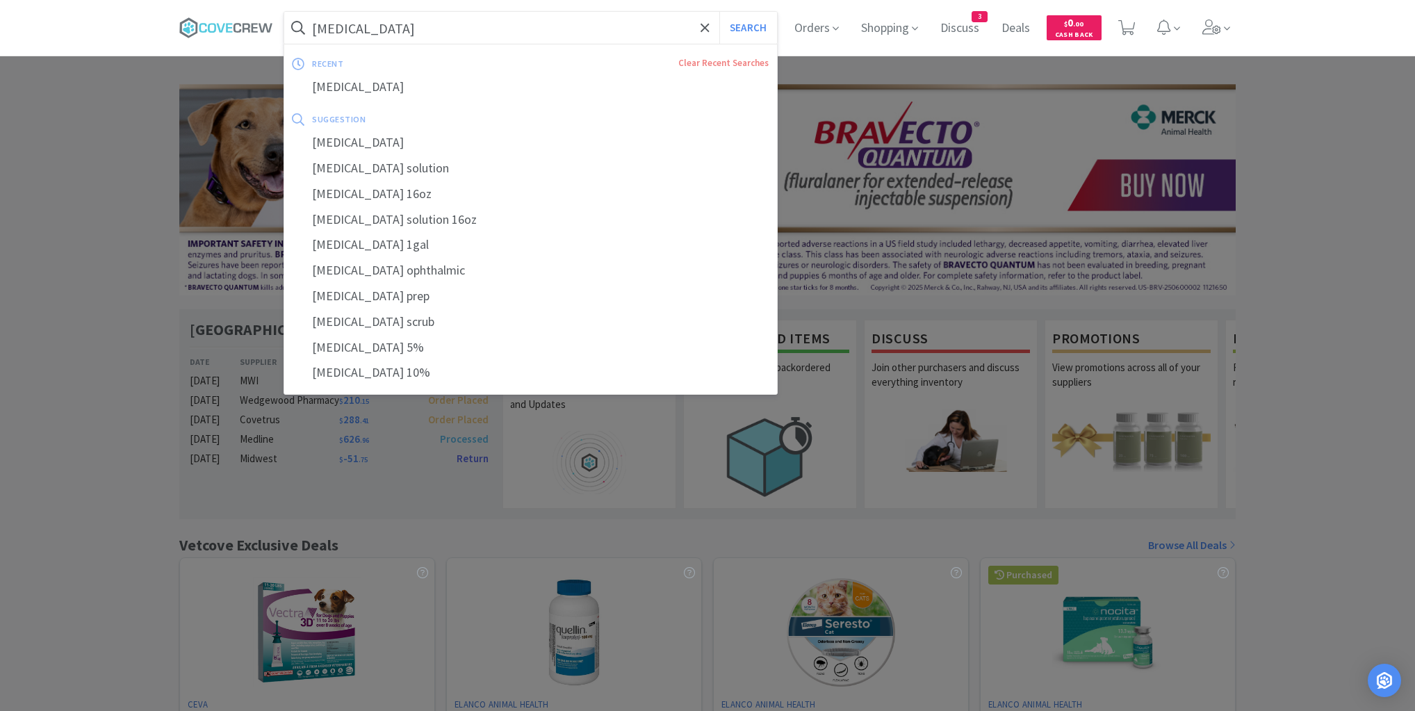
click at [412, 28] on input "[MEDICAL_DATA]" at bounding box center [530, 28] width 493 height 32
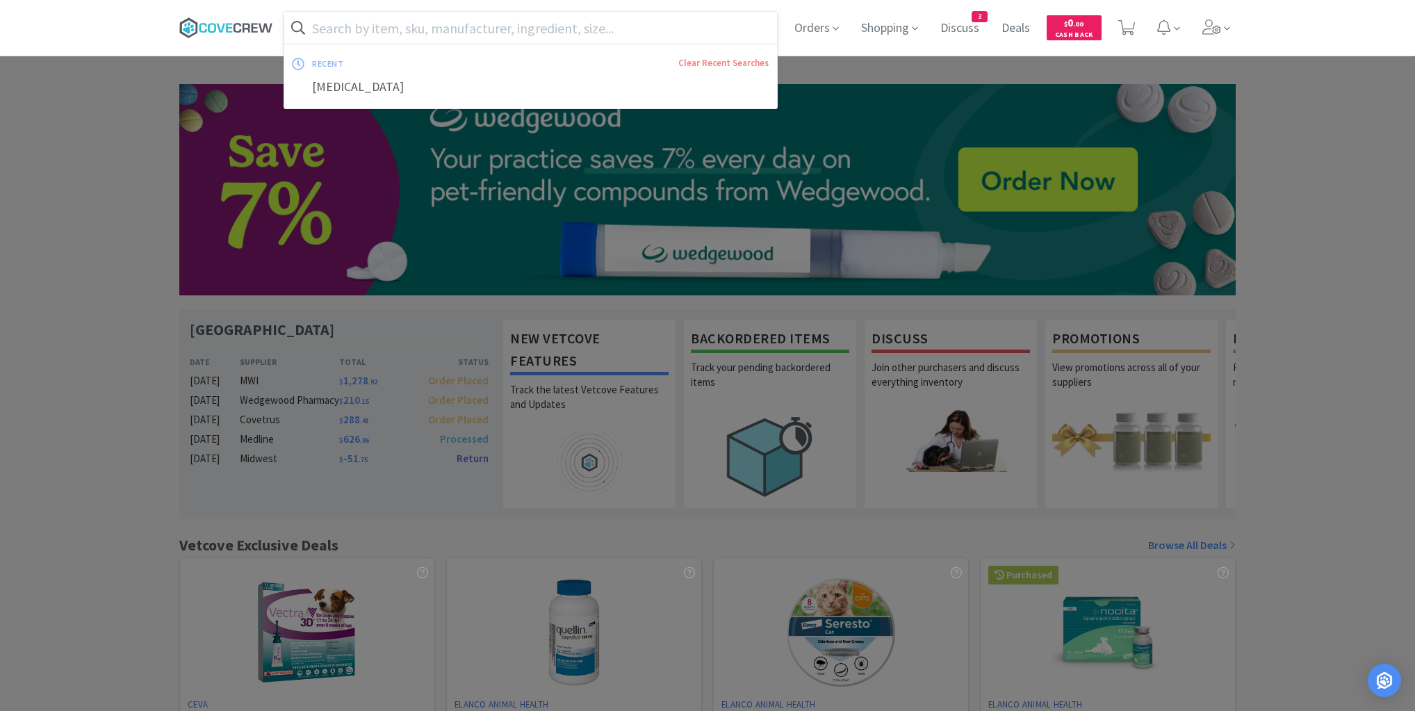
click at [255, 26] on icon at bounding box center [226, 27] width 94 height 21
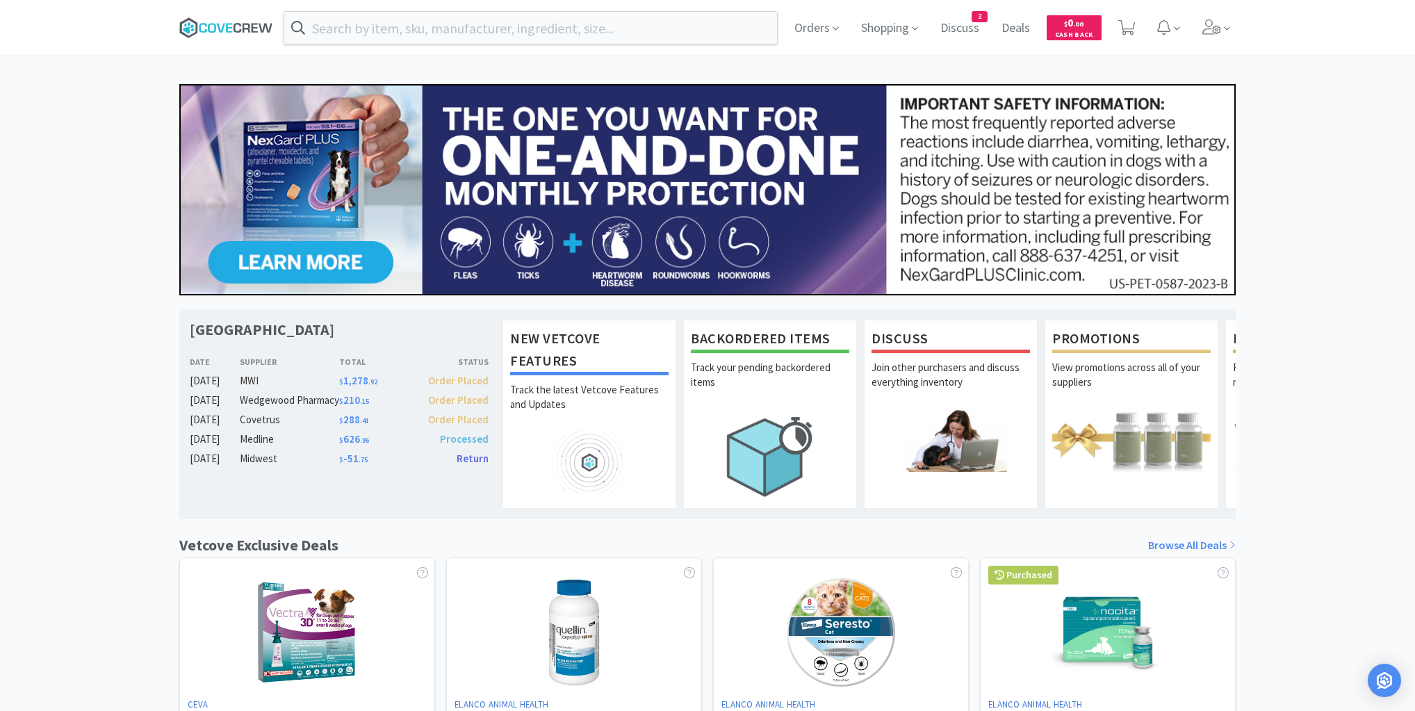
click at [211, 22] on icon at bounding box center [226, 27] width 94 height 21
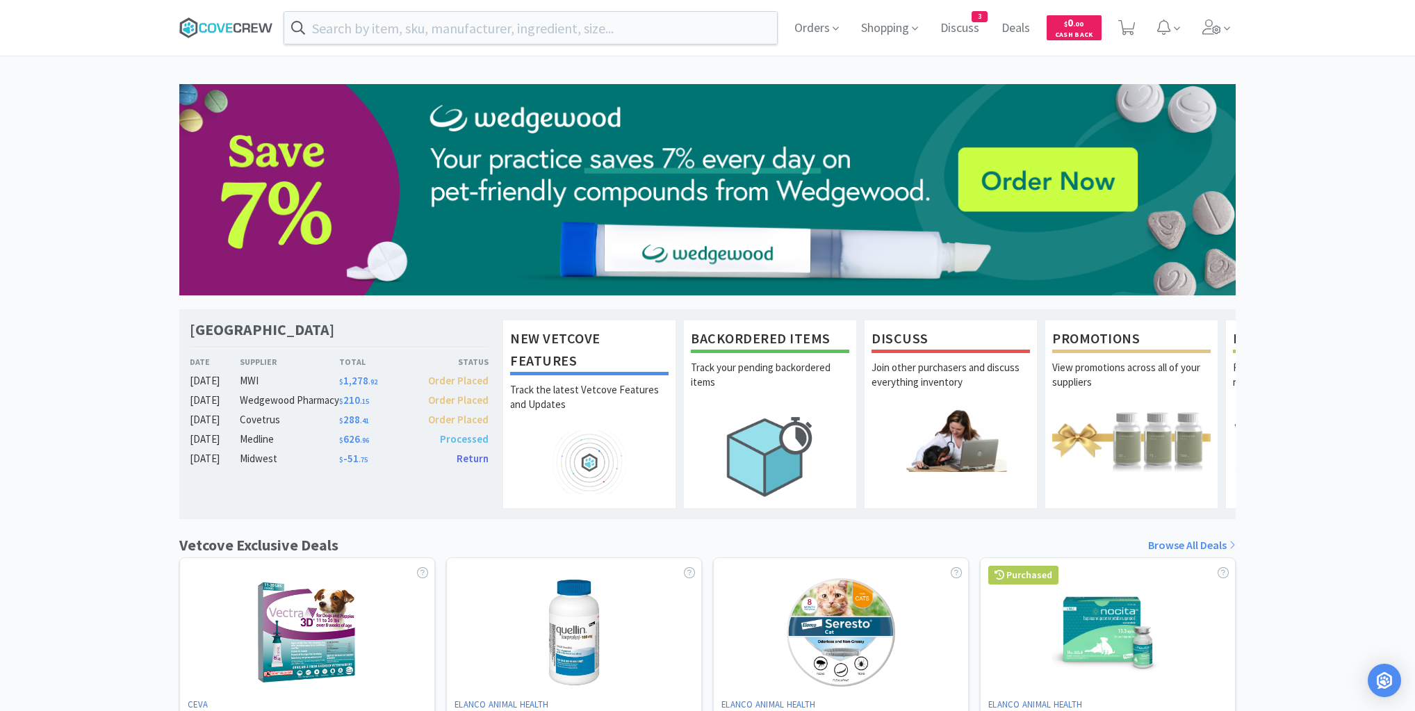
click at [216, 24] on icon at bounding box center [226, 27] width 94 height 21
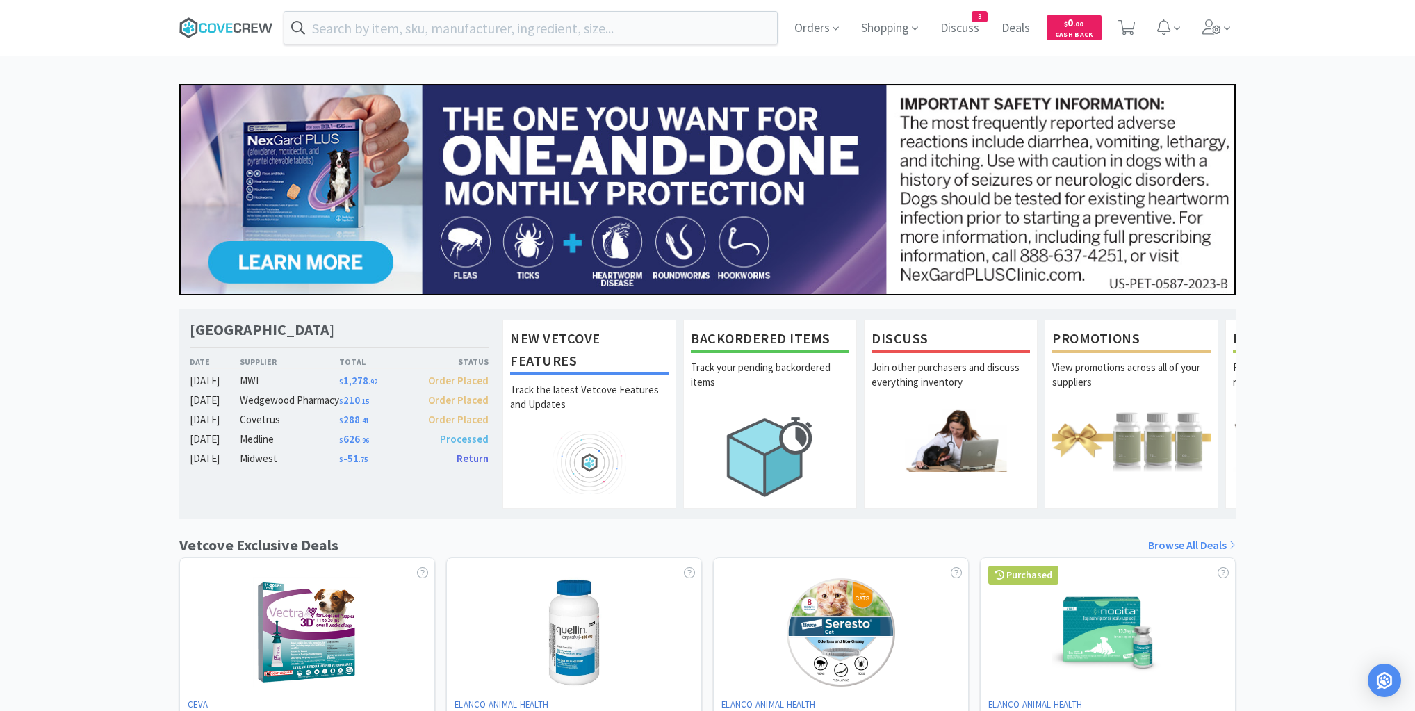
click at [210, 33] on icon at bounding box center [226, 27] width 94 height 21
drag, startPoint x: 244, startPoint y: 31, endPoint x: 243, endPoint y: 39, distance: 8.5
click at [244, 33] on icon at bounding box center [226, 27] width 94 height 21
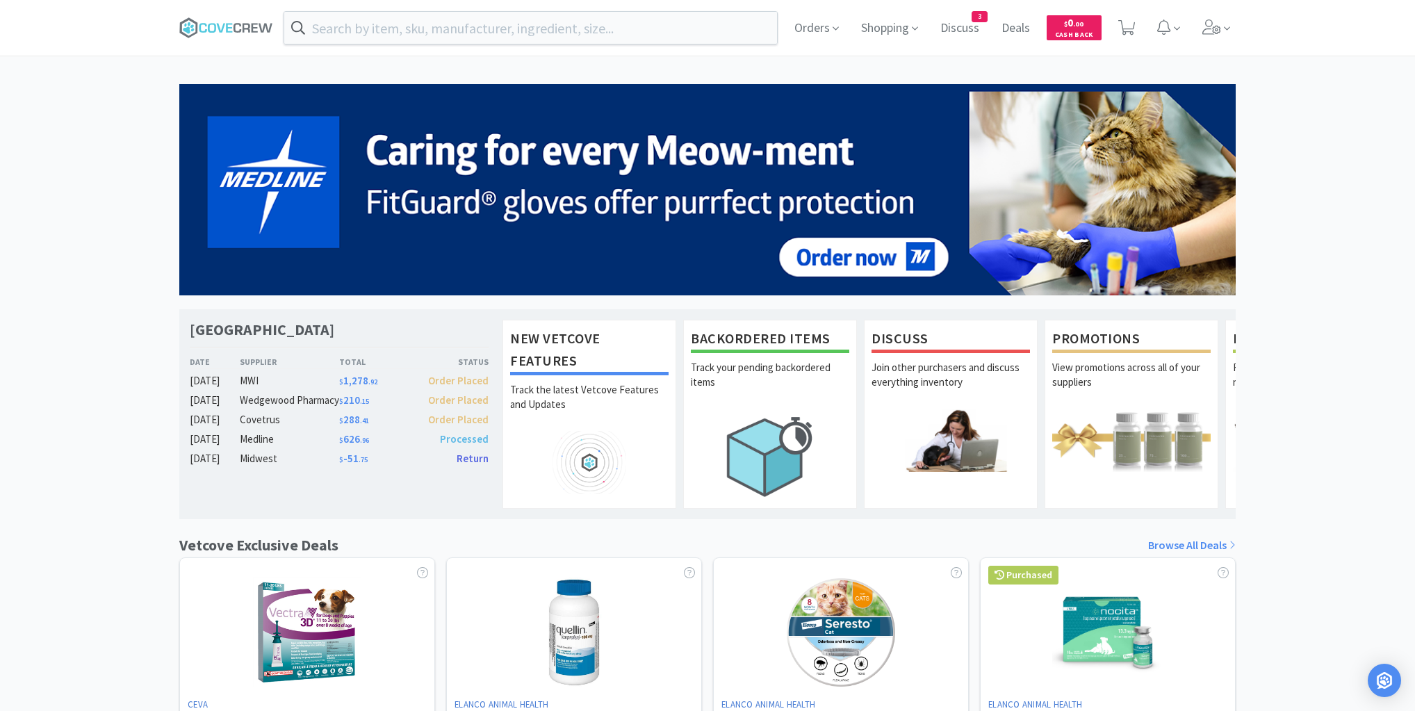
drag, startPoint x: 51, startPoint y: 159, endPoint x: 57, endPoint y: 147, distance: 12.4
click at [52, 159] on div "Las Vegas Veterinary Specialty Center Date Supplier Total Status Oct 07 MWI $ 1…" at bounding box center [707, 613] width 1415 height 1058
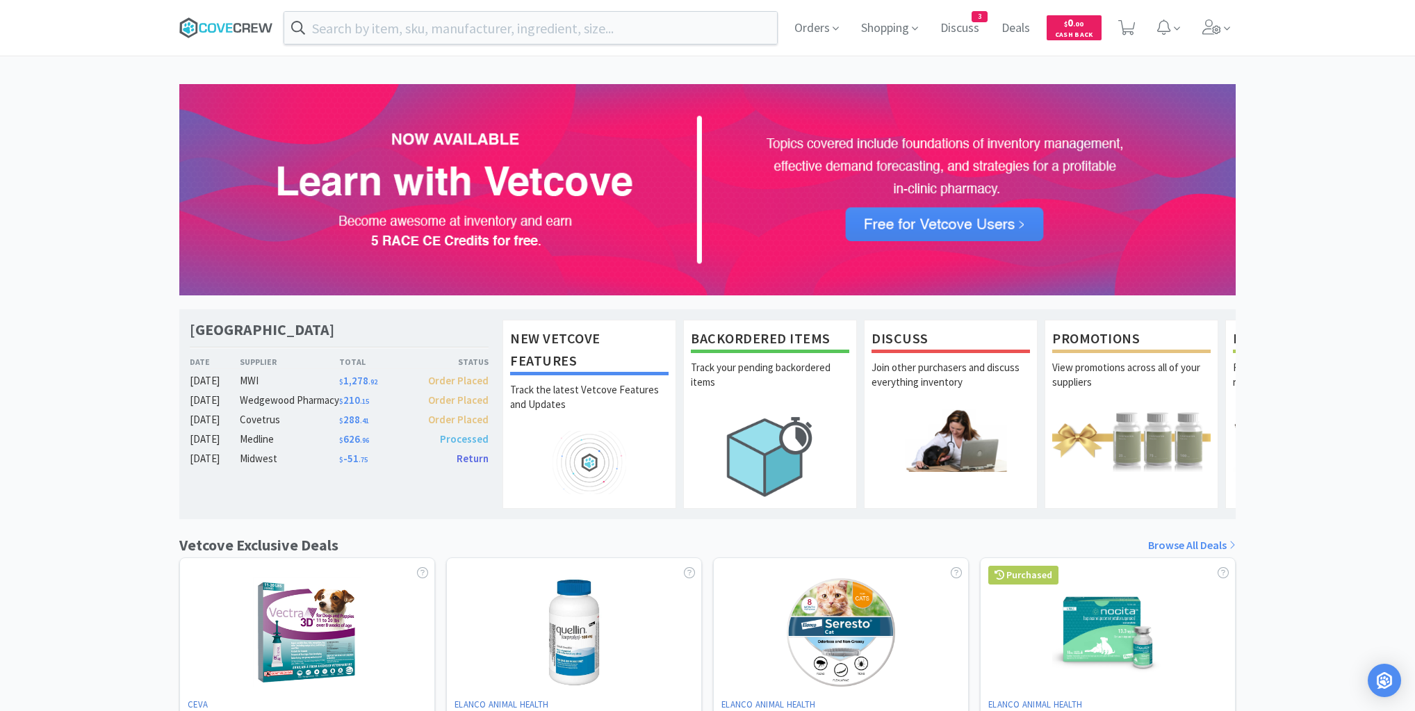
click at [245, 30] on icon at bounding box center [226, 27] width 94 height 21
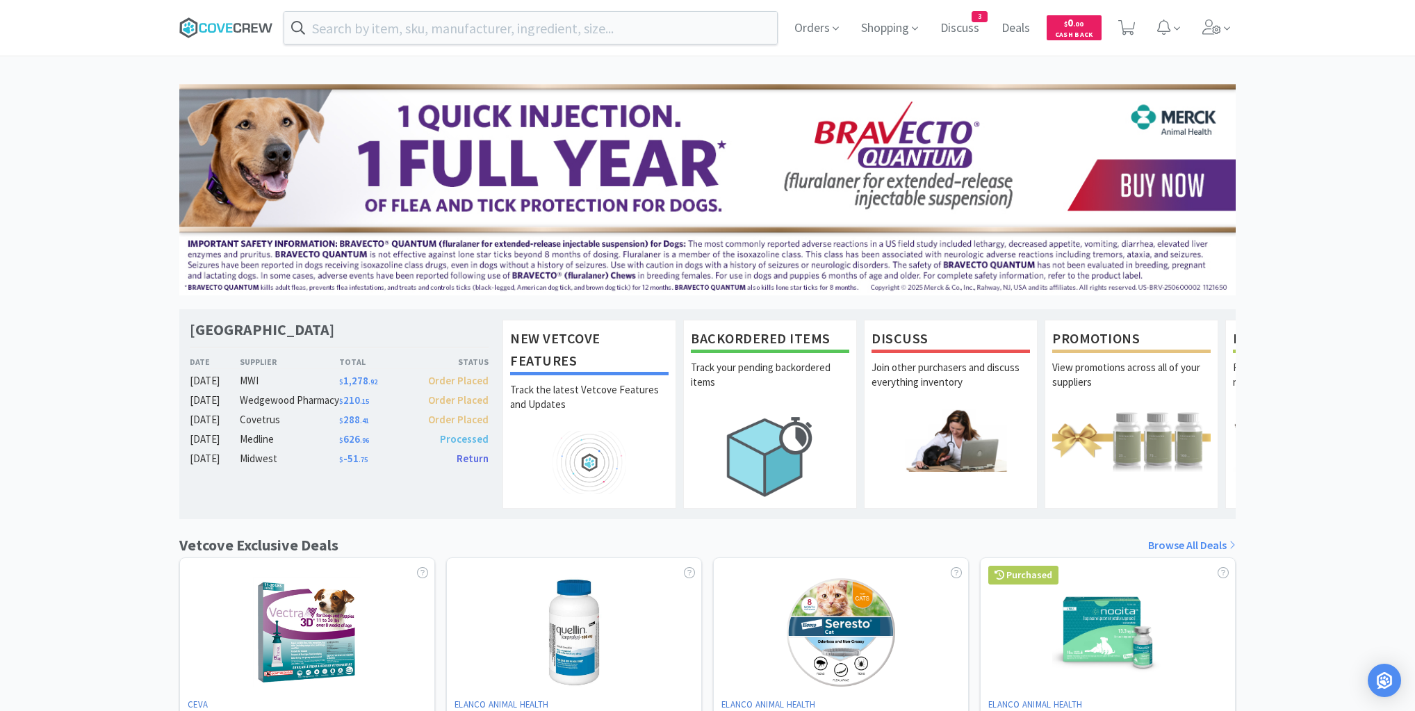
click at [229, 22] on icon at bounding box center [226, 27] width 94 height 21
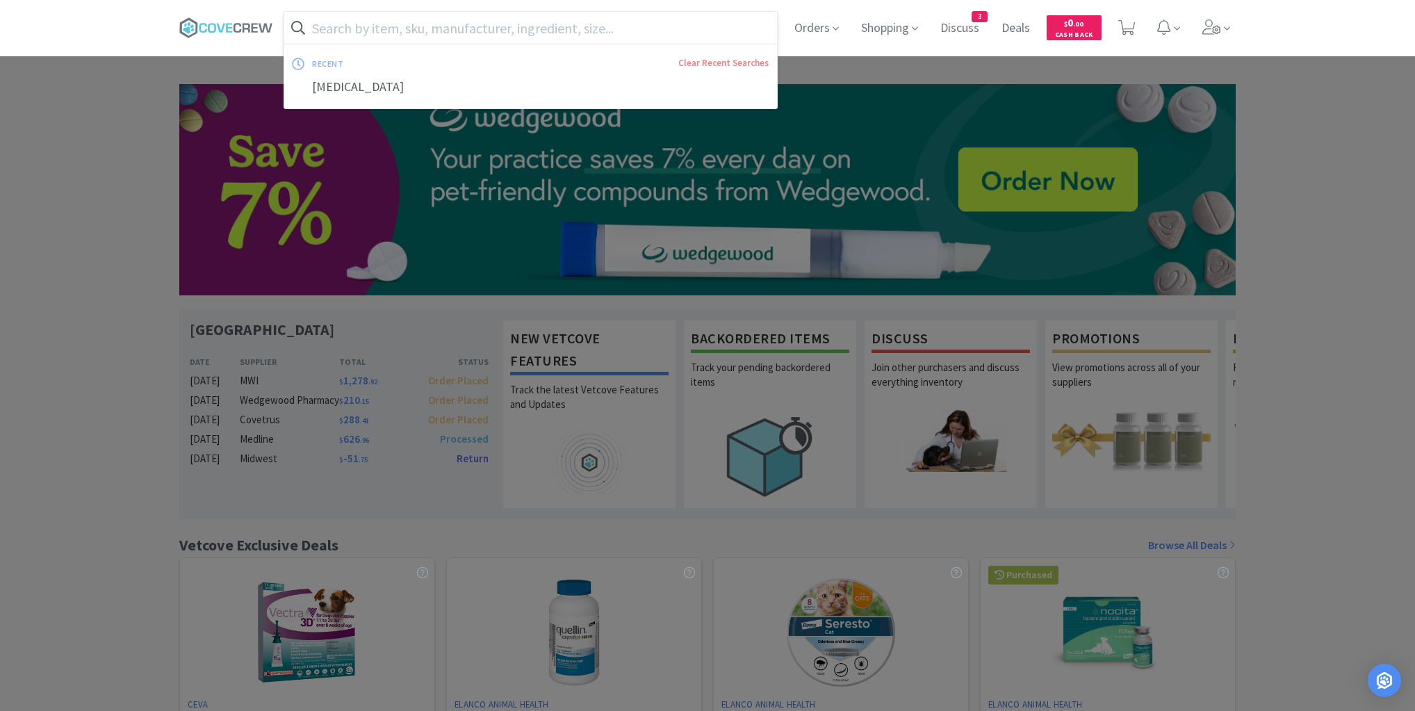
click at [489, 20] on input "text" at bounding box center [530, 28] width 493 height 32
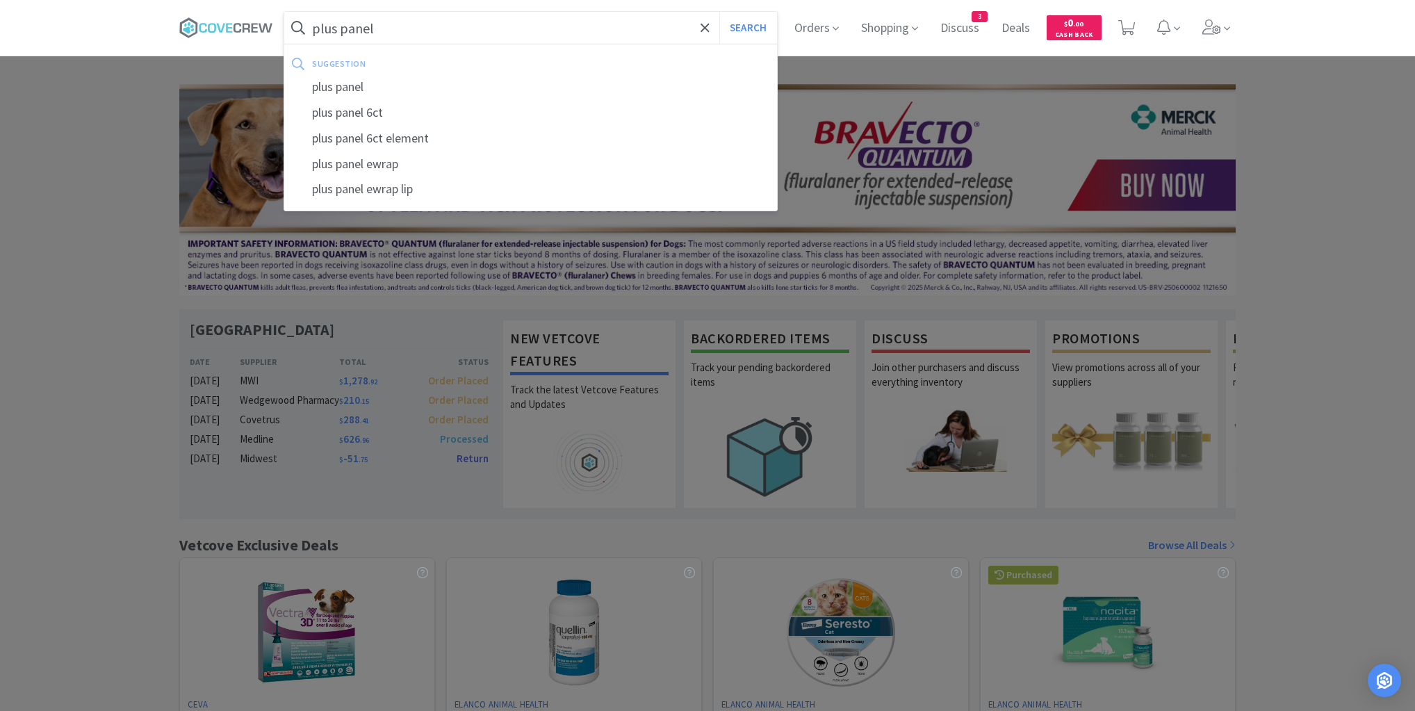
type input "plus panel"
click at [720, 12] on button "Search" at bounding box center [749, 28] width 58 height 32
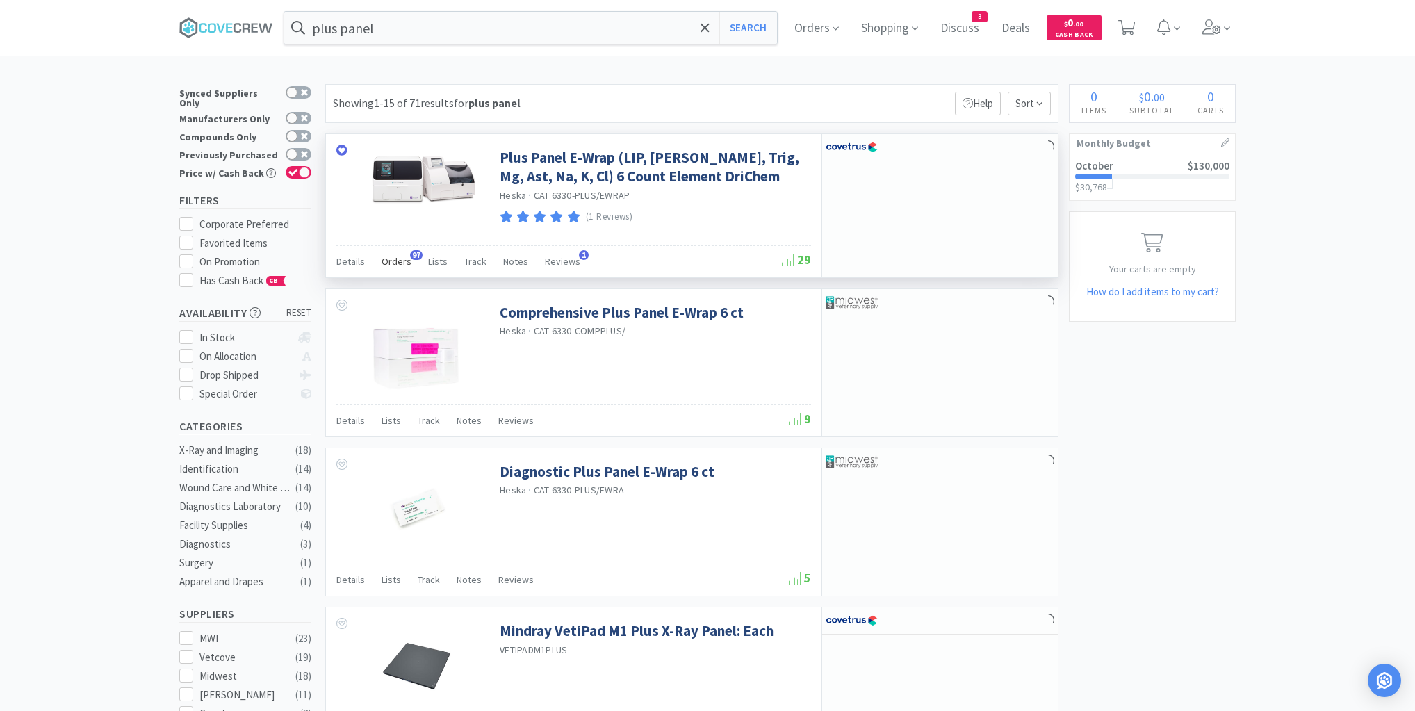
click at [397, 263] on span "Orders" at bounding box center [397, 261] width 30 height 13
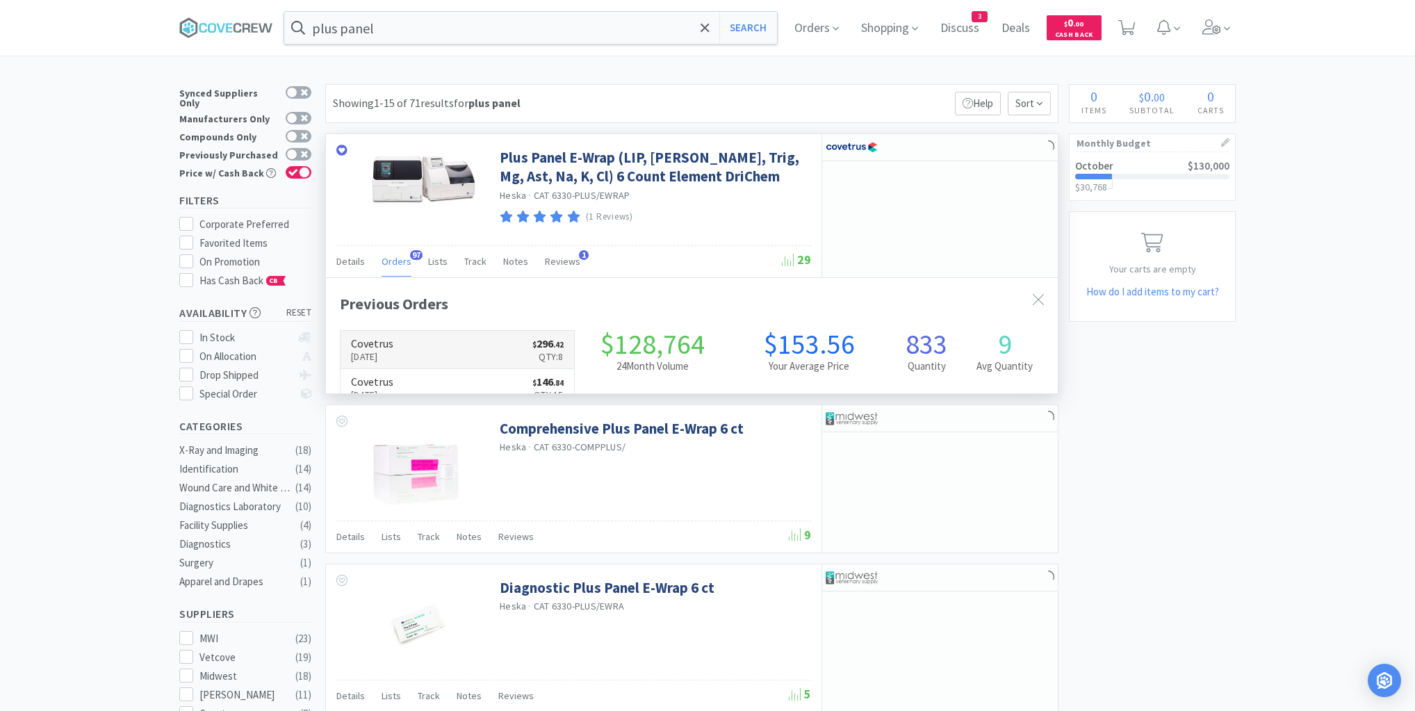
scroll to position [373, 732]
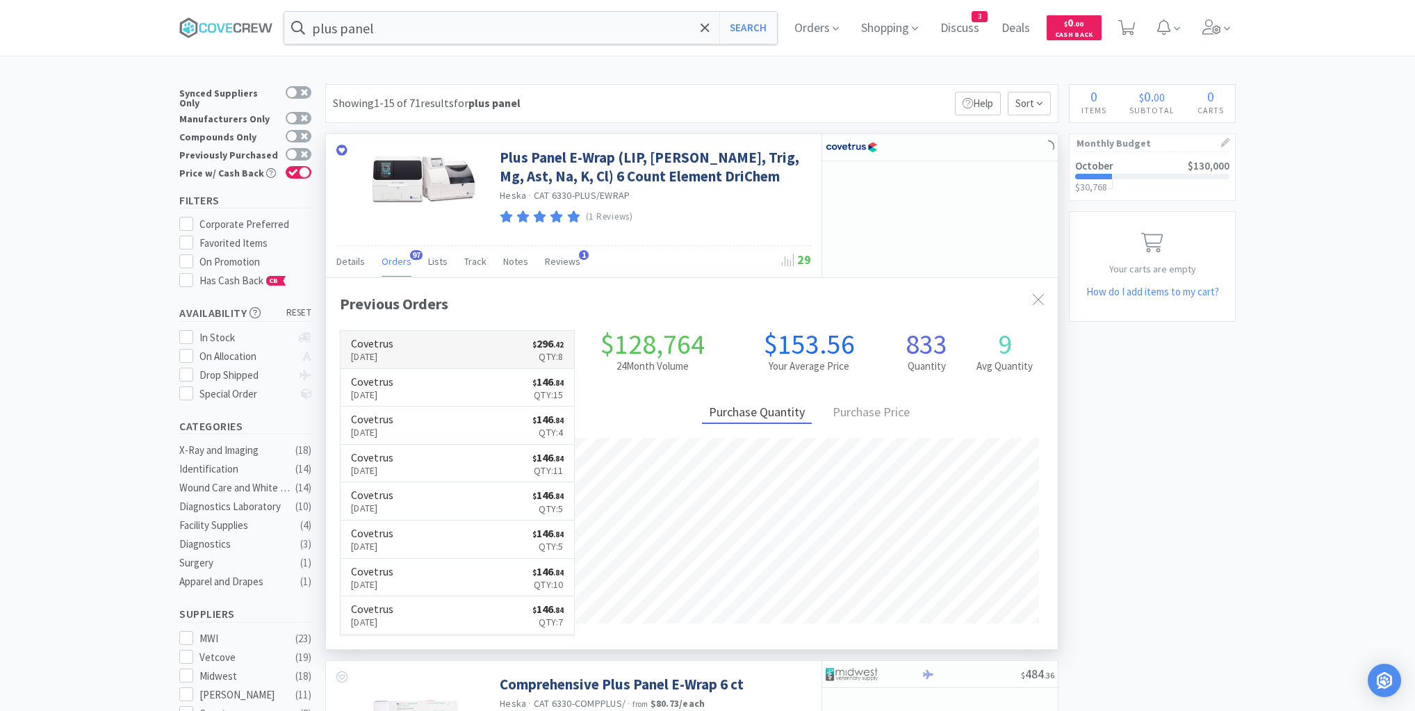
click at [492, 342] on link "Covetrus Oct 6th, 2025 $ 296 . 42 Qty: 8" at bounding box center [458, 350] width 234 height 38
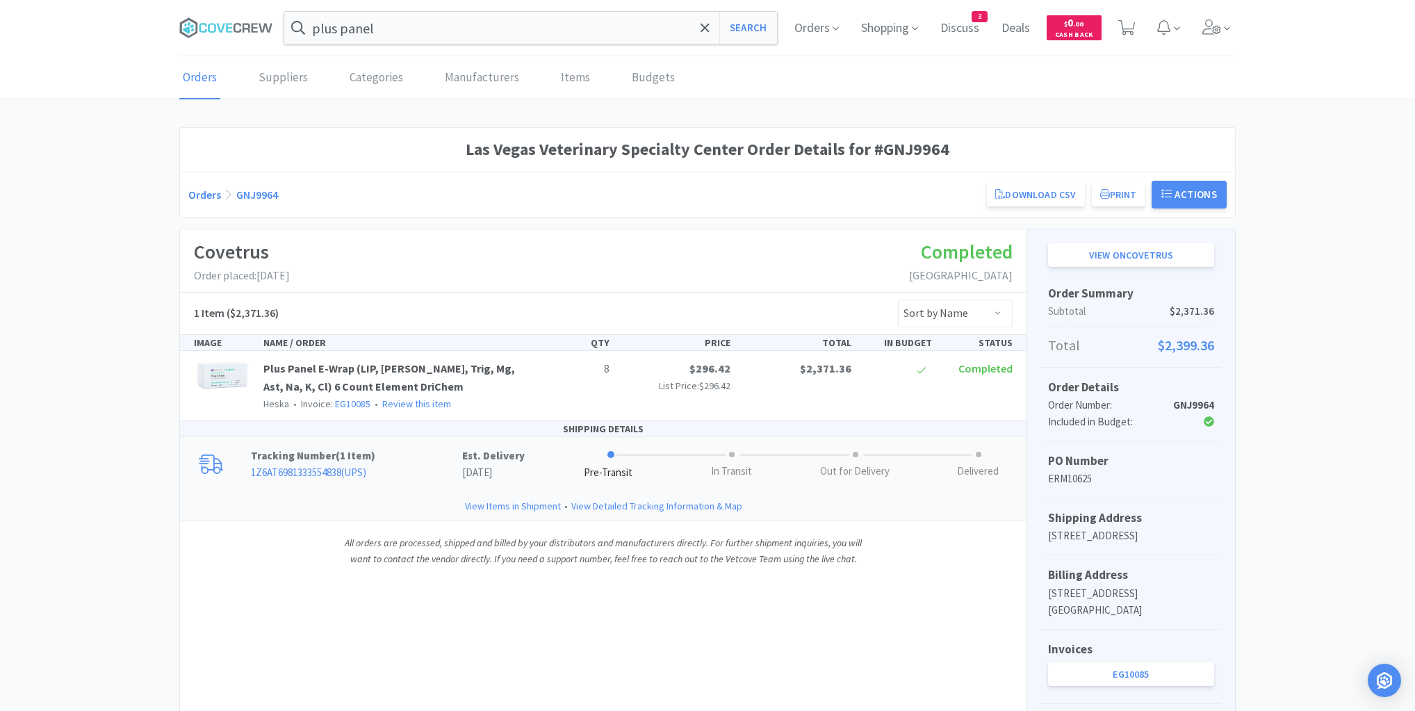
click at [327, 469] on link "1Z6AT6981333554838 ( UPS )" at bounding box center [308, 472] width 115 height 13
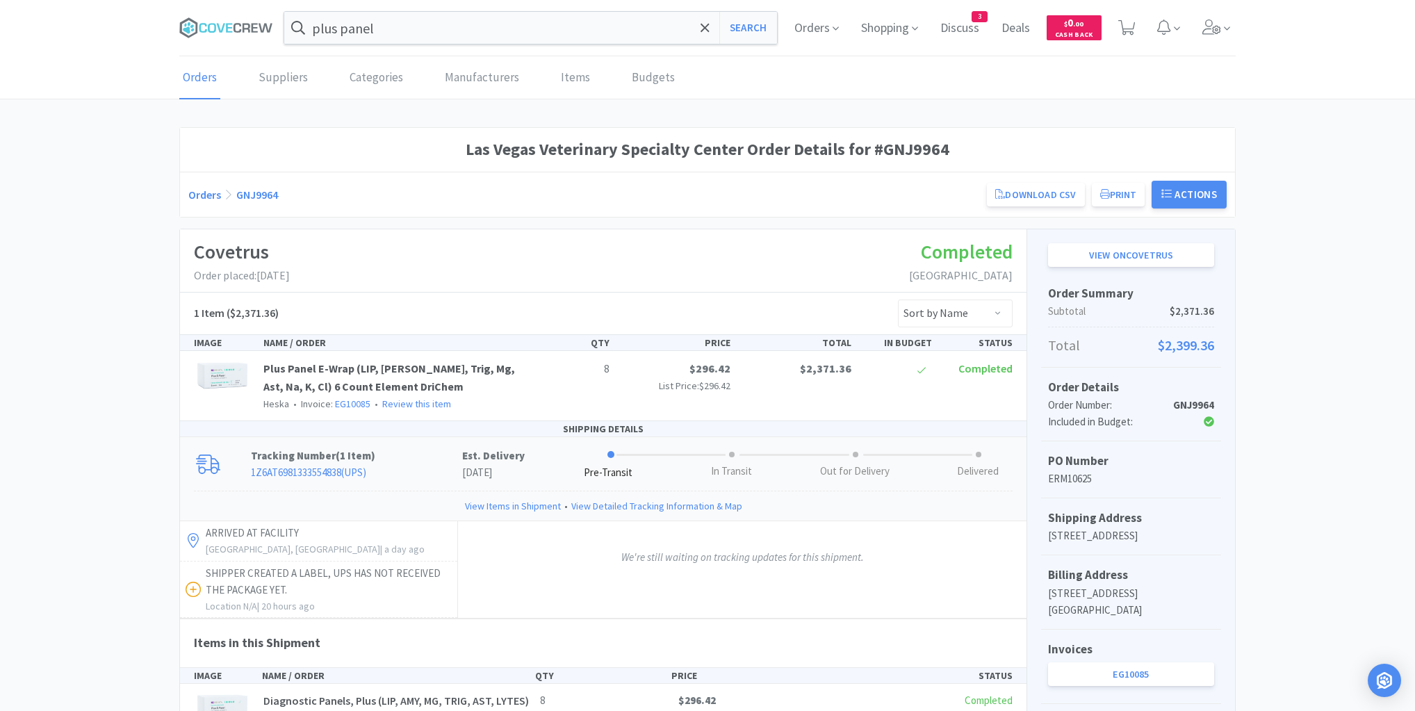
click at [122, 309] on div "Las Vegas Veterinary Specialty Center Order Details for #GNJ9964 Orders GNJ9964…" at bounding box center [707, 484] width 1415 height 715
click at [237, 28] on icon at bounding box center [226, 27] width 94 height 21
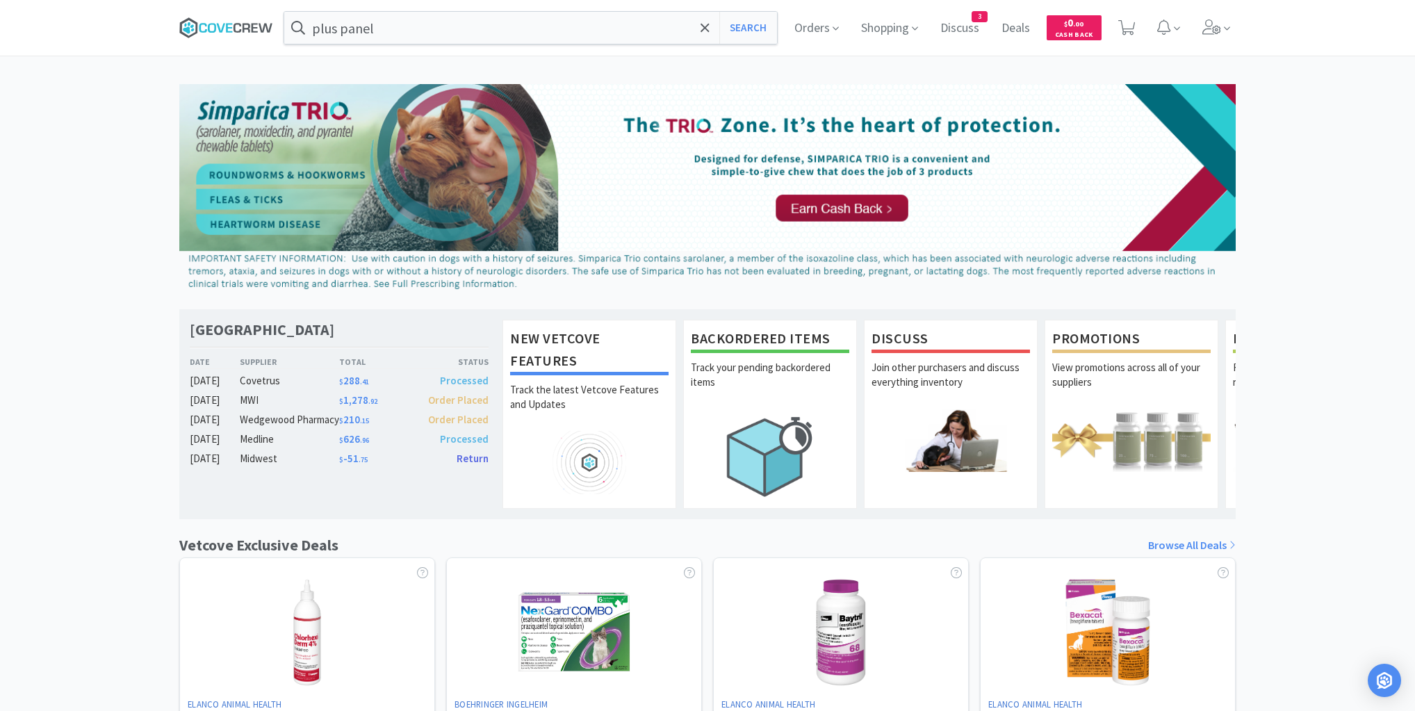
click at [230, 23] on icon at bounding box center [226, 27] width 94 height 21
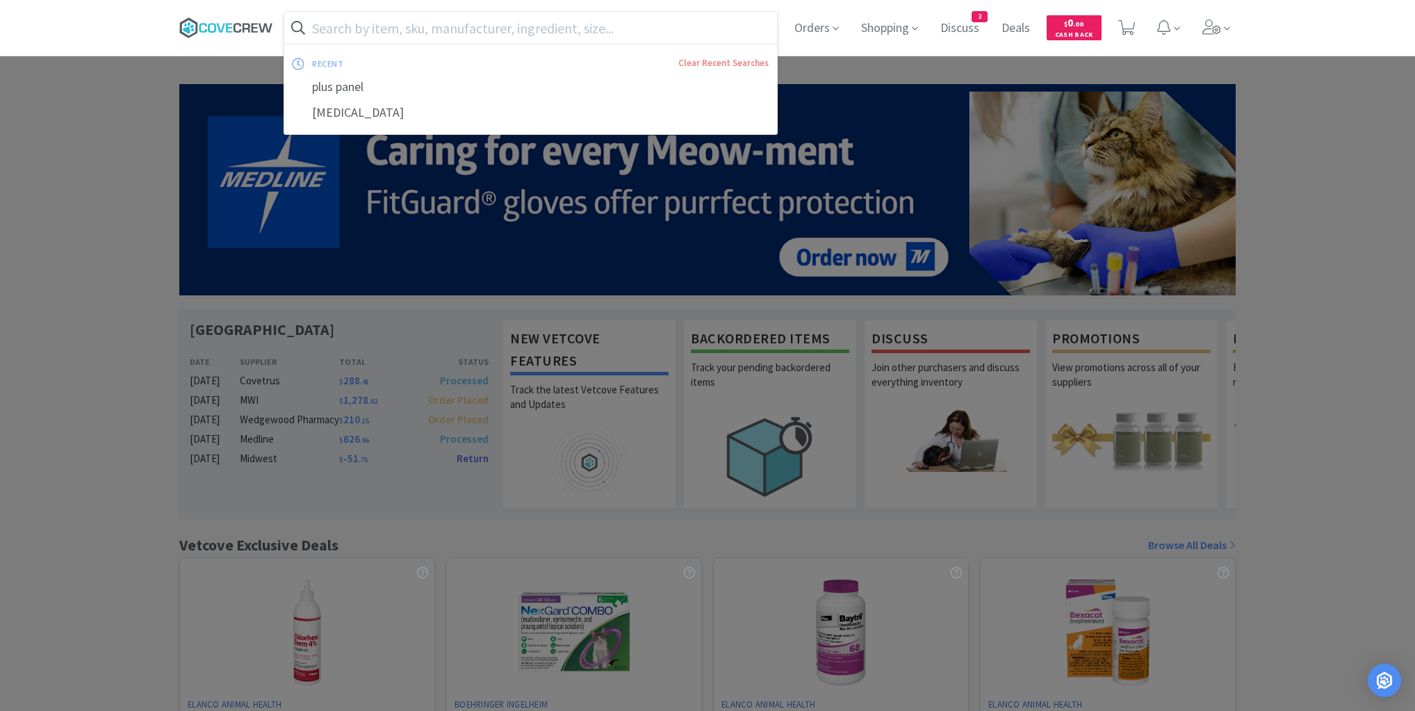
click at [243, 31] on icon at bounding box center [247, 27] width 8 height 9
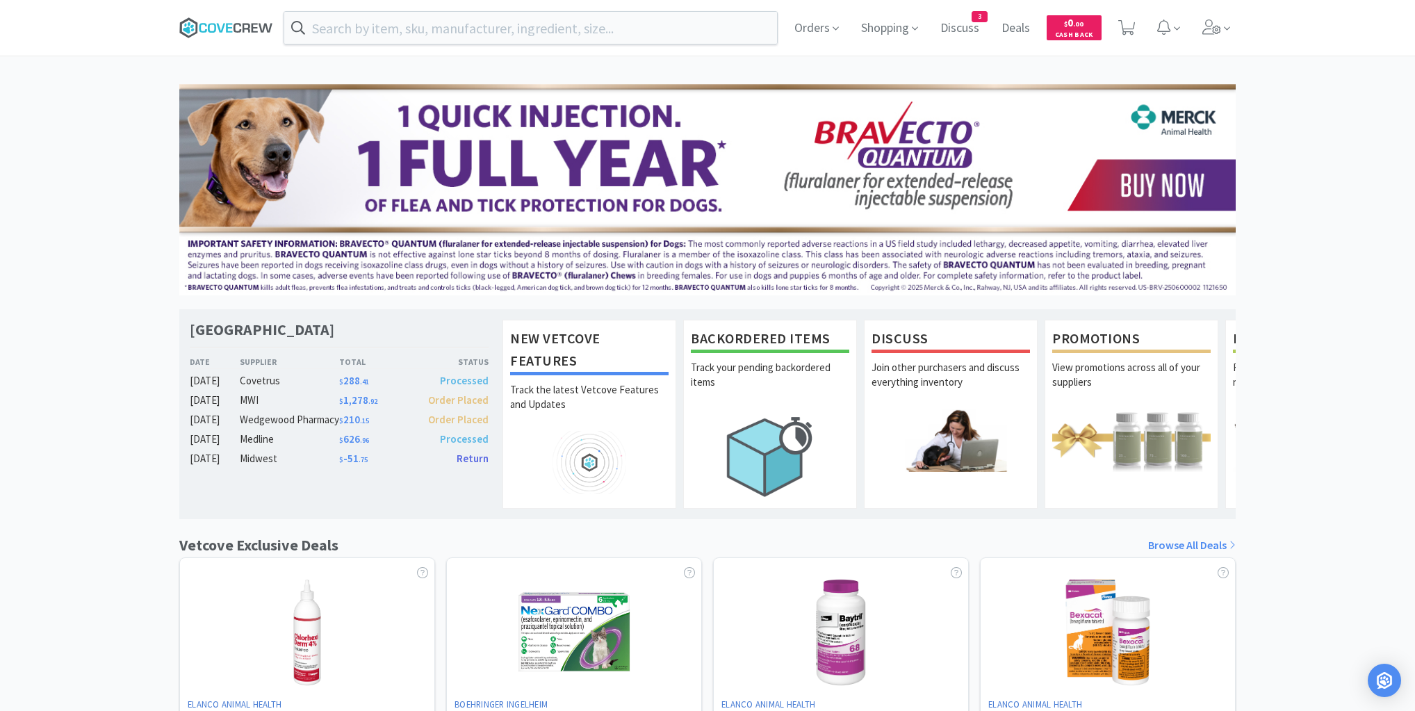
click at [228, 24] on icon at bounding box center [229, 27] width 6 height 9
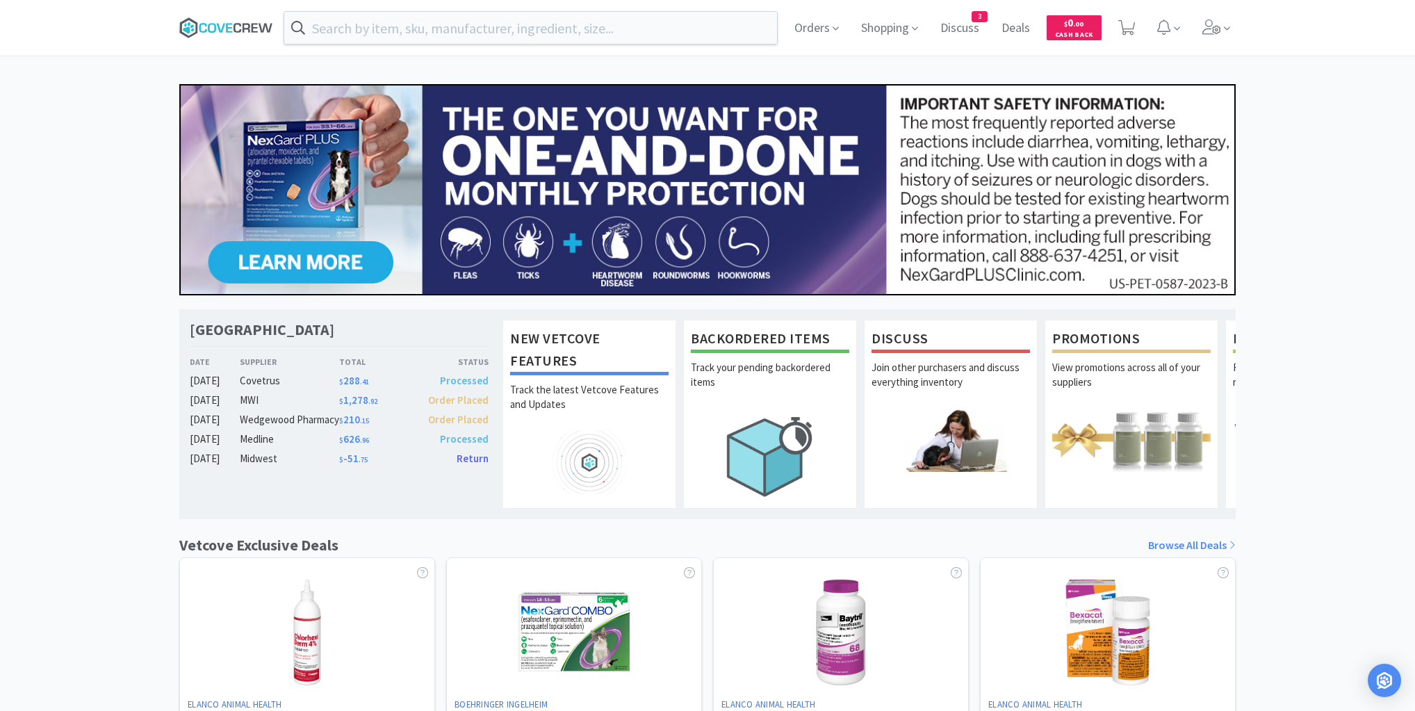
click at [231, 31] on icon at bounding box center [229, 27] width 6 height 9
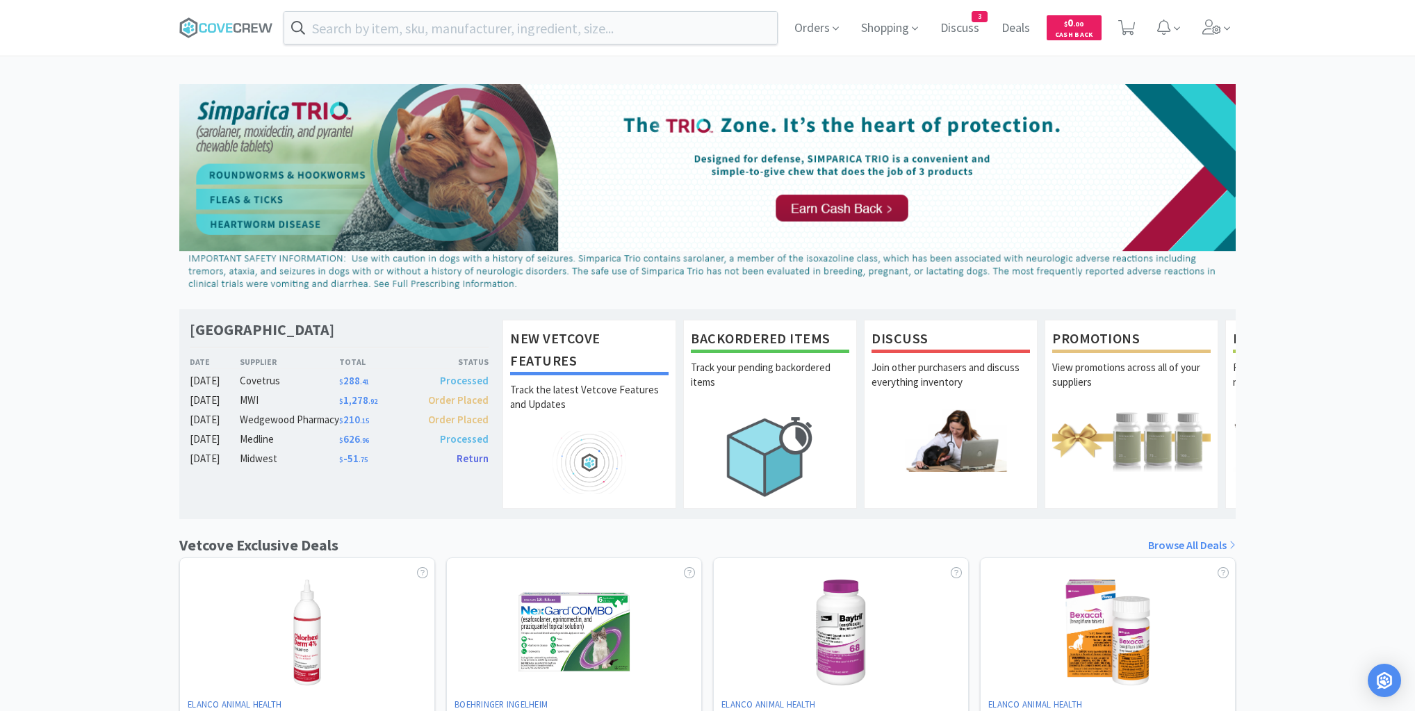
click at [56, 489] on div "Las Vegas Veterinary Specialty Center Date Supplier Total Status Oct 07 Covetru…" at bounding box center [707, 613] width 1415 height 1058
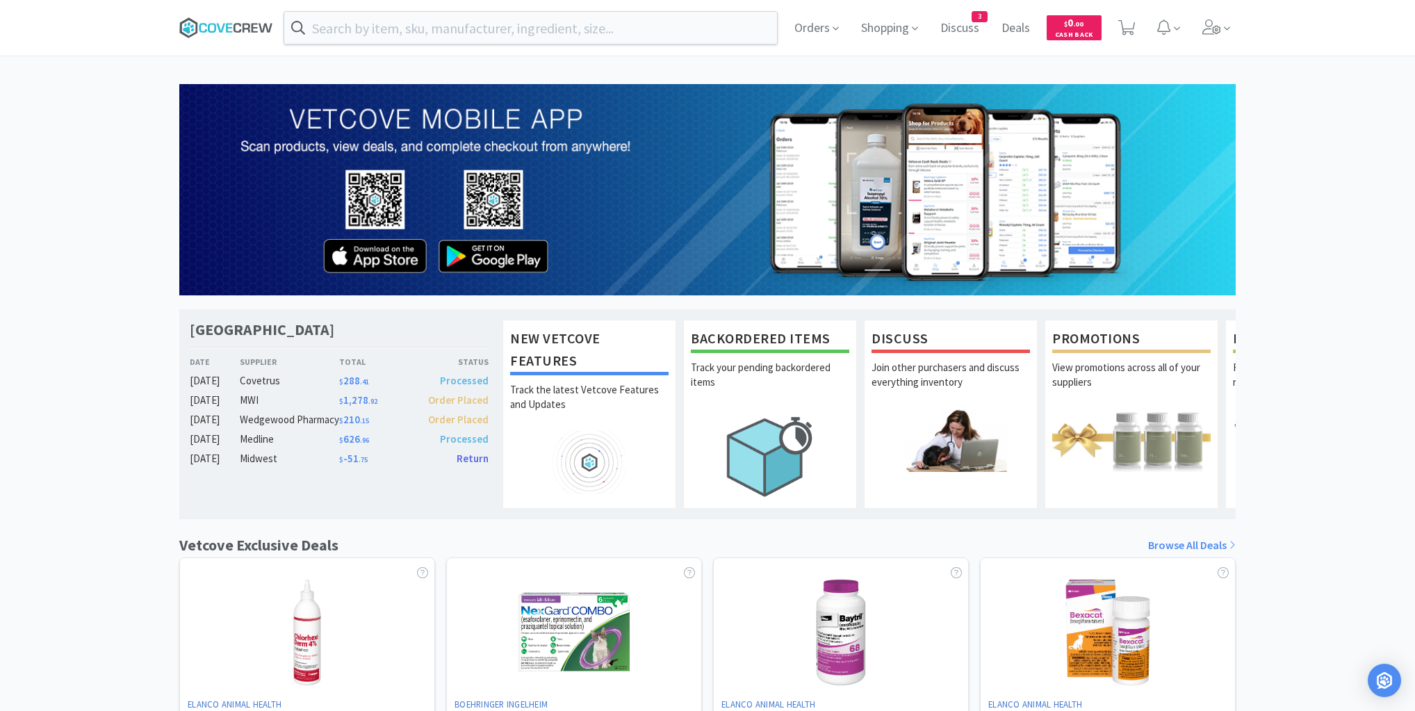
click at [207, 30] on icon at bounding box center [226, 27] width 94 height 21
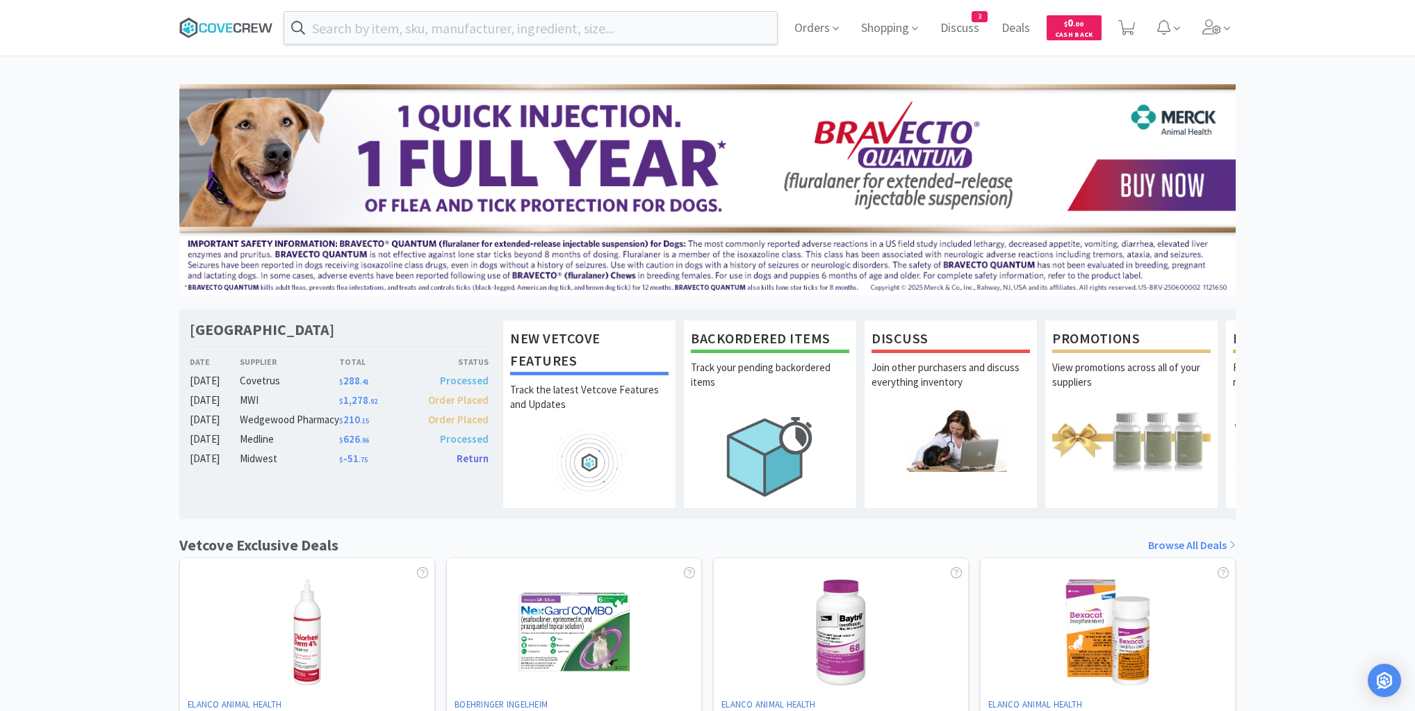
click at [242, 26] on icon at bounding box center [226, 27] width 94 height 21
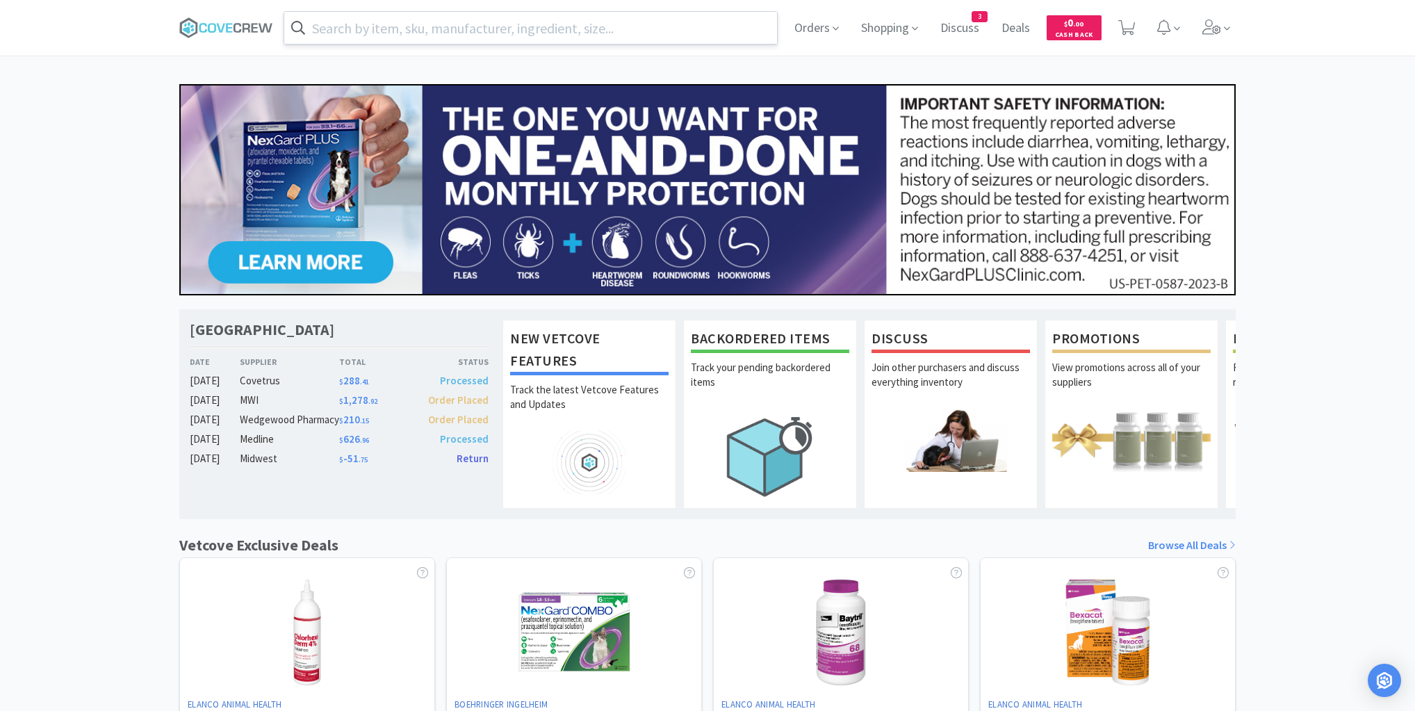
click at [686, 30] on input "text" at bounding box center [530, 28] width 493 height 32
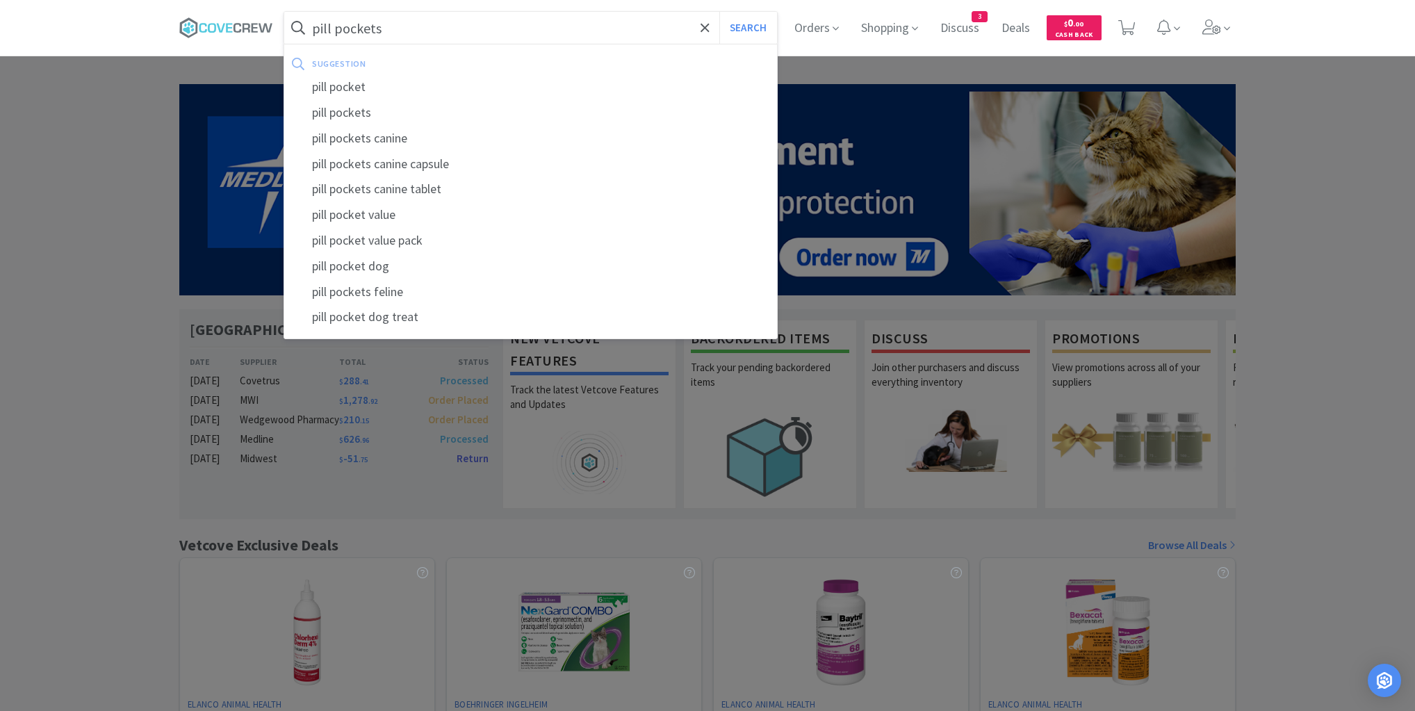
type input "pill pockets"
click at [720, 12] on button "Search" at bounding box center [749, 28] width 58 height 32
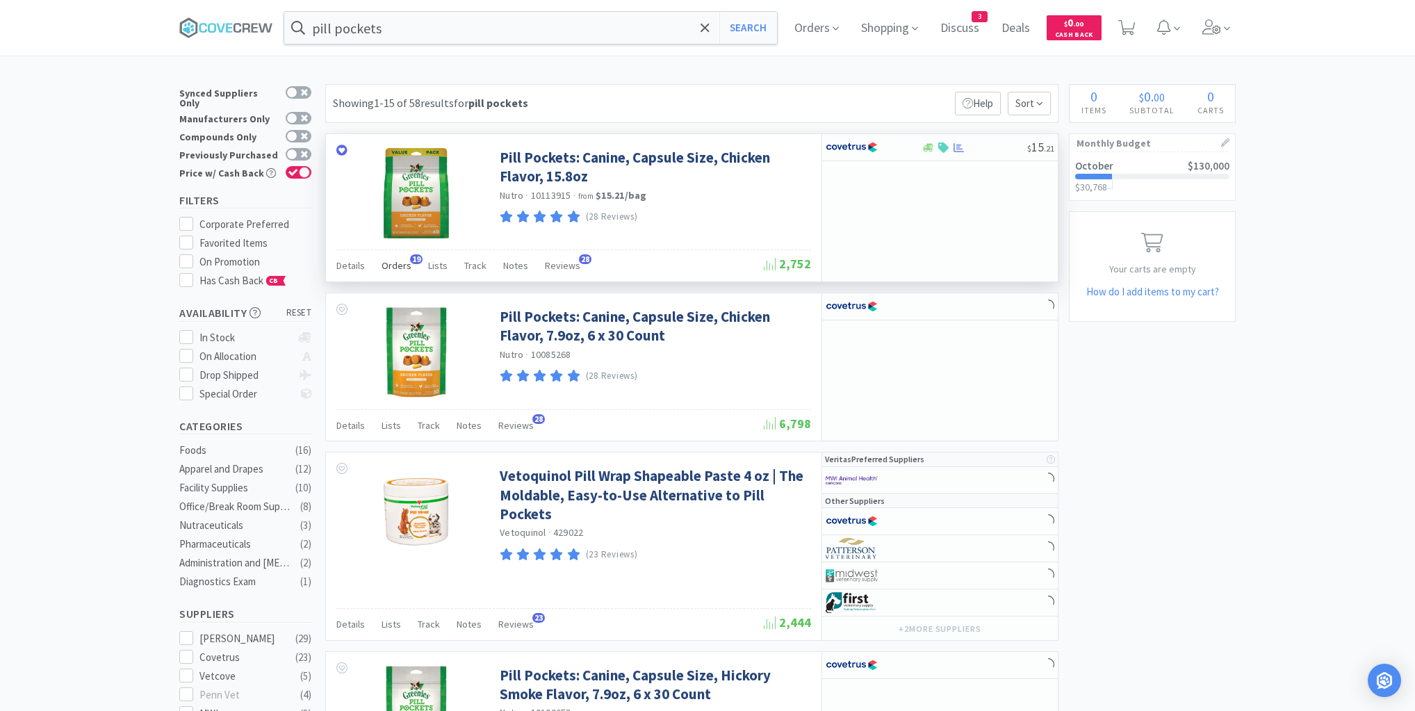
click at [402, 268] on span "Orders" at bounding box center [397, 265] width 30 height 13
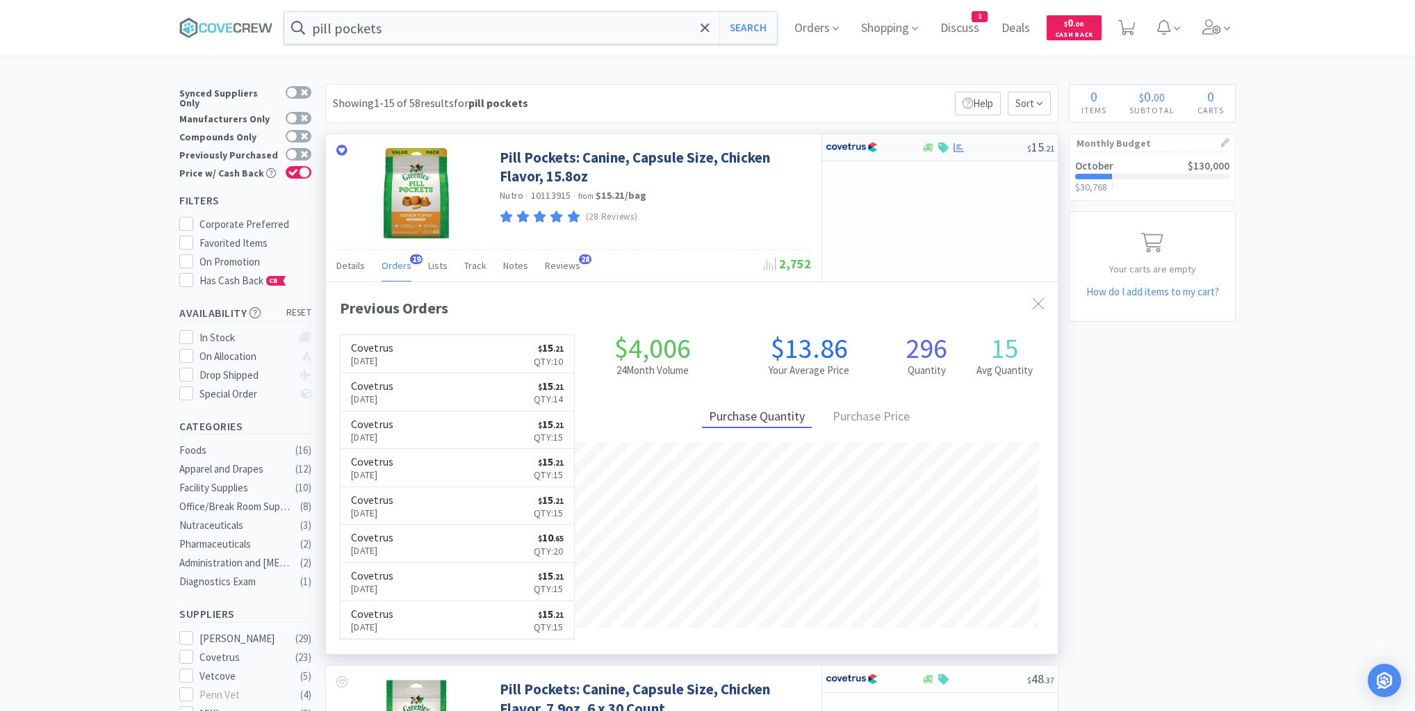
scroll to position [373, 732]
click at [234, 29] on icon at bounding box center [226, 27] width 94 height 21
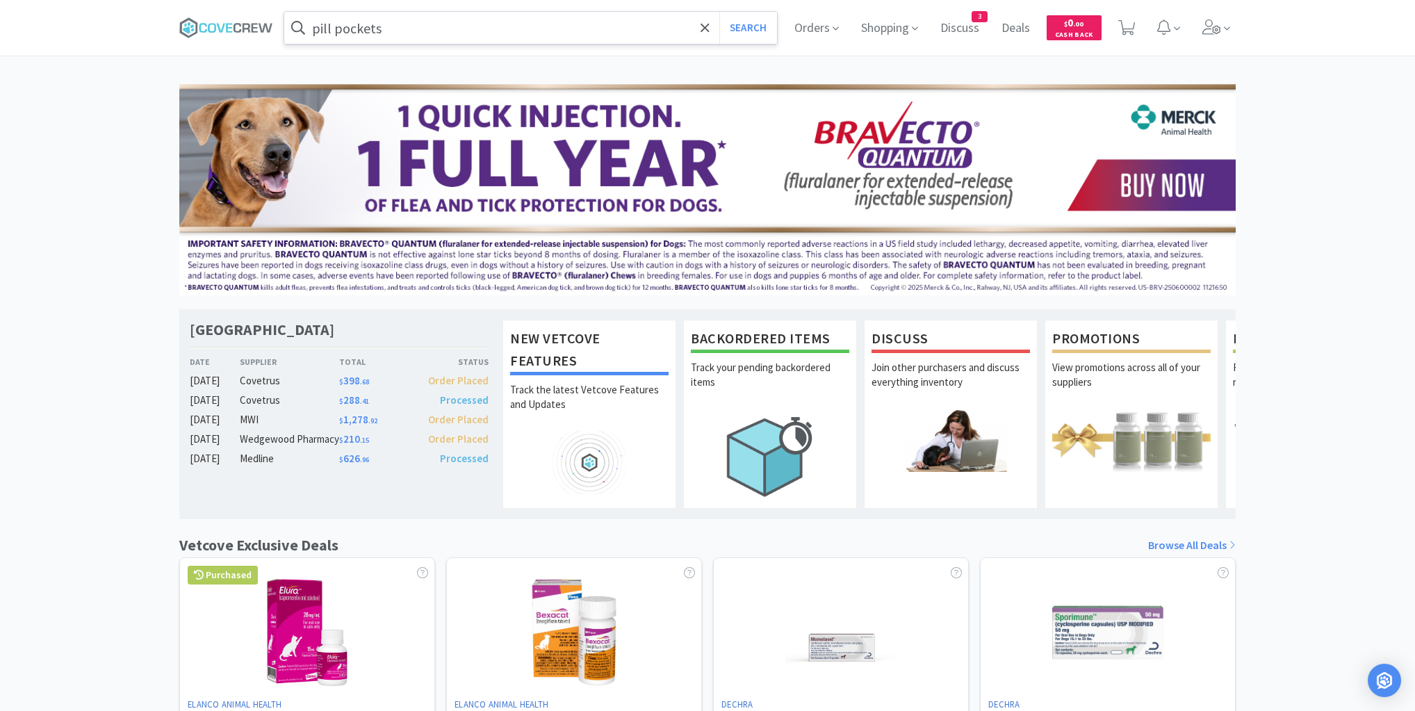
click at [429, 25] on input "pill pockets" at bounding box center [530, 28] width 493 height 32
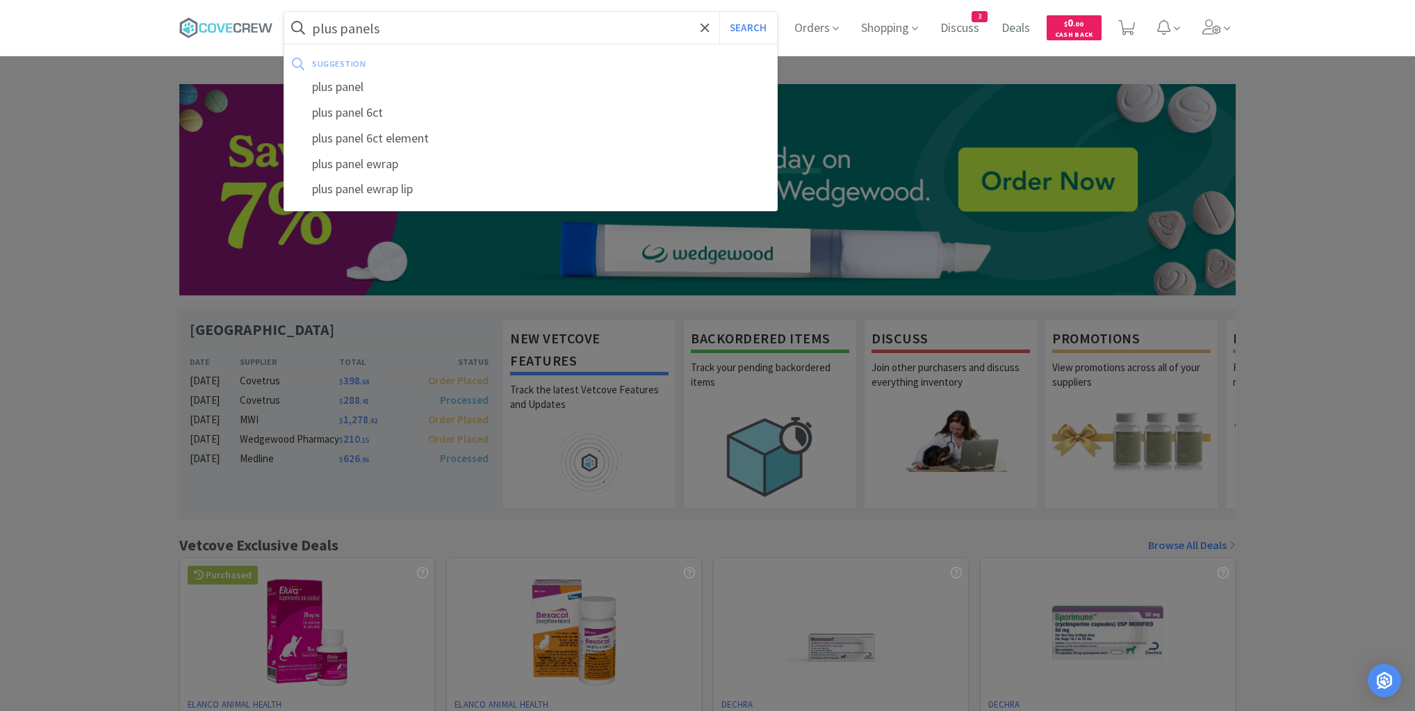
type input "plus panels"
click at [720, 12] on button "Search" at bounding box center [749, 28] width 58 height 32
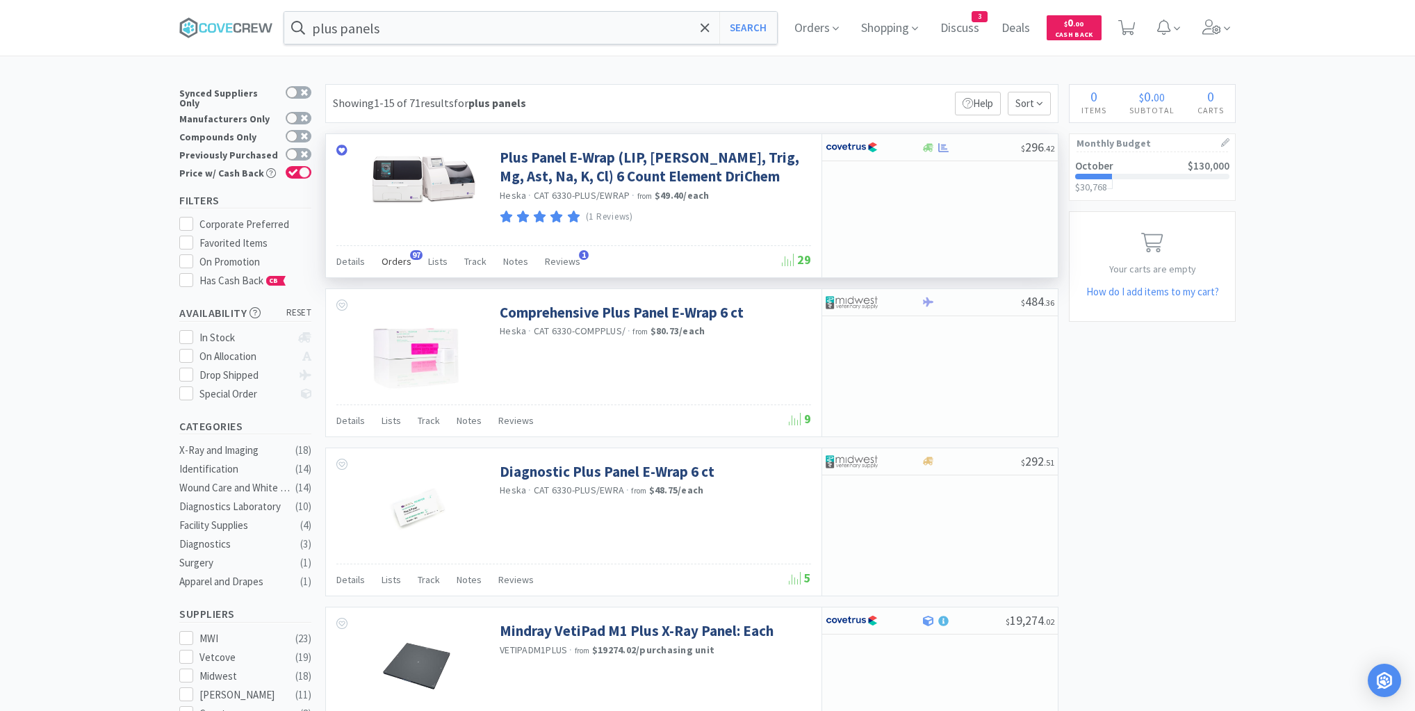
click at [398, 262] on span "Orders" at bounding box center [397, 261] width 30 height 13
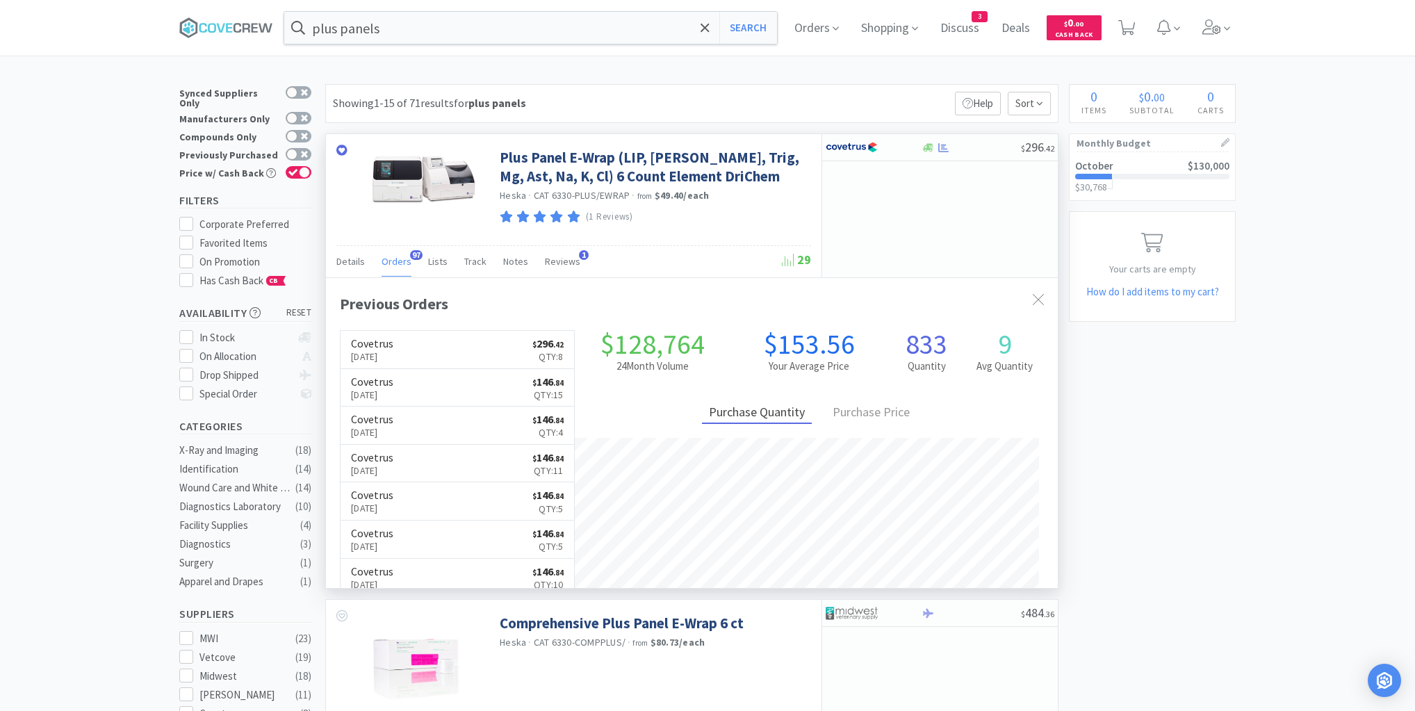
scroll to position [373, 732]
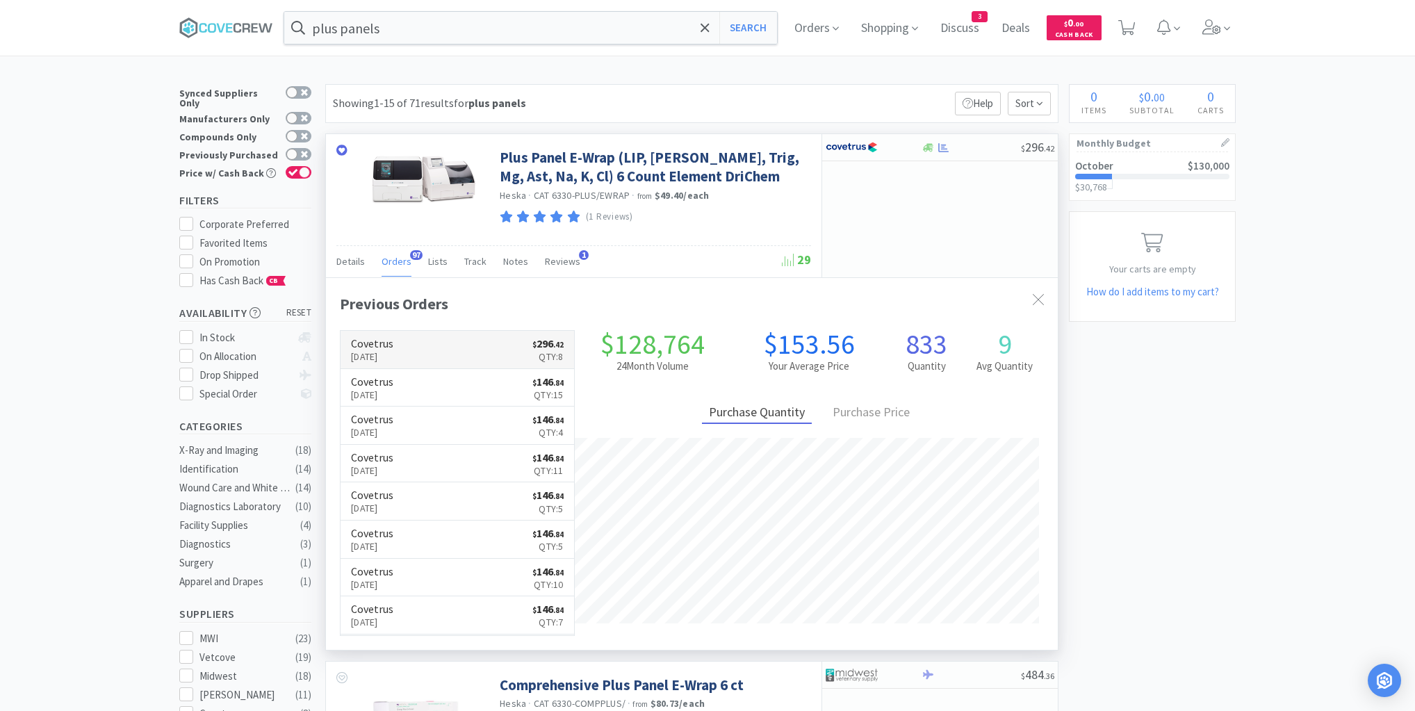
click at [488, 345] on link "Covetrus Oct 6th, 2025 $ 296 . 42 Qty: 8" at bounding box center [458, 350] width 234 height 38
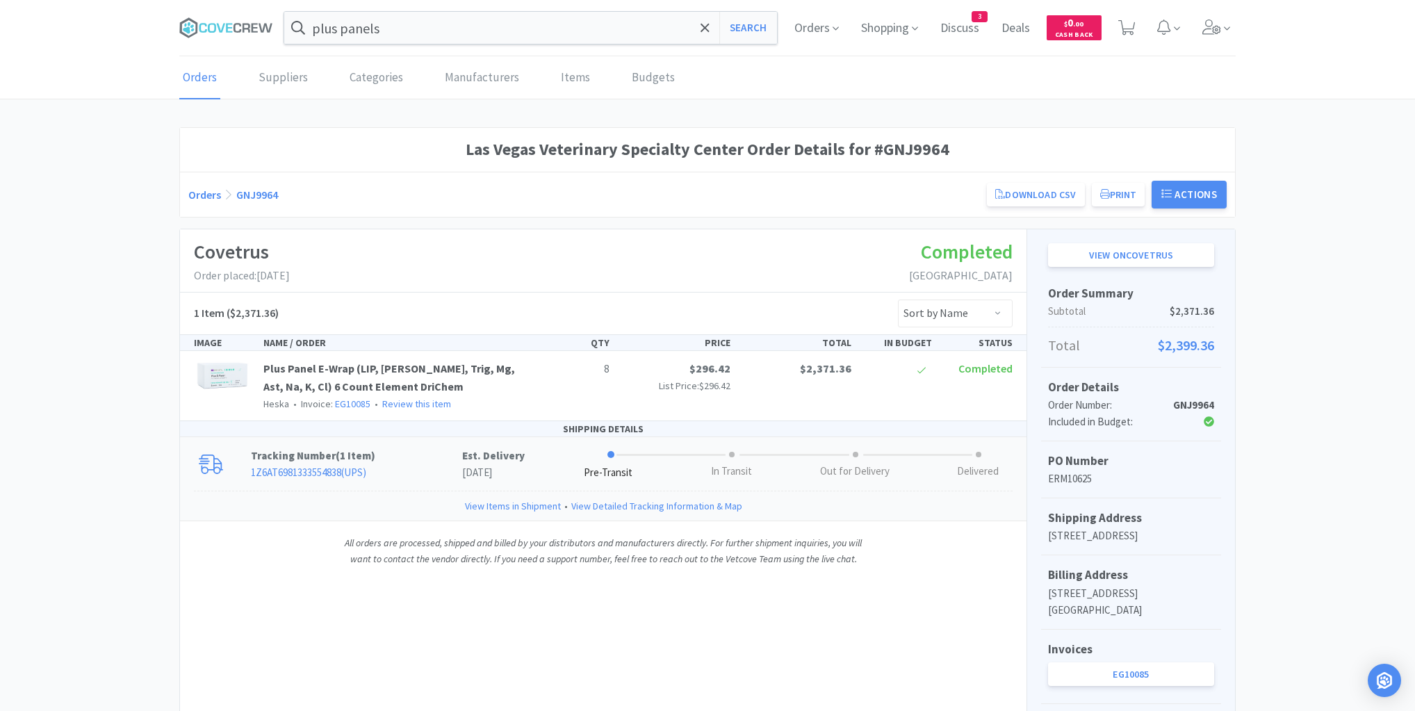
click at [308, 471] on link "1Z6AT6981333554838 ( UPS )" at bounding box center [308, 472] width 115 height 13
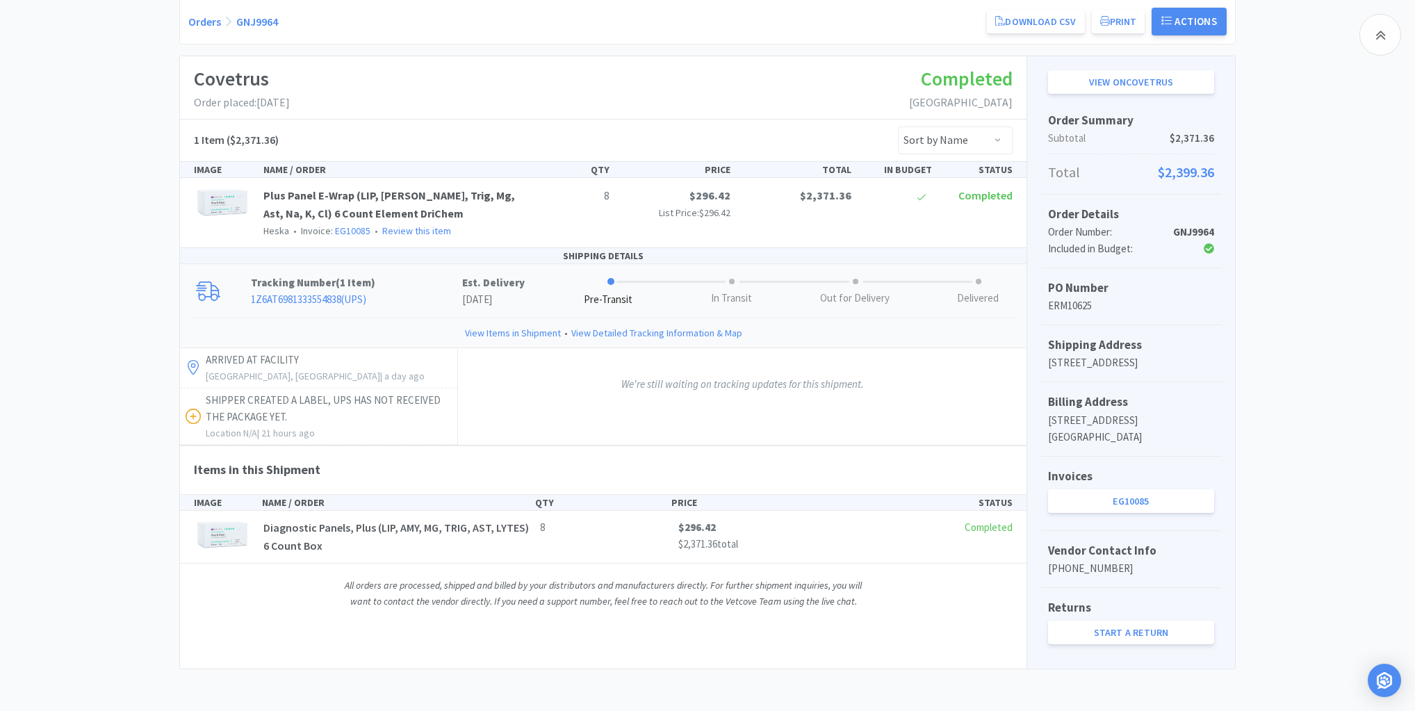
scroll to position [187, 0]
click at [39, 90] on div "Las Vegas Veterinary Specialty Center Order Details for #GNJ9964 Orders GNJ9964…" at bounding box center [707, 311] width 1415 height 715
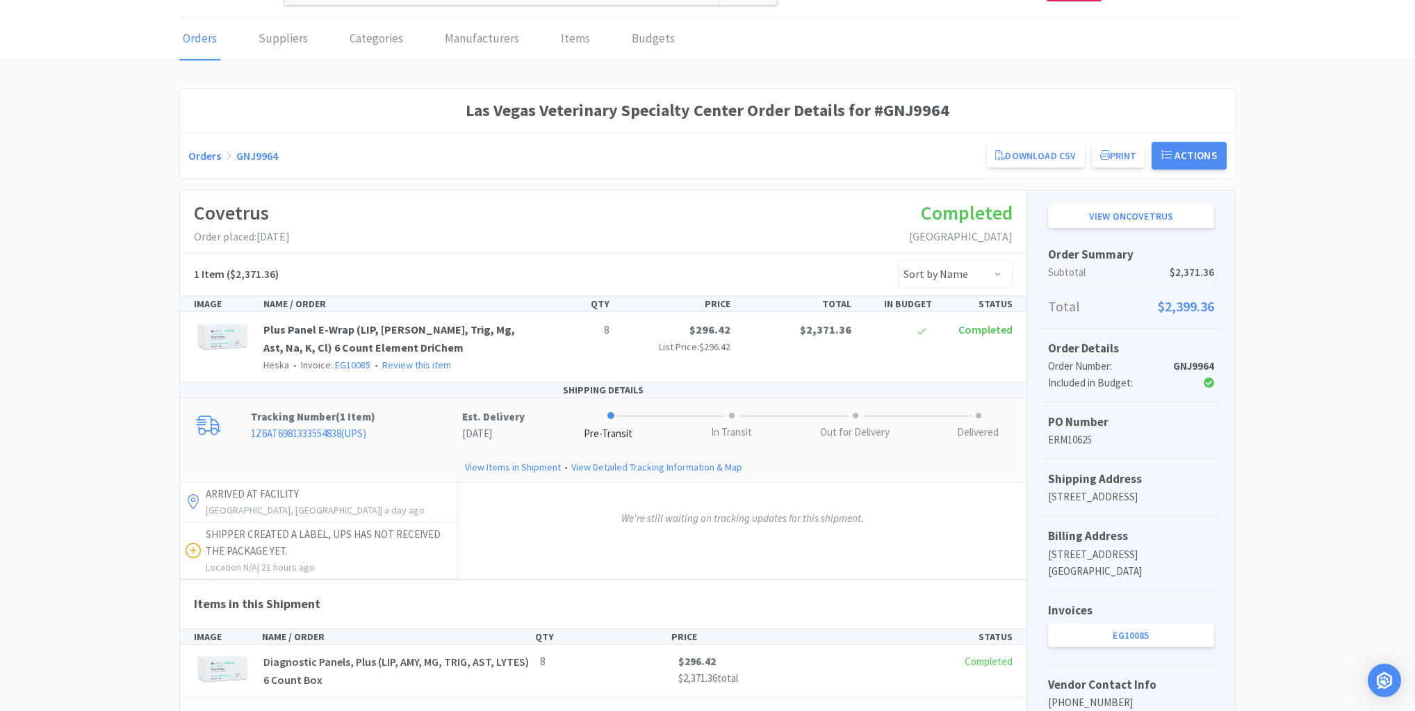
scroll to position [0, 0]
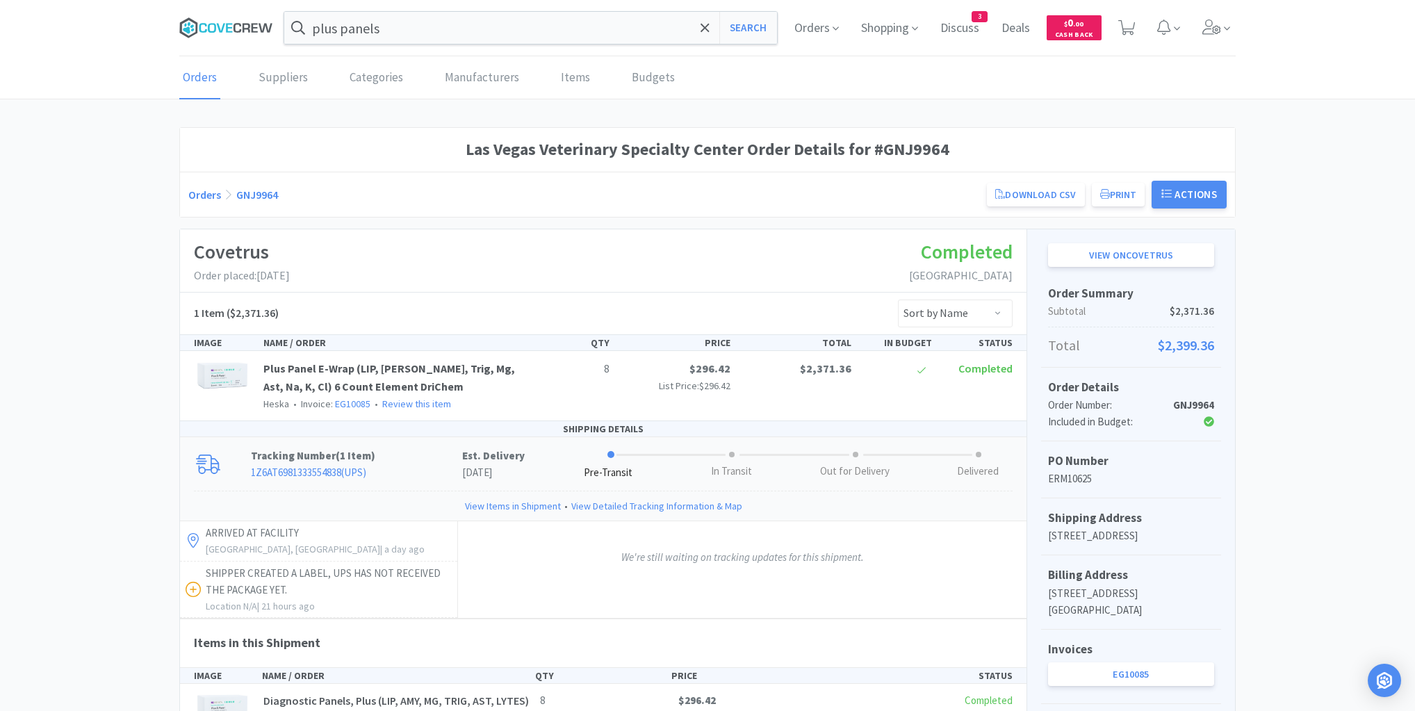
click at [217, 31] on icon at bounding box center [226, 27] width 94 height 21
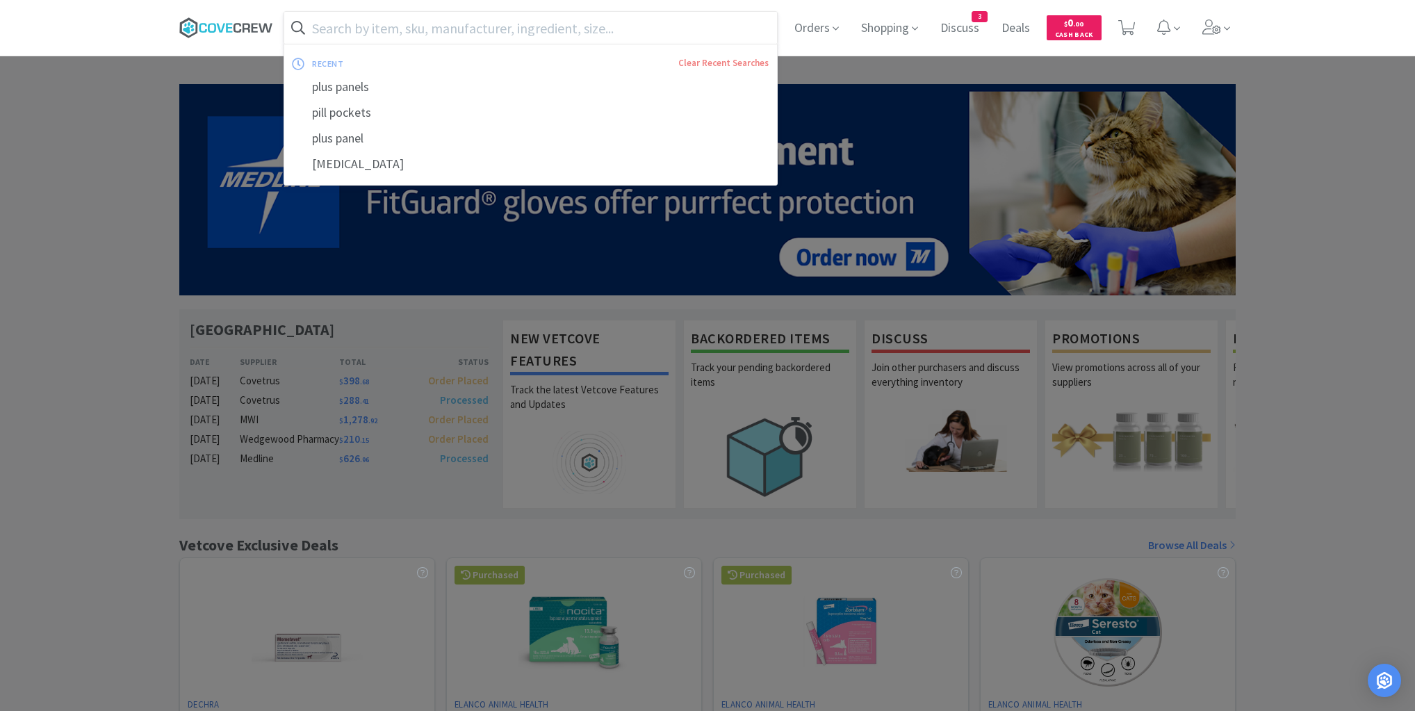
click at [259, 29] on icon at bounding box center [226, 27] width 94 height 21
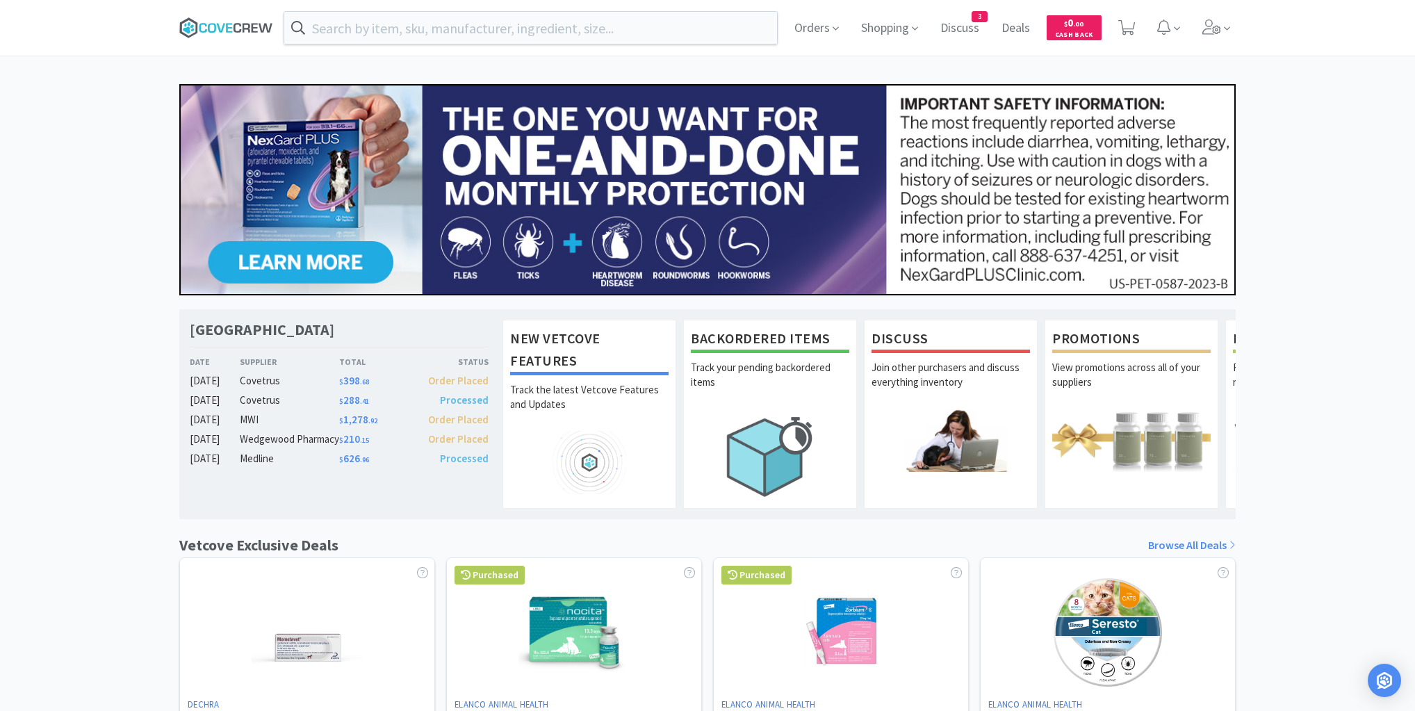
drag, startPoint x: 220, startPoint y: 24, endPoint x: 259, endPoint y: 18, distance: 38.6
click at [221, 24] on icon at bounding box center [226, 27] width 94 height 21
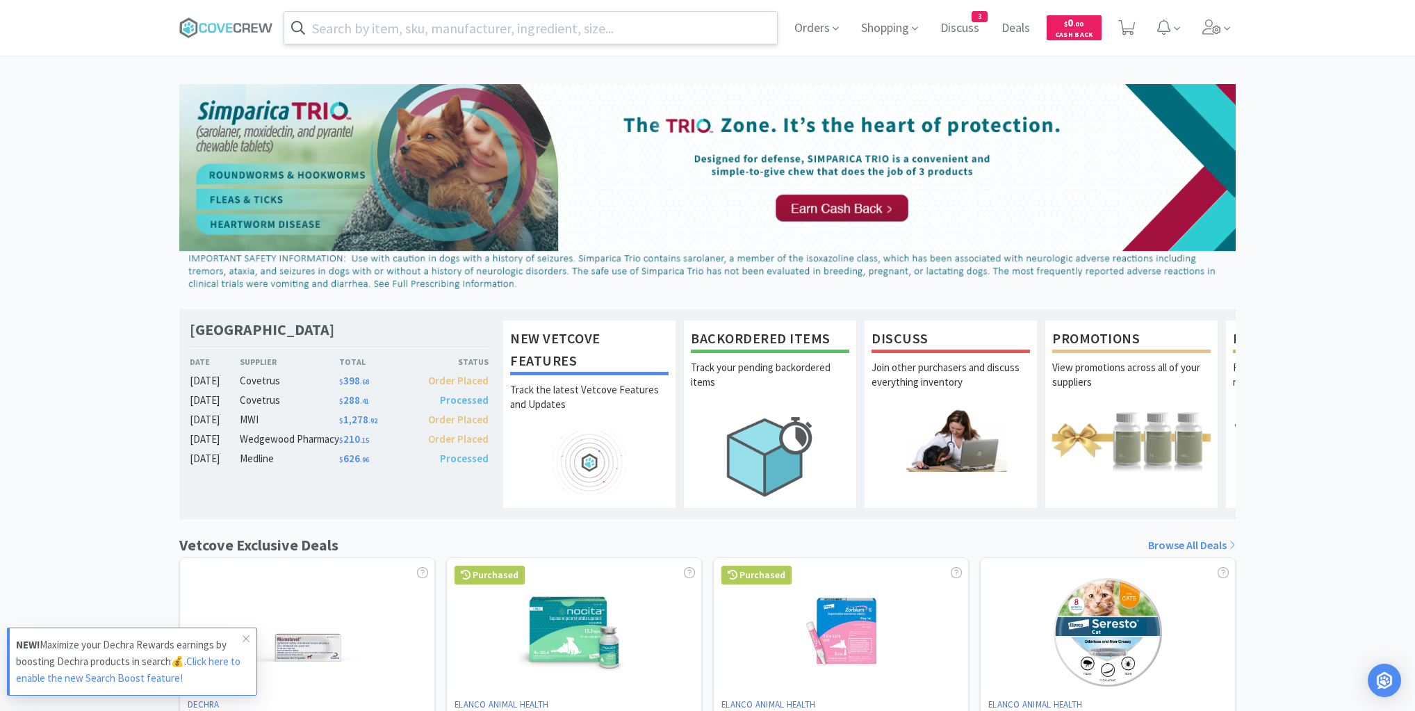
click at [679, 25] on input "text" at bounding box center [530, 28] width 493 height 32
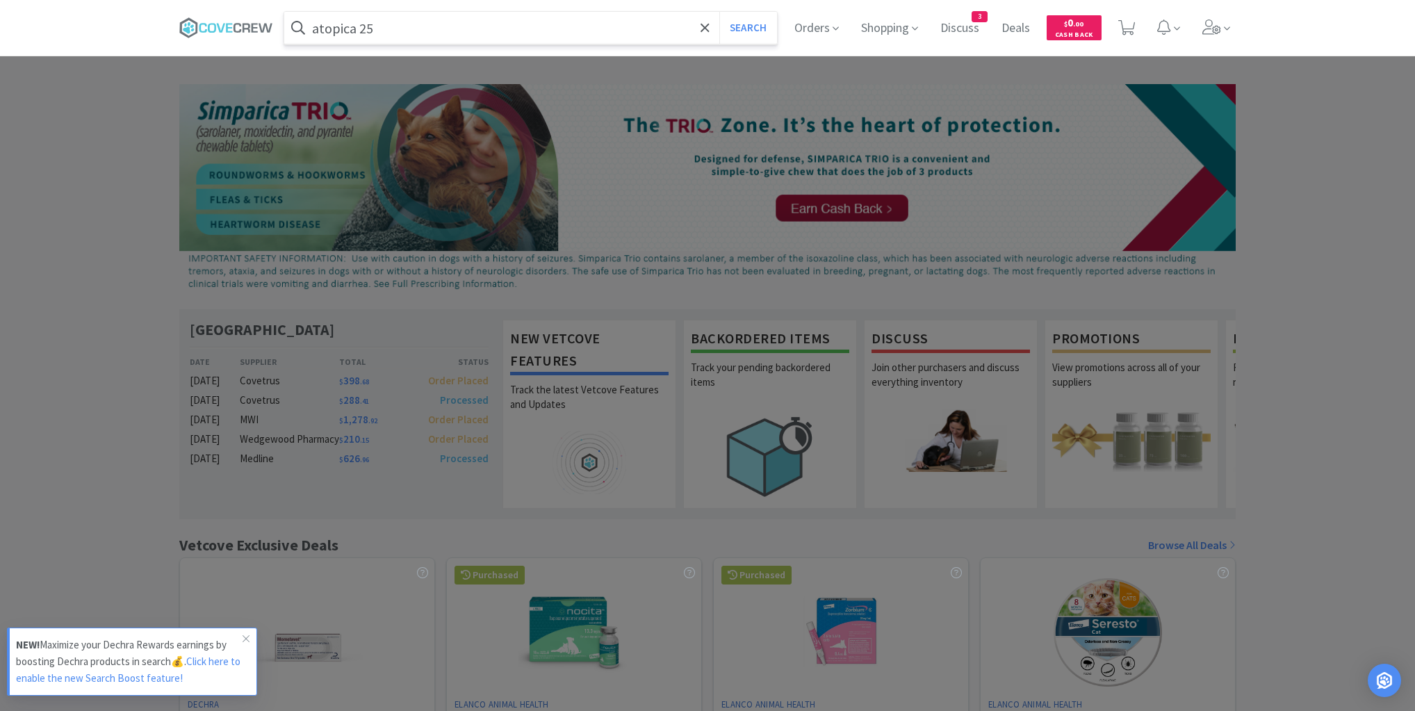
type input "atopica 25"
click at [720, 12] on button "Search" at bounding box center [749, 28] width 58 height 32
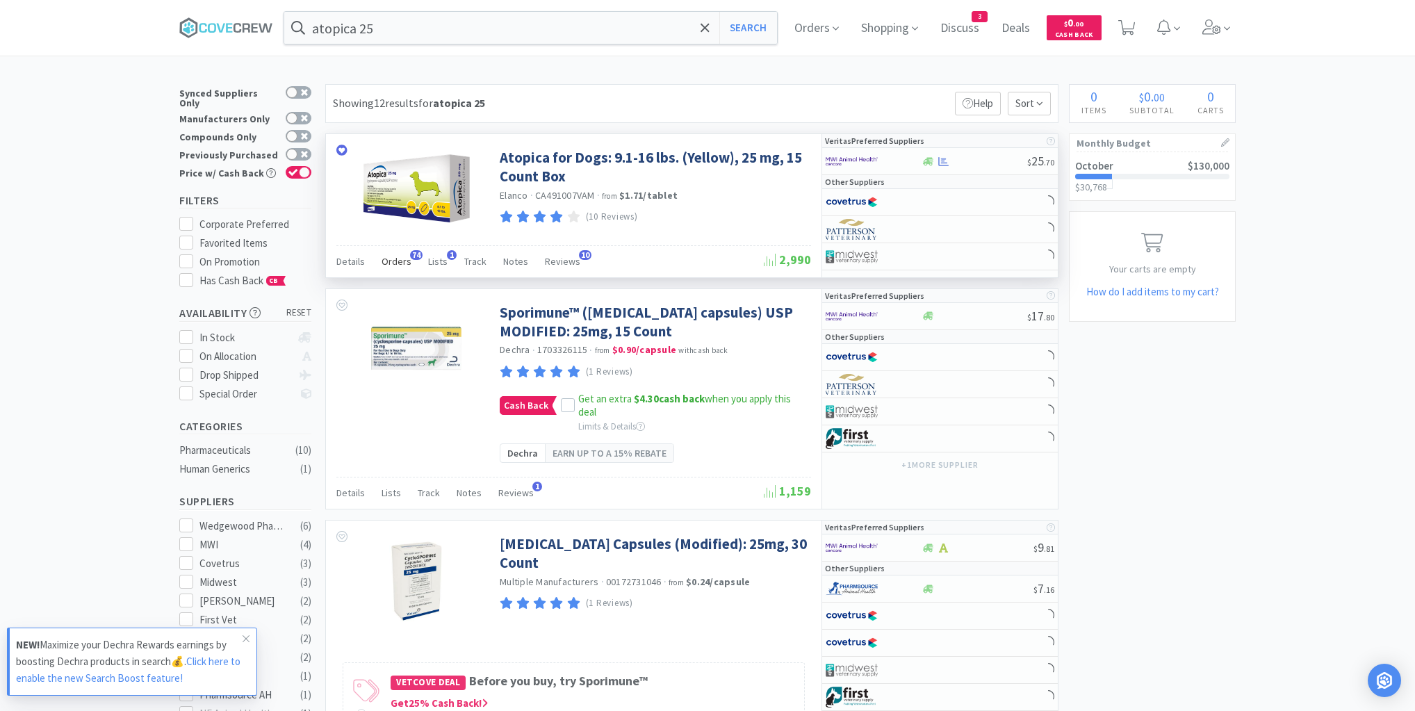
click at [395, 260] on span "Orders" at bounding box center [397, 261] width 30 height 13
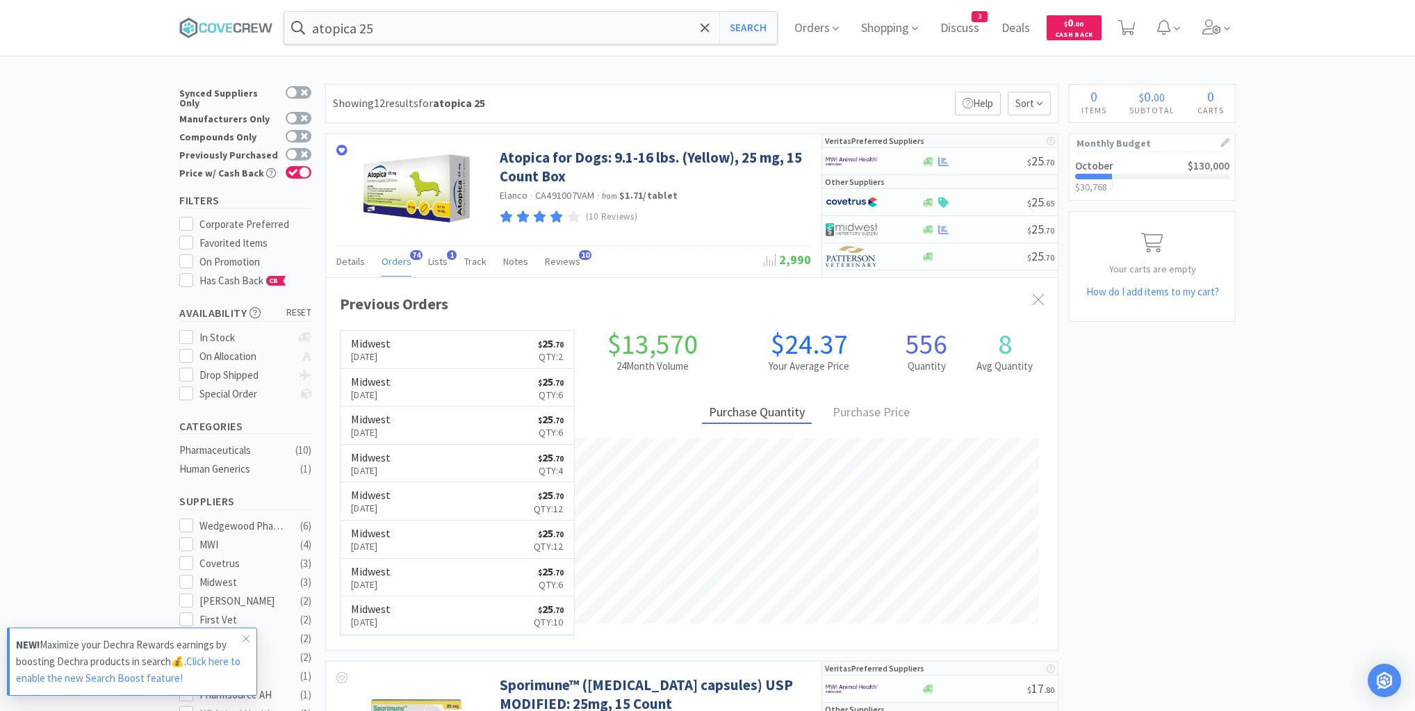
scroll to position [373, 732]
click at [231, 22] on icon at bounding box center [226, 27] width 94 height 21
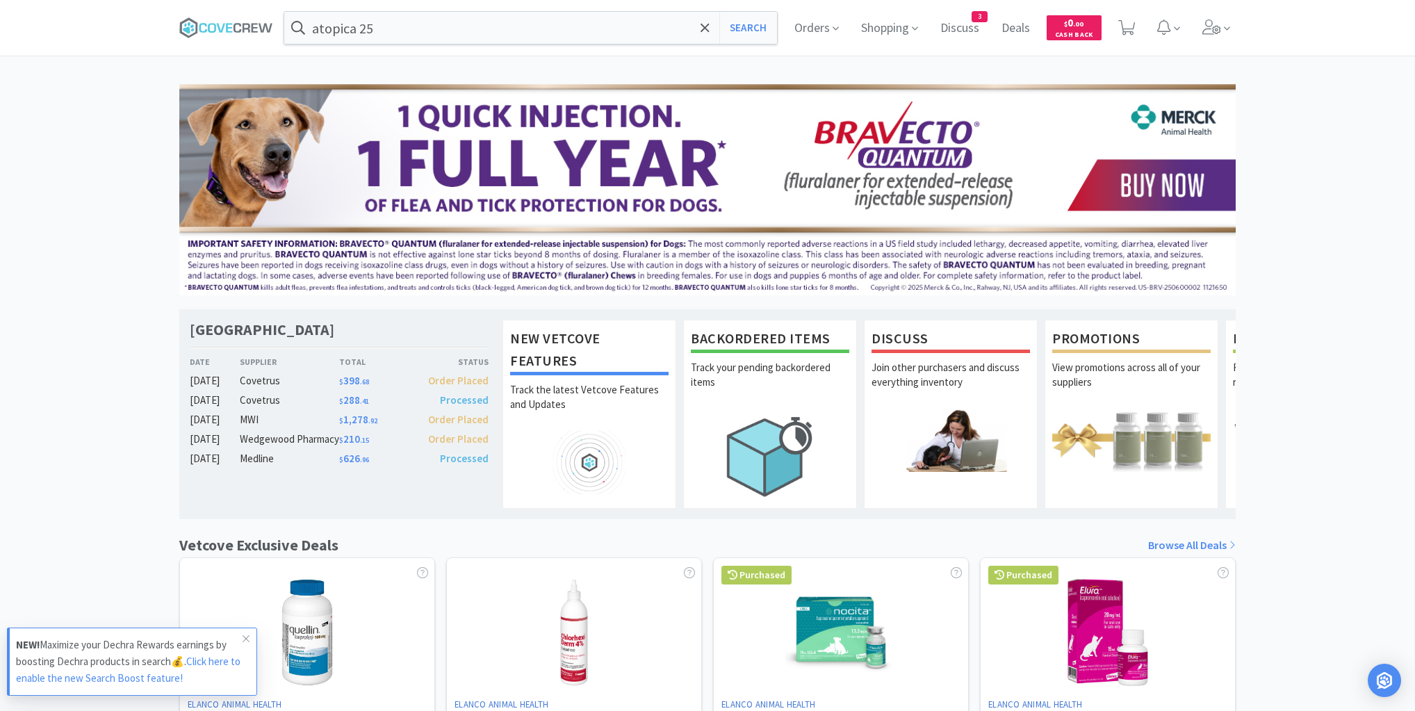
click at [201, 659] on link "Click here to enable the new Search Boost feature!" at bounding box center [128, 670] width 225 height 30
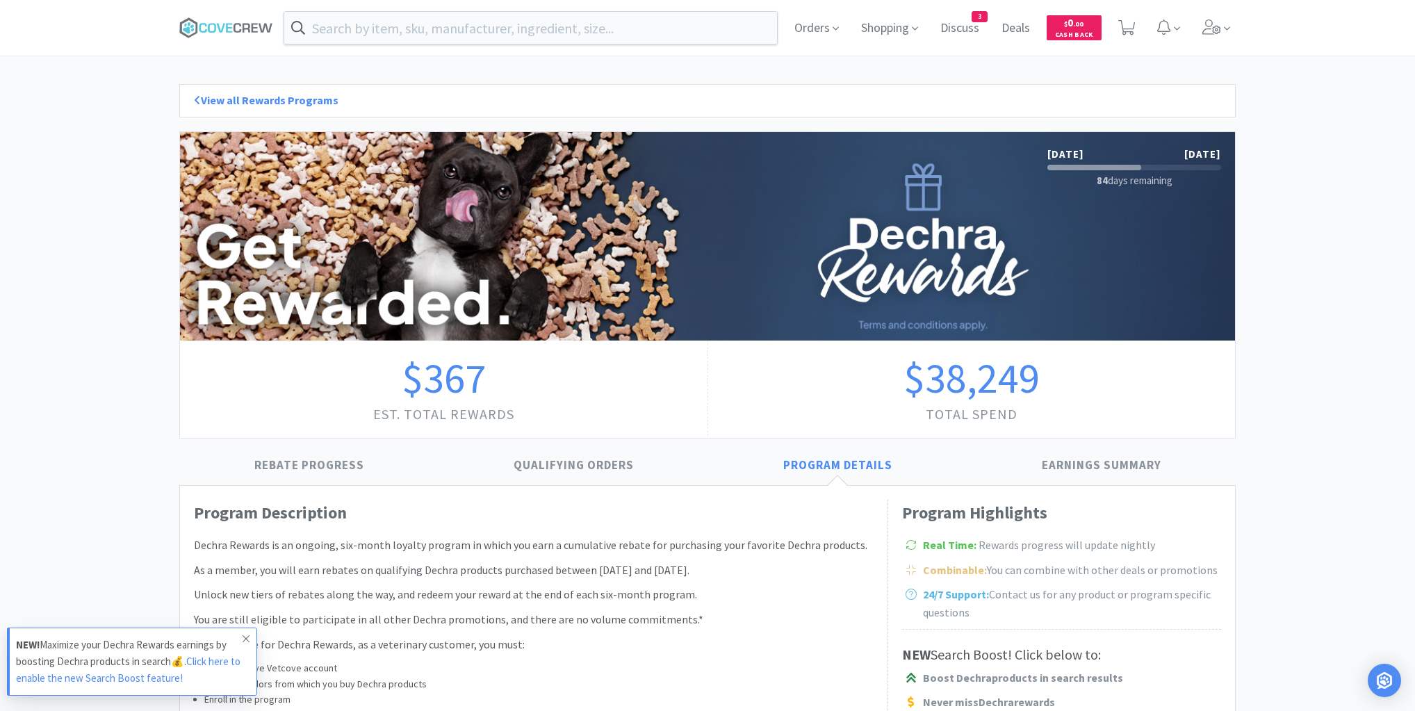
click at [245, 640] on icon at bounding box center [246, 638] width 8 height 11
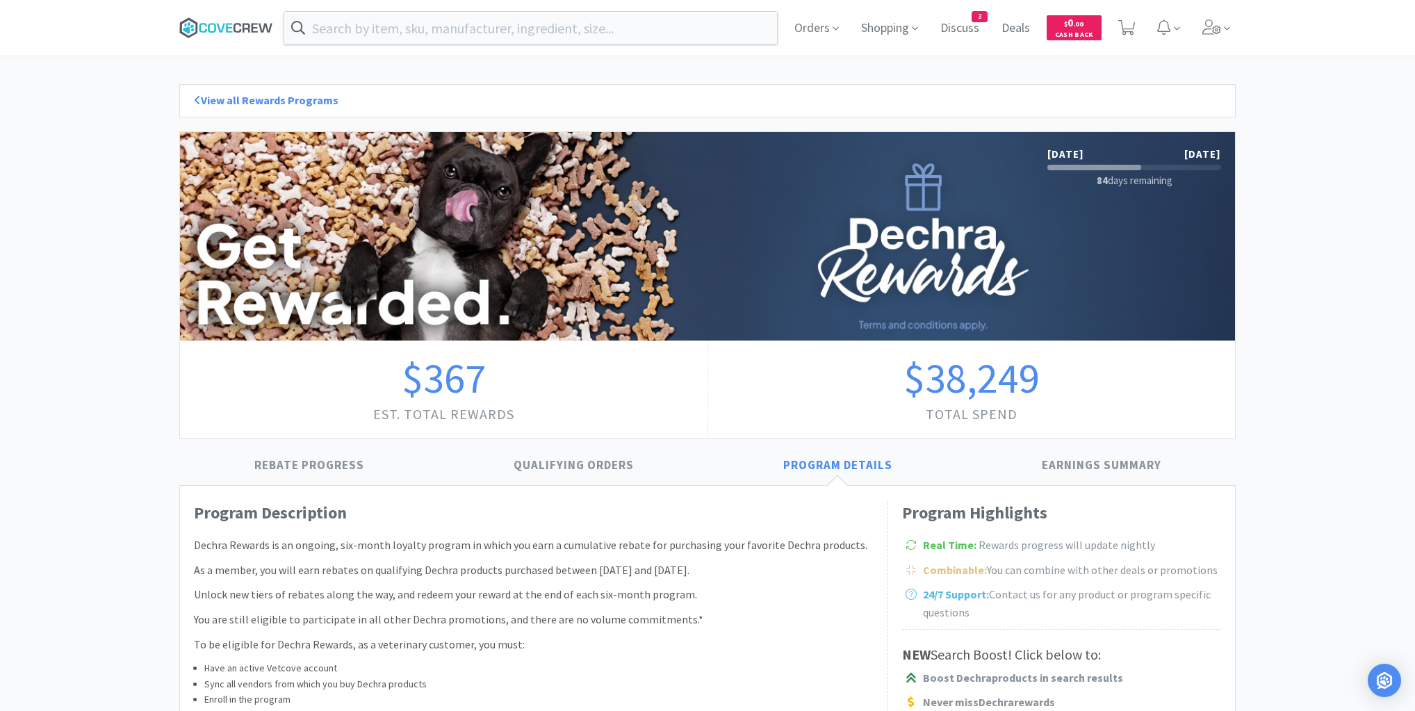
click at [214, 28] on icon at bounding box center [226, 27] width 94 height 21
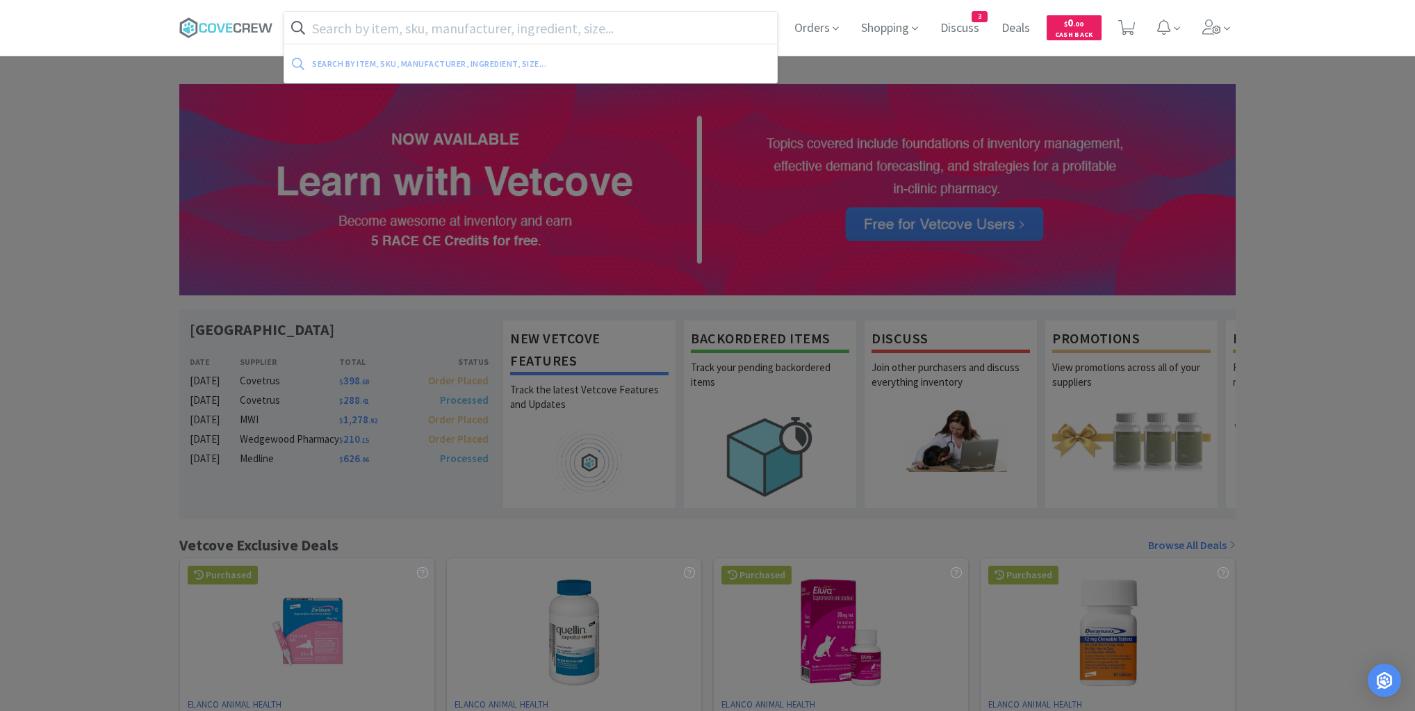
click at [376, 31] on input "text" at bounding box center [530, 28] width 493 height 32
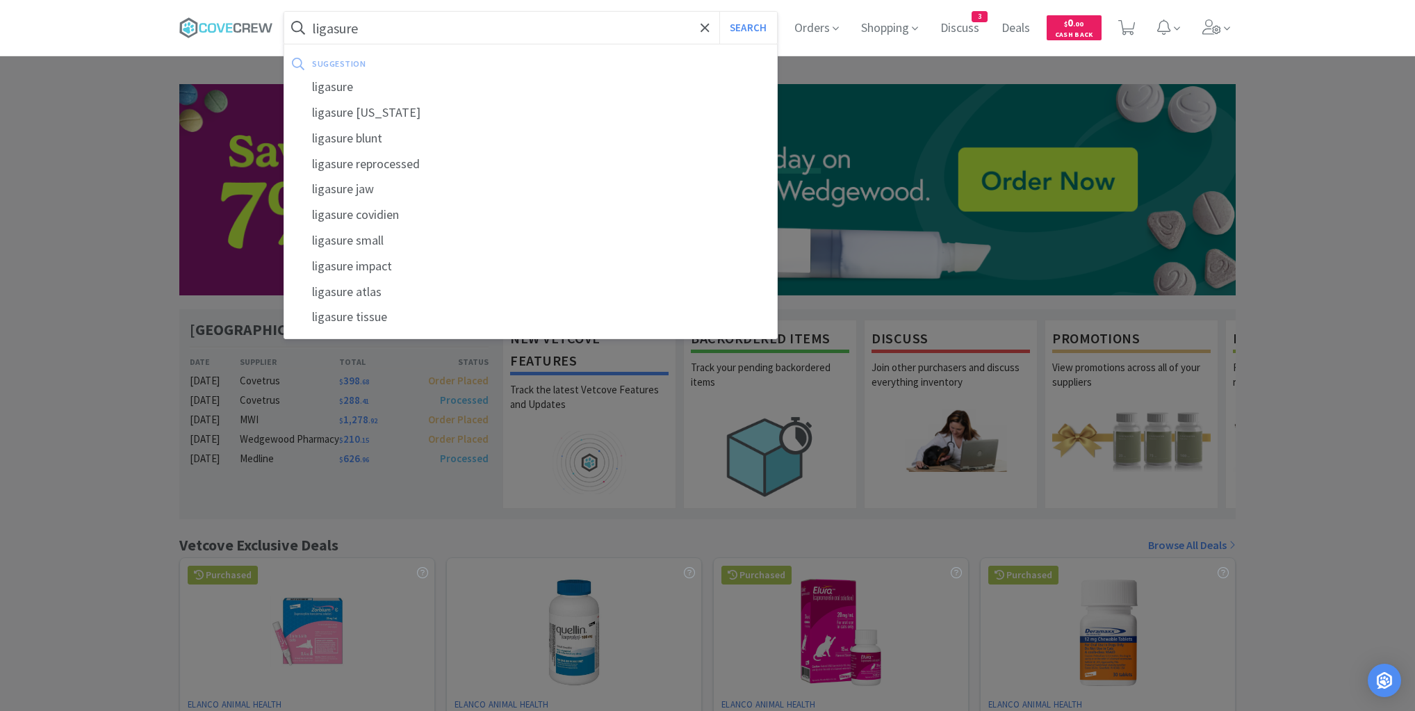
type input "ligasure"
click at [720, 12] on button "Search" at bounding box center [749, 28] width 58 height 32
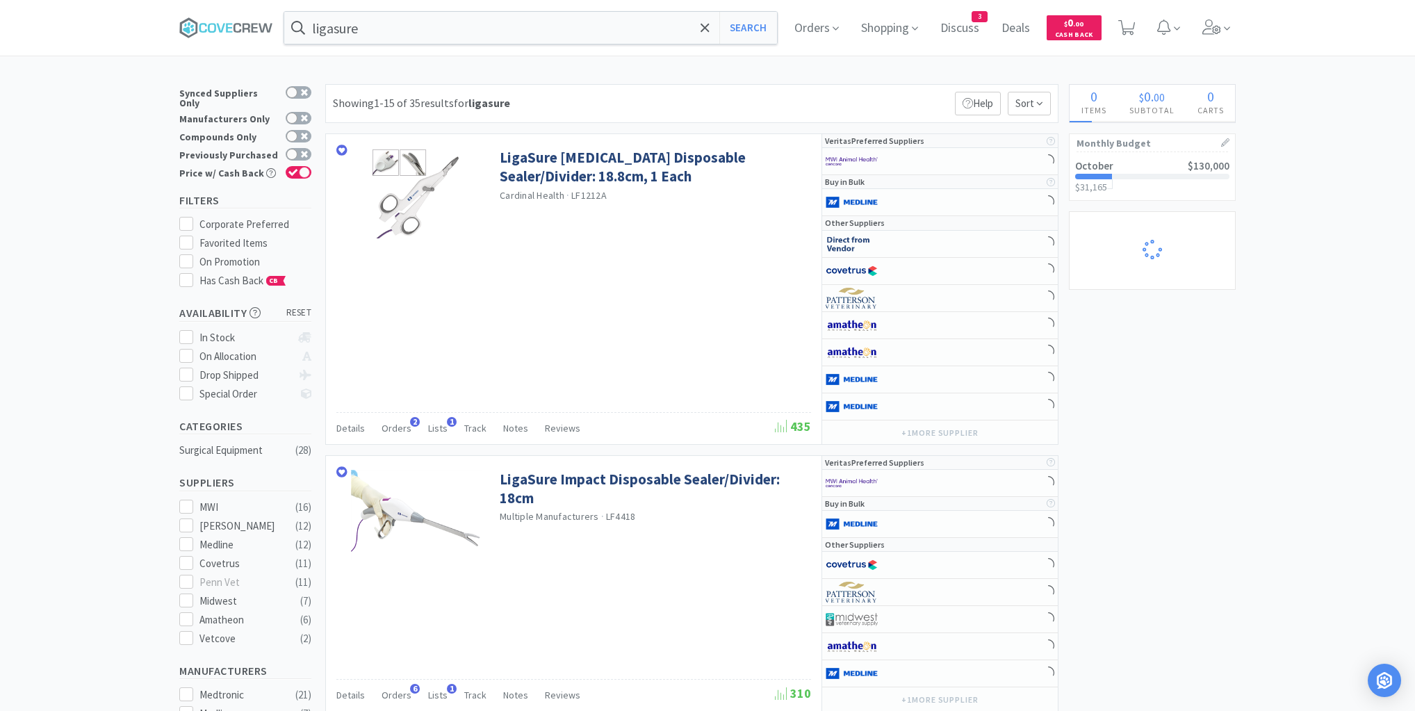
select select "1"
select select "2"
select select "1"
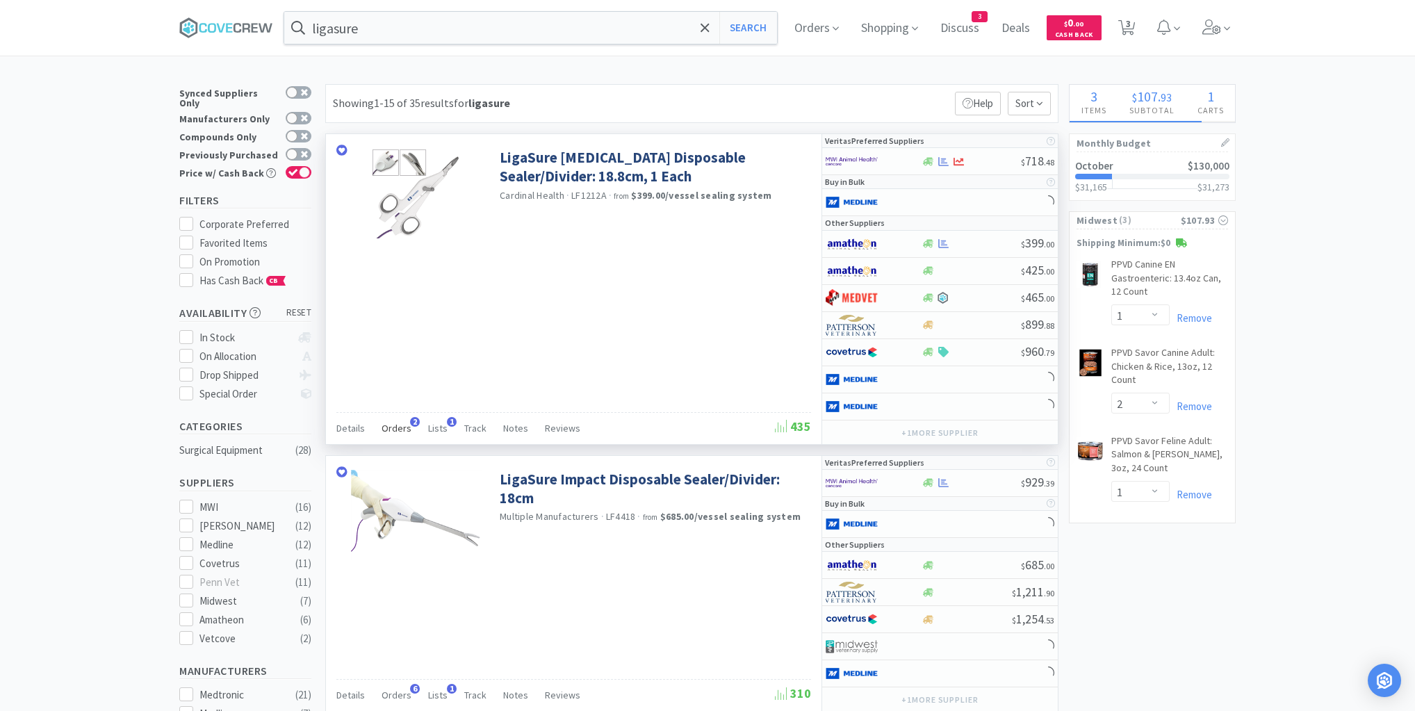
click at [398, 423] on span "Orders" at bounding box center [397, 428] width 30 height 13
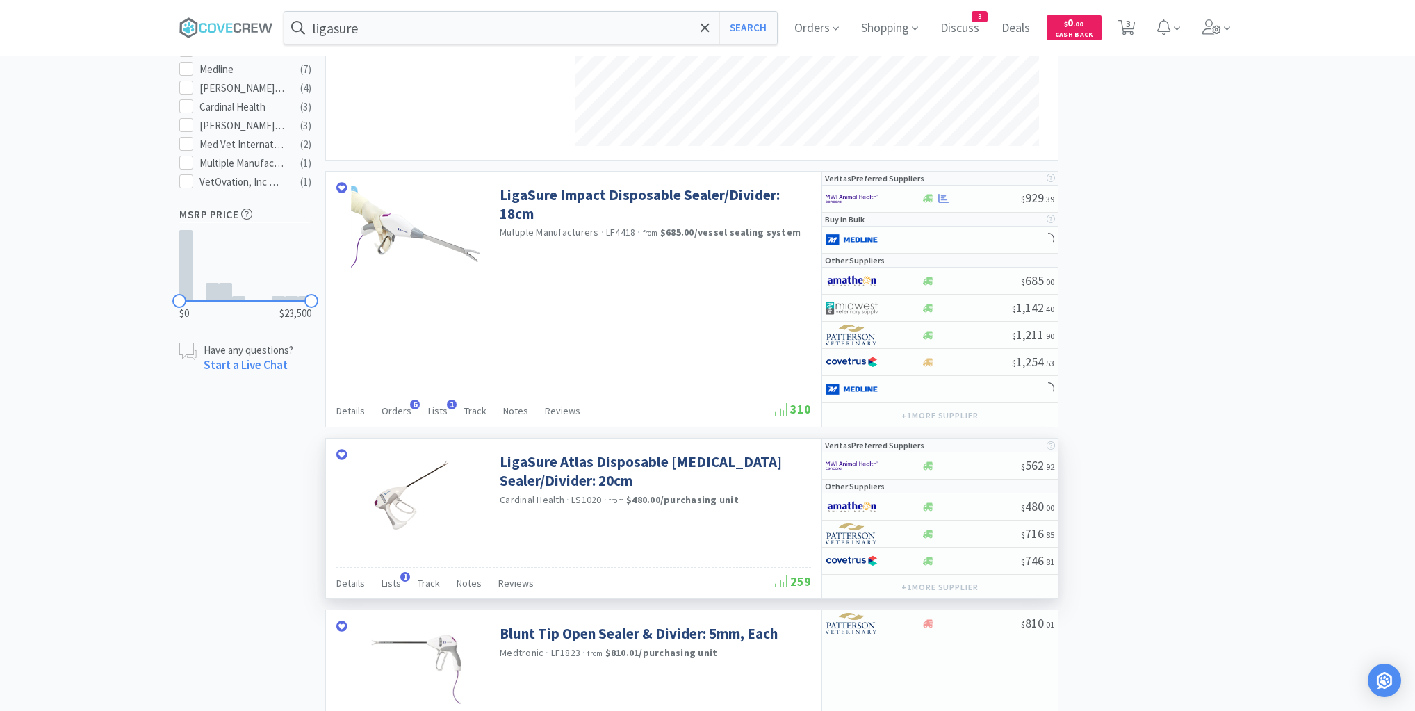
scroll to position [723, 0]
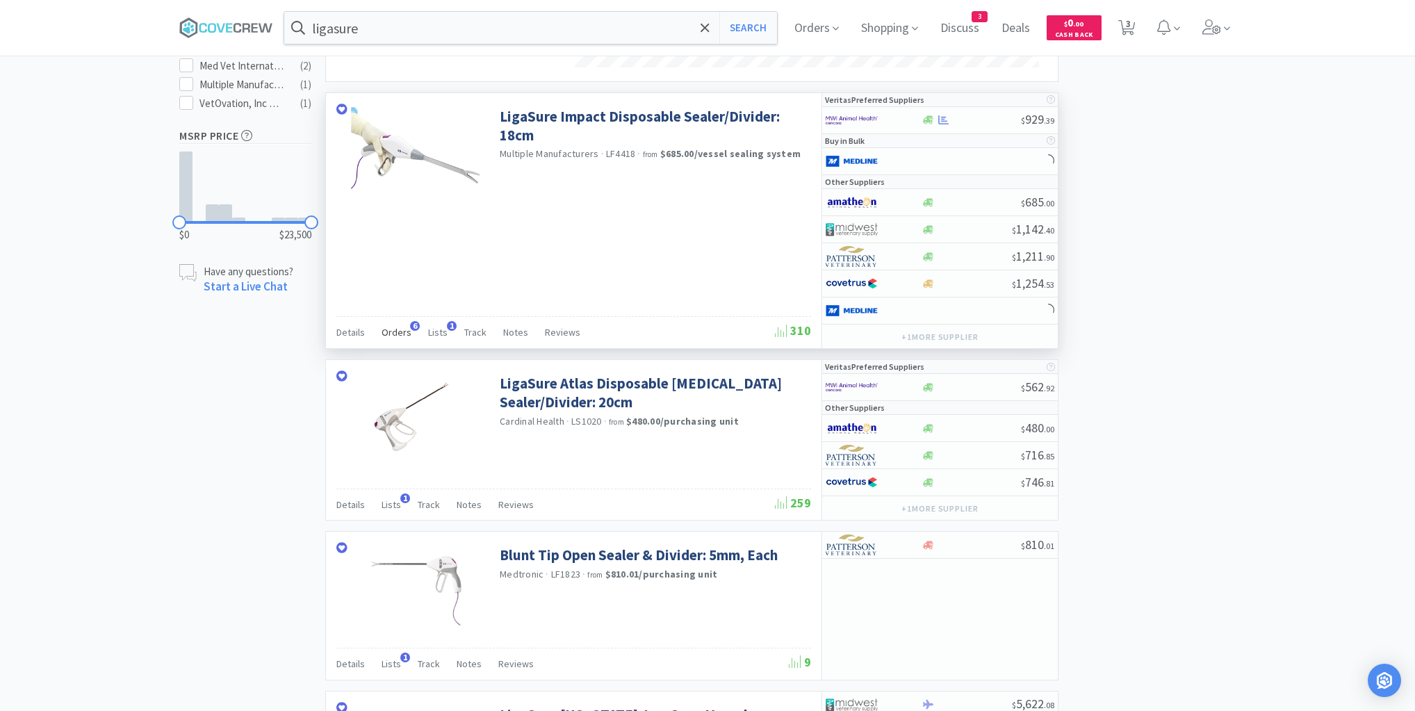
click at [398, 327] on span "Orders" at bounding box center [397, 332] width 30 height 13
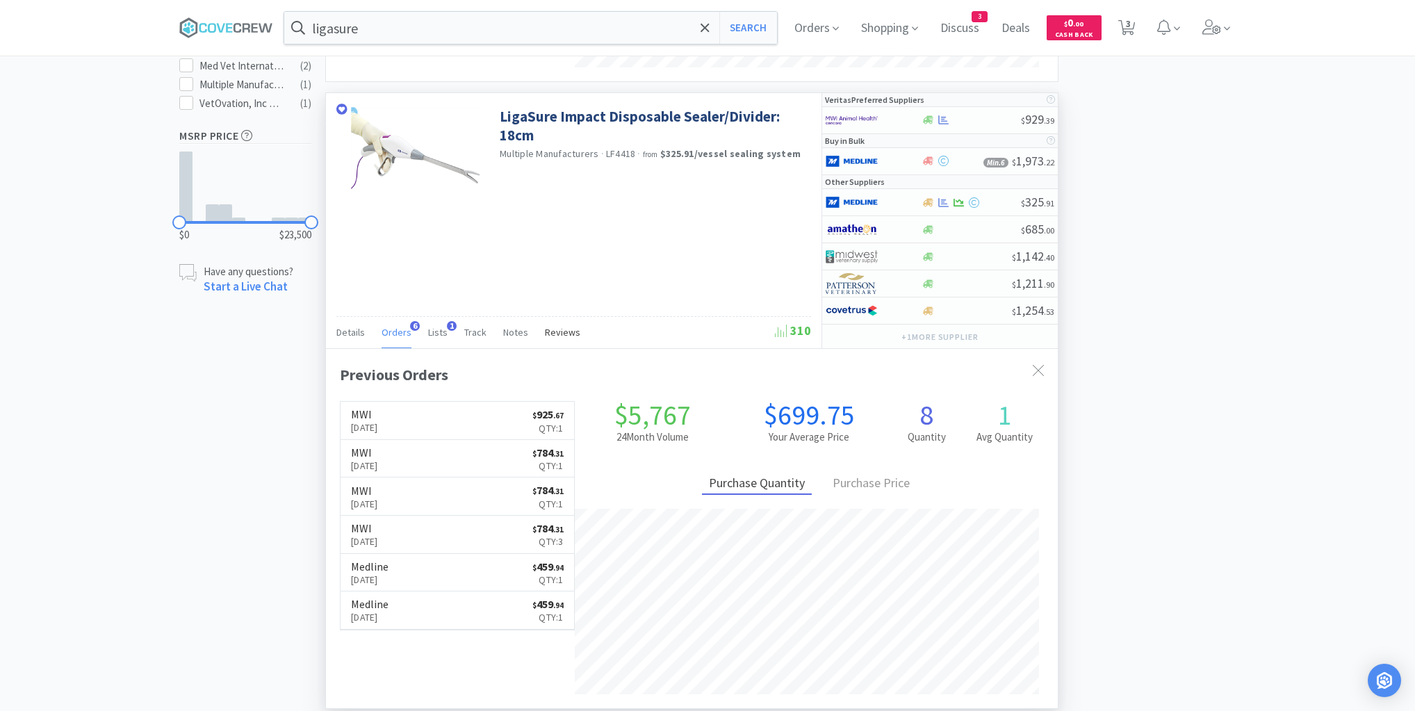
scroll to position [359, 732]
click at [449, 420] on link "MWI Sep 25th, 2025 $ 925 . 67 Qty: 1" at bounding box center [458, 421] width 234 height 38
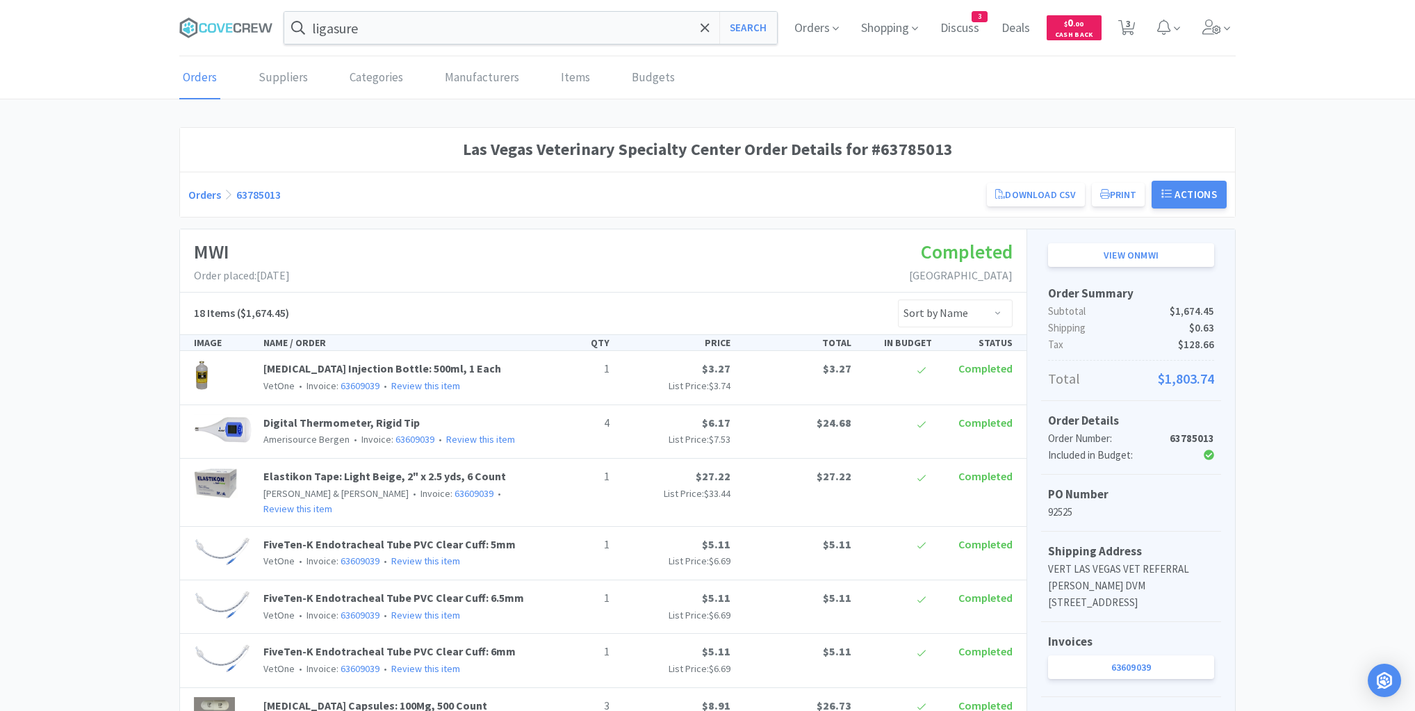
select select "1"
select select "2"
select select "1"
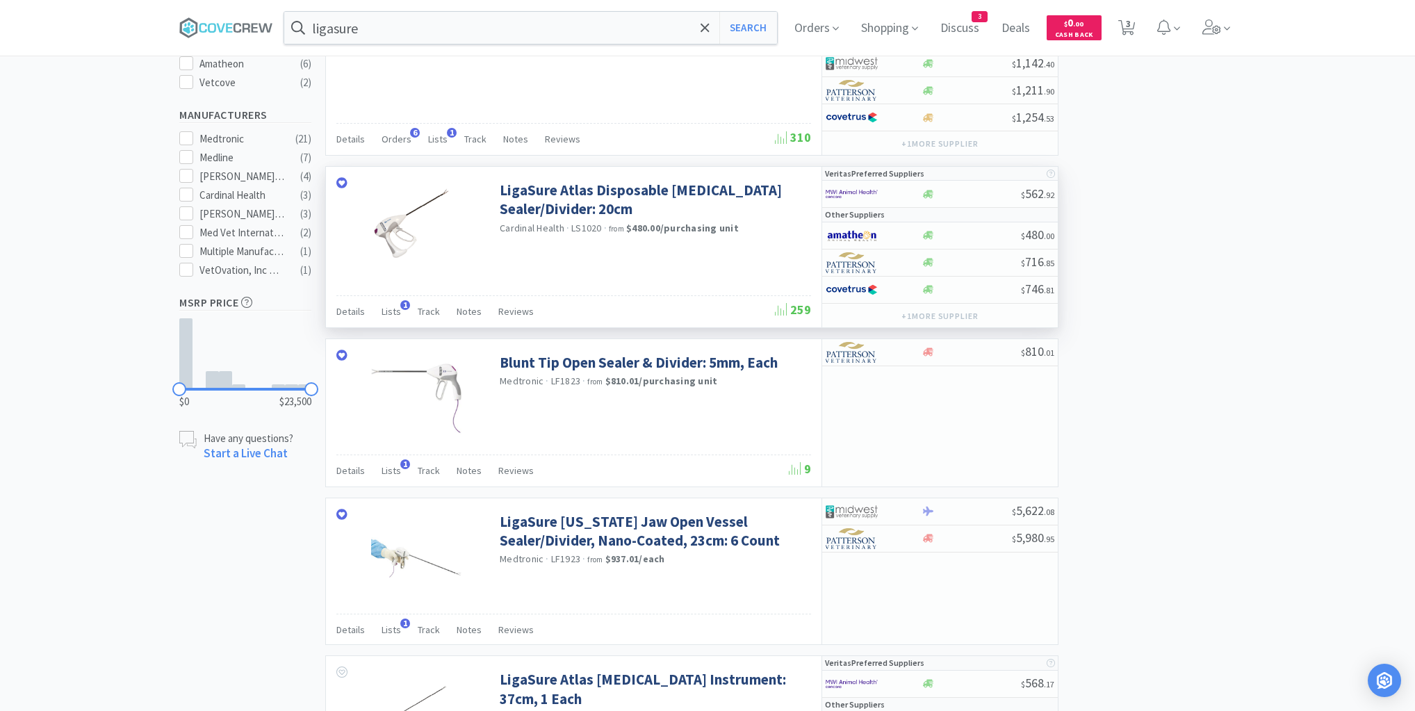
scroll to position [389, 0]
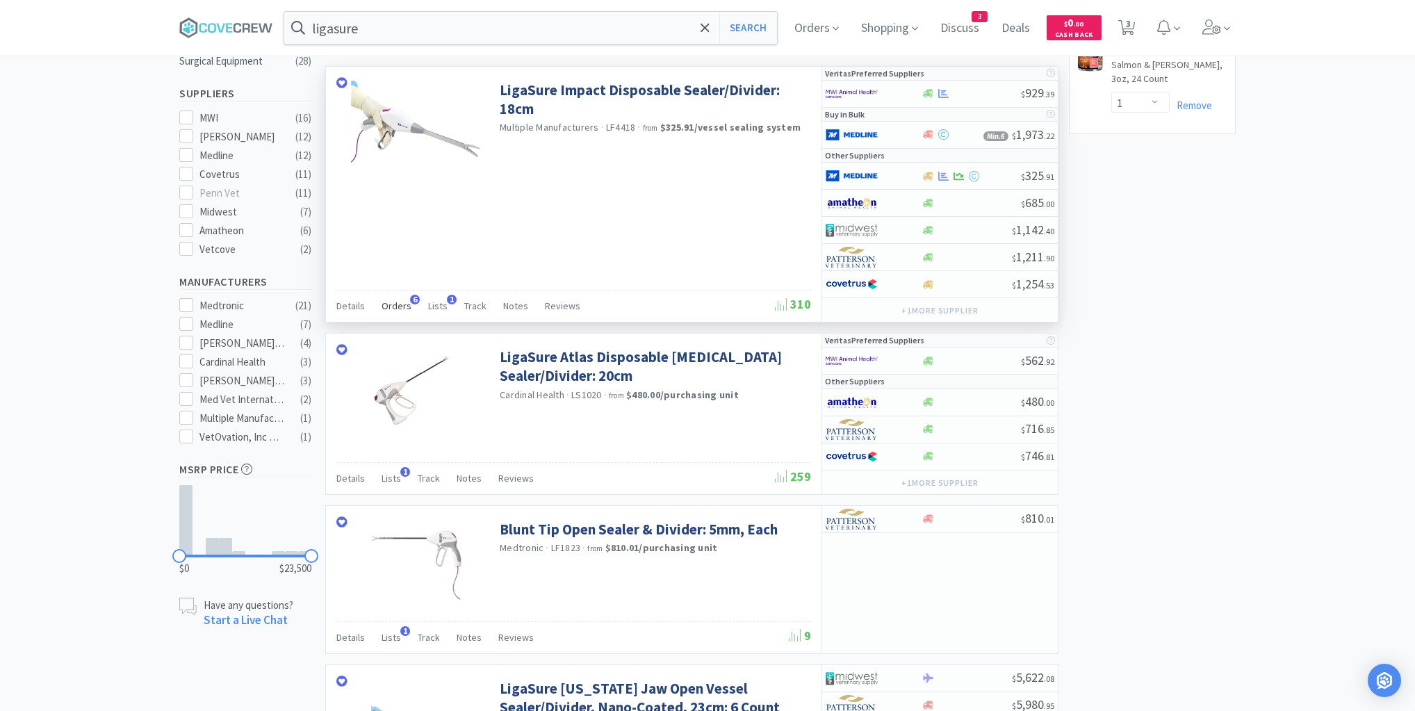
click at [392, 300] on span "Orders" at bounding box center [397, 306] width 30 height 13
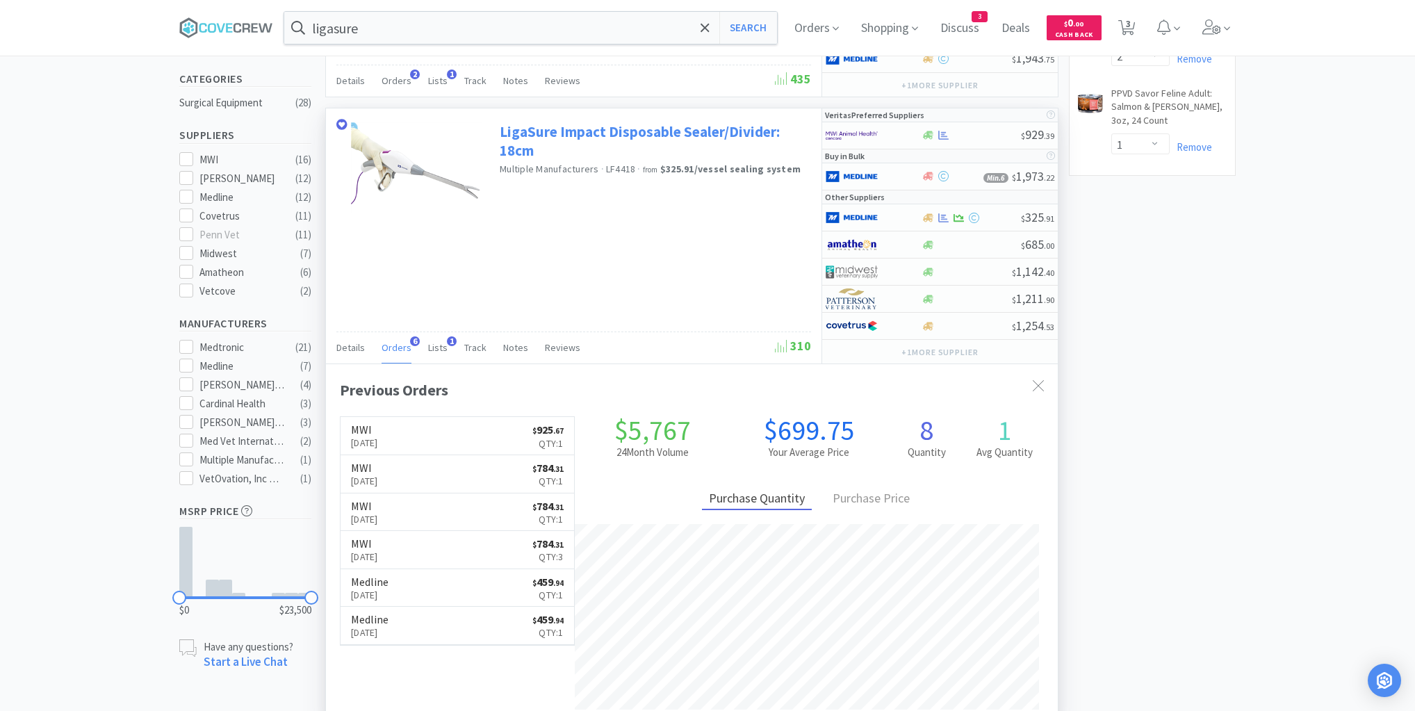
scroll to position [278, 0]
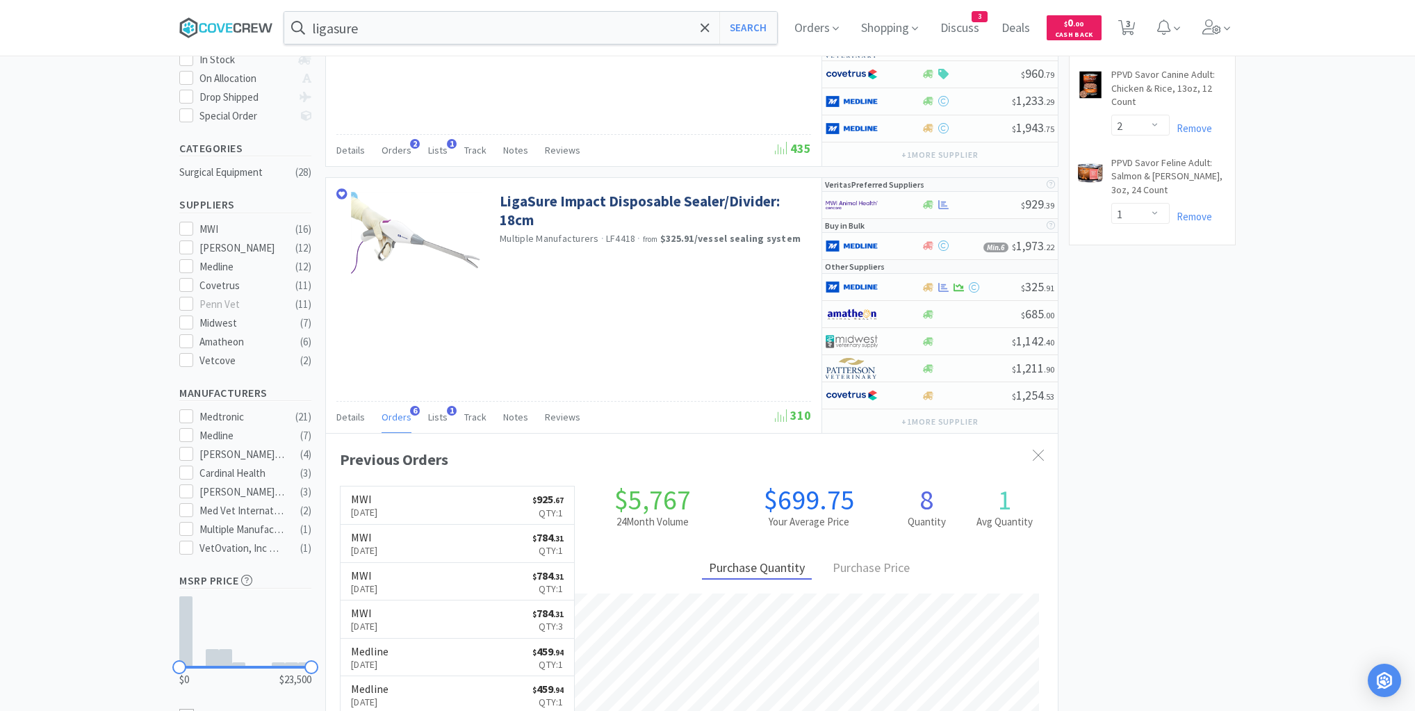
click at [222, 24] on icon at bounding box center [226, 27] width 94 height 21
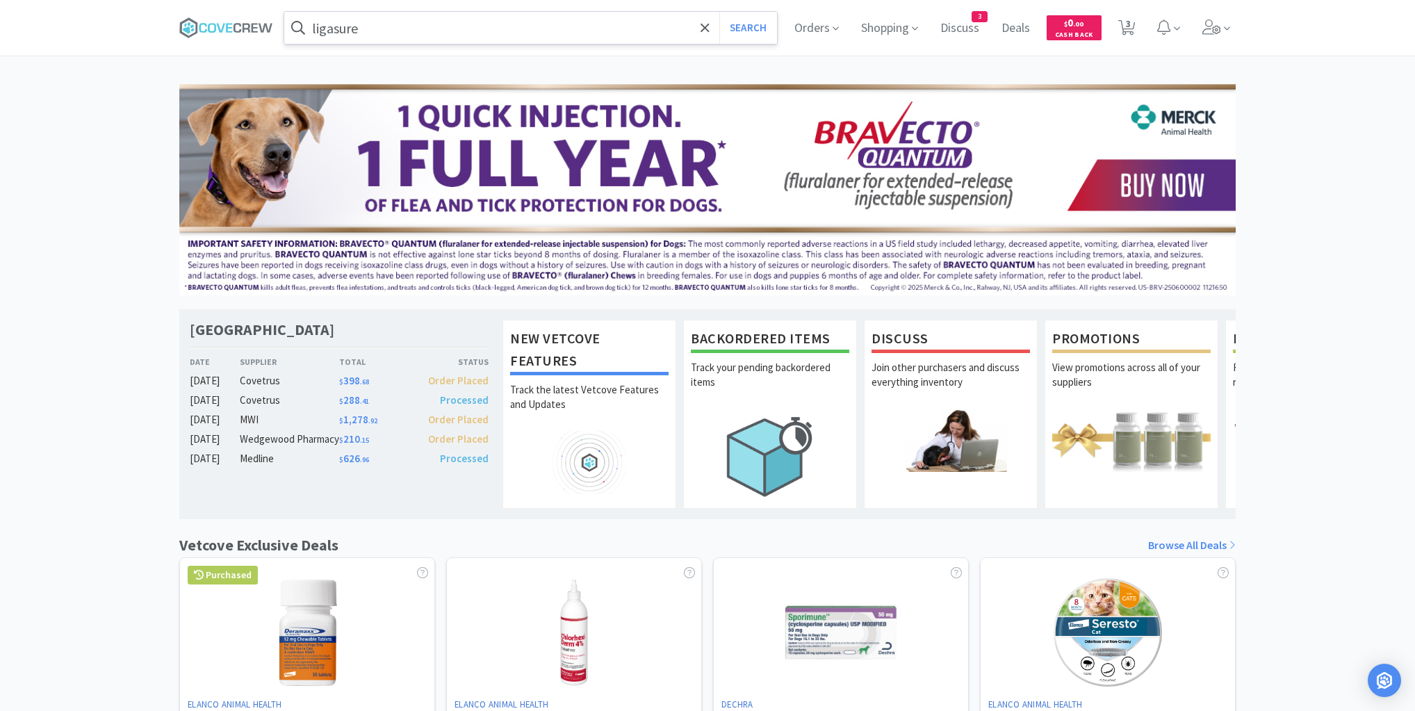
click at [473, 35] on input "ligasure" at bounding box center [530, 28] width 493 height 32
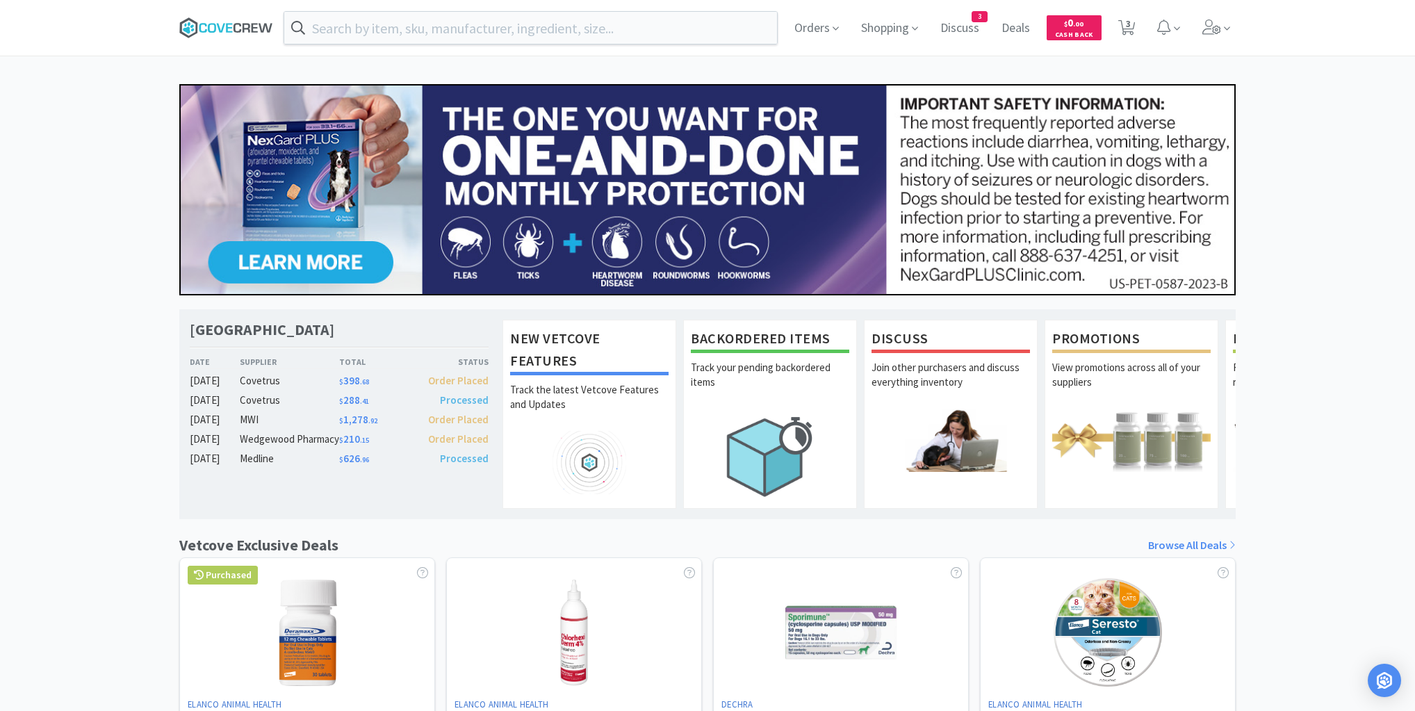
click at [243, 30] on icon at bounding box center [247, 27] width 8 height 9
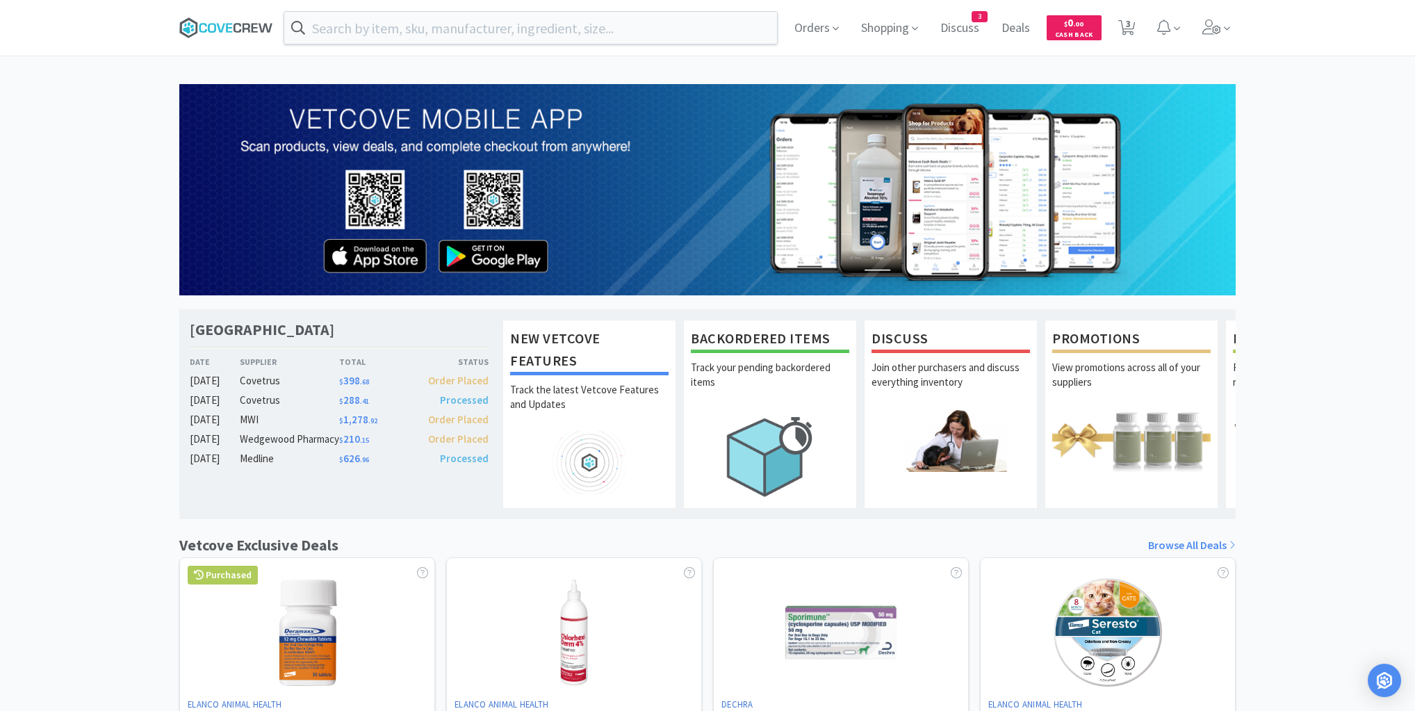
click at [218, 29] on icon at bounding box center [226, 27] width 94 height 21
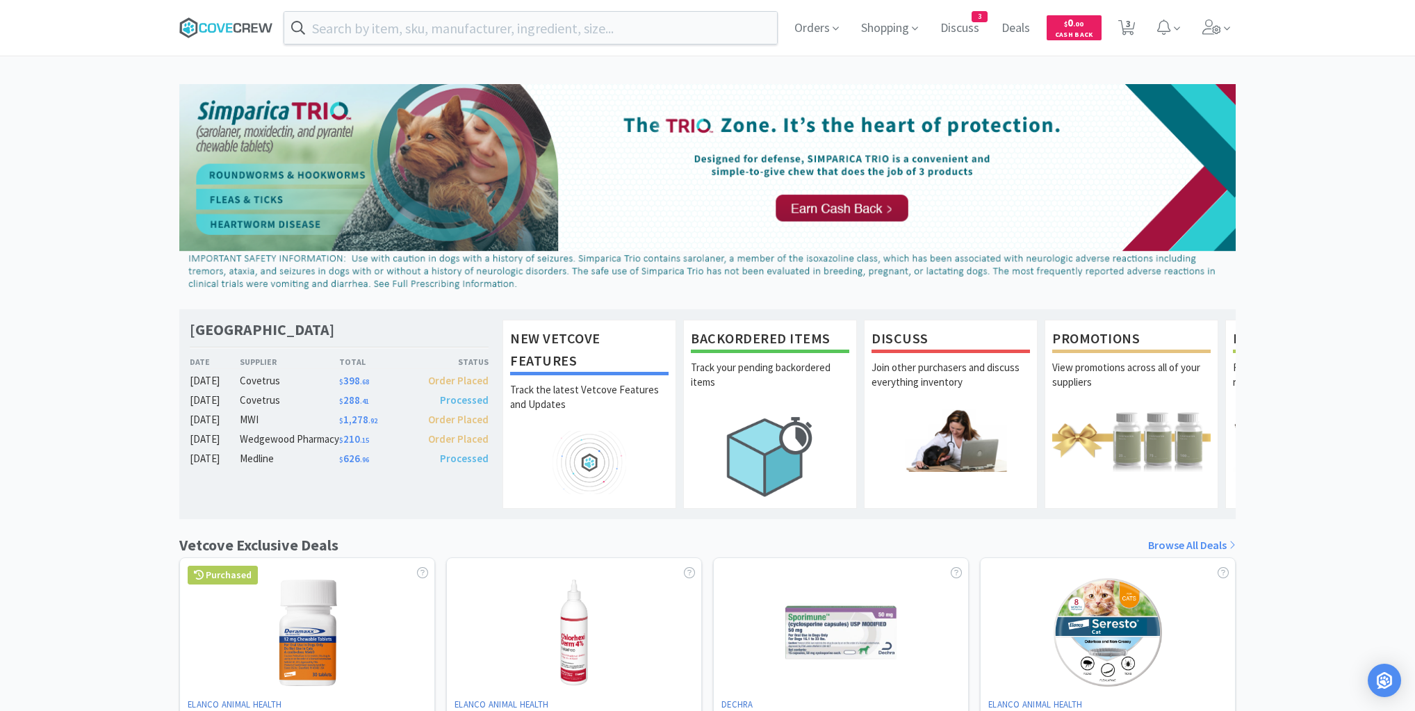
click at [242, 30] on icon at bounding box center [226, 27] width 94 height 21
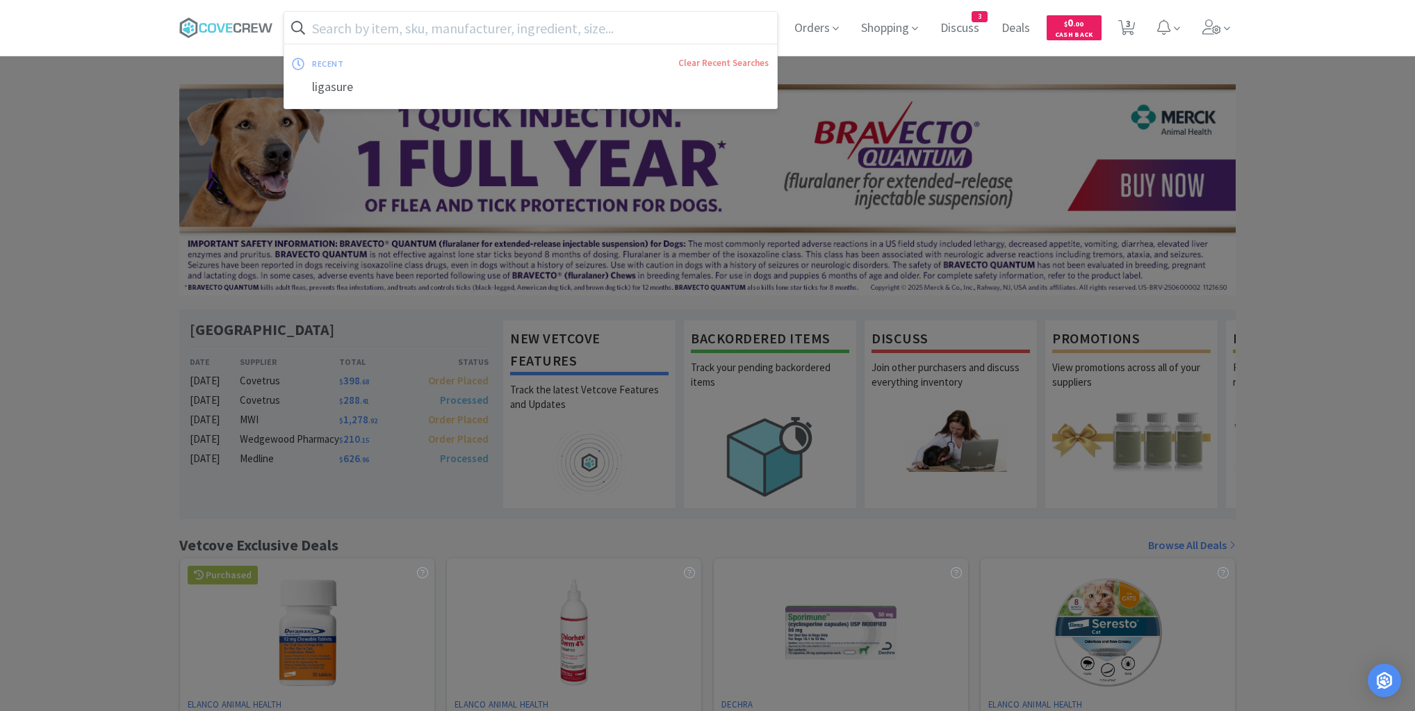
click at [521, 27] on input "text" at bounding box center [530, 28] width 493 height 32
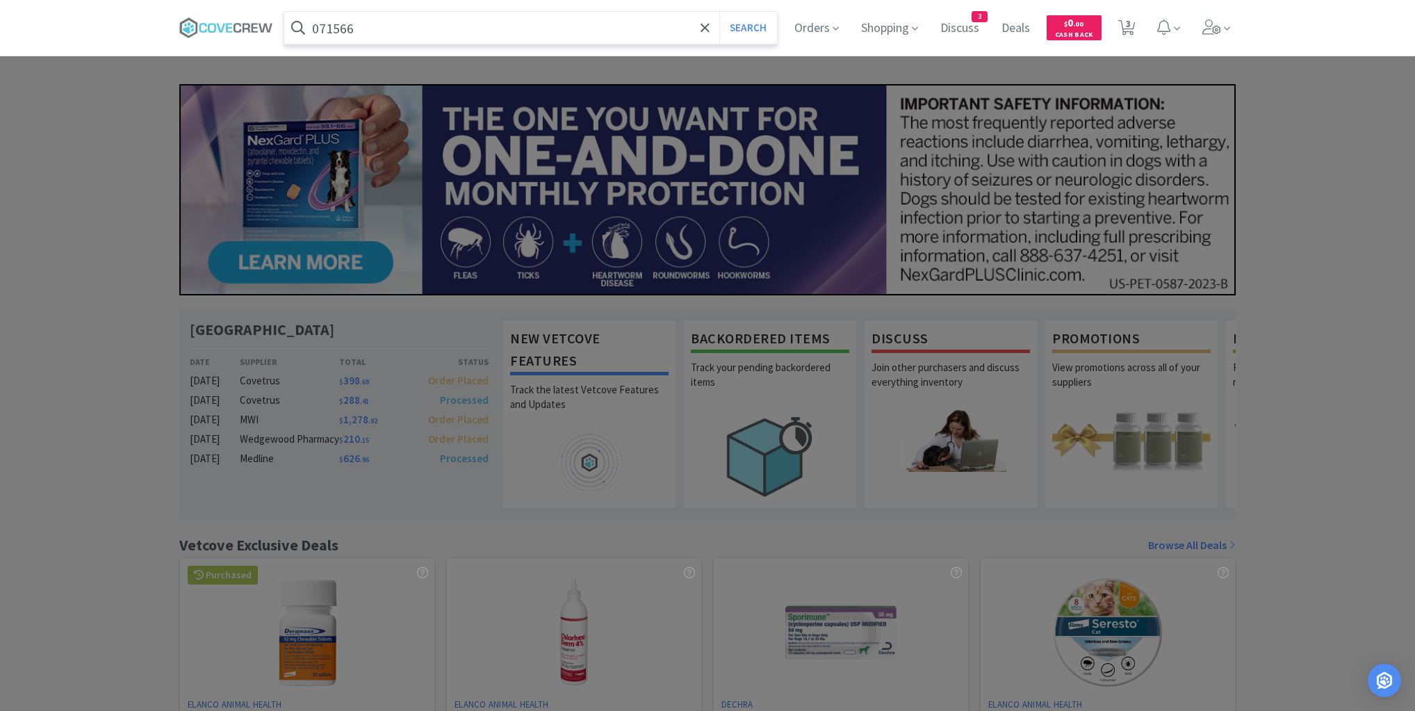
type input "071566"
click at [720, 12] on button "Search" at bounding box center [749, 28] width 58 height 32
select select "1"
select select "2"
select select "1"
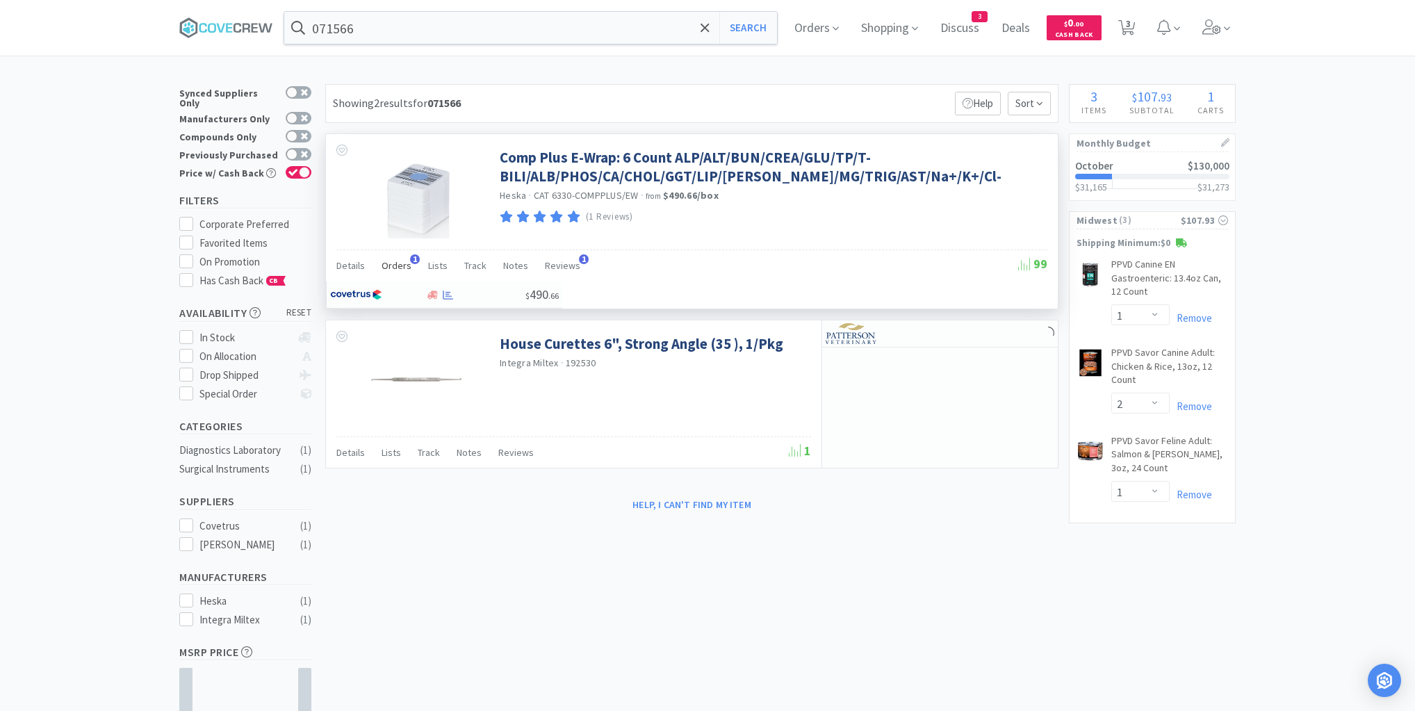
click at [390, 272] on span "Orders" at bounding box center [397, 265] width 30 height 13
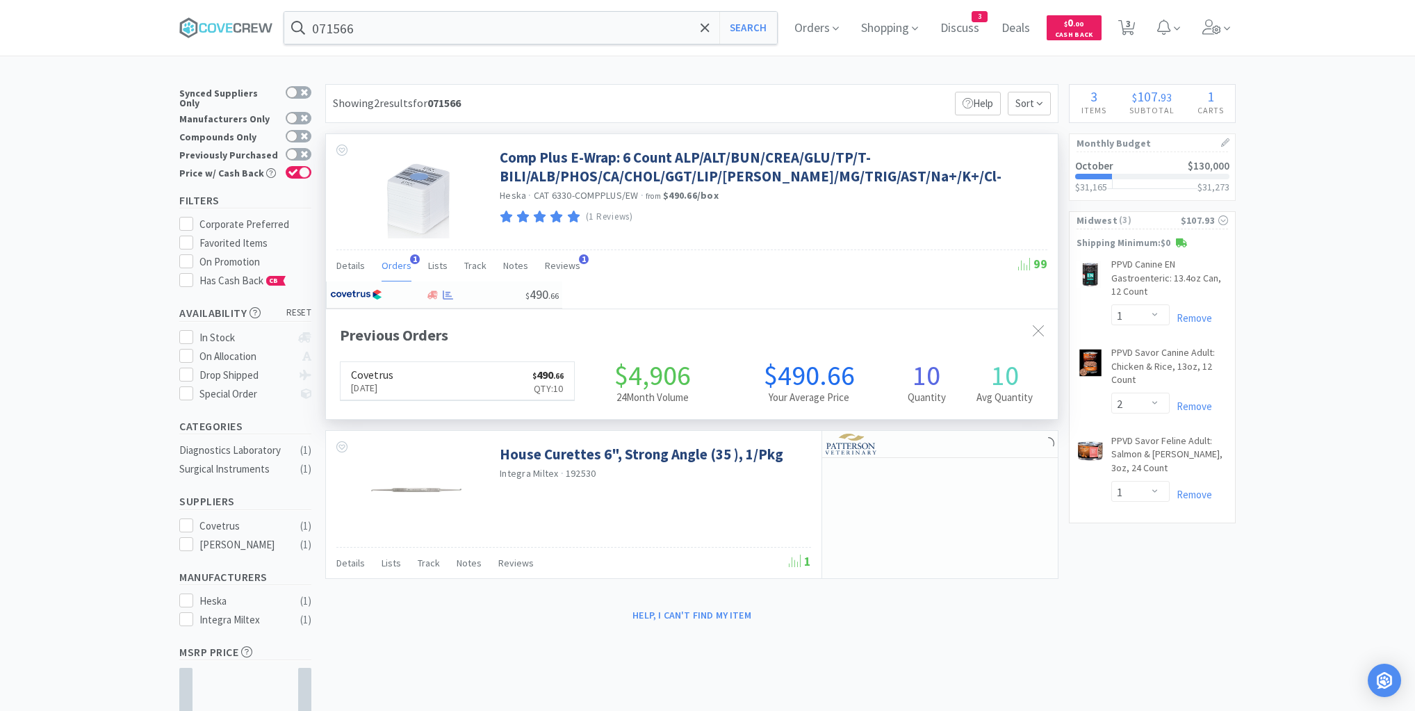
scroll to position [359, 732]
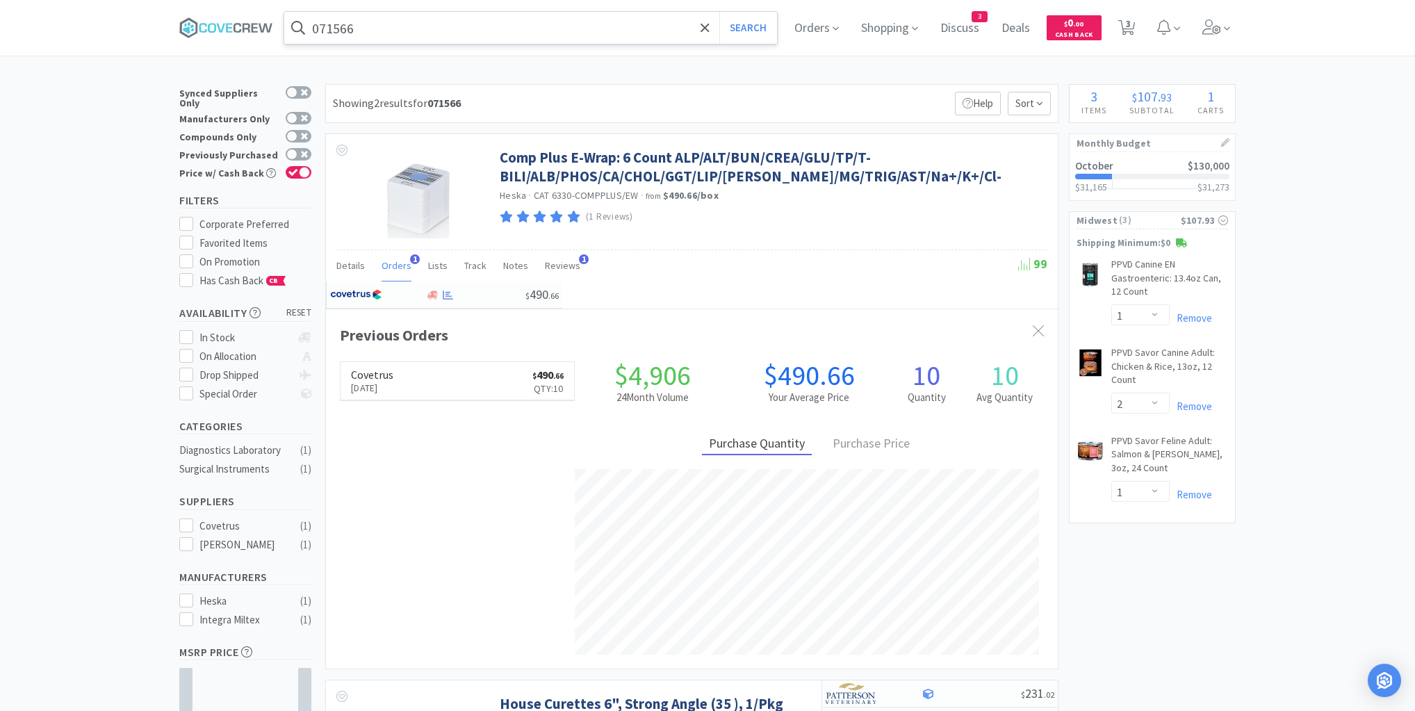
click at [616, 25] on input "071566" at bounding box center [530, 28] width 493 height 32
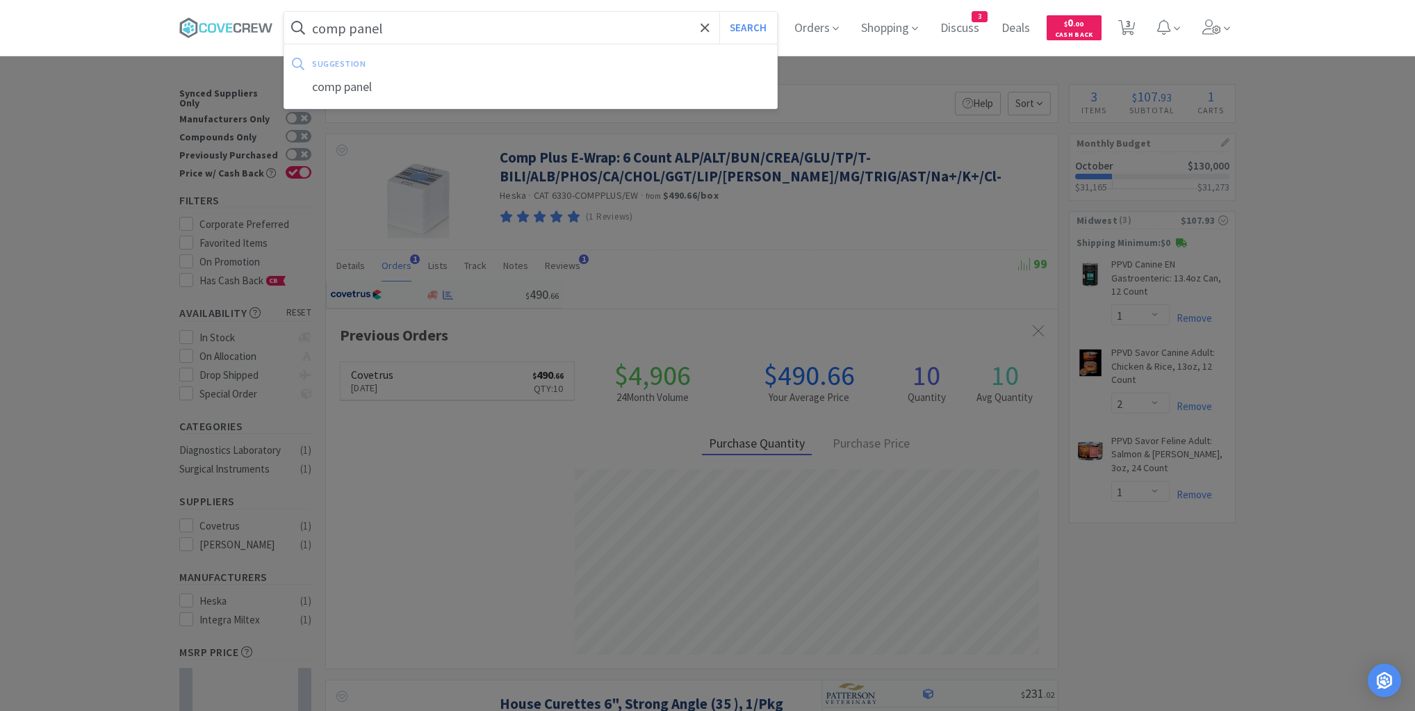
click at [720, 12] on button "Search" at bounding box center [749, 28] width 58 height 32
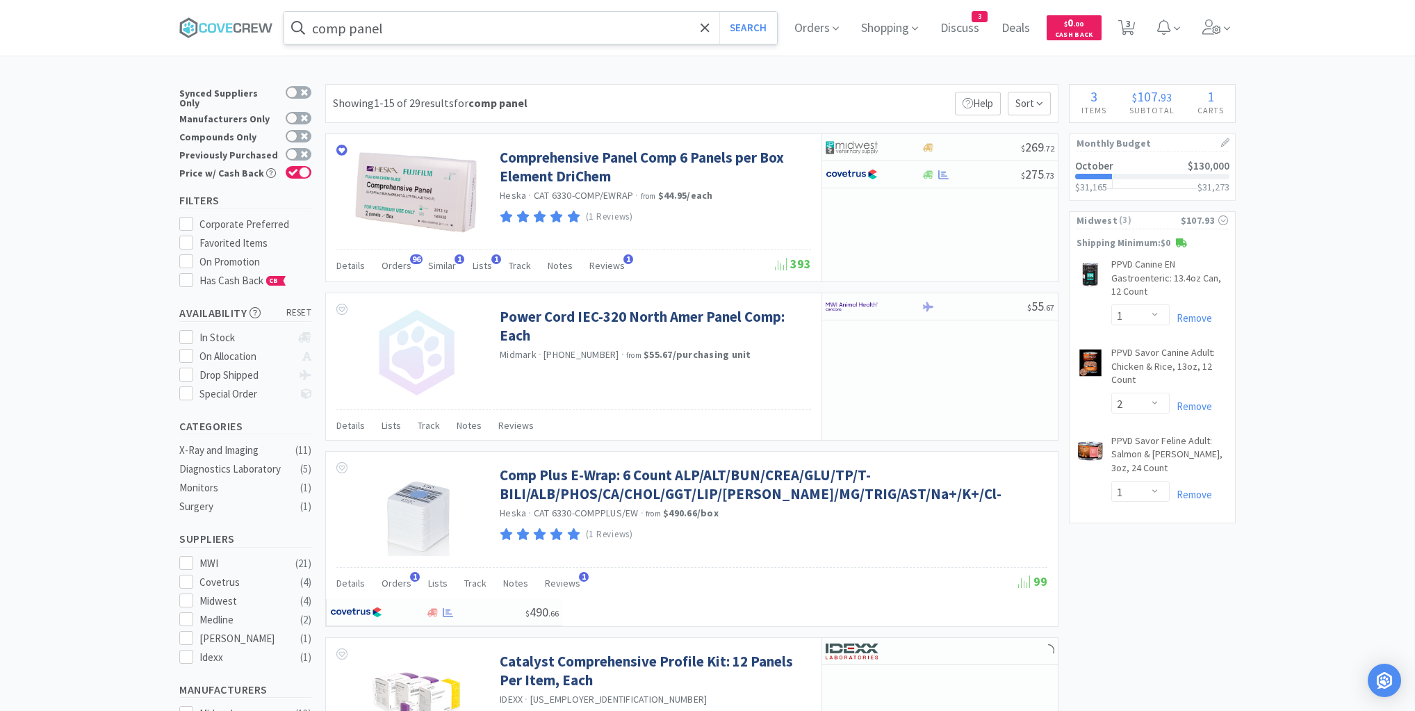
click at [390, 261] on span "Orders" at bounding box center [397, 265] width 30 height 13
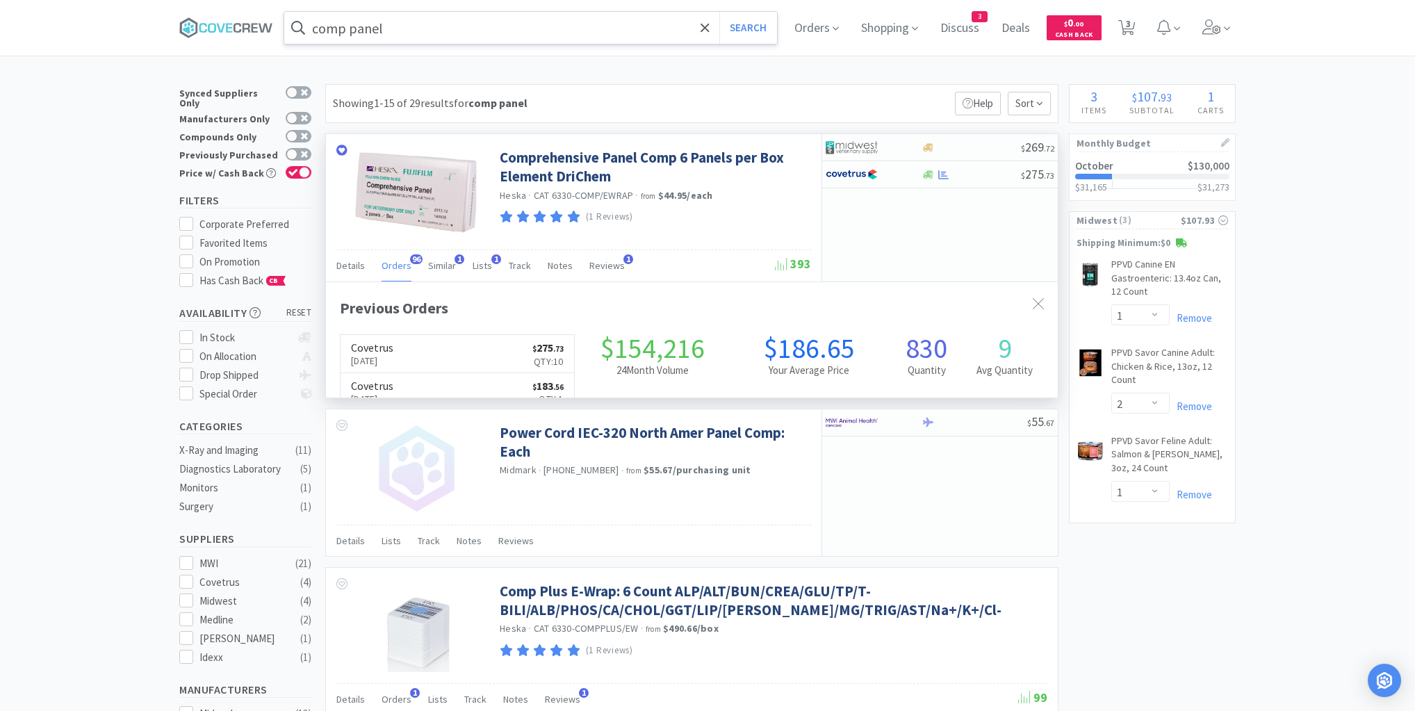
scroll to position [373, 732]
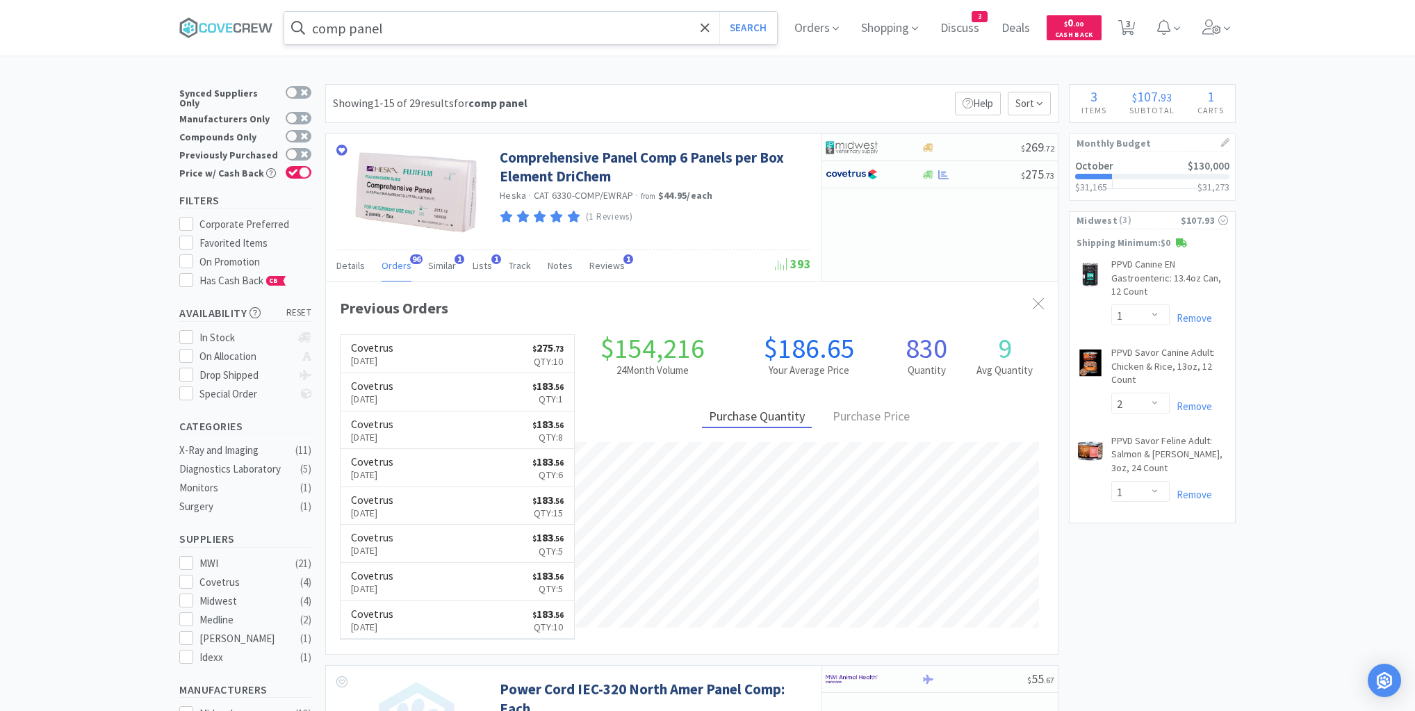
click at [404, 28] on input "comp panel" at bounding box center [530, 28] width 493 height 32
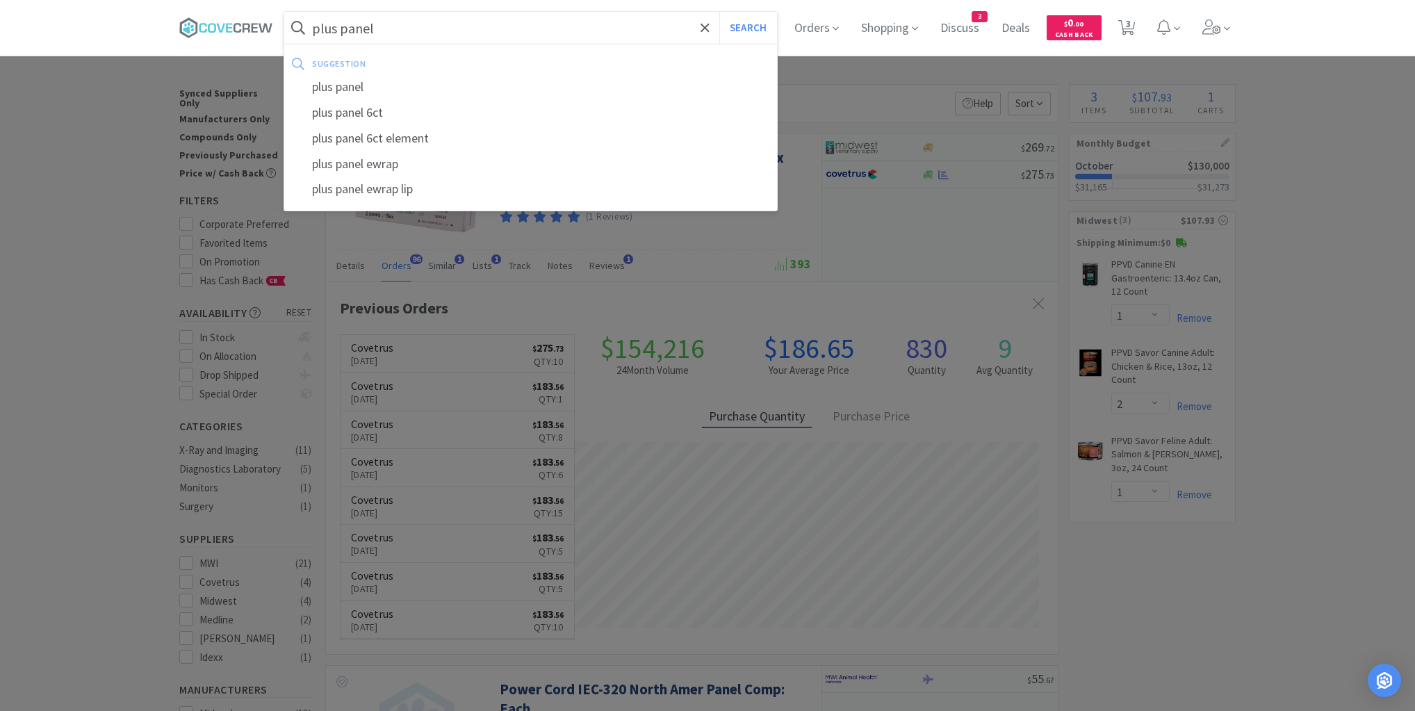
click at [720, 12] on button "Search" at bounding box center [749, 28] width 58 height 32
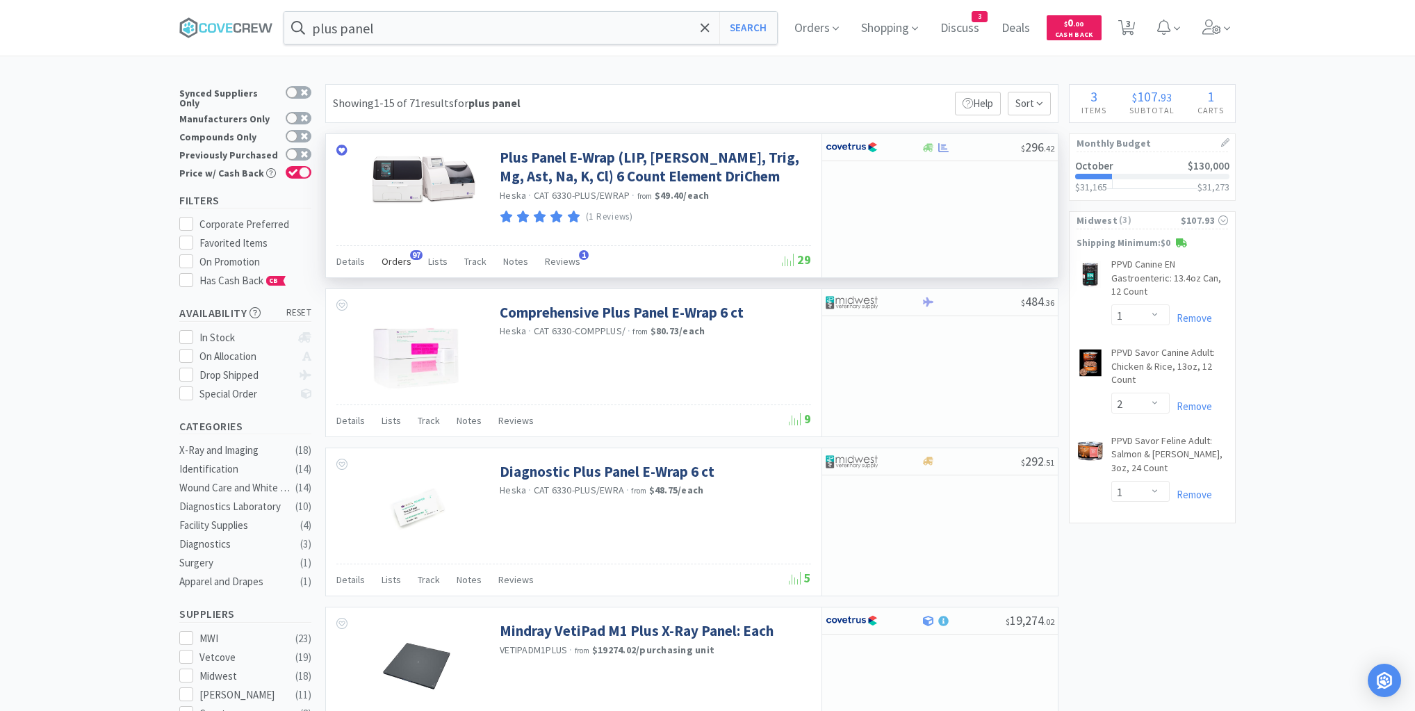
click at [392, 261] on span "Orders" at bounding box center [397, 261] width 30 height 13
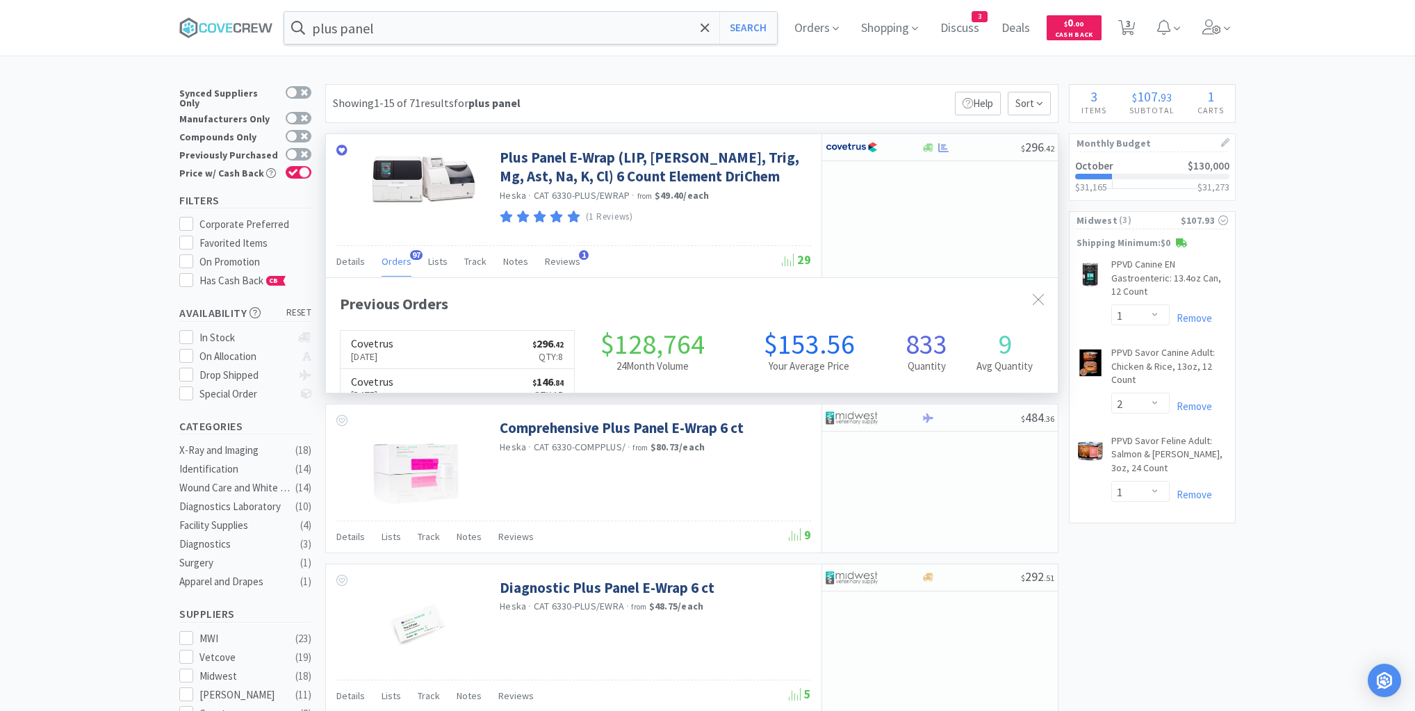
scroll to position [373, 732]
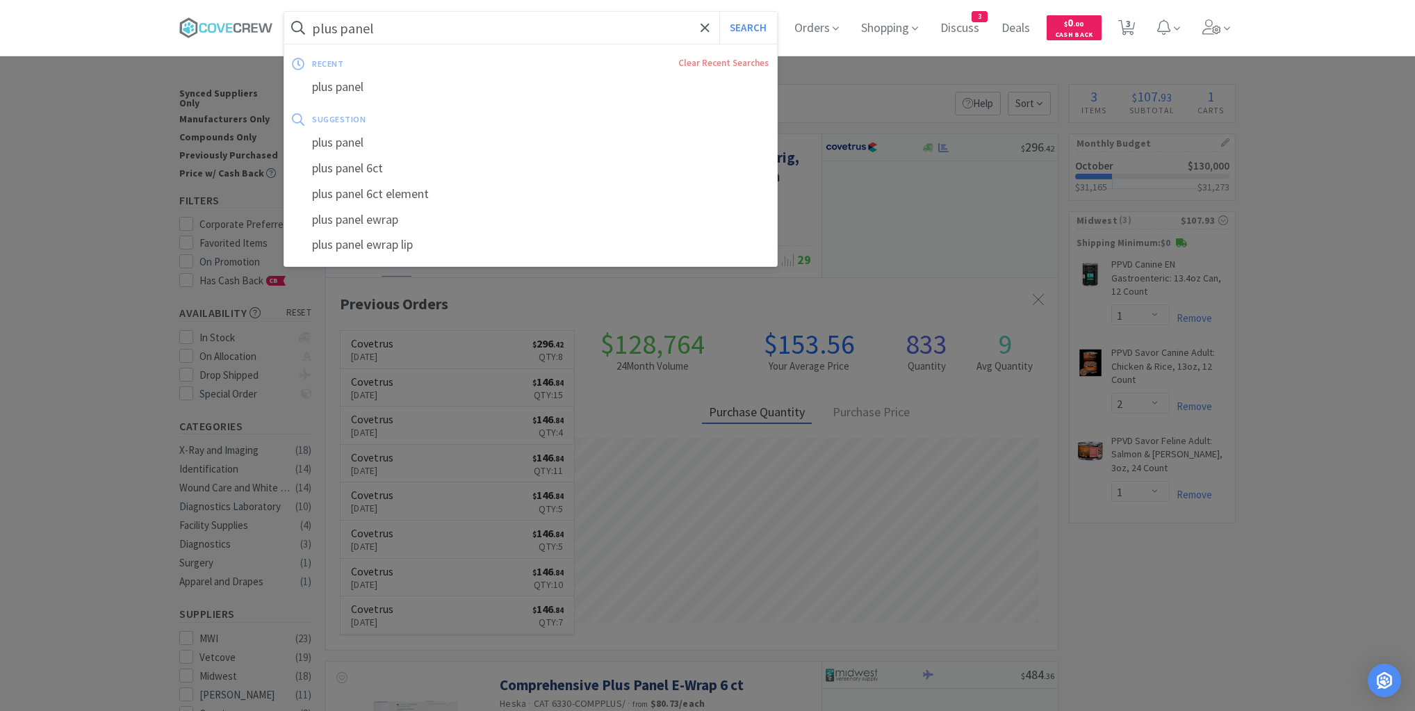
click at [484, 25] on input "plus panel" at bounding box center [530, 28] width 493 height 32
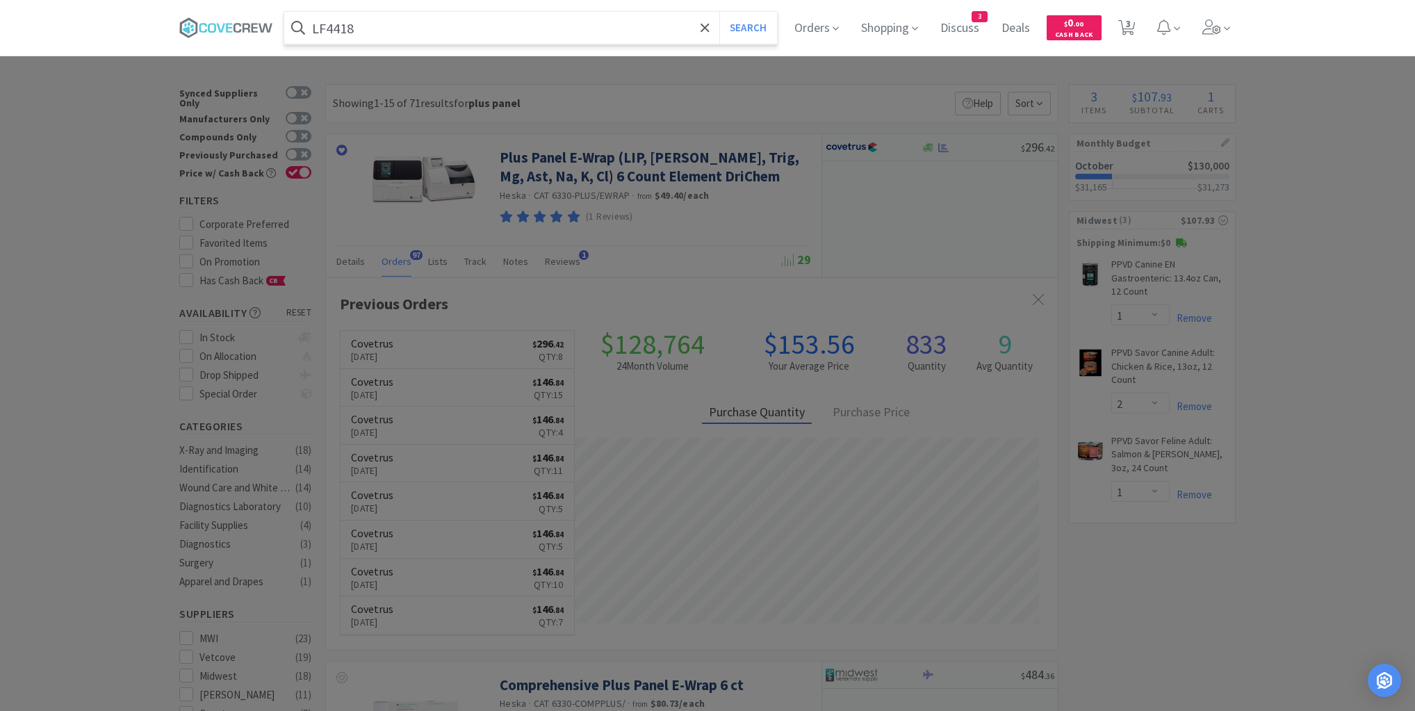
type input "LF4418"
click at [720, 12] on button "Search" at bounding box center [749, 28] width 58 height 32
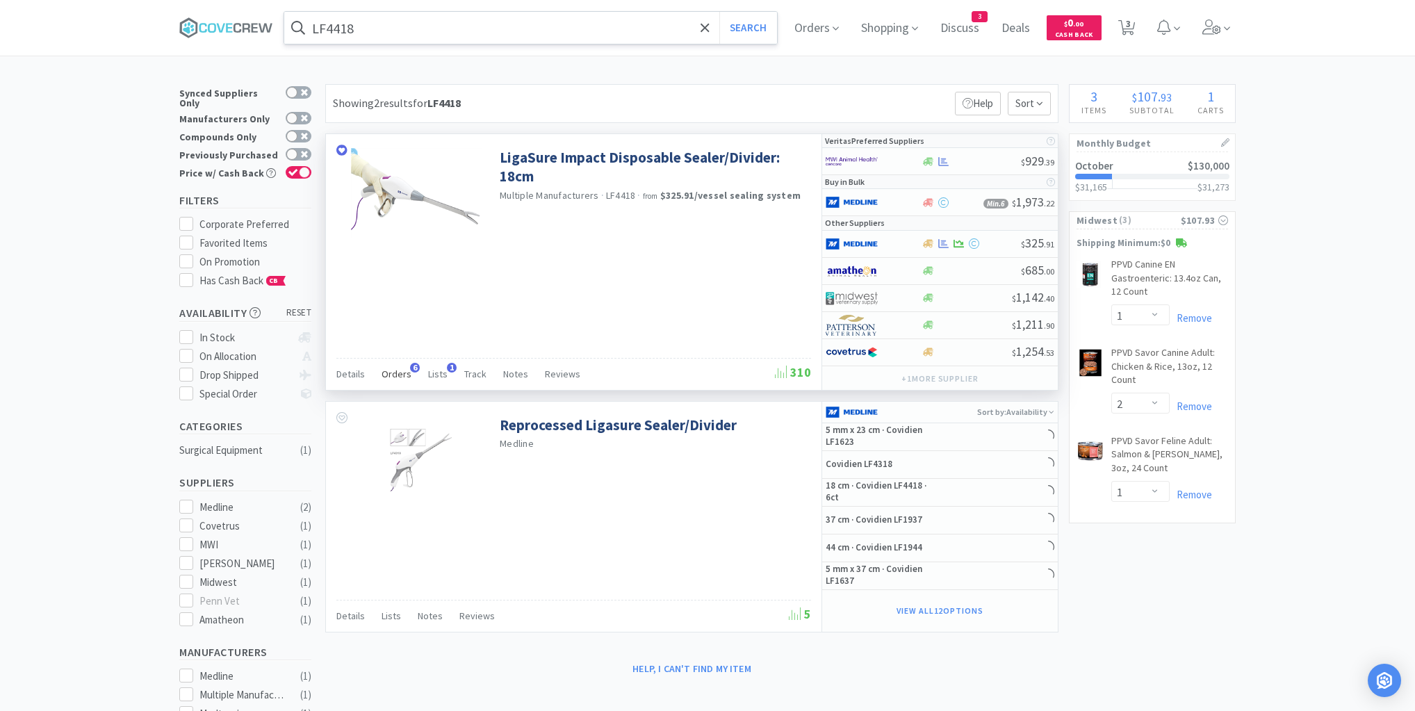
click at [394, 370] on span "Orders" at bounding box center [397, 374] width 30 height 13
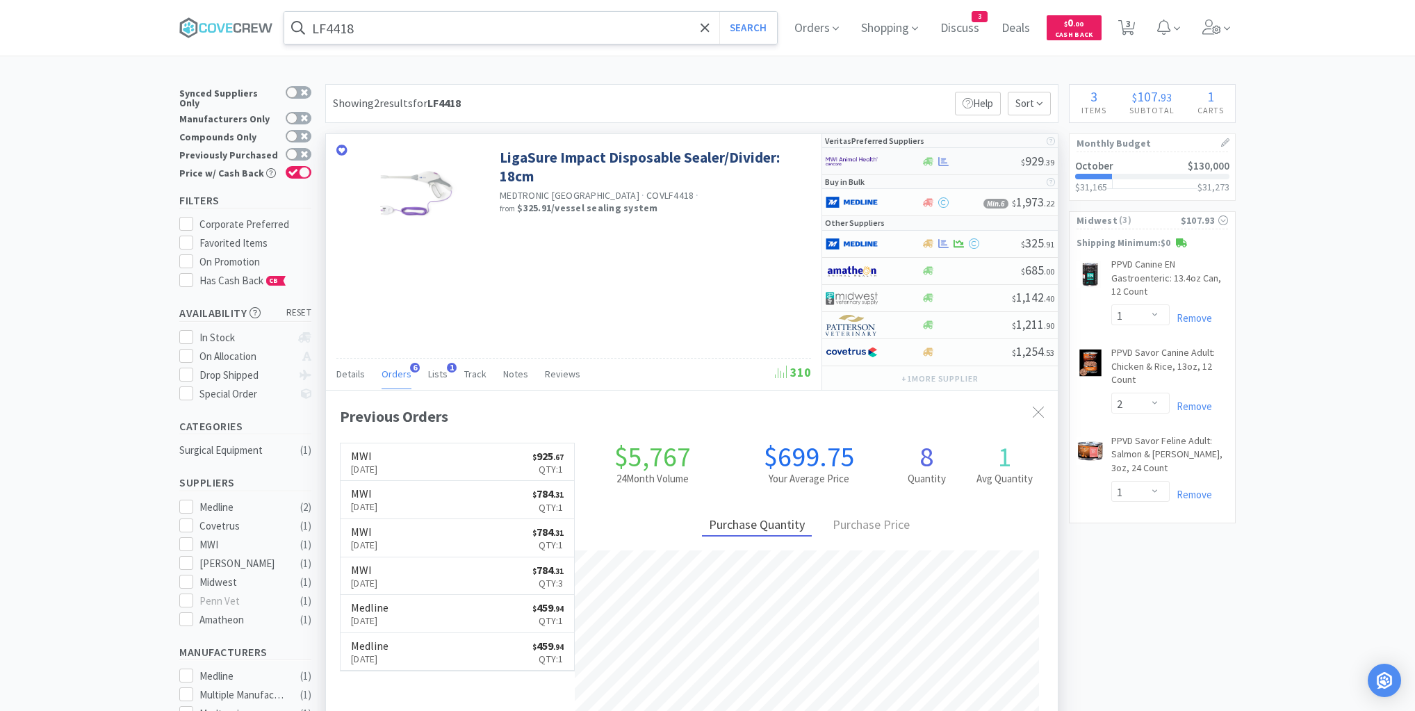
scroll to position [359, 732]
click at [911, 163] on div at bounding box center [873, 161] width 95 height 24
select select "1"
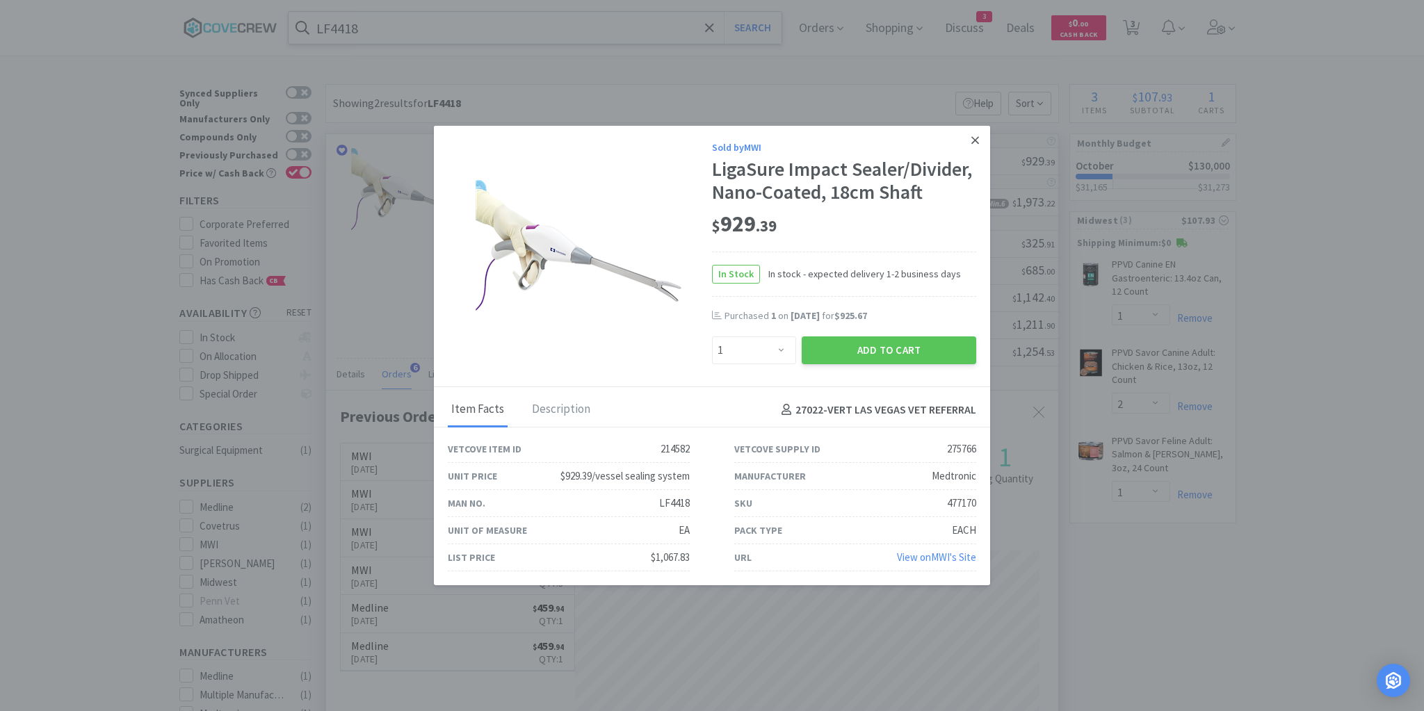
click at [967, 147] on link at bounding box center [975, 141] width 24 height 30
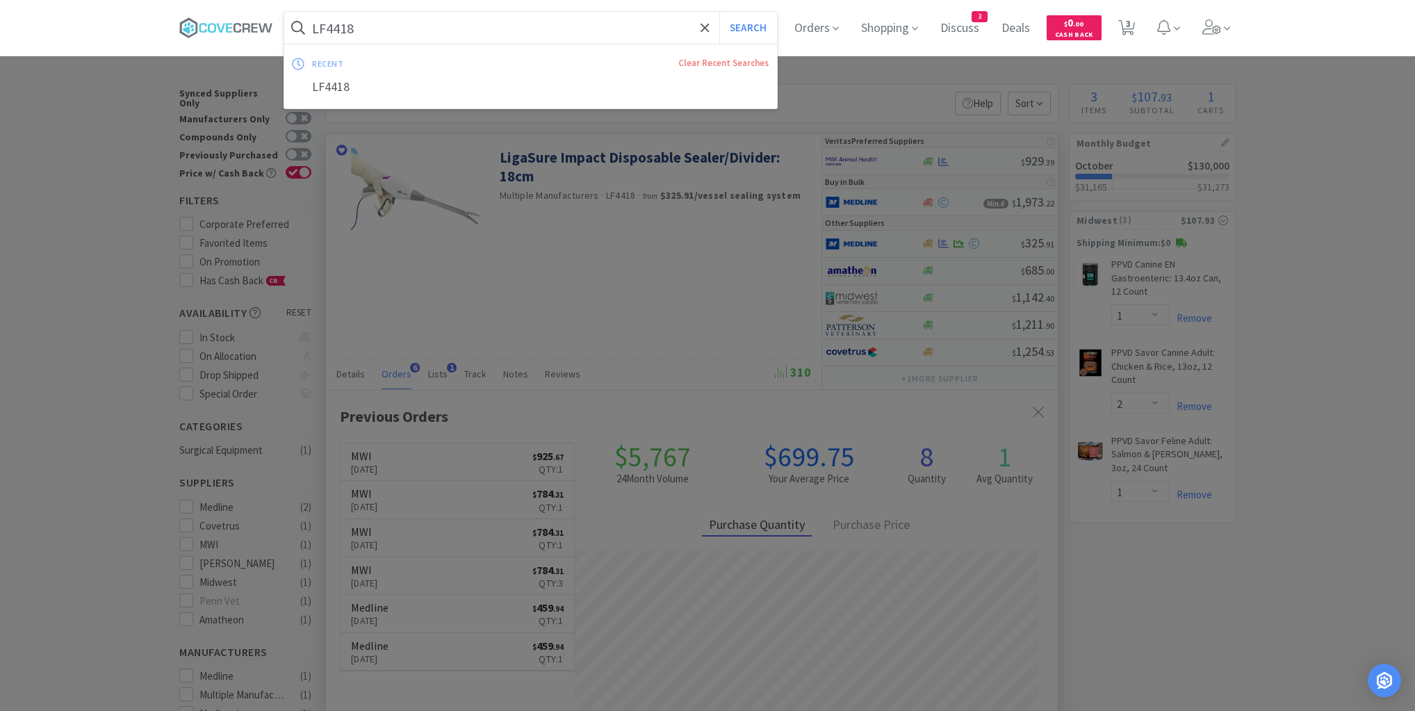
click at [495, 29] on input "LF4418" at bounding box center [530, 28] width 493 height 32
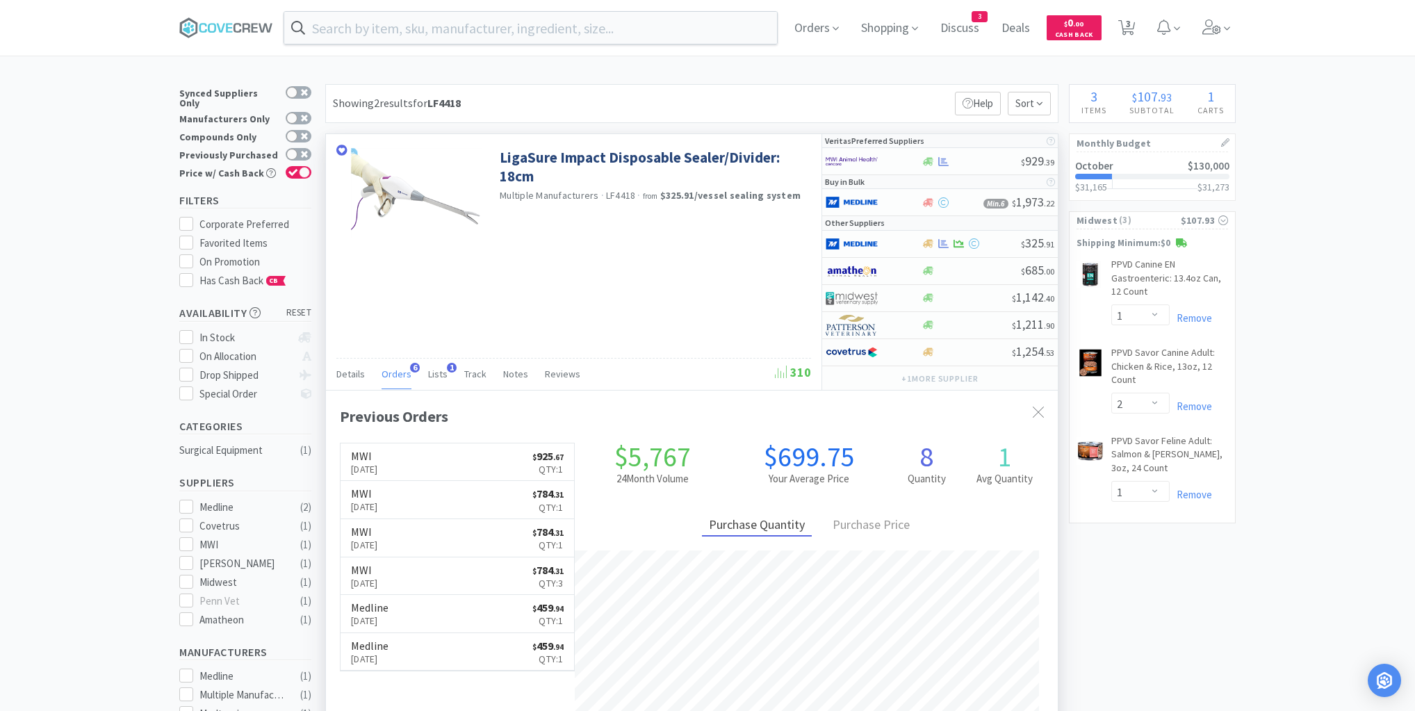
drag, startPoint x: 229, startPoint y: 31, endPoint x: 225, endPoint y: 49, distance: 18.4
click at [228, 33] on icon at bounding box center [226, 27] width 94 height 21
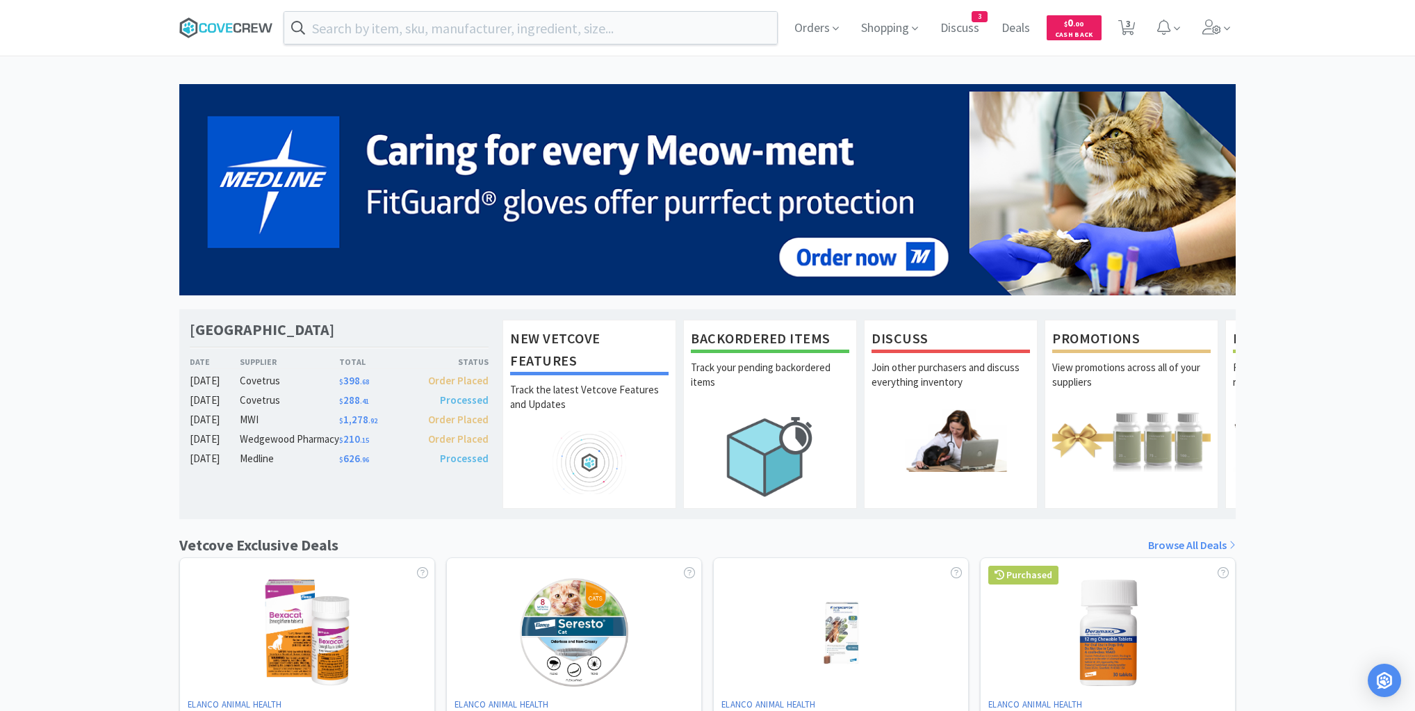
click at [208, 21] on icon at bounding box center [226, 27] width 94 height 21
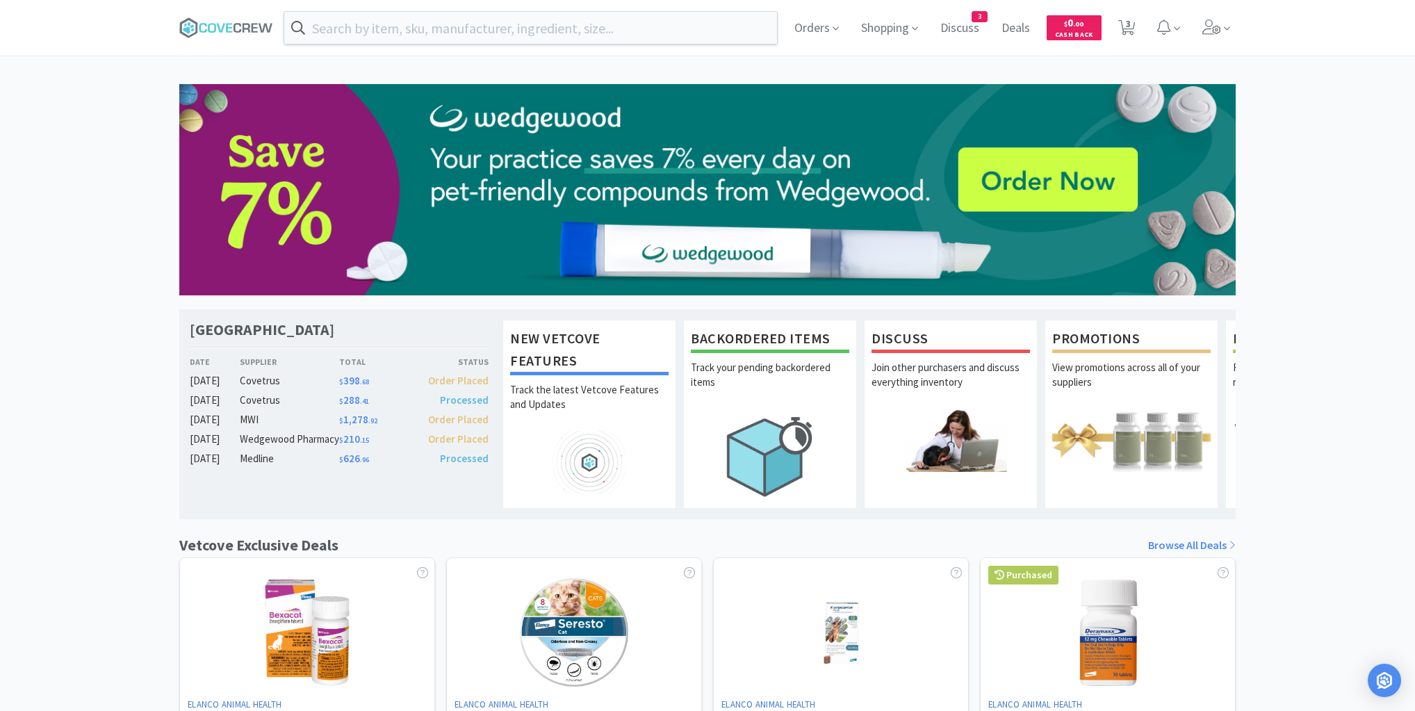
click at [229, 17] on span at bounding box center [231, 28] width 104 height 56
drag, startPoint x: 227, startPoint y: 24, endPoint x: 229, endPoint y: 47, distance: 23.7
click at [228, 24] on icon at bounding box center [229, 27] width 6 height 9
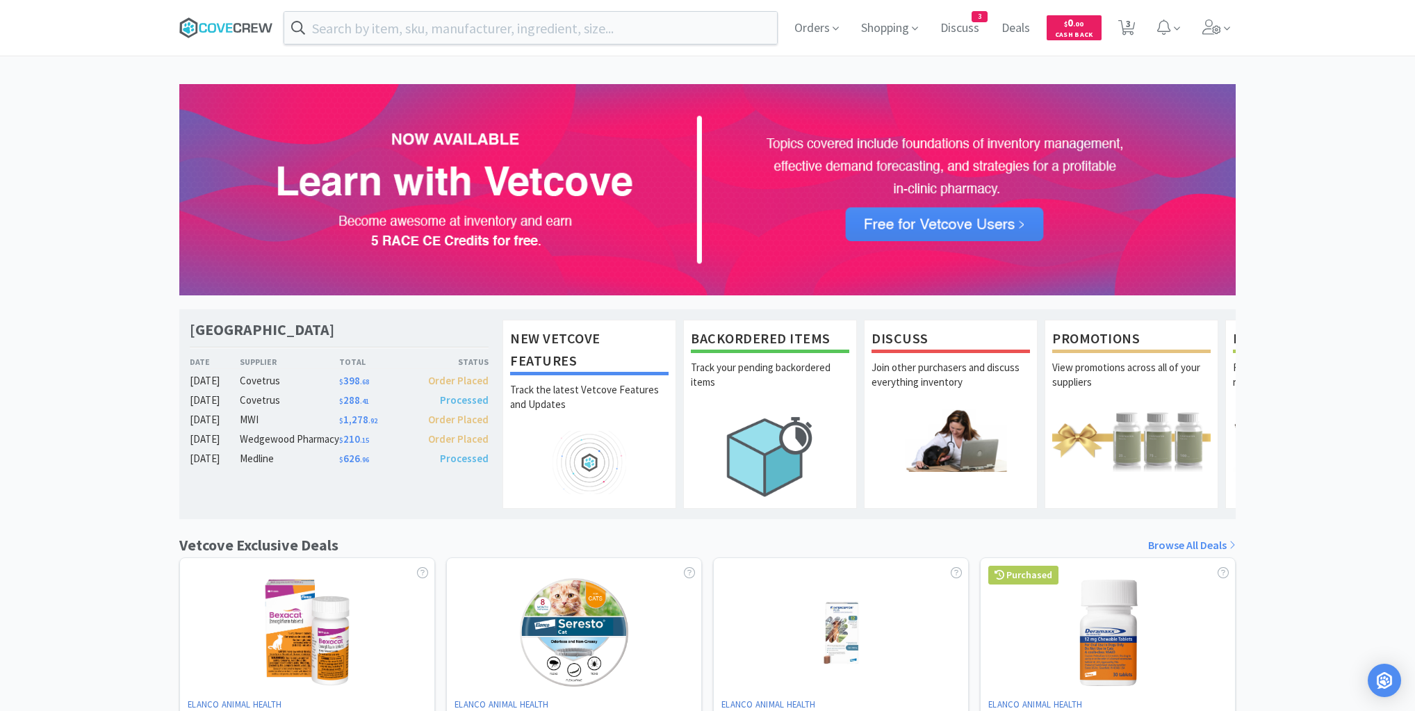
click at [231, 26] on icon at bounding box center [226, 27] width 94 height 21
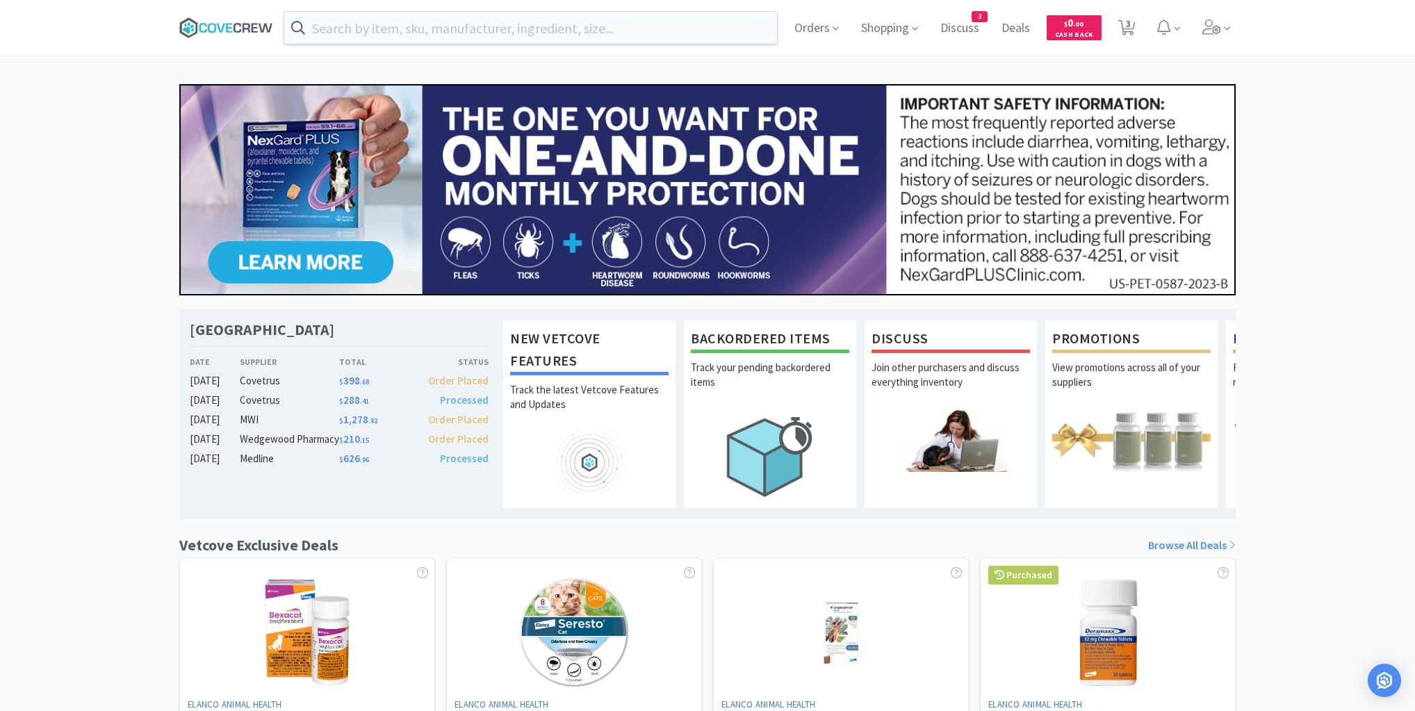
click at [254, 24] on icon at bounding box center [255, 27] width 6 height 9
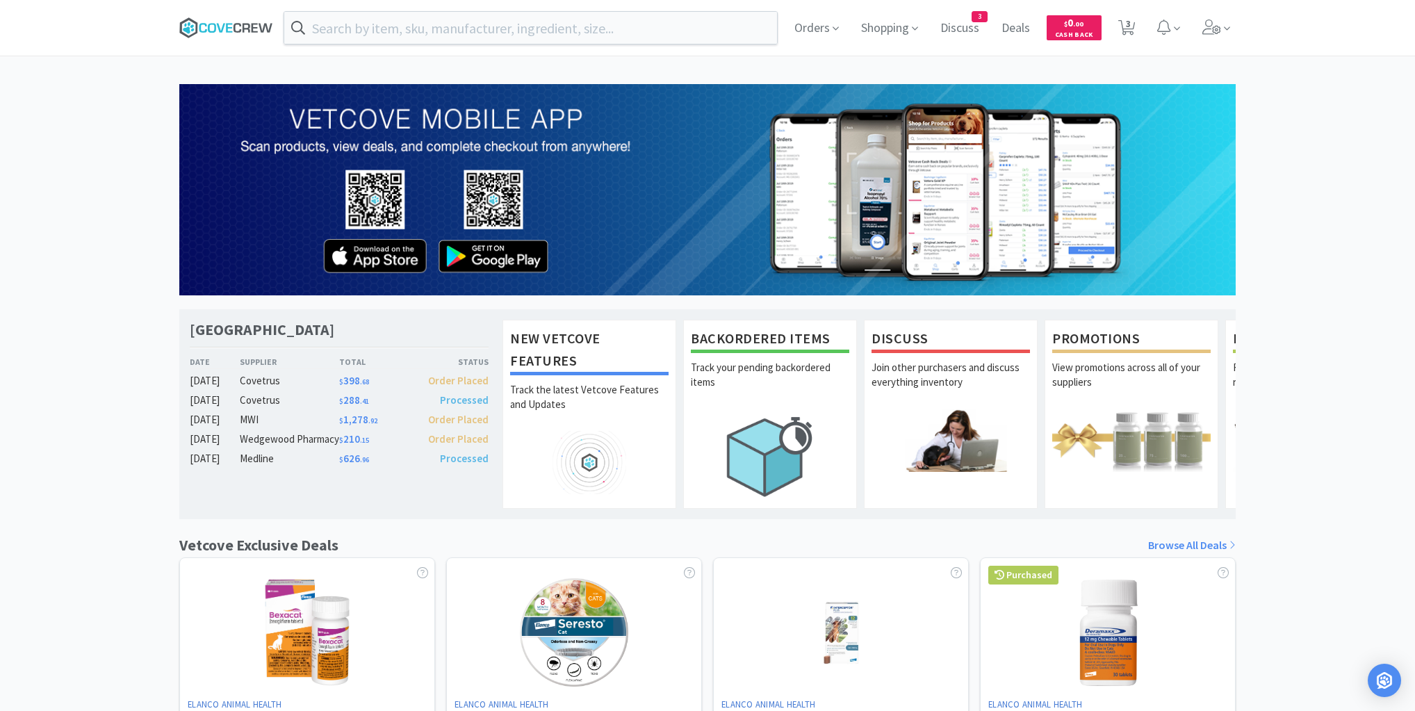
click at [219, 29] on icon at bounding box center [220, 27] width 8 height 9
click at [617, 22] on input "text" at bounding box center [530, 28] width 493 height 32
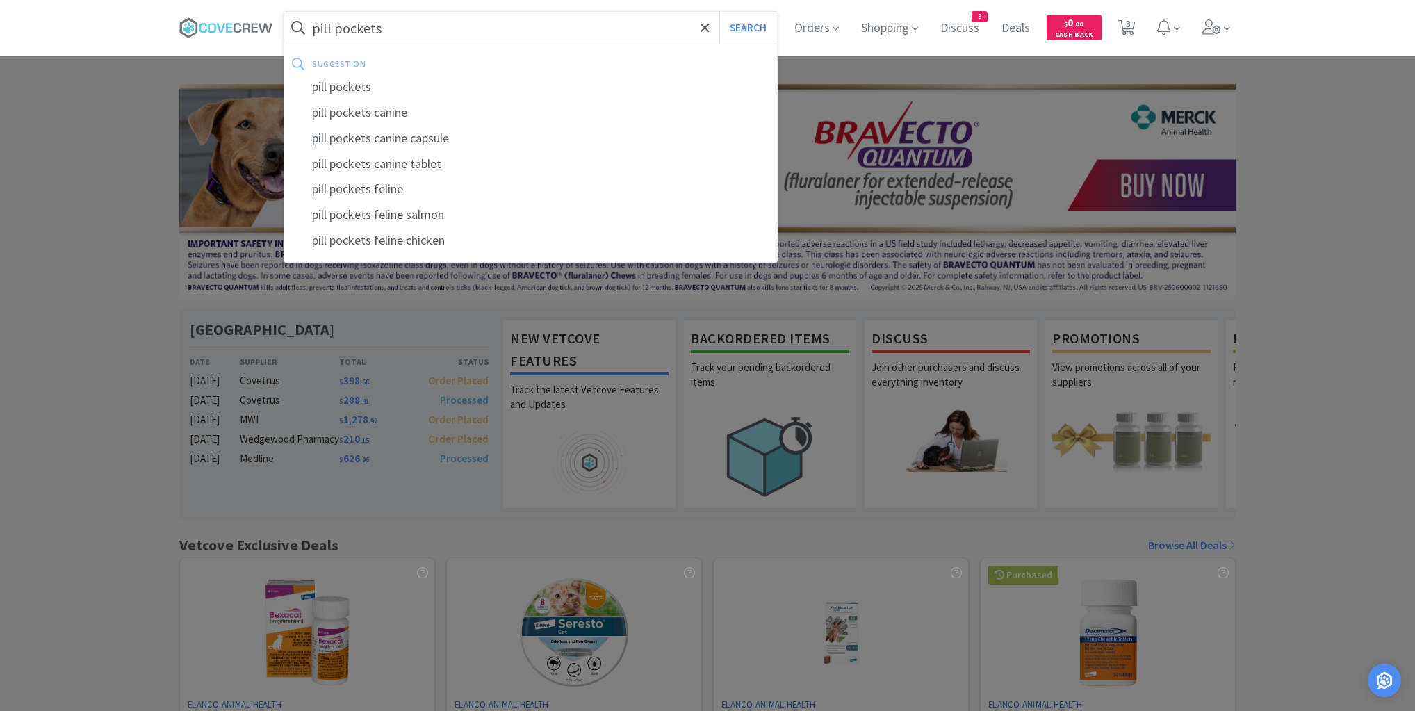
type input "pill pockets"
click at [720, 12] on button "Search" at bounding box center [749, 28] width 58 height 32
select select "1"
select select "2"
select select "1"
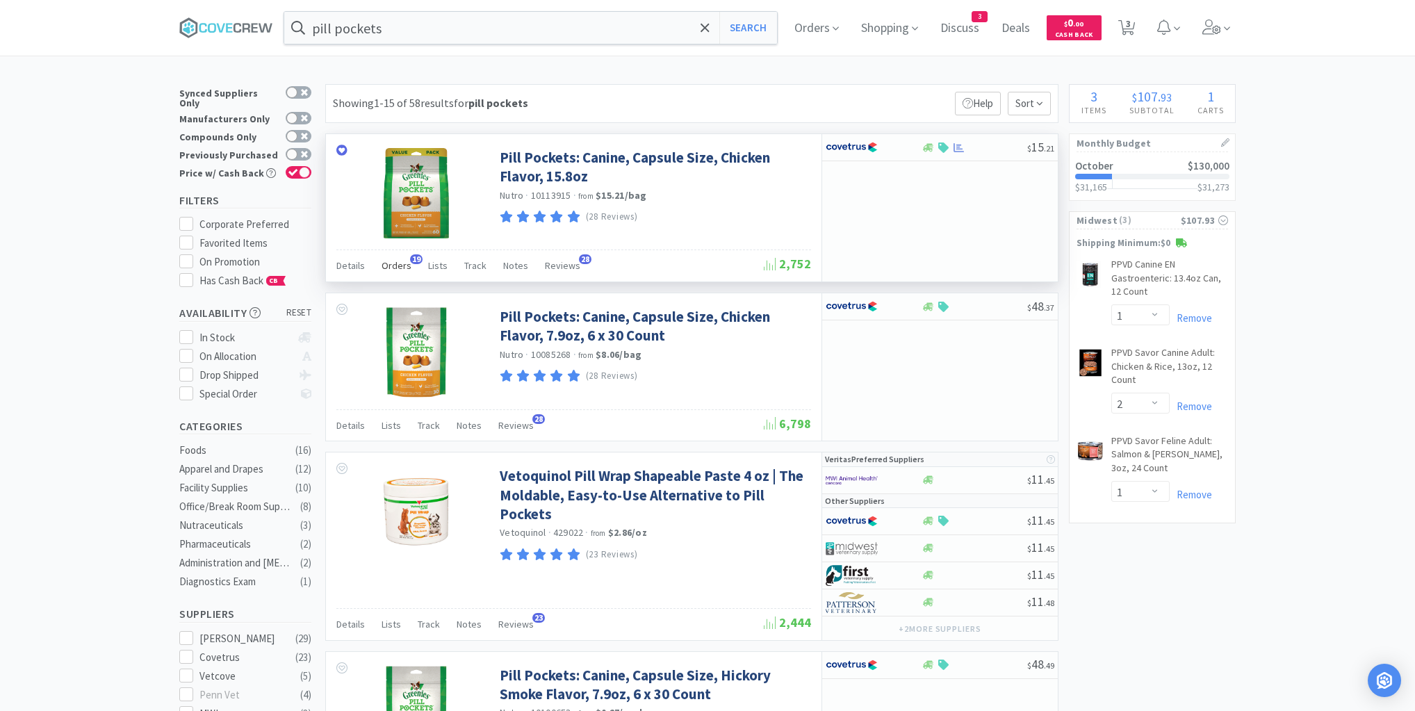
click at [393, 264] on span "Orders" at bounding box center [397, 265] width 30 height 13
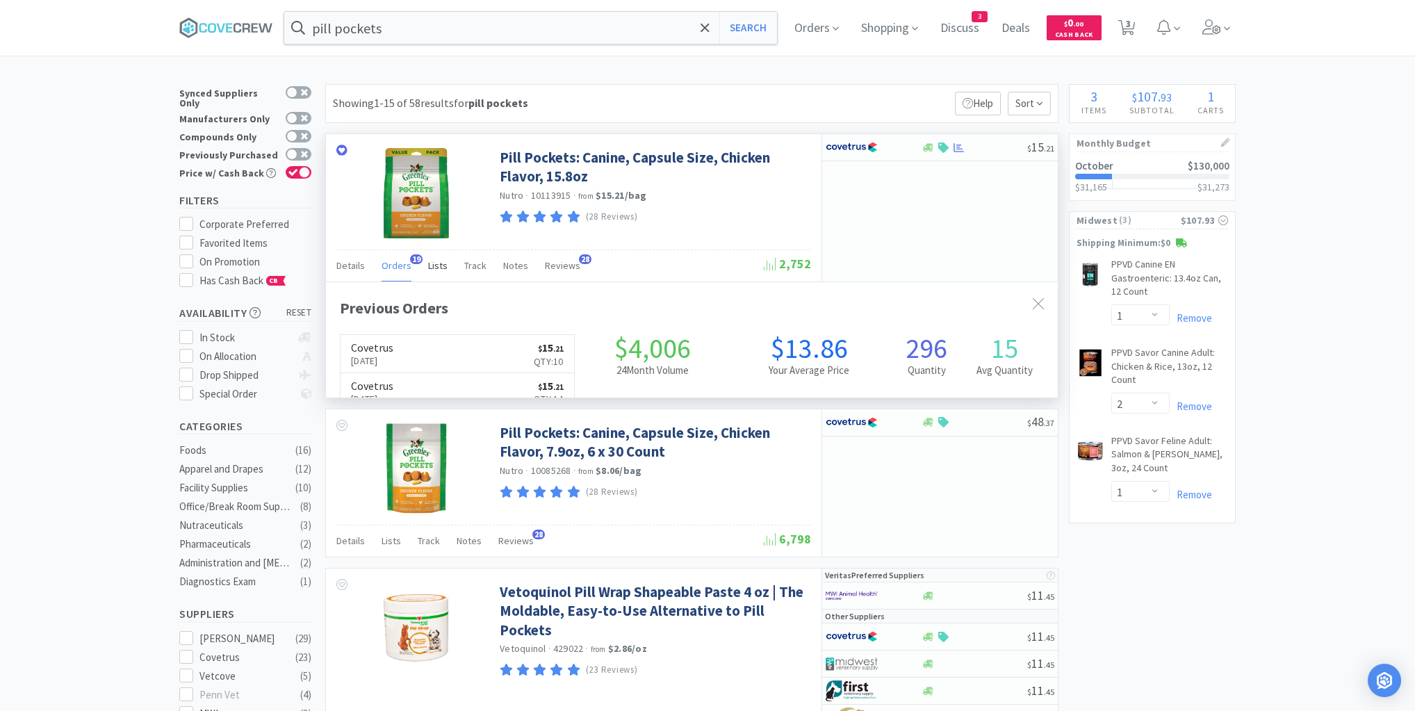
scroll to position [373, 732]
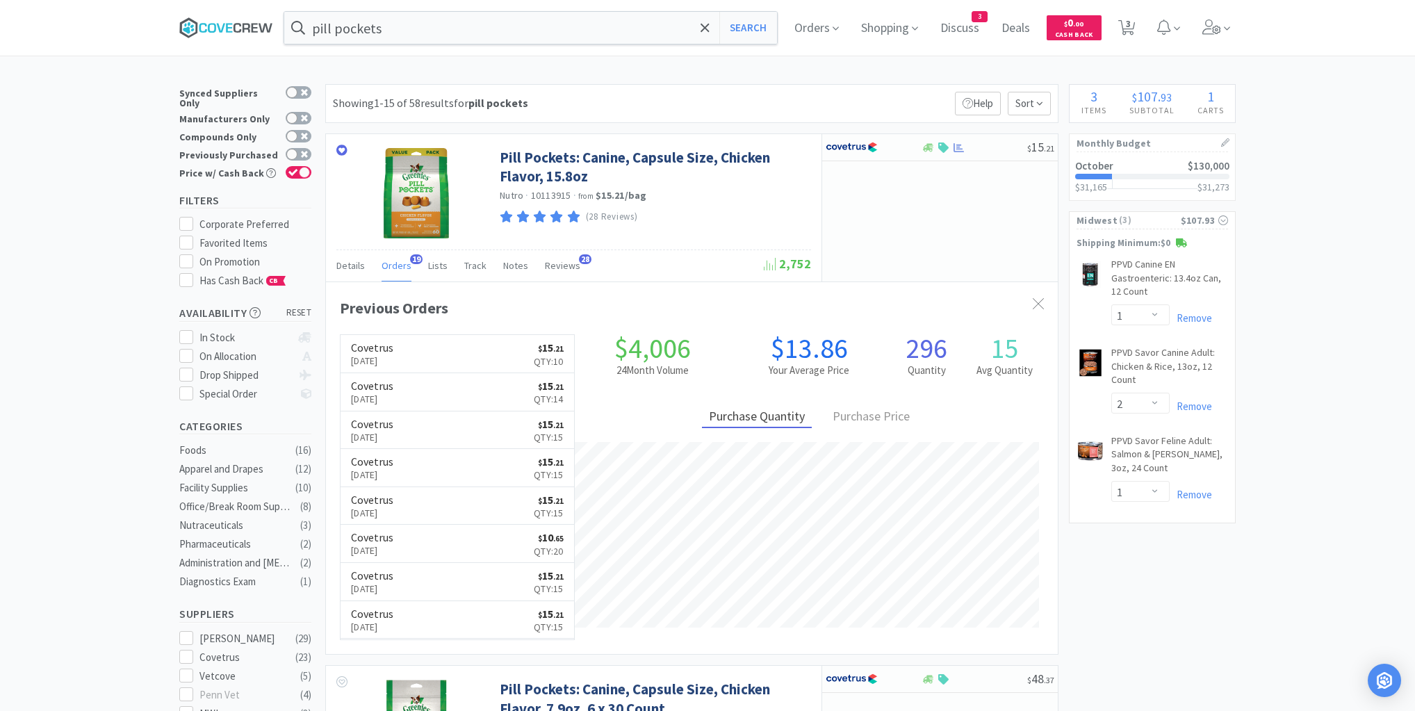
drag, startPoint x: 229, startPoint y: 22, endPoint x: 256, endPoint y: 24, distance: 27.2
click at [230, 22] on icon at bounding box center [226, 27] width 94 height 21
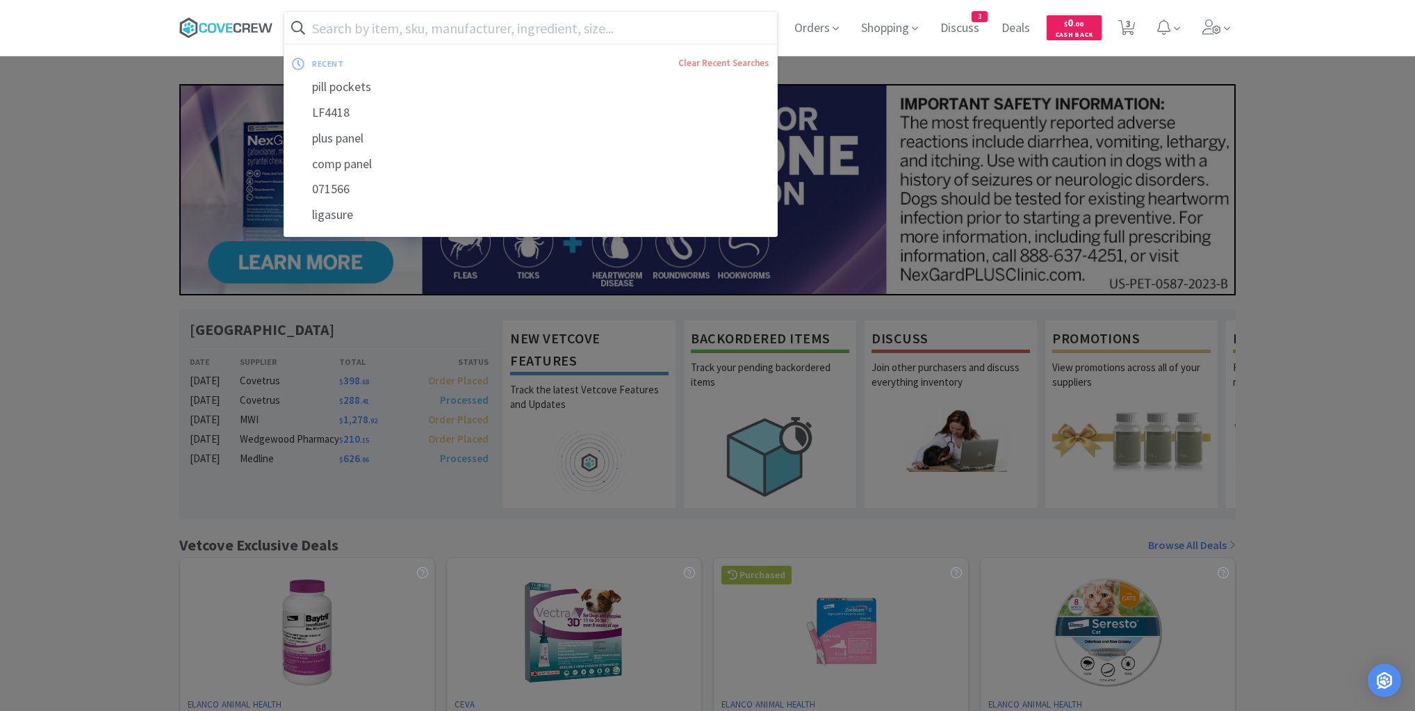
click at [239, 26] on icon at bounding box center [226, 27] width 94 height 21
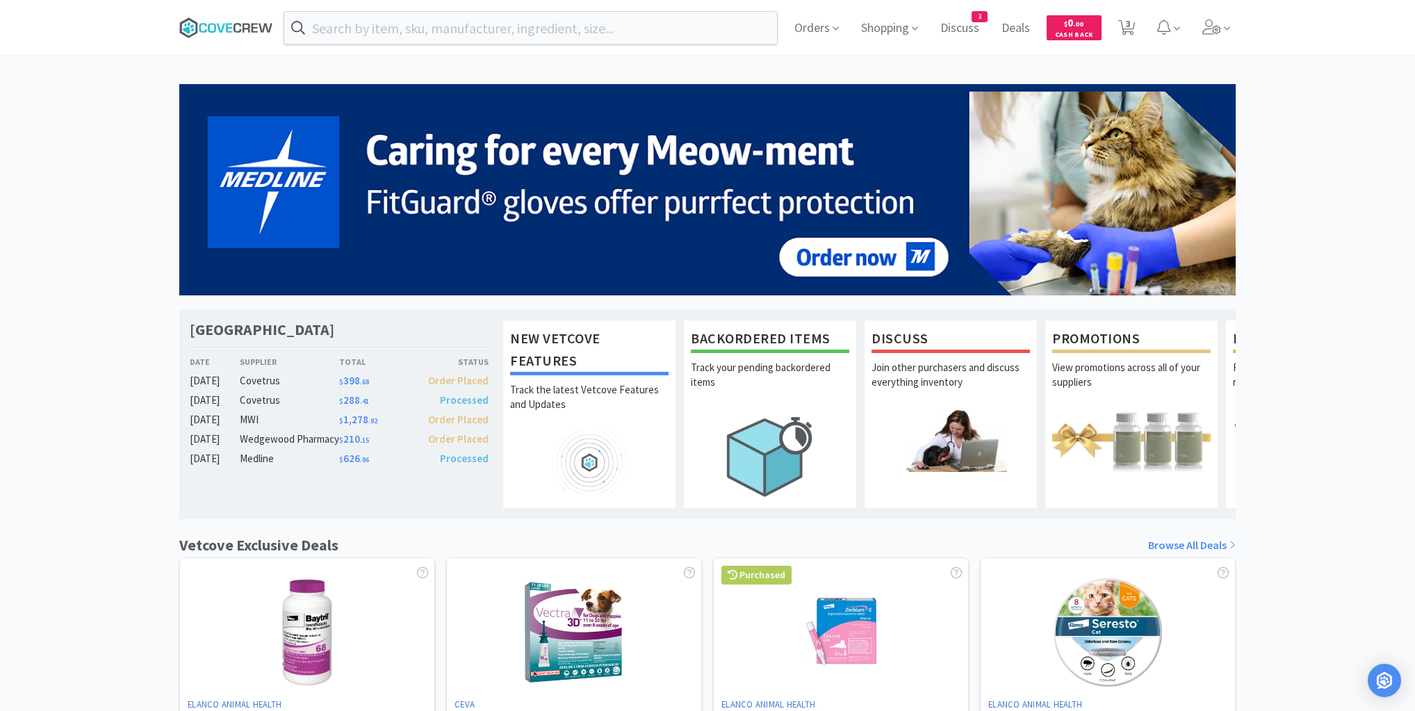
click at [253, 20] on icon at bounding box center [226, 27] width 94 height 21
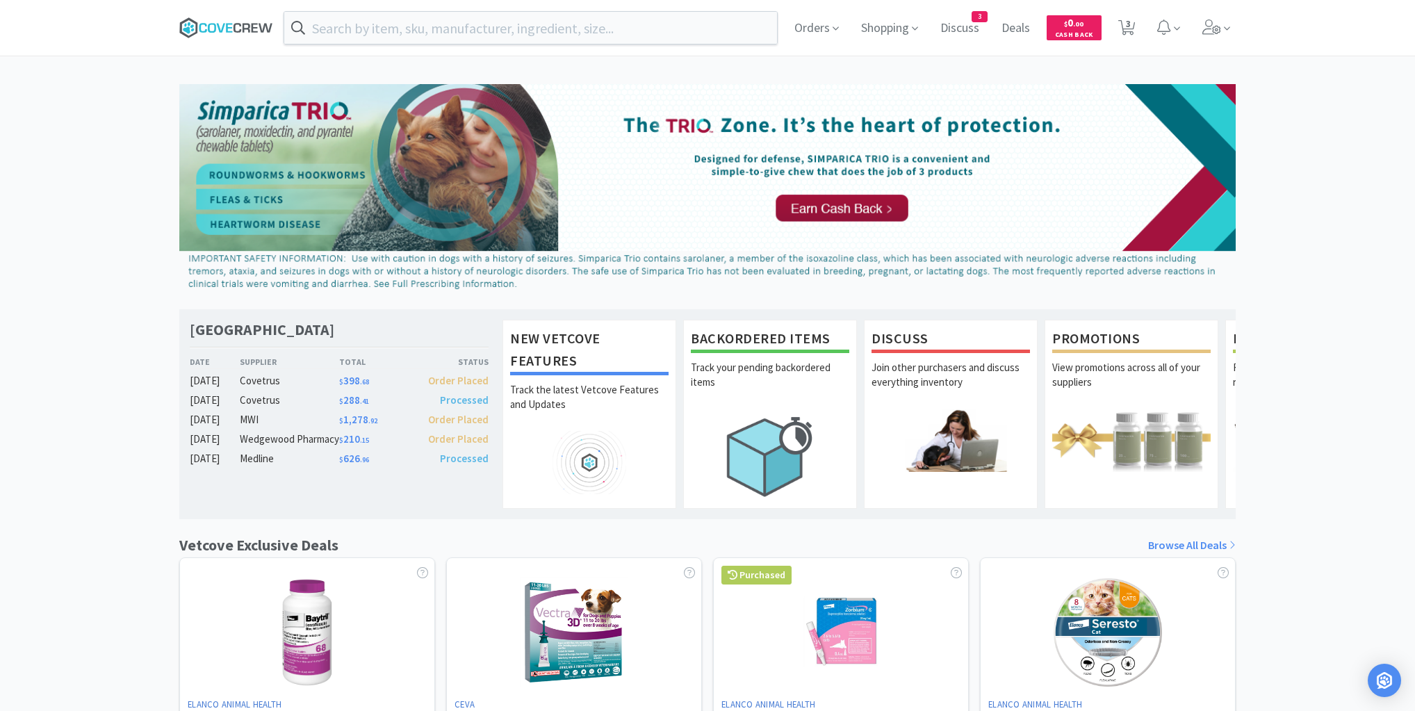
click at [259, 29] on icon at bounding box center [226, 27] width 94 height 21
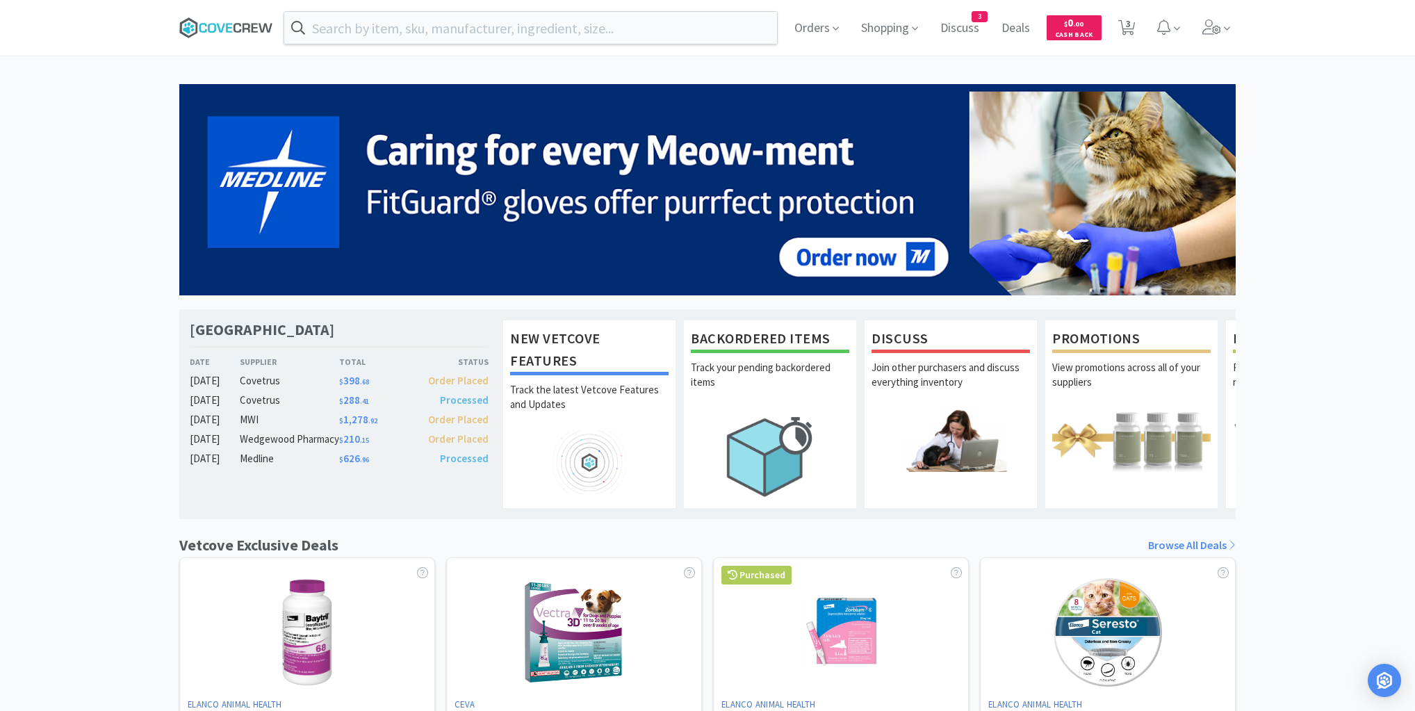
click at [225, 23] on icon at bounding box center [226, 27] width 94 height 21
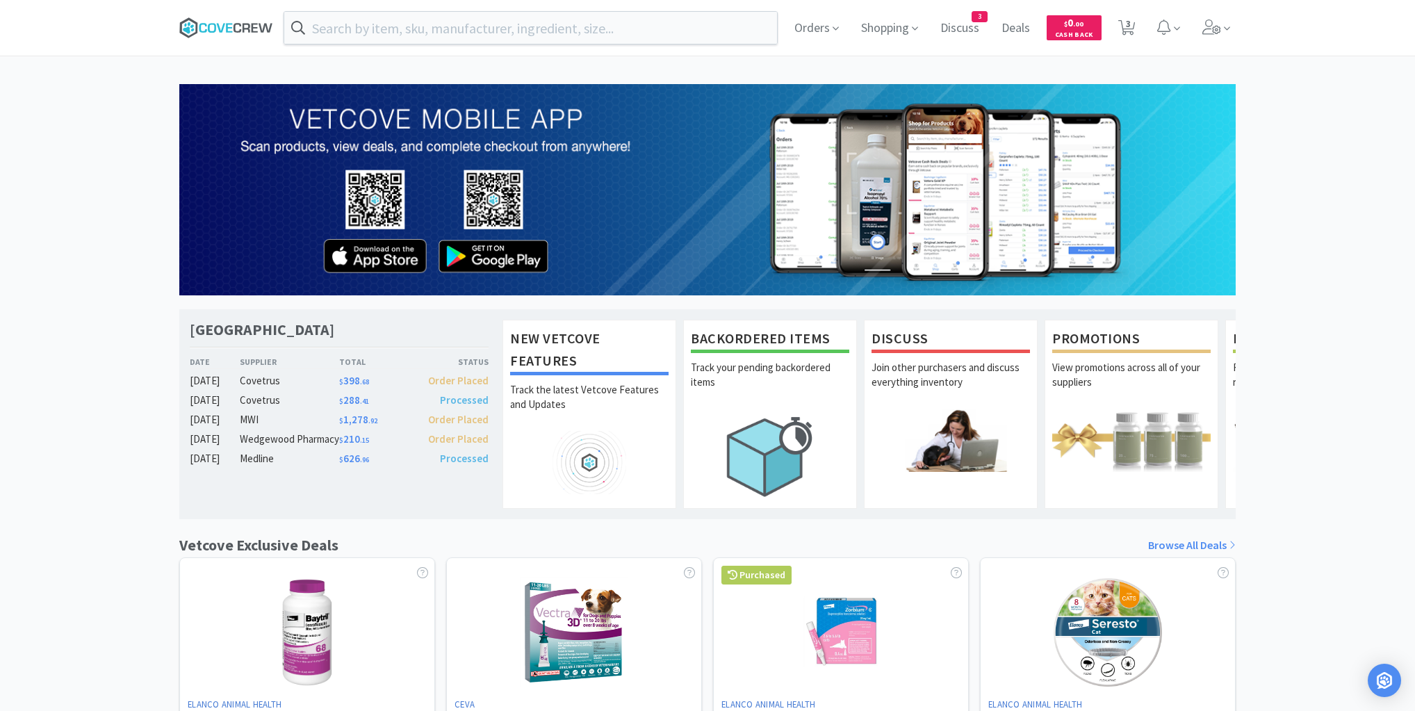
click at [220, 19] on icon at bounding box center [226, 27] width 94 height 21
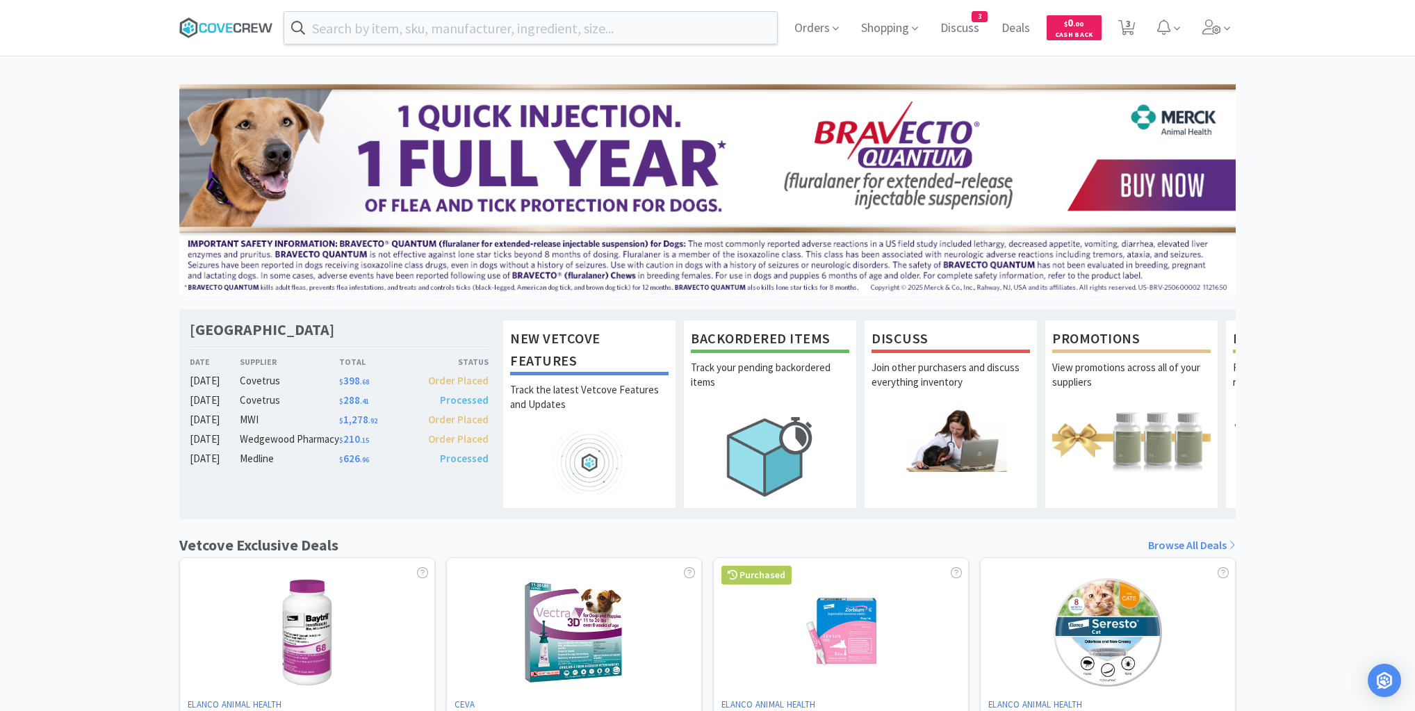
click at [220, 29] on icon at bounding box center [220, 27] width 8 height 9
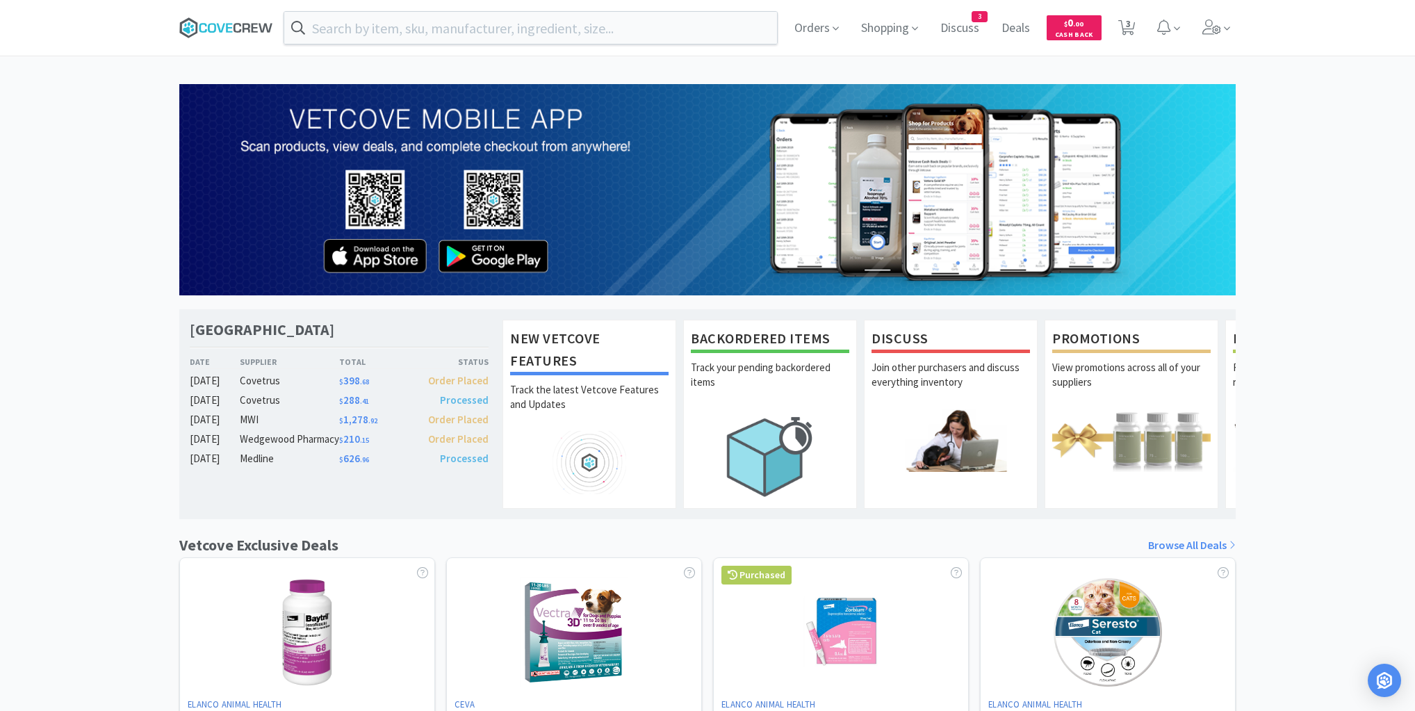
click at [214, 25] on icon at bounding box center [212, 28] width 8 height 10
click at [213, 30] on icon at bounding box center [226, 27] width 94 height 21
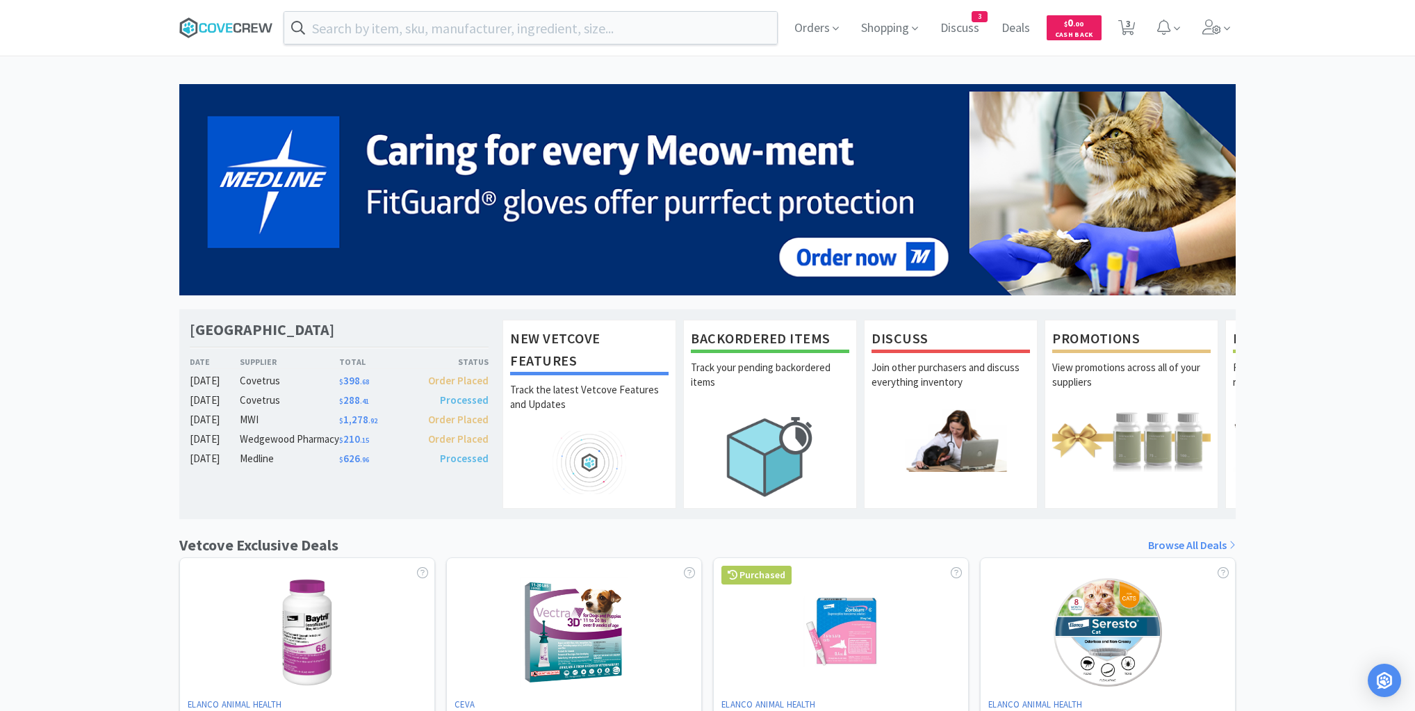
click at [255, 24] on icon at bounding box center [255, 27] width 6 height 9
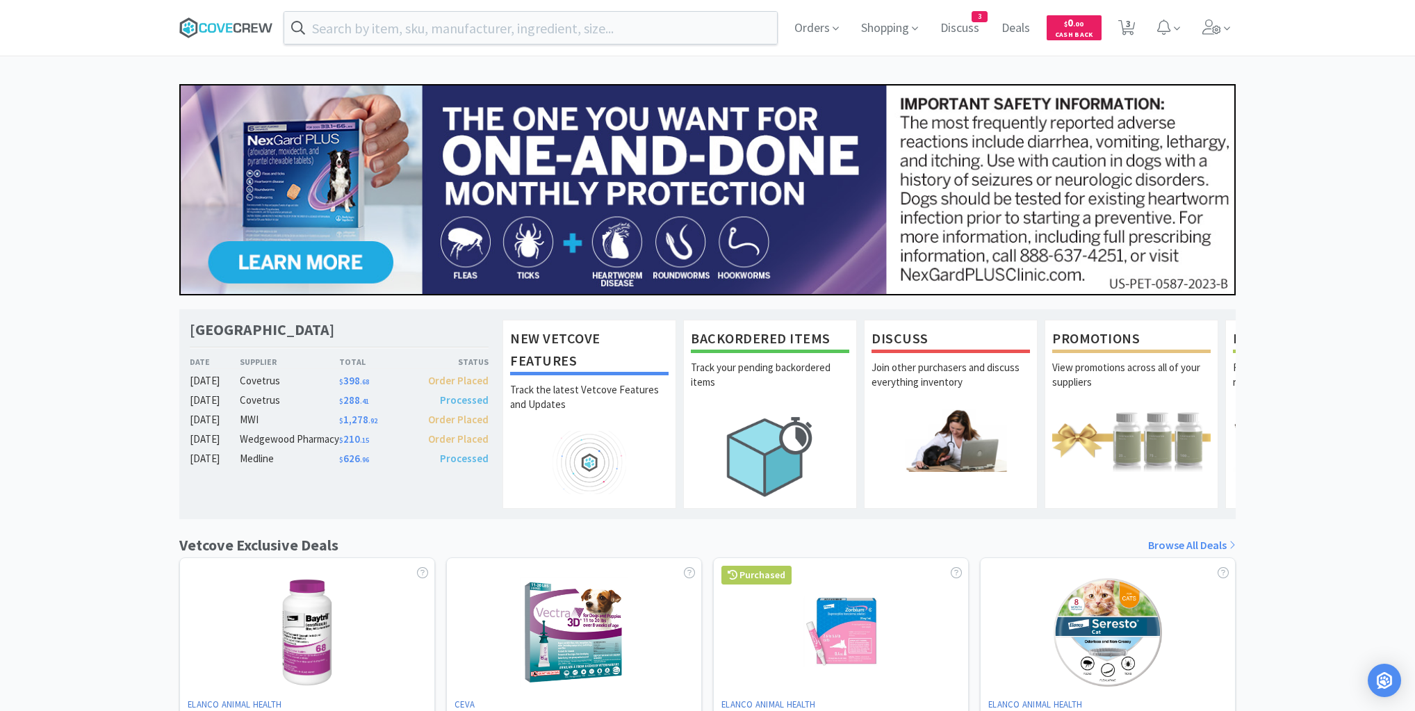
click at [252, 22] on icon at bounding box center [226, 27] width 94 height 21
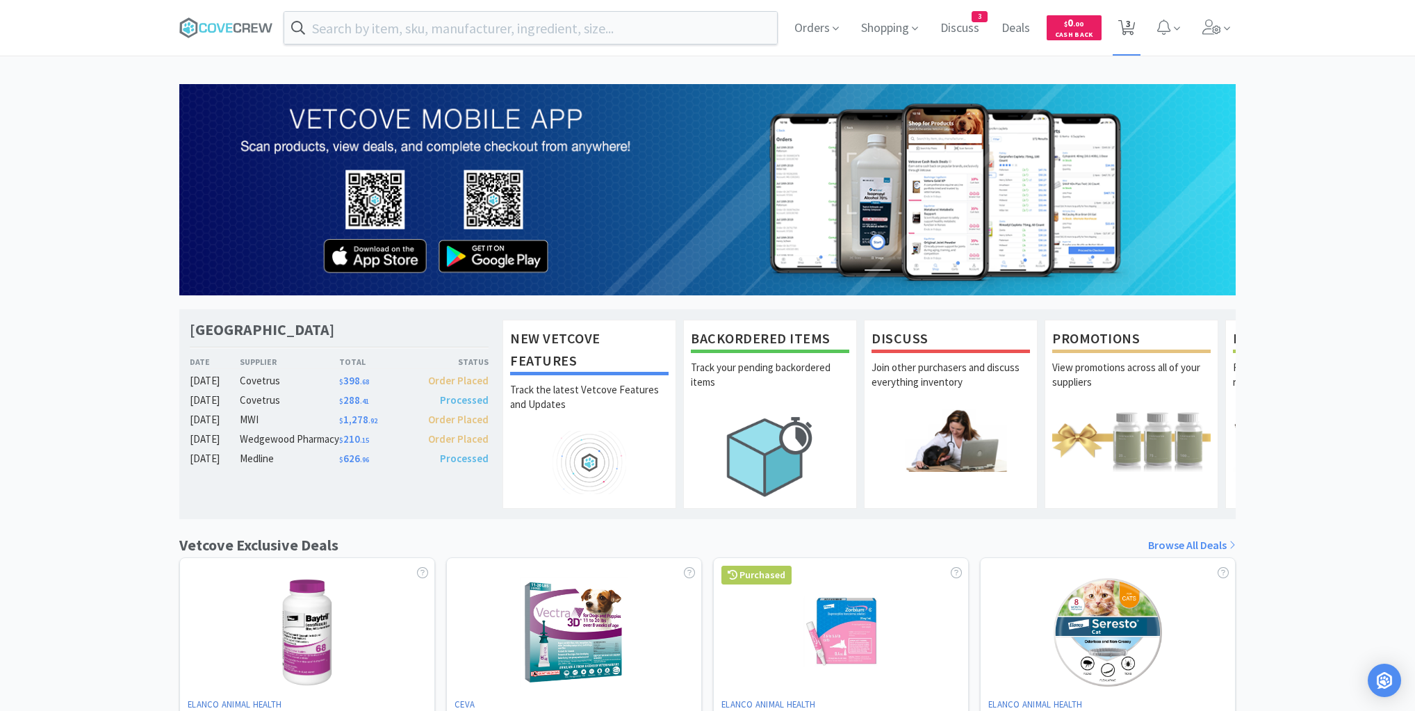
click at [1134, 25] on icon at bounding box center [1127, 27] width 17 height 15
select select "1"
select select "2"
select select "1"
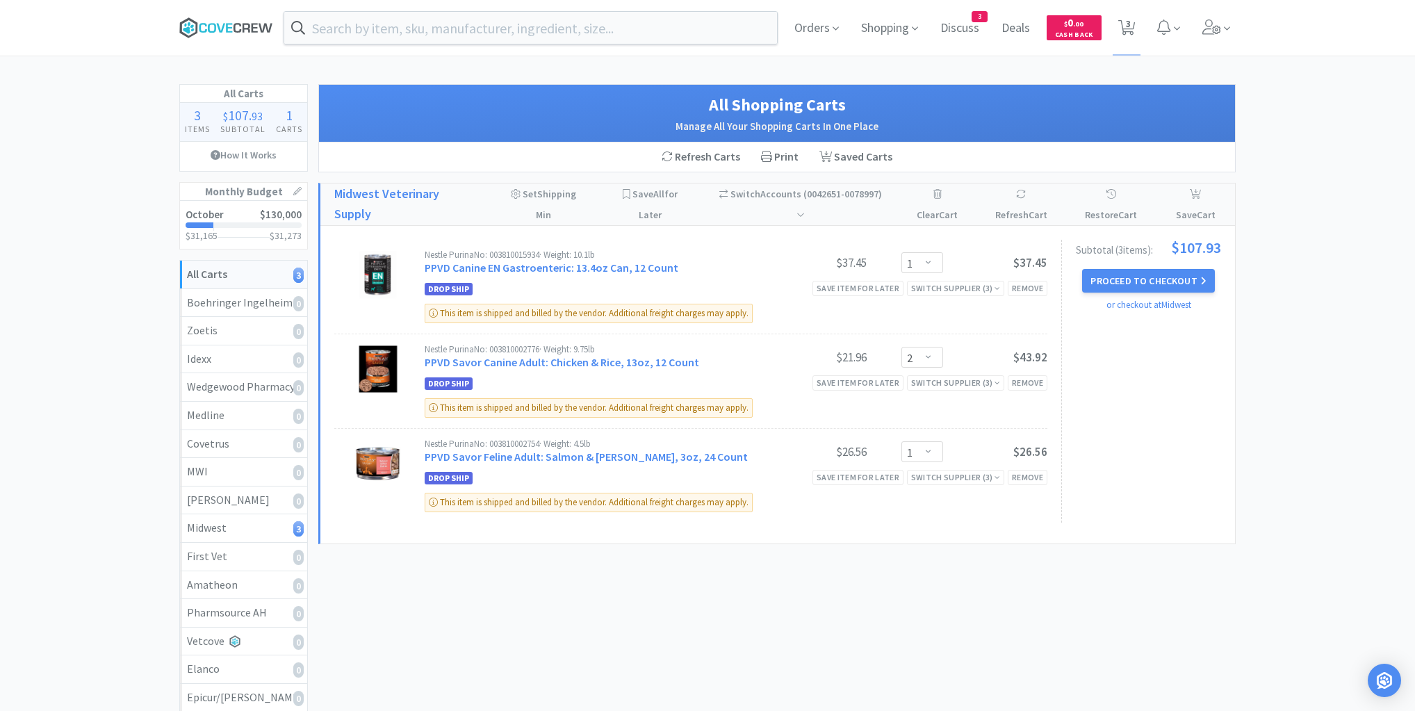
click at [242, 32] on icon at bounding box center [226, 27] width 94 height 21
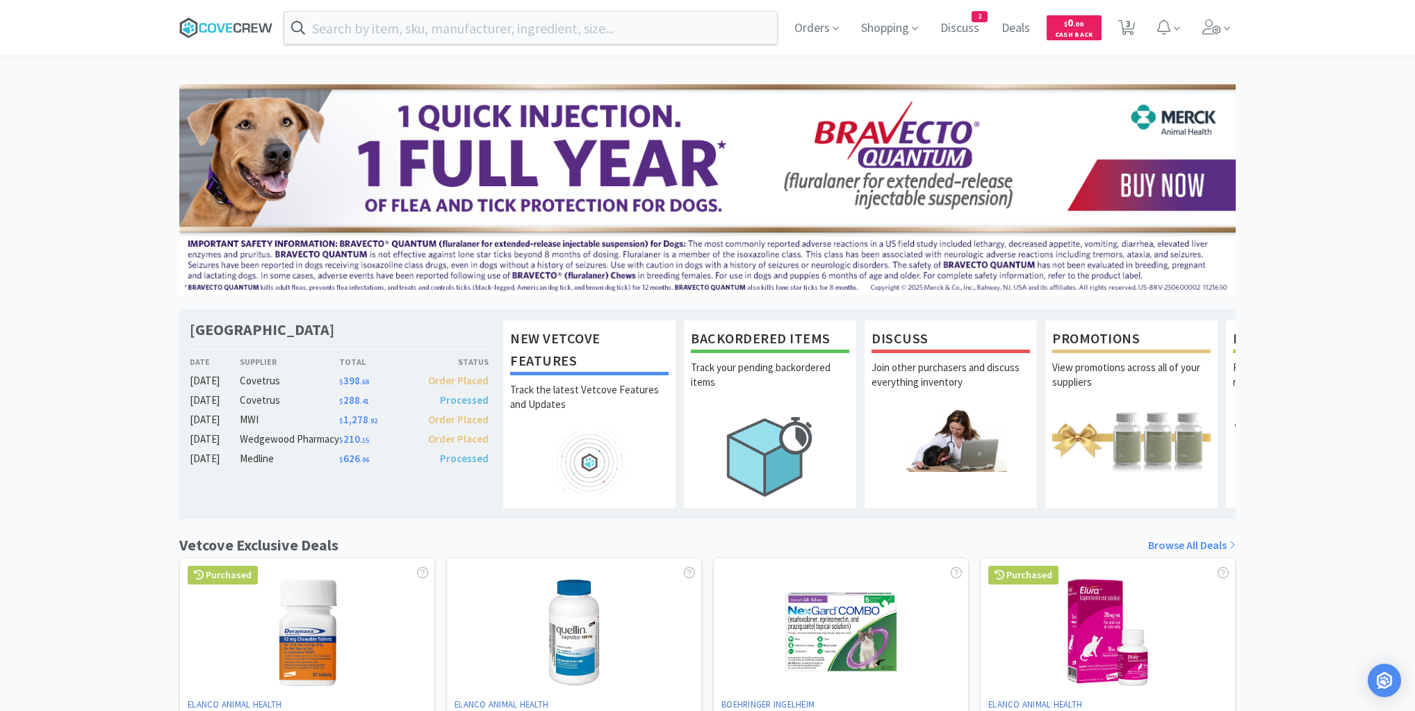
click at [229, 29] on icon at bounding box center [226, 27] width 94 height 21
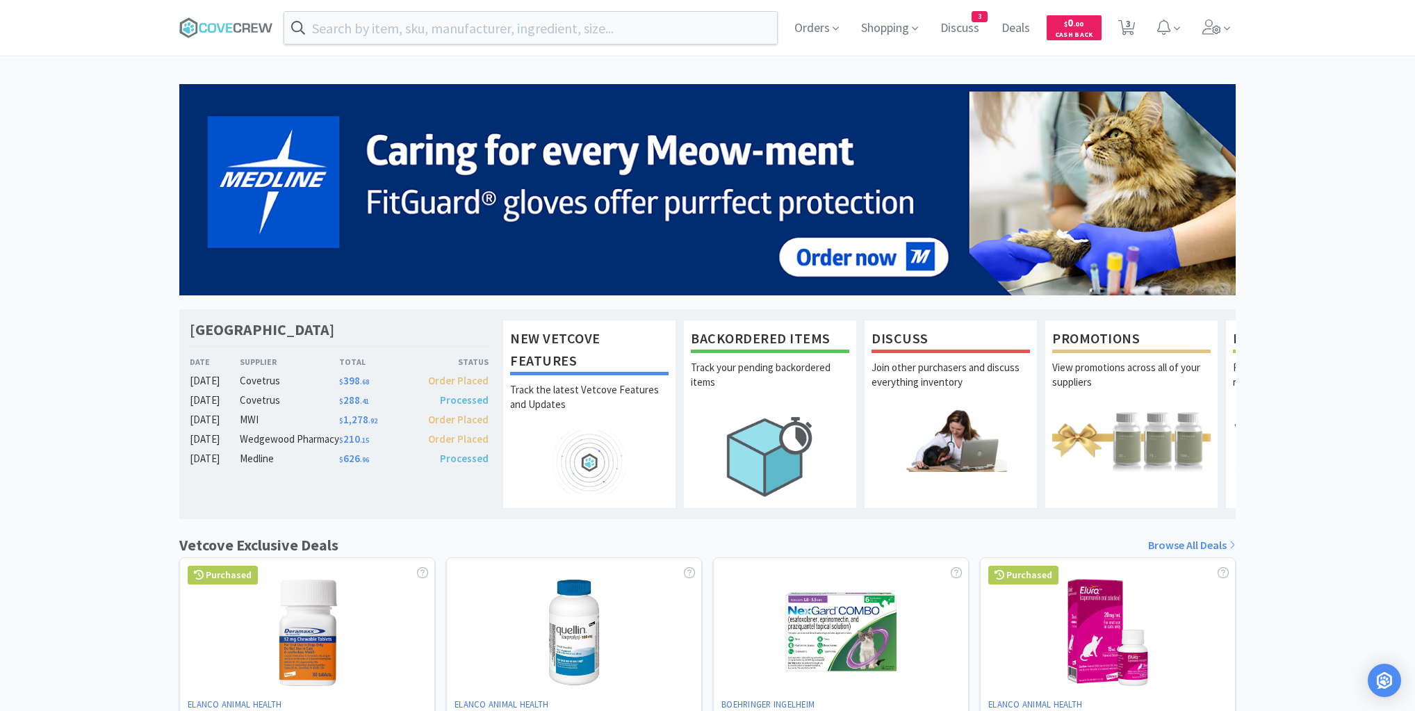
drag, startPoint x: 204, startPoint y: 25, endPoint x: 137, endPoint y: 148, distance: 140.3
click at [204, 26] on icon at bounding box center [226, 27] width 94 height 21
click at [249, 25] on icon at bounding box center [247, 27] width 8 height 9
